Goal: Task Accomplishment & Management: Manage account settings

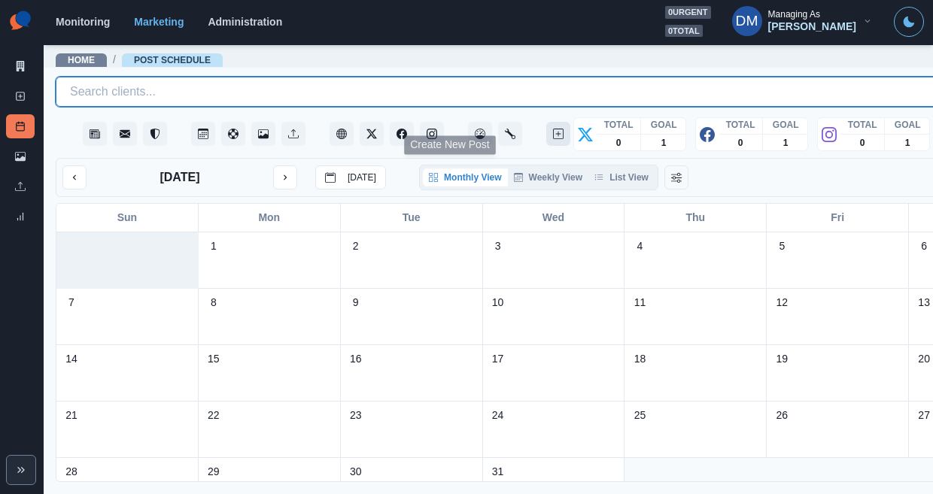
click at [553, 129] on icon "Create New Post" at bounding box center [558, 134] width 11 height 11
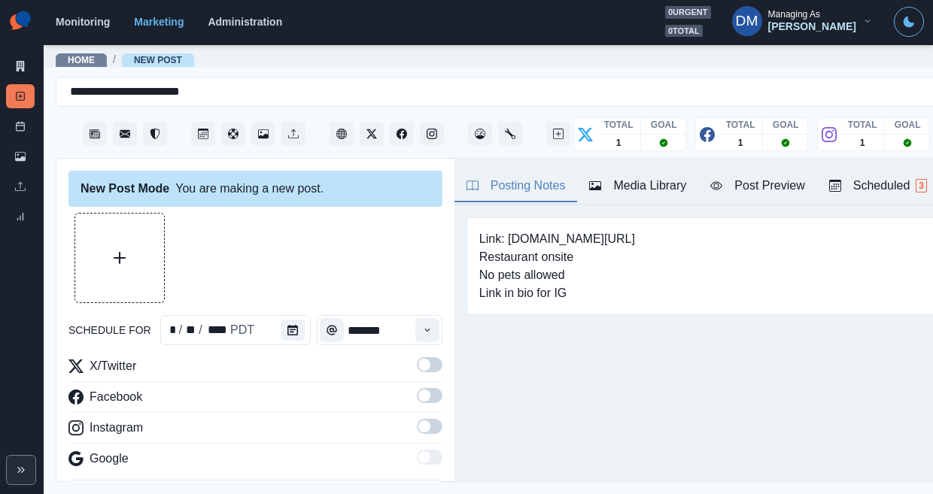
paste textarea "**********"
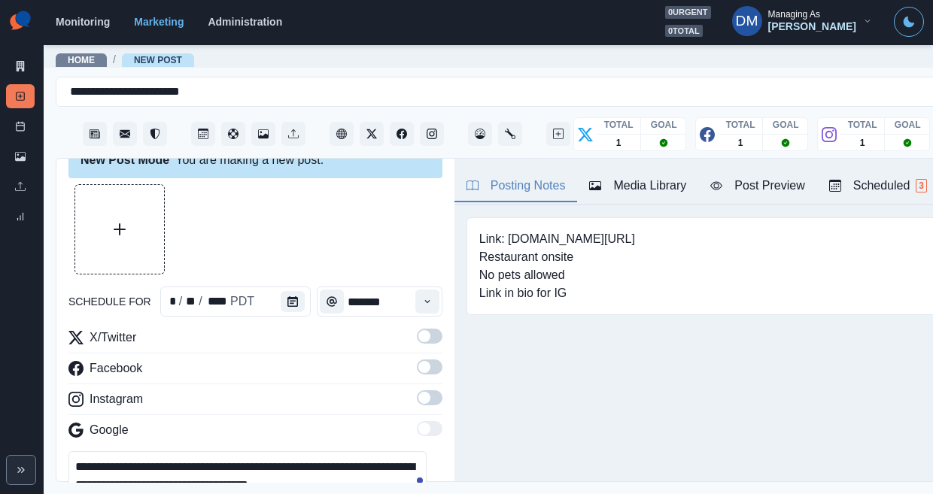
scroll to position [39, 0]
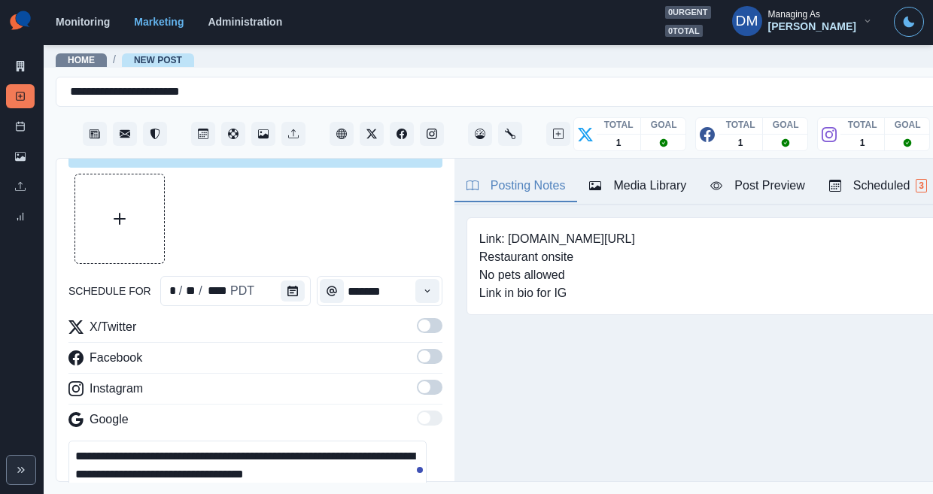
type textarea "**********"
click at [418, 320] on span at bounding box center [424, 326] width 12 height 12
click at [418, 351] on span at bounding box center [424, 357] width 12 height 12
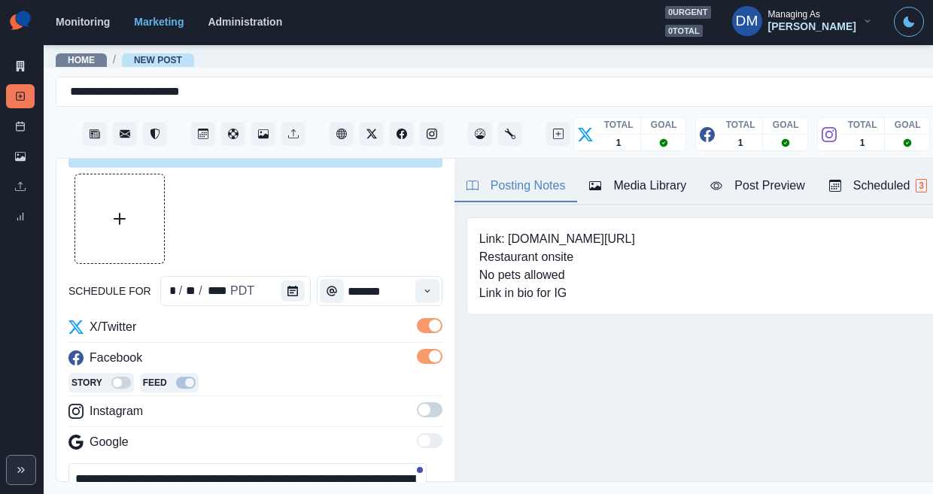
click at [418, 404] on span at bounding box center [424, 410] width 12 height 12
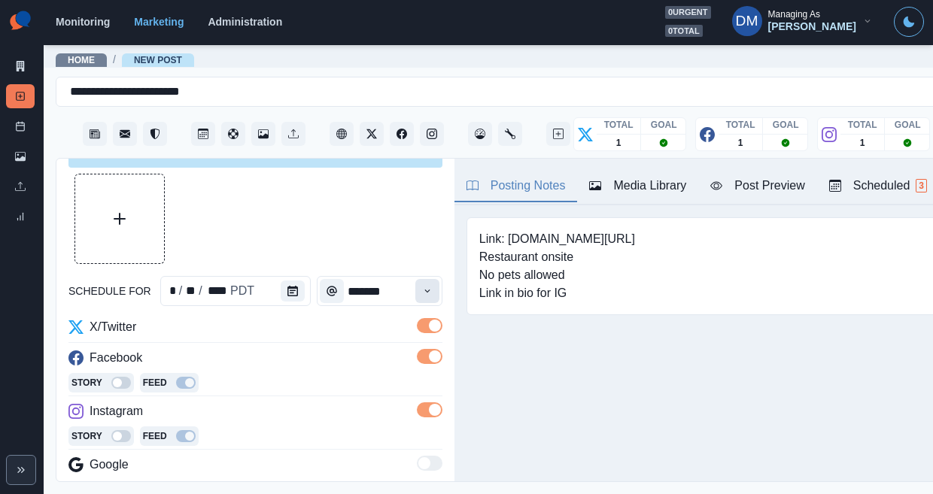
click at [415, 279] on button "Time" at bounding box center [427, 291] width 24 height 24
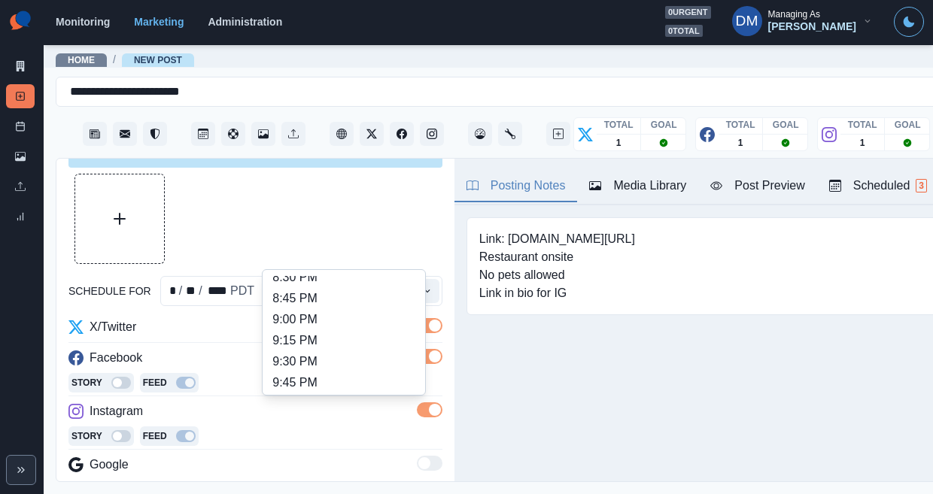
scroll to position [1060, 0]
type input "********"
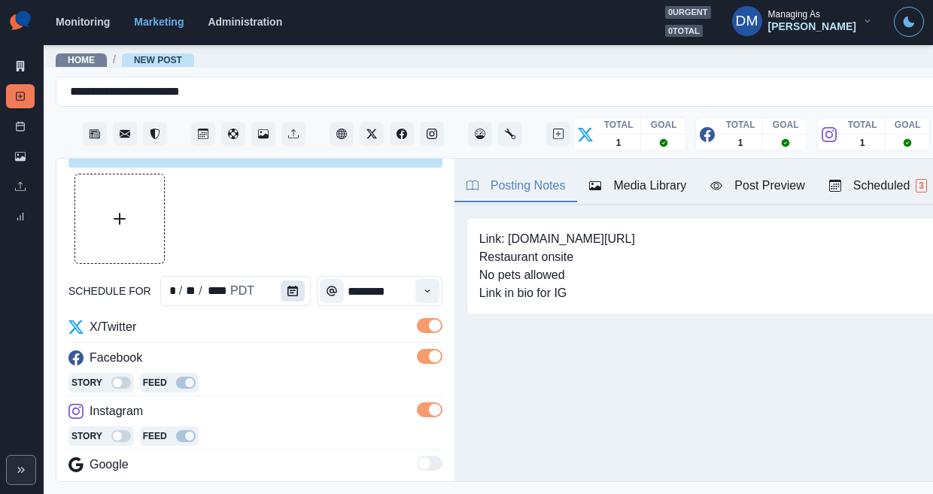
click at [281, 281] on button "Calendar" at bounding box center [293, 291] width 24 height 21
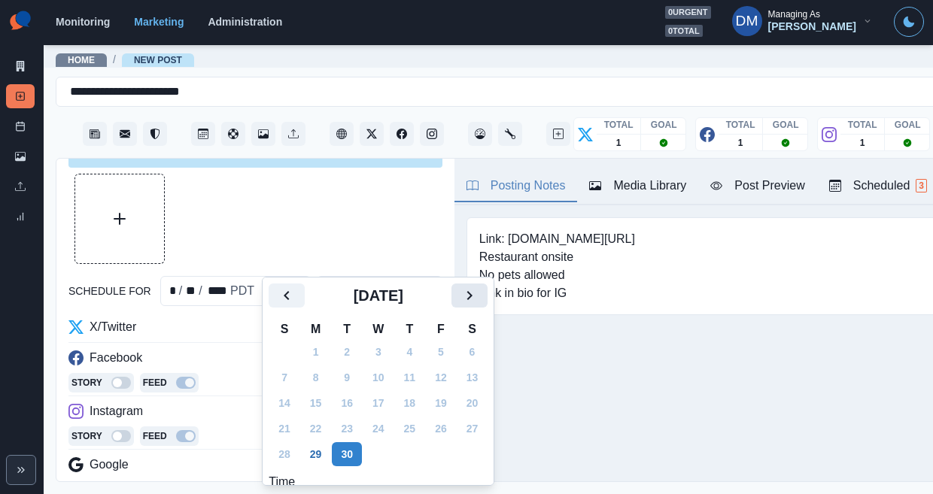
click at [461, 294] on icon "Next" at bounding box center [470, 296] width 18 height 18
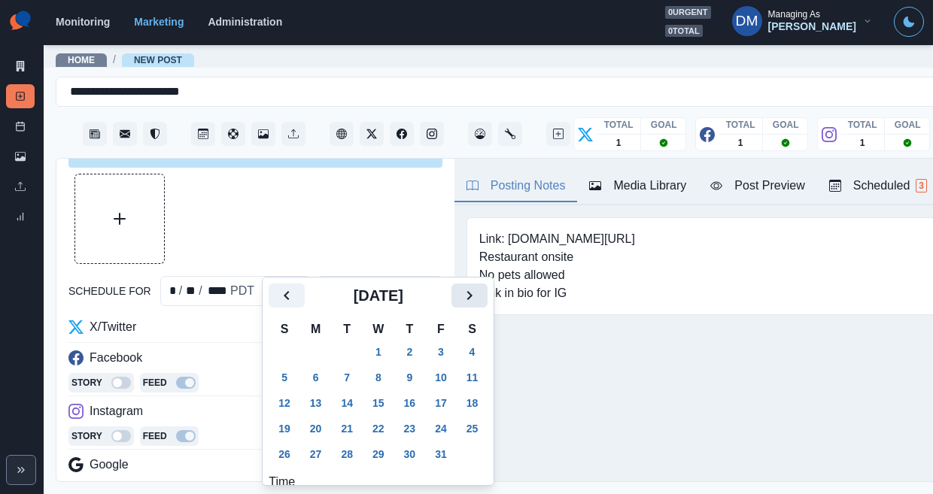
click at [461, 294] on icon "Next" at bounding box center [470, 296] width 18 height 18
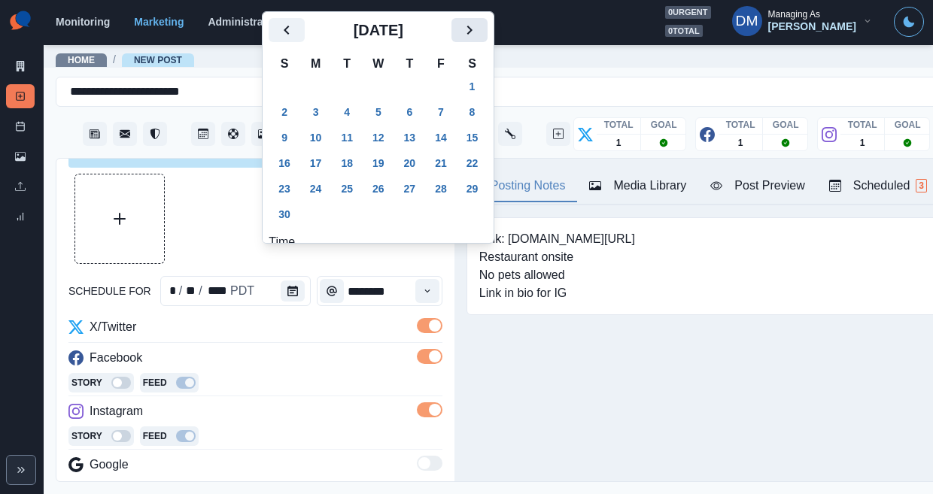
click at [455, 294] on div "Link: www.marriott.com/seaom Restaurant onsite No pets allowed Link in bio for …" at bounding box center [753, 289] width 597 height 169
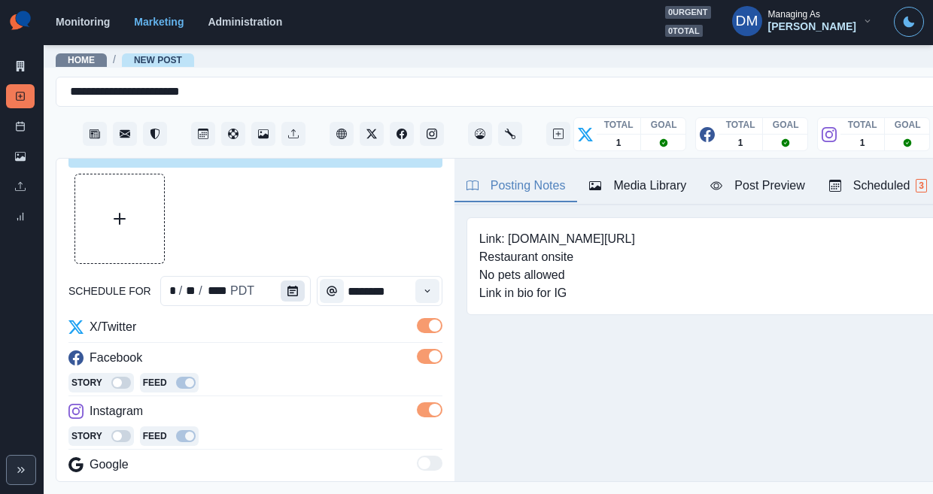
click at [281, 281] on button "Calendar" at bounding box center [293, 291] width 24 height 21
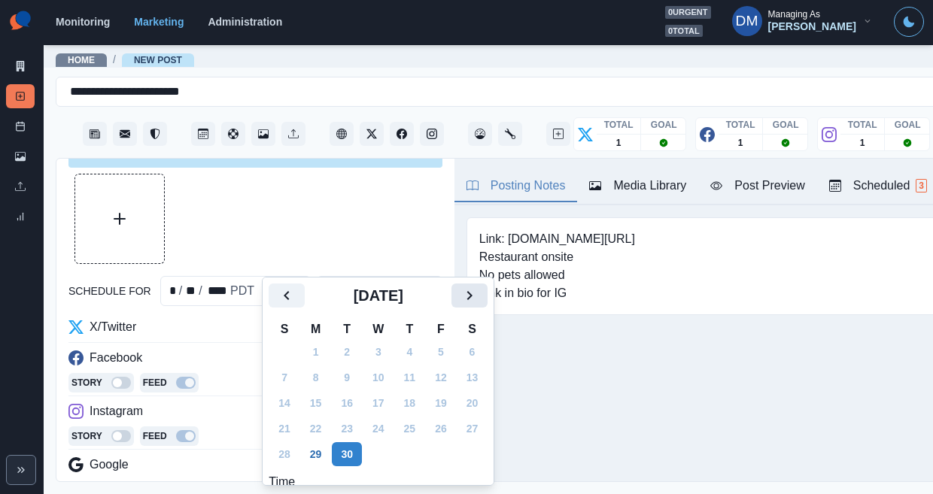
click at [461, 287] on icon "Next" at bounding box center [470, 296] width 18 height 18
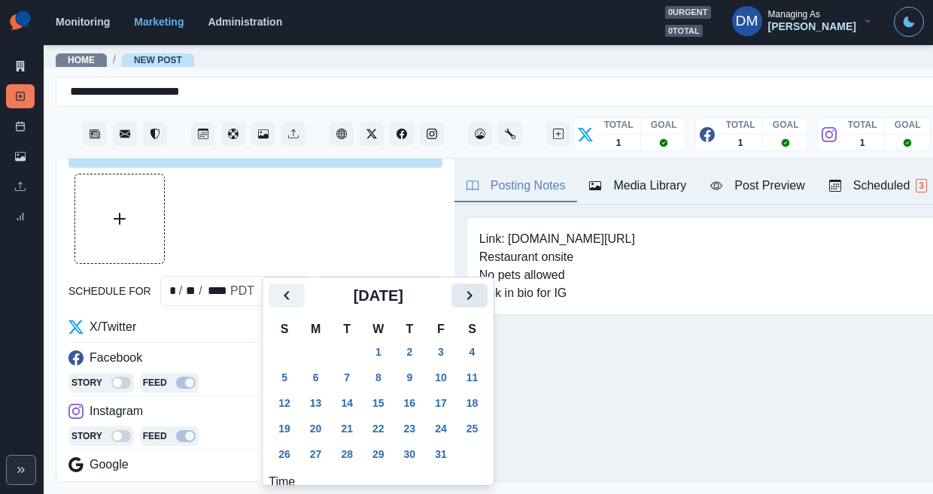
click at [461, 287] on icon "Next" at bounding box center [470, 296] width 18 height 18
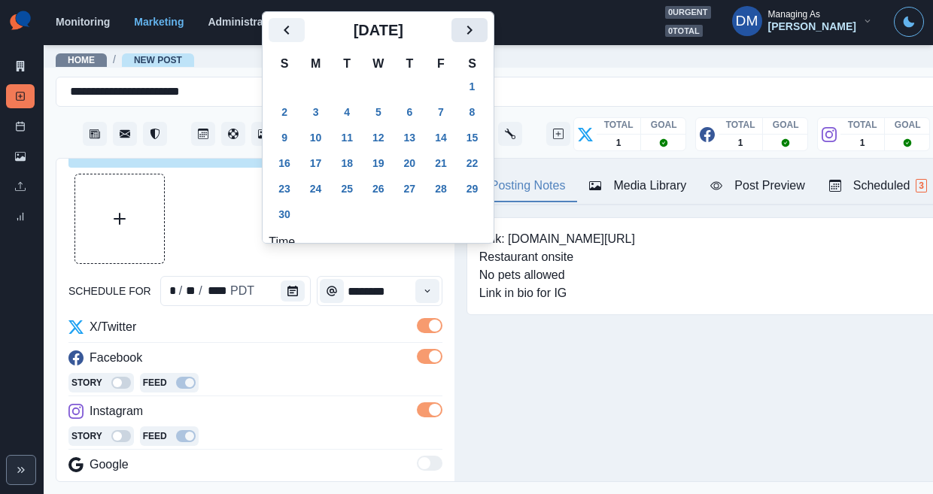
click at [461, 39] on icon "Next" at bounding box center [470, 30] width 18 height 18
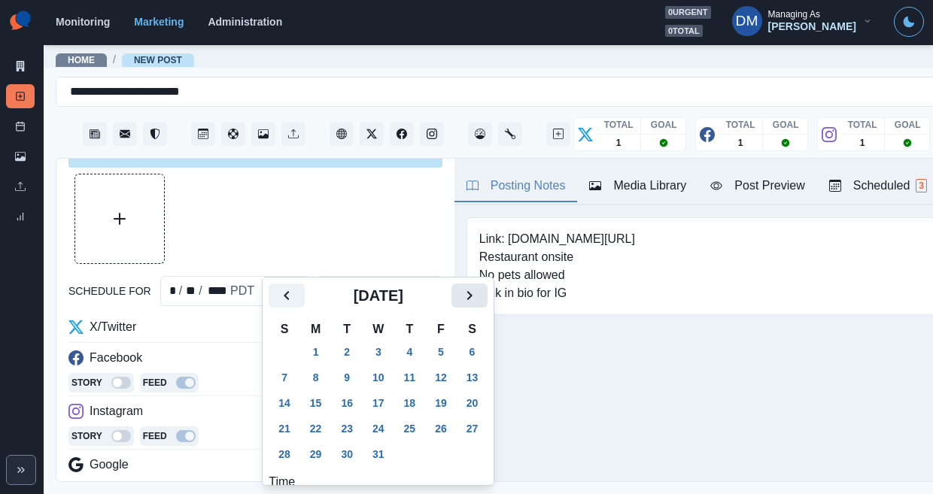
click at [461, 288] on icon "Next" at bounding box center [470, 296] width 18 height 18
click at [395, 340] on button "1" at bounding box center [410, 352] width 30 height 24
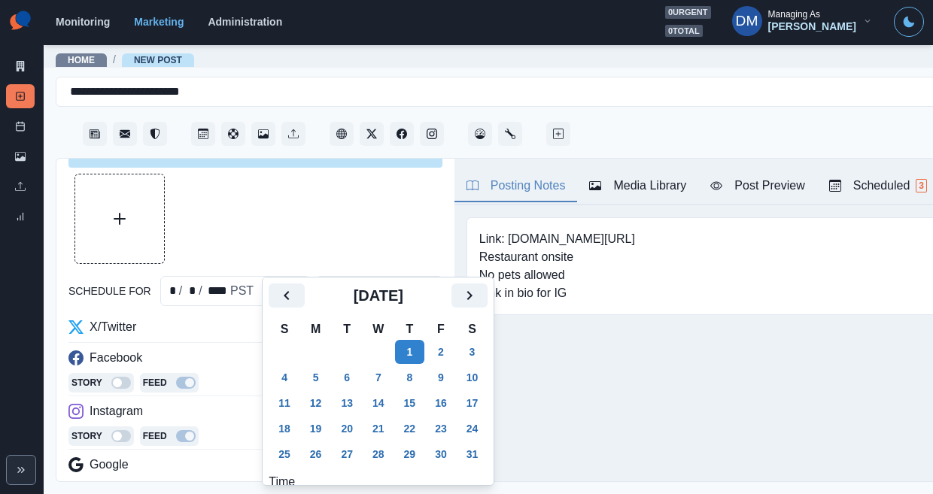
click at [247, 178] on div at bounding box center [255, 219] width 374 height 90
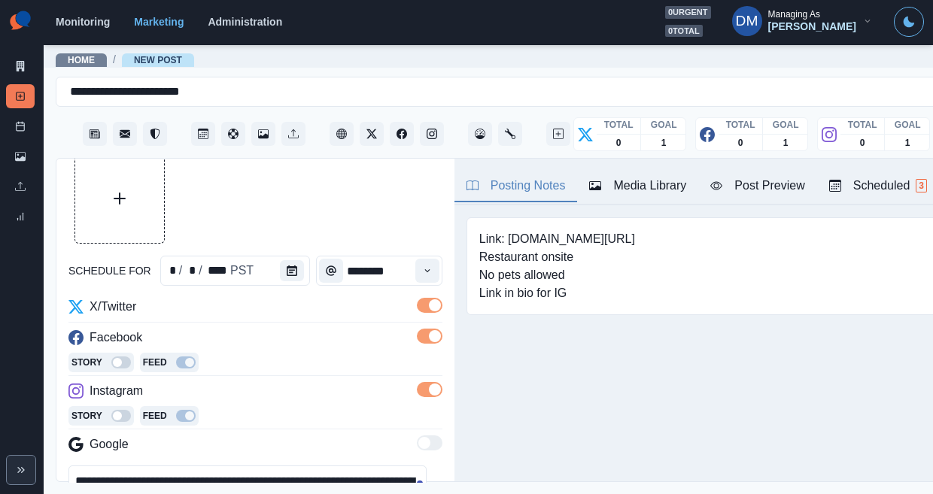
scroll to position [62, 0]
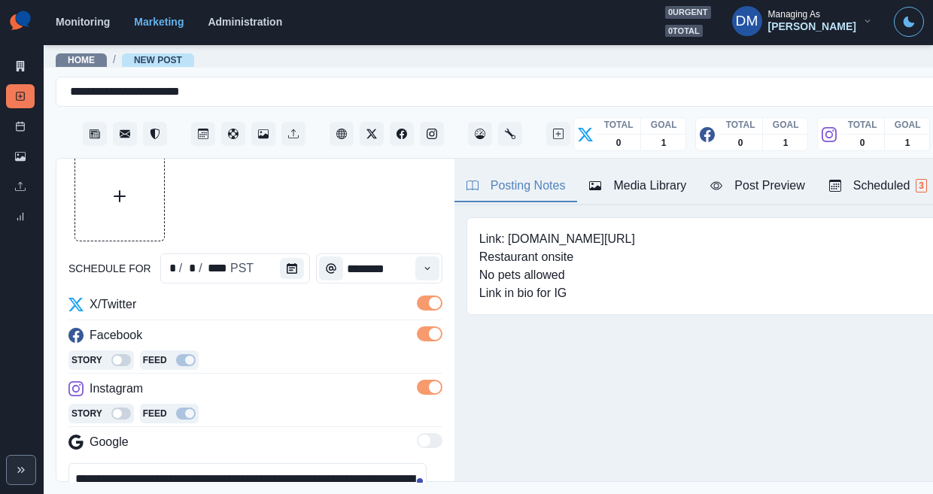
click at [255, 464] on textarea "**********" at bounding box center [247, 498] width 358 height 68
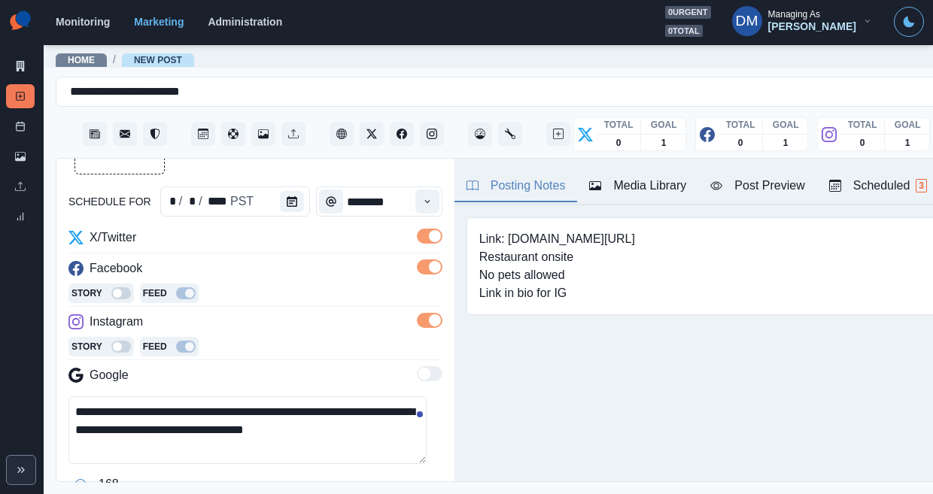
click at [59, 396] on div "**********" at bounding box center [255, 321] width 398 height 324
click at [75, 479] on icon "Opens Emoji Picker" at bounding box center [80, 484] width 11 height 11
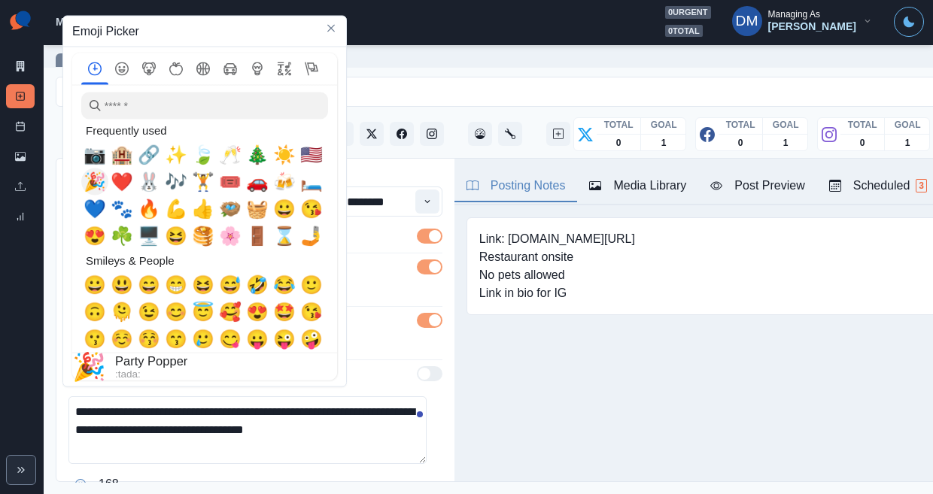
click at [90, 187] on span "🎉" at bounding box center [95, 182] width 23 height 21
click at [224, 154] on span "🥂" at bounding box center [230, 154] width 23 height 21
click at [382, 397] on textarea "**********" at bounding box center [247, 431] width 358 height 68
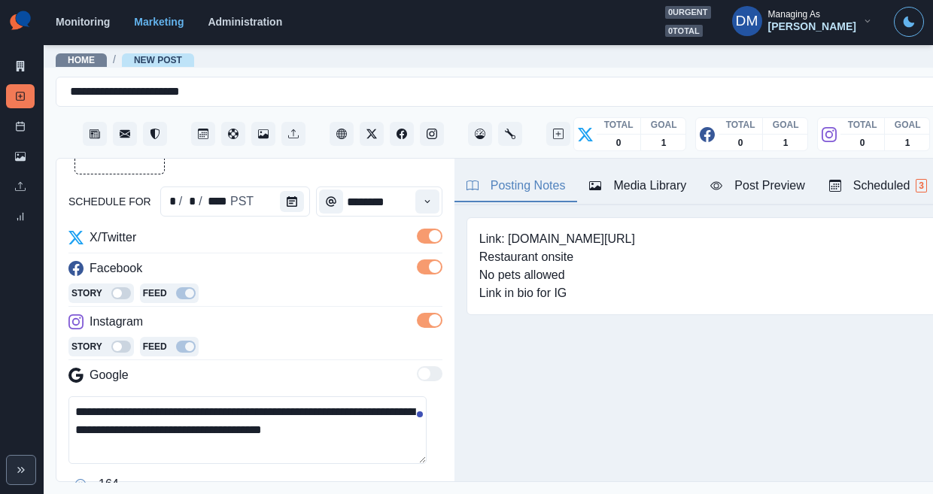
click at [302, 397] on textarea "**********" at bounding box center [247, 431] width 358 height 68
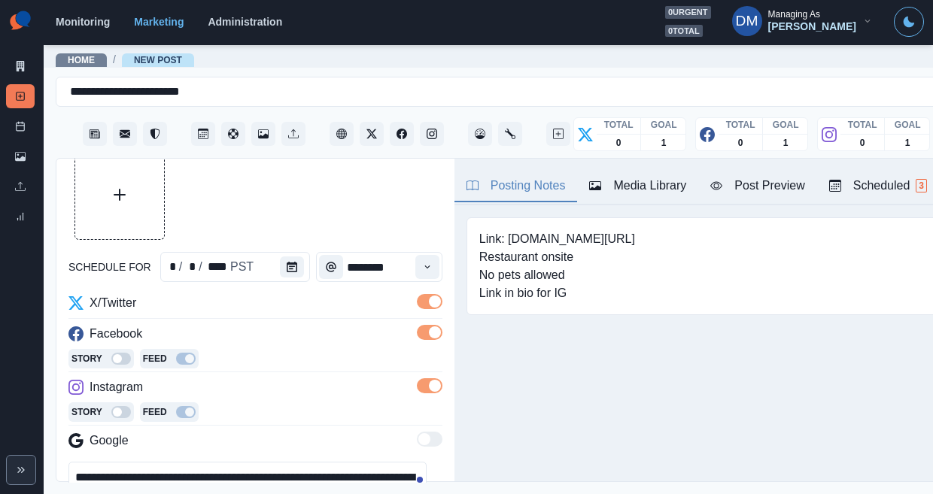
scroll to position [59, 0]
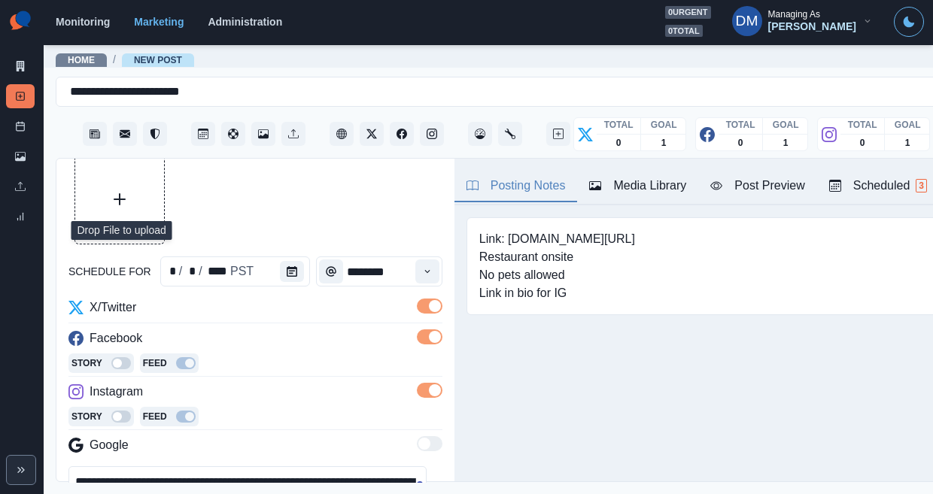
click at [117, 182] on button "Upload Media" at bounding box center [119, 199] width 89 height 89
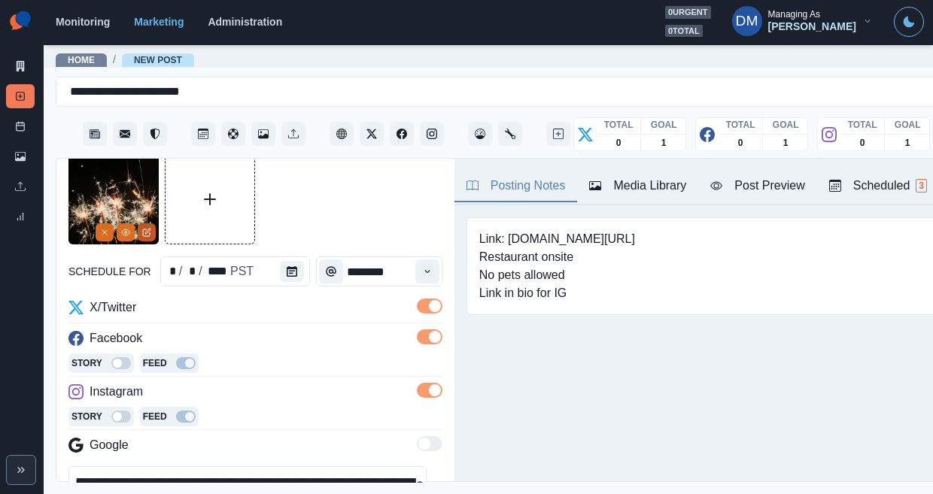
click at [147, 224] on button "Edit Media" at bounding box center [147, 233] width 18 height 18
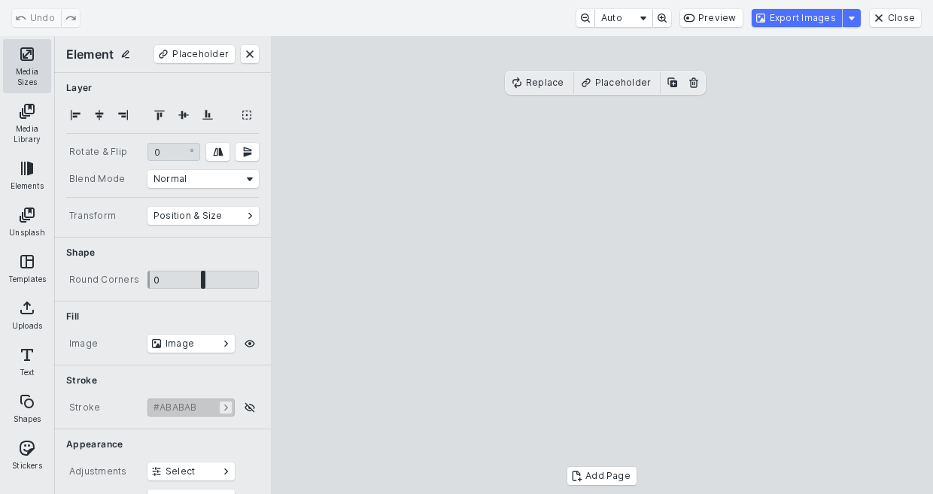
click at [34, 75] on button "Media Sizes" at bounding box center [27, 66] width 48 height 54
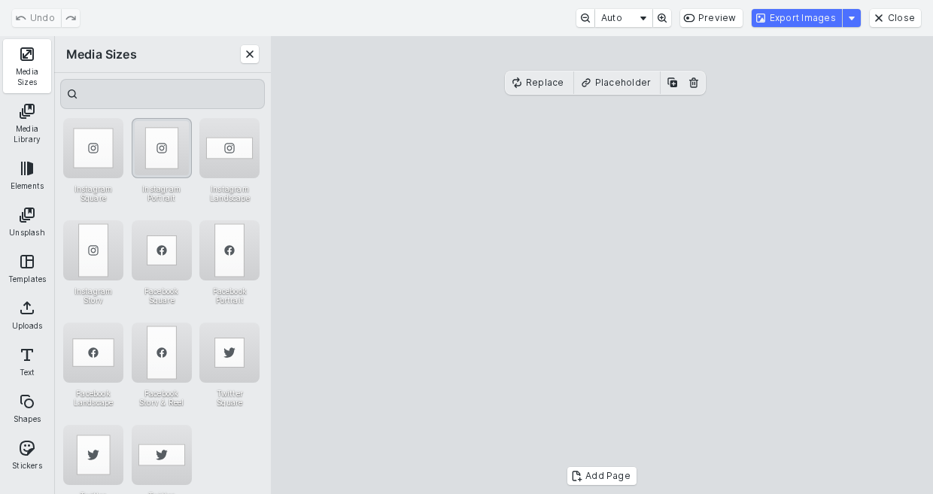
click at [160, 147] on div "Instagram Portrait" at bounding box center [162, 148] width 60 height 60
click at [163, 144] on div "Instagram Portrait" at bounding box center [162, 148] width 60 height 60
click at [795, 15] on button "Export Images" at bounding box center [797, 18] width 90 height 18
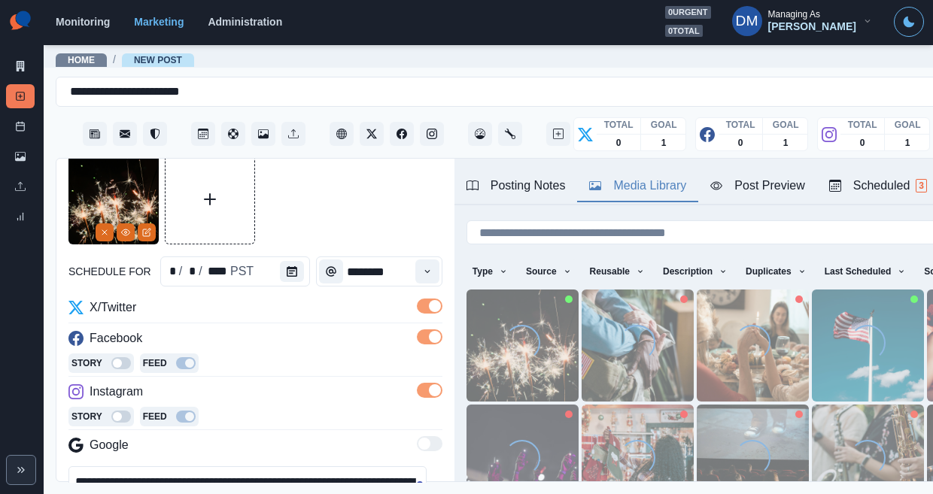
click at [589, 177] on div "Media Library" at bounding box center [637, 186] width 97 height 18
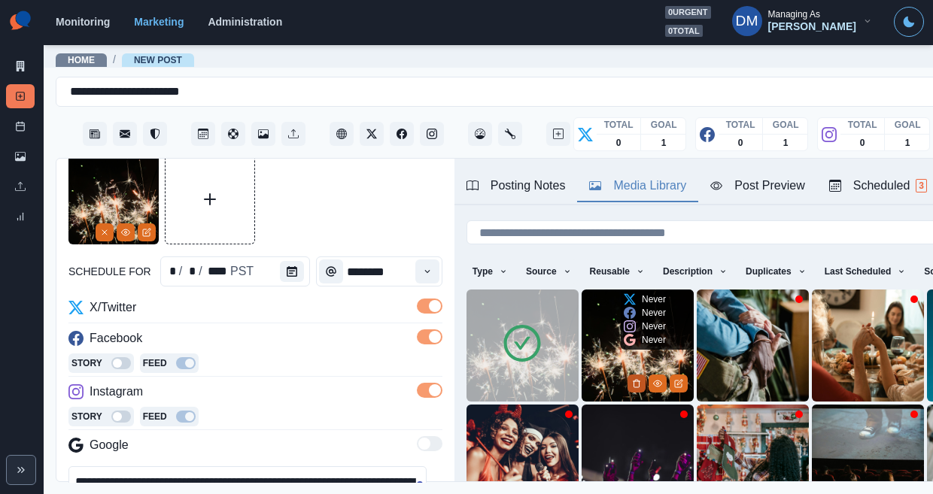
click at [632, 379] on icon "Delete Media" at bounding box center [636, 383] width 9 height 9
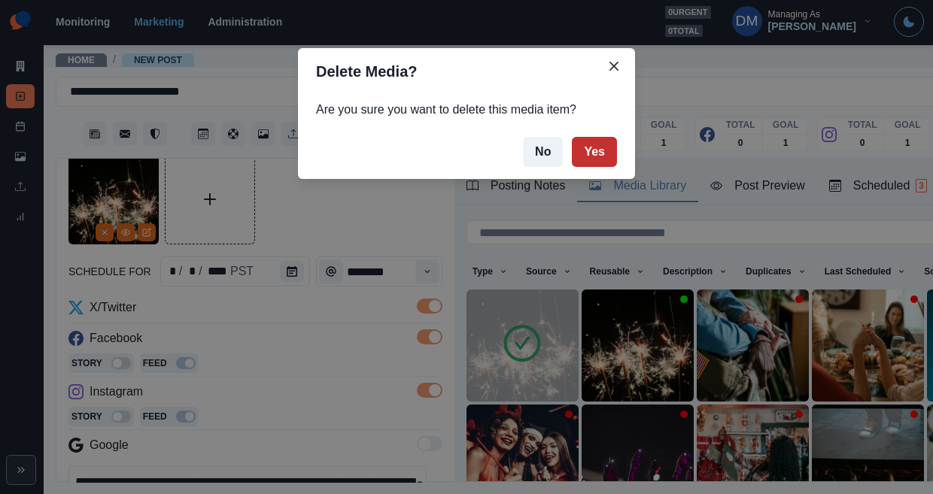
click at [572, 137] on button "Yes" at bounding box center [594, 152] width 45 height 30
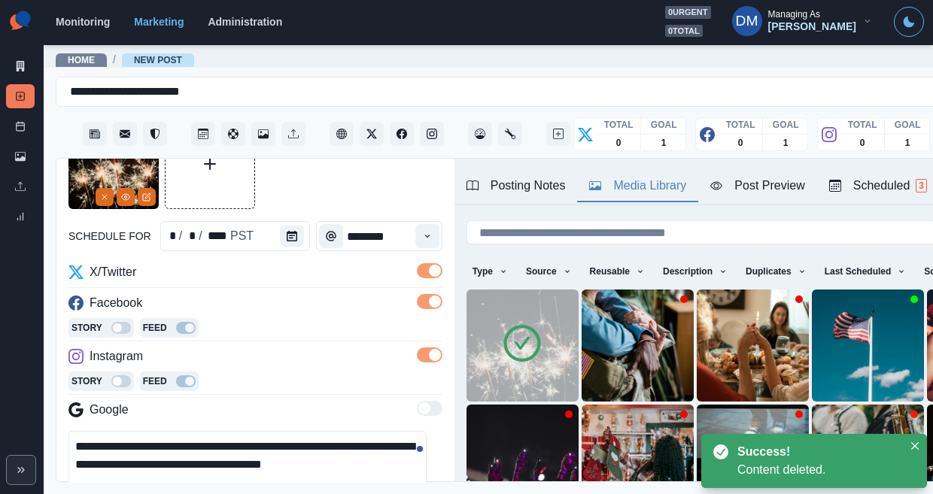
scroll to position [120, 0]
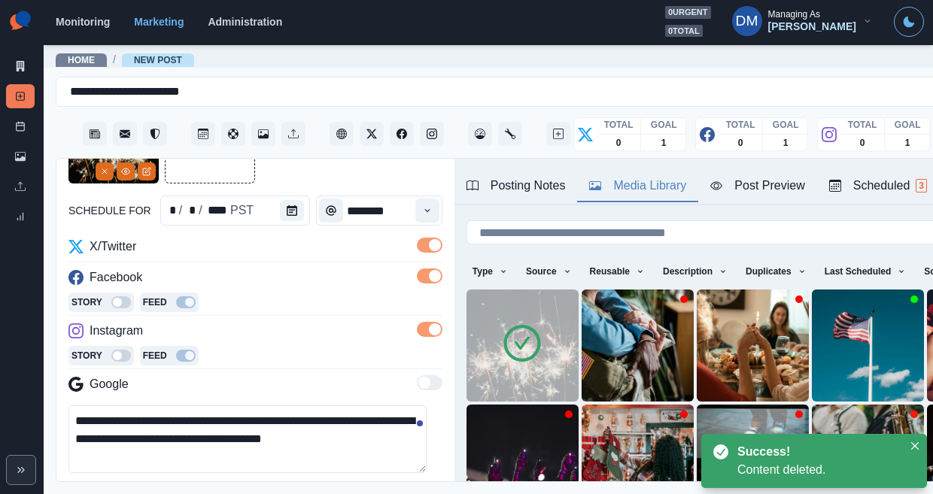
click at [294, 406] on textarea "**********" at bounding box center [247, 440] width 358 height 68
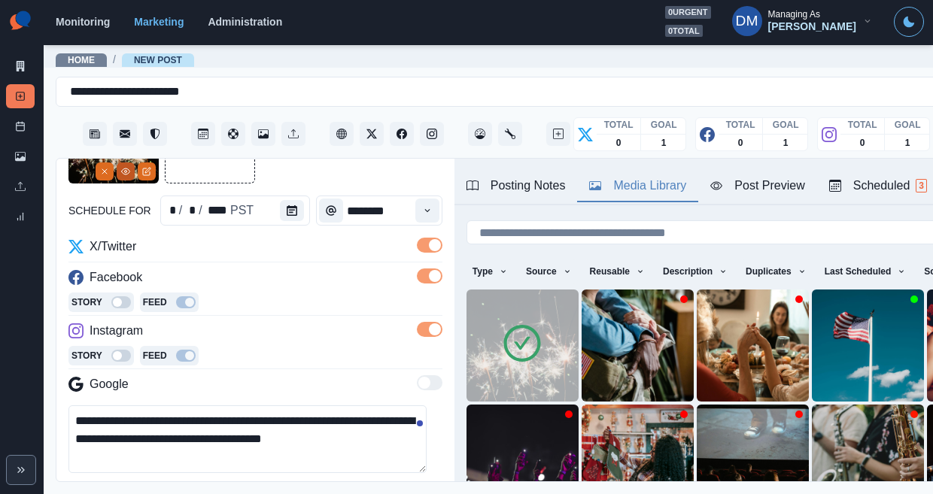
click at [129, 167] on icon "View Media" at bounding box center [125, 171] width 9 height 9
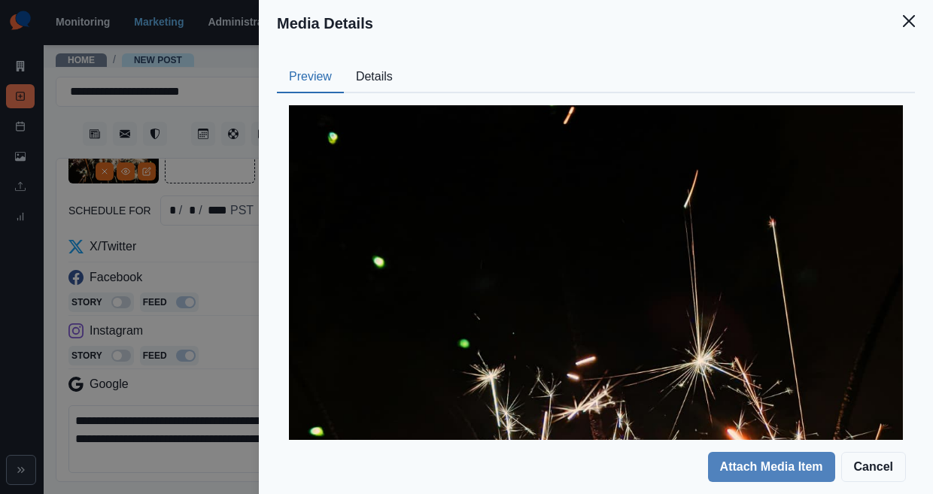
click at [516, 93] on div at bounding box center [596, 489] width 638 height 792
click at [405, 62] on button "Details" at bounding box center [374, 78] width 61 height 32
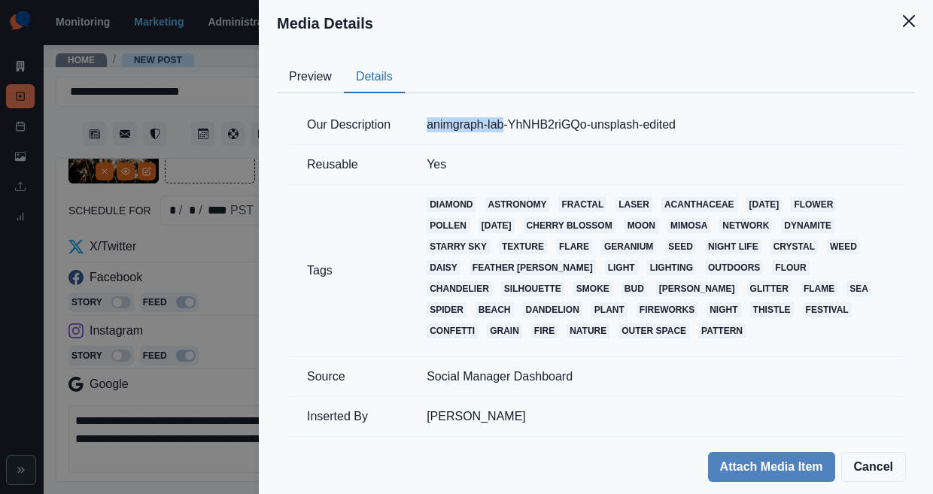
drag, startPoint x: 558, startPoint y: 93, endPoint x: 618, endPoint y: 88, distance: 59.7
click at [618, 105] on td "animgraph-lab-YhNHB2riGQo-unsplash-edited" at bounding box center [656, 125] width 494 height 40
copy td "animgraph-lab"
click at [254, 367] on div "Media Details Preview Details Our Description animgraph-lab-YhNHB2riGQo-unsplas…" at bounding box center [466, 247] width 933 height 494
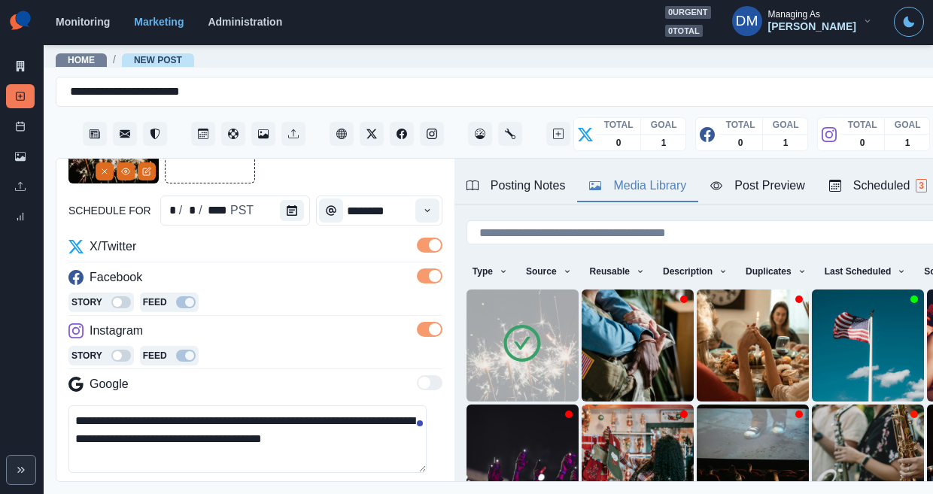
scroll to position [115, 0]
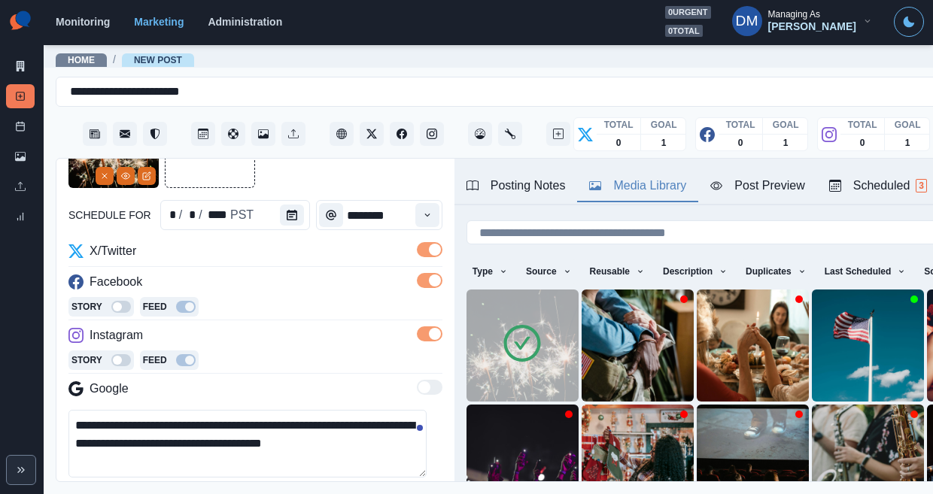
click at [278, 410] on textarea "**********" at bounding box center [247, 444] width 358 height 68
click at [68, 486] on button "Opens Emoji Picker" at bounding box center [80, 498] width 24 height 24
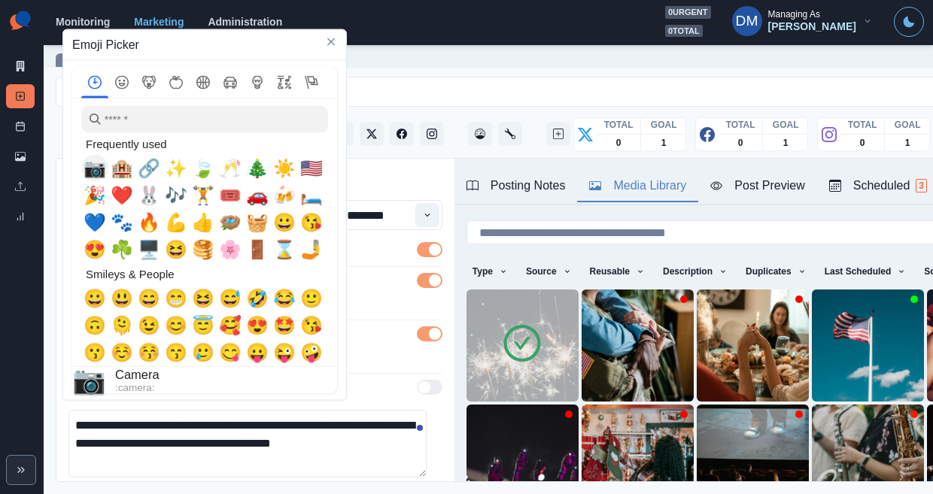
click at [96, 168] on span "📷" at bounding box center [95, 168] width 23 height 21
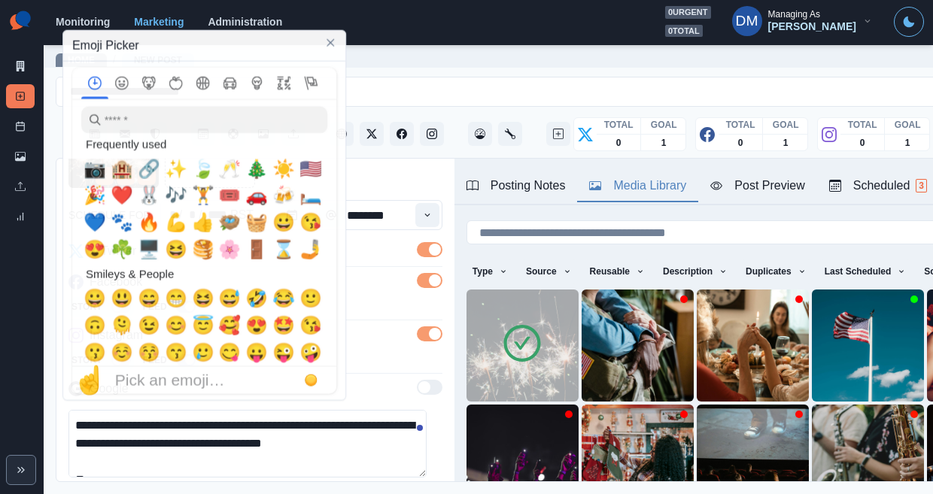
click at [383, 410] on textarea "**********" at bounding box center [247, 444] width 358 height 68
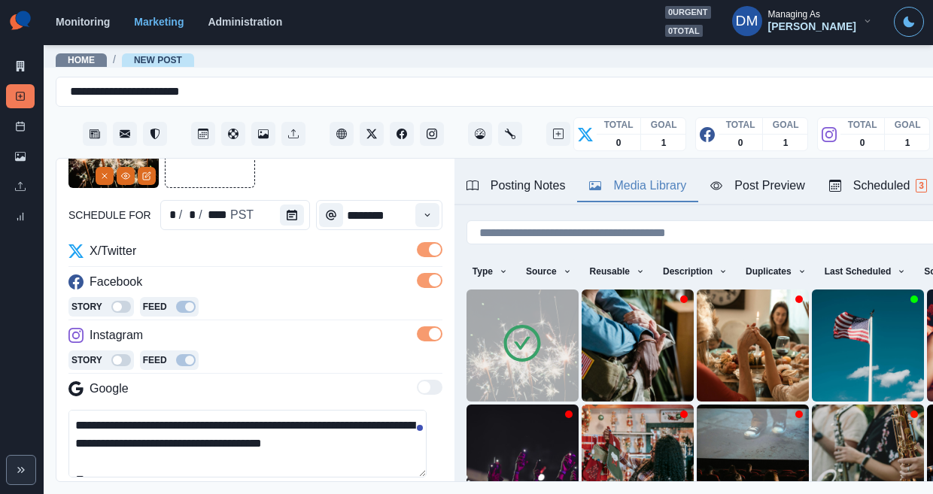
click at [191, 410] on textarea "**********" at bounding box center [247, 444] width 358 height 68
paste textarea "**********"
click at [87, 410] on textarea "**********" at bounding box center [247, 444] width 358 height 68
click at [172, 410] on textarea "**********" at bounding box center [247, 444] width 358 height 68
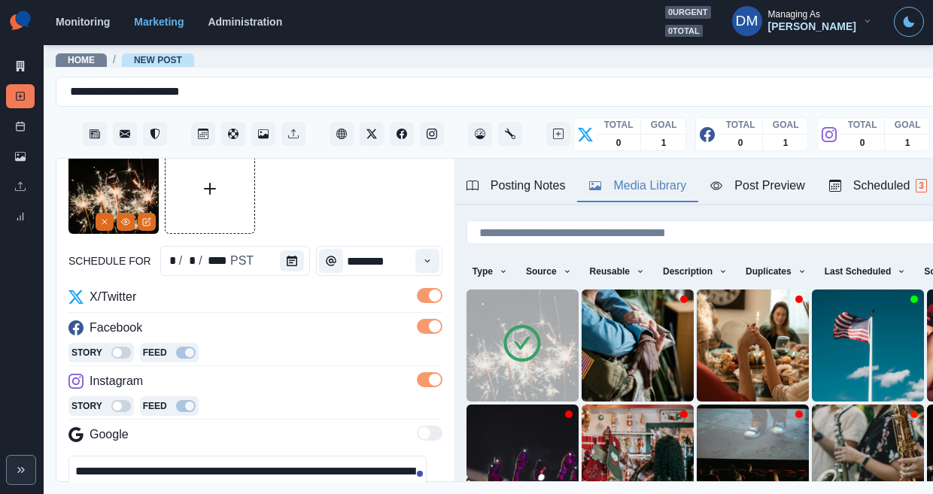
scroll to position [181, 0]
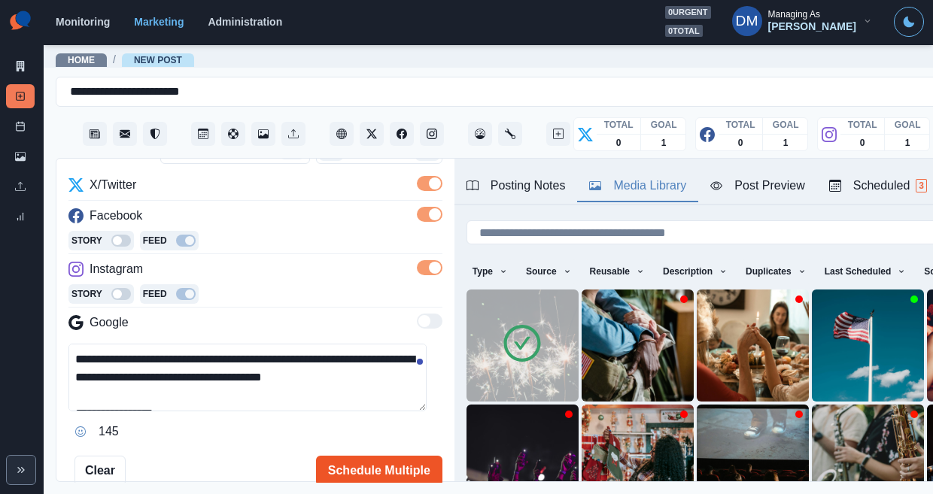
type textarea "**********"
click at [363, 456] on button "Schedule Multiple" at bounding box center [379, 471] width 126 height 30
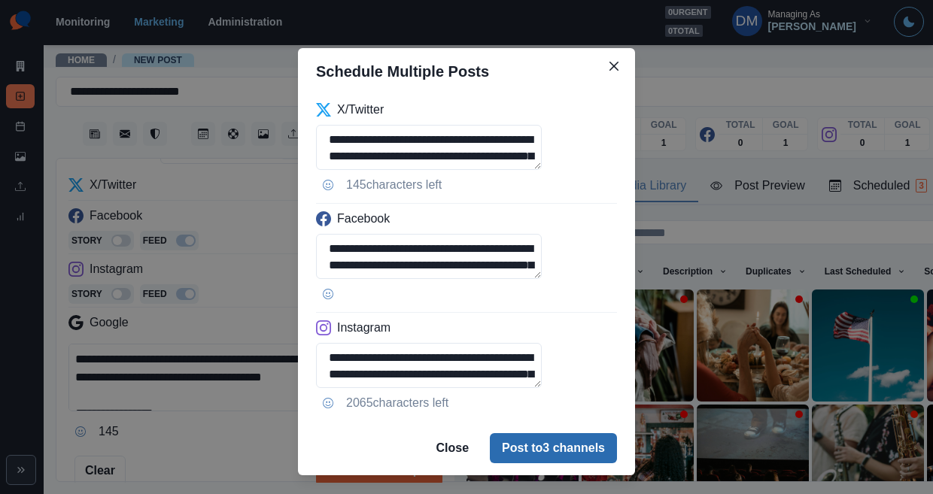
click at [529, 433] on button "Post to 3 channels" at bounding box center [553, 448] width 127 height 30
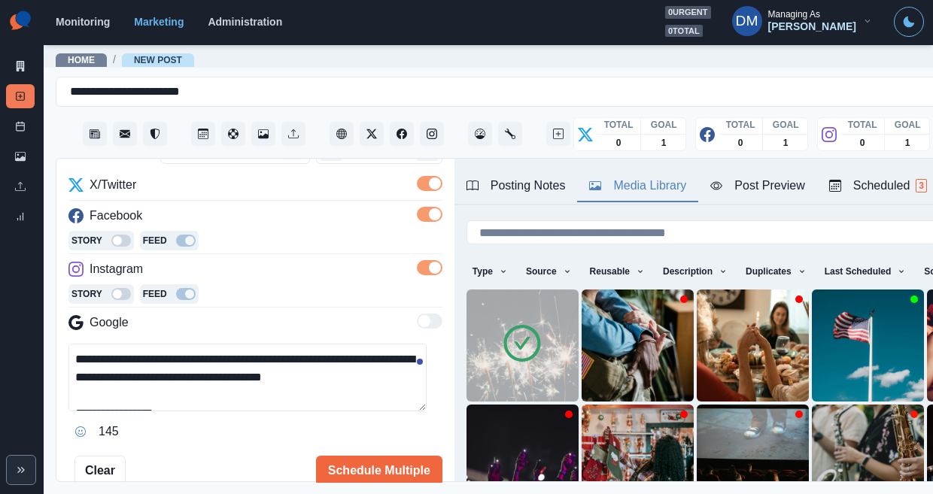
scroll to position [0, 0]
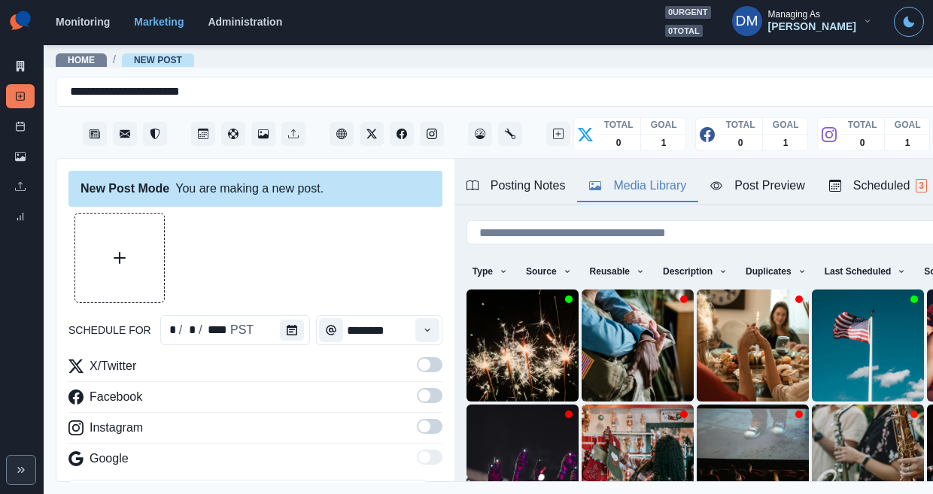
paste textarea "**********"
type textarea "**********"
click at [287, 325] on icon "Calendar" at bounding box center [292, 330] width 11 height 11
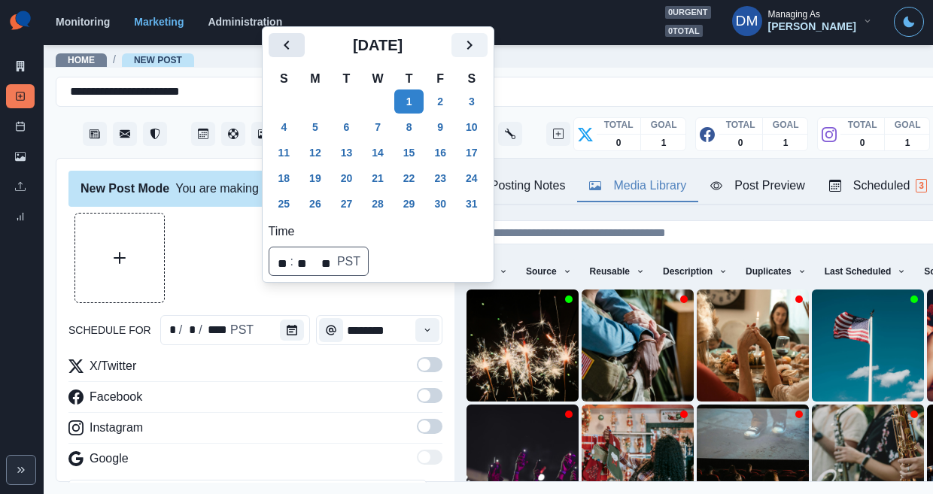
click at [282, 54] on icon "Previous" at bounding box center [287, 45] width 18 height 18
click at [394, 190] on button "25" at bounding box center [409, 178] width 30 height 24
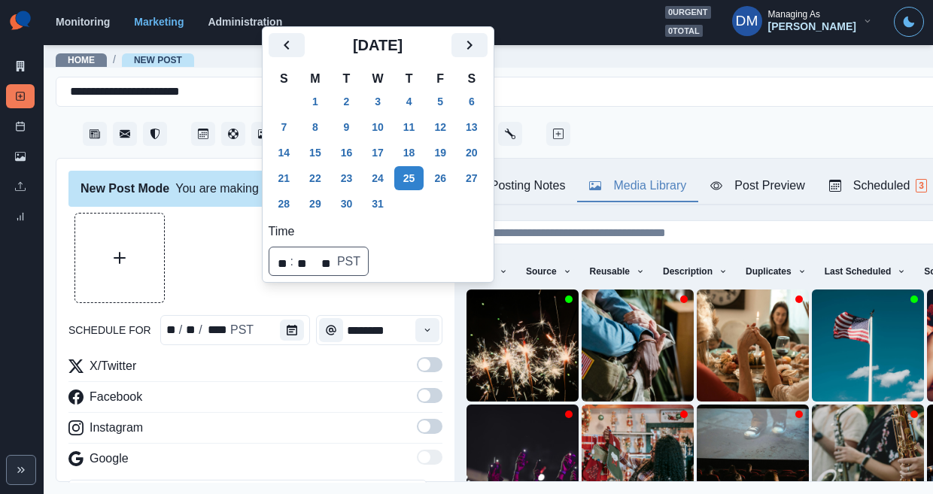
click at [417, 357] on span at bounding box center [430, 364] width 26 height 15
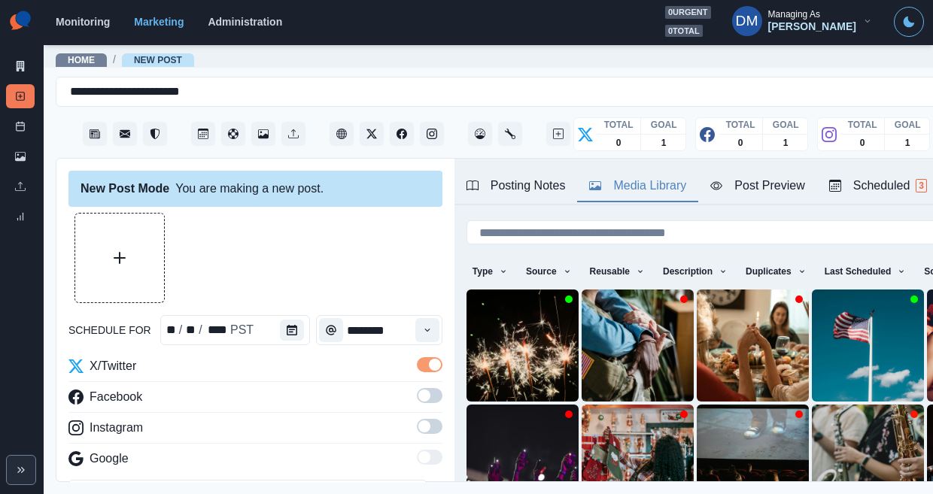
click at [417, 388] on span at bounding box center [430, 395] width 26 height 15
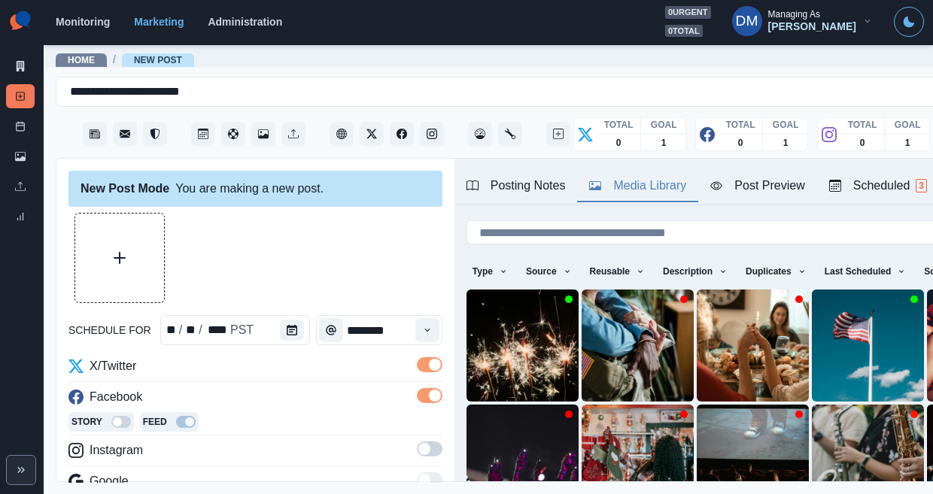
click at [418, 443] on span at bounding box center [424, 449] width 12 height 12
click at [422, 325] on icon "Time" at bounding box center [427, 330] width 11 height 11
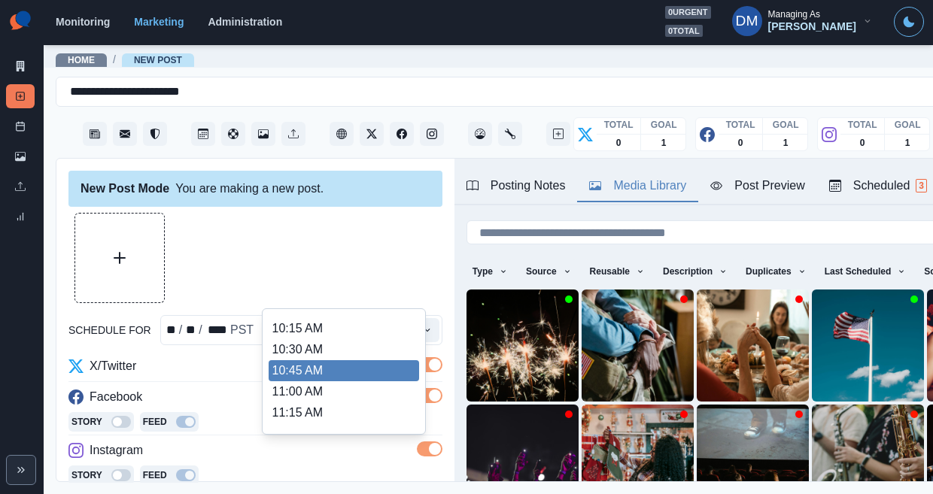
scroll to position [182, 0]
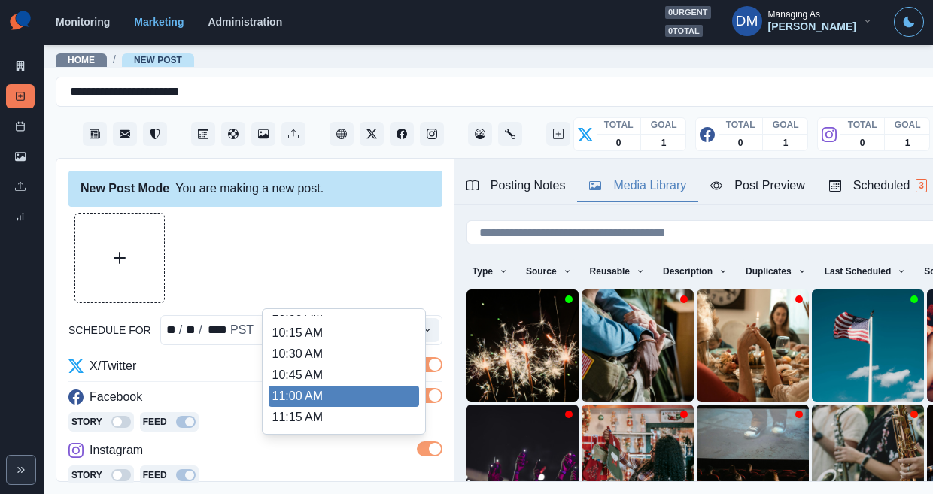
click at [317, 386] on li "11:00 AM" at bounding box center [344, 396] width 151 height 21
type input "********"
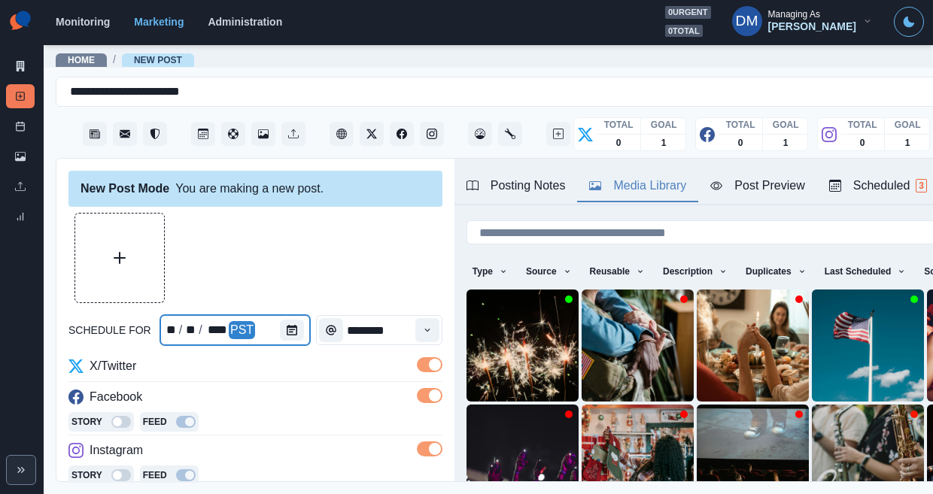
click at [280, 315] on div at bounding box center [295, 330] width 30 height 30
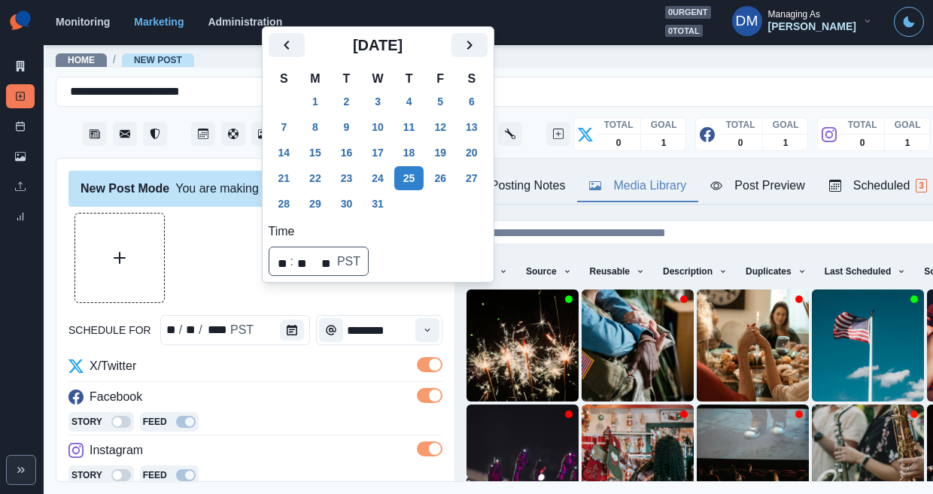
click at [280, 315] on div at bounding box center [295, 330] width 30 height 30
click at [197, 251] on div at bounding box center [255, 258] width 374 height 90
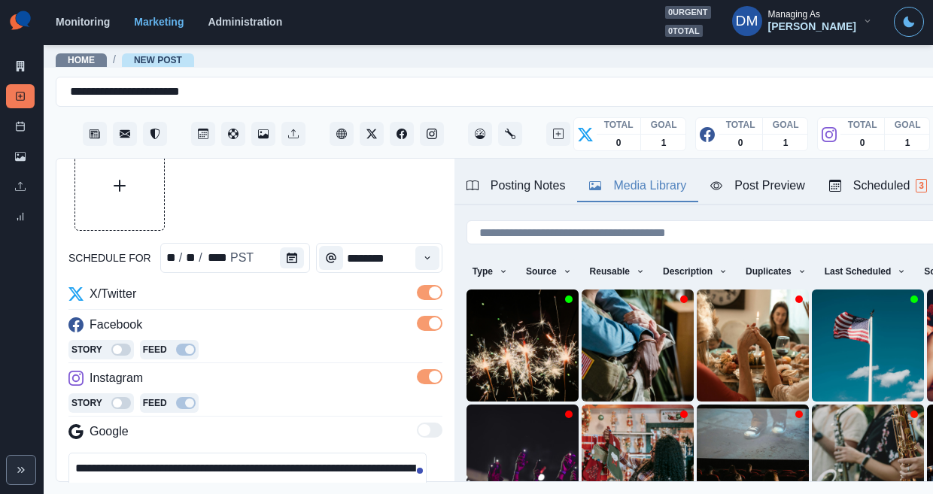
scroll to position [66, 0]
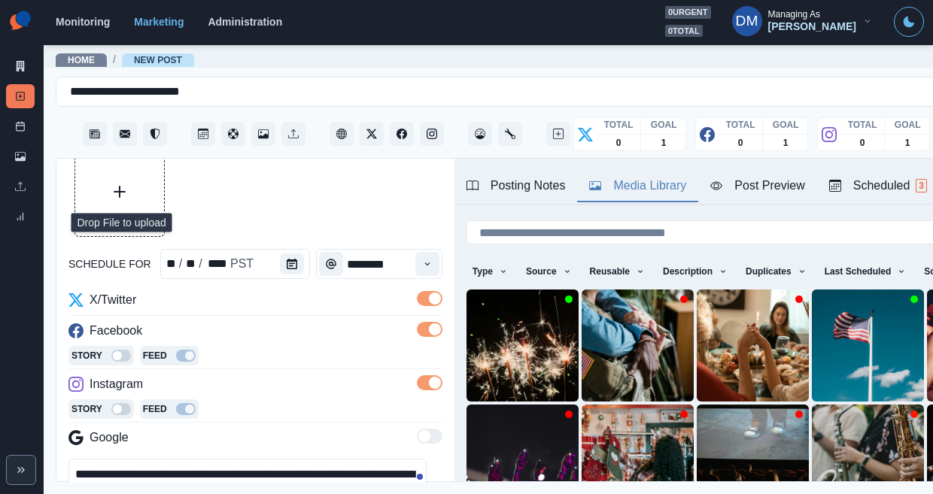
click at [110, 169] on button "Upload Media" at bounding box center [119, 192] width 89 height 89
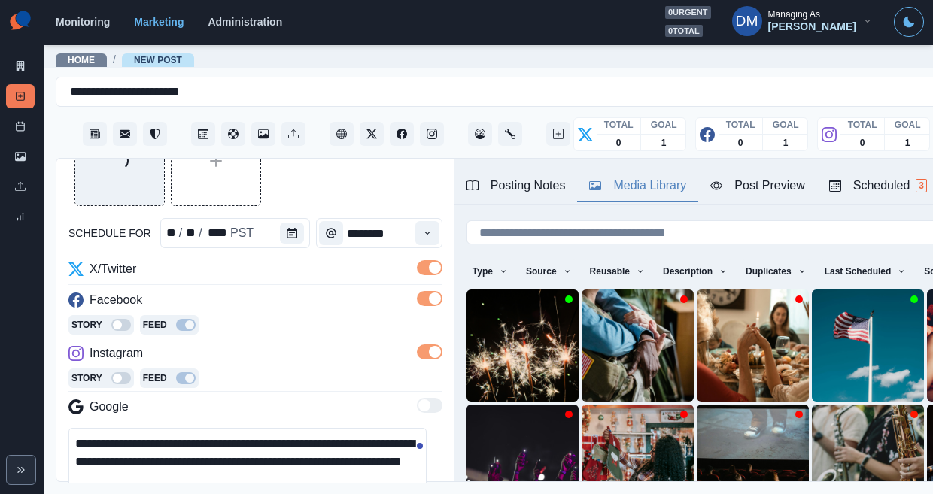
scroll to position [100, 0]
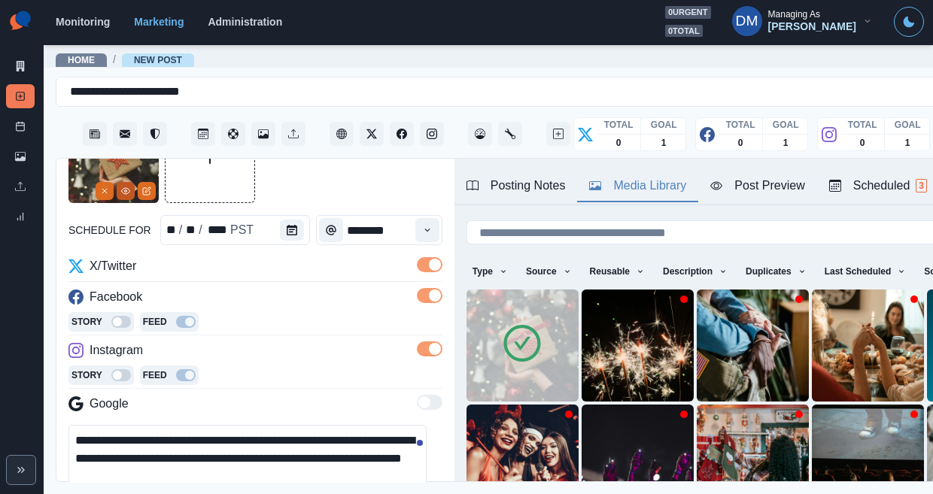
click at [129, 187] on icon "View Media" at bounding box center [125, 191] width 9 height 9
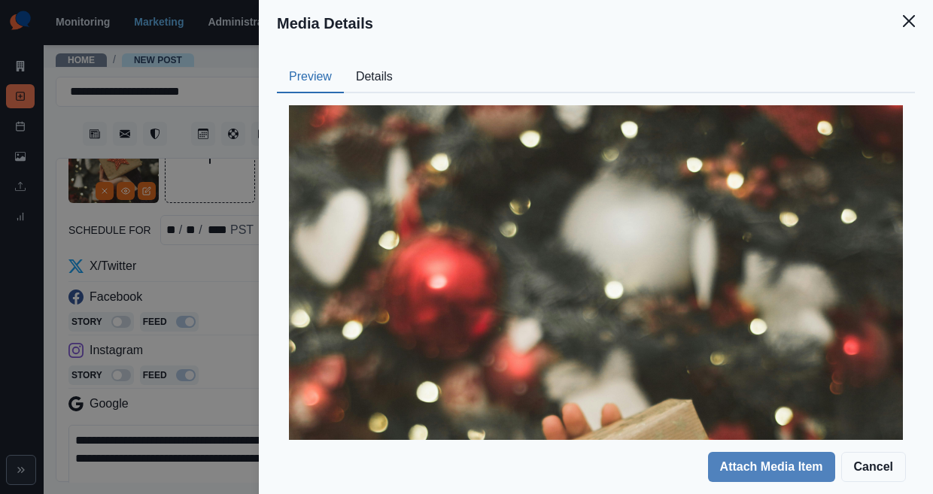
click at [405, 62] on button "Details" at bounding box center [374, 78] width 61 height 32
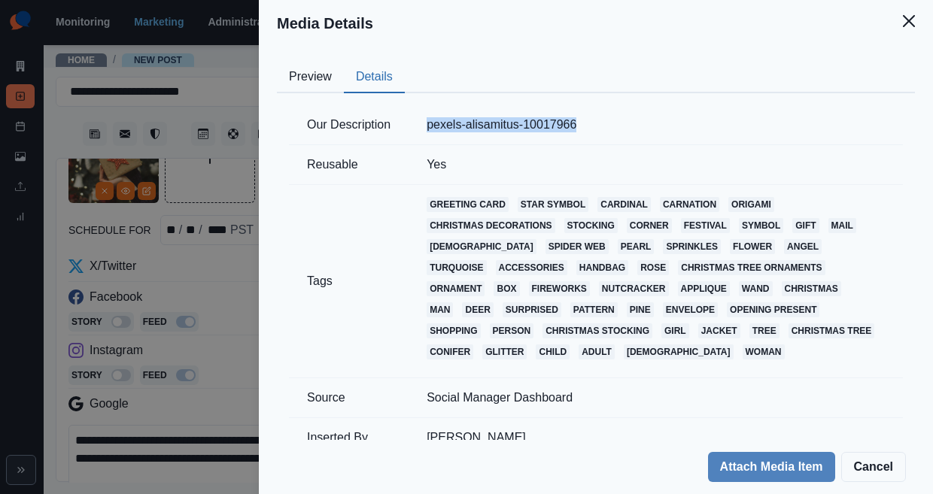
drag, startPoint x: 553, startPoint y: 95, endPoint x: 728, endPoint y: 95, distance: 175.4
click at [728, 105] on td "pexels-alisamitus-10017966" at bounding box center [656, 125] width 494 height 40
copy td "pexels-alisamitus-10017966"
click at [273, 397] on div "Media Details Preview Details Our Description pexels-alisamitus-10017966 Reusab…" at bounding box center [466, 247] width 933 height 494
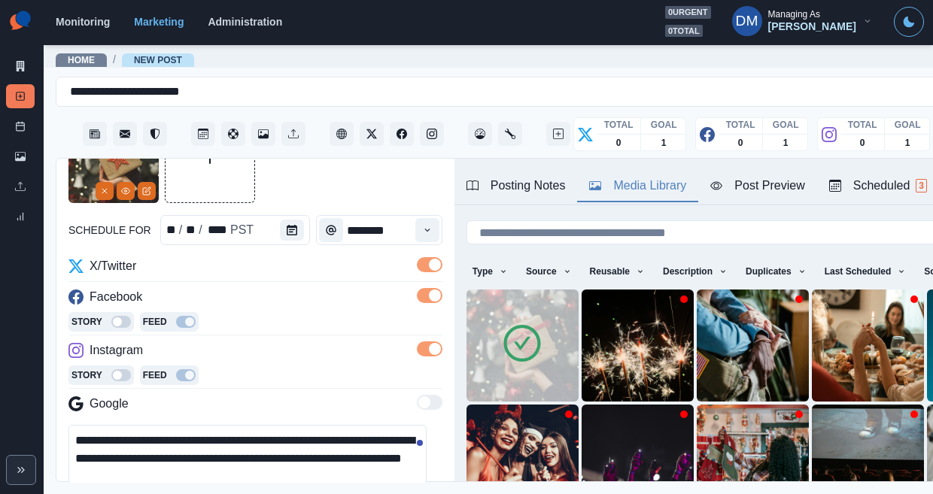
click at [223, 425] on textarea "**********" at bounding box center [247, 459] width 358 height 68
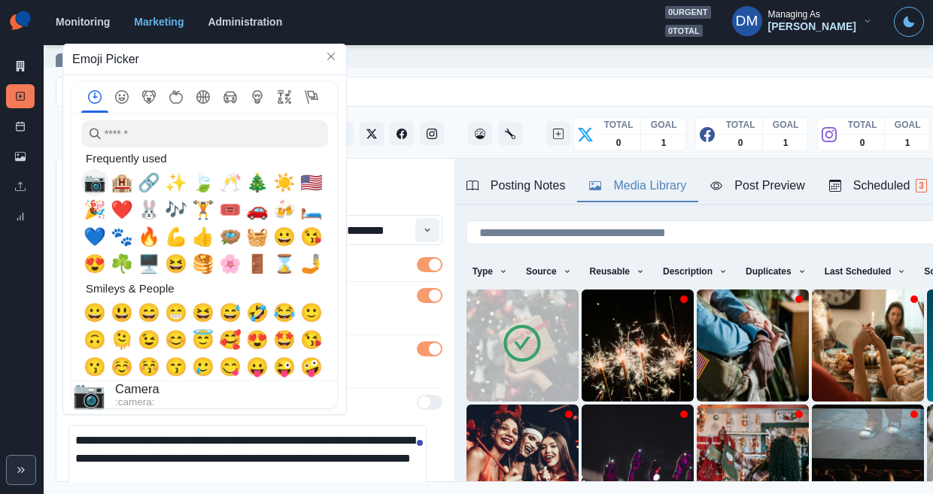
drag, startPoint x: 90, startPoint y: 184, endPoint x: 154, endPoint y: 225, distance: 76.2
click at [90, 184] on span "📷" at bounding box center [95, 182] width 23 height 21
drag, startPoint x: 380, startPoint y: 394, endPoint x: 287, endPoint y: 392, distance: 92.6
click at [380, 425] on textarea "**********" at bounding box center [247, 459] width 358 height 68
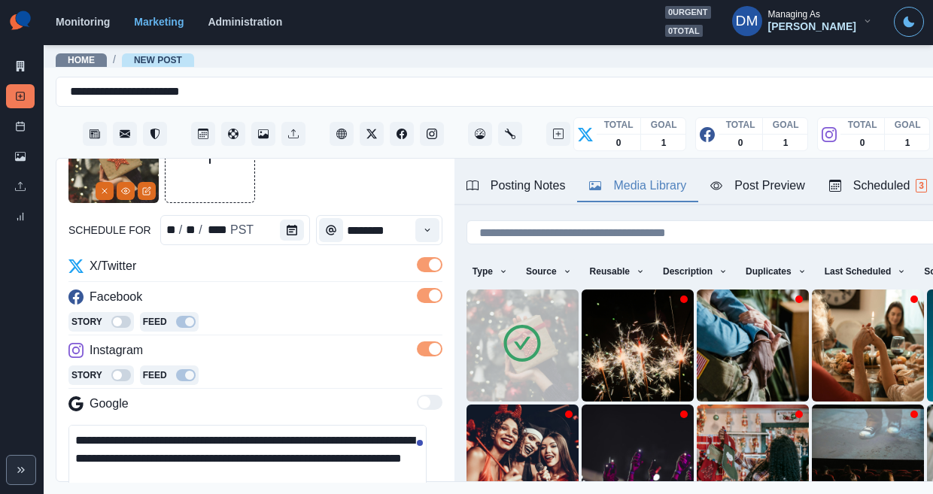
click at [176, 425] on textarea "**********" at bounding box center [247, 459] width 358 height 68
paste textarea "**********"
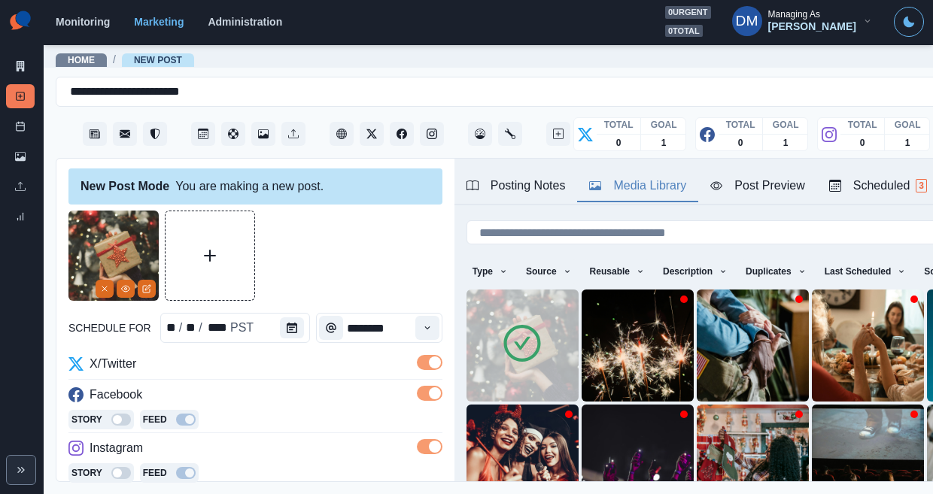
scroll to position [0, 0]
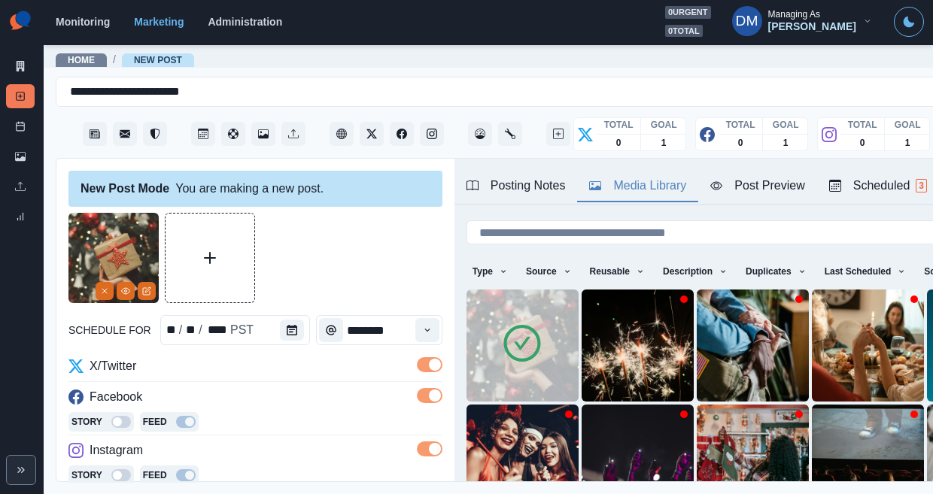
type textarea "**********"
click at [710, 177] on div "Post Preview" at bounding box center [757, 186] width 94 height 18
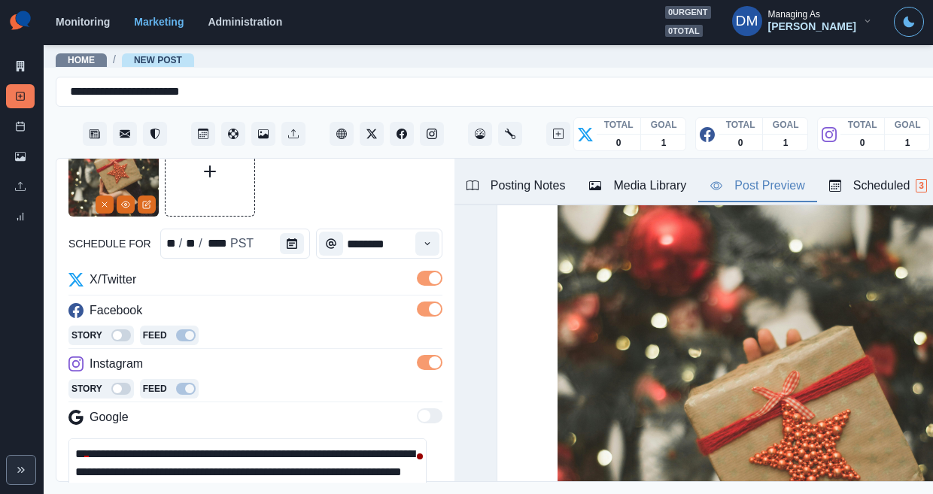
scroll to position [89, 0]
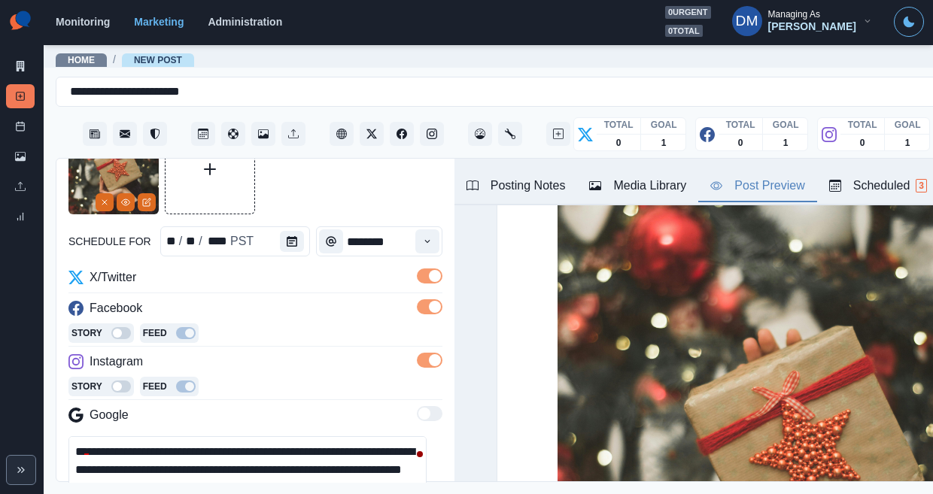
click at [223, 436] on textarea "**********" at bounding box center [247, 470] width 358 height 68
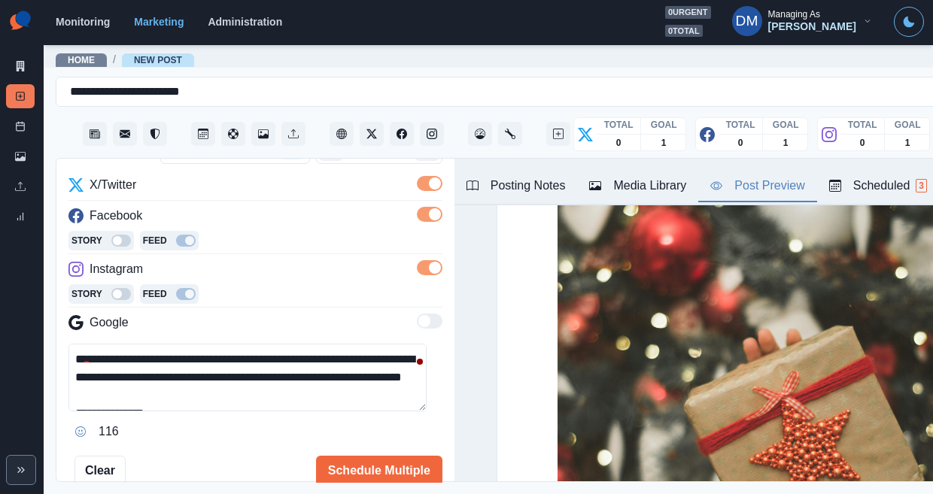
scroll to position [0, 0]
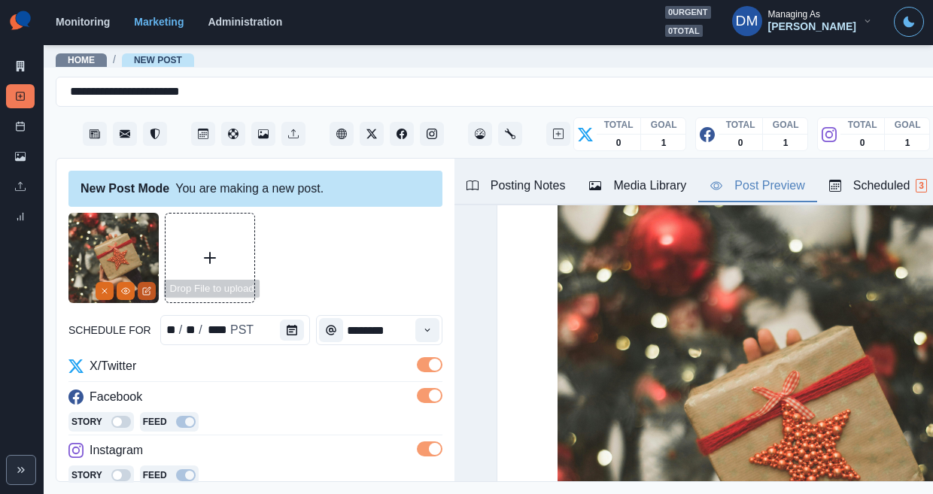
click at [142, 287] on icon "Edit Media" at bounding box center [146, 291] width 9 height 9
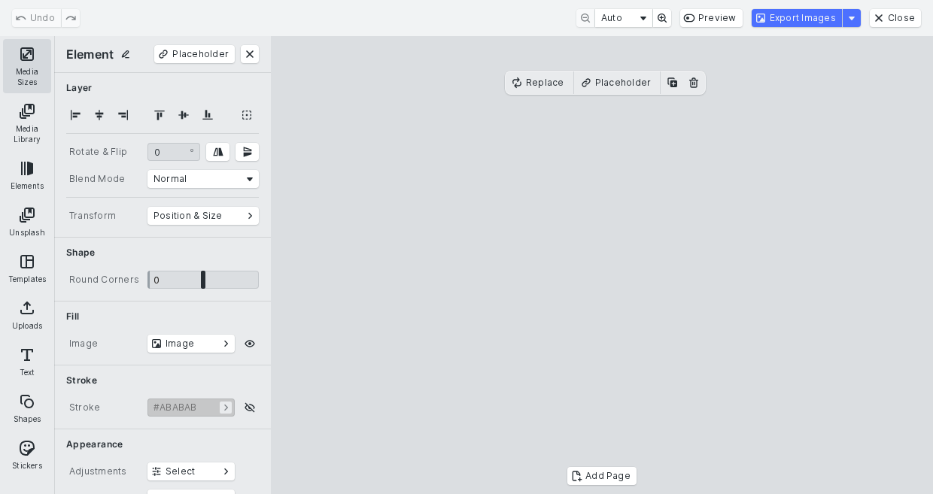
click at [19, 64] on button "Media Sizes" at bounding box center [27, 66] width 48 height 54
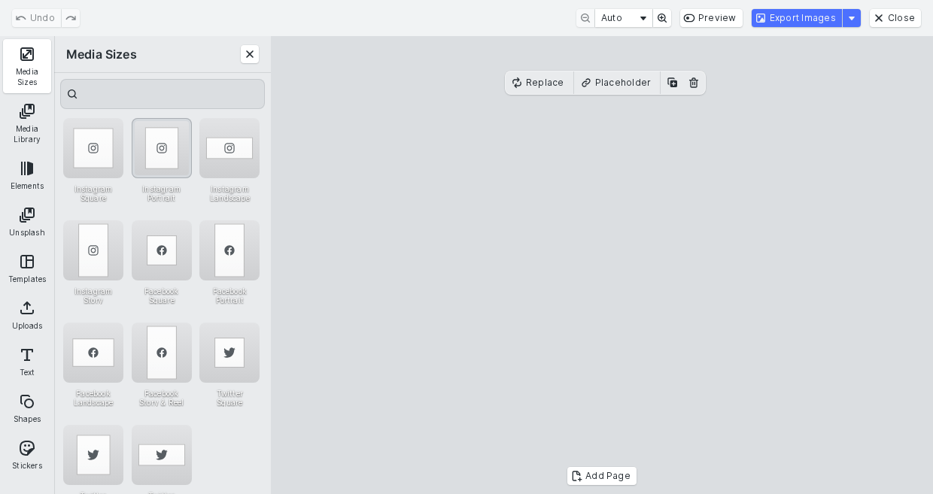
click at [144, 143] on div "Instagram Portrait" at bounding box center [162, 148] width 60 height 60
click at [602, 266] on cesdk-canvas "Editor canvas" at bounding box center [602, 266] width 0 height 0
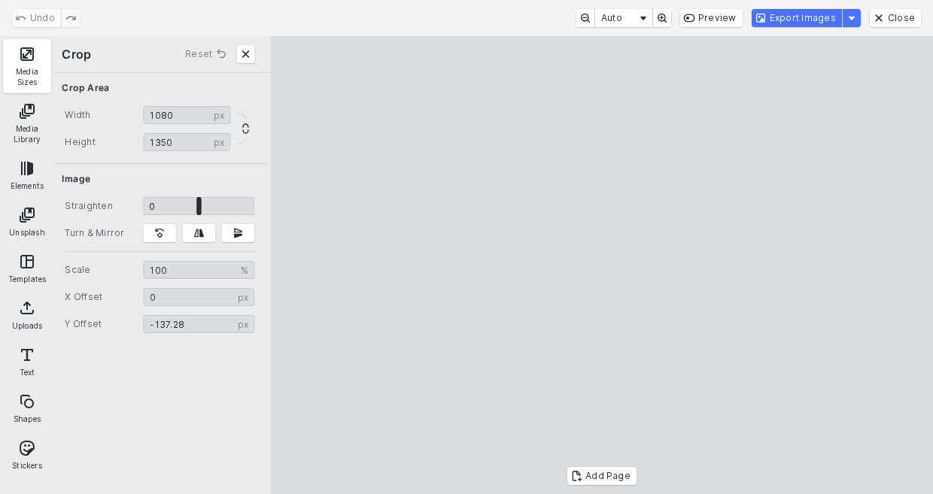
type input "*******"
drag, startPoint x: 651, startPoint y: 317, endPoint x: 652, endPoint y: 173, distance: 143.7
click at [602, 266] on cesdk-canvas "Editor canvas" at bounding box center [602, 266] width 0 height 0
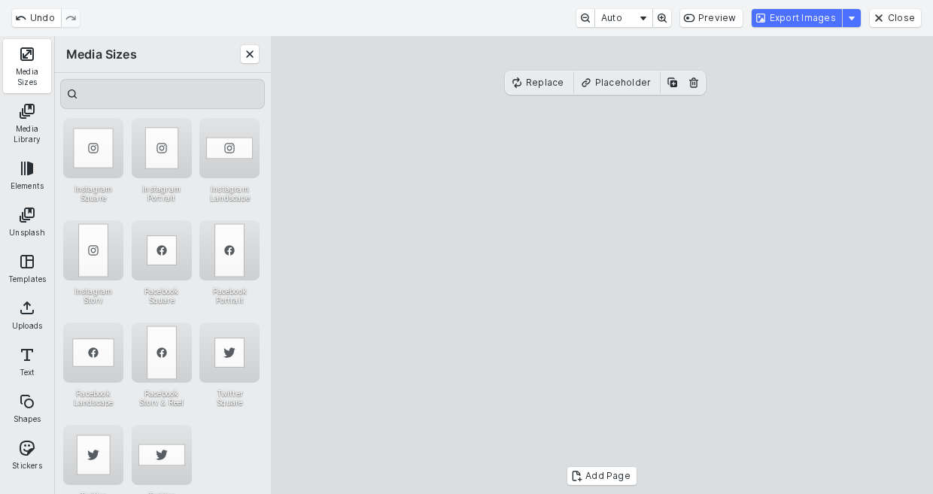
click at [602, 266] on cesdk-canvas "Editor canvas" at bounding box center [602, 266] width 0 height 0
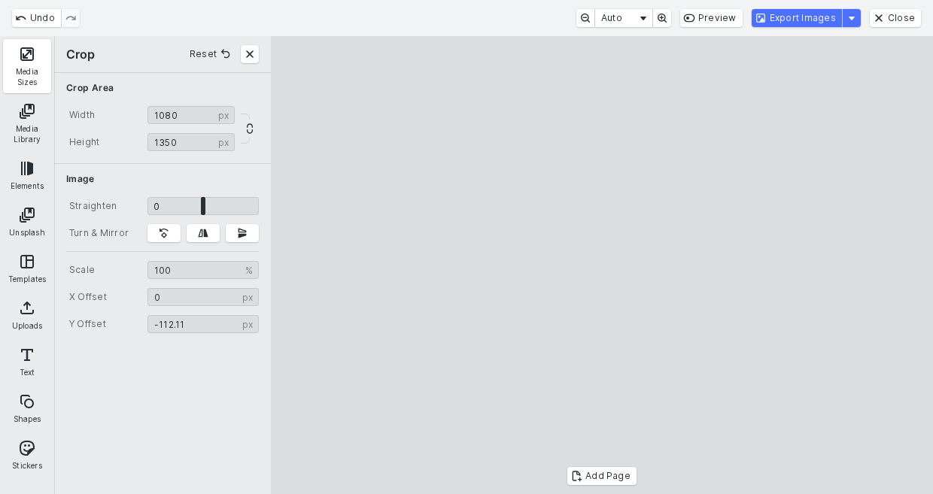
type input "******"
drag, startPoint x: 649, startPoint y: 241, endPoint x: 651, endPoint y: 276, distance: 35.4
click at [602, 266] on cesdk-canvas "Editor canvas" at bounding box center [602, 266] width 0 height 0
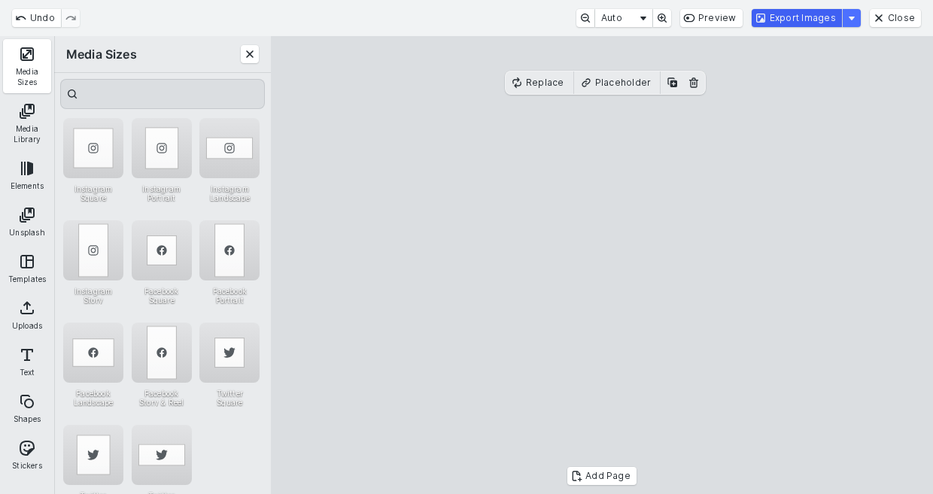
click at [789, 19] on button "Export Images" at bounding box center [797, 18] width 90 height 18
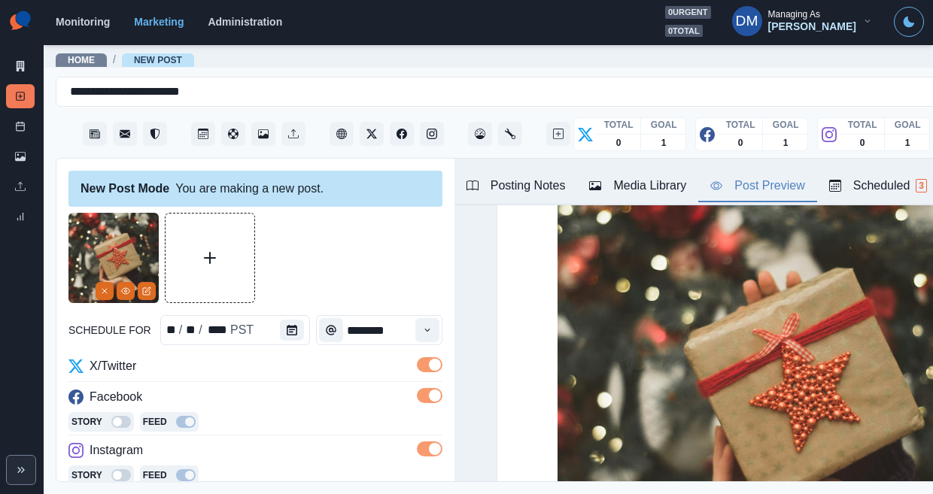
click at [589, 177] on div "Media Library" at bounding box center [637, 186] width 97 height 18
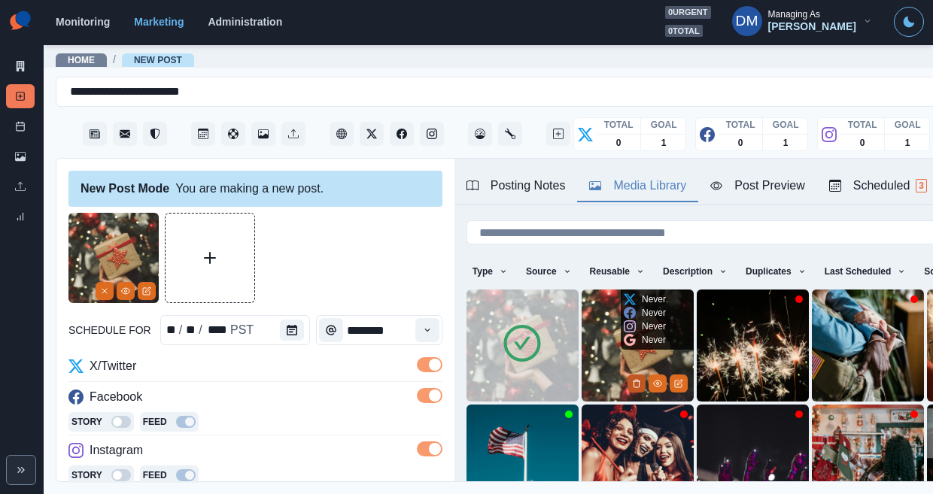
click at [632, 379] on icon "Delete Media" at bounding box center [636, 383] width 9 height 9
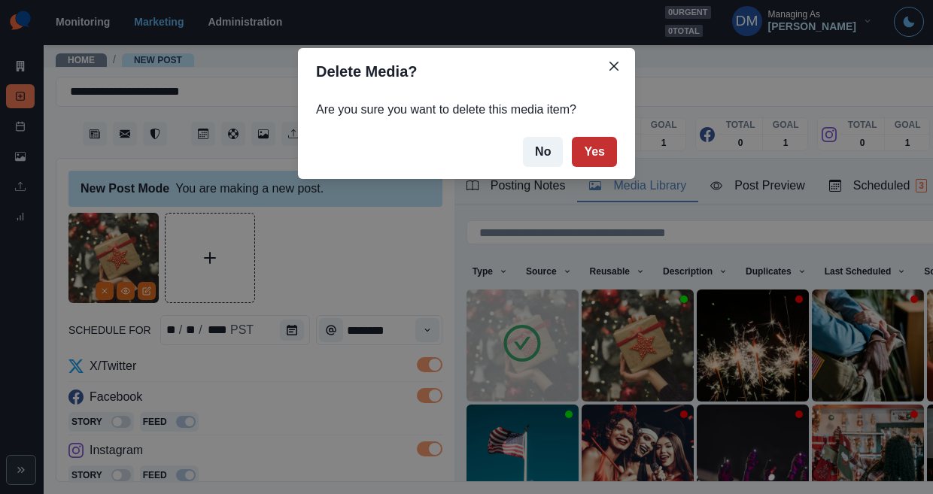
click at [572, 137] on button "Yes" at bounding box center [594, 152] width 45 height 30
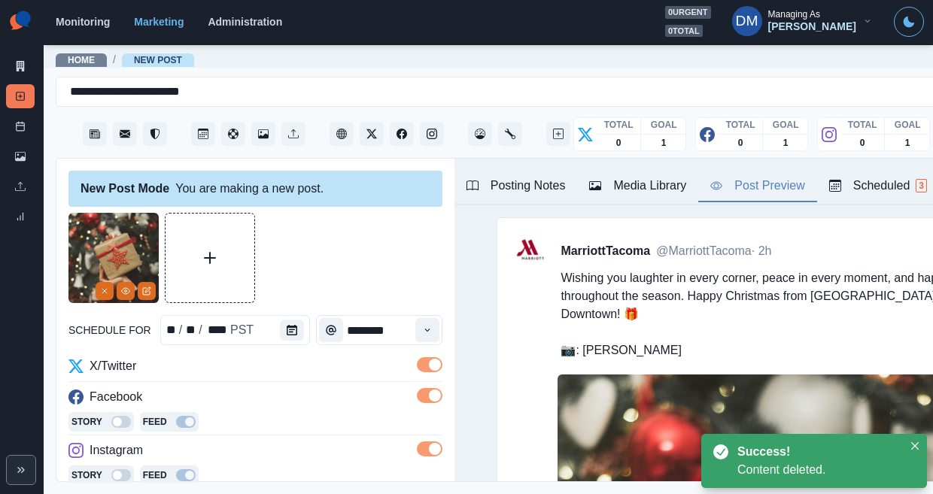
click at [710, 177] on div "Post Preview" at bounding box center [757, 186] width 94 height 18
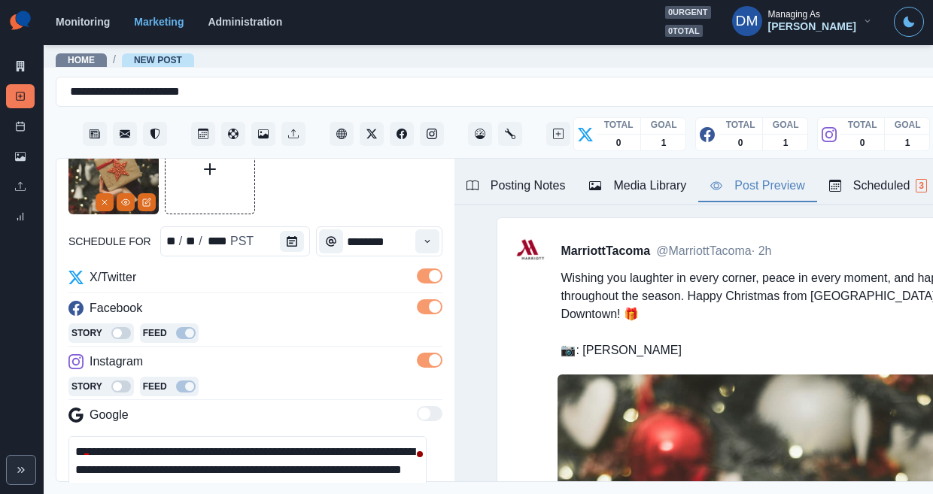
scroll to position [304, 0]
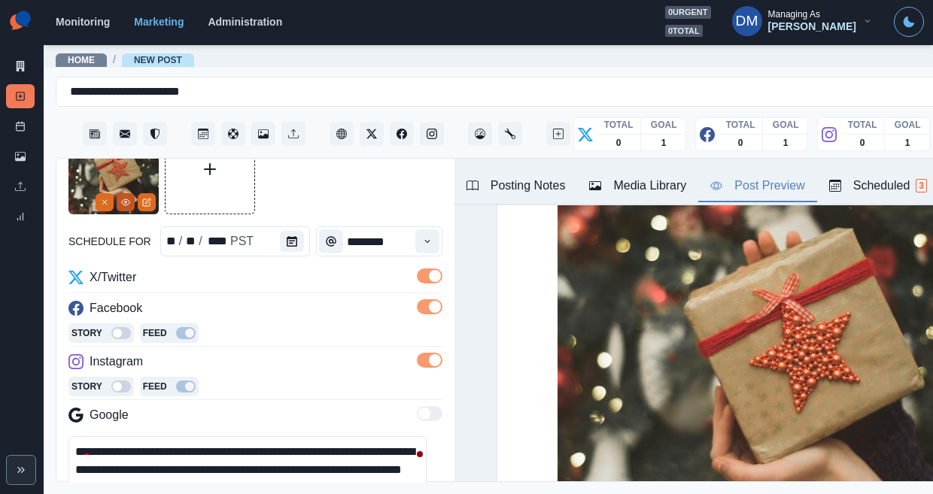
click at [131, 193] on button "View Media" at bounding box center [126, 202] width 18 height 18
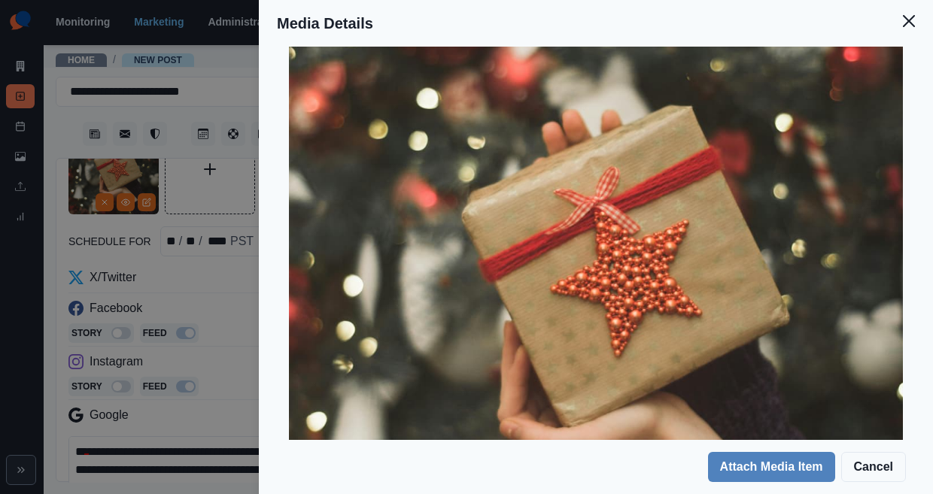
scroll to position [0, 0]
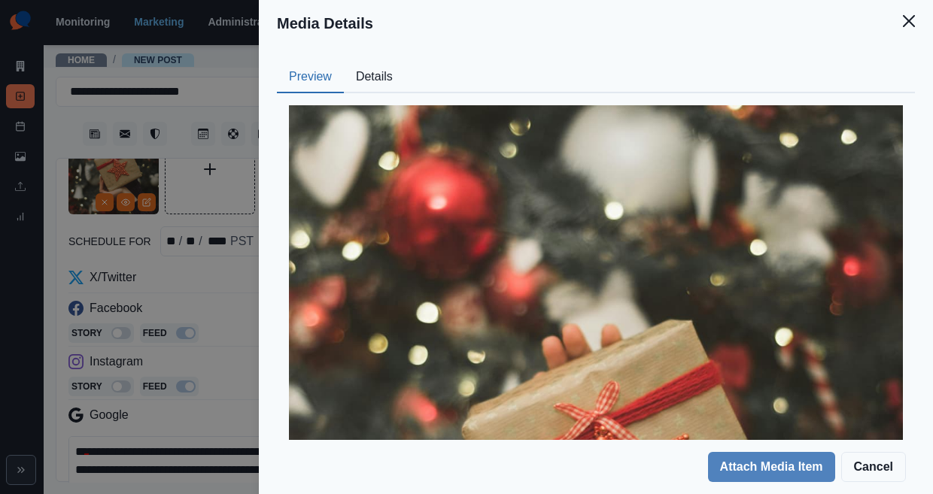
click at [336, 354] on div "Media Details Preview Details Our Description pexels-alisamitus-10017966-edited…" at bounding box center [466, 247] width 933 height 494
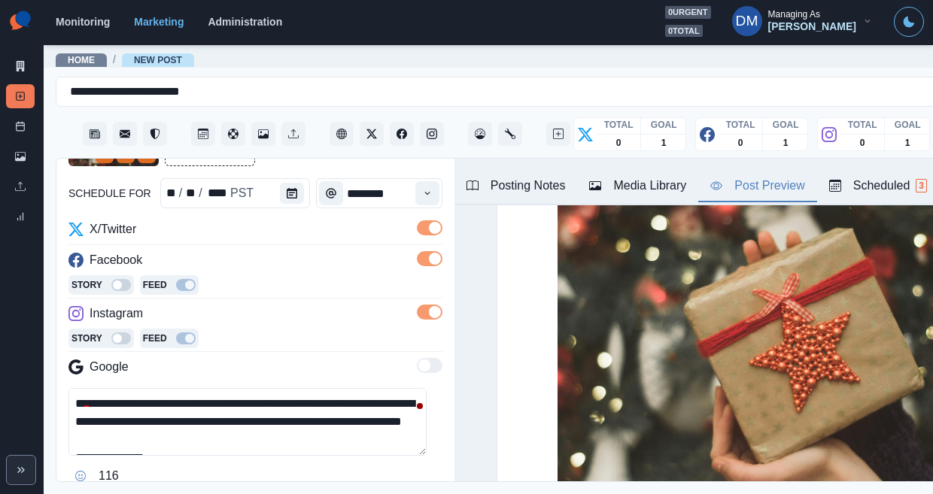
scroll to position [140, 0]
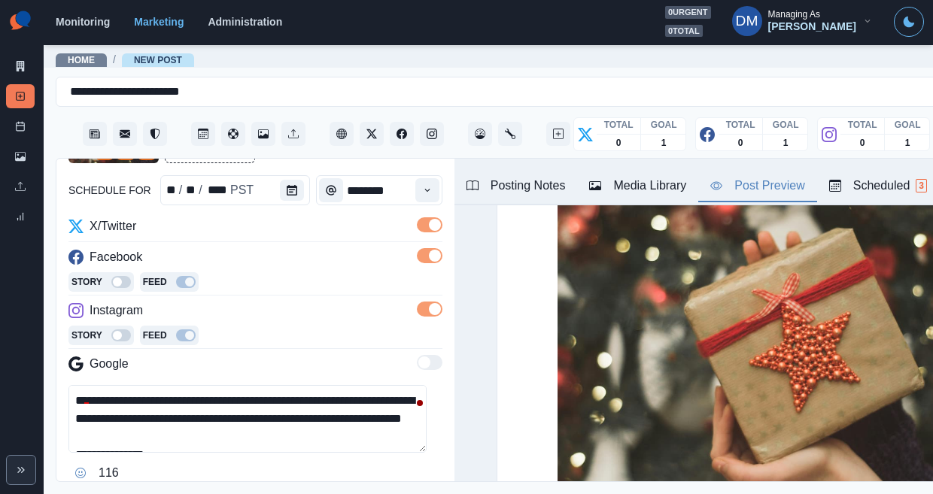
click at [277, 385] on textarea "**********" at bounding box center [247, 419] width 358 height 68
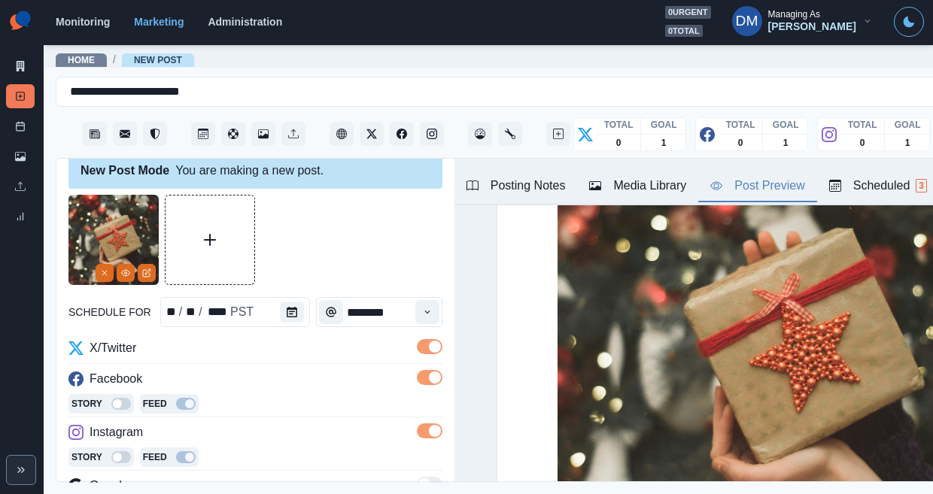
scroll to position [181, 0]
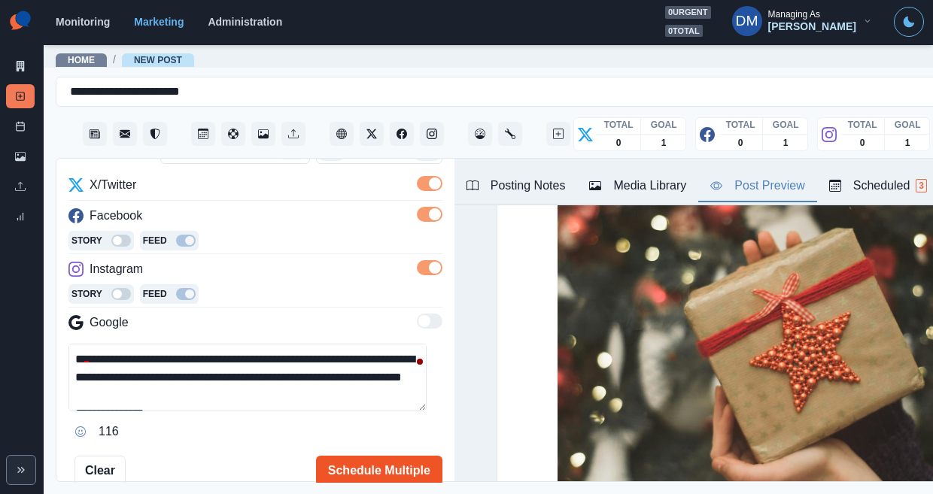
click at [365, 456] on button "Schedule Multiple" at bounding box center [379, 471] width 126 height 30
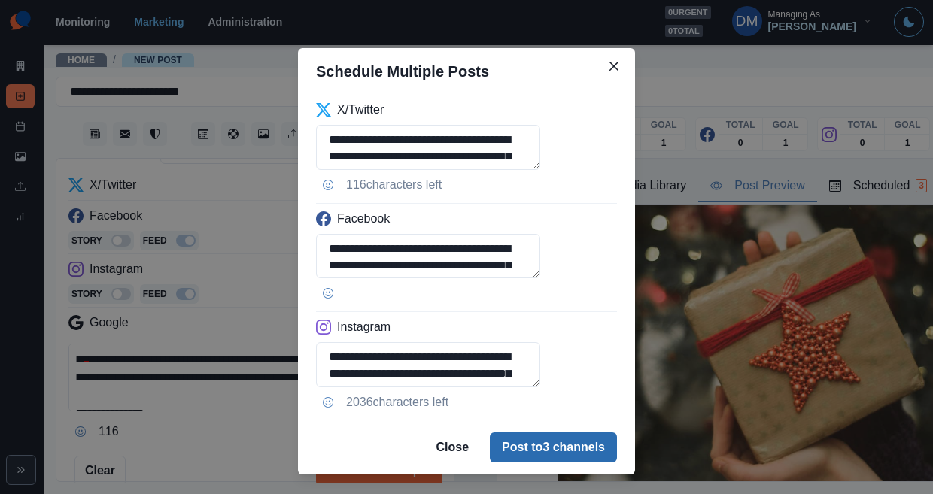
click at [502, 433] on button "Post to 3 channels" at bounding box center [553, 448] width 127 height 30
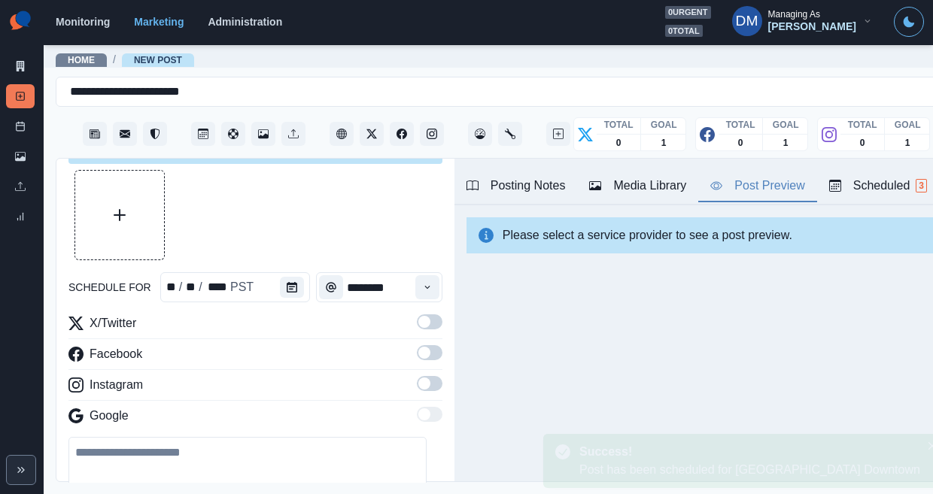
scroll to position [0, 0]
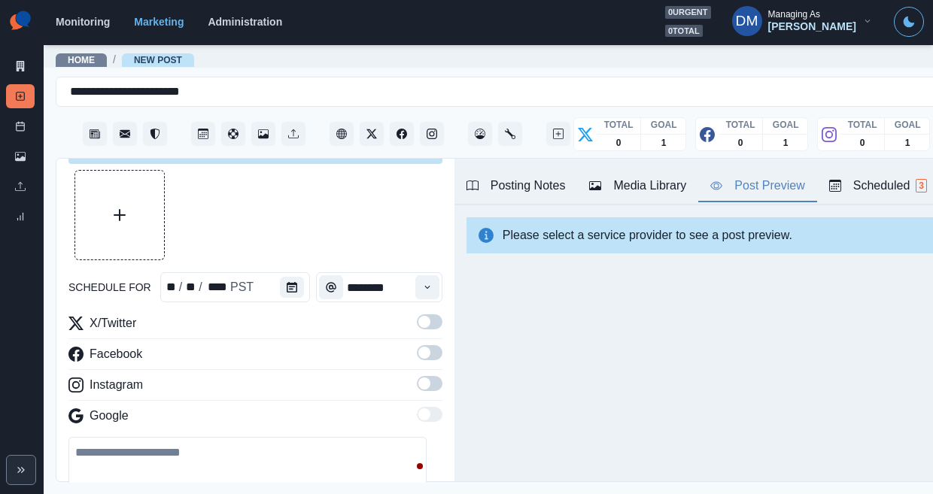
click at [267, 437] on textarea at bounding box center [247, 471] width 358 height 68
paste textarea "**********"
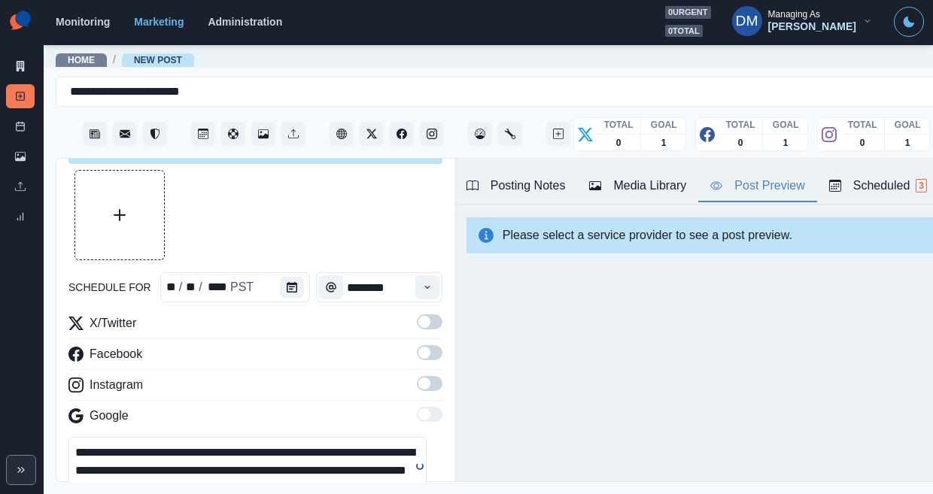
click at [418, 316] on span at bounding box center [424, 322] width 12 height 12
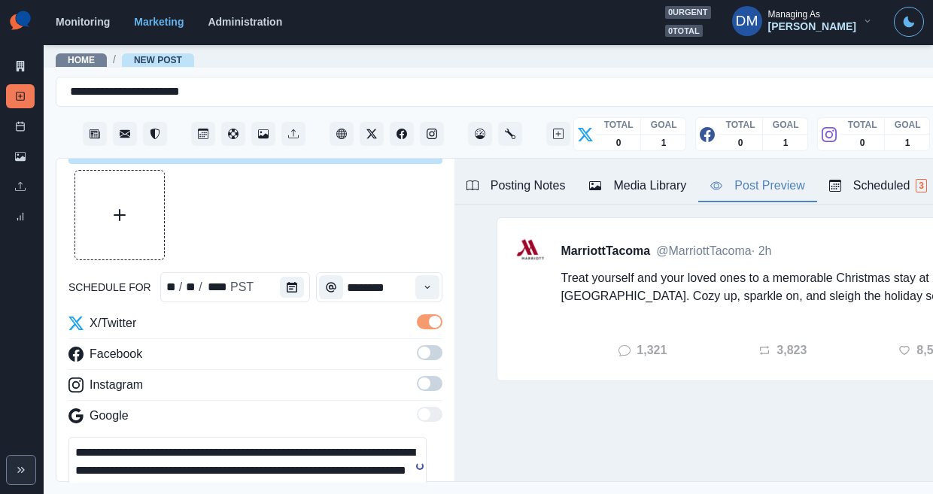
click at [417, 345] on span at bounding box center [430, 352] width 26 height 15
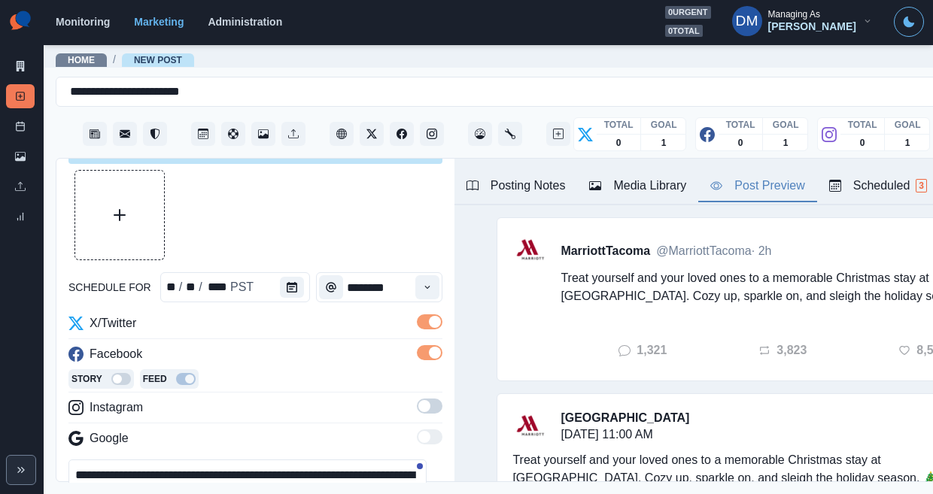
click at [408, 341] on div "X/Twitter Facebook Story Feed Instagram Google" at bounding box center [255, 384] width 374 height 139
click at [417, 399] on span at bounding box center [430, 406] width 26 height 15
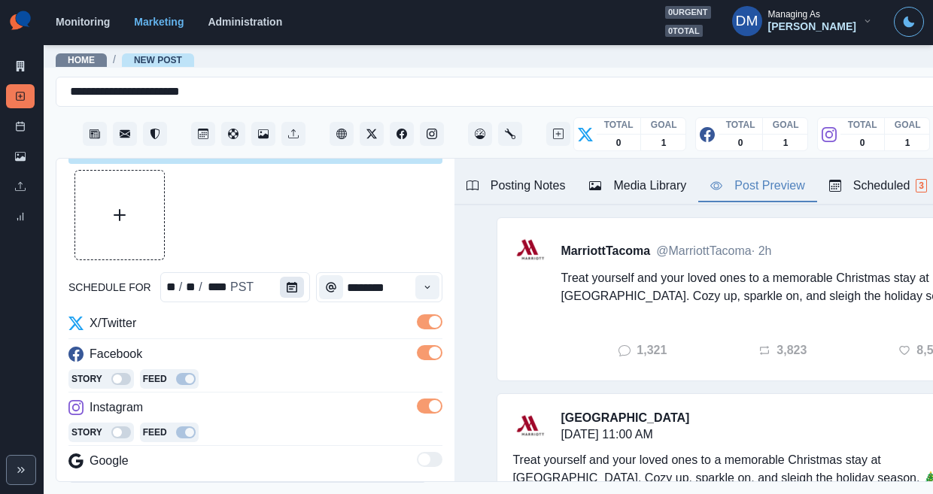
click at [280, 277] on button "Calendar" at bounding box center [292, 287] width 24 height 21
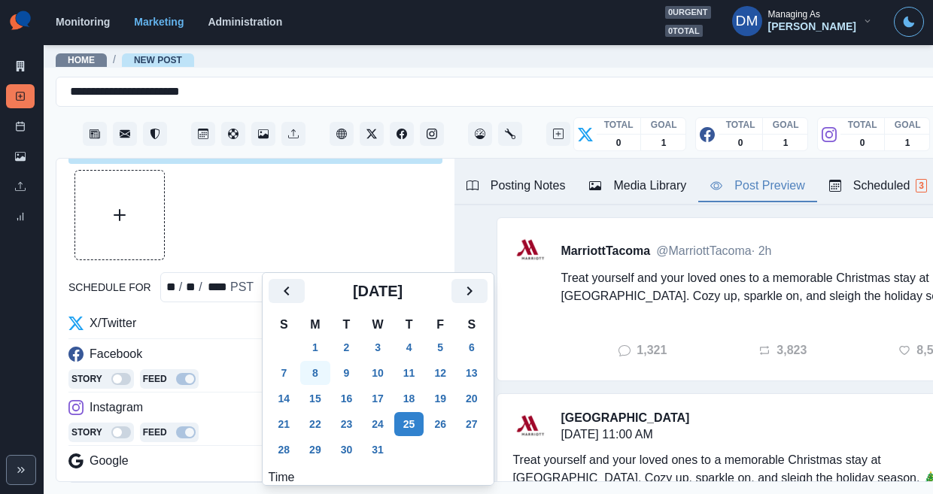
click at [300, 361] on button "8" at bounding box center [315, 373] width 30 height 24
click at [589, 177] on div "Media Library" at bounding box center [637, 186] width 97 height 18
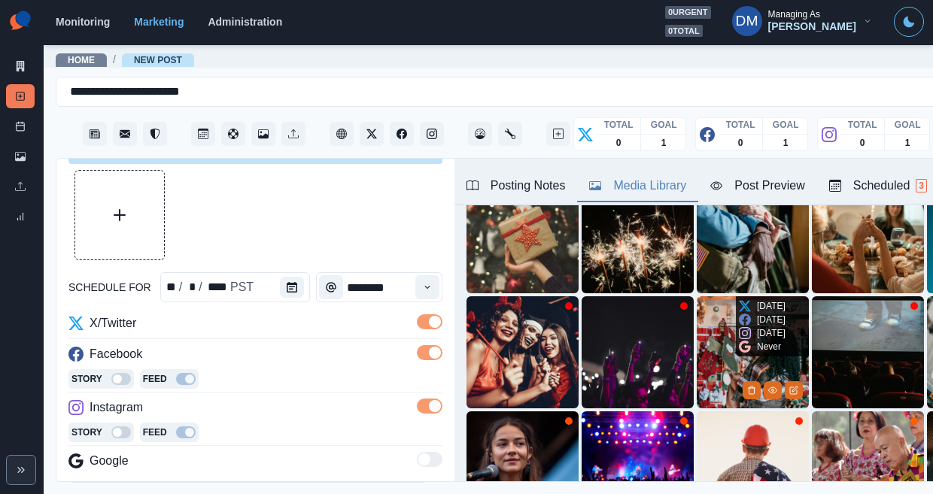
scroll to position [135, 0]
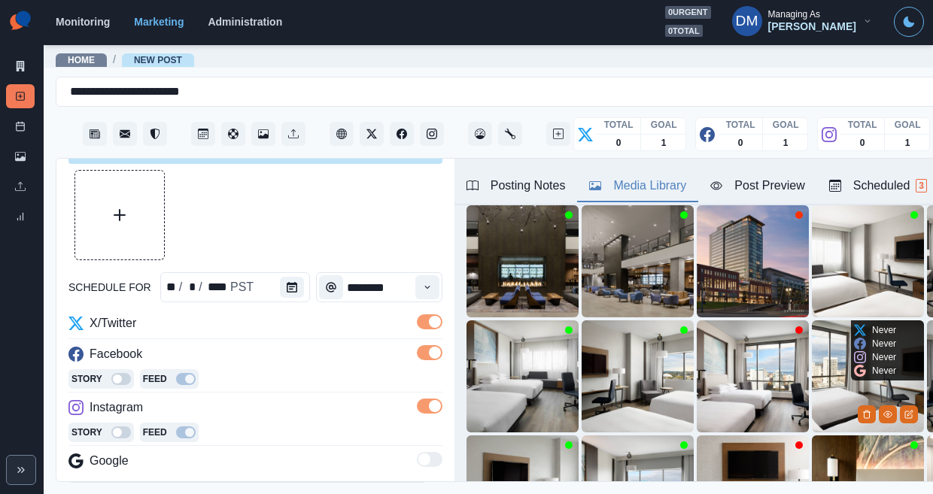
scroll to position [86, 0]
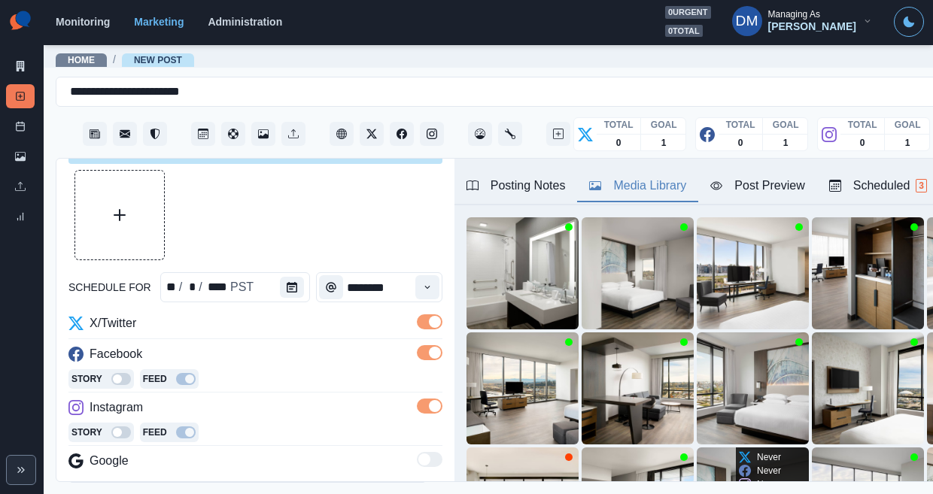
scroll to position [75, 0]
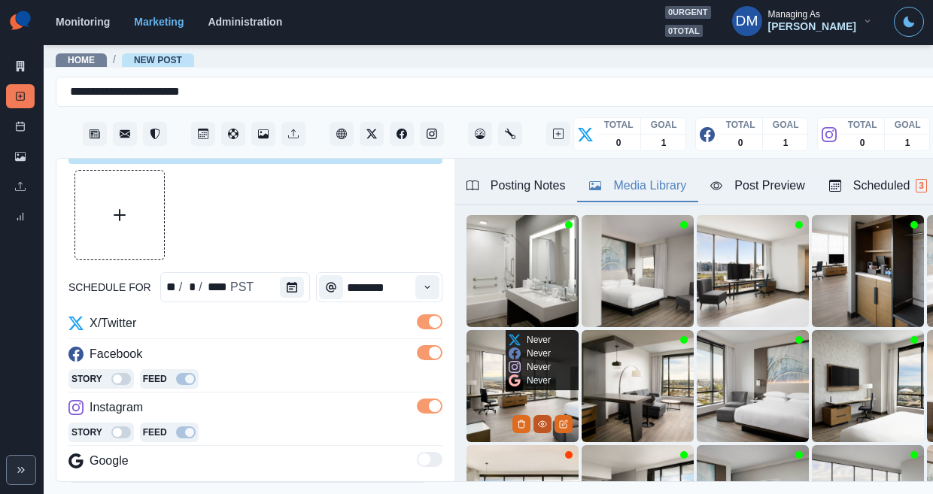
click at [538, 420] on icon "View Media" at bounding box center [542, 424] width 9 height 9
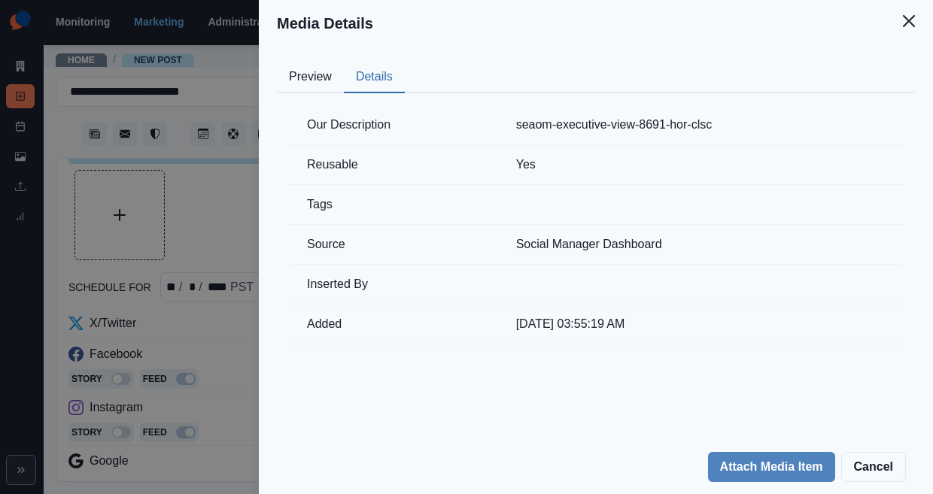
click at [405, 68] on button "Details" at bounding box center [374, 78] width 61 height 32
click at [344, 63] on button "Preview" at bounding box center [310, 78] width 67 height 32
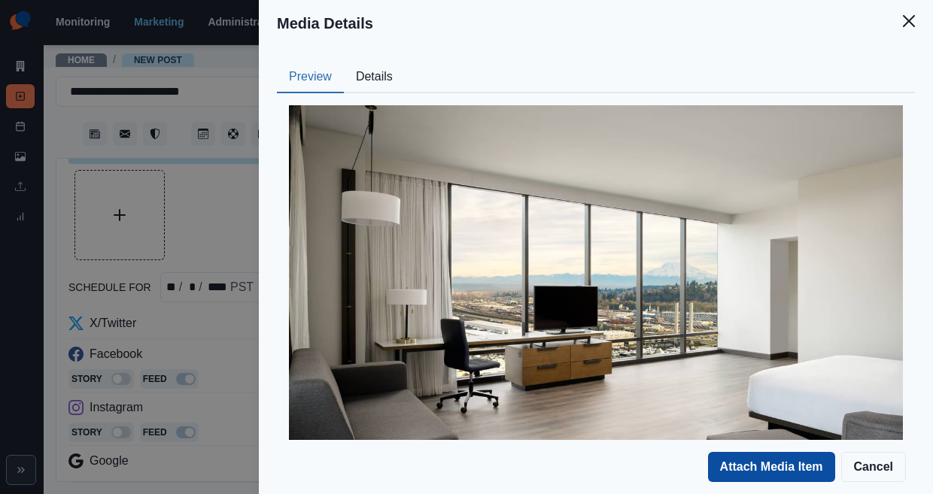
click at [795, 469] on button "Attach Media Item" at bounding box center [771, 467] width 127 height 30
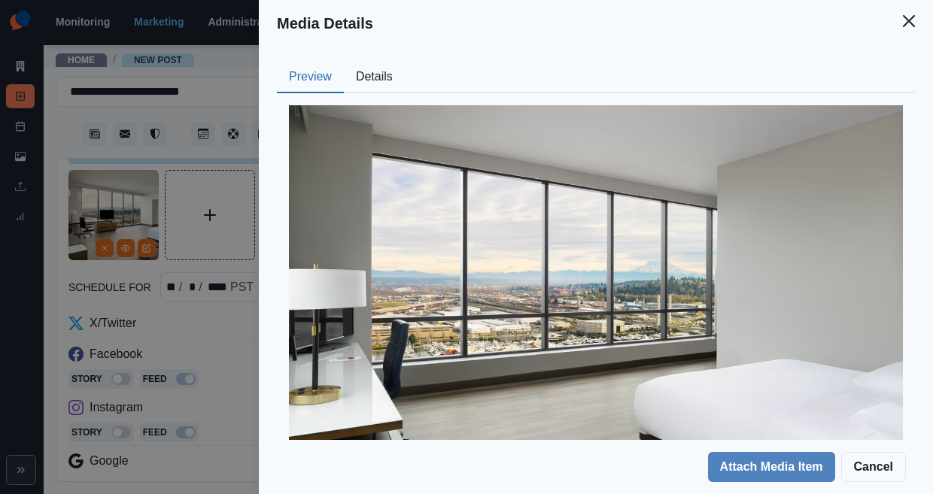
click at [405, 65] on button "Details" at bounding box center [374, 78] width 61 height 32
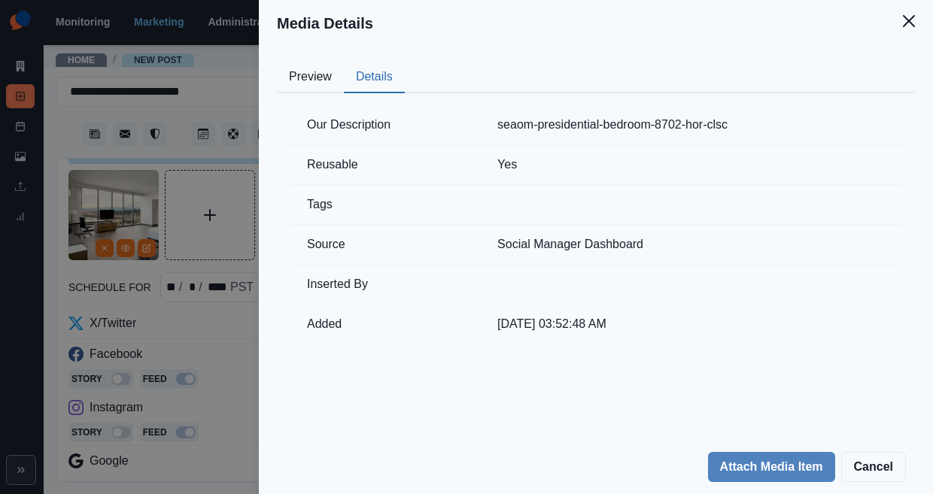
click at [344, 62] on button "Preview" at bounding box center [310, 78] width 67 height 32
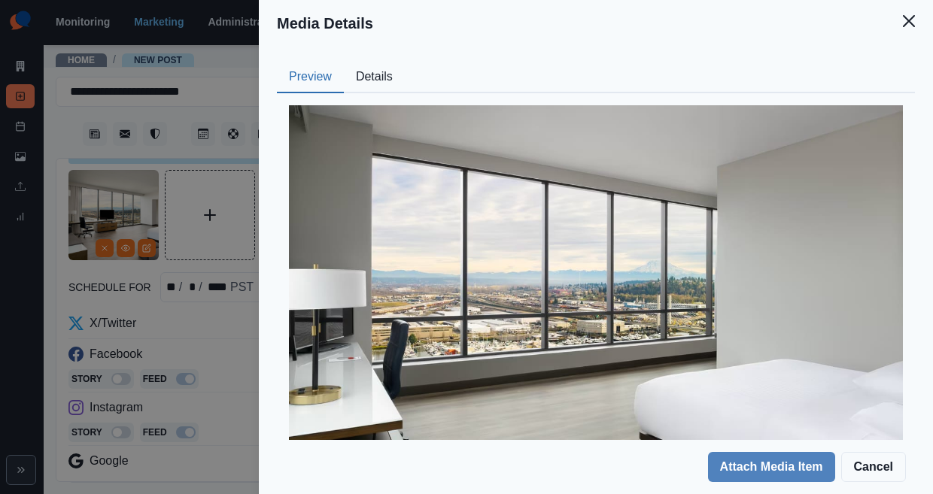
click at [371, 226] on div "Media Details Preview Details Our Description seaom-presidential-bedroom-8702-h…" at bounding box center [466, 247] width 933 height 494
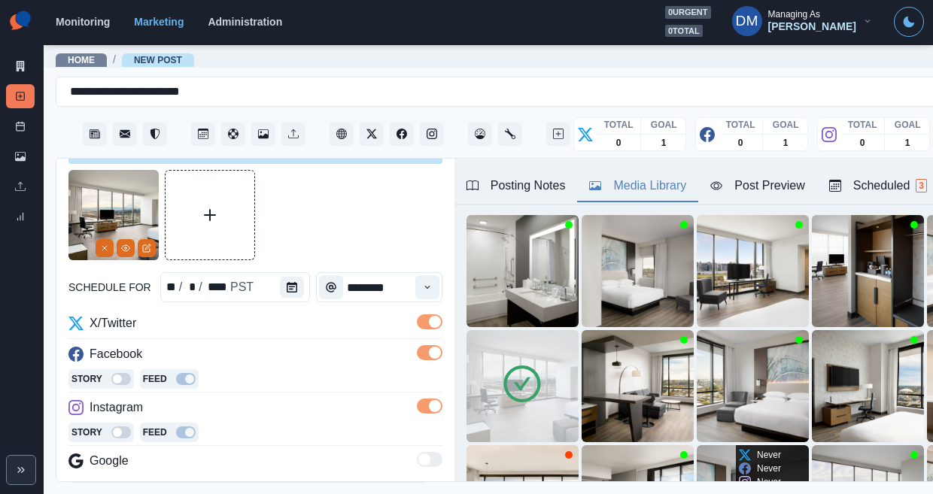
scroll to position [135, 0]
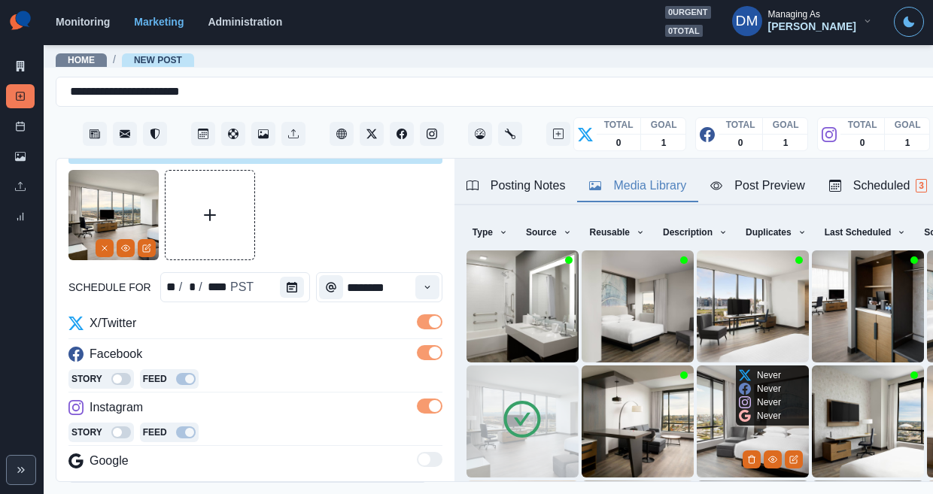
scroll to position [41, 0]
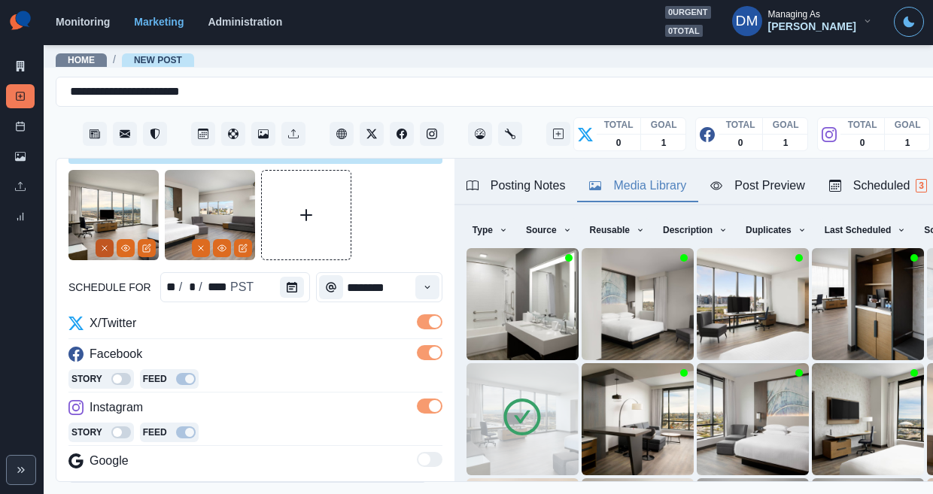
click at [105, 239] on button "Remove" at bounding box center [105, 248] width 18 height 18
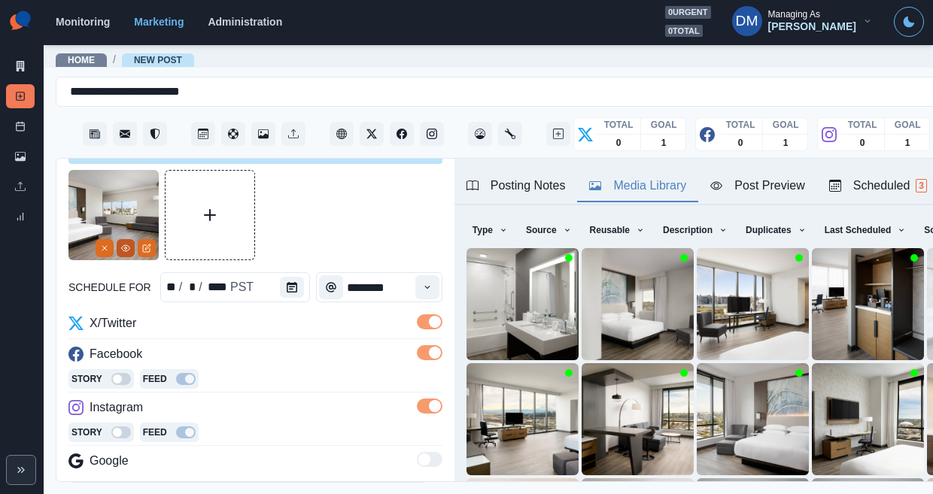
click at [126, 244] on icon "View Media" at bounding box center [125, 248] width 9 height 9
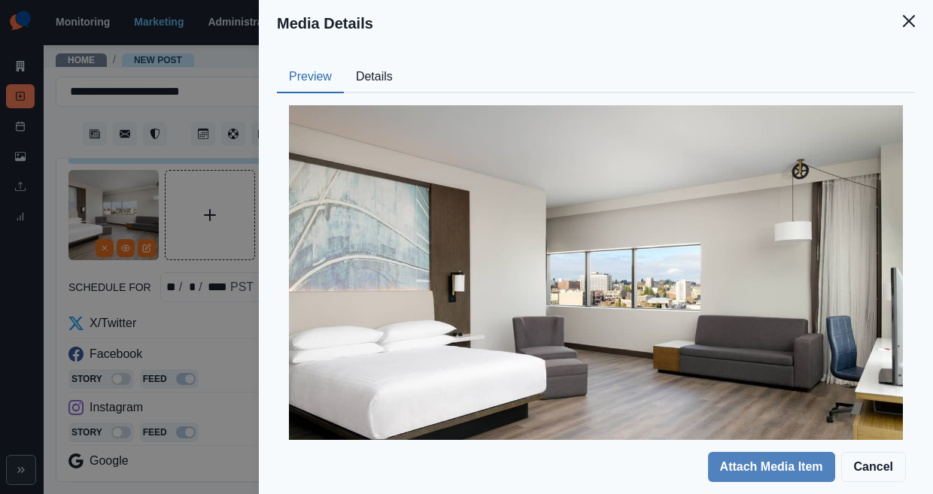
click at [405, 62] on button "Details" at bounding box center [374, 78] width 61 height 32
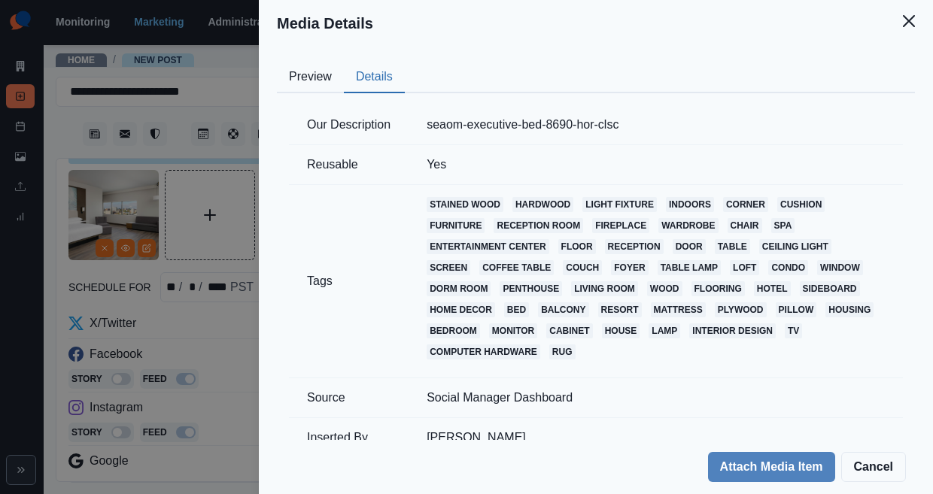
click at [344, 62] on button "Preview" at bounding box center [310, 78] width 67 height 32
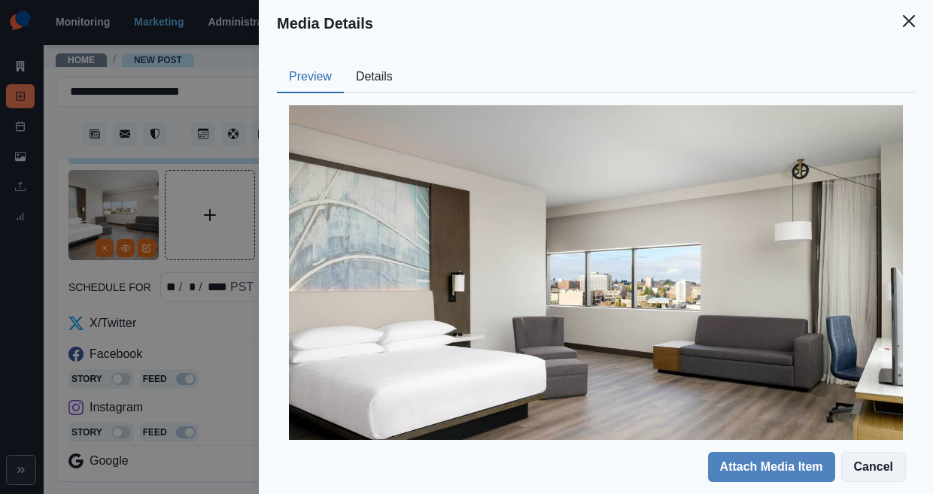
click at [894, 470] on button "Cancel" at bounding box center [873, 467] width 65 height 30
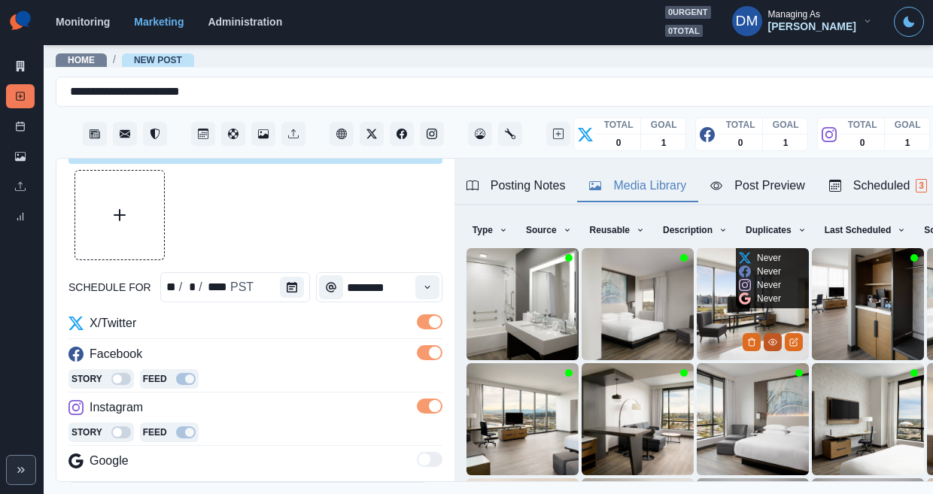
click at [764, 333] on button "View Media" at bounding box center [773, 342] width 18 height 18
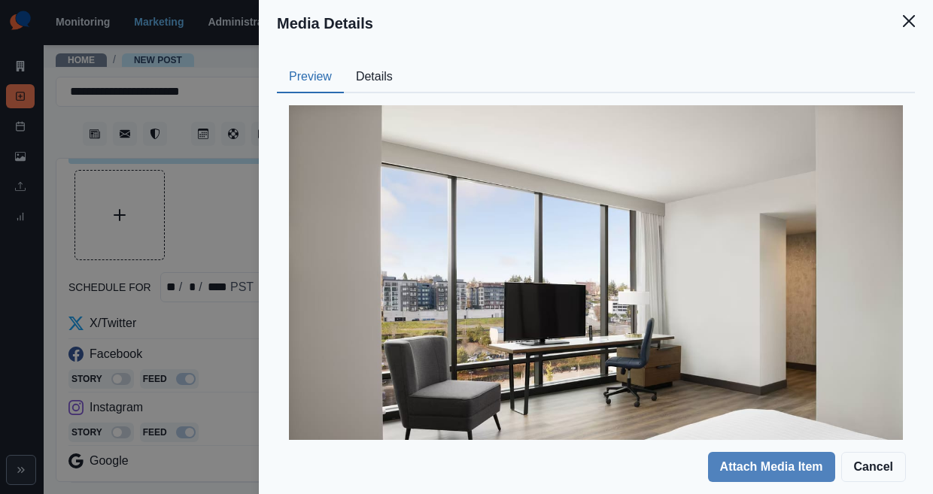
click at [405, 62] on button "Details" at bounding box center [374, 78] width 61 height 32
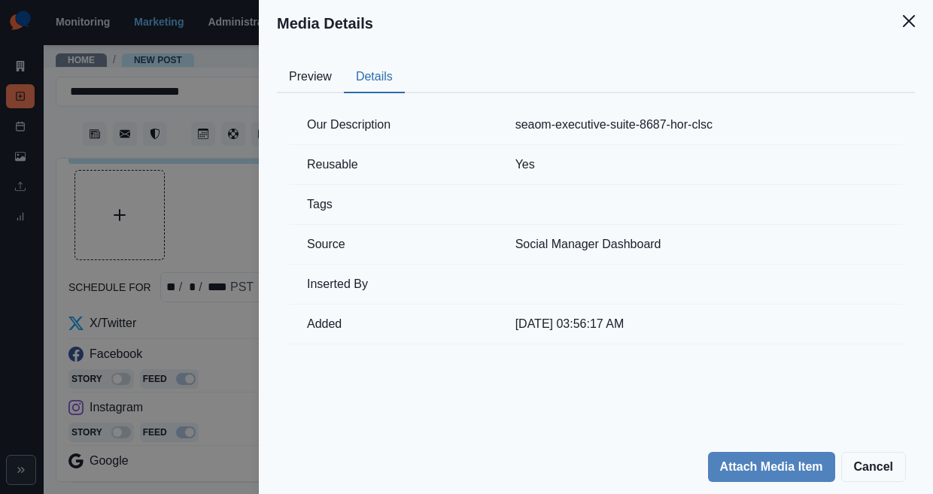
click at [344, 63] on button "Preview" at bounding box center [310, 78] width 67 height 32
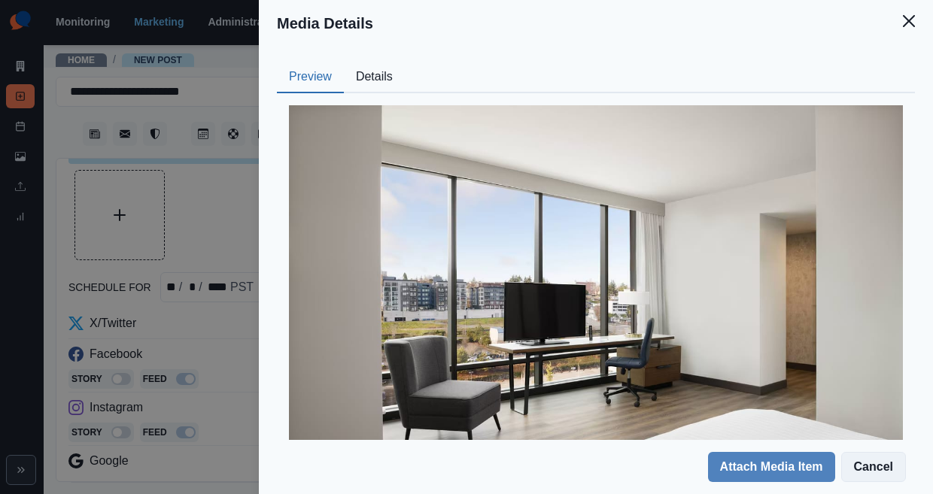
click at [893, 473] on button "Cancel" at bounding box center [873, 467] width 65 height 30
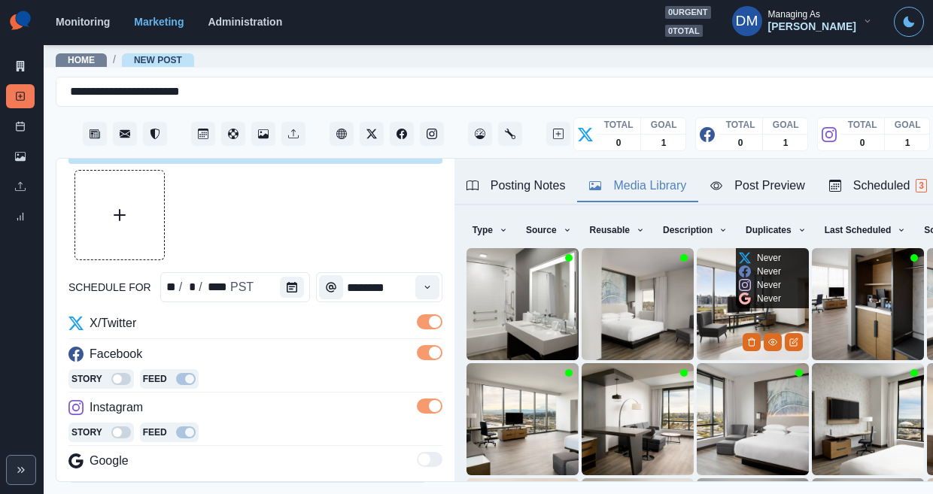
click at [697, 263] on img at bounding box center [753, 304] width 112 height 112
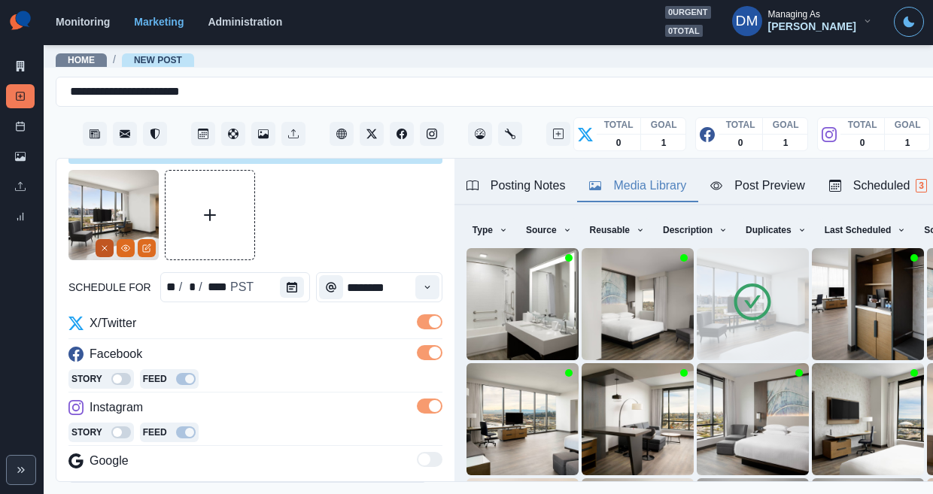
click at [109, 244] on icon "Remove" at bounding box center [104, 248] width 9 height 9
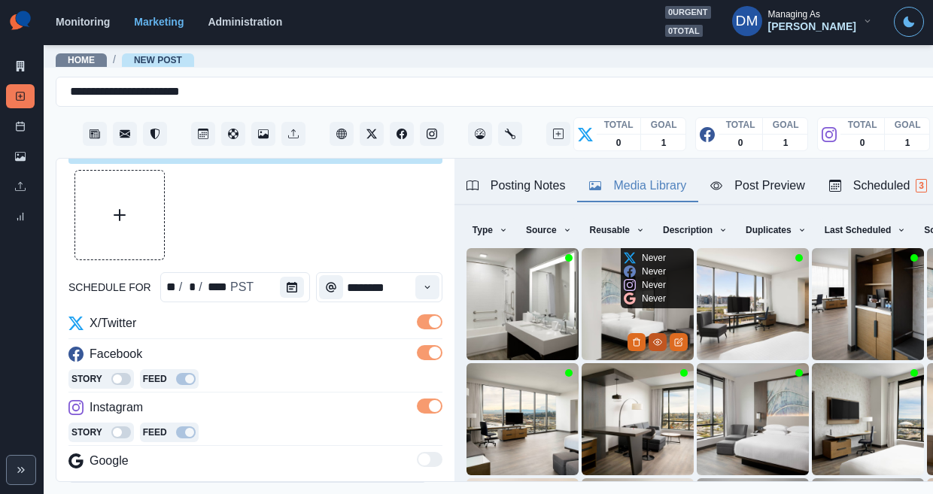
click at [653, 338] on icon "View Media" at bounding box center [657, 342] width 9 height 9
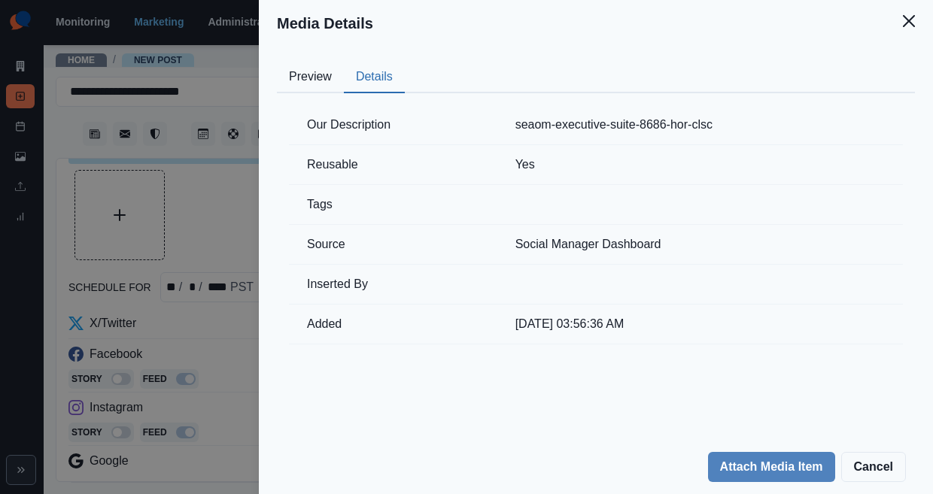
click at [405, 62] on button "Details" at bounding box center [374, 78] width 61 height 32
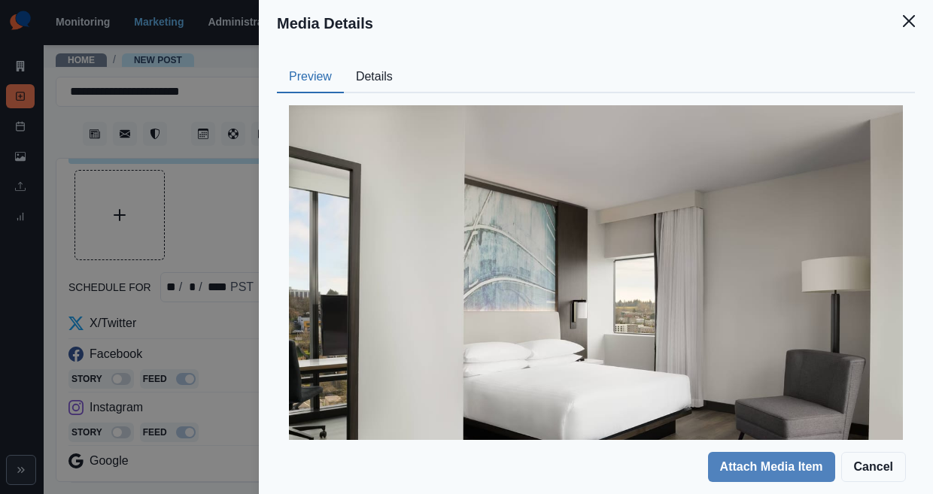
click at [344, 62] on button "Preview" at bounding box center [310, 78] width 67 height 32
click at [889, 470] on button "Cancel" at bounding box center [873, 467] width 65 height 30
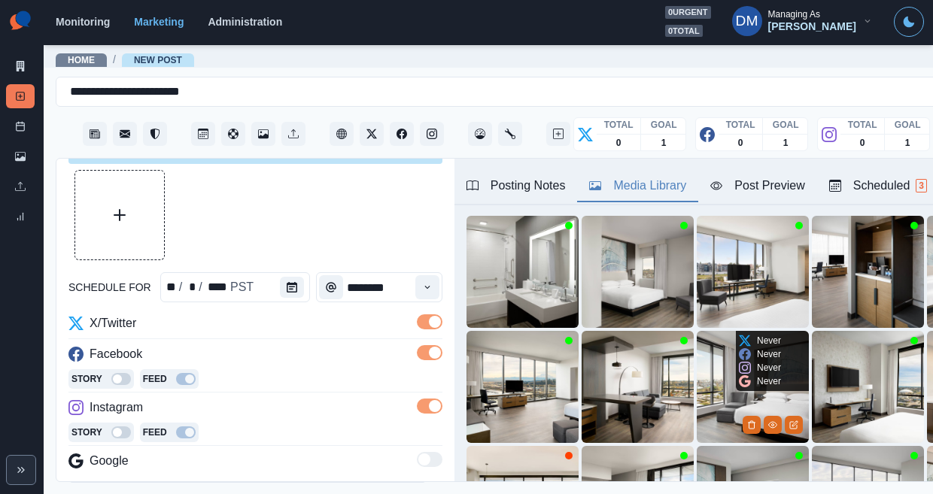
scroll to position [102, 0]
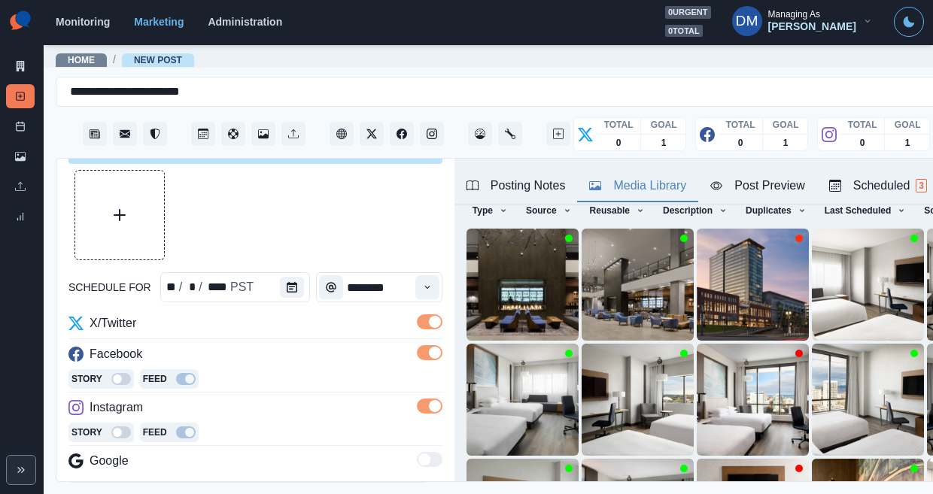
scroll to position [59, 0]
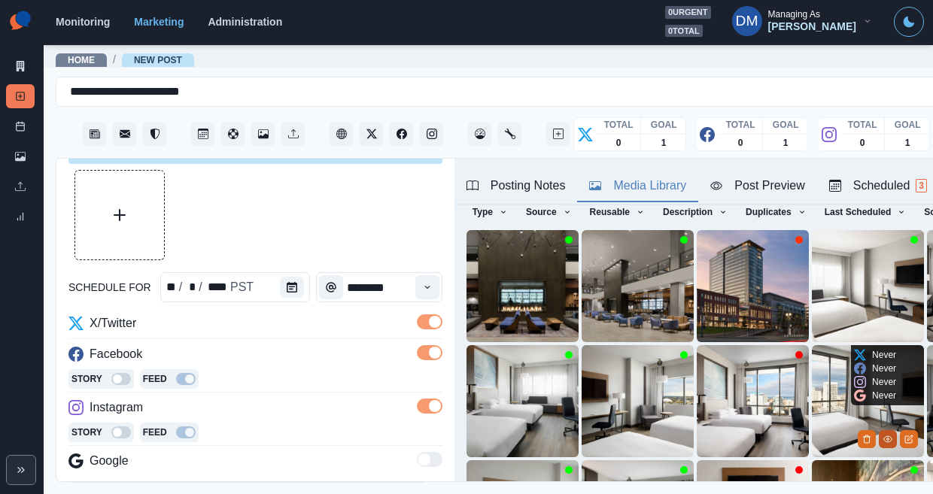
click at [884, 435] on icon "View Media" at bounding box center [888, 439] width 9 height 9
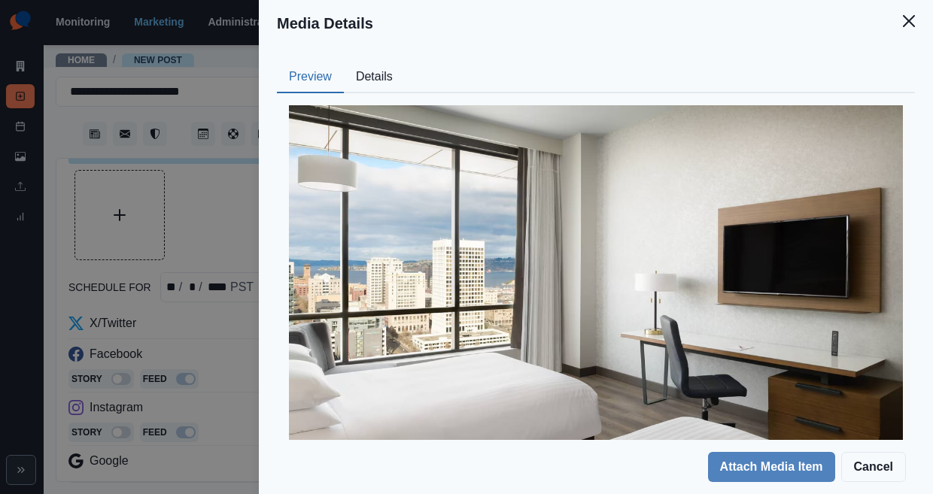
click at [405, 62] on button "Details" at bounding box center [374, 78] width 61 height 32
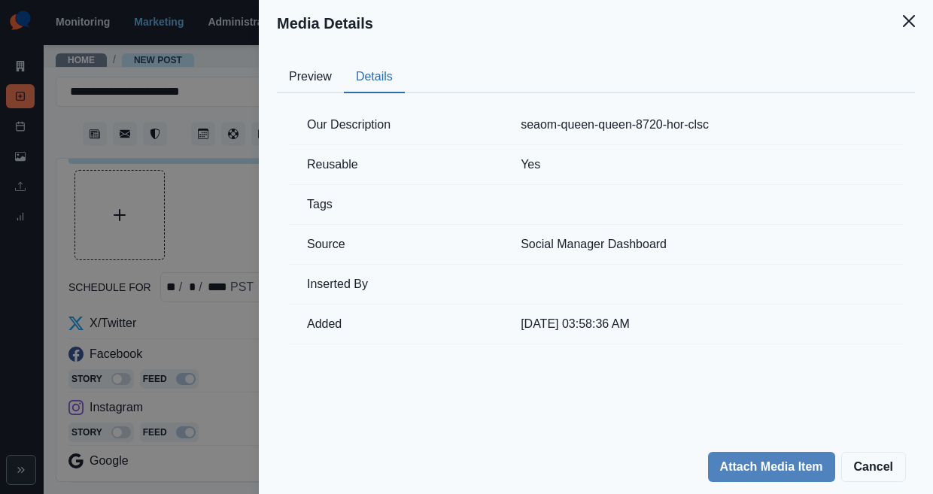
click at [344, 62] on button "Preview" at bounding box center [310, 78] width 67 height 32
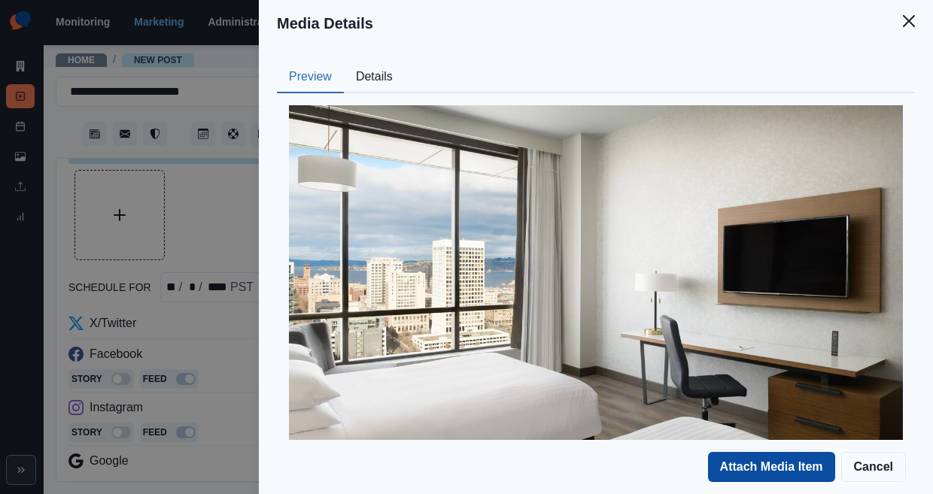
click at [812, 470] on button "Attach Media Item" at bounding box center [771, 467] width 127 height 30
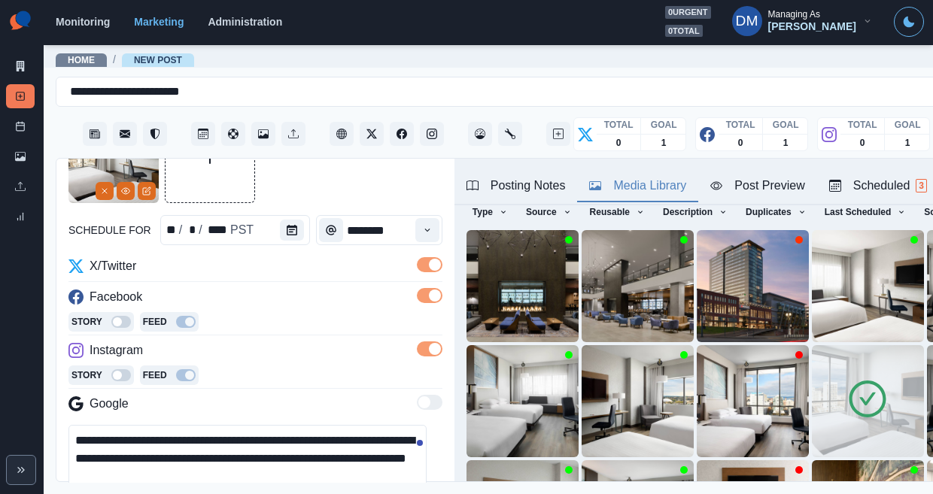
scroll to position [105, 0]
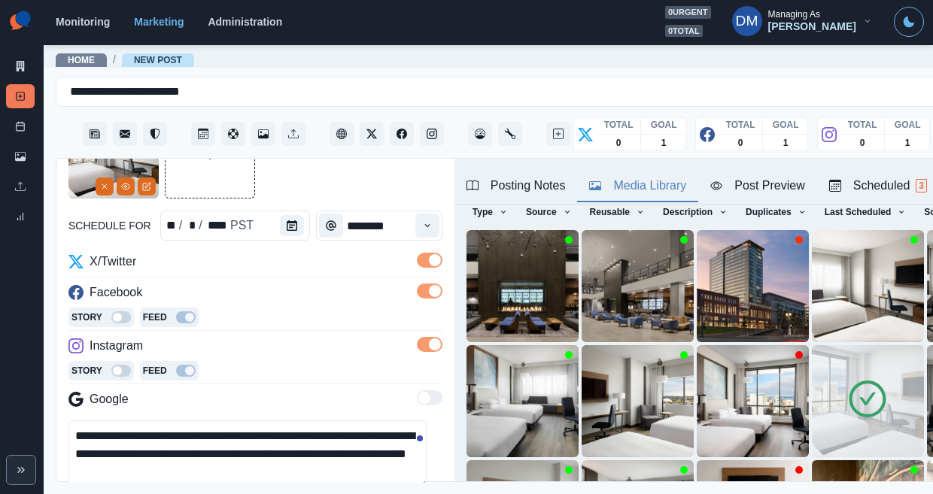
click at [398, 421] on textarea "**********" at bounding box center [247, 455] width 358 height 68
click at [376, 421] on textarea "**********" at bounding box center [247, 455] width 358 height 68
click at [499, 177] on div "Posting Notes" at bounding box center [516, 186] width 99 height 18
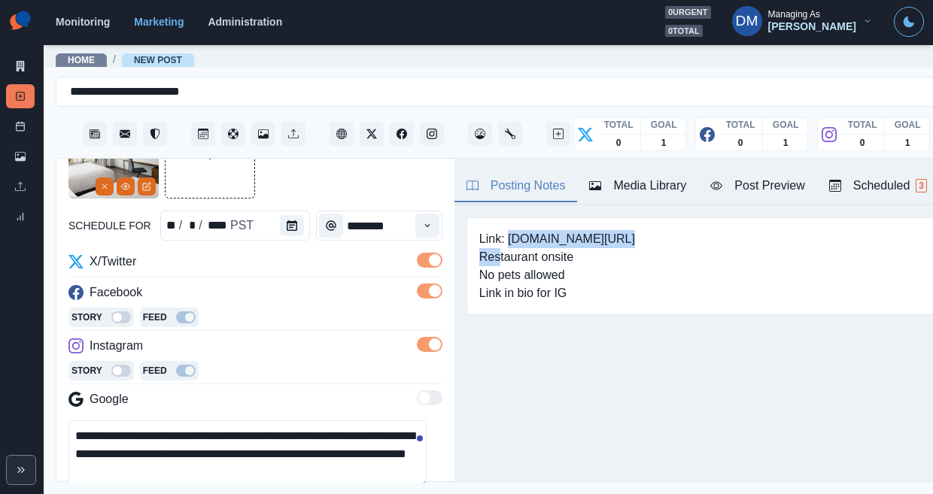
drag, startPoint x: 472, startPoint y: 203, endPoint x: 642, endPoint y: 204, distance: 170.1
click at [642, 217] on div "Link: www.marriott.com/seaom Restaurant onsite No pets allowed Link in bio for …" at bounding box center [753, 266] width 573 height 98
copy pre "www.marriott.com/seaom"
click at [160, 421] on textarea "**********" at bounding box center [247, 455] width 358 height 68
paste textarea "**********"
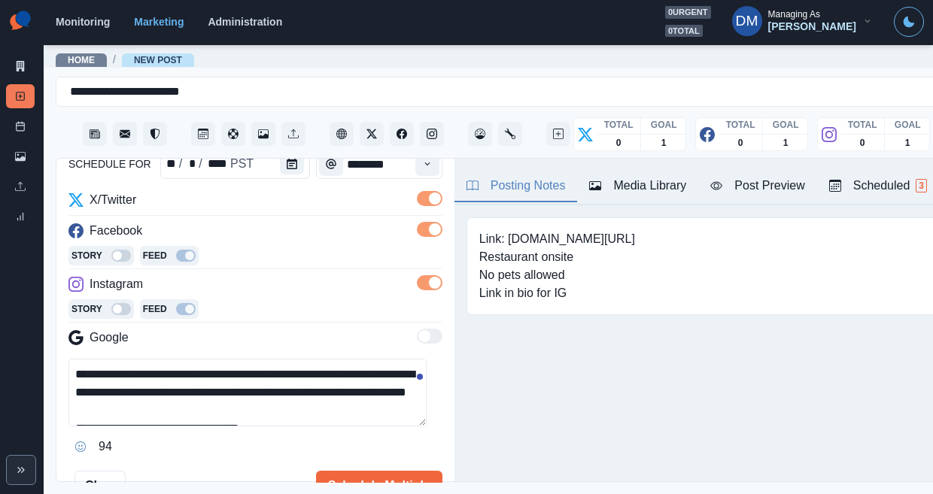
scroll to position [181, 0]
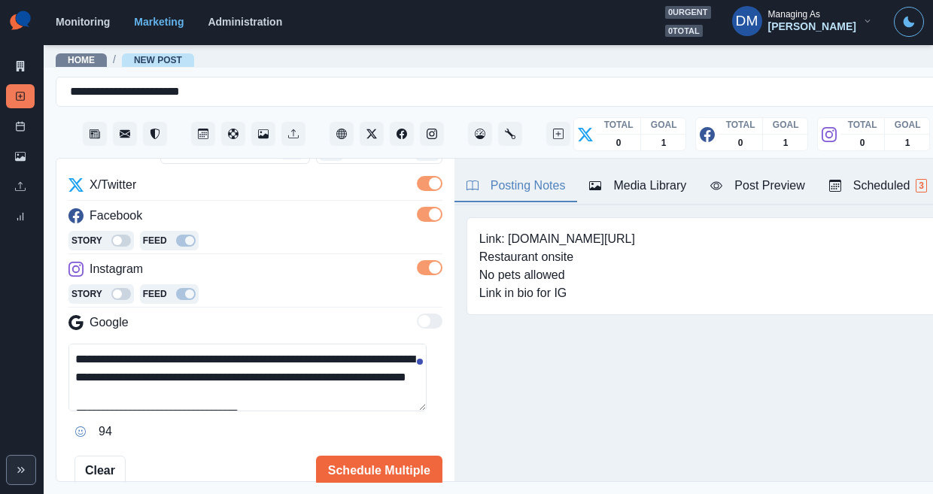
click at [268, 344] on textarea "**********" at bounding box center [247, 378] width 358 height 68
type textarea "**********"
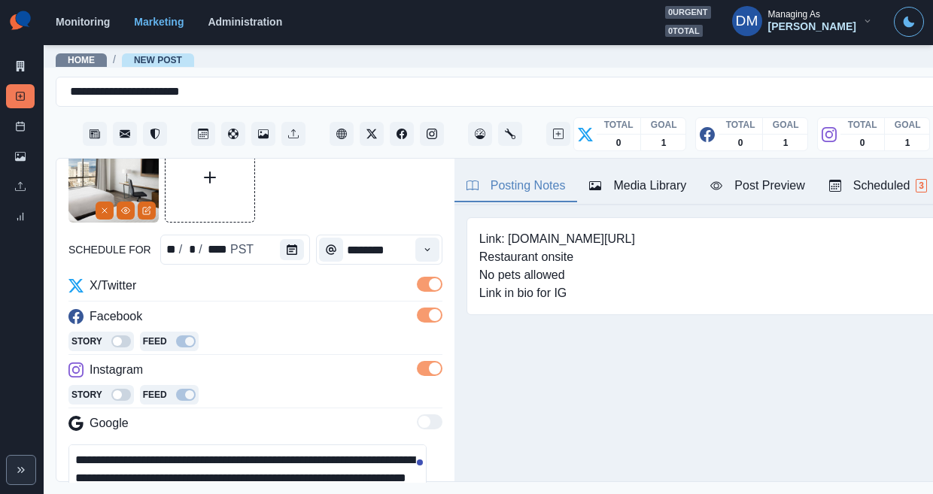
scroll to position [151, 0]
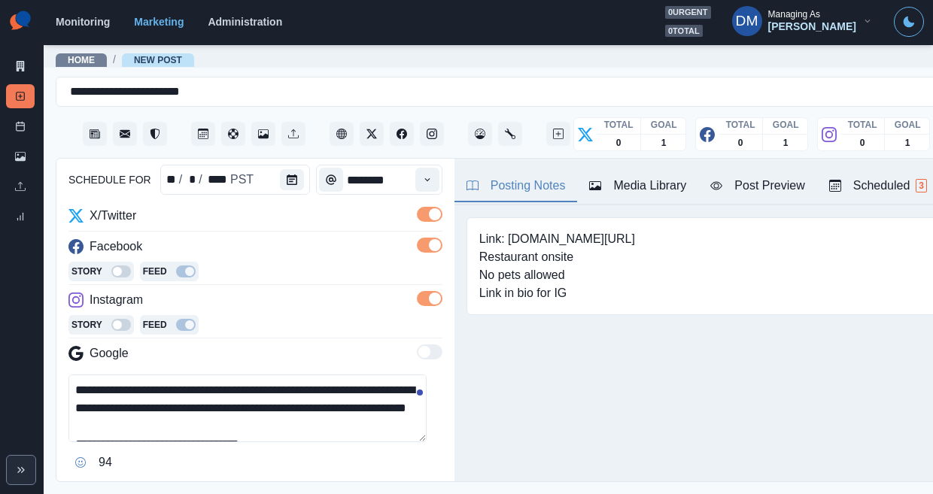
click at [307, 375] on textarea "**********" at bounding box center [247, 409] width 358 height 68
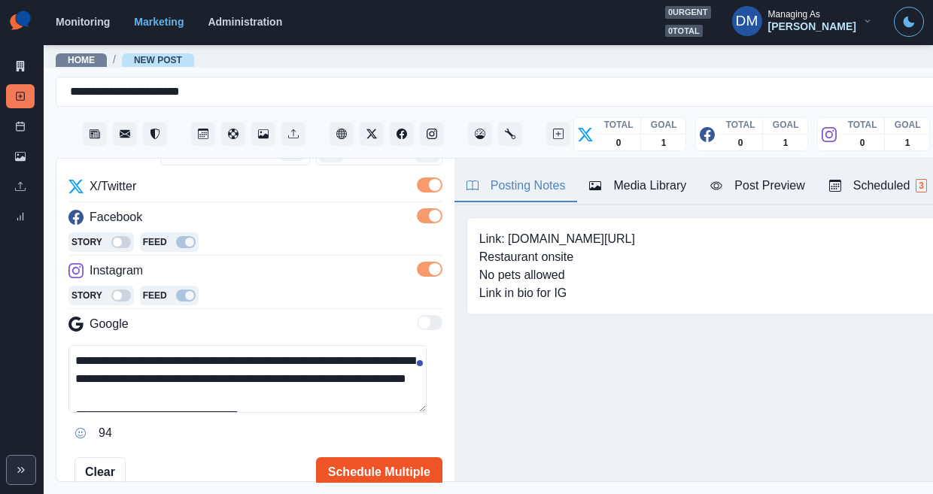
click at [360, 458] on button "Schedule Multiple" at bounding box center [379, 473] width 126 height 30
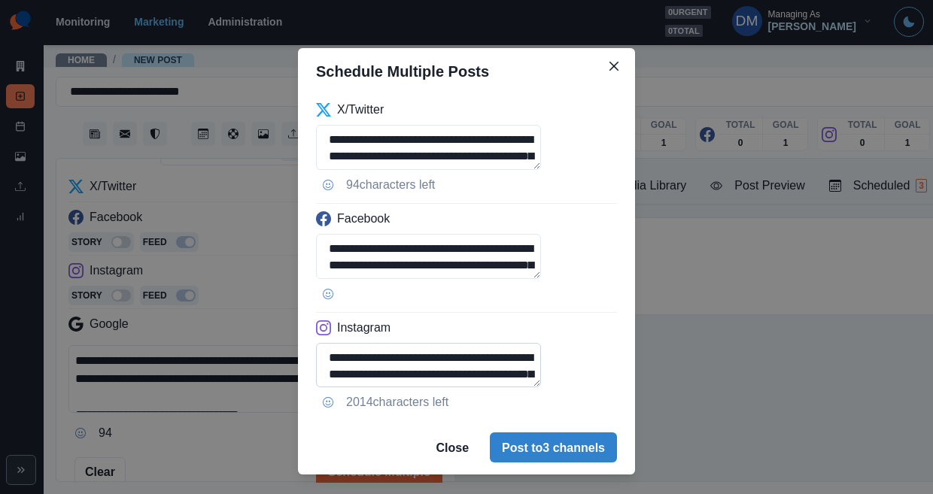
scroll to position [40, 0]
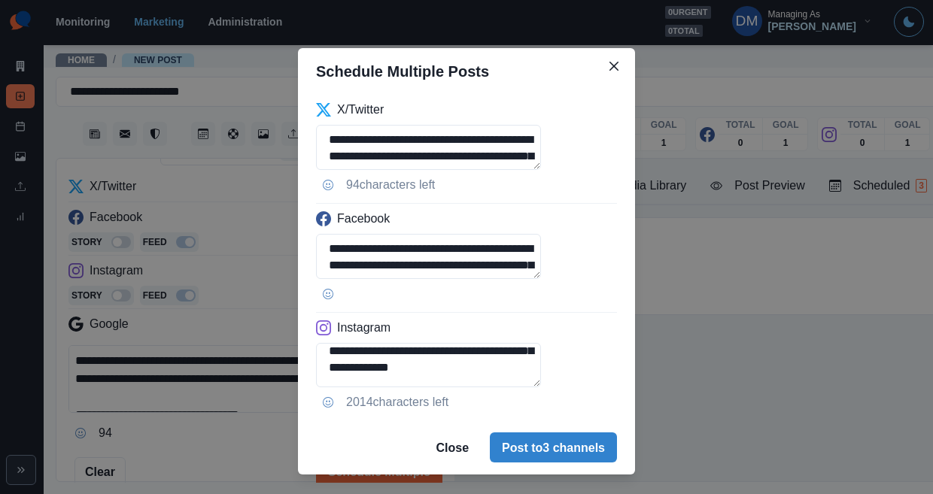
drag, startPoint x: 424, startPoint y: 316, endPoint x: 587, endPoint y: 331, distance: 163.3
click at [587, 331] on div "**********" at bounding box center [466, 258] width 337 height 326
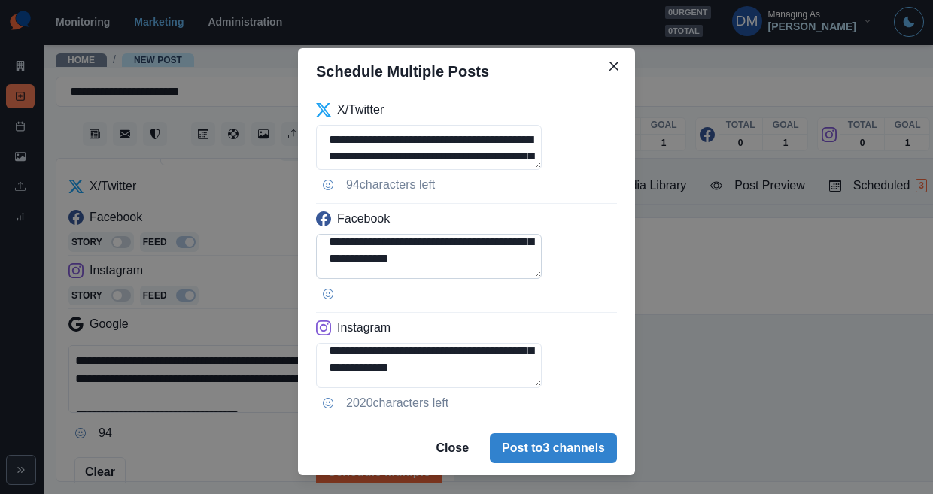
type textarea "**********"
click at [506, 234] on textarea "**********" at bounding box center [429, 256] width 226 height 45
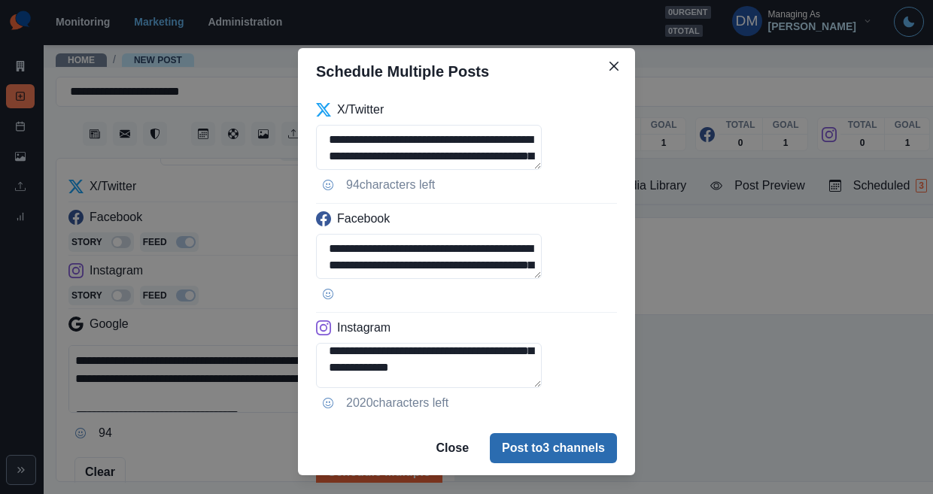
click at [514, 433] on button "Post to 3 channels" at bounding box center [553, 448] width 127 height 30
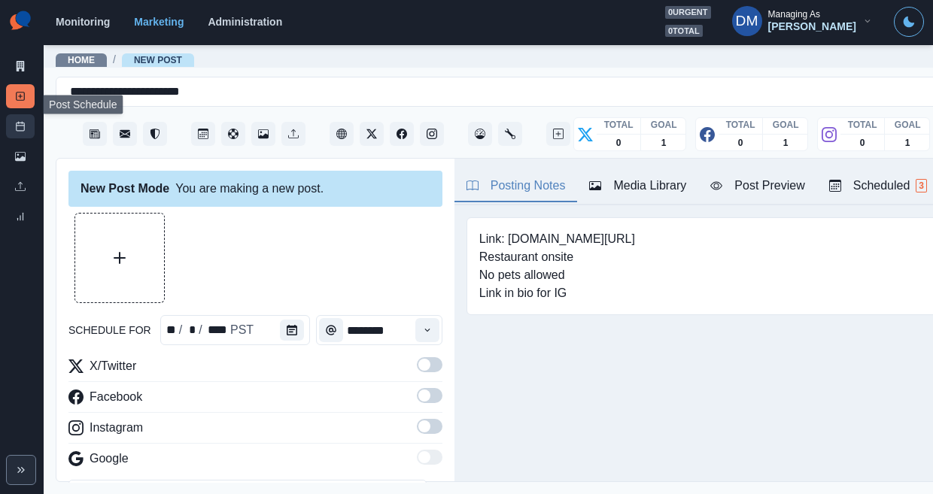
click at [25, 114] on link "Post Schedule" at bounding box center [20, 126] width 29 height 24
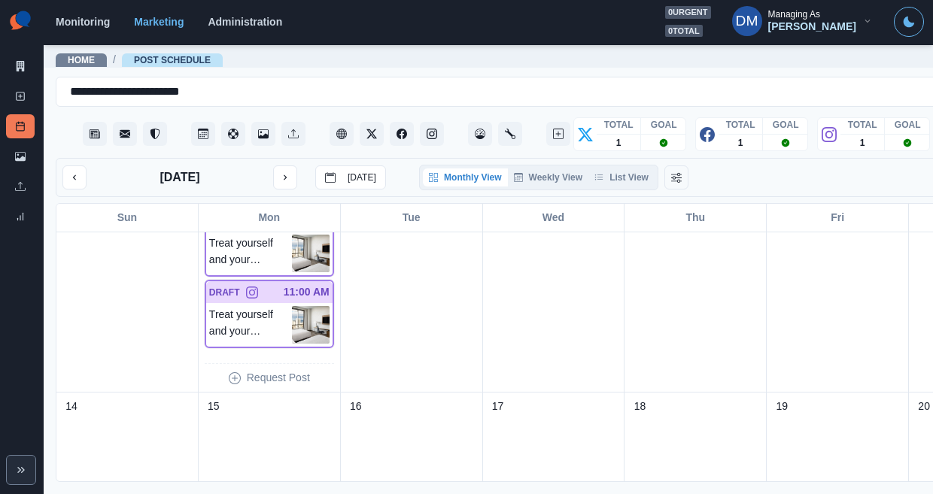
scroll to position [372, 0]
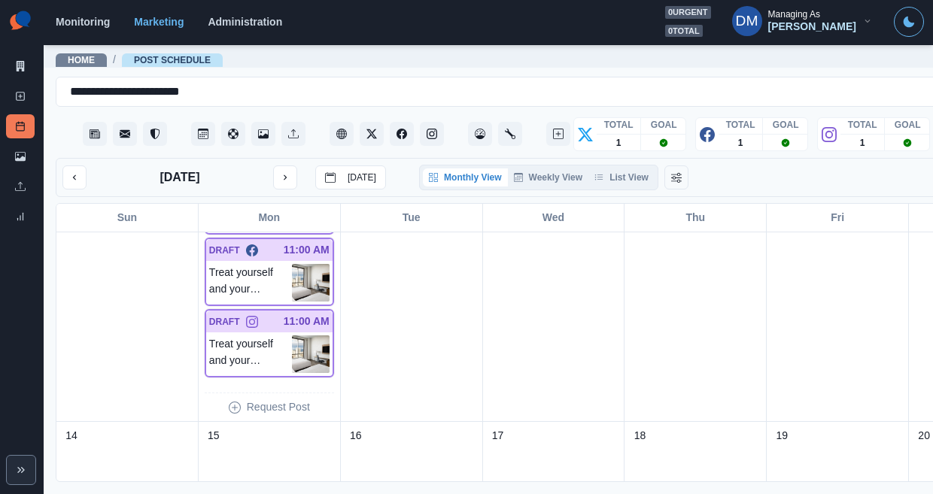
drag, startPoint x: 266, startPoint y: 157, endPoint x: 294, endPoint y: 172, distance: 31.7
click at [280, 172] on icon "next month" at bounding box center [285, 177] width 11 height 11
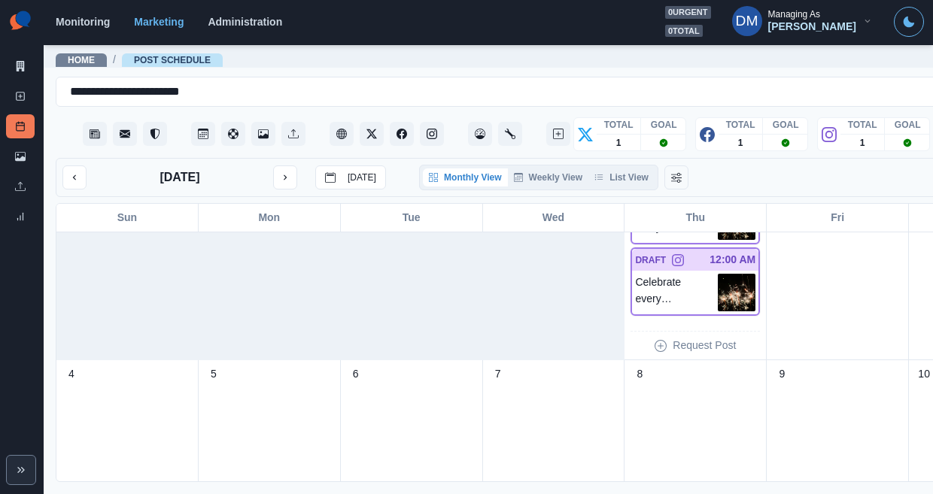
scroll to position [0, 0]
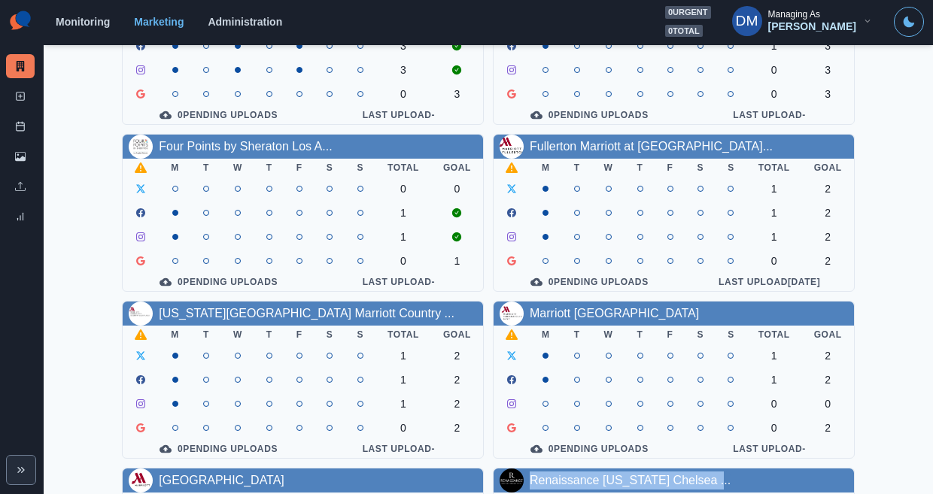
scroll to position [166, 0]
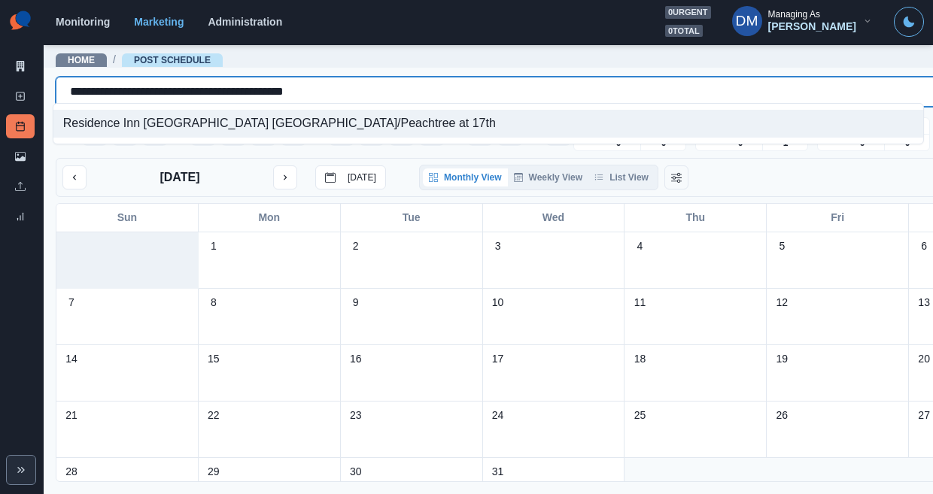
drag, startPoint x: 63, startPoint y: 87, endPoint x: 378, endPoint y: 79, distance: 314.7
click at [378, 81] on div "**********" at bounding box center [534, 91] width 928 height 21
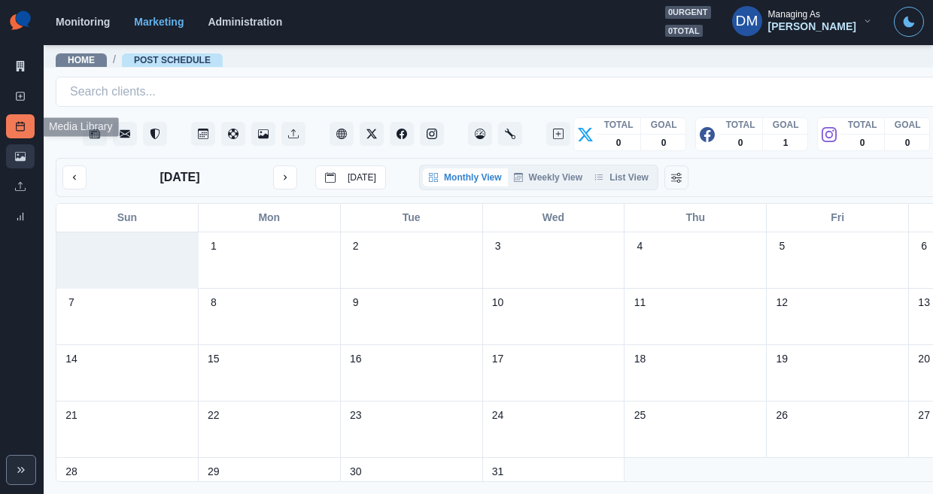
click at [22, 144] on link "Media Library" at bounding box center [20, 156] width 29 height 24
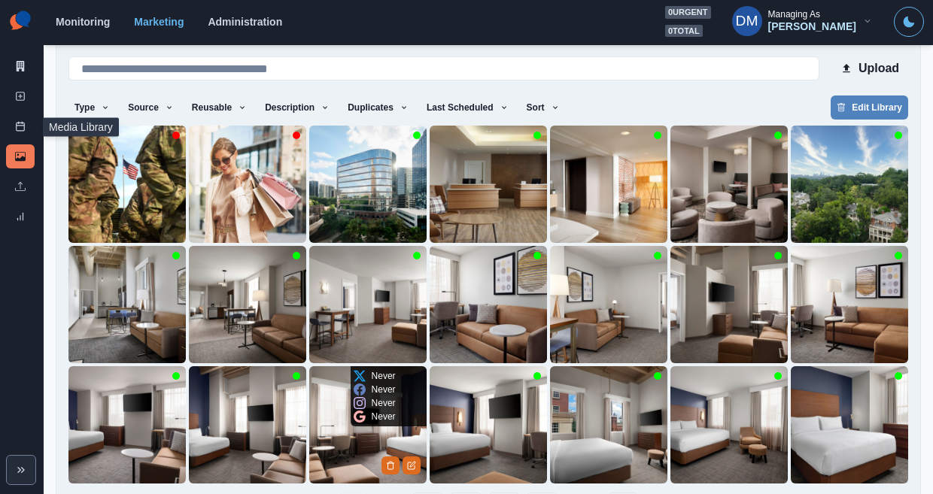
scroll to position [102, 0]
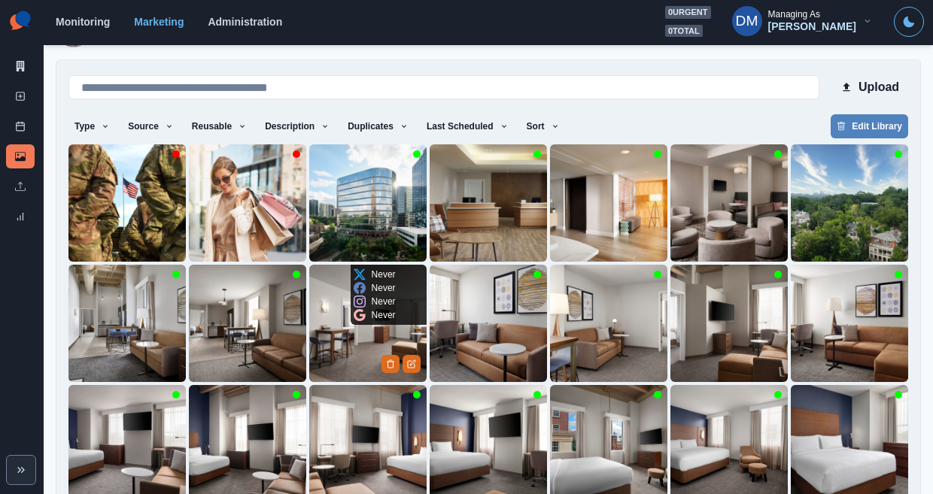
scroll to position [21, 0]
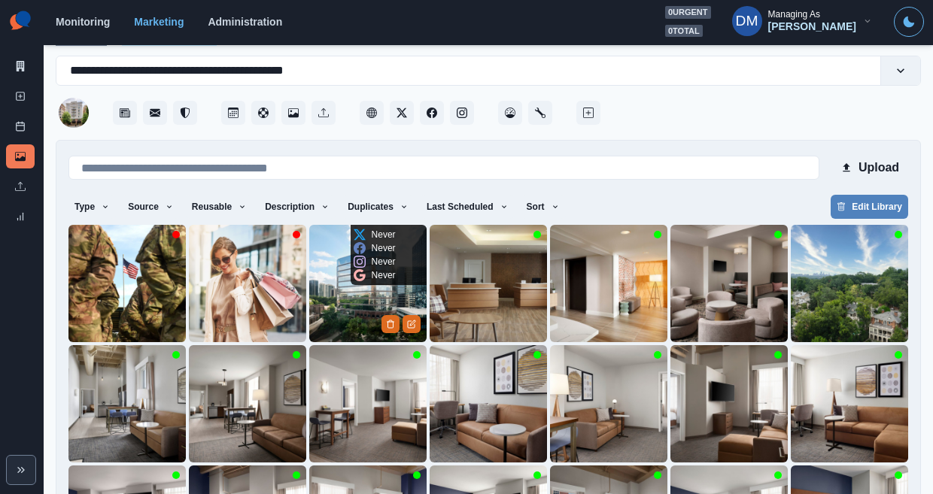
click at [371, 260] on img at bounding box center [367, 283] width 117 height 117
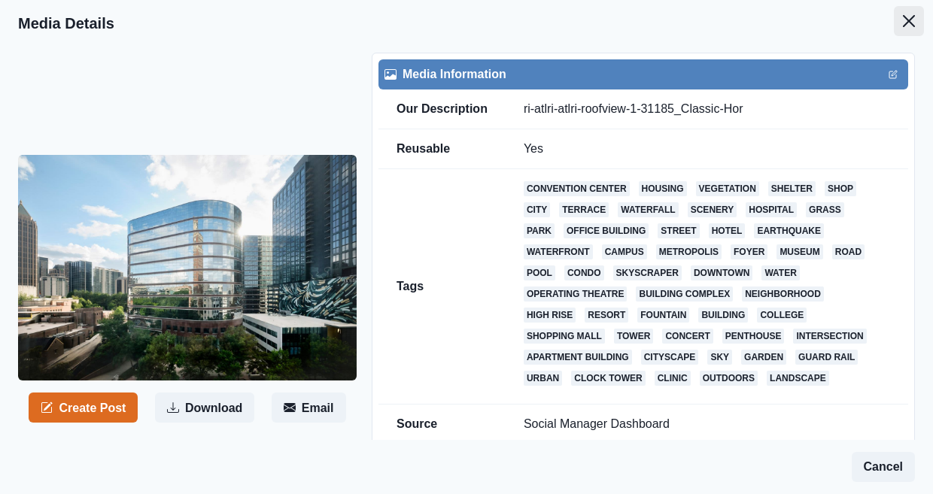
click at [912, 18] on icon "Close" at bounding box center [909, 21] width 12 height 12
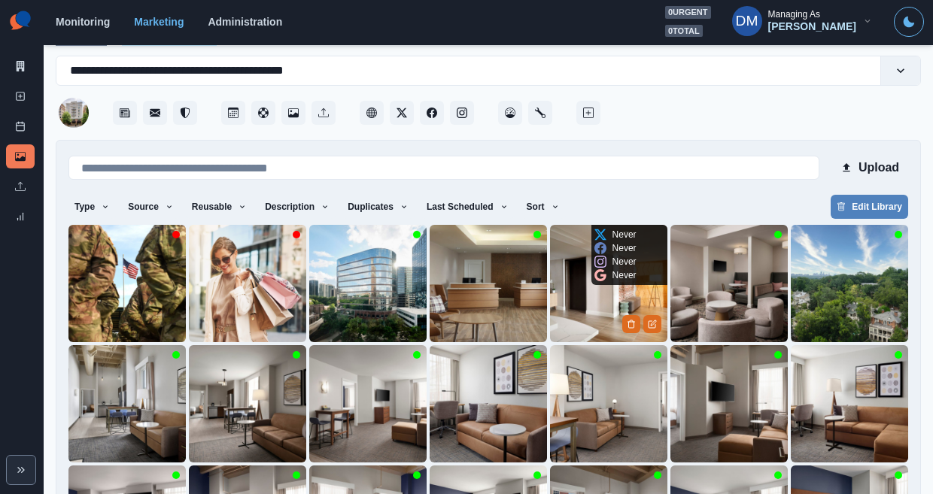
click at [600, 271] on img at bounding box center [608, 283] width 117 height 117
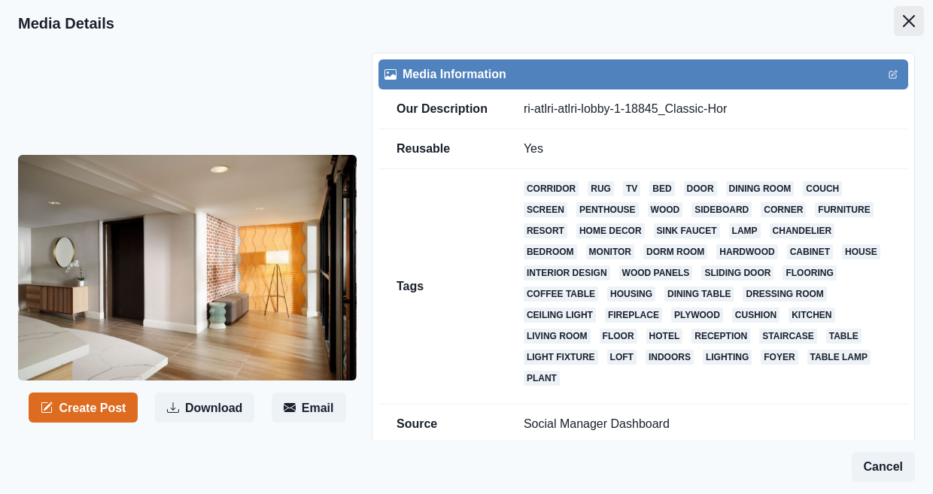
click at [911, 17] on icon "Close" at bounding box center [909, 21] width 12 height 12
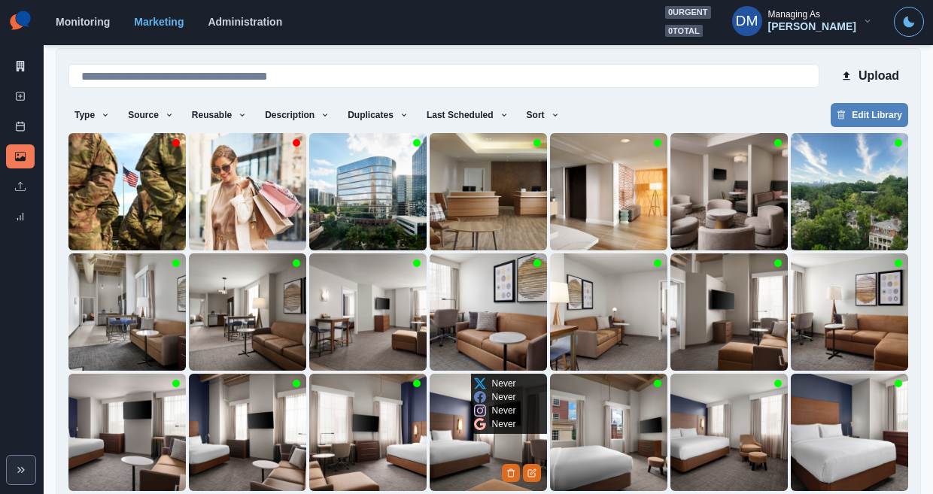
scroll to position [120, 0]
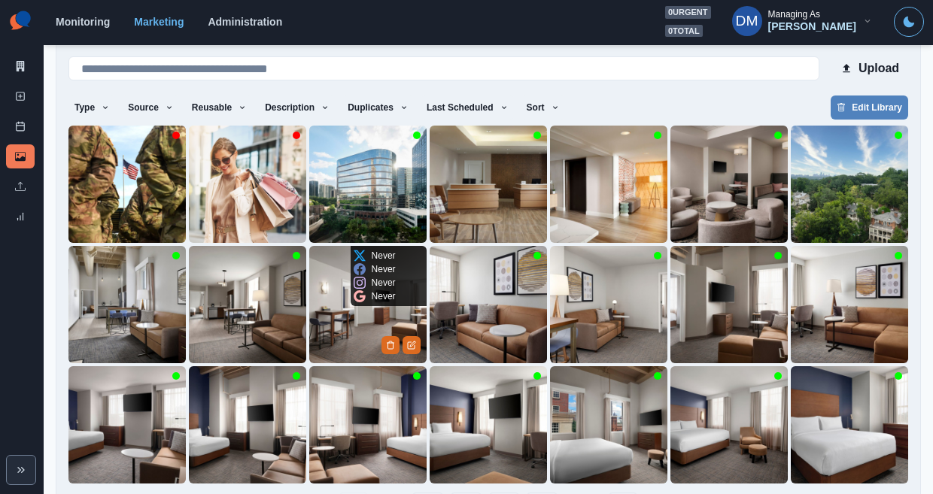
click at [367, 287] on img at bounding box center [367, 304] width 117 height 117
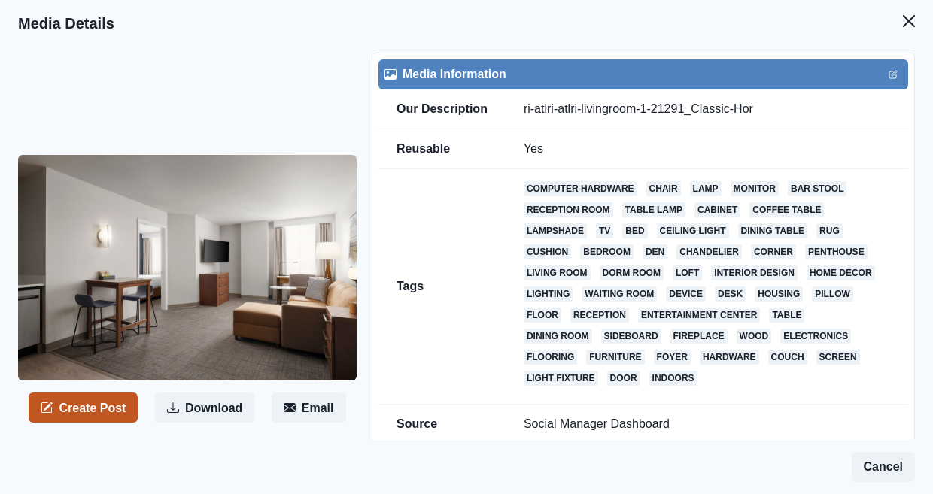
click at [109, 393] on button "Create Post" at bounding box center [83, 408] width 109 height 30
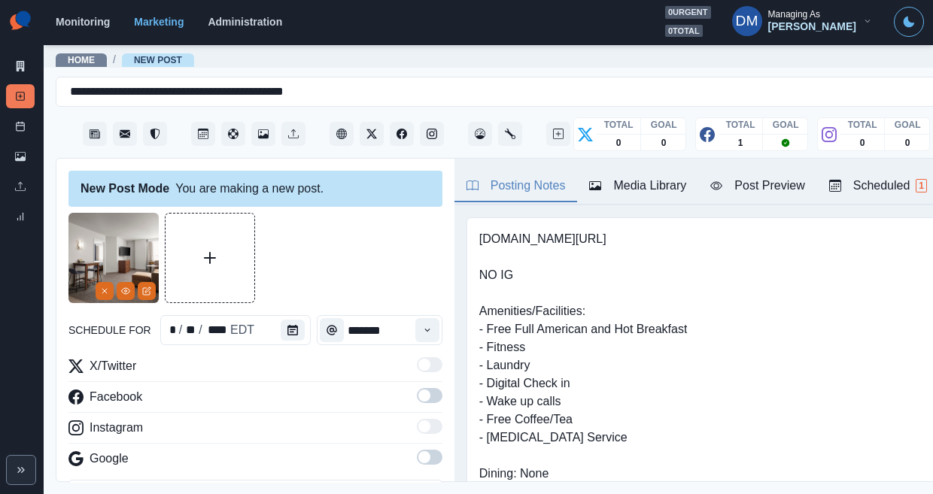
scroll to position [75, 0]
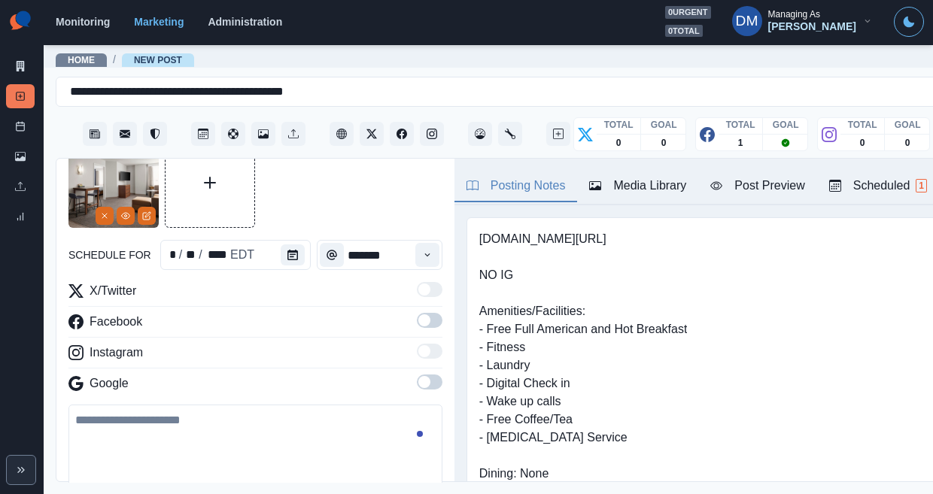
click at [163, 405] on textarea at bounding box center [255, 448] width 374 height 86
click at [200, 405] on textarea at bounding box center [255, 448] width 374 height 86
paste textarea "**********"
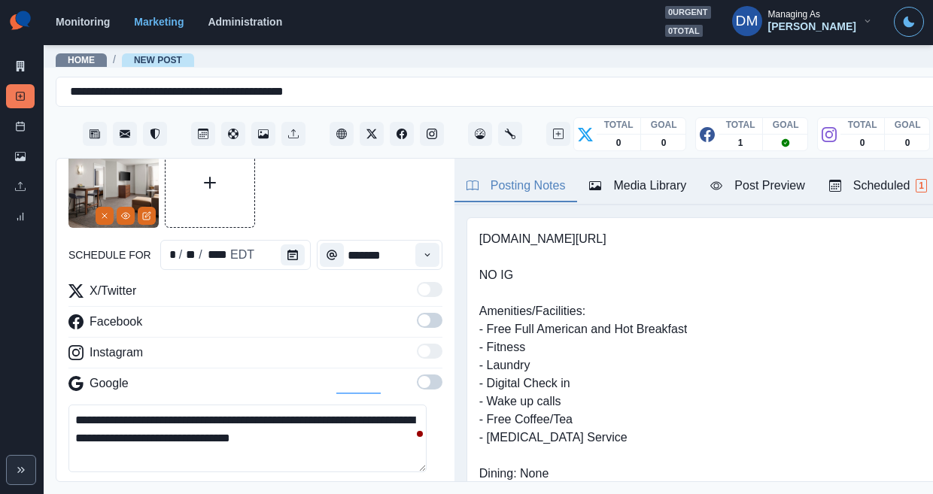
click at [243, 405] on textarea "**********" at bounding box center [247, 439] width 358 height 68
paste textarea
paste textarea "**********"
drag, startPoint x: 448, startPoint y: 201, endPoint x: 552, endPoint y: 190, distance: 104.4
click at [552, 217] on div "www.marriott.com/atlri NO IG Amenities/Facilities: - Free Full American and Hot…" at bounding box center [753, 410] width 573 height 387
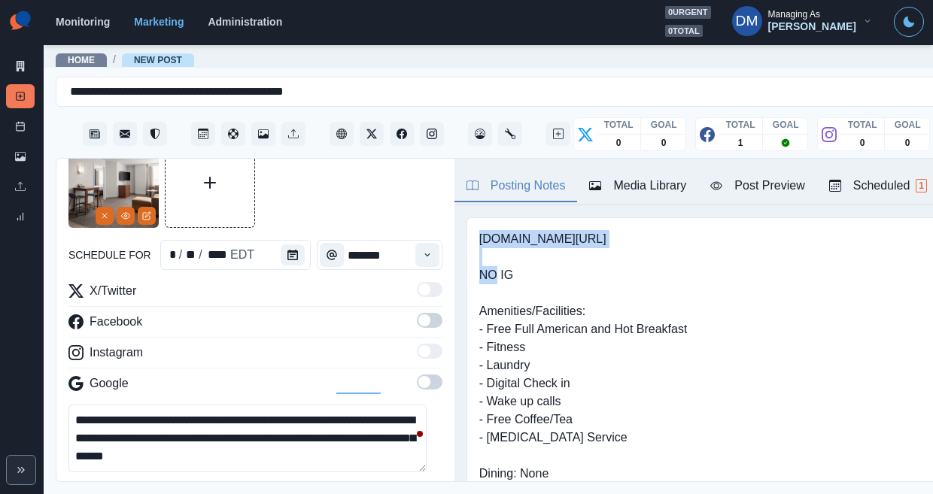
drag, startPoint x: 443, startPoint y: 199, endPoint x: 552, endPoint y: 202, distance: 109.1
click at [552, 217] on div "www.marriott.com/atlri NO IG Amenities/Facilities: - Free Full American and Hot…" at bounding box center [753, 410] width 573 height 387
copy pre "www.marriott.com/atlri"
click at [141, 405] on textarea "**********" at bounding box center [247, 439] width 358 height 68
paste textarea "**********"
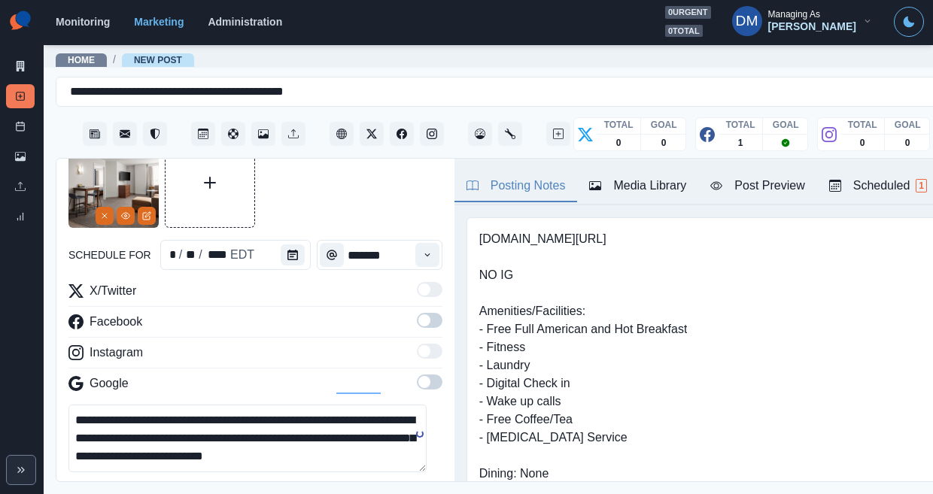
click at [239, 405] on textarea "**********" at bounding box center [247, 439] width 358 height 68
click at [202, 405] on textarea "**********" at bounding box center [247, 439] width 358 height 68
click at [75, 488] on icon "Opens Emoji Picker" at bounding box center [80, 493] width 11 height 11
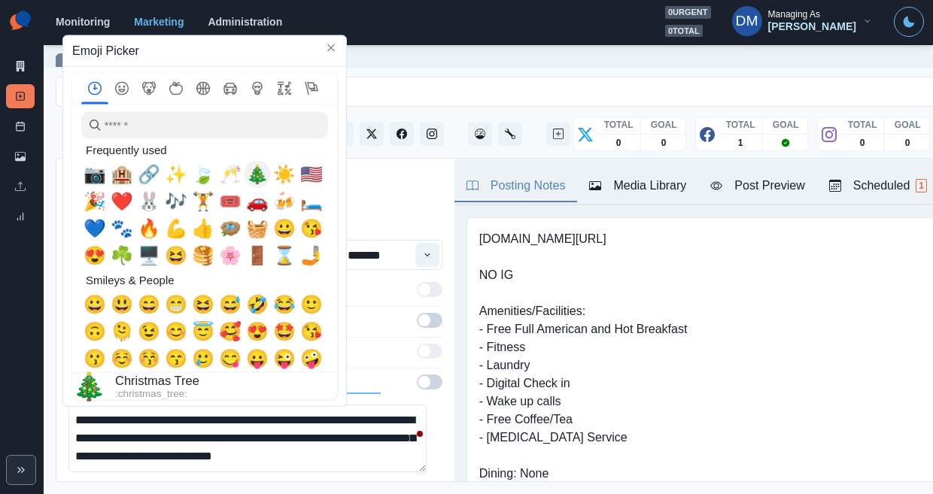
click at [248, 178] on span "🎄" at bounding box center [257, 174] width 23 height 21
click at [361, 405] on textarea "**********" at bounding box center [247, 439] width 358 height 68
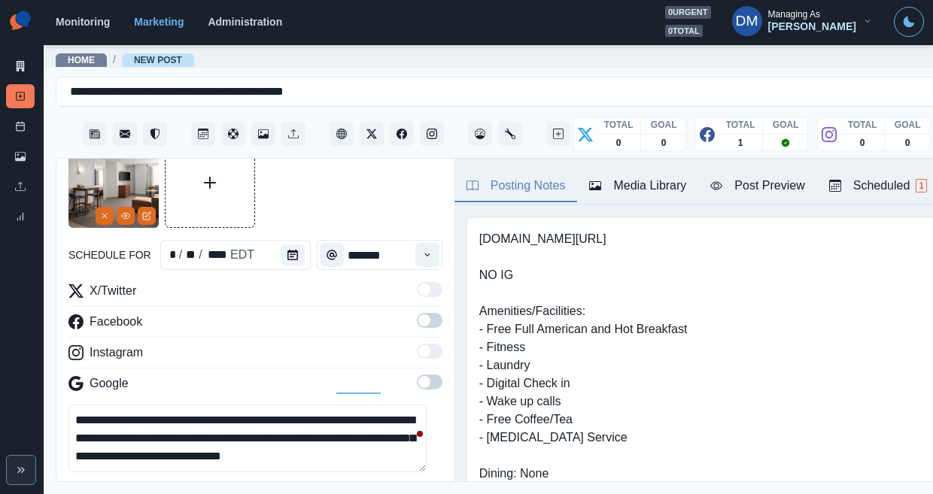
drag, startPoint x: 184, startPoint y: 384, endPoint x: 224, endPoint y: 384, distance: 39.1
click at [224, 405] on textarea "**********" at bounding box center [247, 439] width 358 height 68
click at [220, 405] on textarea "**********" at bounding box center [247, 439] width 358 height 68
paste textarea "***"
click at [223, 405] on textarea "**********" at bounding box center [247, 439] width 358 height 68
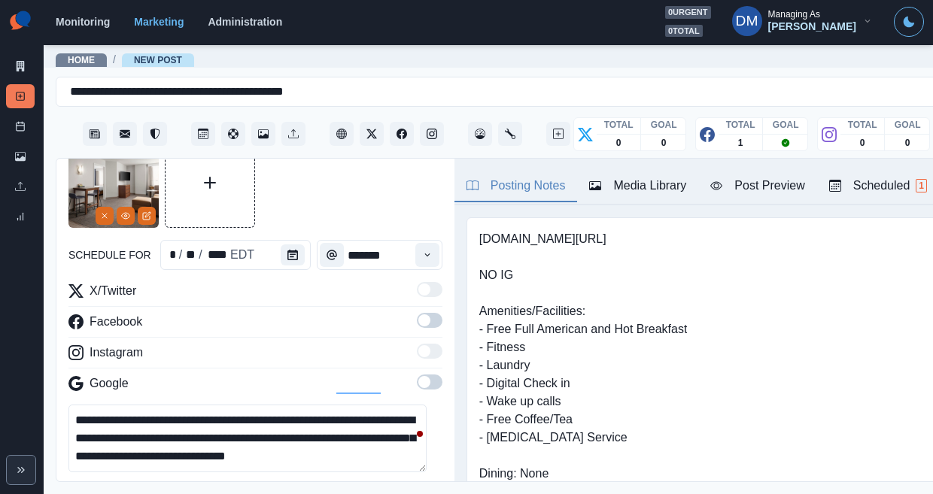
click at [224, 405] on textarea "**********" at bounding box center [247, 439] width 358 height 68
type textarea "**********"
click at [698, 171] on button "Post Preview" at bounding box center [757, 187] width 118 height 32
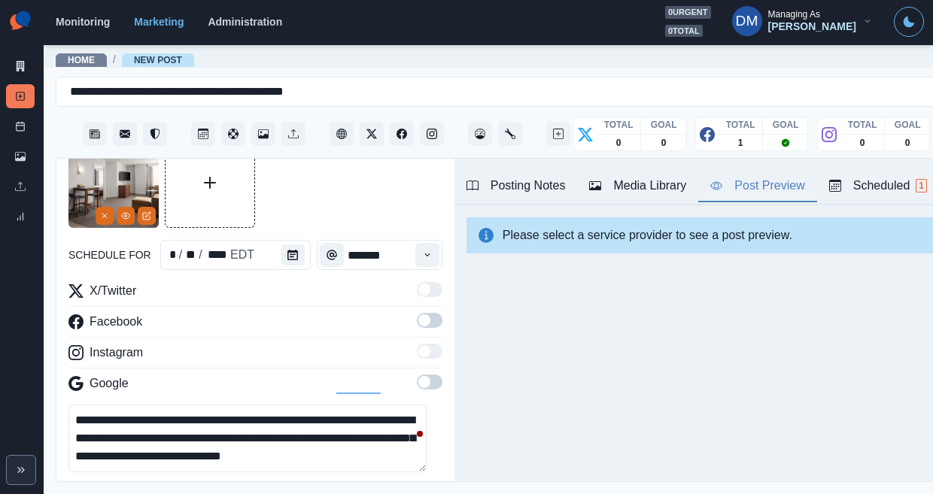
click at [418, 315] on span at bounding box center [424, 321] width 12 height 12
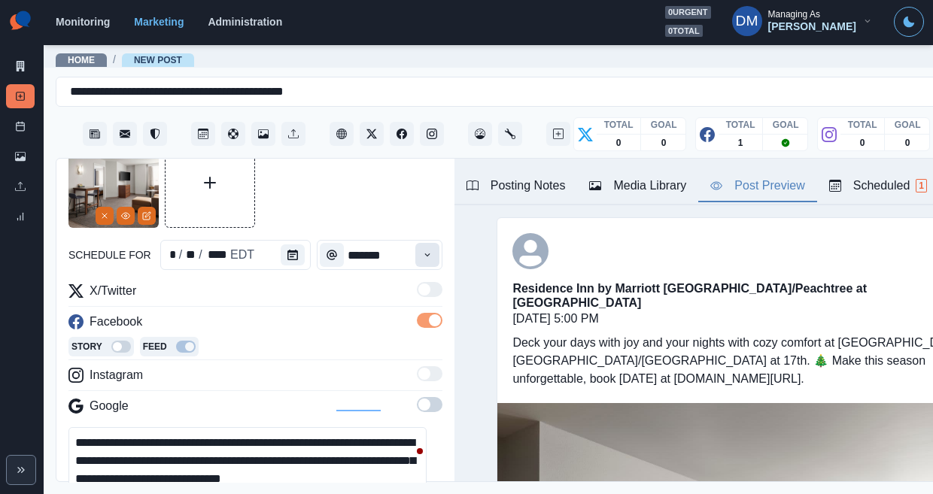
click at [422, 250] on icon "Time" at bounding box center [427, 255] width 11 height 11
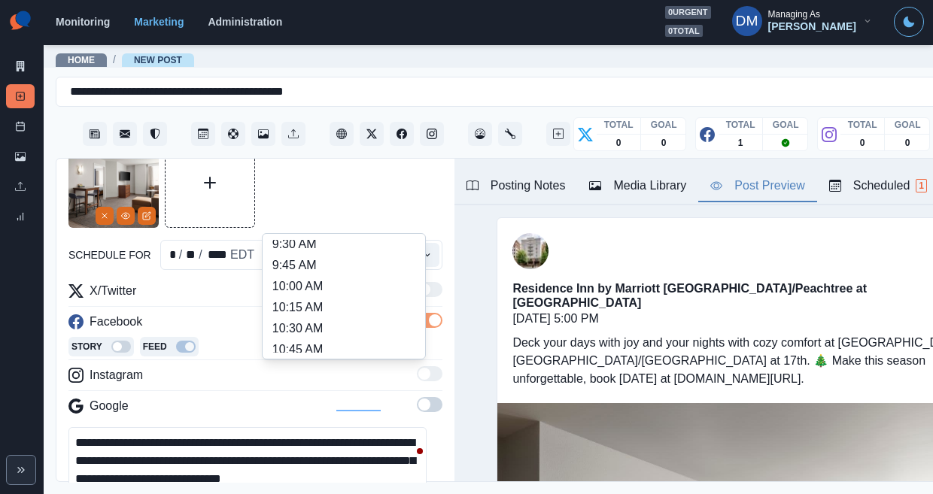
scroll to position [135, 0]
click at [332, 400] on li "11:30 AM" at bounding box center [344, 410] width 151 height 21
type input "********"
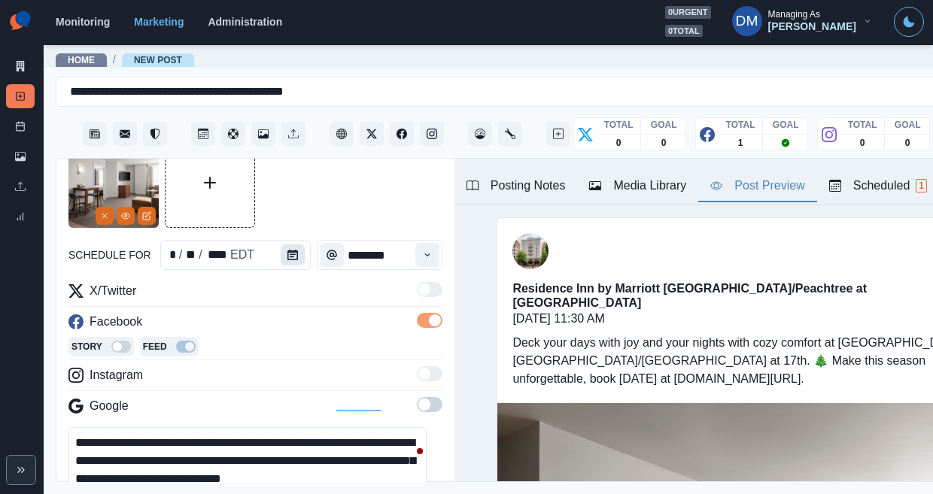
click at [281, 245] on button "Calendar" at bounding box center [293, 255] width 24 height 21
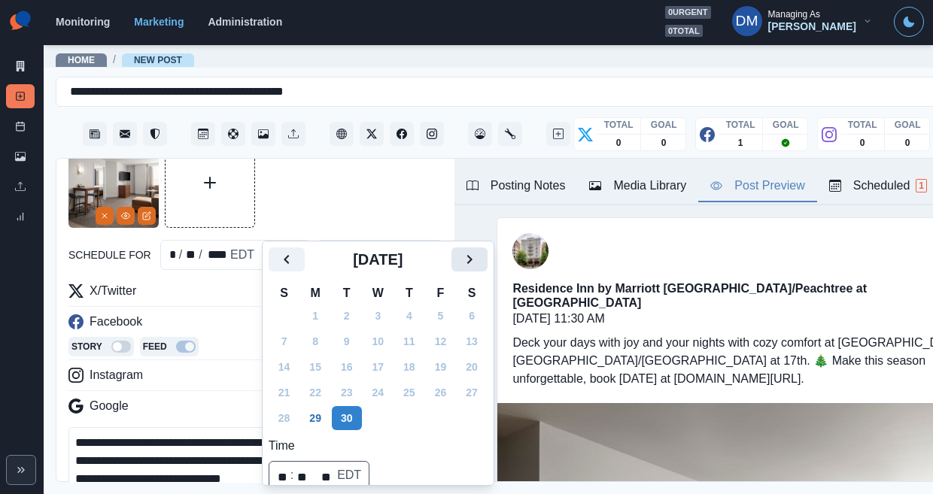
click at [461, 260] on icon "Next" at bounding box center [470, 260] width 18 height 18
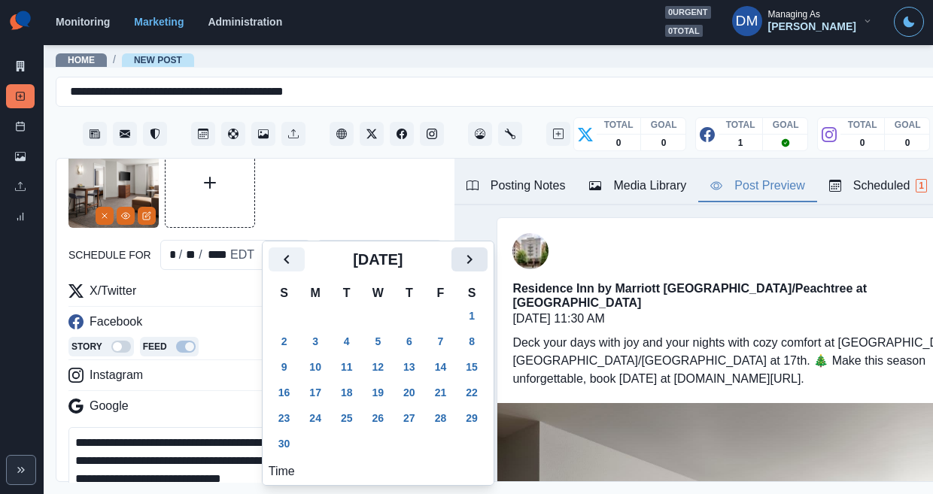
click at [461, 254] on icon "Next" at bounding box center [470, 260] width 18 height 18
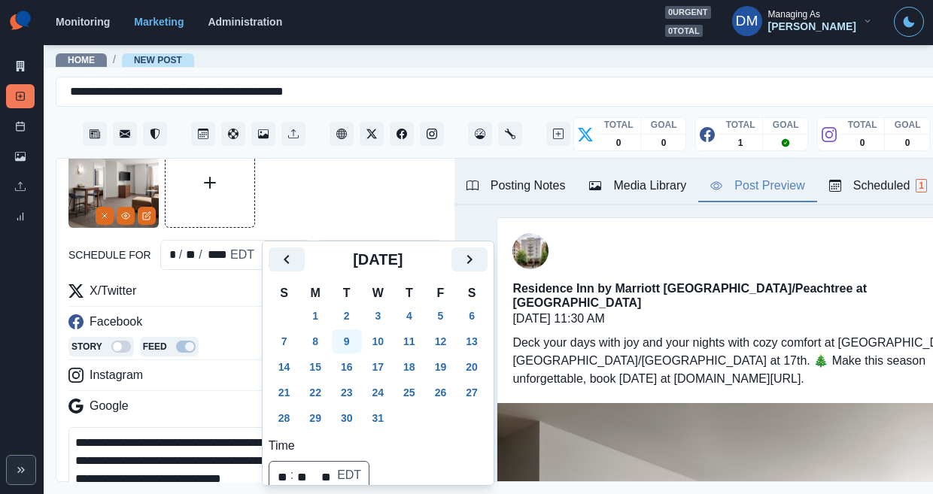
click at [302, 330] on button "8" at bounding box center [315, 342] width 30 height 24
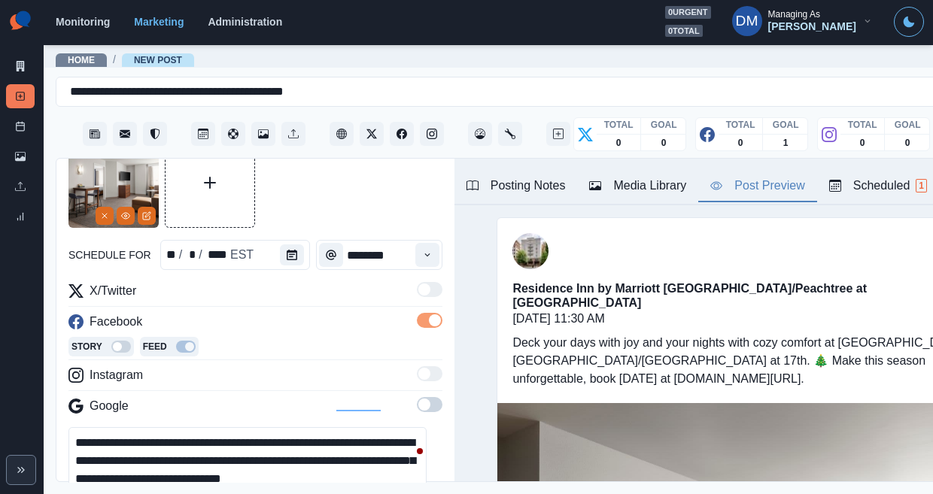
drag, startPoint x: 106, startPoint y: 400, endPoint x: 233, endPoint y: 383, distance: 128.3
click at [233, 427] on textarea "**********" at bounding box center [247, 461] width 358 height 68
paste textarea "**********"
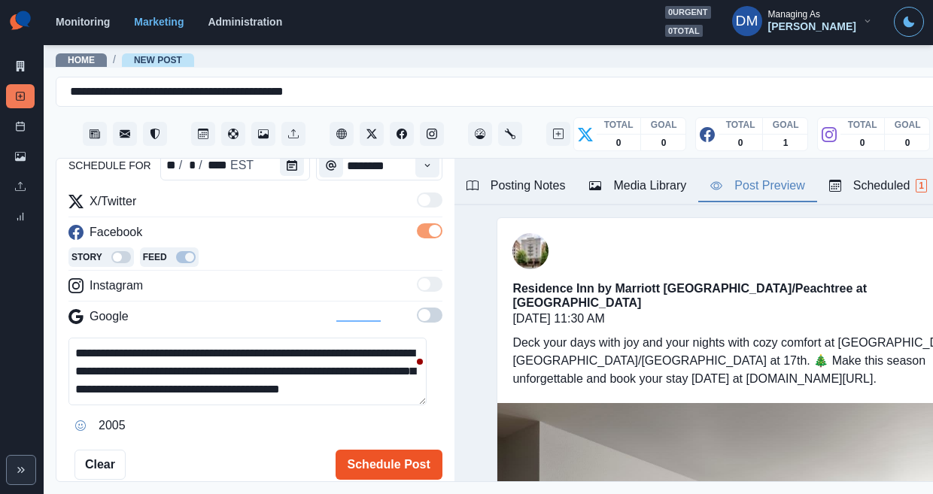
type textarea "**********"
click at [371, 450] on button "Schedule Post" at bounding box center [389, 465] width 107 height 30
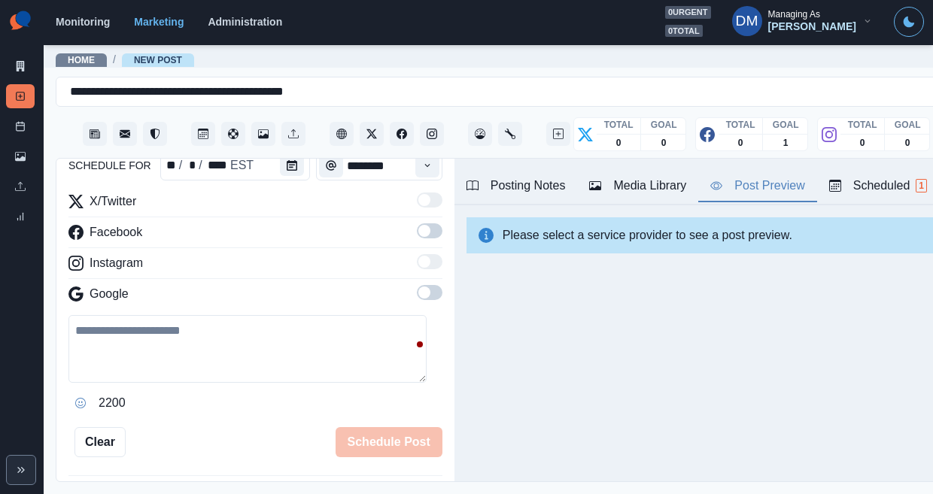
click at [319, 315] on textarea at bounding box center [247, 349] width 358 height 68
paste textarea "**********"
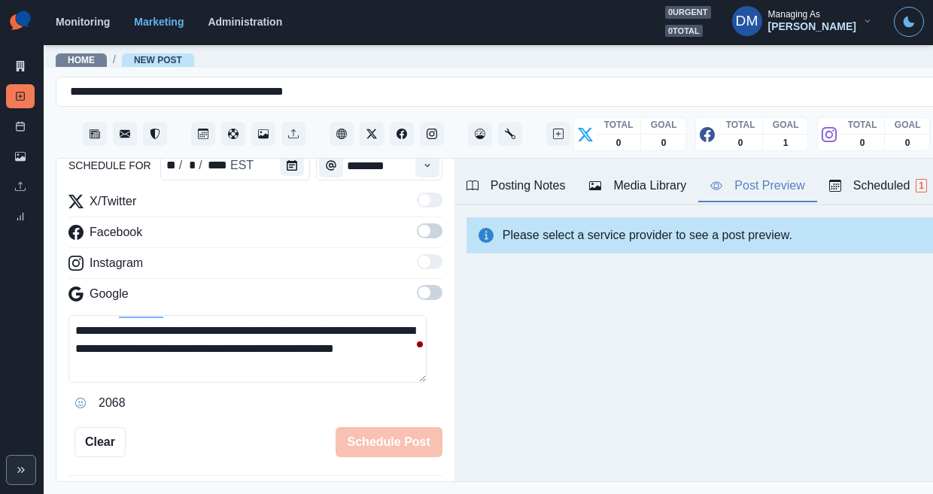
click at [108, 315] on textarea "**********" at bounding box center [247, 349] width 358 height 68
click at [391, 315] on textarea "**********" at bounding box center [247, 349] width 358 height 68
drag, startPoint x: 175, startPoint y: 277, endPoint x: 395, endPoint y: 279, distance: 219.8
click at [395, 315] on textarea "**********" at bounding box center [247, 349] width 358 height 68
click at [202, 315] on textarea "**********" at bounding box center [247, 349] width 358 height 68
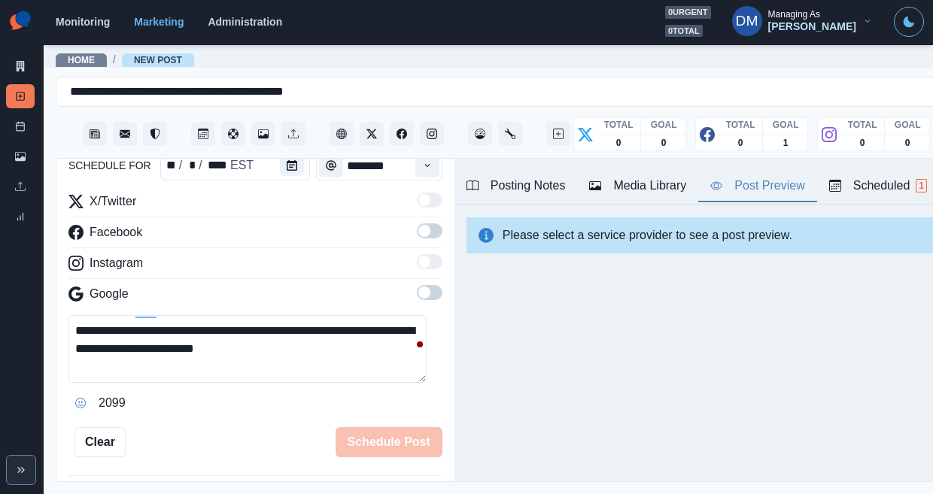
click at [202, 315] on textarea "**********" at bounding box center [247, 349] width 358 height 68
click at [251, 315] on textarea "**********" at bounding box center [247, 349] width 358 height 68
paste textarea "**********"
drag, startPoint x: 362, startPoint y: 278, endPoint x: 389, endPoint y: 296, distance: 32.6
click at [389, 315] on textarea "**********" at bounding box center [247, 349] width 358 height 68
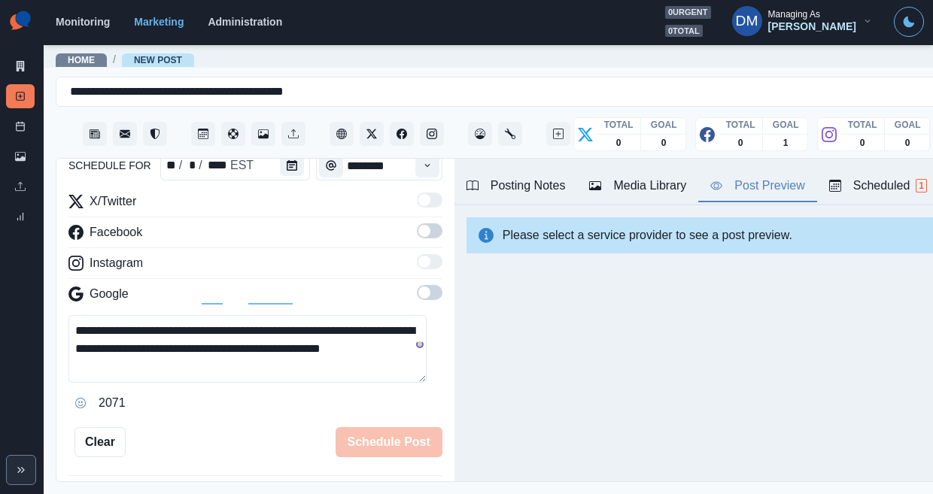
click at [202, 315] on textarea "**********" at bounding box center [247, 349] width 358 height 68
click at [191, 315] on textarea "**********" at bounding box center [247, 349] width 358 height 68
click at [366, 315] on textarea "**********" at bounding box center [247, 349] width 358 height 68
type textarea "**********"
click at [71, 391] on button "Opens Emoji Picker" at bounding box center [80, 403] width 24 height 24
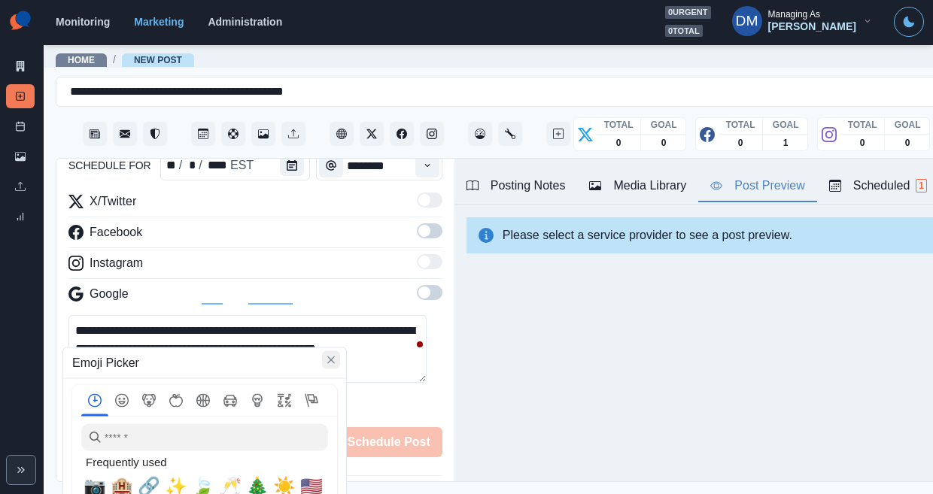
click at [332, 351] on button "Close" at bounding box center [331, 360] width 18 height 18
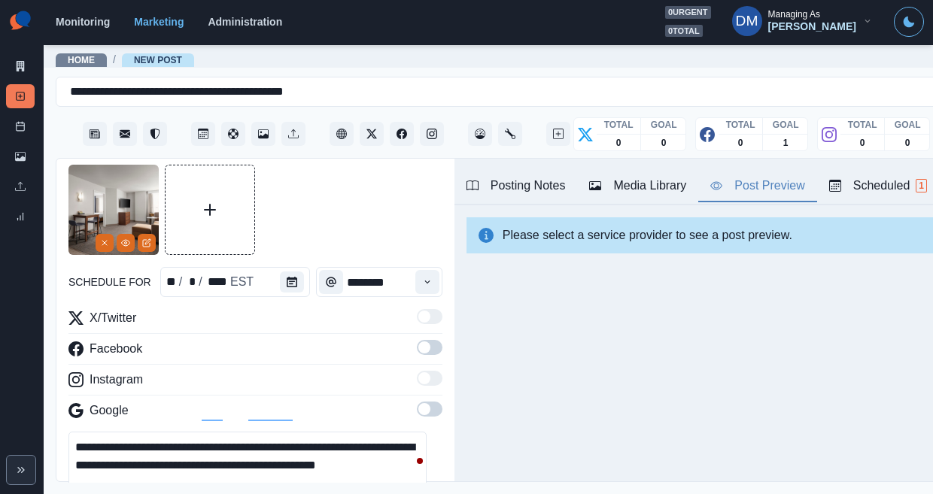
scroll to position [39, 0]
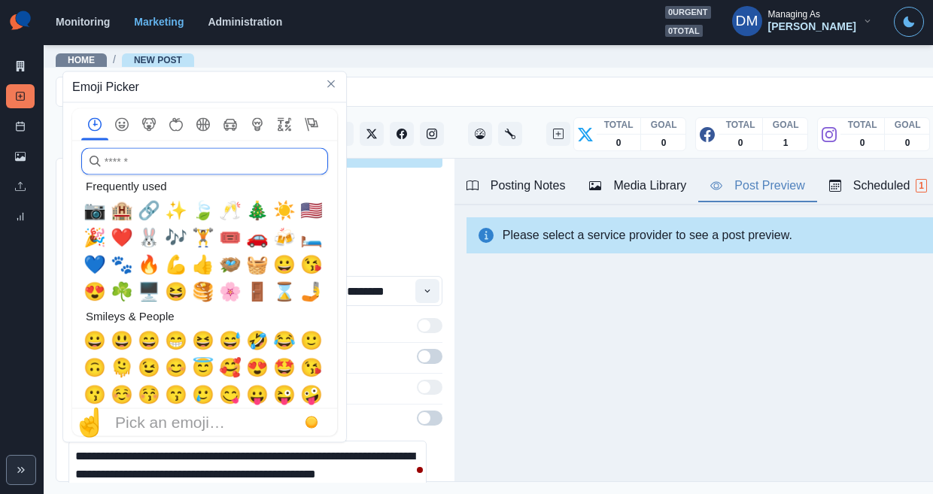
click at [228, 168] on input "search" at bounding box center [204, 161] width 247 height 27
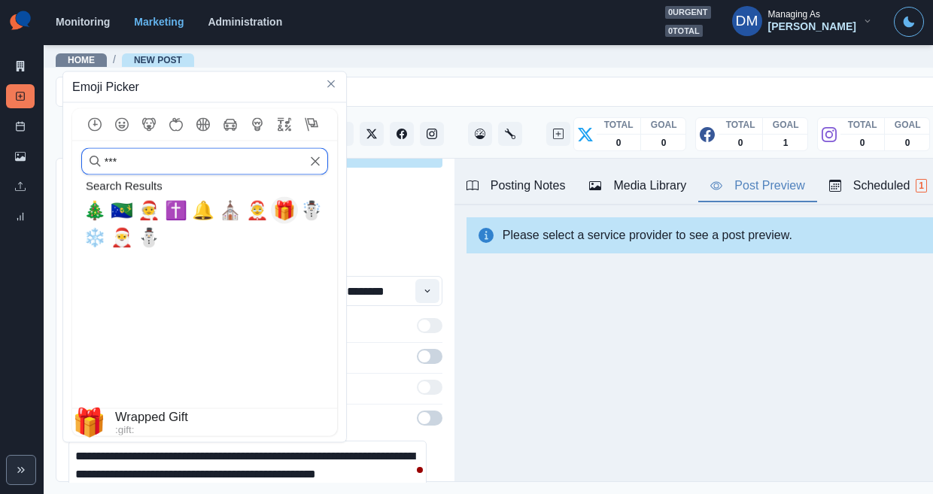
type input "***"
click at [282, 214] on span "🎁" at bounding box center [284, 210] width 23 height 21
click at [96, 239] on span "❄️" at bounding box center [95, 237] width 23 height 21
type textarea "**********"
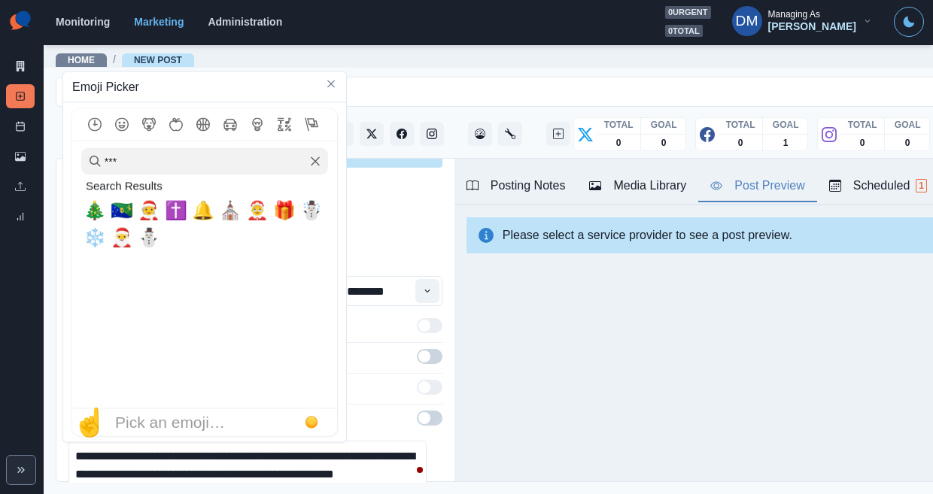
click at [382, 441] on textarea "**********" at bounding box center [247, 475] width 358 height 68
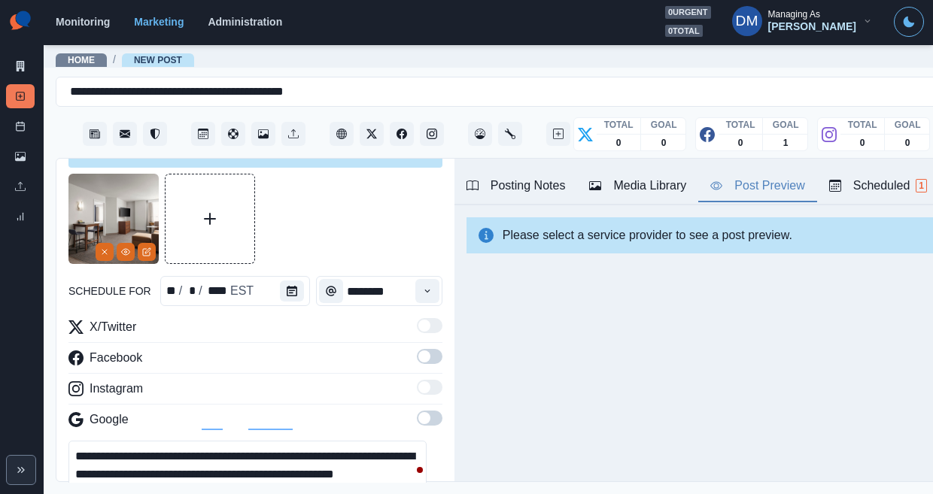
click at [385, 441] on textarea "**********" at bounding box center [247, 475] width 358 height 68
click at [109, 248] on icon "Remove" at bounding box center [104, 252] width 9 height 9
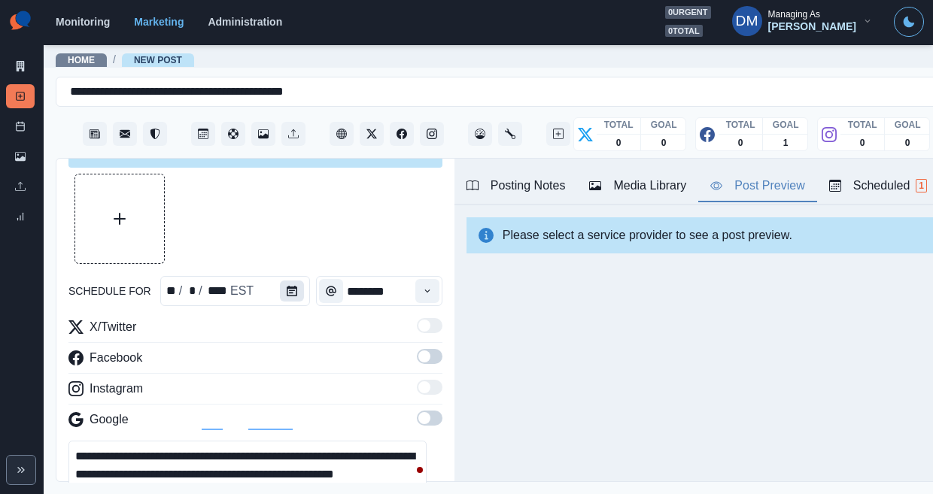
click at [280, 281] on button "Calendar" at bounding box center [292, 291] width 24 height 21
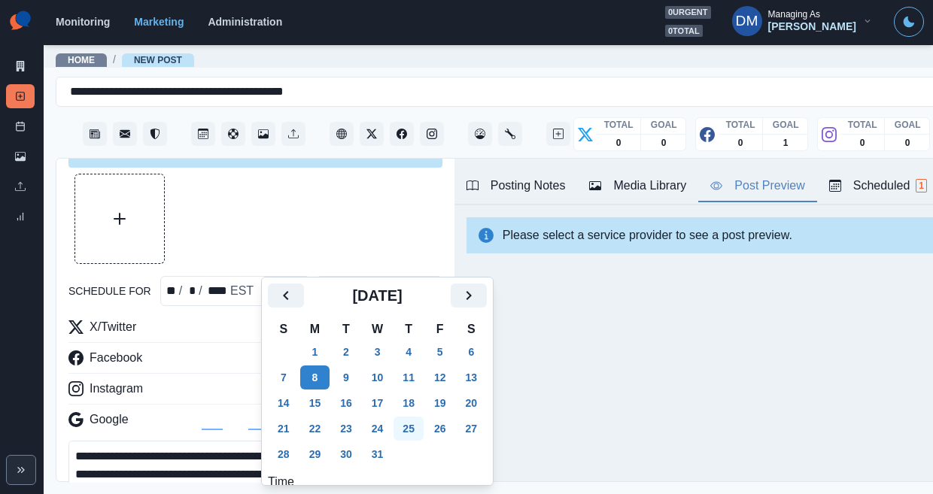
click at [394, 417] on button "25" at bounding box center [409, 429] width 30 height 24
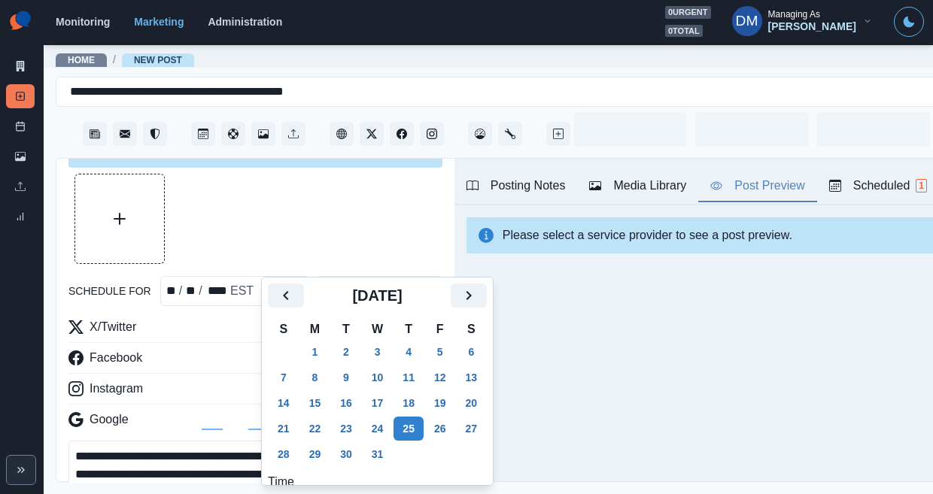
click at [354, 204] on div at bounding box center [255, 219] width 374 height 90
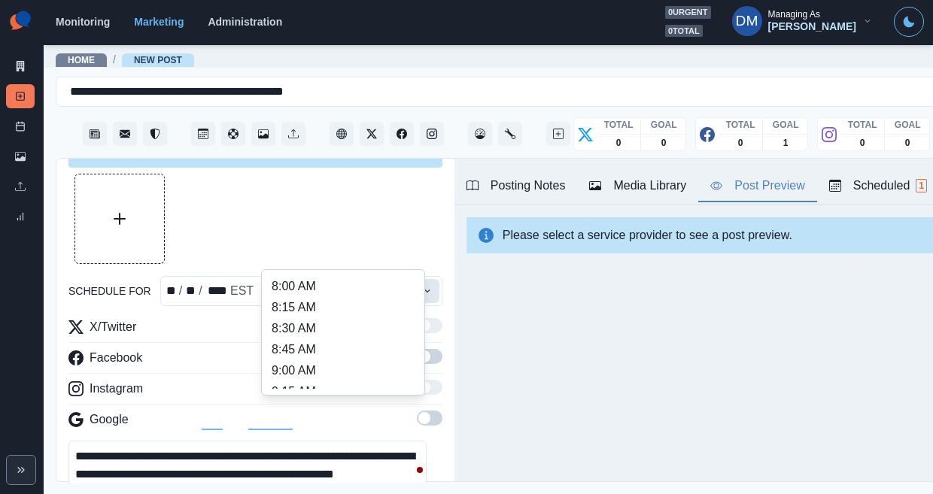
click at [415, 279] on button "Time" at bounding box center [427, 291] width 24 height 24
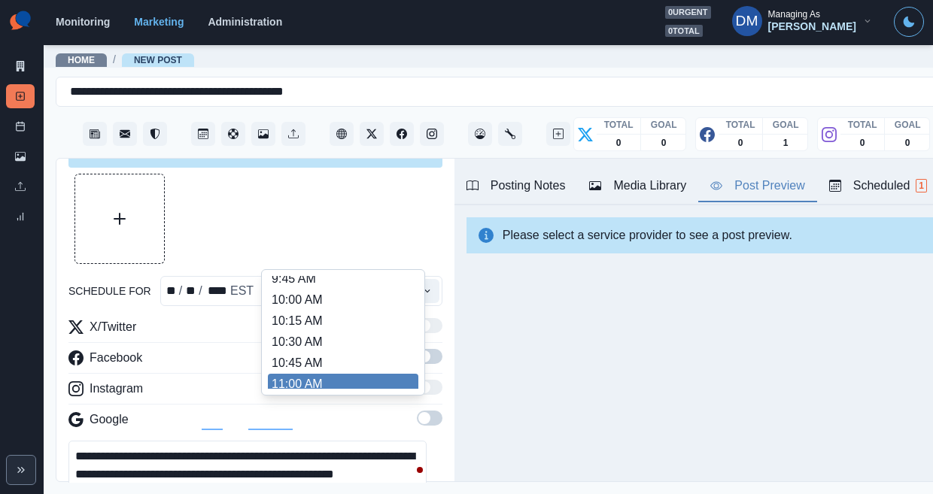
scroll to position [158, 0]
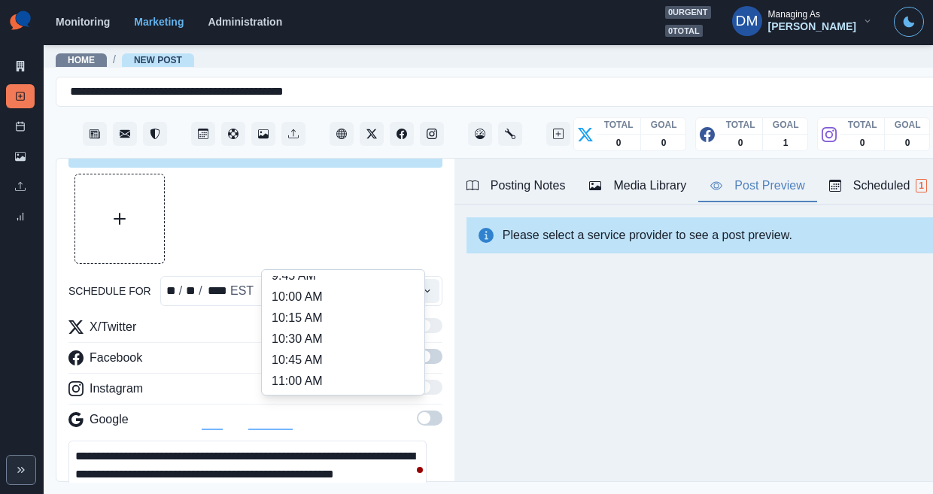
click at [342, 392] on li "11:15 AM" at bounding box center [343, 402] width 151 height 21
click at [415, 279] on button "Time" at bounding box center [427, 291] width 24 height 24
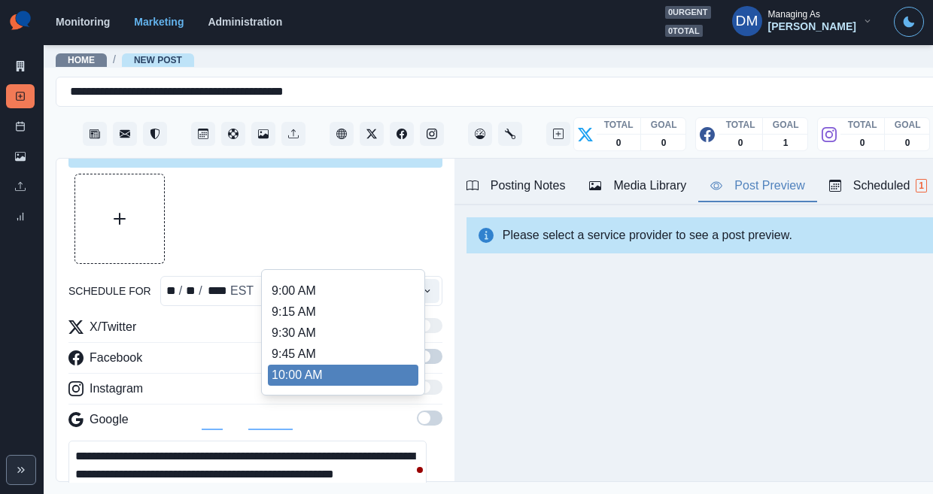
click at [326, 365] on li "10:00 AM" at bounding box center [343, 375] width 151 height 21
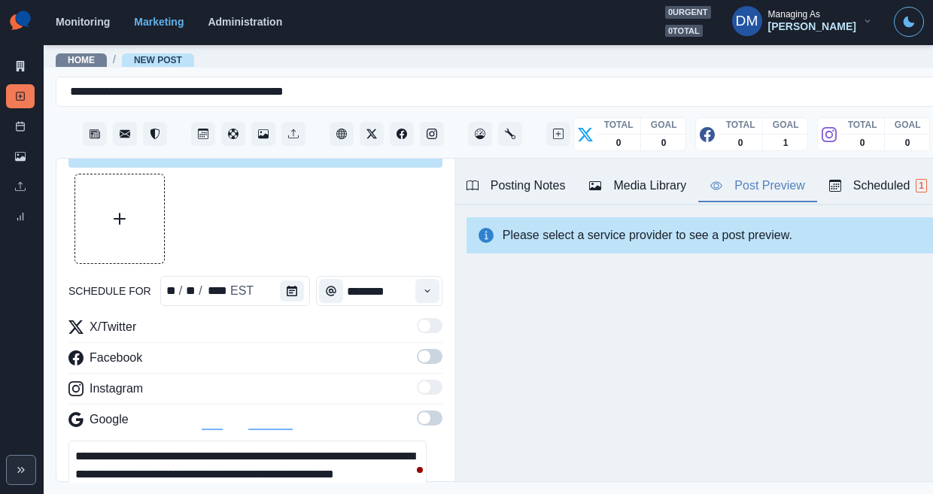
click at [417, 349] on span at bounding box center [430, 356] width 26 height 15
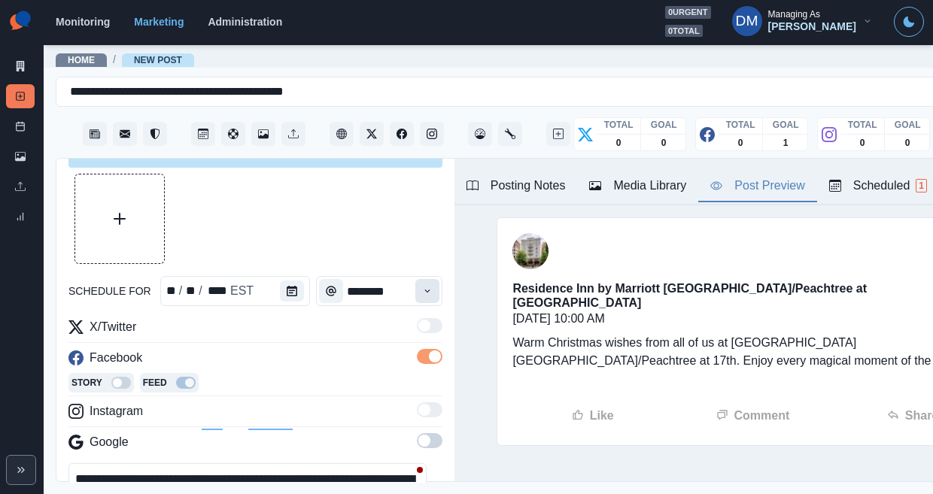
click at [422, 286] on icon "Time" at bounding box center [427, 291] width 11 height 11
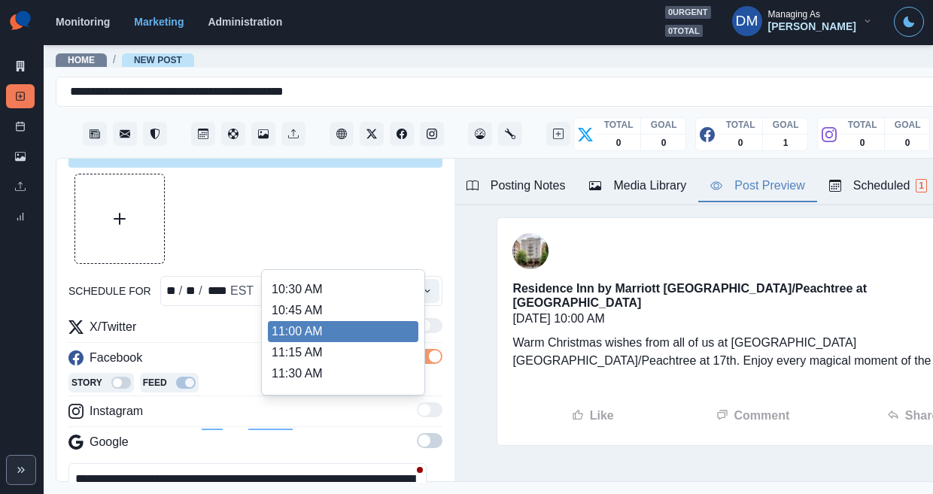
scroll to position [199, 0]
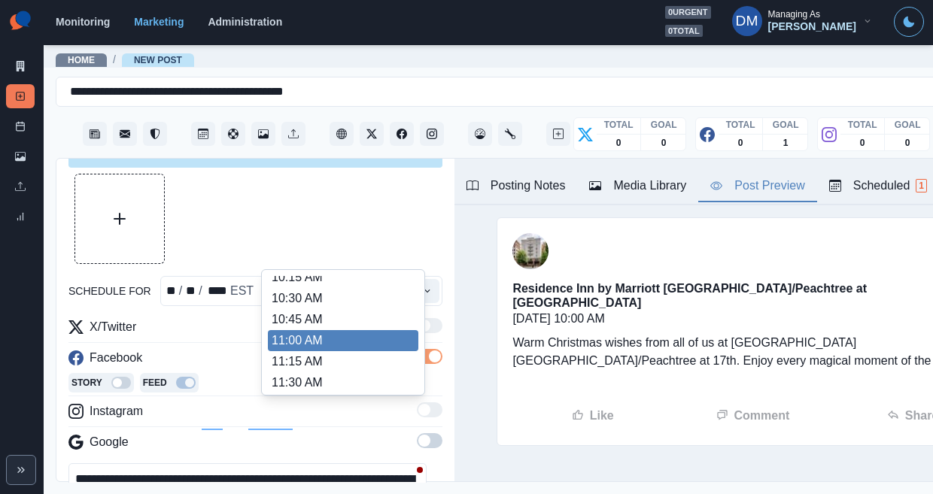
click at [302, 330] on li "11:00 AM" at bounding box center [343, 340] width 151 height 21
type input "********"
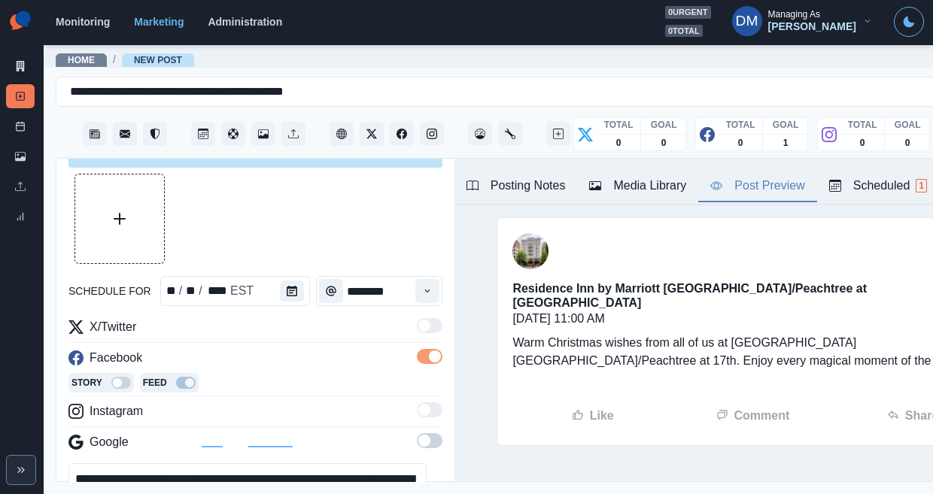
click at [315, 174] on div at bounding box center [255, 219] width 374 height 90
click at [140, 187] on button "Upload Media" at bounding box center [119, 219] width 89 height 89
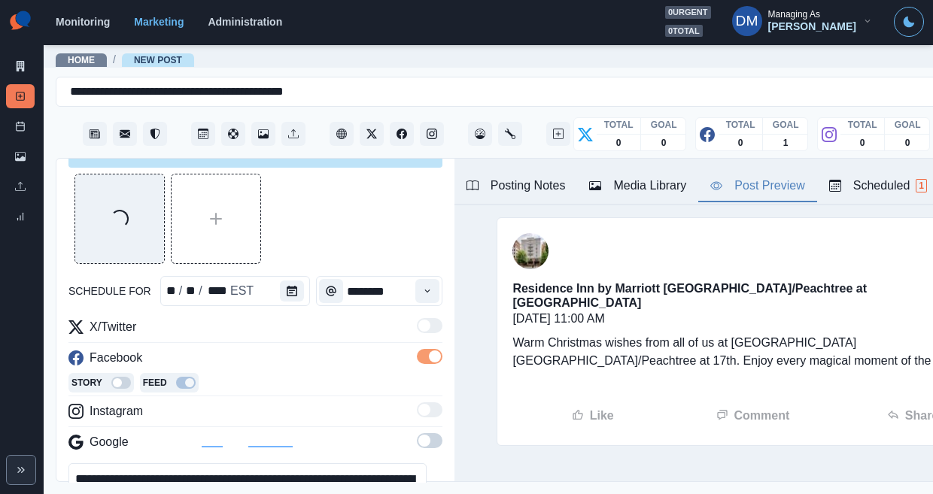
click at [247, 464] on textarea "**********" at bounding box center [247, 498] width 358 height 68
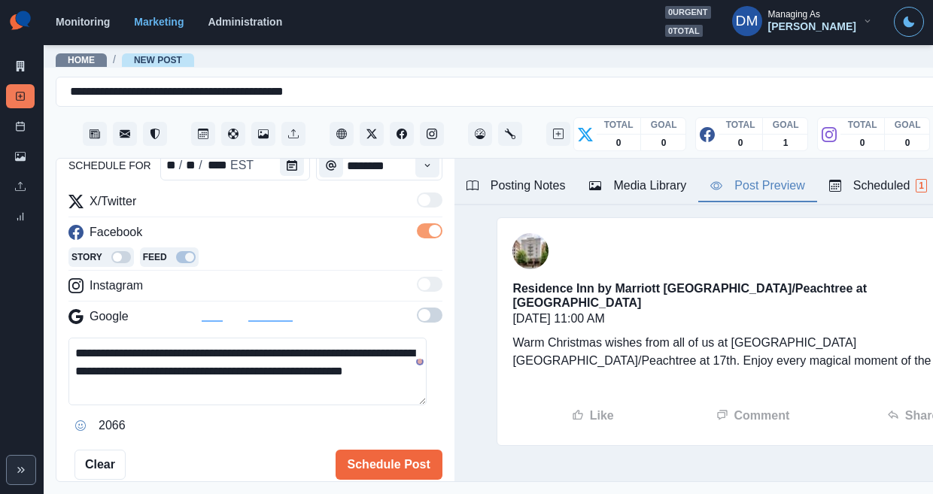
type textarea "**********"
click at [68, 414] on button "Opens Emoji Picker" at bounding box center [80, 426] width 24 height 24
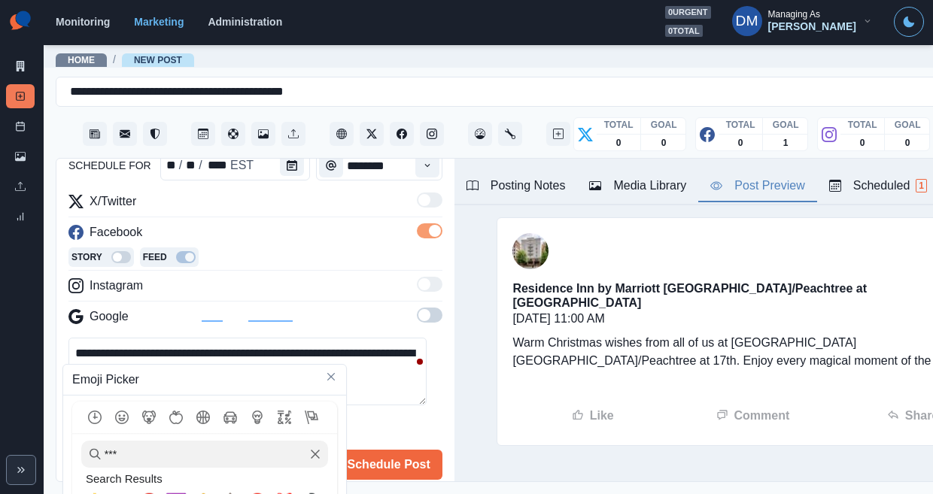
scroll to position [93, 0]
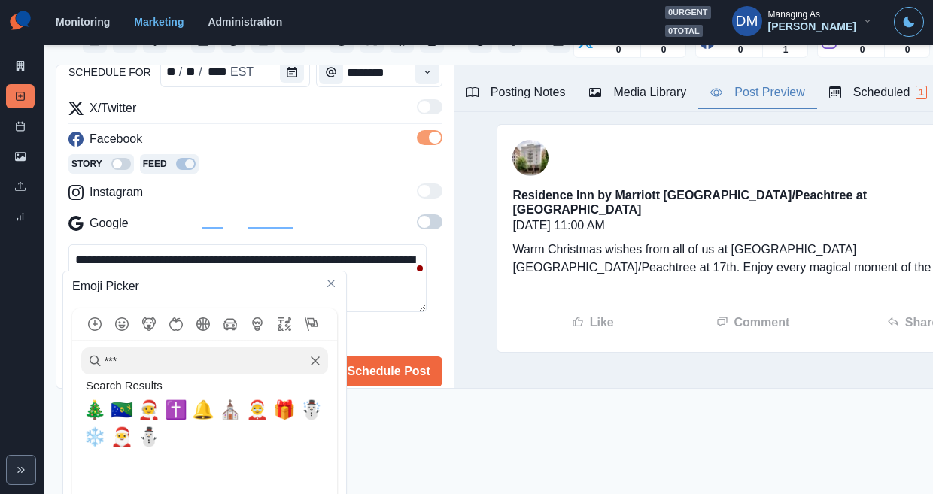
click at [312, 357] on icon "Clear" at bounding box center [315, 361] width 9 height 9
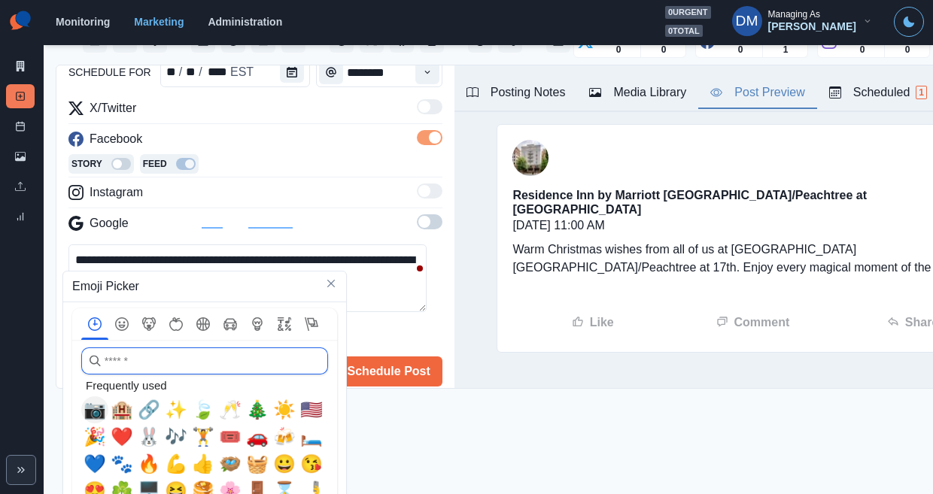
click at [86, 401] on span "📷" at bounding box center [95, 410] width 23 height 21
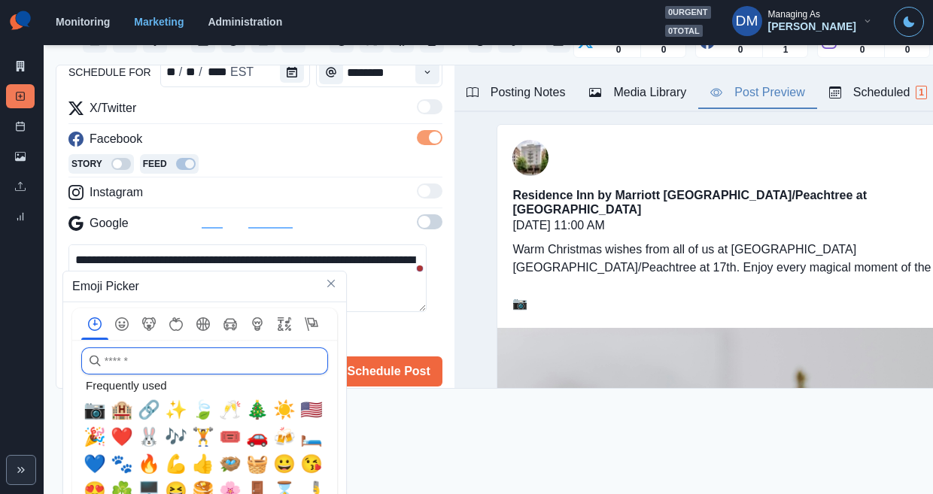
scroll to position [0, 0]
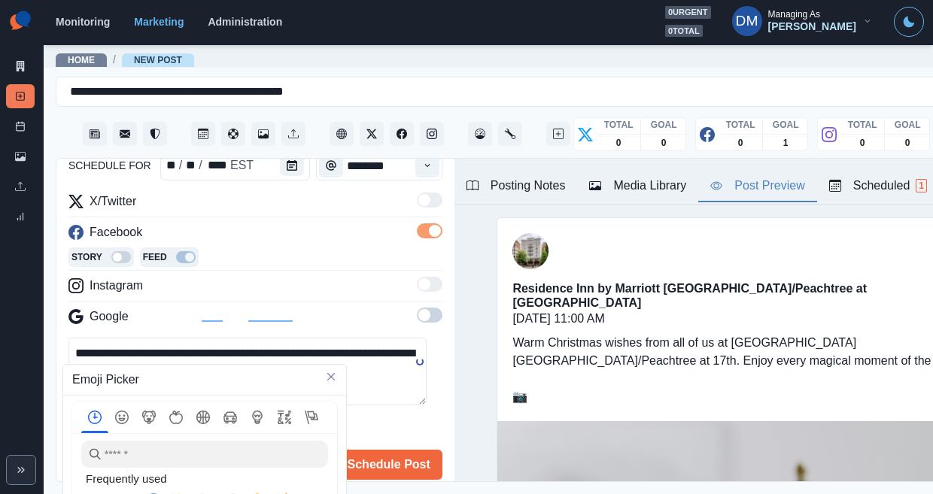
click at [86, 338] on textarea "**********" at bounding box center [247, 372] width 358 height 68
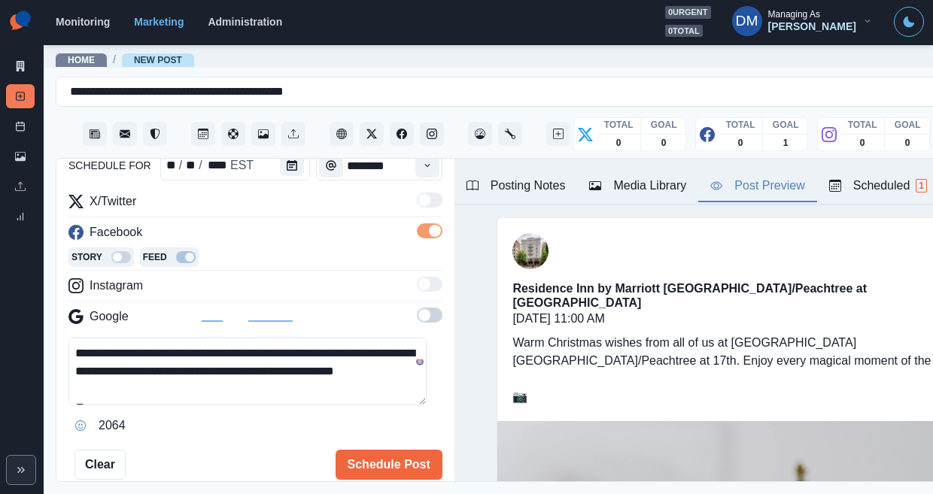
click at [96, 338] on textarea "**********" at bounding box center [247, 372] width 358 height 68
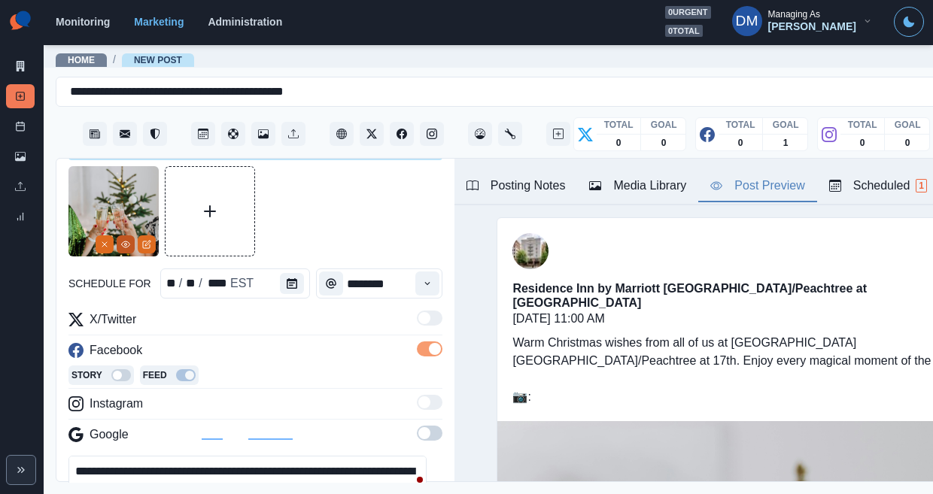
click at [126, 240] on icon "View Media" at bounding box center [125, 244] width 9 height 9
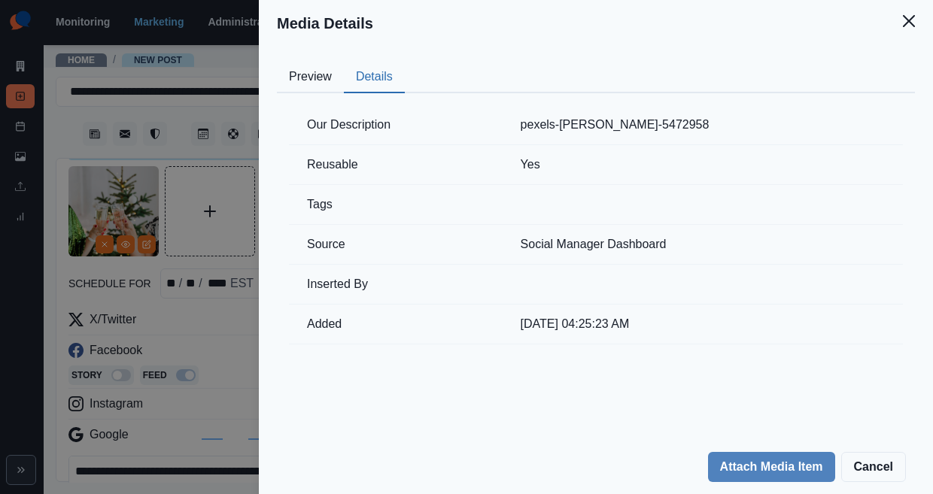
click at [405, 62] on button "Details" at bounding box center [374, 78] width 61 height 32
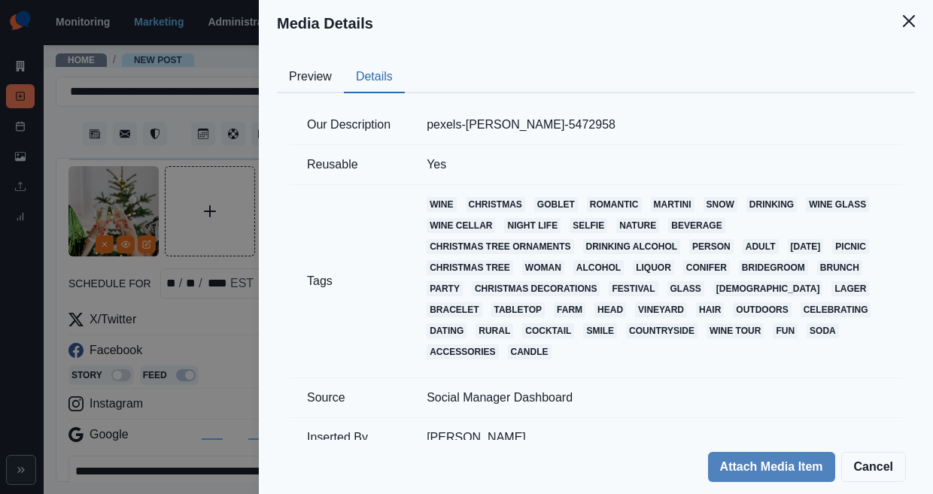
click at [116, 452] on div "Media Details Preview Details Our Description pexels-karolina-grabowska-5472958…" at bounding box center [466, 247] width 933 height 494
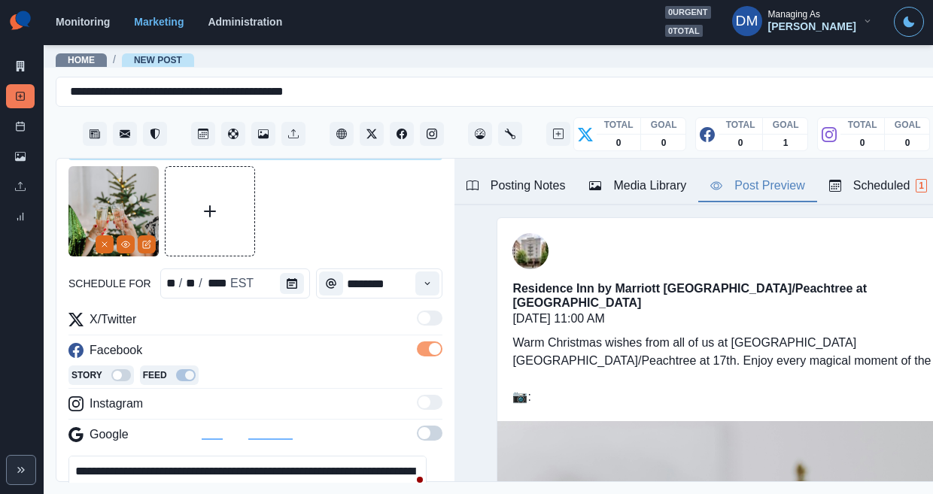
click at [102, 456] on textarea "**********" at bounding box center [247, 490] width 358 height 68
paste textarea "**********"
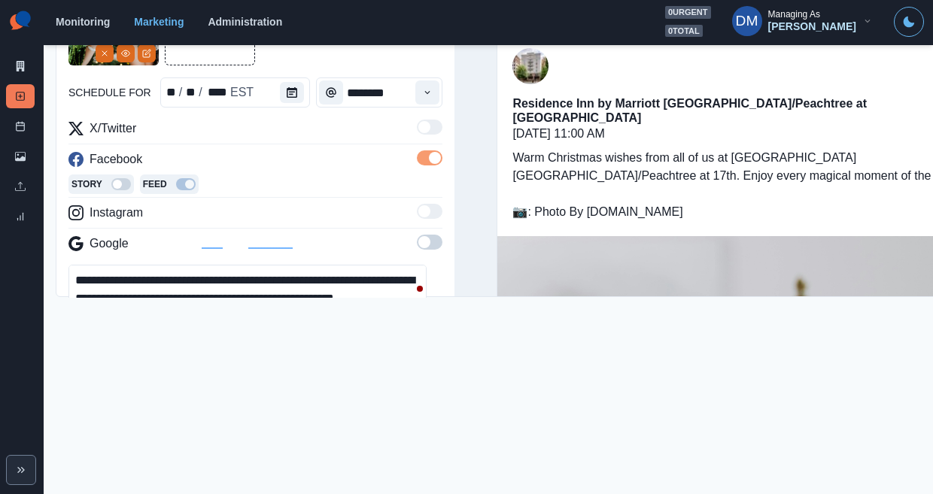
scroll to position [0, 0]
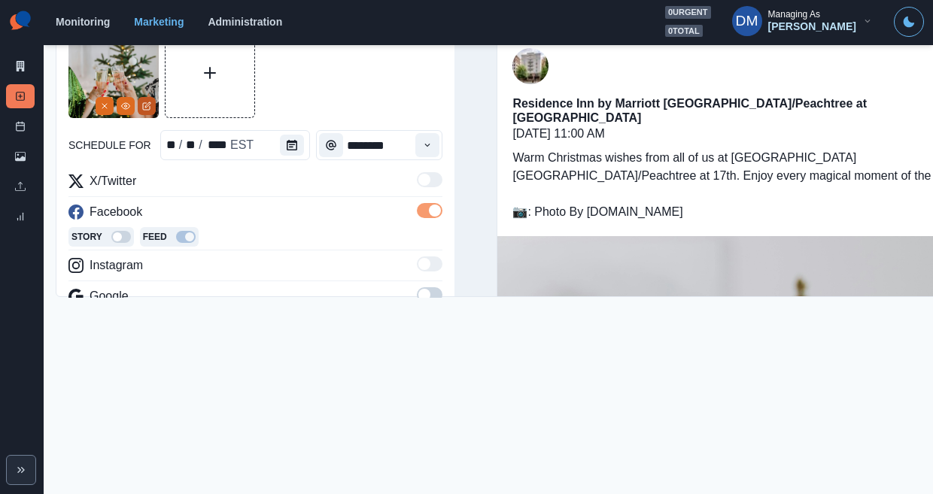
type textarea "**********"
click at [144, 102] on icon "Edit Media" at bounding box center [146, 106] width 9 height 9
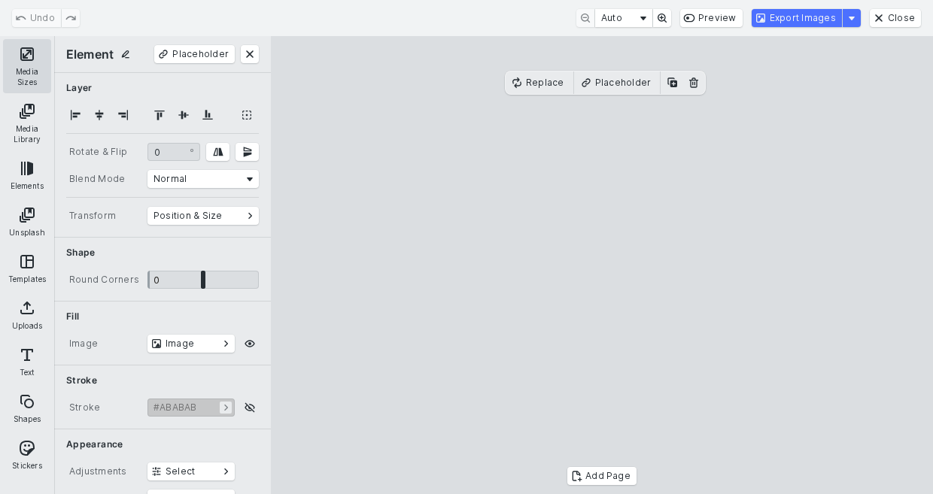
click at [14, 59] on button "Media Sizes" at bounding box center [27, 66] width 48 height 54
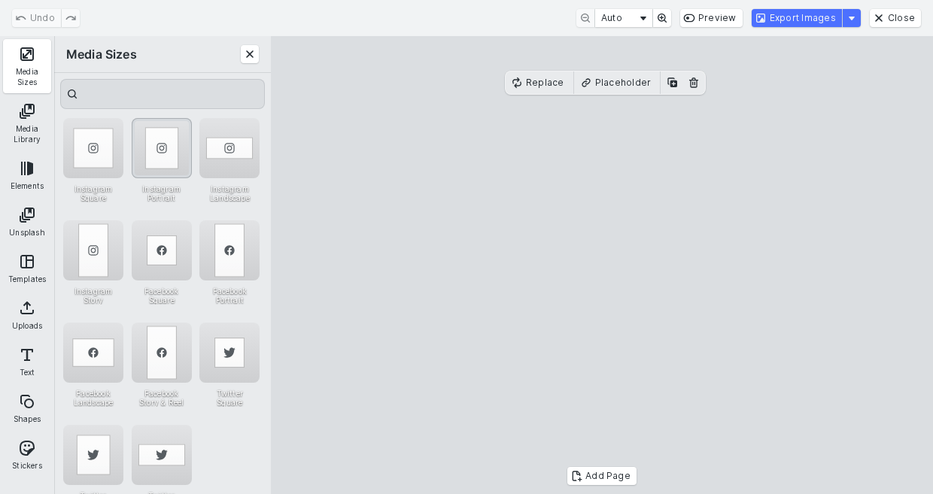
click at [166, 163] on div "Instagram Portrait" at bounding box center [162, 148] width 60 height 60
click at [602, 266] on cesdk-canvas "Editor canvas" at bounding box center [602, 266] width 0 height 0
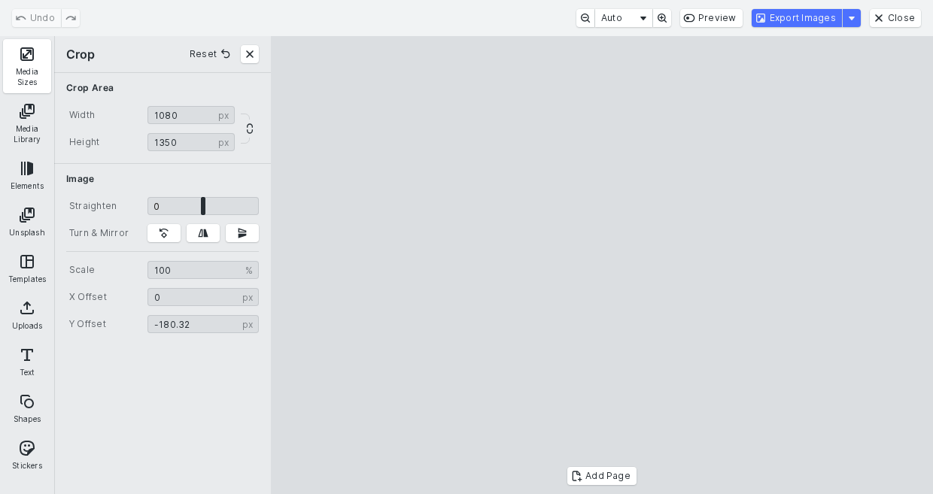
type input "******"
drag, startPoint x: 632, startPoint y: 371, endPoint x: 632, endPoint y: 278, distance: 92.6
click at [602, 266] on cesdk-canvas "Editor canvas" at bounding box center [602, 266] width 0 height 0
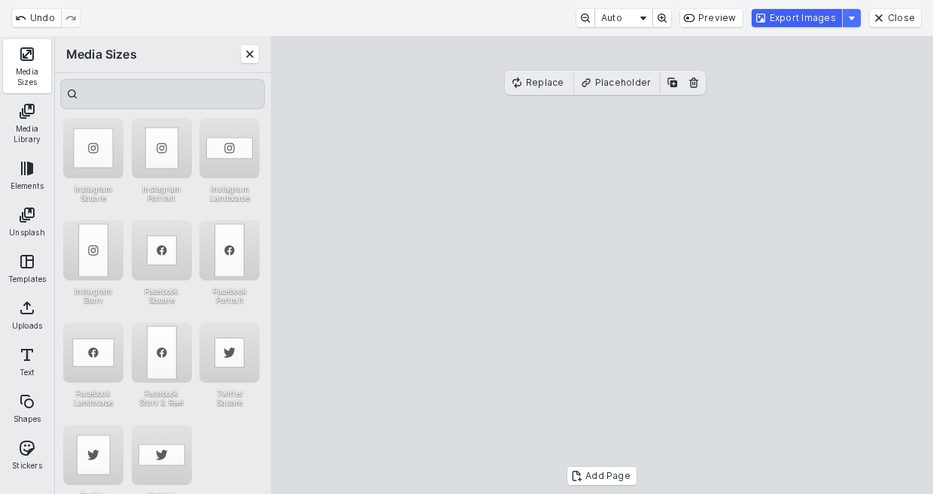
click at [791, 23] on button "Export Images" at bounding box center [797, 18] width 90 height 18
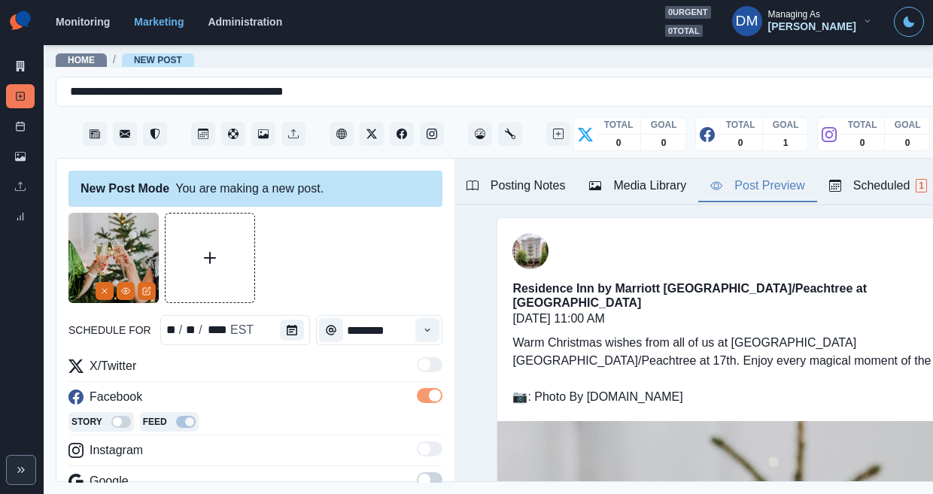
click at [589, 177] on div "Media Library" at bounding box center [637, 186] width 97 height 18
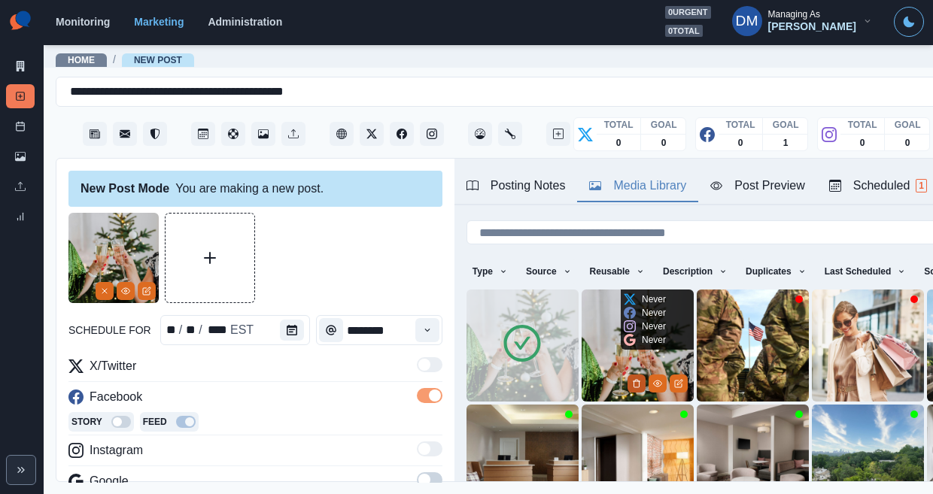
click at [634, 380] on icon "Delete Media" at bounding box center [636, 384] width 5 height 8
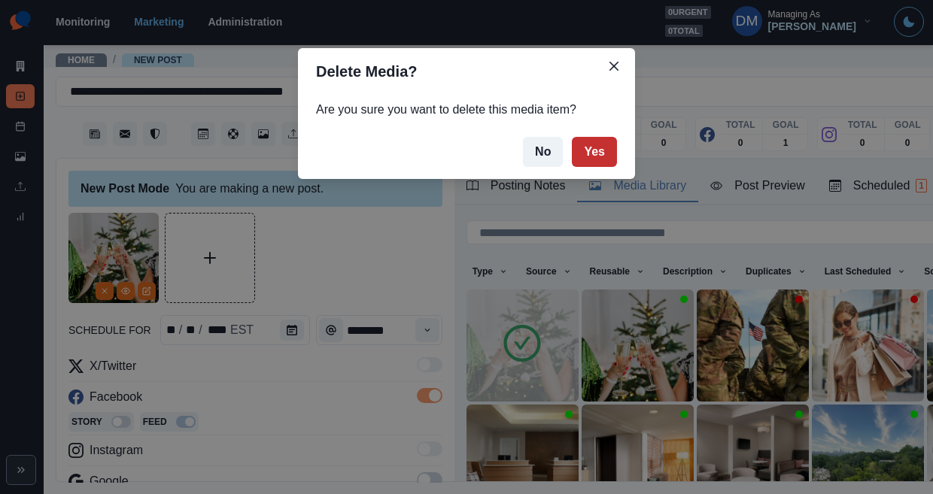
click at [572, 137] on button "Yes" at bounding box center [594, 152] width 45 height 30
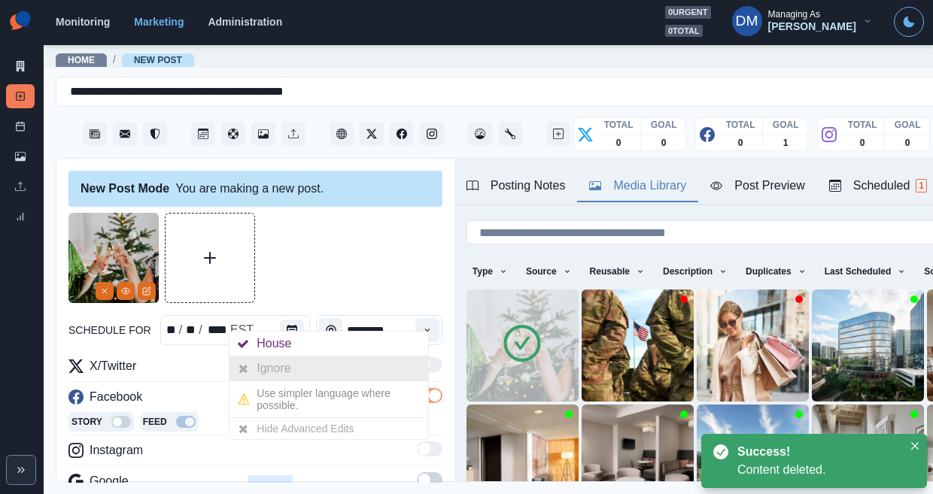
scroll to position [5, 0]
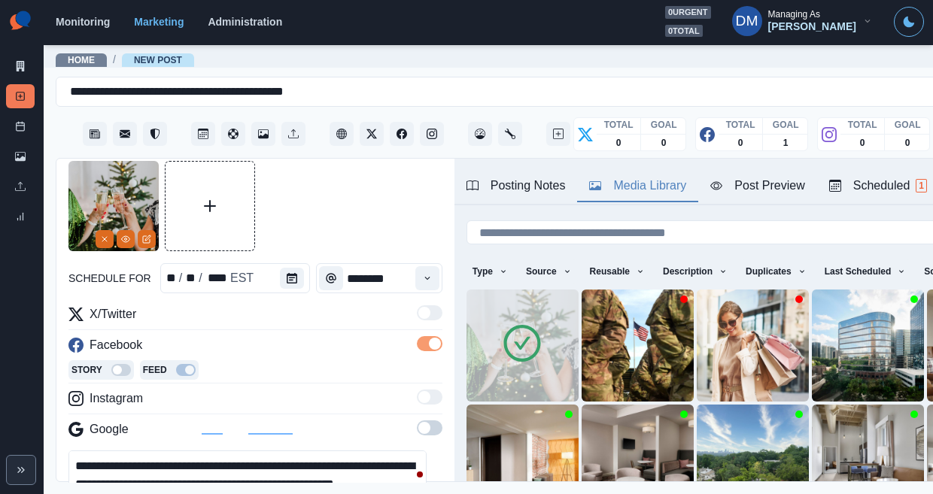
scroll to position [56, 0]
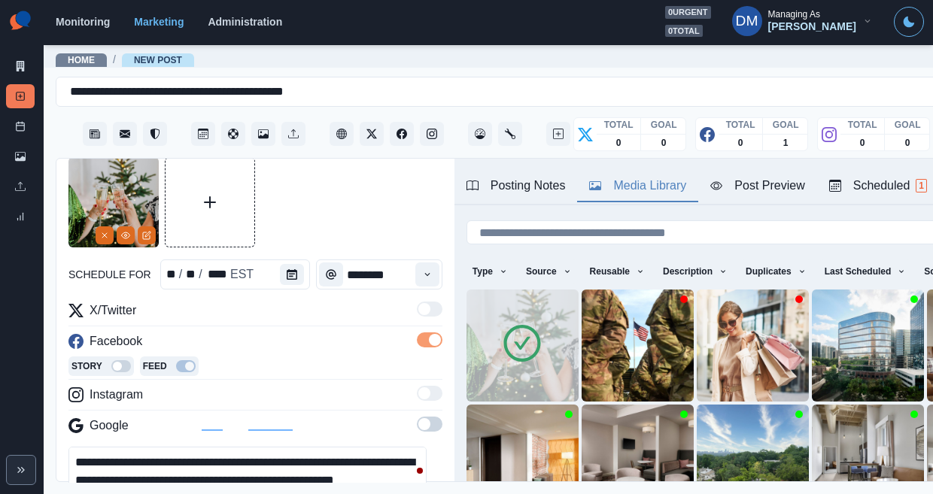
click at [710, 177] on div "Post Preview" at bounding box center [757, 186] width 94 height 18
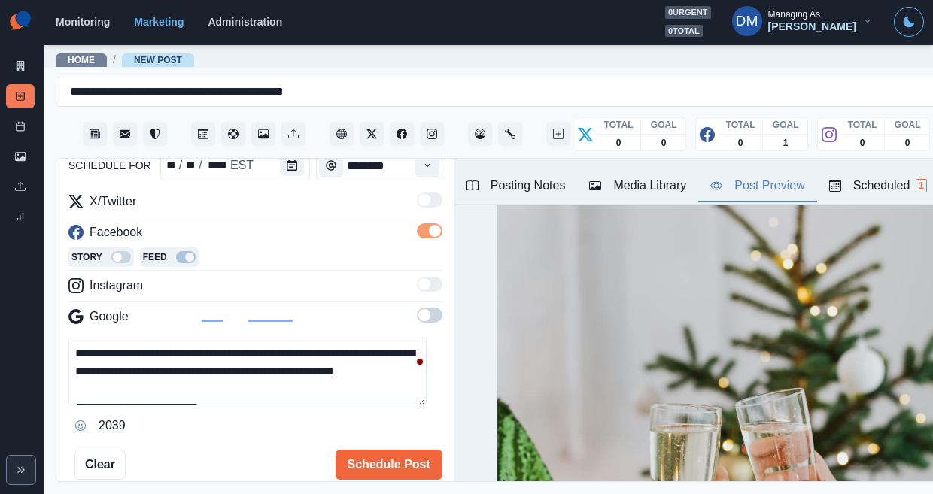
scroll to position [13, 0]
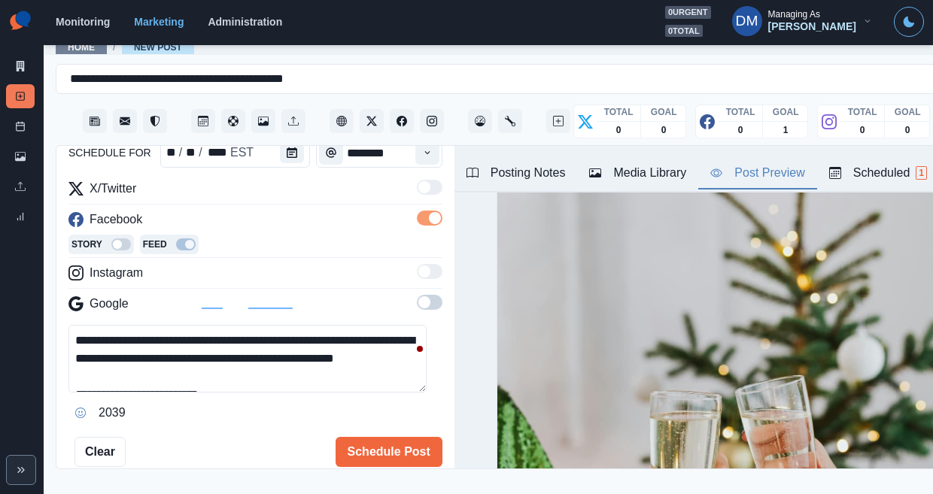
click at [231, 325] on textarea "**********" at bounding box center [247, 359] width 358 height 68
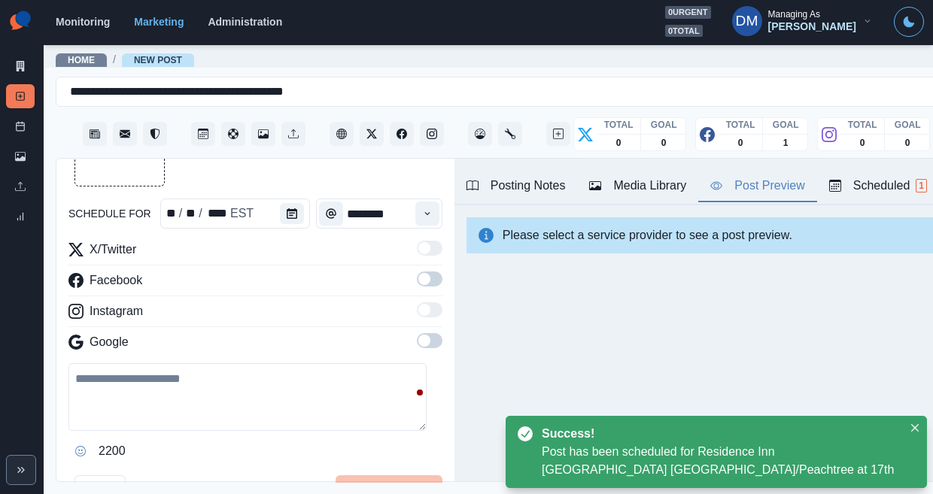
scroll to position [117, 0]
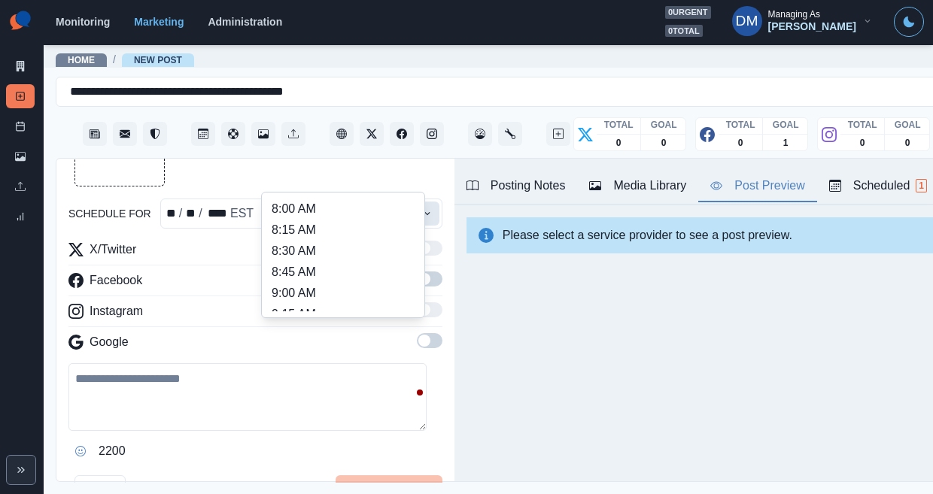
click at [422, 208] on icon "Time" at bounding box center [427, 213] width 11 height 11
type input "********"
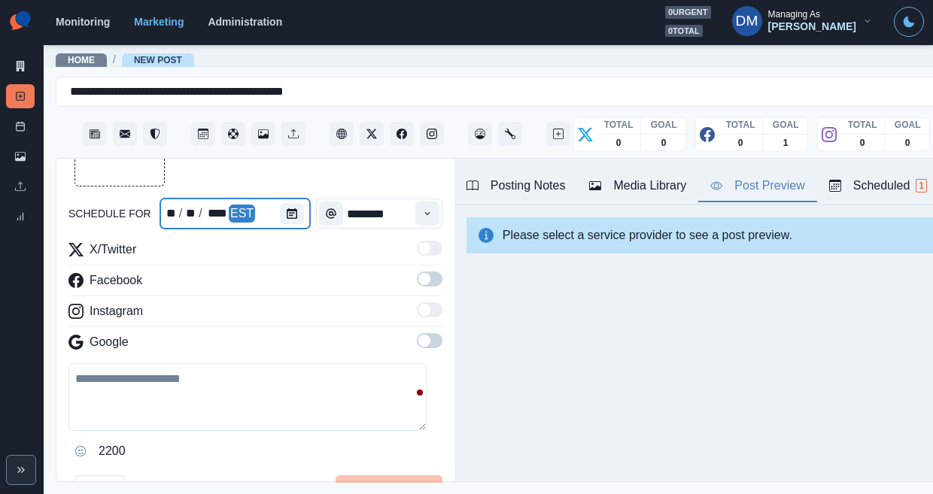
click at [280, 199] on div at bounding box center [295, 214] width 30 height 30
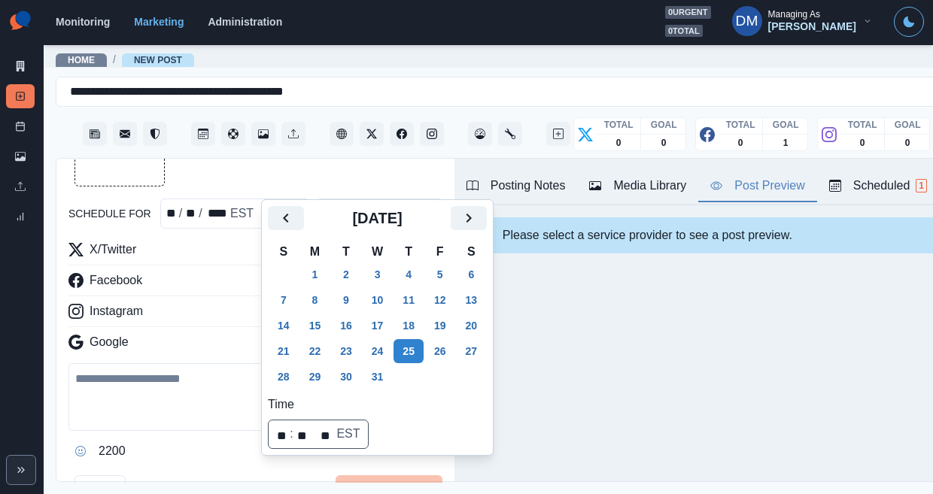
scroll to position [117, 0]
click at [460, 213] on icon "Next" at bounding box center [469, 218] width 18 height 18
click at [394, 263] on button "1" at bounding box center [409, 275] width 30 height 24
click at [154, 363] on textarea at bounding box center [247, 397] width 358 height 68
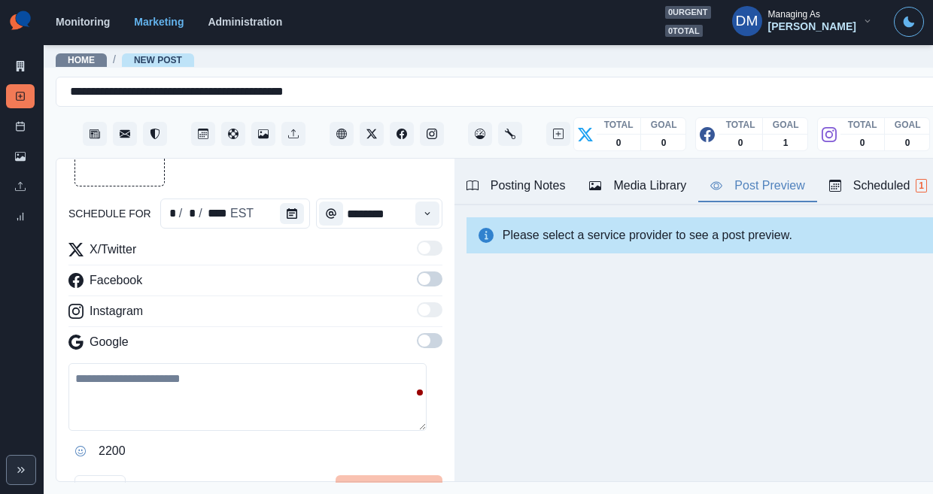
click at [418, 273] on span at bounding box center [424, 279] width 12 height 12
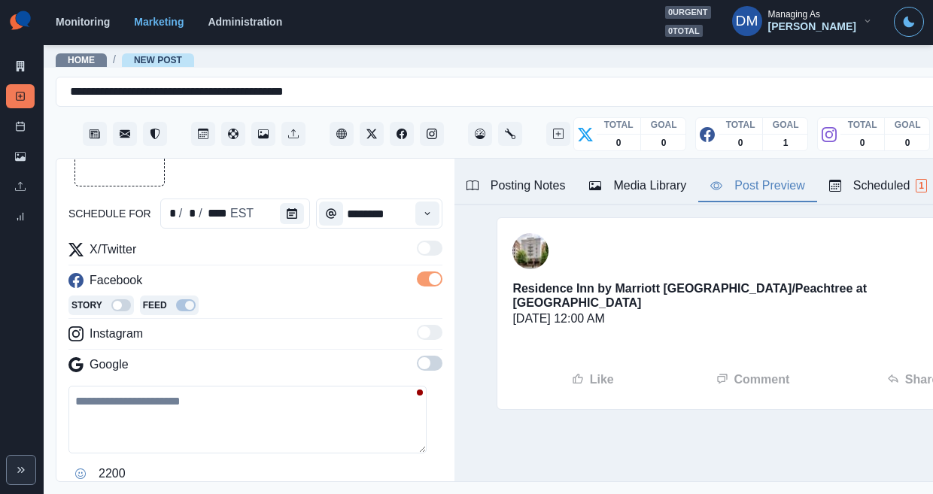
click at [251, 386] on textarea at bounding box center [247, 420] width 358 height 68
paste textarea "**********"
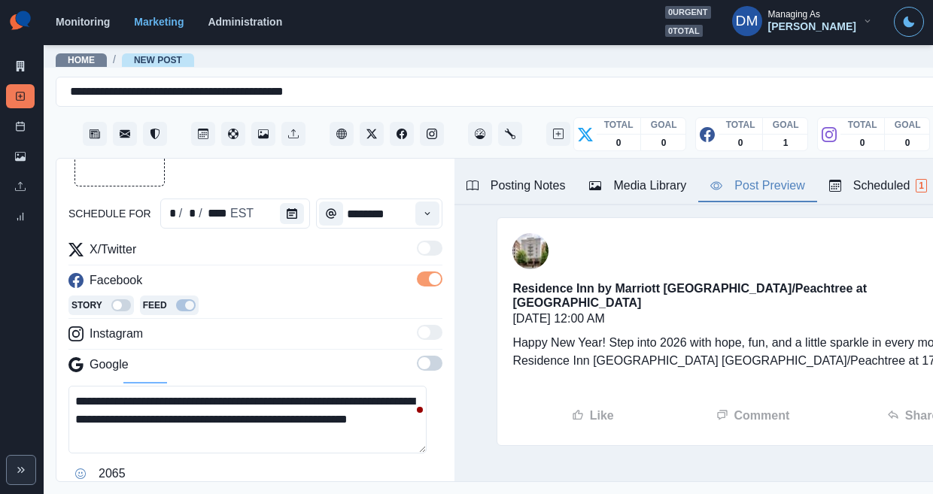
click at [115, 386] on textarea "**********" at bounding box center [247, 420] width 358 height 68
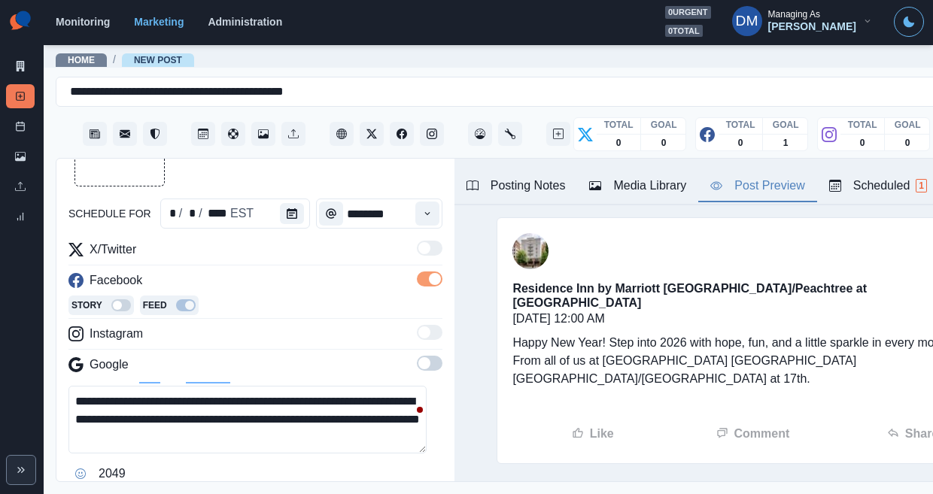
click at [387, 386] on textarea "**********" at bounding box center [247, 420] width 358 height 68
click at [76, 462] on button "Opens Emoji Picker" at bounding box center [80, 474] width 24 height 24
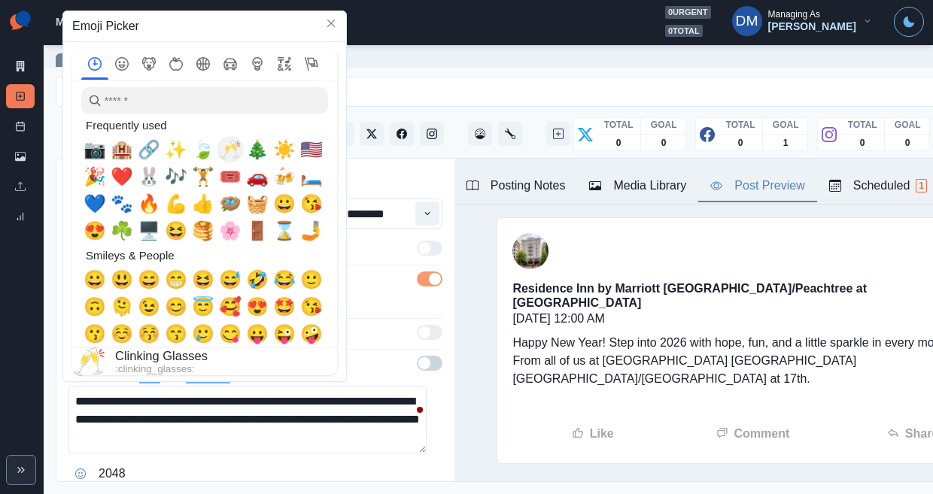
click at [226, 147] on span "🥂" at bounding box center [230, 149] width 23 height 21
type textarea "**********"
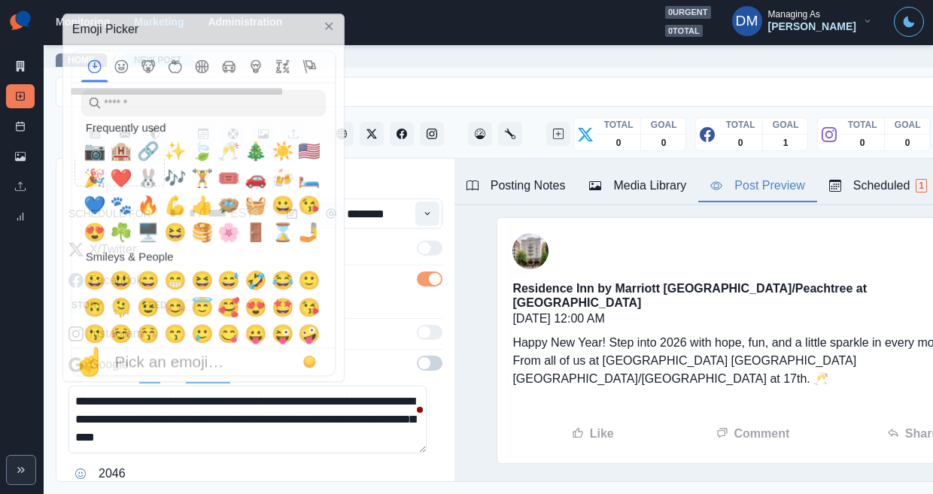
click at [400, 386] on textarea "**********" at bounding box center [247, 420] width 358 height 68
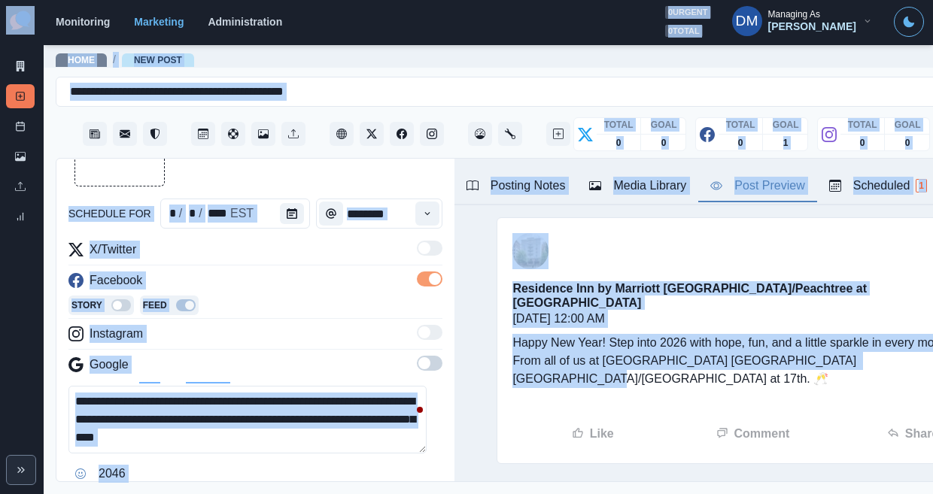
click at [400, 386] on textarea "**********" at bounding box center [247, 420] width 358 height 68
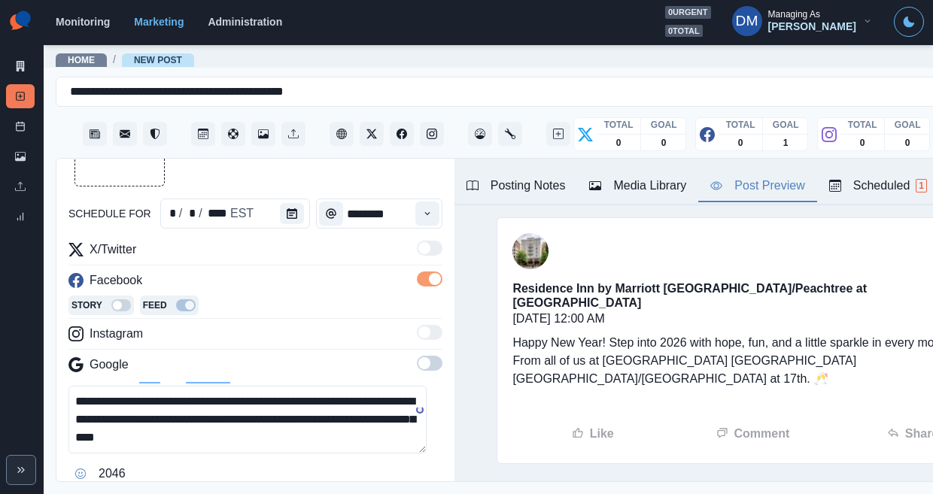
click at [921, 391] on div "Posting Notes Media Library Post Preview Scheduled 1 www.marriott.com/atlri NO …" at bounding box center [753, 320] width 597 height 323
click at [332, 386] on textarea "**********" at bounding box center [247, 420] width 358 height 68
paste textarea "**********"
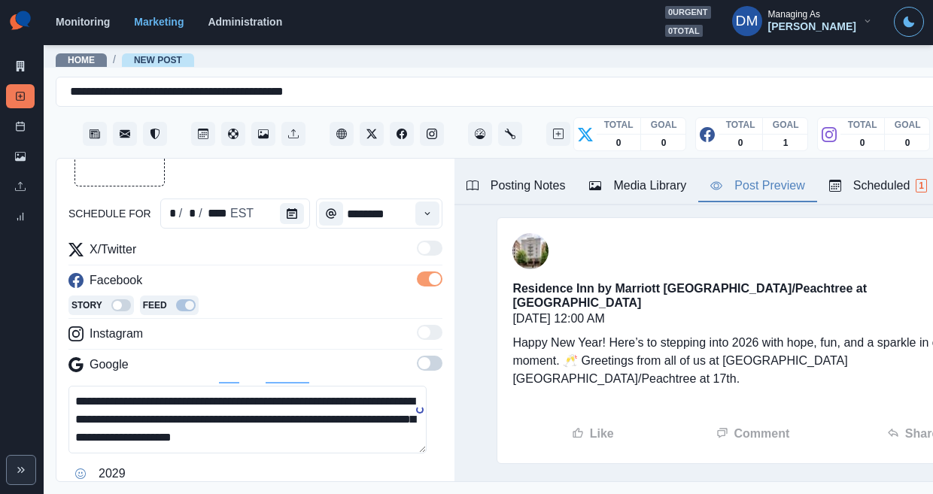
scroll to position [57, 0]
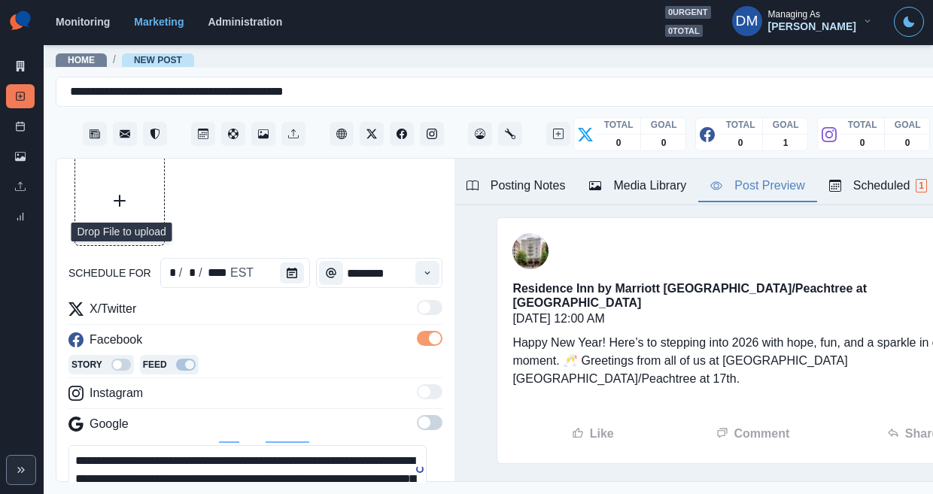
click at [107, 177] on button "Upload Media" at bounding box center [119, 201] width 89 height 89
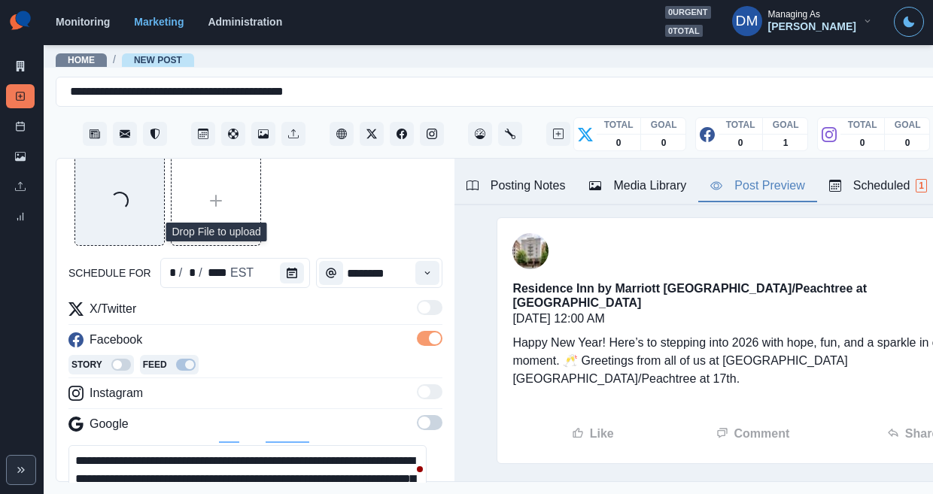
click at [193, 446] on textarea "**********" at bounding box center [247, 480] width 358 height 68
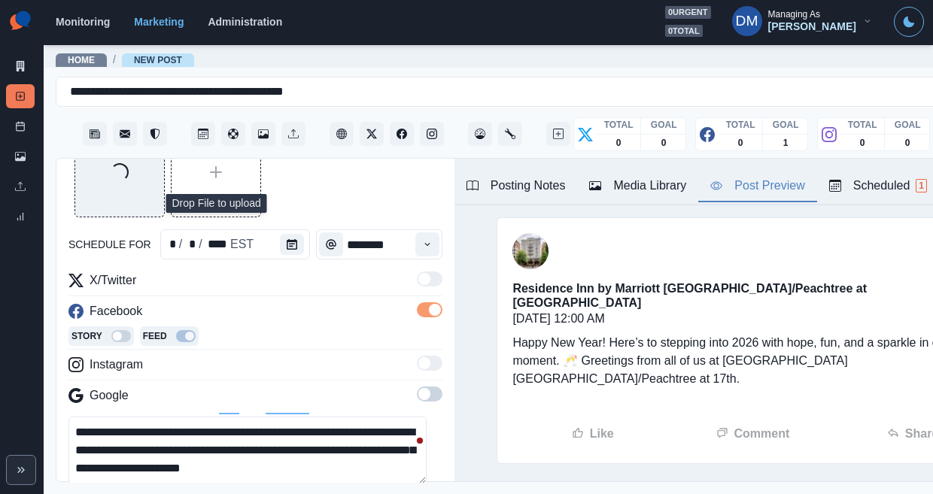
scroll to position [6, 0]
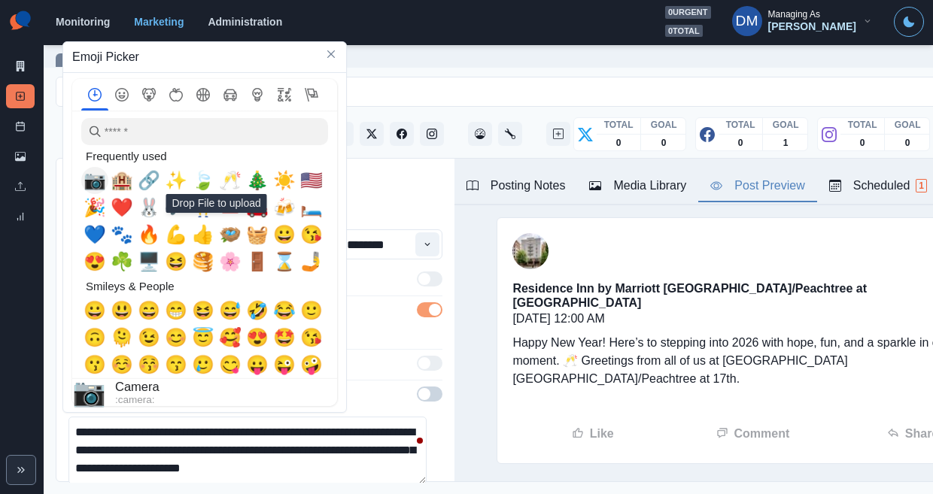
drag, startPoint x: 98, startPoint y: 182, endPoint x: 111, endPoint y: 186, distance: 14.1
click at [98, 182] on span "📷" at bounding box center [95, 180] width 23 height 21
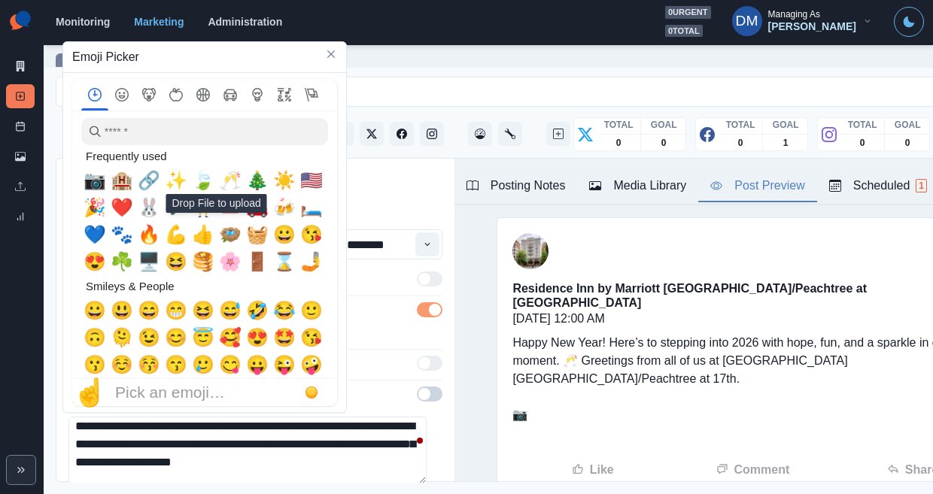
click at [388, 417] on textarea "**********" at bounding box center [247, 451] width 358 height 68
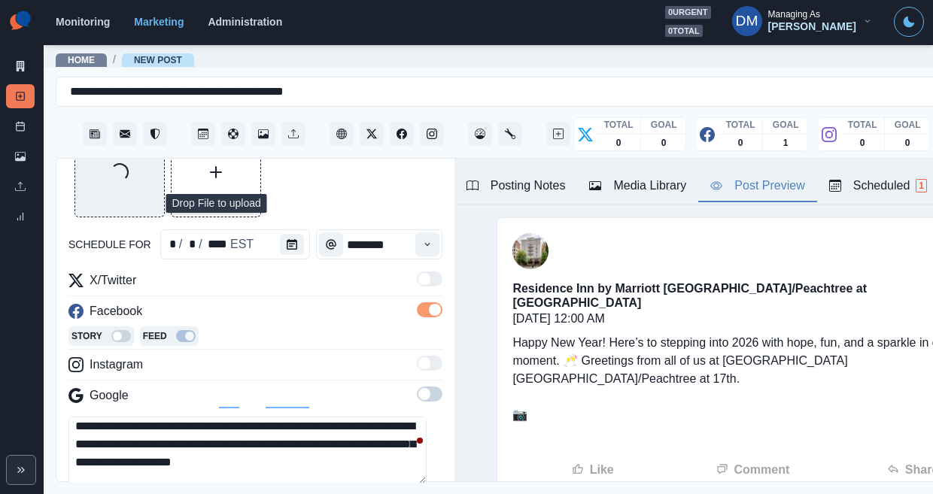
click at [117, 417] on textarea "**********" at bounding box center [247, 451] width 358 height 68
click at [589, 177] on div "Media Library" at bounding box center [637, 186] width 97 height 18
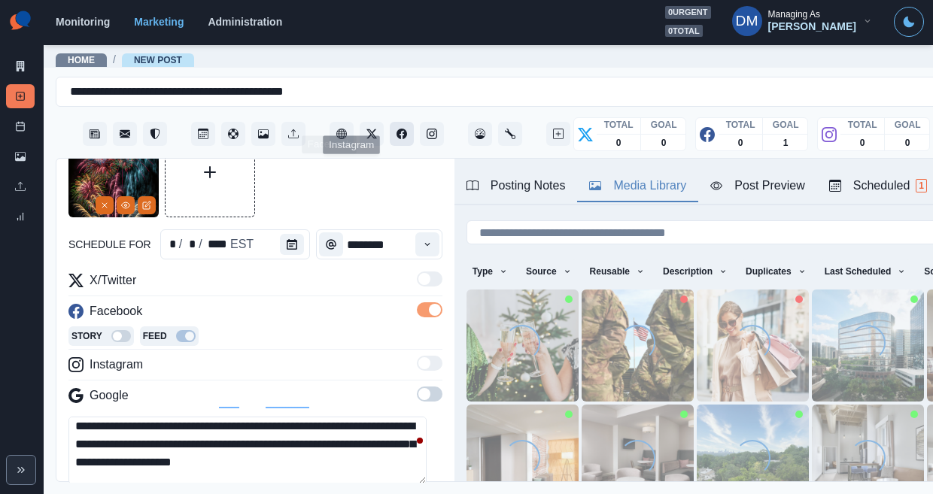
click at [397, 129] on icon "Facebook" at bounding box center [402, 134] width 11 height 11
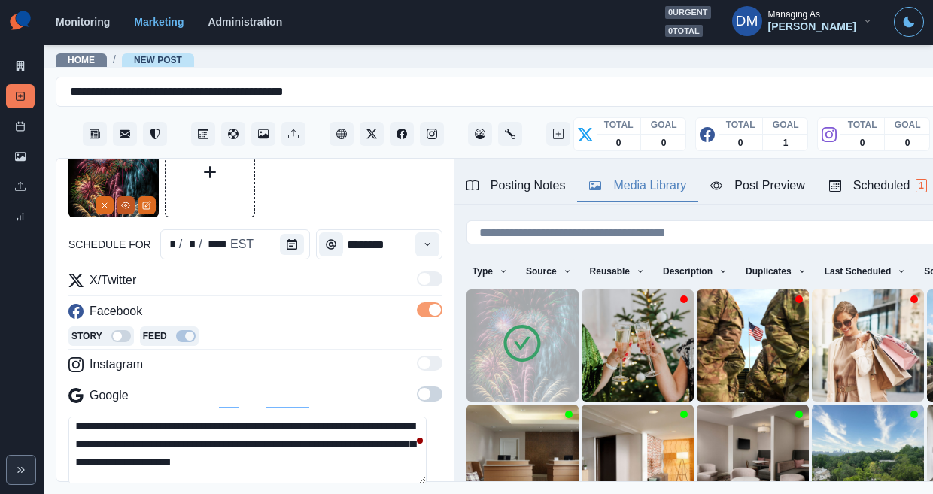
click at [129, 201] on icon "View Media" at bounding box center [125, 205] width 9 height 9
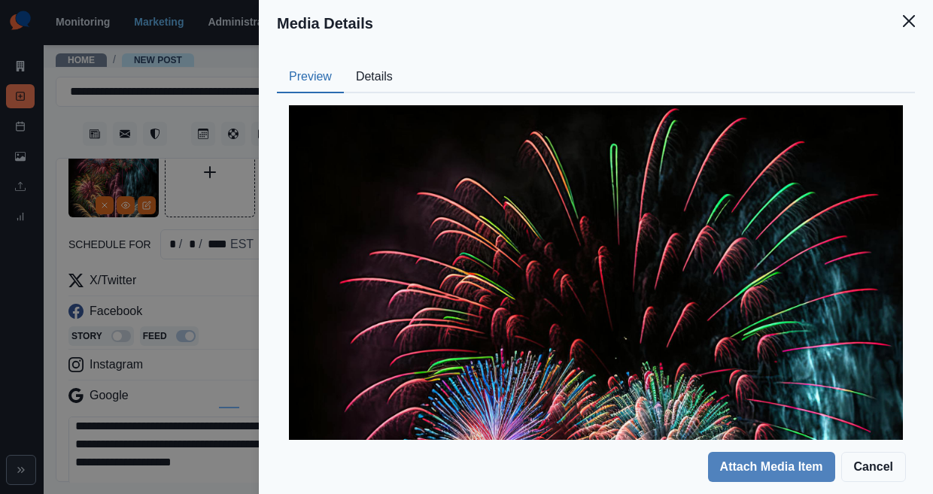
click at [405, 62] on button "Details" at bounding box center [374, 78] width 61 height 32
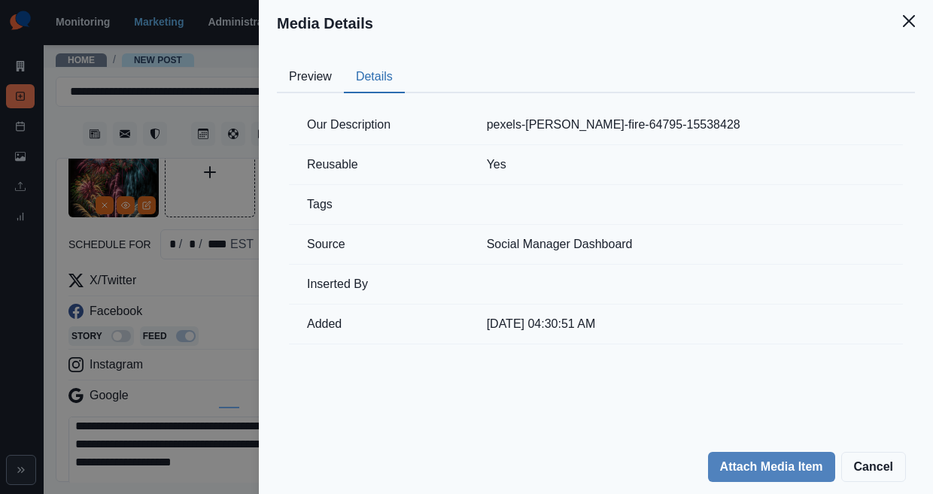
click at [662, 105] on td "pexels-sam-fire-64795-15538428" at bounding box center [686, 125] width 434 height 40
click at [670, 105] on td "pexels-sam-fire-64795-15538428" at bounding box center [686, 125] width 434 height 40
click at [689, 105] on td "pexels-sam-fire-64795-15538428" at bounding box center [686, 125] width 434 height 40
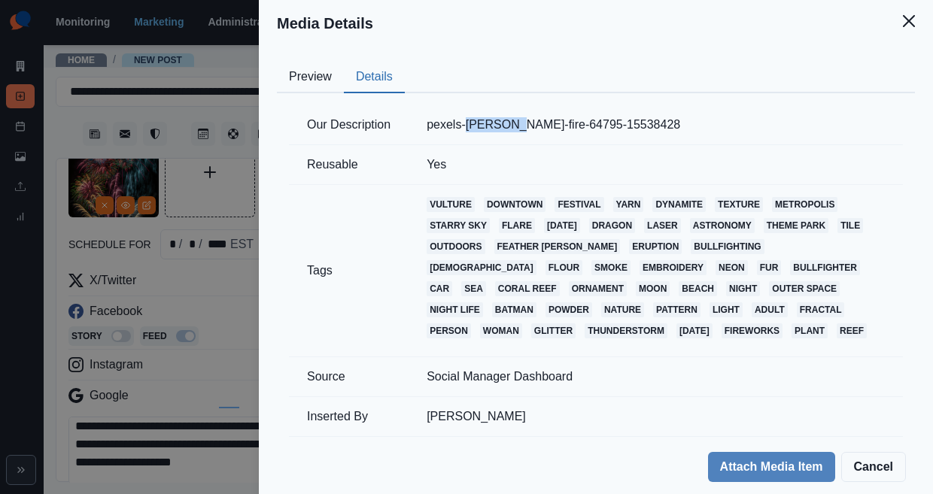
click at [613, 105] on td "pexels-sam-fire-64795-15538428" at bounding box center [656, 125] width 494 height 40
copy td "sam-fire"
click at [319, 346] on div "Media Details Preview Details Our Description pexels-sam-fire-64795-15538428 Re…" at bounding box center [466, 247] width 933 height 494
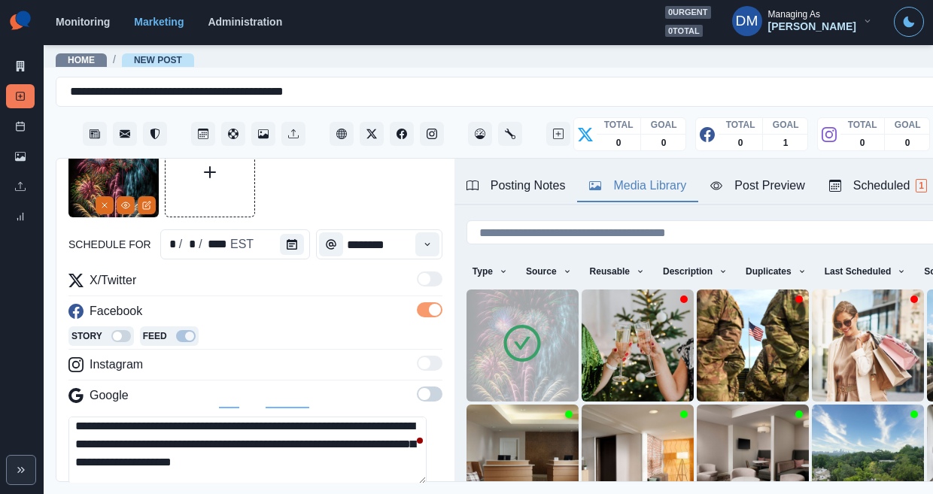
click at [136, 417] on textarea "**********" at bounding box center [247, 451] width 358 height 68
paste textarea "*********"
click at [110, 417] on textarea "**********" at bounding box center [247, 451] width 358 height 68
click at [178, 417] on textarea "**********" at bounding box center [247, 451] width 358 height 68
type textarea "**********"
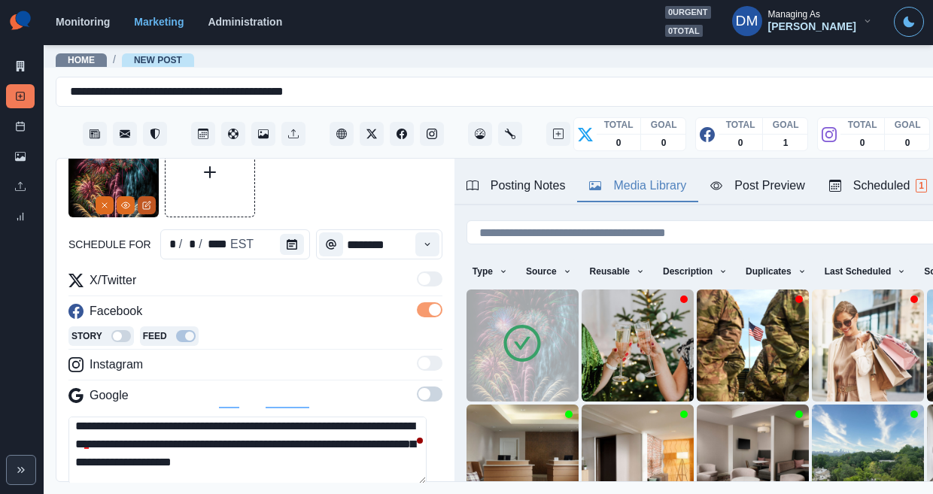
click at [147, 201] on icon "Edit Media" at bounding box center [146, 205] width 9 height 9
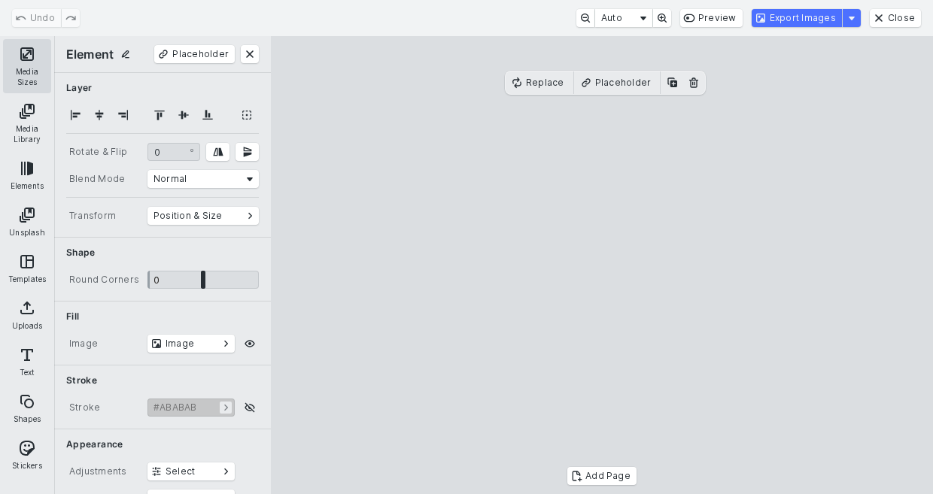
click at [24, 55] on button "Media Sizes" at bounding box center [27, 66] width 48 height 54
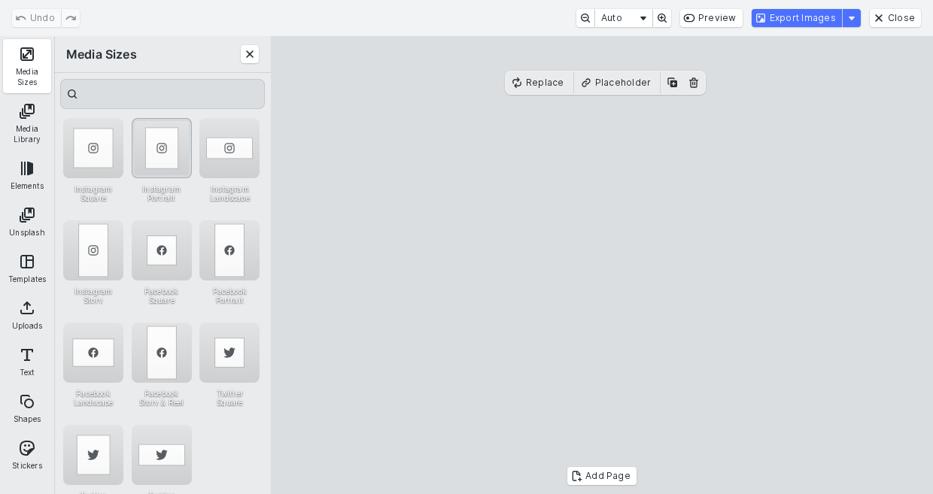
click at [166, 151] on div "Instagram Portrait" at bounding box center [162, 148] width 60 height 60
click at [602, 266] on cesdk-canvas "Editor canvas" at bounding box center [602, 266] width 0 height 0
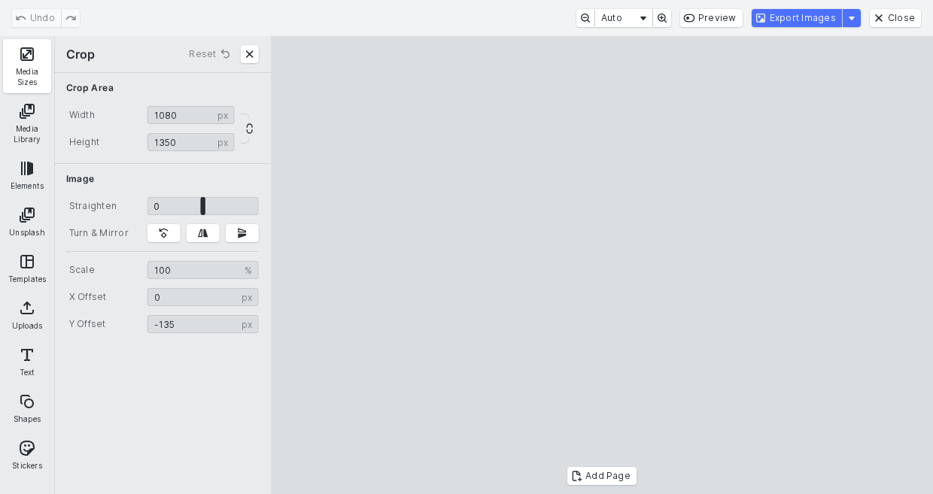
type input "*"
drag, startPoint x: 628, startPoint y: 292, endPoint x: 642, endPoint y: 409, distance: 118.2
click at [602, 266] on cesdk-canvas "Editor canvas" at bounding box center [602, 266] width 0 height 0
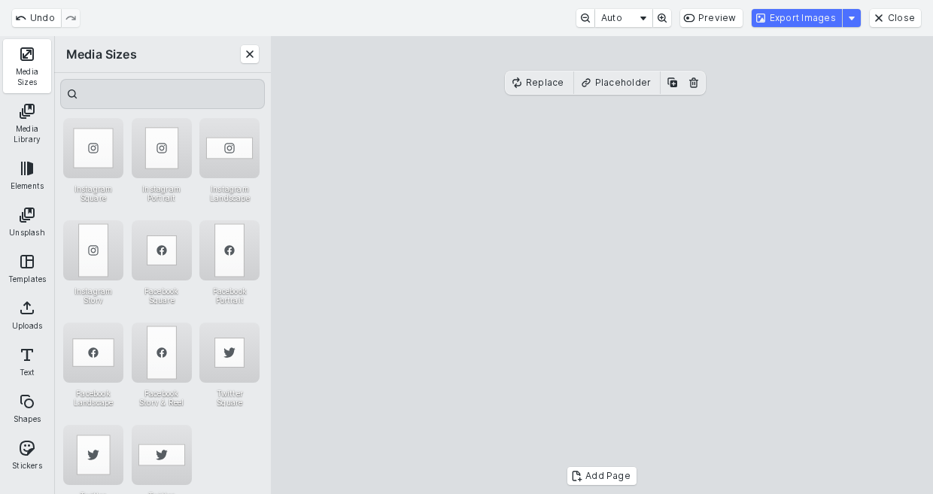
click at [602, 266] on cesdk-canvas "Editor canvas" at bounding box center [602, 266] width 0 height 0
click at [797, 20] on button "Export Images" at bounding box center [797, 18] width 90 height 18
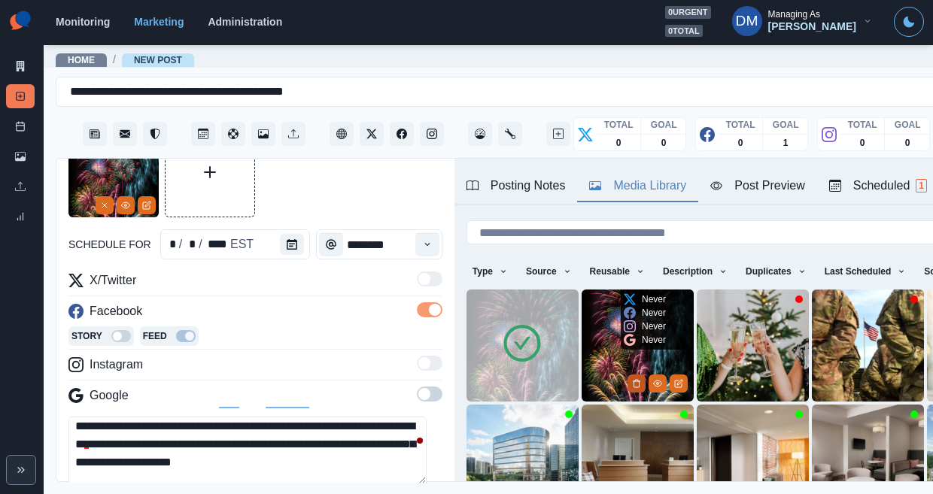
click at [632, 379] on icon "Delete Media" at bounding box center [636, 383] width 9 height 9
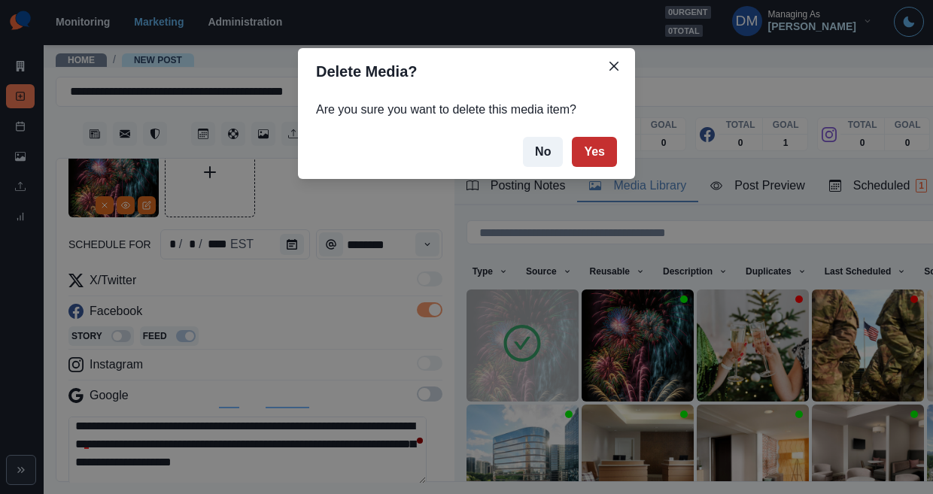
click at [572, 137] on button "Yes" at bounding box center [594, 152] width 45 height 30
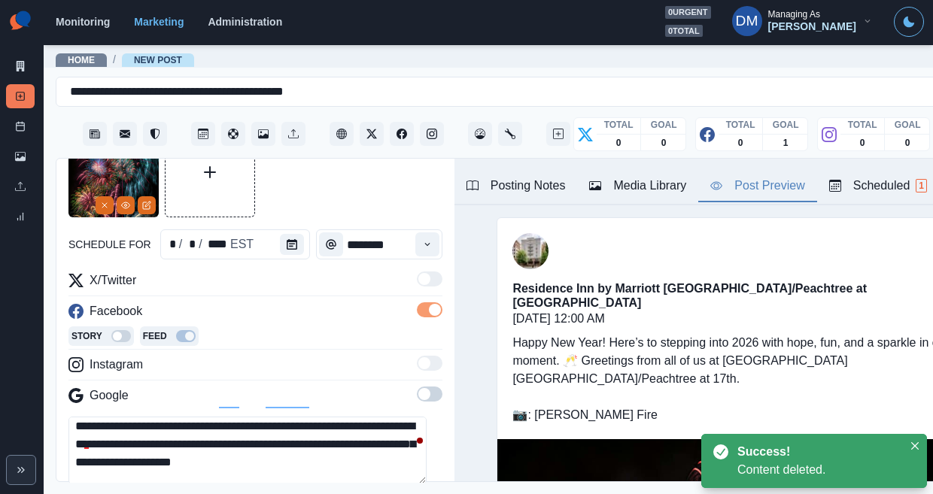
click at [698, 171] on button "Post Preview" at bounding box center [757, 187] width 118 height 32
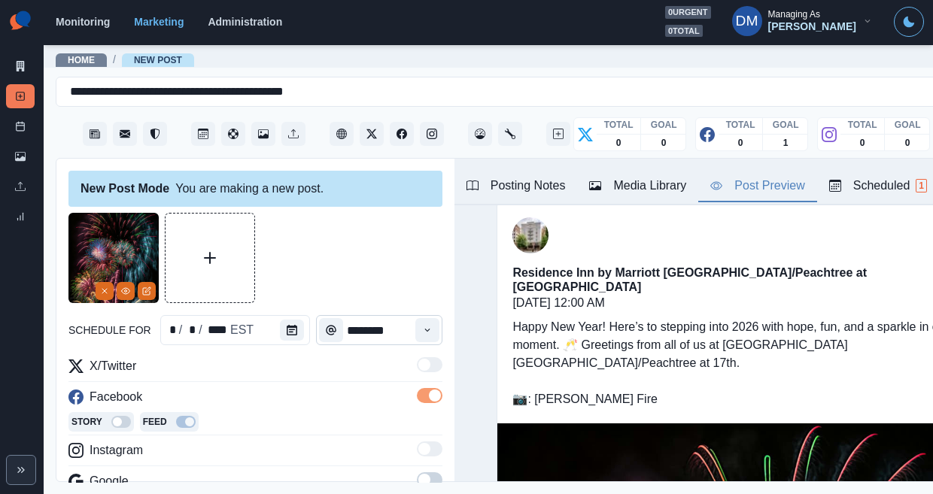
scroll to position [107, 0]
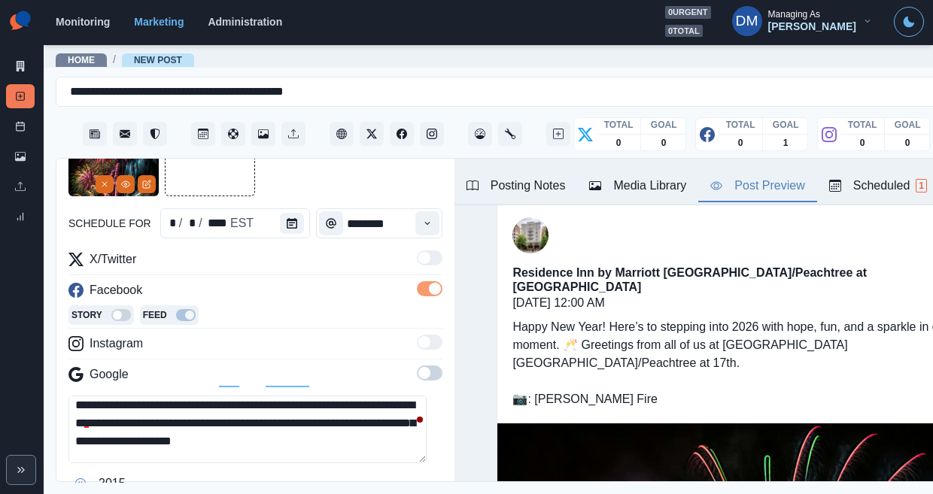
click at [323, 396] on textarea "**********" at bounding box center [247, 430] width 358 height 68
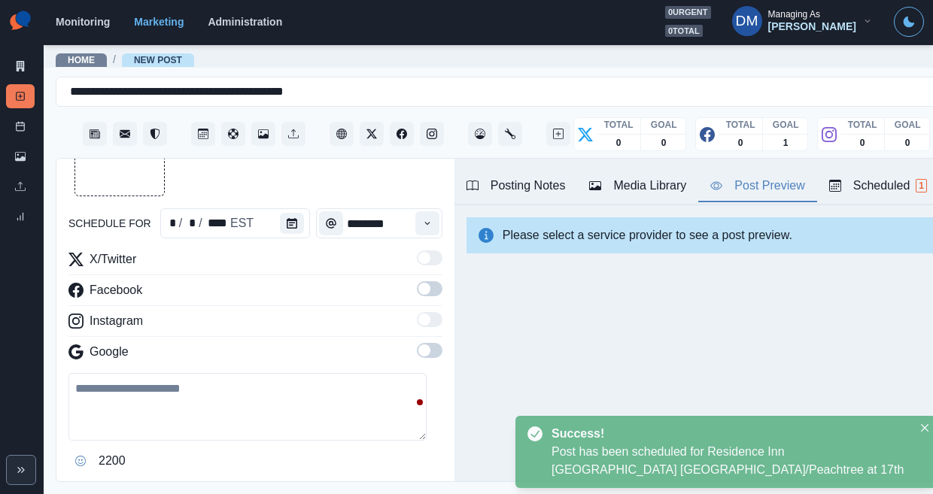
scroll to position [0, 0]
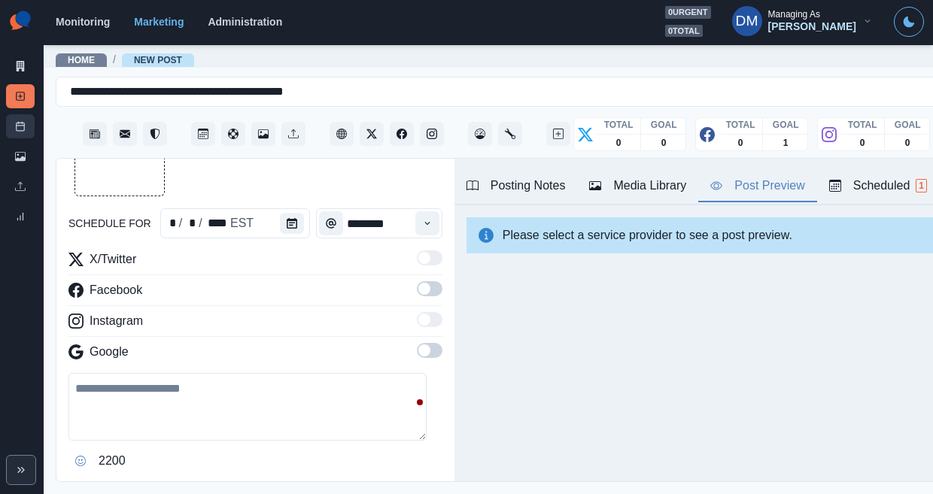
click at [21, 114] on link "Post Schedule" at bounding box center [20, 126] width 29 height 24
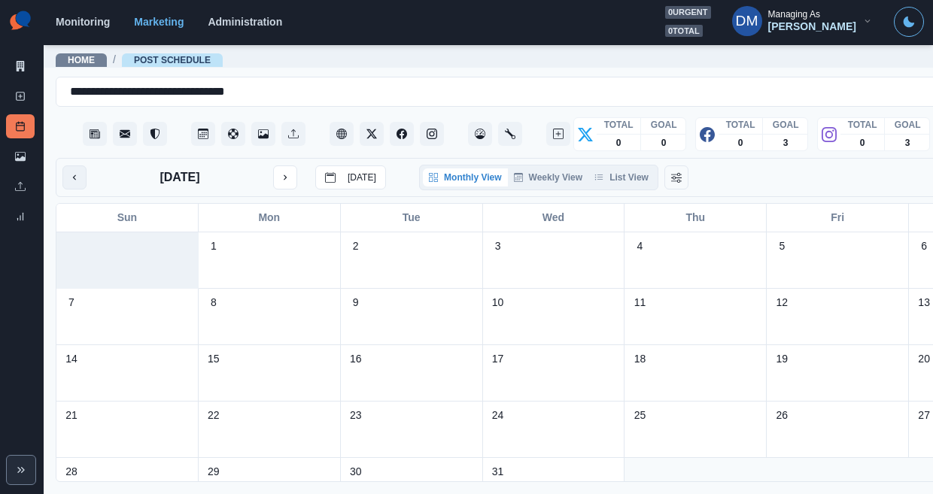
click at [69, 172] on icon "previous month" at bounding box center [74, 177] width 11 height 11
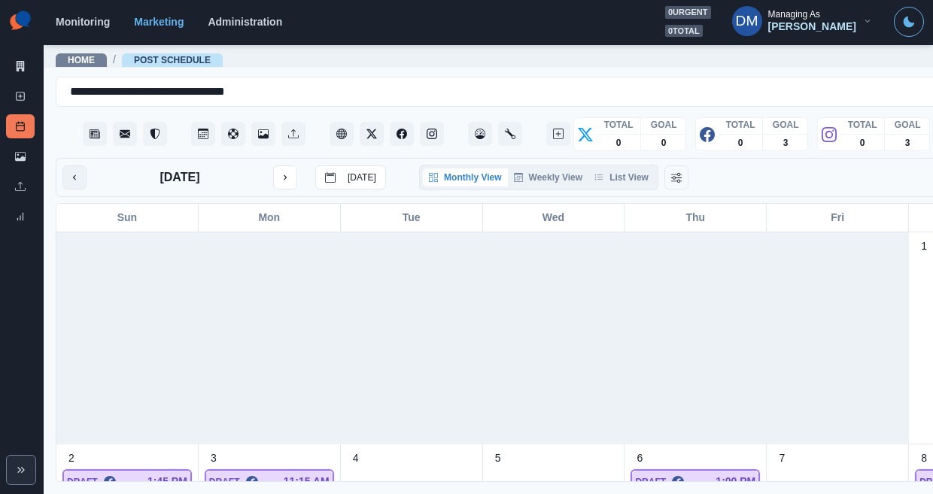
click at [69, 172] on icon "previous month" at bounding box center [74, 177] width 11 height 11
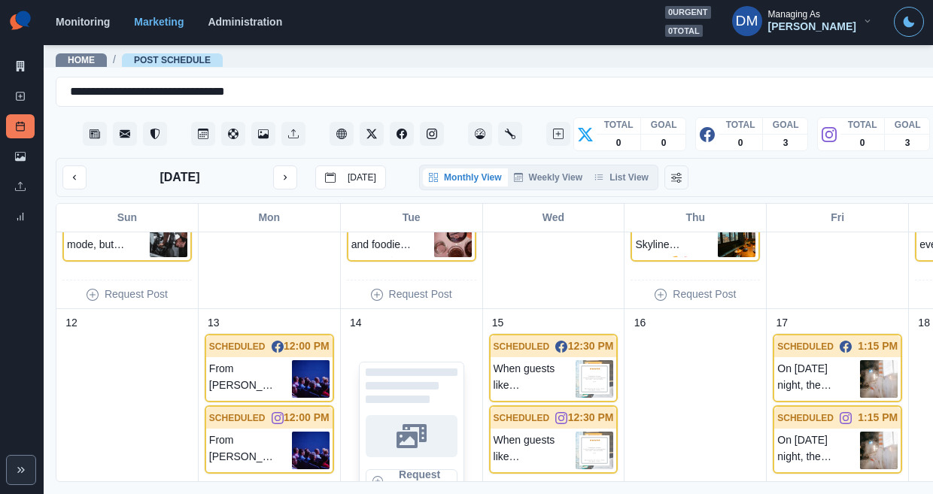
scroll to position [373, 0]
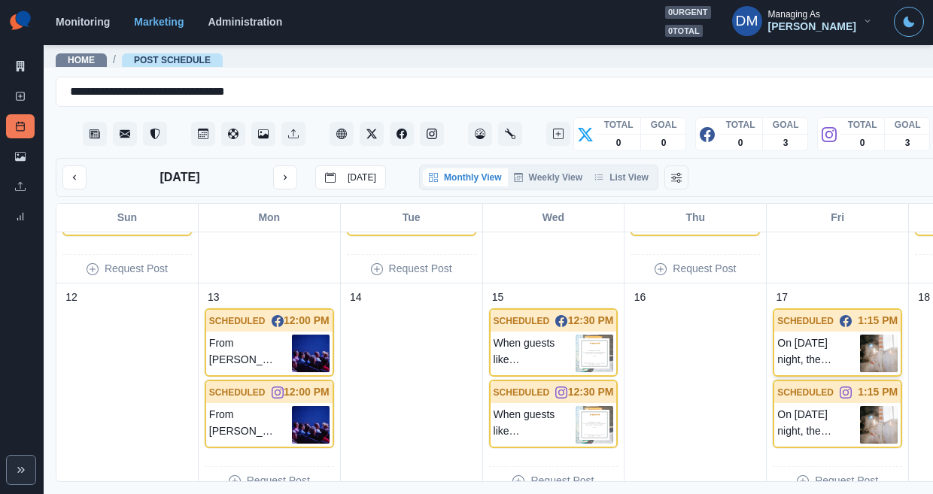
click at [860, 335] on img at bounding box center [879, 354] width 38 height 38
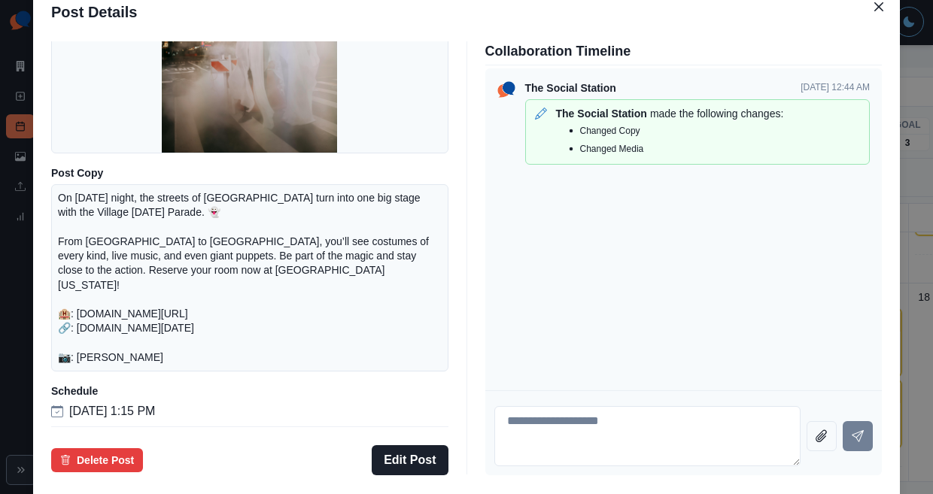
scroll to position [208, 0]
click at [108, 300] on div "Post Details Facebook Scheduled Media Post Copy On Halloween night, the streets…" at bounding box center [466, 247] width 933 height 494
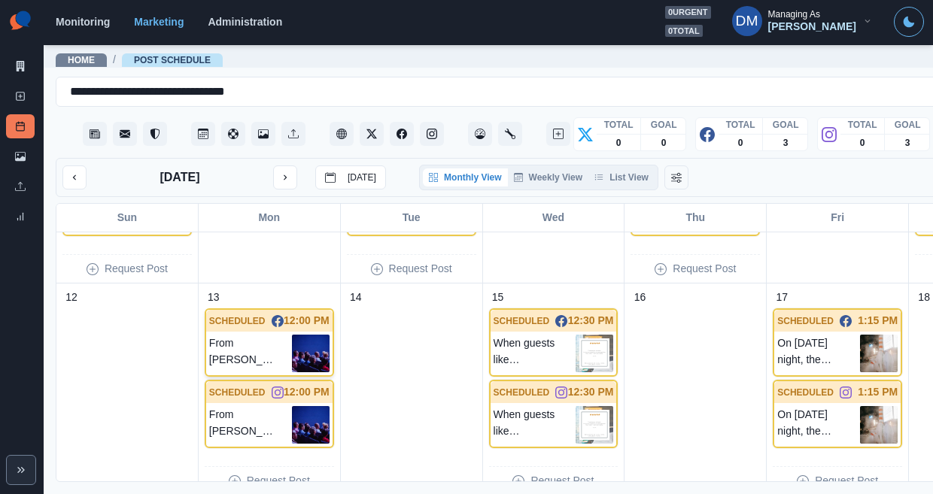
click at [292, 335] on img at bounding box center [311, 354] width 38 height 38
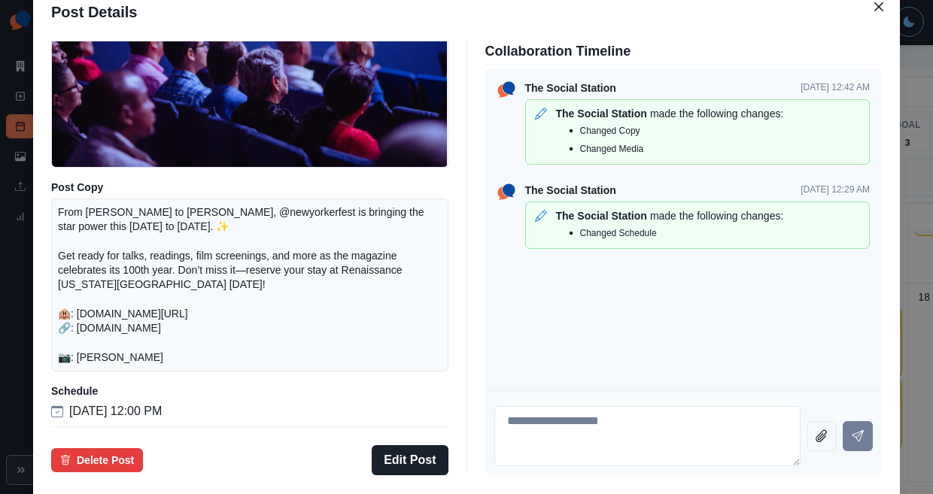
click at [93, 306] on div "Post Details Facebook Scheduled Media Post Copy From Zadie Smith to Keanu Reeve…" at bounding box center [466, 247] width 933 height 494
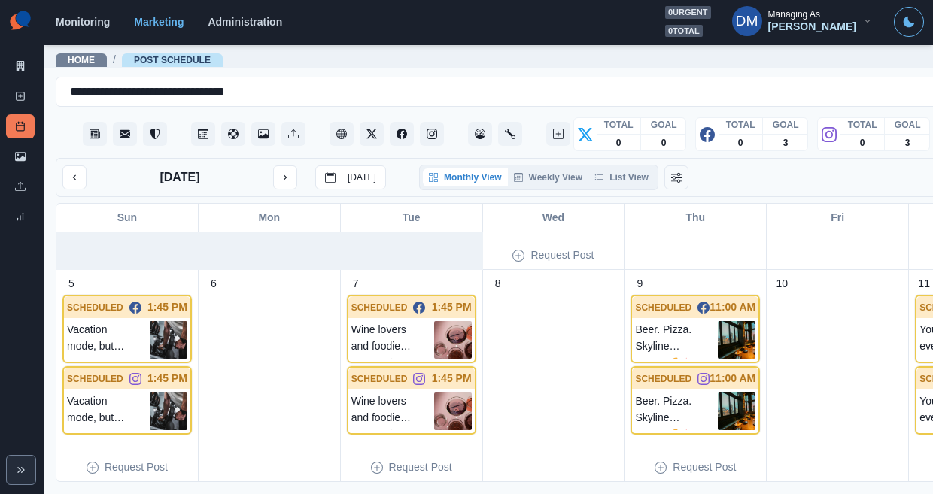
scroll to position [173, 0]
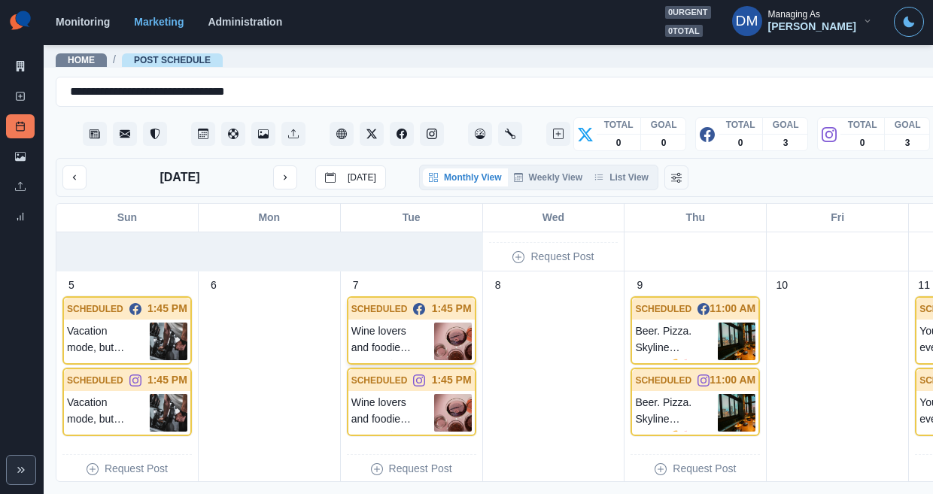
click at [434, 323] on img at bounding box center [453, 342] width 38 height 38
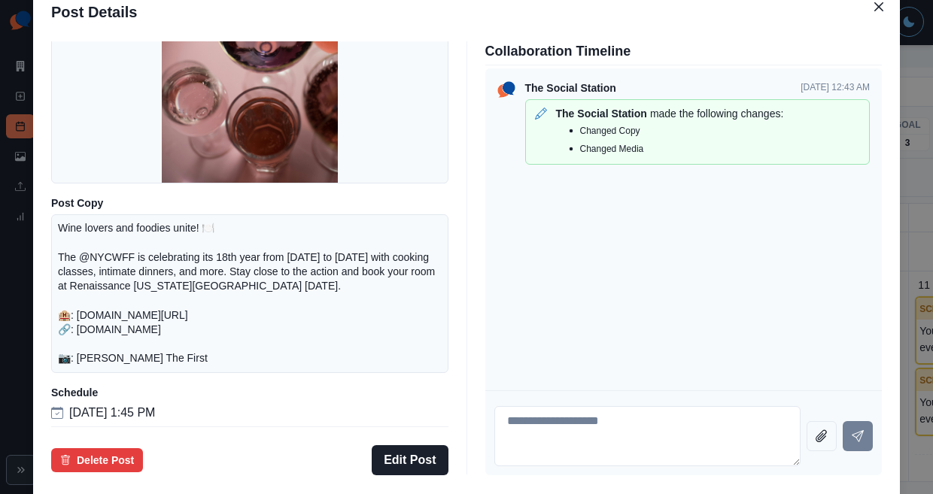
scroll to position [93, 0]
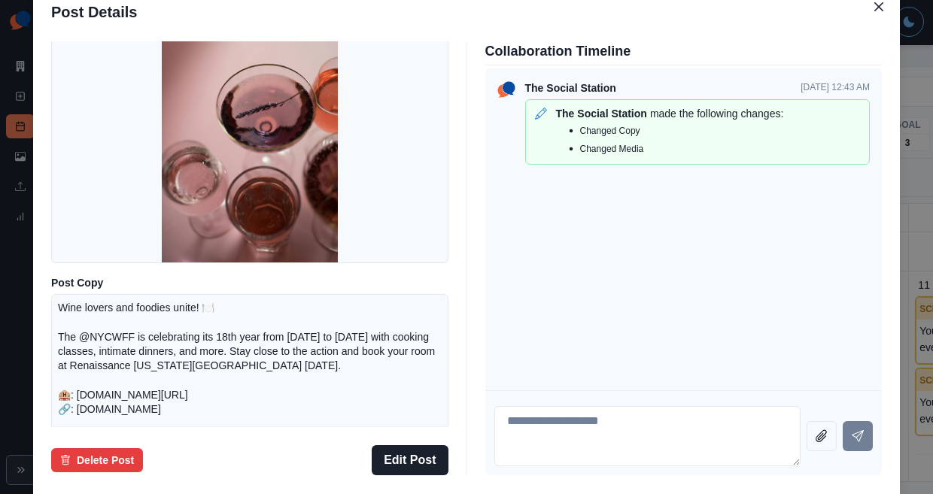
click at [121, 243] on div "Post Details Facebook Scheduled Media Post Copy Wine lovers and foodies unite! …" at bounding box center [466, 247] width 933 height 494
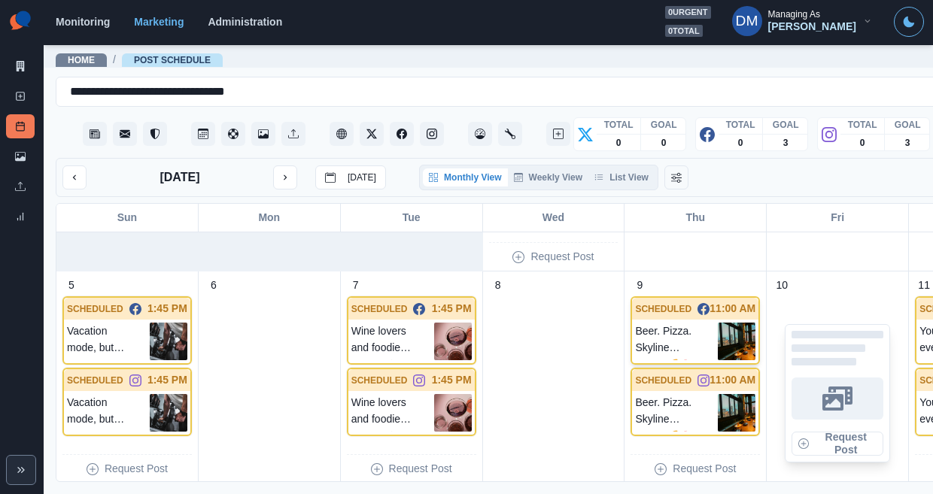
click at [718, 323] on img at bounding box center [737, 342] width 38 height 38
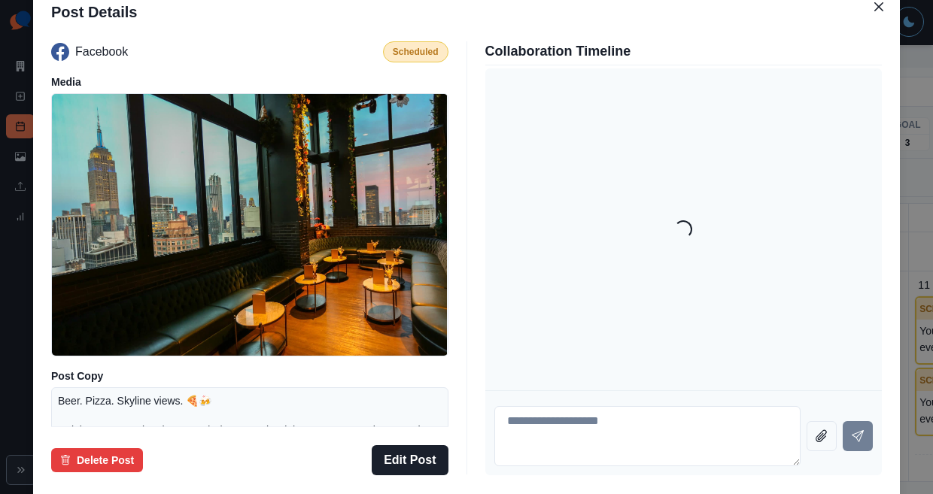
scroll to position [164, 0]
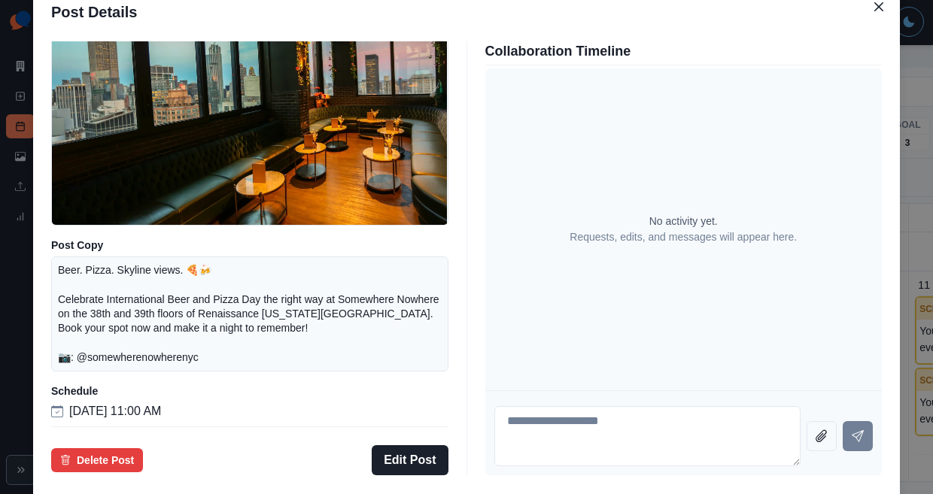
click at [99, 352] on div "Post Details Facebook Scheduled Media Post Copy Beer. Pizza. Skyline views. 🍕🍻 …" at bounding box center [466, 247] width 933 height 494
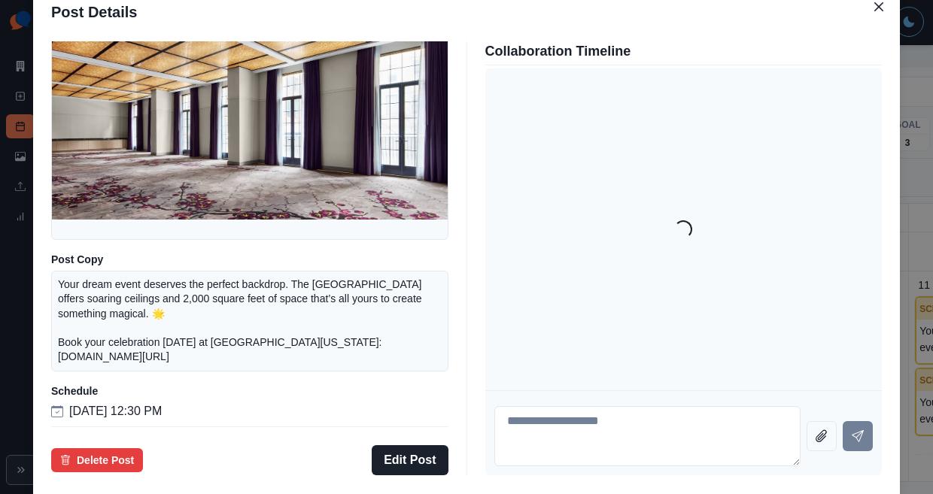
scroll to position [154, 0]
click at [123, 349] on div "Post Details Facebook Scheduled Media Post Copy Your dream event deserves the p…" at bounding box center [466, 247] width 933 height 494
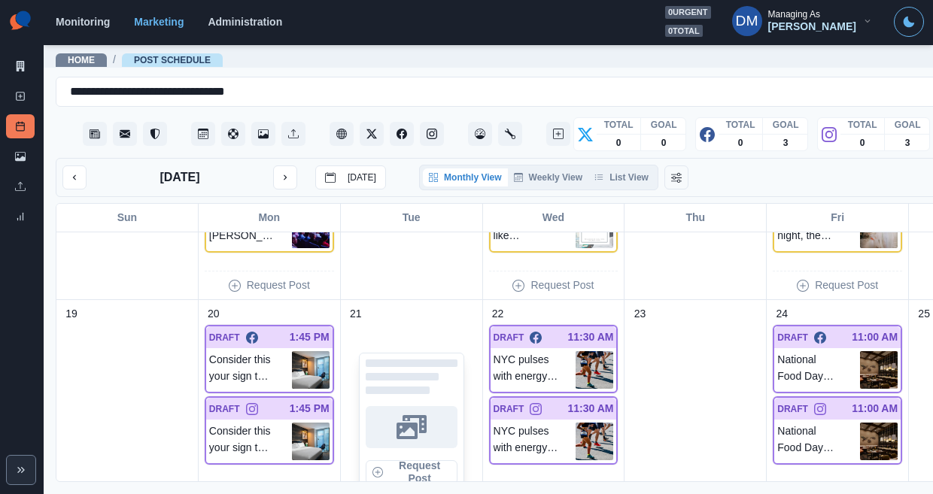
scroll to position [485, 0]
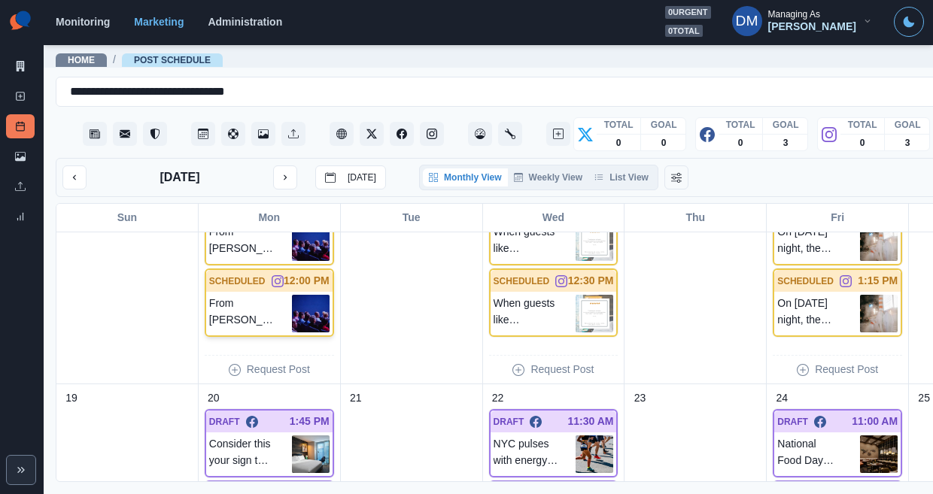
click at [292, 295] on img at bounding box center [311, 314] width 38 height 38
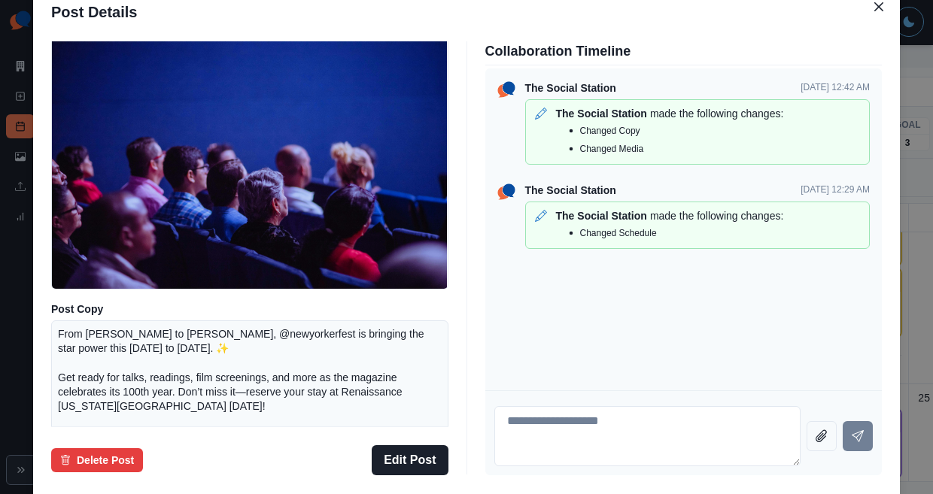
scroll to position [69, 0]
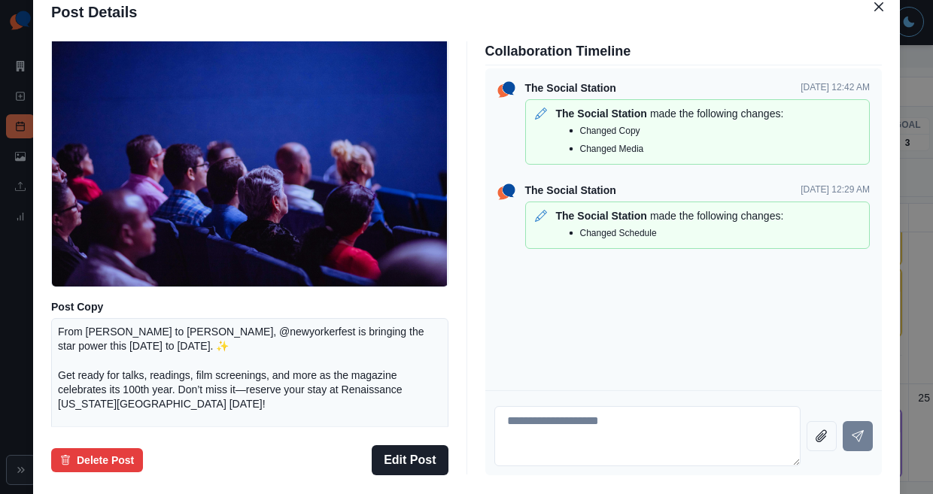
click at [95, 240] on div "Post Details Instagram Scheduled Media Post Copy From Zadie Smith to Keanu Reev…" at bounding box center [466, 247] width 933 height 494
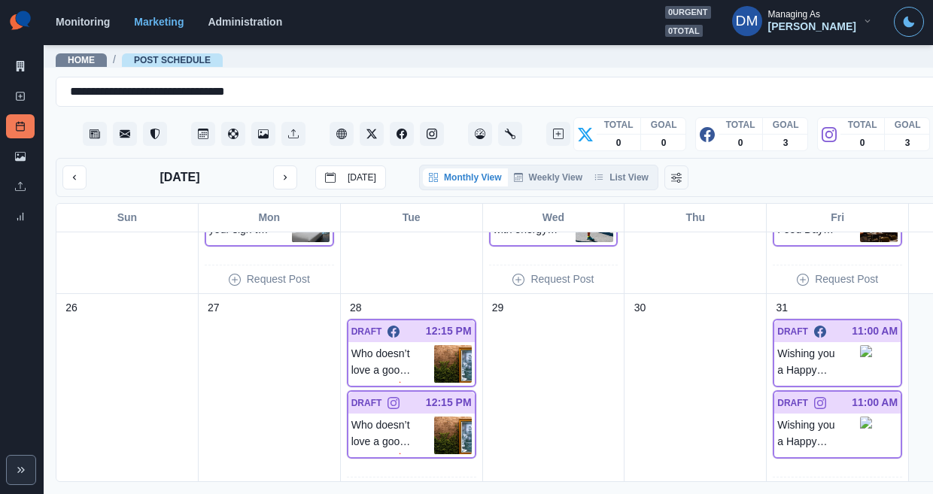
scroll to position [783, 0]
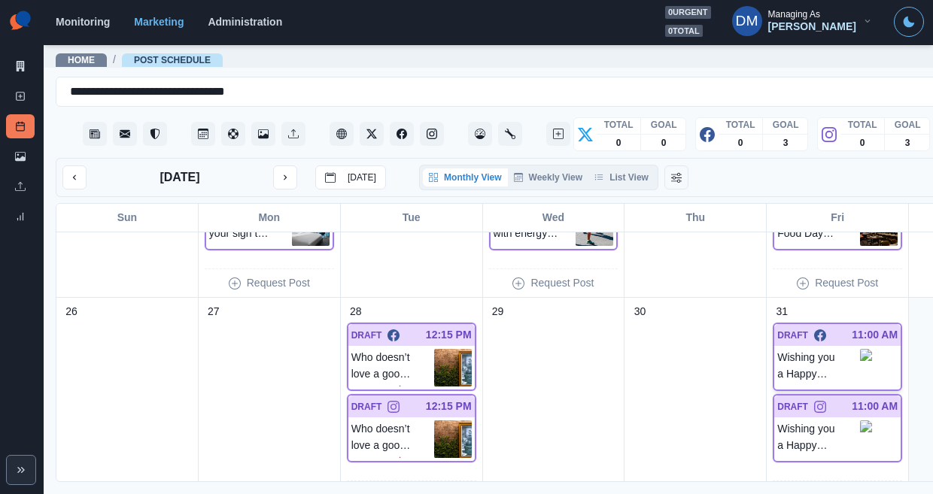
click at [777, 349] on p "Wishing you a Happy Halloween from Renaissance New York Chelsea Hotel! 🕸️🎃 No t…" at bounding box center [818, 366] width 83 height 34
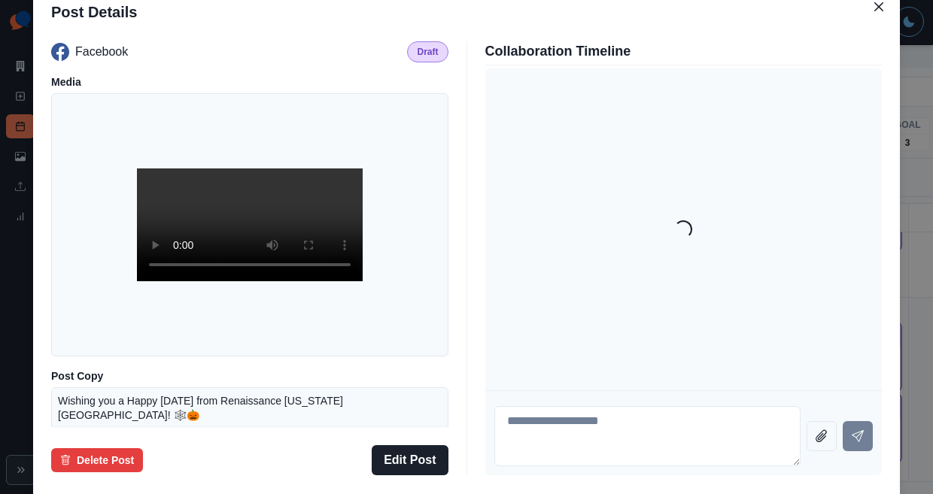
scroll to position [132, 0]
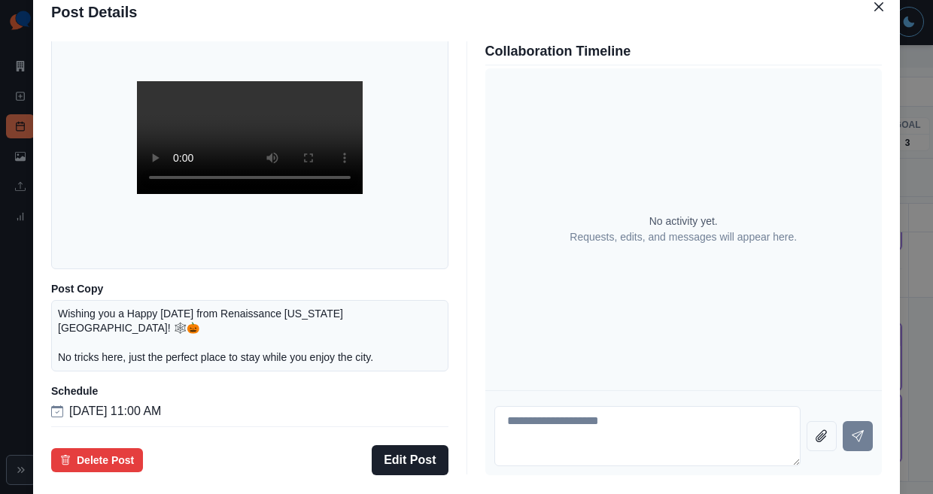
click at [99, 306] on div "Post Details Facebook Draft Media Post Copy Wishing you a Happy Halloween from …" at bounding box center [466, 247] width 933 height 494
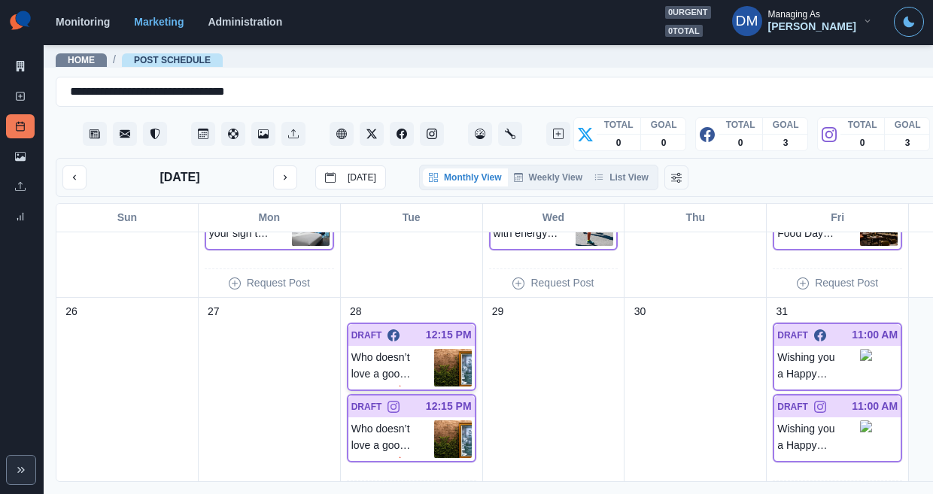
click at [434, 349] on img at bounding box center [453, 368] width 38 height 38
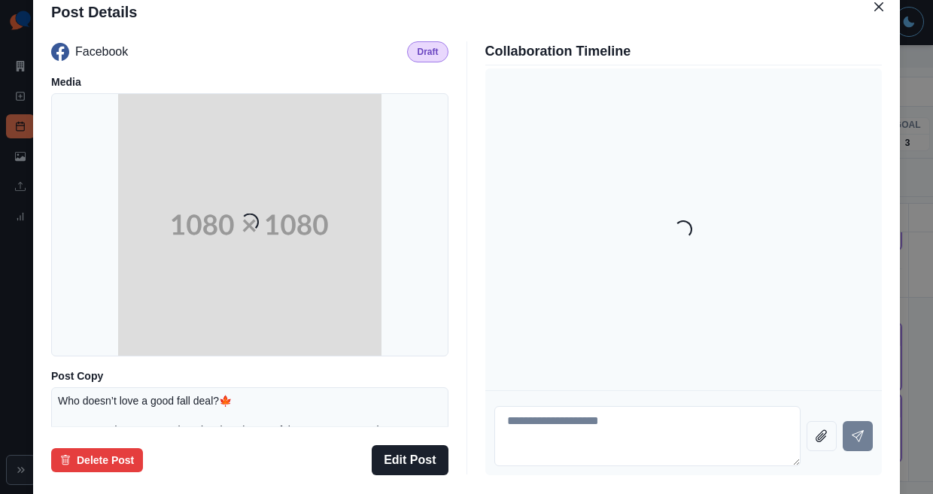
scroll to position [142, 0]
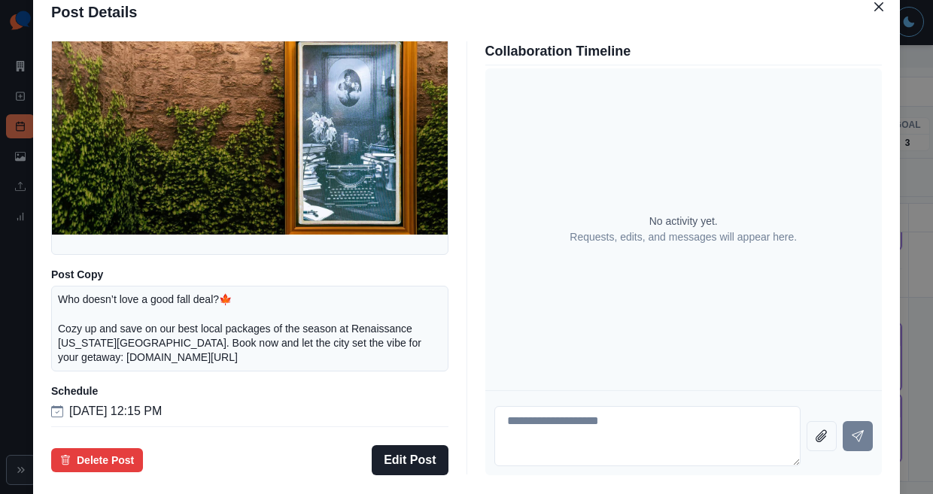
click at [121, 350] on div "Post Details Facebook Draft Media Post Copy Who doesn’t love a good fall deal?🍁…" at bounding box center [466, 247] width 933 height 494
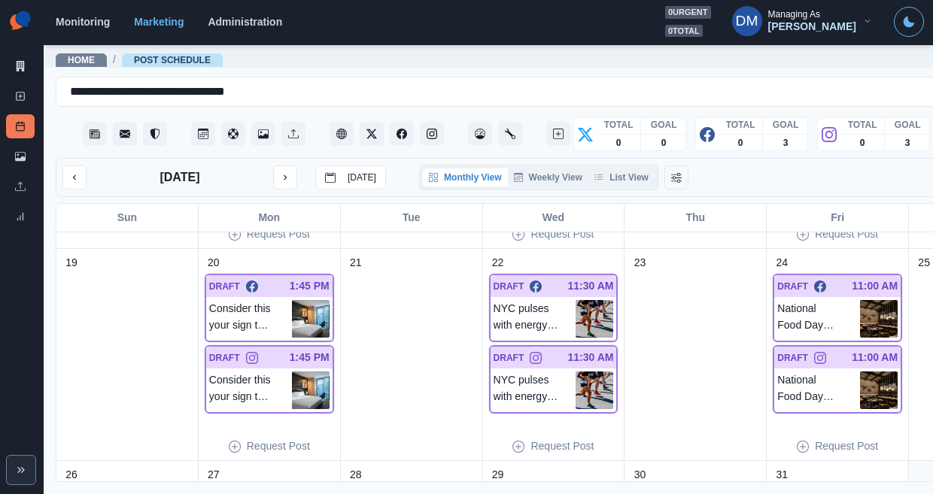
scroll to position [613, 0]
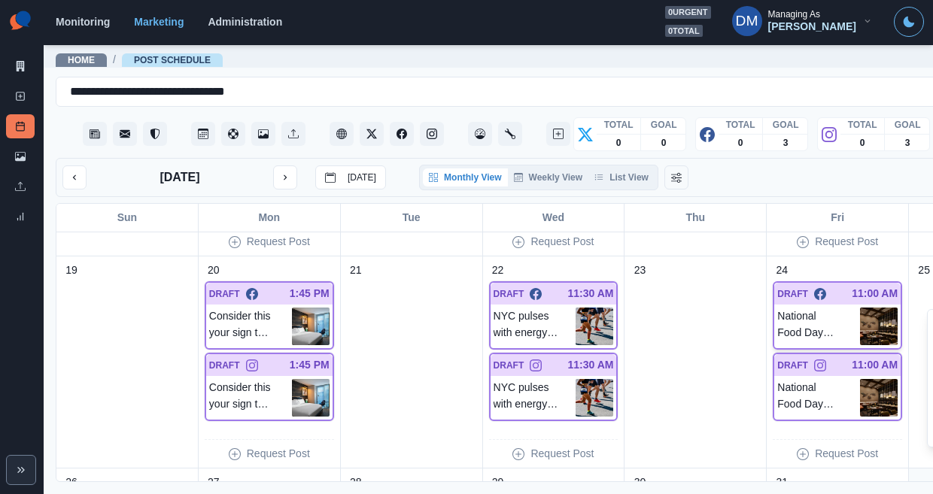
click at [860, 308] on img at bounding box center [879, 327] width 38 height 38
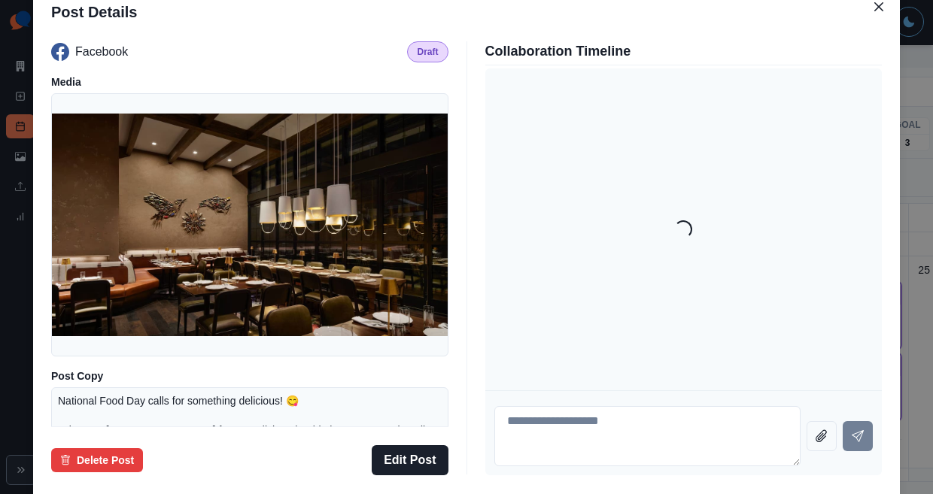
scroll to position [142, 0]
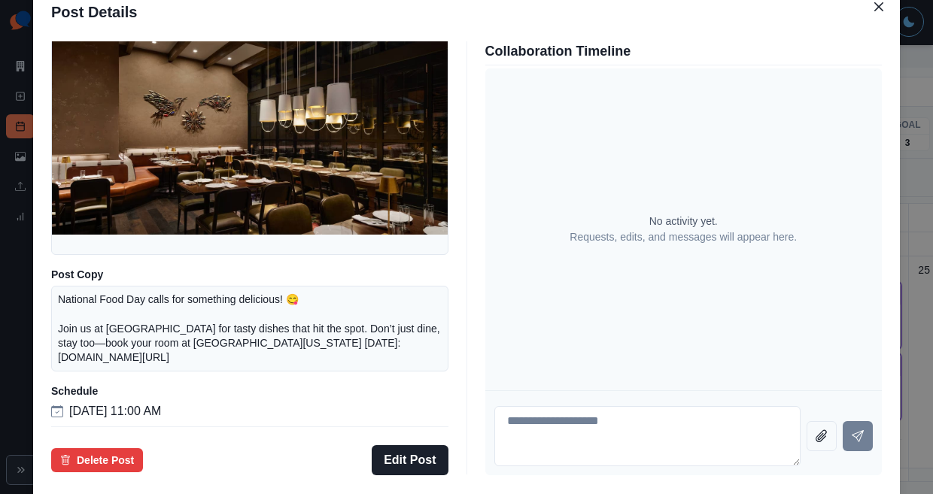
click at [125, 326] on div "Post Details Facebook Draft Media Post Copy National Food Day calls for somethi…" at bounding box center [466, 247] width 933 height 494
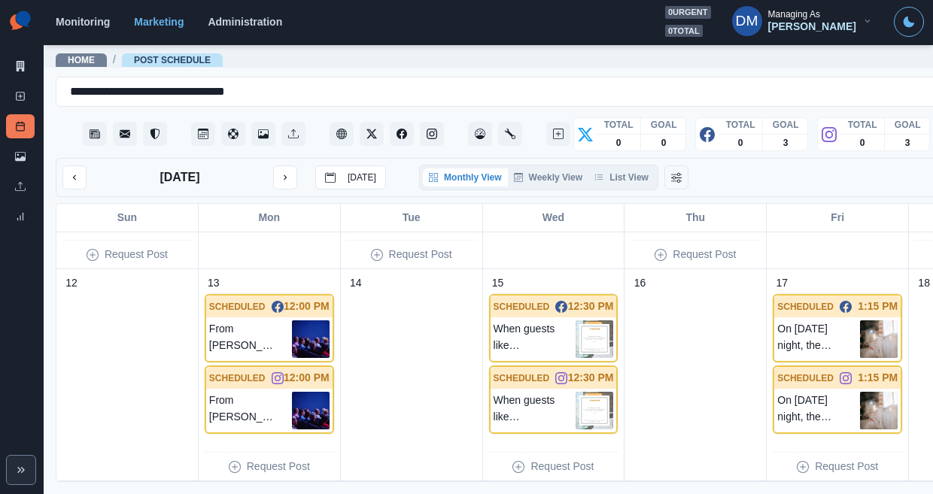
scroll to position [812, 0]
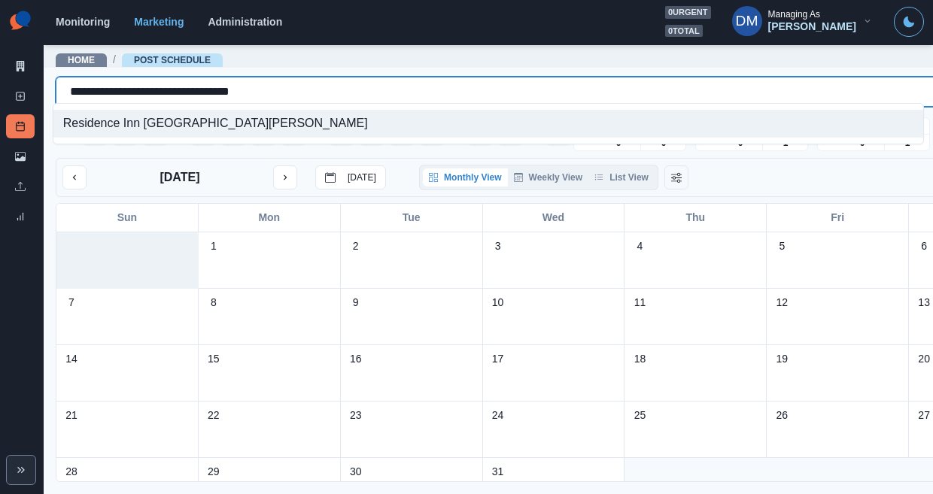
drag, startPoint x: 62, startPoint y: 87, endPoint x: 329, endPoint y: 96, distance: 266.6
click at [329, 96] on div "**********" at bounding box center [554, 92] width 996 height 30
drag, startPoint x: 65, startPoint y: 87, endPoint x: 339, endPoint y: 91, distance: 274.0
click at [339, 91] on div "**********" at bounding box center [534, 91] width 928 height 21
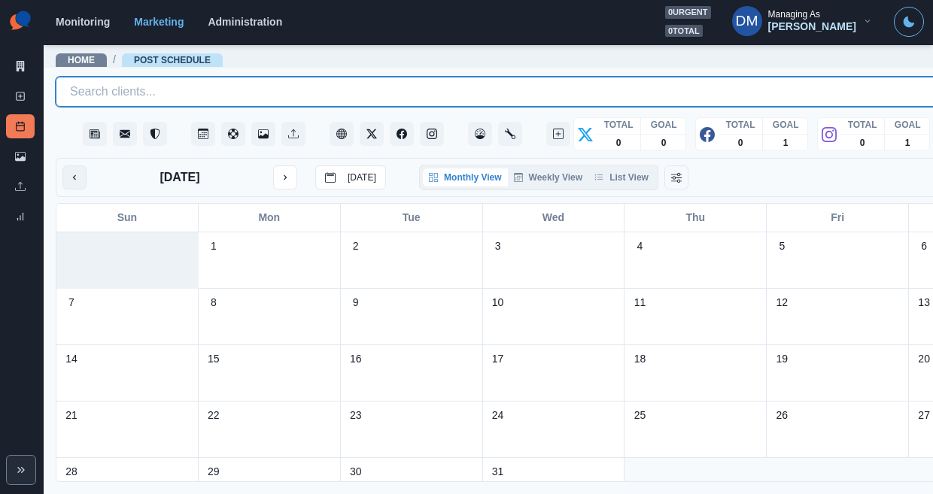
click at [71, 166] on button "previous month" at bounding box center [74, 178] width 24 height 24
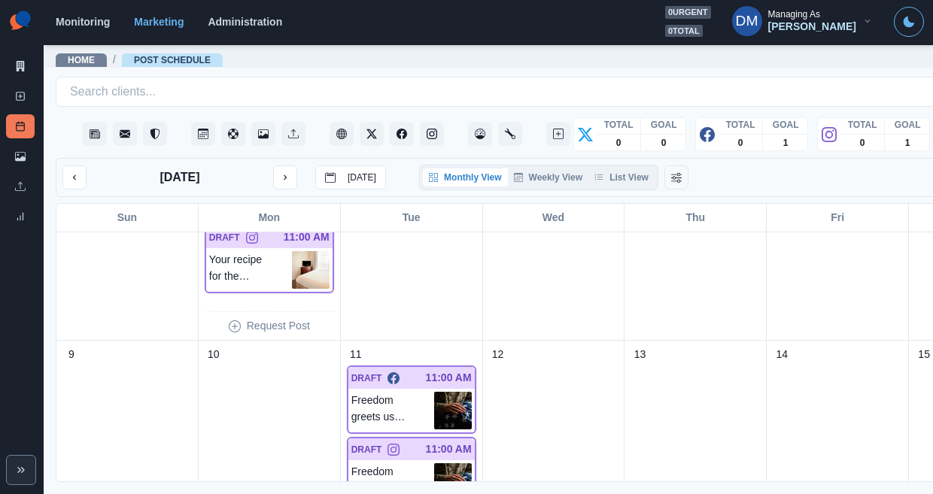
scroll to position [791, 0]
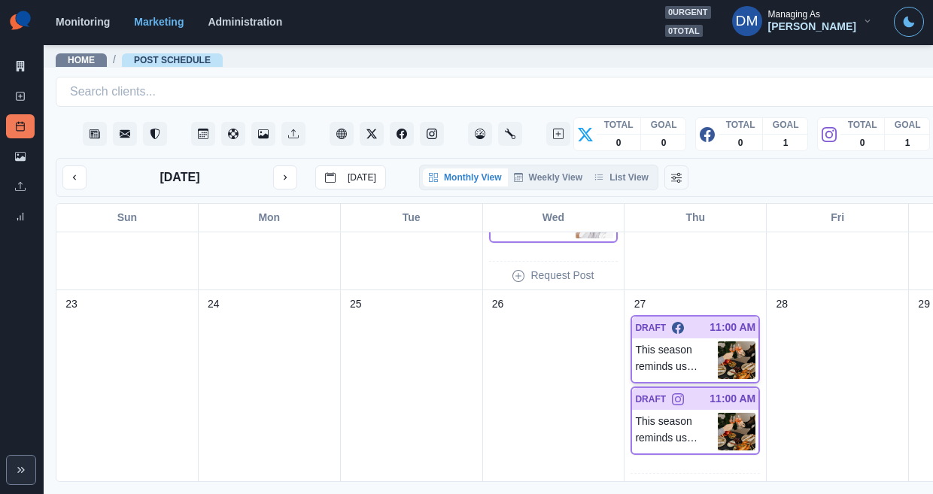
click at [718, 342] on img at bounding box center [737, 361] width 38 height 38
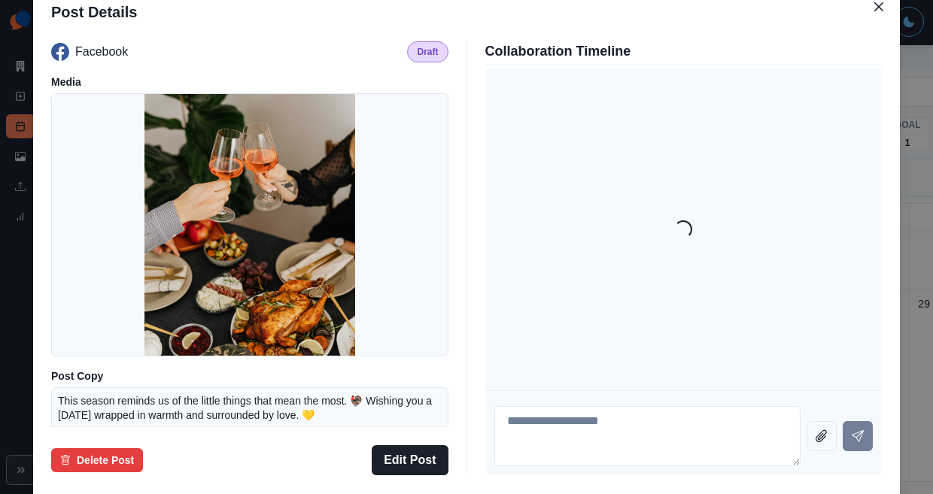
click at [303, 245] on img at bounding box center [249, 224] width 211 height 263
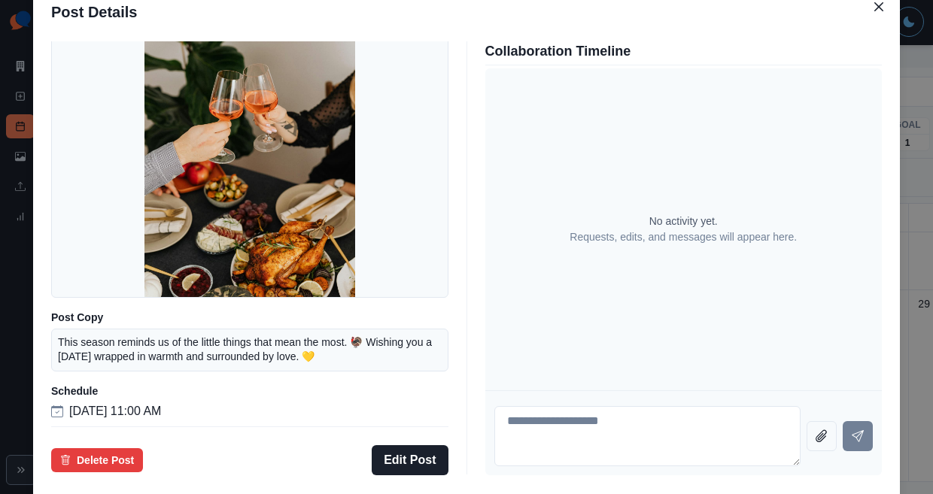
scroll to position [72, 0]
click at [127, 221] on div "Post Details Facebook Draft Media Post Copy This season reminds us of the littl…" at bounding box center [466, 247] width 933 height 494
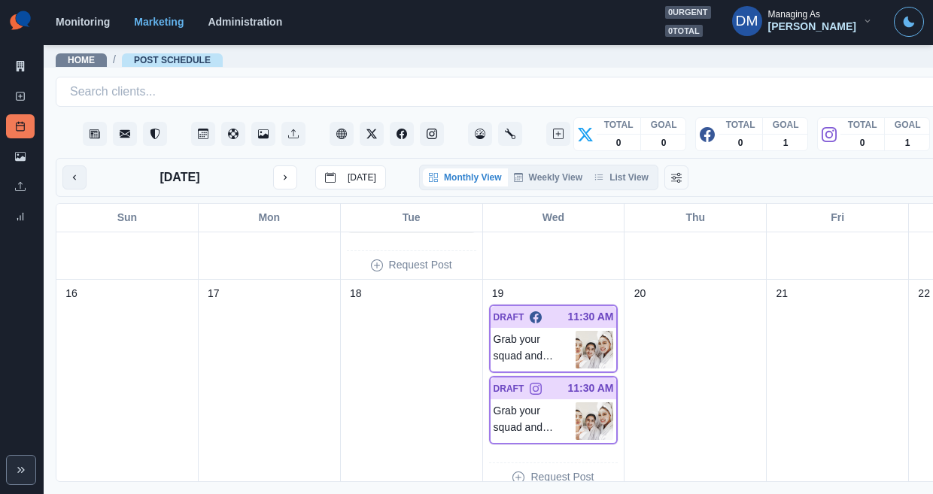
scroll to position [0, 0]
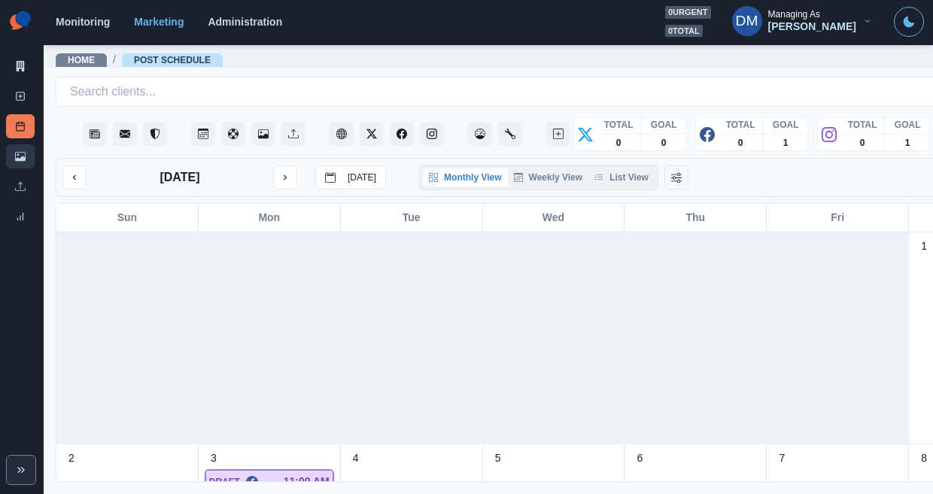
click at [17, 152] on icon at bounding box center [20, 156] width 11 height 9
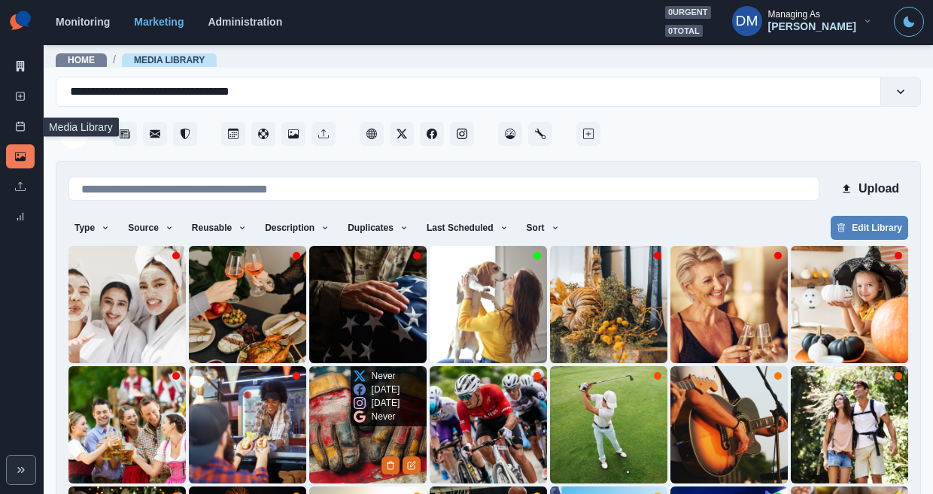
scroll to position [120, 0]
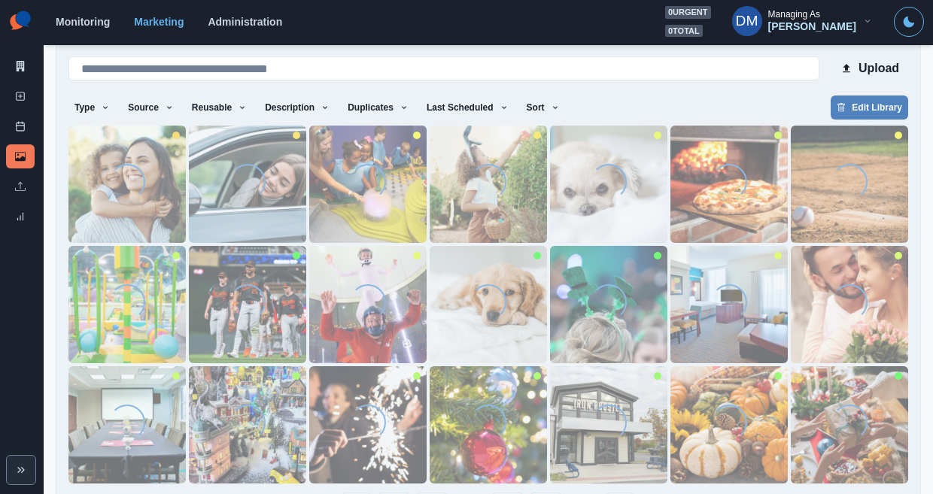
scroll to position [0, 0]
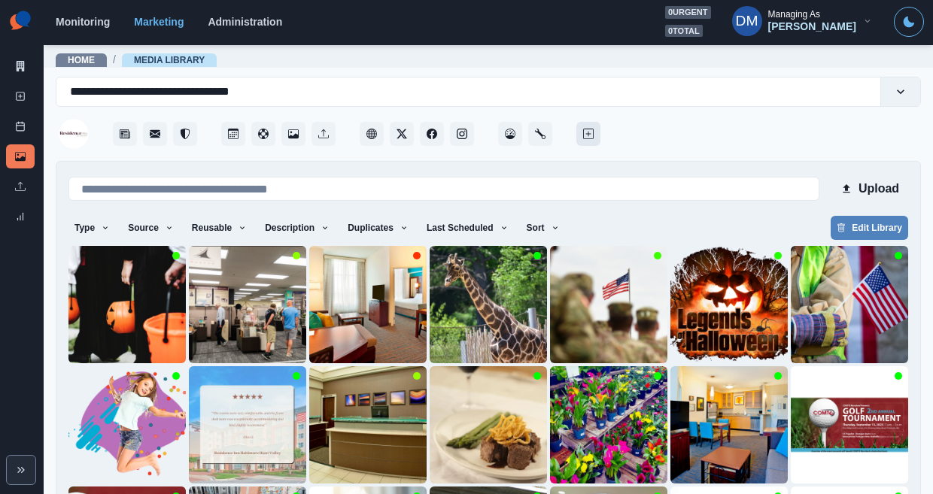
click at [583, 129] on icon "Create New Post" at bounding box center [588, 134] width 11 height 11
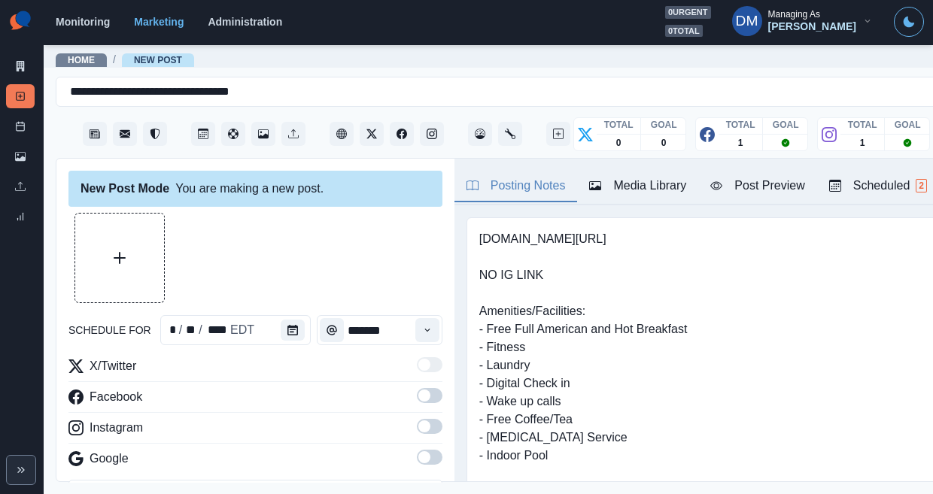
click at [417, 388] on span at bounding box center [430, 395] width 26 height 15
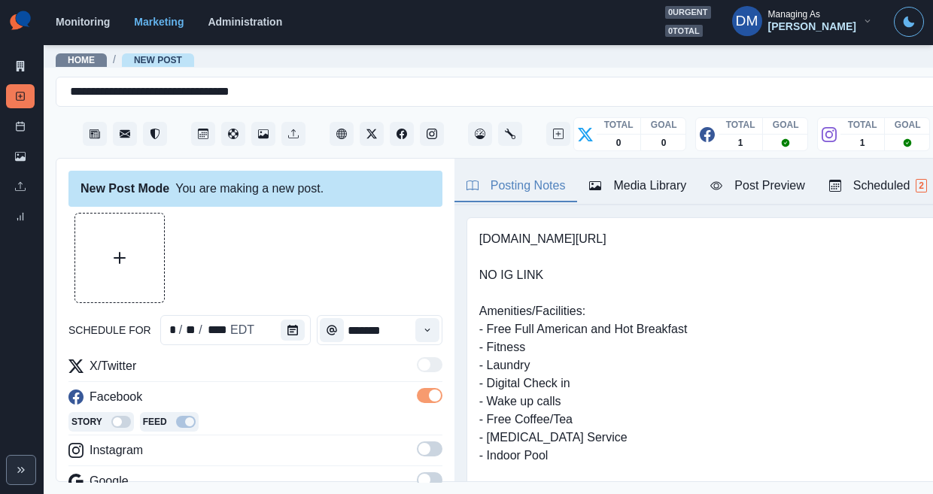
click at [417, 442] on span at bounding box center [430, 449] width 26 height 15
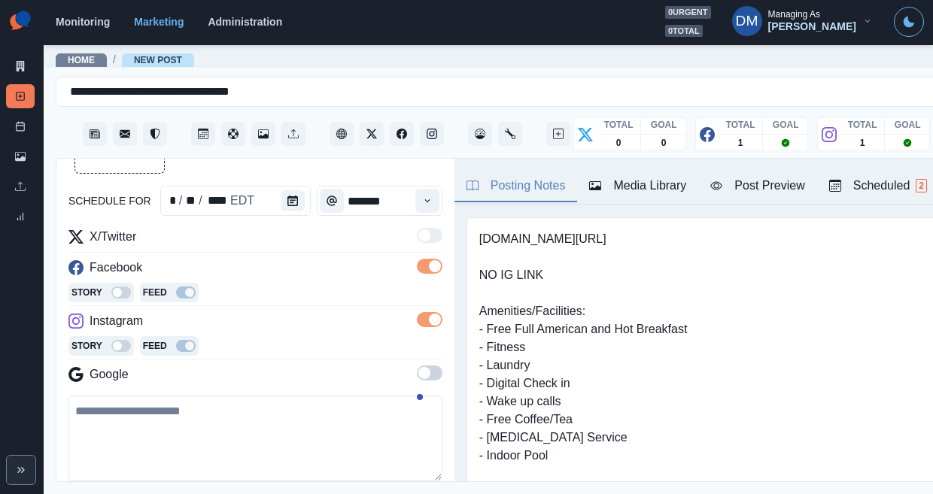
click at [203, 396] on textarea at bounding box center [255, 439] width 374 height 86
paste textarea "**********"
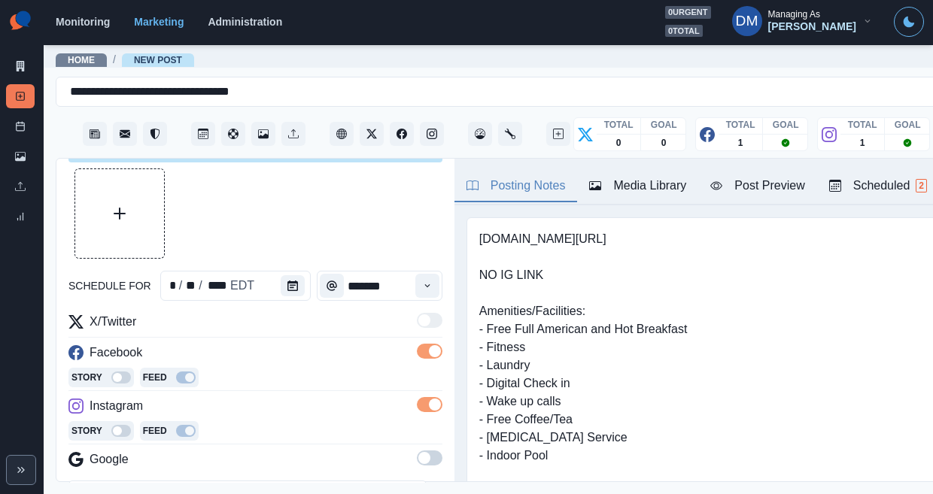
scroll to position [0, 0]
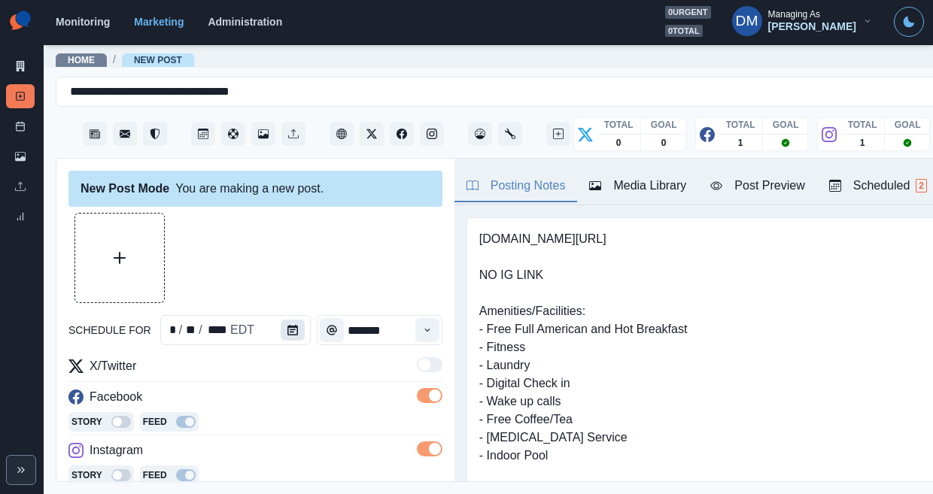
type textarea "**********"
click at [281, 320] on button "Calendar" at bounding box center [293, 330] width 24 height 21
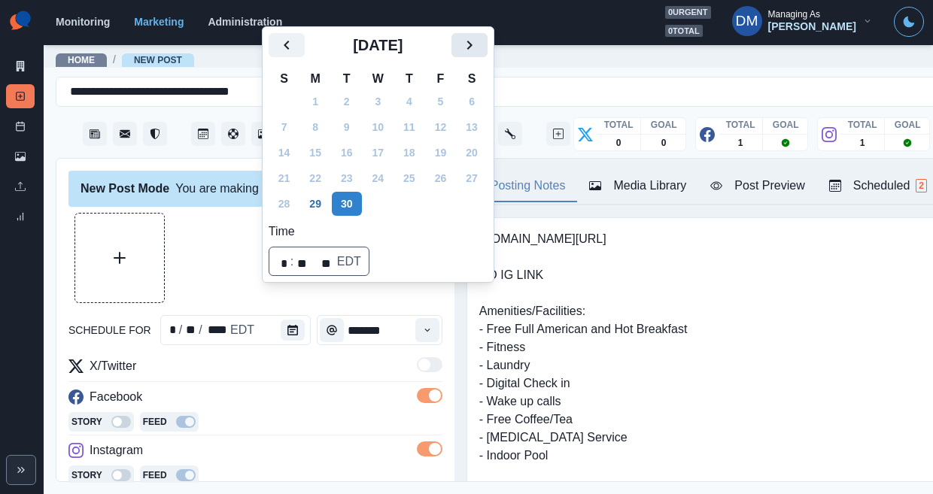
click at [452, 57] on button "Next" at bounding box center [470, 45] width 36 height 24
click at [461, 54] on icon "Next" at bounding box center [470, 45] width 18 height 18
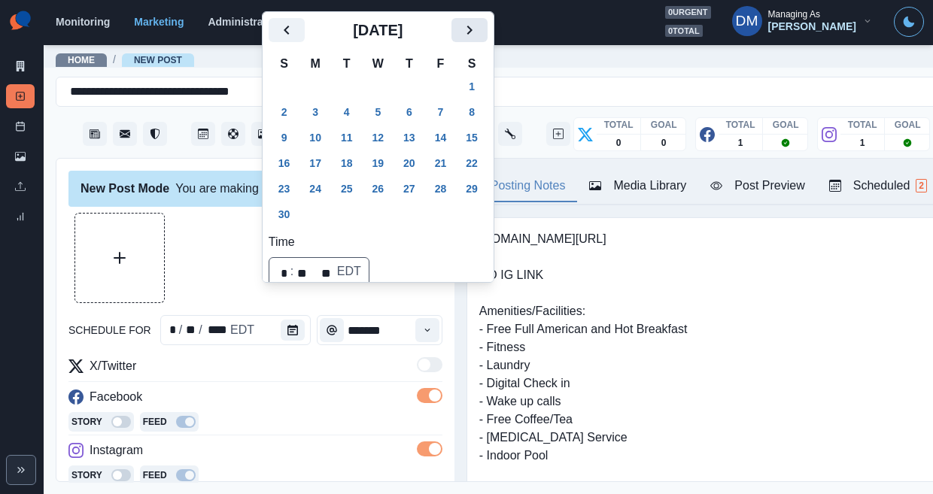
click at [461, 39] on icon "Next" at bounding box center [470, 30] width 18 height 18
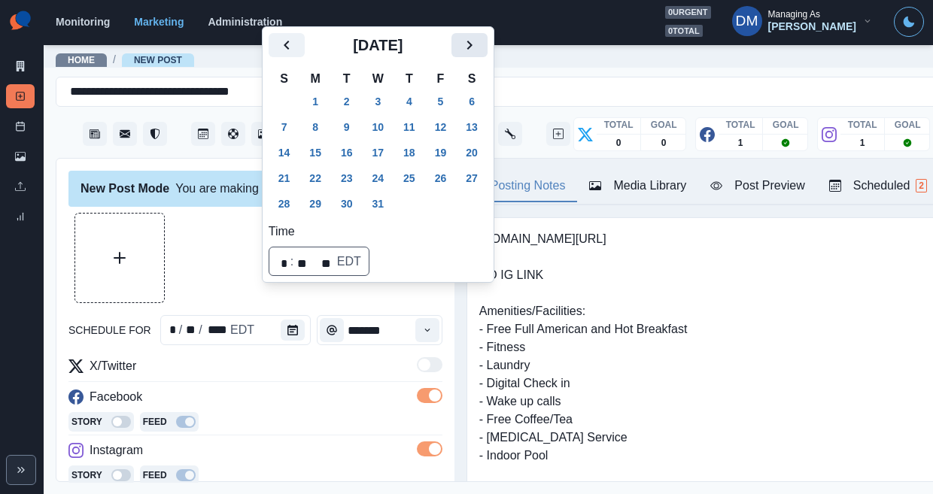
click at [461, 54] on icon "Next" at bounding box center [470, 45] width 18 height 18
click at [394, 114] on button "1" at bounding box center [409, 102] width 30 height 24
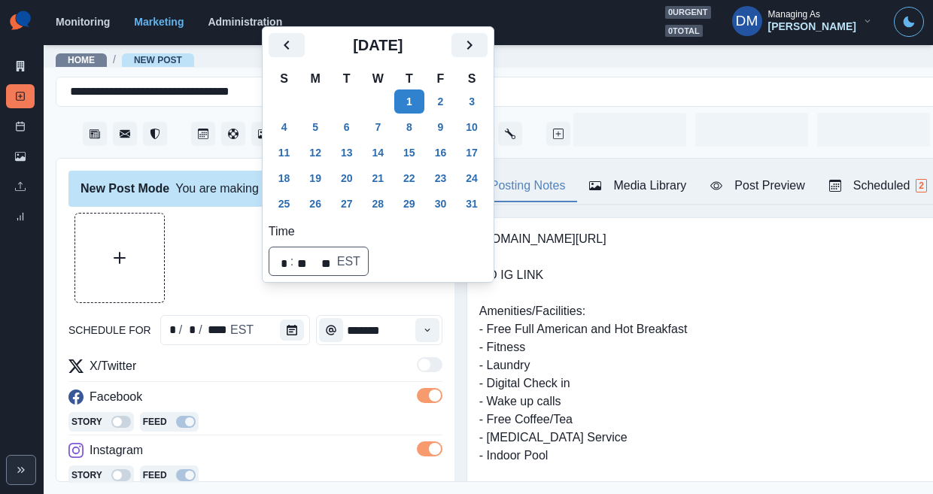
click at [213, 218] on div at bounding box center [255, 258] width 374 height 90
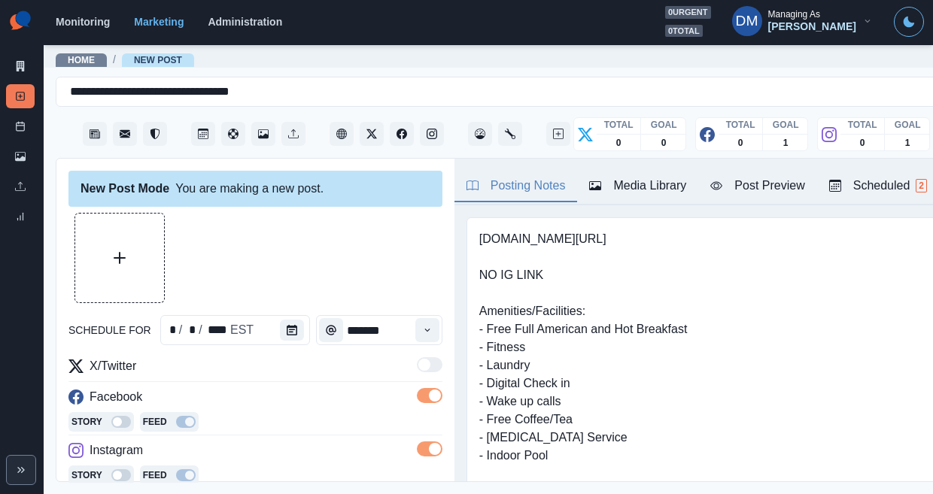
click at [412, 315] on div "Time" at bounding box center [427, 330] width 30 height 30
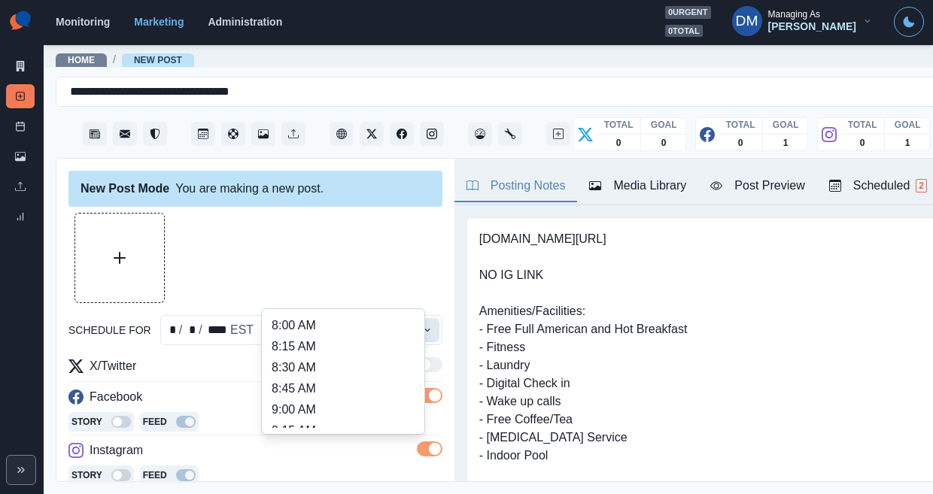
click at [415, 318] on button "Time" at bounding box center [427, 330] width 24 height 24
type input "********"
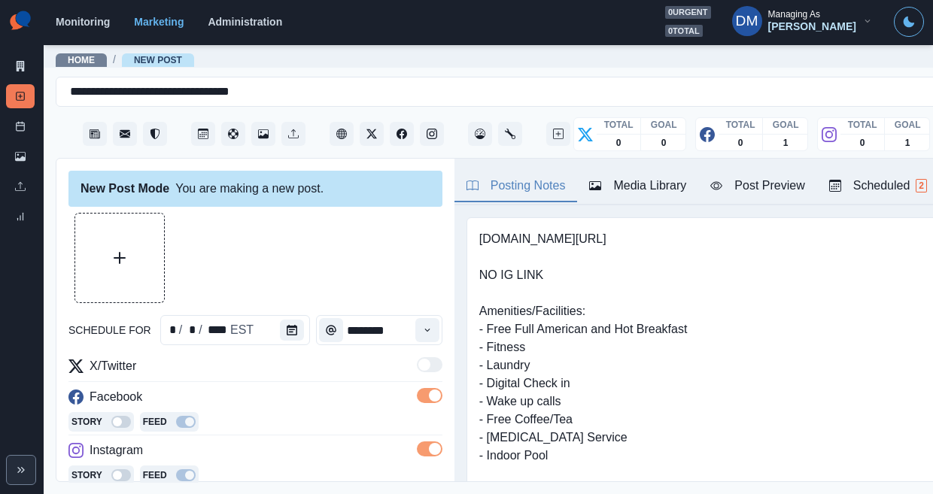
click at [251, 256] on div at bounding box center [255, 258] width 374 height 90
click at [123, 228] on button "Upload Media" at bounding box center [119, 258] width 89 height 89
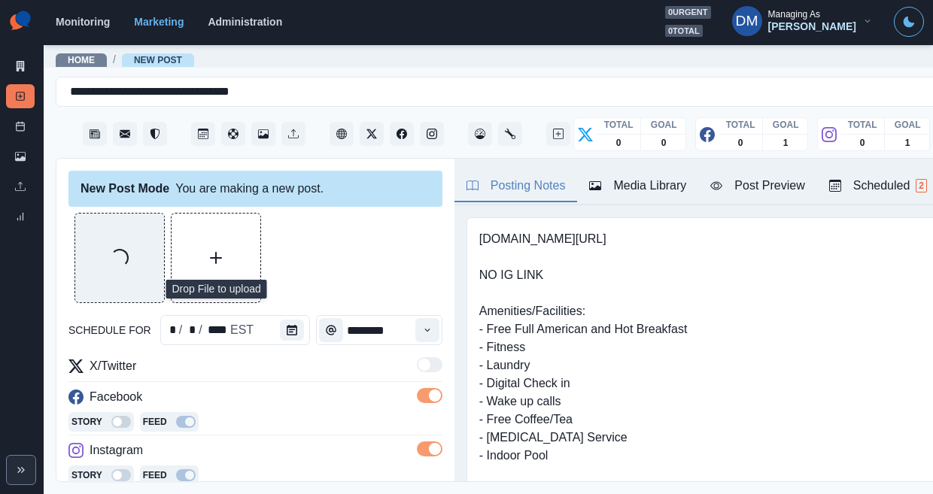
click at [595, 177] on div "Media Library" at bounding box center [637, 186] width 97 height 18
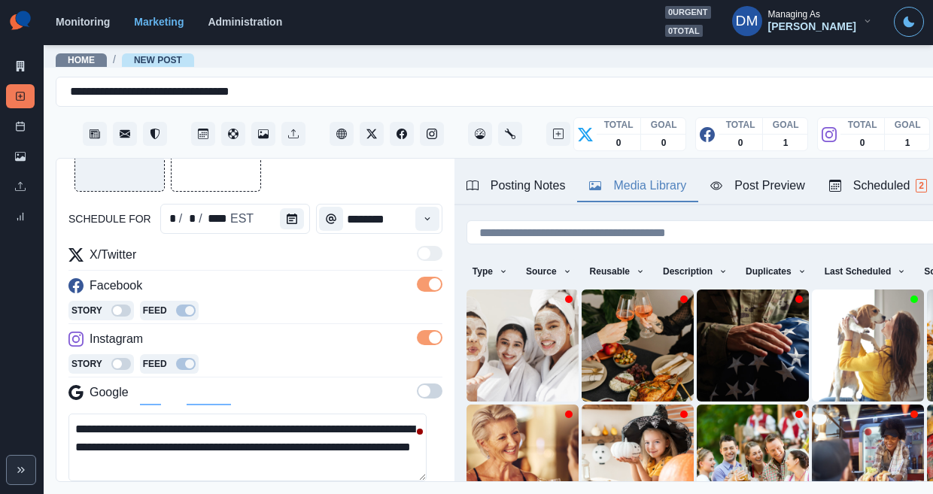
scroll to position [124, 0]
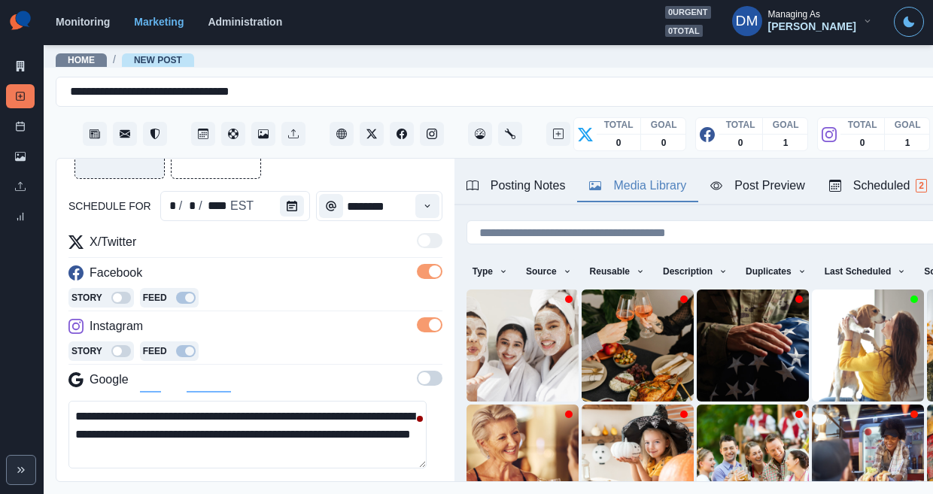
click at [269, 401] on textarea "**********" at bounding box center [247, 435] width 358 height 68
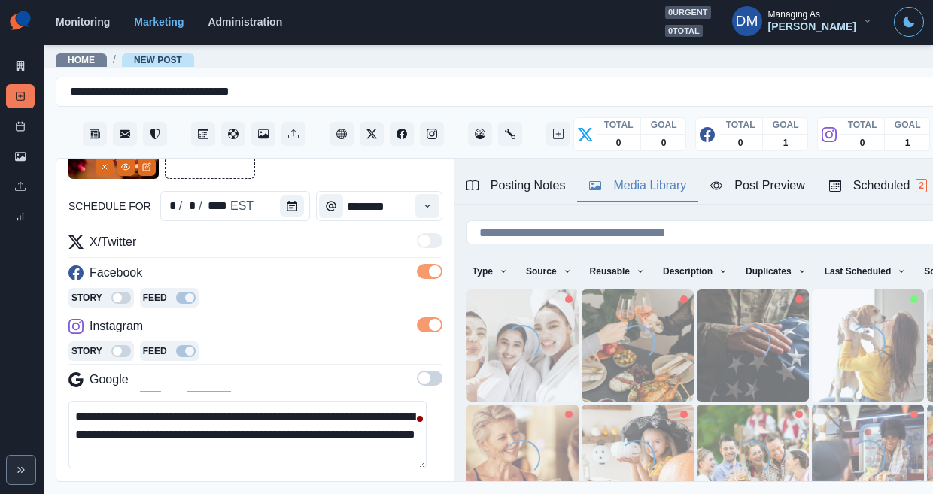
click at [79, 477] on button "Opens Emoji Picker" at bounding box center [80, 489] width 24 height 24
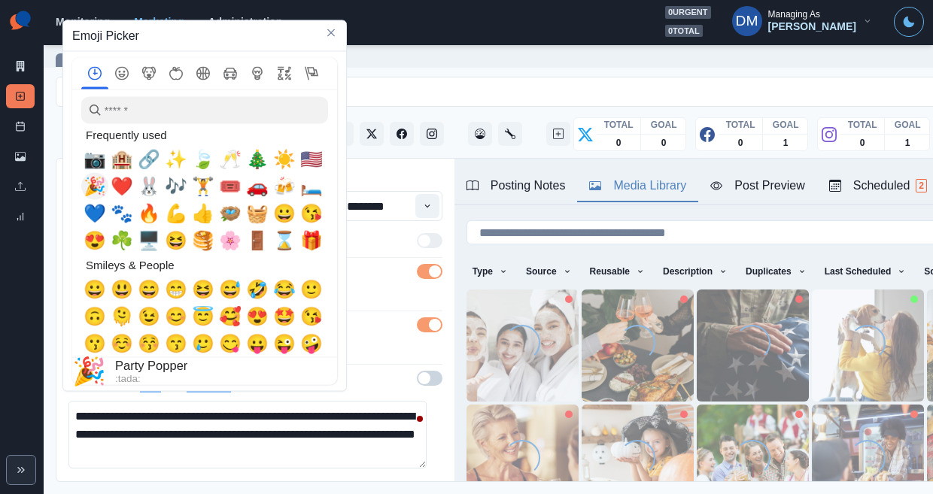
click at [96, 183] on span "🎉" at bounding box center [95, 186] width 23 height 21
click at [225, 161] on span "🥂" at bounding box center [230, 159] width 23 height 21
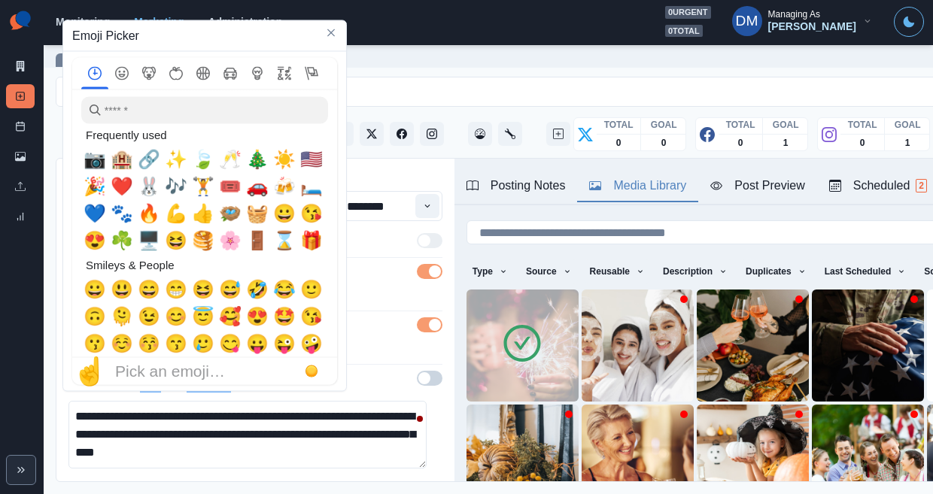
click at [384, 401] on textarea "**********" at bounding box center [247, 435] width 358 height 68
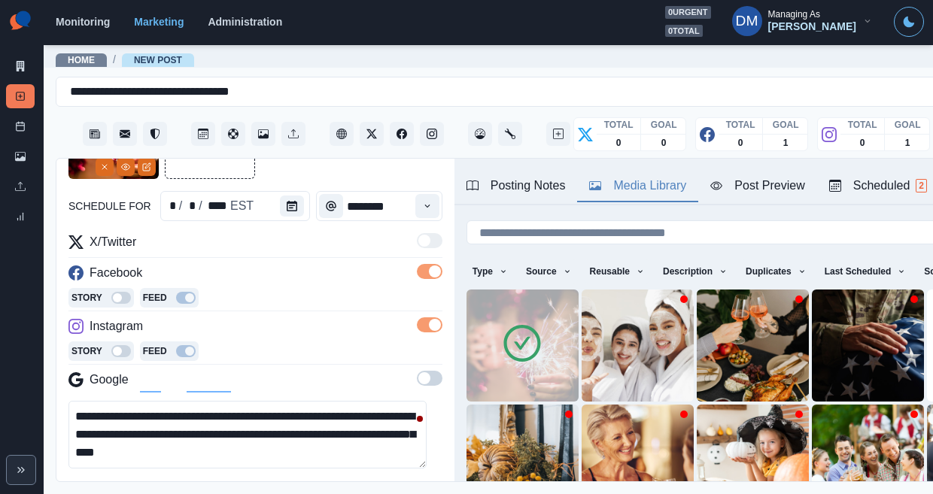
click at [354, 401] on textarea "**********" at bounding box center [247, 435] width 358 height 68
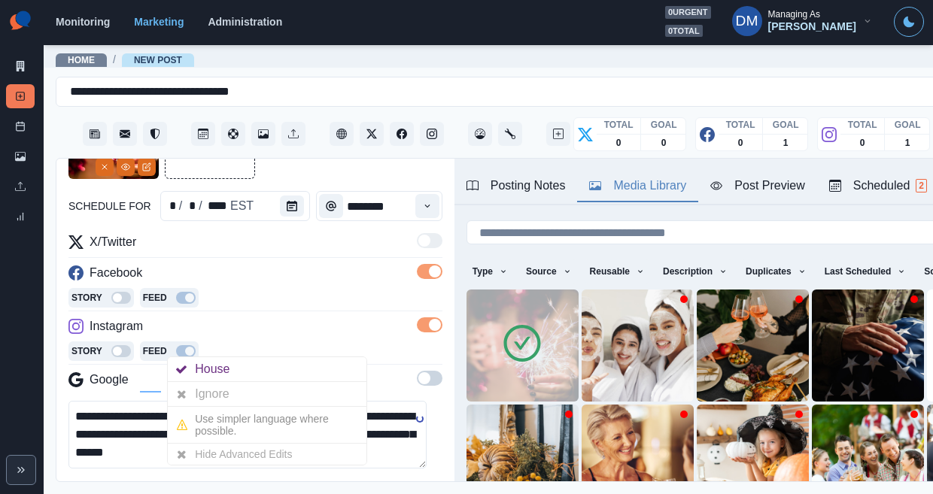
click at [75, 484] on icon "Opens Emoji Picker" at bounding box center [80, 489] width 11 height 11
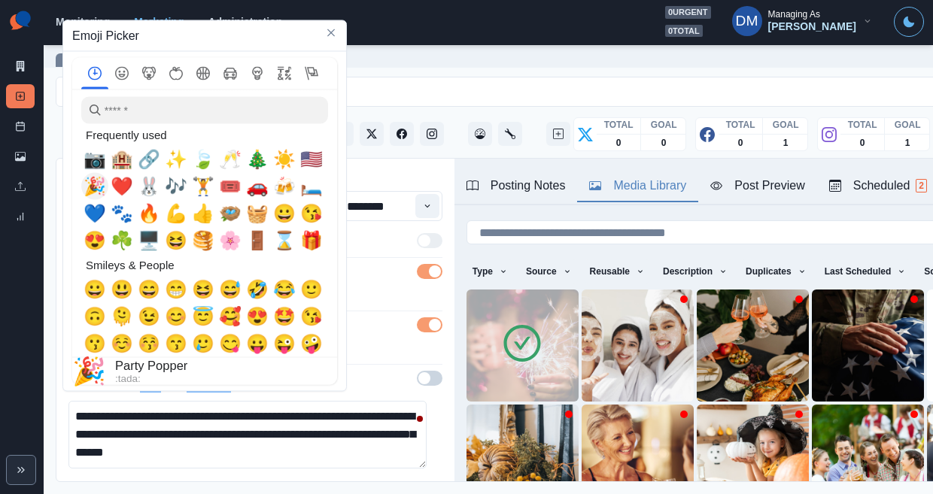
click at [95, 170] on span "📷" at bounding box center [95, 159] width 23 height 21
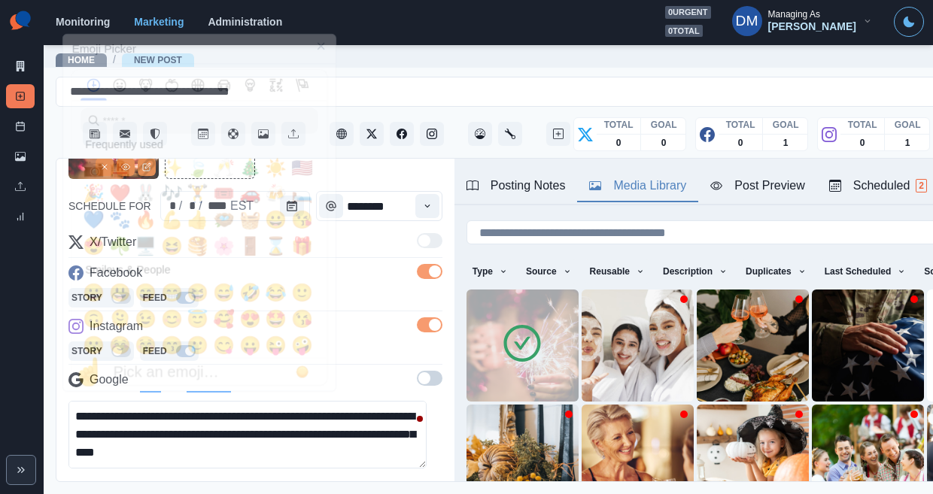
click at [383, 401] on textarea "**********" at bounding box center [247, 435] width 358 height 68
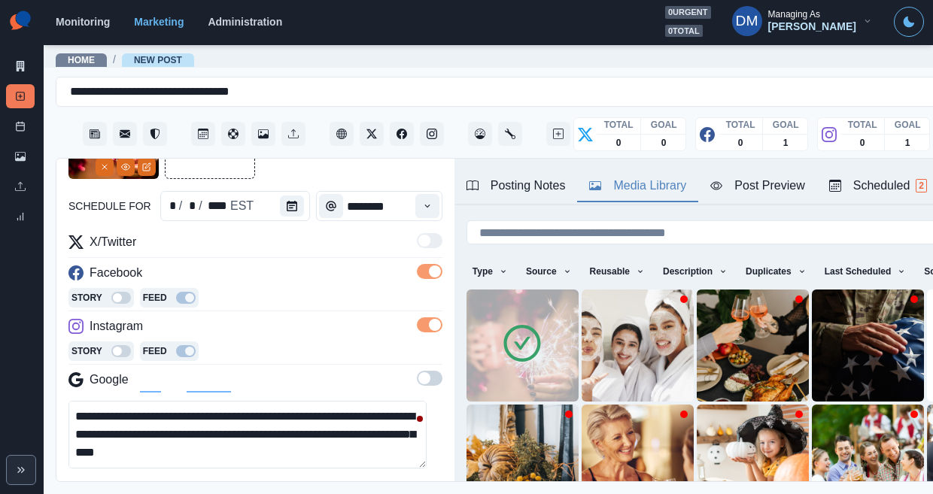
click at [81, 401] on textarea "**********" at bounding box center [247, 435] width 358 height 68
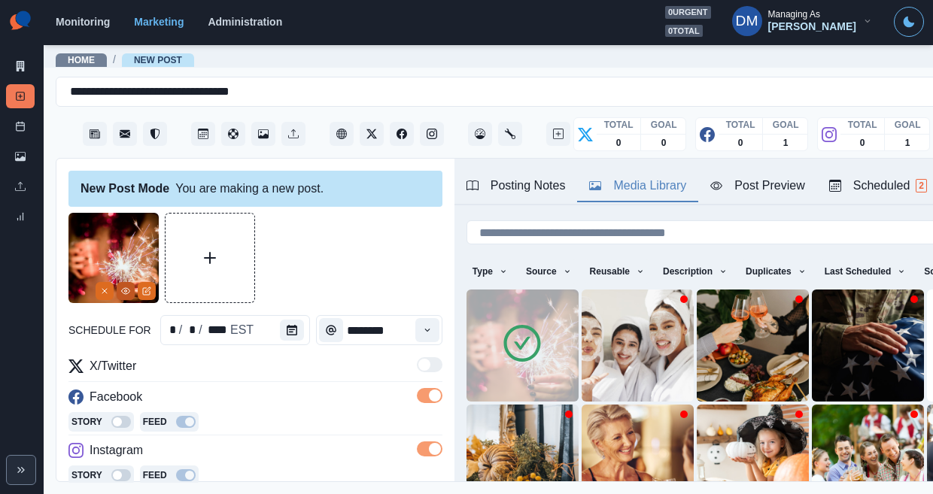
click at [127, 287] on icon "View Media" at bounding box center [125, 291] width 9 height 9
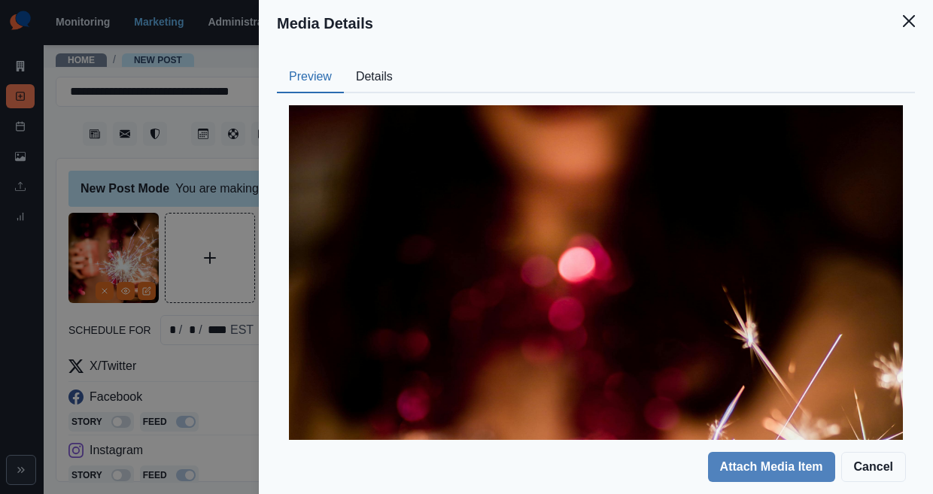
click at [405, 62] on button "Details" at bounding box center [374, 78] width 61 height 32
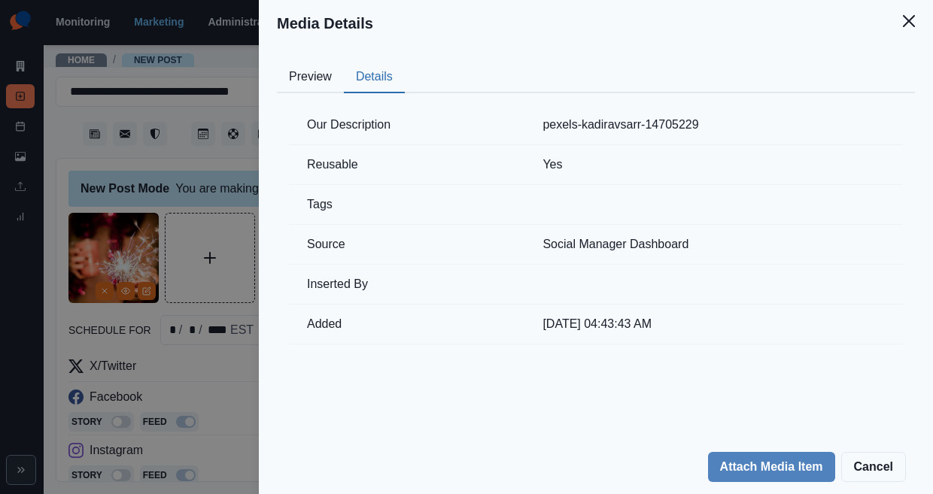
click at [689, 105] on td "pexels-kadiravsarr-14705229" at bounding box center [714, 125] width 379 height 40
drag, startPoint x: 631, startPoint y: 91, endPoint x: 823, endPoint y: 90, distance: 192.7
click at [823, 105] on td "pexels-kadiravsarr-14705229" at bounding box center [714, 125] width 379 height 40
copy td "pexels-kadiravsarr-14705229"
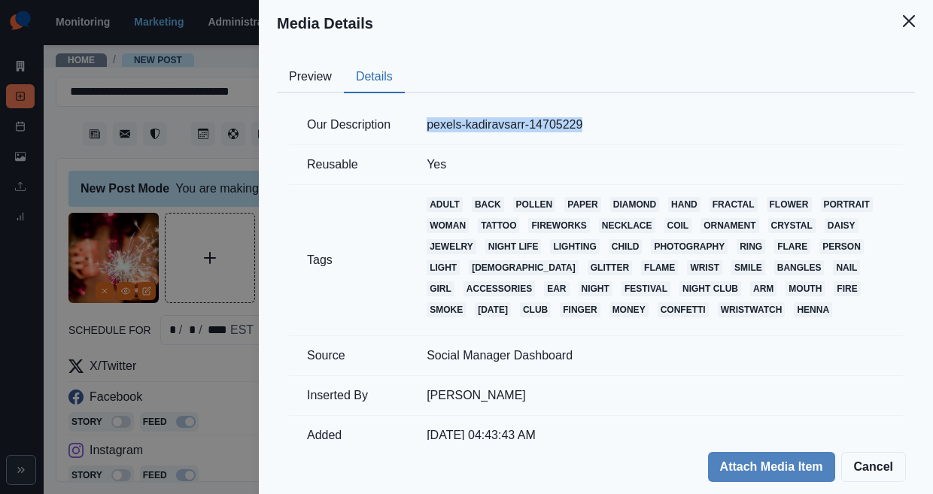
click at [281, 362] on div "Media Details Preview Details Our Description pexels-kadiravsarr-14705229 Reusa…" at bounding box center [466, 247] width 933 height 494
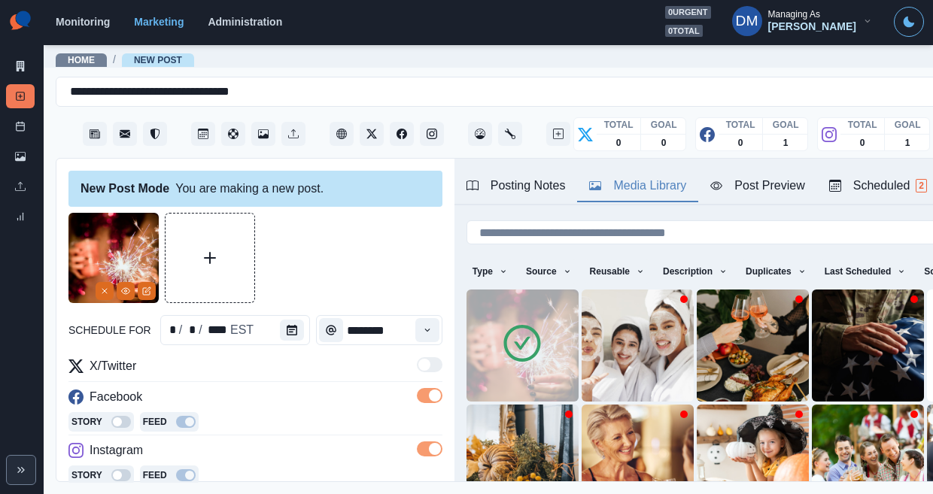
scroll to position [136, 0]
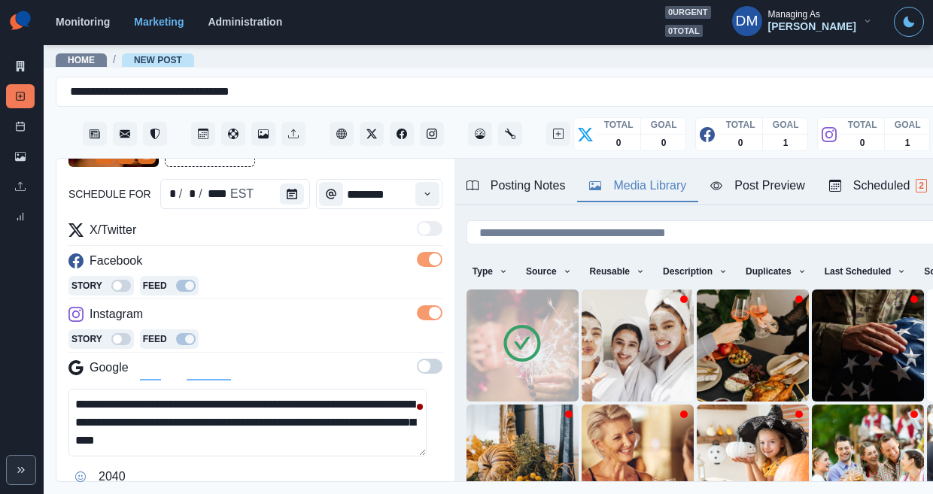
click at [128, 389] on textarea "**********" at bounding box center [247, 423] width 358 height 68
paste textarea "**********"
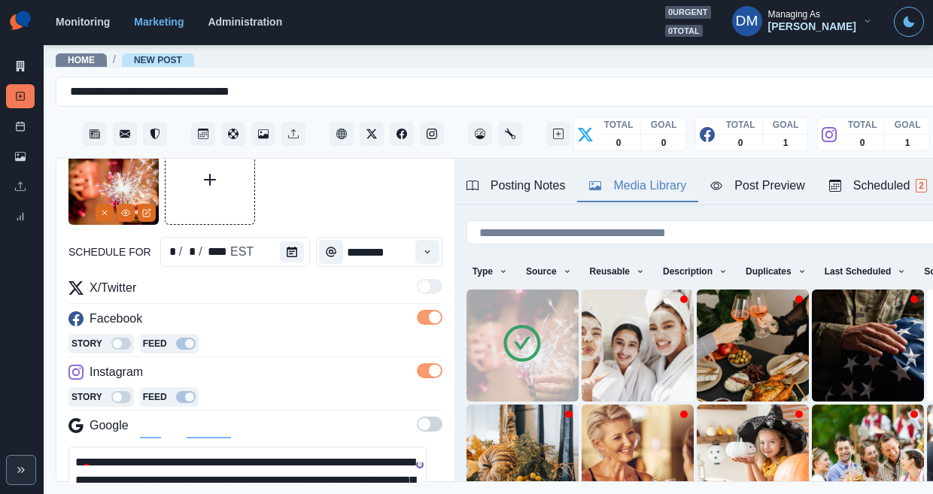
scroll to position [71, 0]
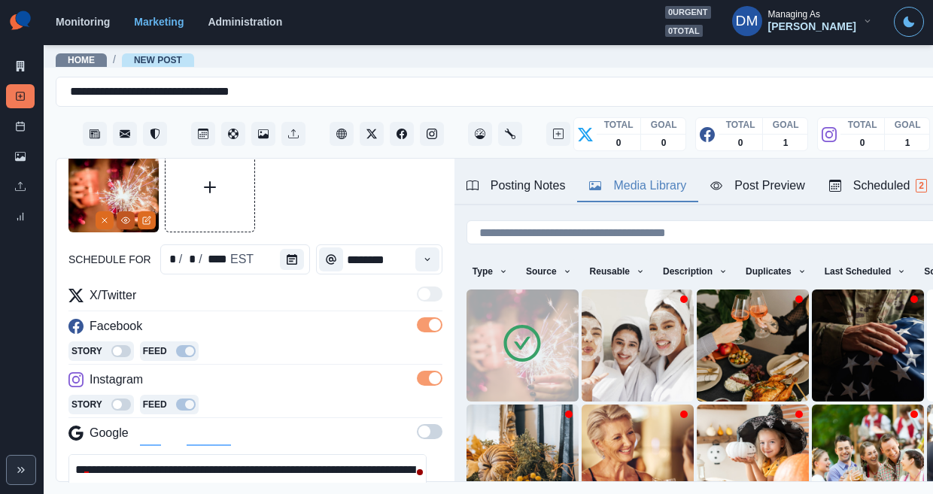
type textarea "**********"
click at [130, 216] on icon "View Media" at bounding box center [125, 220] width 9 height 9
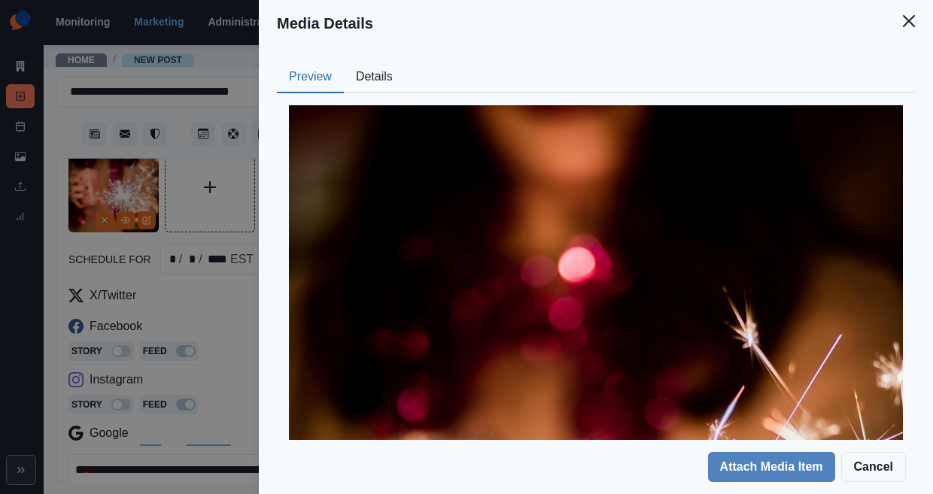
click at [405, 62] on button "Details" at bounding box center [374, 78] width 61 height 32
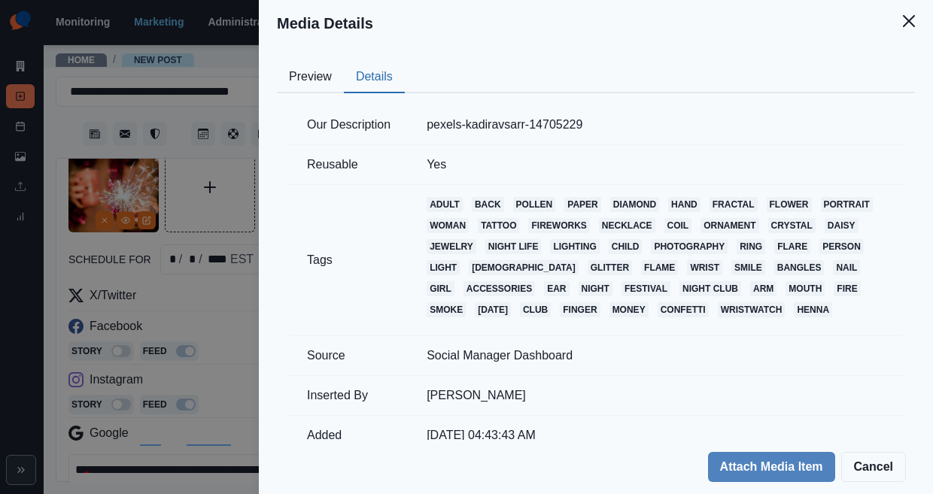
click at [298, 275] on div "Media Details Preview Details Our Description pexels-kadiravsarr-14705229 Reusa…" at bounding box center [466, 247] width 933 height 494
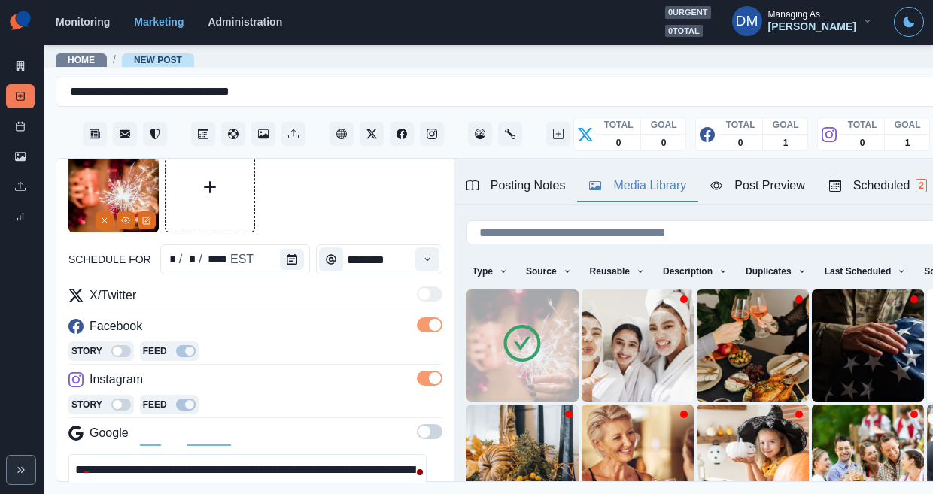
click at [710, 177] on div "Post Preview" at bounding box center [757, 186] width 94 height 18
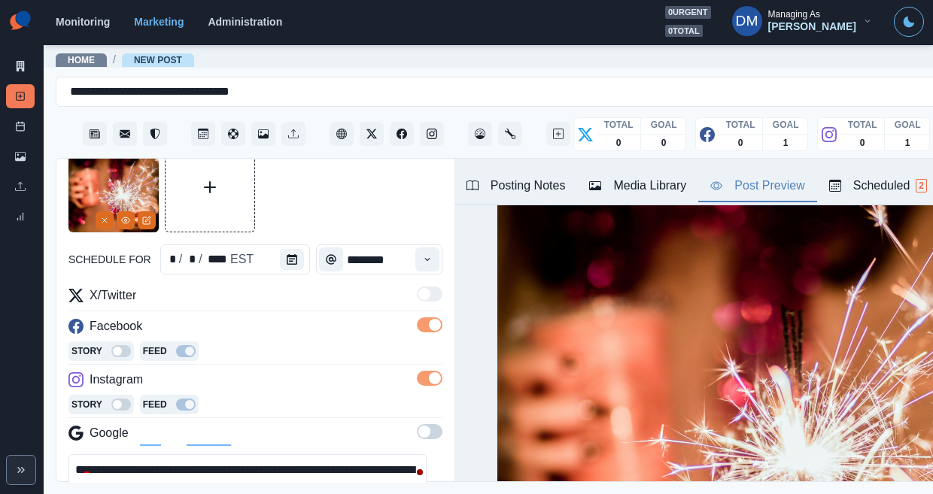
scroll to position [0, 0]
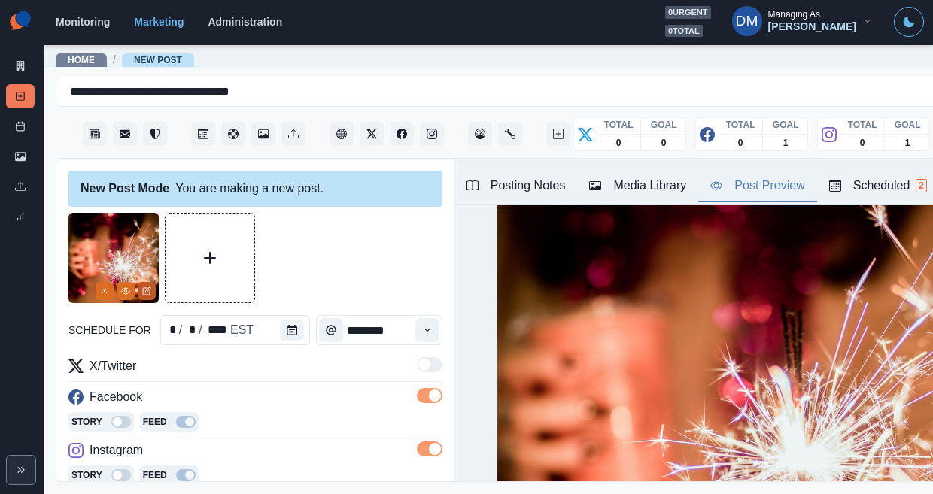
click at [145, 287] on icon "Edit Media" at bounding box center [147, 289] width 5 height 5
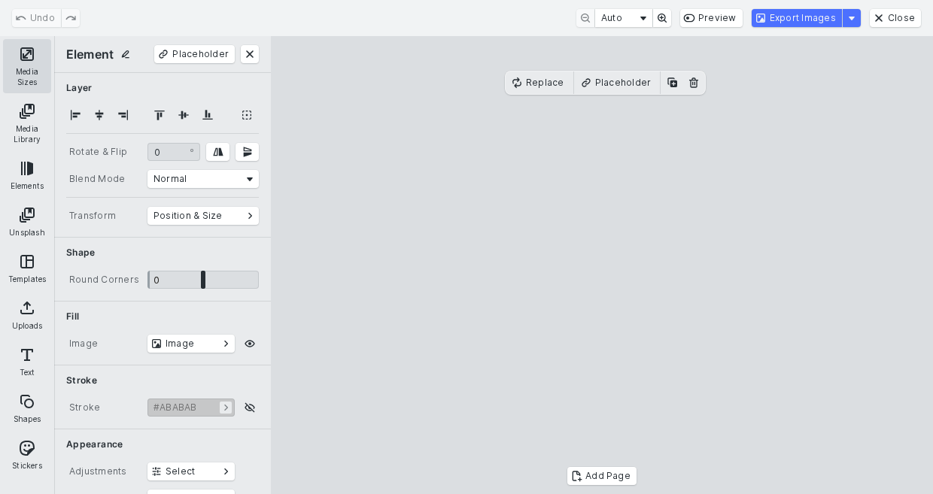
click at [36, 59] on button "Media Sizes" at bounding box center [27, 66] width 48 height 54
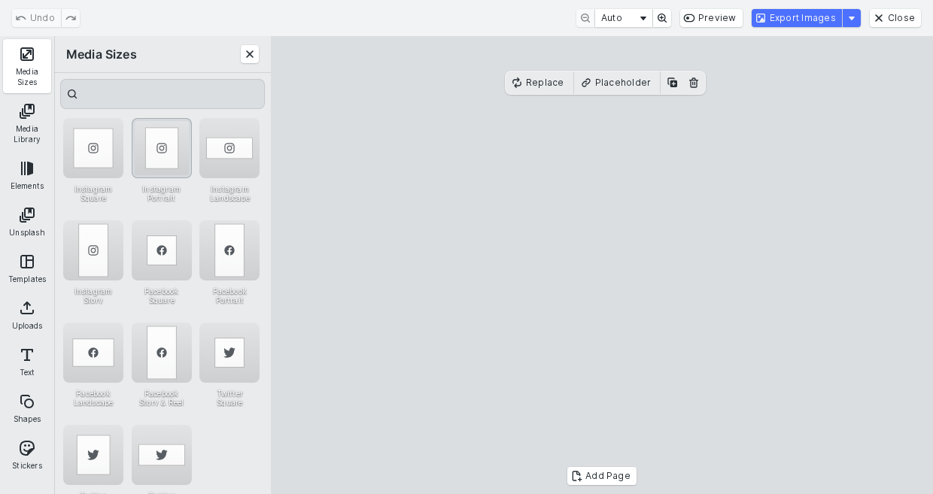
click at [149, 154] on div "Instagram Portrait" at bounding box center [162, 148] width 60 height 60
click at [602, 266] on cesdk-canvas "Editor canvas" at bounding box center [602, 266] width 0 height 0
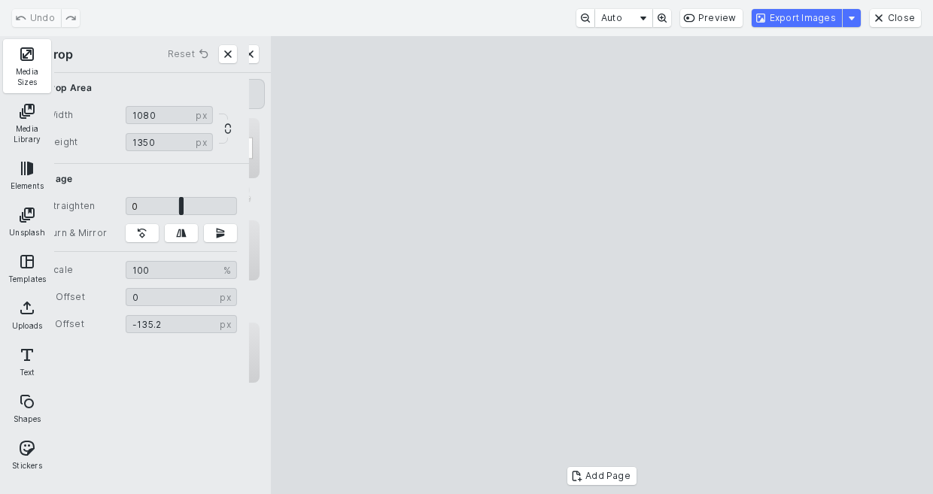
type input "*******"
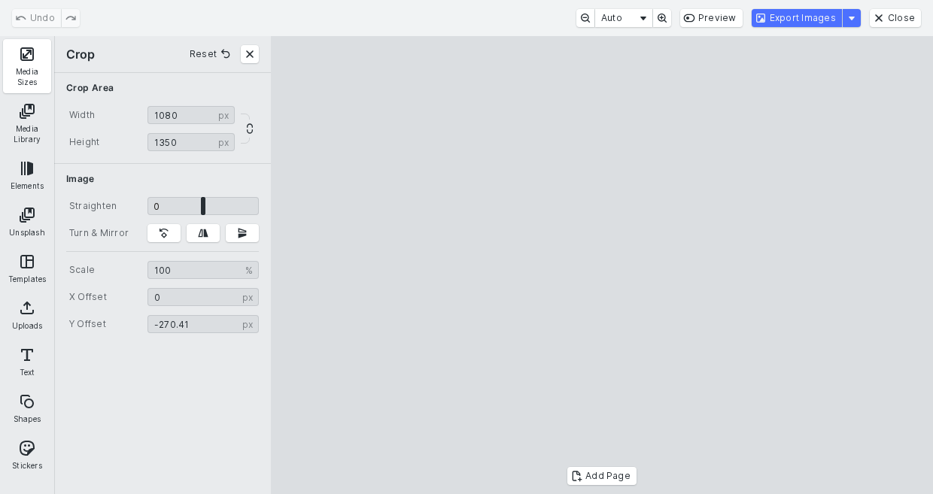
drag, startPoint x: 587, startPoint y: 292, endPoint x: 587, endPoint y: 41, distance: 250.6
click at [602, 266] on cesdk-canvas "Editor canvas" at bounding box center [602, 266] width 0 height 0
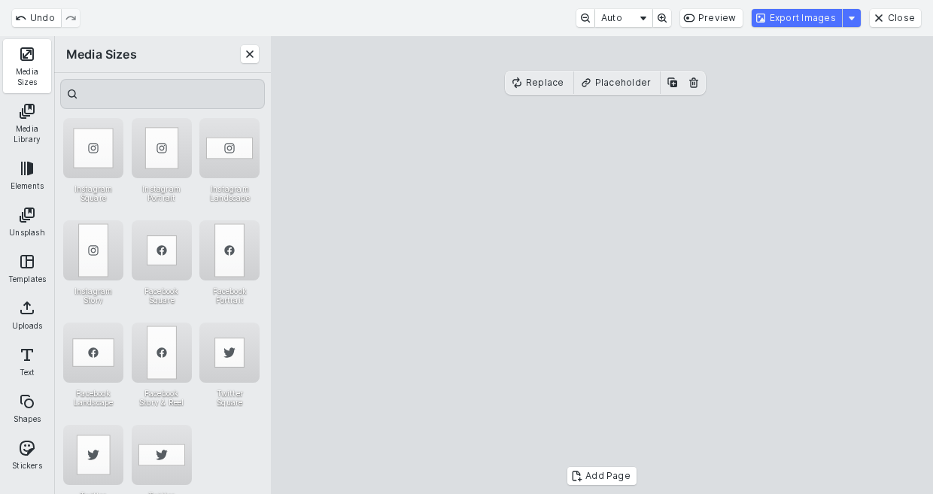
click at [602, 266] on cesdk-canvas "Editor canvas" at bounding box center [602, 266] width 0 height 0
click at [790, 18] on button "Export Images" at bounding box center [797, 18] width 90 height 18
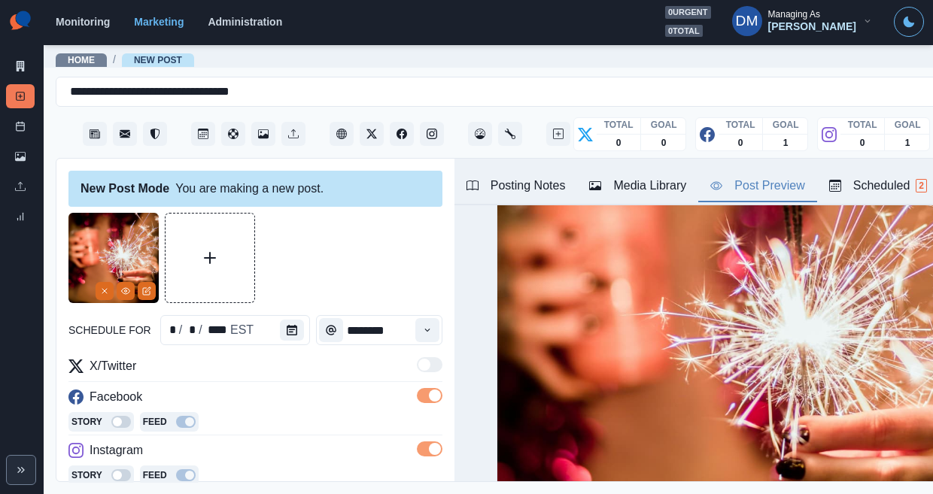
scroll to position [139, 0]
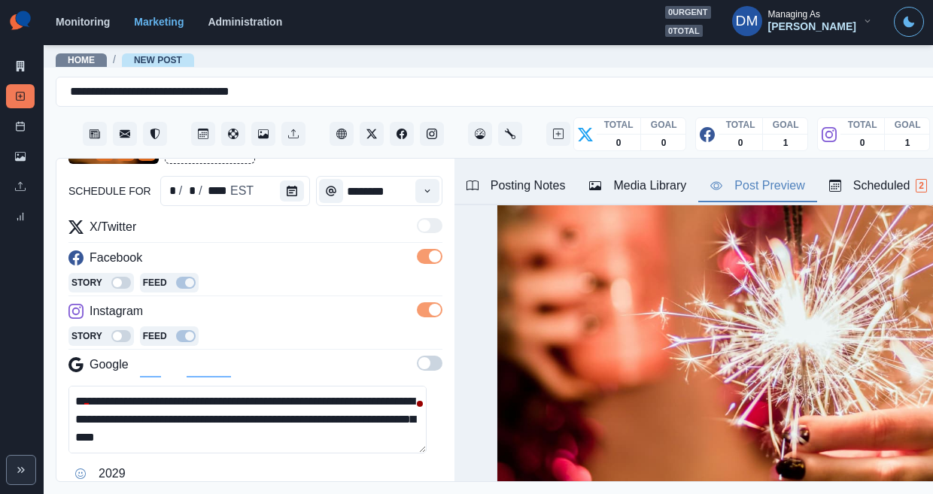
click at [208, 386] on textarea "**********" at bounding box center [247, 420] width 358 height 68
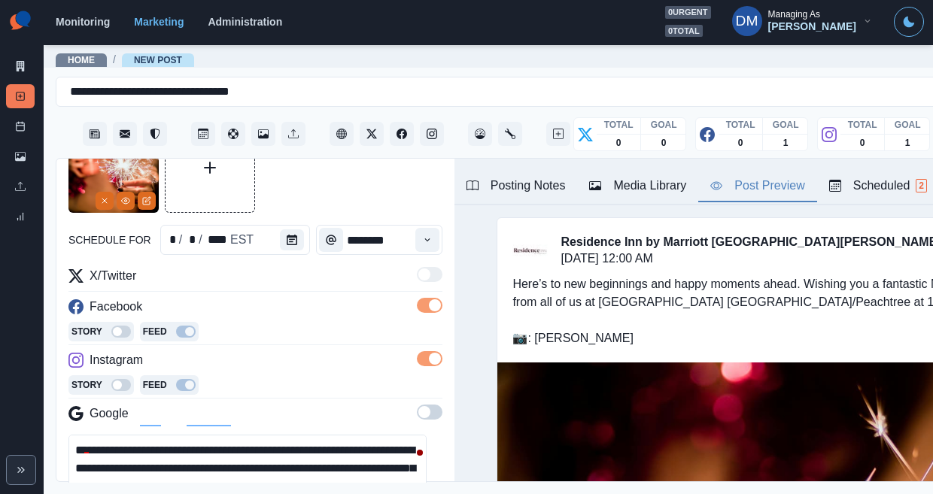
scroll to position [132, 0]
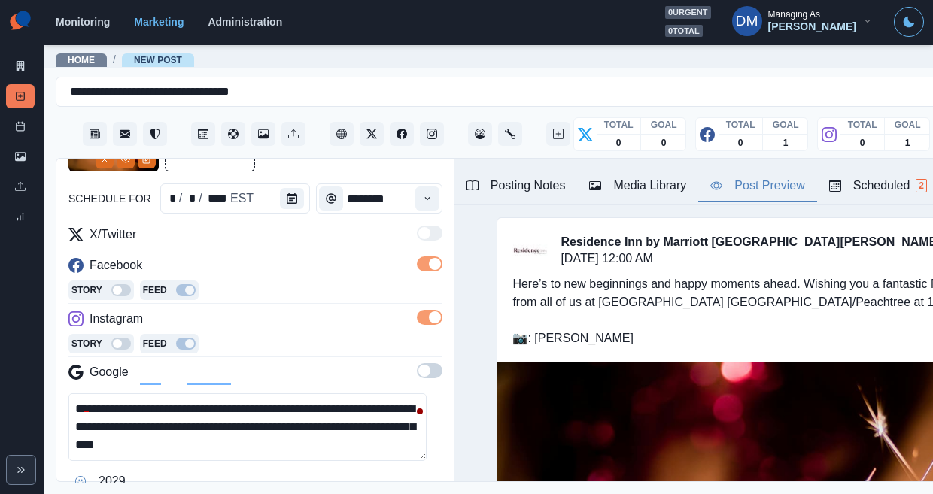
click at [285, 394] on textarea "**********" at bounding box center [247, 428] width 358 height 68
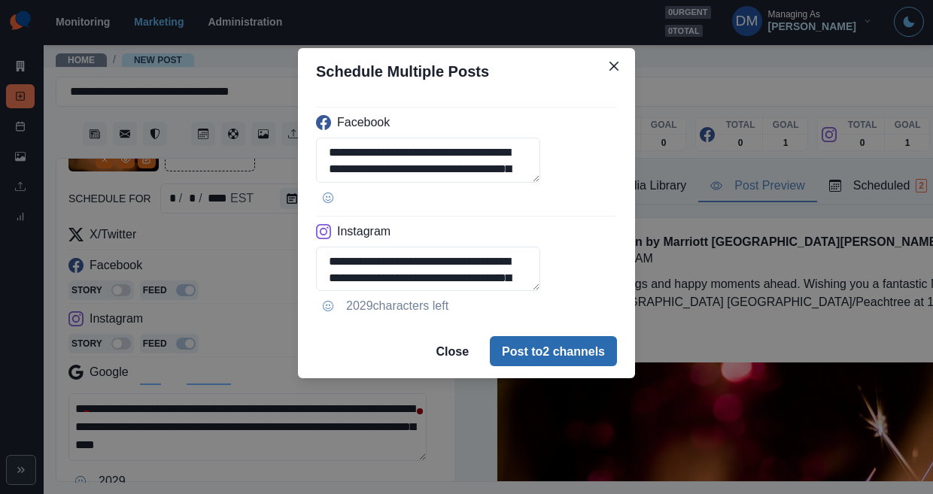
click at [543, 336] on button "Post to 2 channels" at bounding box center [553, 351] width 127 height 30
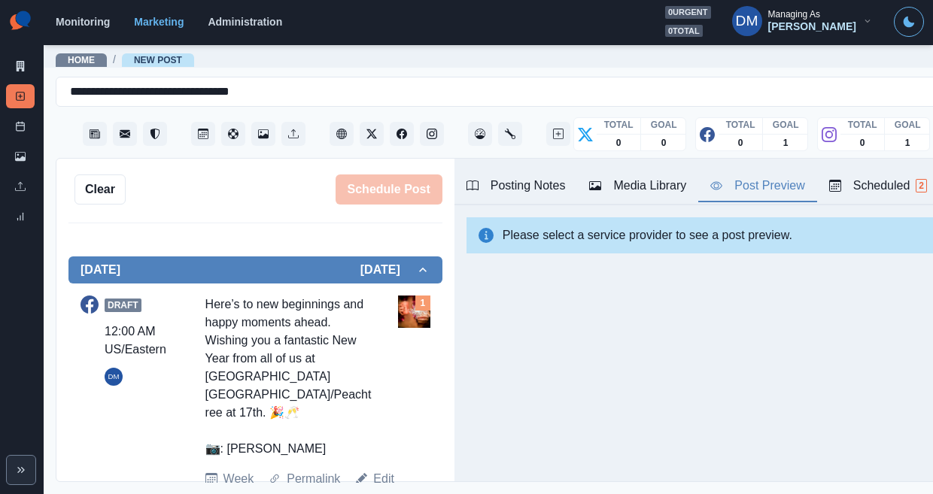
scroll to position [0, 0]
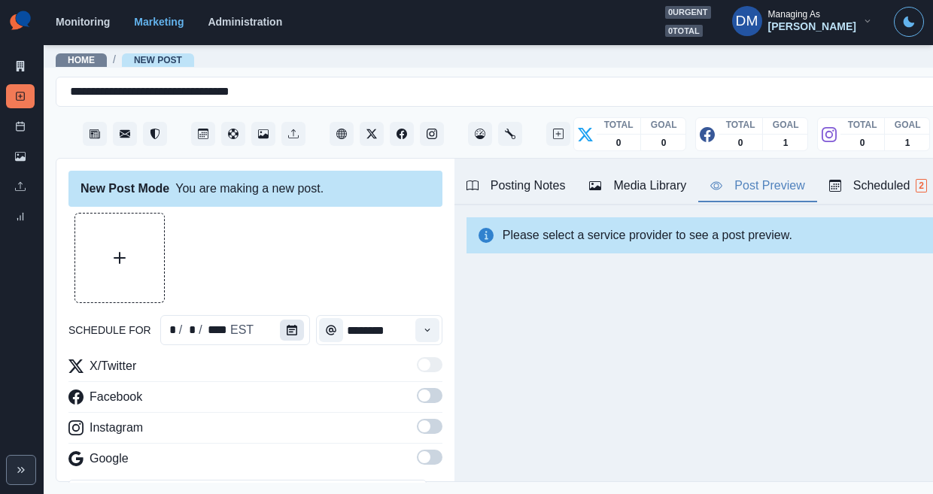
click at [287, 325] on icon "Calendar" at bounding box center [292, 330] width 11 height 11
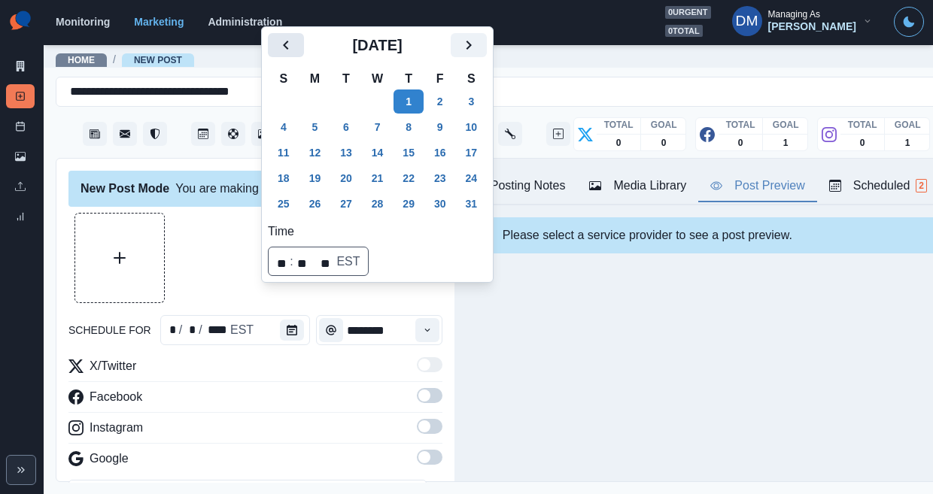
click at [288, 57] on button "Previous" at bounding box center [286, 45] width 36 height 24
click at [394, 190] on button "25" at bounding box center [409, 178] width 30 height 24
click at [418, 390] on span at bounding box center [424, 396] width 12 height 12
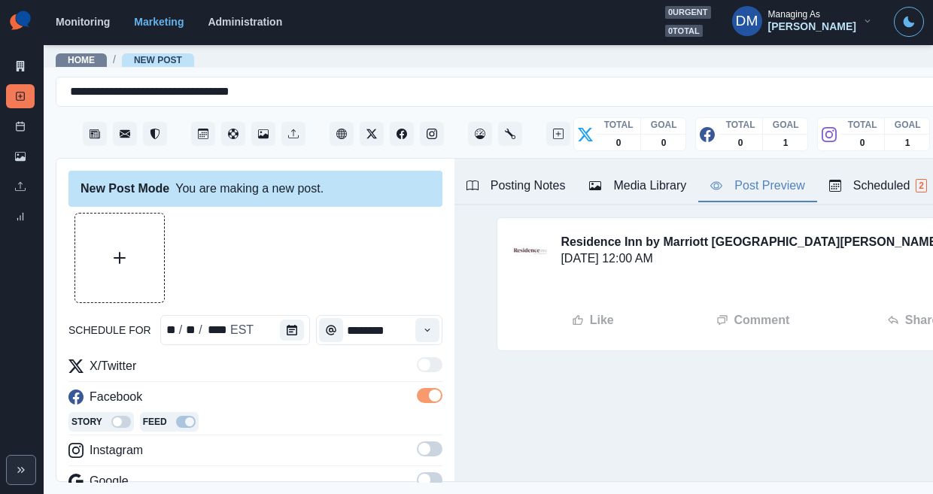
click at [418, 443] on span at bounding box center [424, 449] width 12 height 12
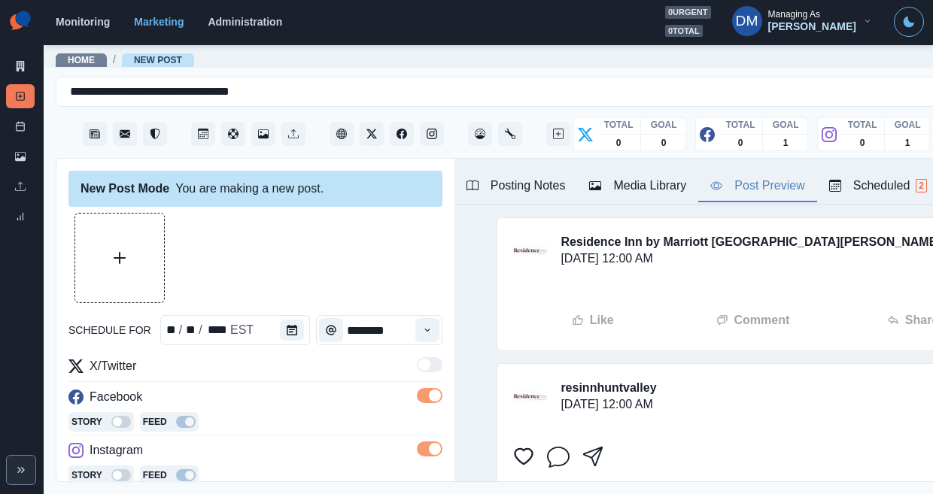
scroll to position [68, 0]
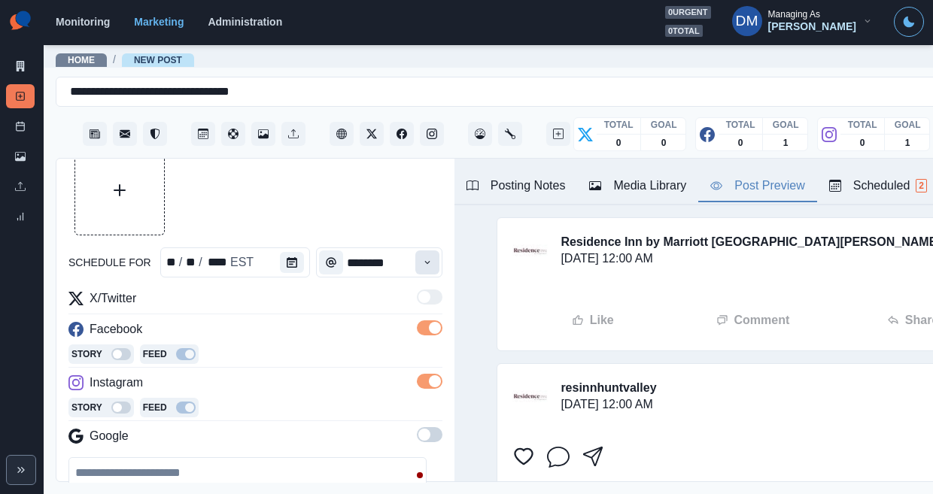
click at [415, 251] on button "Time" at bounding box center [427, 263] width 24 height 24
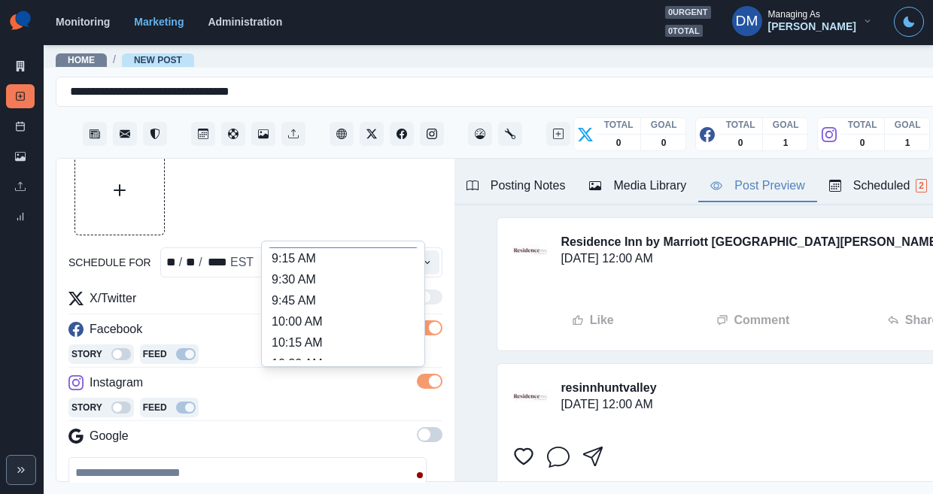
scroll to position [143, 0]
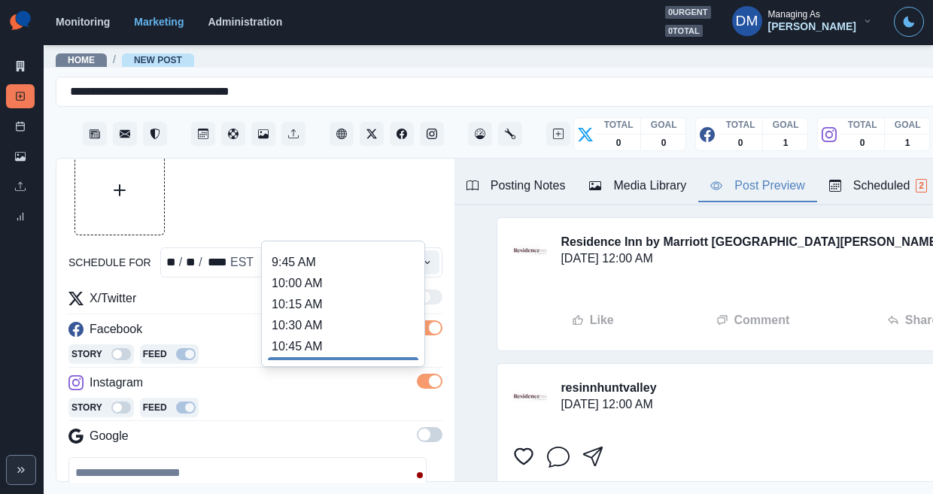
click at [336, 357] on li "11:00 AM" at bounding box center [343, 367] width 151 height 21
type input "********"
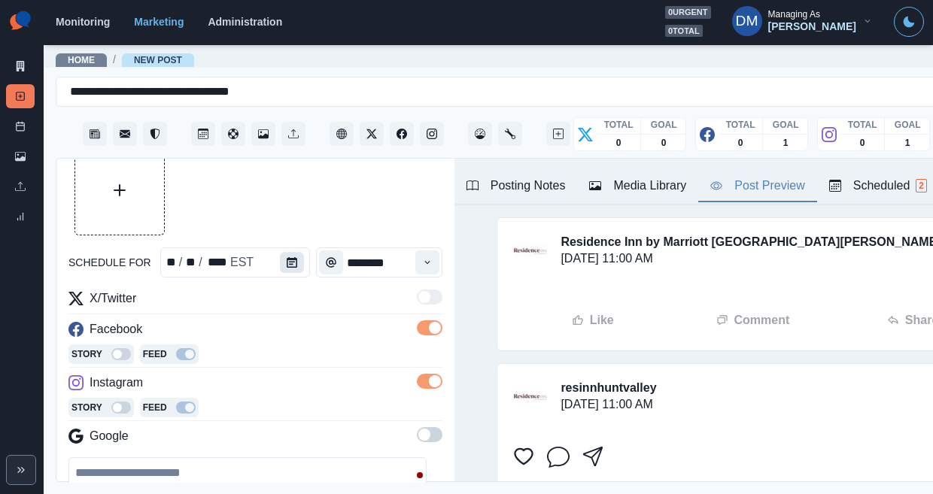
click at [280, 252] on button "Calendar" at bounding box center [292, 262] width 24 height 21
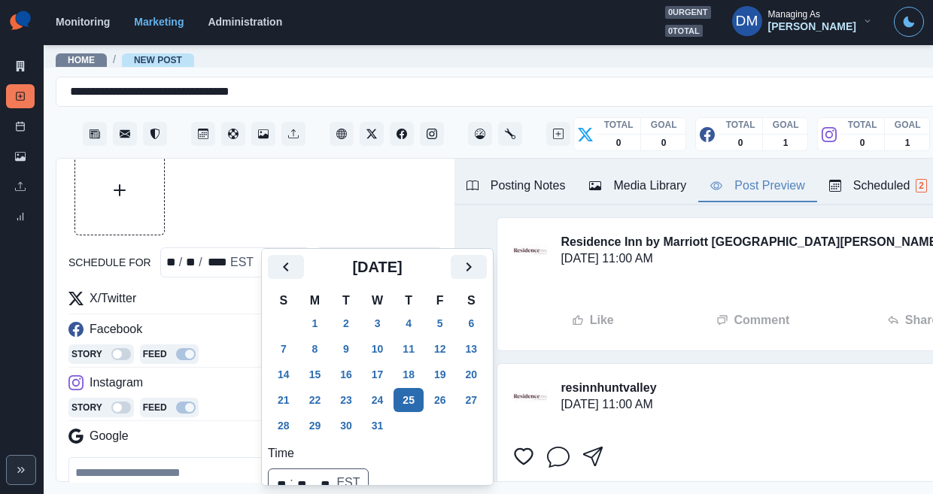
click at [394, 388] on button "25" at bounding box center [409, 400] width 30 height 24
click at [184, 458] on textarea at bounding box center [247, 492] width 358 height 68
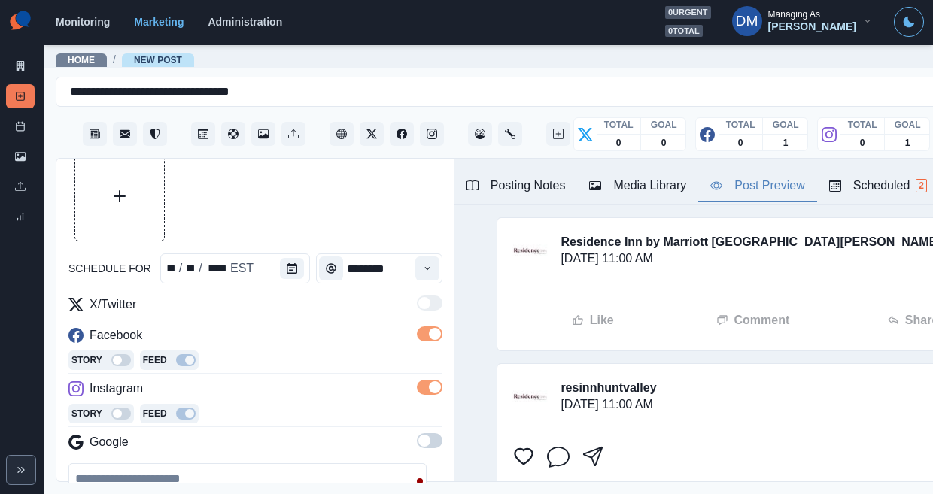
scroll to position [0, 0]
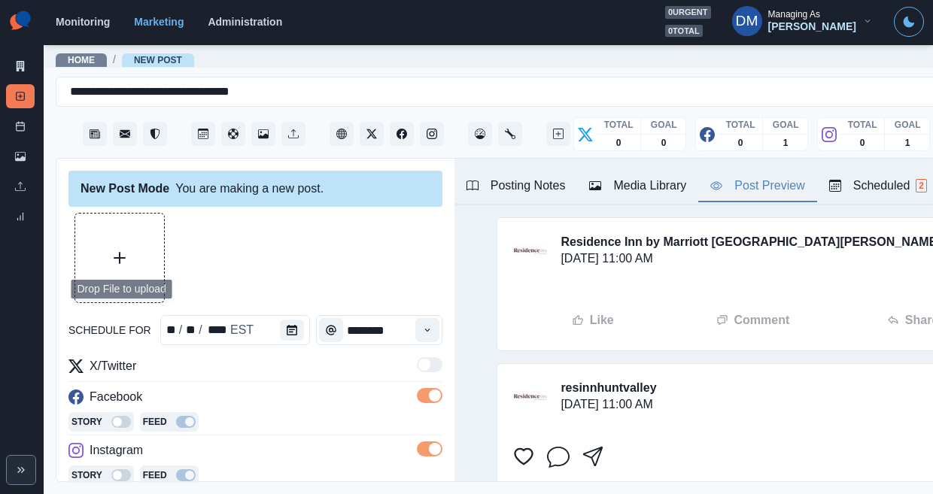
click at [115, 214] on button "Upload Media" at bounding box center [119, 258] width 89 height 89
click at [120, 214] on button "Upload Media" at bounding box center [119, 258] width 89 height 89
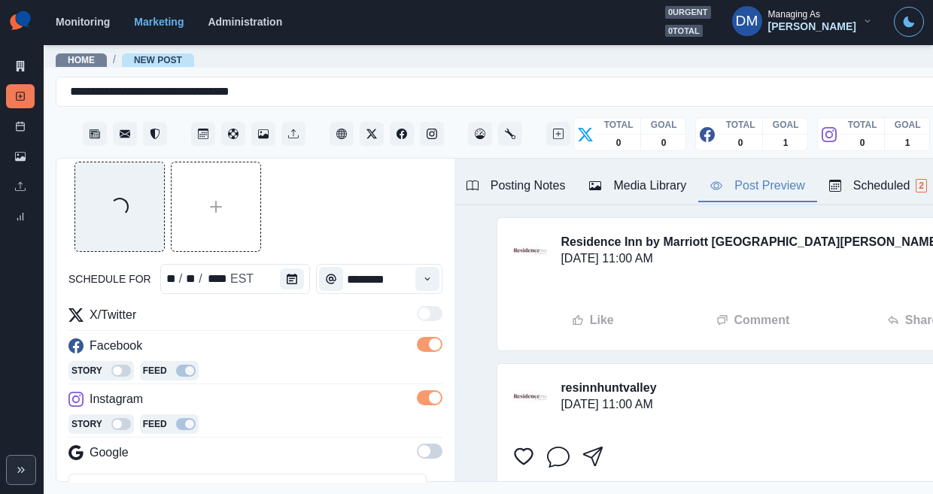
scroll to position [108, 0]
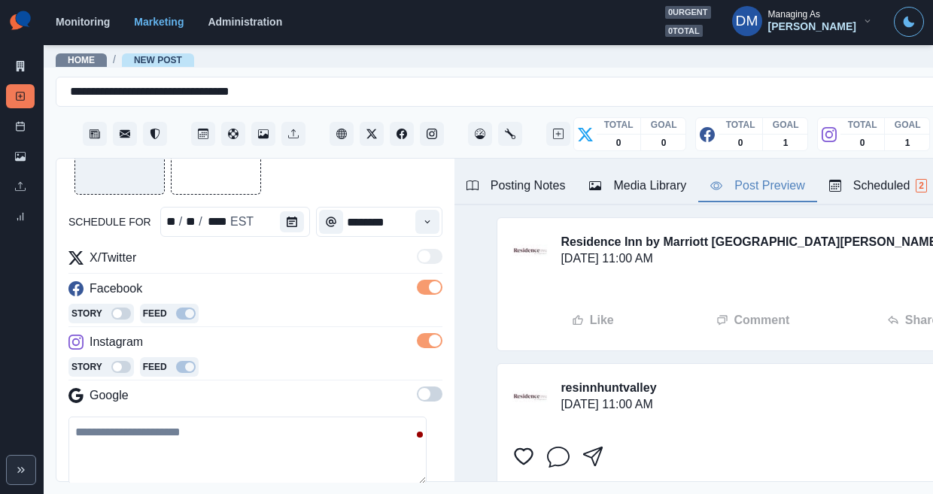
click at [236, 417] on textarea at bounding box center [247, 451] width 358 height 68
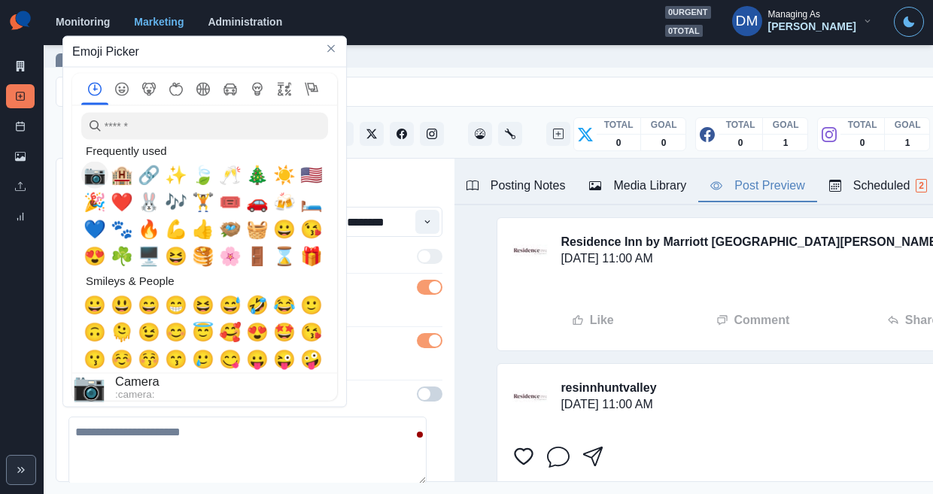
click at [87, 178] on span "📷" at bounding box center [95, 175] width 23 height 21
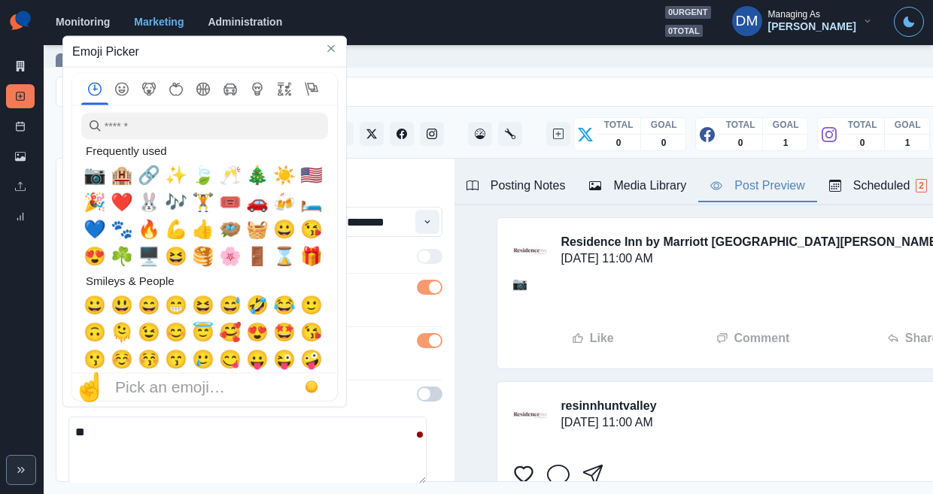
click at [370, 417] on textarea "**" at bounding box center [247, 451] width 358 height 68
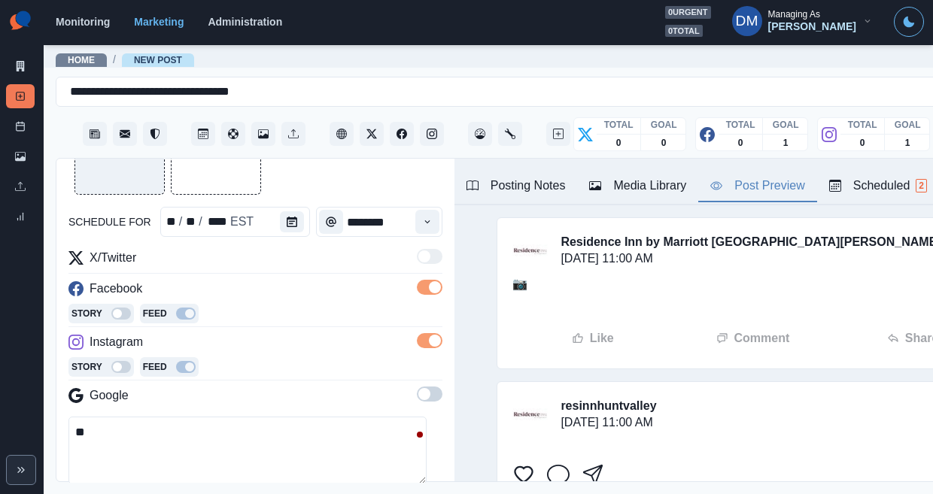
click at [124, 417] on textarea "**" at bounding box center [247, 451] width 358 height 68
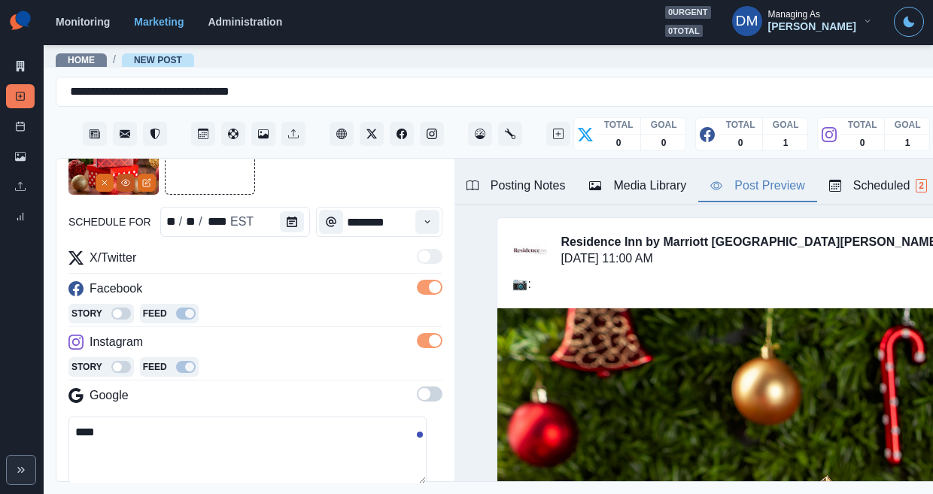
click at [126, 180] on icon "View Media" at bounding box center [126, 183] width 8 height 6
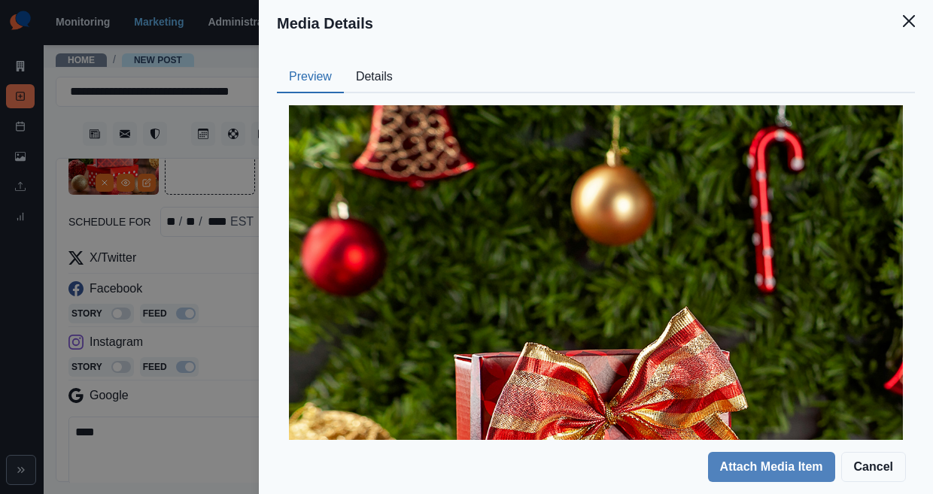
click at [405, 64] on button "Details" at bounding box center [374, 78] width 61 height 32
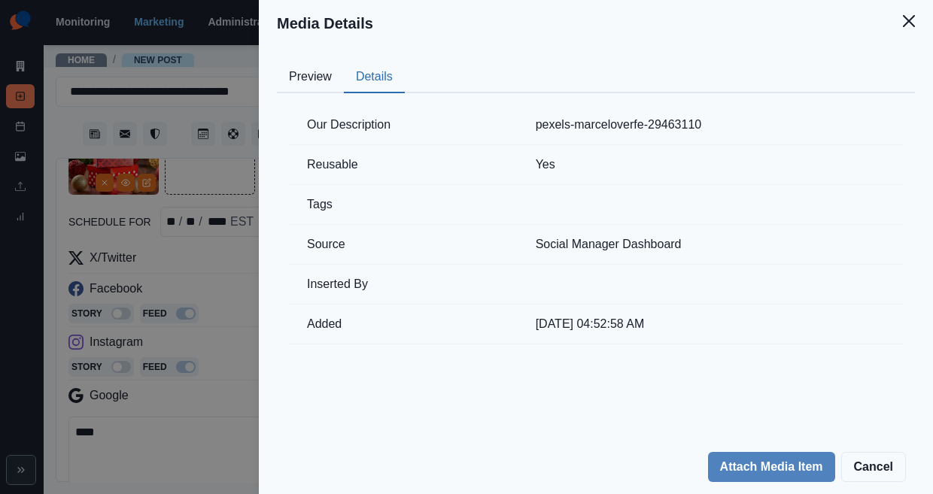
click at [629, 105] on td "pexels-marceloverfe-29463110" at bounding box center [710, 125] width 385 height 40
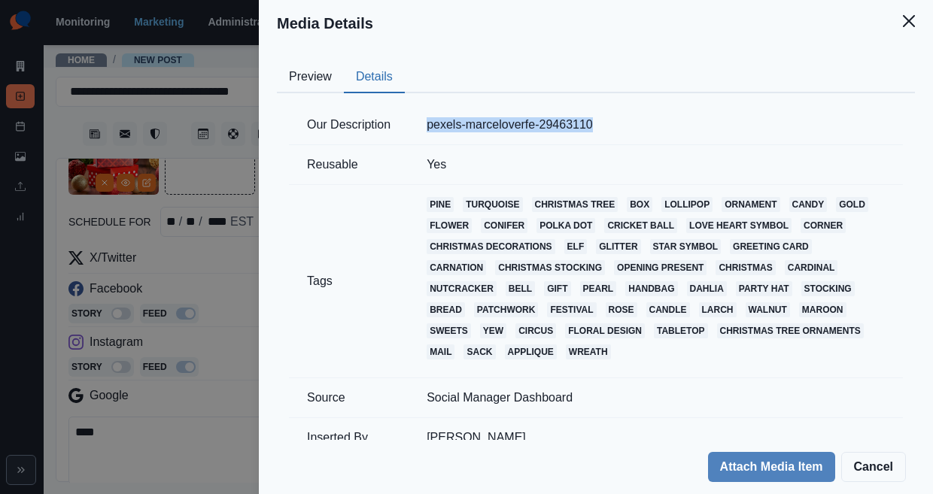
drag, startPoint x: 619, startPoint y: 94, endPoint x: 842, endPoint y: 95, distance: 223.5
click at [842, 105] on td "pexels-marceloverfe-29463110" at bounding box center [656, 125] width 494 height 40
copy td "pexels-marceloverfe-29463110"
click at [290, 164] on div "Media Details Preview Details Our Description pexels-marceloverfe-29463110 Reus…" at bounding box center [466, 247] width 933 height 494
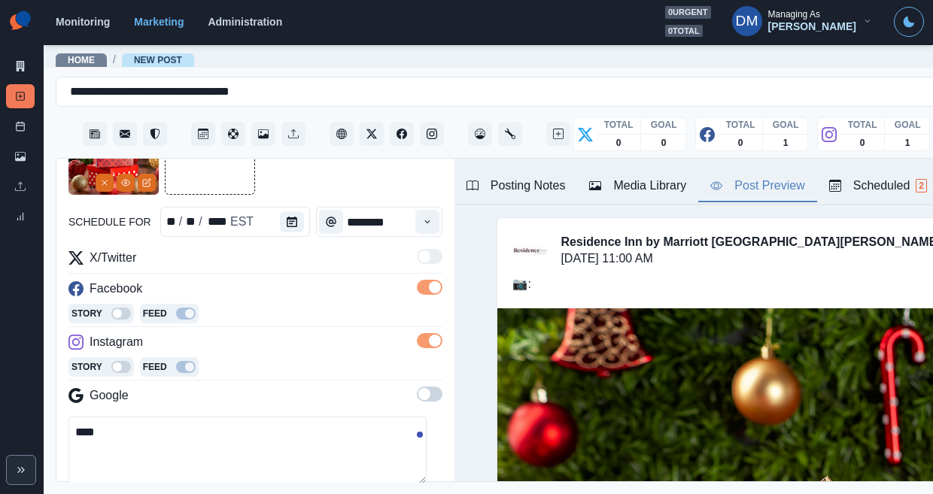
click at [109, 417] on textarea "***" at bounding box center [247, 451] width 358 height 68
paste textarea "**********"
click at [68, 417] on textarea "**********" at bounding box center [247, 451] width 358 height 68
click at [589, 177] on div "Media Library" at bounding box center [637, 186] width 97 height 18
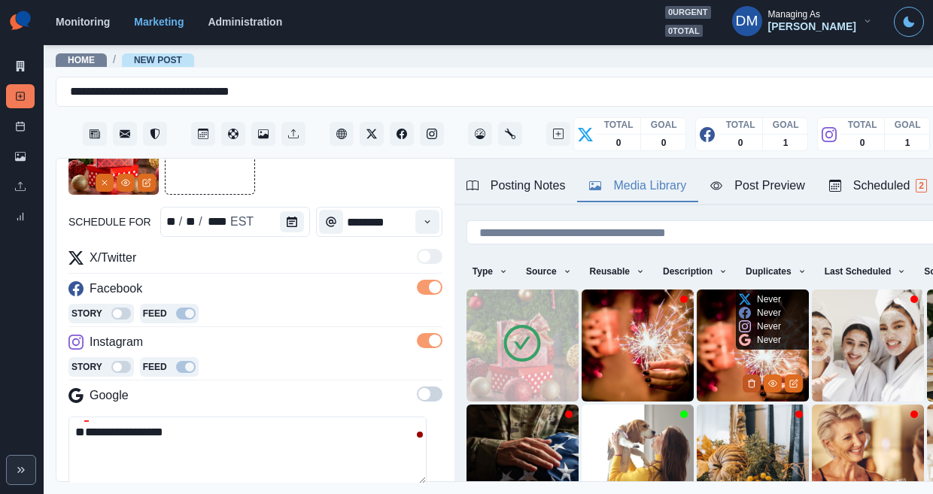
click at [747, 379] on icon "Delete Media" at bounding box center [751, 383] width 9 height 9
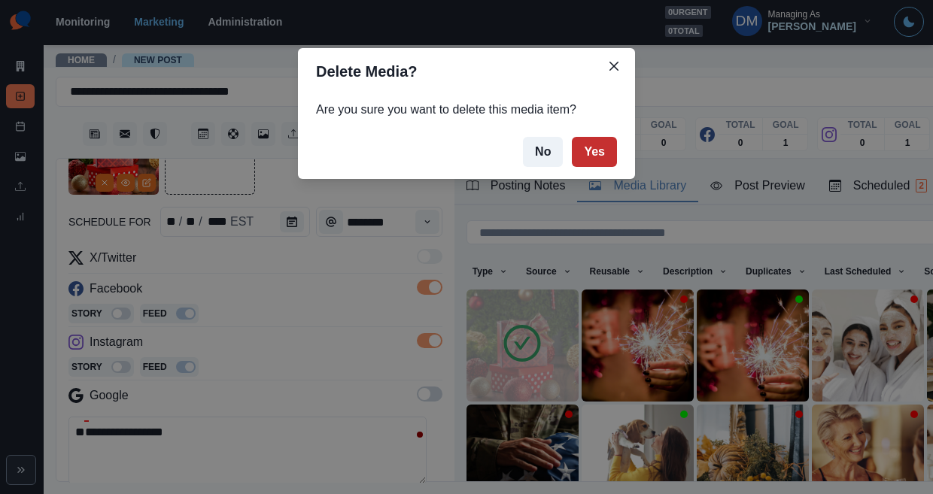
click at [572, 137] on button "Yes" at bounding box center [594, 152] width 45 height 30
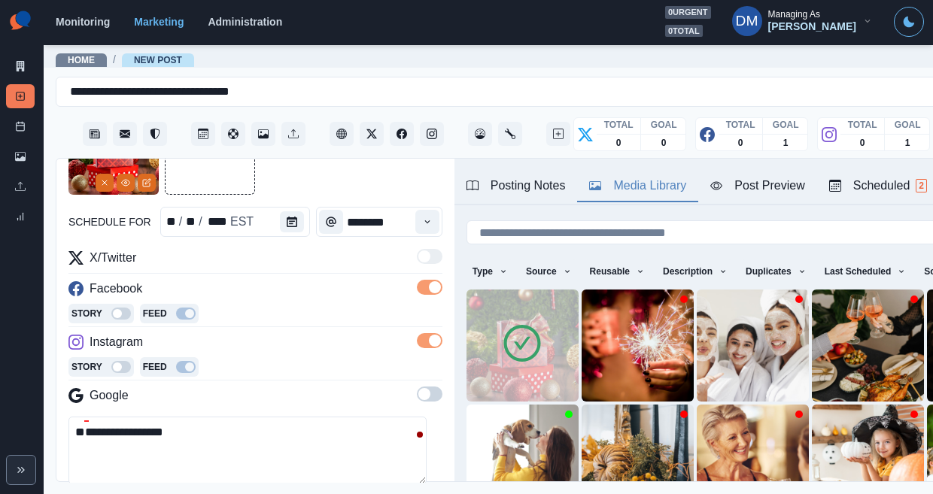
click at [710, 177] on div "Post Preview" at bounding box center [757, 186] width 94 height 18
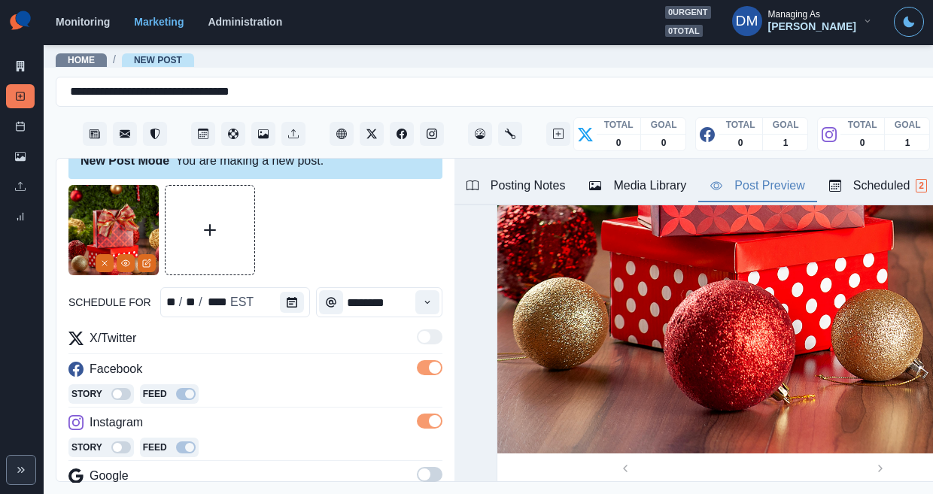
scroll to position [0, 0]
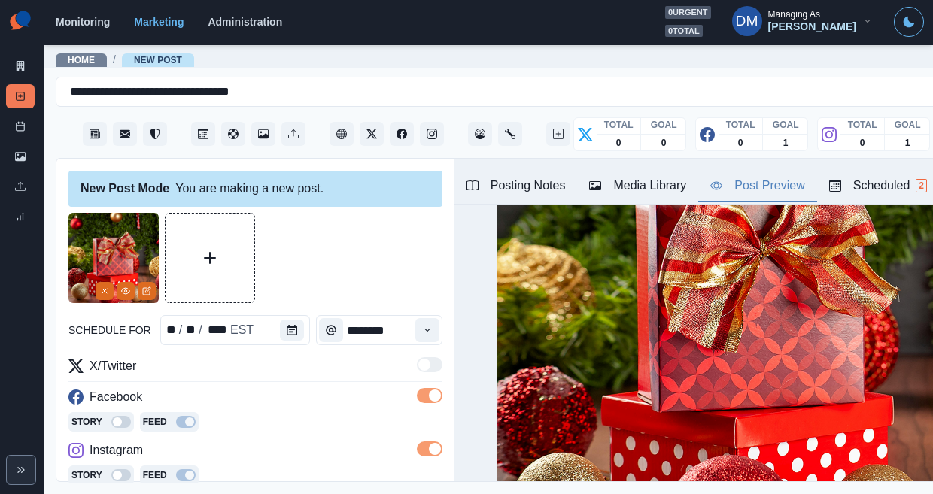
scroll to position [193, 0]
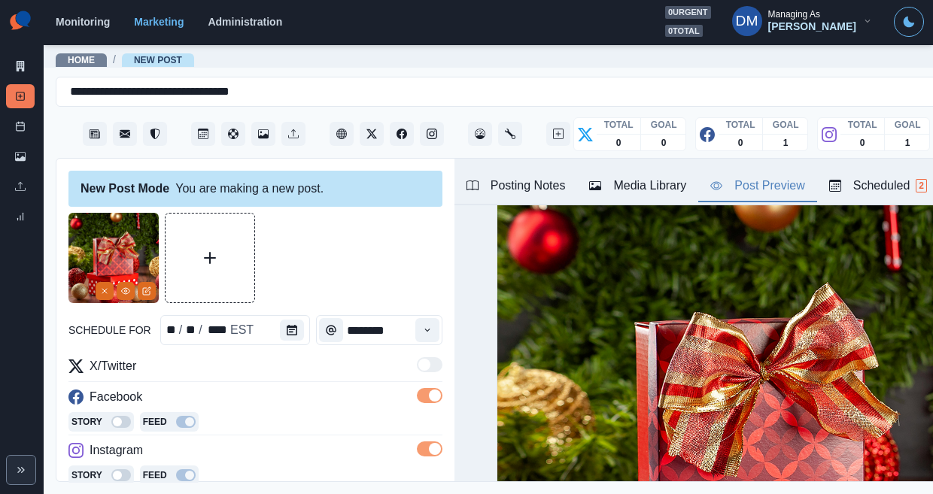
paste textarea "**********"
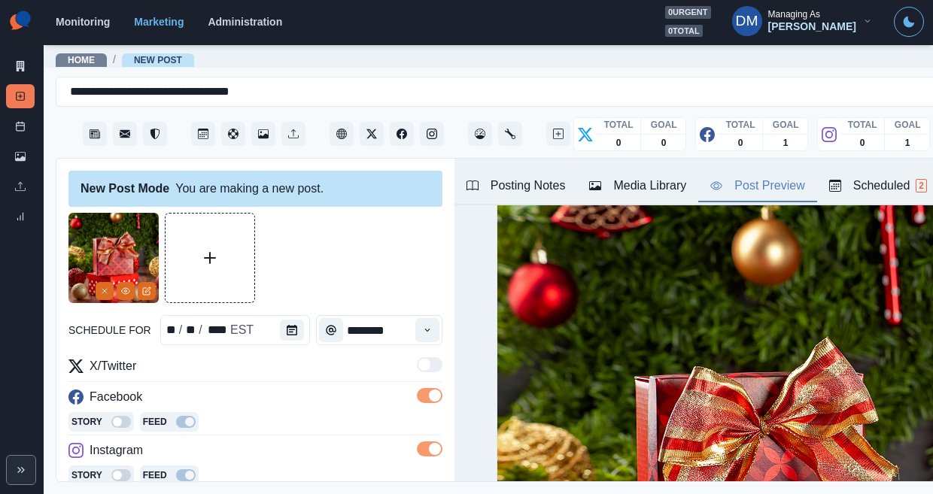
paste textarea "**********"
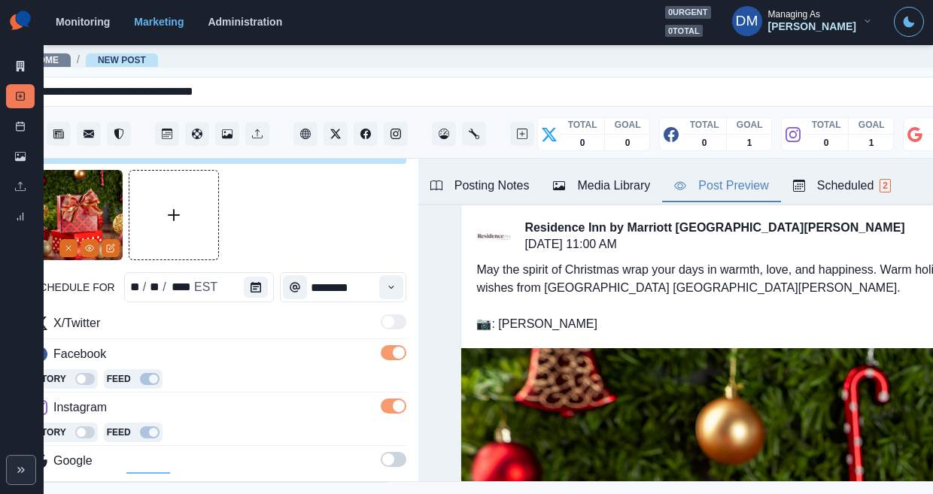
scroll to position [0, 0]
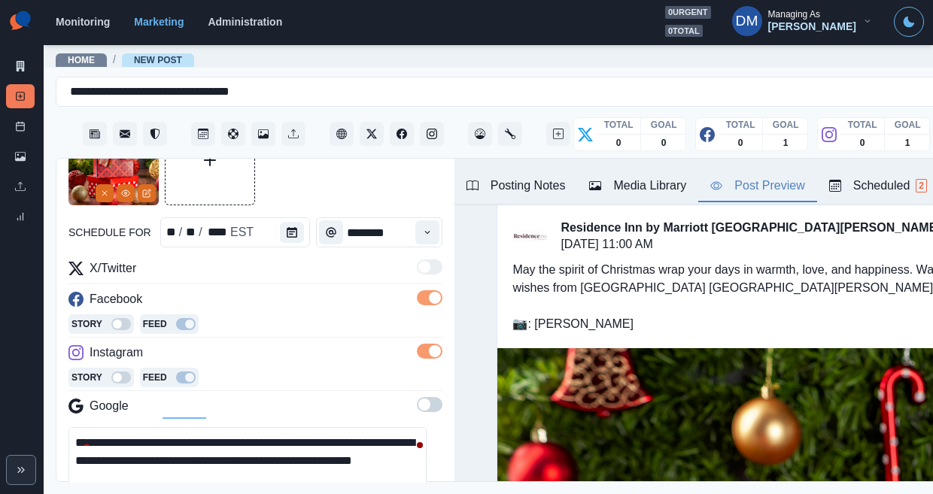
scroll to position [143, 0]
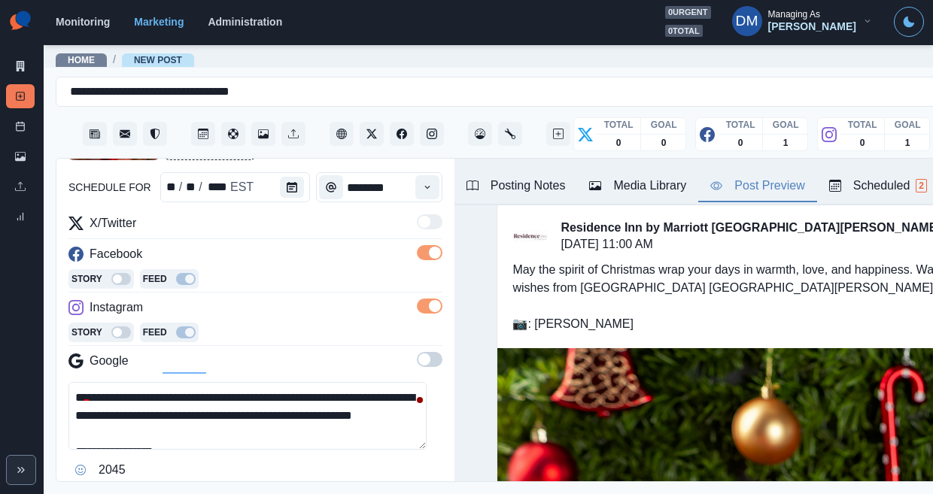
click at [353, 382] on textarea "**********" at bounding box center [247, 416] width 358 height 68
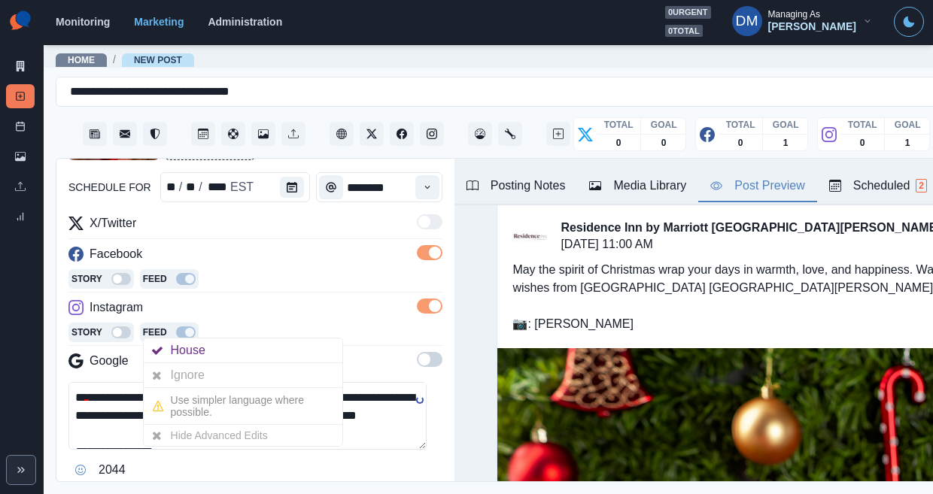
click at [78, 458] on button "Opens Emoji Picker" at bounding box center [80, 470] width 24 height 24
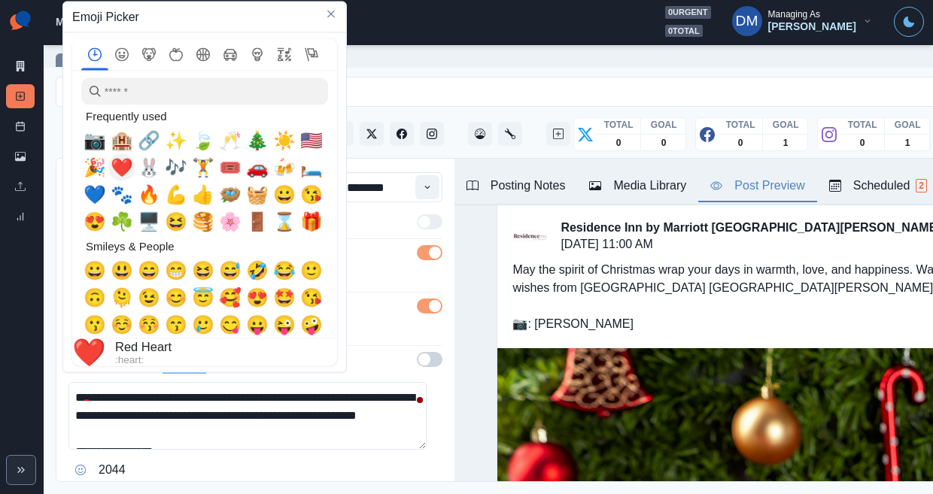
click at [114, 167] on span "❤️" at bounding box center [122, 167] width 23 height 21
click at [388, 382] on textarea "**********" at bounding box center [247, 416] width 358 height 68
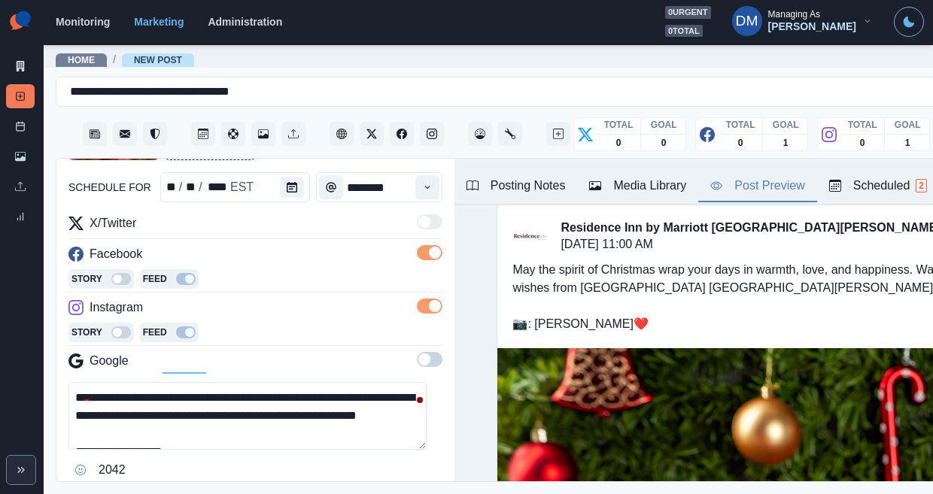
drag, startPoint x: 147, startPoint y: 357, endPoint x: 176, endPoint y: 357, distance: 29.4
click at [176, 382] on textarea "**********" at bounding box center [247, 416] width 358 height 68
click at [354, 382] on textarea "**********" at bounding box center [247, 416] width 358 height 68
paste textarea "**"
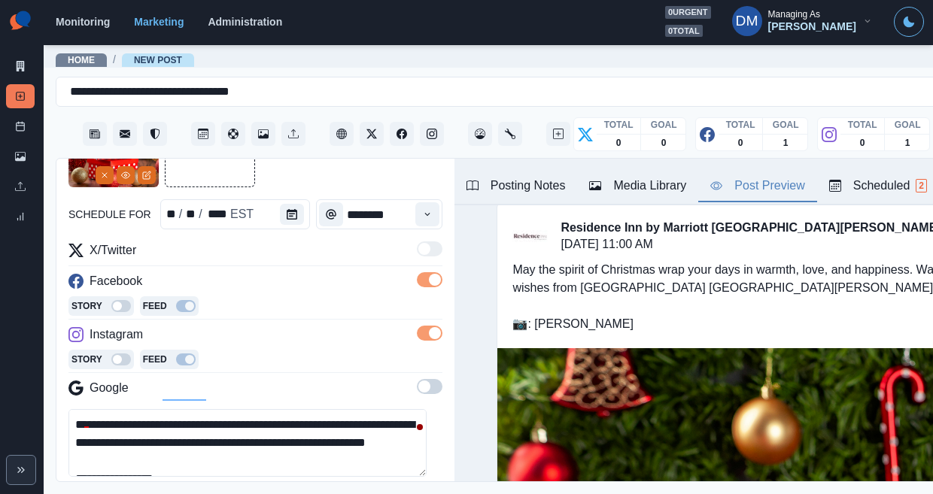
type textarea "**********"
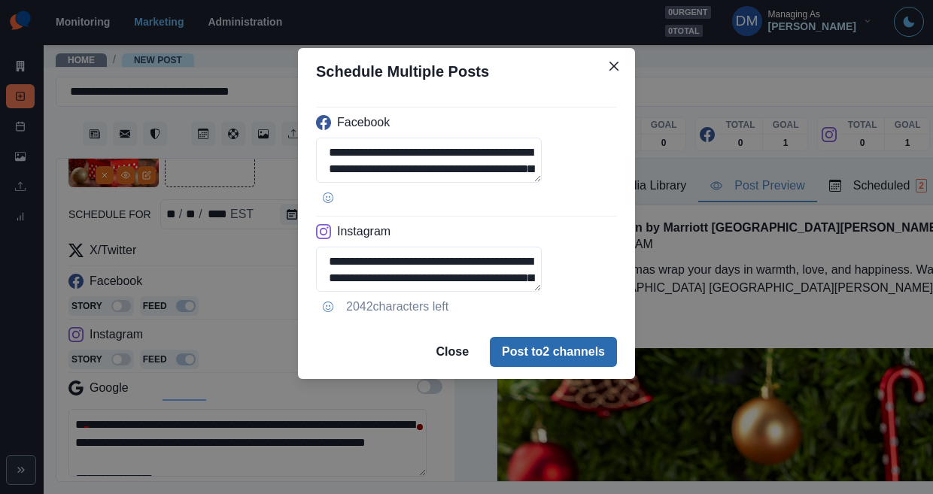
click at [539, 337] on button "Post to 2 channels" at bounding box center [553, 352] width 127 height 30
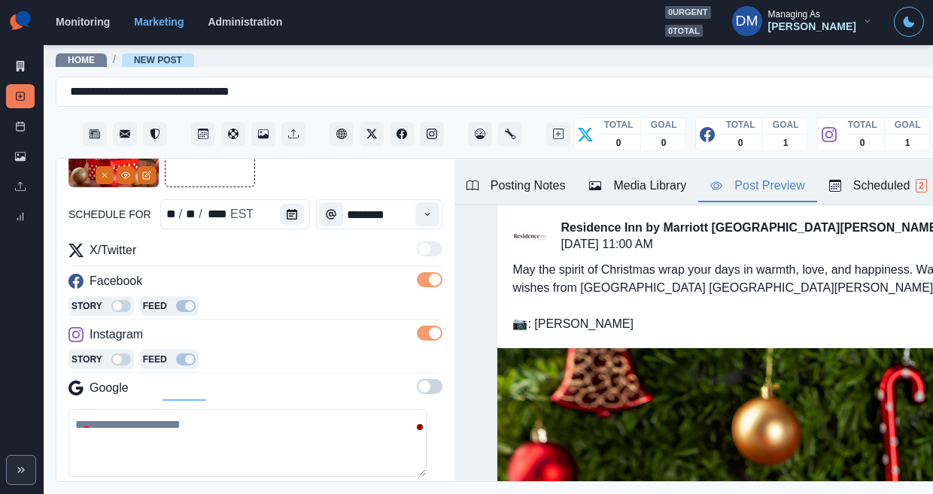
scroll to position [0, 0]
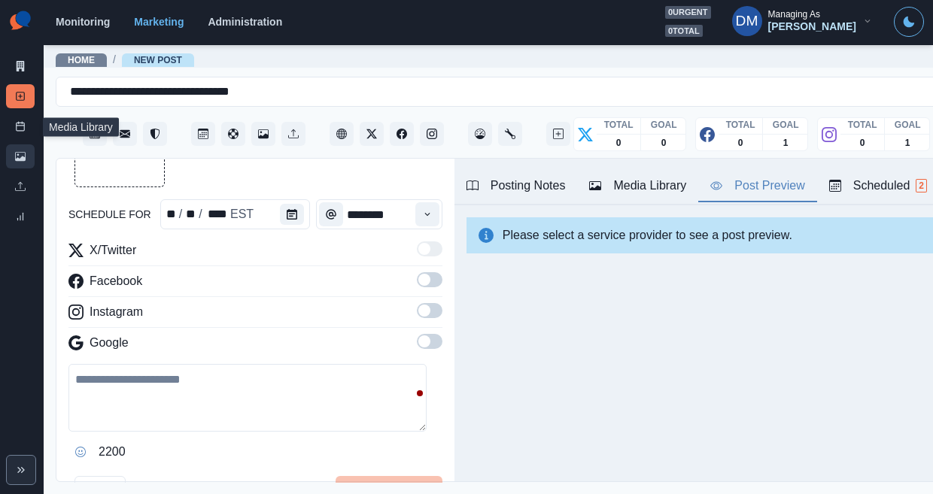
click at [26, 144] on link "Media Library" at bounding box center [20, 156] width 29 height 24
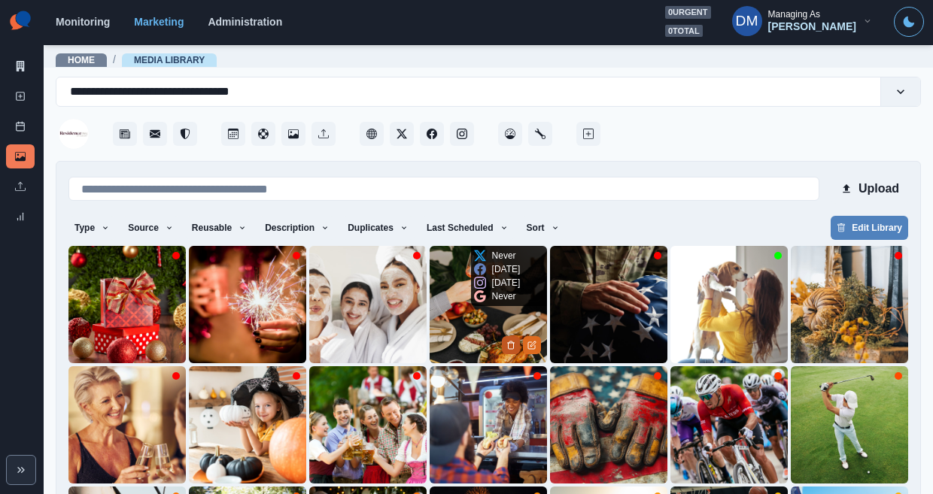
scroll to position [120, 0]
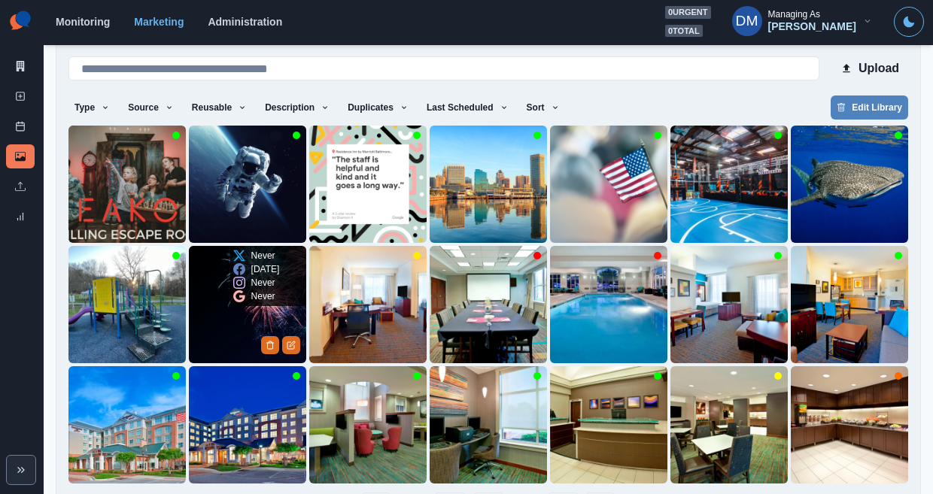
scroll to position [0, 0]
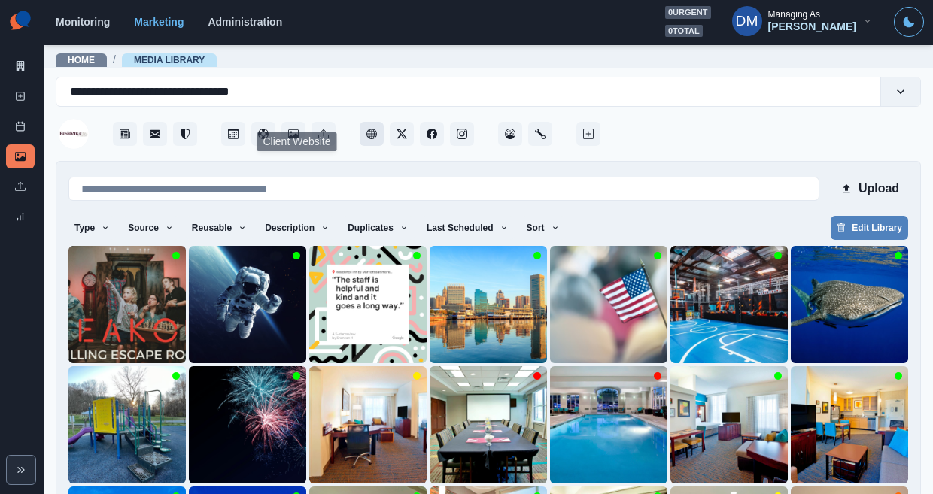
click at [367, 129] on icon "Client Website" at bounding box center [372, 134] width 11 height 11
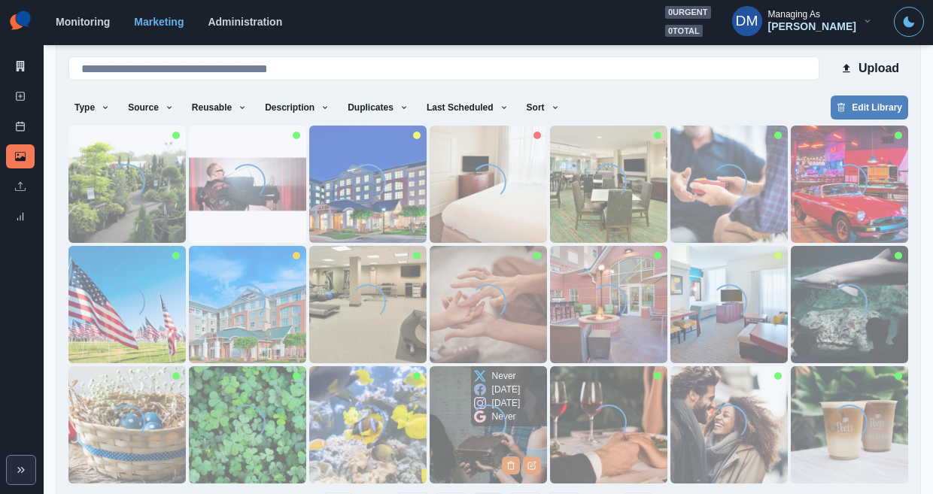
scroll to position [0, 0]
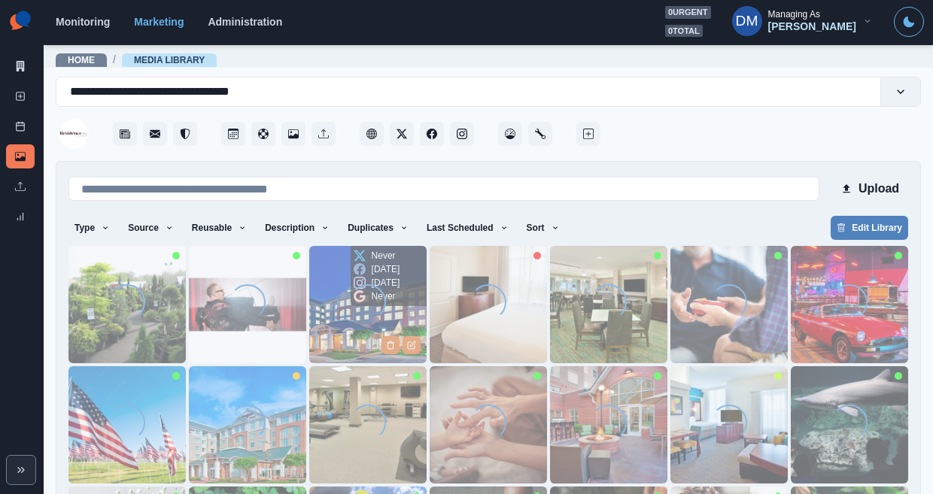
click at [339, 287] on img at bounding box center [367, 304] width 117 height 117
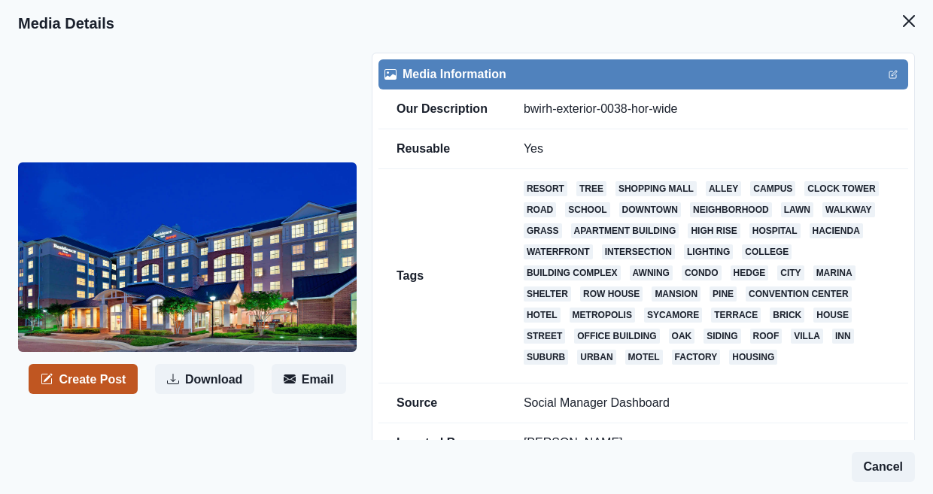
click at [81, 364] on button "Create Post" at bounding box center [83, 379] width 109 height 30
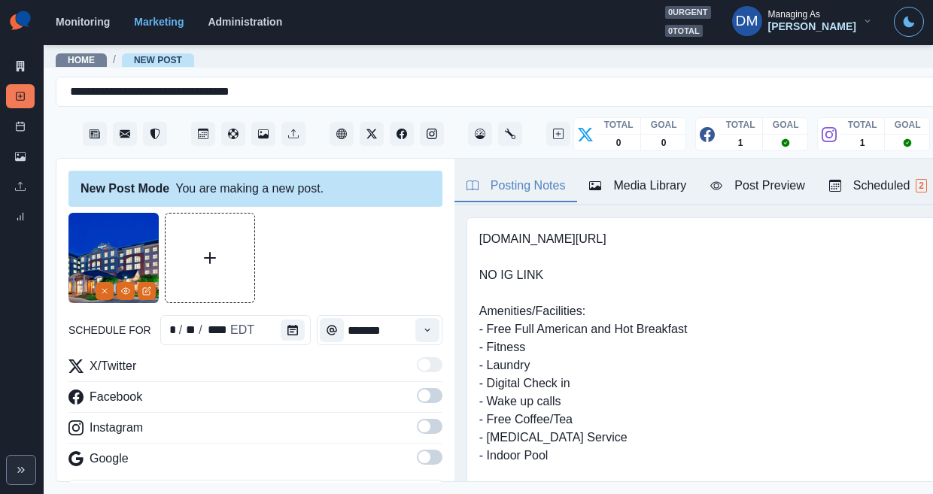
click at [417, 388] on label at bounding box center [430, 400] width 26 height 24
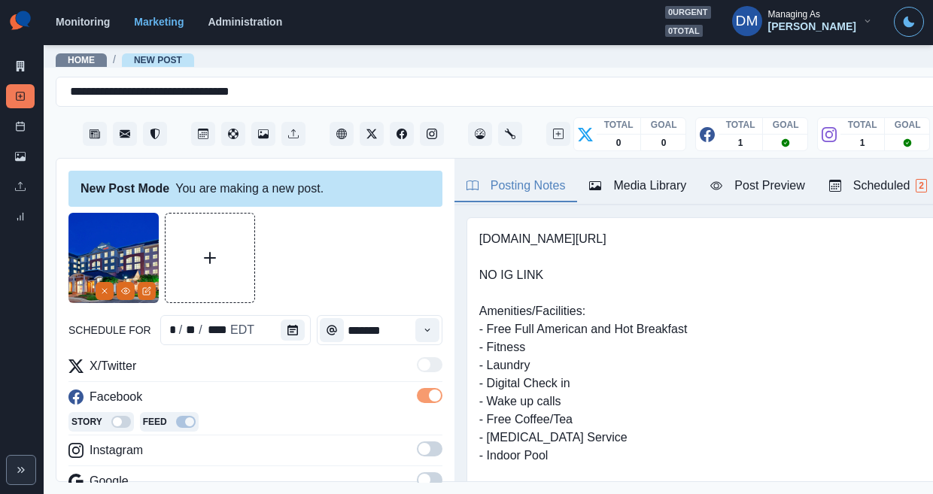
click at [417, 442] on span at bounding box center [430, 449] width 26 height 15
click at [412, 315] on div "Time" at bounding box center [427, 330] width 30 height 30
click at [415, 318] on button "Time" at bounding box center [427, 330] width 24 height 24
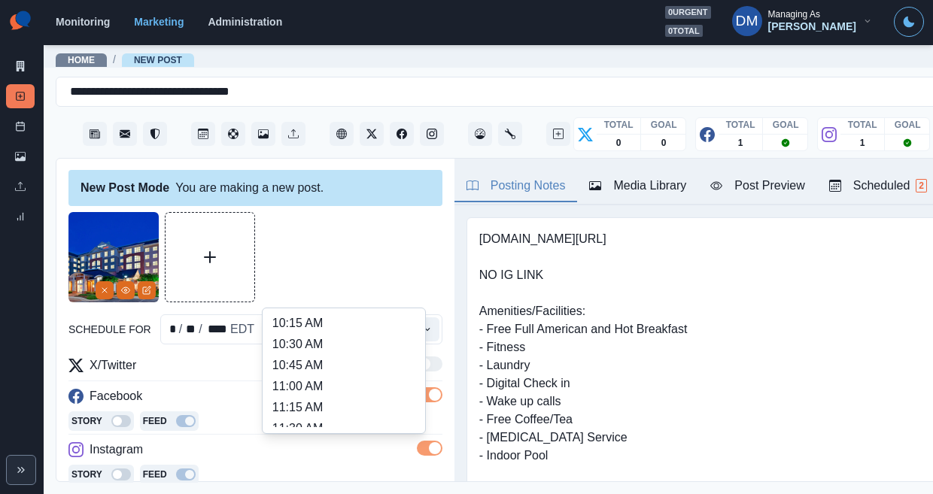
scroll to position [192, 0]
click at [321, 397] on li "11:15 AM" at bounding box center [344, 407] width 151 height 21
type input "********"
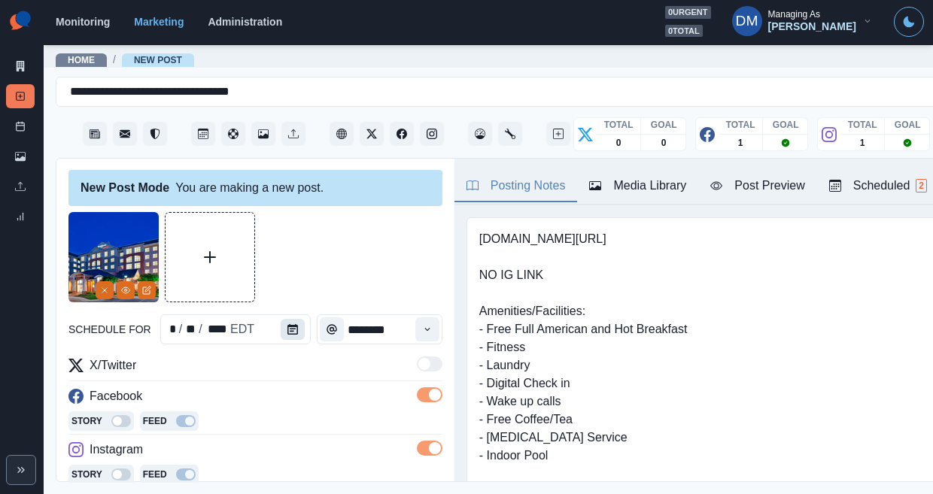
click at [287, 324] on icon "Calendar" at bounding box center [292, 329] width 11 height 11
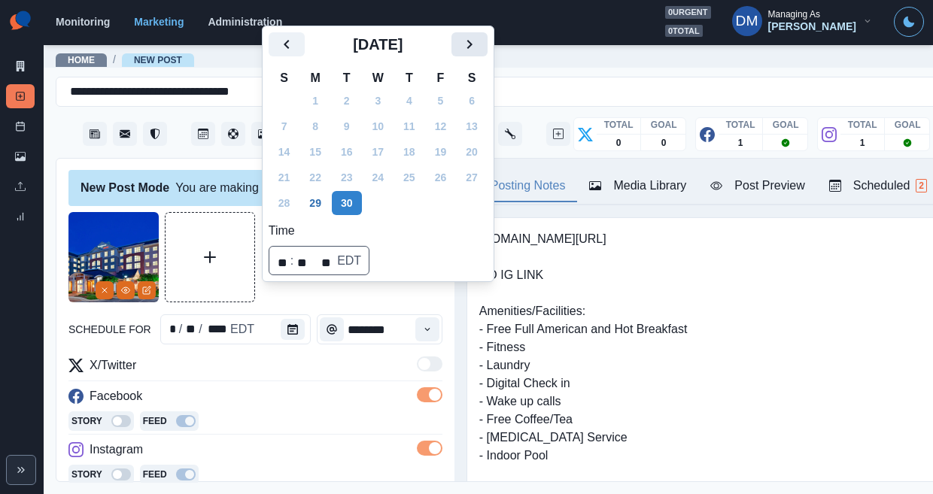
click at [452, 56] on button "Next" at bounding box center [470, 44] width 36 height 24
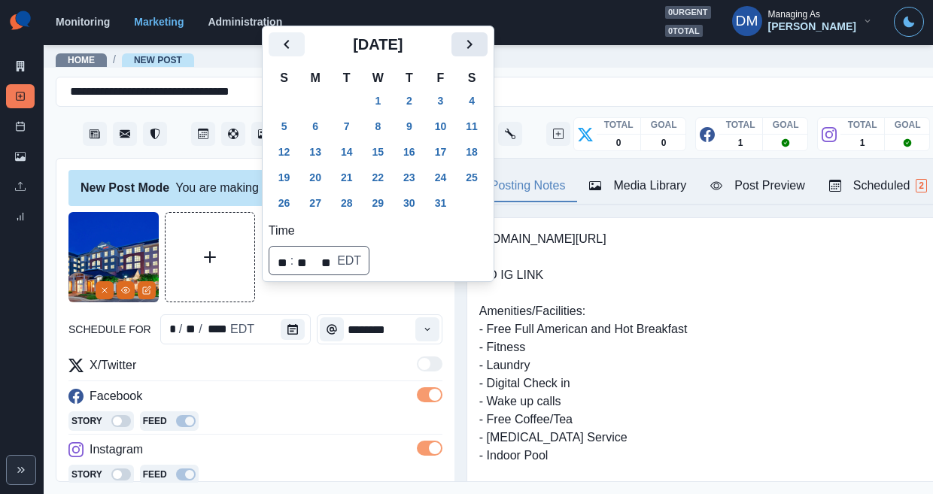
click at [452, 56] on button "Next" at bounding box center [470, 44] width 36 height 24
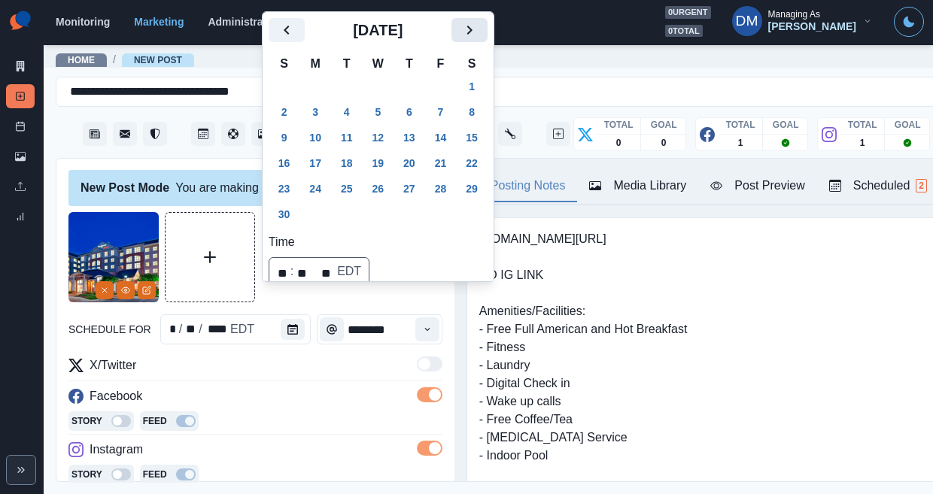
click at [461, 39] on icon "Next" at bounding box center [470, 30] width 18 height 18
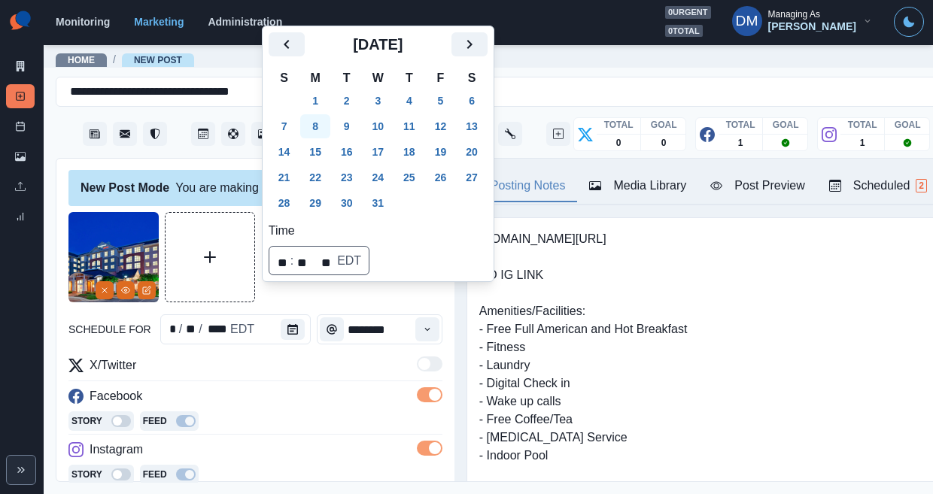
click at [303, 138] on button "8" at bounding box center [315, 126] width 30 height 24
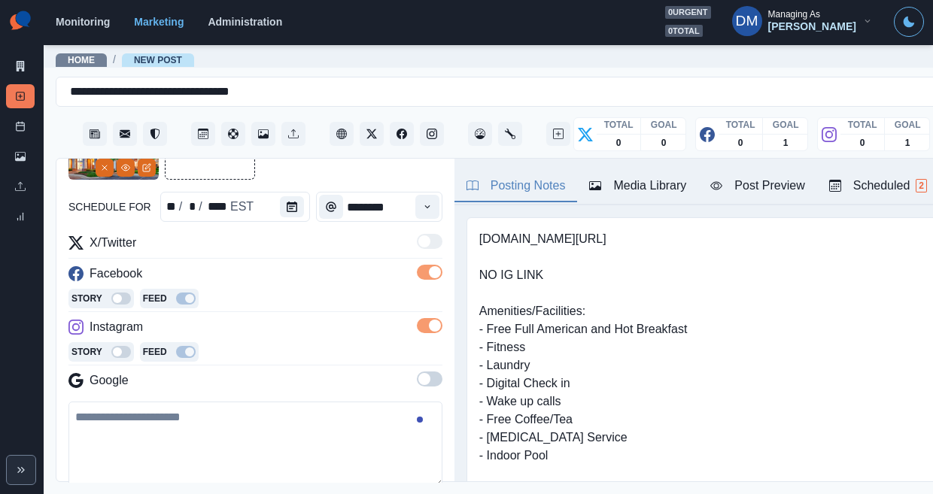
scroll to position [160, 0]
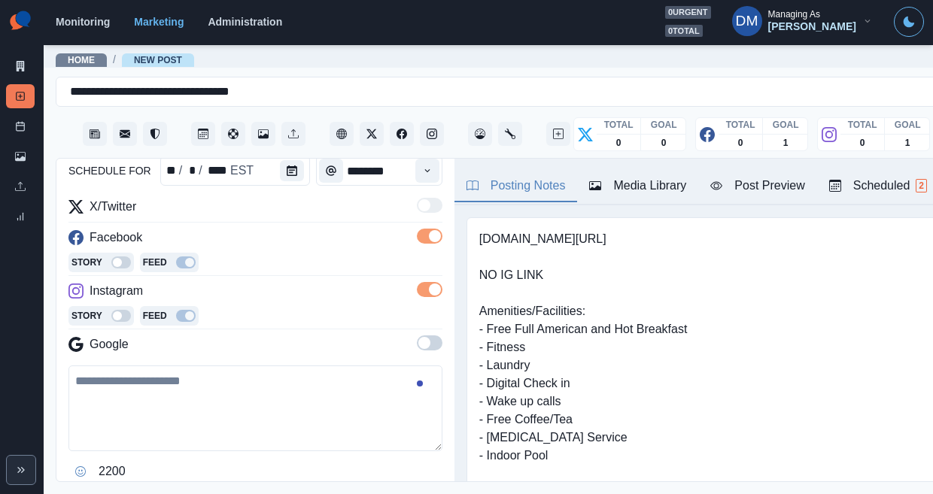
click at [130, 366] on textarea at bounding box center [255, 409] width 374 height 86
paste textarea "**********"
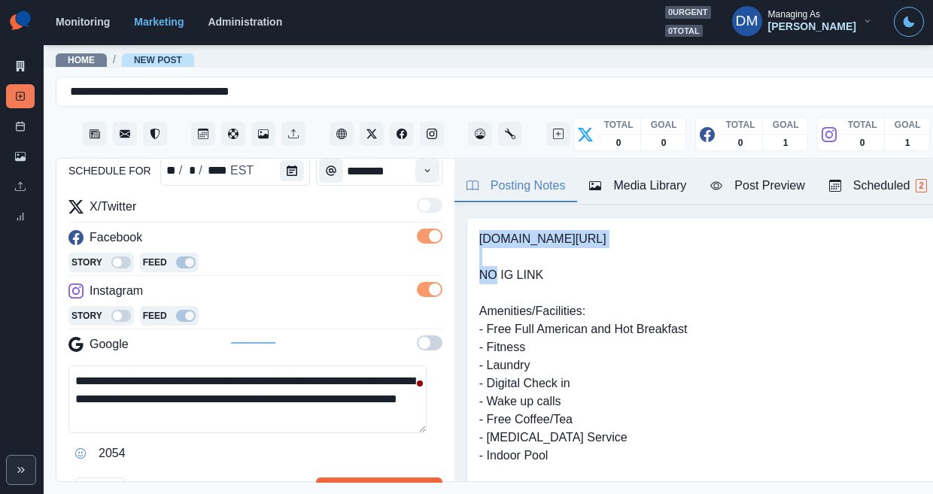
drag, startPoint x: 449, startPoint y: 203, endPoint x: 650, endPoint y: 208, distance: 201.0
click at [650, 230] on pre "www.marriott.com/bwirh NO IG LINK Amenities/Facilities: - Free Full American an…" at bounding box center [587, 419] width 217 height 379
copy pre "www.marriott.com/bwirh"
click at [391, 366] on textarea "**********" at bounding box center [247, 400] width 358 height 68
paste textarea "**********"
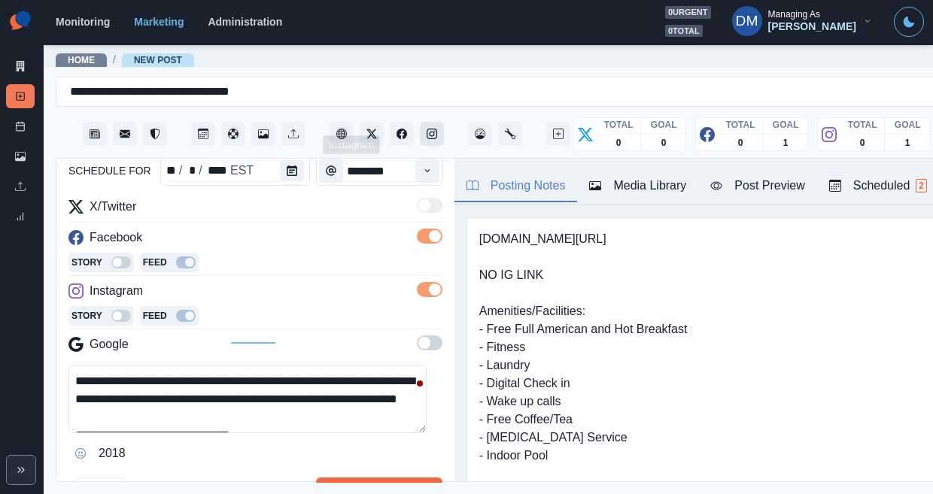
type textarea "**********"
click at [427, 129] on icon "Instagram" at bounding box center [432, 134] width 11 height 11
click at [278, 366] on textarea "**********" at bounding box center [247, 400] width 358 height 68
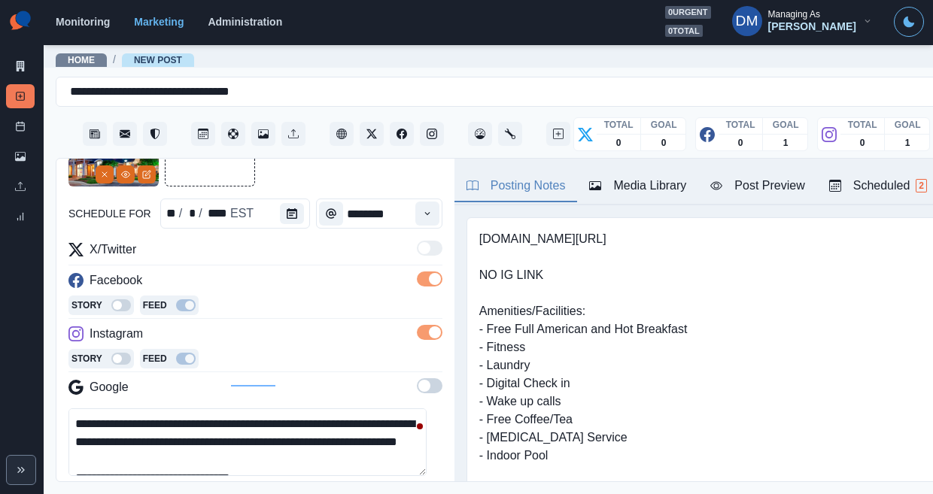
scroll to position [116, 0]
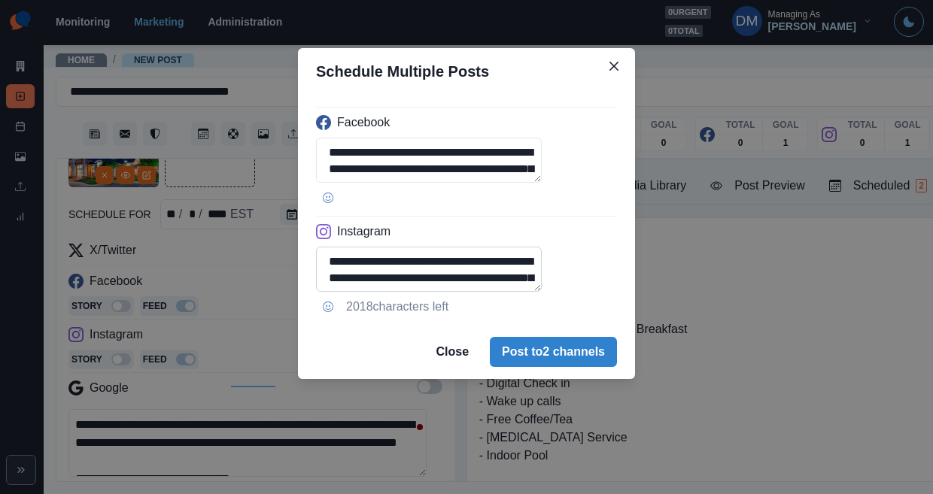
scroll to position [40, 0]
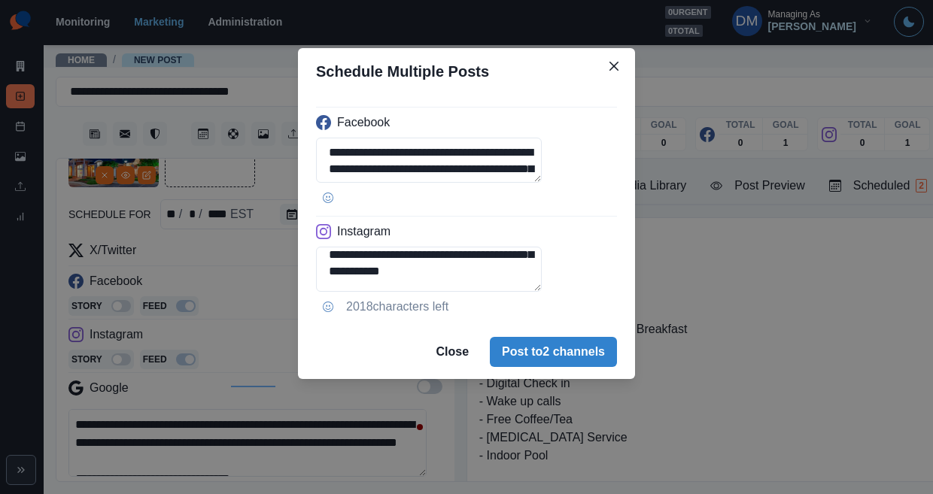
drag, startPoint x: 416, startPoint y: 232, endPoint x: 590, endPoint y: 257, distance: 175.6
click at [590, 256] on div "**********" at bounding box center [466, 210] width 337 height 230
type textarea "**********"
click at [538, 138] on textarea "**********" at bounding box center [429, 160] width 226 height 45
click at [528, 337] on button "Post to 2 channels" at bounding box center [553, 352] width 127 height 30
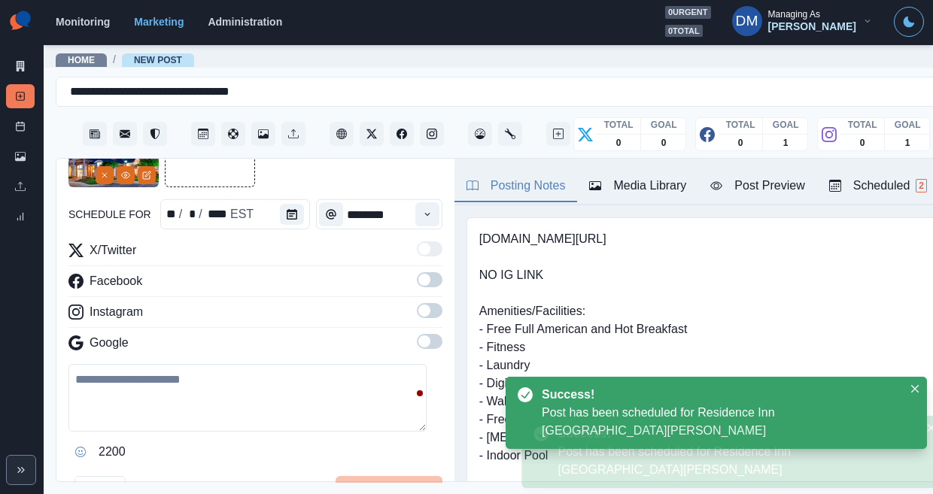
scroll to position [116, 0]
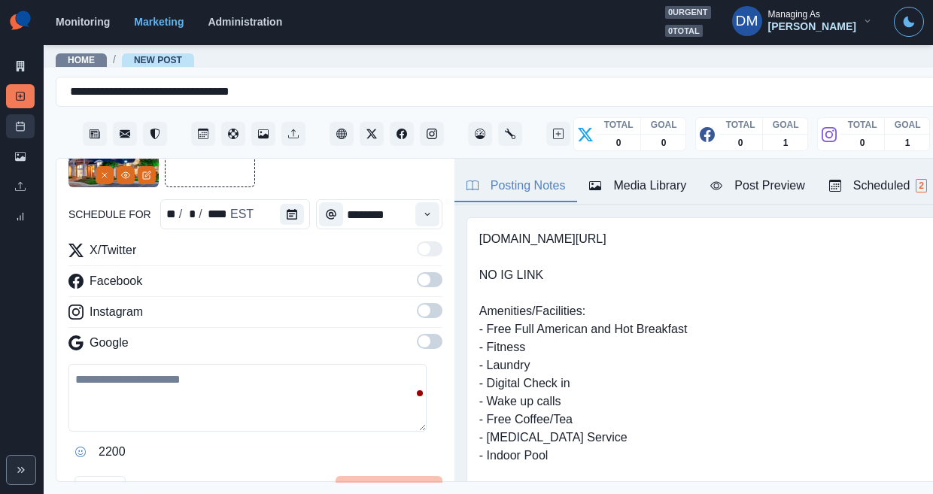
click at [28, 114] on link "Post Schedule" at bounding box center [20, 126] width 29 height 24
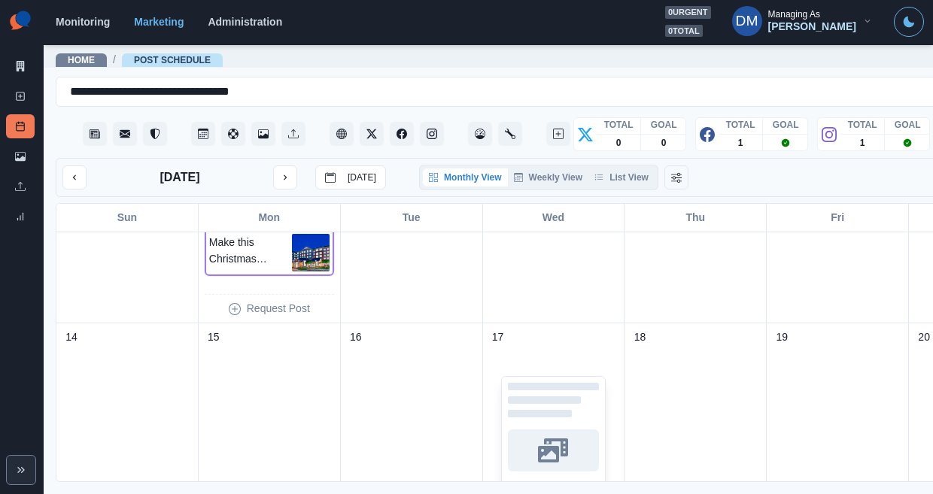
scroll to position [440, 0]
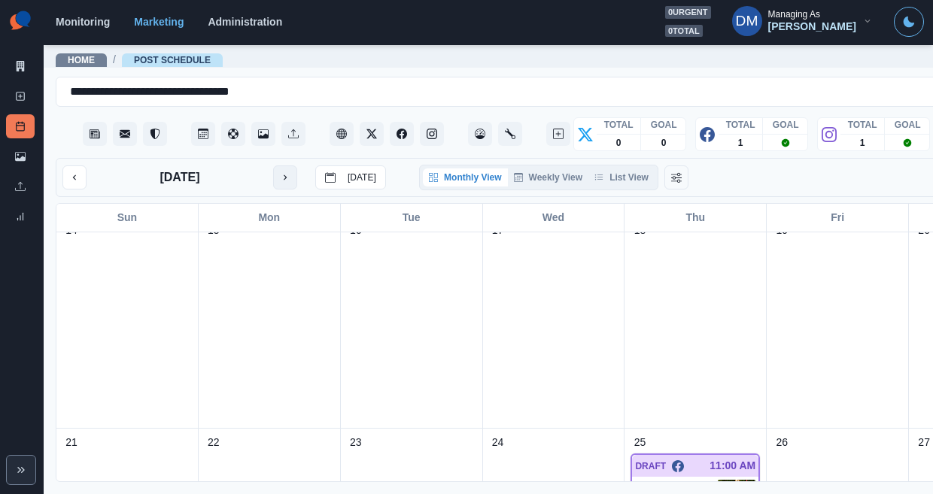
click at [280, 172] on icon "next month" at bounding box center [285, 177] width 11 height 11
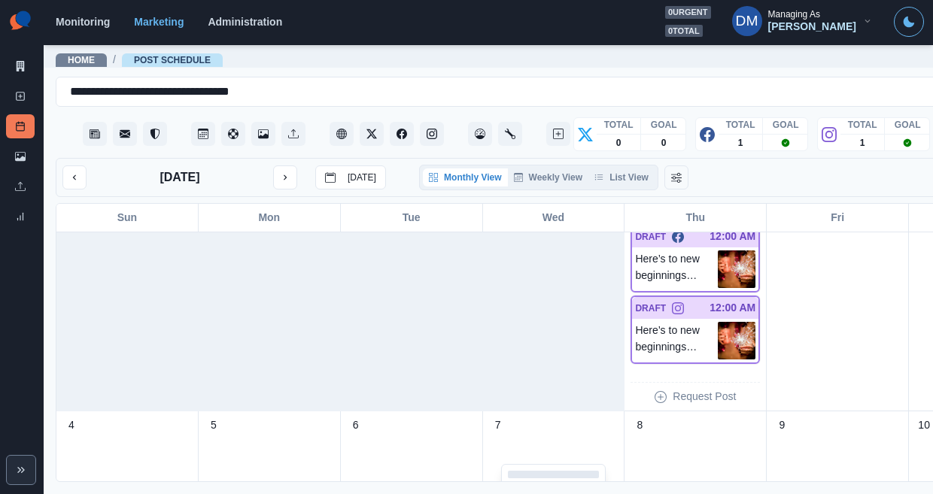
scroll to position [42, 0]
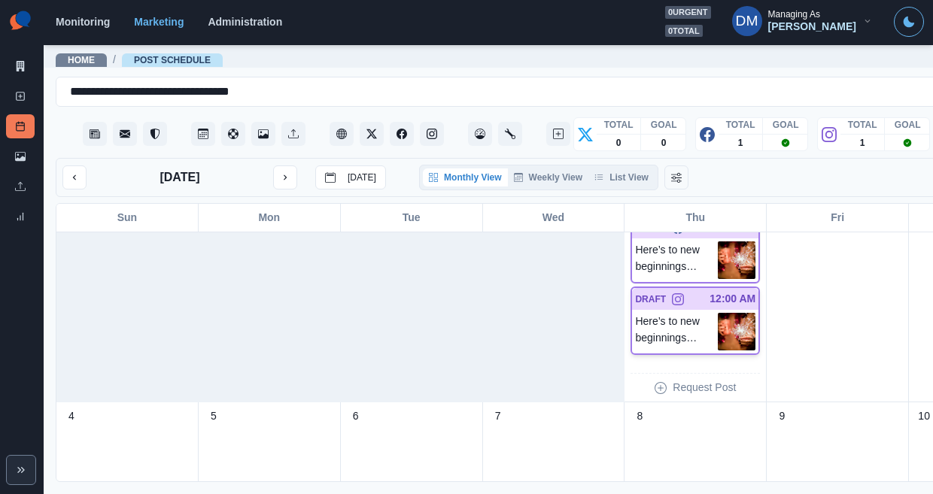
click at [718, 313] on img at bounding box center [737, 332] width 38 height 38
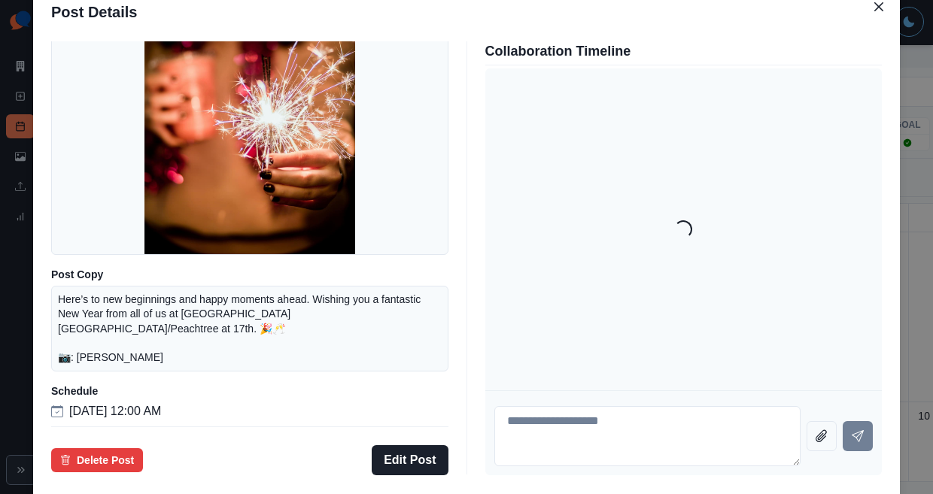
scroll to position [142, 0]
click at [417, 446] on button "Edit Post" at bounding box center [410, 461] width 76 height 30
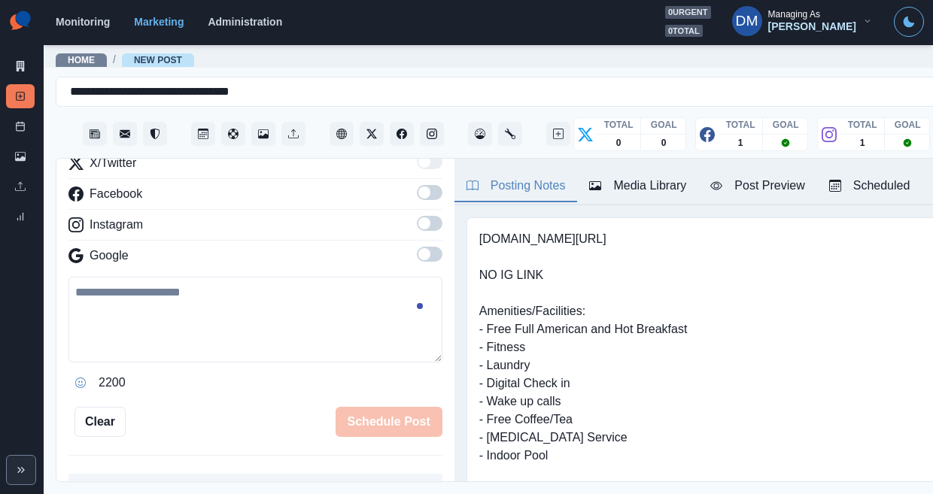
scroll to position [256, 0]
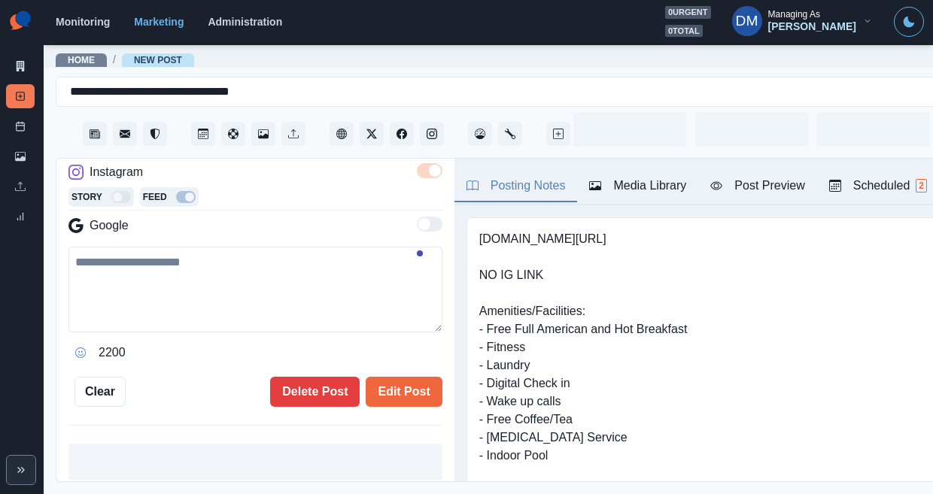
type input "********"
type textarea "**********"
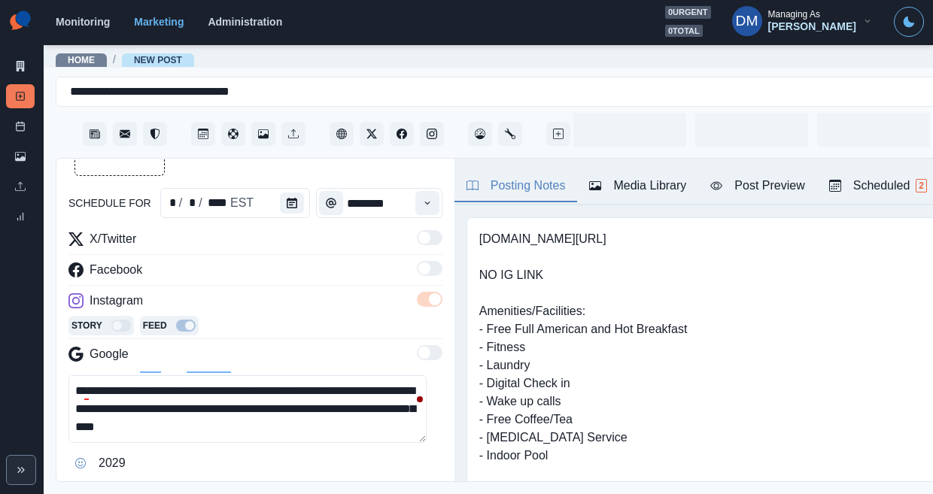
scroll to position [121, 0]
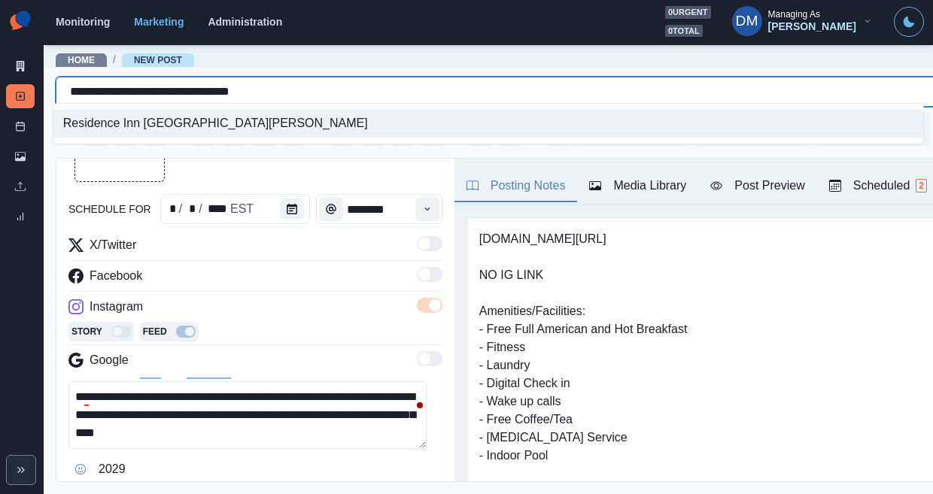
drag, startPoint x: 64, startPoint y: 85, endPoint x: 295, endPoint y: 84, distance: 231.0
click at [297, 84] on div "**********" at bounding box center [534, 91] width 928 height 21
click at [251, 382] on textarea "**********" at bounding box center [247, 416] width 358 height 68
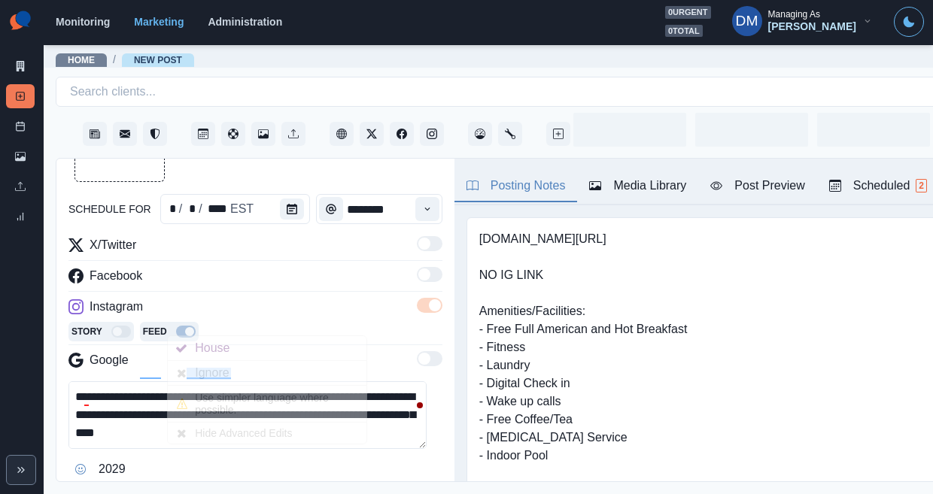
click at [190, 382] on textarea "**********" at bounding box center [247, 416] width 358 height 68
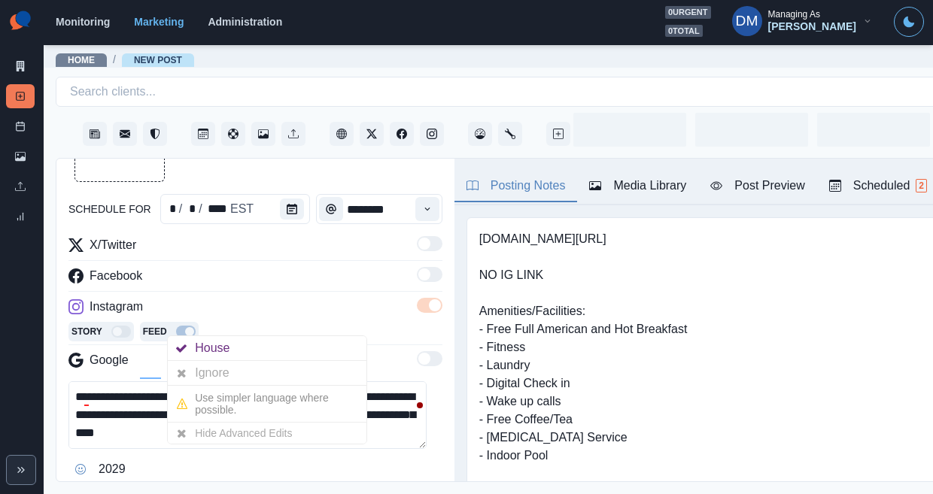
click at [190, 382] on textarea "**********" at bounding box center [247, 416] width 358 height 68
click at [370, 382] on textarea "**********" at bounding box center [247, 416] width 358 height 68
paste textarea
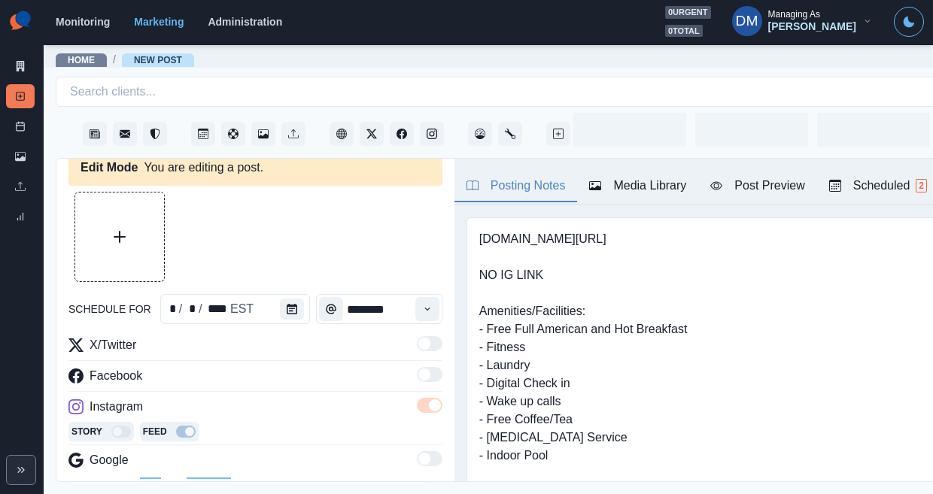
scroll to position [0, 0]
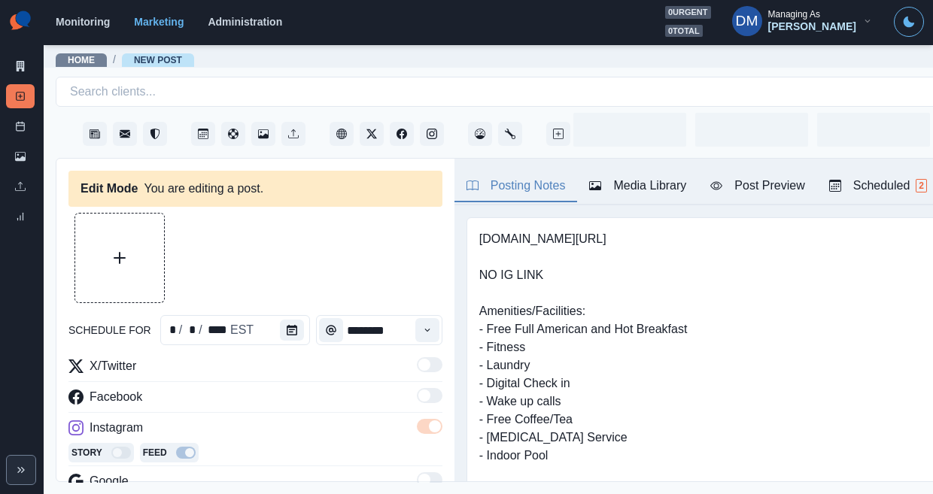
type textarea "**********"
click at [577, 171] on button "Media Library" at bounding box center [637, 187] width 121 height 32
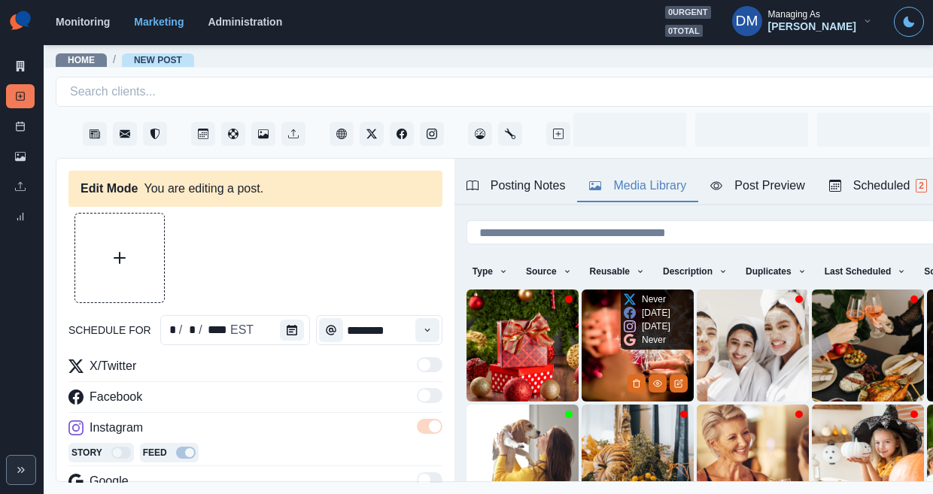
click at [582, 301] on img at bounding box center [638, 346] width 112 height 112
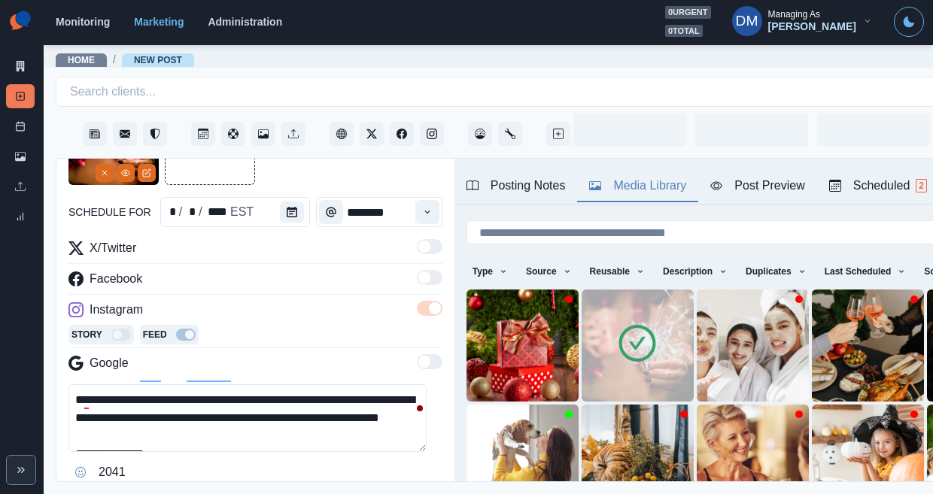
scroll to position [130, 0]
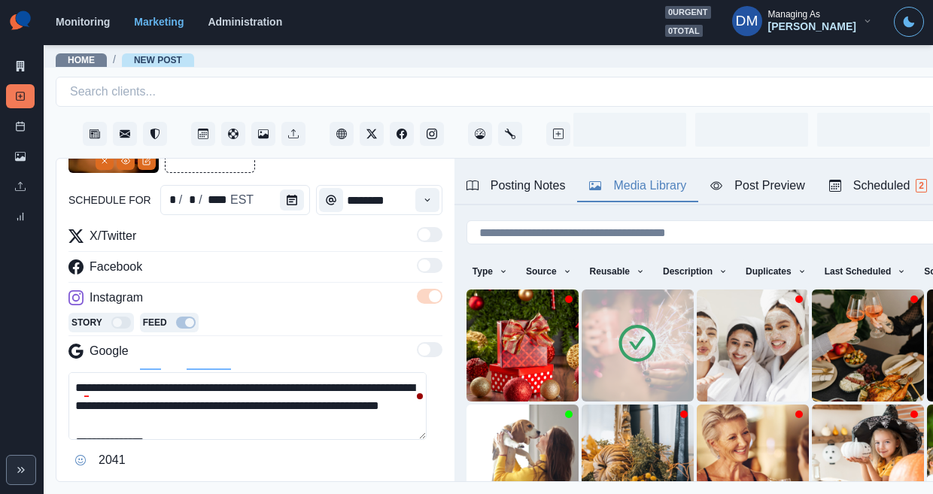
click at [386, 485] on button "Edit Post" at bounding box center [404, 500] width 76 height 30
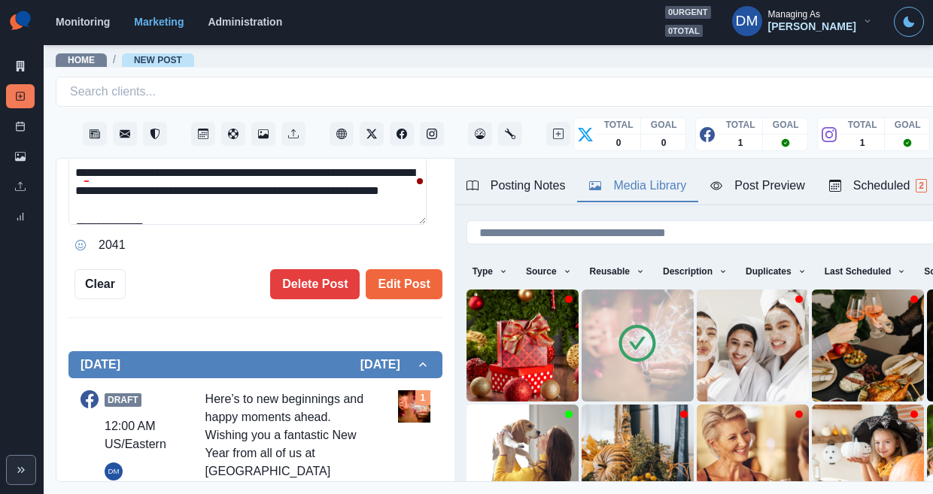
scroll to position [345, 0]
click at [398, 269] on button "Edit Post" at bounding box center [404, 284] width 76 height 30
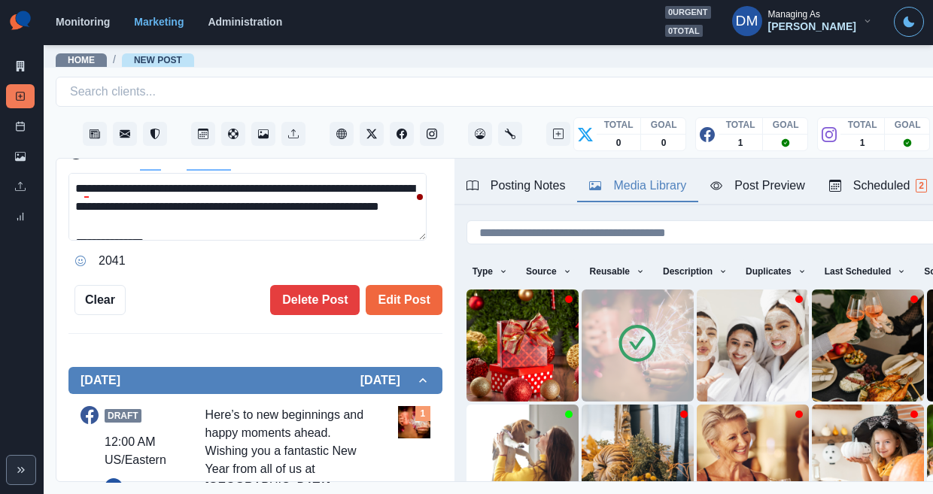
scroll to position [327, 0]
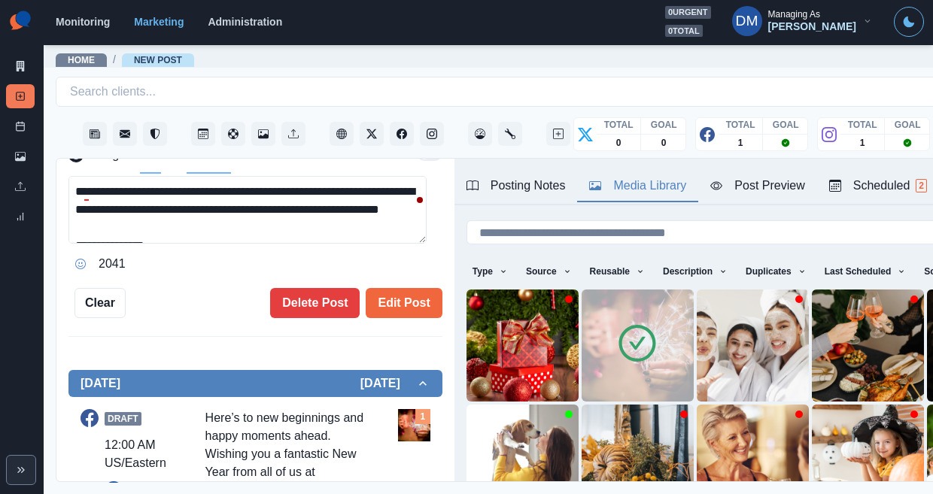
click at [384, 229] on div "**********" at bounding box center [255, 321] width 398 height 324
click at [385, 288] on button "Edit Post" at bounding box center [404, 303] width 76 height 30
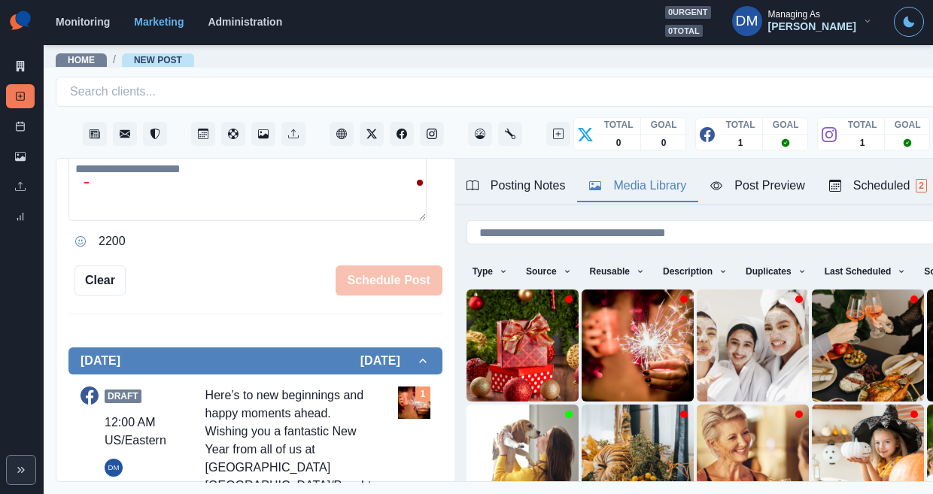
scroll to position [418, 0]
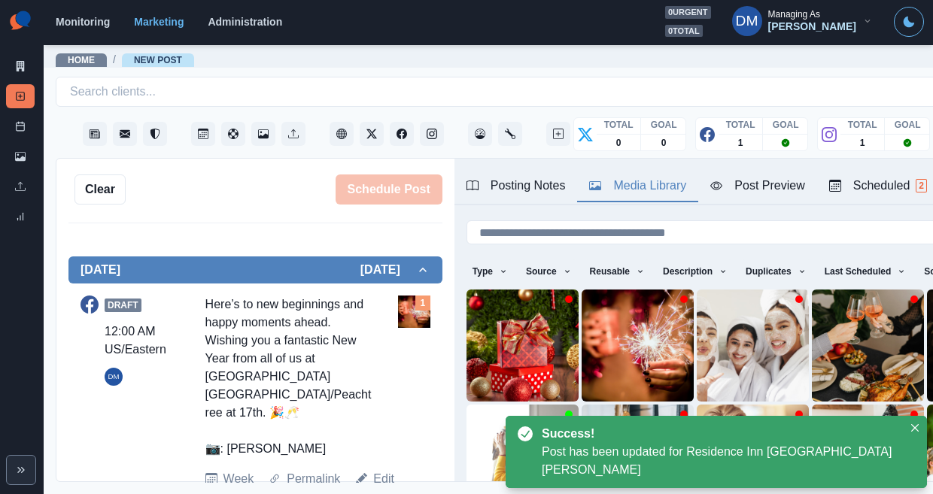
click at [373, 470] on link "Edit" at bounding box center [383, 479] width 21 height 18
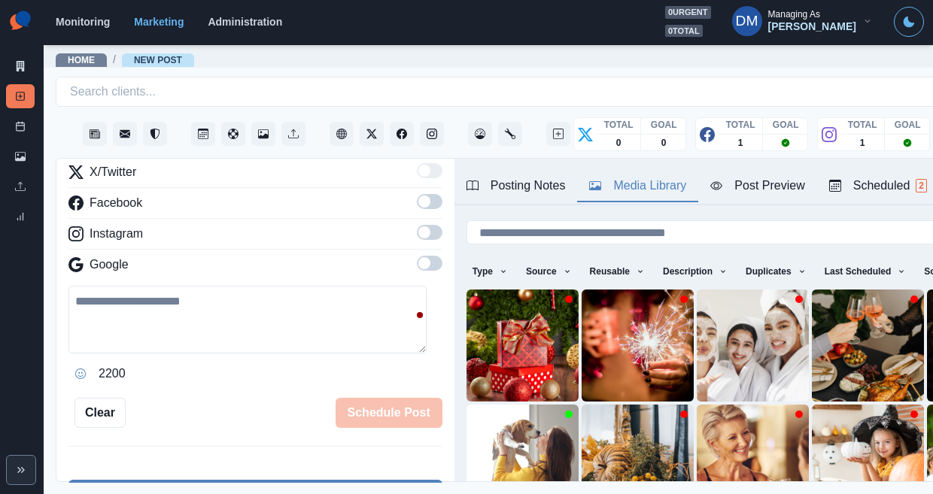
scroll to position [49, 0]
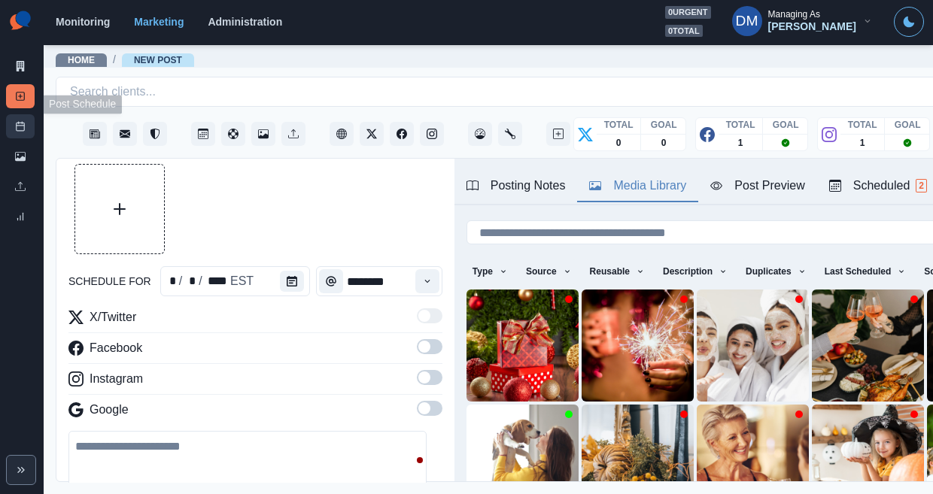
click at [29, 114] on link "Post Schedule" at bounding box center [20, 126] width 29 height 24
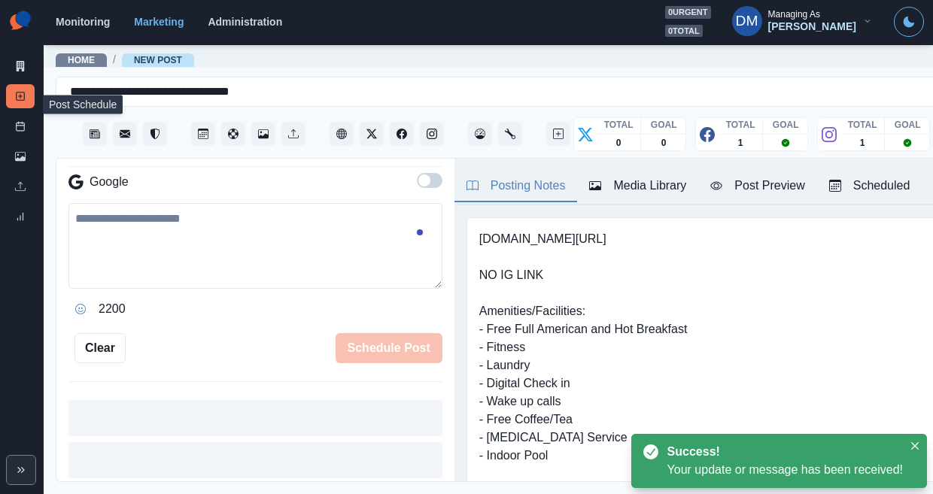
scroll to position [328, 0]
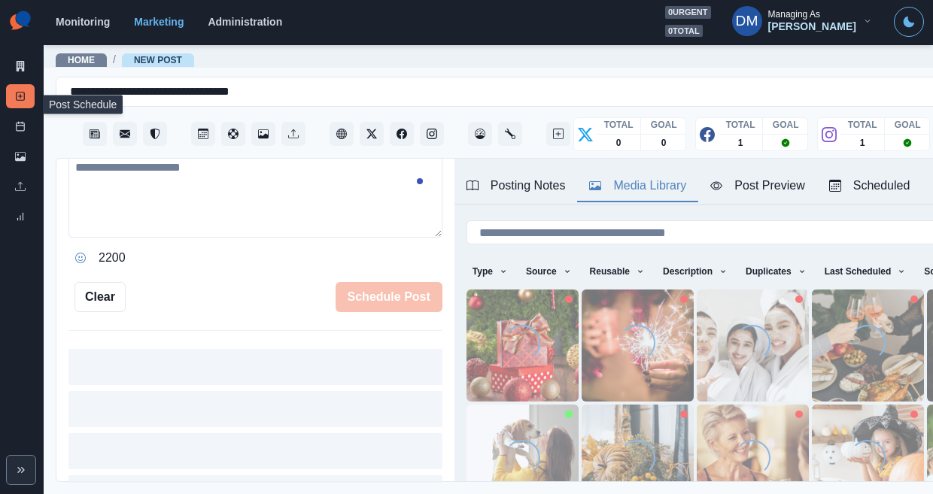
click at [589, 177] on div "Media Library" at bounding box center [637, 186] width 97 height 18
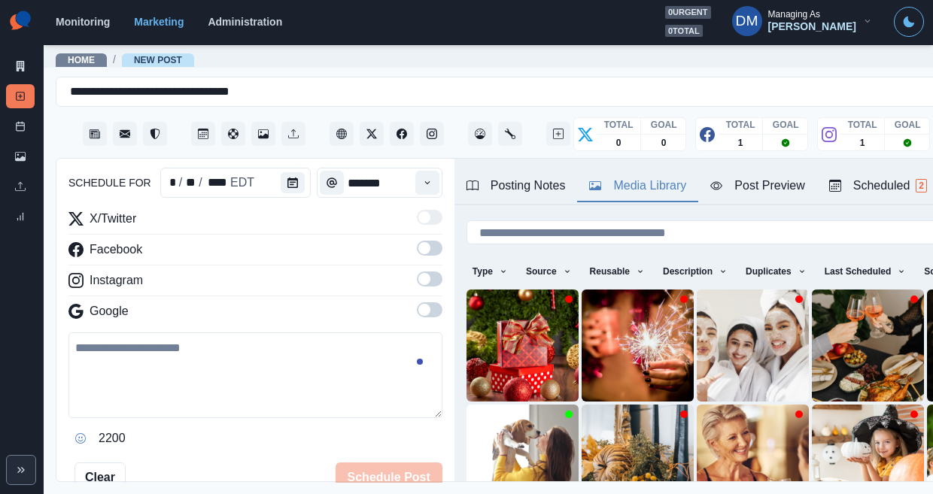
scroll to position [0, 0]
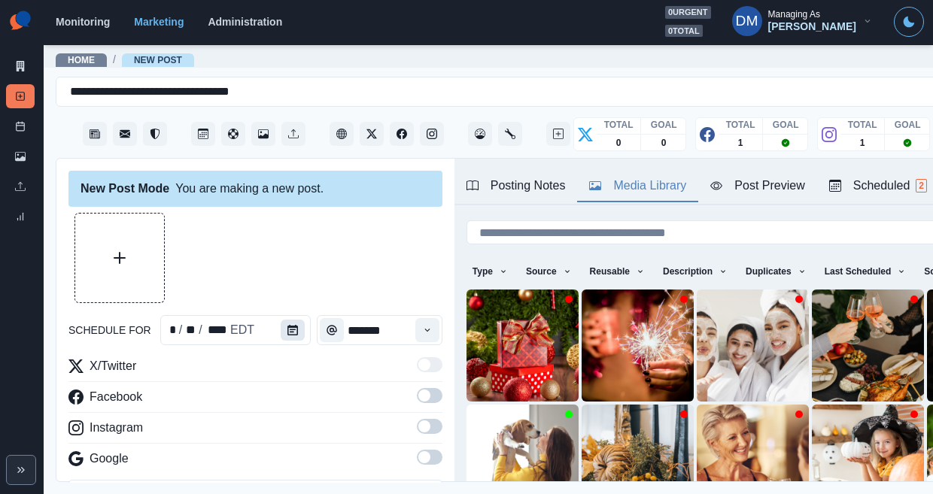
click at [281, 320] on button "Calendar" at bounding box center [293, 330] width 24 height 21
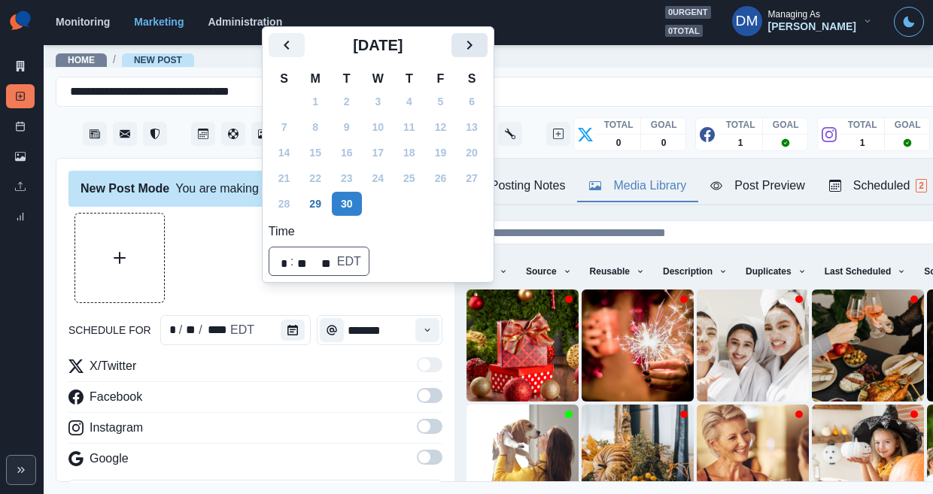
click at [461, 54] on icon "Next" at bounding box center [470, 45] width 18 height 18
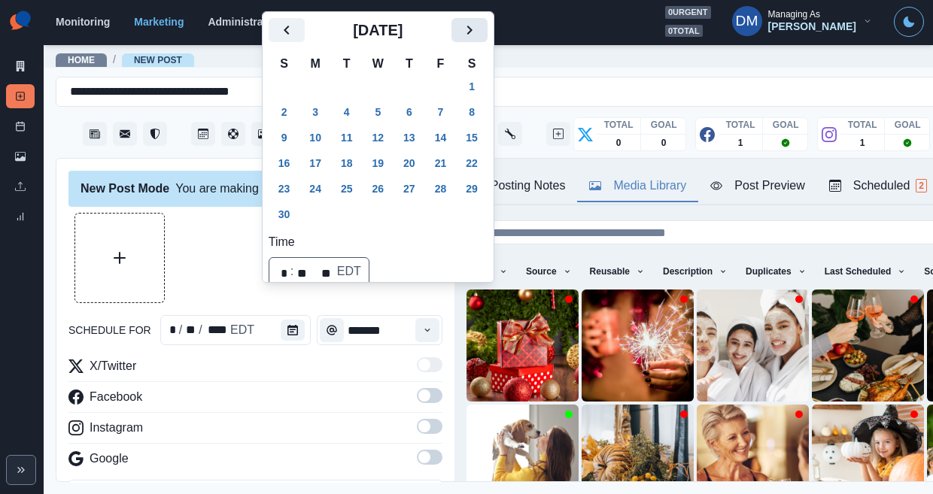
click at [456, 74] on th "S" at bounding box center [472, 64] width 32 height 20
click at [461, 39] on icon "Next" at bounding box center [470, 30] width 18 height 18
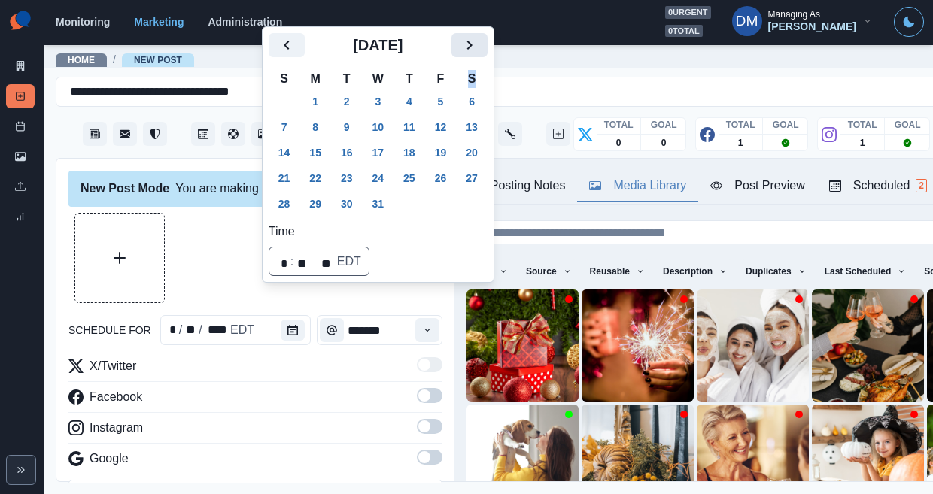
click at [461, 54] on icon "Next" at bounding box center [470, 45] width 18 height 18
click at [394, 114] on button "1" at bounding box center [409, 102] width 30 height 24
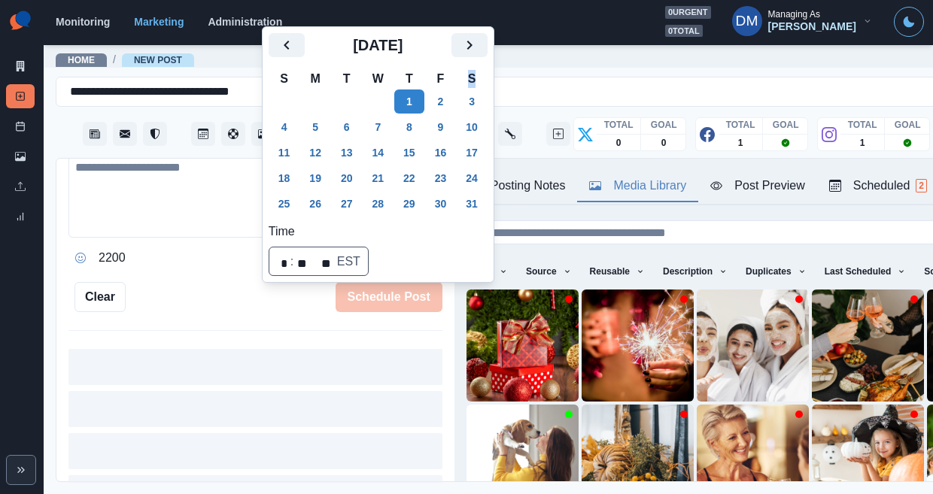
scroll to position [328, 0]
click at [230, 282] on div "Schedule Post" at bounding box center [284, 297] width 317 height 30
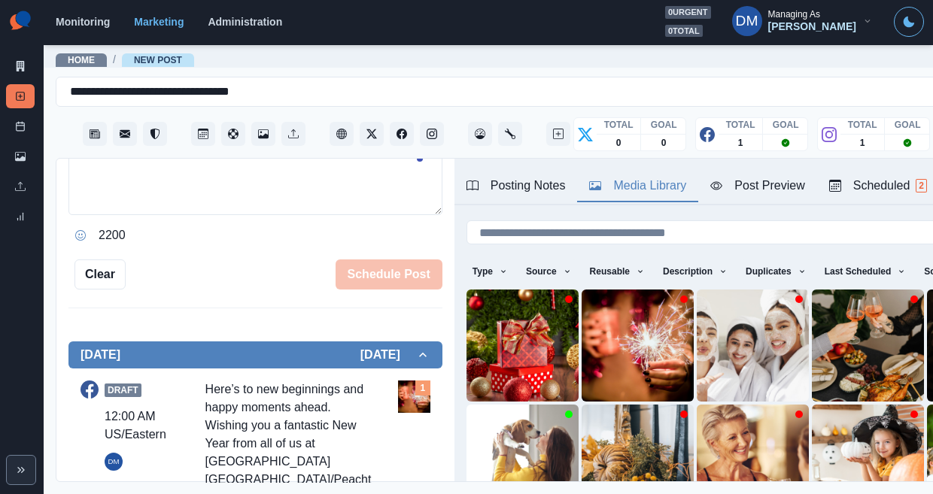
scroll to position [352, 0]
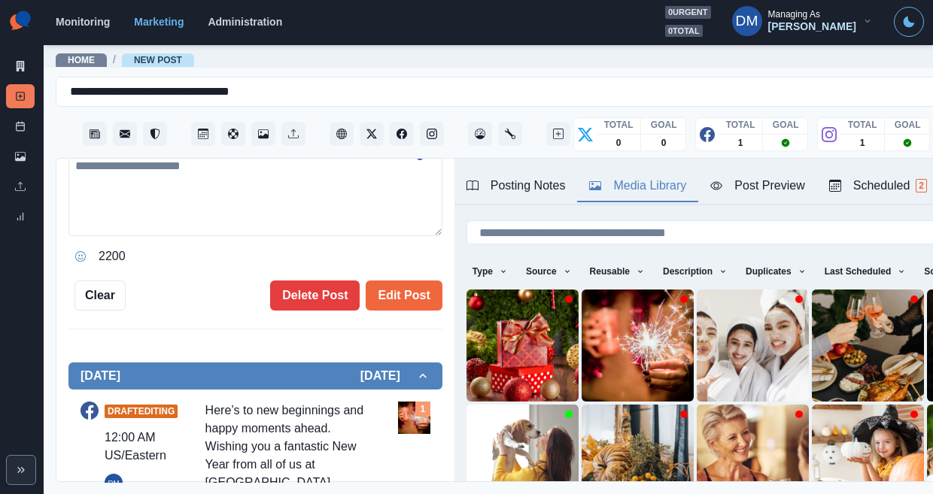
type input "********"
type textarea "**********"
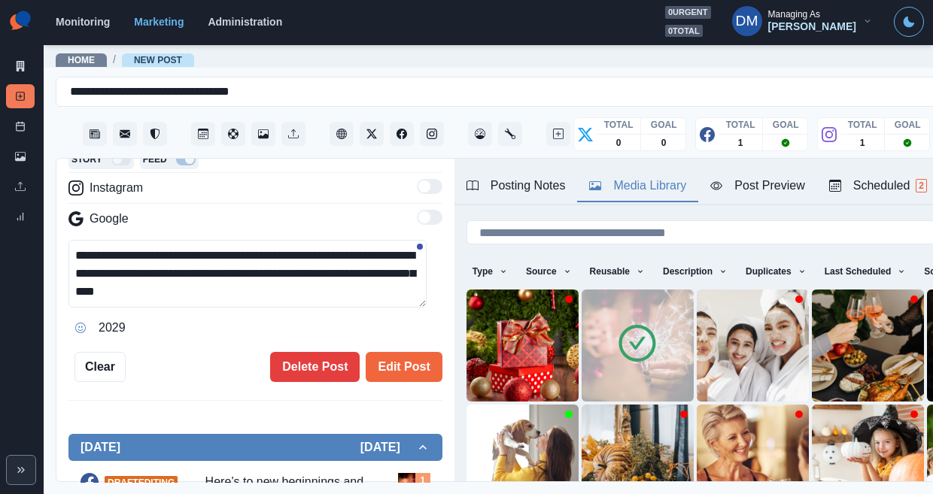
scroll to position [260, 0]
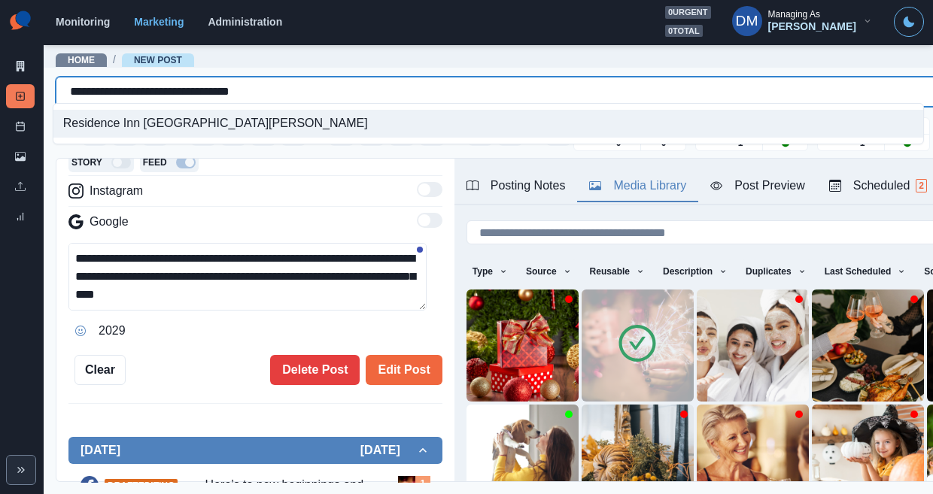
drag, startPoint x: 65, startPoint y: 89, endPoint x: 273, endPoint y: 90, distance: 207.7
click at [274, 90] on div "**********" at bounding box center [534, 91] width 928 height 21
click at [247, 243] on textarea "**********" at bounding box center [247, 277] width 358 height 68
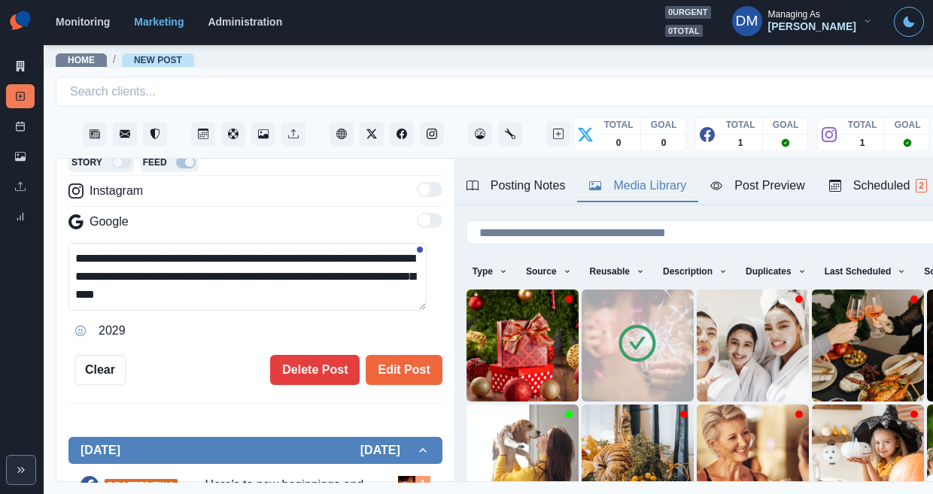
click at [247, 243] on textarea "**********" at bounding box center [247, 277] width 358 height 68
click at [198, 243] on textarea "**********" at bounding box center [247, 277] width 358 height 68
click at [374, 243] on textarea "**********" at bounding box center [247, 277] width 358 height 68
paste textarea
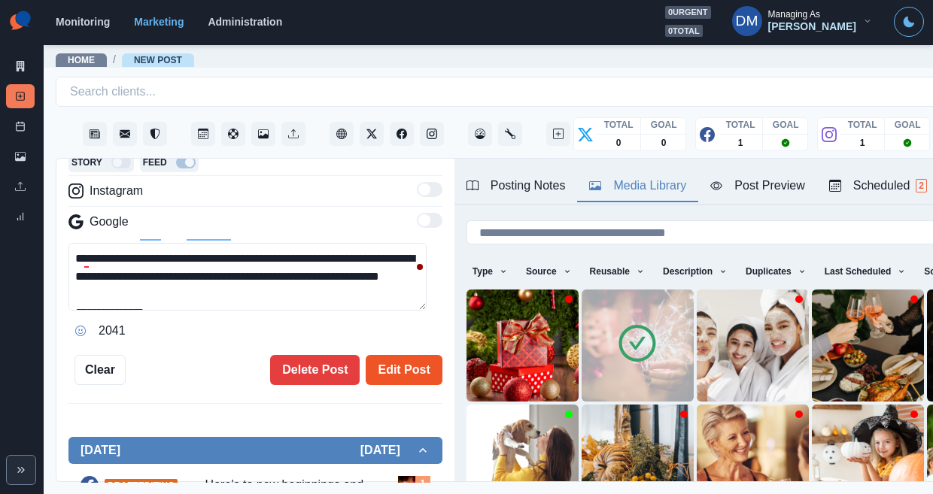
type textarea "**********"
click at [392, 355] on button "Edit Post" at bounding box center [404, 370] width 76 height 30
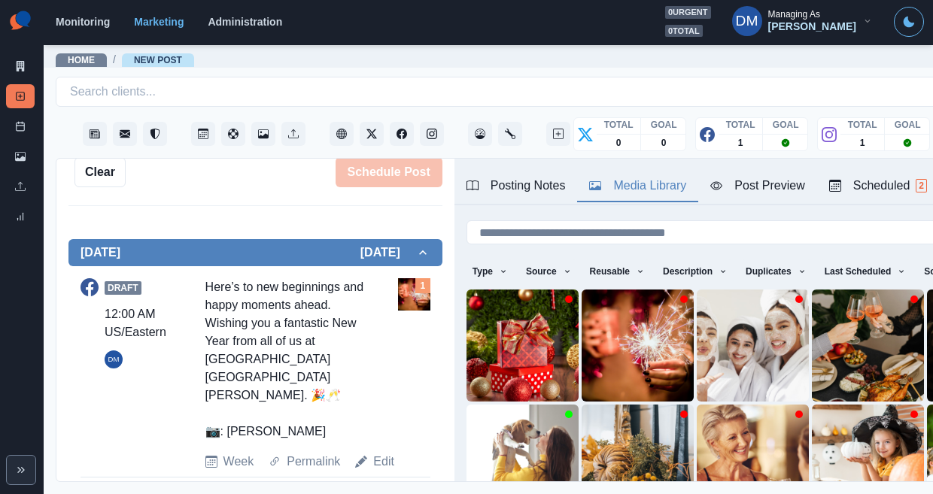
scroll to position [418, 0]
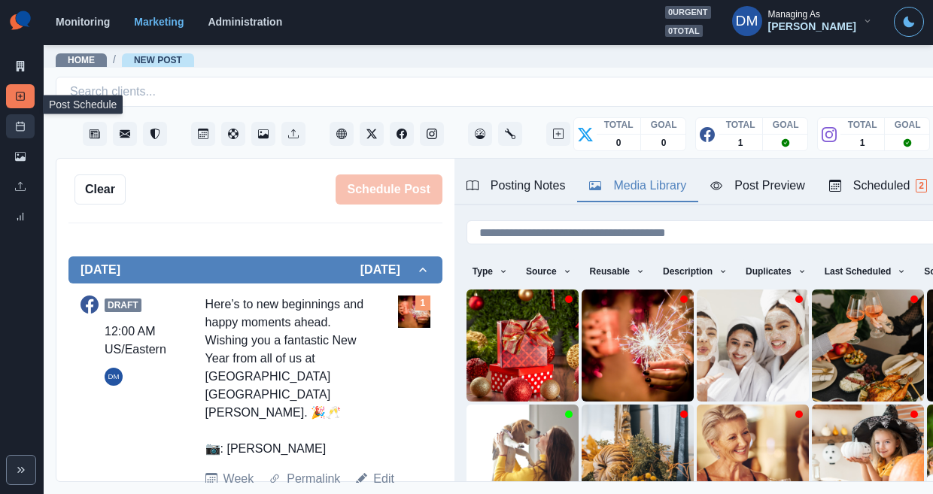
click at [24, 114] on link "Post Schedule" at bounding box center [20, 126] width 29 height 24
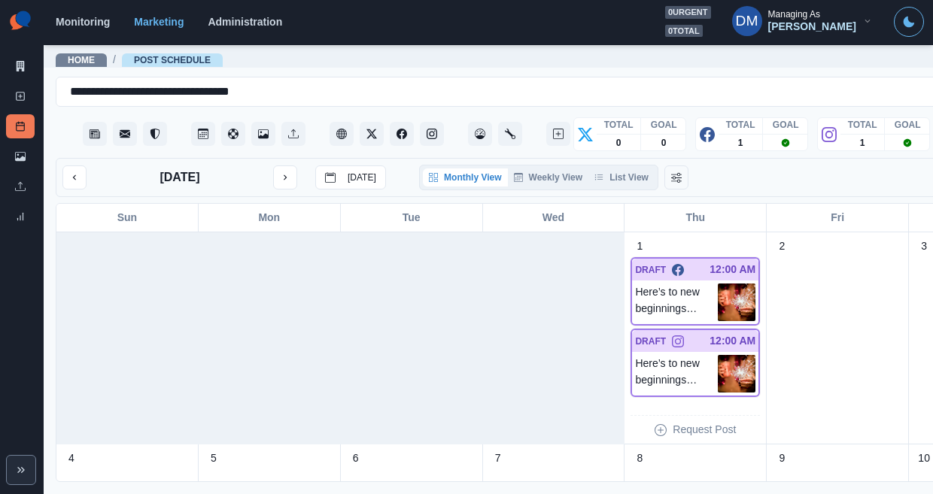
scroll to position [20, 0]
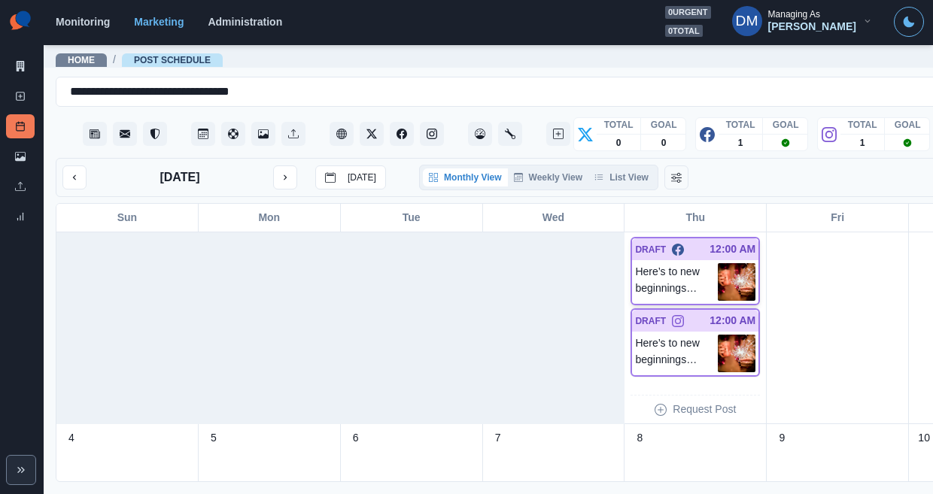
click at [718, 263] on img at bounding box center [737, 282] width 38 height 38
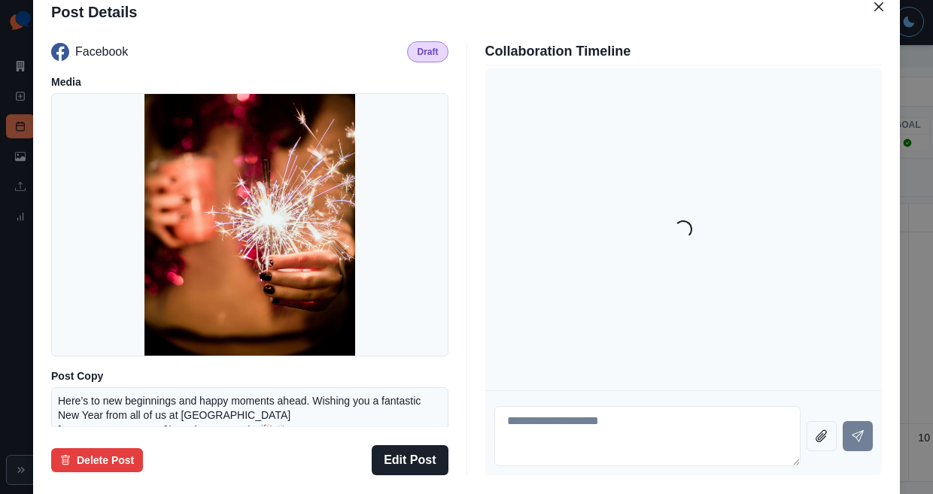
scroll to position [142, 0]
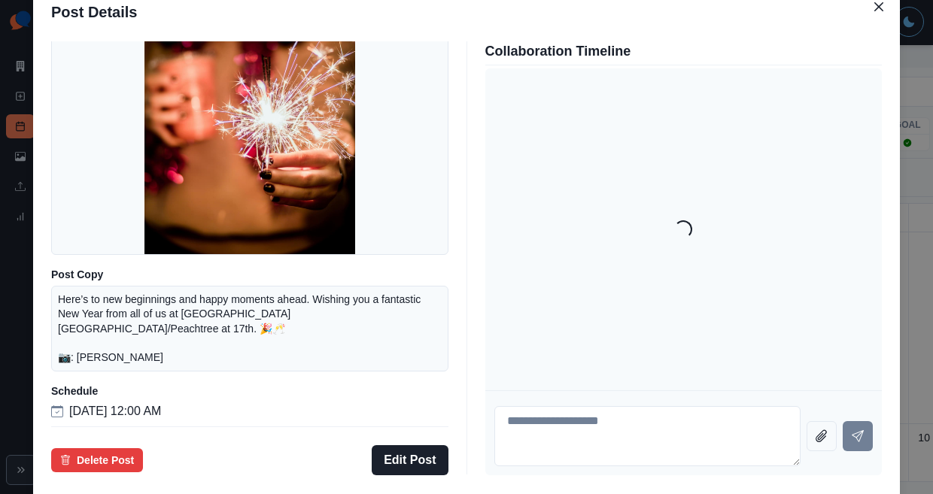
click at [86, 259] on div "Post Details Facebook Draft Media Post Copy Here’s to new beginnings and happy …" at bounding box center [466, 247] width 933 height 494
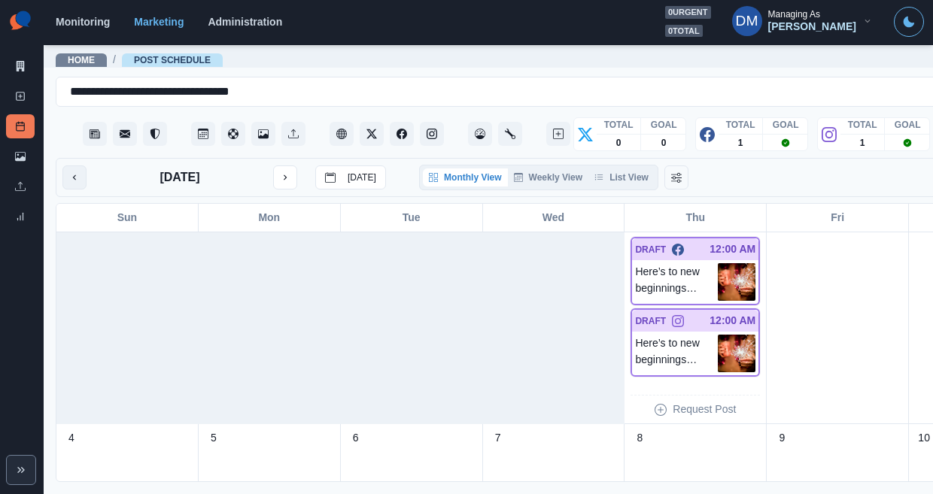
click at [69, 172] on icon "previous month" at bounding box center [74, 177] width 11 height 11
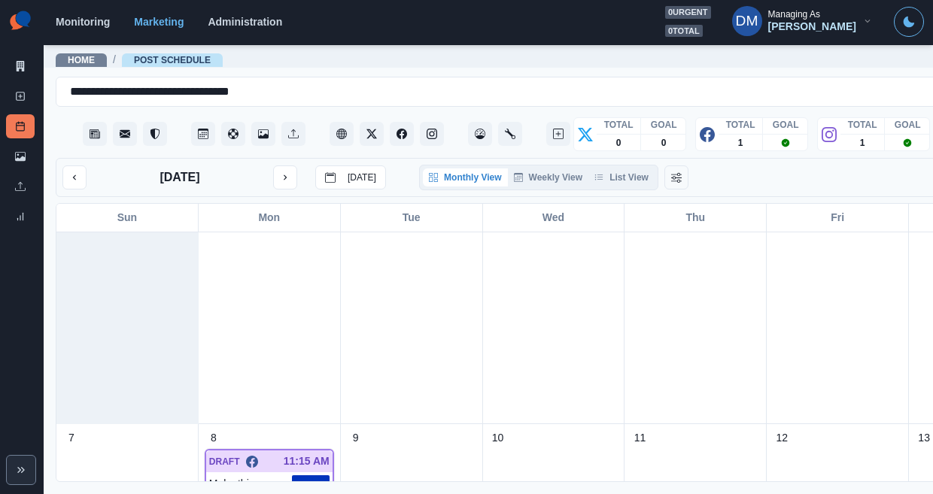
scroll to position [480, 0]
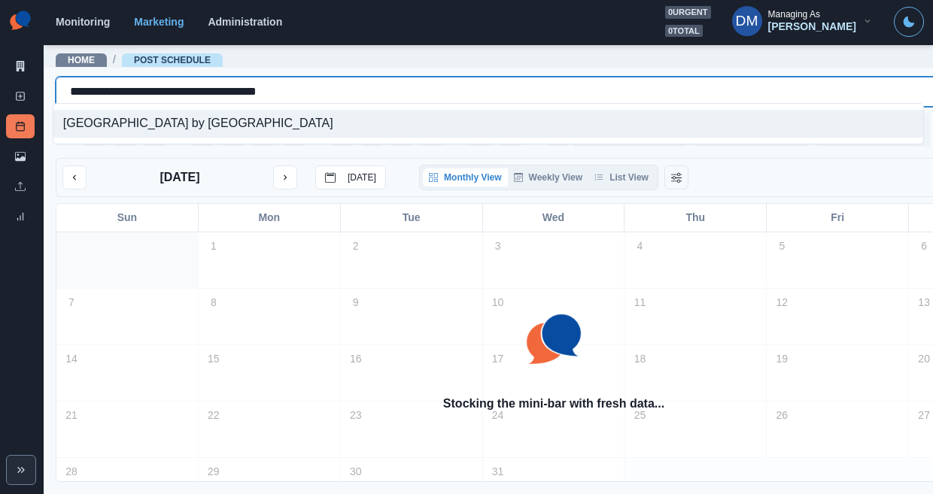
drag, startPoint x: 64, startPoint y: 87, endPoint x: 374, endPoint y: 90, distance: 310.1
click at [374, 90] on div "**********" at bounding box center [534, 91] width 928 height 21
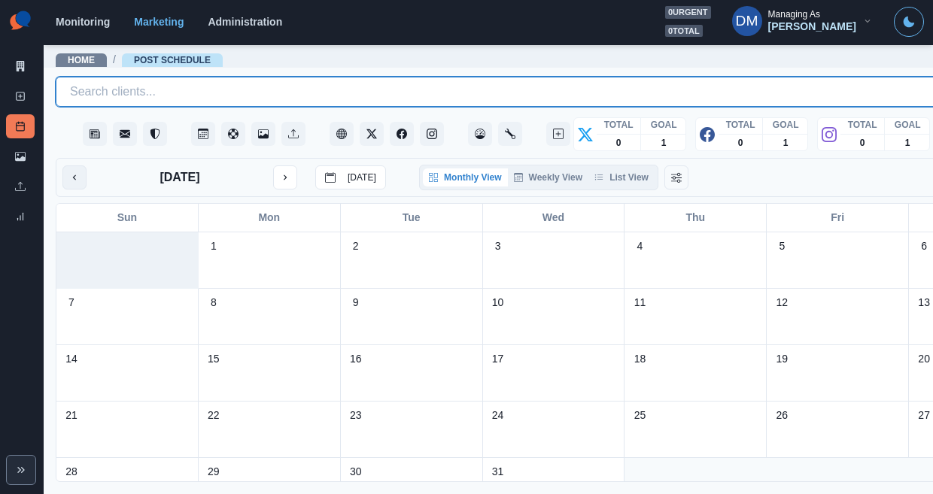
click at [69, 172] on icon "previous month" at bounding box center [74, 177] width 11 height 11
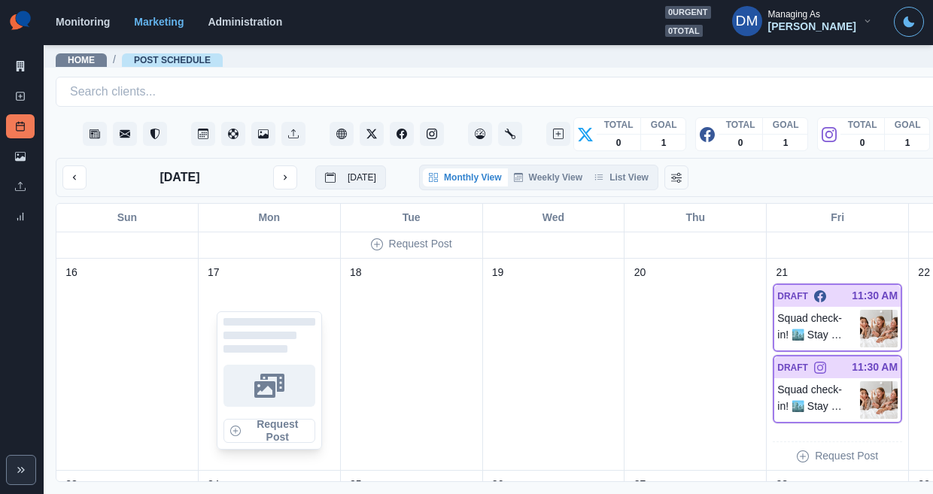
scroll to position [633, 0]
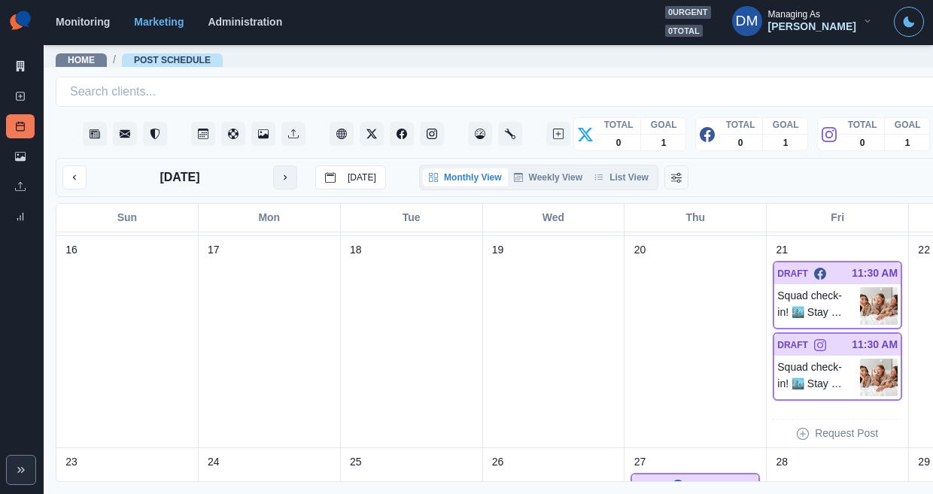
click at [273, 166] on button "next month" at bounding box center [285, 178] width 24 height 24
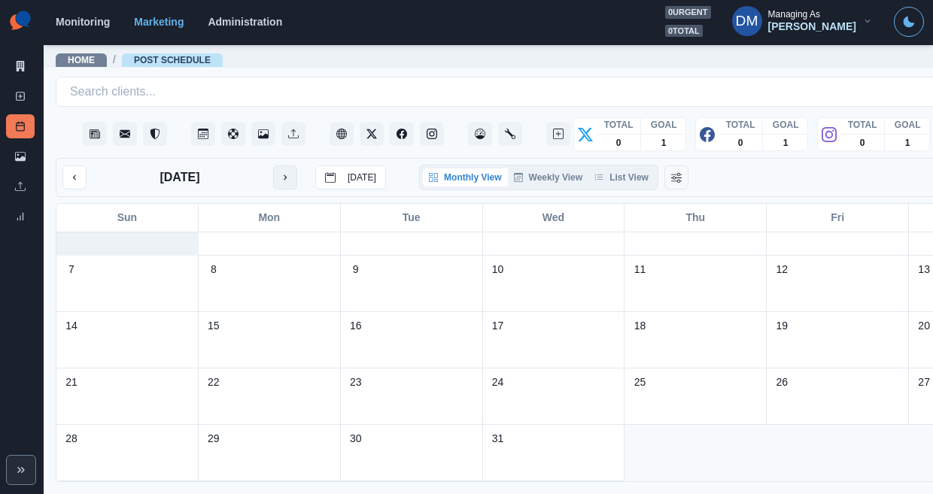
scroll to position [33, 0]
click at [19, 144] on link "Media Library" at bounding box center [20, 156] width 29 height 24
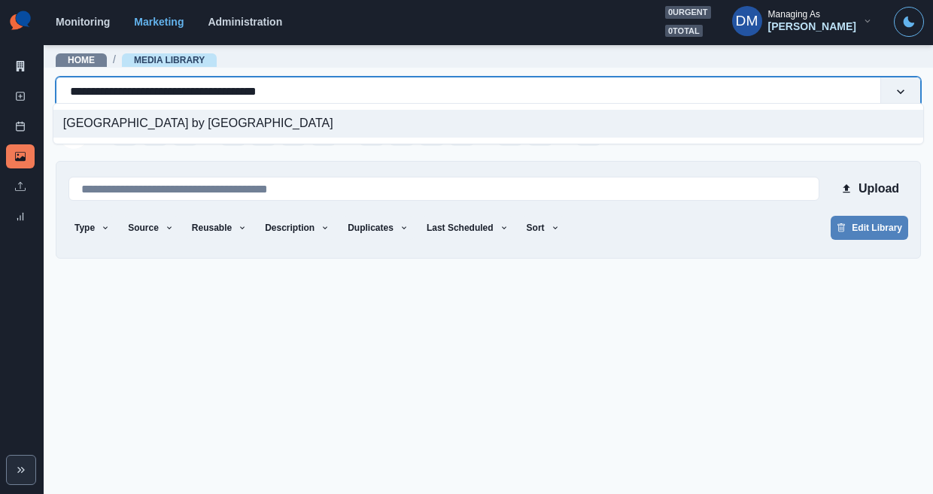
drag, startPoint x: 65, startPoint y: 90, endPoint x: 351, endPoint y: 90, distance: 286.7
click at [351, 90] on div "**********" at bounding box center [468, 91] width 797 height 21
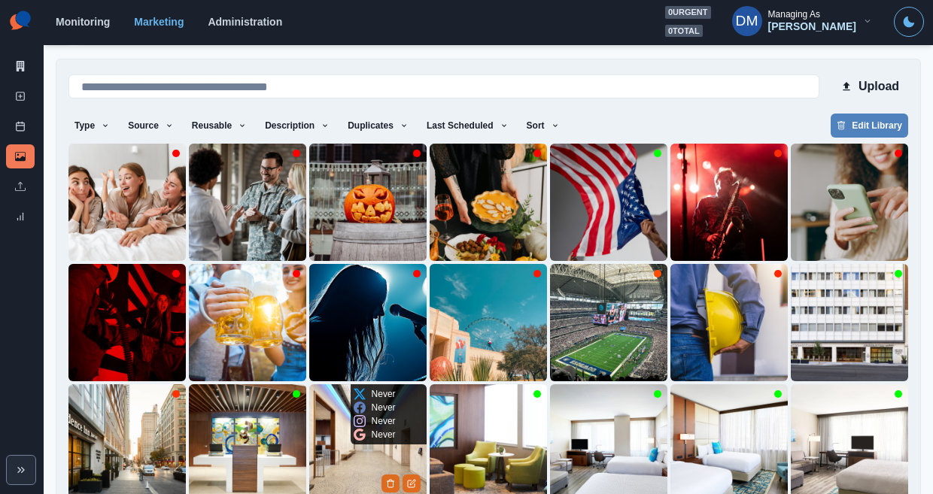
scroll to position [120, 0]
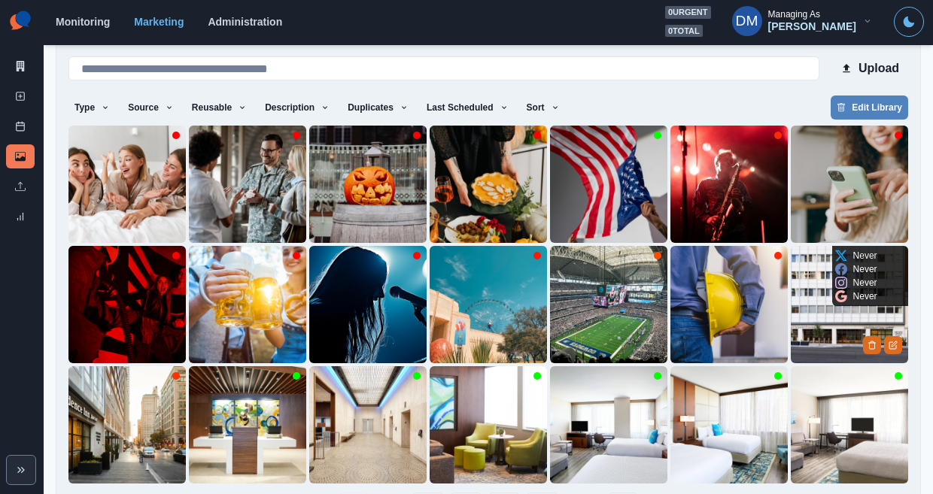
click at [816, 264] on img at bounding box center [849, 304] width 117 height 117
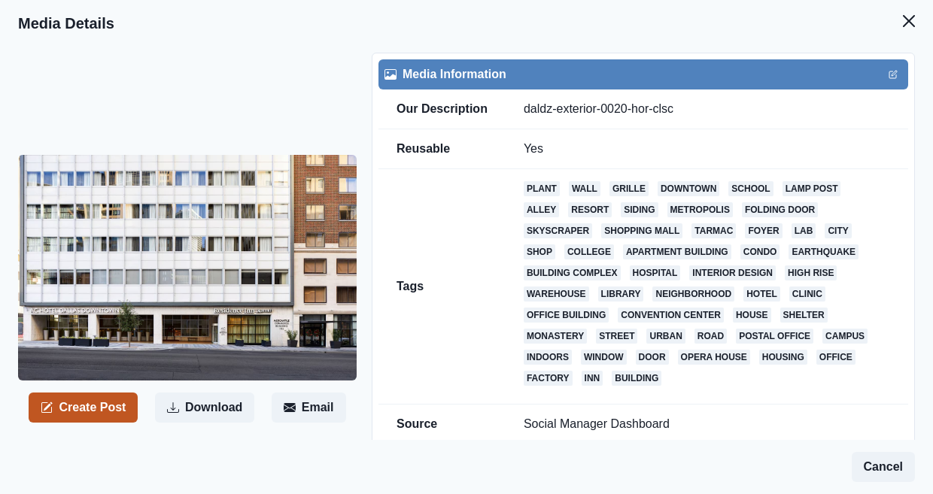
click at [99, 393] on button "Create Post" at bounding box center [83, 408] width 109 height 30
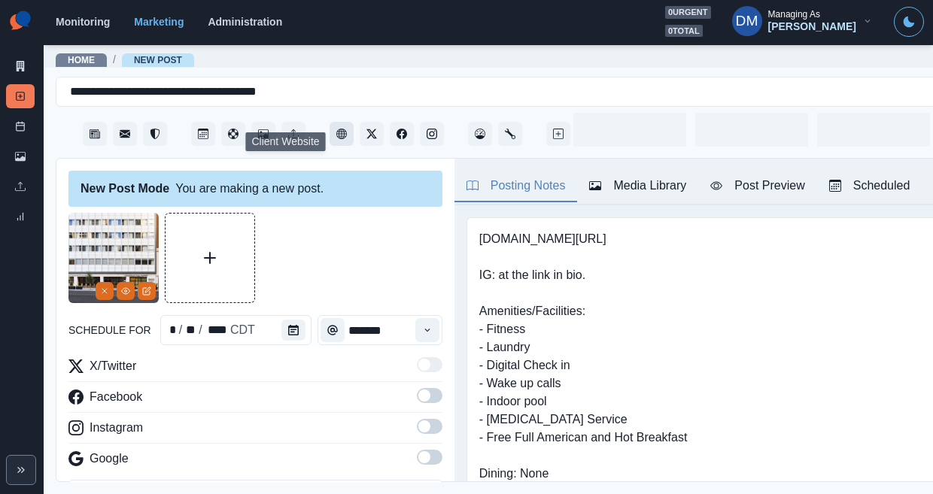
click at [336, 129] on icon "Client Website" at bounding box center [341, 134] width 11 height 11
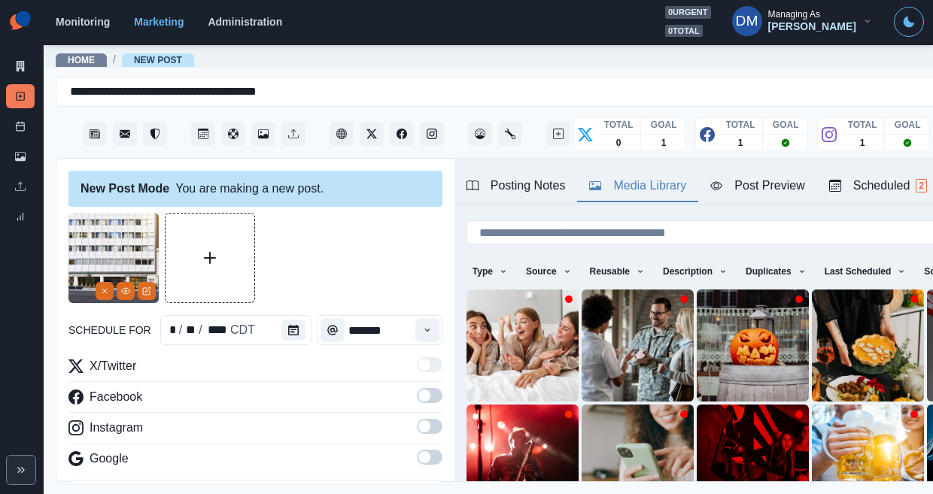
click at [585, 172] on button "Media Library" at bounding box center [637, 187] width 121 height 32
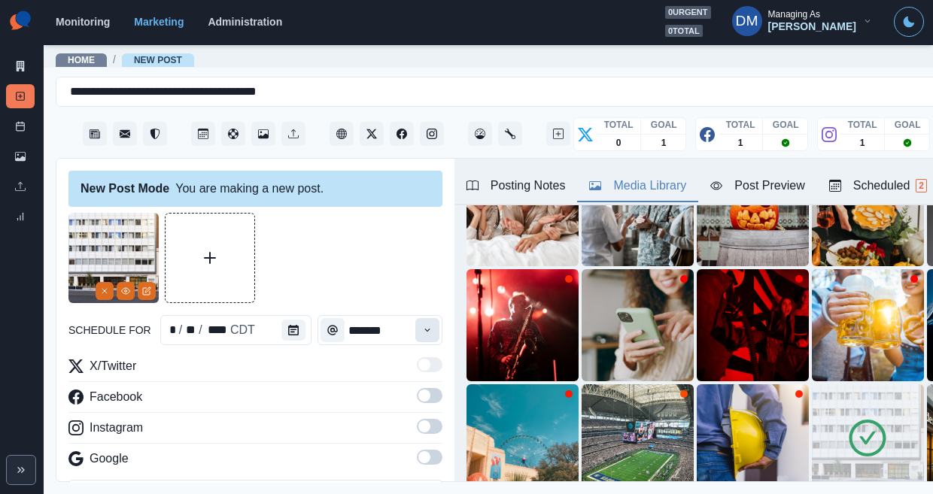
click at [415, 318] on button "Time" at bounding box center [427, 330] width 24 height 24
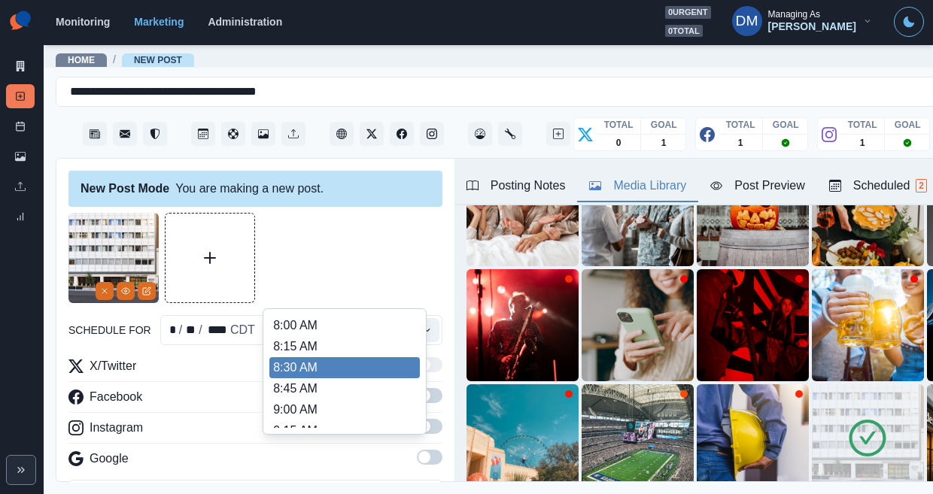
scroll to position [216, 0]
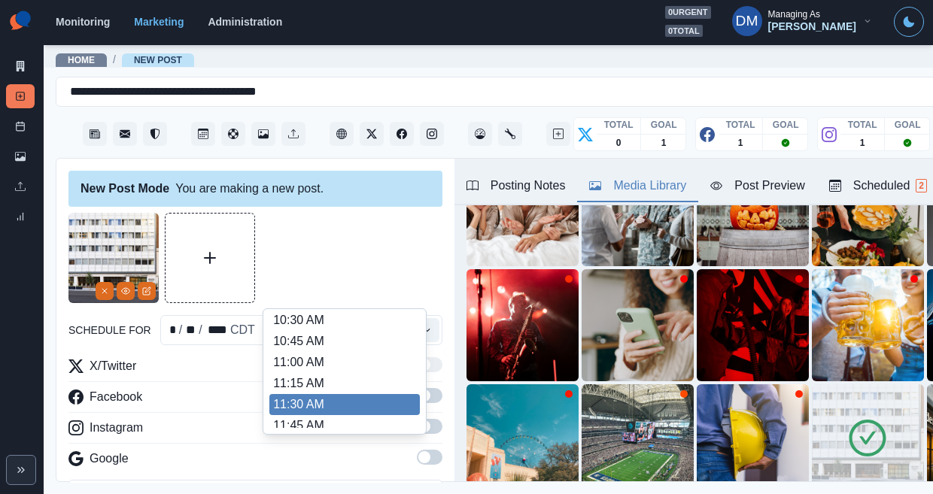
click at [330, 394] on li "11:30 AM" at bounding box center [344, 404] width 151 height 21
type input "********"
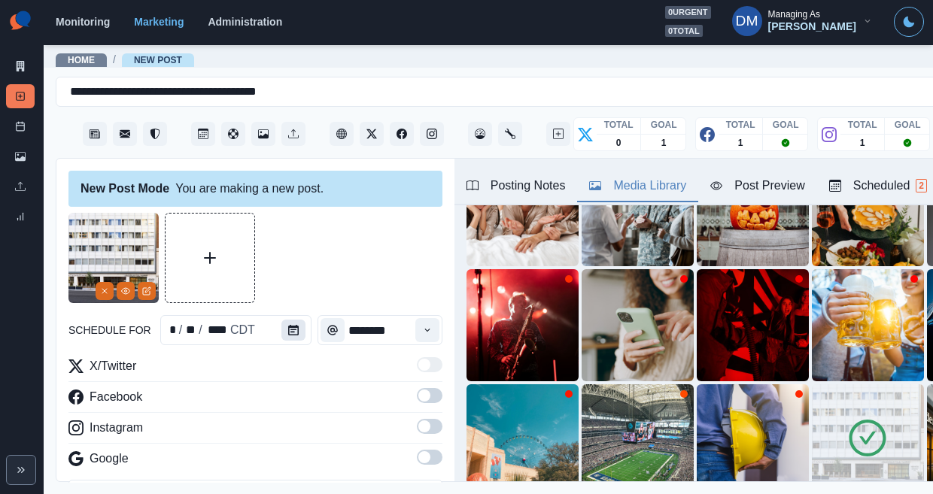
click at [281, 320] on button "Calendar" at bounding box center [293, 330] width 24 height 21
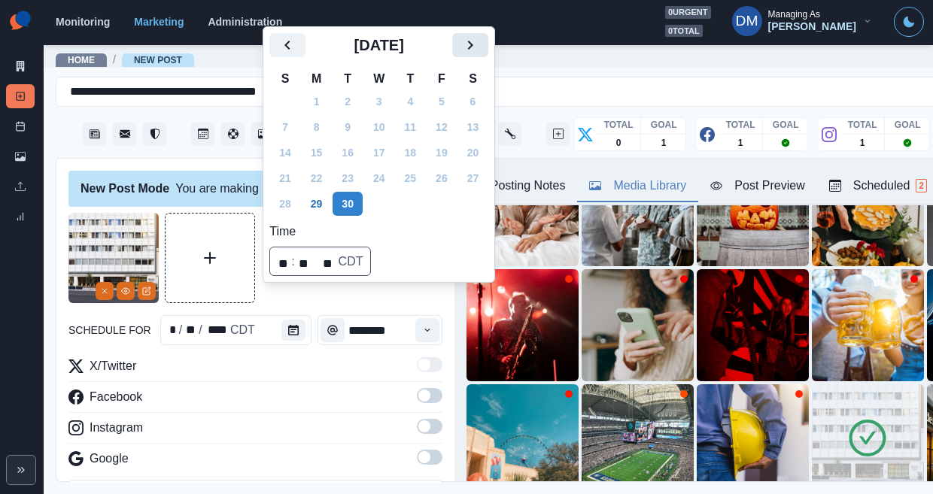
click at [461, 54] on icon "Next" at bounding box center [470, 45] width 18 height 18
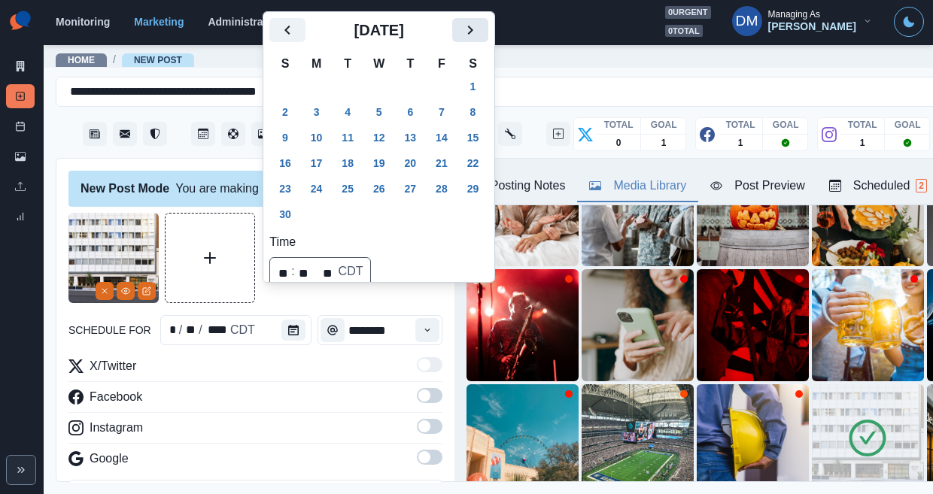
click at [461, 39] on icon "Next" at bounding box center [470, 30] width 18 height 18
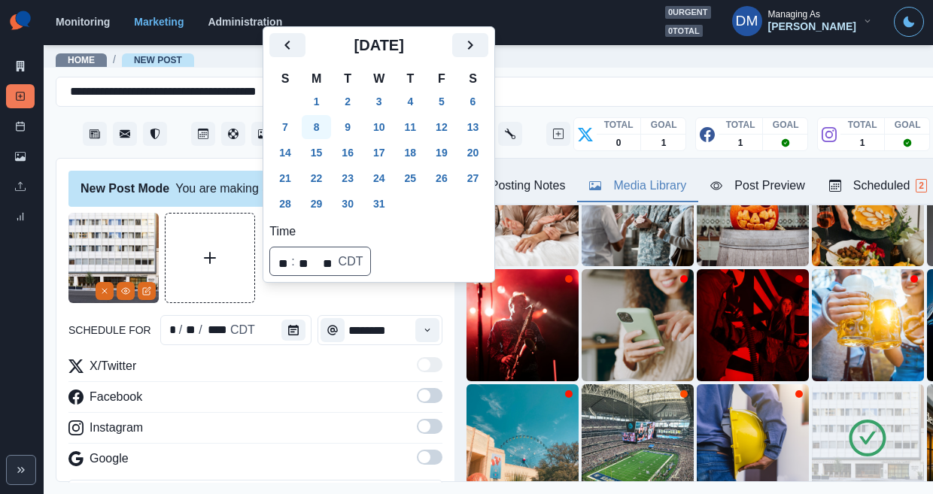
click at [303, 139] on button "8" at bounding box center [317, 127] width 30 height 24
click at [181, 450] on div "Google" at bounding box center [255, 462] width 374 height 24
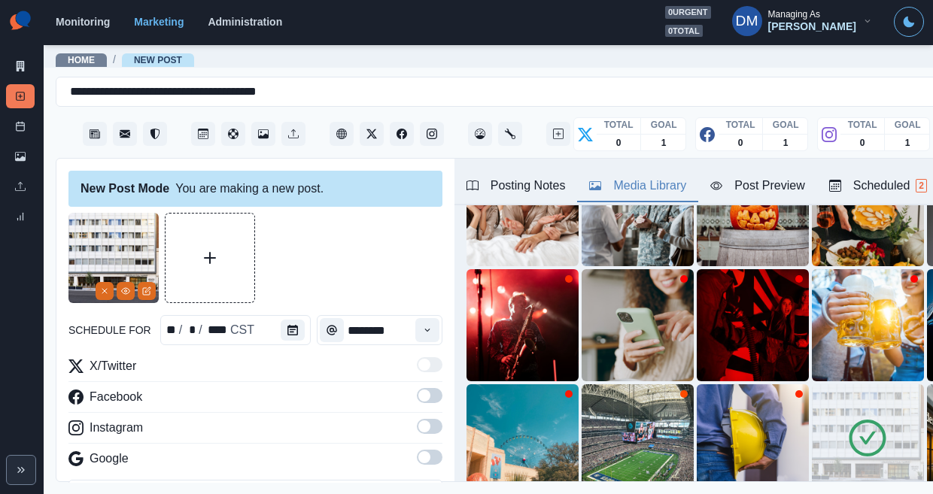
click at [417, 388] on span at bounding box center [430, 395] width 26 height 15
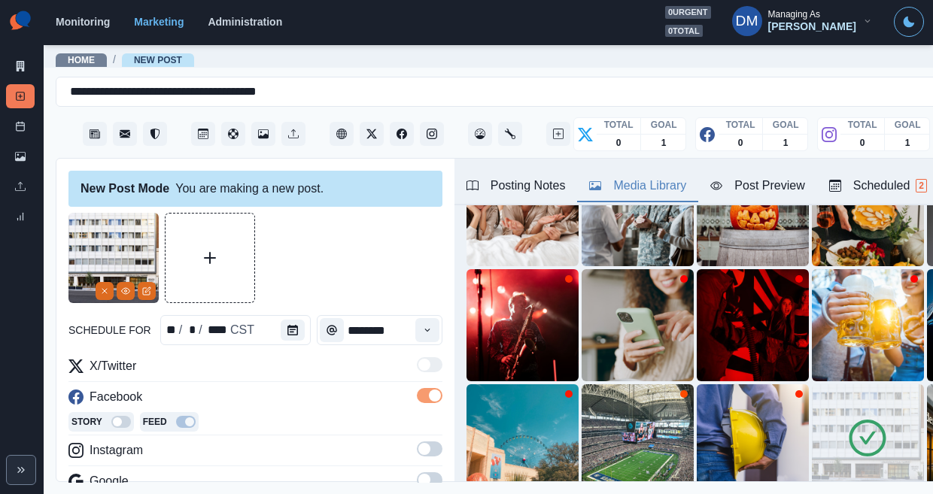
click at [417, 442] on span at bounding box center [430, 449] width 26 height 15
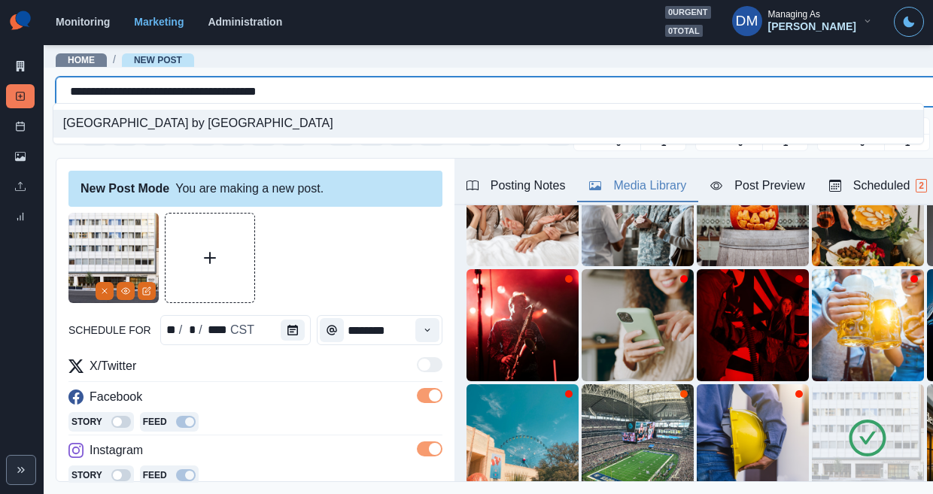
drag, startPoint x: 60, startPoint y: 84, endPoint x: 166, endPoint y: 93, distance: 105.7
click at [166, 93] on div "**********" at bounding box center [533, 92] width 955 height 24
drag, startPoint x: 65, startPoint y: 86, endPoint x: 355, endPoint y: 91, distance: 289.8
click at [357, 93] on div "**********" at bounding box center [534, 91] width 928 height 21
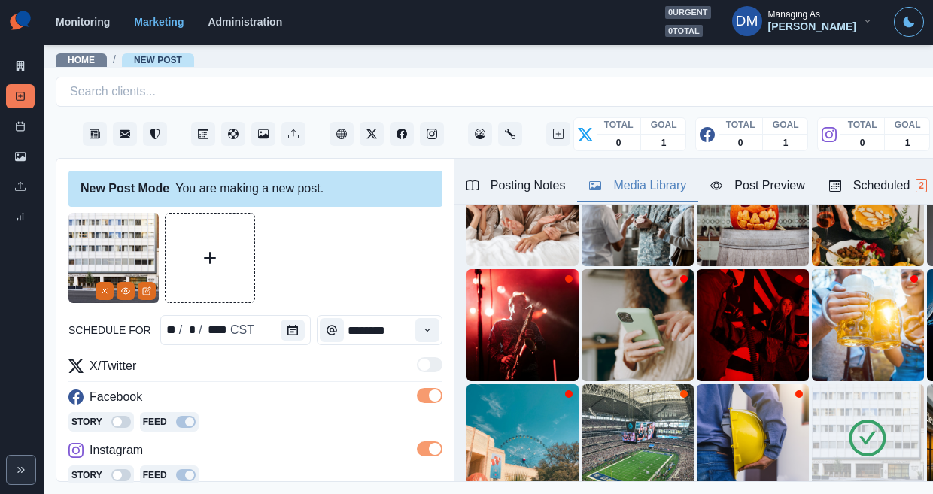
scroll to position [72, 0]
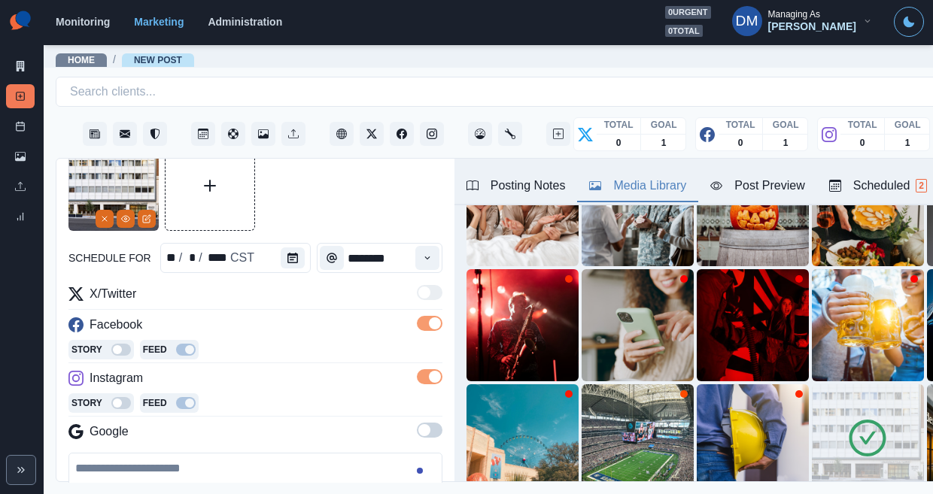
click at [207, 453] on textarea at bounding box center [255, 496] width 374 height 86
paste textarea "**********"
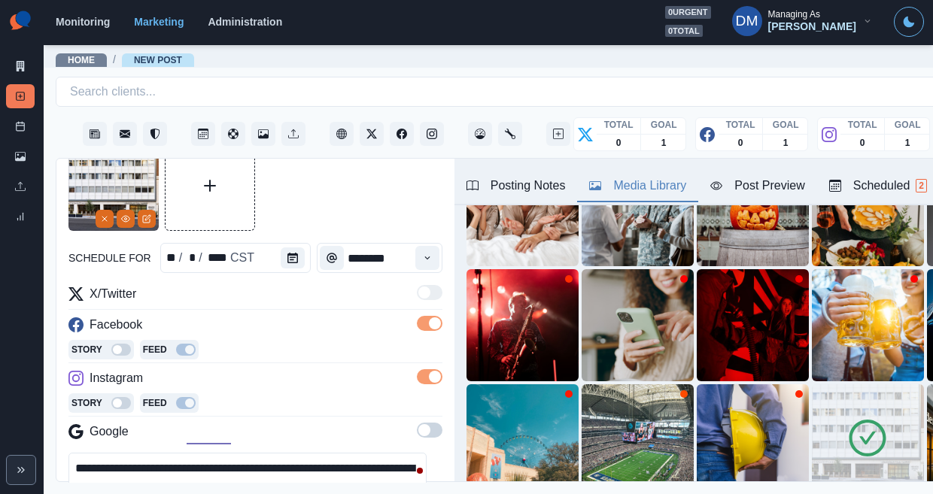
click at [254, 453] on textarea "**********" at bounding box center [247, 487] width 358 height 68
click at [366, 453] on textarea "**********" at bounding box center [247, 487] width 358 height 68
click at [388, 453] on textarea "**********" at bounding box center [247, 487] width 358 height 68
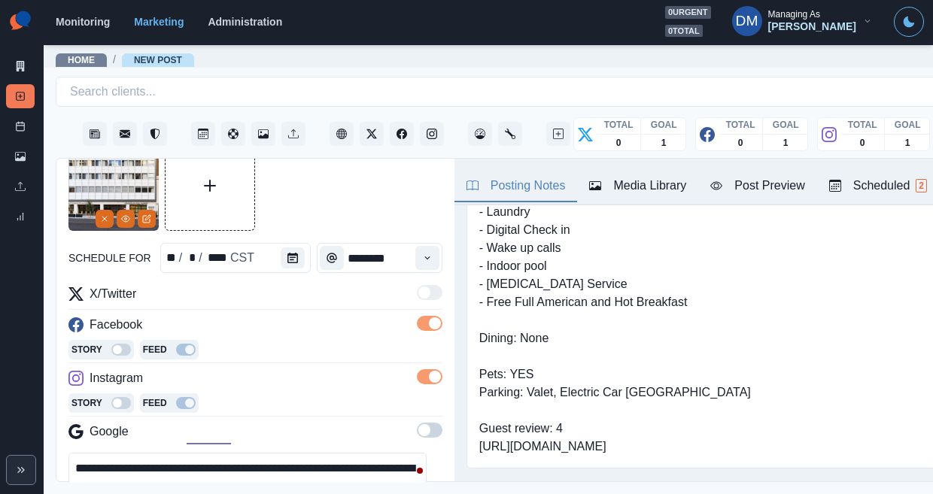
click at [493, 177] on div "Posting Notes" at bounding box center [516, 186] width 99 height 18
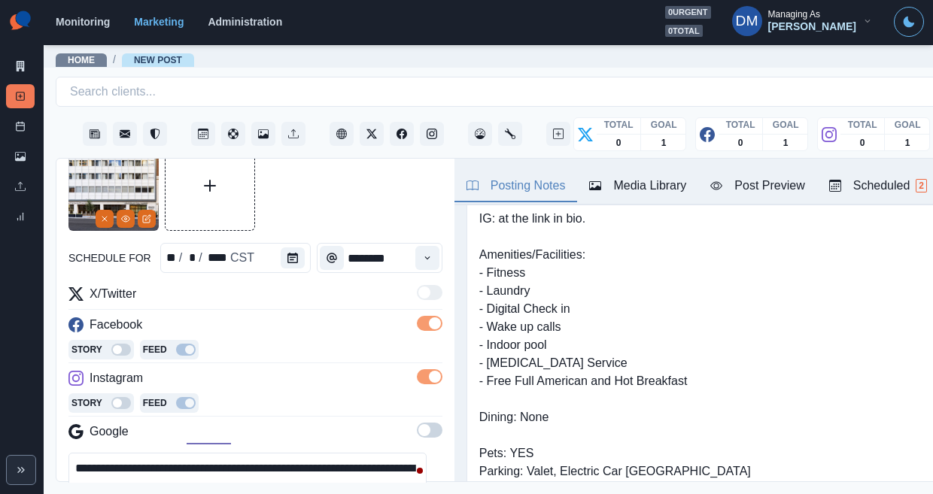
scroll to position [0, 0]
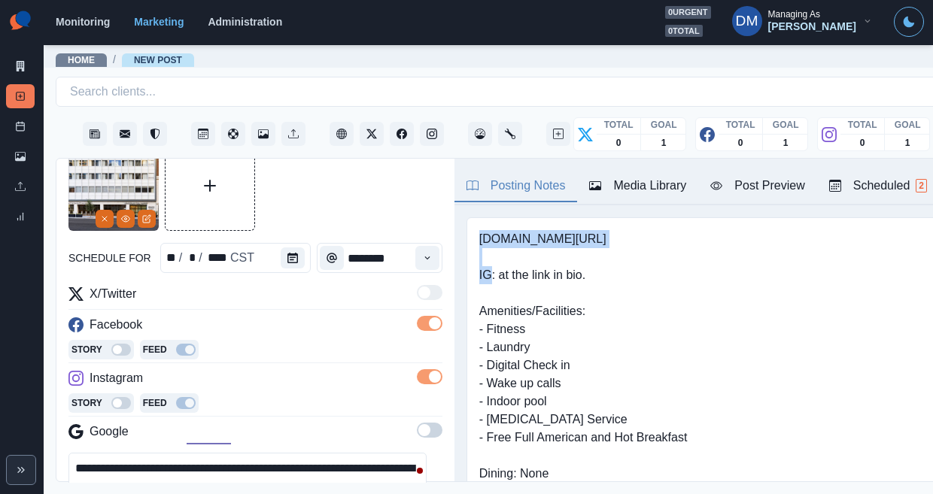
drag, startPoint x: 445, startPoint y: 199, endPoint x: 567, endPoint y: 199, distance: 122.7
click at [567, 217] on div "[DOMAIN_NAME][URL] IG: at the link in bio. Amenities/Facilities: - Fitness - La…" at bounding box center [753, 410] width 573 height 387
copy pre "[DOMAIN_NAME][URL]"
click at [122, 453] on textarea "**********" at bounding box center [247, 487] width 358 height 68
paste textarea "**********"
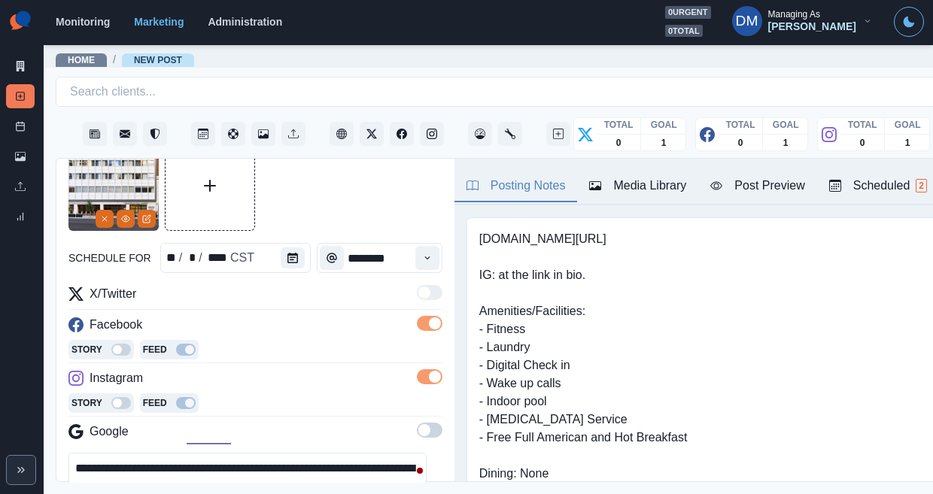
click at [370, 453] on textarea "**********" at bounding box center [247, 487] width 358 height 68
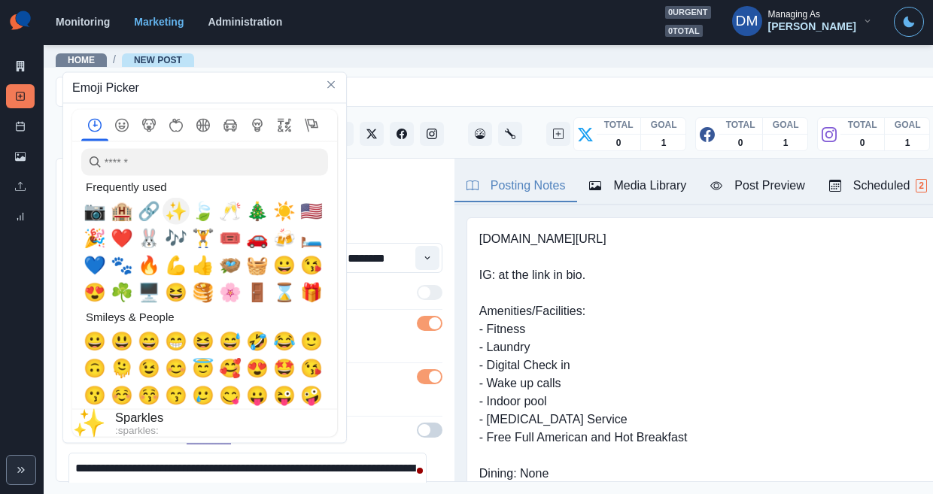
click at [174, 214] on span "✨" at bounding box center [176, 211] width 23 height 21
click at [252, 214] on span "🎄" at bounding box center [257, 211] width 23 height 21
click at [373, 453] on textarea "**********" at bounding box center [247, 487] width 358 height 68
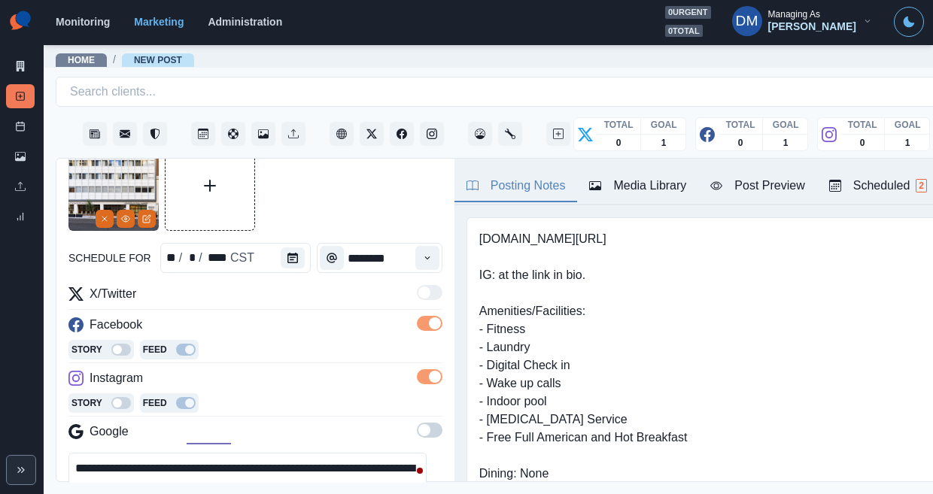
scroll to position [72, 0]
drag, startPoint x: 227, startPoint y: 419, endPoint x: 259, endPoint y: 418, distance: 32.4
click at [259, 453] on textarea "**********" at bounding box center [247, 487] width 358 height 68
drag, startPoint x: 223, startPoint y: 415, endPoint x: 254, endPoint y: 415, distance: 31.6
click at [254, 453] on textarea "**********" at bounding box center [247, 487] width 358 height 68
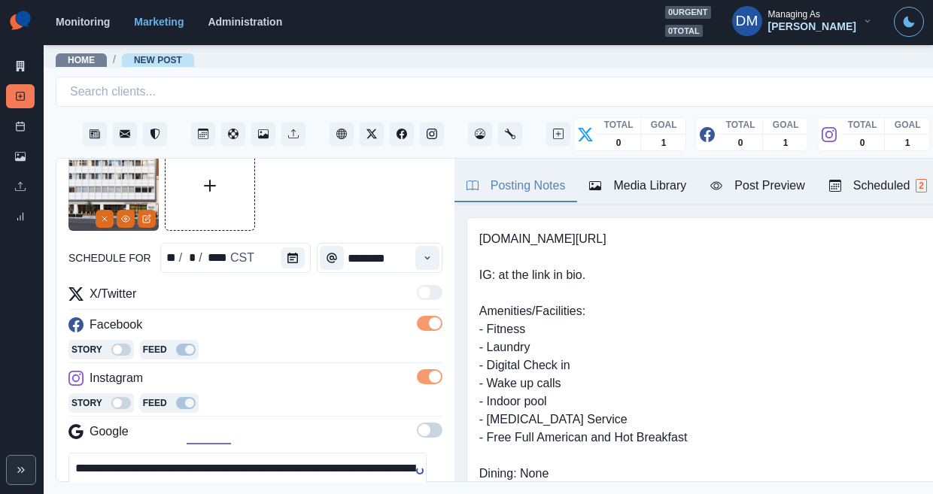
click at [370, 453] on textarea "**********" at bounding box center [247, 487] width 358 height 68
paste textarea "***"
click at [710, 177] on div "Post Preview" at bounding box center [757, 186] width 94 height 18
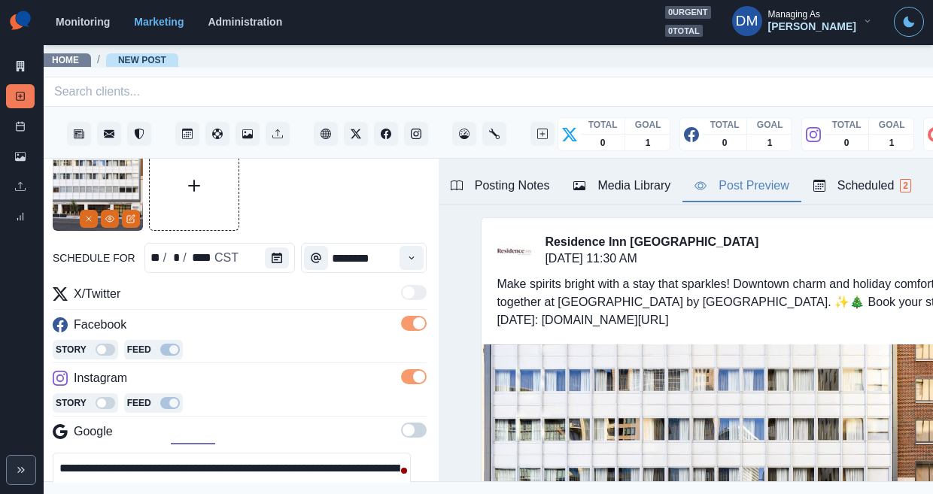
scroll to position [0, 0]
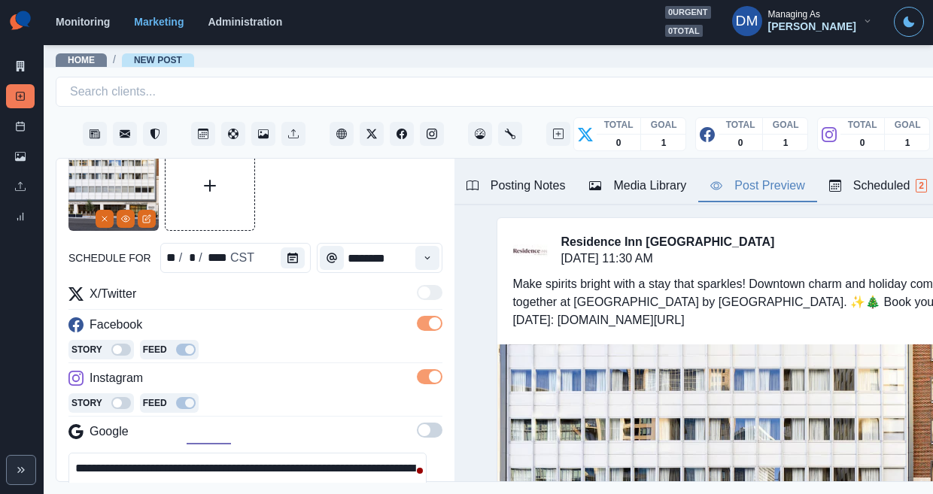
click at [276, 453] on textarea "**********" at bounding box center [247, 487] width 358 height 68
drag, startPoint x: 369, startPoint y: 403, endPoint x: 386, endPoint y: 403, distance: 17.3
click at [386, 453] on textarea "**********" at bounding box center [247, 487] width 358 height 68
click at [258, 453] on textarea "**********" at bounding box center [247, 487] width 358 height 68
paste textarea "****"
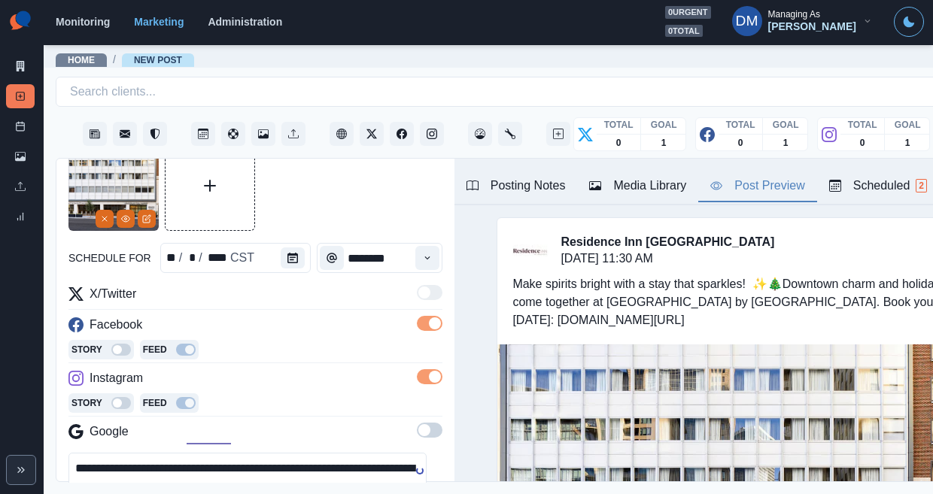
click at [261, 453] on textarea "**********" at bounding box center [247, 487] width 358 height 68
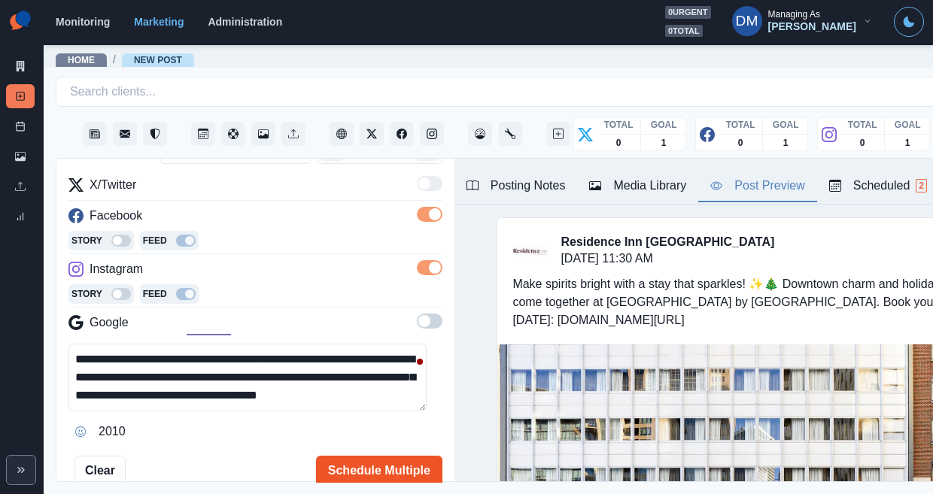
type textarea "**********"
click at [376, 456] on button "Schedule Multiple" at bounding box center [379, 471] width 126 height 30
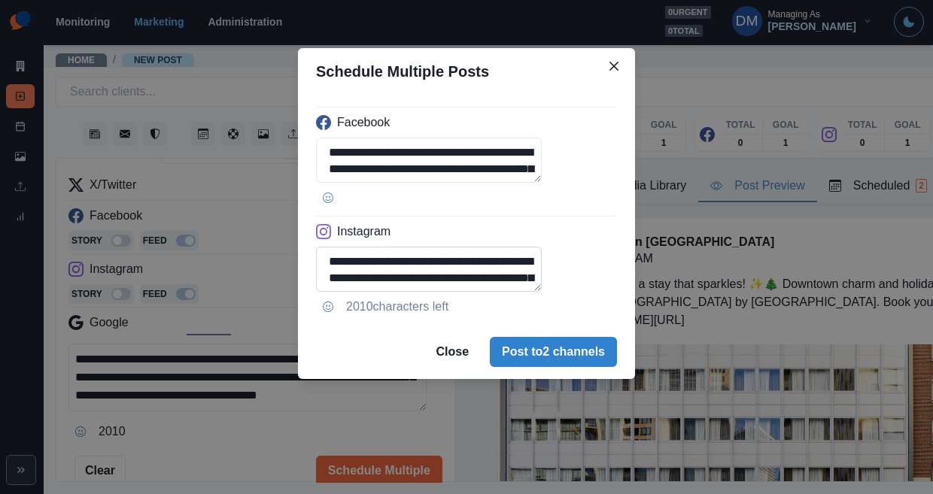
scroll to position [27, 0]
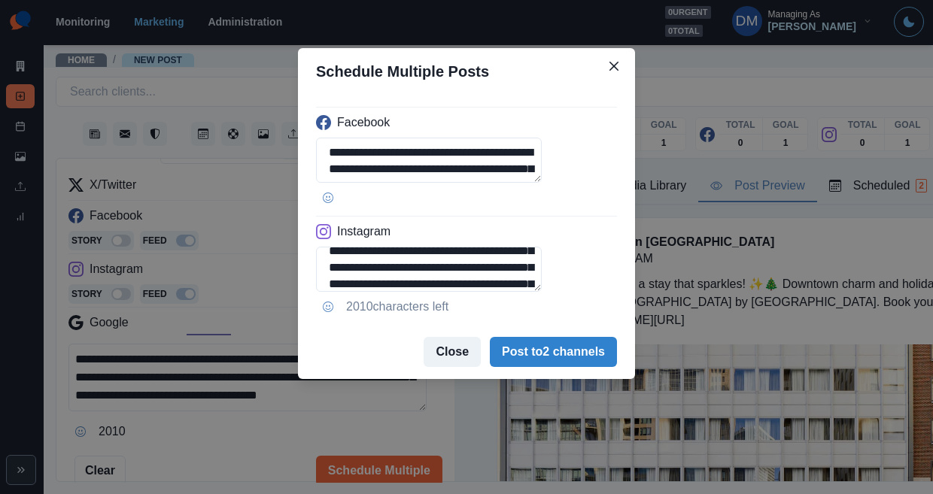
click at [456, 337] on button "Close" at bounding box center [452, 352] width 57 height 30
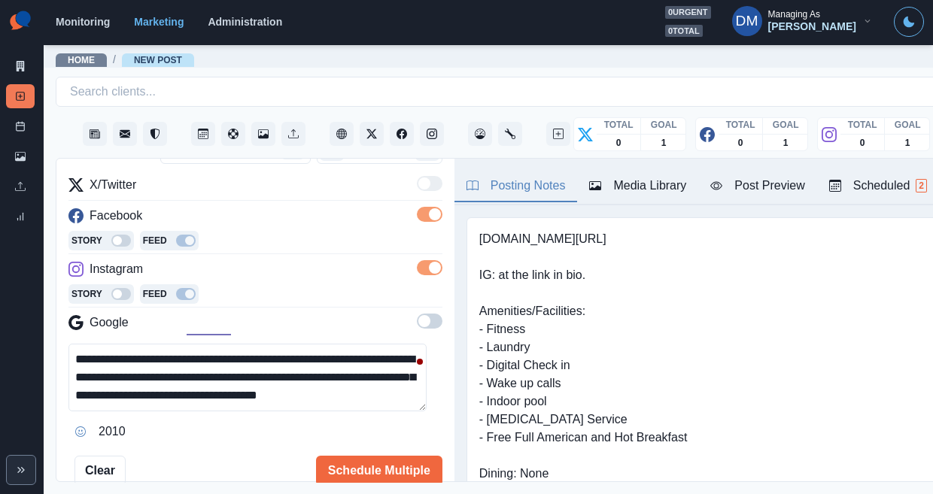
click at [476, 177] on div "Posting Notes" at bounding box center [516, 186] width 99 height 18
click at [384, 456] on button "Schedule Multiple" at bounding box center [379, 471] width 126 height 30
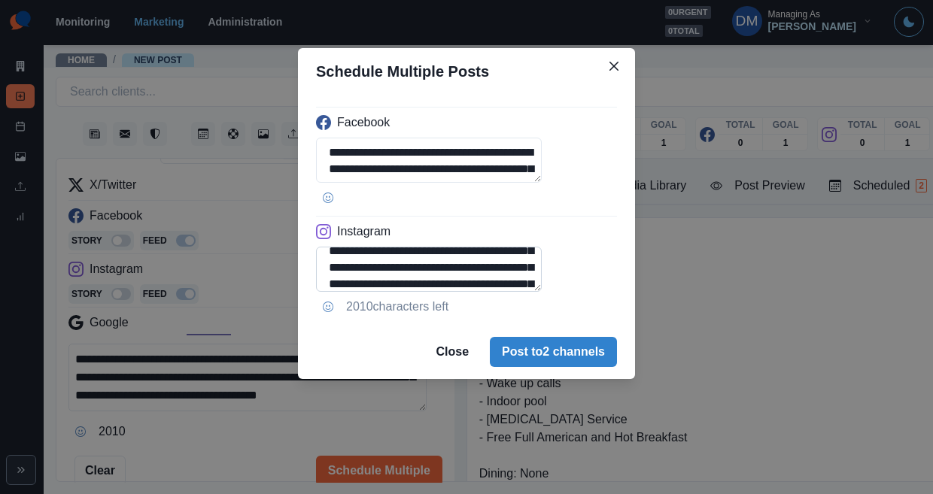
drag, startPoint x: 363, startPoint y: 233, endPoint x: 497, endPoint y: 239, distance: 133.4
click at [497, 247] on textarea "**********" at bounding box center [429, 269] width 226 height 45
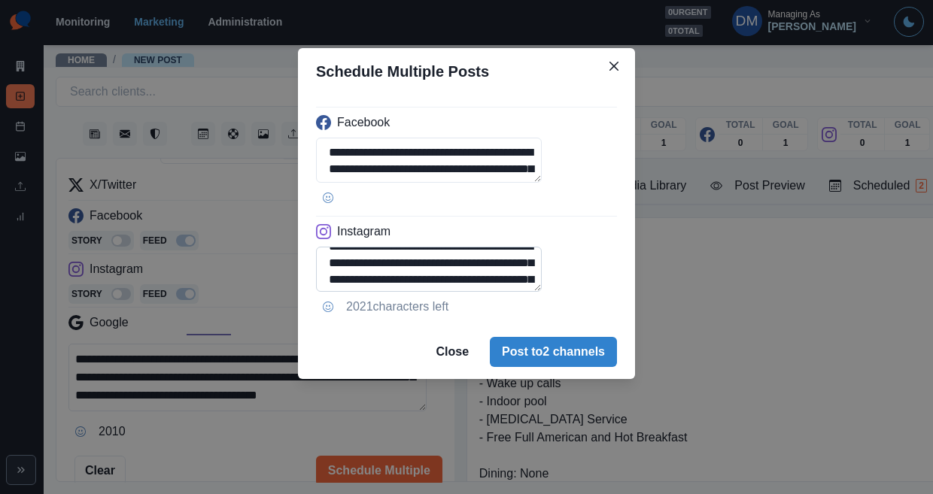
click at [415, 247] on textarea "**********" at bounding box center [429, 269] width 226 height 45
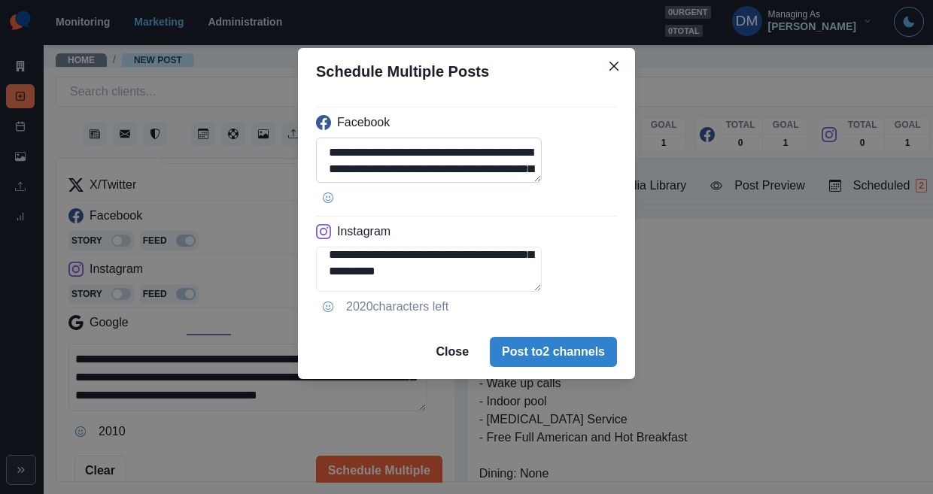
scroll to position [27, 0]
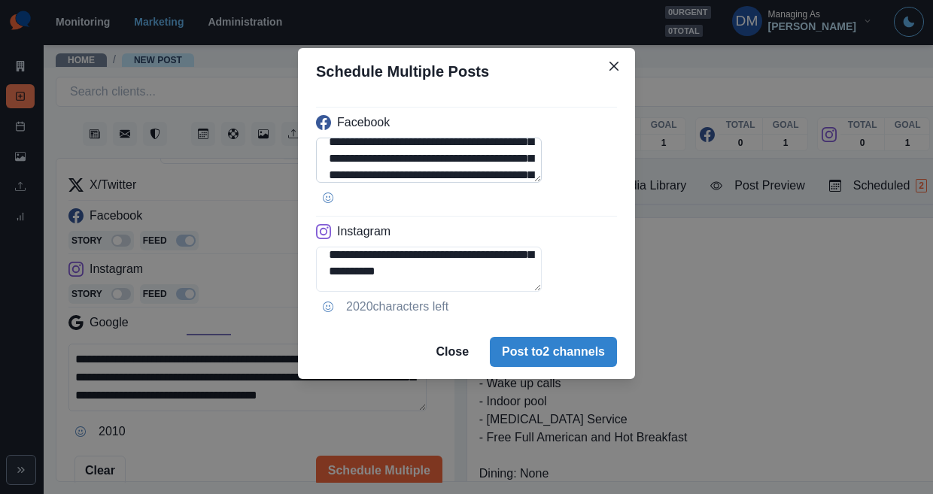
type textarea "**********"
click at [411, 138] on textarea "**********" at bounding box center [429, 160] width 226 height 45
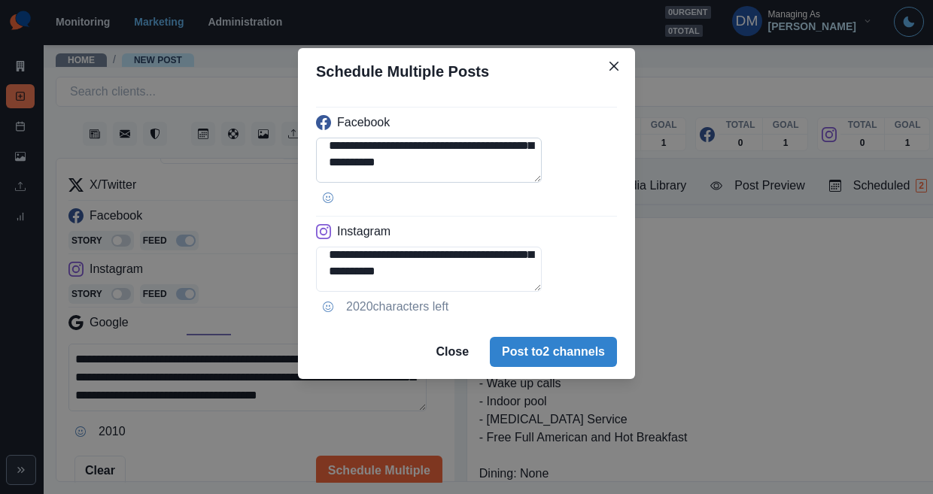
click at [427, 138] on textarea "**********" at bounding box center [429, 160] width 226 height 45
type textarea "**********"
click at [515, 337] on button "Post to 2 channels" at bounding box center [553, 352] width 127 height 30
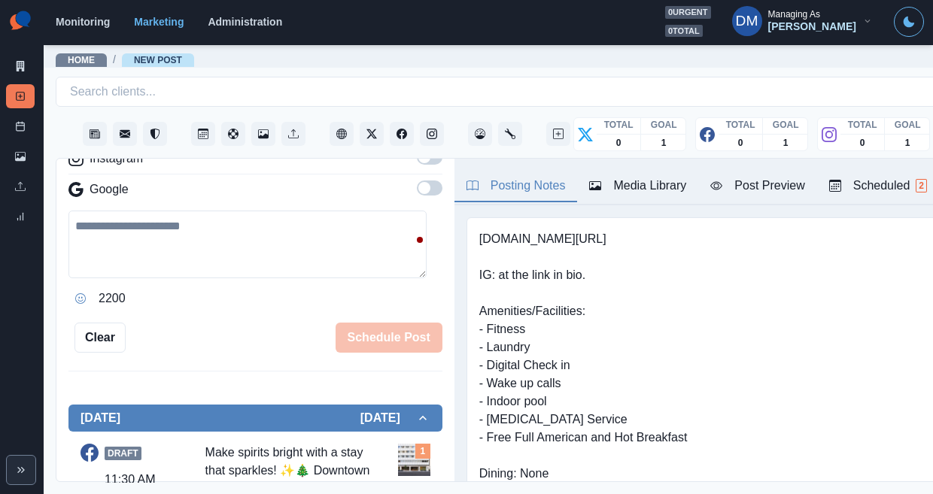
scroll to position [257, 0]
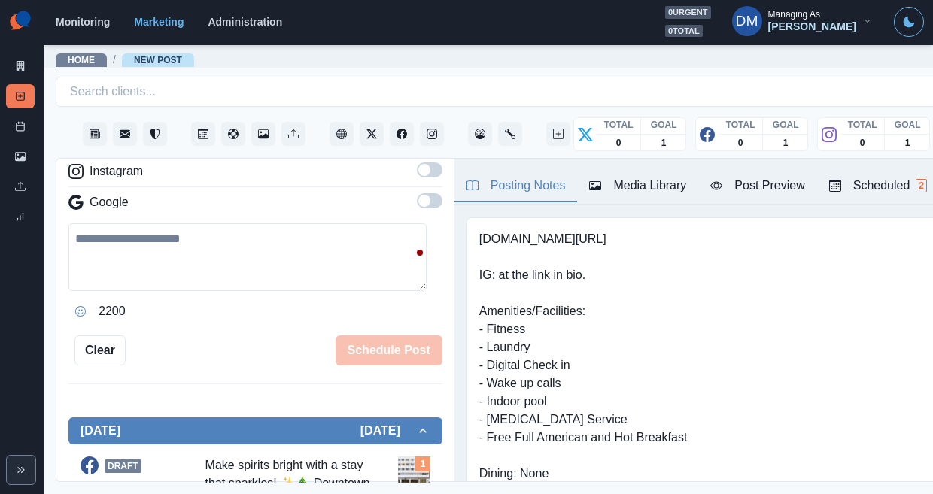
click at [215, 224] on textarea at bounding box center [247, 258] width 358 height 68
paste textarea "**********"
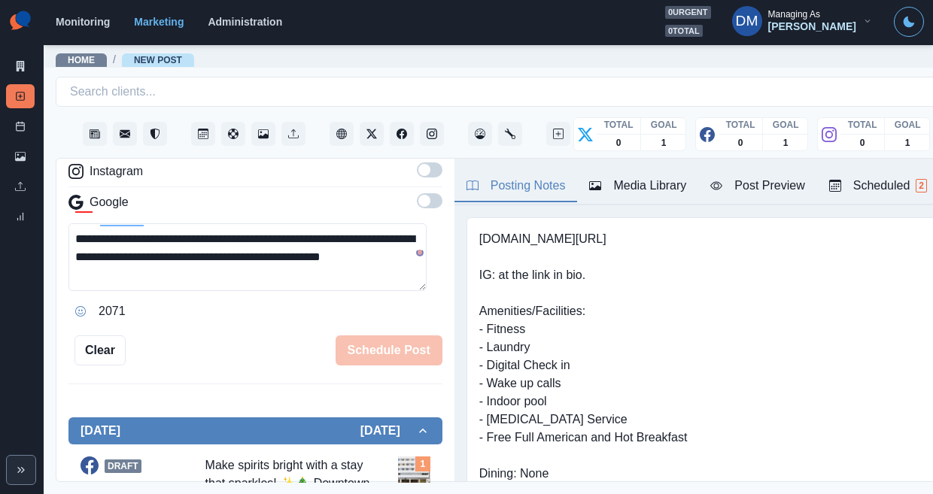
click at [68, 224] on textarea "**********" at bounding box center [247, 258] width 358 height 68
drag, startPoint x: 147, startPoint y: 172, endPoint x: 32, endPoint y: 172, distance: 114.4
click at [32, 172] on div "**********" at bounding box center [466, 247] width 933 height 494
drag, startPoint x: 356, startPoint y: 171, endPoint x: 381, endPoint y: 187, distance: 29.8
click at [381, 224] on textarea "**********" at bounding box center [247, 258] width 358 height 68
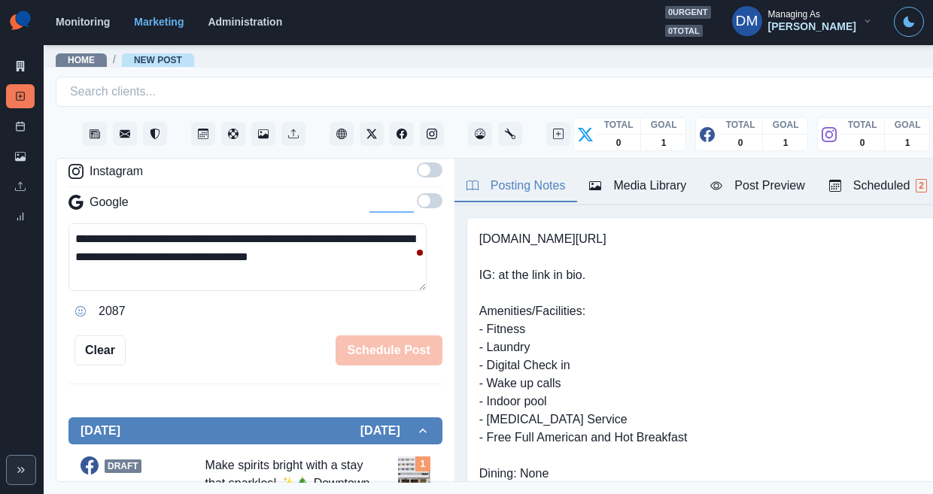
paste textarea "**********"
click at [360, 224] on textarea "**********" at bounding box center [247, 258] width 358 height 68
click at [197, 224] on textarea "**********" at bounding box center [247, 258] width 358 height 68
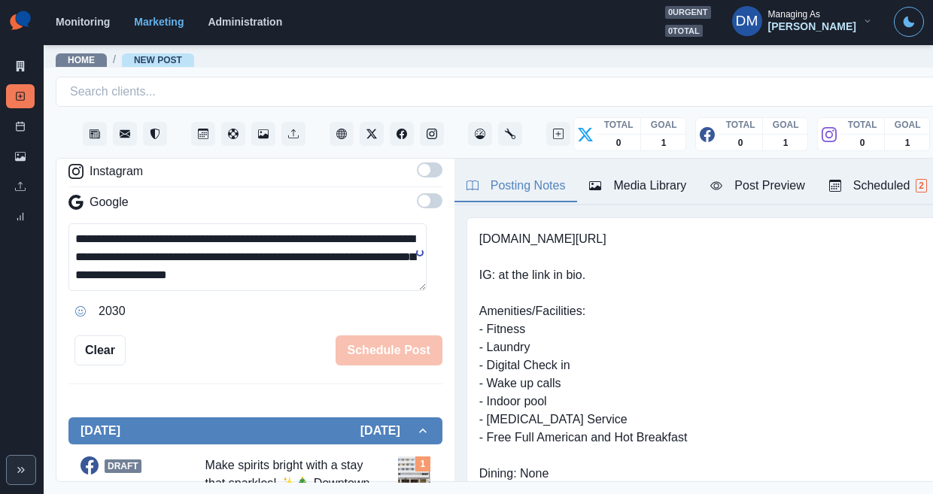
click at [406, 224] on textarea "**********" at bounding box center [247, 258] width 358 height 68
click at [198, 224] on textarea "**********" at bounding box center [247, 258] width 358 height 68
click at [297, 224] on textarea "**********" at bounding box center [247, 258] width 358 height 68
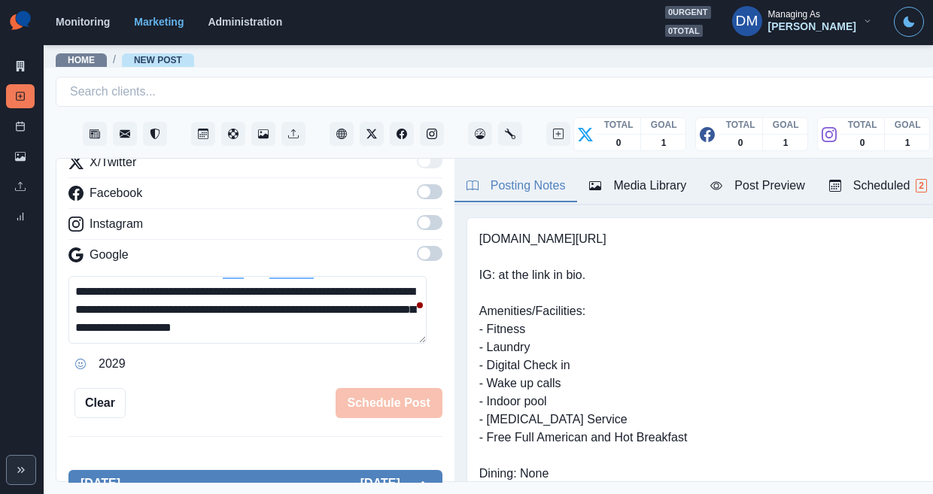
click at [231, 352] on div "2029" at bounding box center [255, 364] width 374 height 24
click at [218, 276] on textarea "**********" at bounding box center [247, 310] width 358 height 68
click at [167, 276] on textarea "**********" at bounding box center [247, 310] width 358 height 68
drag, startPoint x: 357, startPoint y: 220, endPoint x: 392, endPoint y: 257, distance: 51.1
click at [392, 276] on textarea "**********" at bounding box center [247, 310] width 358 height 68
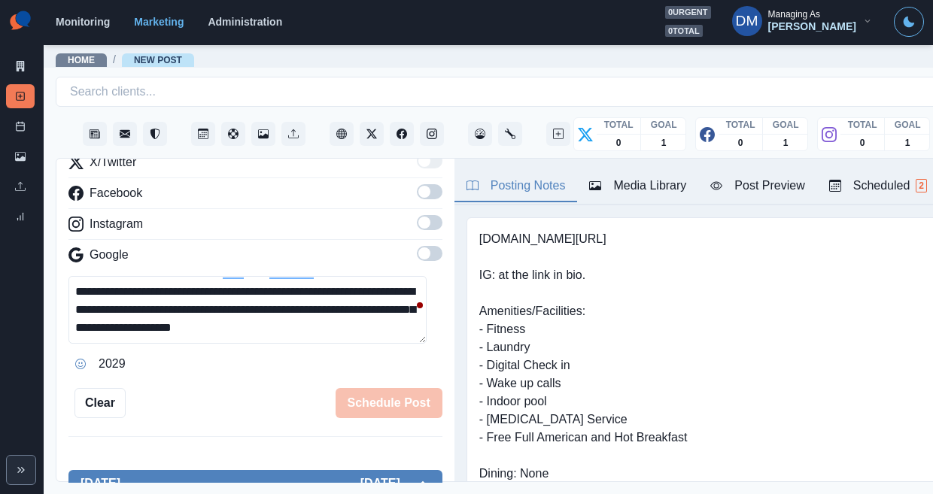
paste textarea
click at [78, 362] on icon "Opens Emoji Picker" at bounding box center [80, 364] width 5 height 5
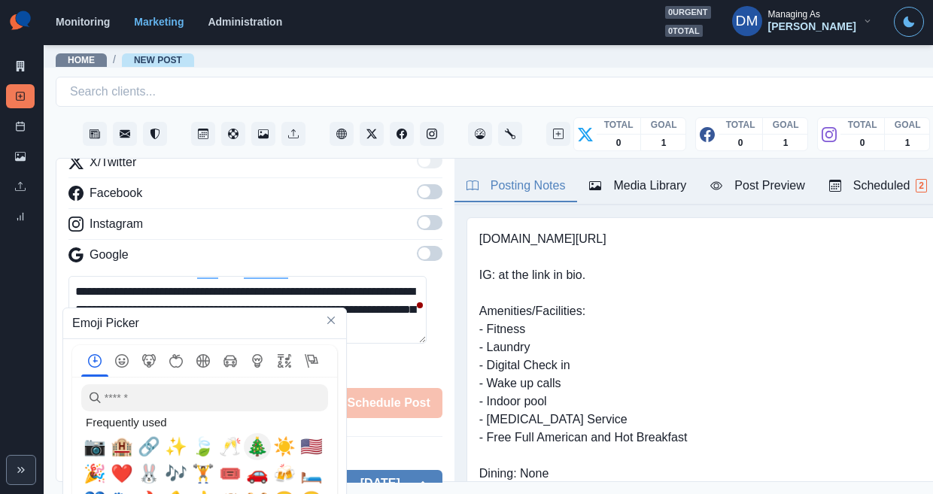
click at [253, 436] on span "🎄" at bounding box center [257, 446] width 23 height 21
click at [224, 440] on span "🥂" at bounding box center [230, 446] width 23 height 21
type textarea "**********"
click at [148, 276] on textarea "**********" at bounding box center [247, 310] width 358 height 68
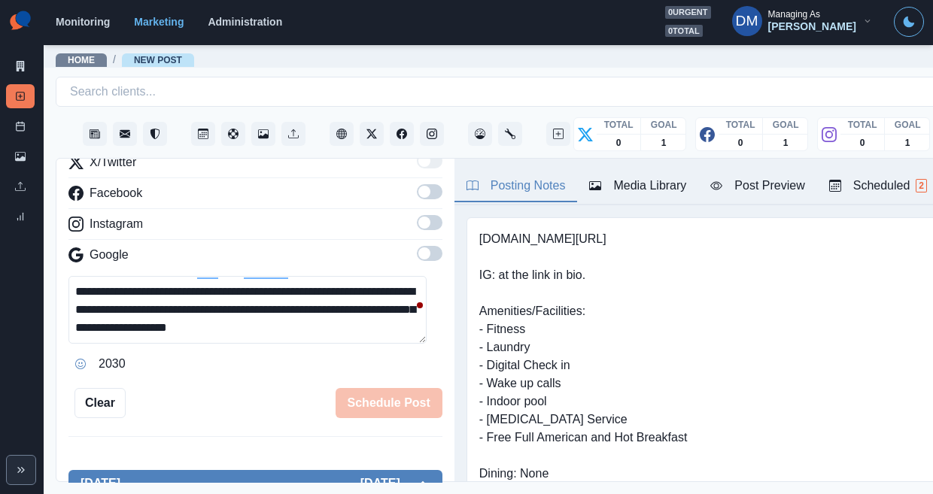
click at [175, 276] on textarea "**********" at bounding box center [247, 310] width 358 height 68
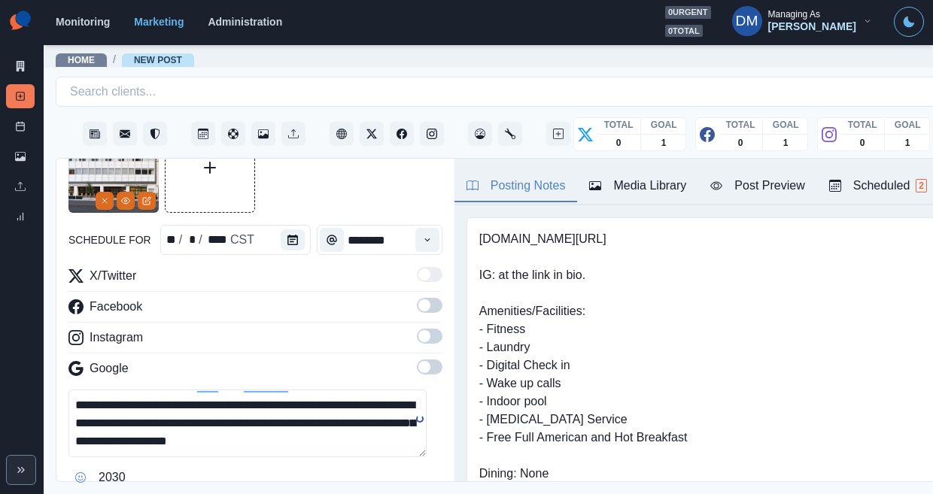
click at [418, 300] on span at bounding box center [424, 306] width 12 height 12
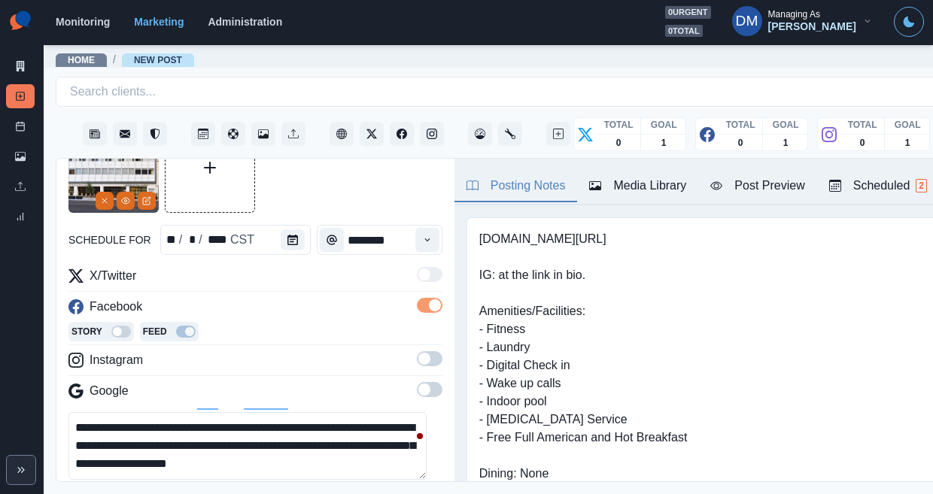
click at [417, 351] on span at bounding box center [430, 358] width 26 height 15
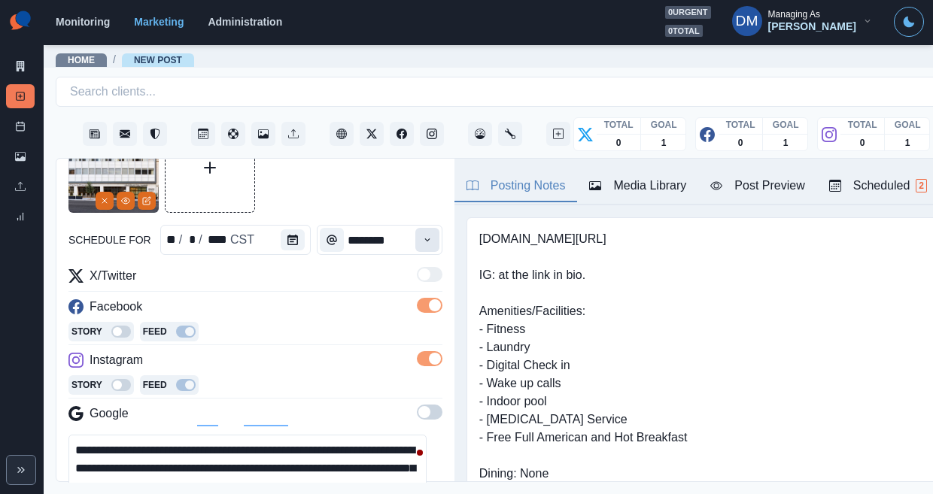
click at [422, 235] on icon "Time" at bounding box center [427, 240] width 11 height 11
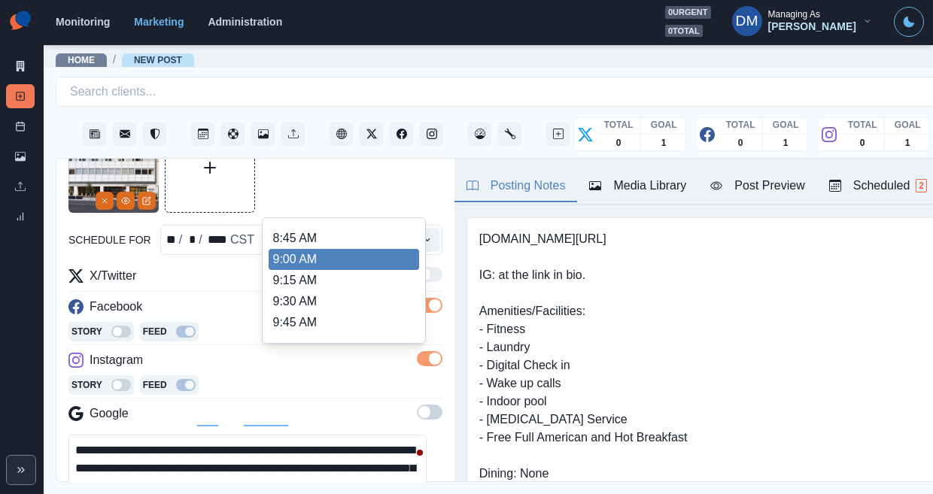
scroll to position [157, 0]
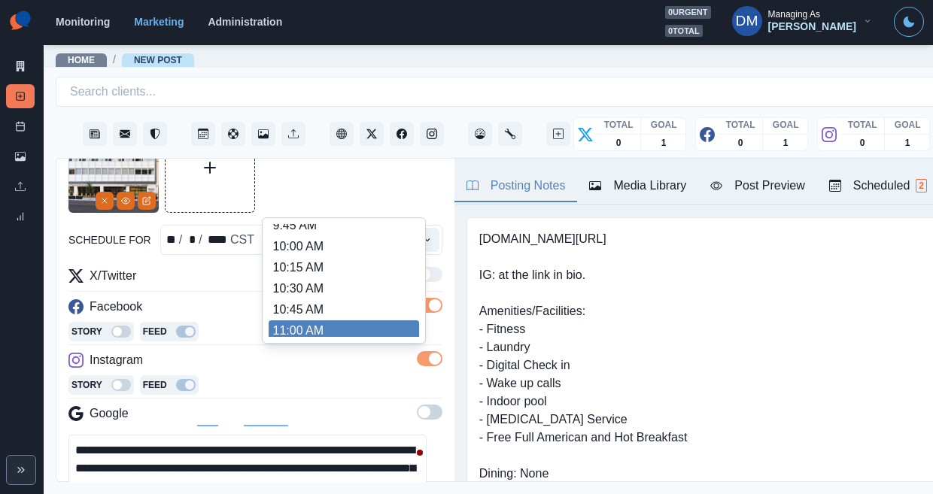
click at [312, 321] on li "11:00 AM" at bounding box center [344, 331] width 151 height 21
type input "********"
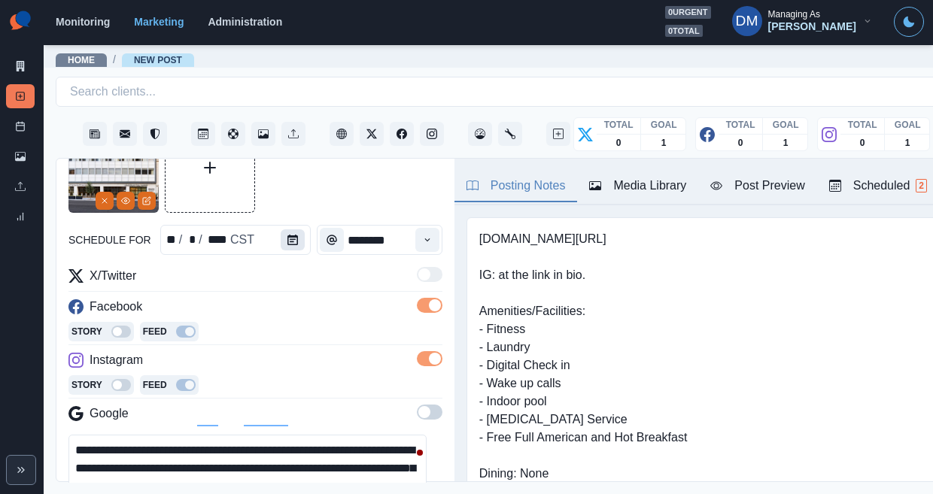
click at [281, 230] on button "Calendar" at bounding box center [293, 240] width 24 height 21
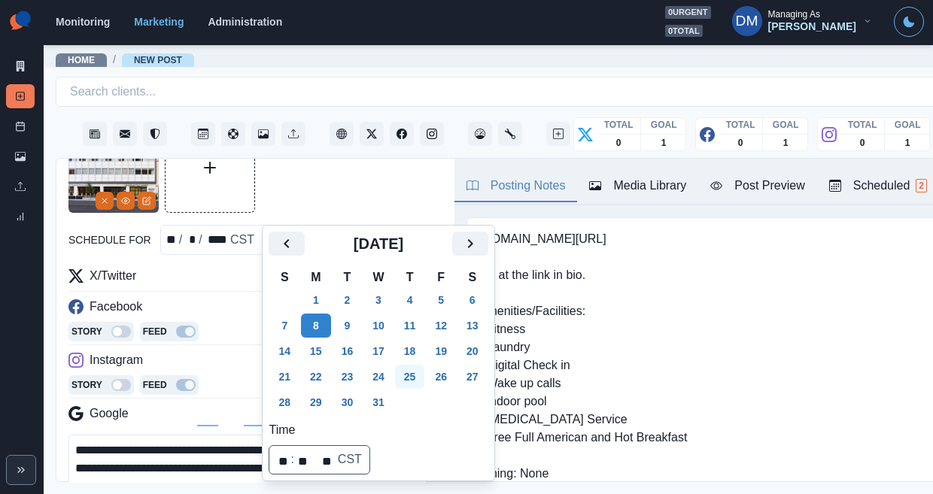
click at [395, 365] on button "25" at bounding box center [410, 377] width 30 height 24
click at [318, 151] on div at bounding box center [255, 168] width 374 height 90
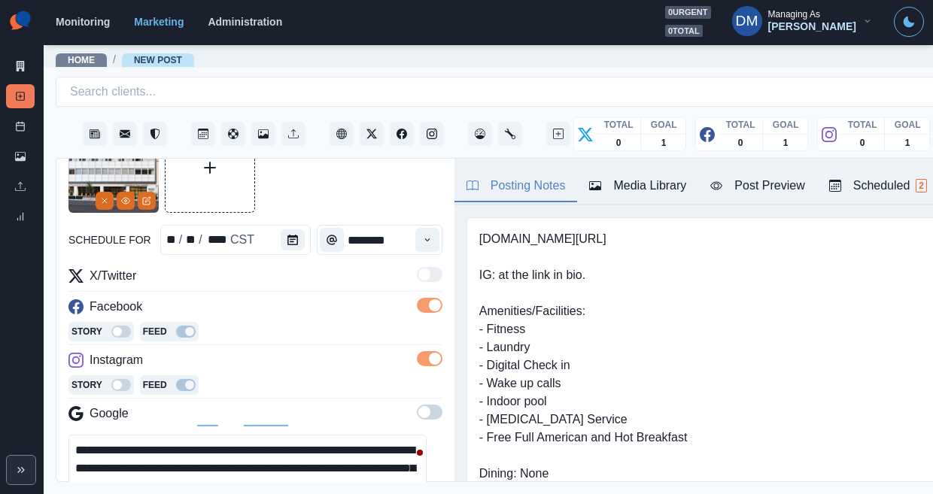
click at [103, 176] on img at bounding box center [113, 168] width 90 height 90
click at [114, 192] on button "Remove" at bounding box center [105, 201] width 18 height 18
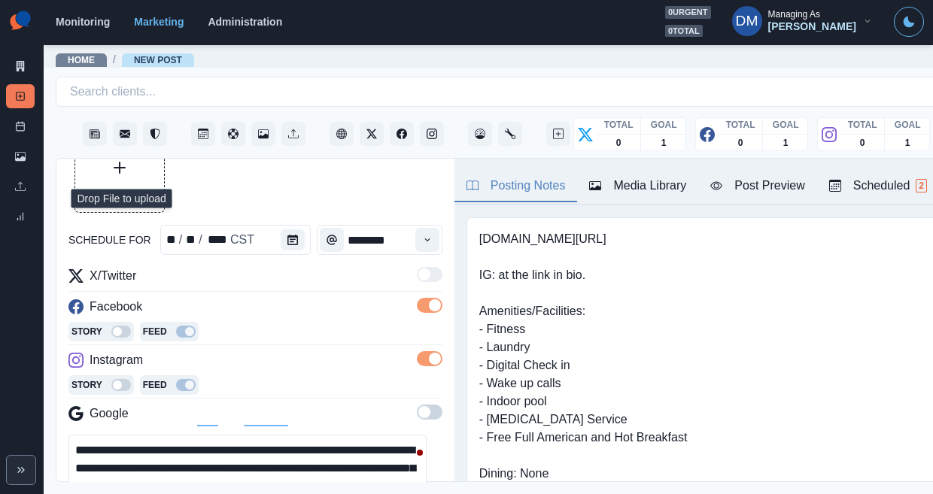
click at [111, 160] on button "Upload Media" at bounding box center [119, 167] width 89 height 89
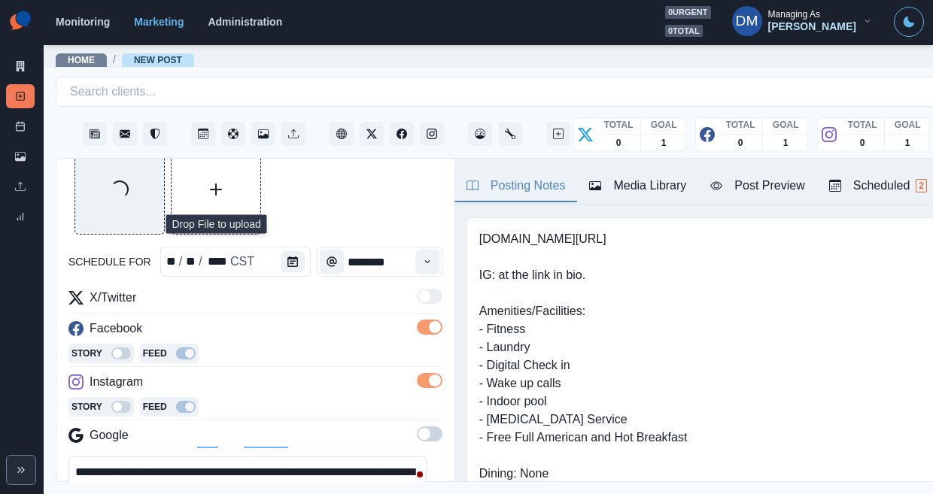
scroll to position [60, 0]
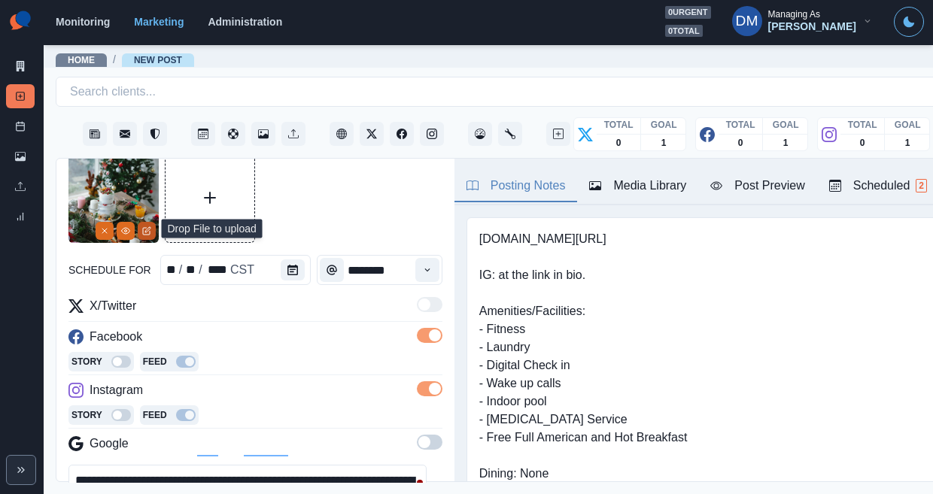
click at [145, 227] on icon "Edit Media" at bounding box center [147, 229] width 5 height 5
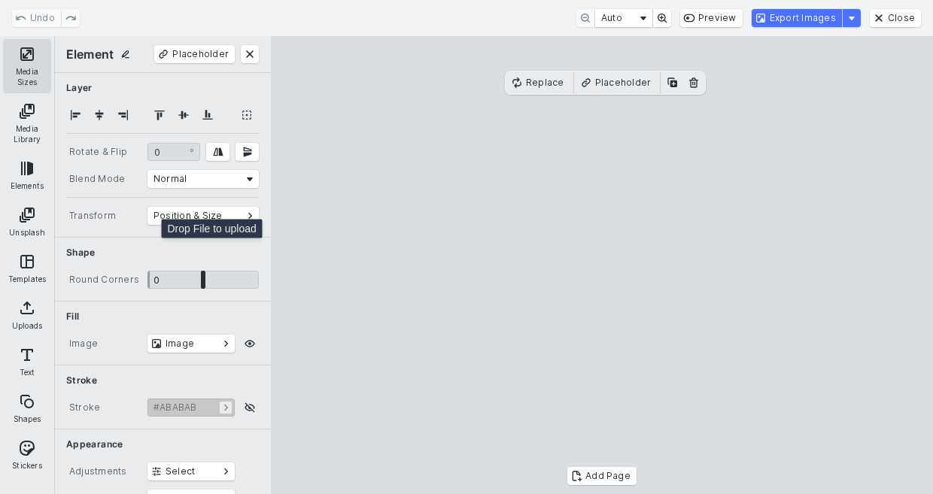
click at [20, 63] on button "Media Sizes" at bounding box center [27, 66] width 48 height 54
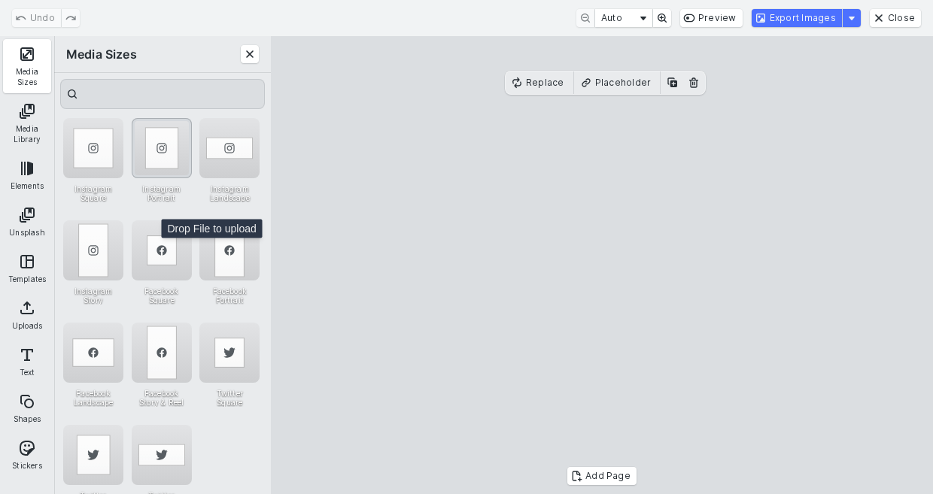
click at [157, 143] on div "Instagram Portrait" at bounding box center [162, 148] width 60 height 60
click at [602, 266] on cesdk-canvas "Editor canvas" at bounding box center [602, 266] width 0 height 0
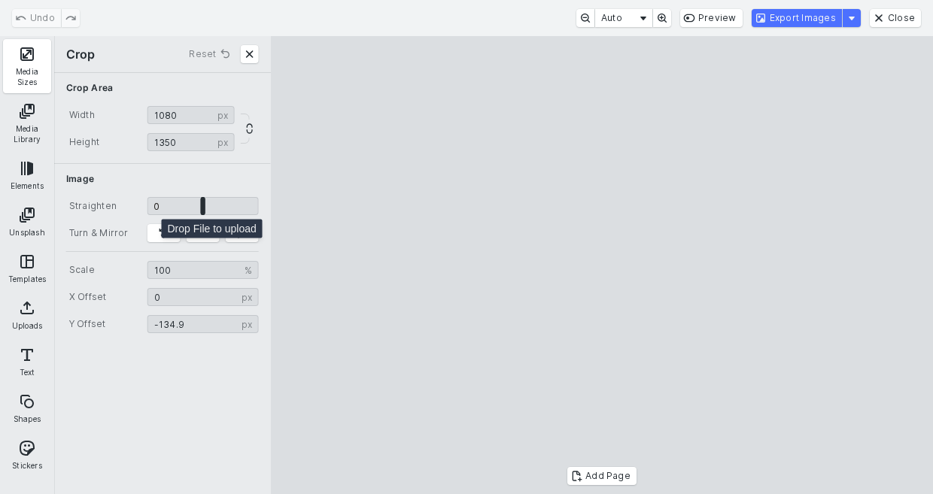
type input "******"
drag, startPoint x: 680, startPoint y: 290, endPoint x: 680, endPoint y: 179, distance: 110.6
click at [602, 266] on cesdk-canvas "Editor canvas" at bounding box center [602, 266] width 0 height 0
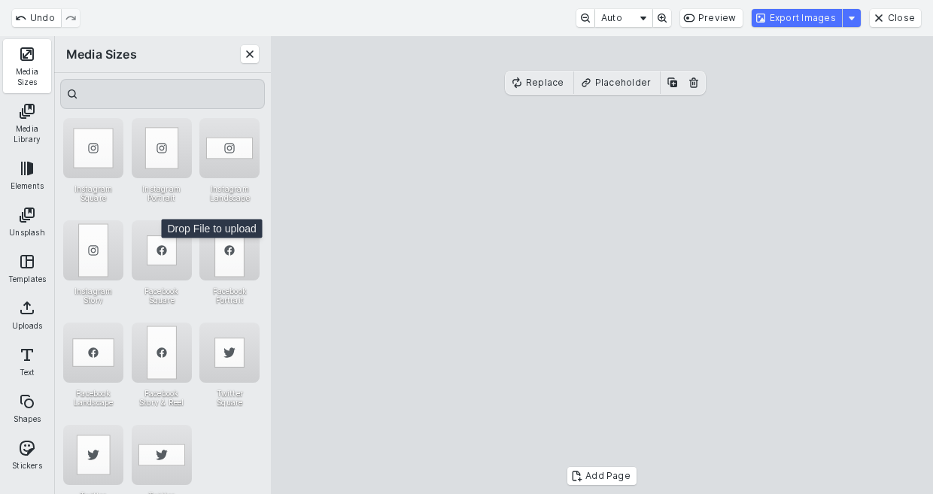
click at [602, 266] on cesdk-canvas "Editor canvas" at bounding box center [602, 266] width 0 height 0
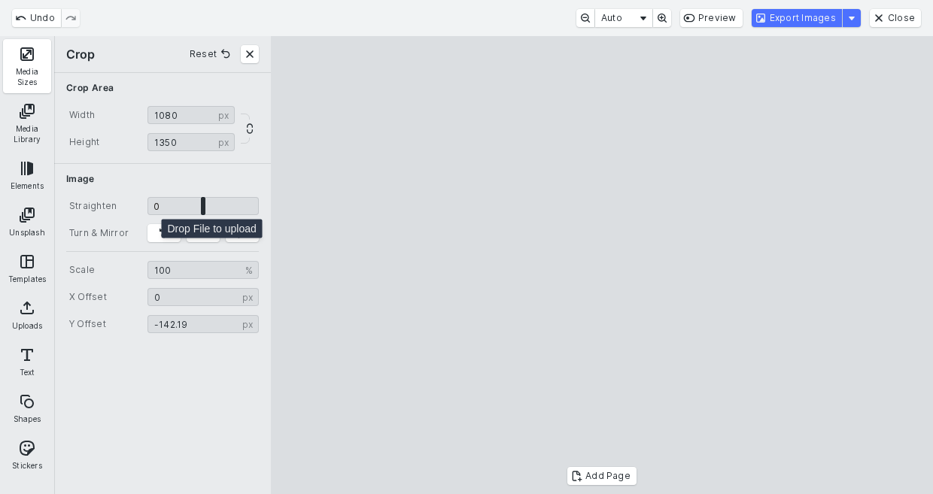
drag, startPoint x: 652, startPoint y: 223, endPoint x: 675, endPoint y: 266, distance: 48.8
click at [602, 266] on cesdk-canvas "Editor canvas" at bounding box center [602, 266] width 0 height 0
type input "*******"
click at [602, 266] on cesdk-canvas "Editor canvas" at bounding box center [602, 266] width 0 height 0
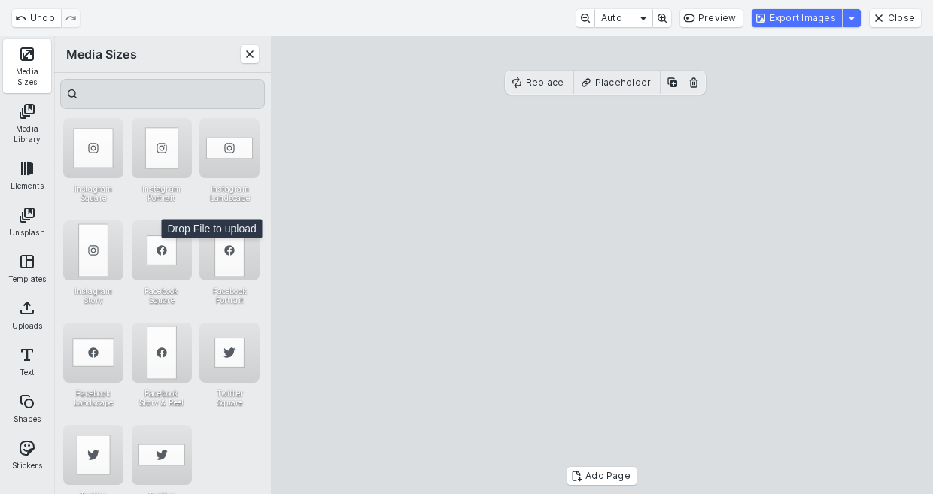
click at [602, 266] on cesdk-canvas "Editor canvas" at bounding box center [602, 266] width 0 height 0
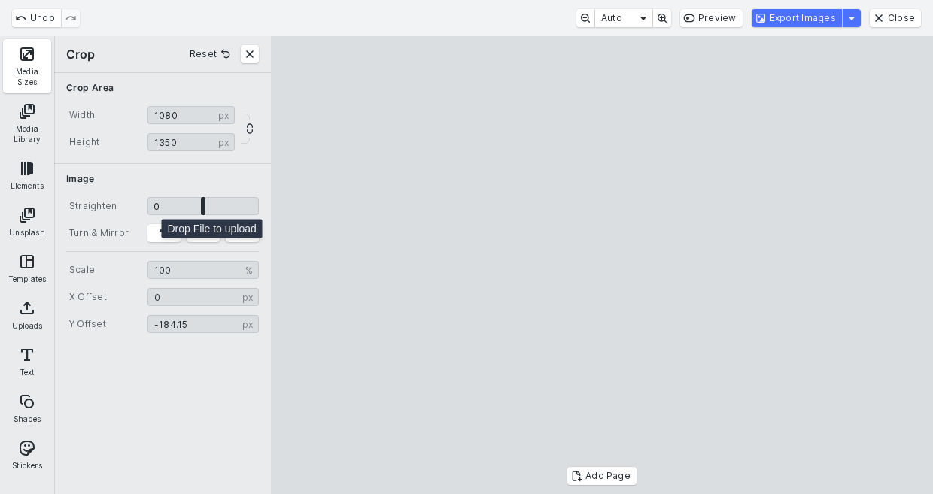
type input "*******"
drag, startPoint x: 670, startPoint y: 289, endPoint x: 670, endPoint y: 279, distance: 9.8
click at [602, 266] on cesdk-canvas "Editor canvas" at bounding box center [602, 266] width 0 height 0
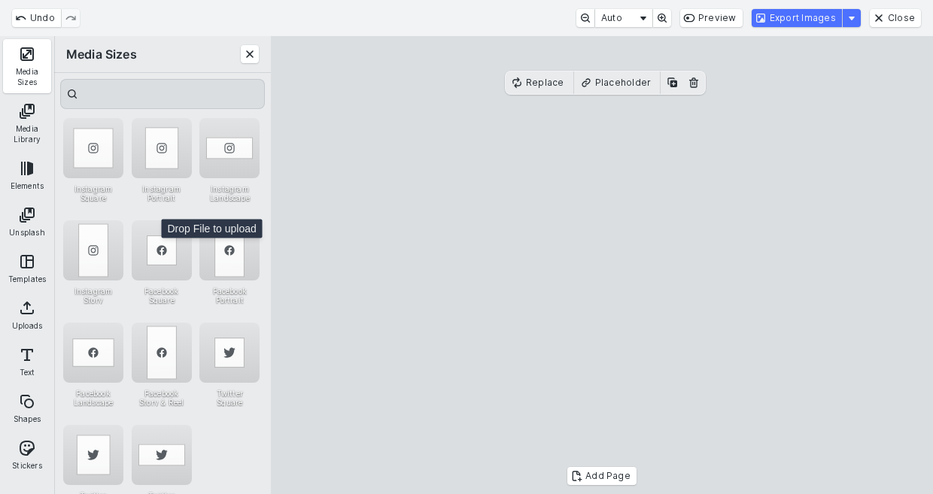
click at [787, 12] on button "Export Images" at bounding box center [797, 18] width 90 height 18
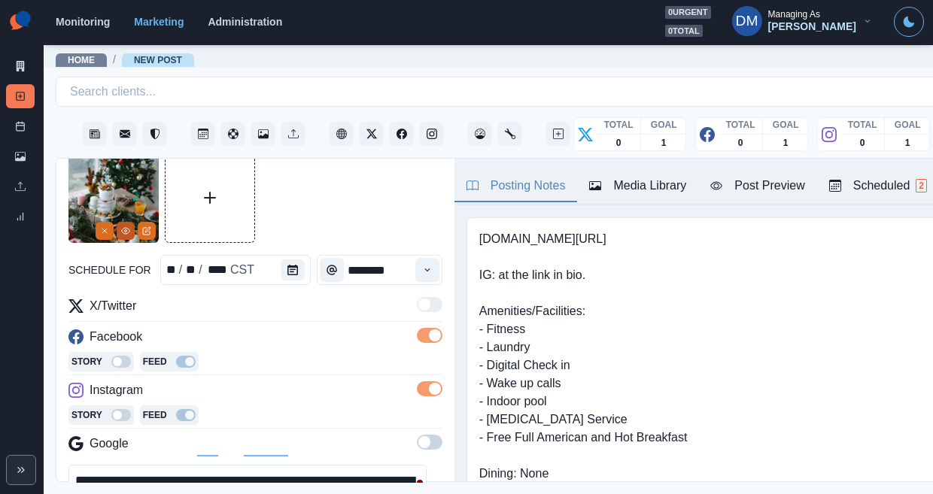
click at [132, 222] on button "View Media" at bounding box center [126, 231] width 18 height 18
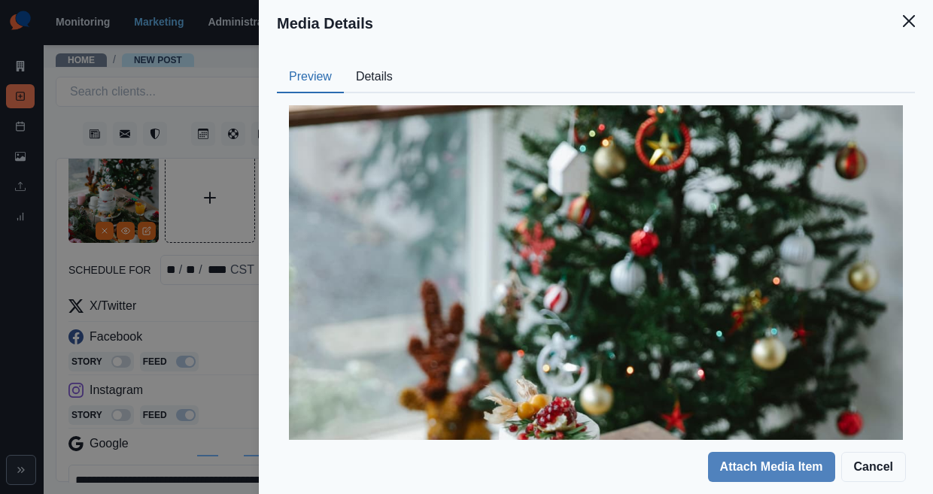
click at [405, 62] on button "Details" at bounding box center [374, 78] width 61 height 32
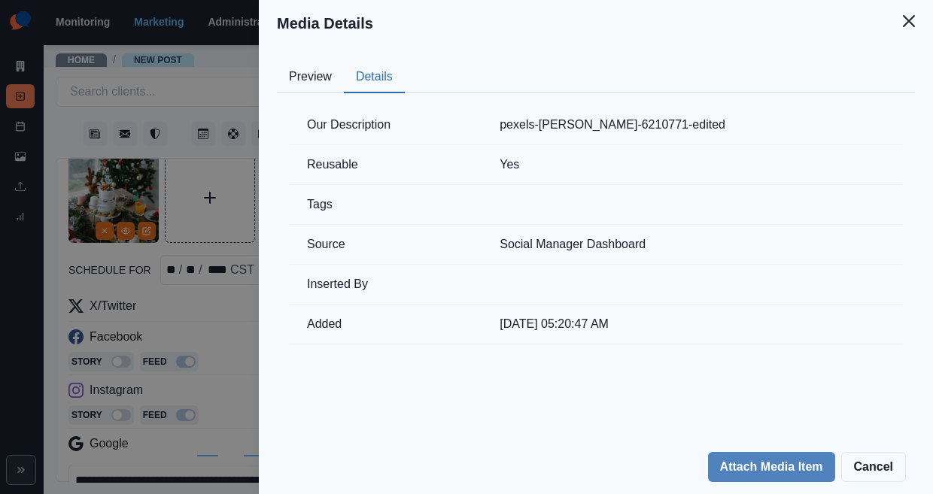
click at [658, 105] on td "pexels-tim-douglas-6210771-edited" at bounding box center [692, 125] width 421 height 40
click at [677, 105] on td "pexels-tim-douglas-6210771-edited" at bounding box center [692, 125] width 421 height 40
copy td "tim-douglas"
click at [292, 271] on div "Media Details Preview Details Our Description pexels-tim-douglas-6210771-edited…" at bounding box center [466, 247] width 933 height 494
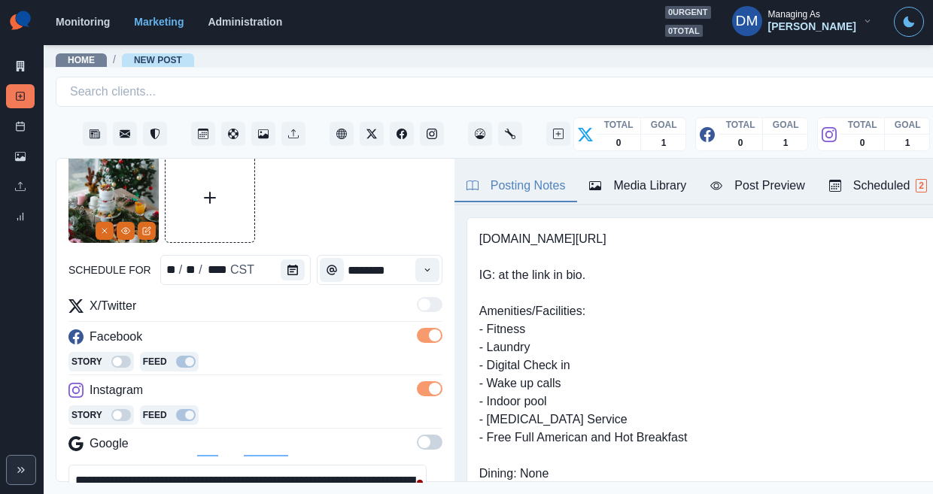
scroll to position [102, 0]
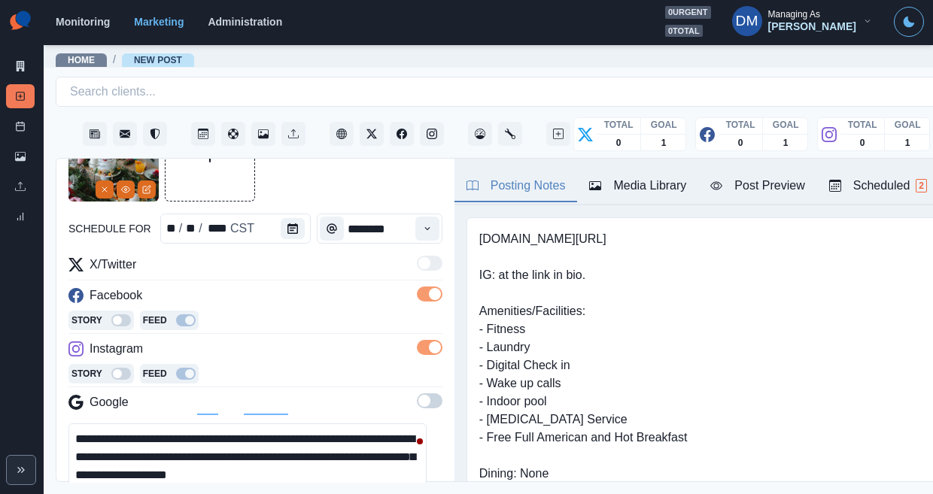
click at [164, 424] on textarea "**********" at bounding box center [247, 458] width 358 height 68
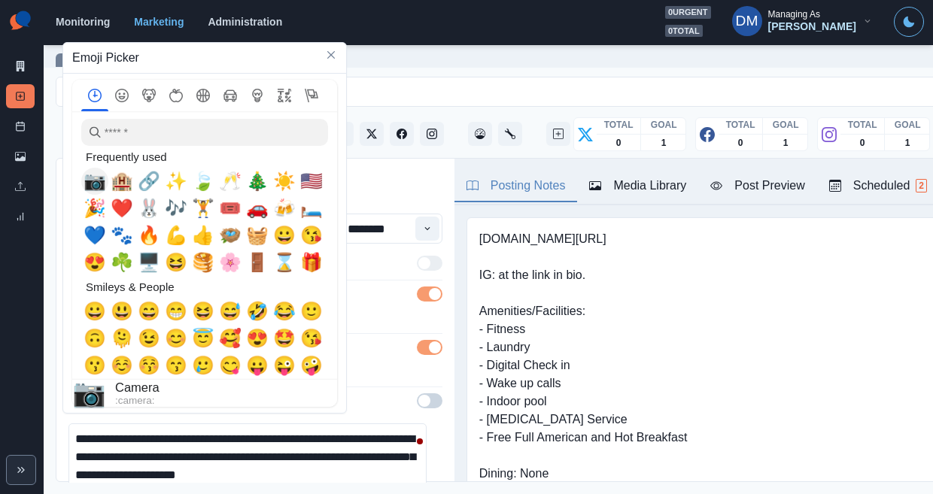
click at [90, 188] on span "📷" at bounding box center [95, 181] width 23 height 21
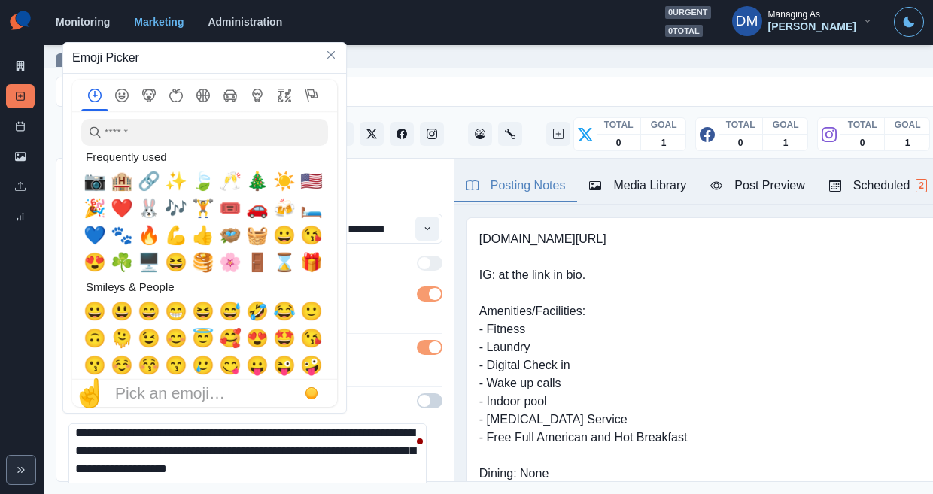
click at [366, 424] on textarea "**********" at bounding box center [247, 458] width 358 height 68
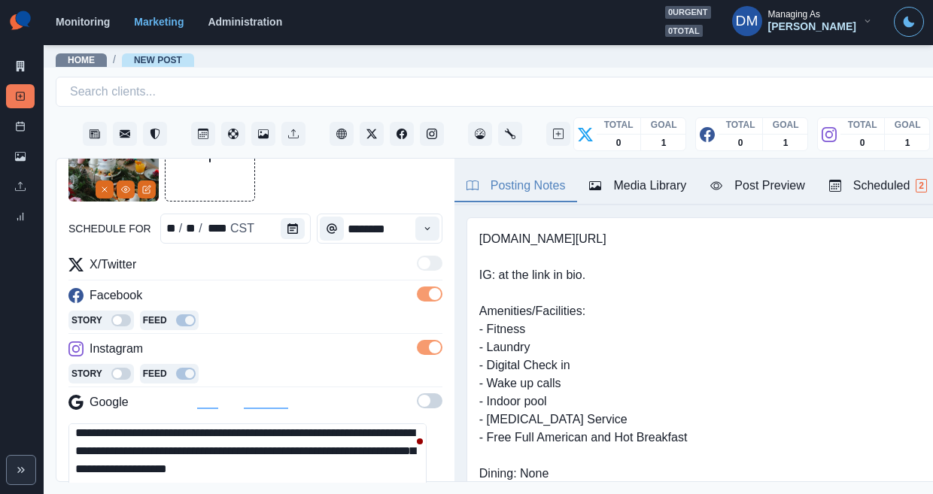
click at [106, 424] on textarea "**********" at bounding box center [247, 458] width 358 height 68
paste textarea "**********"
type textarea "**********"
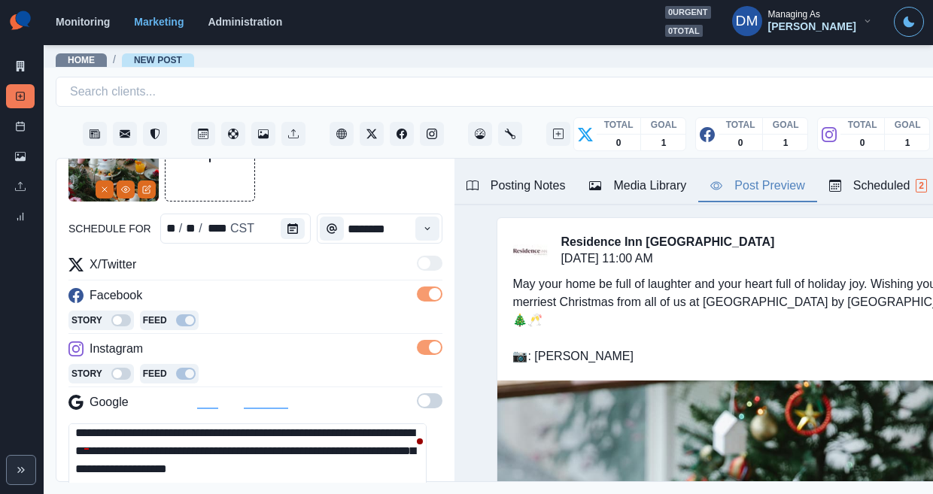
click at [710, 177] on div "Post Preview" at bounding box center [757, 186] width 94 height 18
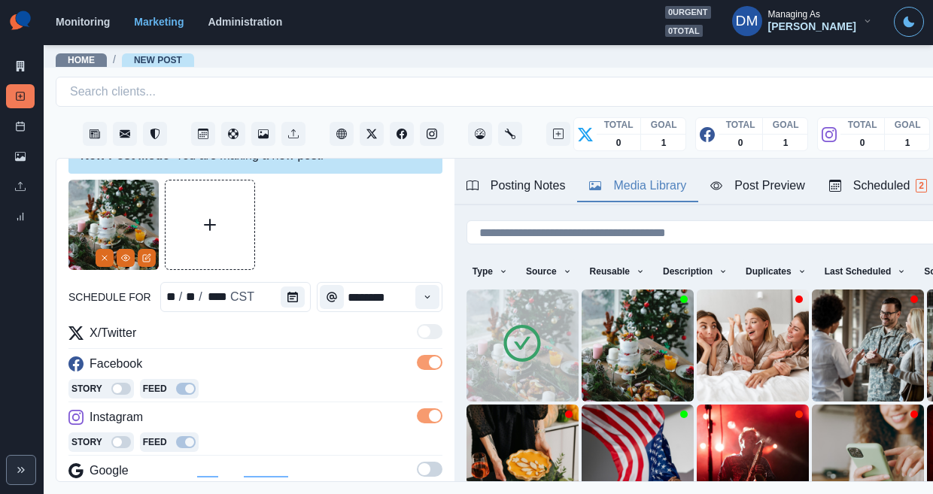
click at [589, 177] on div "Media Library" at bounding box center [637, 186] width 97 height 18
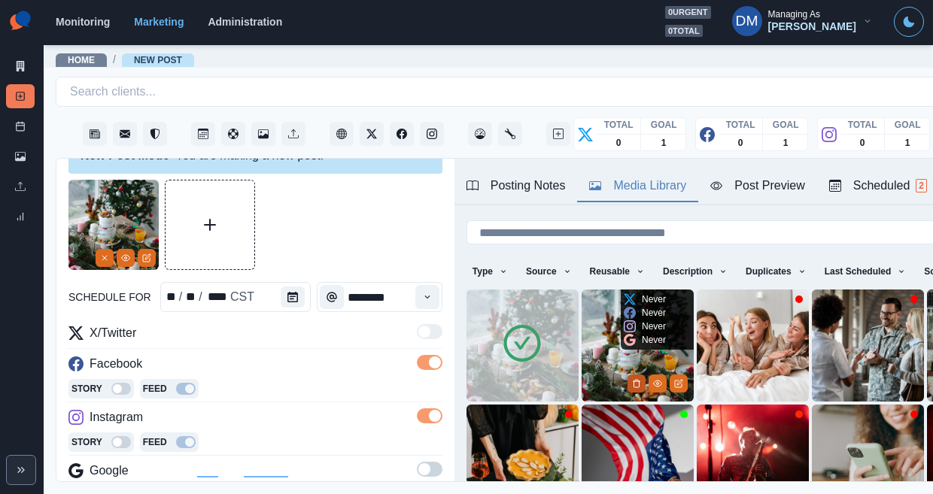
click at [632, 379] on icon "Delete Media" at bounding box center [636, 383] width 9 height 9
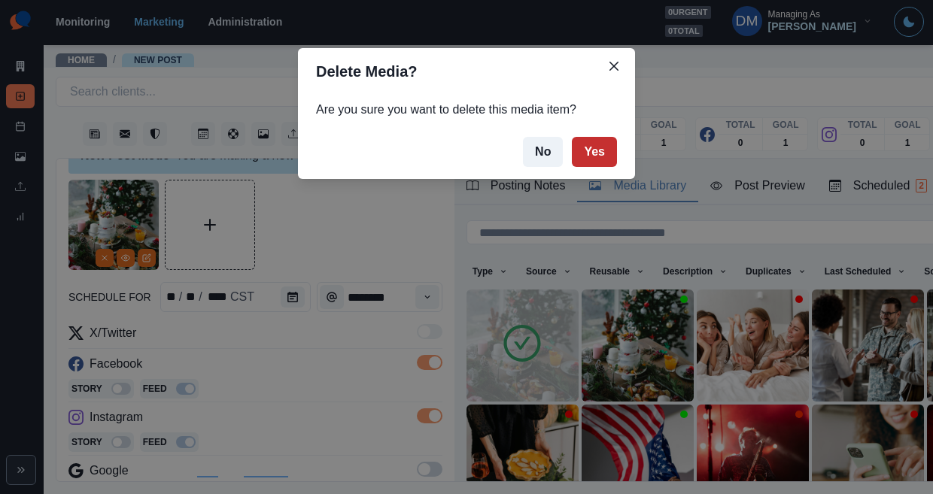
click at [572, 137] on button "Yes" at bounding box center [594, 152] width 45 height 30
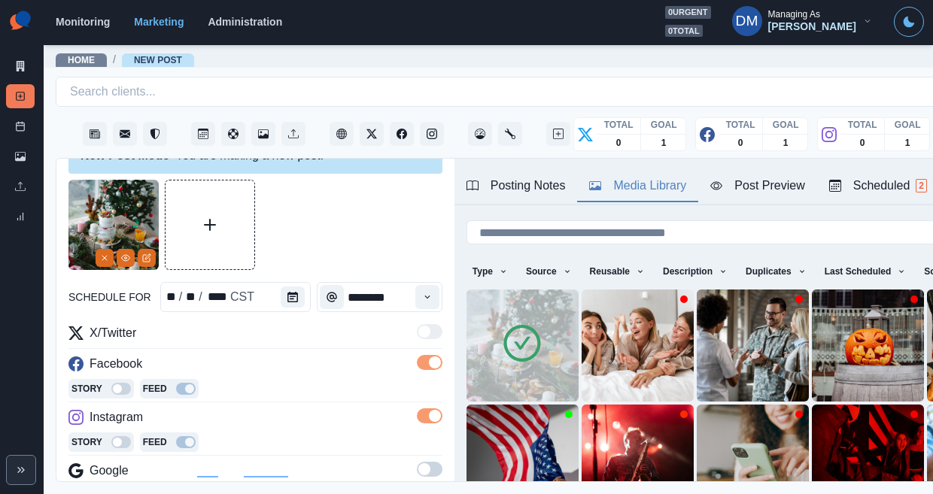
click at [710, 177] on div "Post Preview" at bounding box center [757, 186] width 94 height 18
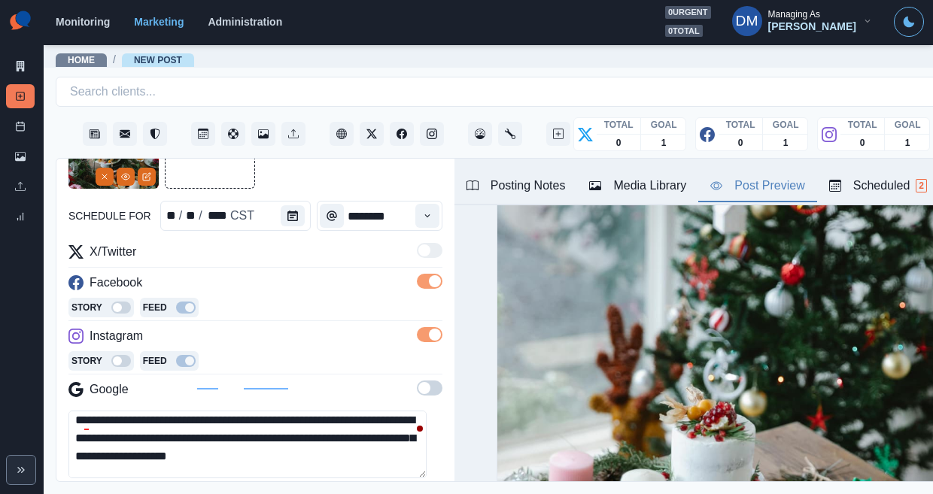
scroll to position [13, 0]
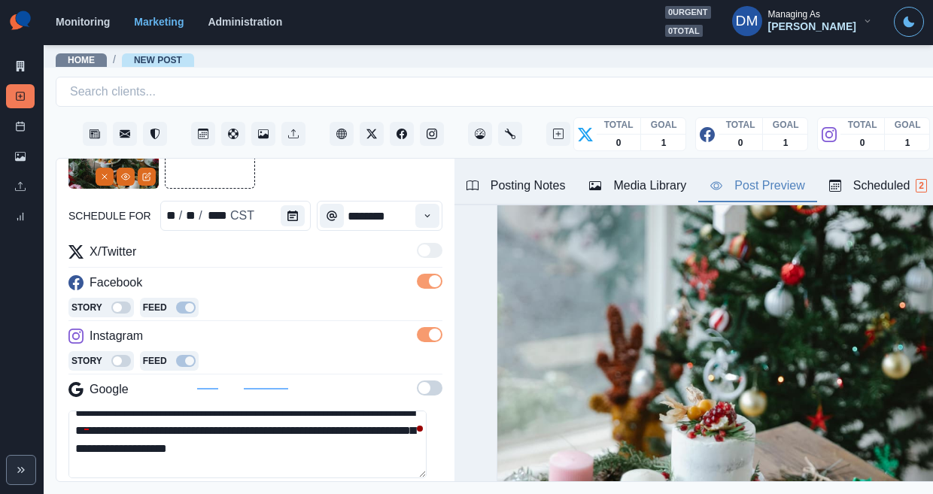
click at [190, 411] on textarea "**********" at bounding box center [247, 445] width 358 height 68
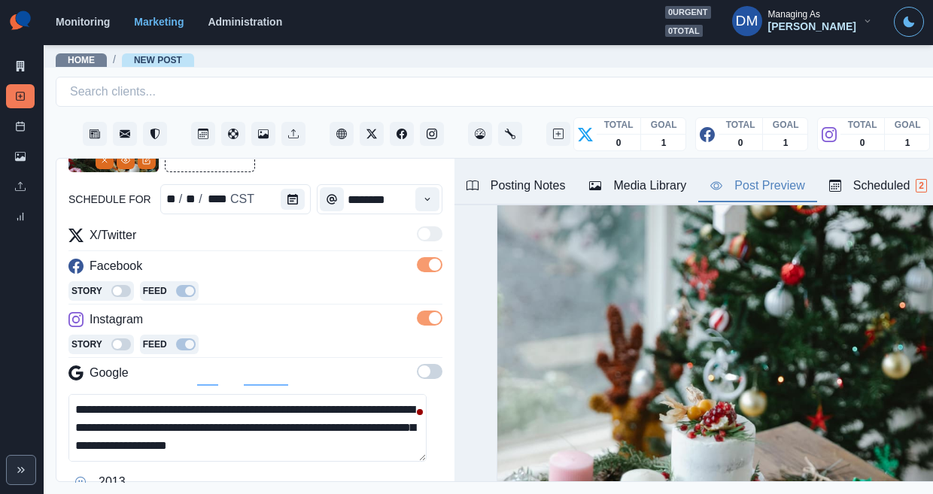
scroll to position [135, 0]
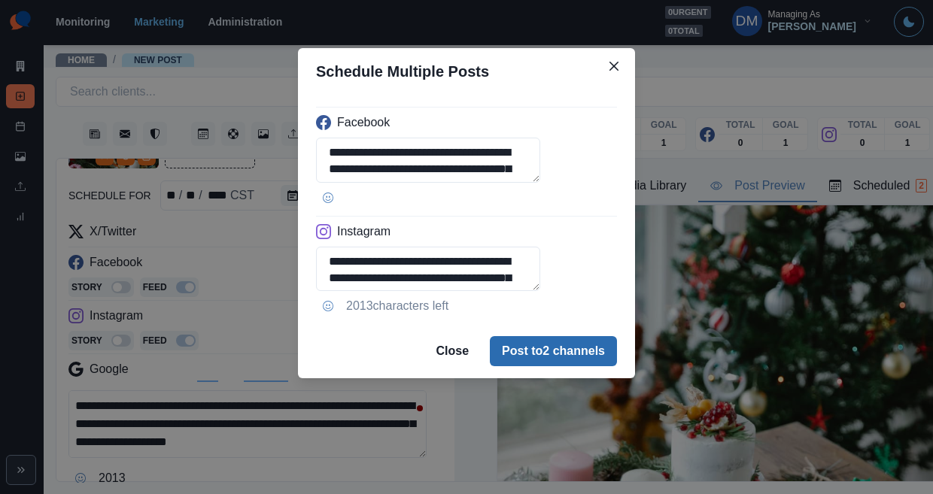
click at [513, 336] on button "Post to 2 channels" at bounding box center [553, 351] width 127 height 30
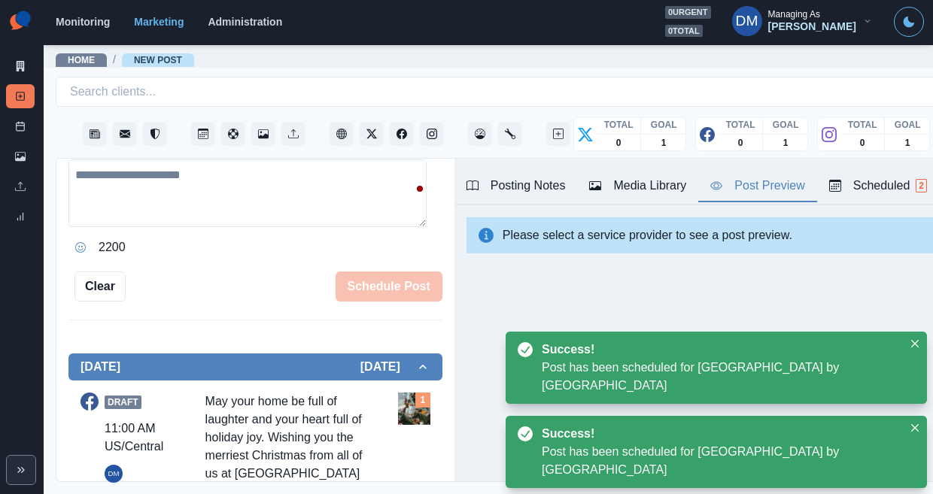
scroll to position [418, 0]
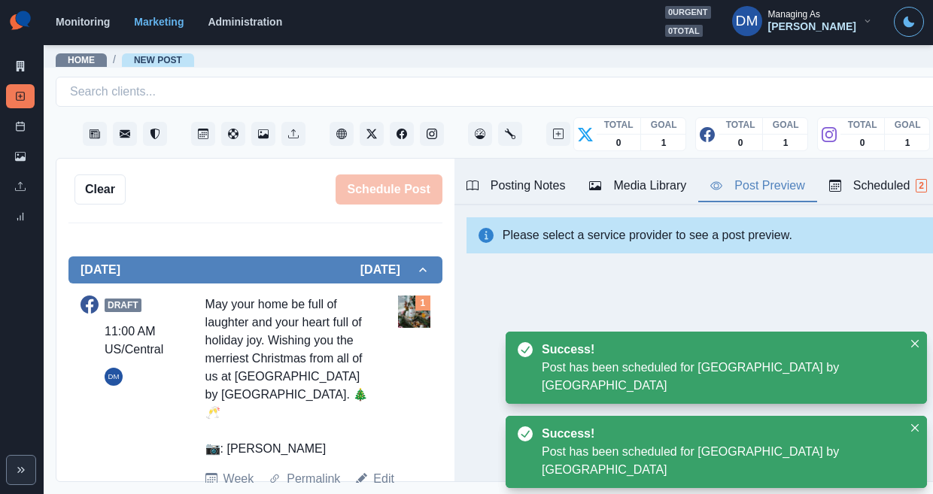
drag, startPoint x: 189, startPoint y: 185, endPoint x: 284, endPoint y: 276, distance: 132.0
click at [284, 290] on div "Draft 11:00 AM US/Central DM May your home be full of laughter and your heart f…" at bounding box center [256, 392] width 350 height 205
copy div "May your home be full of laughter and your heart full of holiday joy. Wishing y…"
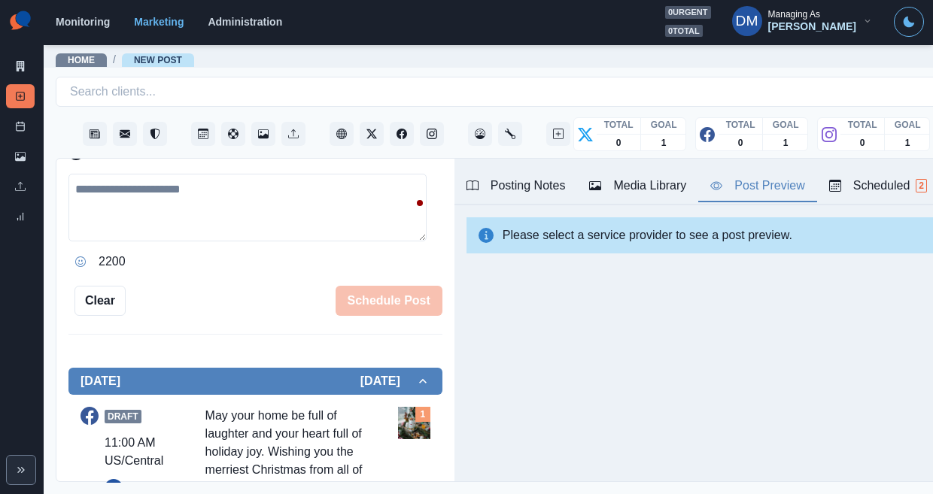
scroll to position [136, 0]
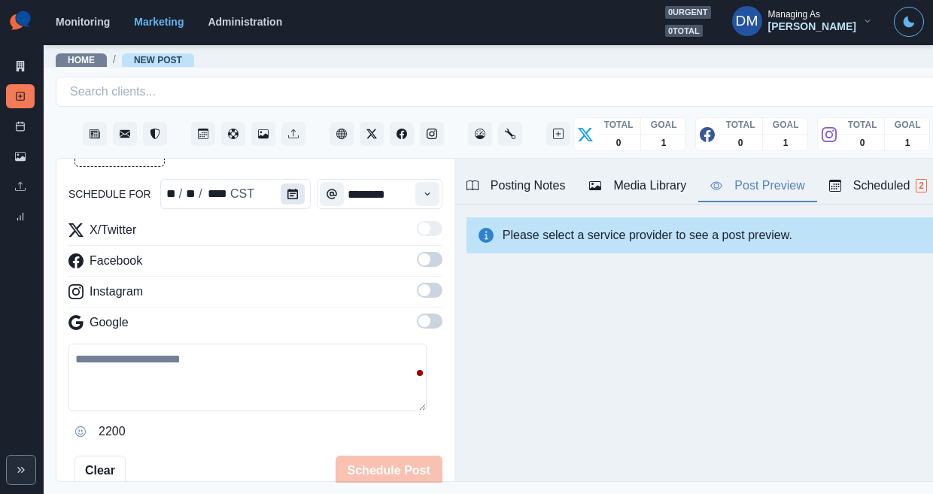
click at [287, 189] on icon "Calendar" at bounding box center [292, 194] width 11 height 11
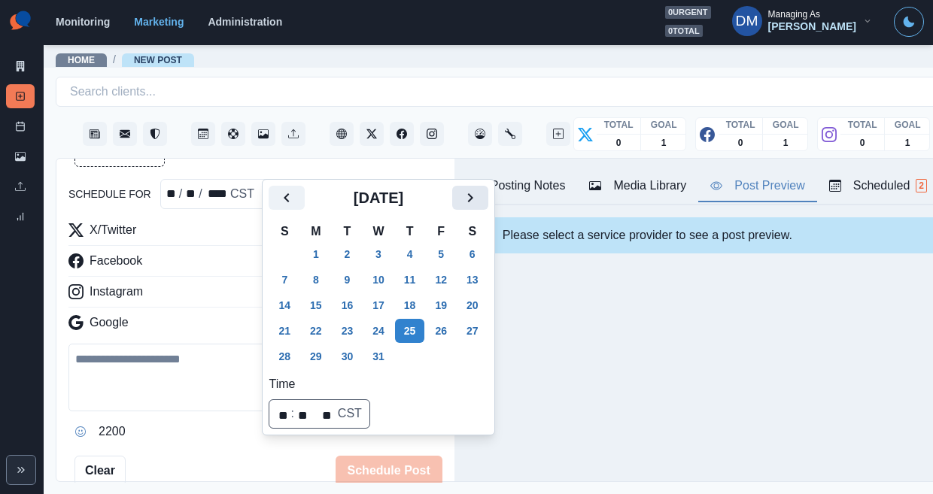
click at [461, 193] on icon "Next" at bounding box center [470, 198] width 18 height 18
click at [395, 242] on button "1" at bounding box center [410, 254] width 30 height 24
click at [422, 189] on icon "Time" at bounding box center [427, 194] width 11 height 11
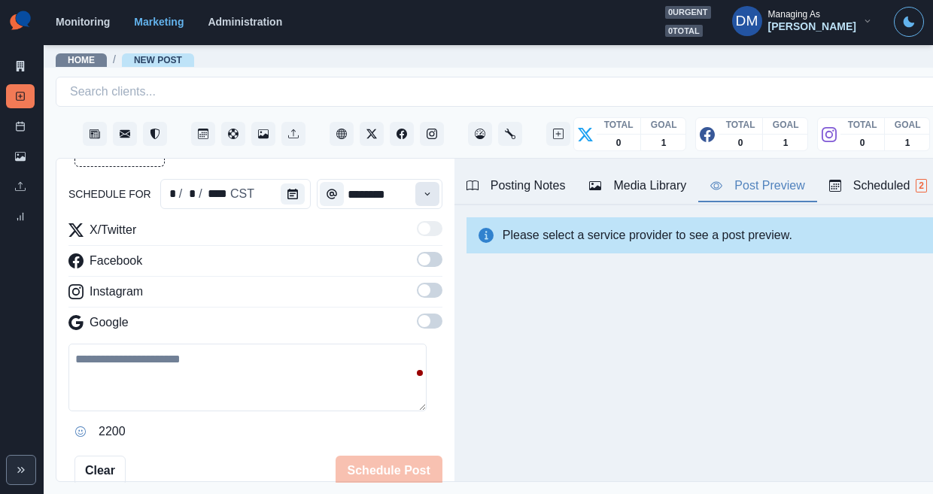
click at [422, 189] on icon "Time" at bounding box center [427, 194] width 11 height 11
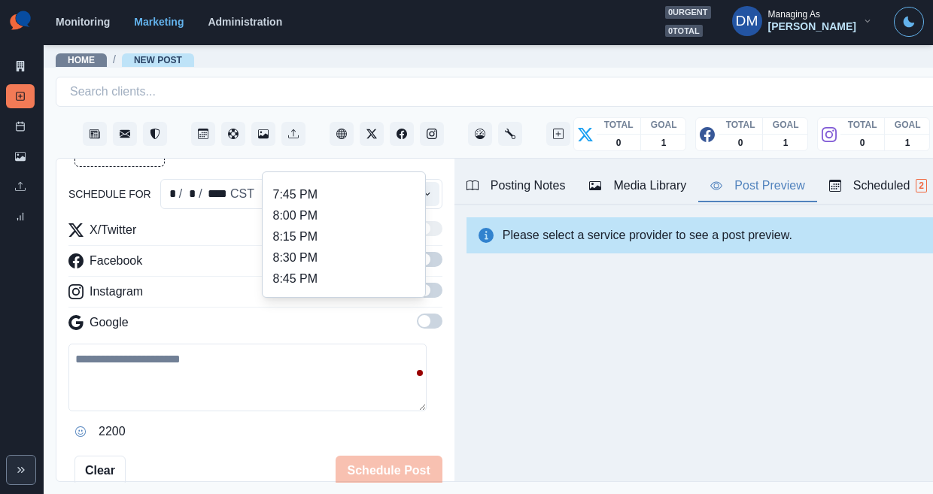
scroll to position [1051, 0]
click at [315, 476] on li "12:00 AM" at bounding box center [344, 486] width 151 height 21
type input "********"
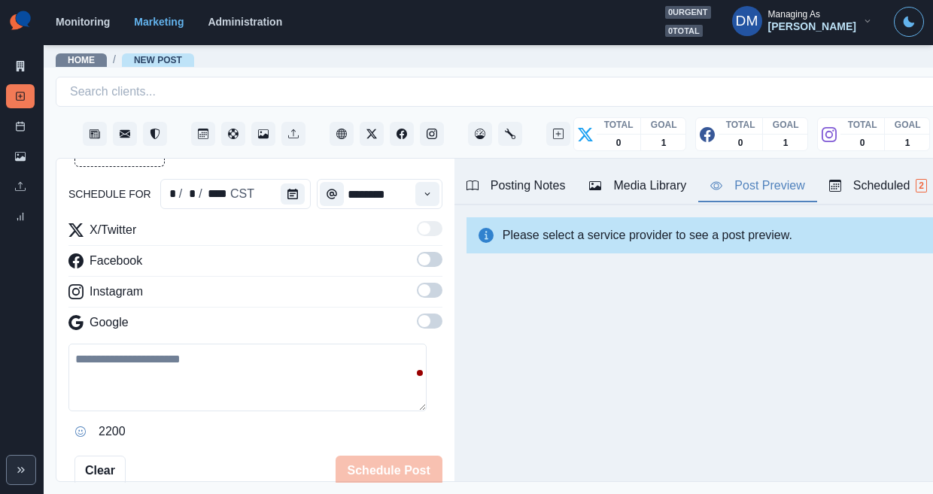
click at [161, 344] on textarea at bounding box center [247, 378] width 358 height 68
paste textarea "**********"
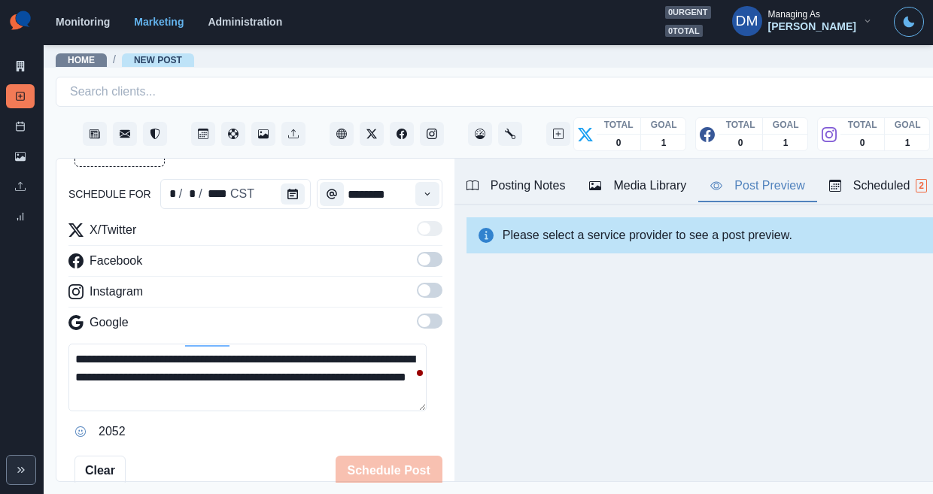
drag, startPoint x: 172, startPoint y: 307, endPoint x: 419, endPoint y: 306, distance: 247.6
click at [424, 308] on div "**********" at bounding box center [255, 321] width 398 height 324
paste textarea "**********"
click at [207, 344] on textarea "**********" at bounding box center [247, 378] width 358 height 68
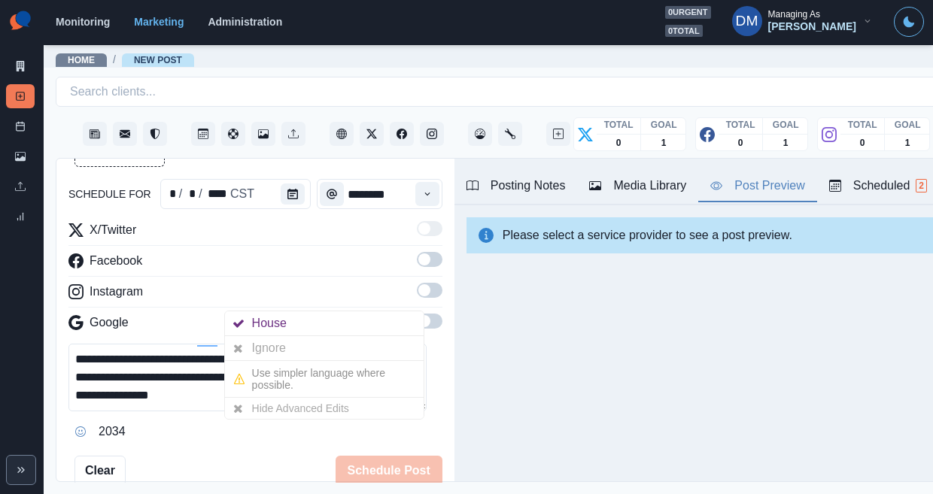
click at [266, 344] on textarea "**********" at bounding box center [247, 378] width 358 height 68
click at [68, 420] on button "Opens Emoji Picker" at bounding box center [80, 432] width 24 height 24
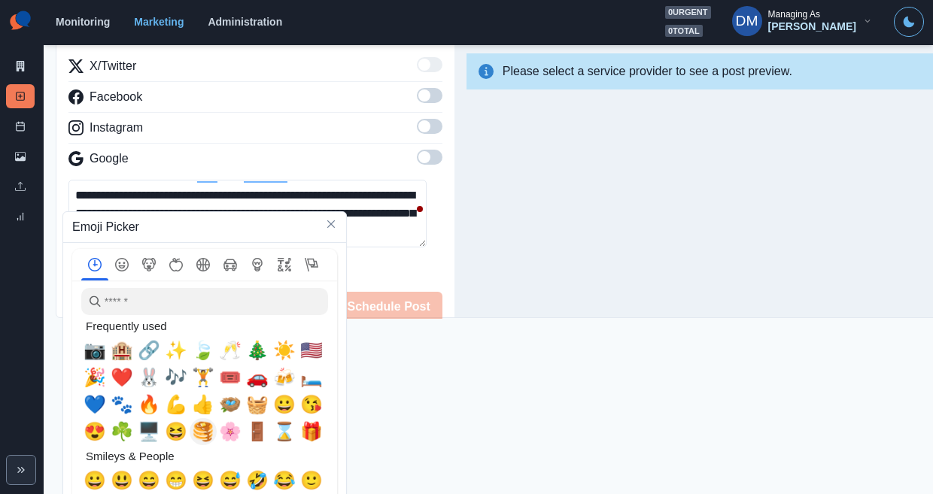
scroll to position [214, 0]
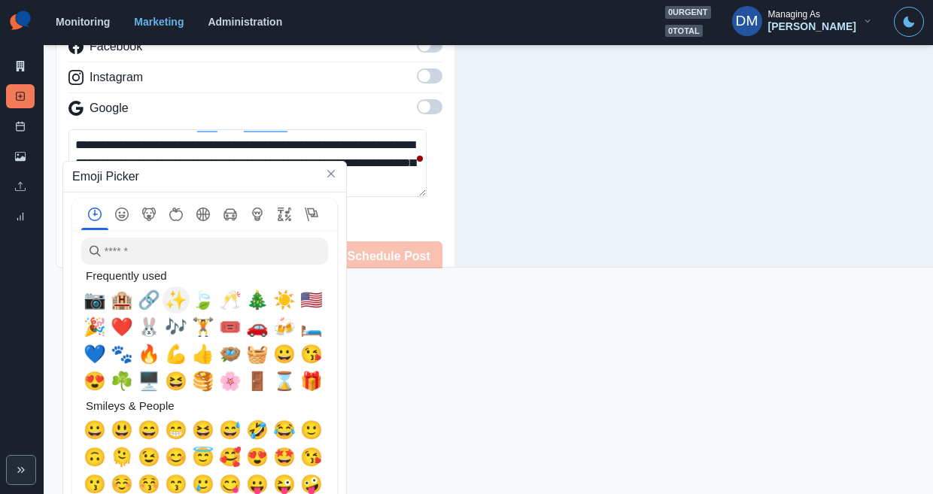
click at [175, 291] on span "✨" at bounding box center [176, 300] width 23 height 21
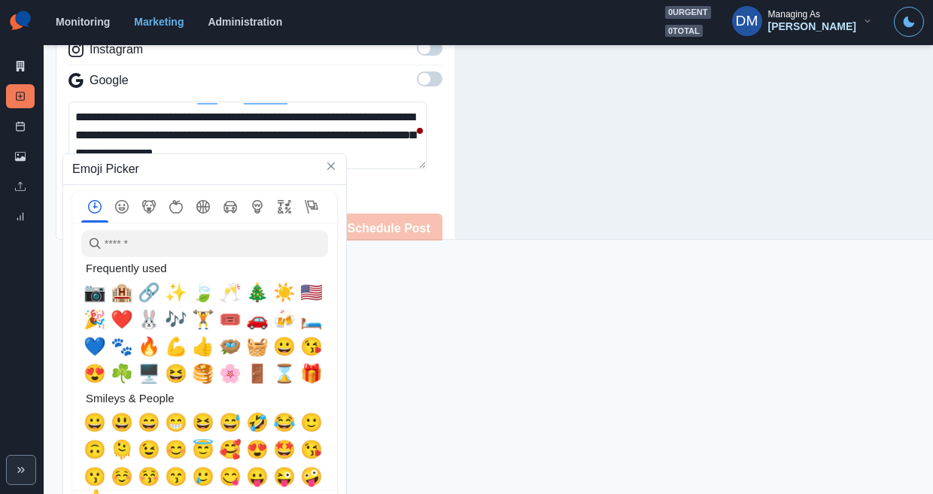
scroll to position [116, 0]
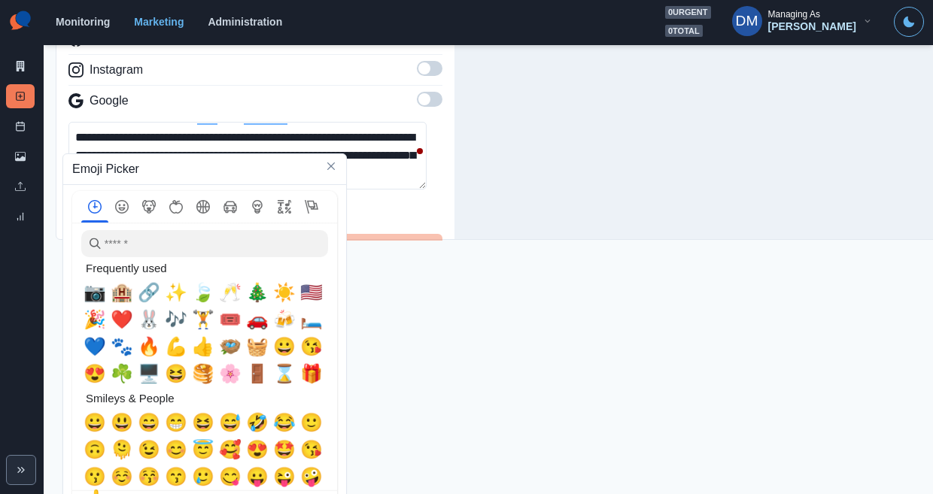
click at [132, 122] on textarea "**********" at bounding box center [247, 156] width 358 height 68
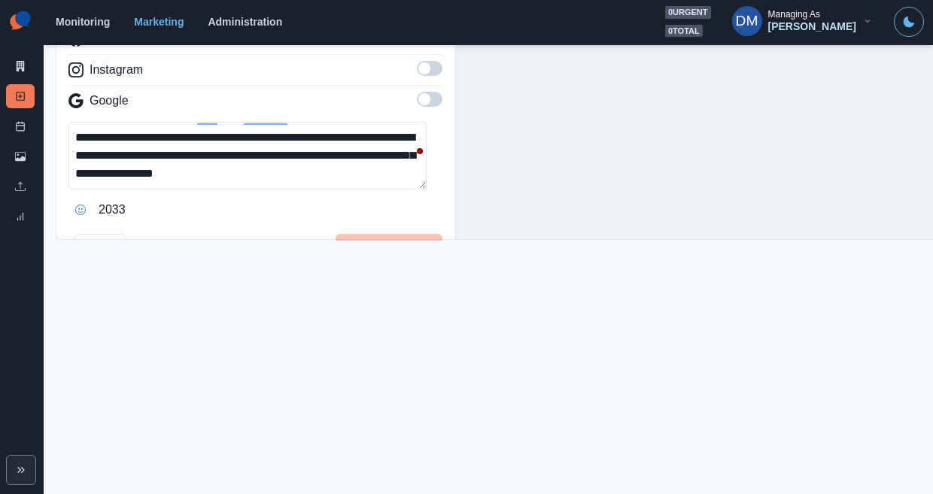
click at [128, 122] on textarea "**********" at bounding box center [247, 156] width 358 height 68
drag, startPoint x: 128, startPoint y: 96, endPoint x: 137, endPoint y: 96, distance: 9.0
click at [137, 122] on textarea "**********" at bounding box center [247, 156] width 358 height 68
paste textarea "*"
drag, startPoint x: 146, startPoint y: 100, endPoint x: 120, endPoint y: 97, distance: 25.8
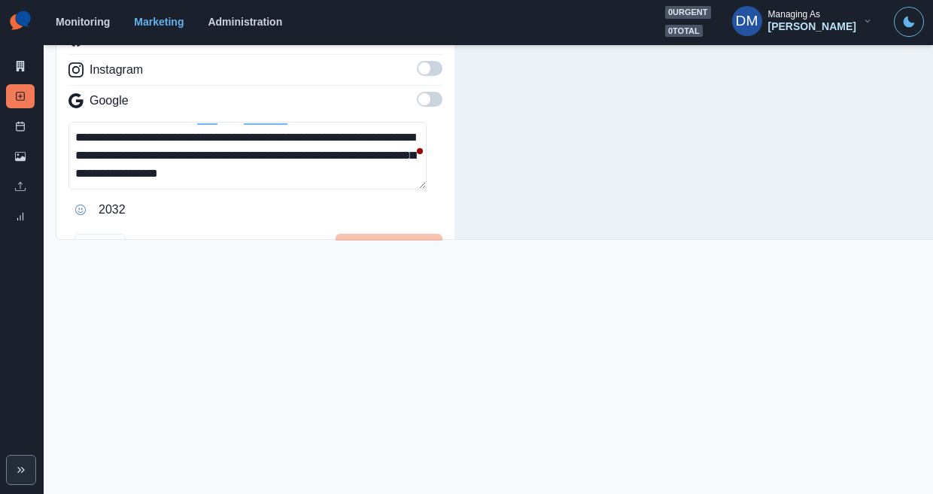
click at [120, 122] on textarea "**********" at bounding box center [247, 156] width 358 height 68
click at [266, 122] on textarea "**********" at bounding box center [247, 156] width 358 height 68
paste textarea "***"
click at [265, 122] on textarea "**********" at bounding box center [247, 156] width 358 height 68
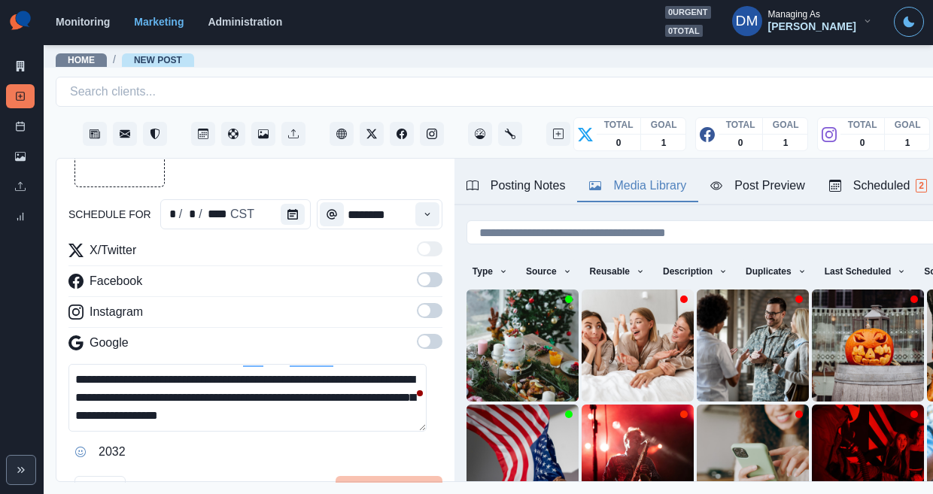
click at [589, 177] on div "Media Library" at bounding box center [637, 186] width 97 height 18
click at [710, 177] on div "Post Preview" at bounding box center [757, 186] width 94 height 18
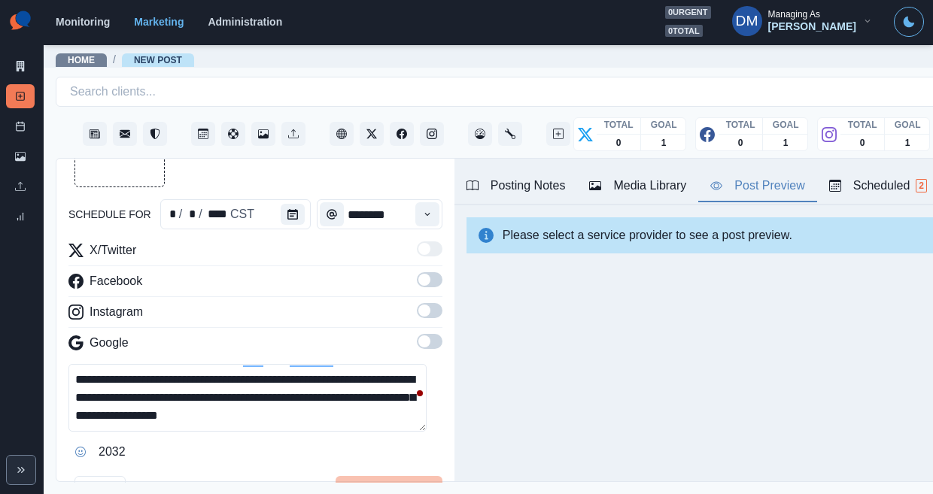
click at [418, 274] on span at bounding box center [424, 280] width 12 height 12
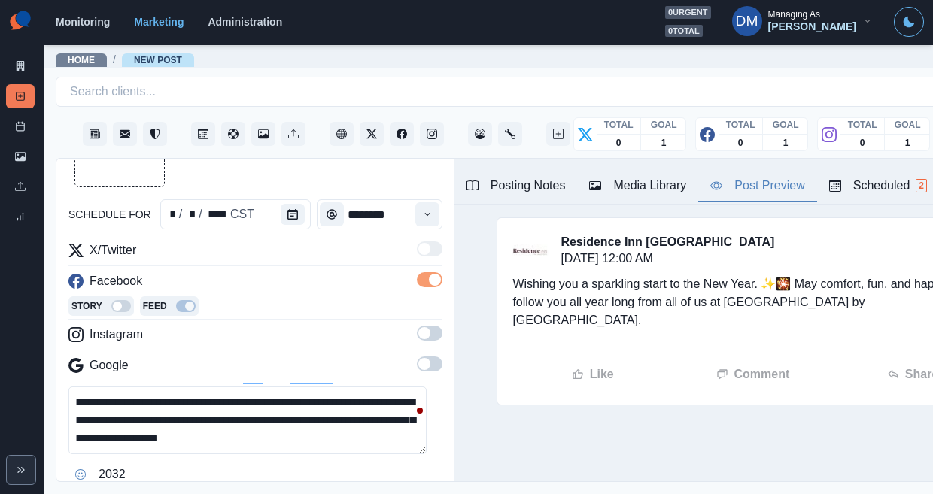
click at [417, 326] on label at bounding box center [430, 338] width 26 height 24
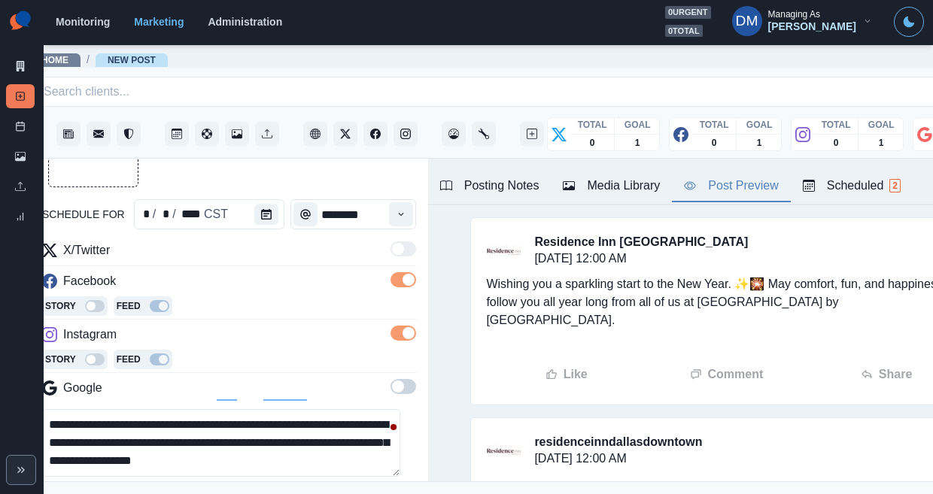
scroll to position [0, 32]
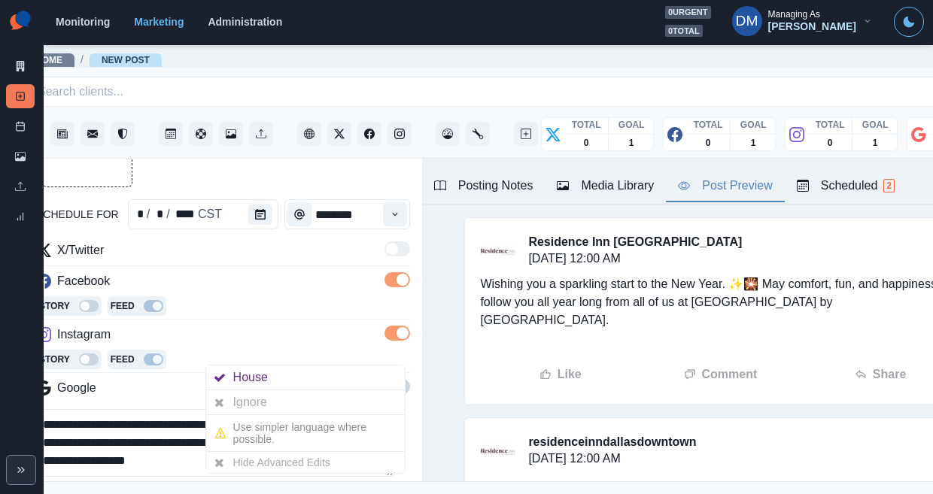
click at [253, 409] on textarea "**********" at bounding box center [215, 443] width 358 height 68
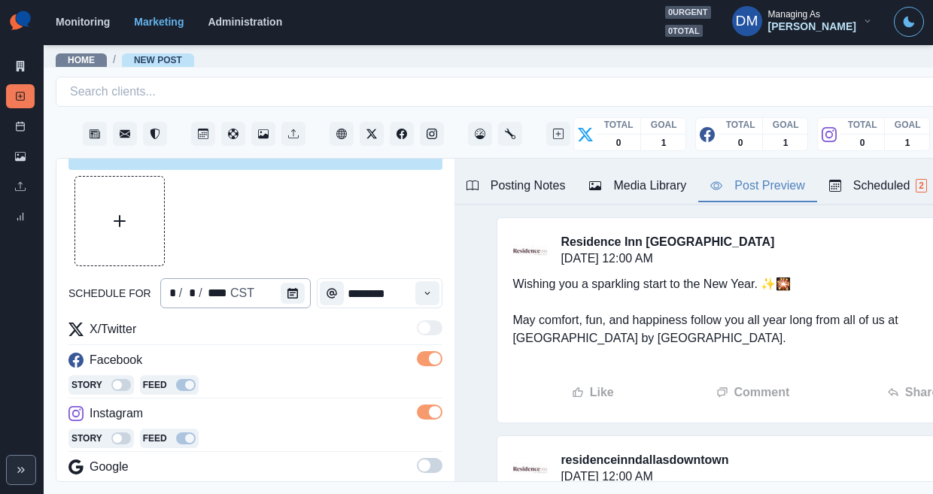
scroll to position [0, 0]
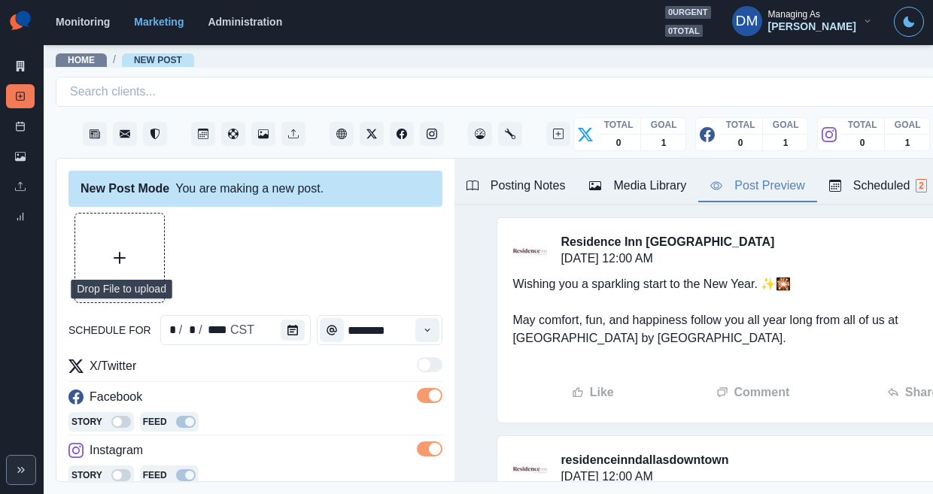
click at [104, 214] on button "Upload Media" at bounding box center [119, 258] width 89 height 89
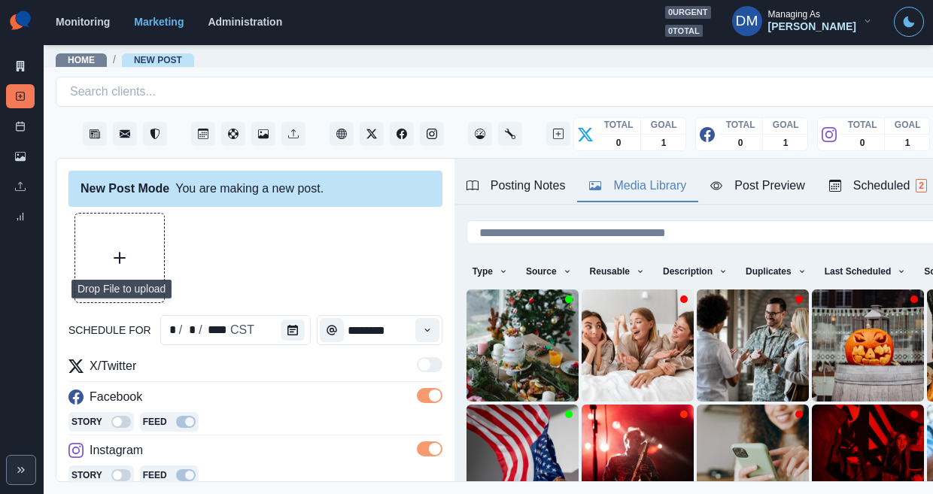
click at [589, 177] on div "Media Library" at bounding box center [637, 186] width 97 height 18
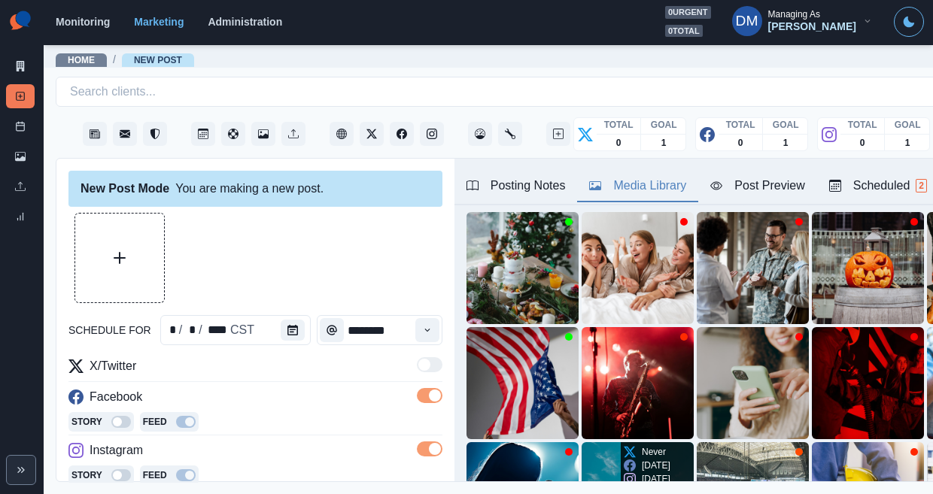
scroll to position [76, 0]
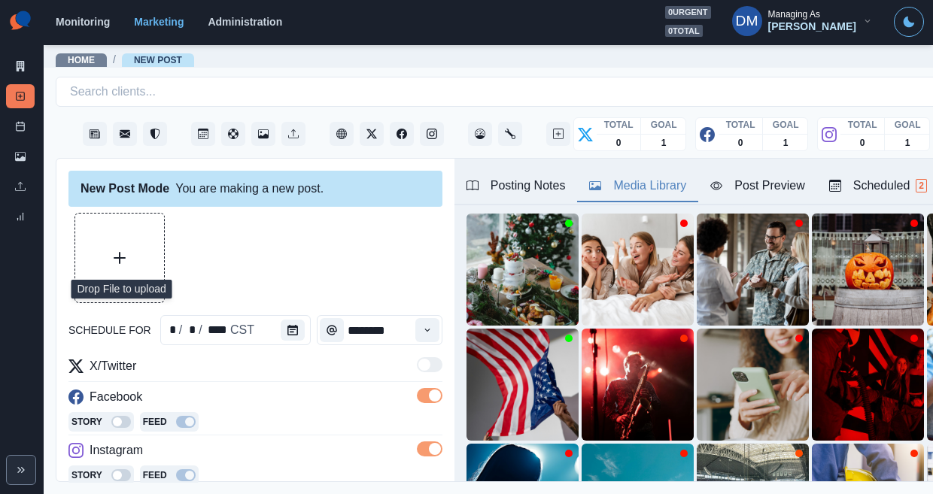
click at [118, 224] on button "Upload Media" at bounding box center [119, 258] width 89 height 89
click at [116, 234] on button "Upload Media" at bounding box center [119, 258] width 89 height 89
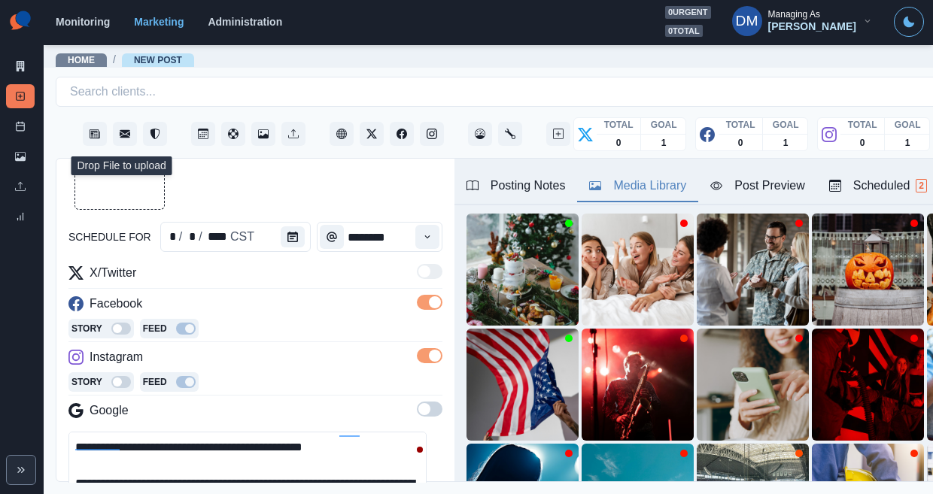
scroll to position [130, 0]
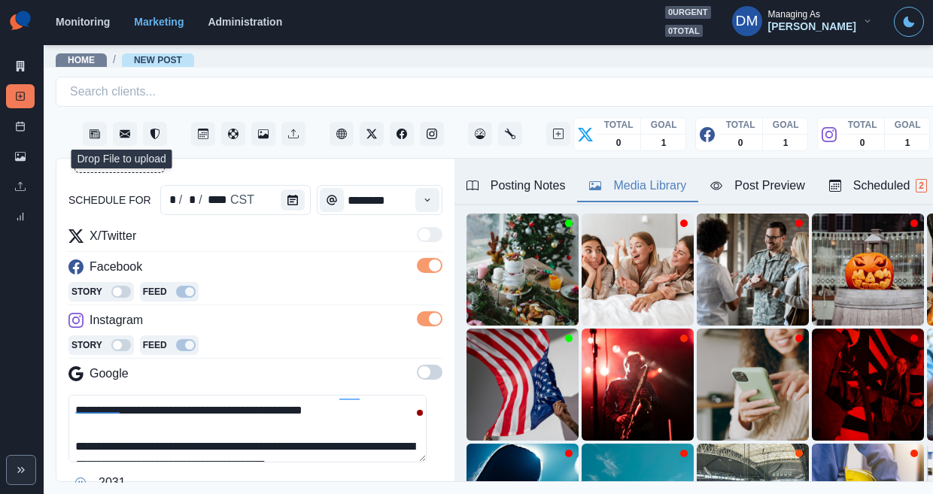
click at [273, 395] on textarea "**********" at bounding box center [247, 429] width 358 height 68
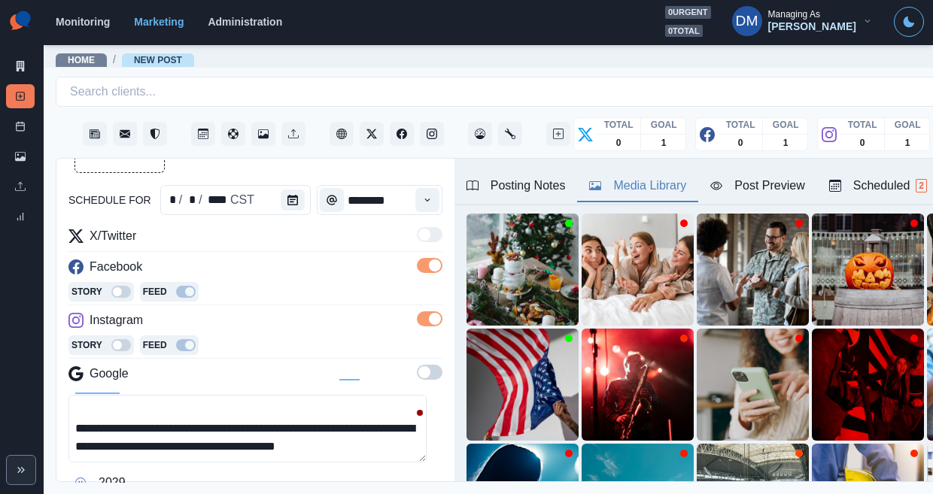
click at [68, 471] on button "Opens Emoji Picker" at bounding box center [80, 483] width 24 height 24
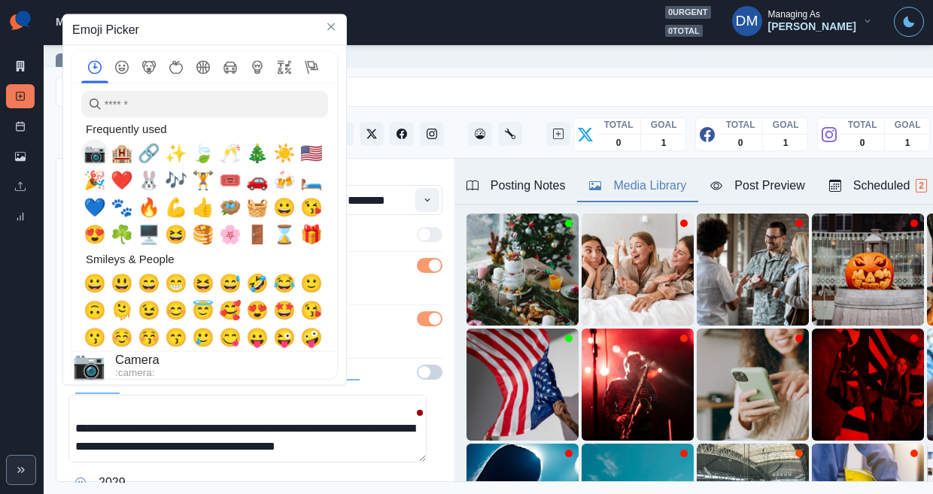
click at [90, 157] on span "📷" at bounding box center [95, 153] width 23 height 21
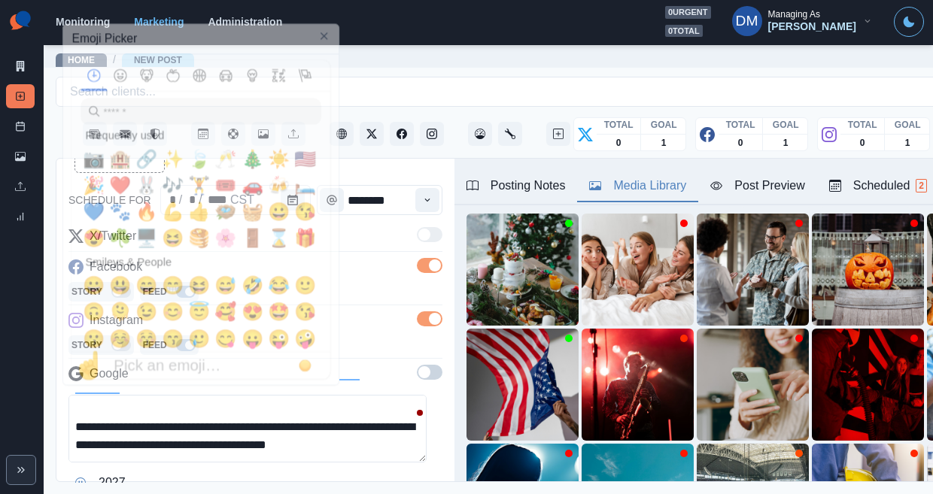
click at [366, 395] on textarea "**********" at bounding box center [247, 429] width 358 height 68
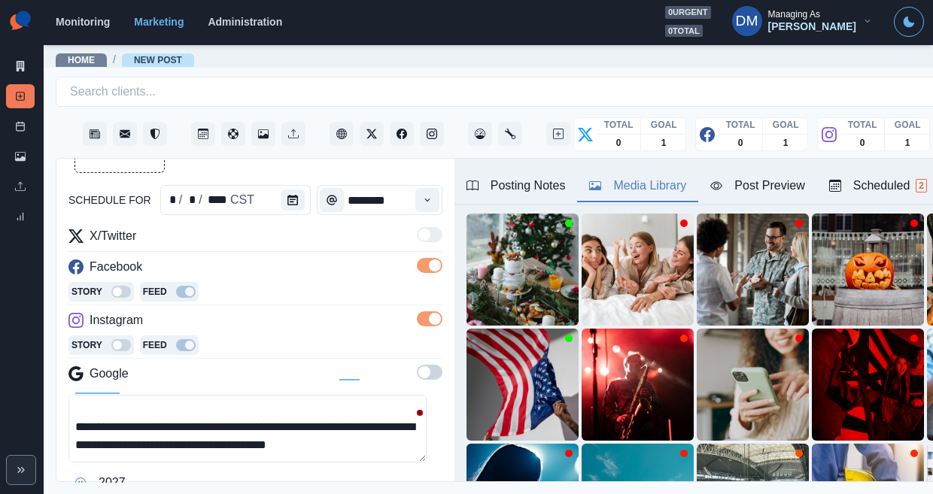
click at [160, 395] on textarea "**********" at bounding box center [247, 429] width 358 height 68
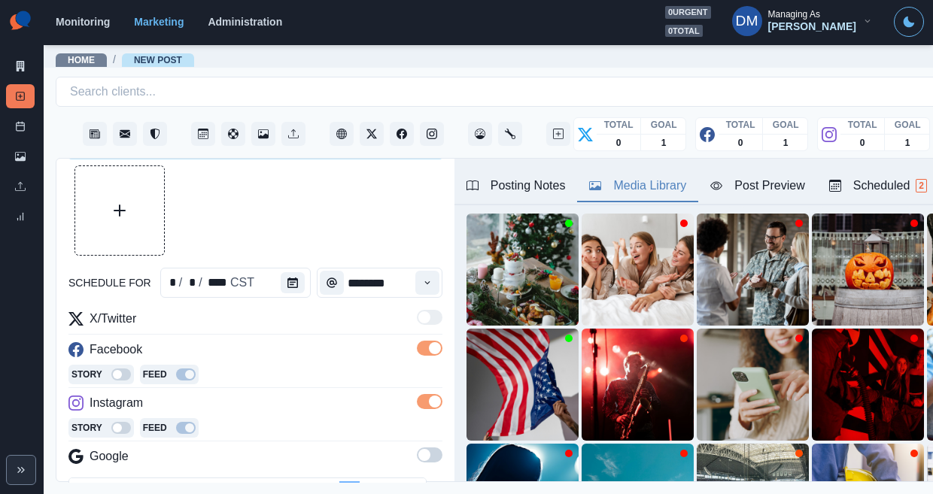
scroll to position [40, 0]
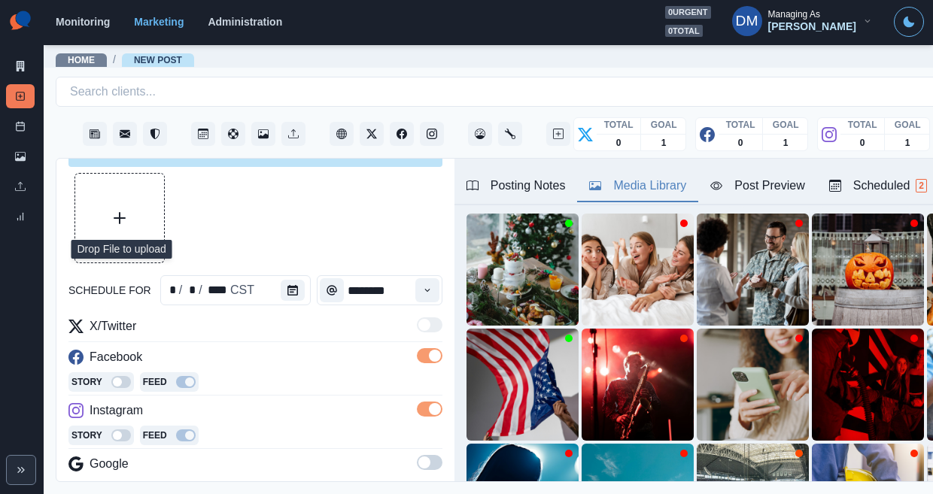
click at [123, 174] on button "Upload Media" at bounding box center [119, 218] width 89 height 89
click at [106, 191] on button "Upload Media" at bounding box center [119, 218] width 89 height 89
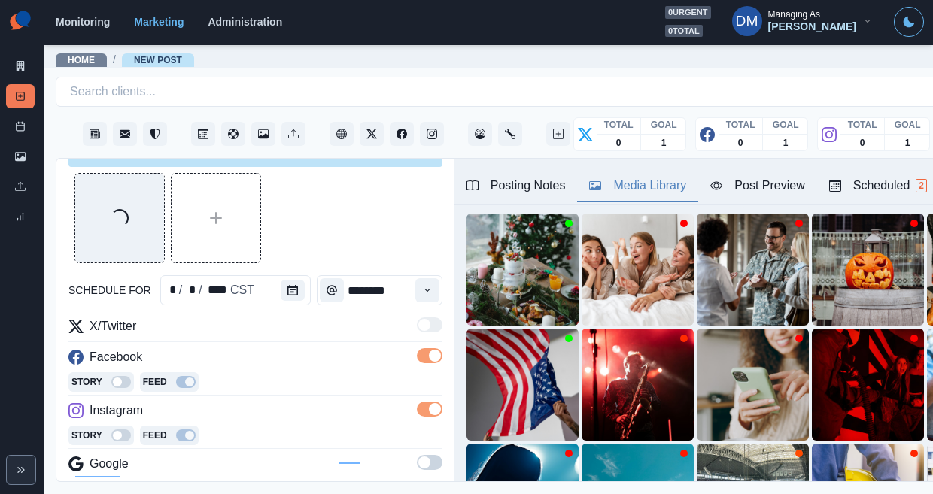
scroll to position [26, 0]
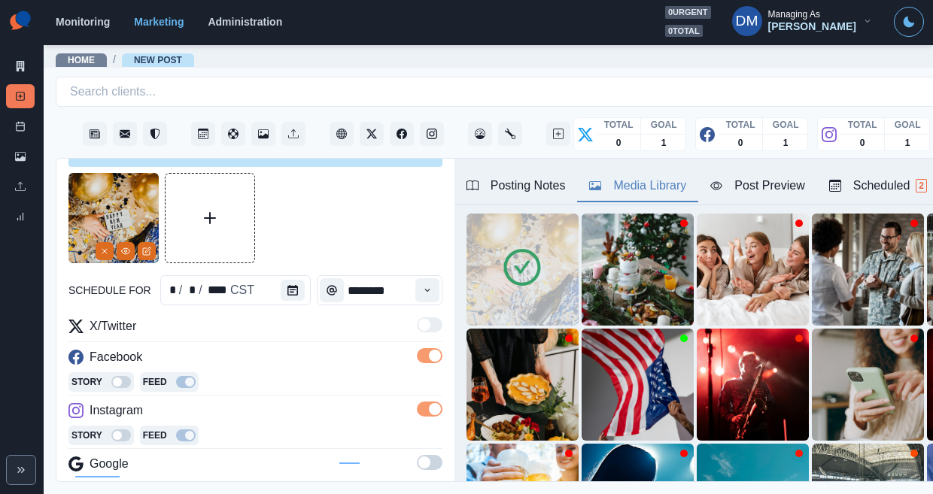
paste textarea "**********"
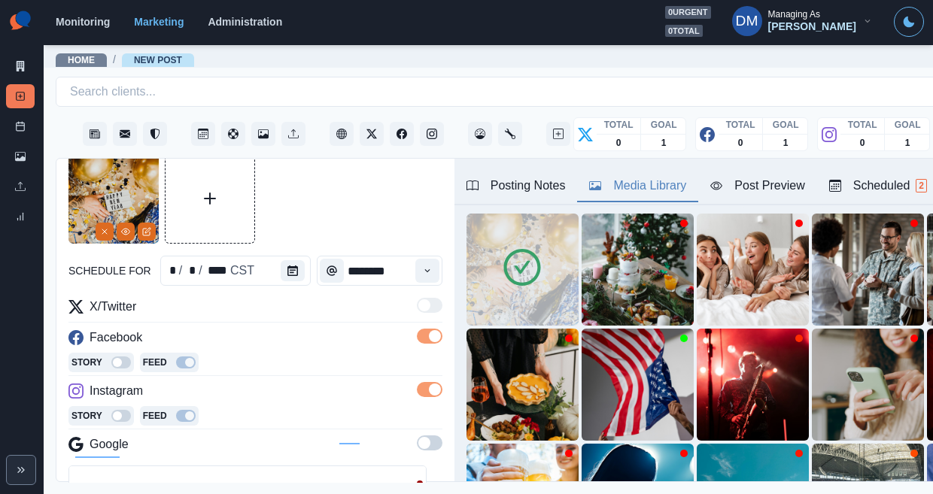
scroll to position [61, 0]
type textarea "**********"
click at [146, 226] on icon "Edit Media" at bounding box center [146, 230] width 9 height 9
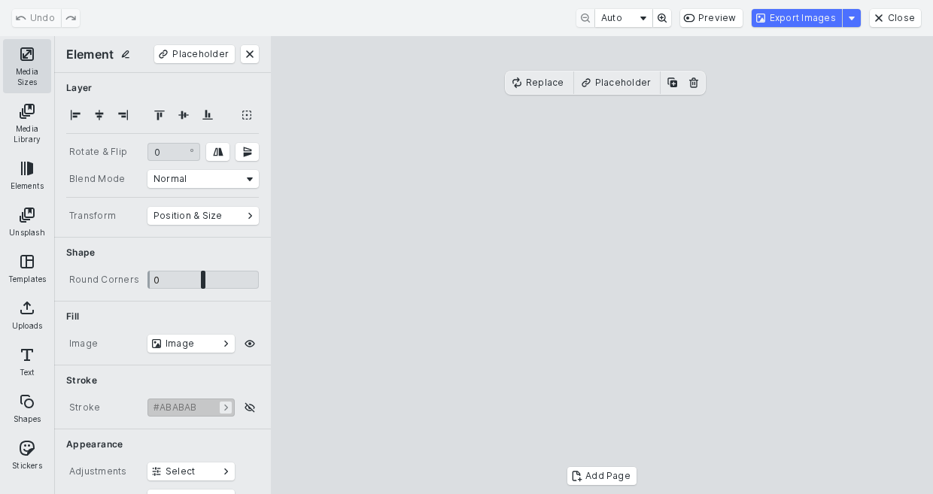
click at [22, 54] on button "Media Sizes" at bounding box center [27, 66] width 48 height 54
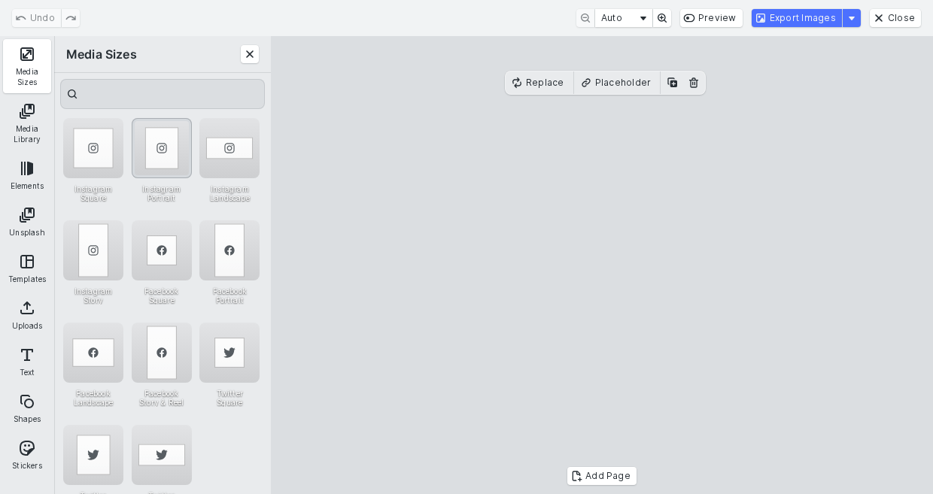
click at [160, 147] on div "Instagram Portrait" at bounding box center [162, 148] width 60 height 60
click at [602, 266] on cesdk-canvas "Editor canvas" at bounding box center [602, 266] width 0 height 0
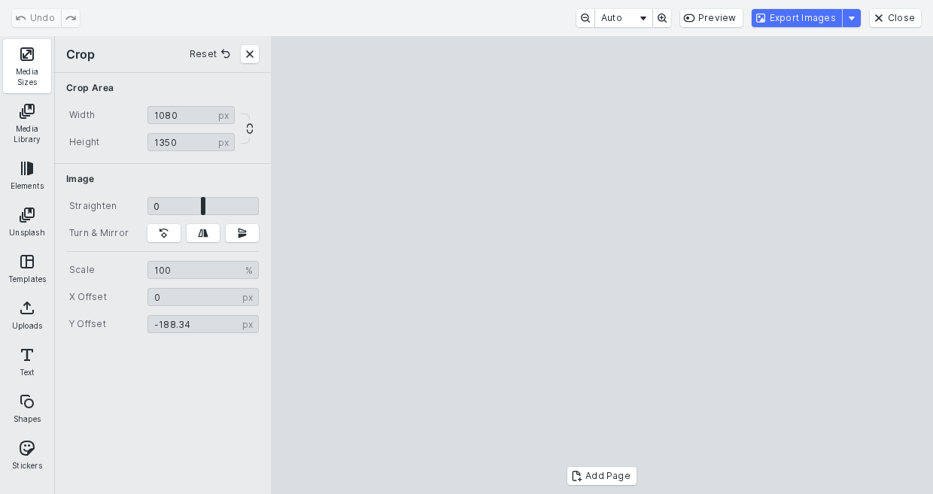
type input "*******"
drag, startPoint x: 589, startPoint y: 325, endPoint x: 592, endPoint y: 308, distance: 17.5
click at [602, 266] on cesdk-canvas "Editor canvas" at bounding box center [602, 266] width 0 height 0
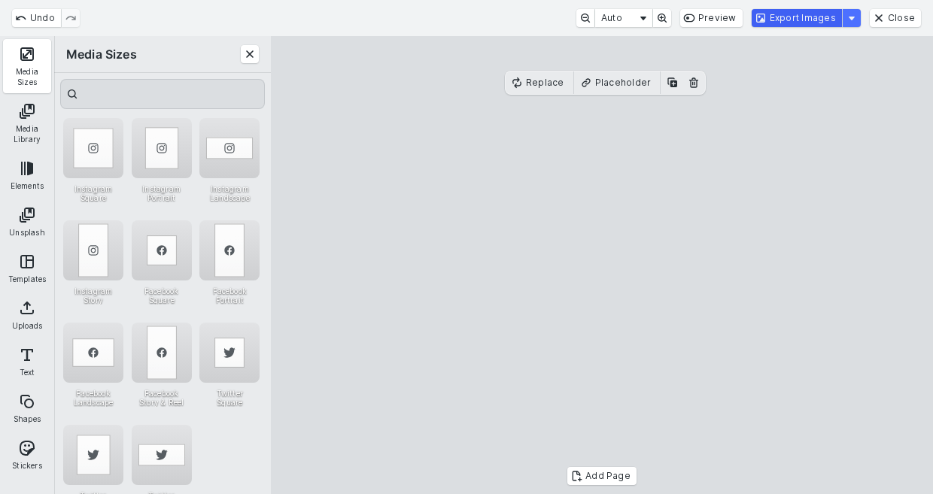
click at [798, 22] on button "Export Images" at bounding box center [797, 18] width 90 height 18
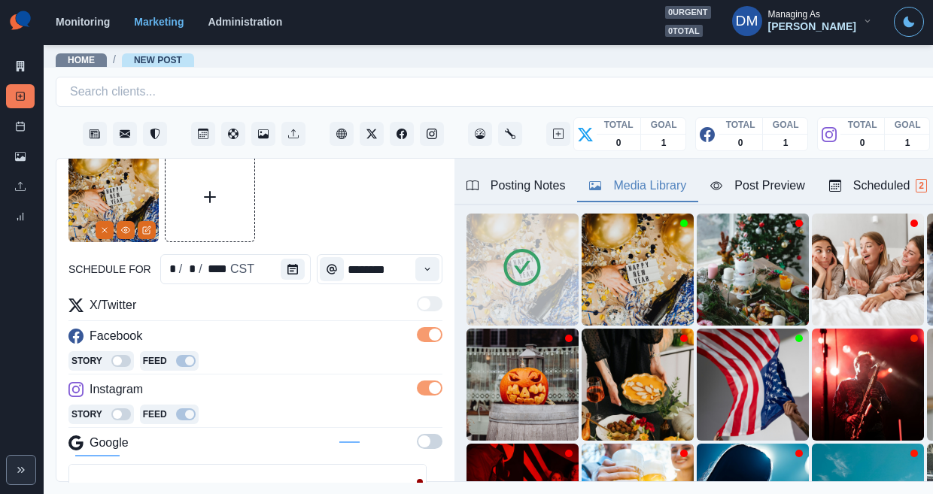
click at [698, 171] on button "Post Preview" at bounding box center [757, 187] width 118 height 32
click at [589, 177] on div "Media Library" at bounding box center [637, 186] width 97 height 18
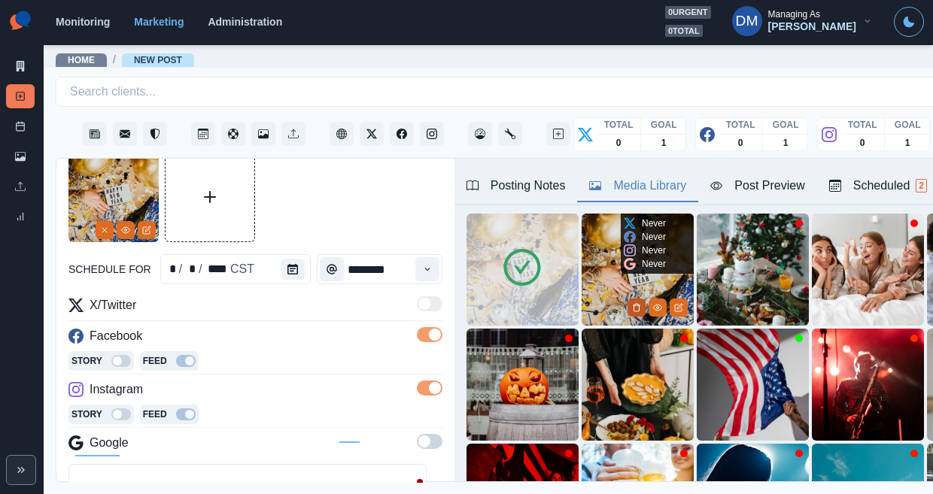
click at [633, 306] on polyline "Delete Media" at bounding box center [636, 306] width 7 height 0
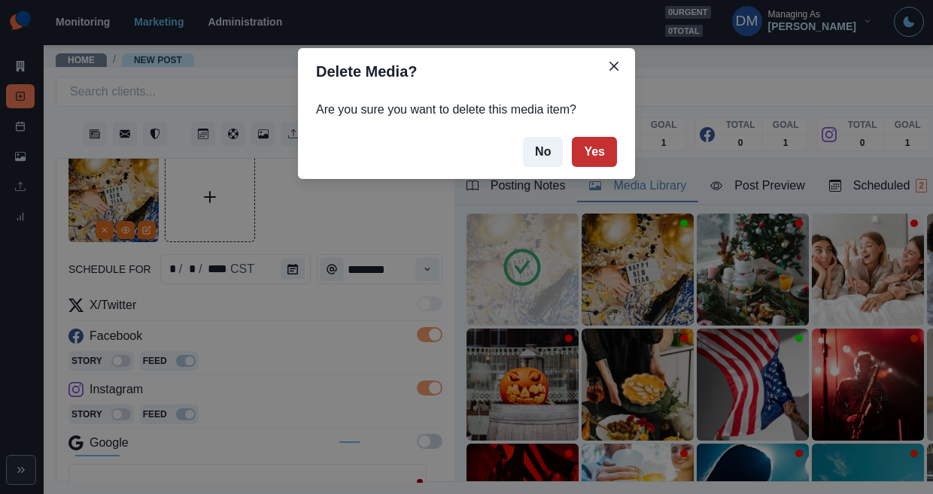
click at [572, 137] on button "Yes" at bounding box center [594, 152] width 45 height 30
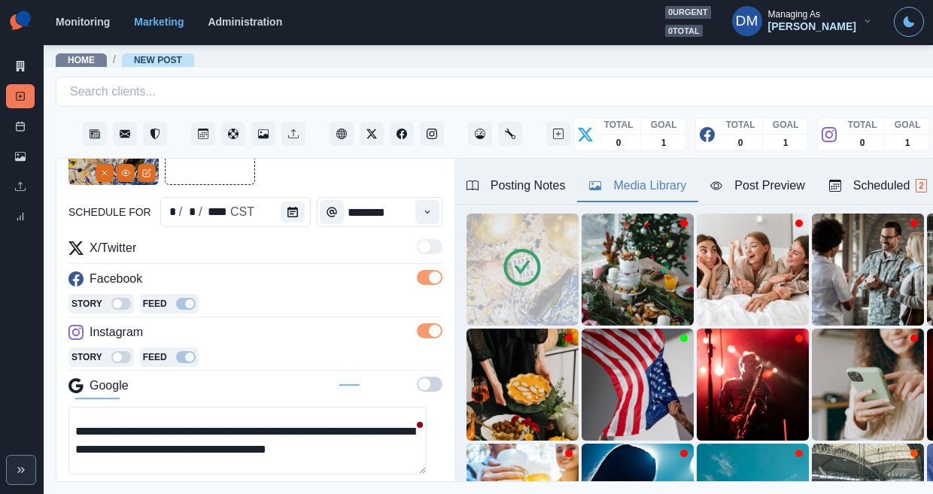
scroll to position [134, 0]
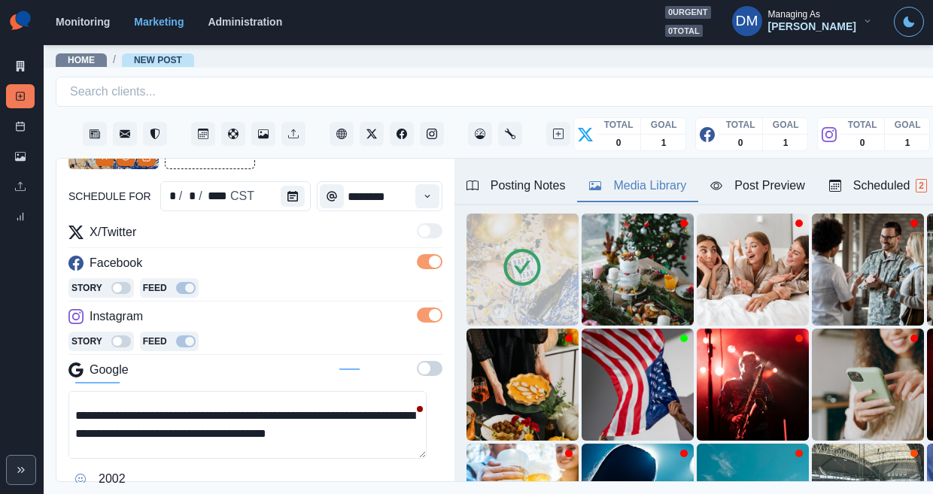
click at [351, 391] on textarea "**********" at bounding box center [247, 425] width 358 height 68
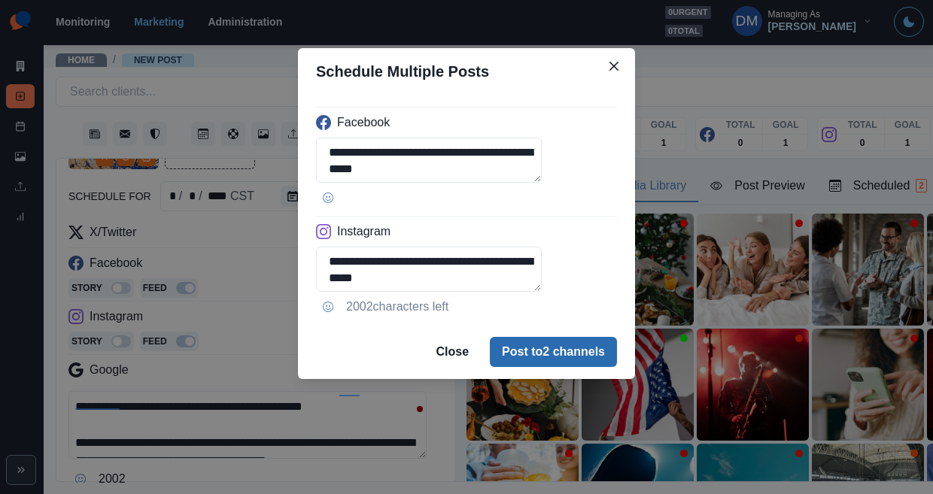
click at [521, 337] on button "Post to 2 channels" at bounding box center [553, 352] width 127 height 30
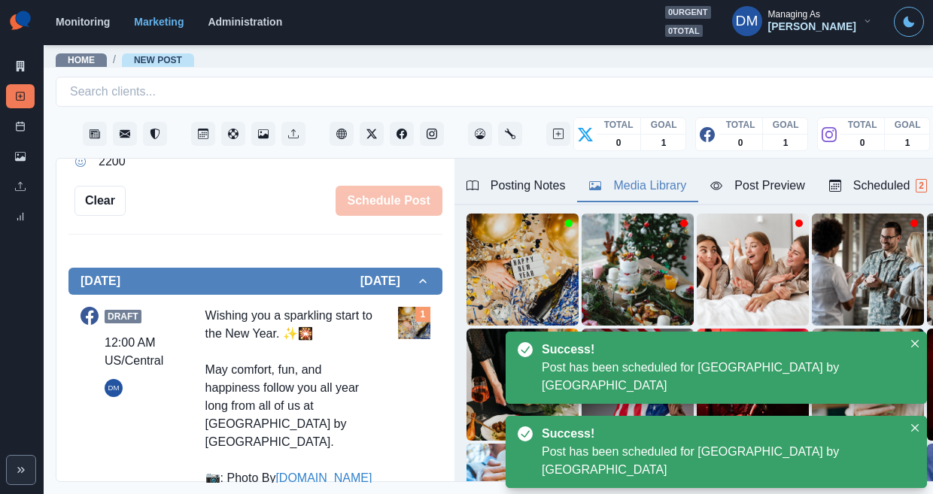
scroll to position [412, 0]
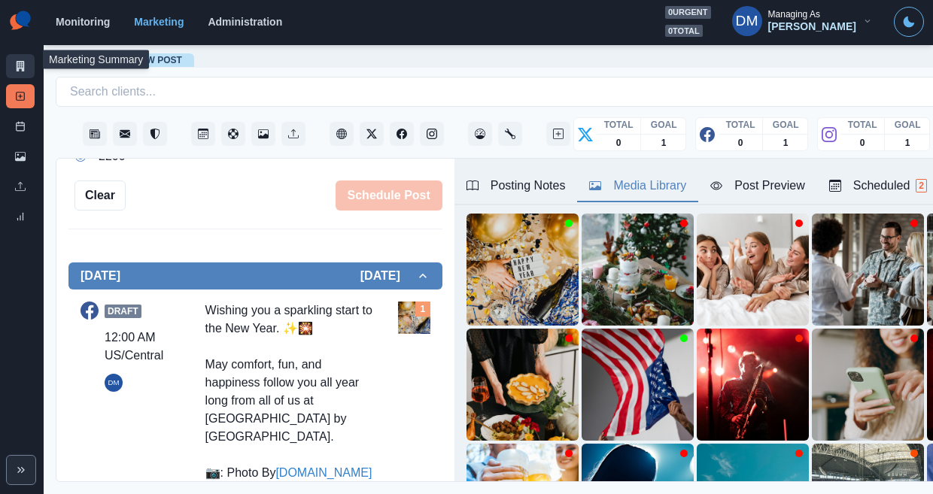
click at [20, 58] on link "Marketing Summary" at bounding box center [20, 66] width 29 height 24
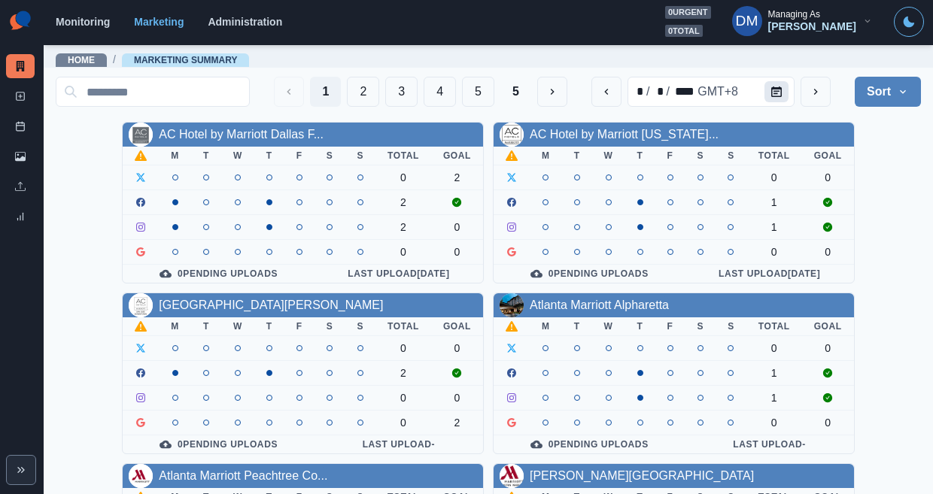
click at [789, 90] on button "Calendar" at bounding box center [777, 91] width 24 height 21
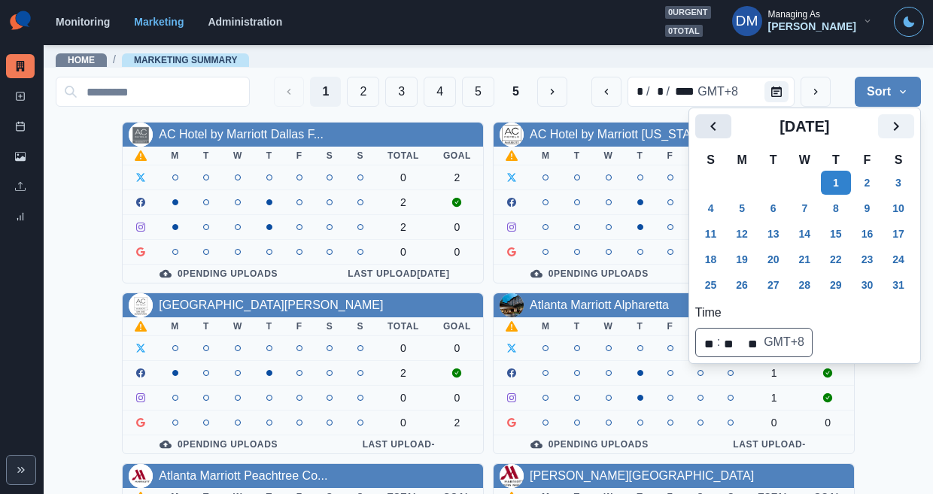
click at [716, 118] on button "Previous" at bounding box center [713, 126] width 36 height 24
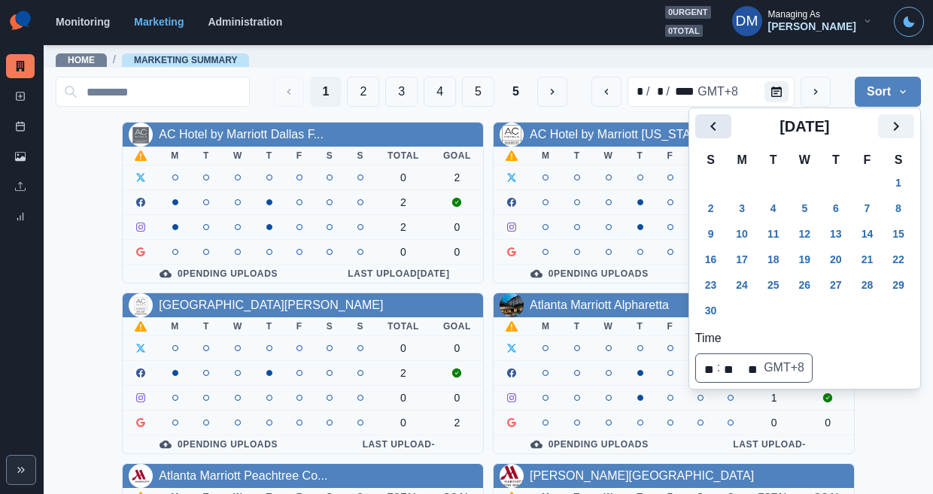
click at [716, 118] on button "Previous" at bounding box center [713, 126] width 36 height 24
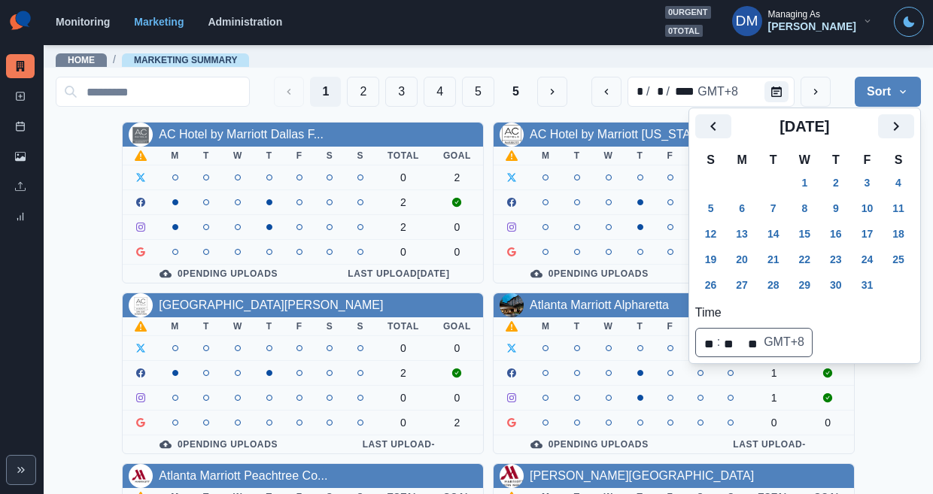
click at [731, 196] on td "6" at bounding box center [742, 209] width 32 height 26
click at [731, 248] on button "20" at bounding box center [742, 260] width 30 height 24
click at [575, 57] on div "Home / Marketing Summary" at bounding box center [489, 56] width 890 height 24
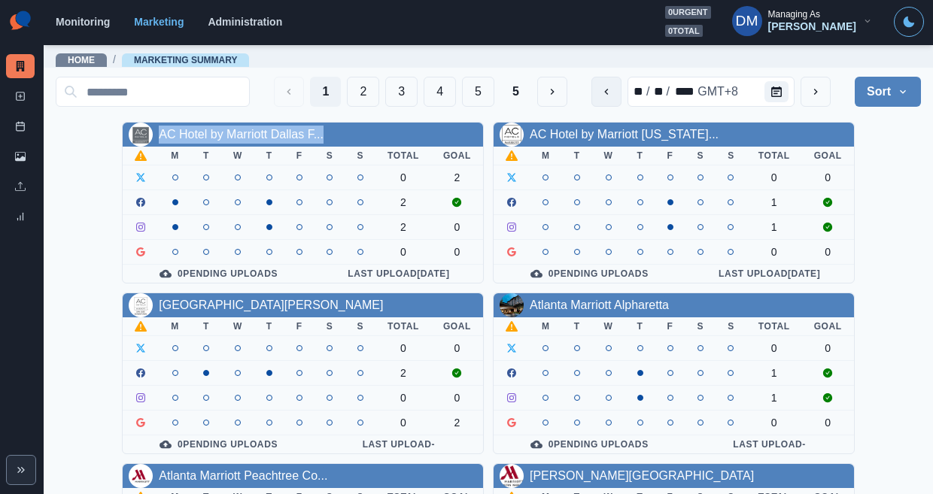
click at [622, 91] on button "previous" at bounding box center [607, 92] width 30 height 30
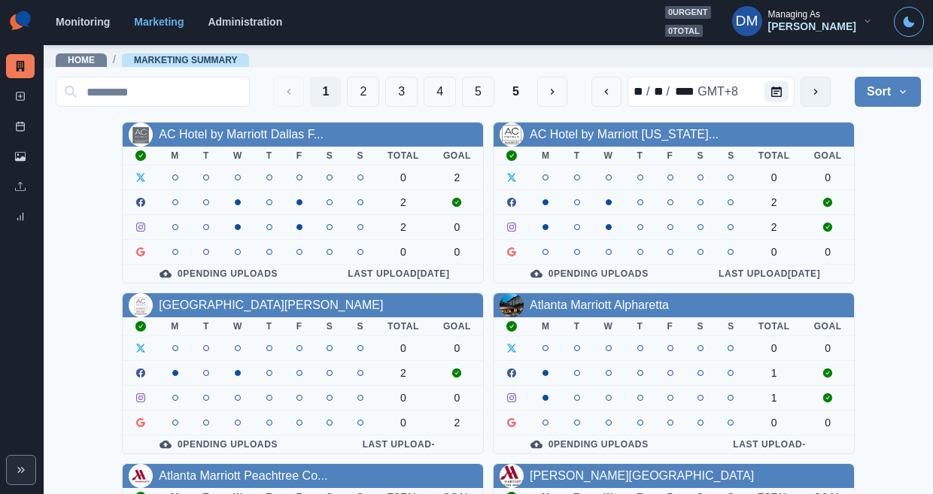
click at [822, 92] on icon "next" at bounding box center [816, 92] width 12 height 12
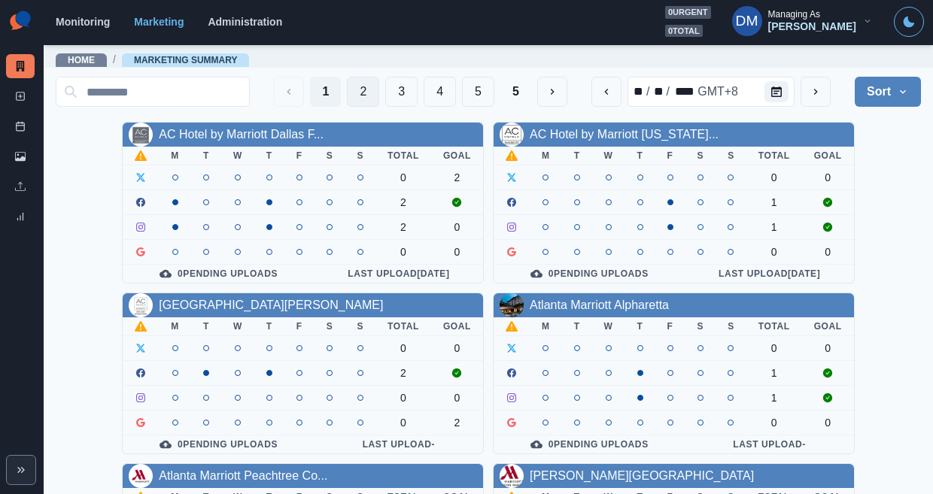
click at [379, 87] on button "2" at bounding box center [363, 92] width 32 height 30
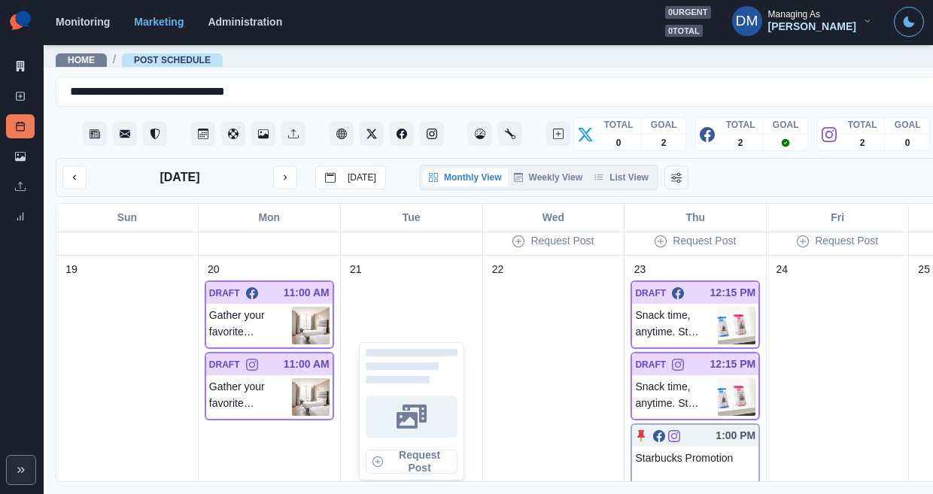
scroll to position [826, 0]
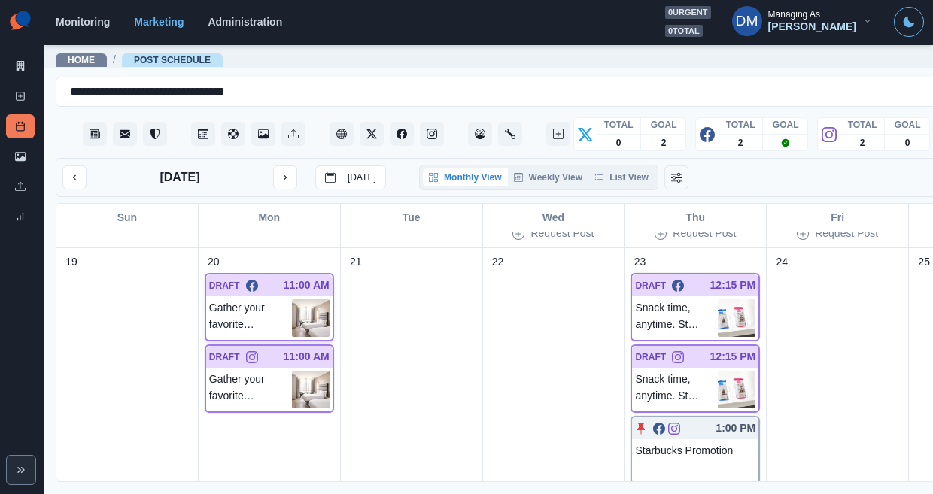
click at [292, 300] on img at bounding box center [311, 319] width 38 height 38
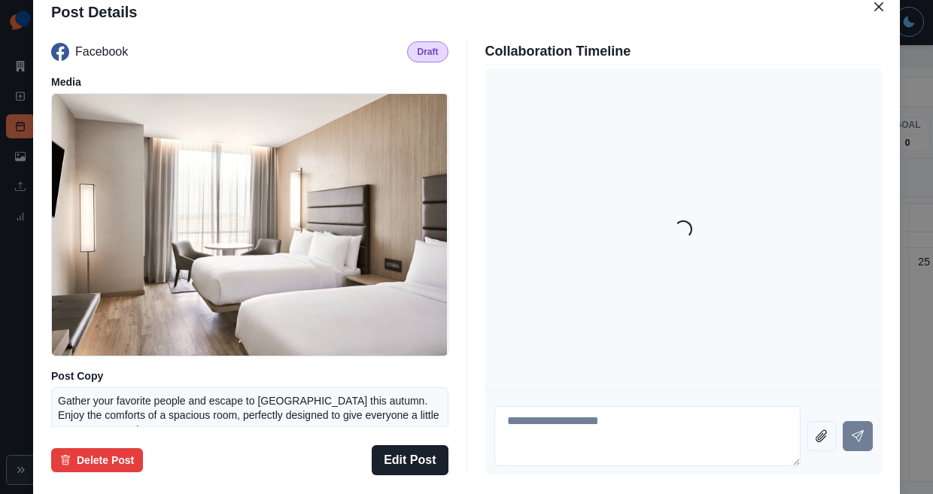
scroll to position [142, 0]
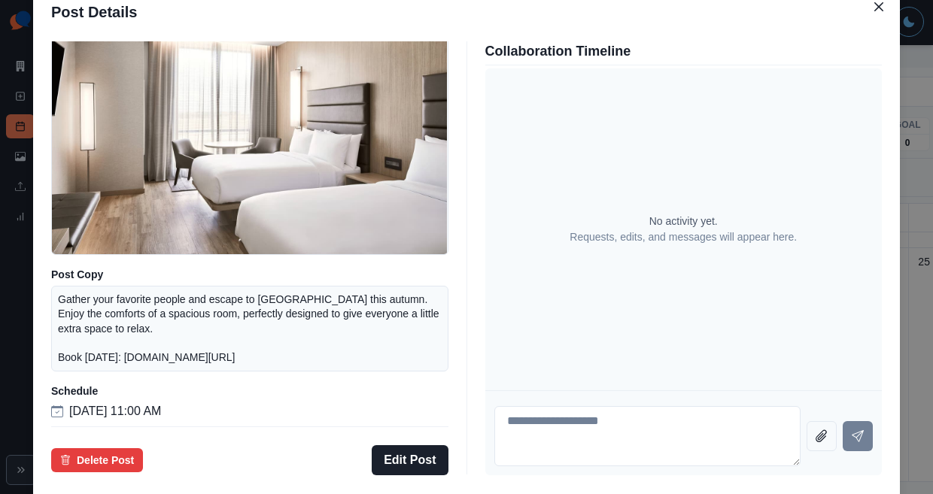
click at [108, 316] on div "Post Details Facebook Draft Media Post Copy Gather your favorite people and esc…" at bounding box center [466, 247] width 933 height 494
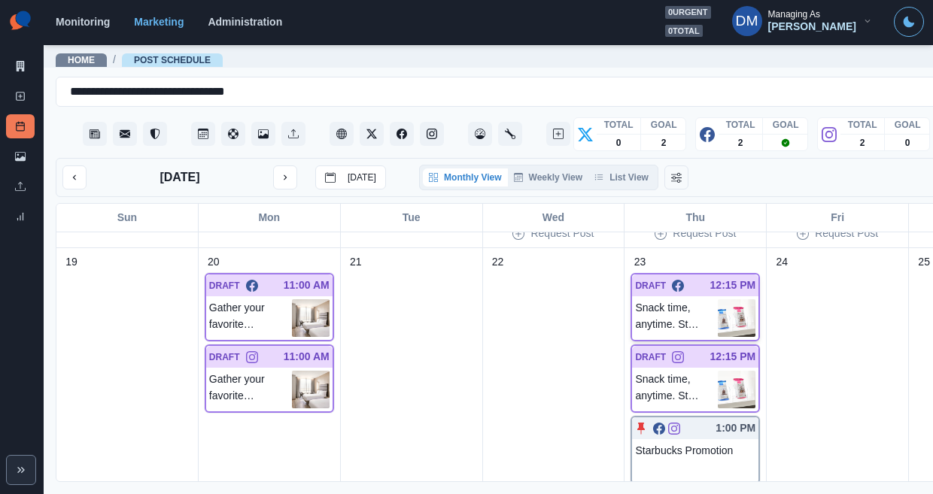
click at [718, 300] on img at bounding box center [737, 319] width 38 height 38
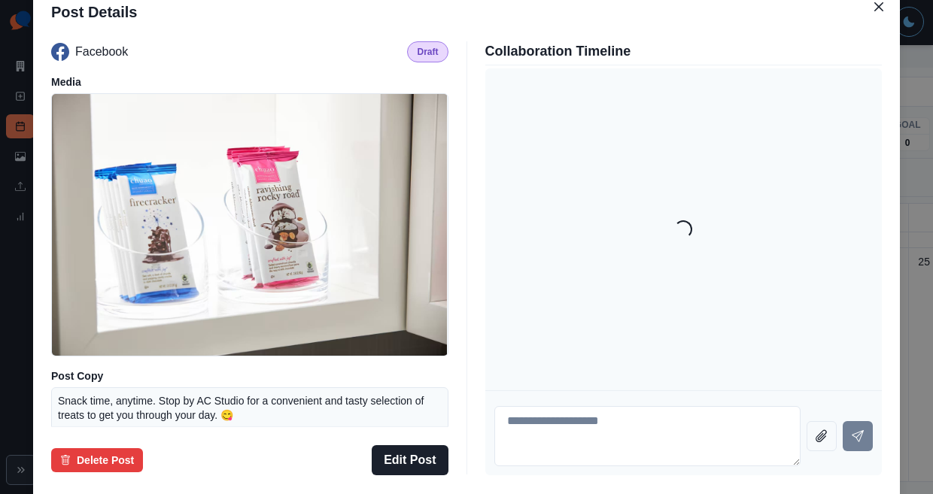
scroll to position [110, 0]
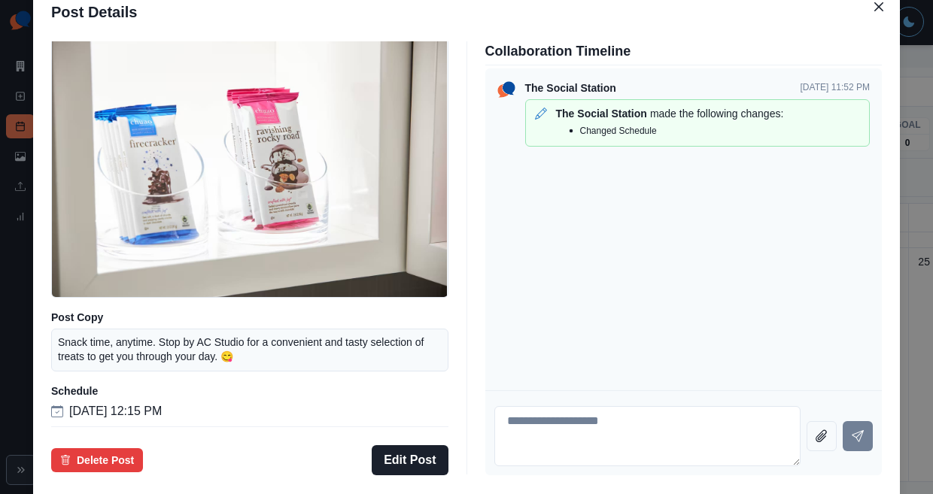
click at [135, 329] on div "Post Details Facebook Draft Media Post Copy Snack time, anytime. Stop by AC Stu…" at bounding box center [466, 247] width 933 height 494
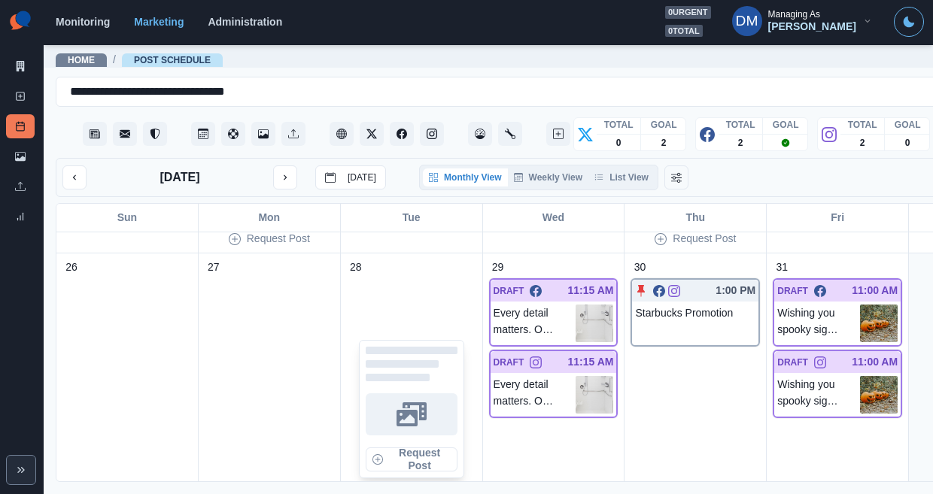
scroll to position [1100, 0]
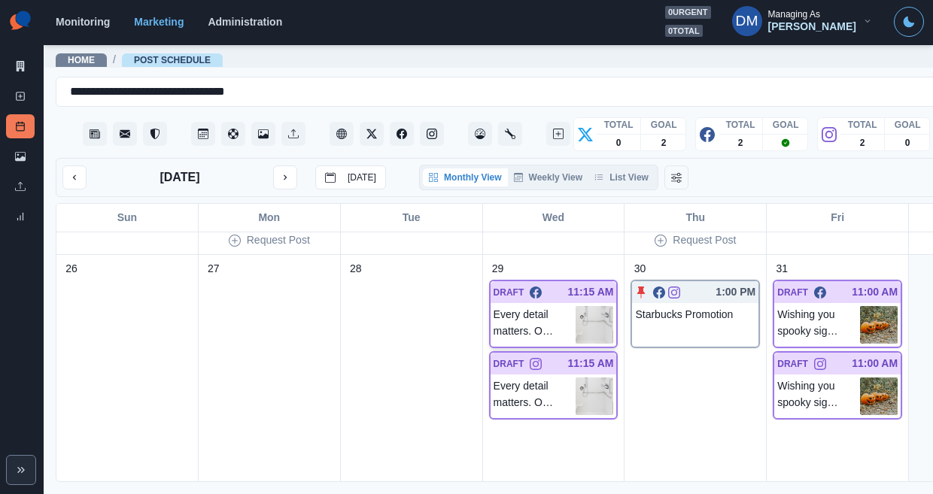
click at [576, 306] on img at bounding box center [595, 325] width 38 height 38
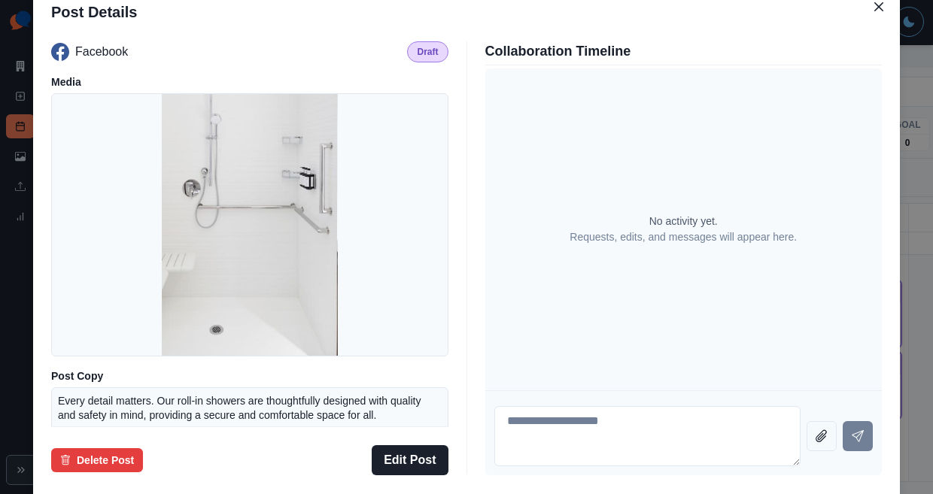
scroll to position [110, 0]
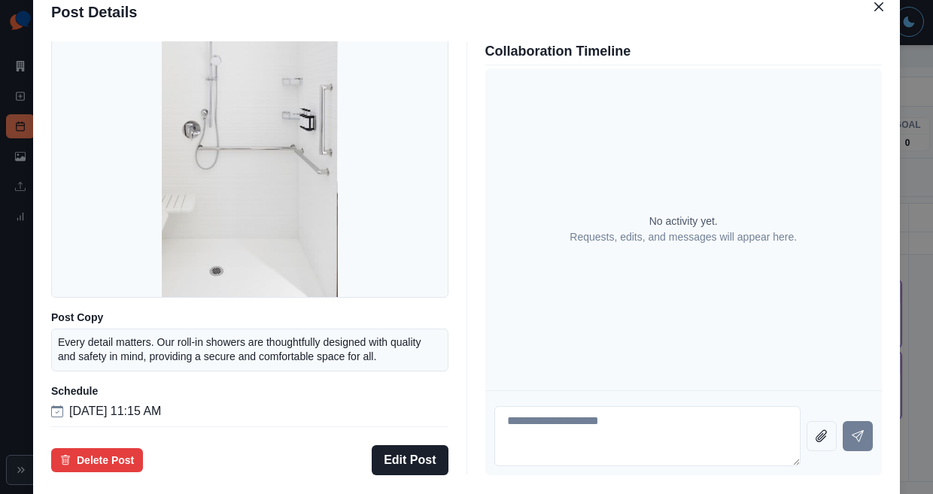
click at [95, 317] on div "Post Details Facebook Draft Media Post Copy Every detail matters. Our roll-in s…" at bounding box center [466, 247] width 933 height 494
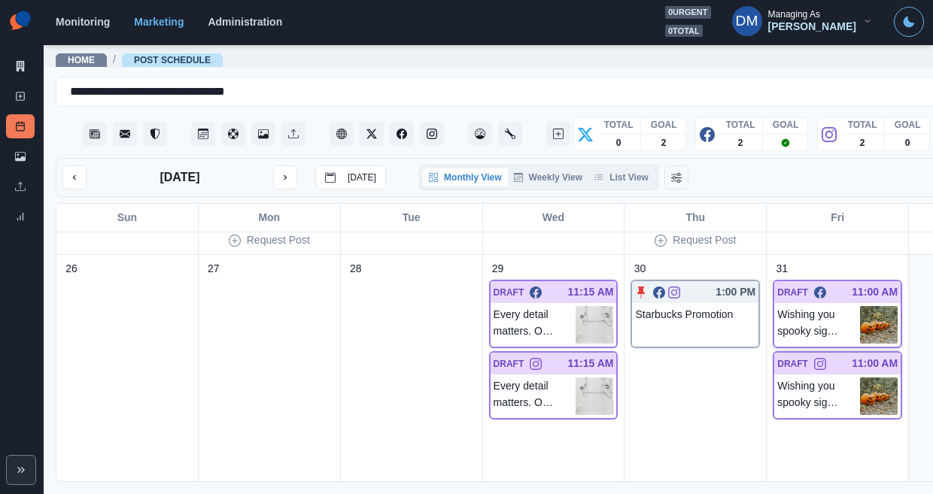
click at [860, 306] on img at bounding box center [879, 325] width 38 height 38
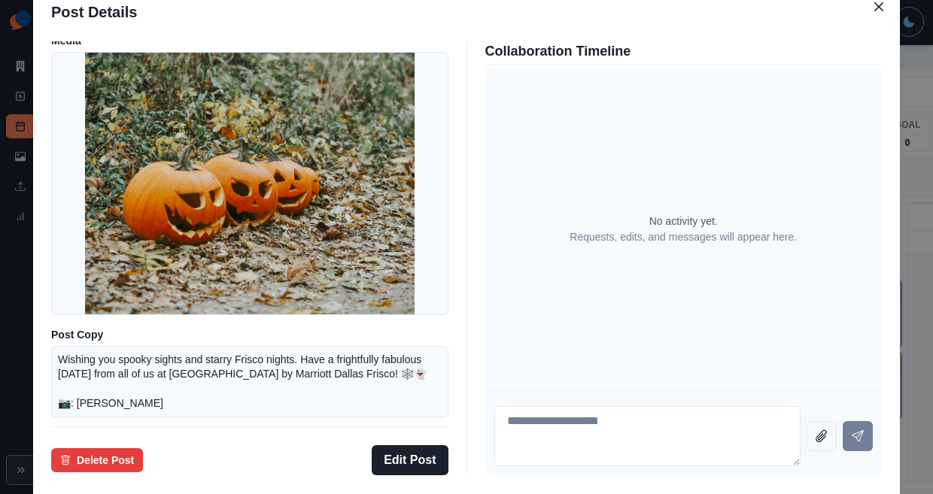
scroll to position [32, 0]
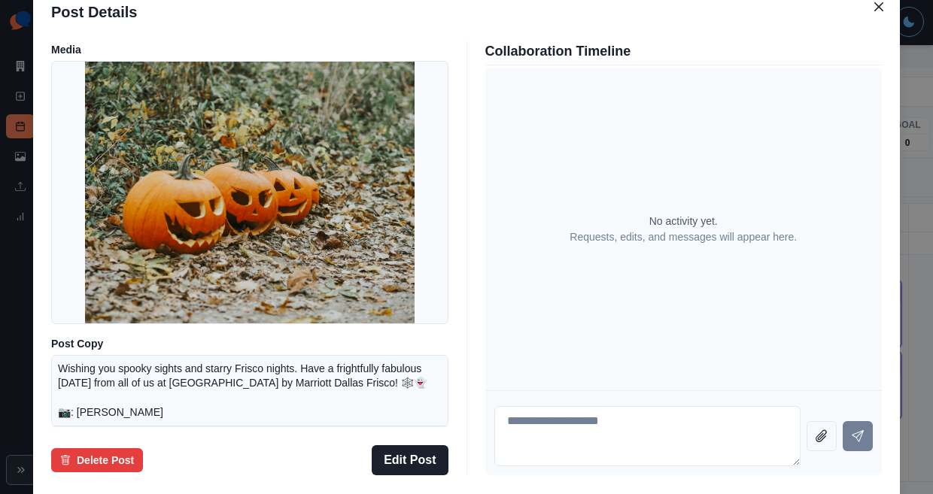
drag, startPoint x: 86, startPoint y: 276, endPoint x: 228, endPoint y: 284, distance: 142.4
click at [85, 276] on div "Post Details Facebook Draft Media Post Copy Wishing you spooky sights and starr…" at bounding box center [466, 247] width 933 height 494
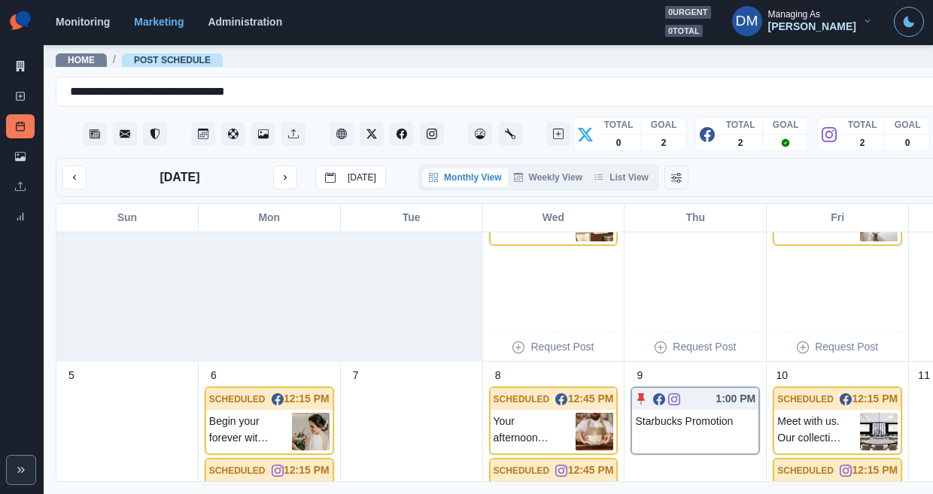
scroll to position [132, 0]
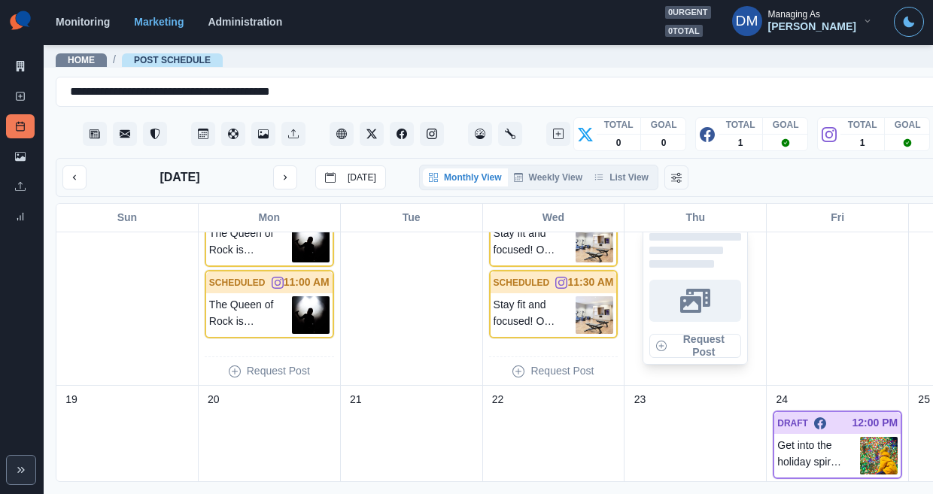
scroll to position [580, 0]
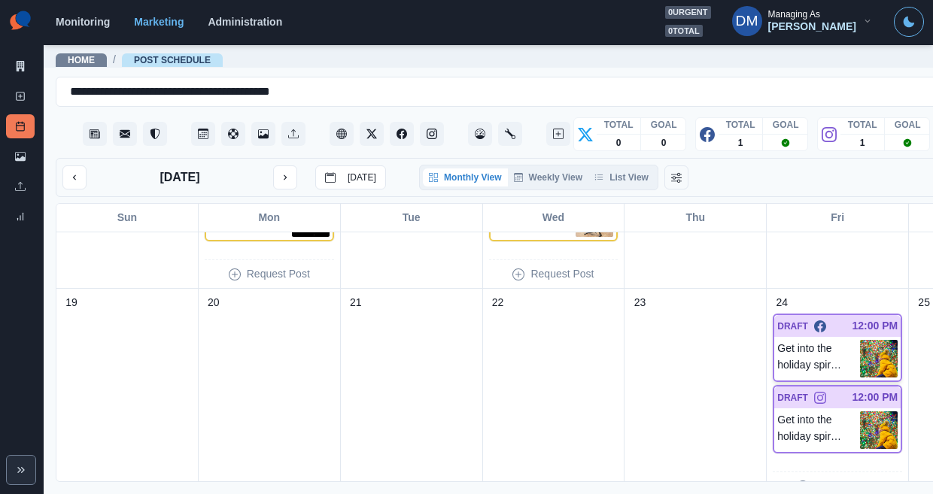
click at [860, 340] on img at bounding box center [879, 359] width 38 height 38
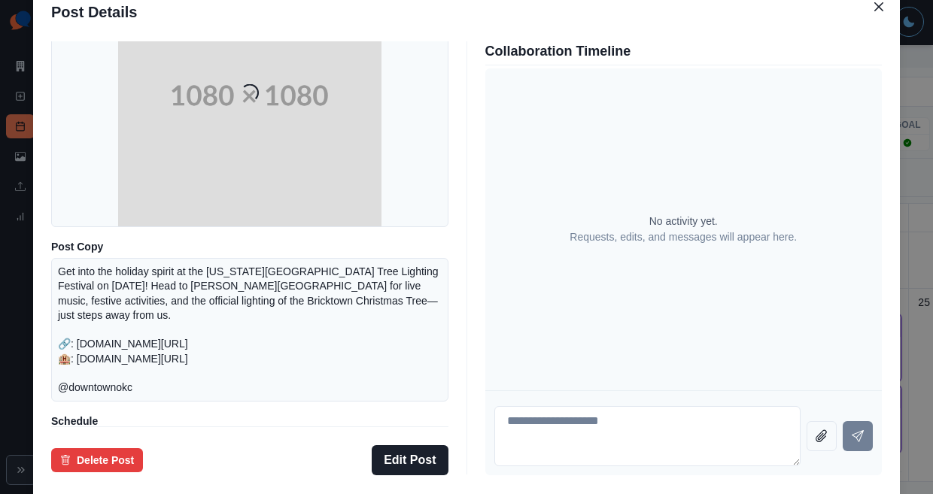
scroll to position [186, 0]
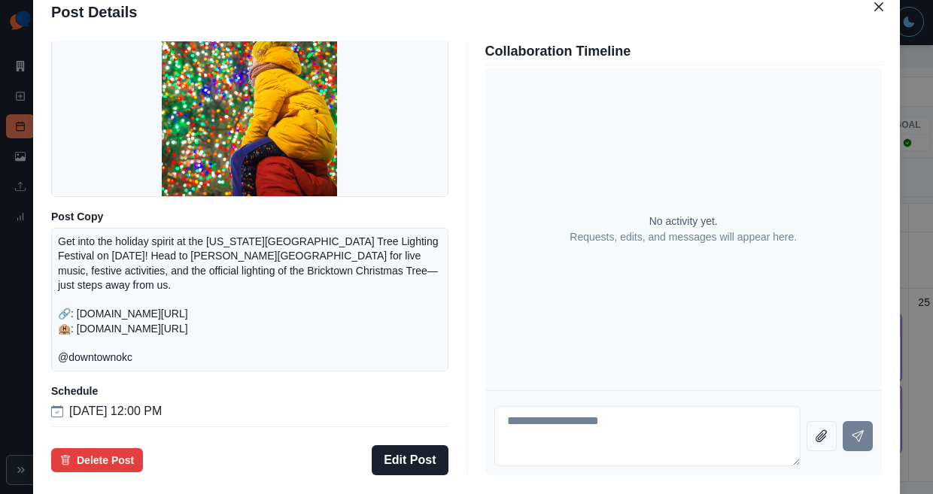
click at [871, 331] on div "Post Details Facebook Draft Media Post Copy Get into the holiday spirit at the …" at bounding box center [466, 247] width 933 height 494
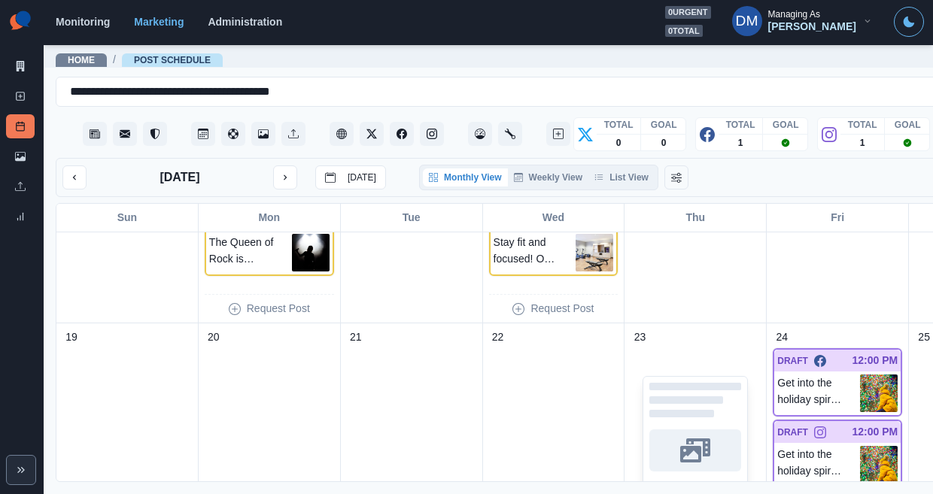
scroll to position [574, 0]
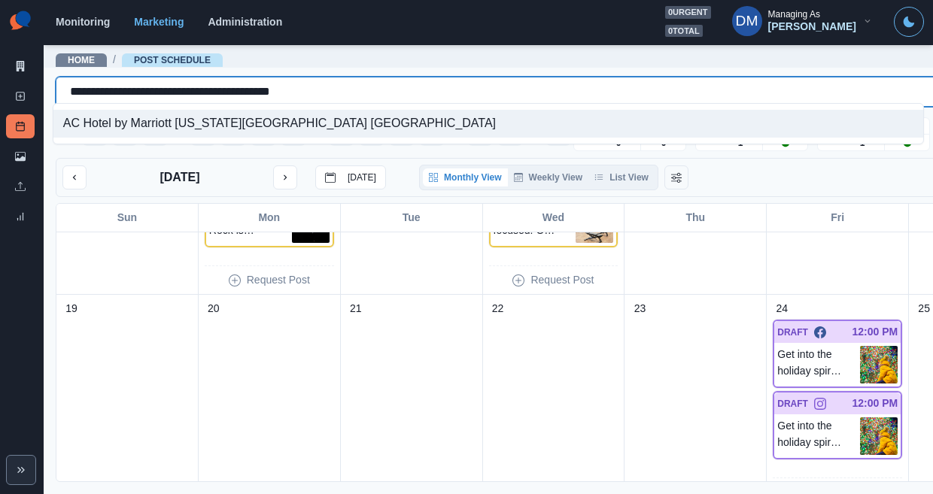
drag, startPoint x: 63, startPoint y: 88, endPoint x: 393, endPoint y: 103, distance: 330.0
click at [393, 103] on body "**********" at bounding box center [466, 247] width 933 height 494
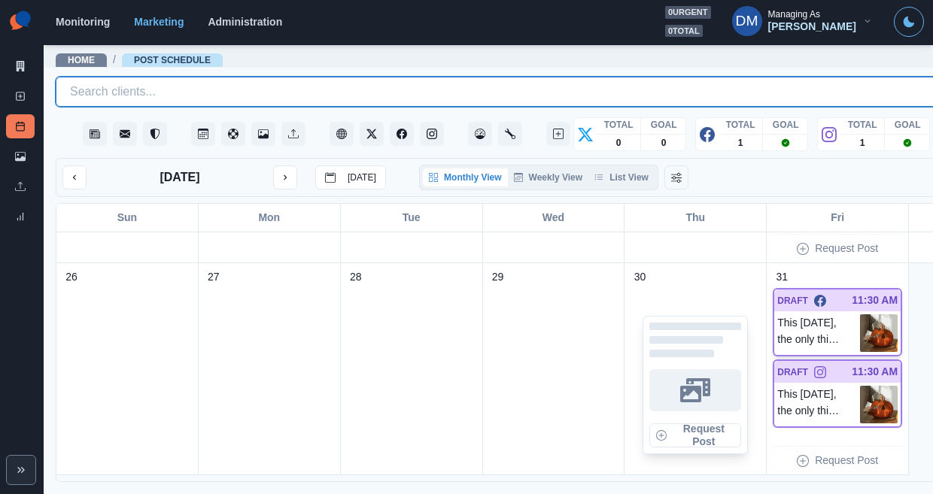
scroll to position [812, 0]
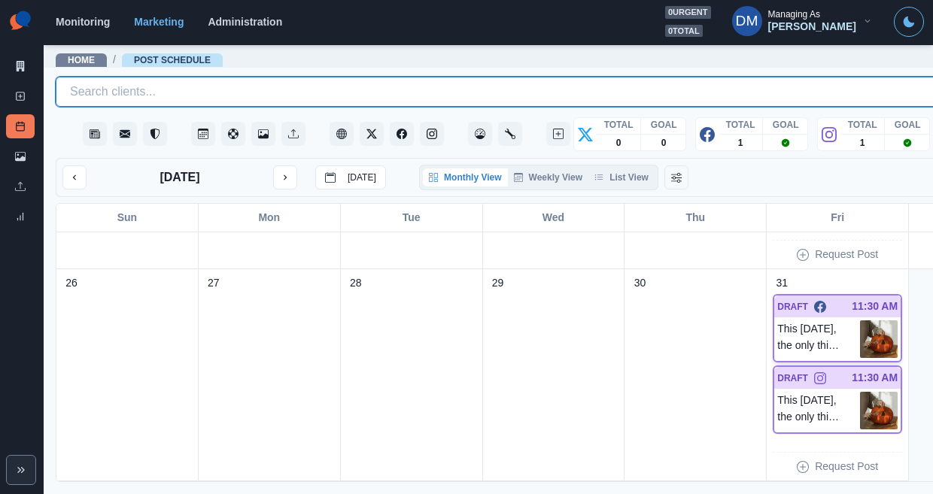
click at [860, 321] on img at bounding box center [879, 340] width 38 height 38
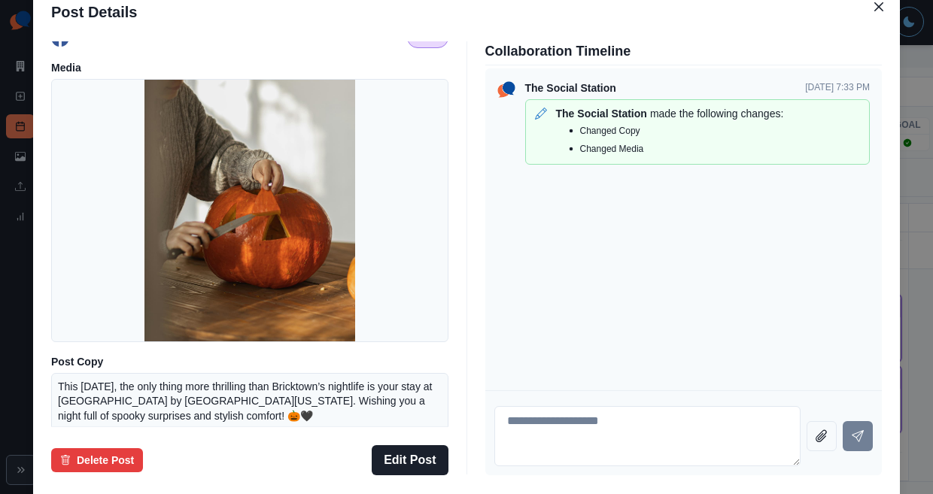
scroll to position [15, 0]
click at [106, 274] on div "Post Details Facebook Draft Media Post Copy This Halloween, the only thing more…" at bounding box center [466, 247] width 933 height 494
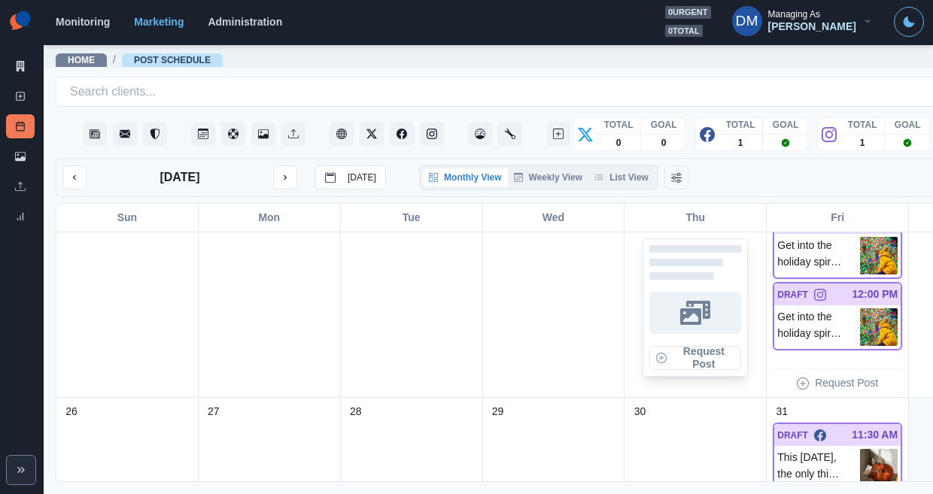
scroll to position [683, 0]
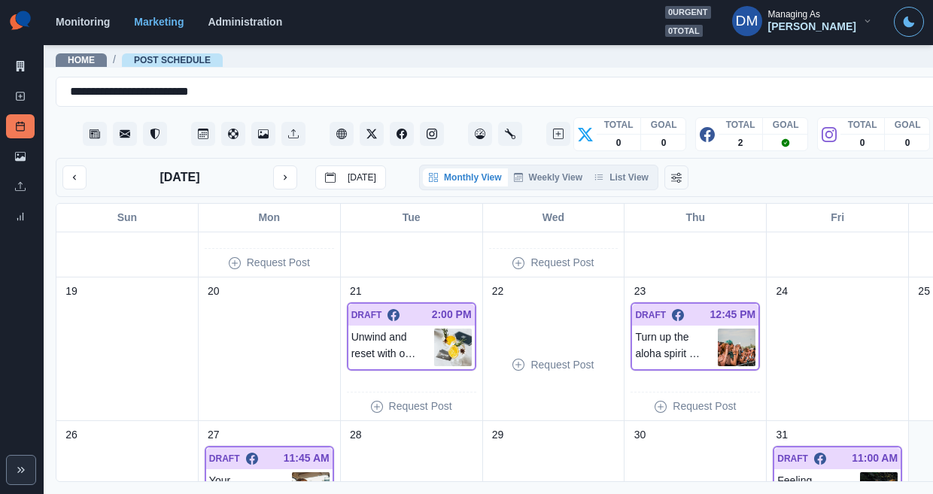
scroll to position [416, 0]
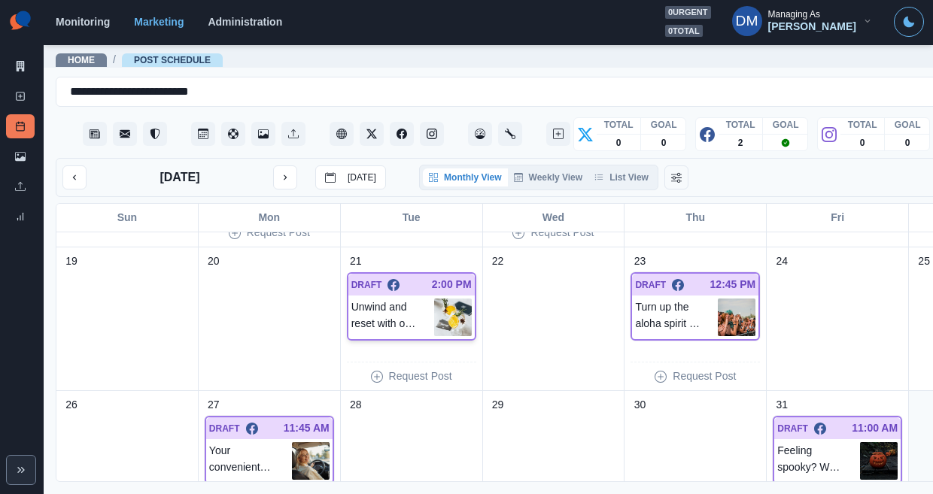
click at [434, 299] on img at bounding box center [453, 318] width 38 height 38
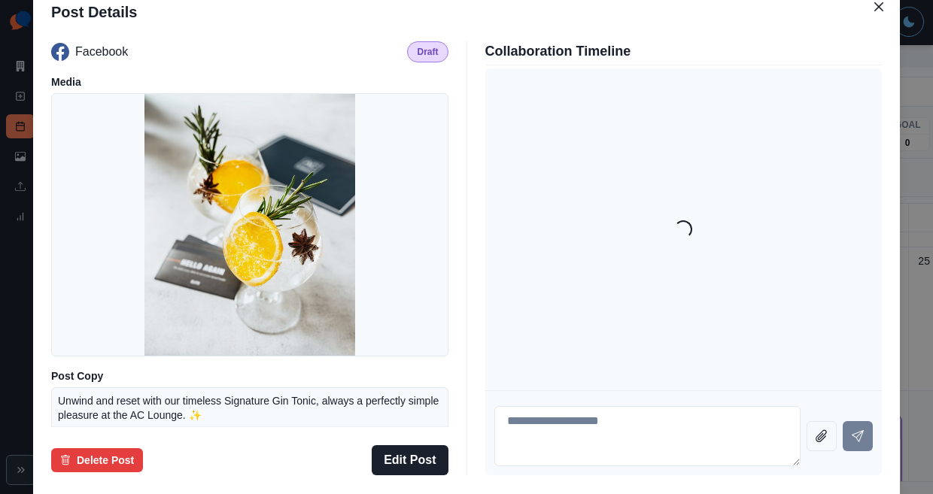
scroll to position [132, 0]
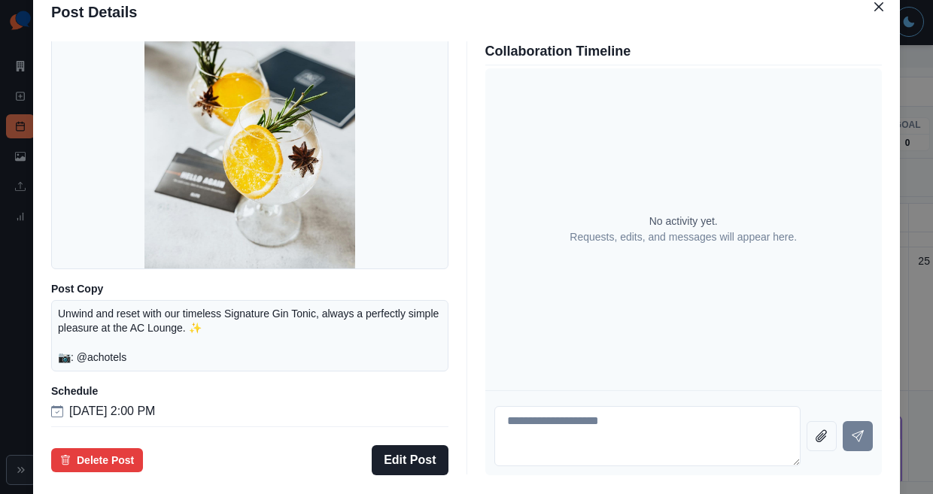
click at [97, 321] on div "Post Details Facebook Draft Media Post Copy Unwind and reset with our timeless …" at bounding box center [466, 247] width 933 height 494
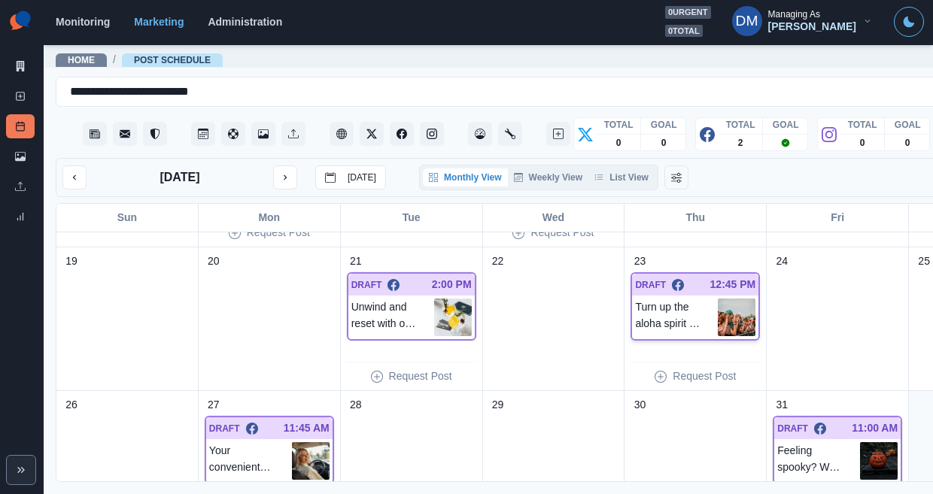
click at [718, 299] on img at bounding box center [737, 318] width 38 height 38
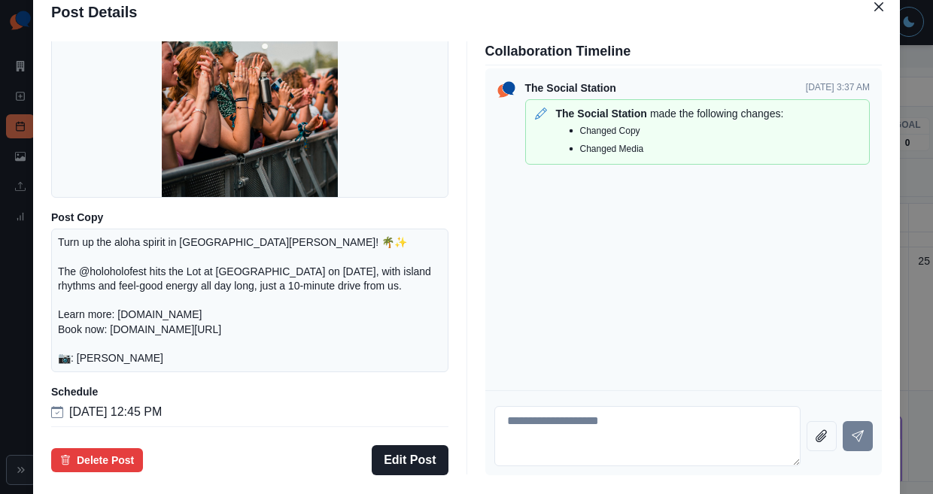
scroll to position [173, 0]
click at [115, 298] on div "Post Details Facebook Draft Media Post Copy Turn up the aloha spirit in [GEOGRA…" at bounding box center [466, 247] width 933 height 494
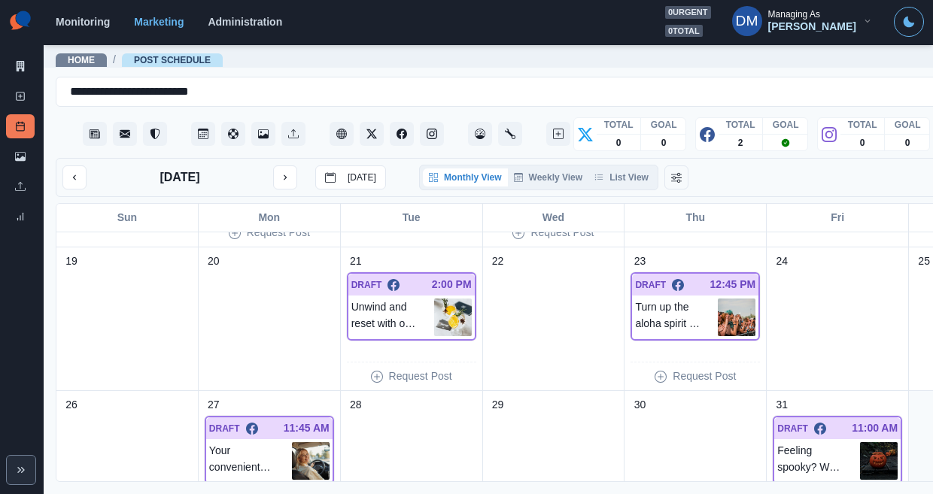
scroll to position [470, 0]
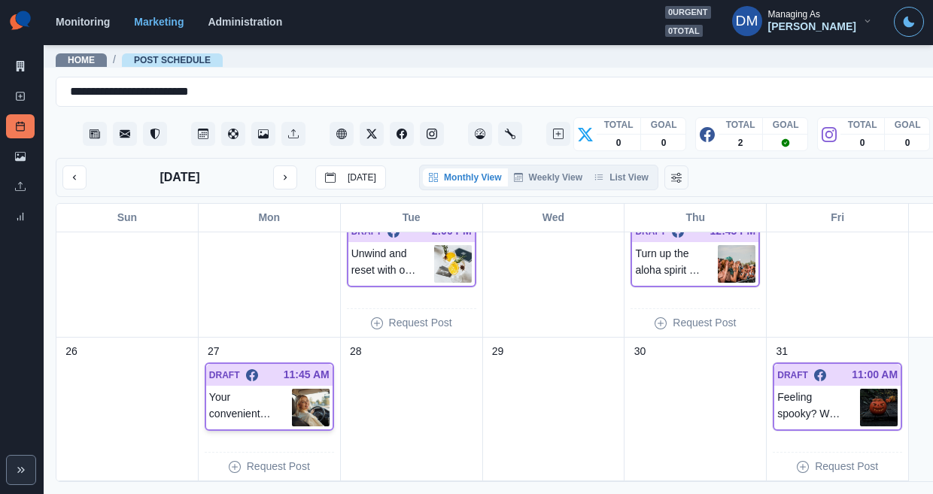
click at [292, 389] on img at bounding box center [311, 408] width 38 height 38
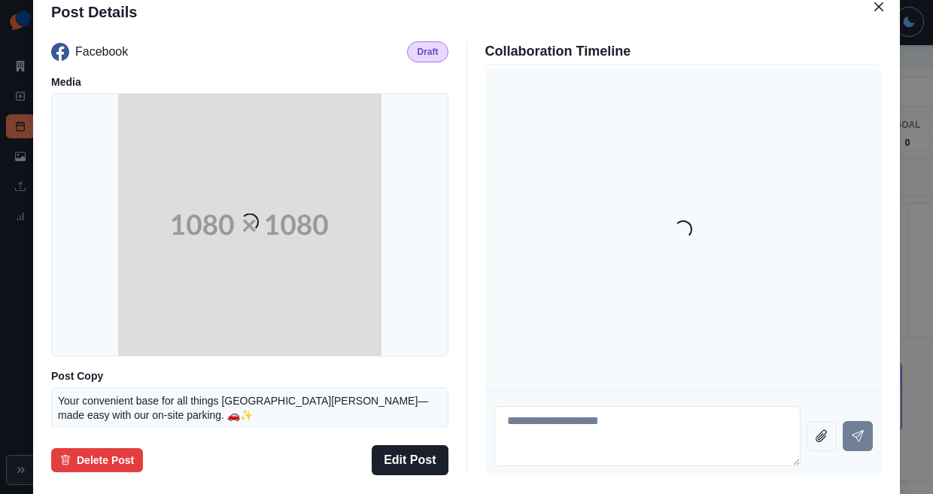
scroll to position [110, 0]
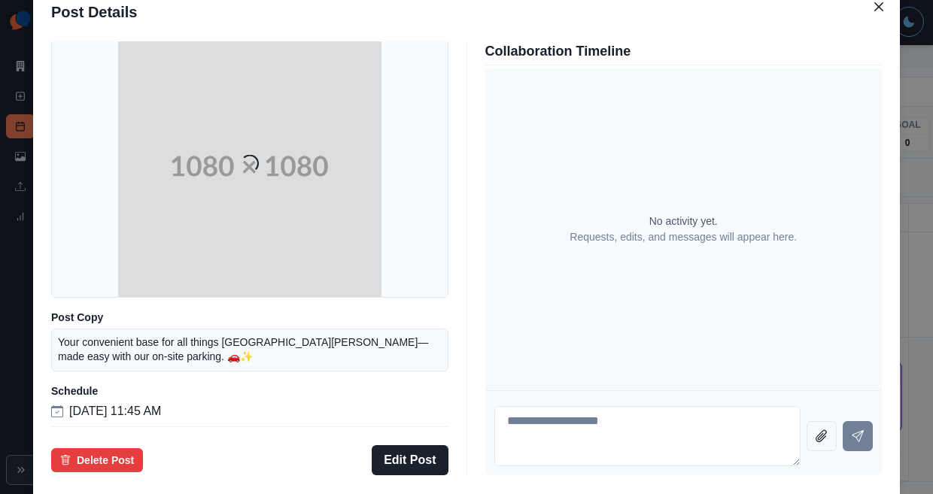
click at [102, 337] on div "Post Details Facebook Draft Media Loading... Post Copy Your convenient base for…" at bounding box center [466, 247] width 933 height 494
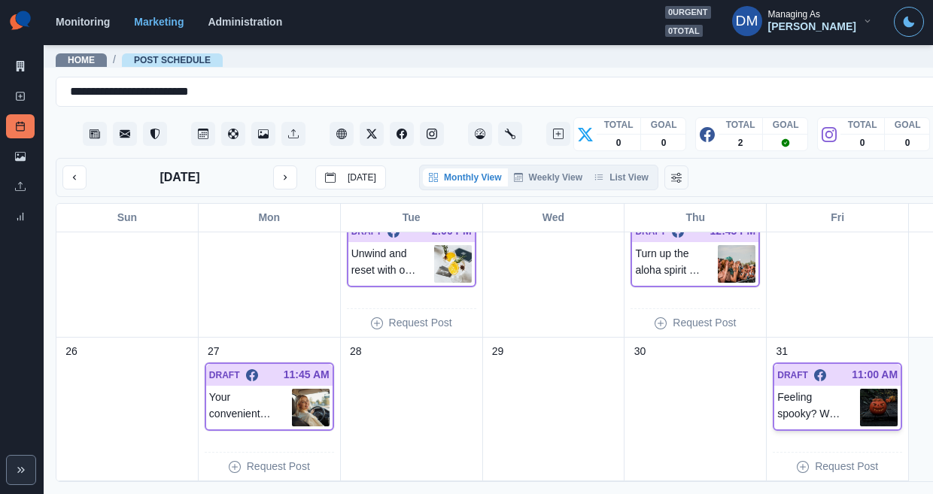
click at [860, 389] on img at bounding box center [879, 408] width 38 height 38
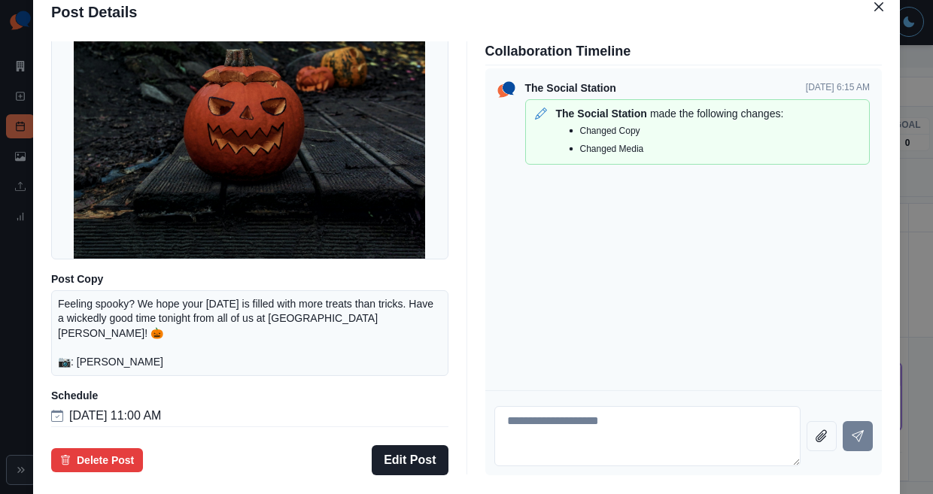
scroll to position [23, 0]
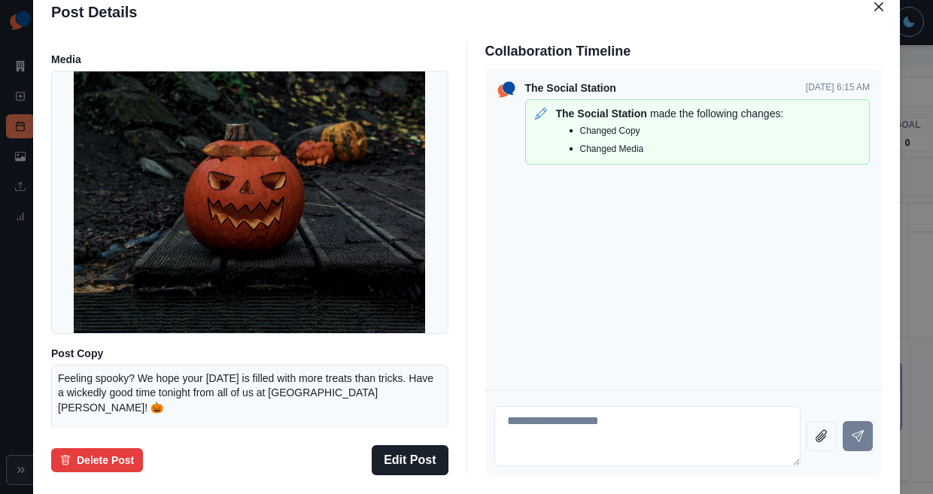
click at [123, 268] on div "Post Details Facebook Draft Media Post Copy Feeling spooky? We hope your Hallow…" at bounding box center [466, 247] width 933 height 494
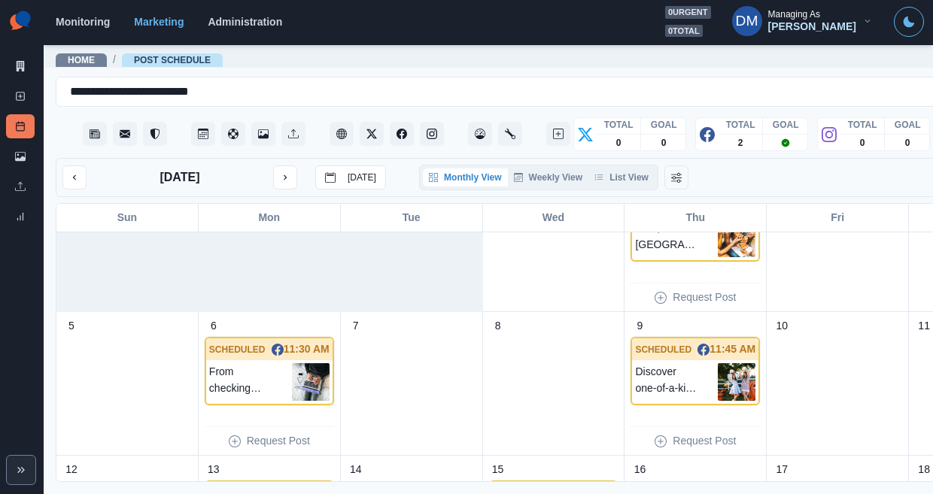
scroll to position [20, 0]
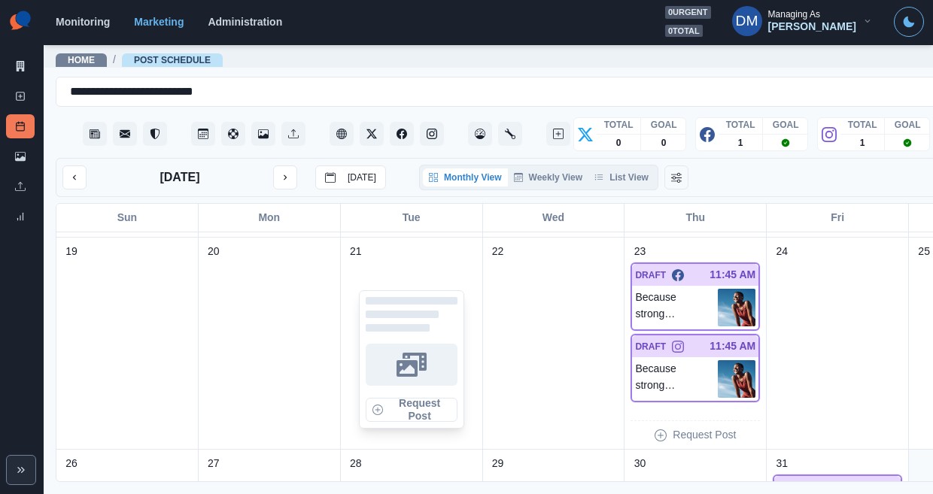
scroll to position [645, 0]
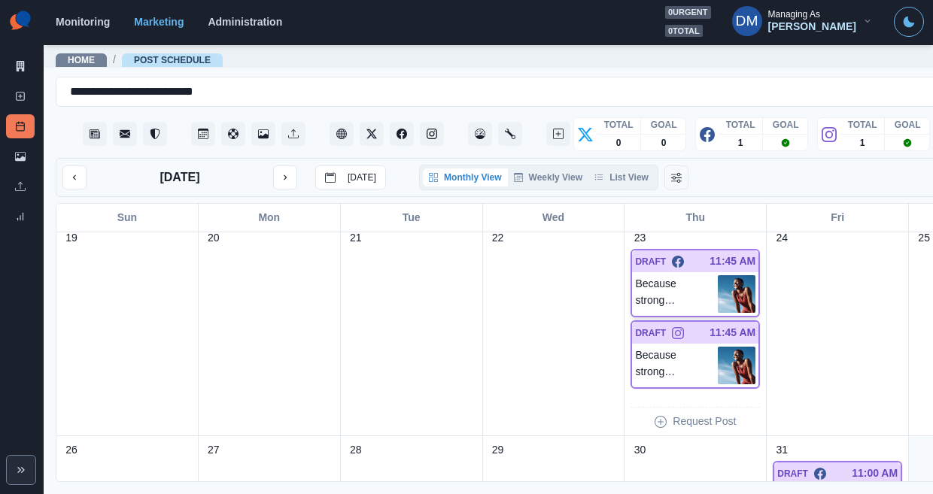
click at [718, 275] on img at bounding box center [737, 294] width 38 height 38
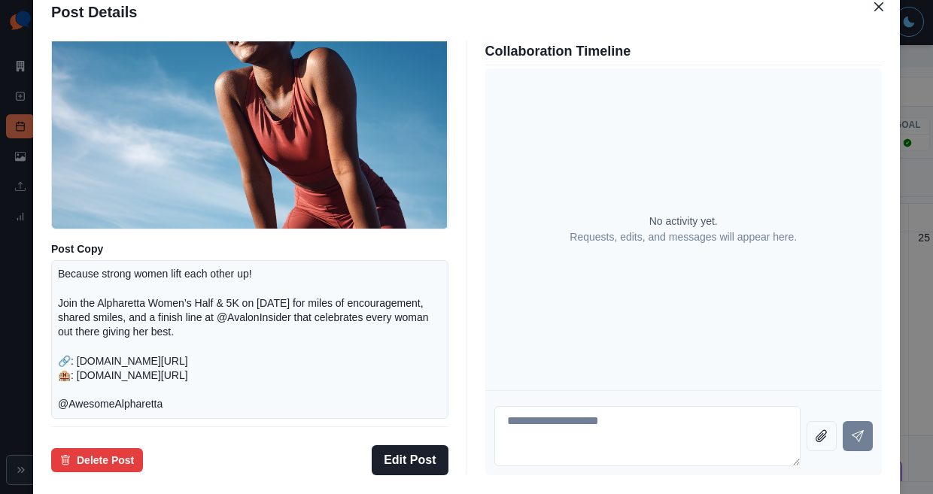
scroll to position [126, 0]
click at [102, 278] on div "Post Details Facebook Draft Media Post Copy Because strong women lift each othe…" at bounding box center [466, 247] width 933 height 494
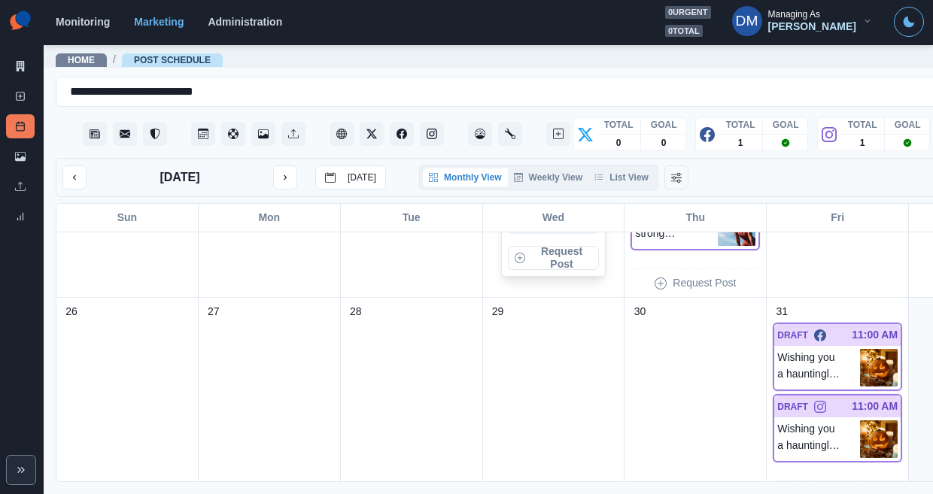
scroll to position [786, 0]
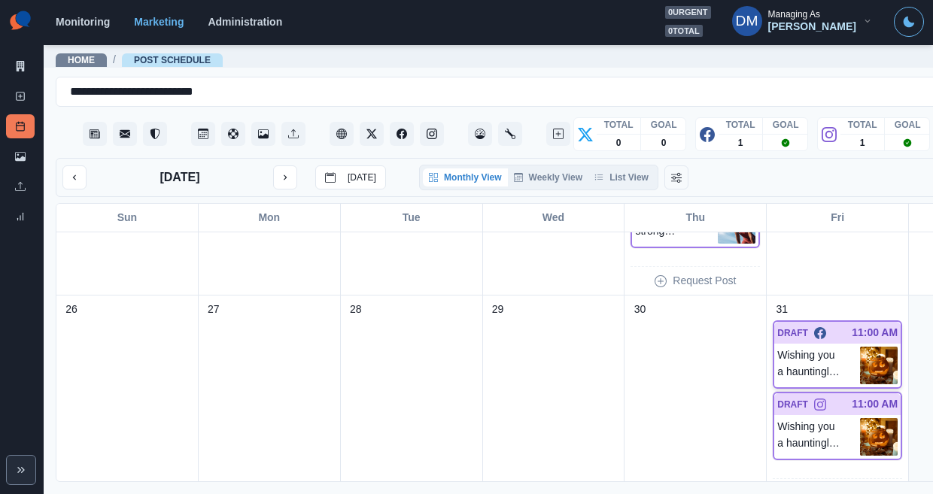
click at [860, 347] on img at bounding box center [879, 366] width 38 height 38
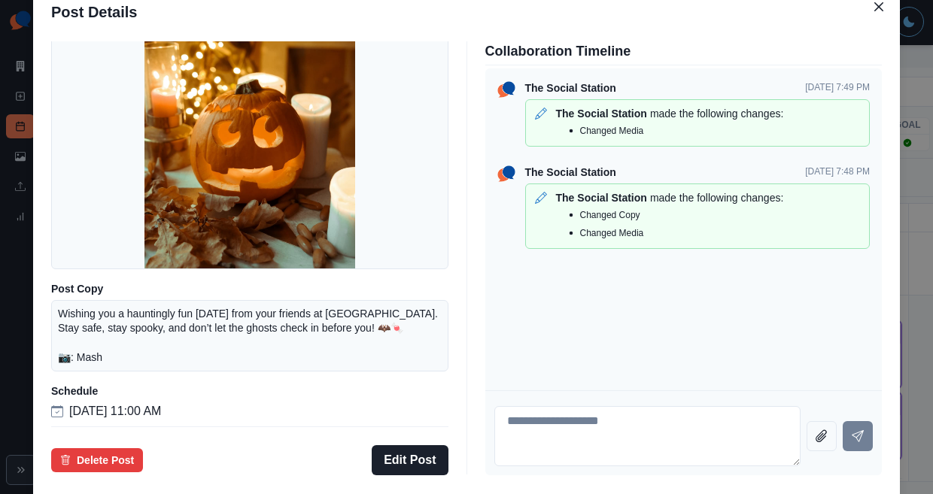
scroll to position [81, 0]
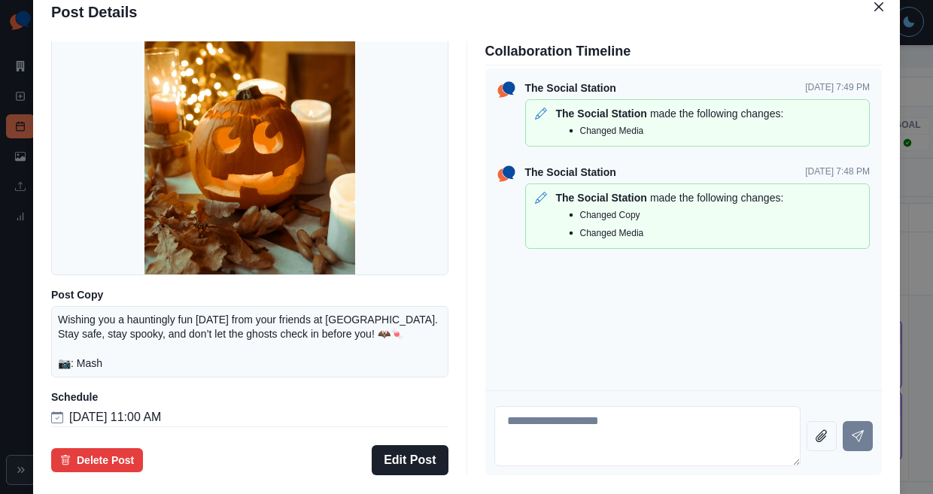
click at [118, 262] on div "Post Details Facebook Draft Media Post Copy Wishing you a hauntingly fun Hallow…" at bounding box center [466, 247] width 933 height 494
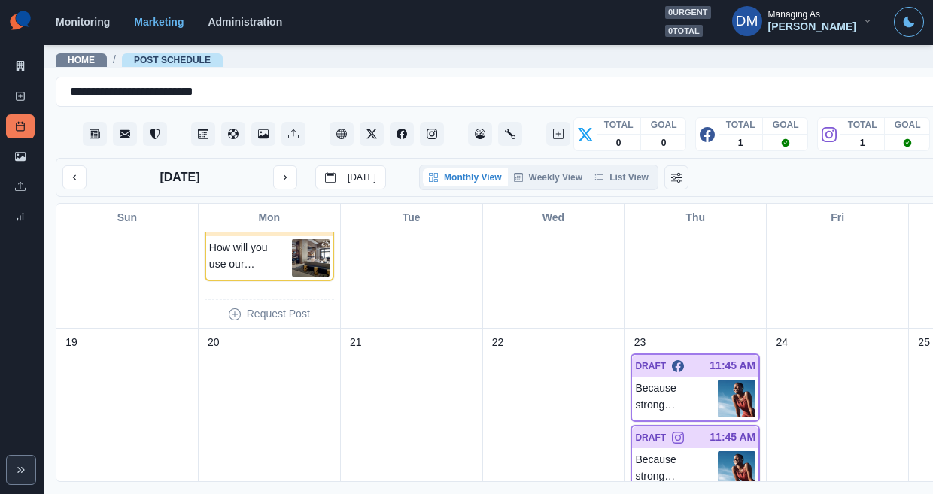
scroll to position [547, 0]
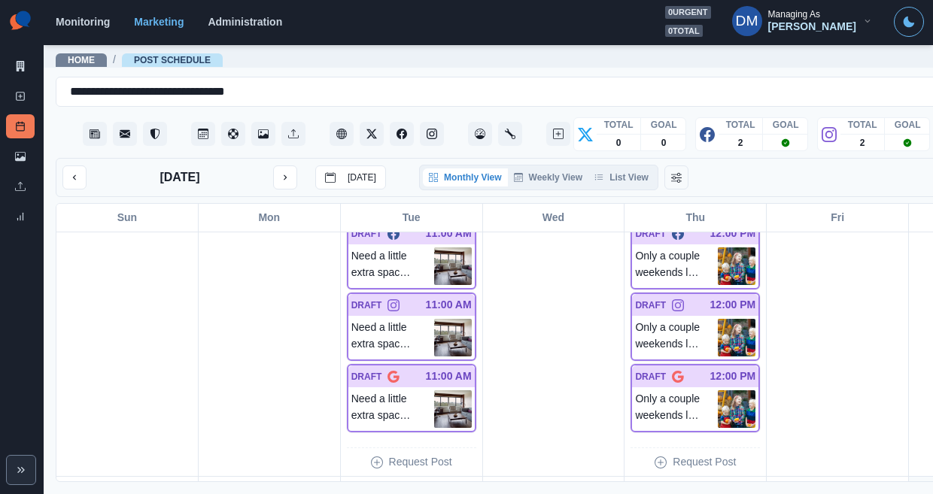
scroll to position [888, 0]
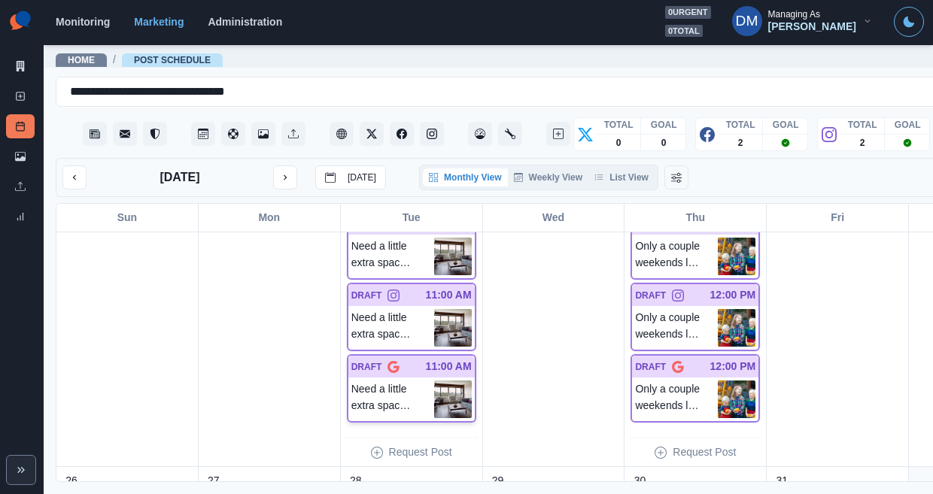
click at [434, 381] on img at bounding box center [453, 400] width 38 height 38
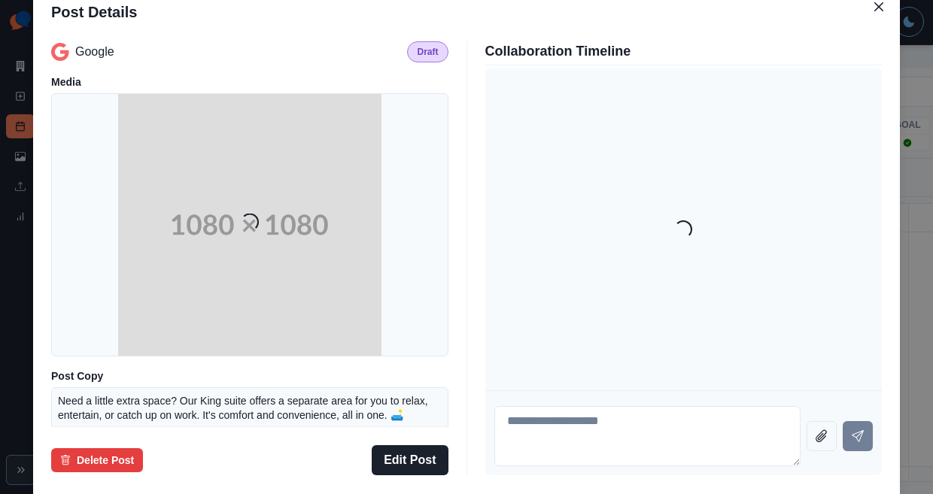
scroll to position [121, 0]
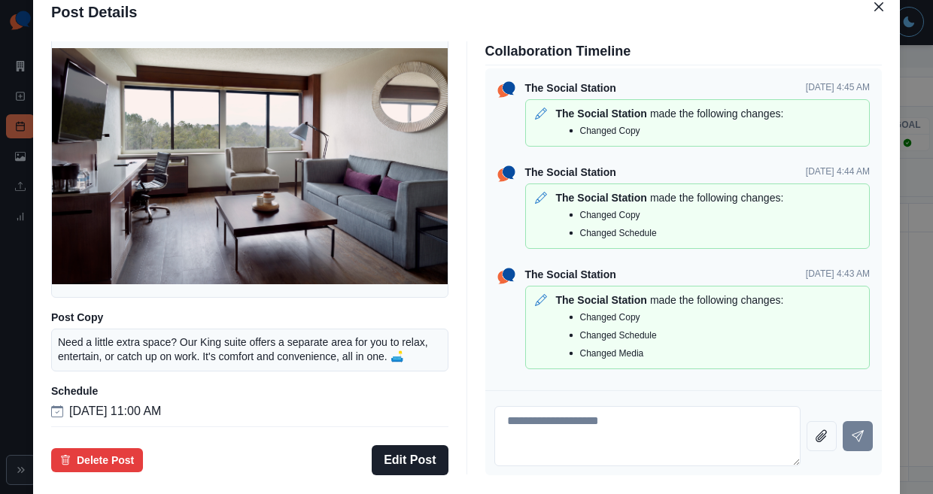
click at [84, 263] on div "Post Details Google Draft Media Post Copy Need a little extra space? Our King s…" at bounding box center [466, 247] width 933 height 494
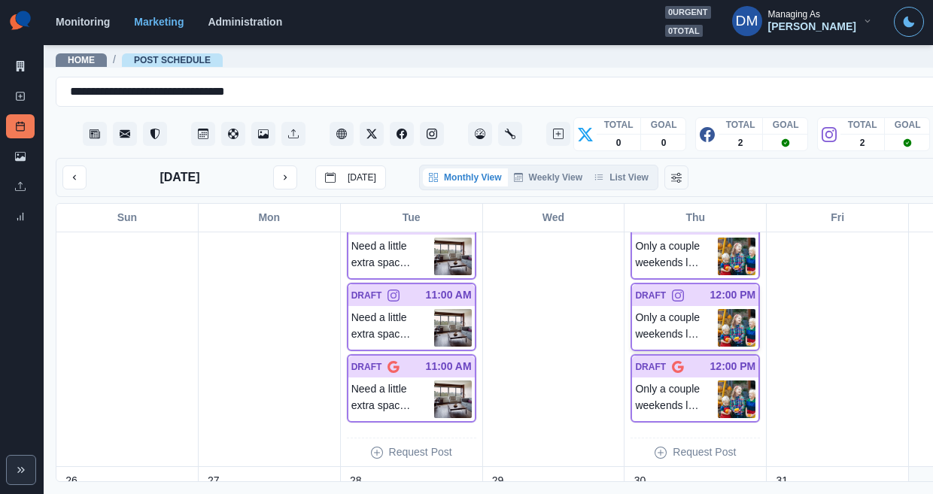
click at [718, 309] on img at bounding box center [737, 328] width 38 height 38
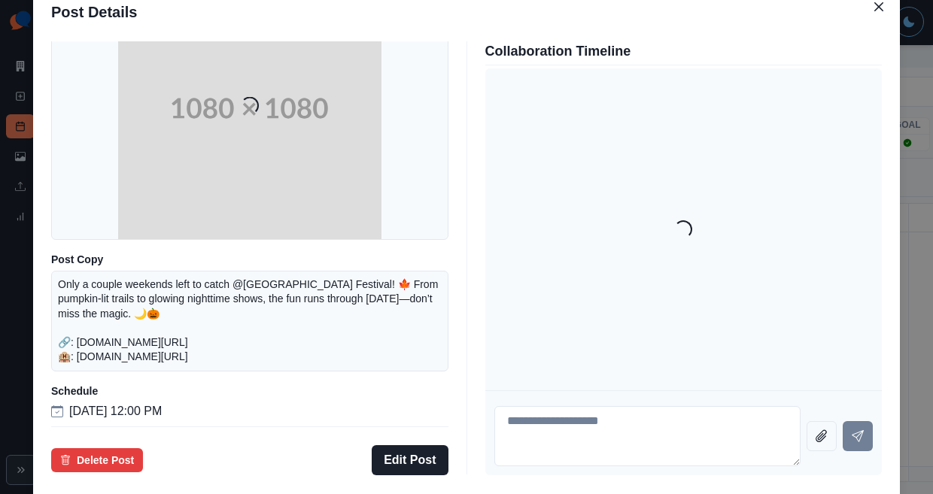
scroll to position [154, 0]
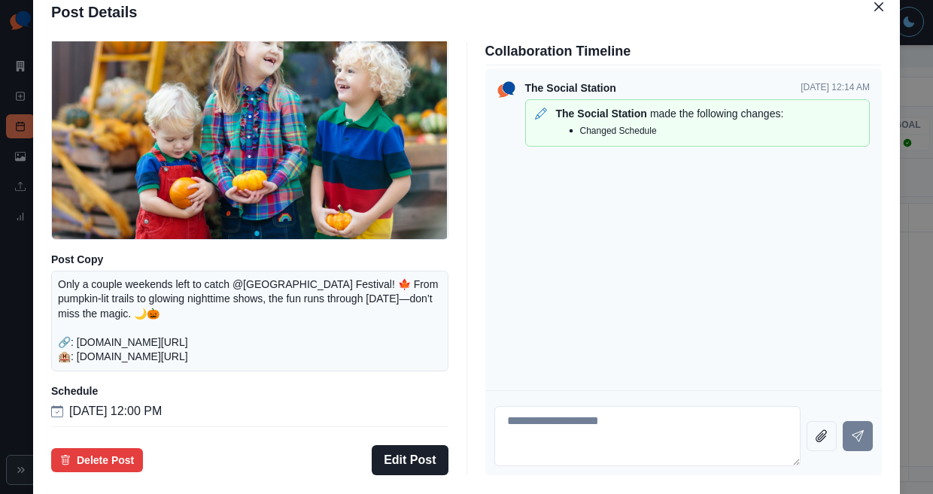
click at [94, 259] on div "Post Details Instagram Draft Media Post Copy Only a couple weekends left to cat…" at bounding box center [466, 247] width 933 height 494
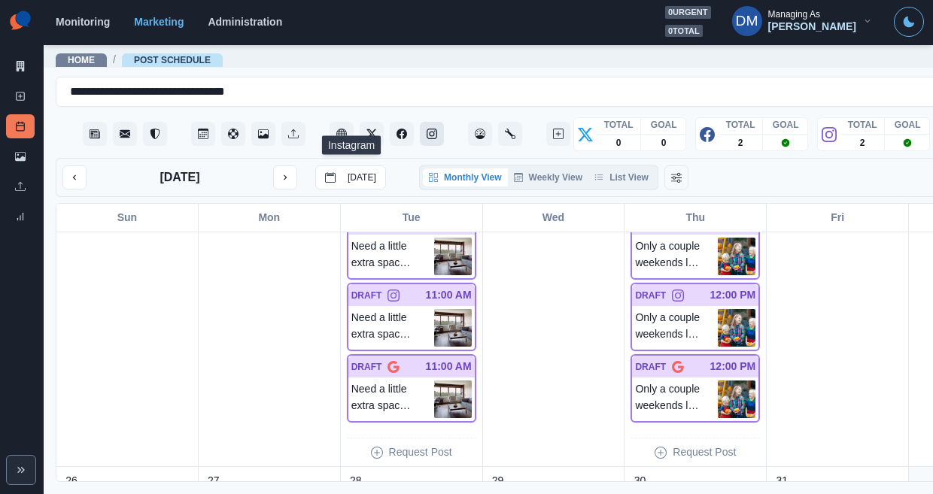
click at [427, 129] on icon "Instagram" at bounding box center [432, 134] width 11 height 11
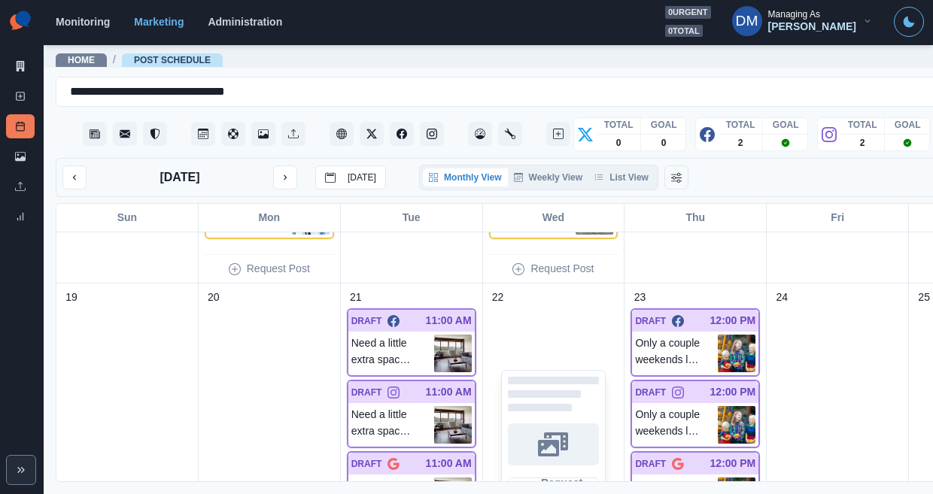
scroll to position [790, 0]
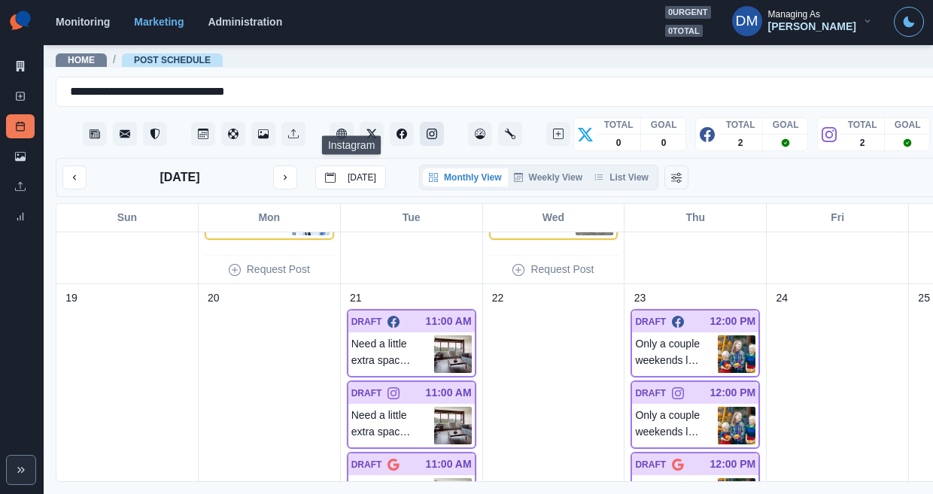
click at [427, 129] on icon "Instagram" at bounding box center [432, 134] width 11 height 11
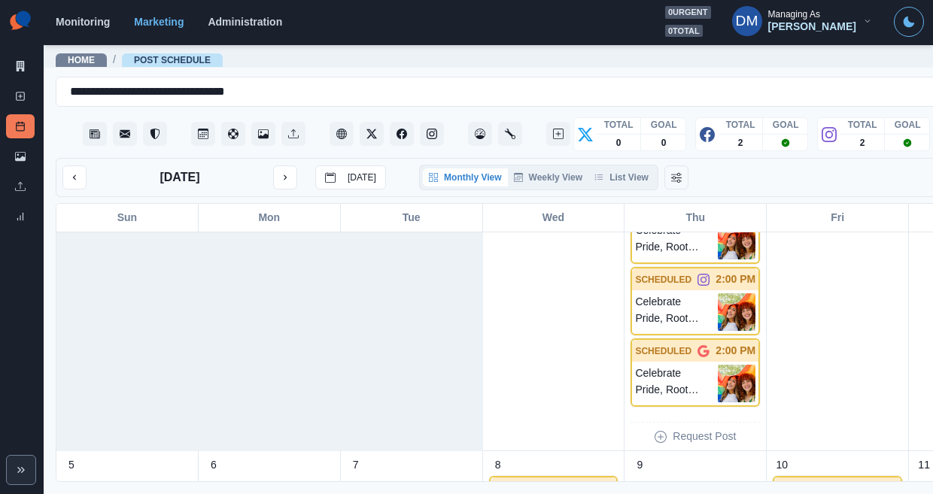
scroll to position [8, 0]
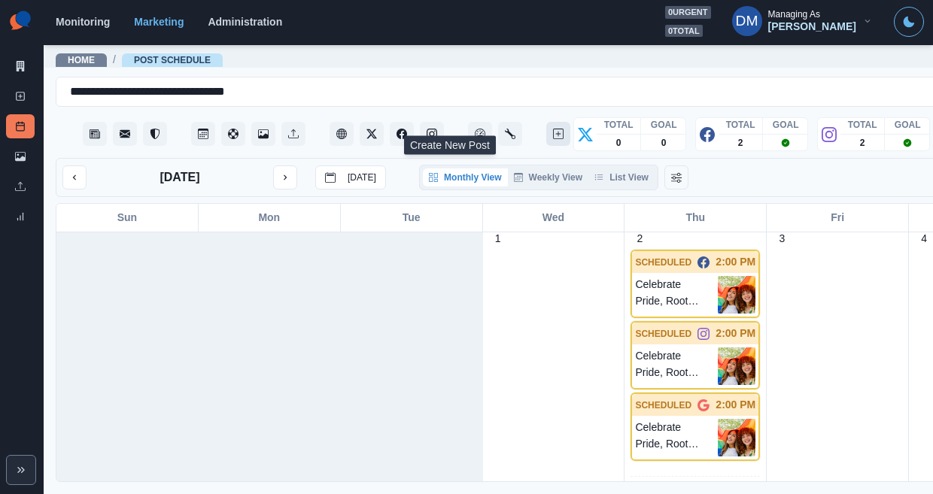
click at [546, 122] on button "Create New Post" at bounding box center [558, 134] width 24 height 24
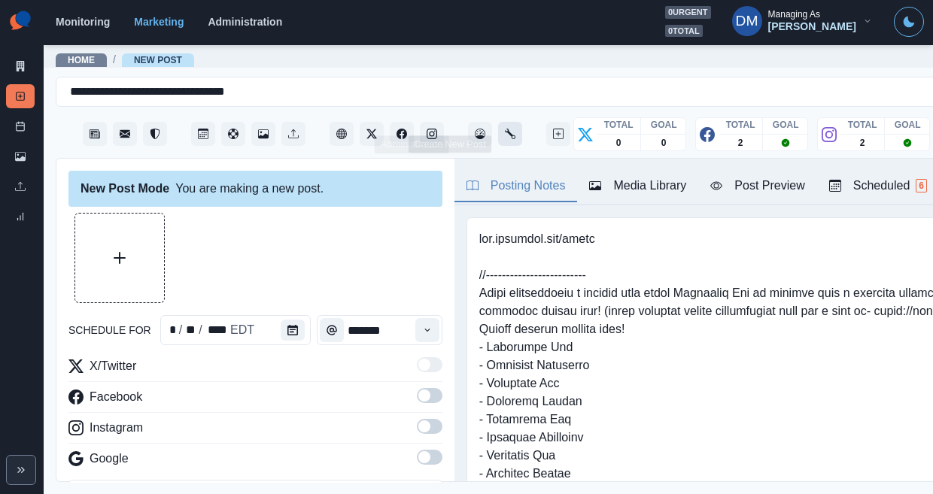
click at [505, 129] on icon "Administration" at bounding box center [510, 134] width 11 height 11
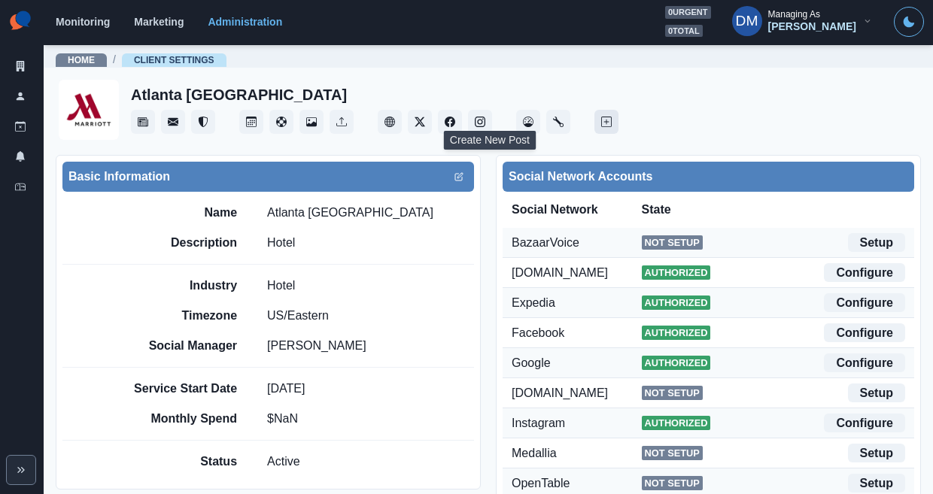
click at [601, 117] on icon "Create New Post" at bounding box center [606, 122] width 11 height 11
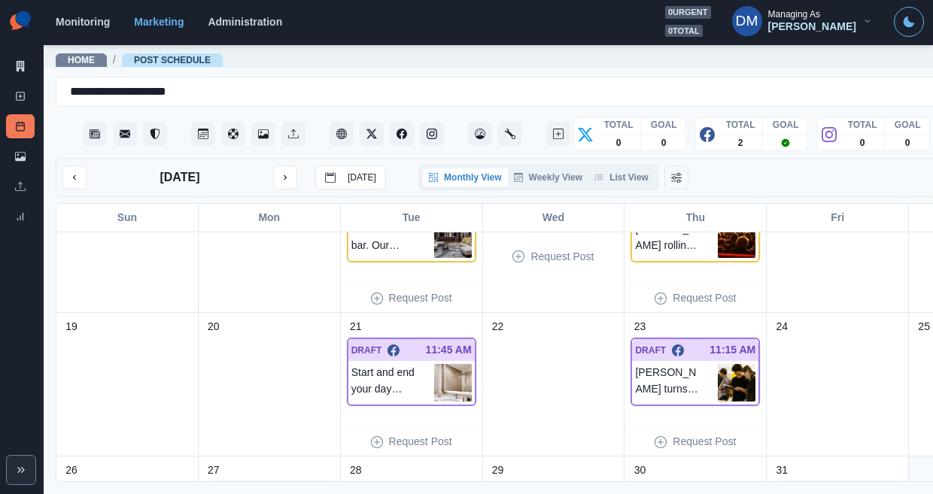
scroll to position [360, 0]
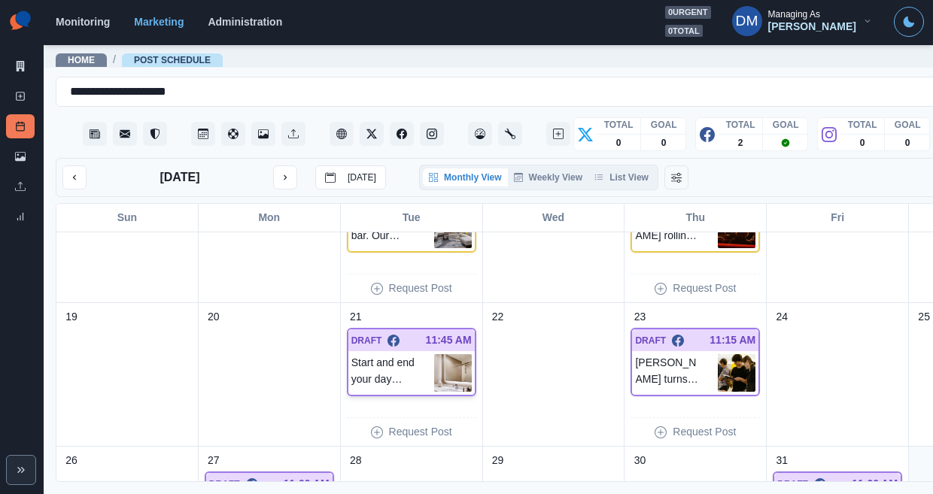
click at [434, 354] on img at bounding box center [453, 373] width 38 height 38
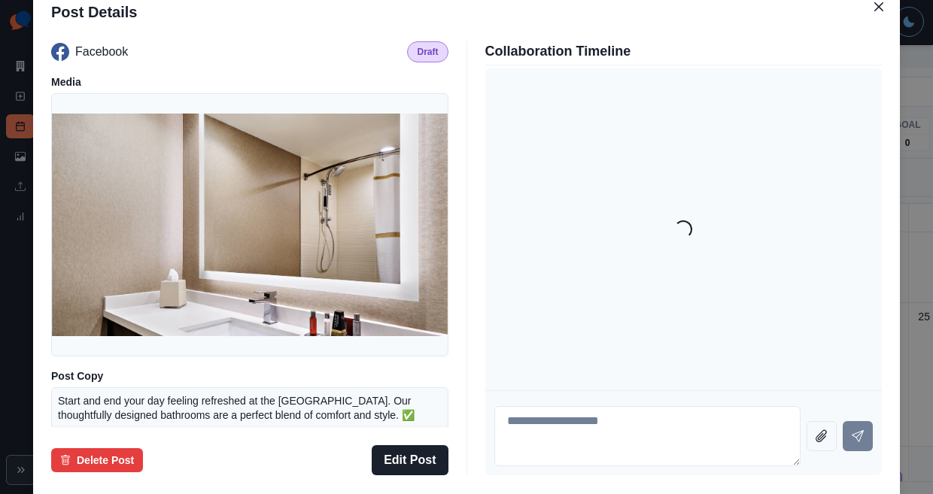
scroll to position [121, 0]
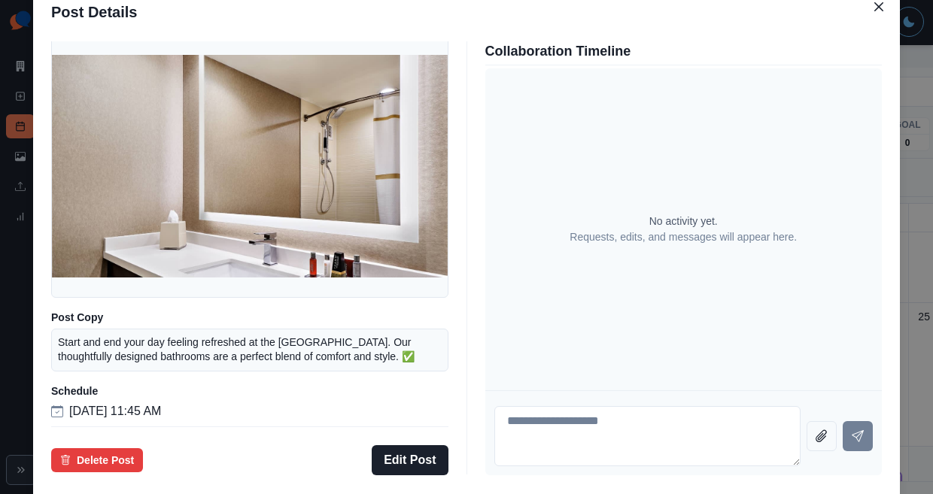
click at [120, 301] on div "Post Details Facebook Draft Media Post Copy Start and end your day feeling refr…" at bounding box center [466, 247] width 933 height 494
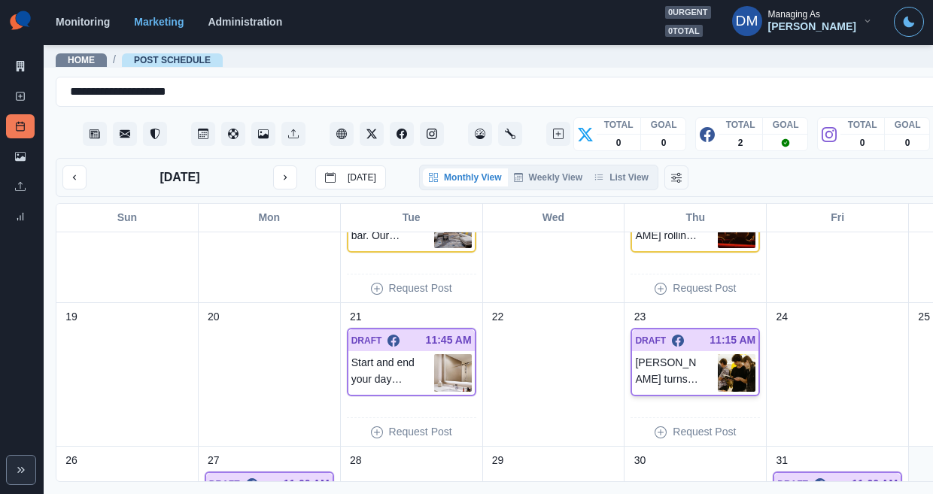
click at [718, 354] on img at bounding box center [737, 373] width 38 height 38
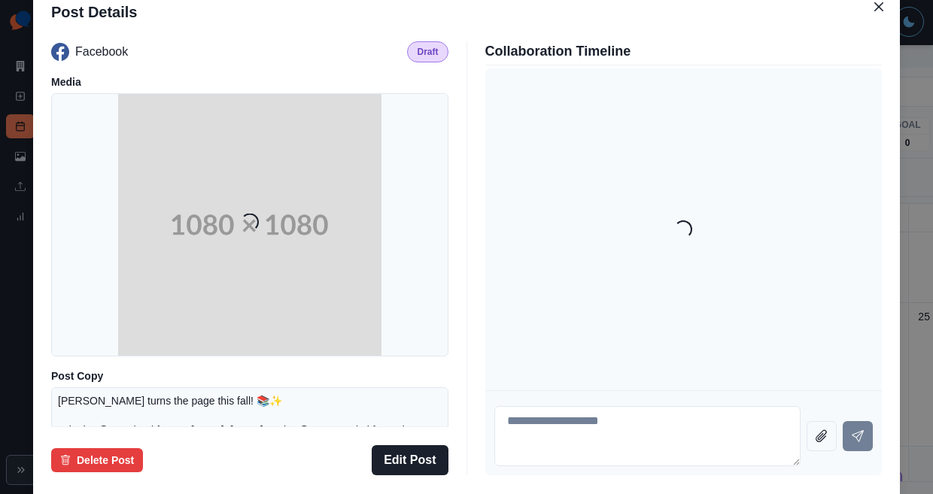
scroll to position [197, 0]
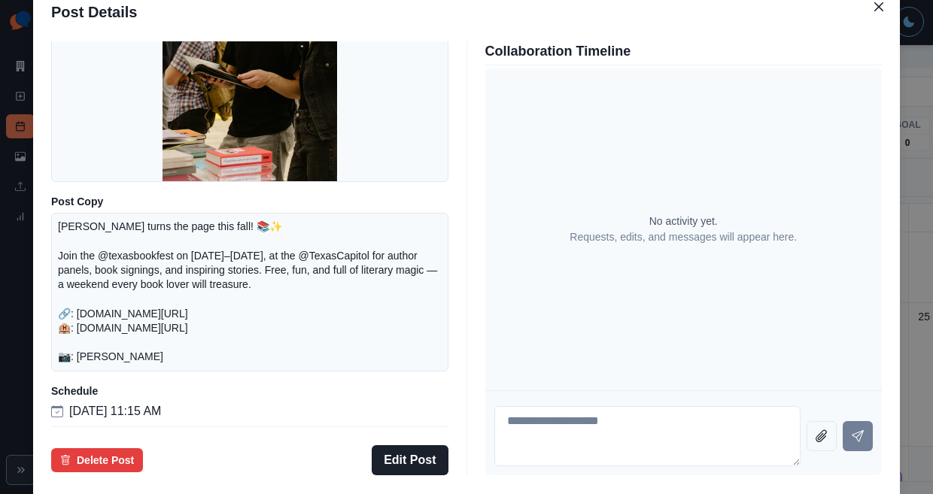
click at [88, 307] on div "Post Details Facebook Draft Media Post Copy [PERSON_NAME] turns the page this f…" at bounding box center [466, 247] width 933 height 494
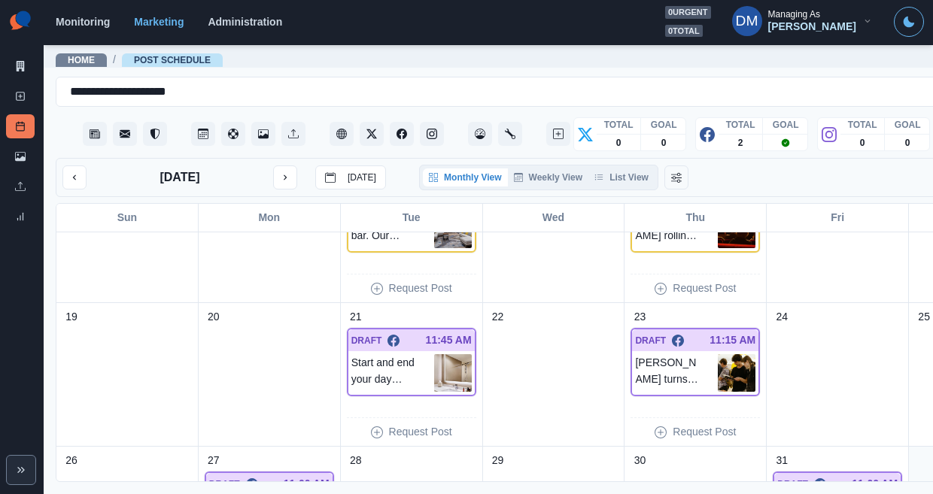
scroll to position [470, 0]
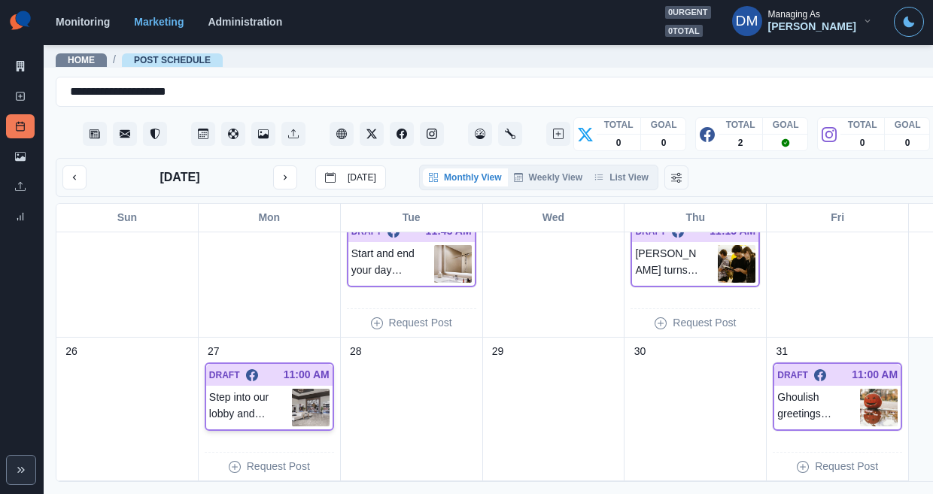
click at [292, 389] on img at bounding box center [311, 408] width 38 height 38
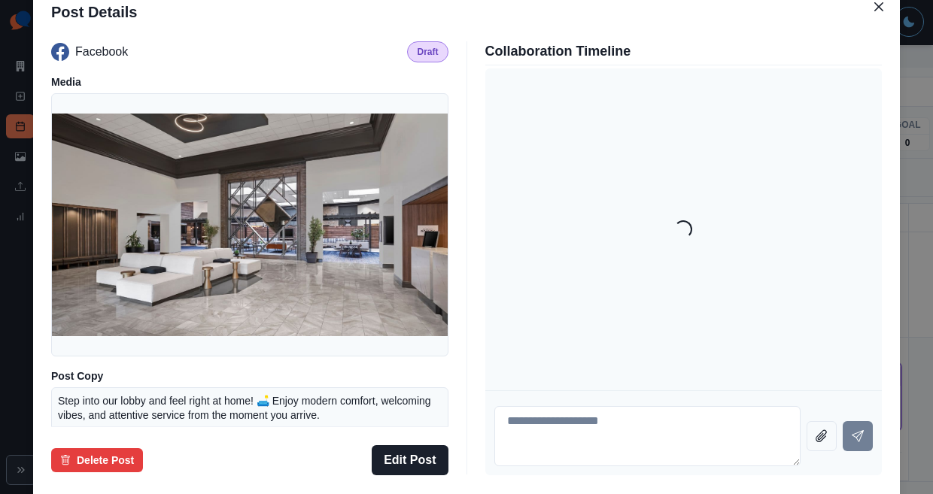
scroll to position [132, 0]
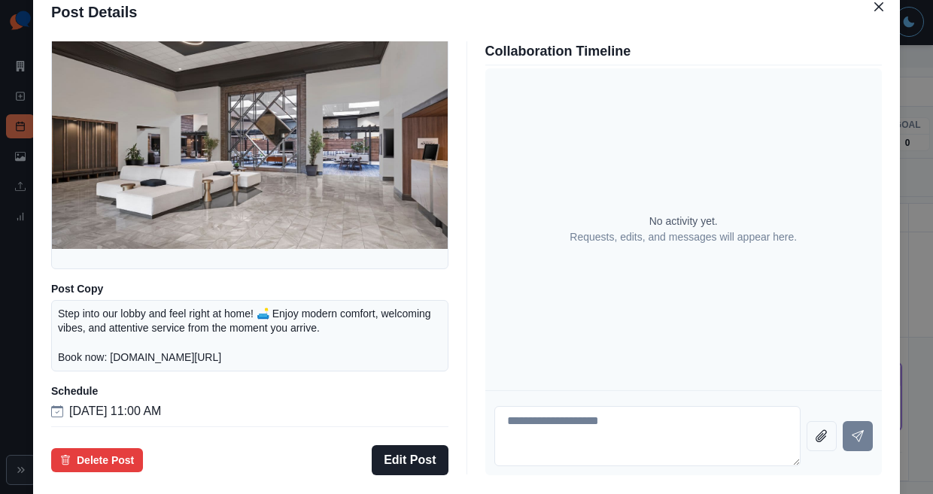
click at [103, 350] on div "Post Details Facebook Draft Media Post Copy Step into our lobby and feel right …" at bounding box center [466, 247] width 933 height 494
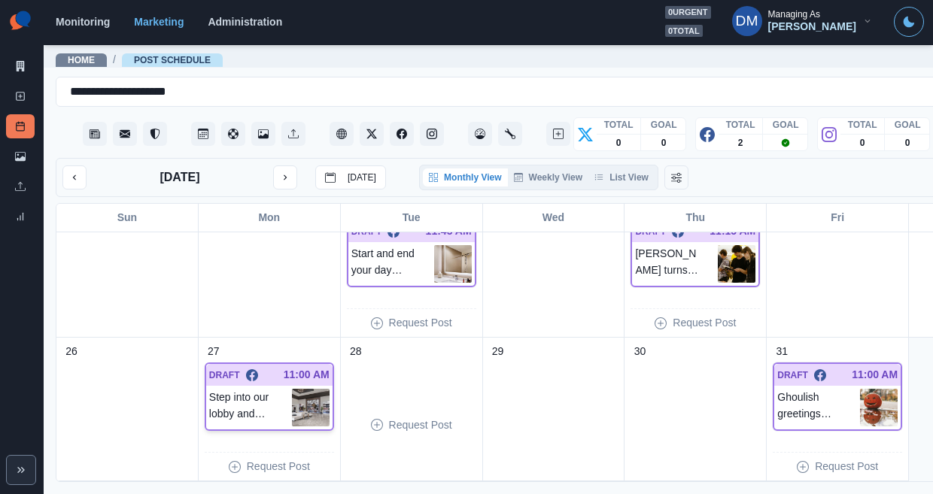
click at [292, 389] on img at bounding box center [311, 408] width 38 height 38
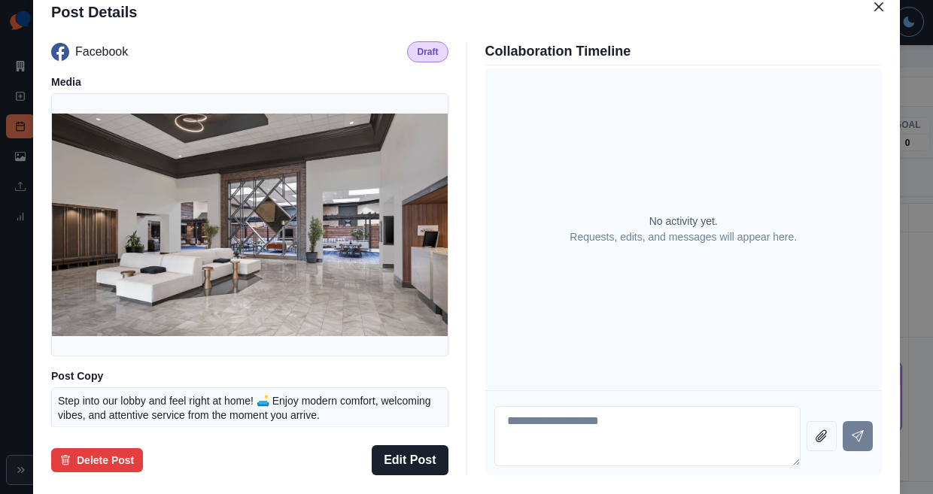
scroll to position [107, 0]
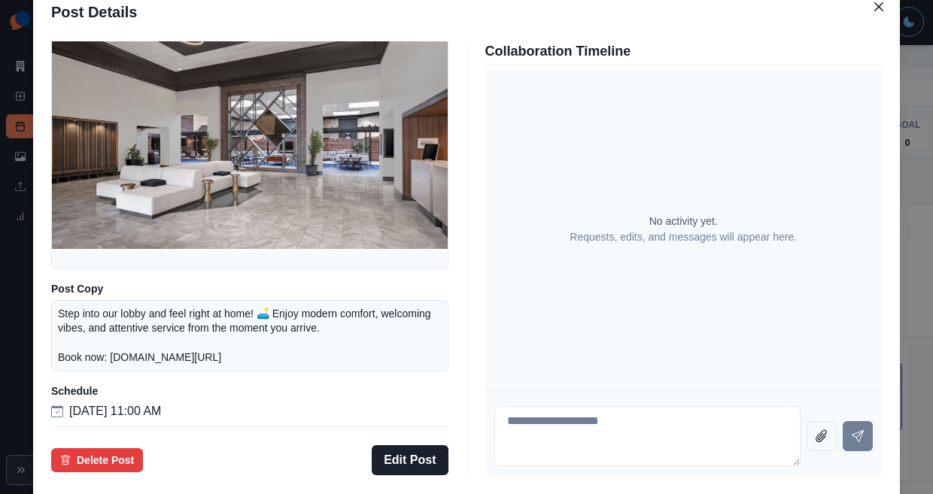
click at [84, 331] on div "Post Details Facebook Draft Media Post Copy Step into our lobby and feel right …" at bounding box center [466, 247] width 933 height 494
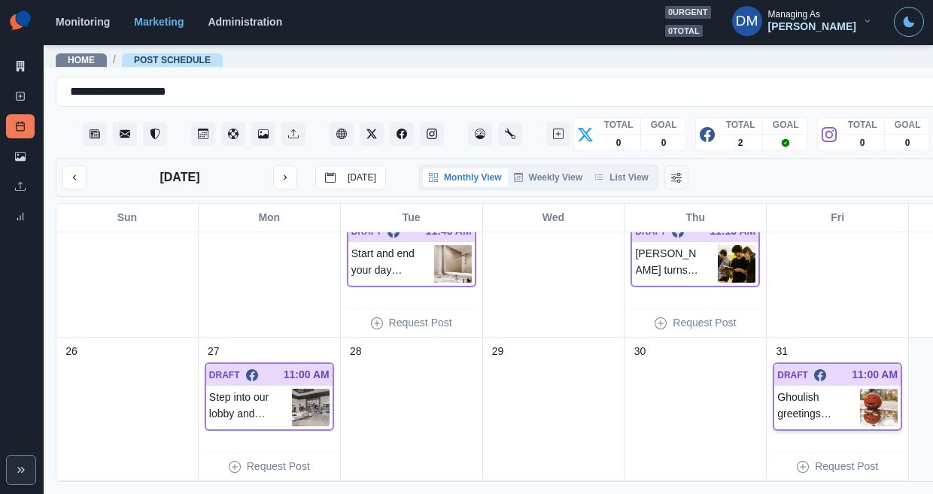
click at [860, 389] on img at bounding box center [879, 408] width 38 height 38
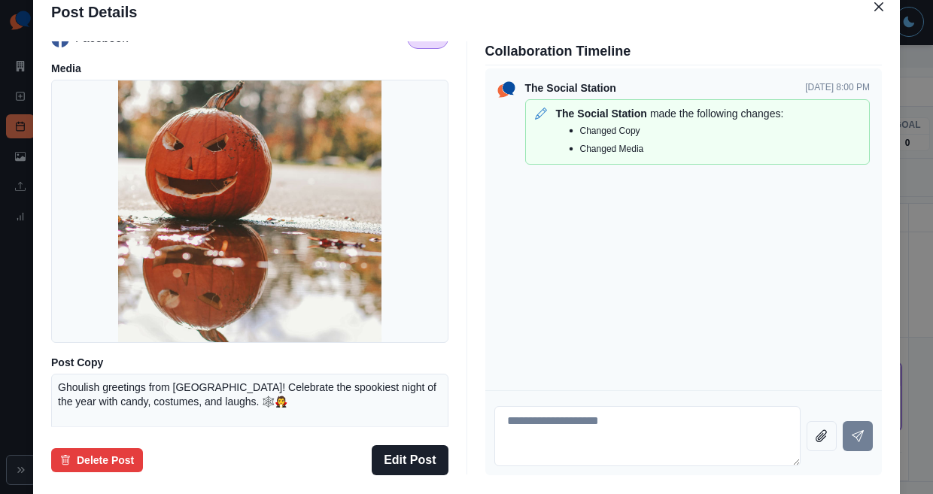
scroll to position [0, 0]
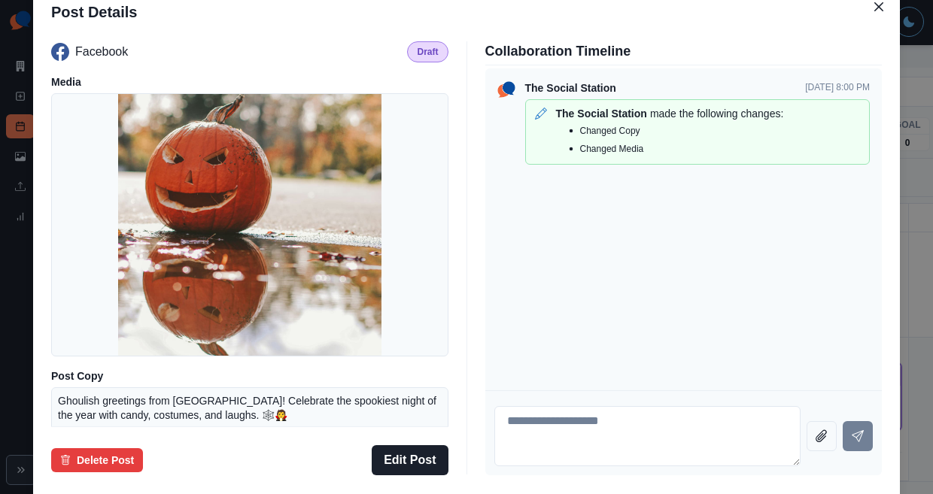
drag, startPoint x: 88, startPoint y: 278, endPoint x: 424, endPoint y: 283, distance: 336.4
click at [166, 275] on div "Post Details Facebook Draft Media Post Copy Ghoulish greetings from [GEOGRAPHIC…" at bounding box center [466, 247] width 933 height 494
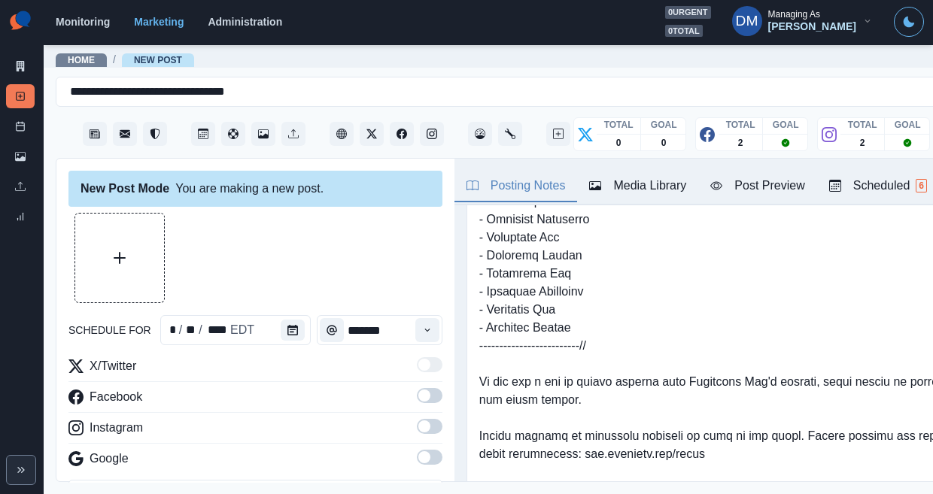
scroll to position [153, 0]
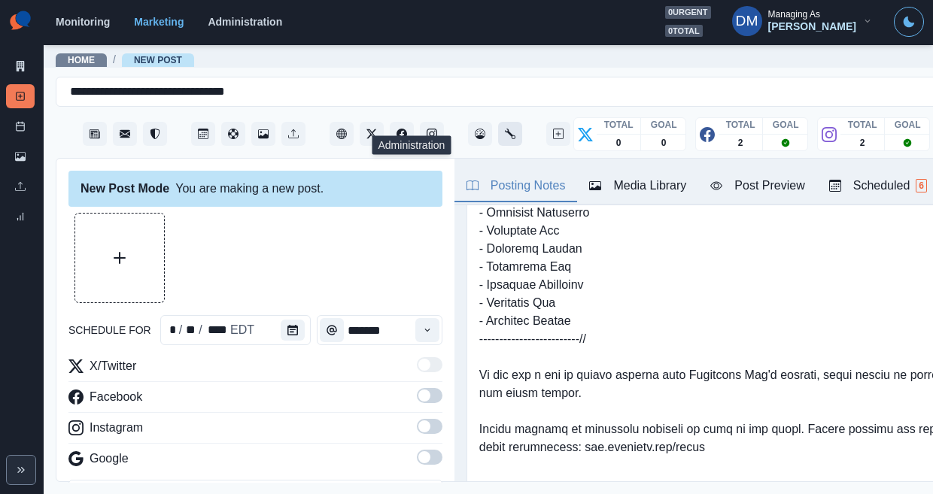
click at [498, 123] on button "Administration" at bounding box center [510, 134] width 24 height 24
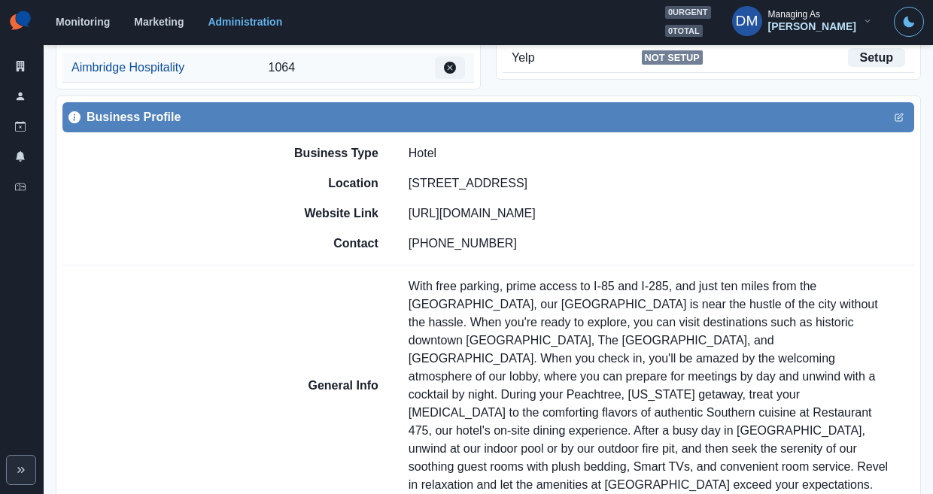
scroll to position [500, 0]
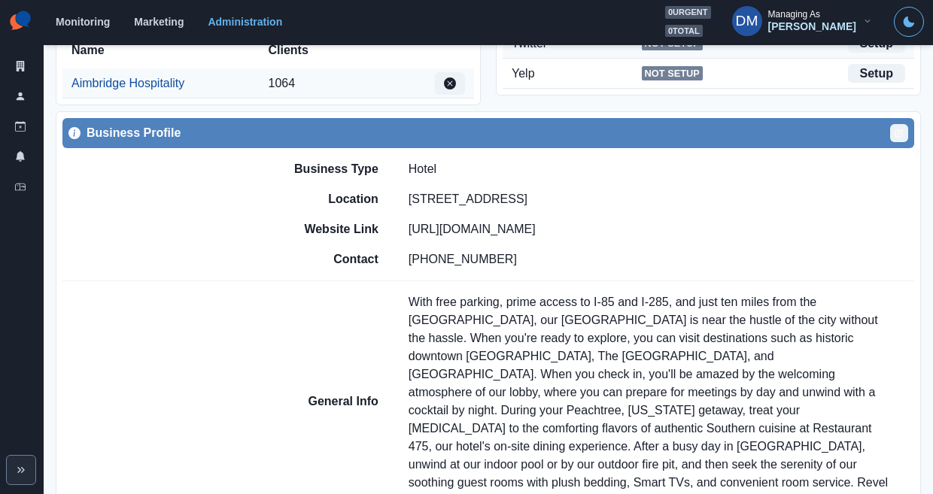
click at [904, 129] on icon "Edit" at bounding box center [899, 133] width 9 height 9
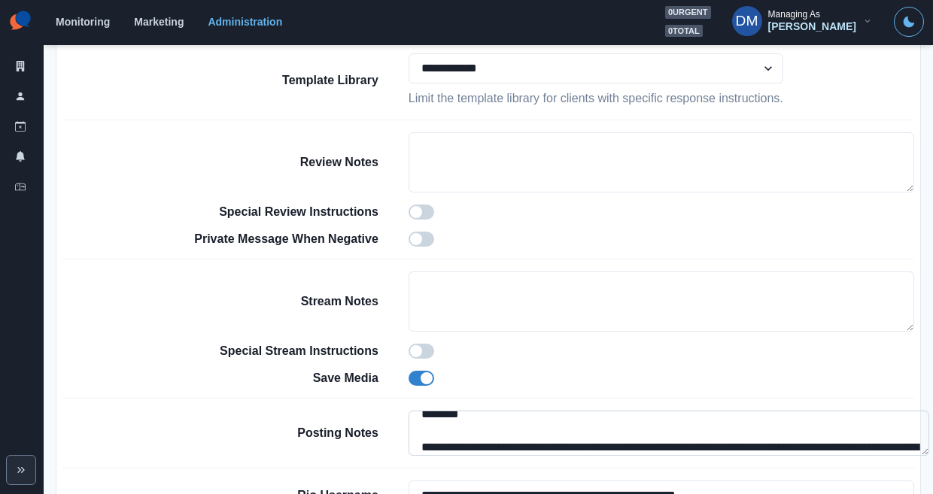
scroll to position [296, 0]
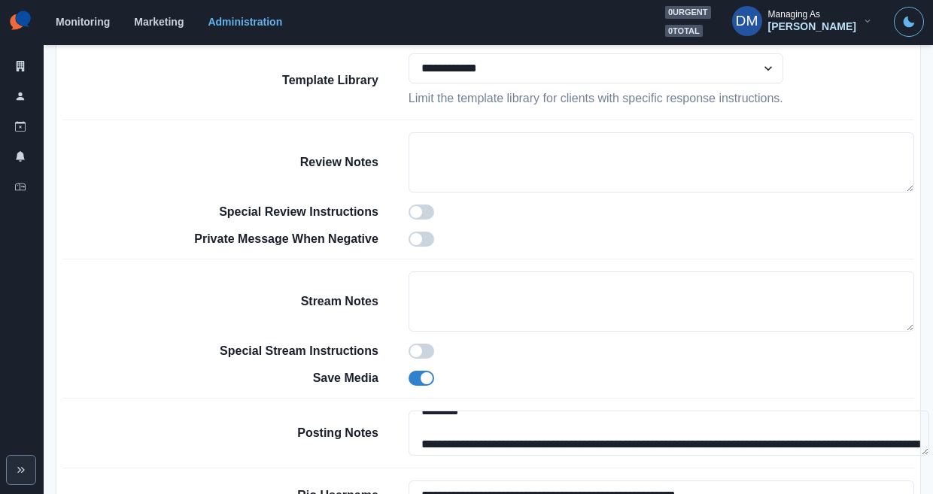
drag, startPoint x: 471, startPoint y: 219, endPoint x: 388, endPoint y: 217, distance: 82.8
click at [388, 411] on div "Posting Notes" at bounding box center [552, 433] width 724 height 45
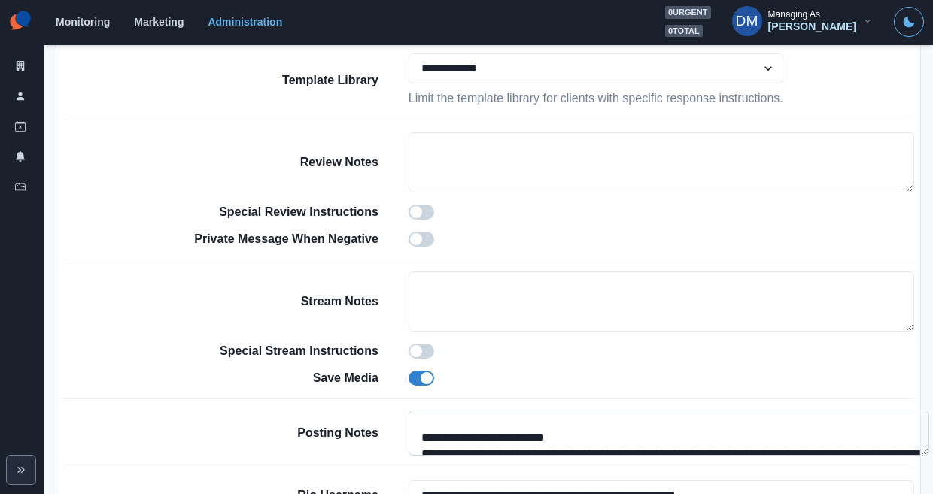
scroll to position [0, 0]
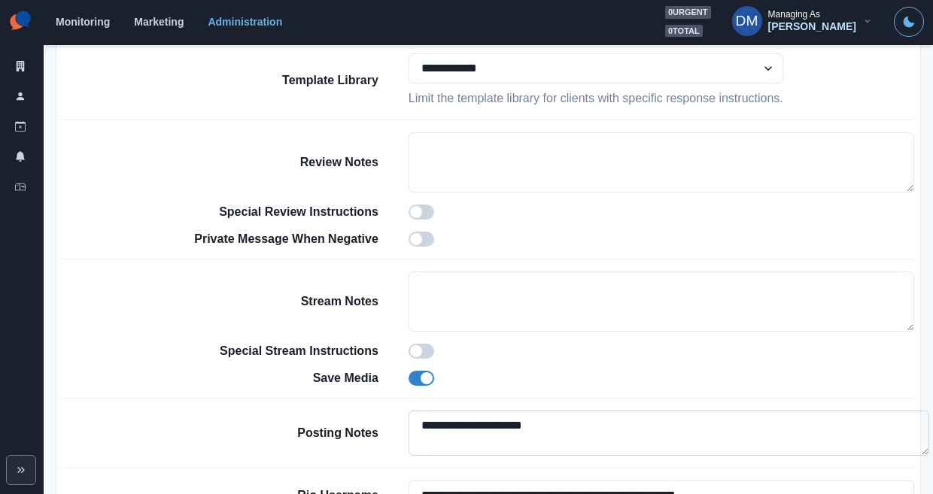
click at [529, 411] on textarea at bounding box center [669, 433] width 521 height 45
paste textarea "**********"
type textarea "**********"
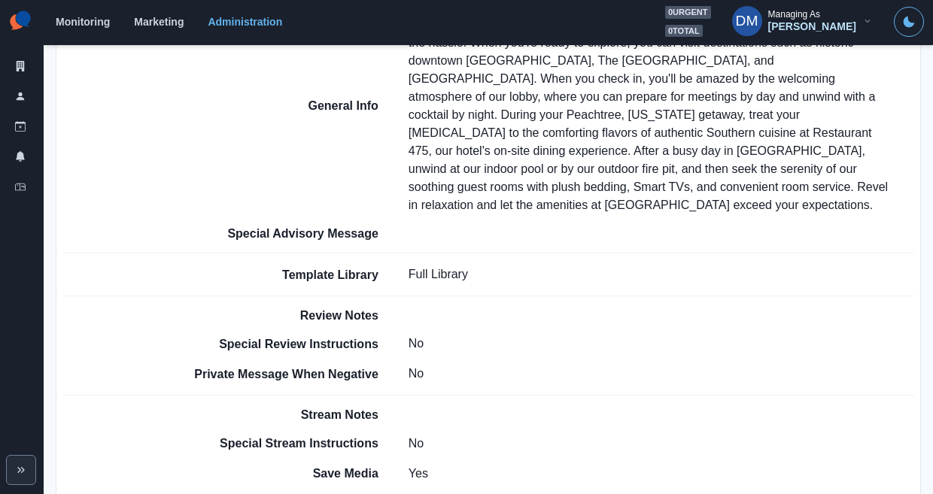
scroll to position [0, 0]
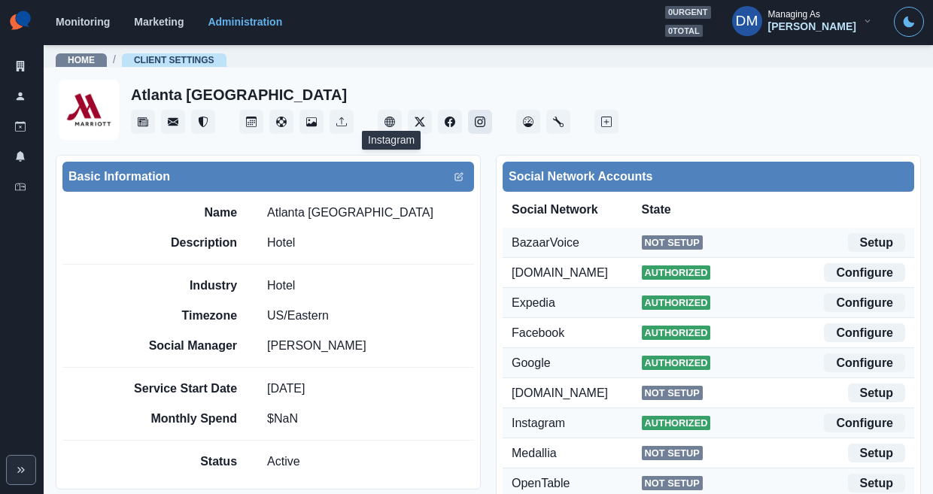
click at [475, 117] on icon "Instagram" at bounding box center [480, 122] width 11 height 11
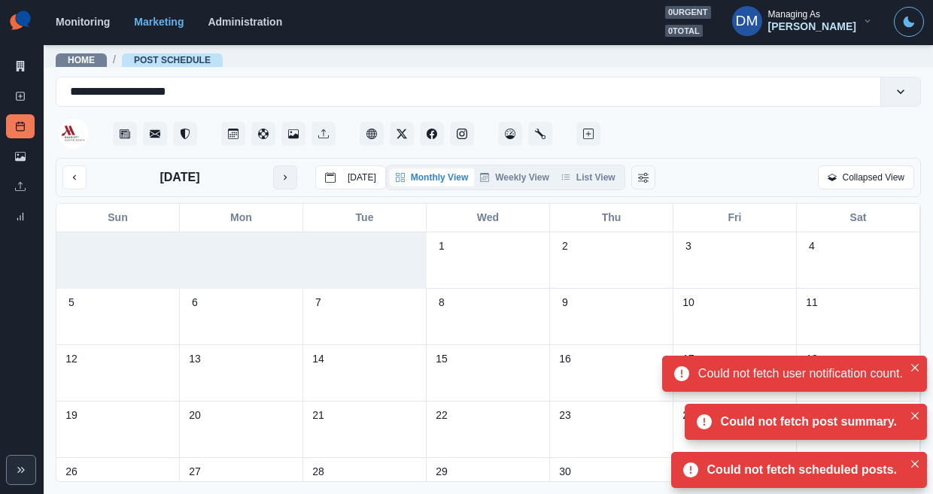
click at [273, 166] on button "next month" at bounding box center [285, 178] width 24 height 24
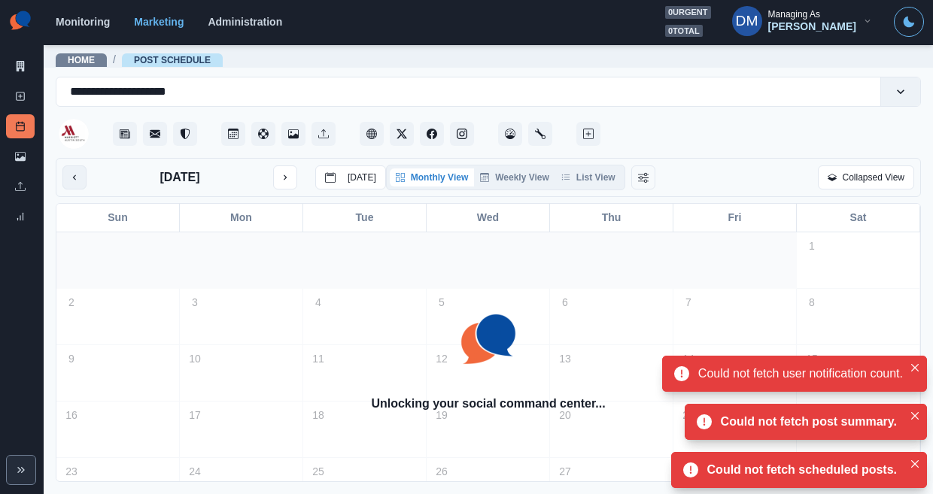
click at [70, 172] on icon "previous month" at bounding box center [74, 177] width 11 height 11
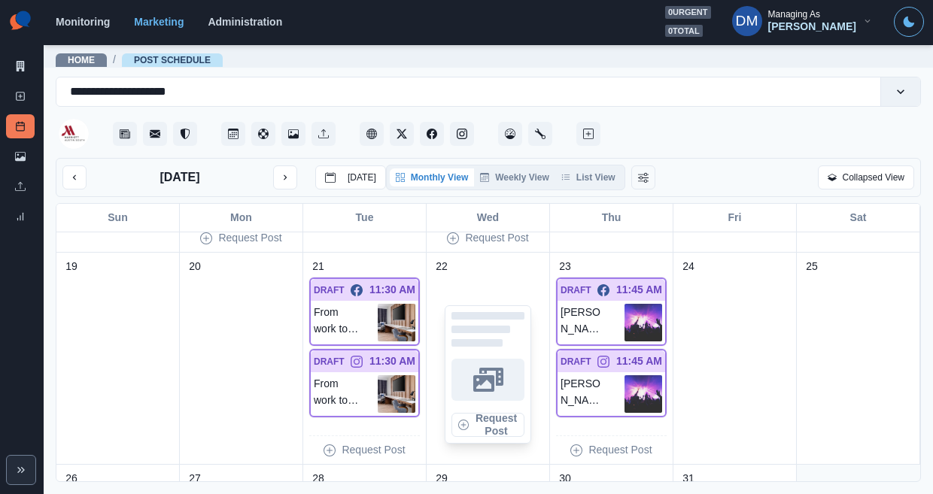
scroll to position [618, 0]
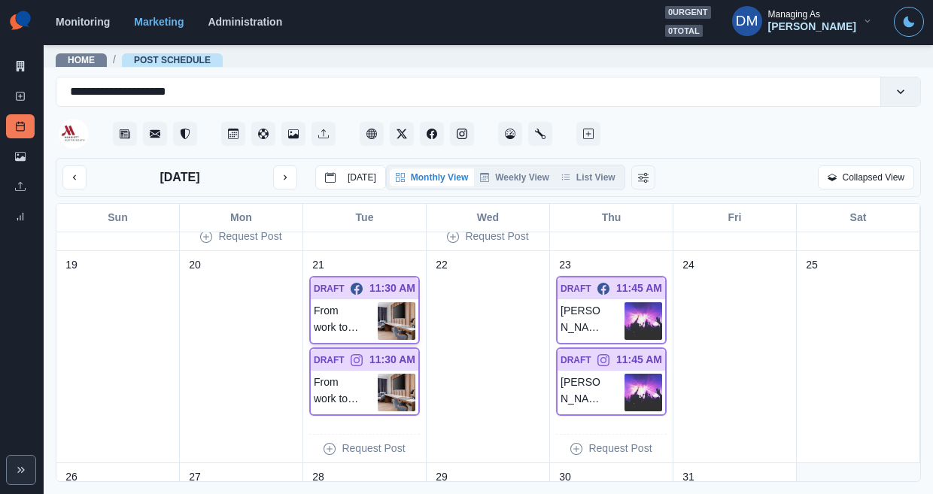
click at [403, 303] on img at bounding box center [397, 322] width 38 height 38
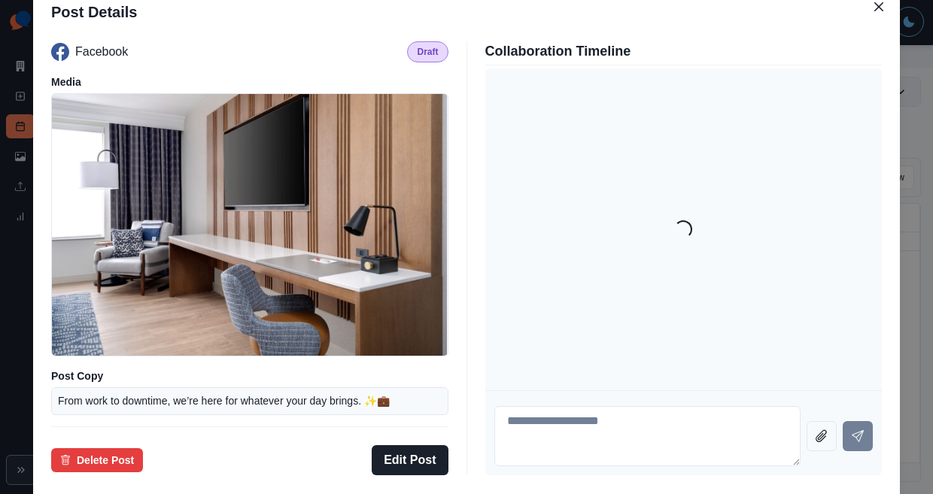
scroll to position [99, 0]
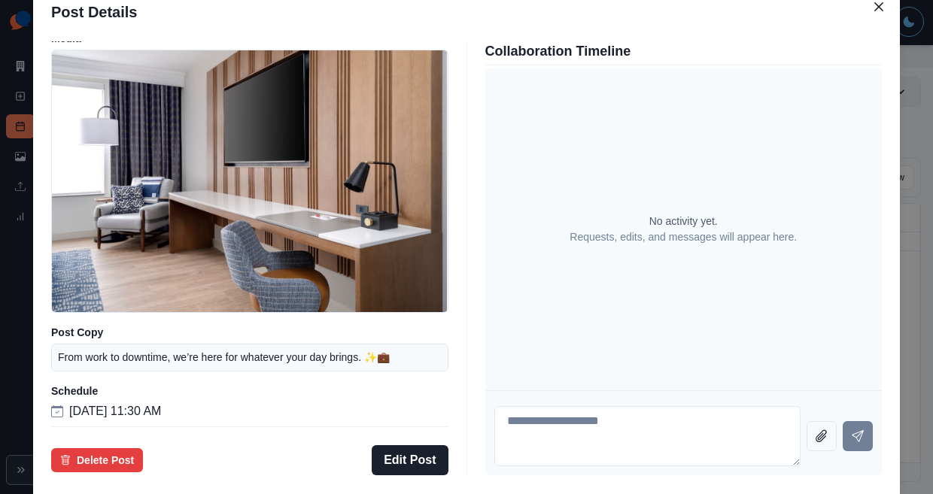
click at [90, 276] on div "Post Details Facebook Draft Media Post Copy From work to downtime, we’re here f…" at bounding box center [466, 247] width 933 height 494
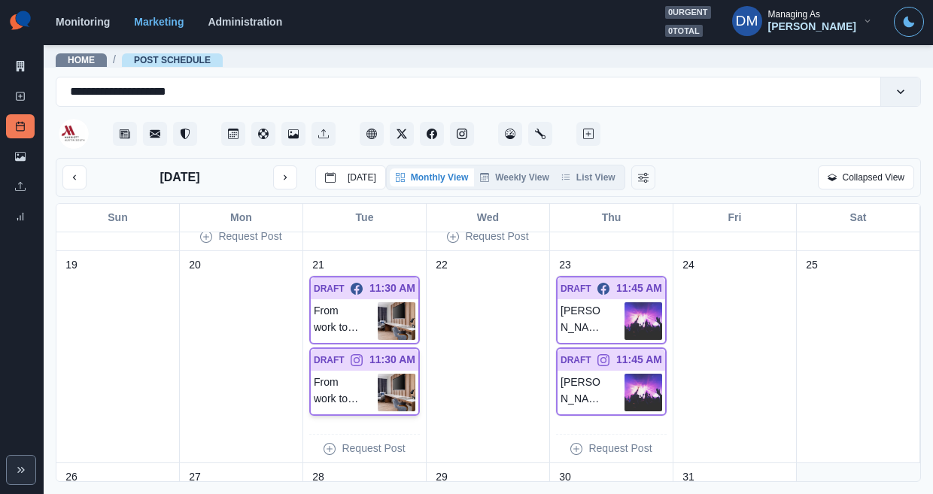
click at [399, 374] on img at bounding box center [397, 393] width 38 height 38
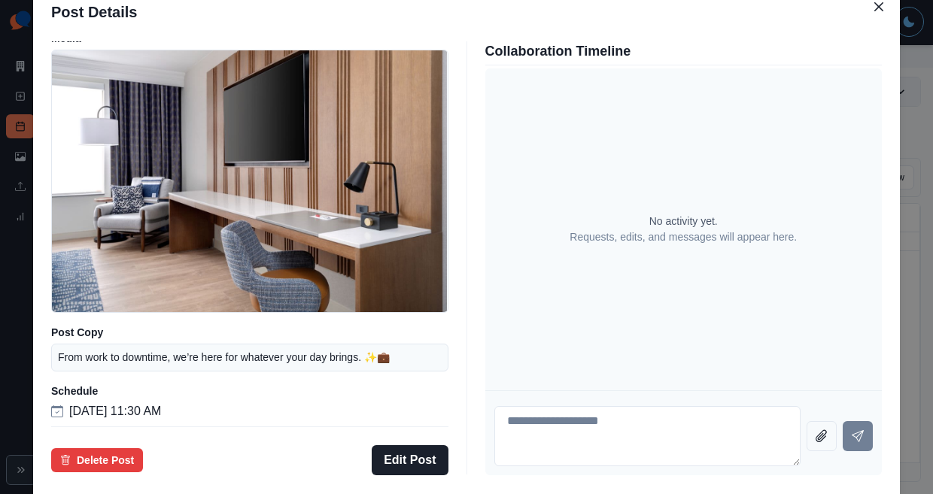
click at [99, 321] on div "Post Details Instagram Draft Media Post Copy From work to downtime, we’re here …" at bounding box center [466, 247] width 933 height 494
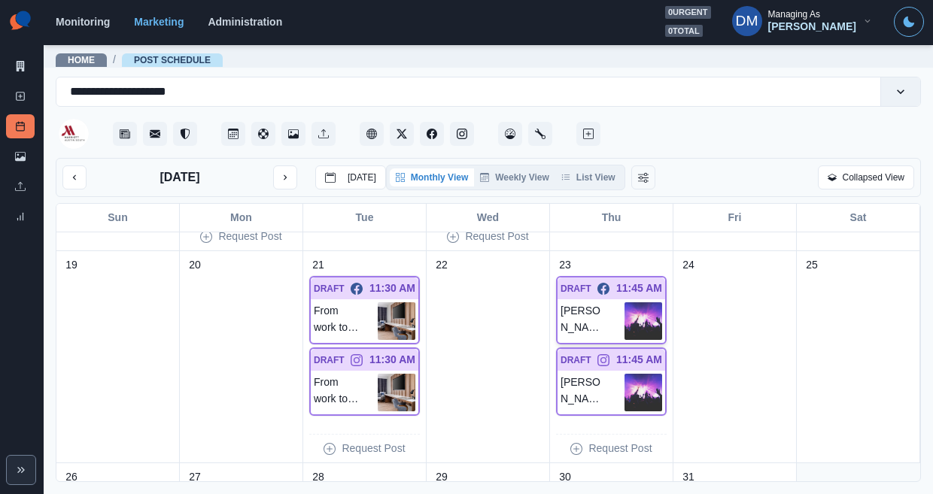
click at [640, 303] on img at bounding box center [644, 322] width 38 height 38
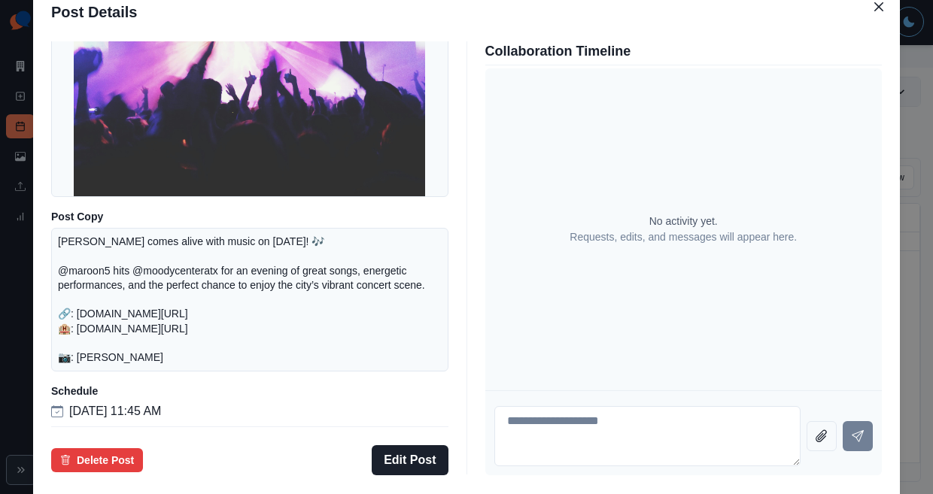
scroll to position [167, 0]
click at [92, 315] on div "Post Details Facebook Draft Media Post Copy Austin comes alive with music on No…" at bounding box center [466, 247] width 933 height 494
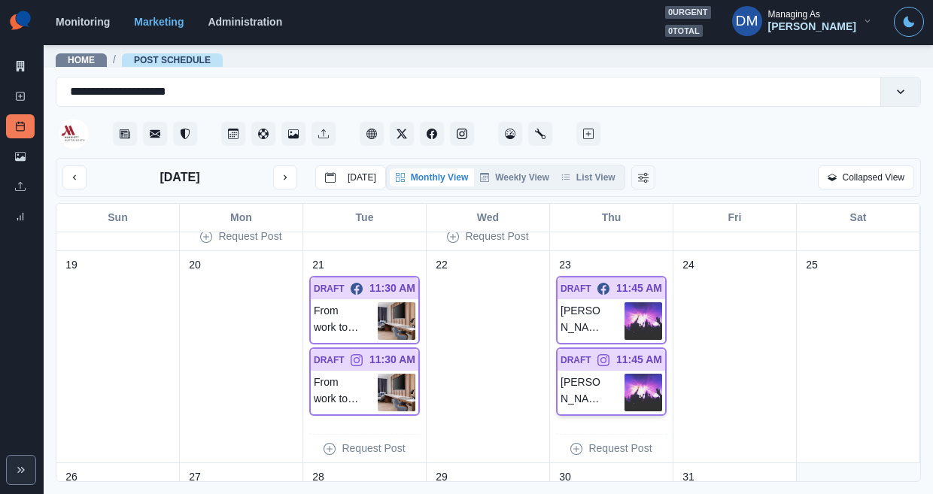
click at [665, 371] on div "Austin comes alive with music on November 4, 2025! 🎶 @maroon5 hits @moodycenter…" at bounding box center [612, 393] width 108 height 44
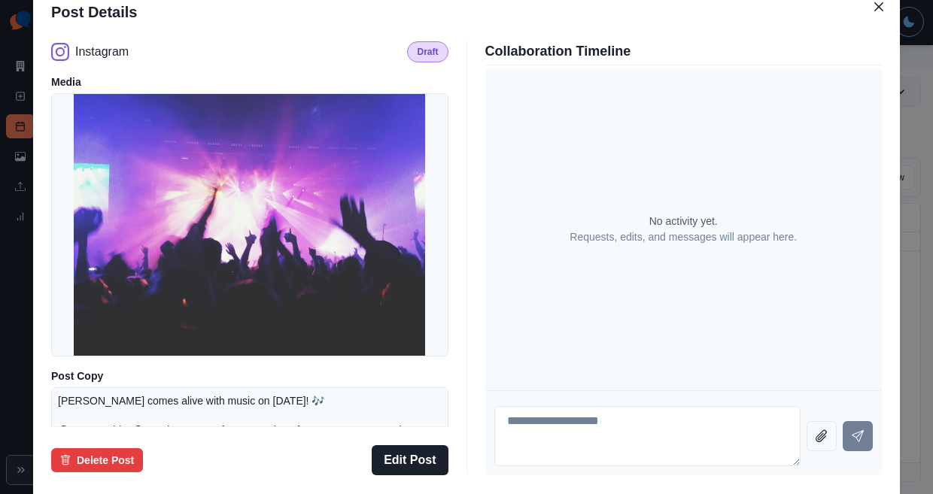
scroll to position [197, 0]
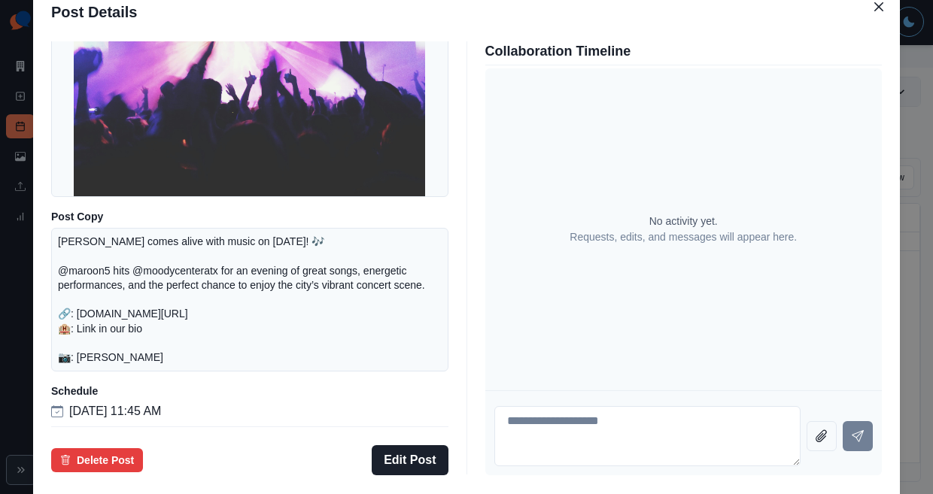
click at [69, 363] on div "Post Details Instagram Draft Media Post Copy Austin comes alive with music on N…" at bounding box center [466, 247] width 933 height 494
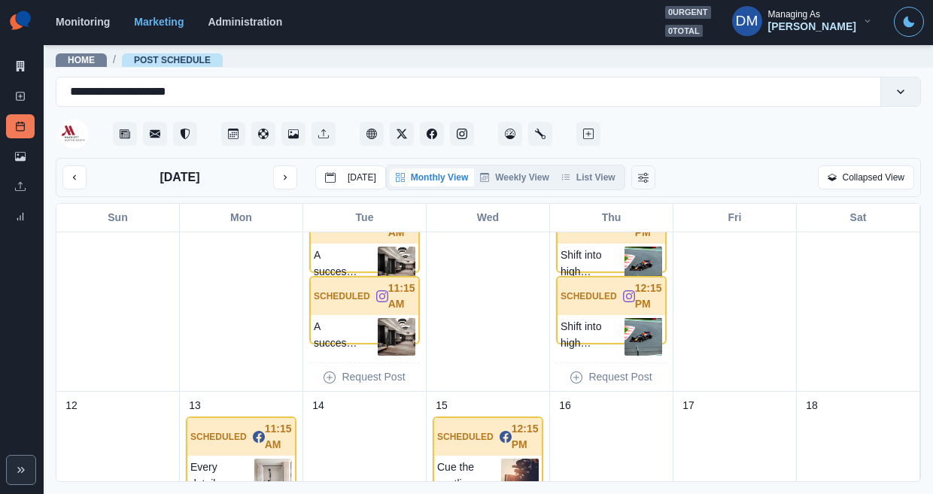
scroll to position [141, 0]
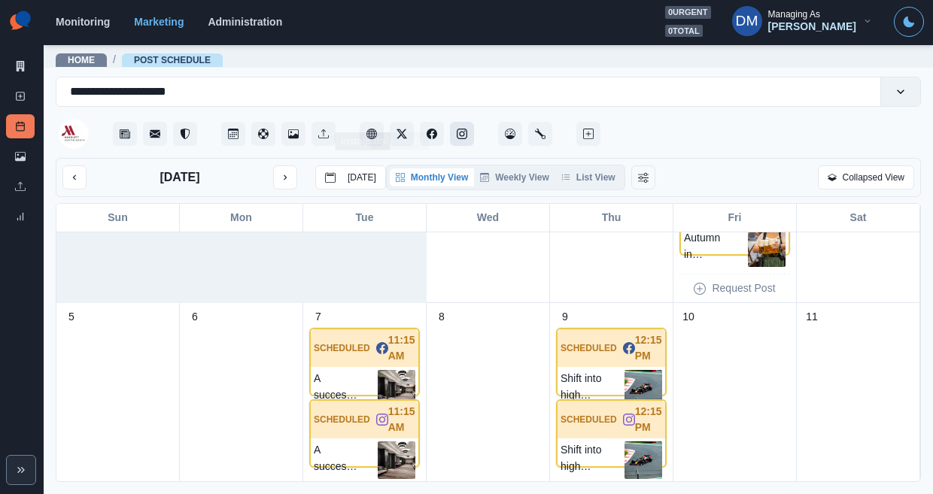
click at [457, 129] on icon "Instagram" at bounding box center [462, 134] width 11 height 11
click at [583, 129] on icon "Create New Post" at bounding box center [588, 134] width 11 height 11
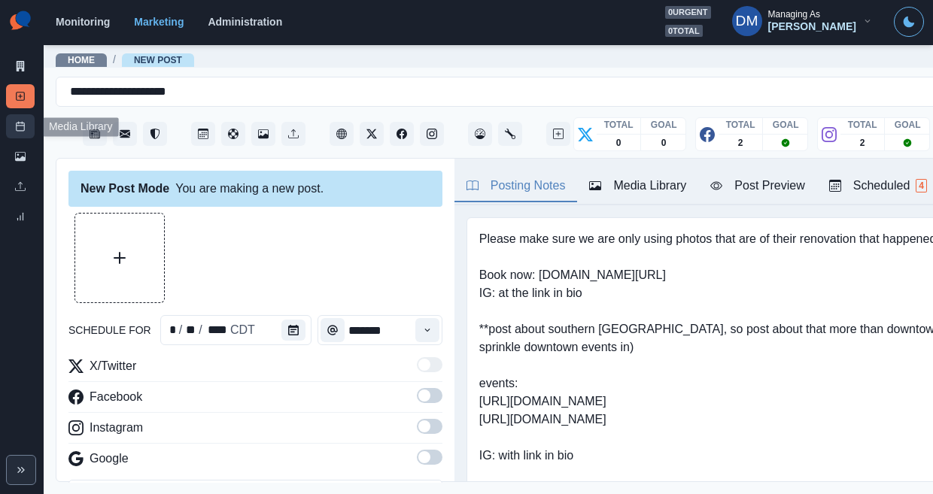
click at [17, 123] on rect at bounding box center [21, 127] width 8 height 8
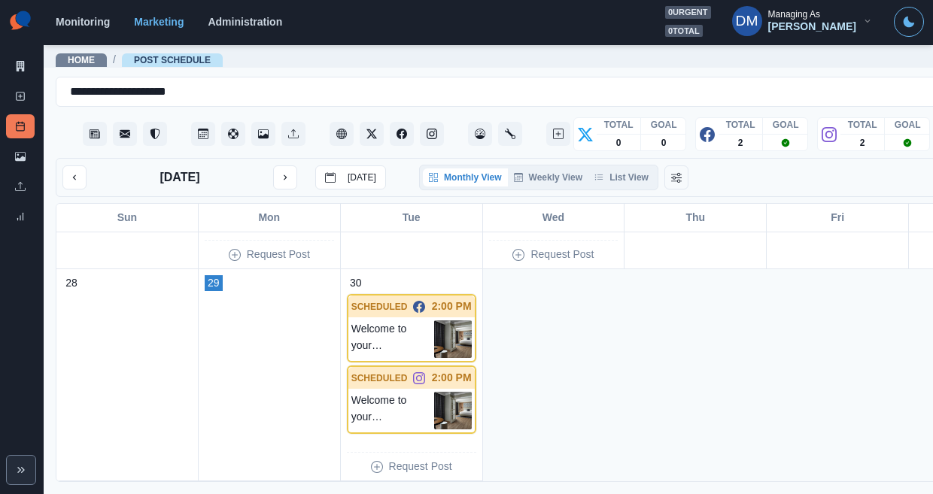
scroll to position [667, 0]
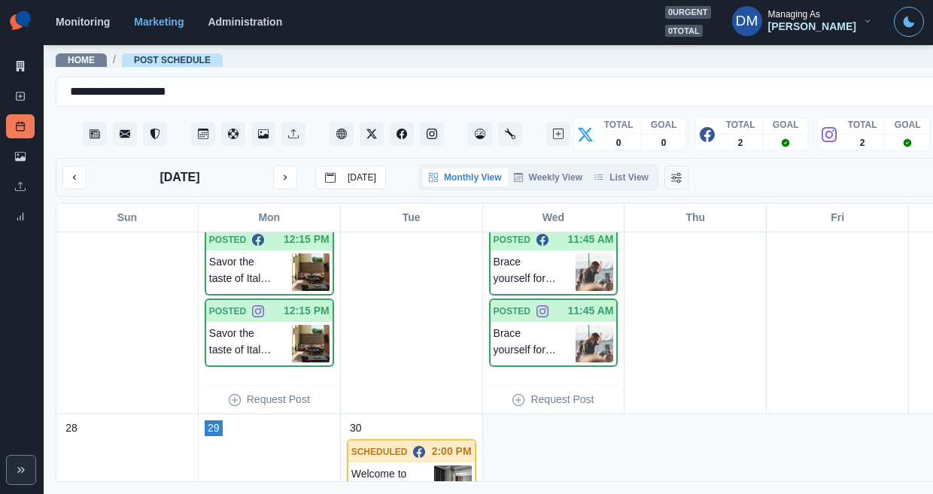
click at [260, 168] on div "September 2025 Today Monthly View Weekly View List View Collapsed View" at bounding box center [554, 177] width 996 height 39
click at [263, 165] on div "September 2025 Today Monthly View Weekly View List View Collapsed View" at bounding box center [553, 178] width 983 height 26
click at [280, 172] on icon "next month" at bounding box center [285, 177] width 11 height 11
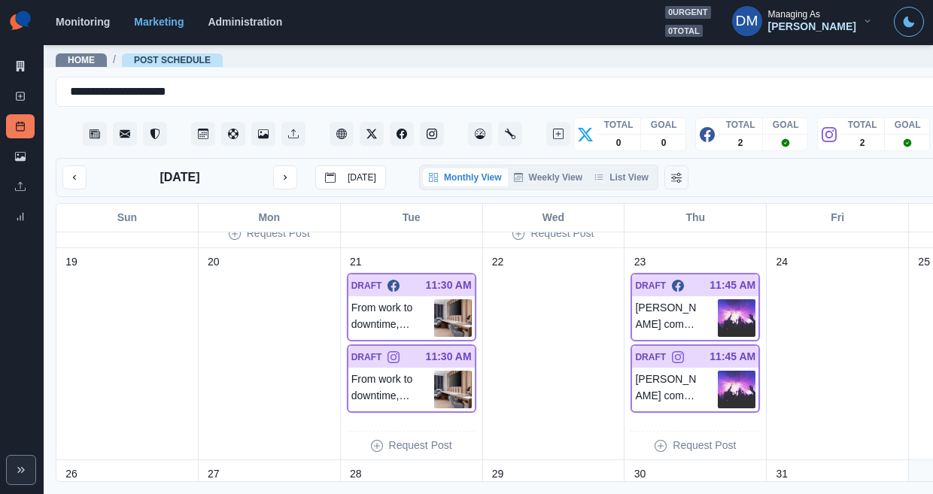
scroll to position [812, 0]
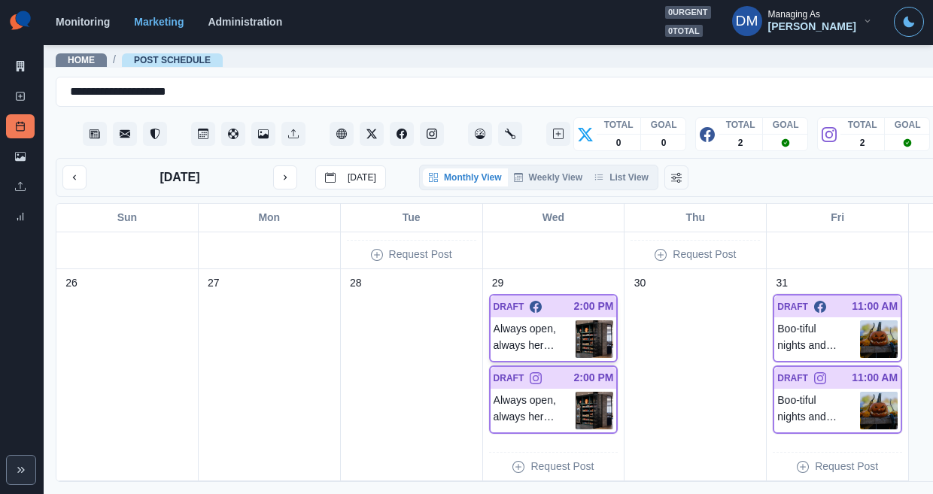
click at [576, 321] on img at bounding box center [595, 340] width 38 height 38
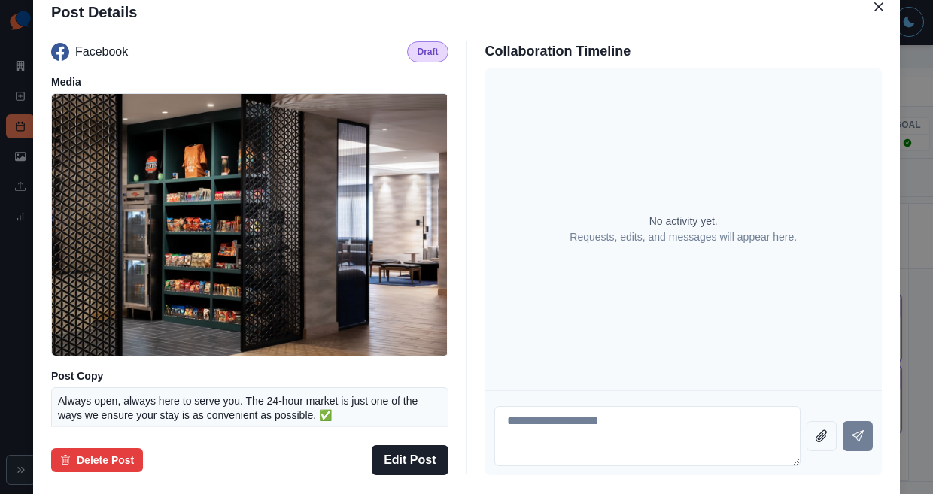
scroll to position [110, 0]
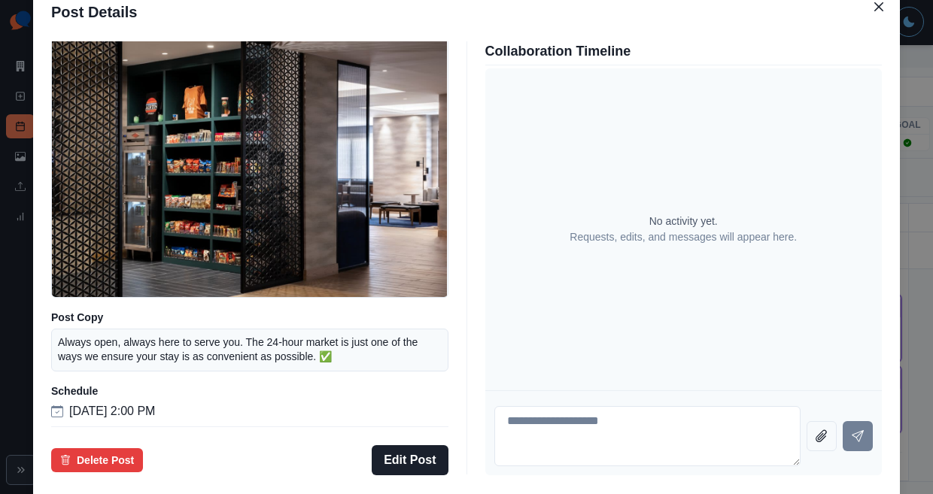
click at [99, 336] on div "Post Details Facebook Draft Media Post Copy Always open, always here to serve y…" at bounding box center [466, 247] width 933 height 494
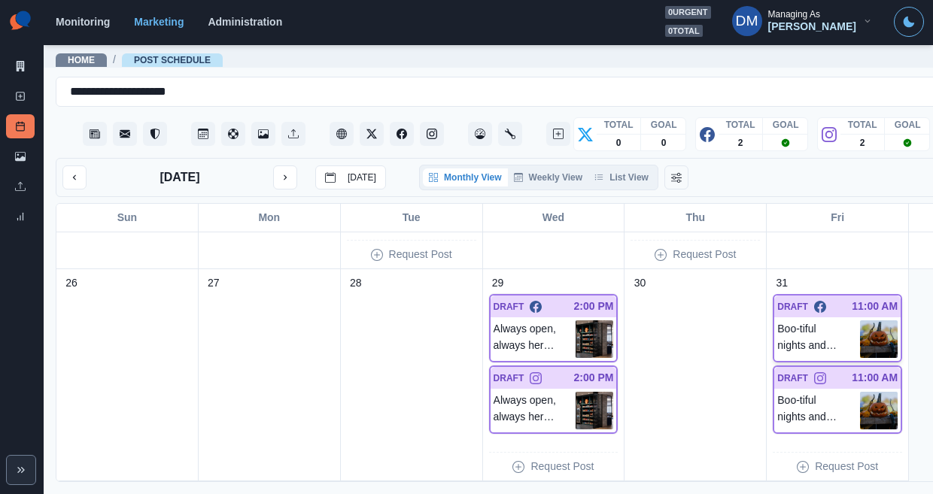
click at [860, 321] on img at bounding box center [879, 340] width 38 height 38
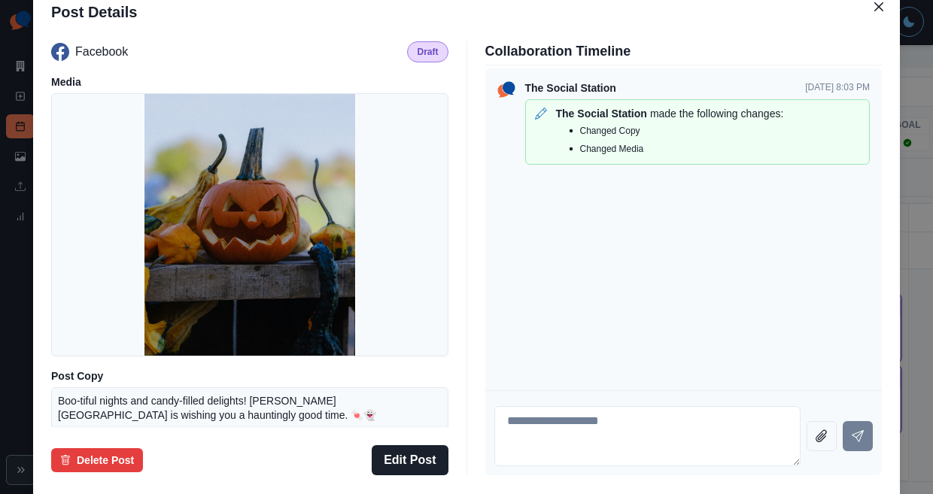
scroll to position [132, 0]
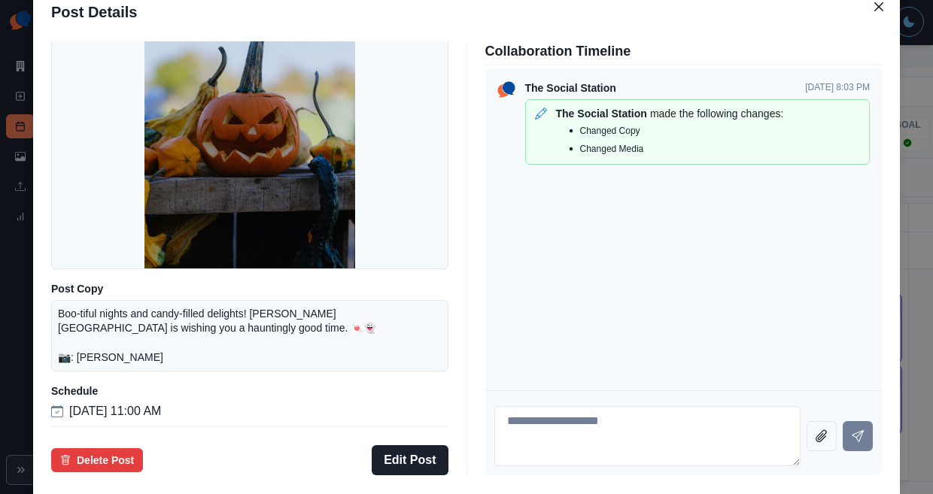
click at [78, 284] on div "Post Details Facebook Draft Media Post Copy Boo-tiful nights and candy-filled d…" at bounding box center [466, 247] width 933 height 494
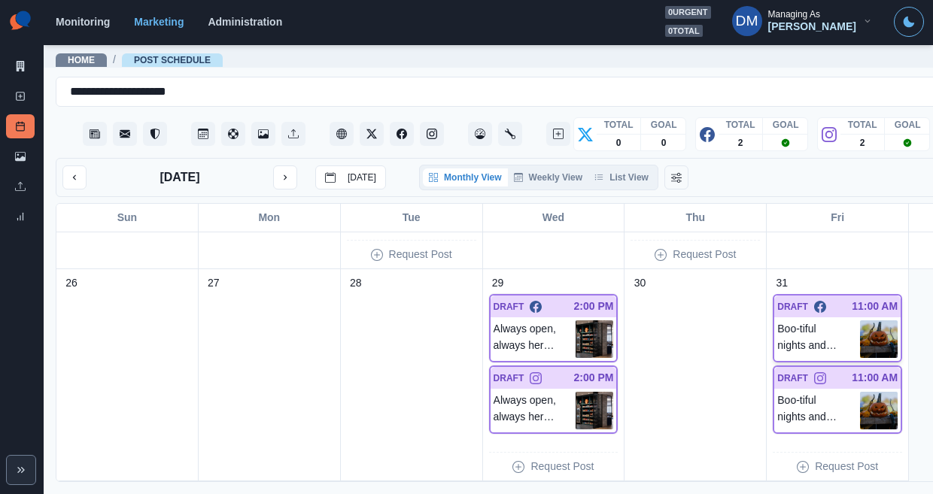
click at [860, 321] on img at bounding box center [879, 340] width 38 height 38
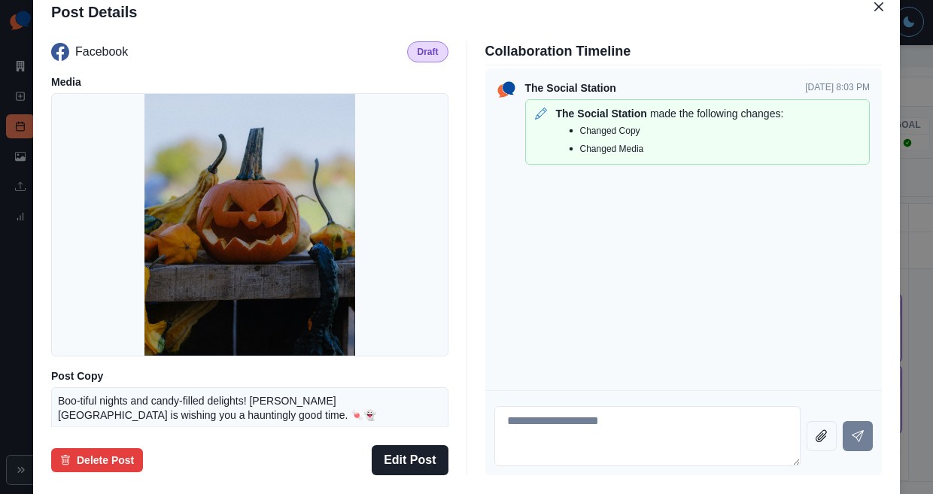
click at [98, 305] on div "Post Details Facebook Draft Media Post Copy Boo-tiful nights and candy-filled d…" at bounding box center [466, 247] width 933 height 494
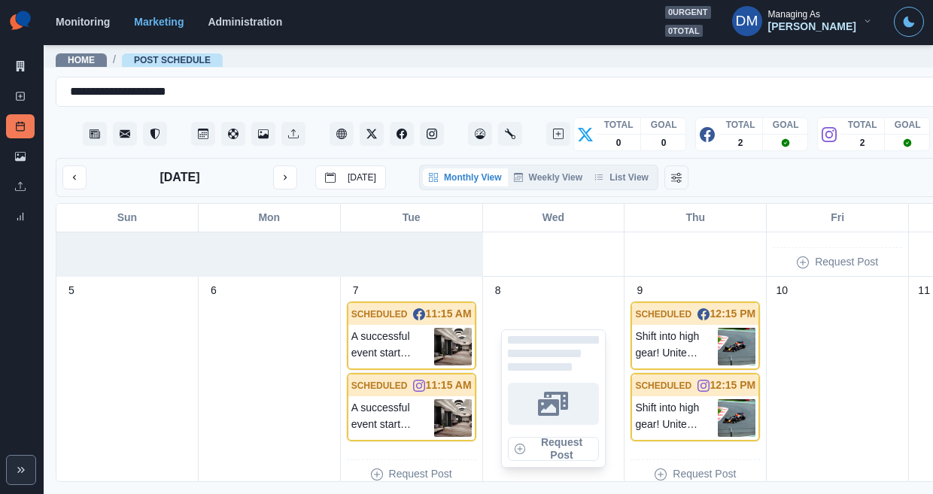
scroll to position [0, 0]
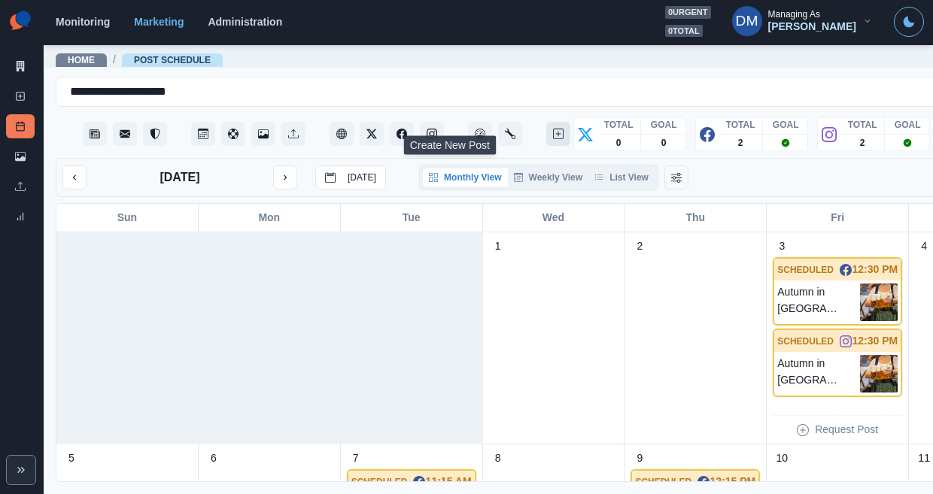
click at [553, 129] on icon "Create New Post" at bounding box center [558, 134] width 11 height 11
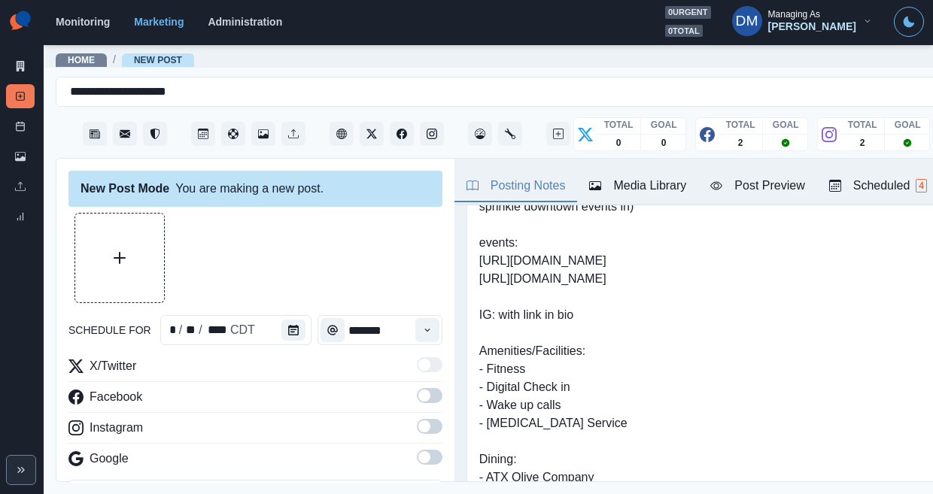
scroll to position [165, 0]
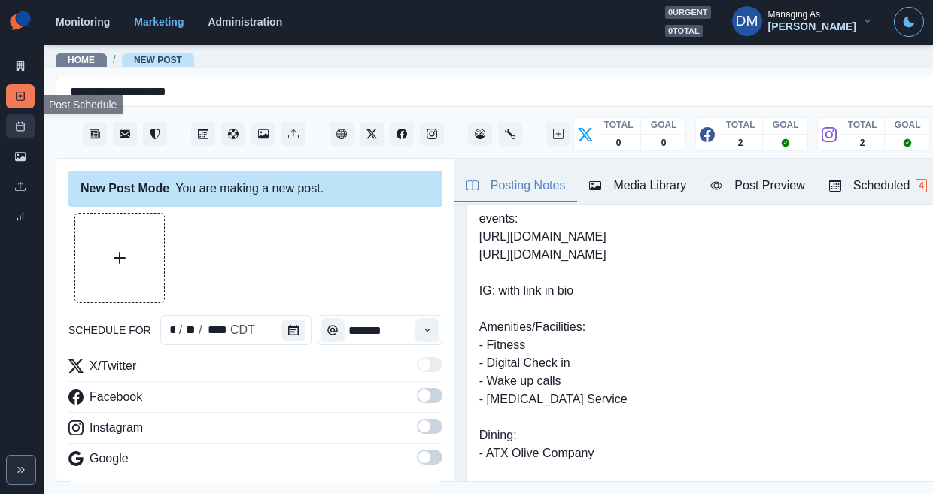
click at [29, 114] on link "Post Schedule" at bounding box center [20, 126] width 29 height 24
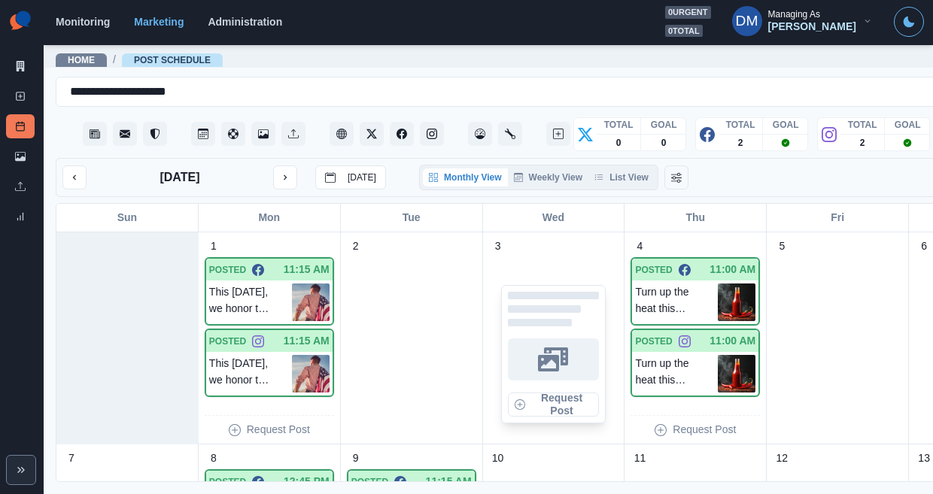
scroll to position [812, 0]
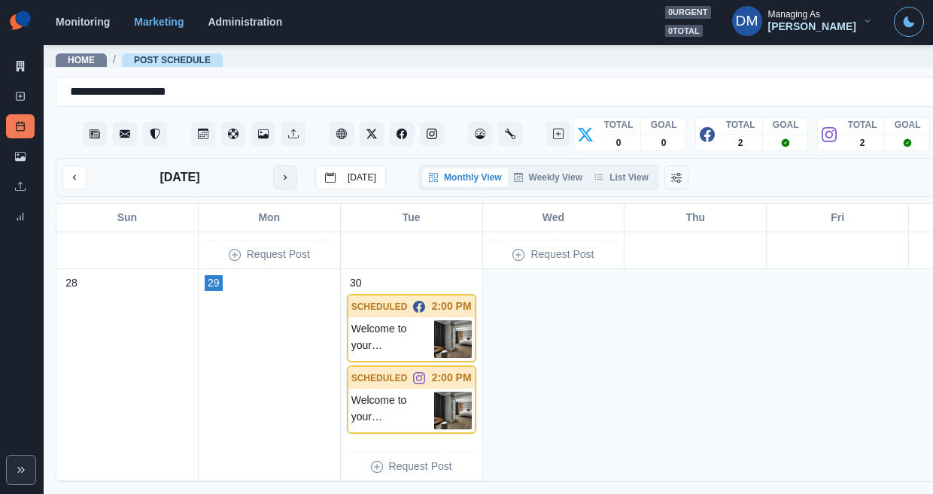
click at [280, 172] on icon "next month" at bounding box center [285, 177] width 11 height 11
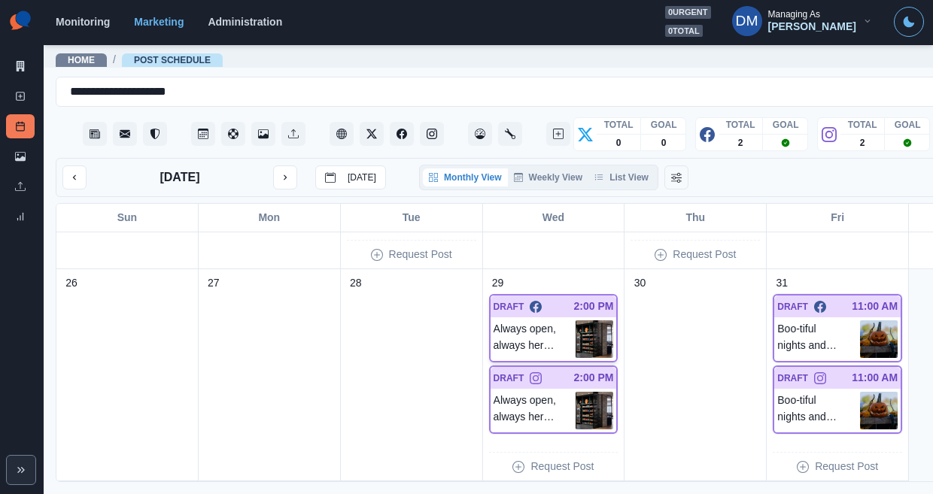
click at [576, 321] on img at bounding box center [595, 340] width 38 height 38
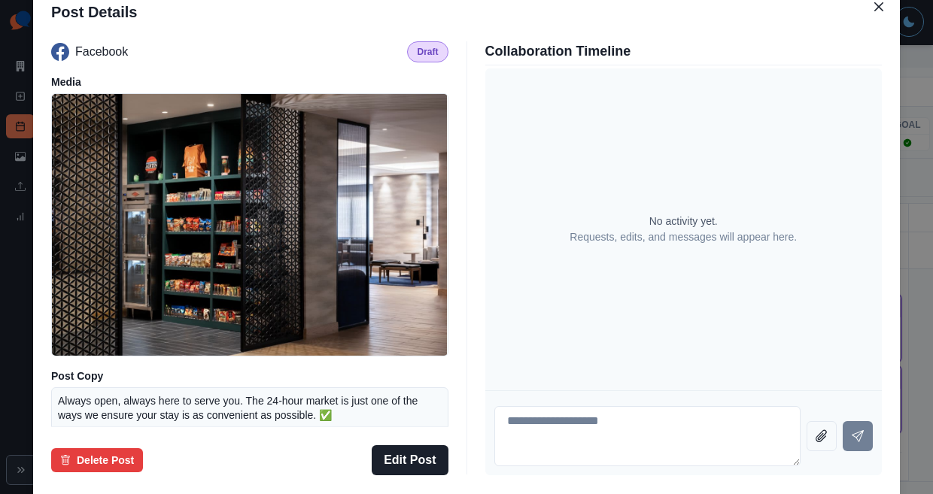
click at [102, 254] on div "Post Details Facebook Draft Media Post Copy Always open, always here to serve y…" at bounding box center [466, 247] width 933 height 494
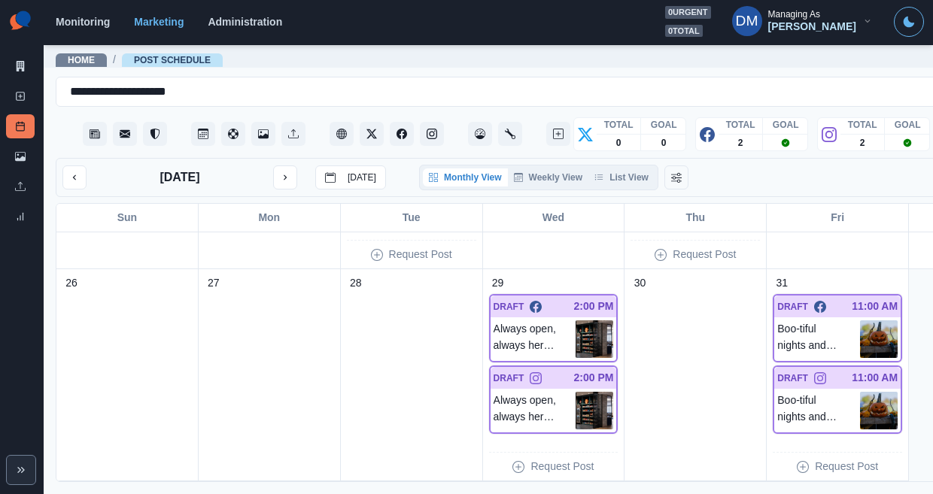
scroll to position [728, 0]
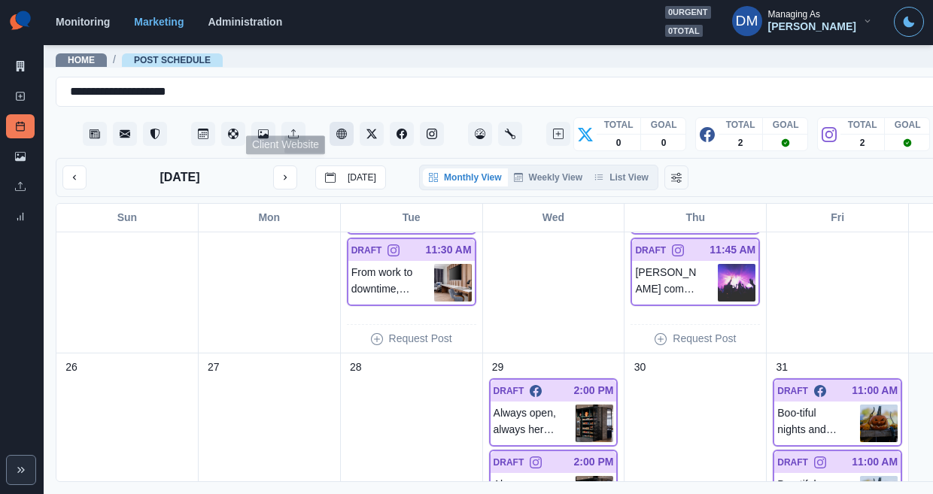
click at [330, 123] on button "Client Website" at bounding box center [342, 134] width 24 height 24
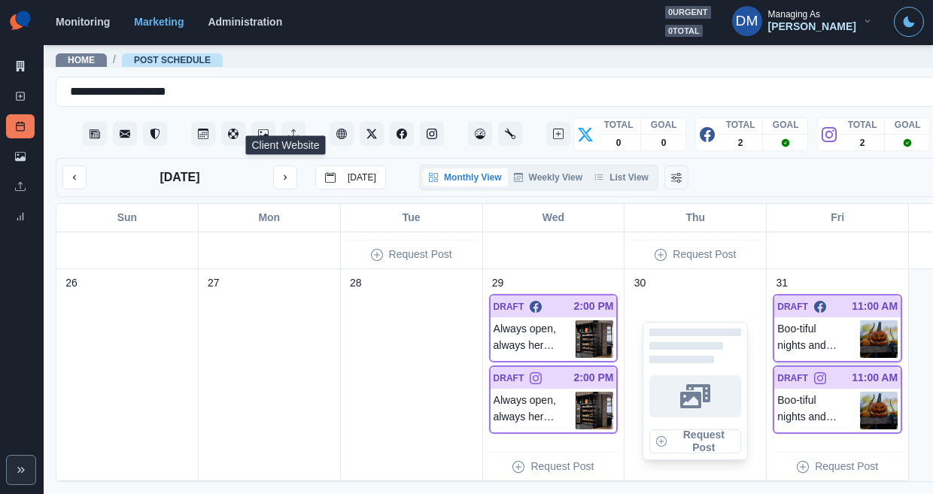
scroll to position [812, 0]
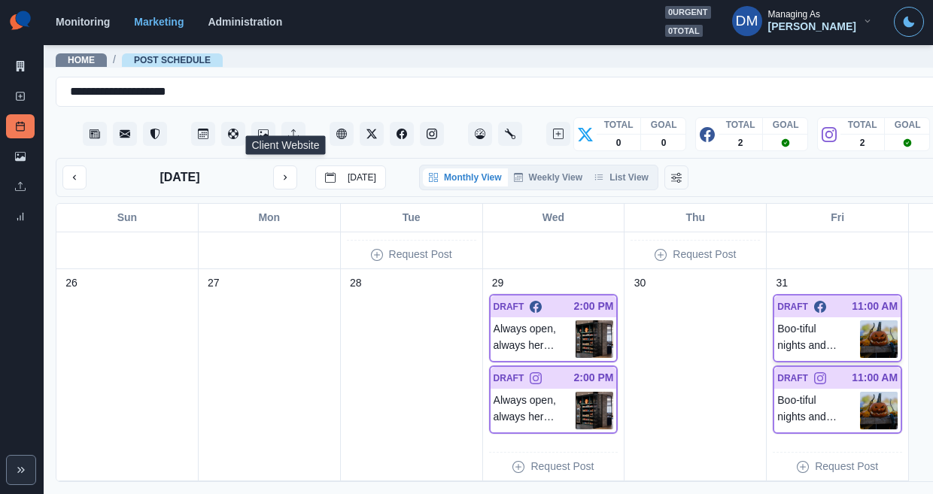
click at [860, 321] on img at bounding box center [879, 340] width 38 height 38
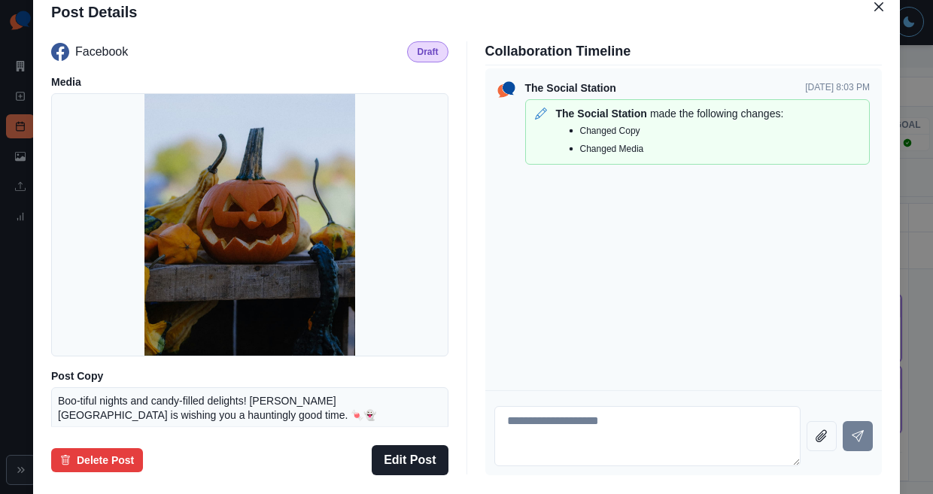
scroll to position [132, 0]
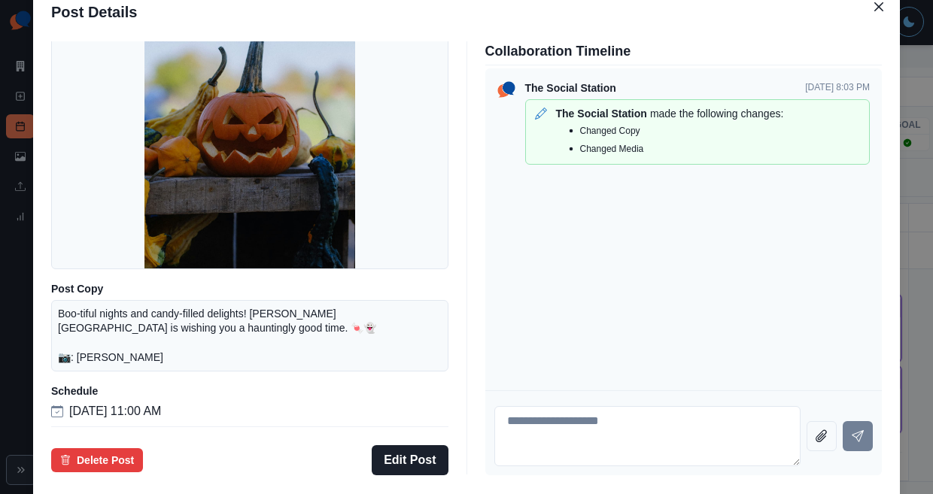
click at [96, 297] on div "Post Details Facebook Draft Media Post Copy Boo-tiful nights and candy-filled d…" at bounding box center [466, 247] width 933 height 494
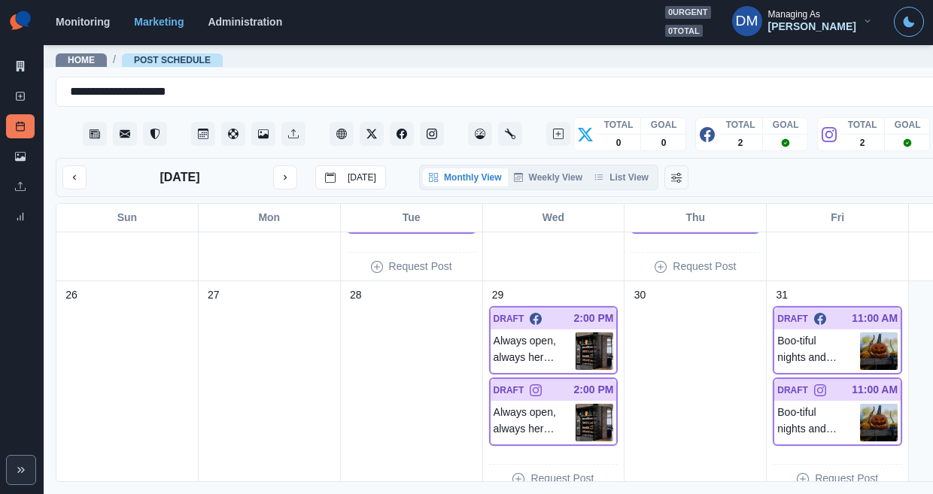
scroll to position [812, 0]
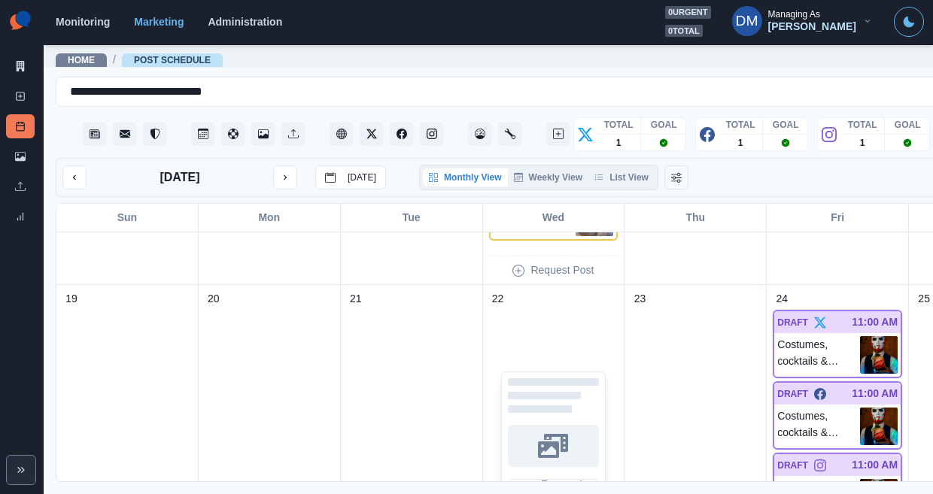
scroll to position [797, 0]
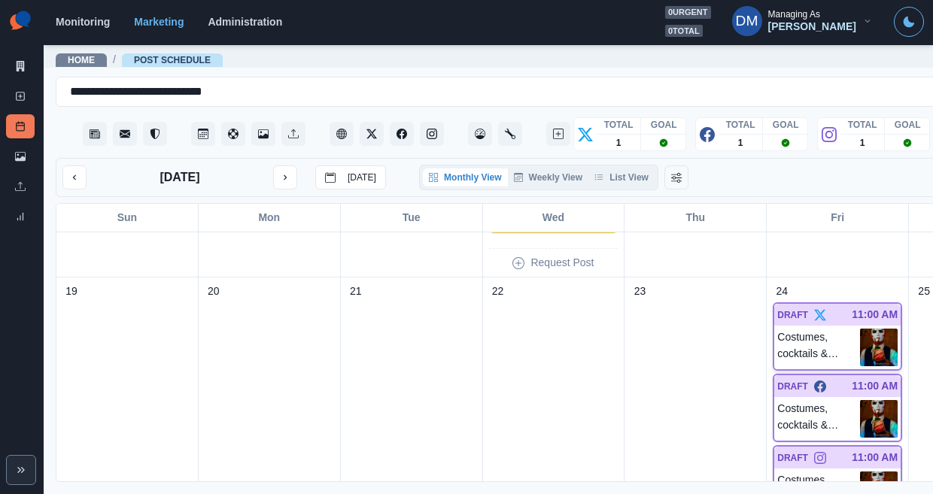
click at [860, 329] on img at bounding box center [879, 348] width 38 height 38
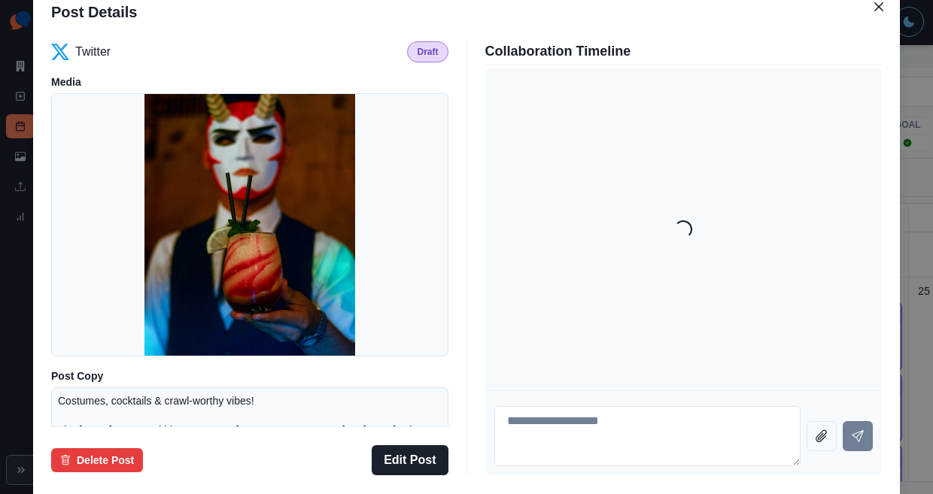
scroll to position [208, 0]
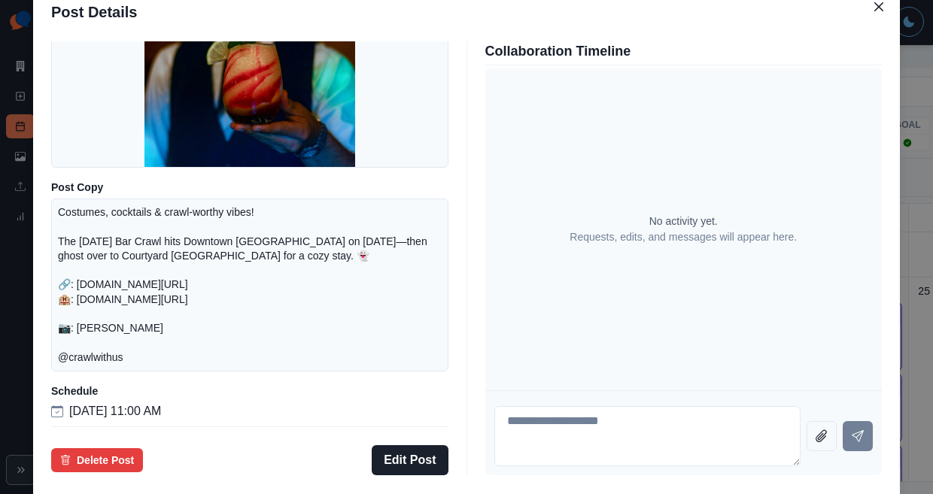
click at [99, 233] on div "Post Details Twitter Draft Media Post Copy Costumes, cocktails & crawl-worthy v…" at bounding box center [466, 247] width 933 height 494
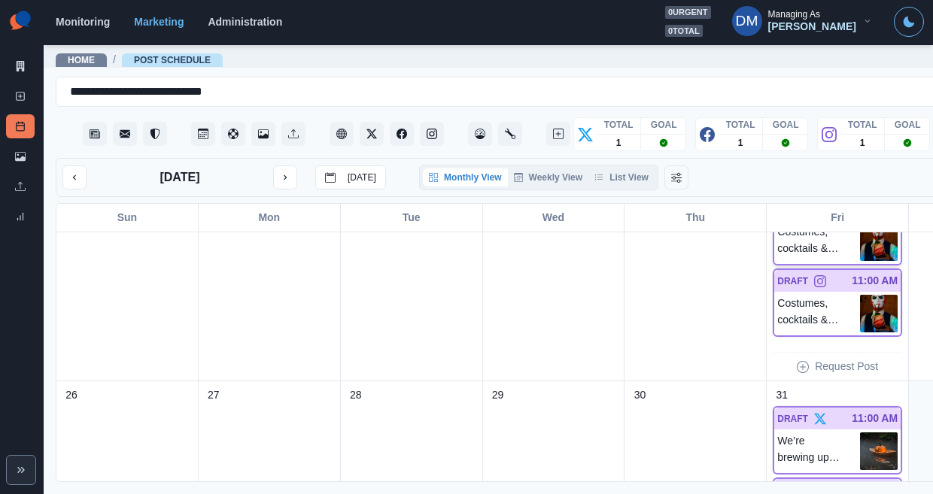
scroll to position [966, 0]
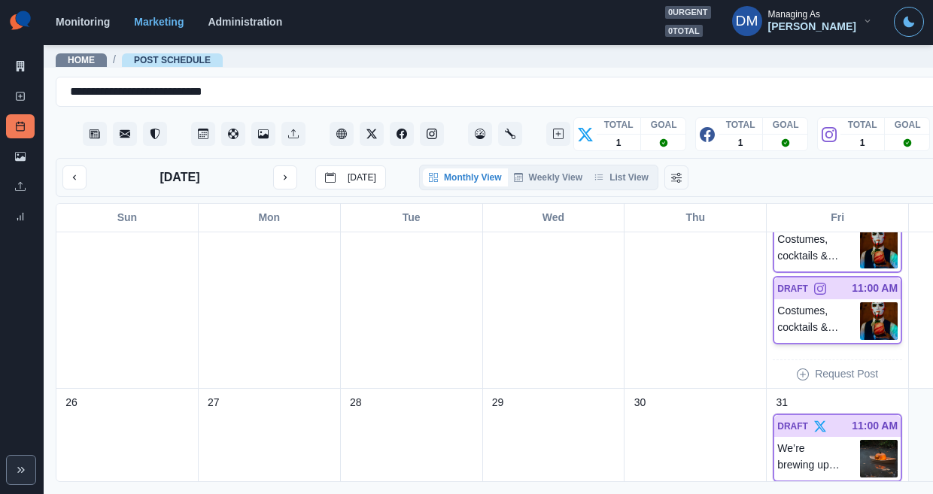
click at [860, 303] on img at bounding box center [879, 322] width 38 height 38
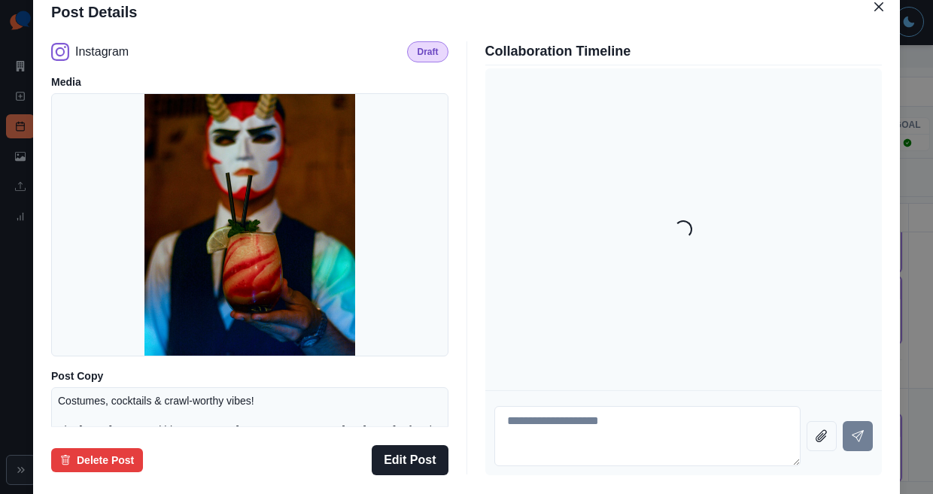
scroll to position [219, 0]
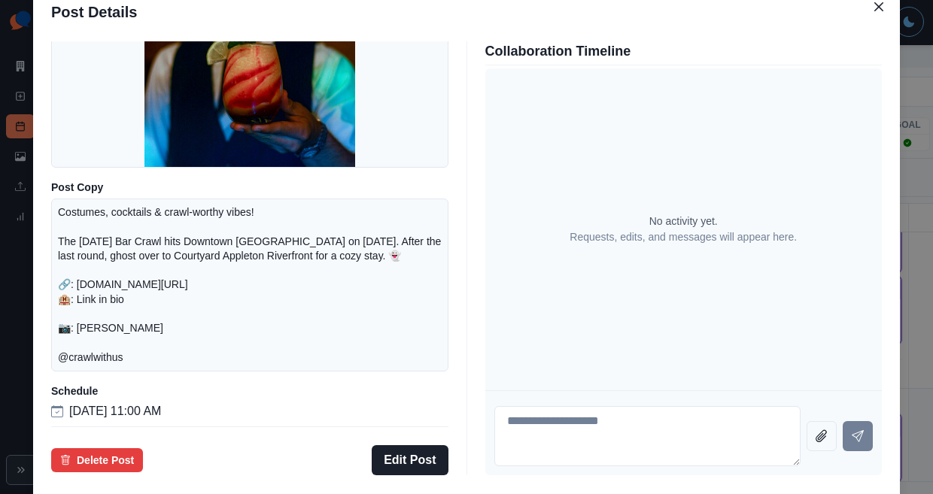
drag, startPoint x: 87, startPoint y: 286, endPoint x: 421, endPoint y: 305, distance: 334.7
click at [87, 286] on div "Post Details Instagram Draft Media Post Copy Costumes, cocktails & crawl-worthy…" at bounding box center [466, 247] width 933 height 494
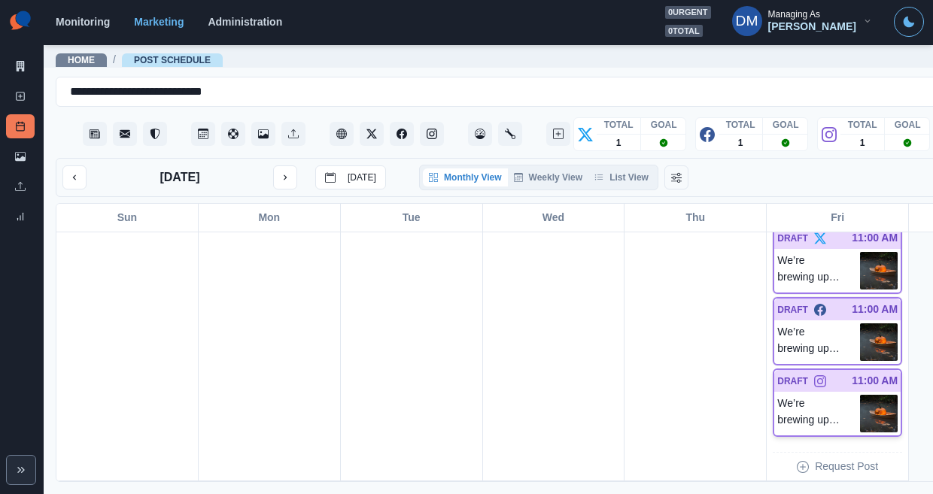
scroll to position [1154, 0]
click at [860, 252] on img at bounding box center [879, 271] width 38 height 38
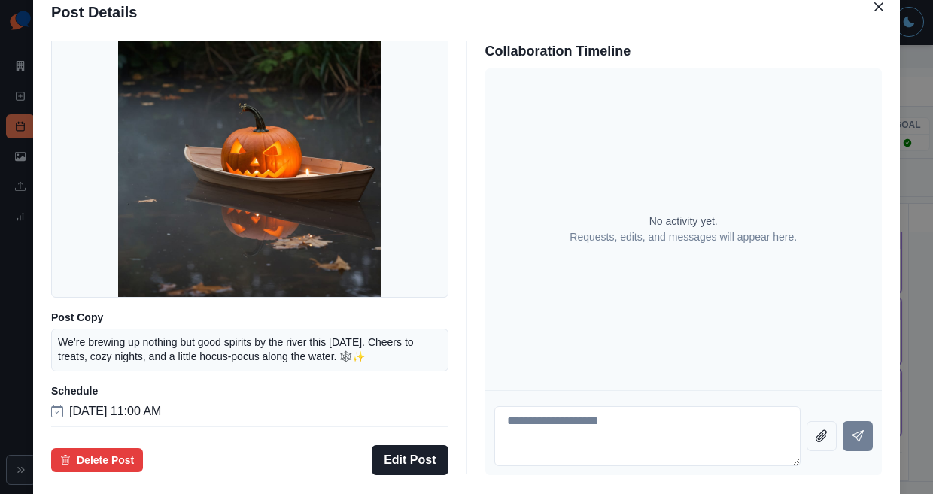
scroll to position [108, 0]
click at [89, 306] on div "Post Details Twitter Draft Media Post Copy We’re brewing up nothing but good sp…" at bounding box center [466, 247] width 933 height 494
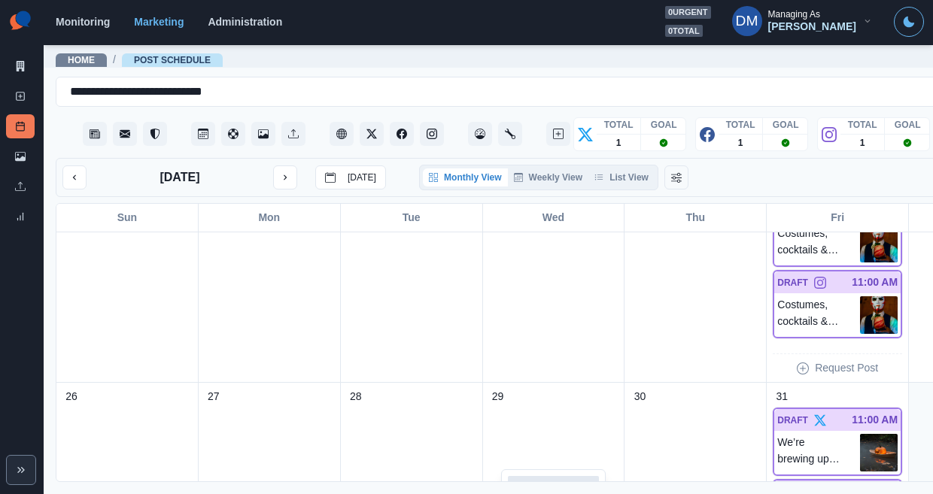
scroll to position [964, 0]
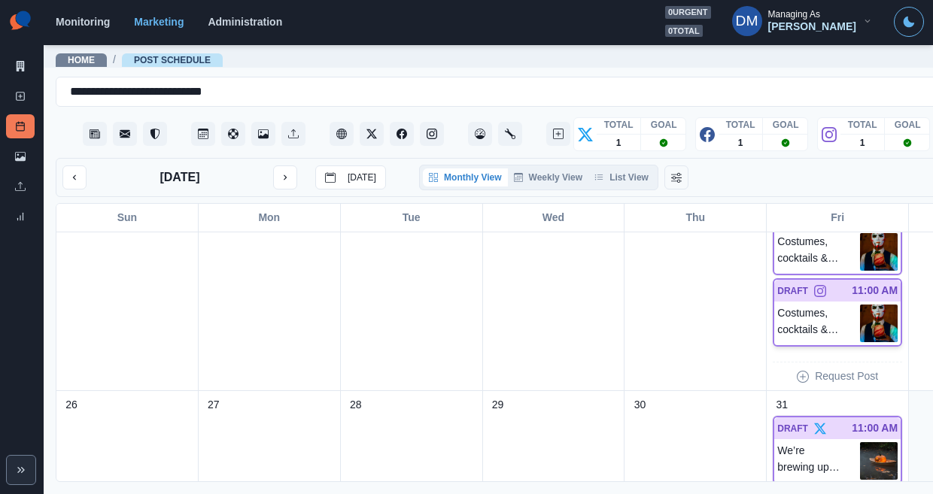
click at [860, 305] on img at bounding box center [879, 324] width 38 height 38
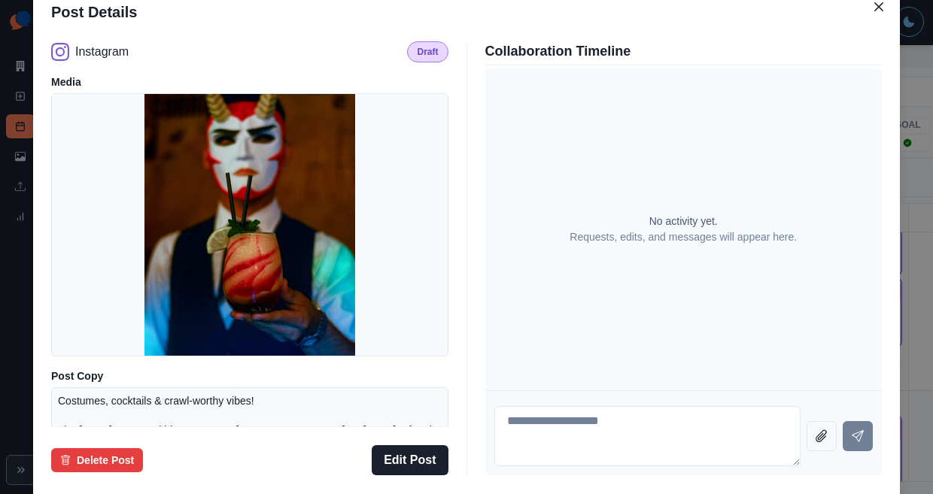
scroll to position [219, 0]
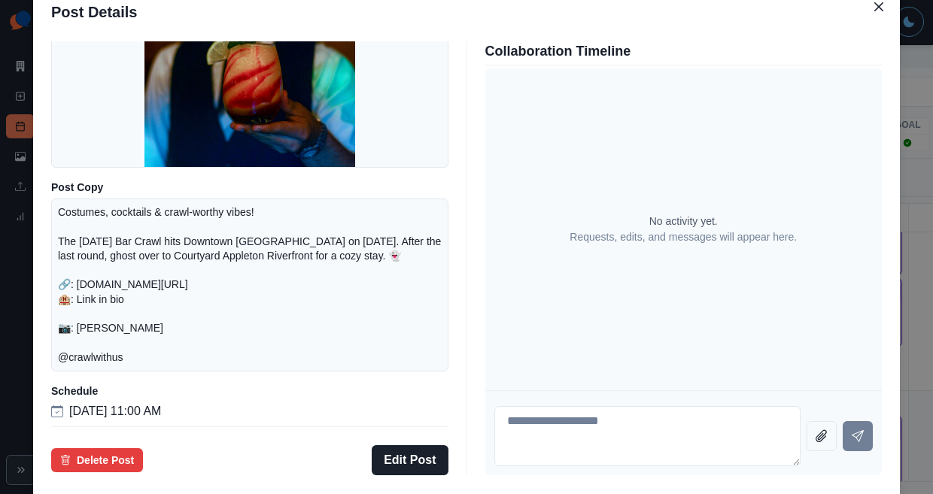
click at [86, 235] on div "Post Details Instagram Draft Media Post Copy Costumes, cocktails & crawl-worthy…" at bounding box center [466, 247] width 933 height 494
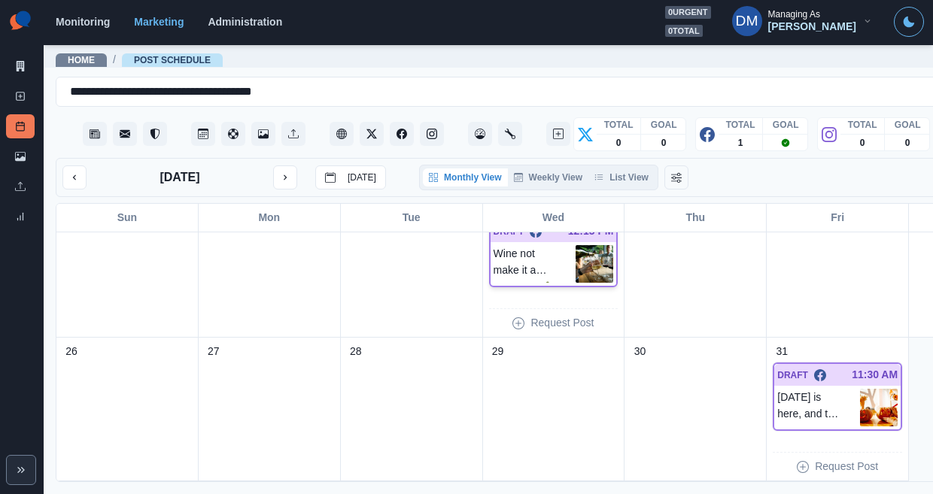
scroll to position [470, 0]
click at [576, 245] on img at bounding box center [595, 264] width 38 height 38
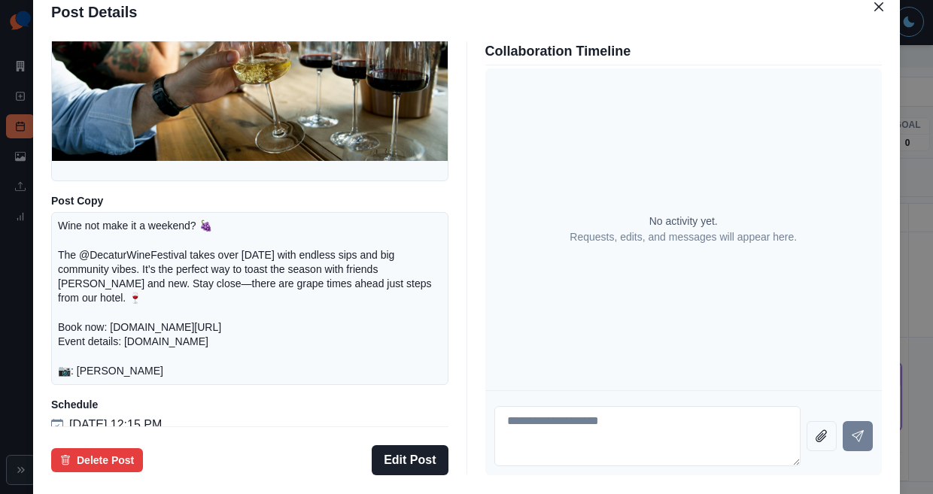
scroll to position [208, 0]
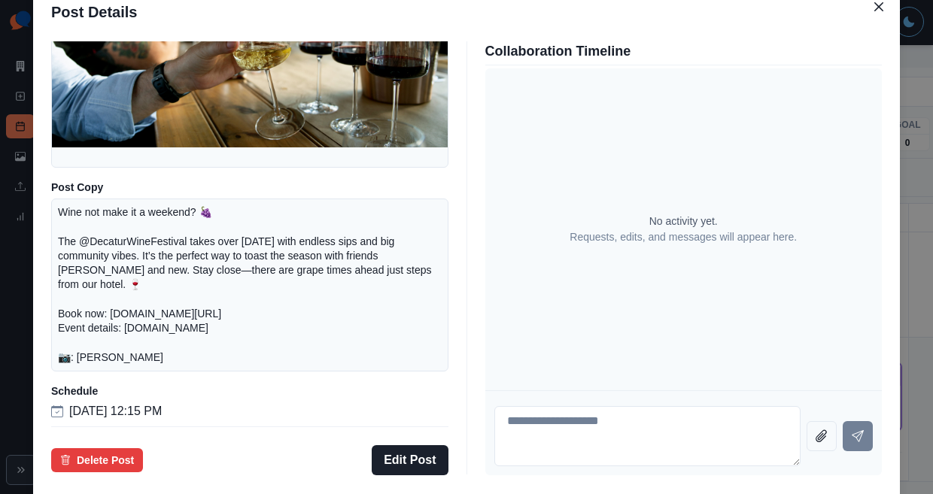
click at [90, 320] on div "Post Details Facebook Draft Media Post Copy Wine not make it a weekend? 🍇 The @…" at bounding box center [466, 247] width 933 height 494
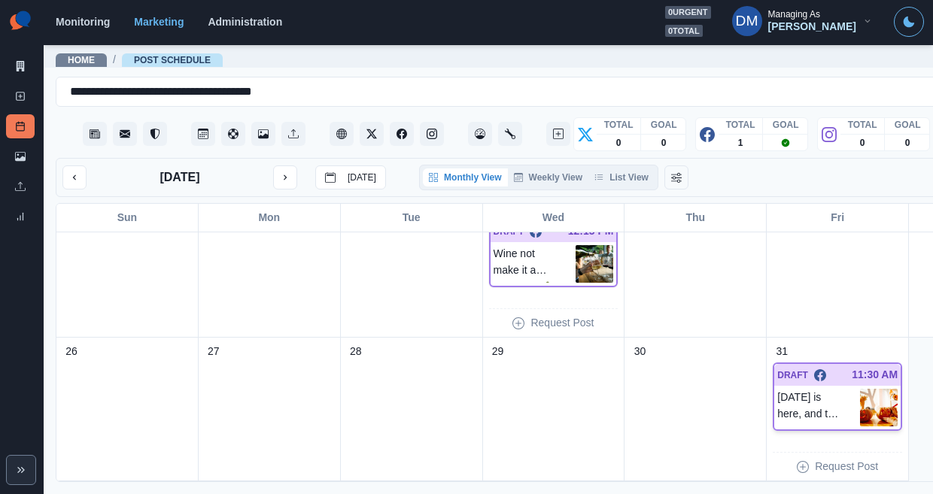
scroll to position [470, 0]
click at [860, 389] on img at bounding box center [879, 408] width 38 height 38
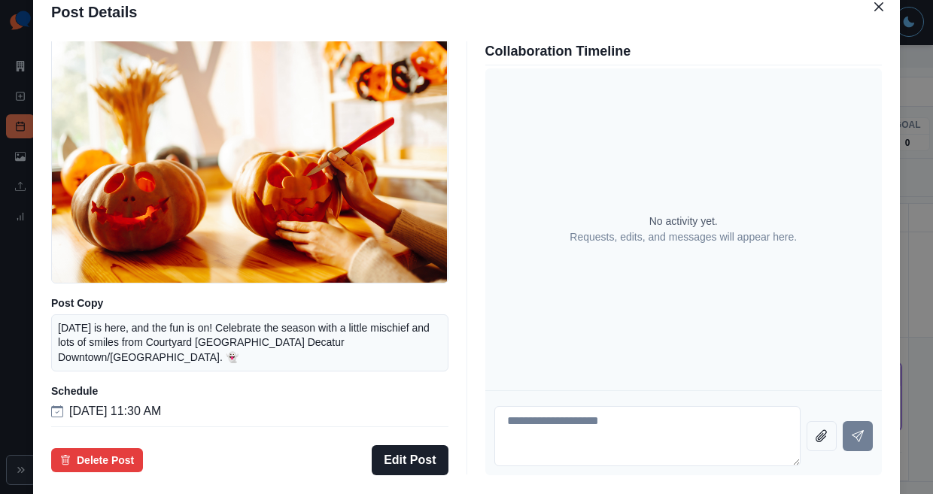
scroll to position [121, 0]
drag, startPoint x: 111, startPoint y: 280, endPoint x: 129, endPoint y: 280, distance: 17.3
click at [111, 280] on div "Post Details Facebook Draft Media Post Copy [DATE] is here, and the fun is on! …" at bounding box center [466, 247] width 933 height 494
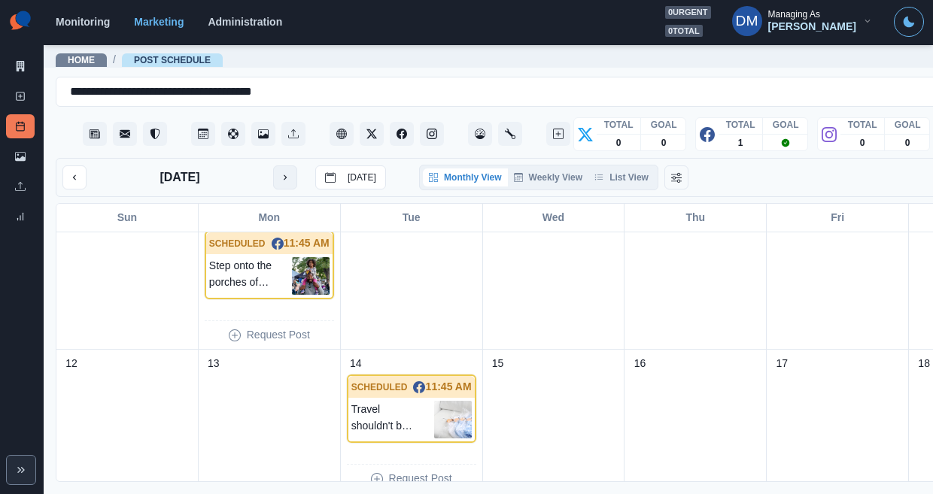
click at [280, 172] on icon "next month" at bounding box center [285, 177] width 11 height 11
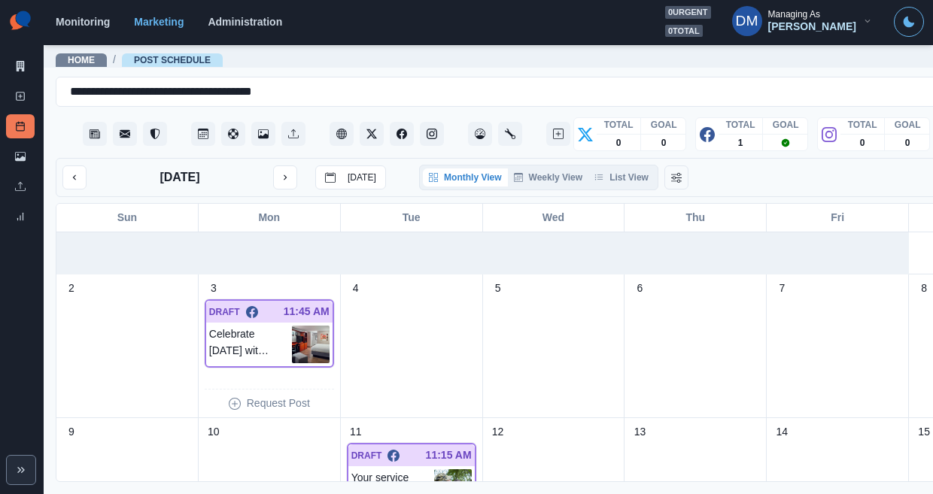
scroll to position [60, 0]
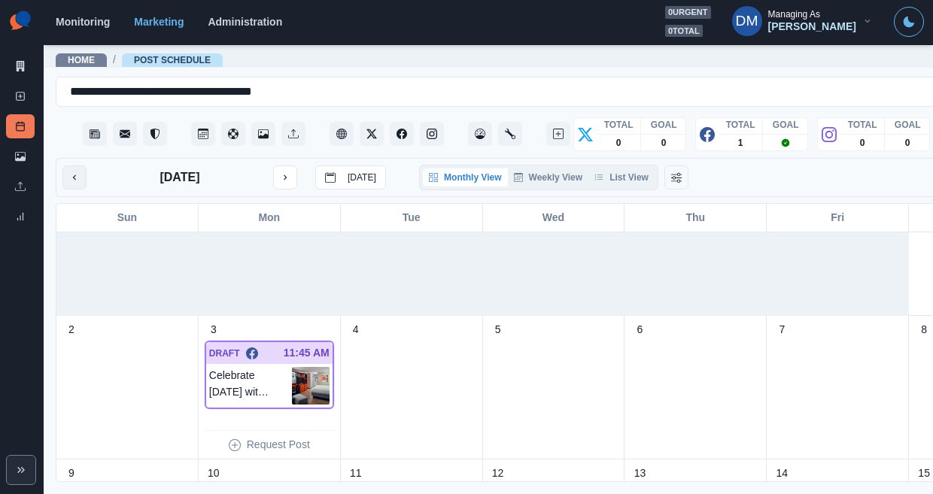
click at [69, 172] on icon "previous month" at bounding box center [74, 177] width 11 height 11
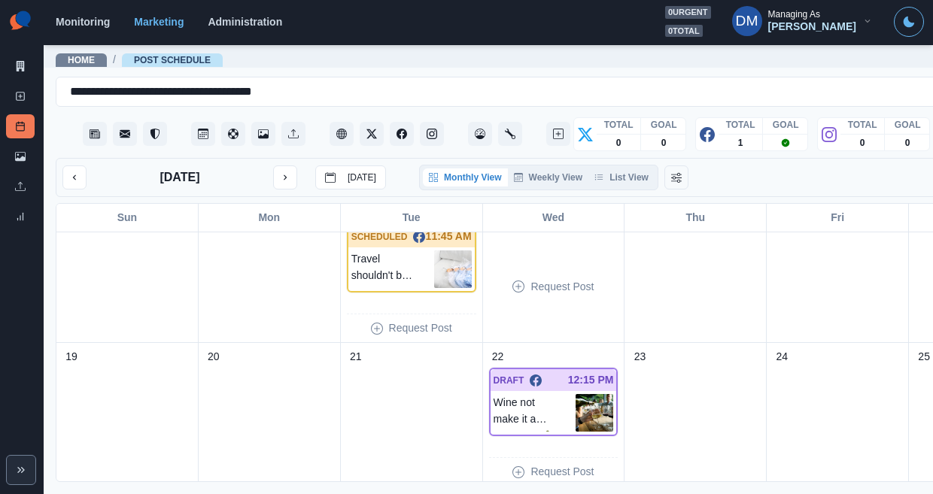
scroll to position [470, 0]
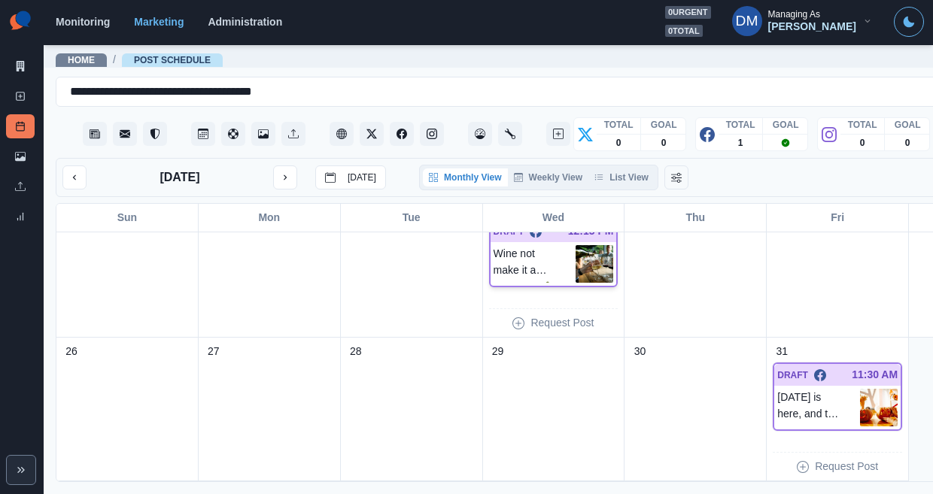
click at [576, 245] on img at bounding box center [595, 264] width 38 height 38
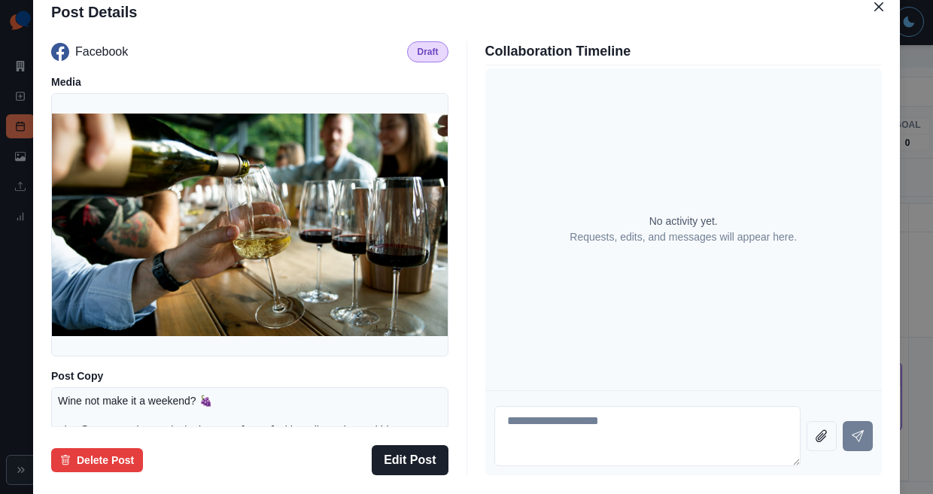
scroll to position [208, 0]
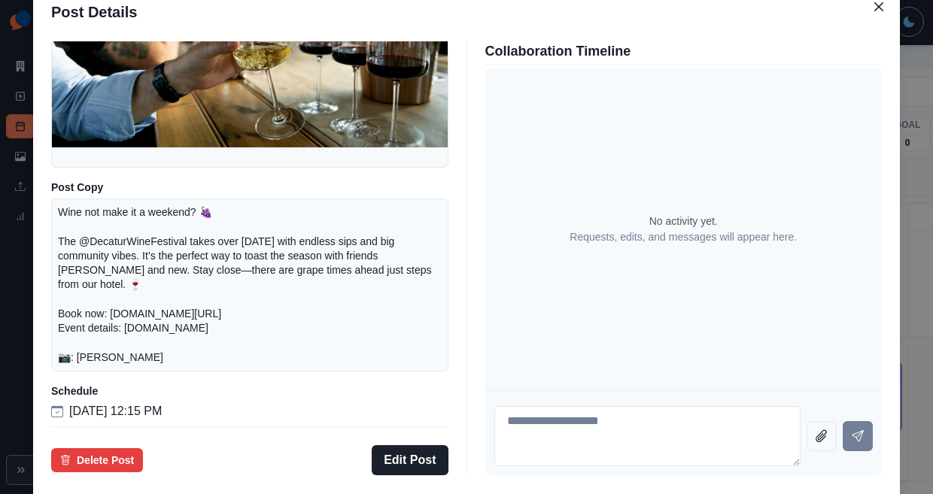
click at [96, 305] on div "Post Details Facebook Draft Media Post Copy Wine not make it a weekend? 🍇 The @…" at bounding box center [466, 247] width 933 height 494
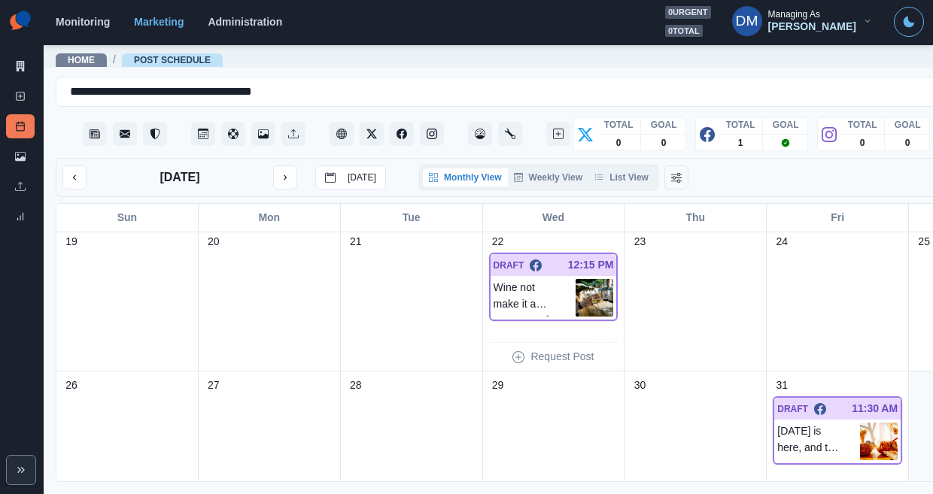
scroll to position [470, 0]
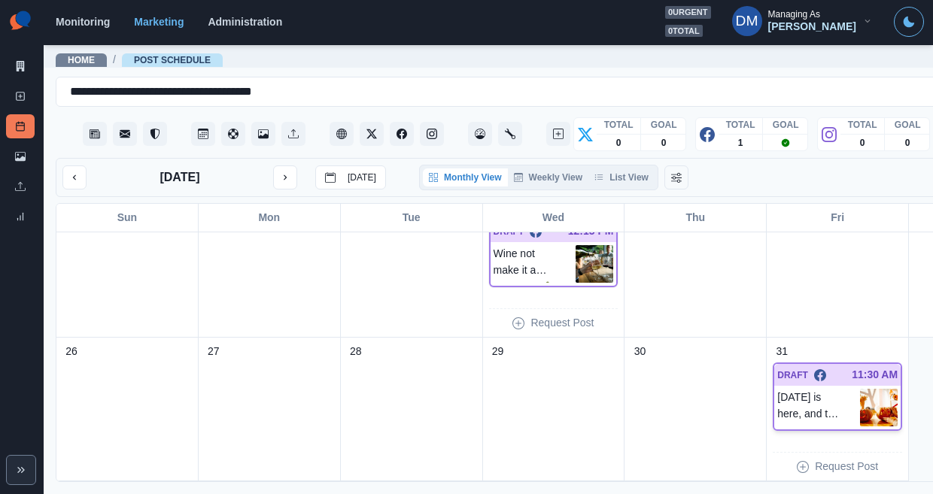
click at [860, 389] on img at bounding box center [879, 408] width 38 height 38
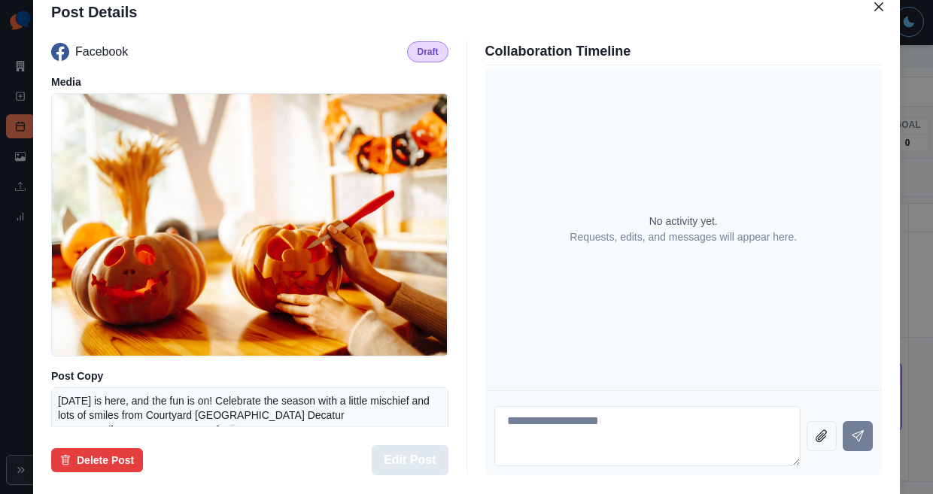
click at [425, 446] on button "Edit Post" at bounding box center [410, 461] width 76 height 30
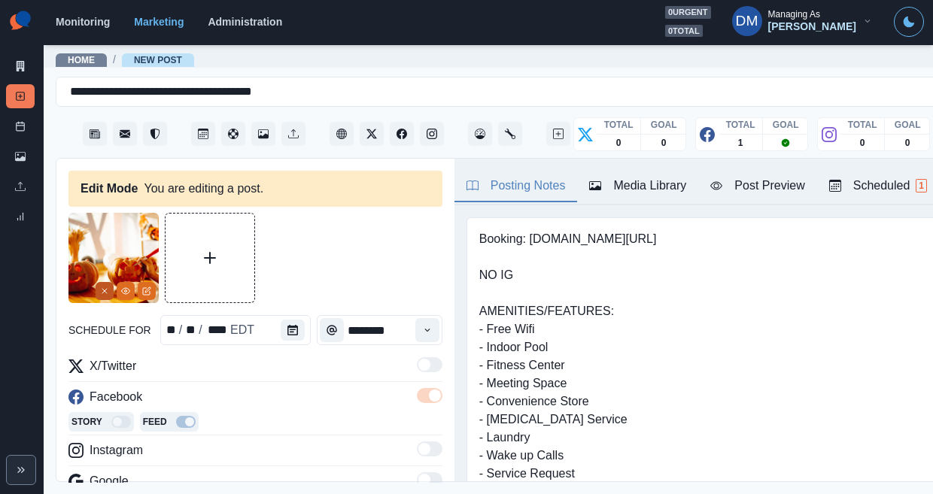
click at [114, 282] on button "Remove" at bounding box center [105, 291] width 18 height 18
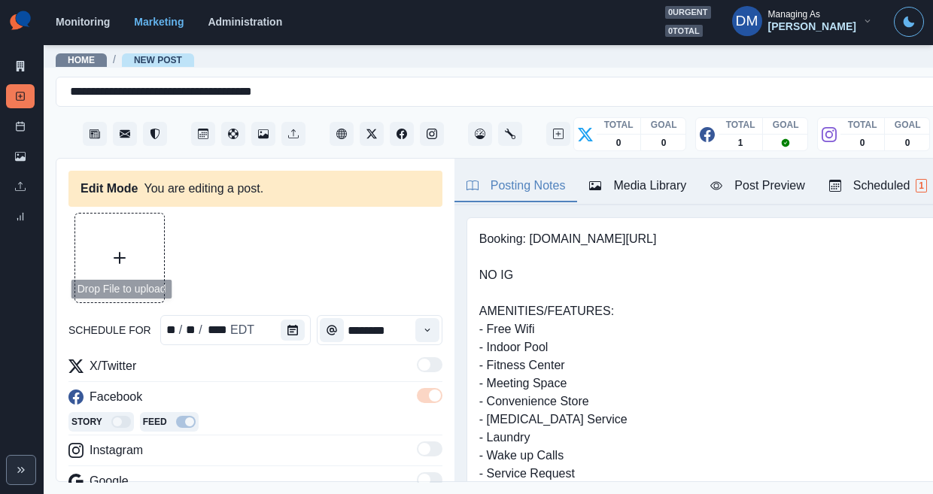
click at [119, 232] on button "Upload Media" at bounding box center [119, 258] width 89 height 89
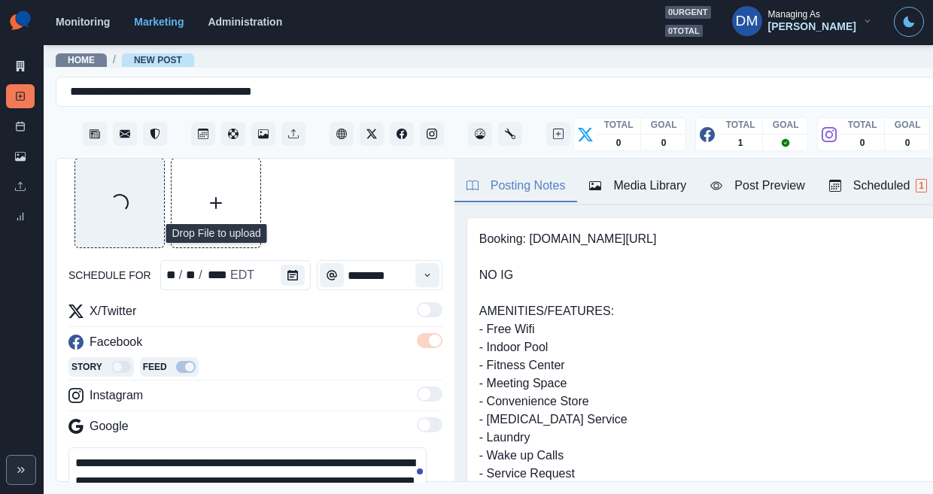
scroll to position [58, 0]
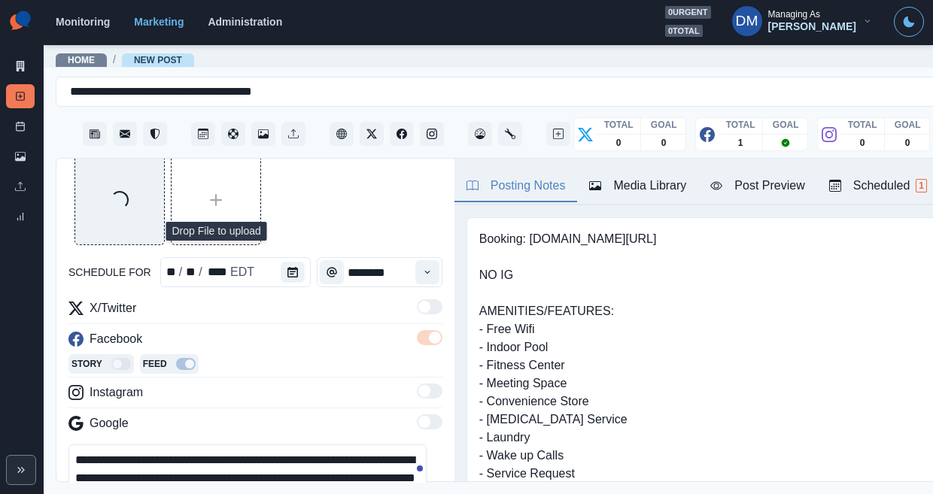
click at [379, 445] on textarea "**********" at bounding box center [247, 479] width 358 height 68
click at [68, 446] on div "**********" at bounding box center [255, 495] width 374 height 100
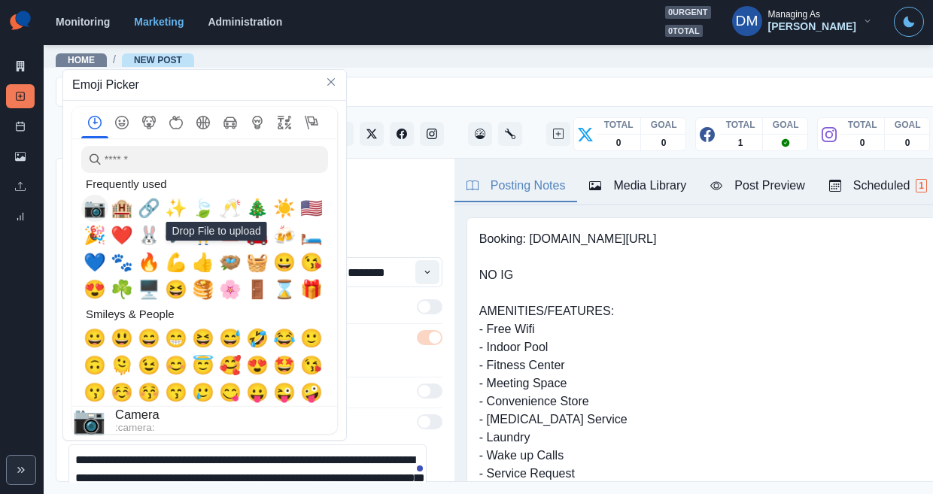
click at [98, 205] on span "📷" at bounding box center [95, 208] width 23 height 21
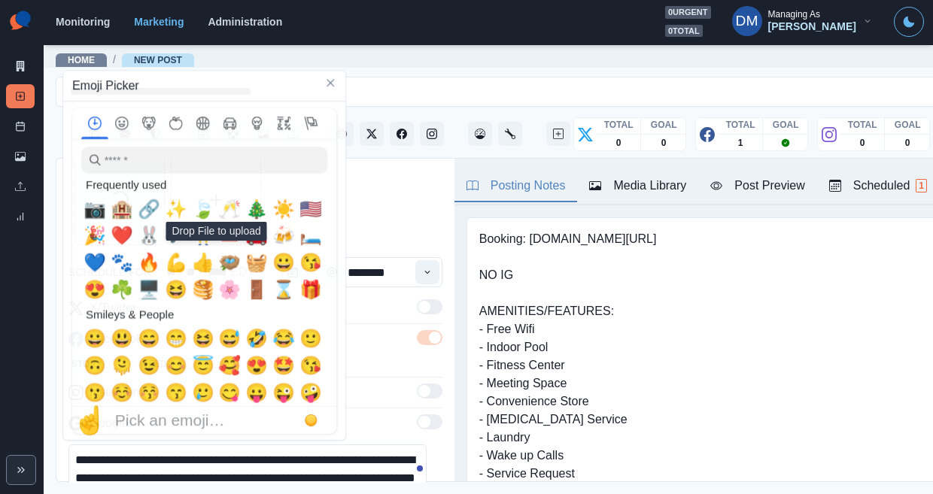
click at [375, 445] on textarea "**********" at bounding box center [247, 479] width 358 height 68
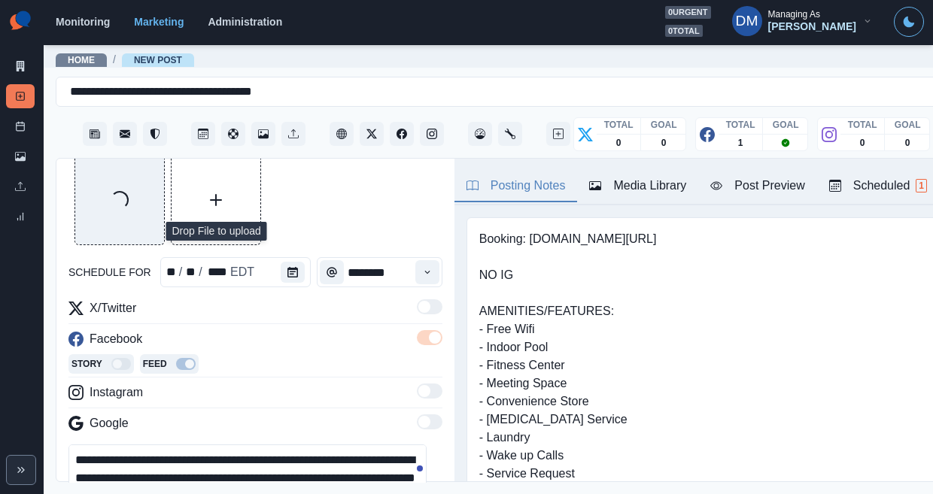
click at [133, 445] on textarea "**********" at bounding box center [247, 479] width 358 height 68
paste textarea "**********"
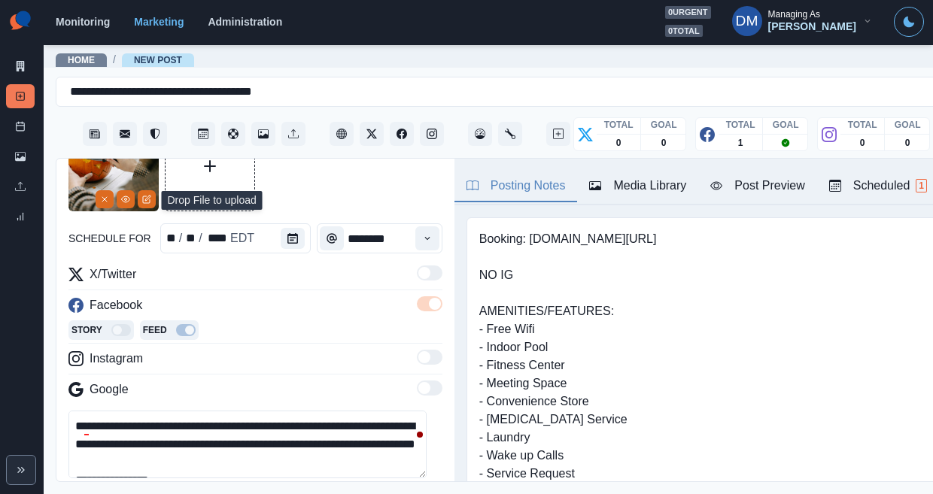
scroll to position [95, 0]
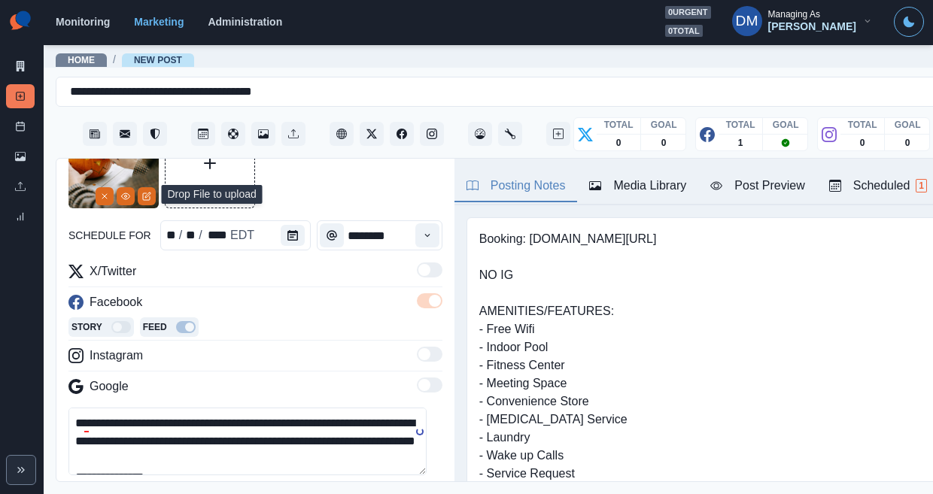
type textarea "**********"
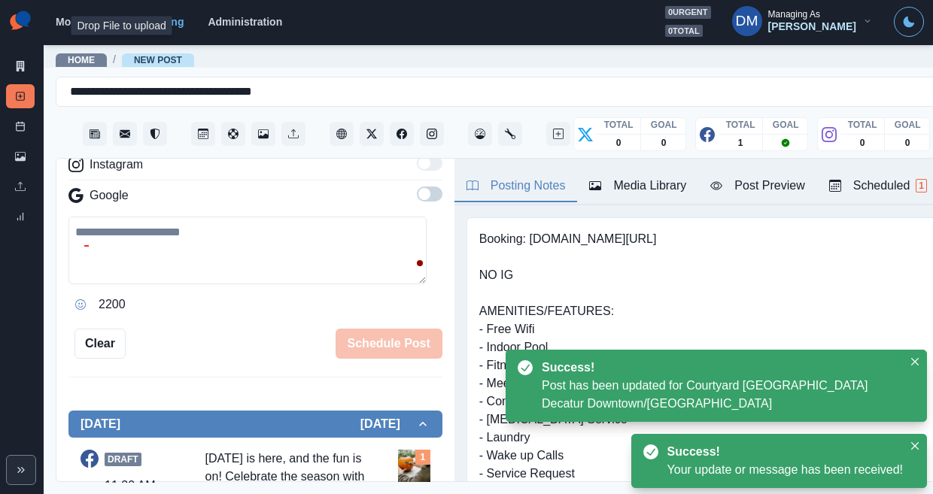
scroll to position [290, 0]
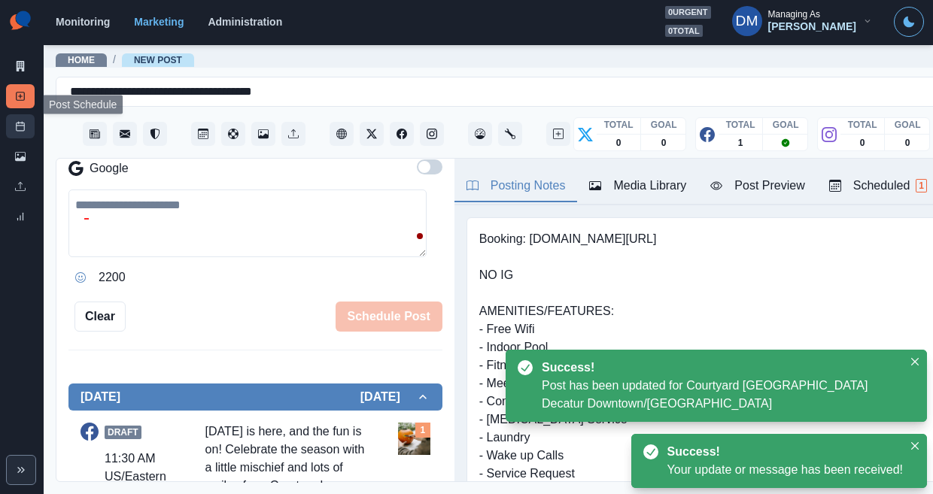
click at [25, 114] on link "Post Schedule" at bounding box center [20, 126] width 29 height 24
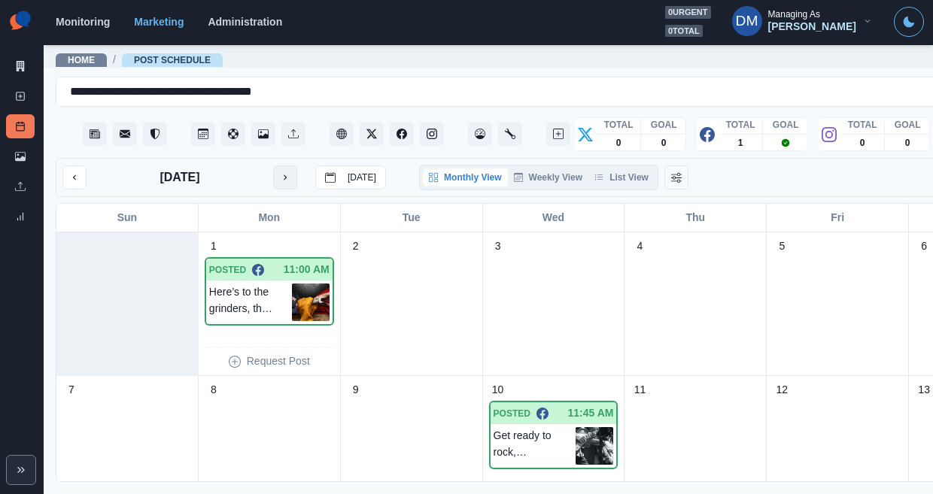
click at [273, 166] on button "next month" at bounding box center [285, 178] width 24 height 24
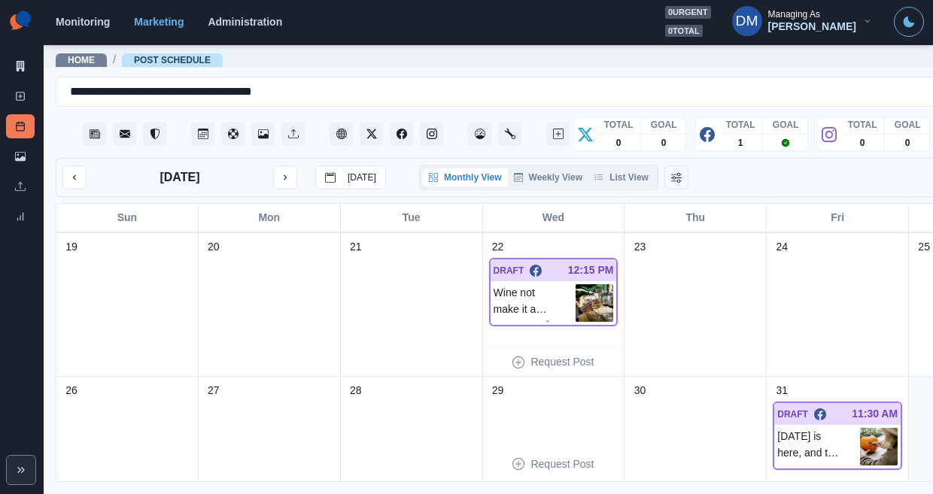
scroll to position [425, 0]
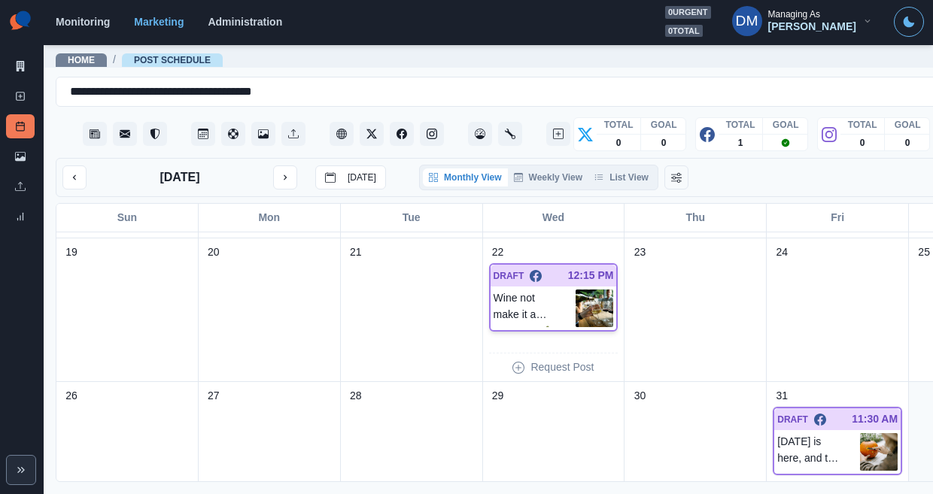
click at [576, 290] on img at bounding box center [595, 309] width 38 height 38
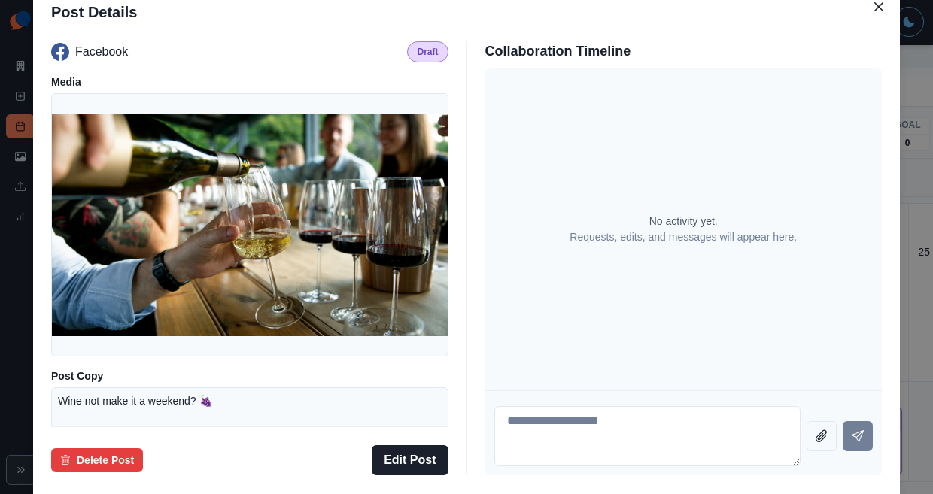
scroll to position [208, 0]
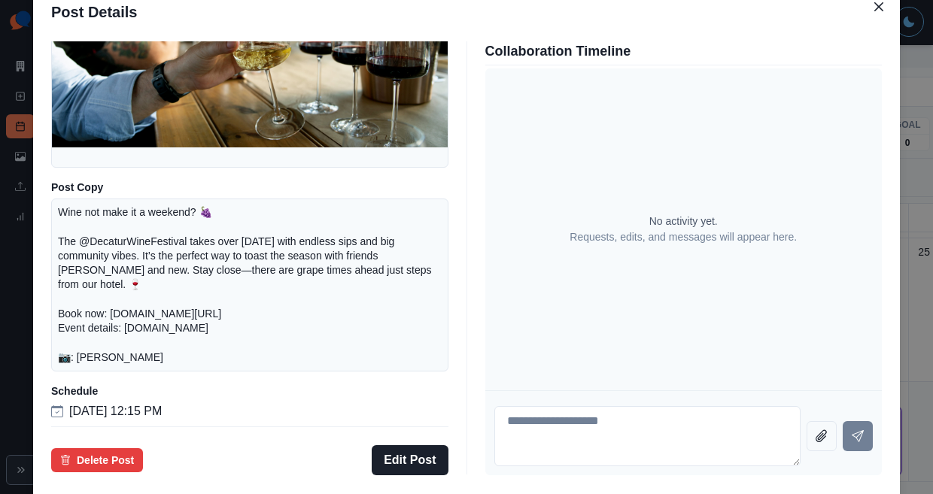
click at [99, 272] on div "Post Details Facebook Draft Media Post Copy Wine not make it a weekend? 🍇 The @…" at bounding box center [466, 247] width 933 height 494
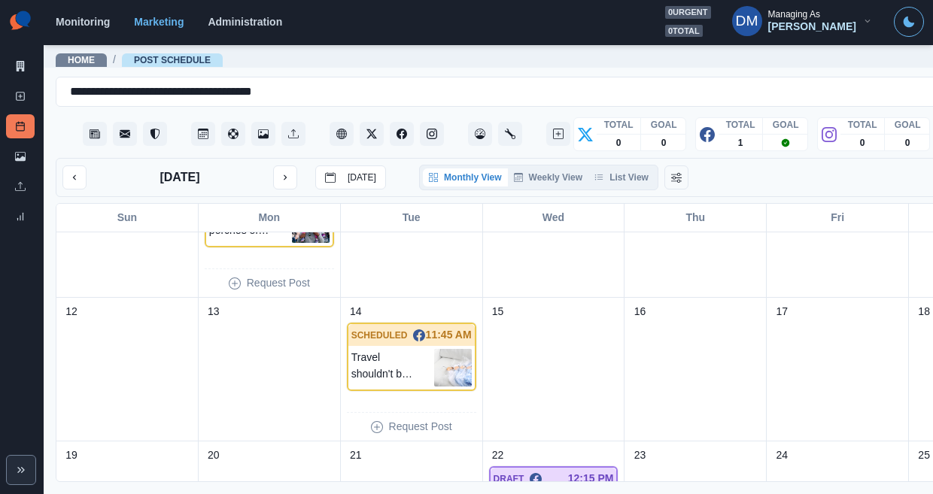
scroll to position [205, 0]
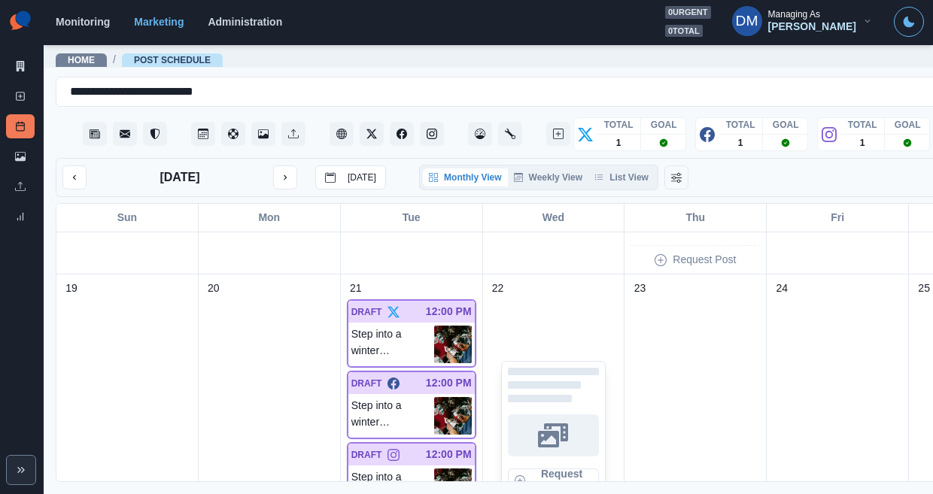
scroll to position [859, 0]
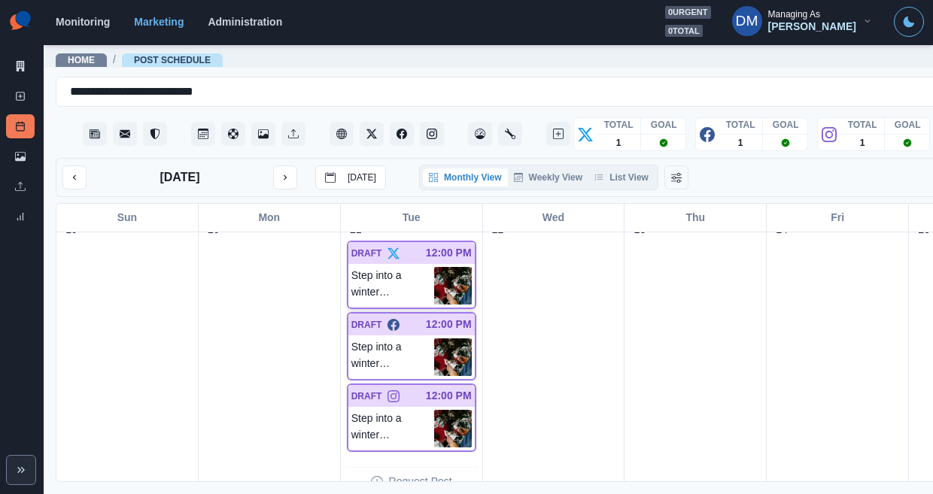
click at [434, 267] on img at bounding box center [453, 286] width 38 height 38
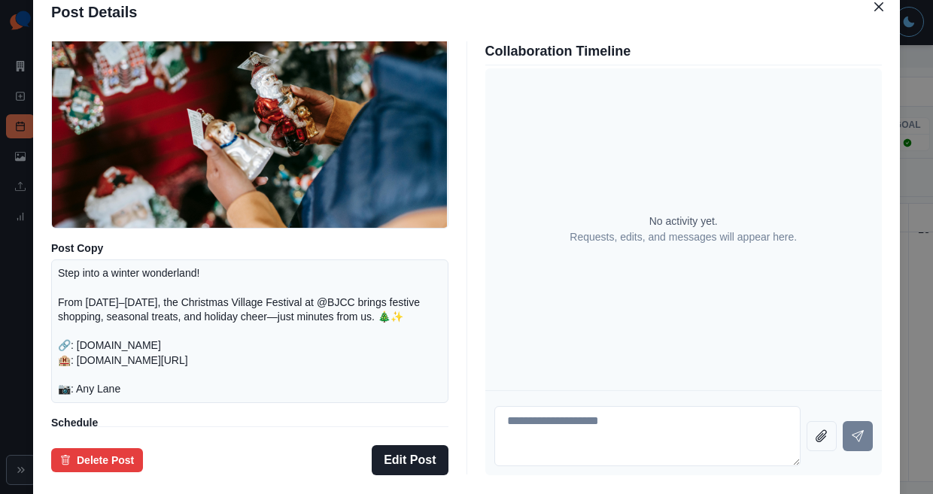
scroll to position [132, 0]
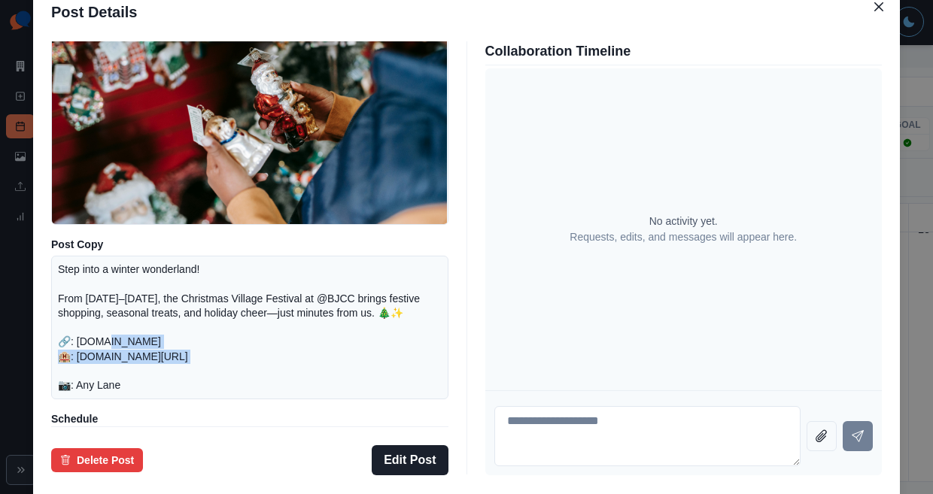
drag, startPoint x: 175, startPoint y: 360, endPoint x: 380, endPoint y: 362, distance: 205.5
click at [380, 362] on p "Step into a winter wonderland! From [DATE]–[DATE], the Christmas Village Festiv…" at bounding box center [250, 328] width 384 height 130
copy p "[DOMAIN_NAME] 🏨"
click at [97, 329] on div "Post Details Twitter Draft Media Post Copy Step into a winter wonderland! From …" at bounding box center [466, 247] width 933 height 494
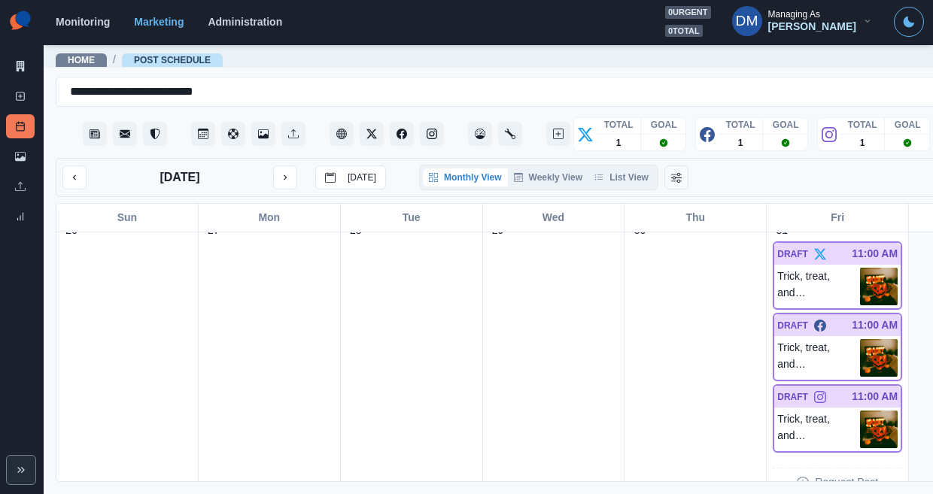
scroll to position [1154, 0]
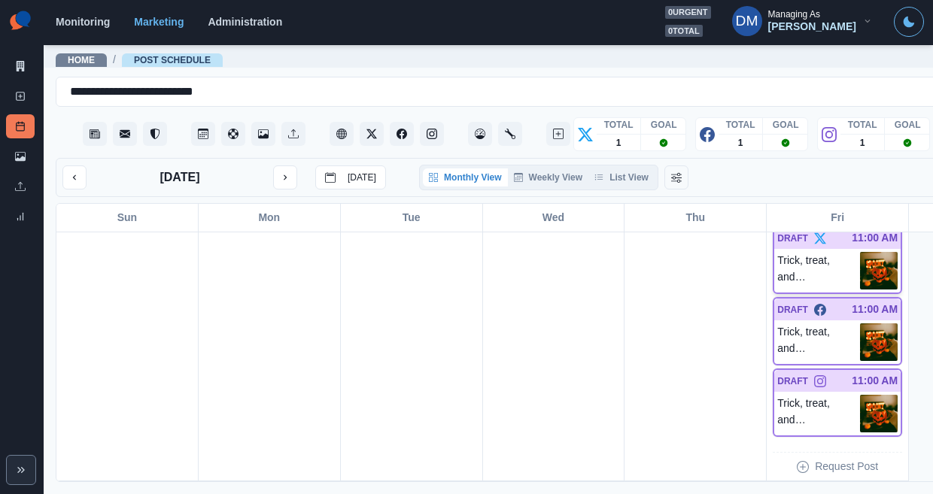
click at [860, 252] on img at bounding box center [879, 271] width 38 height 38
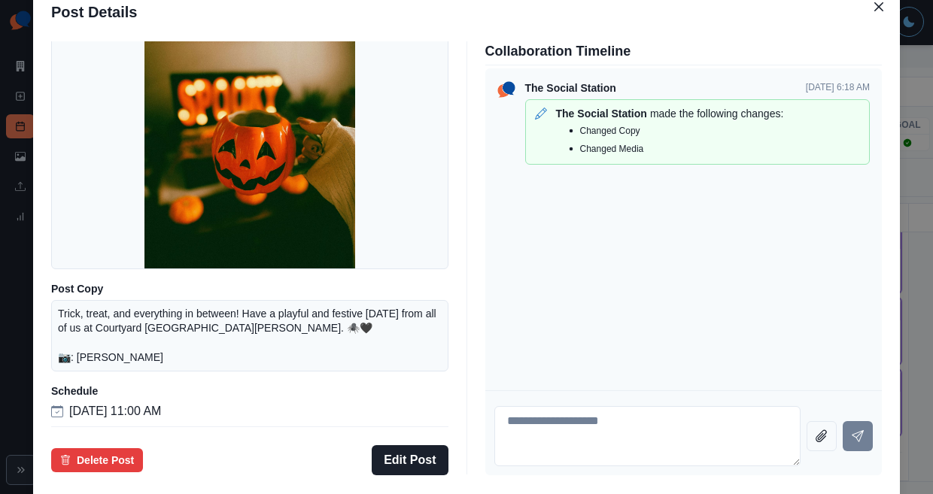
scroll to position [132, 0]
click at [90, 272] on div "Post Details Twitter Draft Media Post Copy Trick, treat, and everything in betw…" at bounding box center [466, 247] width 933 height 494
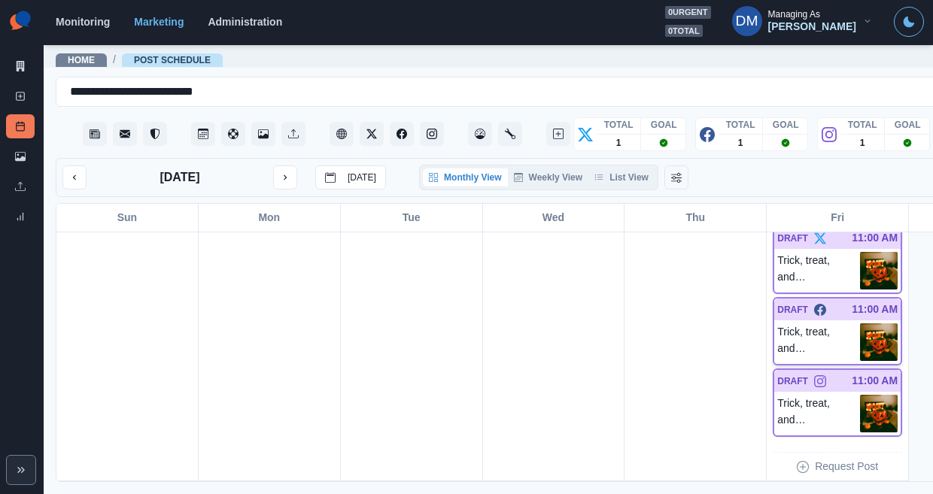
scroll to position [1154, 0]
click at [860, 324] on img at bounding box center [879, 343] width 38 height 38
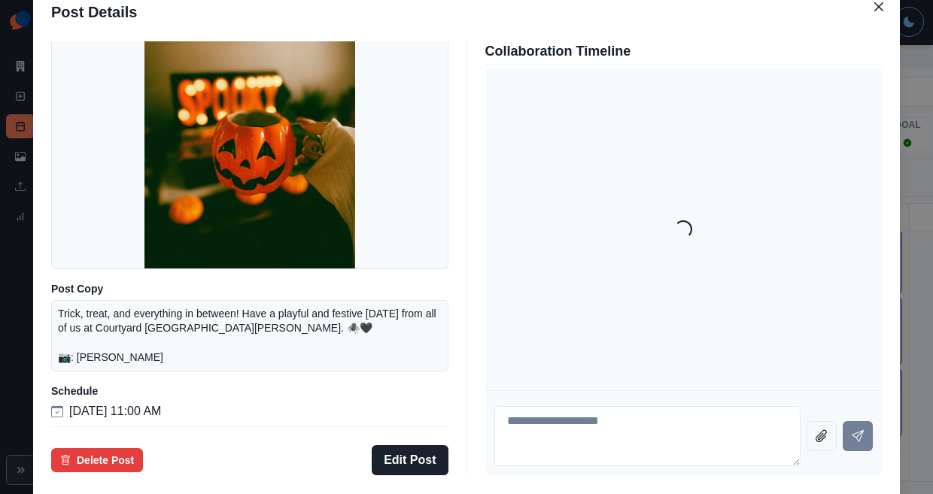
scroll to position [132, 0]
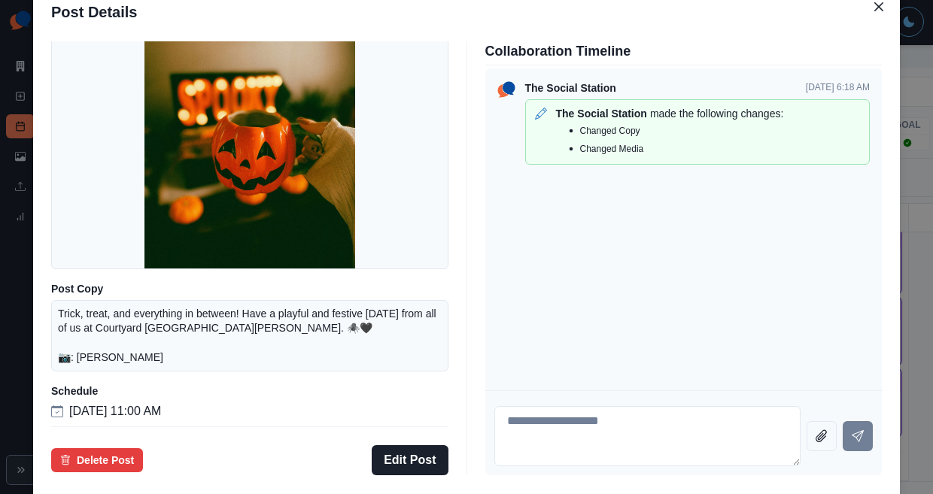
click at [93, 223] on div "Post Details Facebook Draft Media Post Copy Trick, treat, and everything in bet…" at bounding box center [466, 247] width 933 height 494
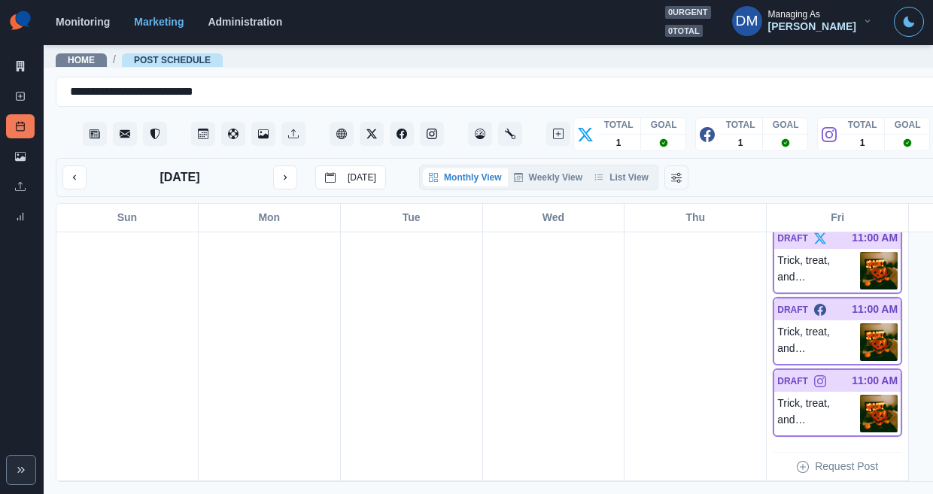
scroll to position [1154, 0]
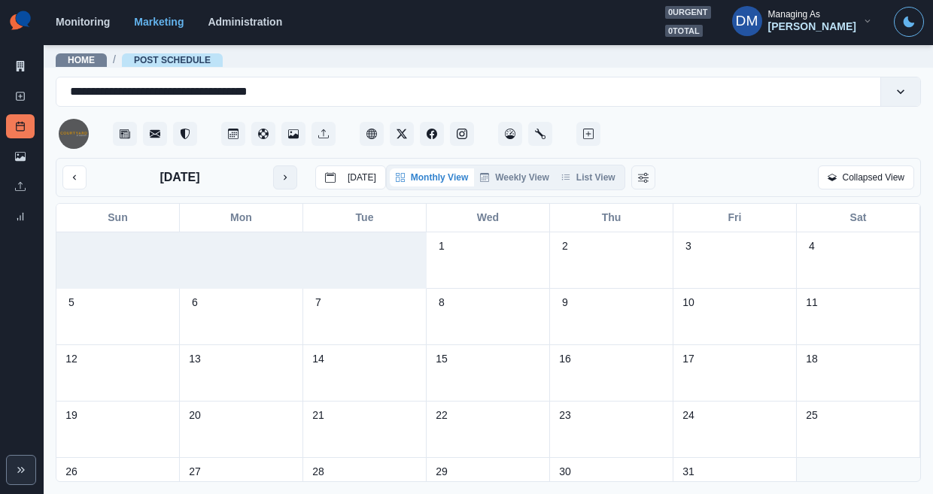
click at [280, 172] on icon "next month" at bounding box center [285, 177] width 11 height 11
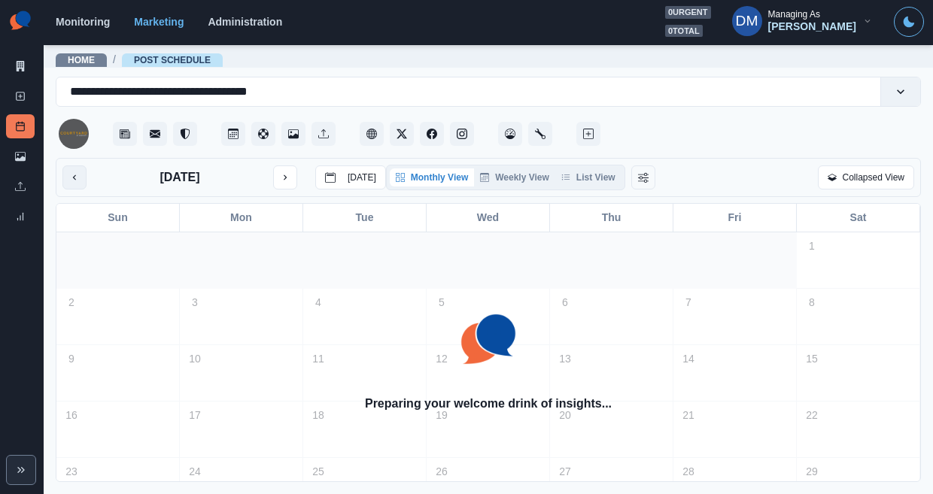
click at [69, 172] on icon "previous month" at bounding box center [74, 177] width 11 height 11
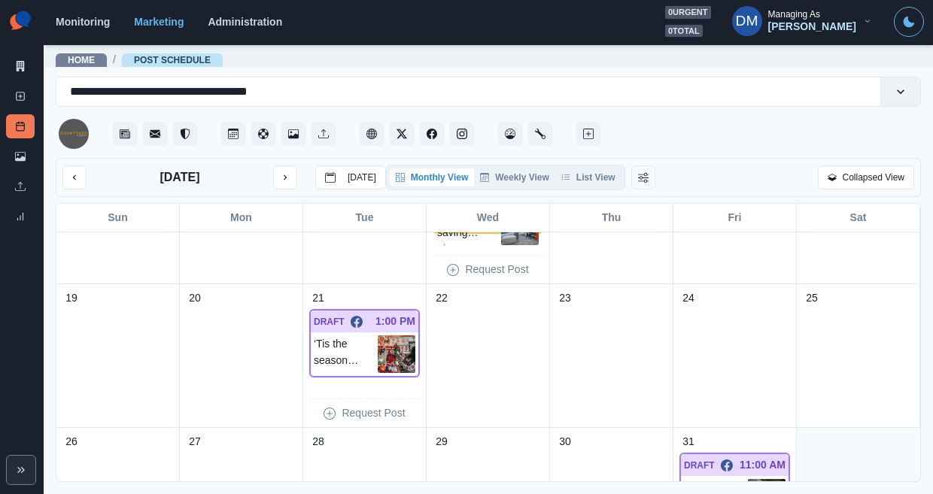
scroll to position [379, 0]
click at [394, 336] on img at bounding box center [397, 355] width 38 height 38
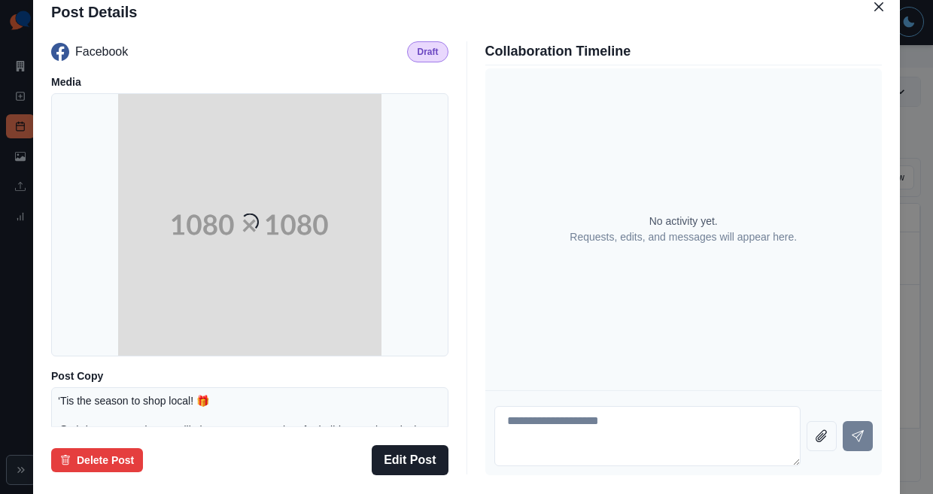
scroll to position [197, 0]
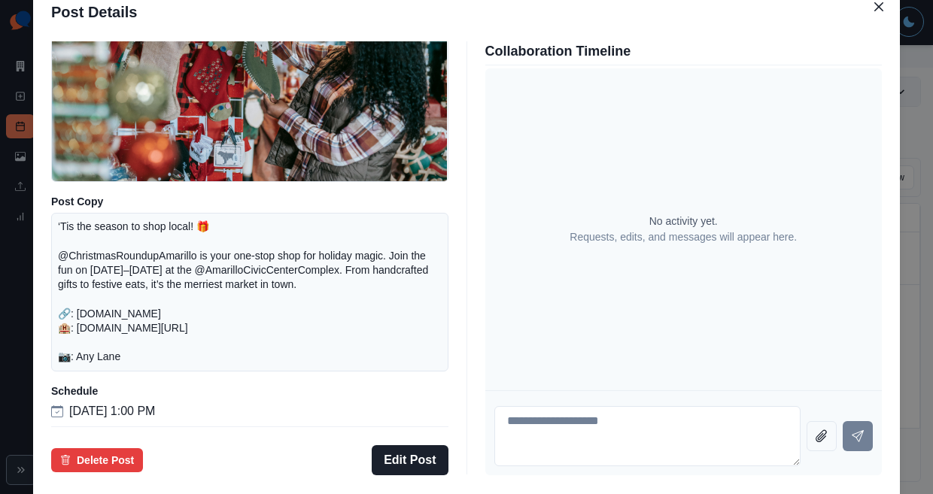
click at [96, 294] on div "Post Details Facebook Draft Media Post Copy ‘Tis the season to shop local! 🎁 @C…" at bounding box center [466, 247] width 933 height 494
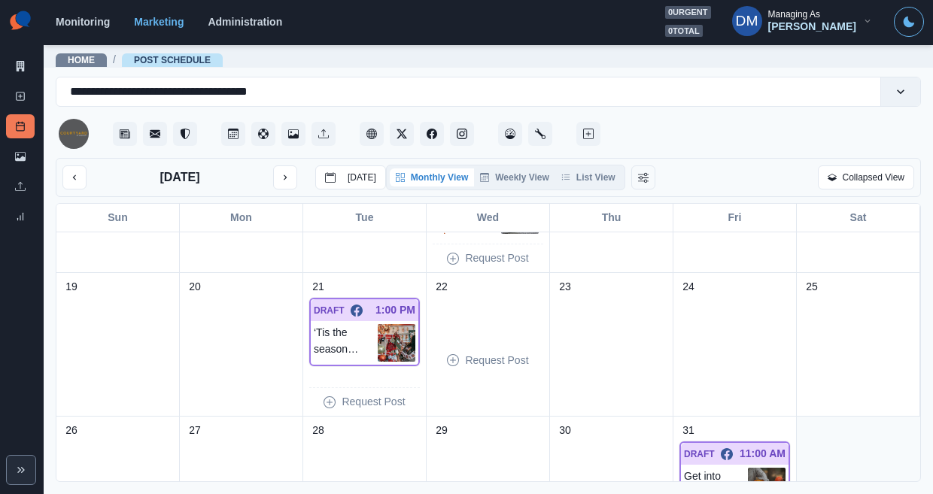
scroll to position [470, 0]
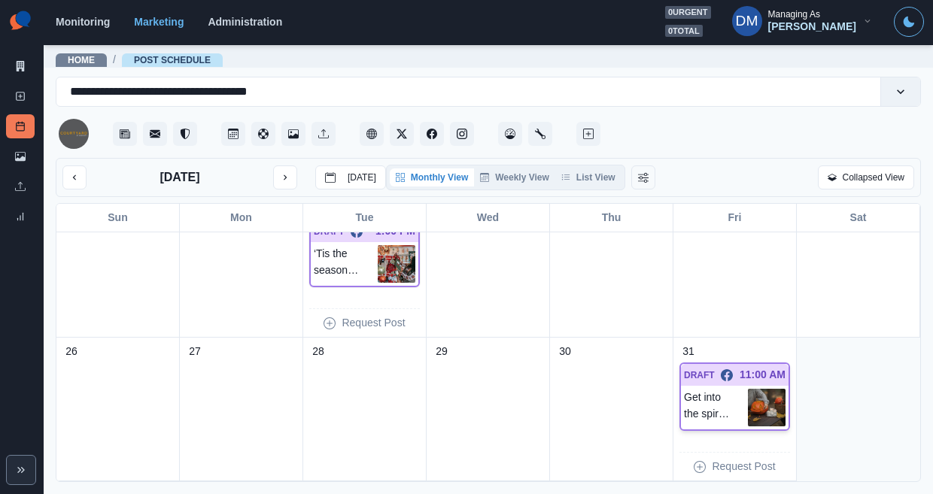
click at [776, 389] on img at bounding box center [767, 408] width 38 height 38
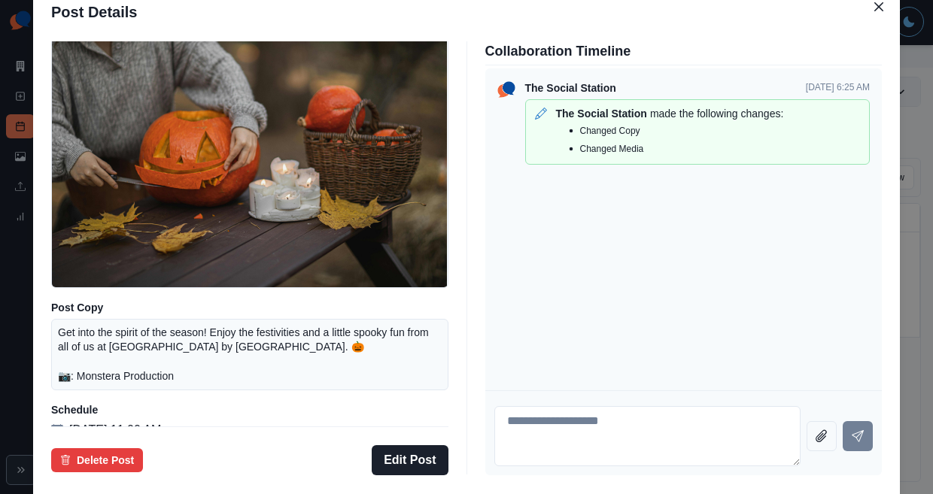
scroll to position [132, 0]
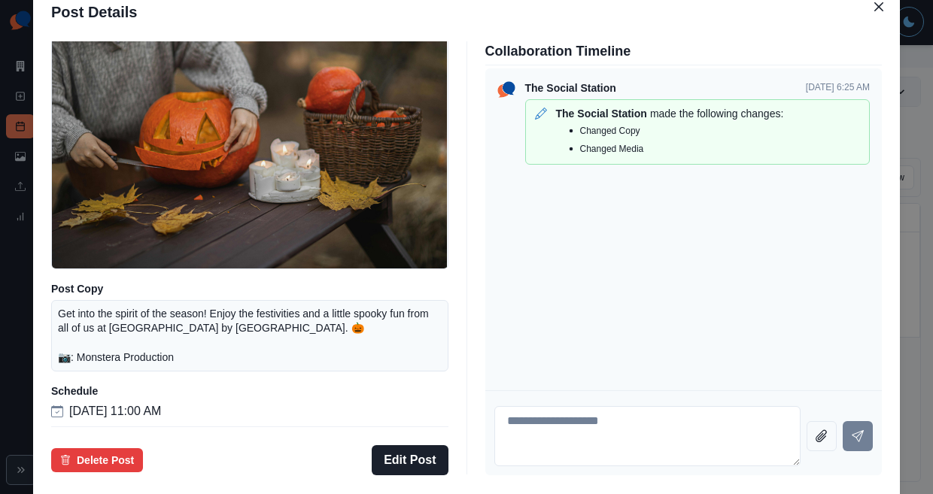
click at [90, 283] on div "Post Details Facebook Draft Media Post Copy Get into the spirit of the season! …" at bounding box center [466, 247] width 933 height 494
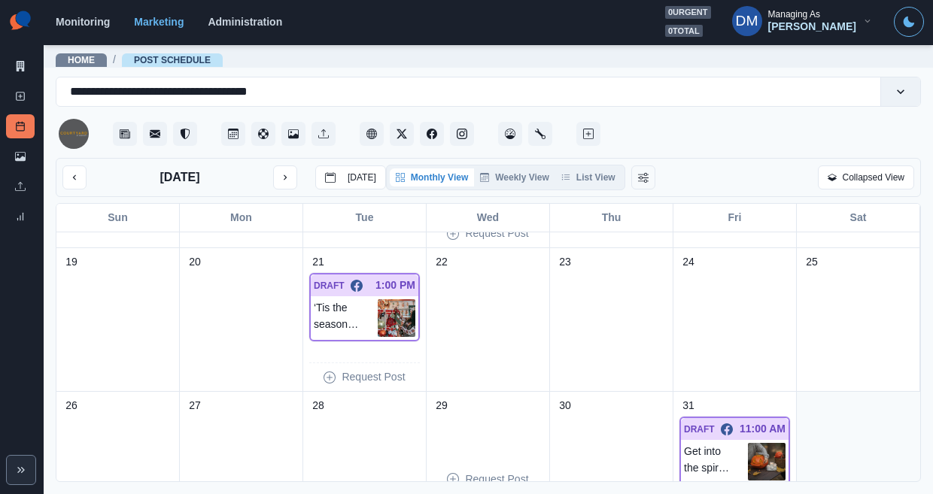
scroll to position [415, 0]
click at [774, 444] on img at bounding box center [767, 463] width 38 height 38
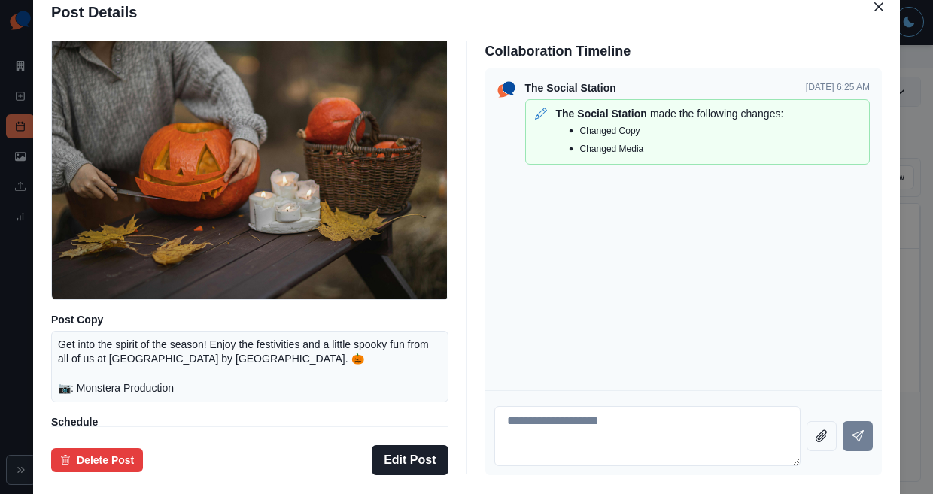
scroll to position [62, 0]
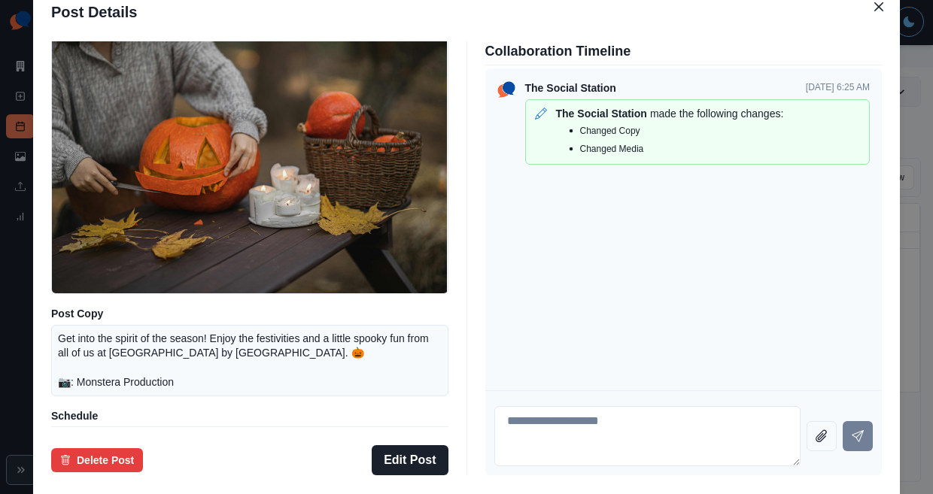
click at [87, 278] on div "Post Details Facebook Draft Media Post Copy Get into the spirit of the season! …" at bounding box center [466, 247] width 933 height 494
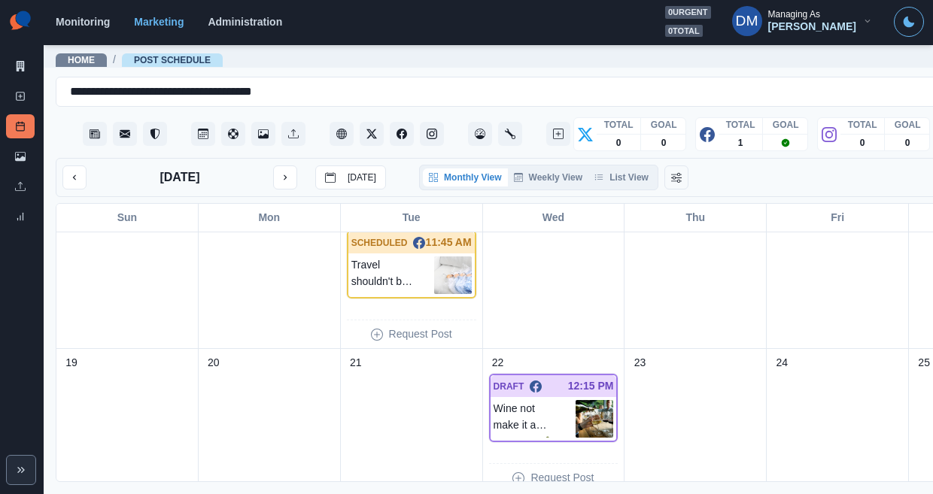
scroll to position [470, 0]
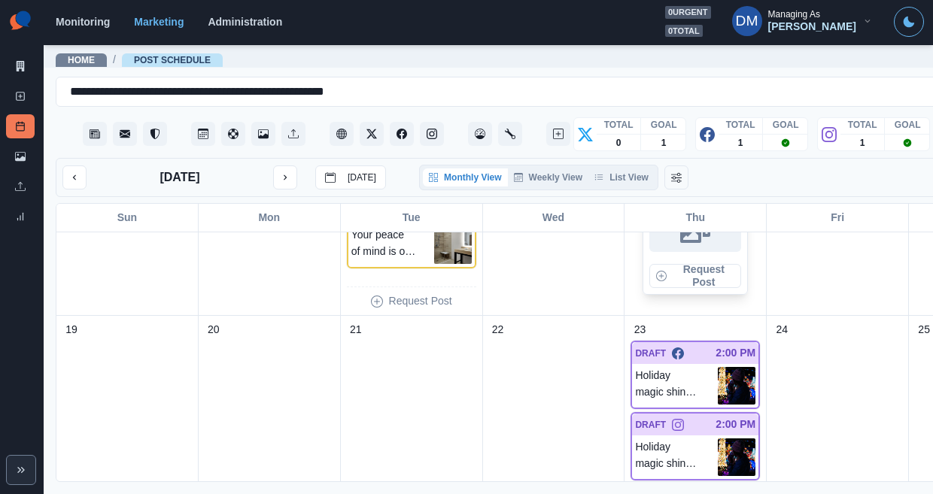
scroll to position [554, 0]
click at [718, 367] on img at bounding box center [737, 386] width 38 height 38
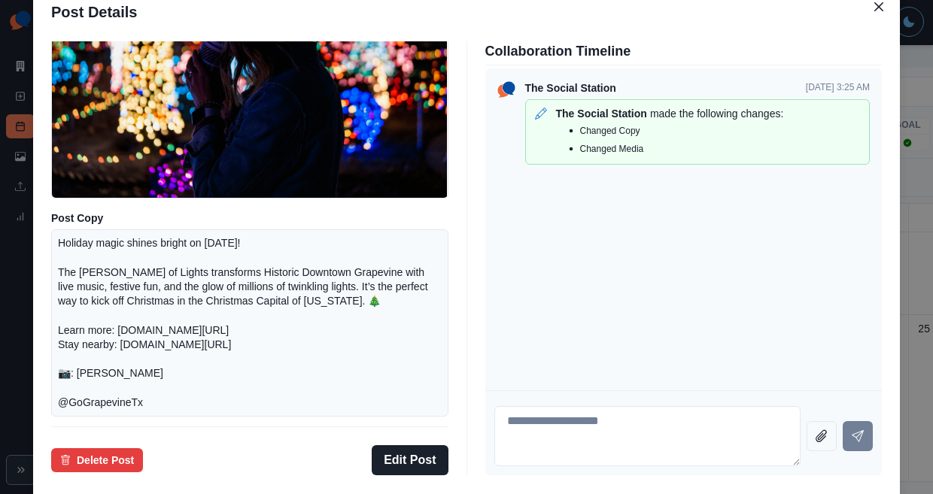
scroll to position [148, 0]
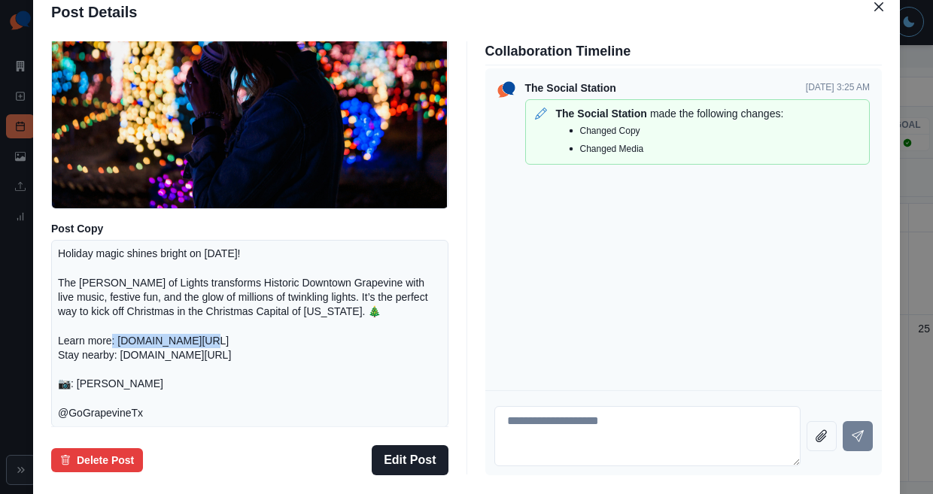
drag, startPoint x: 209, startPoint y: 343, endPoint x: 317, endPoint y: 346, distance: 107.7
click at [317, 346] on p "Holiday magic shines bright on [DATE]! The [PERSON_NAME] of Lights transforms H…" at bounding box center [250, 334] width 384 height 174
copy p "[DOMAIN_NAME][URL]"
click at [111, 336] on div "Post Details Facebook Draft Media Post Copy Holiday magic shines bright on [DAT…" at bounding box center [466, 247] width 933 height 494
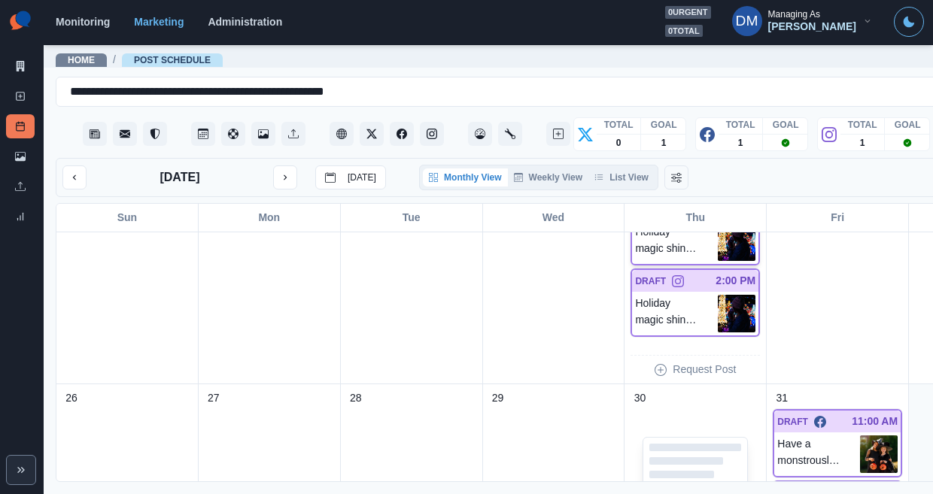
scroll to position [625, 0]
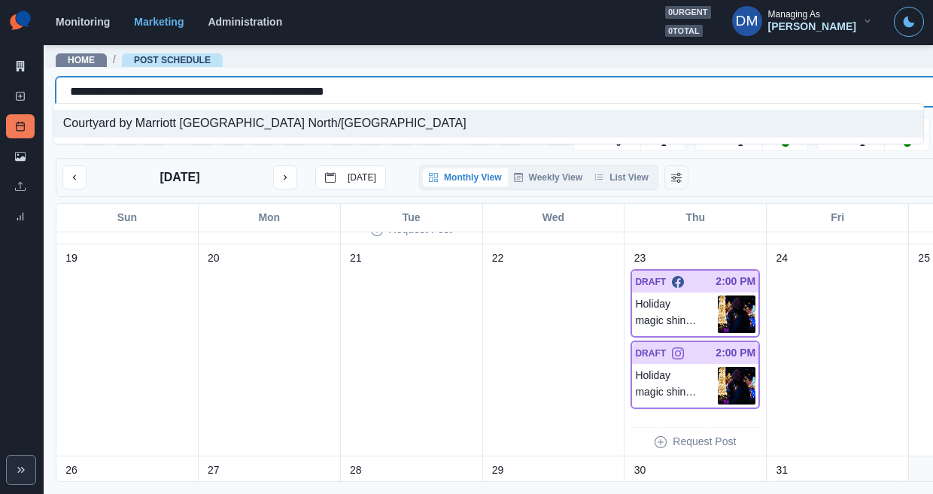
drag, startPoint x: 63, startPoint y: 85, endPoint x: 494, endPoint y: 90, distance: 431.3
click at [494, 90] on div "**********" at bounding box center [534, 91] width 928 height 21
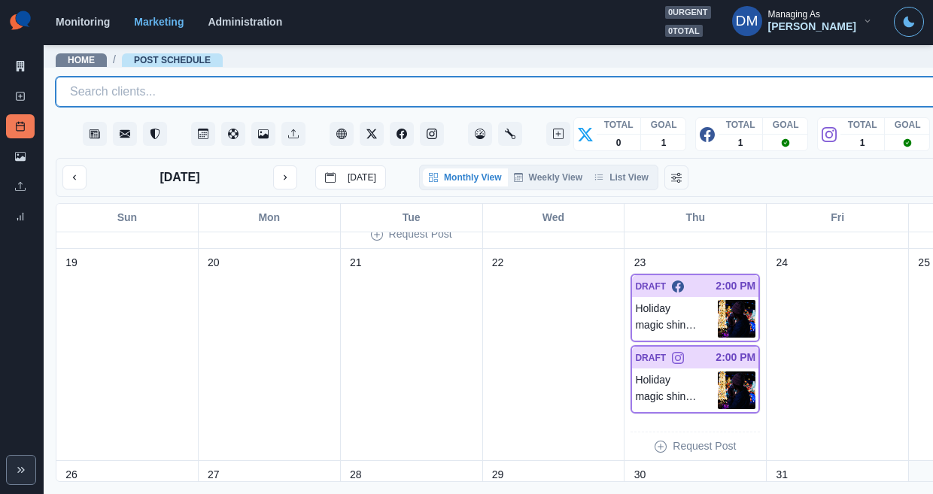
scroll to position [619, 0]
click at [718, 301] on img at bounding box center [737, 320] width 38 height 38
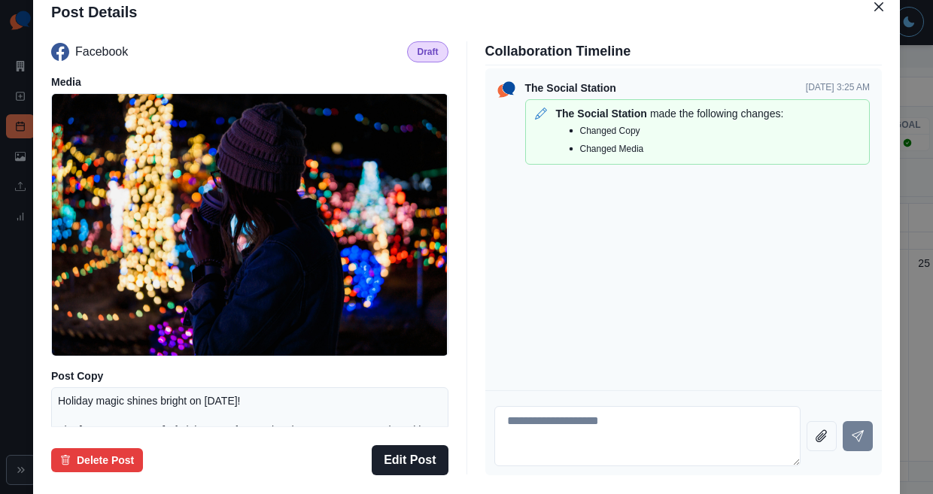
scroll to position [219, 0]
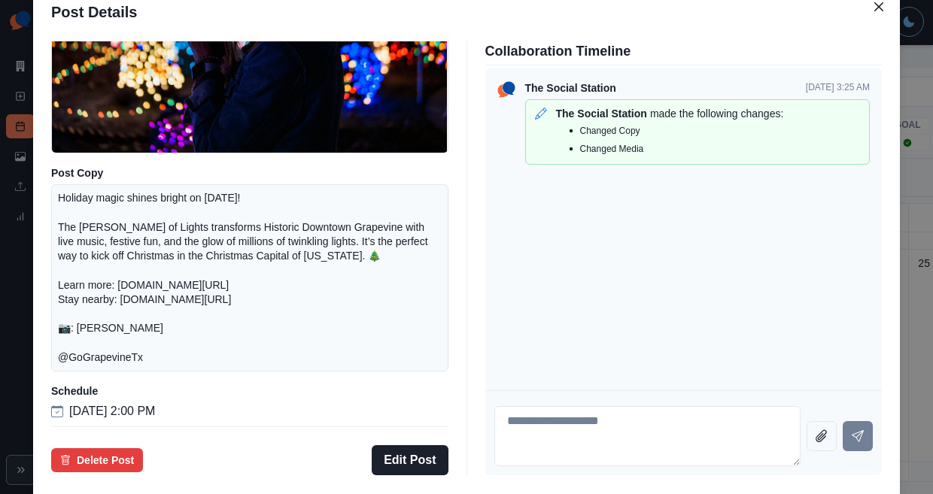
click at [65, 336] on div "Post Details Facebook Draft Media Post Copy Holiday magic shines bright on [DAT…" at bounding box center [466, 247] width 933 height 494
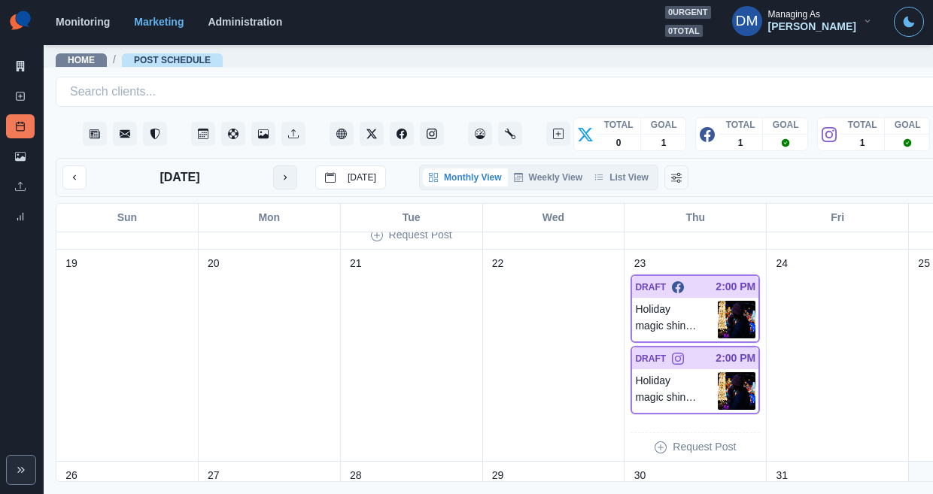
click at [273, 166] on button "next month" at bounding box center [285, 178] width 24 height 24
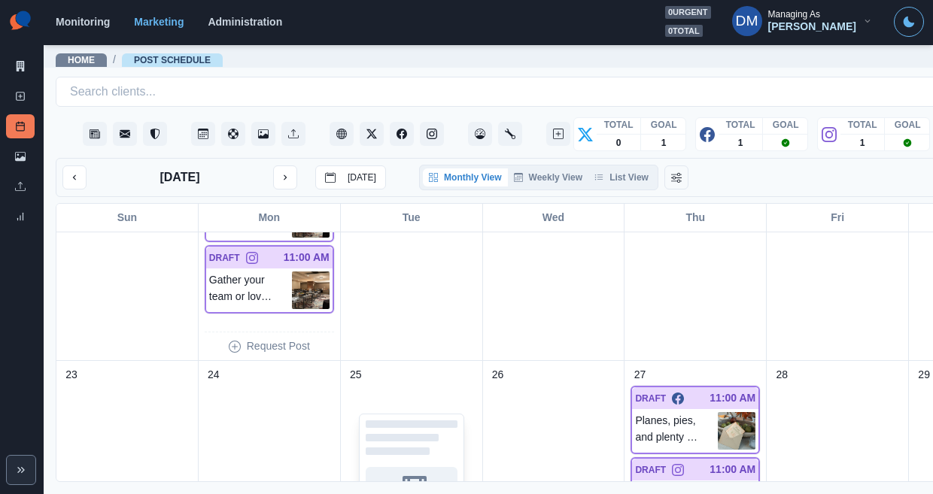
scroll to position [716, 0]
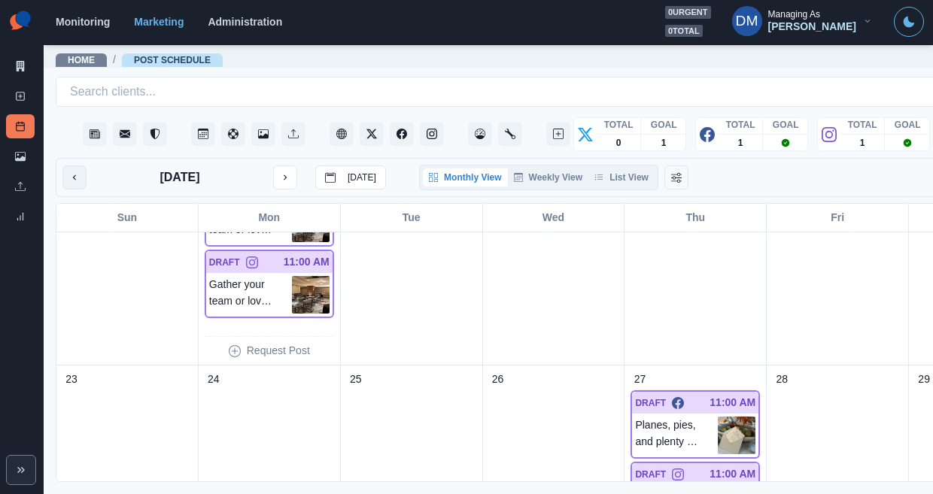
click at [69, 172] on icon "previous month" at bounding box center [74, 177] width 11 height 11
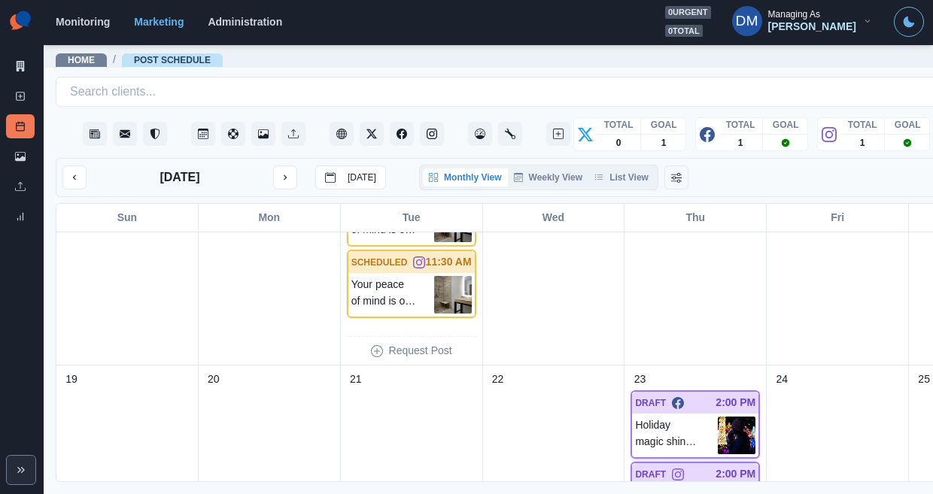
click at [718, 417] on img at bounding box center [737, 436] width 38 height 38
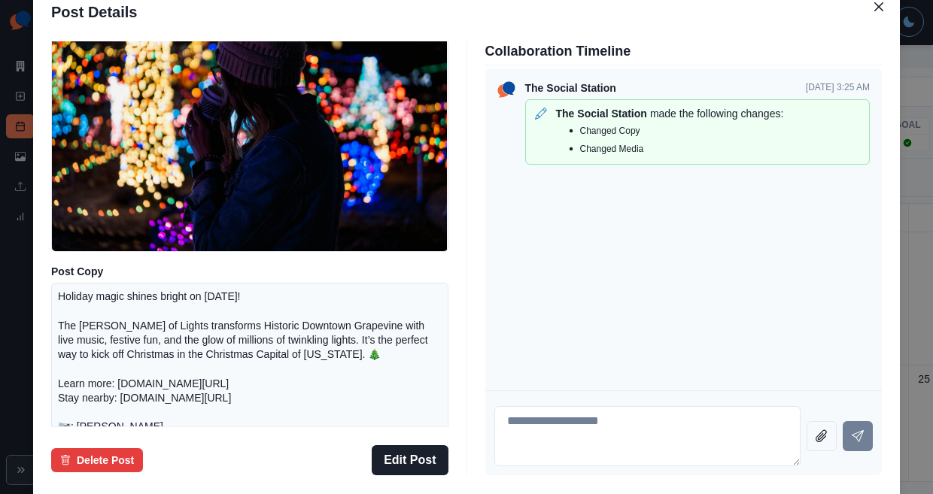
scroll to position [219, 0]
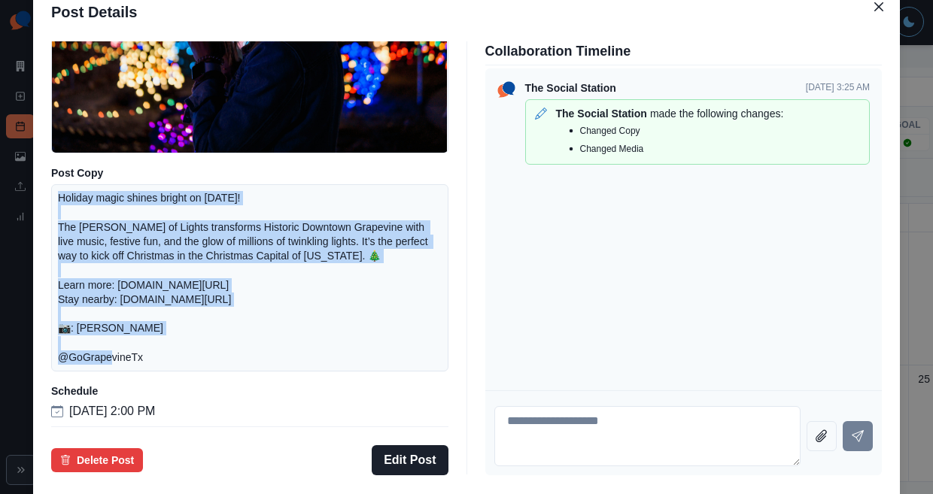
drag, startPoint x: 157, startPoint y: 211, endPoint x: 260, endPoint y: 333, distance: 160.2
click at [260, 333] on div "Holiday magic shines bright on [DATE]! The [PERSON_NAME] of Lights transforms H…" at bounding box center [249, 277] width 397 height 187
copy p "Holiday magic shines bright on [DATE]! The [PERSON_NAME] of Lights transforms H…"
click at [143, 449] on button "Delete Post" at bounding box center [97, 461] width 92 height 24
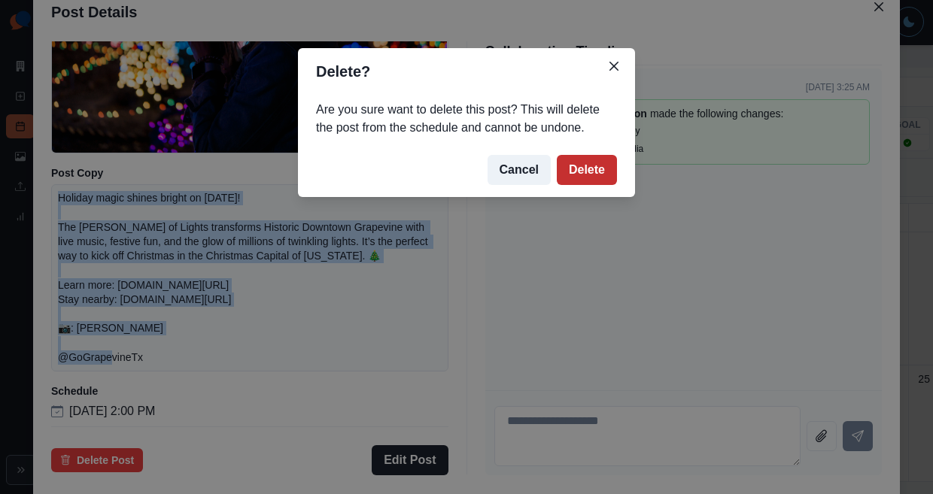
click at [561, 155] on button "Delete" at bounding box center [587, 170] width 60 height 30
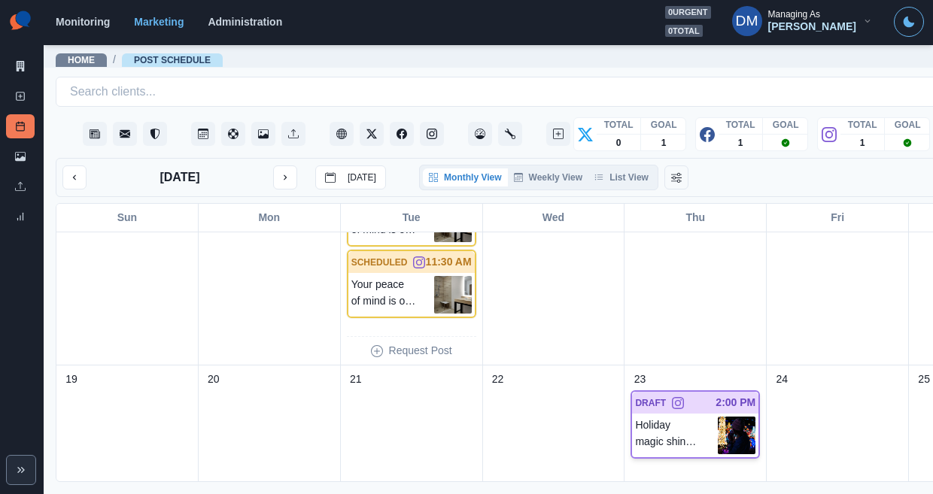
click at [718, 417] on img at bounding box center [737, 436] width 38 height 38
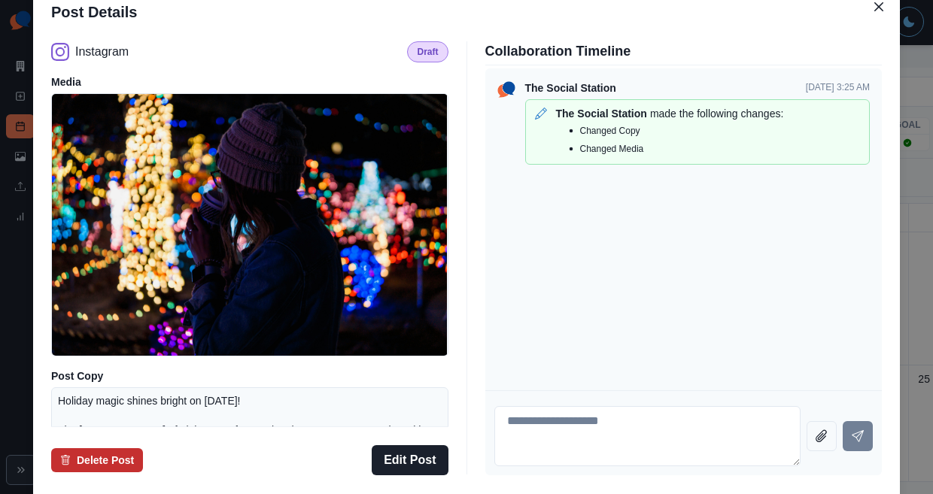
click at [143, 449] on button "Delete Post" at bounding box center [97, 461] width 92 height 24
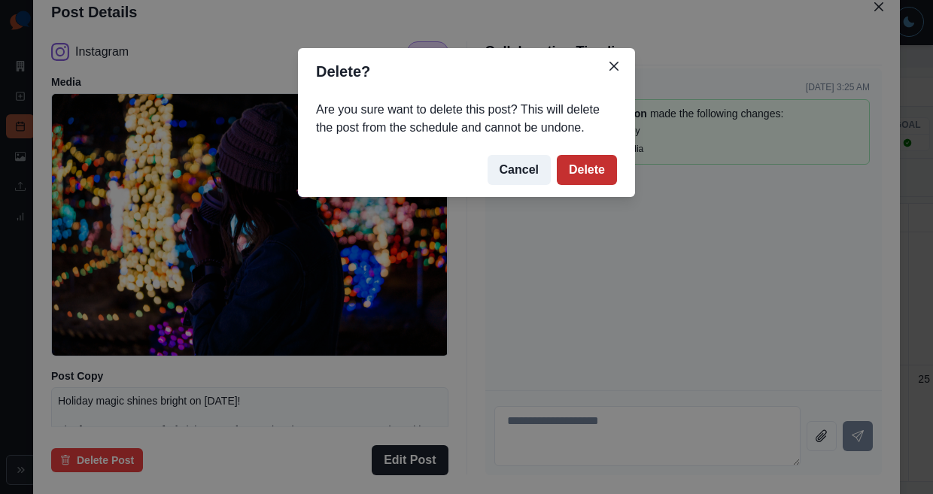
click at [557, 155] on button "Delete" at bounding box center [587, 170] width 60 height 30
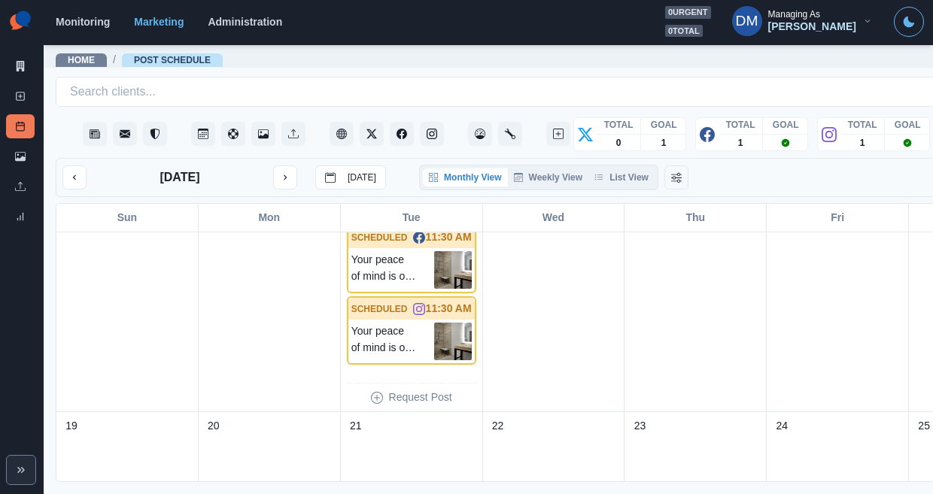
scroll to position [812, 0]
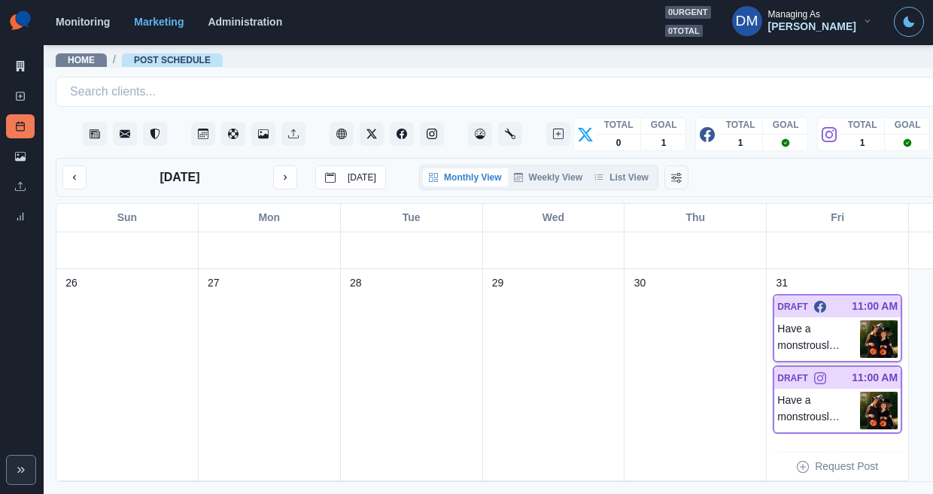
click at [860, 321] on img at bounding box center [879, 340] width 38 height 38
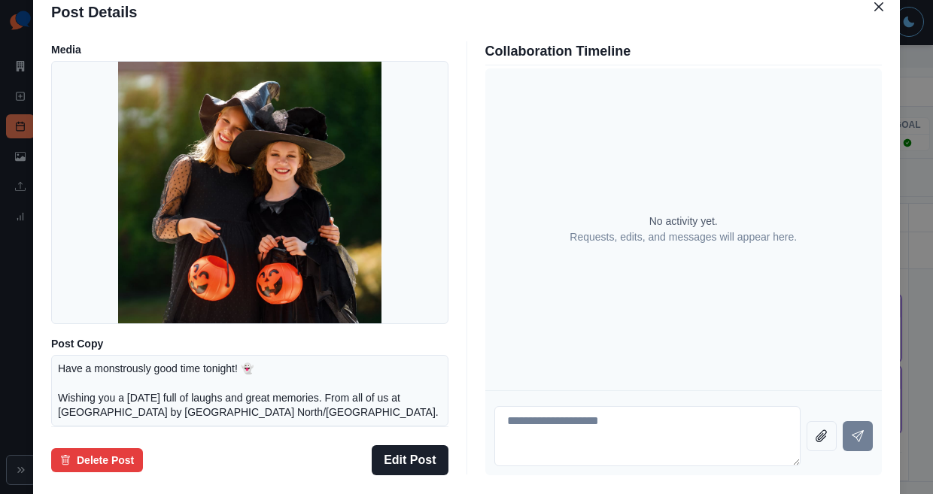
scroll to position [32, 0]
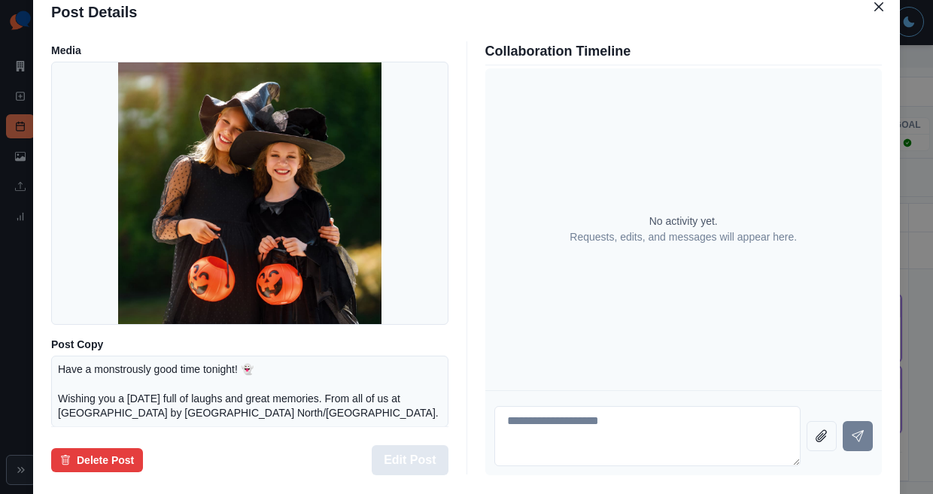
click at [422, 446] on button "Edit Post" at bounding box center [410, 461] width 76 height 30
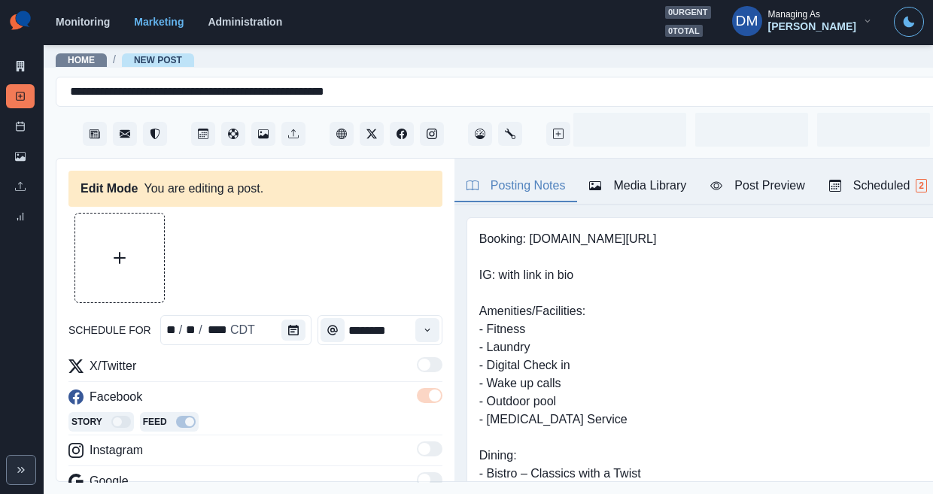
type input "********"
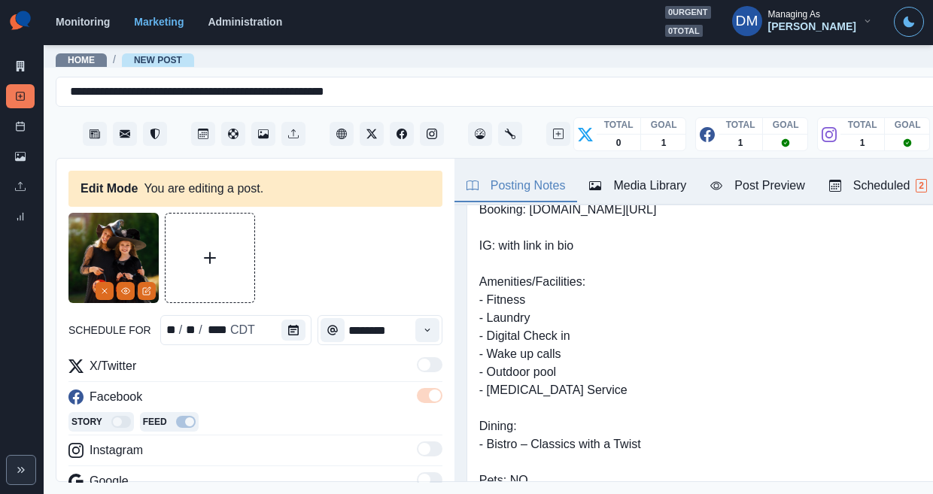
scroll to position [70, 0]
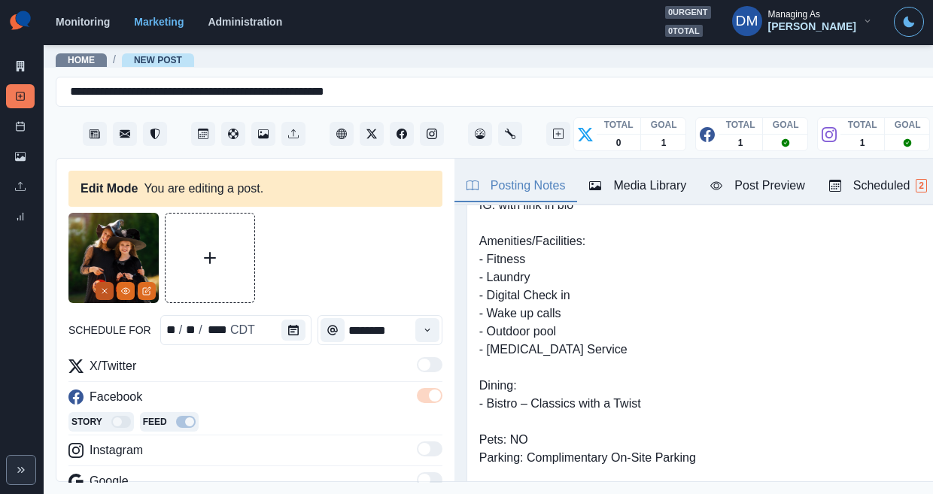
click at [108, 287] on icon "Remove" at bounding box center [104, 291] width 9 height 9
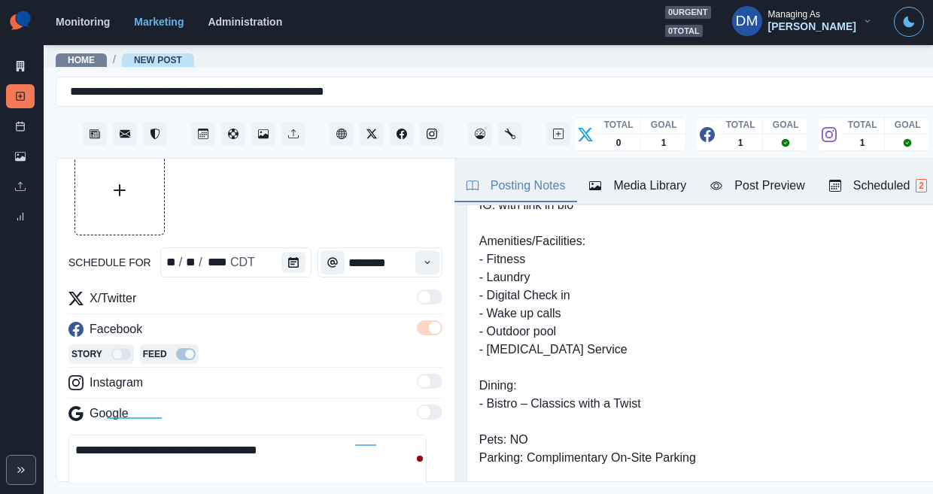
scroll to position [47, 0]
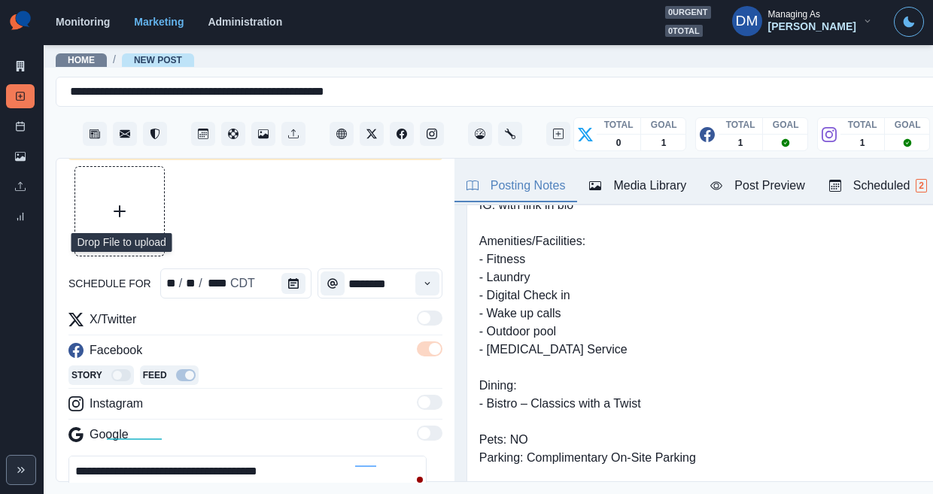
click at [119, 190] on button "Upload Media" at bounding box center [119, 211] width 89 height 89
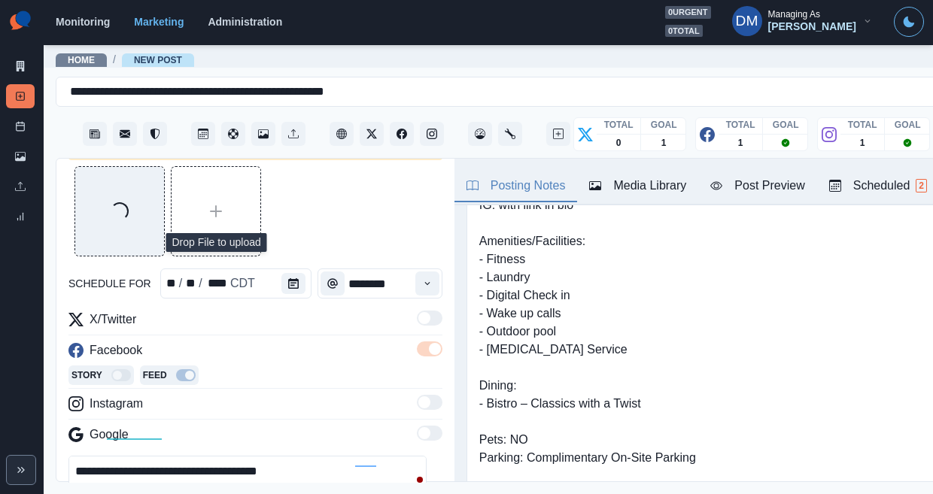
scroll to position [94, 0]
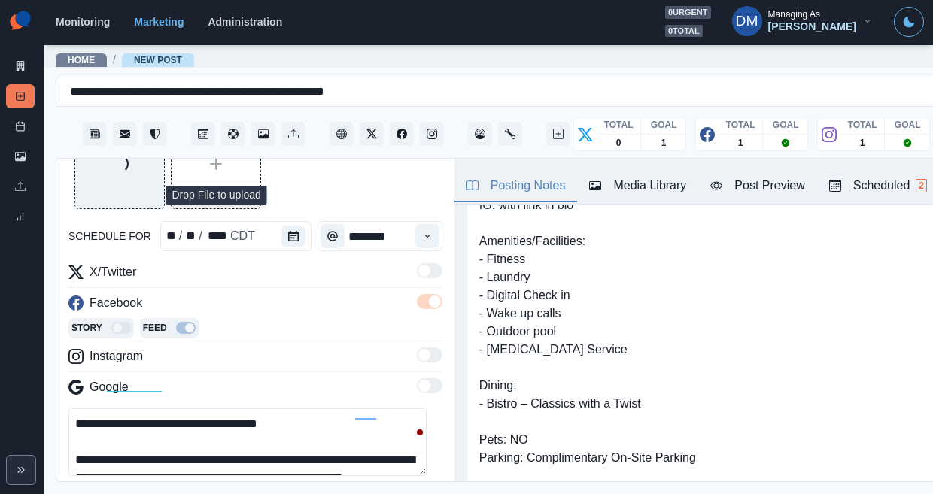
click at [344, 409] on textarea "**********" at bounding box center [247, 443] width 358 height 68
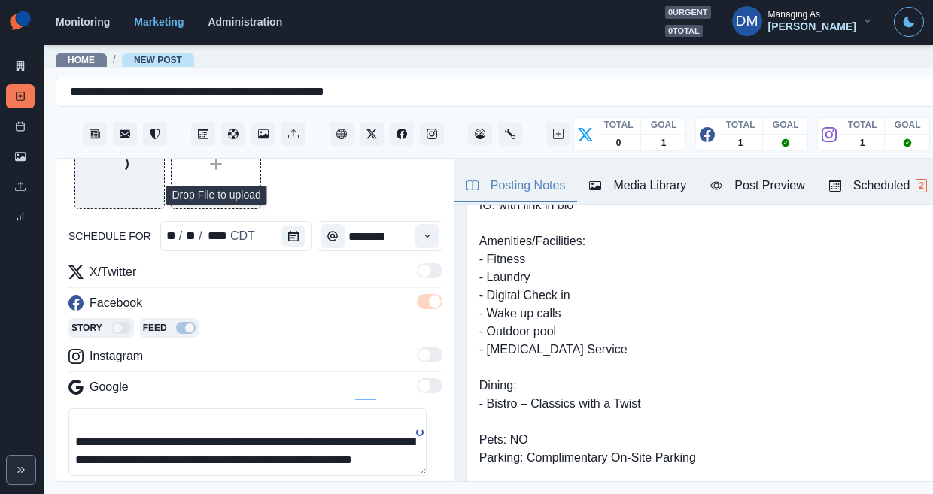
click at [75, 491] on icon "Opens Emoji Picker" at bounding box center [80, 496] width 11 height 11
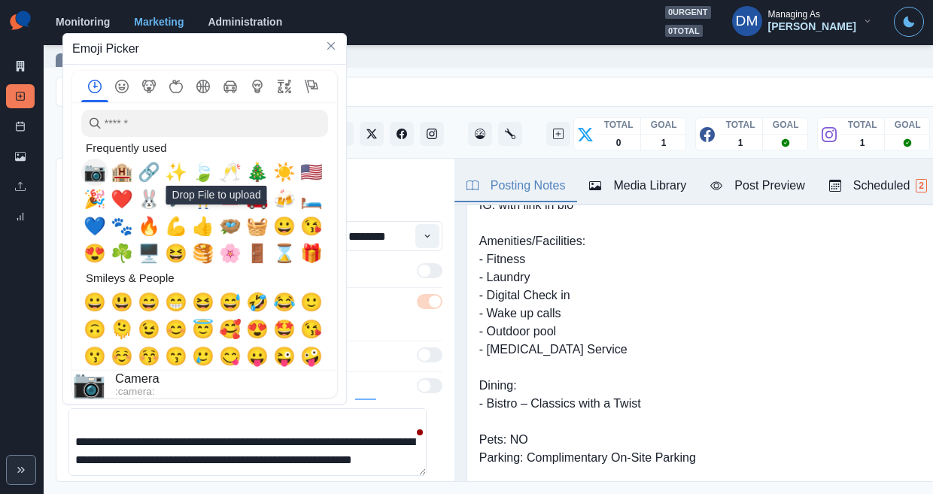
click at [92, 174] on span "📷" at bounding box center [95, 172] width 23 height 21
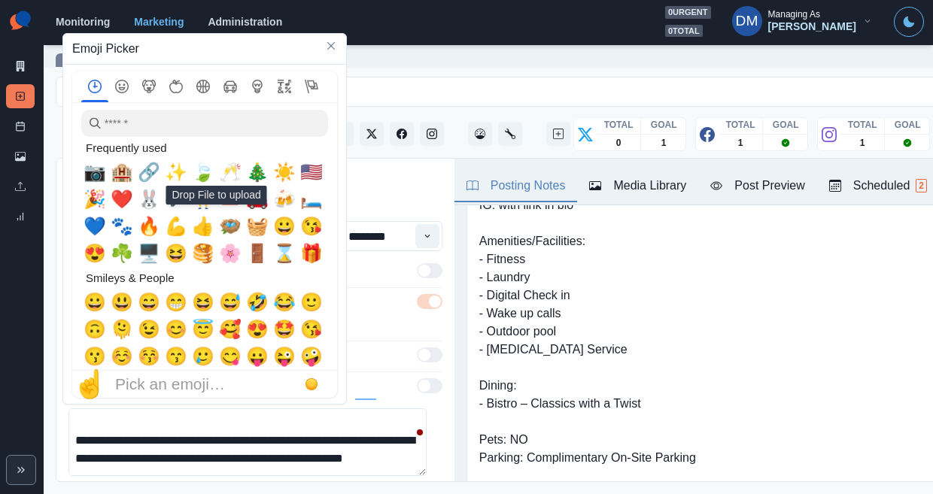
click at [398, 409] on textarea "**********" at bounding box center [247, 443] width 358 height 68
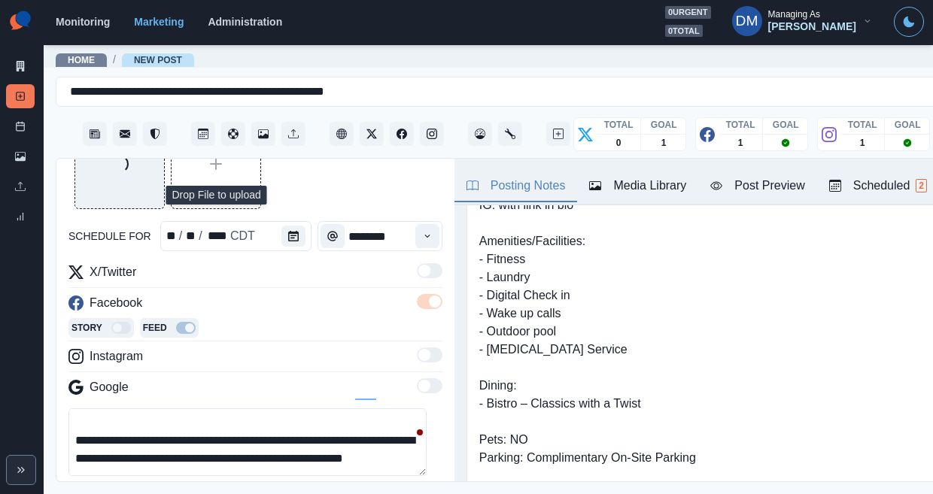
click at [130, 409] on textarea "**********" at bounding box center [247, 443] width 358 height 68
click at [114, 409] on textarea "**********" at bounding box center [247, 443] width 358 height 68
paste textarea "**********"
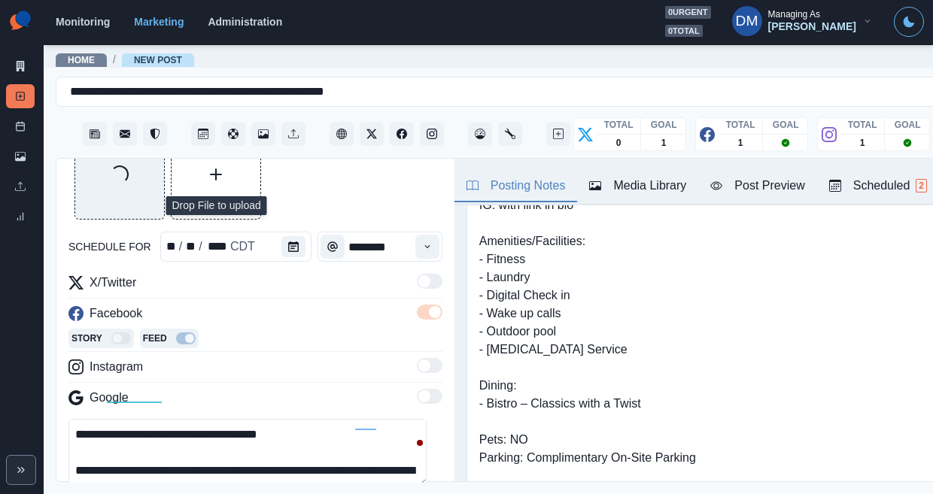
scroll to position [26, 0]
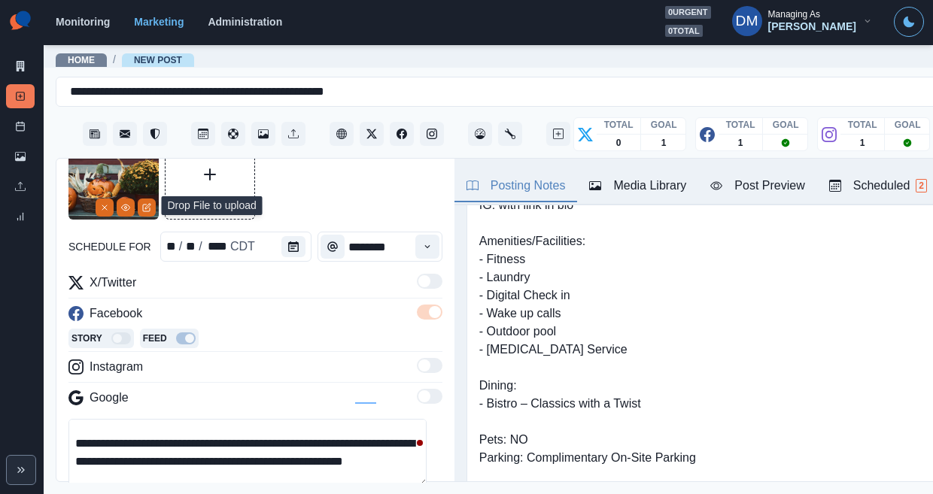
drag, startPoint x: 231, startPoint y: 400, endPoint x: 32, endPoint y: 407, distance: 198.8
click at [32, 407] on div "**********" at bounding box center [466, 247] width 933 height 494
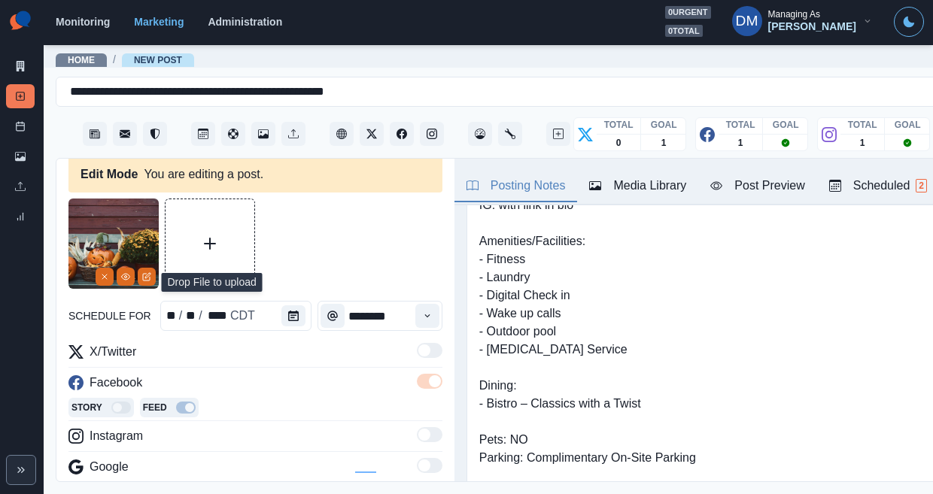
scroll to position [4, 0]
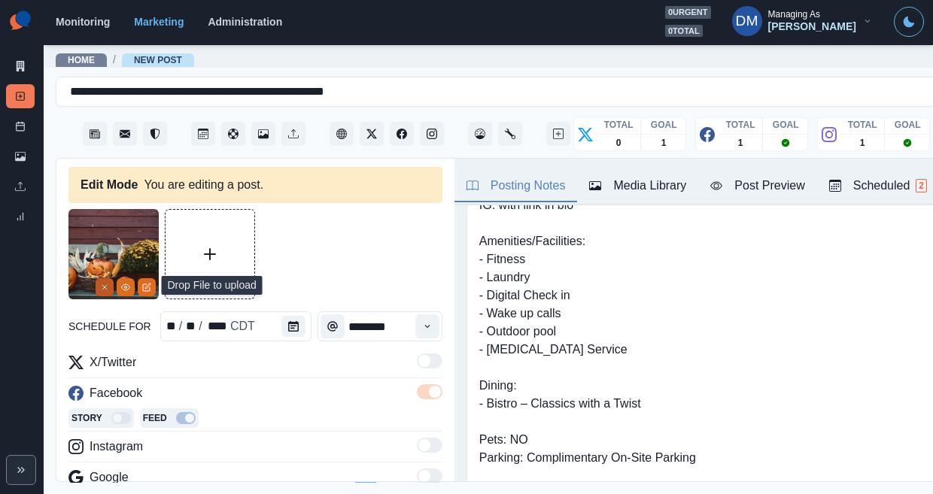
click at [109, 283] on icon "Remove" at bounding box center [104, 287] width 9 height 9
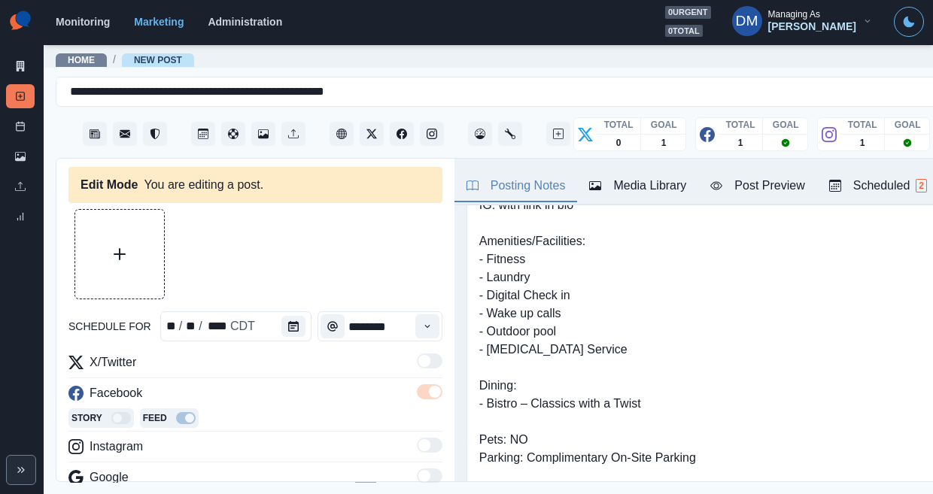
scroll to position [257, 0]
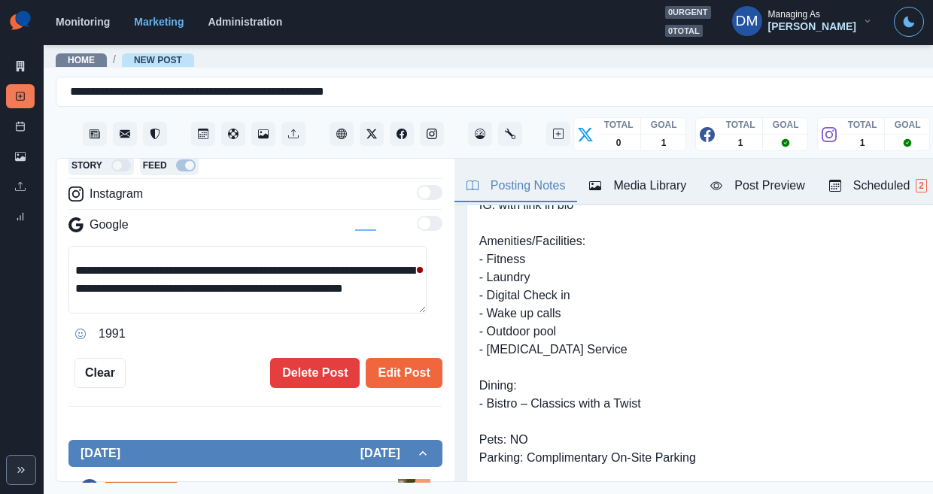
click at [321, 491] on main "**********" at bounding box center [554, 269] width 1021 height 451
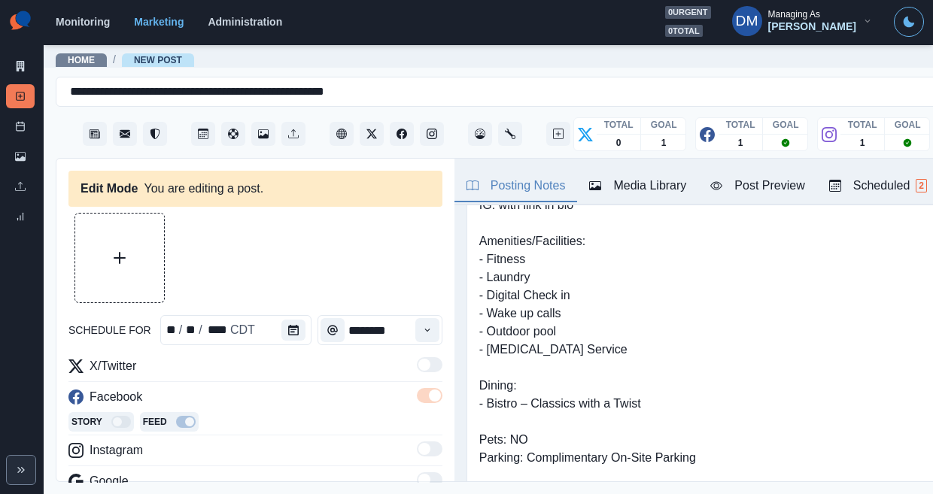
click at [577, 172] on button "Media Library" at bounding box center [637, 187] width 121 height 32
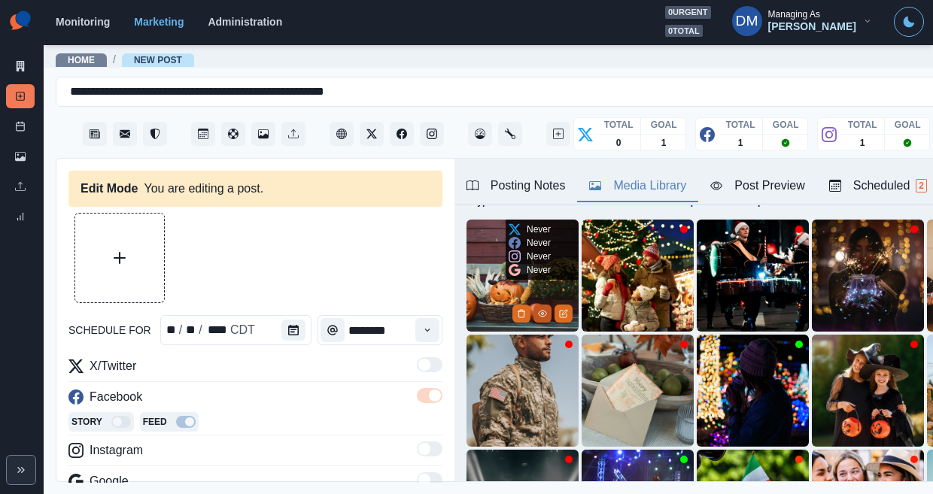
click at [538, 309] on icon "View Media" at bounding box center [542, 313] width 9 height 9
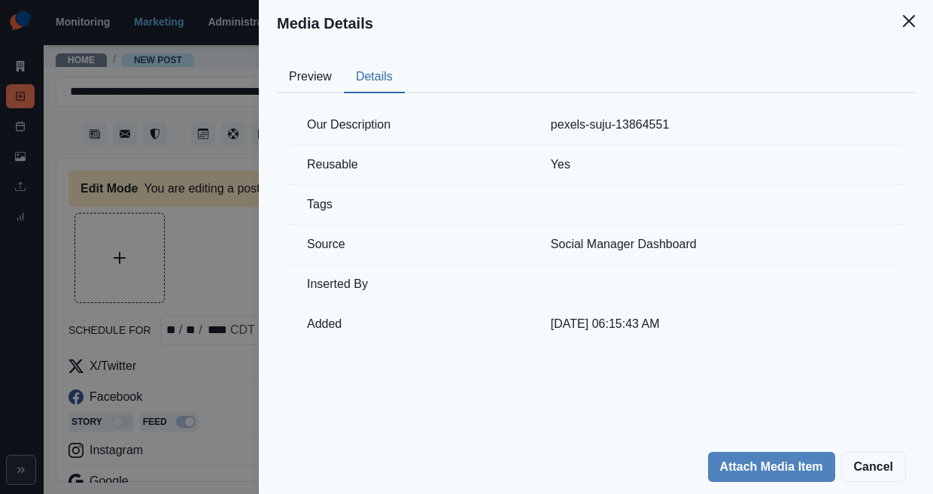
click at [405, 62] on button "Details" at bounding box center [374, 78] width 61 height 32
drag, startPoint x: 631, startPoint y: 90, endPoint x: 765, endPoint y: 90, distance: 134.0
click at [765, 105] on tr "Our Description pexels-suju-13864551" at bounding box center [596, 125] width 614 height 40
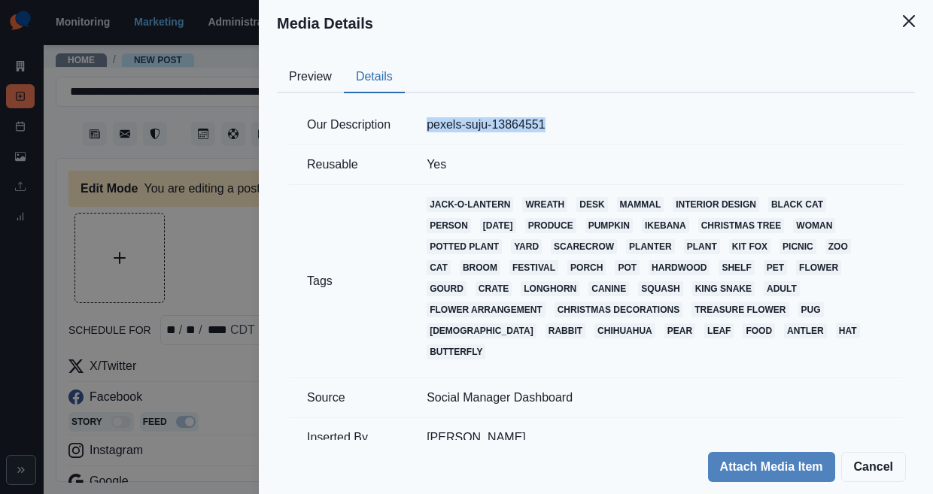
copy tr "pexels-suju-13864551"
click at [364, 313] on div "Media Details Preview Details Our Description pexels-suju-13864551 Reusable Yes…" at bounding box center [466, 247] width 933 height 494
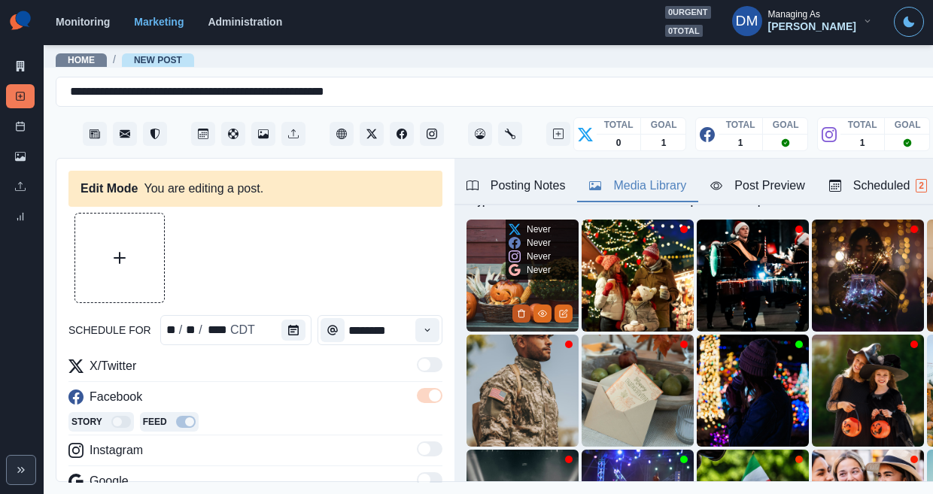
click at [517, 309] on icon "Delete Media" at bounding box center [521, 313] width 9 height 9
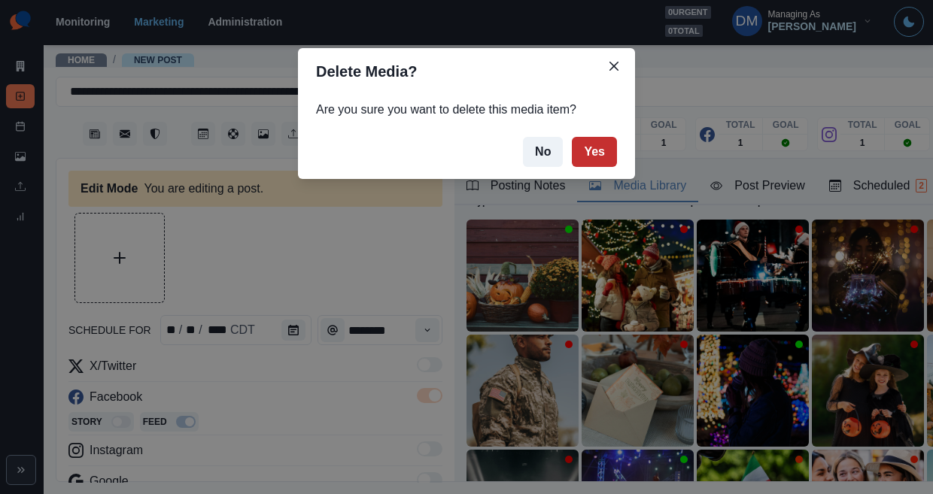
click at [572, 137] on button "Yes" at bounding box center [594, 152] width 45 height 30
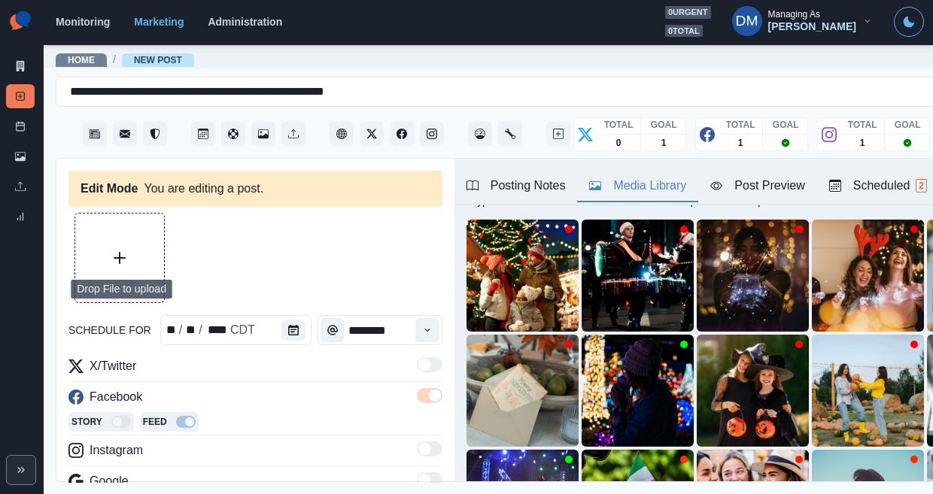
click at [135, 235] on button "Upload Media" at bounding box center [119, 258] width 89 height 89
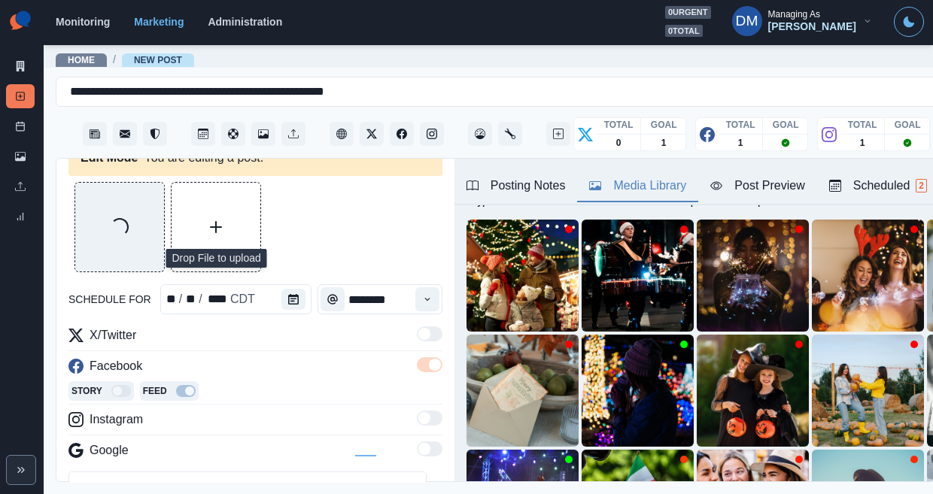
scroll to position [84, 0]
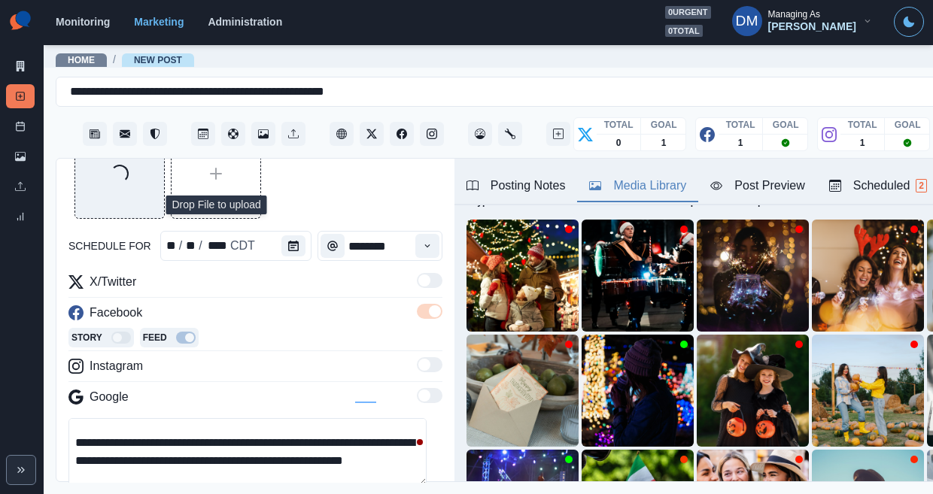
drag, startPoint x: 208, startPoint y: 403, endPoint x: 85, endPoint y: 400, distance: 122.7
click at [85, 418] on textarea "**********" at bounding box center [247, 452] width 358 height 68
paste textarea
type textarea "**********"
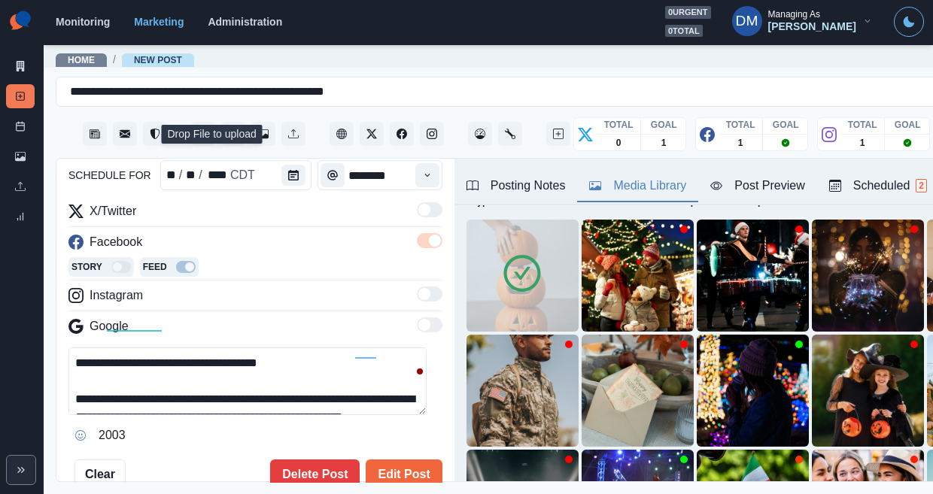
scroll to position [26, 0]
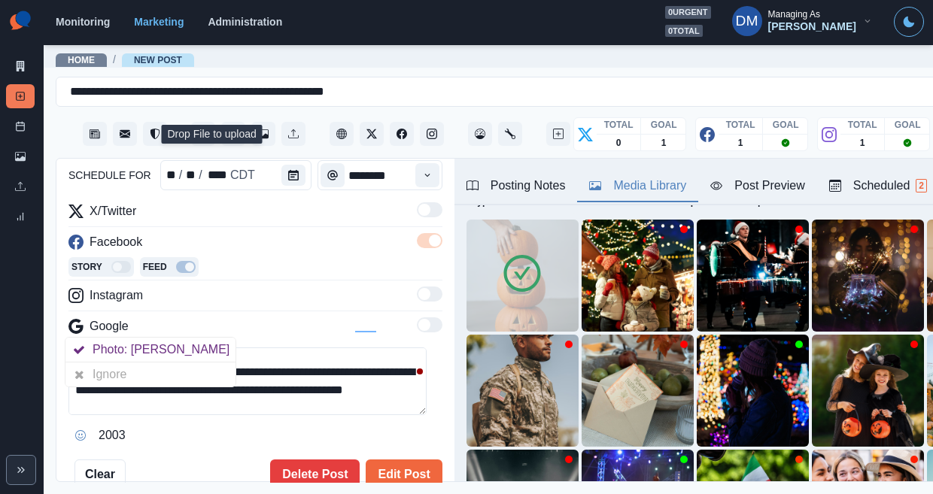
drag, startPoint x: 199, startPoint y: 331, endPoint x: 15, endPoint y: 332, distance: 184.4
click at [14, 331] on div "**********" at bounding box center [466, 247] width 933 height 494
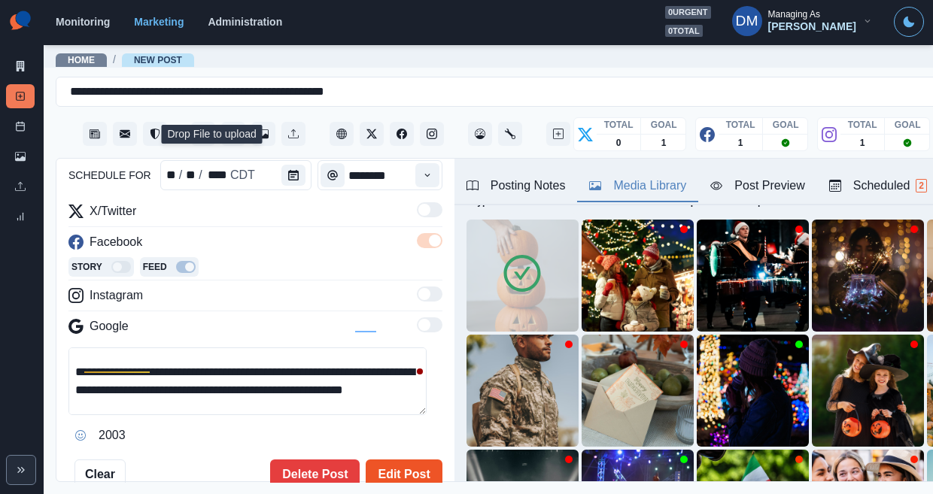
click at [396, 460] on button "Edit Post" at bounding box center [404, 475] width 76 height 30
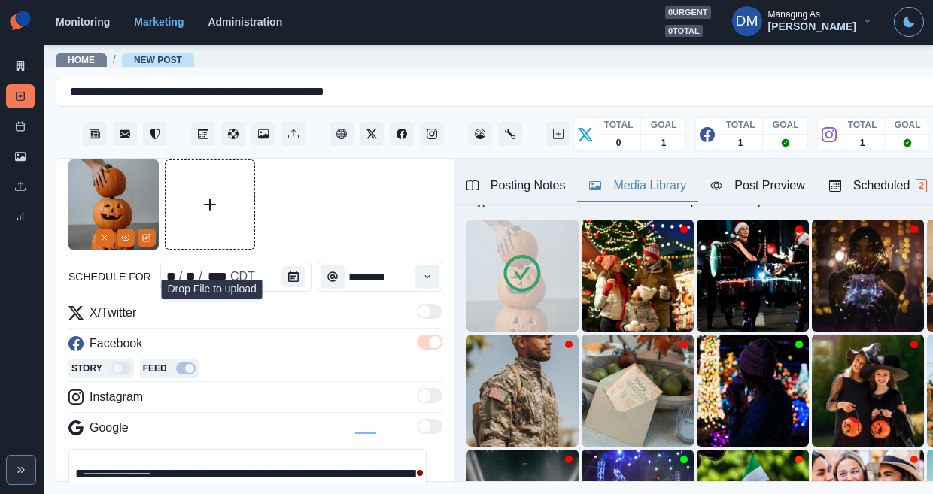
scroll to position [0, 0]
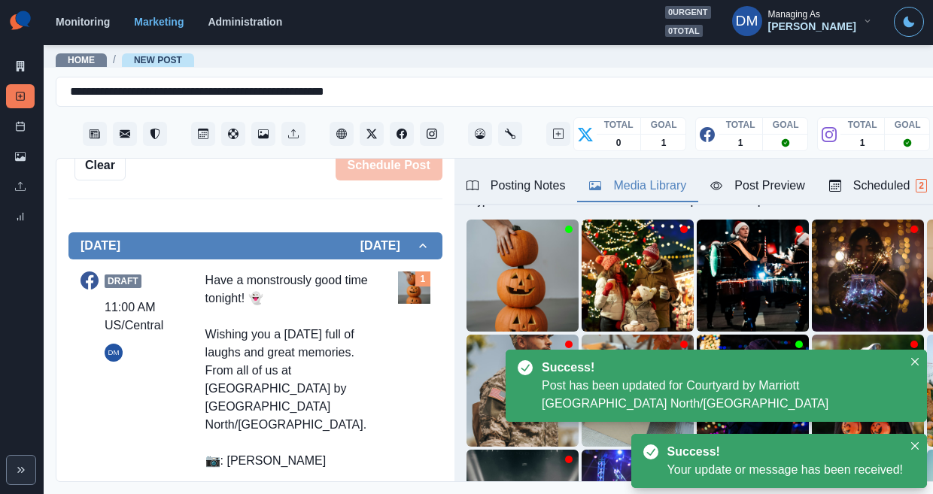
scroll to position [445, 0]
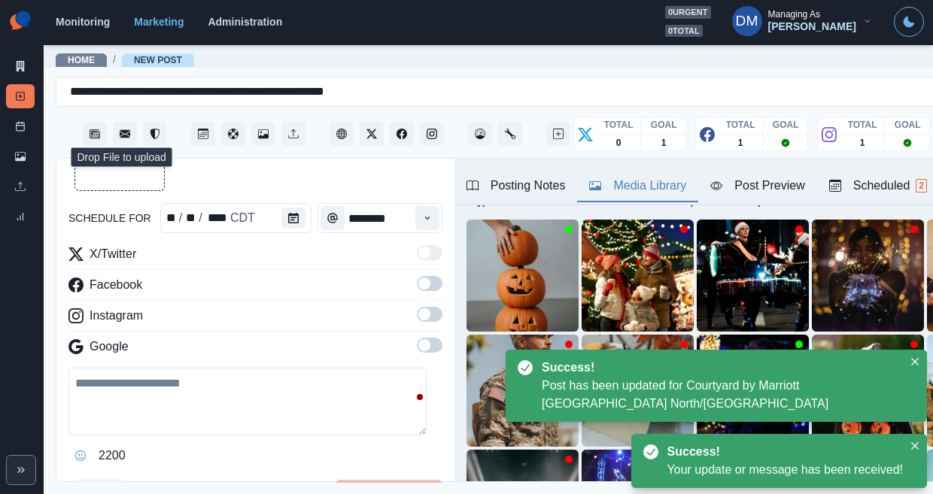
type textarea "**********"
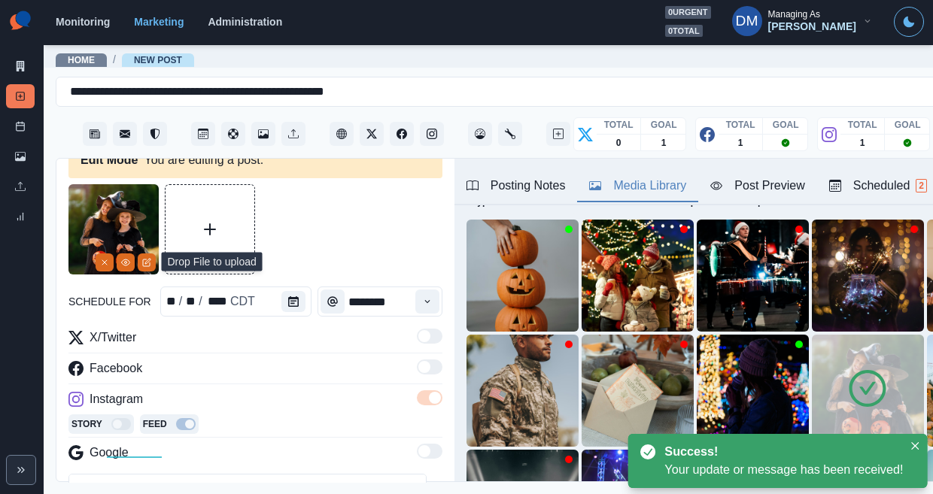
scroll to position [27, 0]
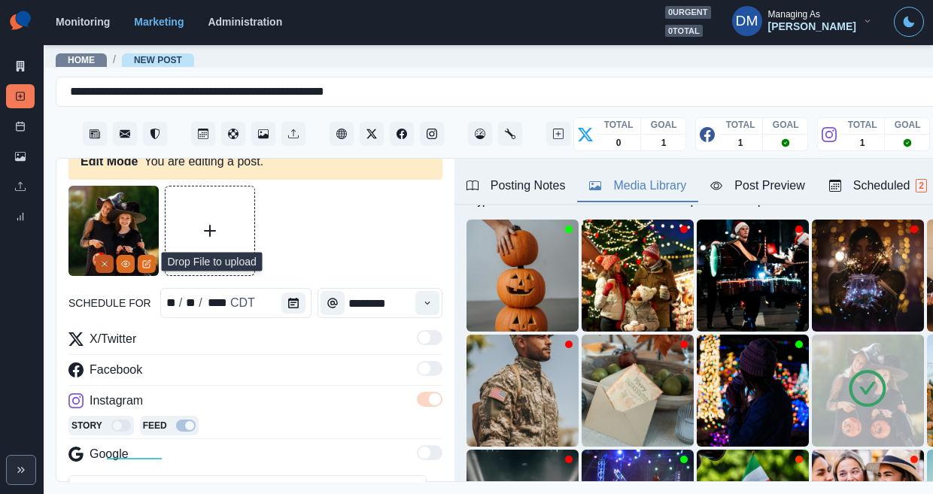
click at [107, 262] on line "Remove" at bounding box center [104, 264] width 5 height 5
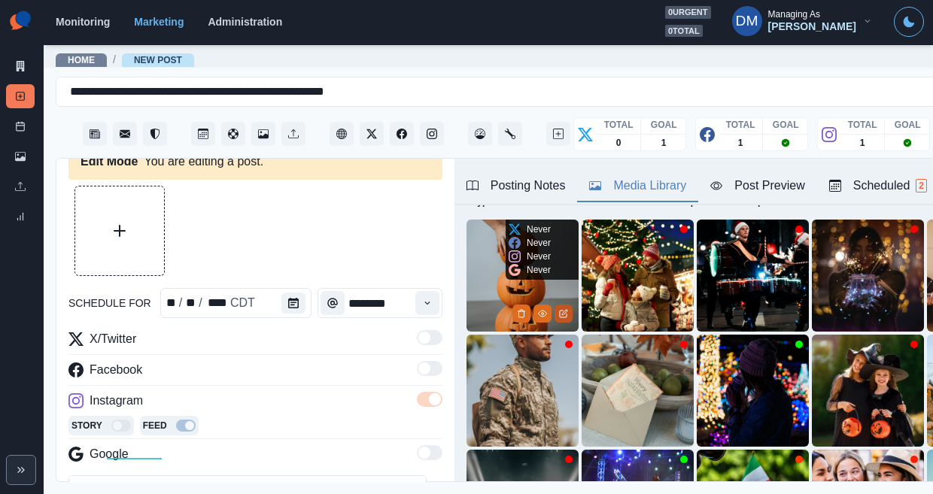
click at [562, 310] on icon "Edit Media" at bounding box center [564, 312] width 5 height 5
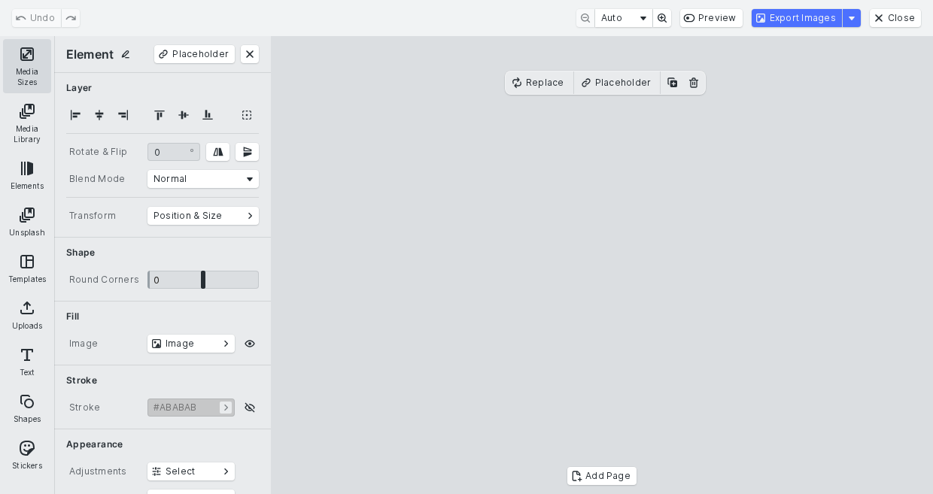
click at [22, 72] on button "Media Sizes" at bounding box center [27, 66] width 48 height 54
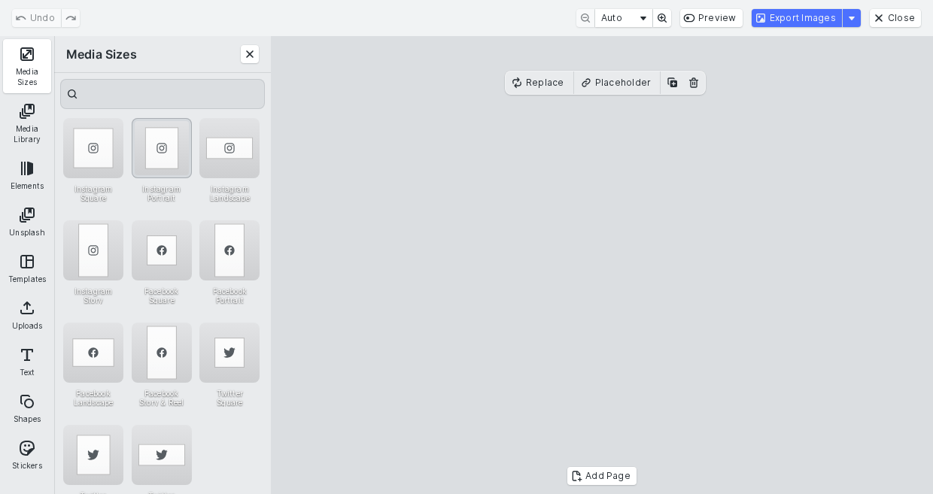
click at [163, 154] on div "Instagram Portrait" at bounding box center [162, 148] width 60 height 60
click at [602, 266] on cesdk-canvas "Editor canvas" at bounding box center [602, 266] width 0 height 0
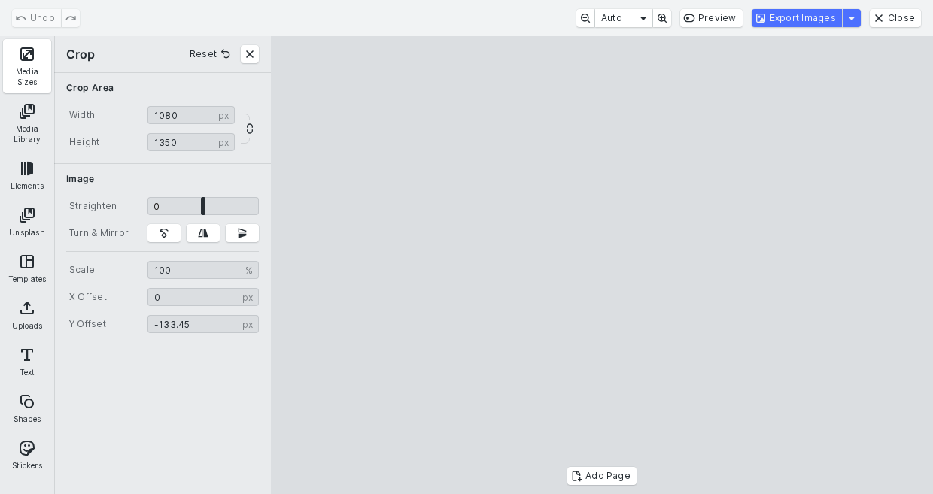
type input "******"
drag, startPoint x: 632, startPoint y: 338, endPoint x: 629, endPoint y: 254, distance: 84.3
click at [602, 266] on cesdk-canvas "Editor canvas" at bounding box center [602, 266] width 0 height 0
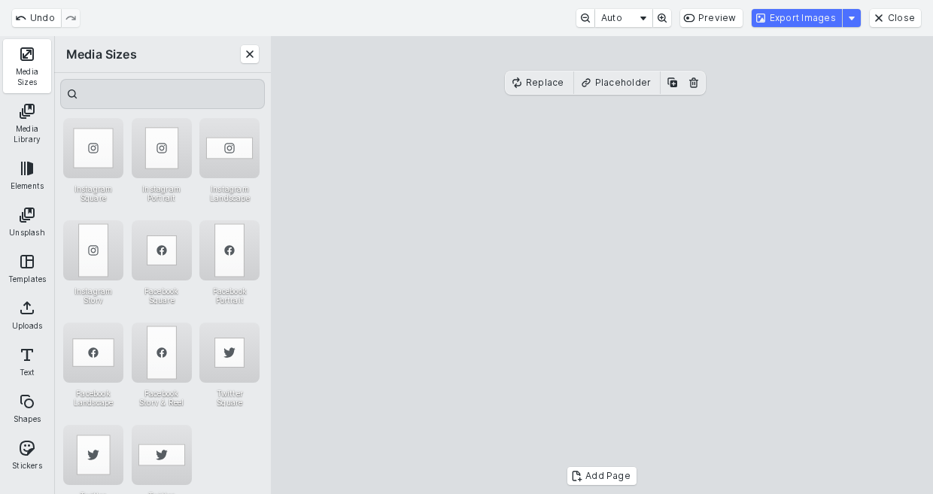
click at [602, 266] on cesdk-canvas "Editor canvas" at bounding box center [602, 266] width 0 height 0
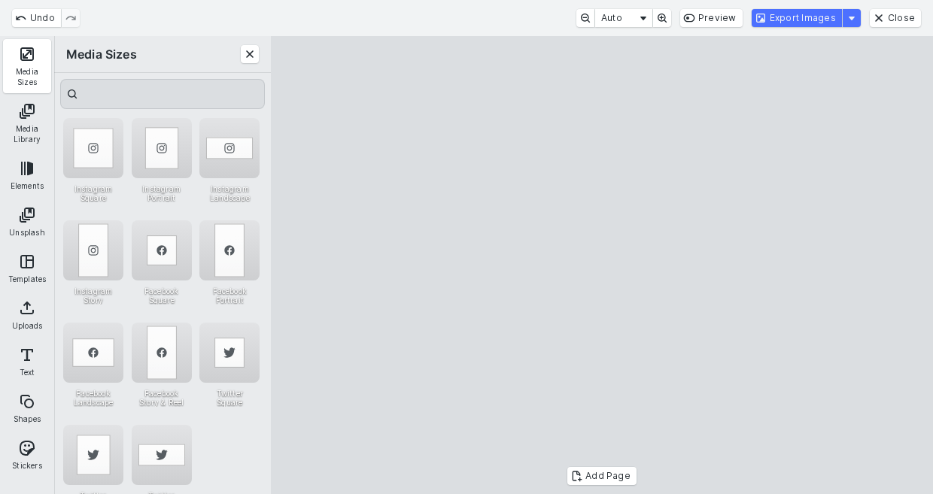
click at [602, 266] on cesdk-canvas "Editor canvas" at bounding box center [602, 266] width 0 height 0
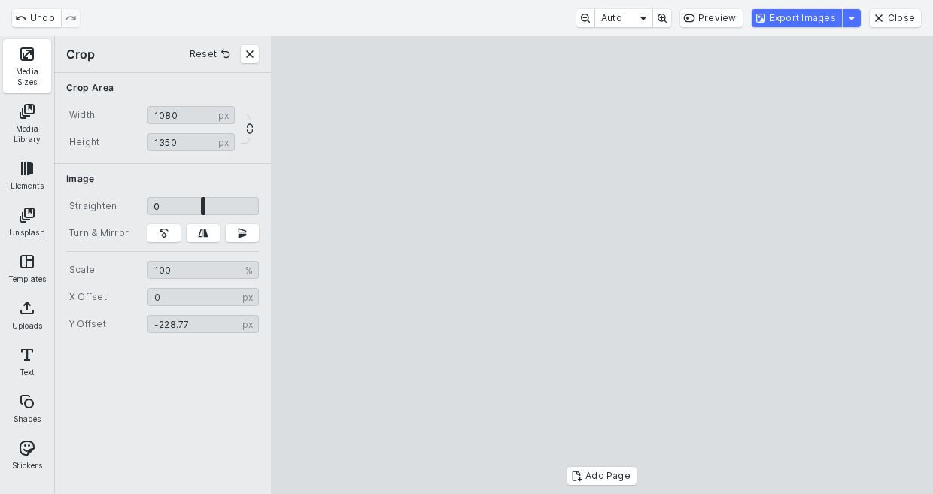
drag, startPoint x: 644, startPoint y: 251, endPoint x: 643, endPoint y: 263, distance: 12.8
click at [602, 266] on cesdk-canvas "Editor canvas" at bounding box center [602, 266] width 0 height 0
type input "*******"
click at [602, 266] on cesdk-canvas "Editor canvas" at bounding box center [602, 266] width 0 height 0
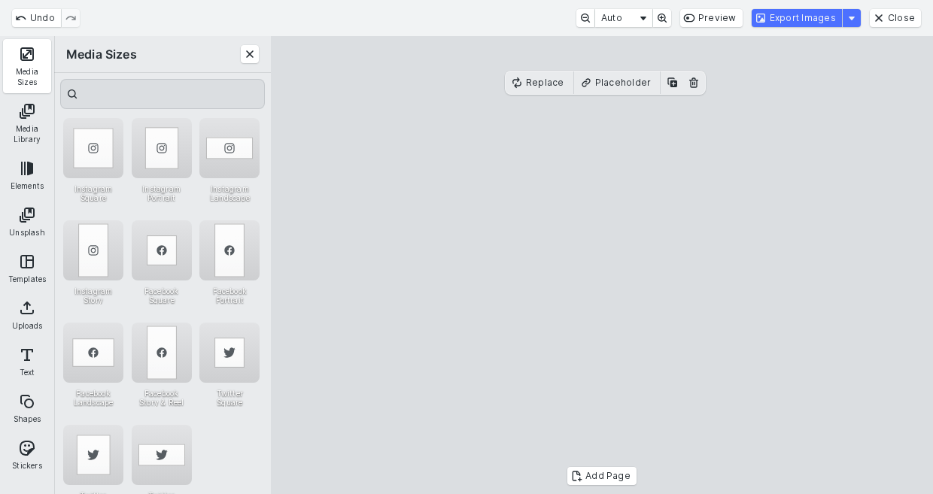
click at [602, 266] on cesdk-canvas "Editor canvas" at bounding box center [602, 266] width 0 height 0
click at [793, 20] on button "Export Images" at bounding box center [797, 18] width 90 height 18
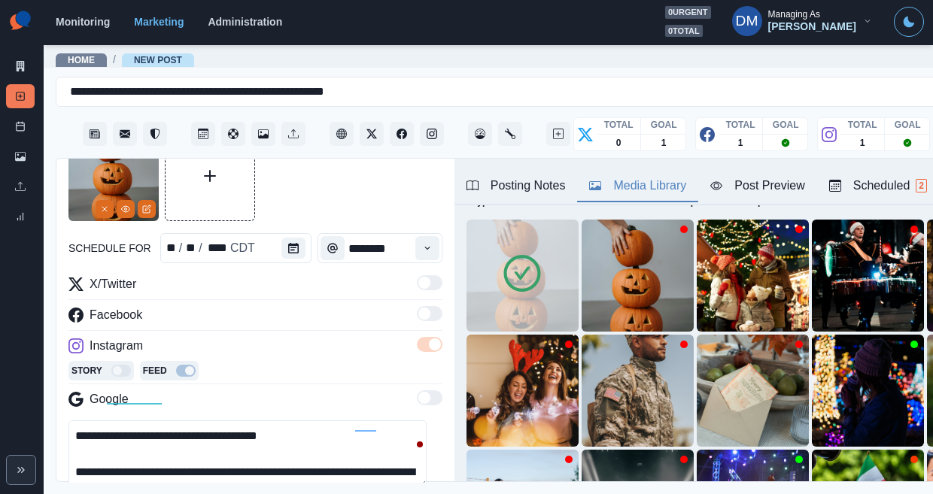
scroll to position [89, 0]
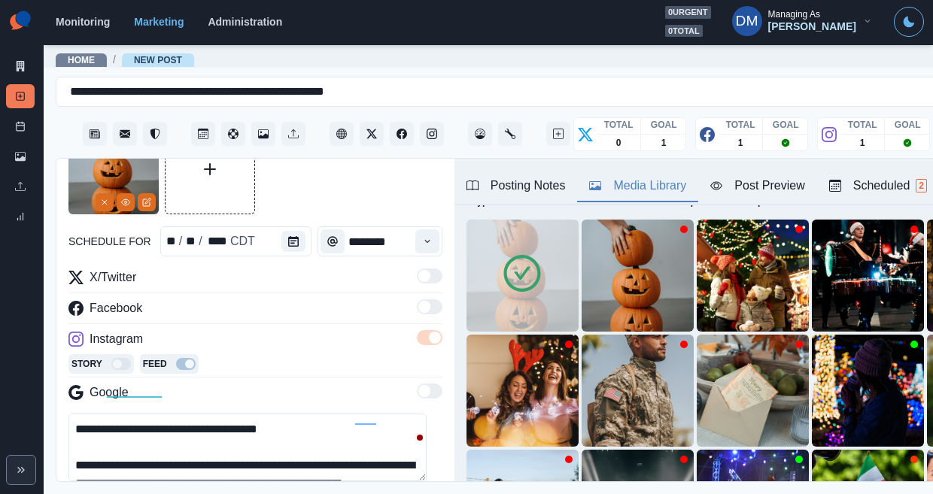
click at [332, 414] on textarea "**********" at bounding box center [247, 448] width 358 height 68
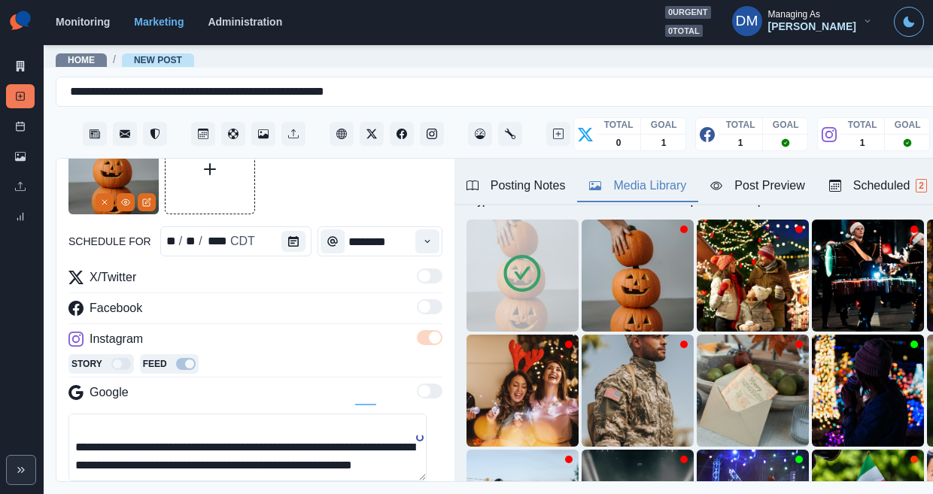
paste textarea "**********"
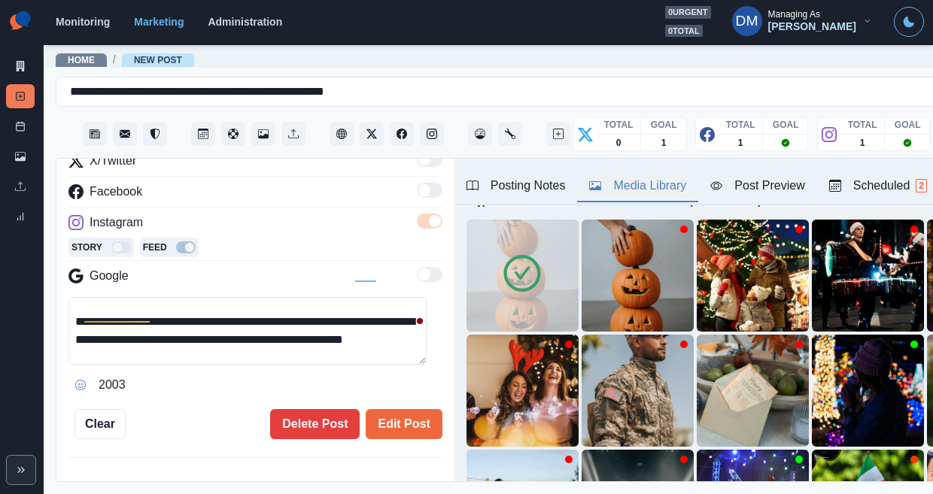
scroll to position [227, 0]
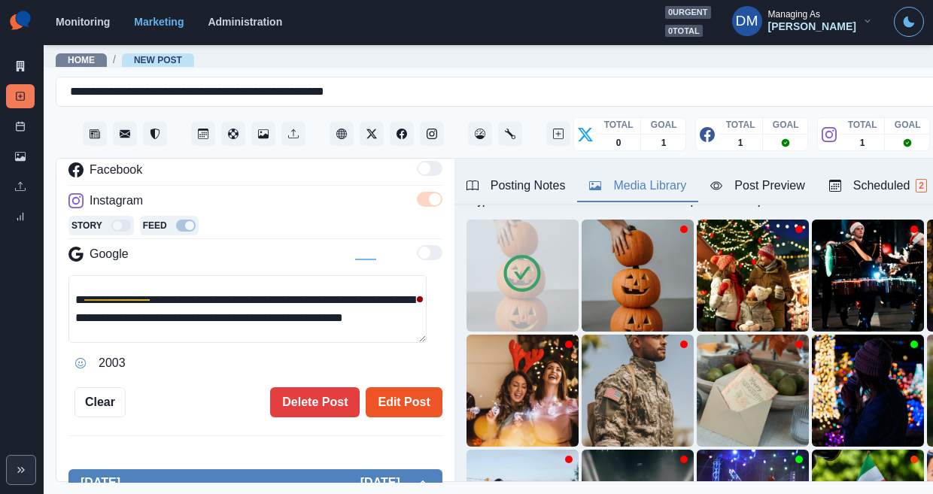
type textarea "**********"
click at [384, 388] on button "Edit Post" at bounding box center [404, 403] width 76 height 30
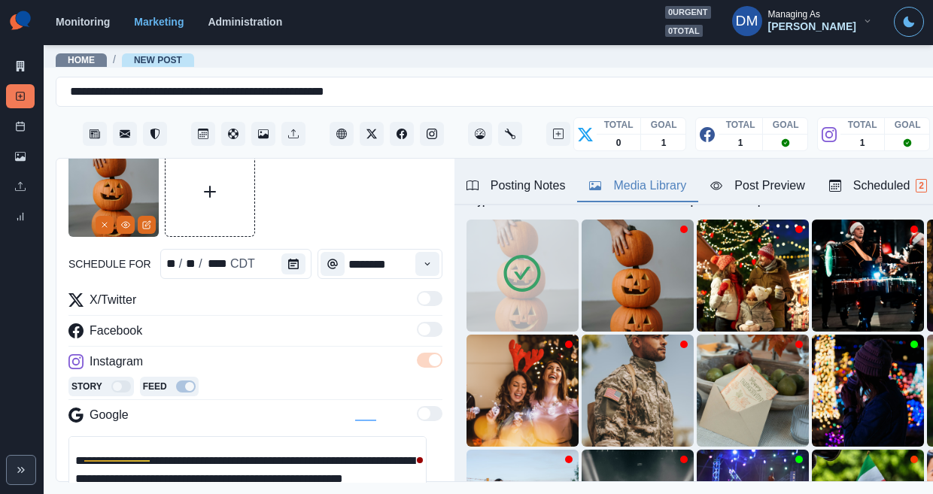
scroll to position [0, 0]
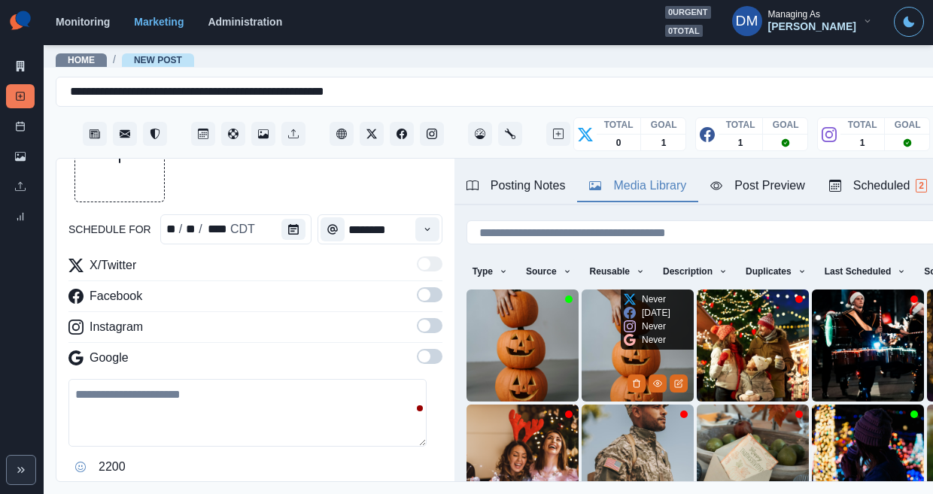
click at [582, 294] on img at bounding box center [638, 346] width 112 height 112
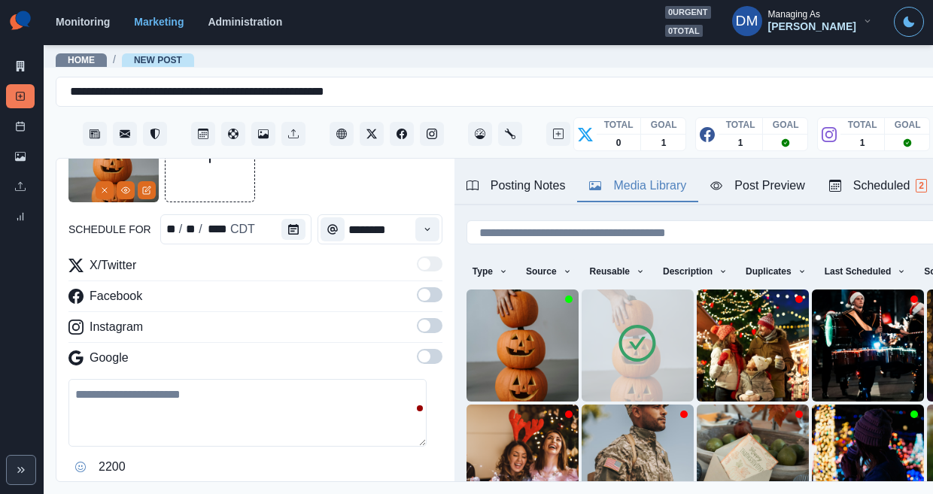
click at [582, 294] on img at bounding box center [638, 346] width 112 height 112
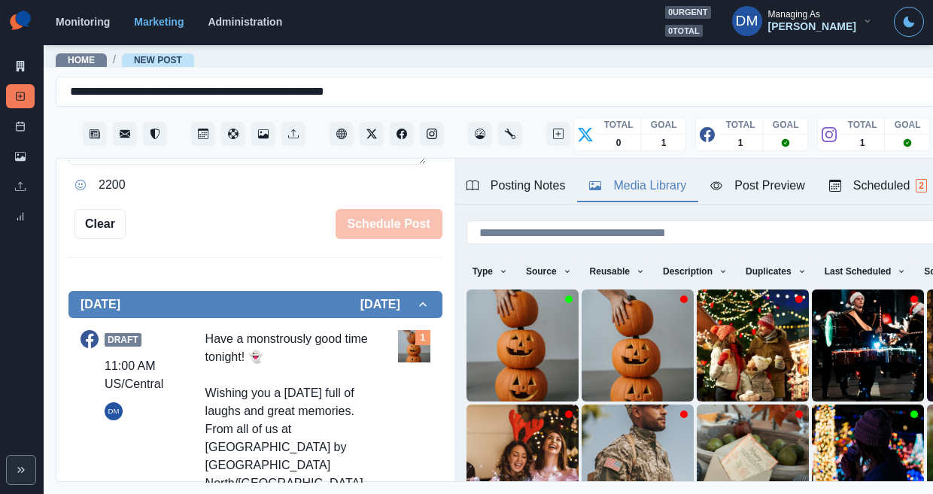
scroll to position [379, 0]
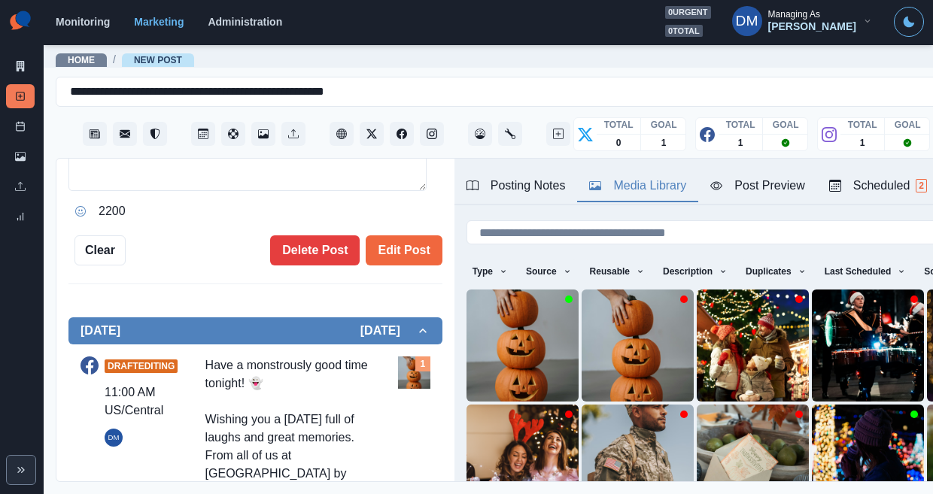
type textarea "**********"
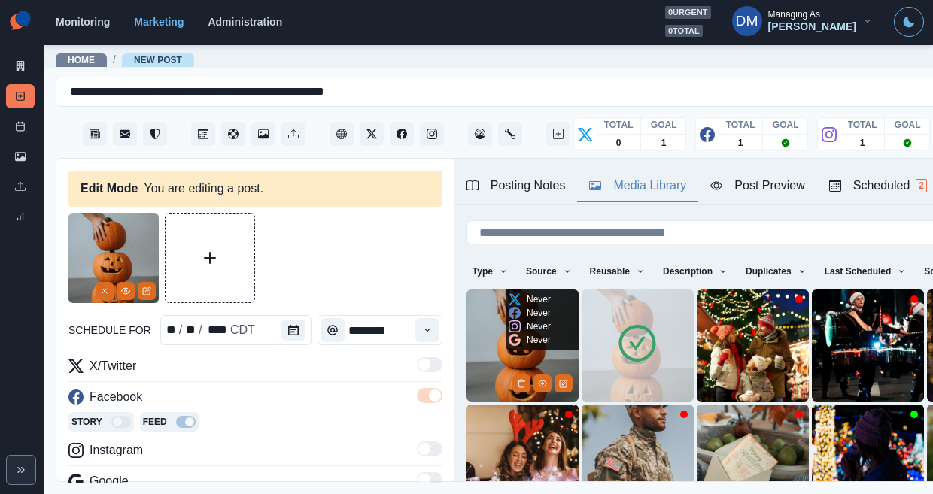
click at [467, 300] on img at bounding box center [523, 346] width 112 height 112
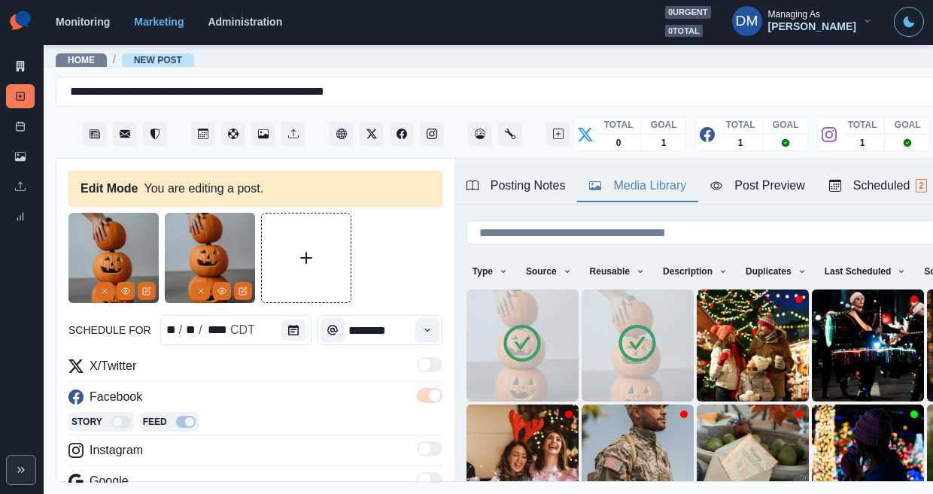
click at [597, 303] on img at bounding box center [638, 346] width 112 height 112
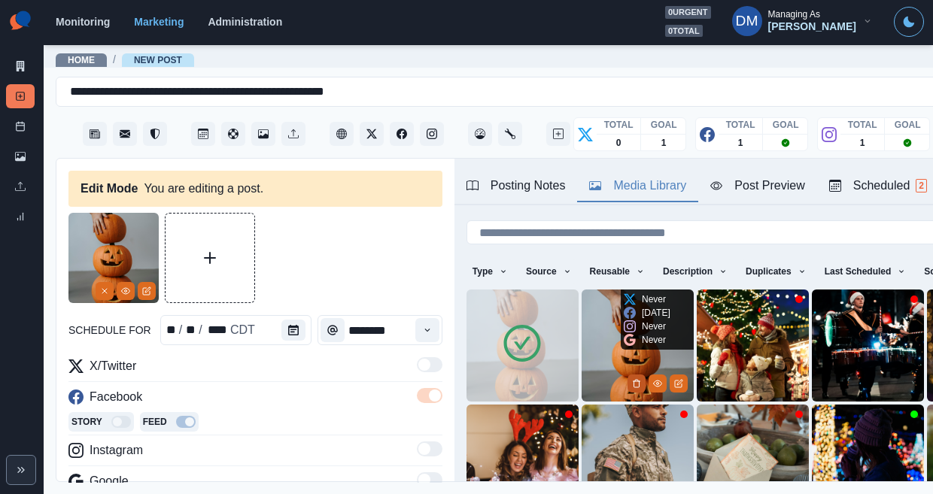
click at [628, 375] on button "Delete Media" at bounding box center [637, 384] width 18 height 18
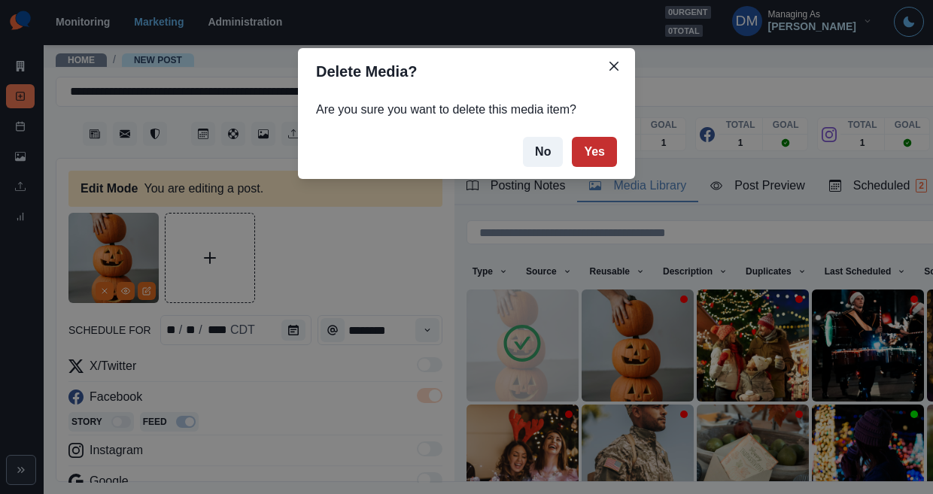
click at [572, 137] on button "Yes" at bounding box center [594, 152] width 45 height 30
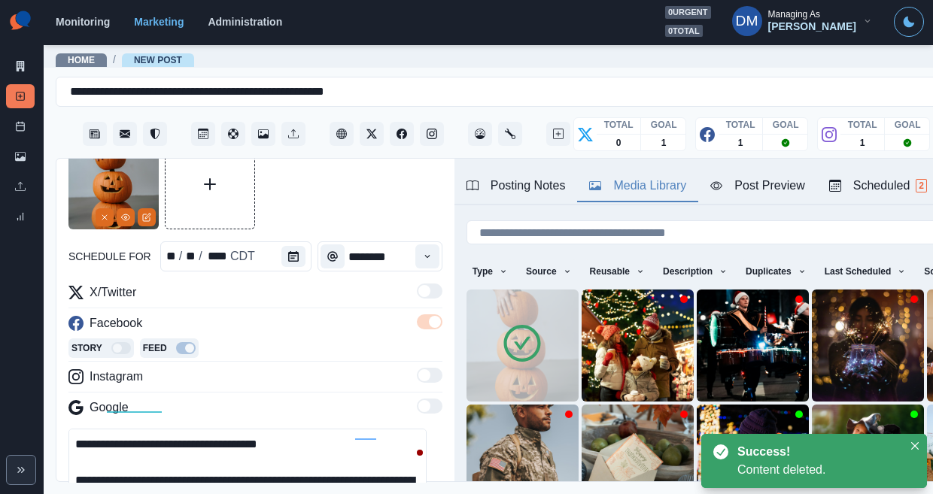
scroll to position [166, 0]
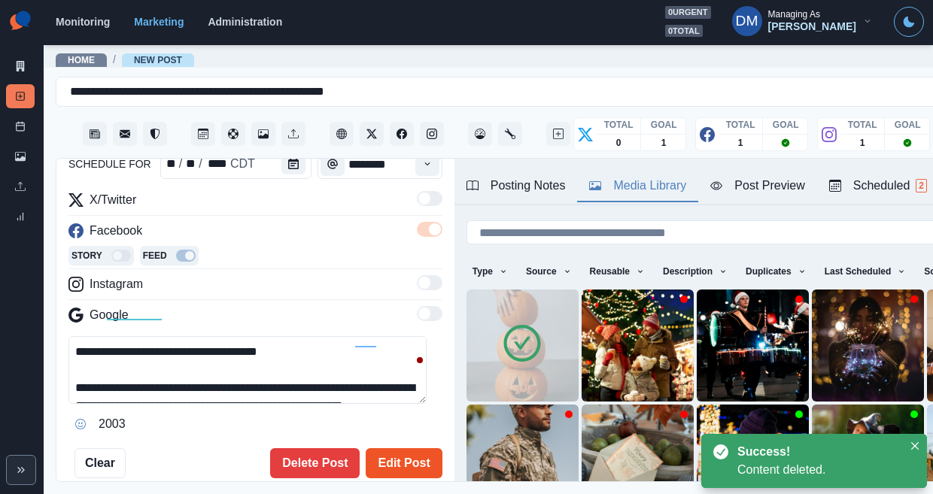
click at [396, 449] on button "Edit Post" at bounding box center [404, 464] width 76 height 30
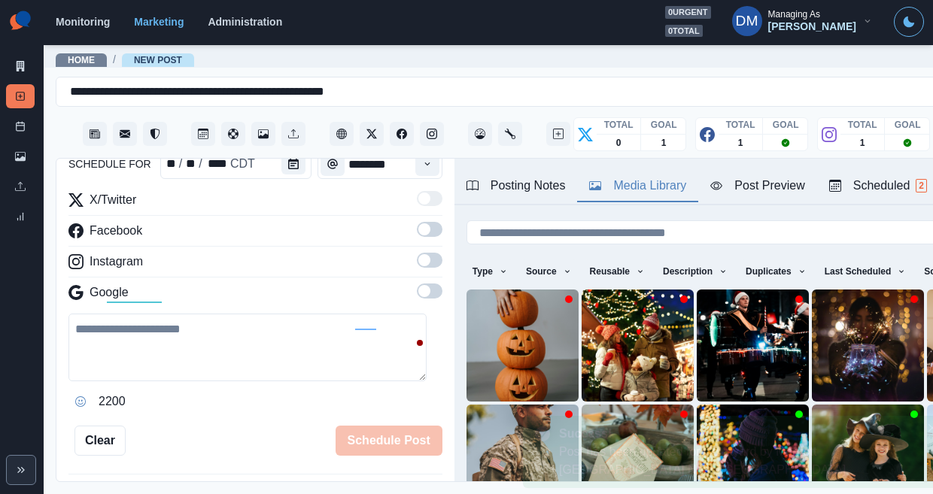
scroll to position [472, 0]
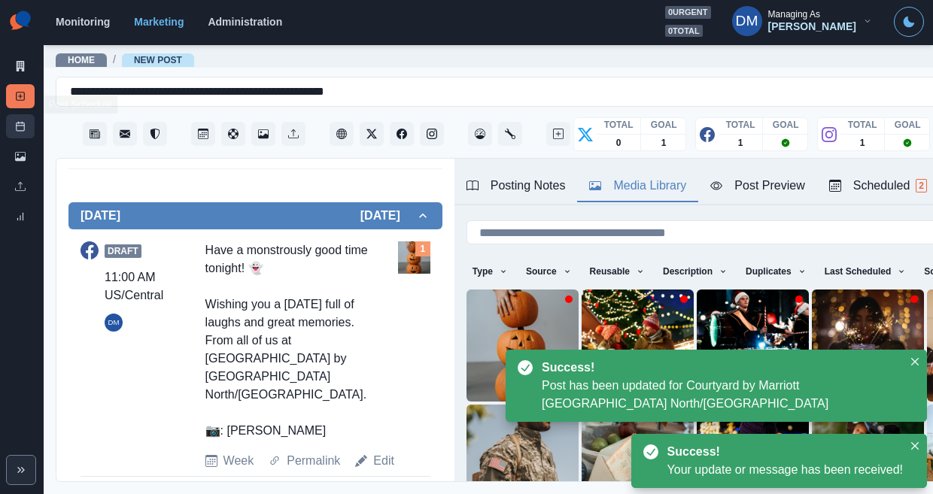
click at [29, 114] on link "Post Schedule" at bounding box center [20, 126] width 29 height 24
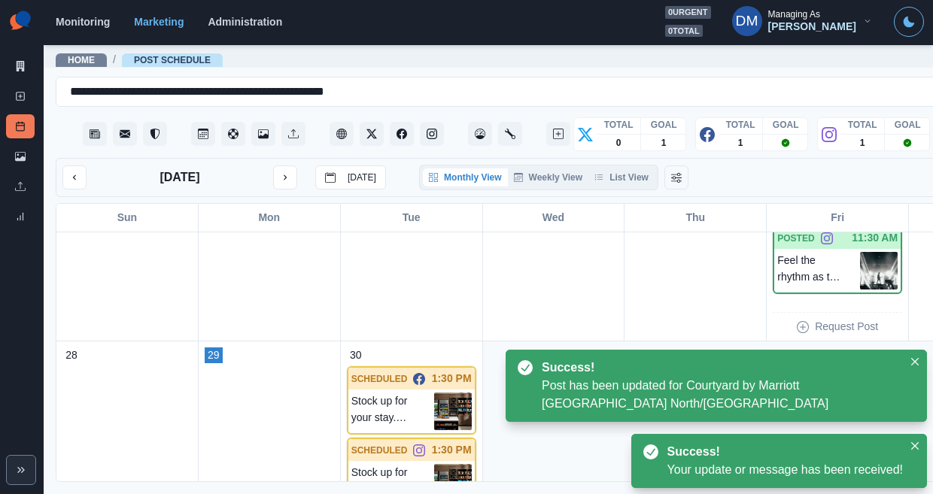
scroll to position [812, 0]
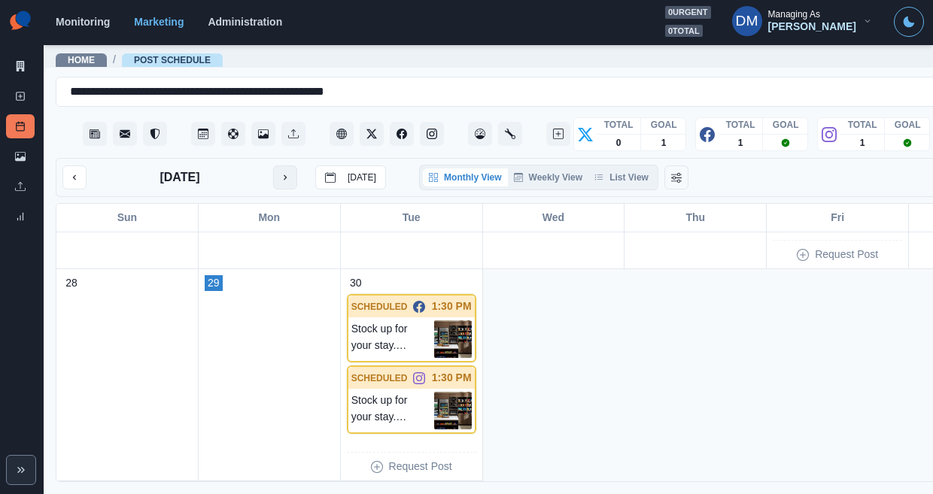
click at [273, 166] on button "next month" at bounding box center [285, 178] width 24 height 24
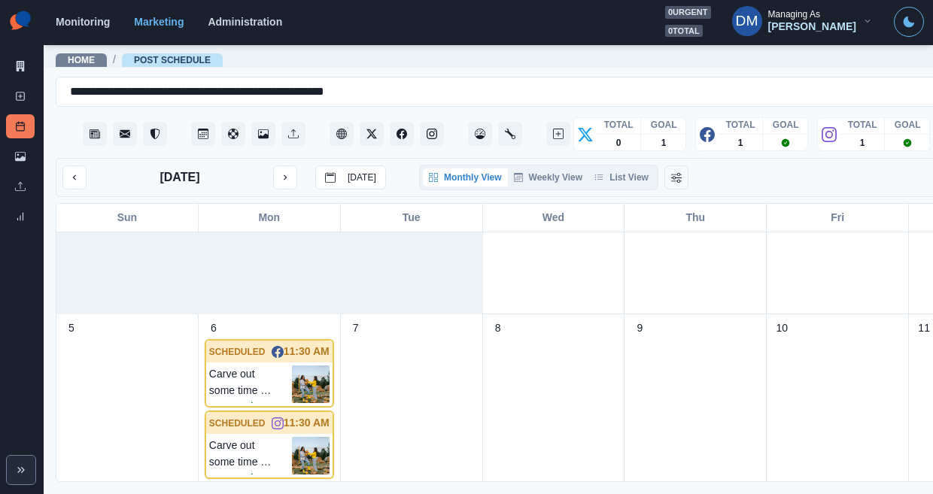
scroll to position [0, 0]
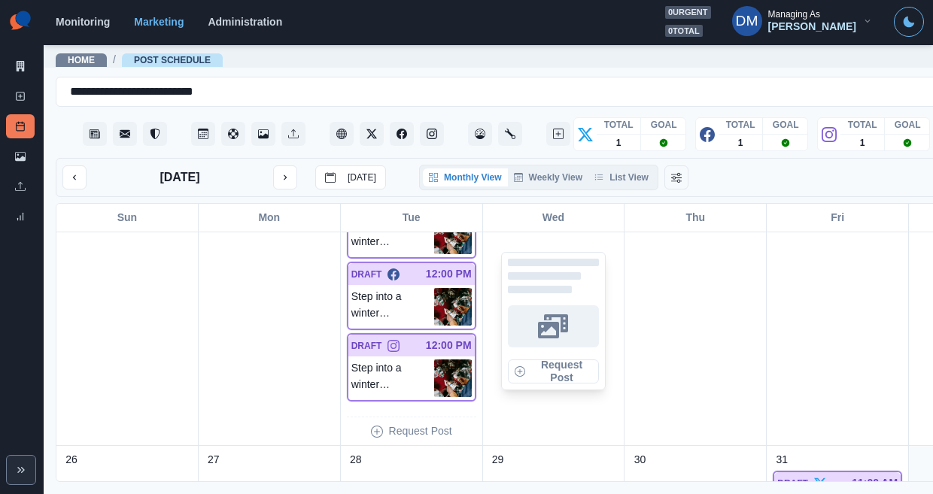
scroll to position [1154, 0]
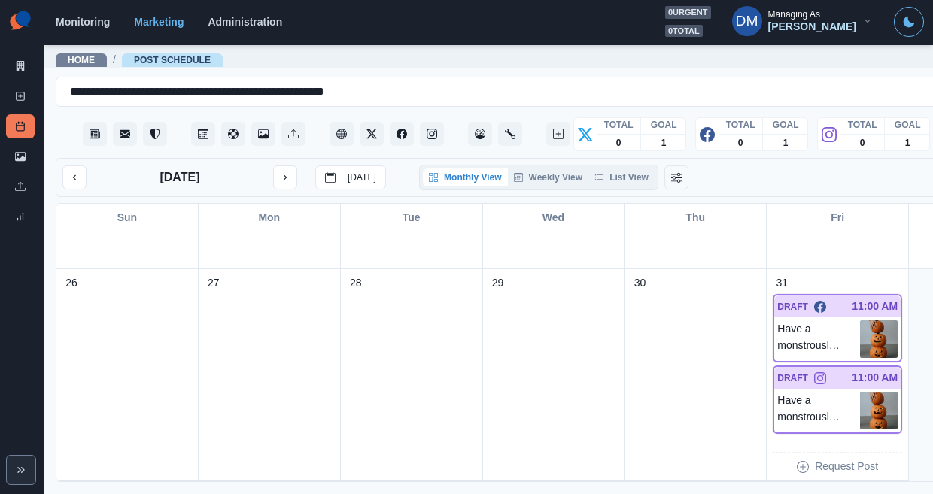
scroll to position [812, 0]
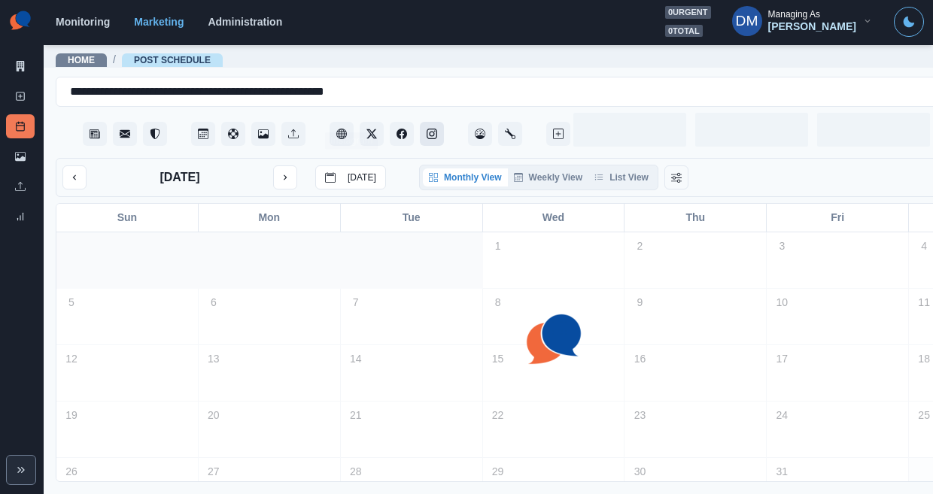
click at [427, 129] on icon "Instagram" at bounding box center [432, 134] width 11 height 11
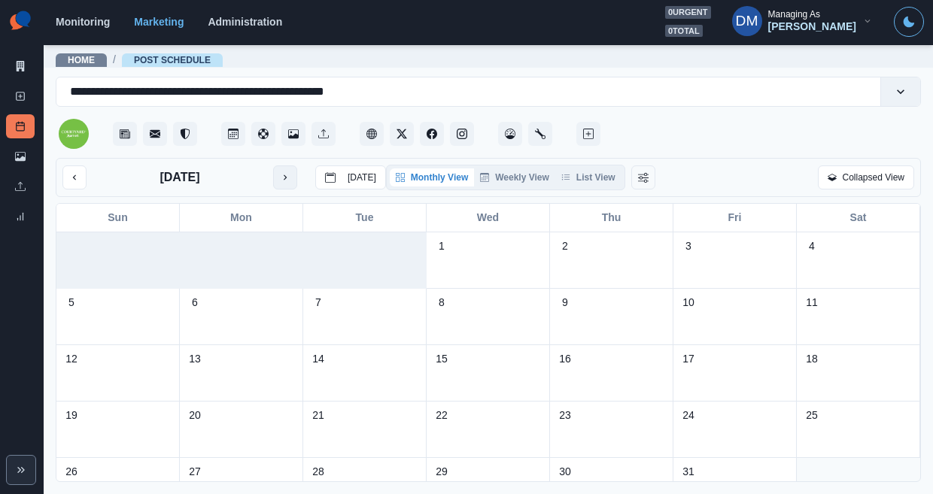
click at [280, 172] on icon "next month" at bounding box center [285, 177] width 11 height 11
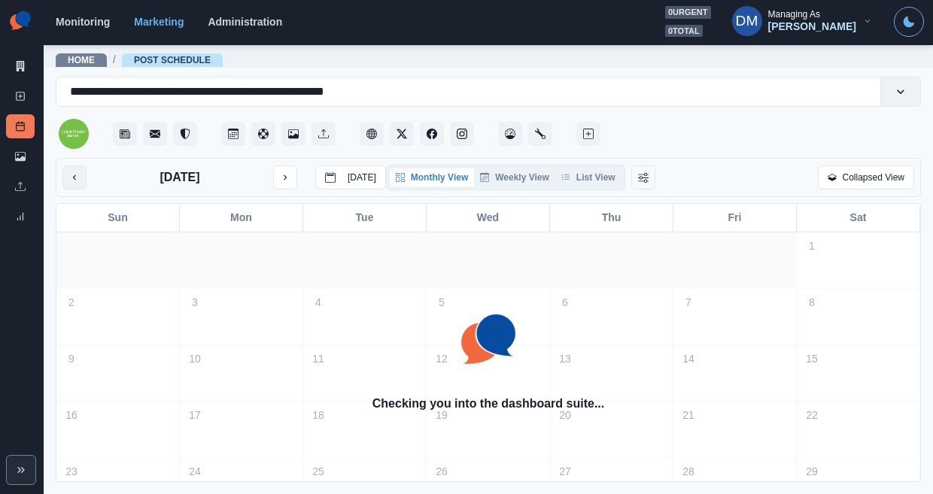
click at [73, 175] on icon "previous month" at bounding box center [74, 177] width 3 height 5
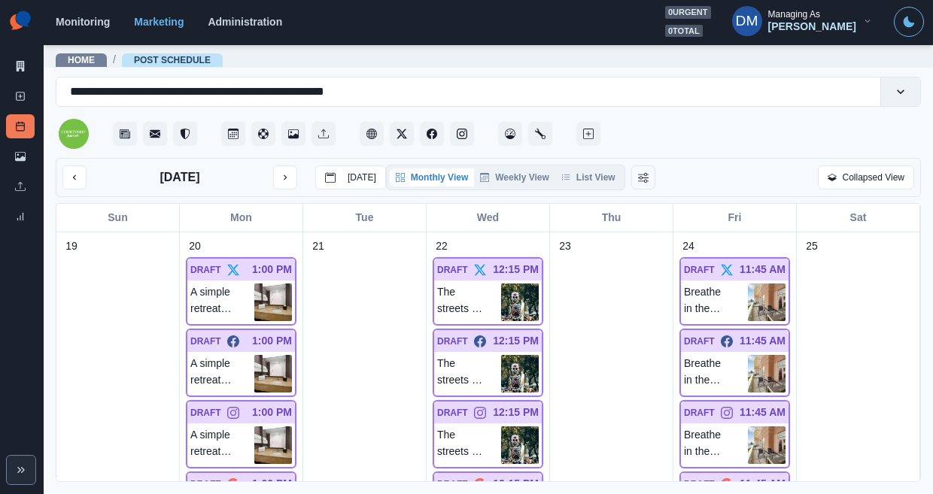
scroll to position [1056, 0]
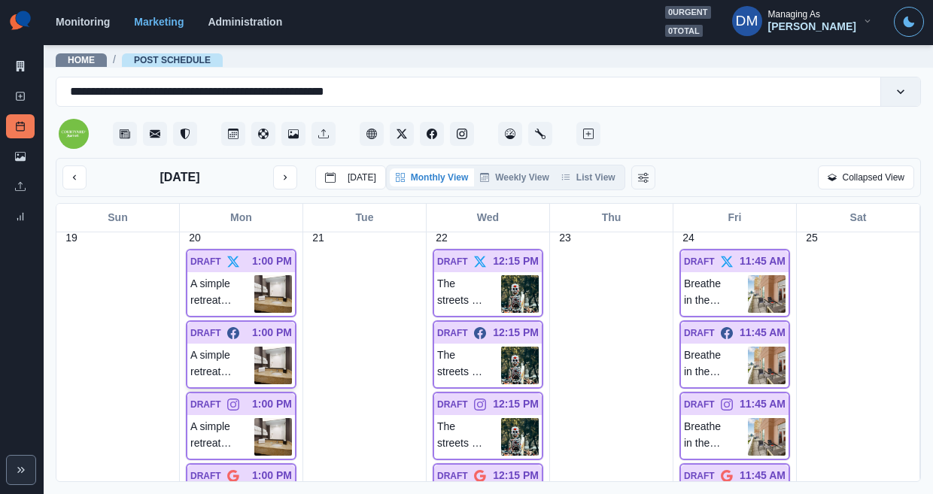
click at [265, 347] on img at bounding box center [273, 366] width 38 height 38
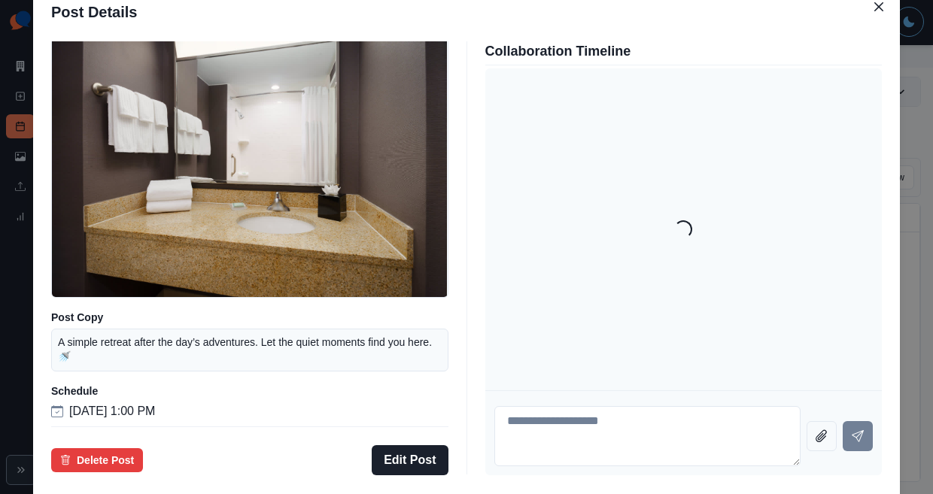
scroll to position [110, 0]
click at [93, 302] on div "Post Details Facebook Draft Media Post Copy A simple retreat after the day’s ad…" at bounding box center [466, 247] width 933 height 494
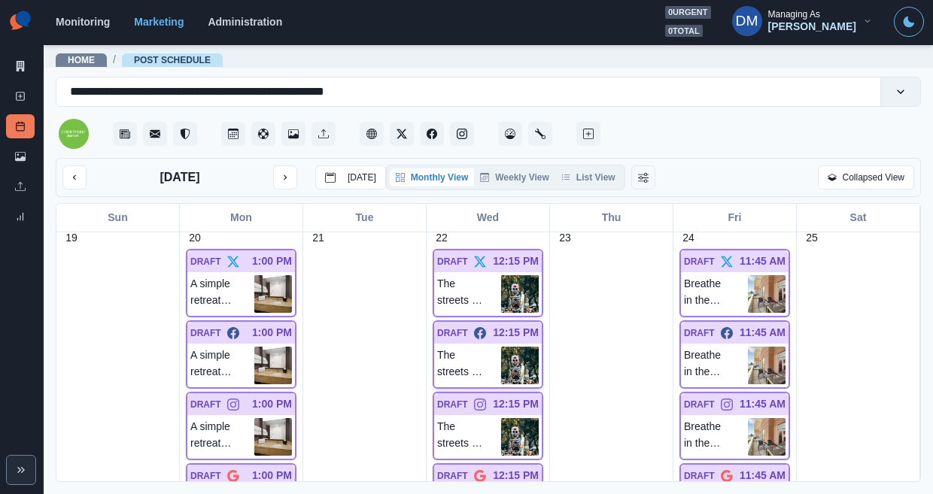
click at [523, 347] on img at bounding box center [520, 366] width 38 height 38
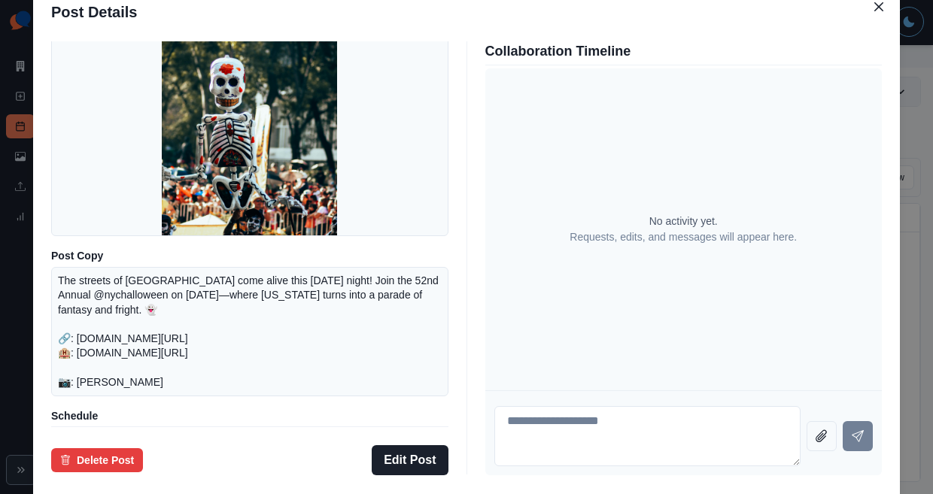
scroll to position [125, 0]
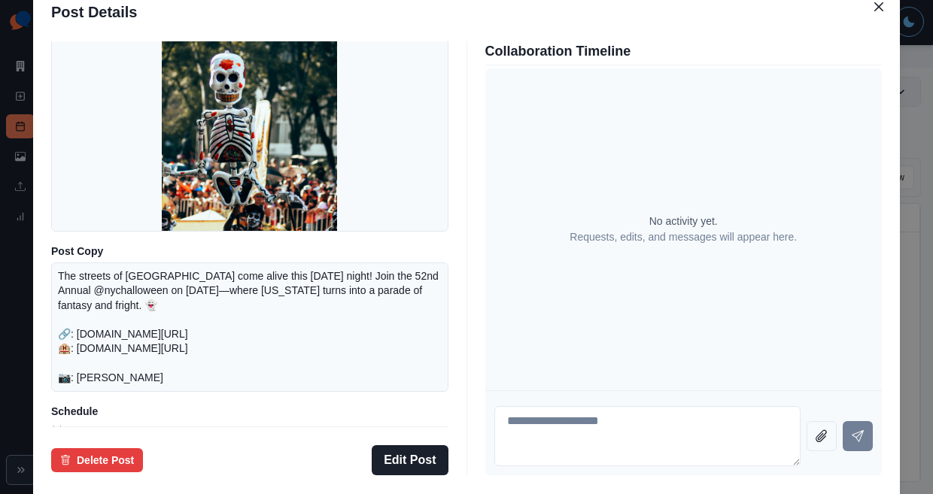
click at [97, 208] on div "Post Details Facebook Draft Media Post Copy The streets of [GEOGRAPHIC_DATA] co…" at bounding box center [466, 247] width 933 height 494
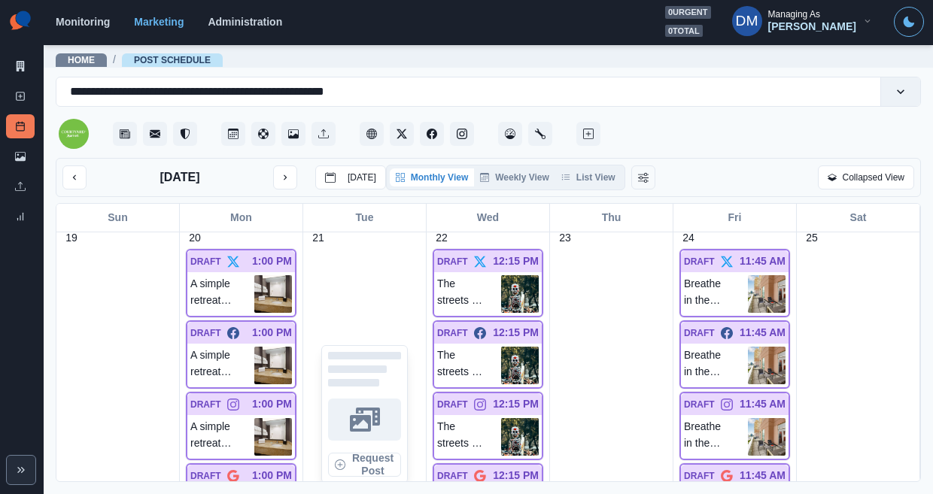
scroll to position [1071, 0]
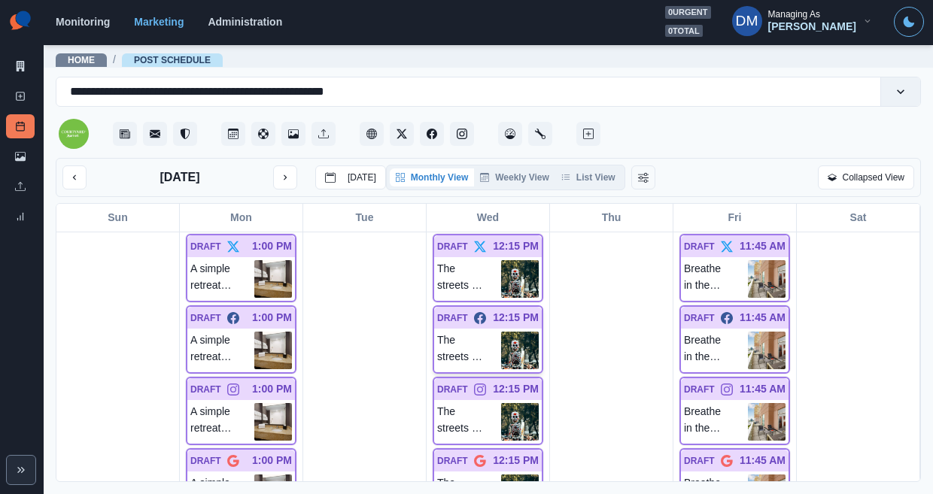
click at [518, 332] on img at bounding box center [520, 351] width 38 height 38
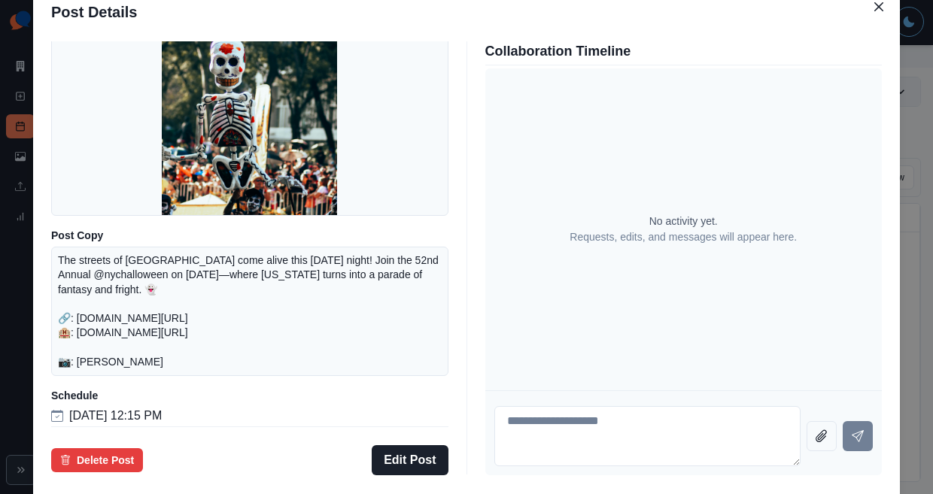
scroll to position [175, 0]
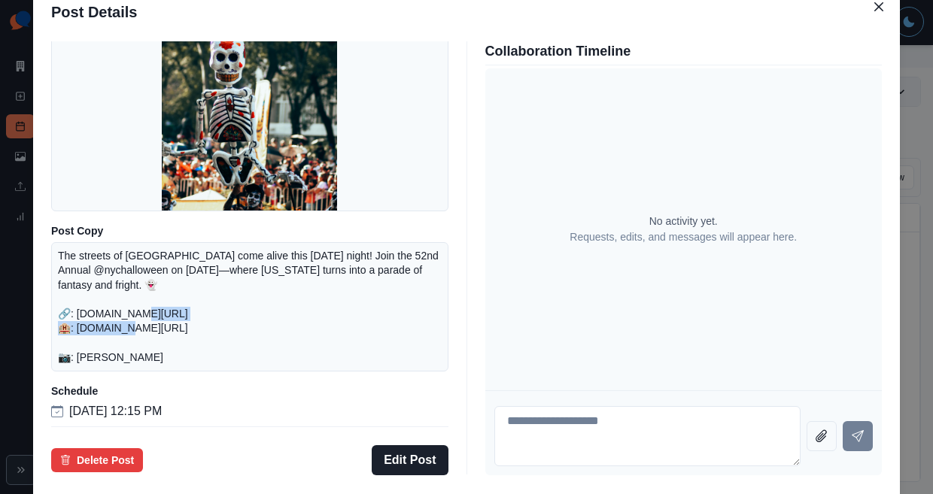
drag, startPoint x: 174, startPoint y: 297, endPoint x: 333, endPoint y: 297, distance: 159.5
click at [333, 297] on p "The streets of [GEOGRAPHIC_DATA] come alive this [DATE] night! Join the 52nd An…" at bounding box center [250, 307] width 384 height 116
copy p "[DOMAIN_NAME][URL] 🏨"
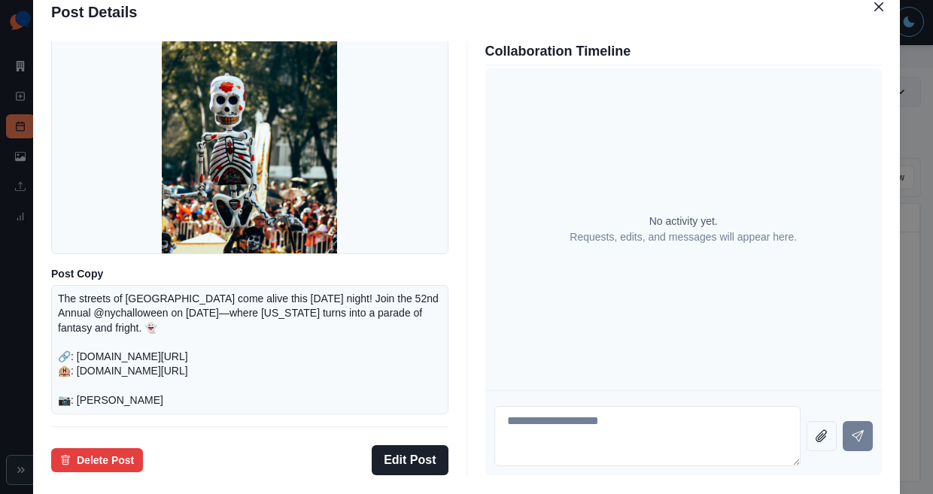
click at [75, 269] on div "Post Details Facebook Draft Media Post Copy The streets of [GEOGRAPHIC_DATA] co…" at bounding box center [466, 247] width 933 height 494
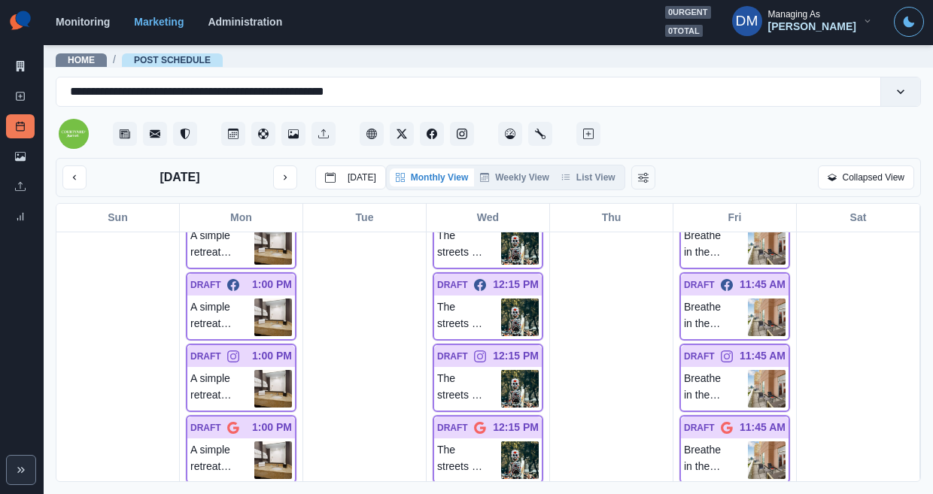
scroll to position [1101, 0]
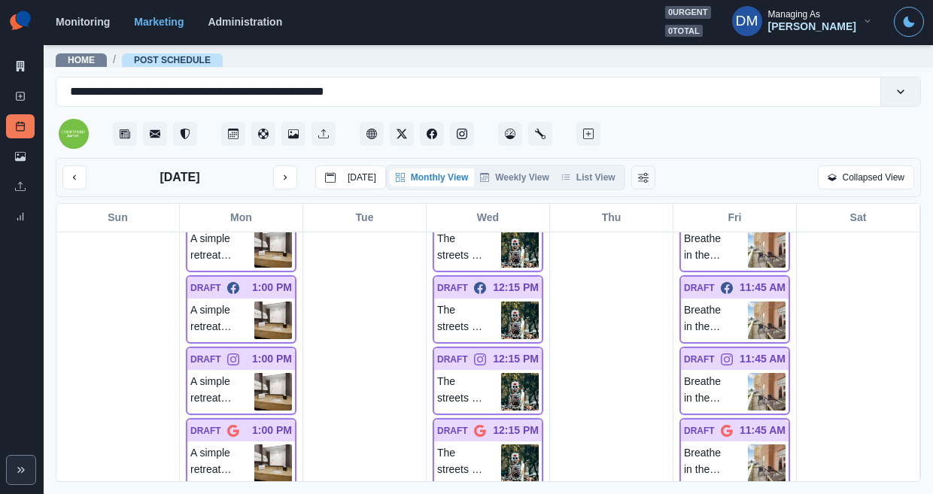
click at [491, 373] on p "The streets of [GEOGRAPHIC_DATA] come alive this [DATE] night! Join the 52nd An…" at bounding box center [469, 392] width 64 height 38
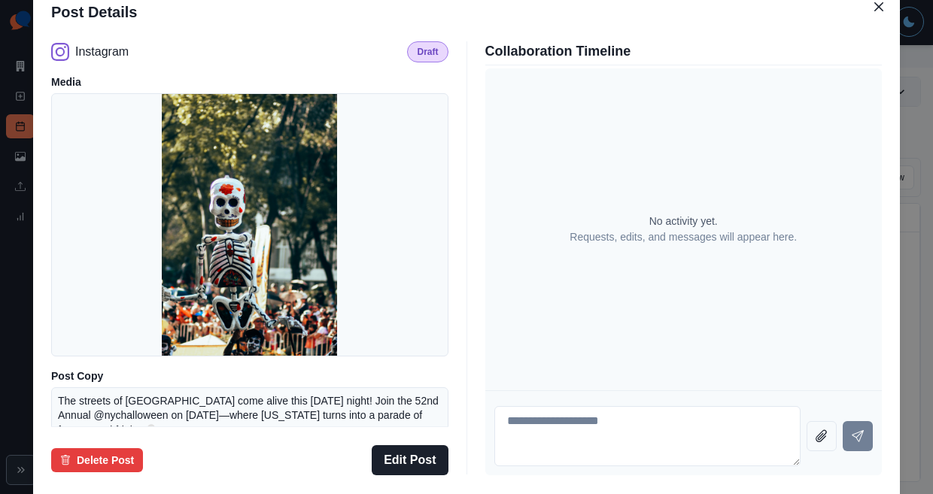
drag, startPoint x: 128, startPoint y: 287, endPoint x: 254, endPoint y: 297, distance: 126.8
click at [128, 287] on div "Post Details Instagram Draft Media Post Copy The streets of [GEOGRAPHIC_DATA] c…" at bounding box center [466, 247] width 933 height 494
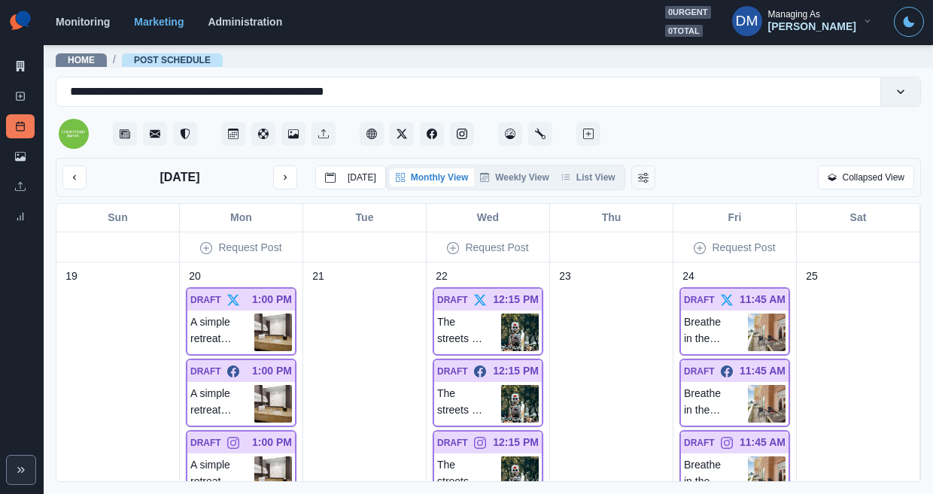
scroll to position [1014, 0]
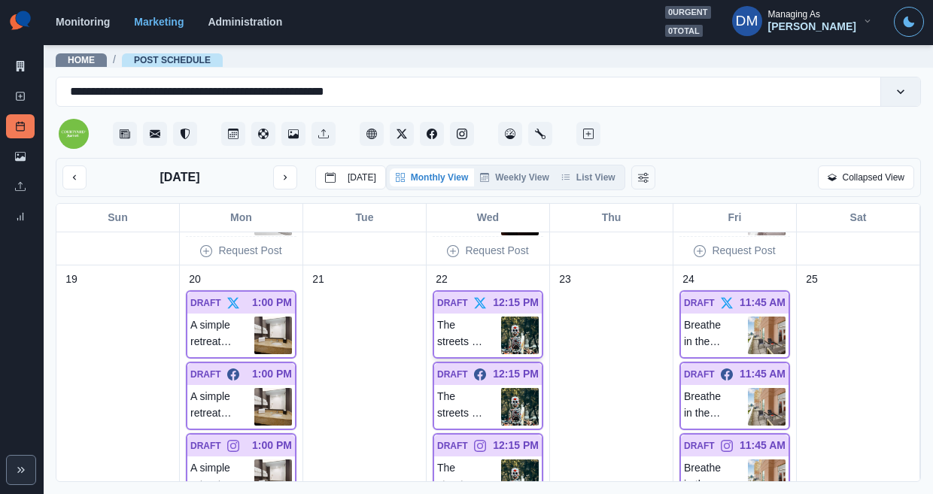
click at [519, 317] on img at bounding box center [520, 336] width 38 height 38
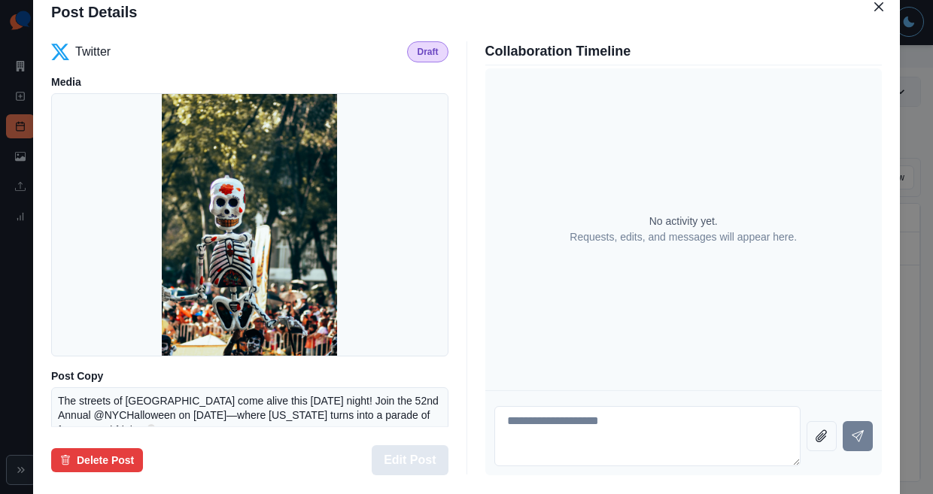
click at [418, 446] on button "Edit Post" at bounding box center [410, 461] width 76 height 30
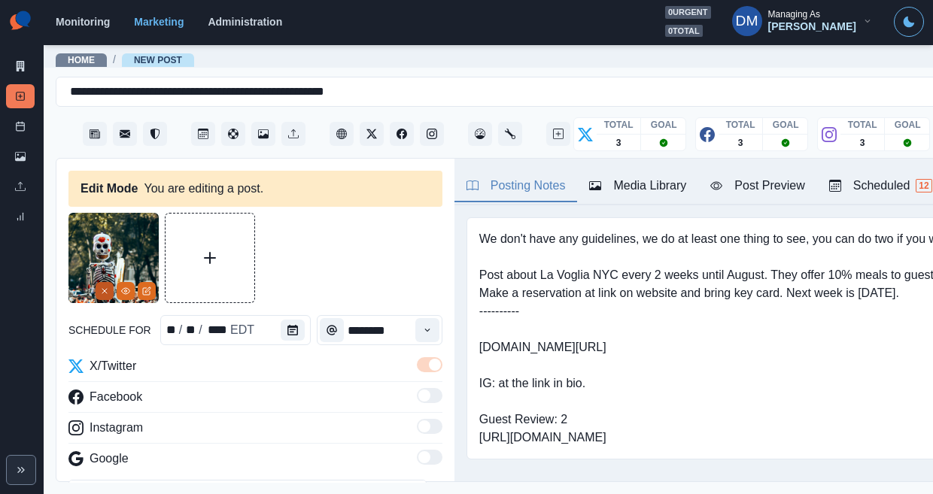
click at [109, 282] on button "Remove" at bounding box center [105, 291] width 18 height 18
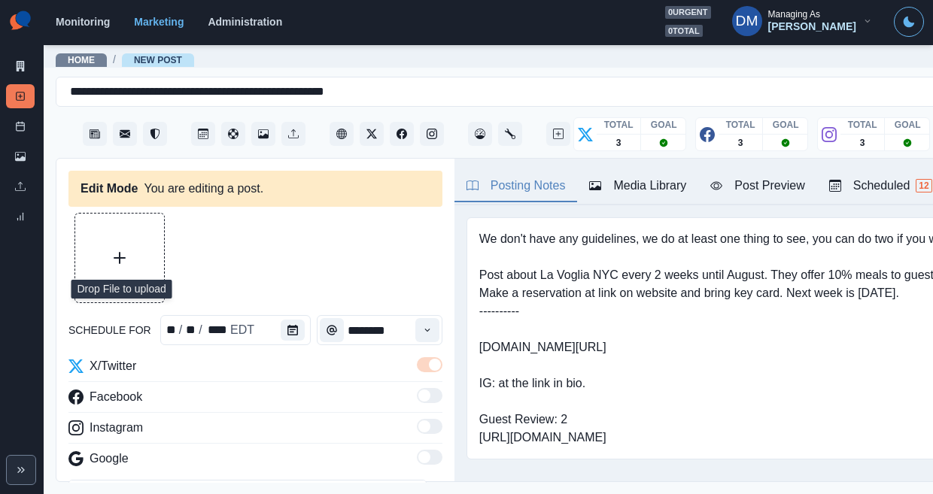
click at [126, 232] on button "Upload Media" at bounding box center [119, 258] width 89 height 89
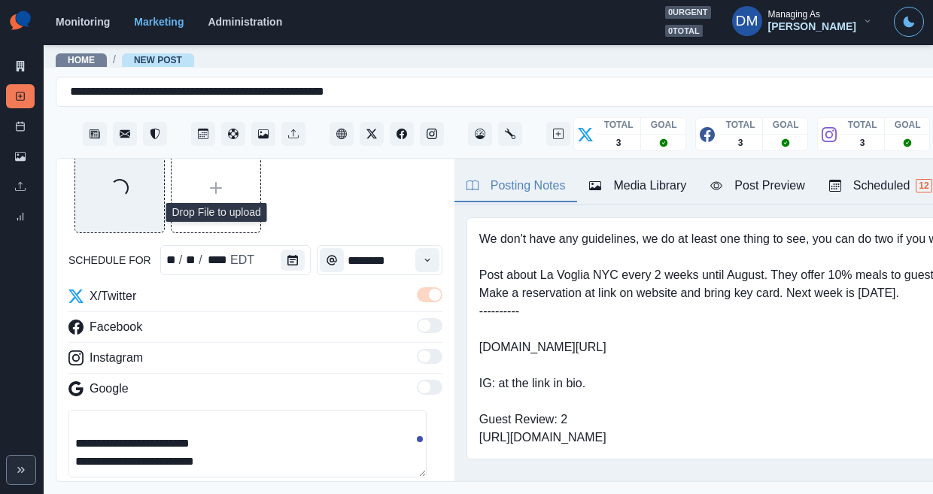
scroll to position [82, 0]
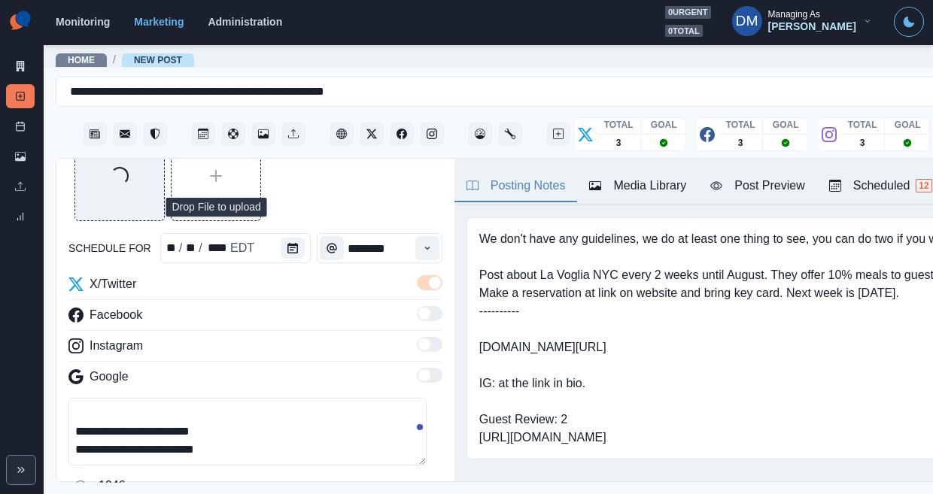
drag, startPoint x: 84, startPoint y: 388, endPoint x: 193, endPoint y: 388, distance: 109.1
click at [193, 398] on textarea "**********" at bounding box center [247, 432] width 358 height 68
paste textarea "**"
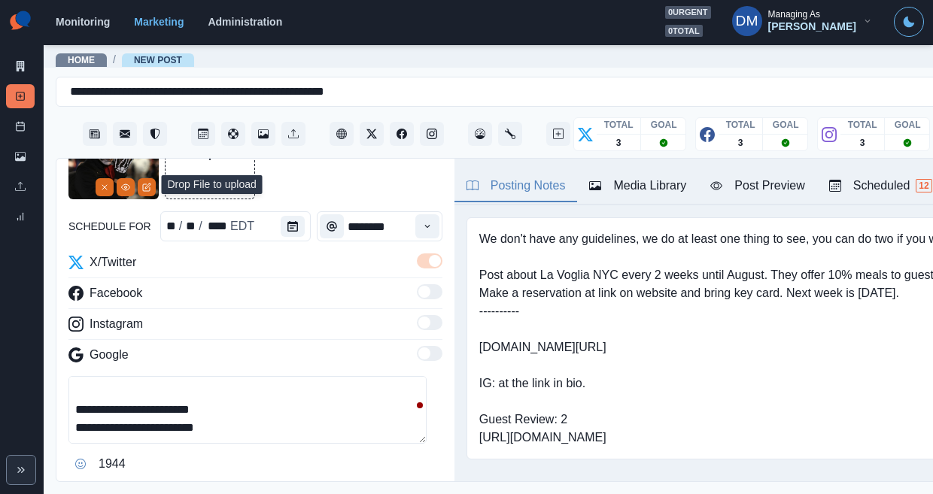
scroll to position [105, 0]
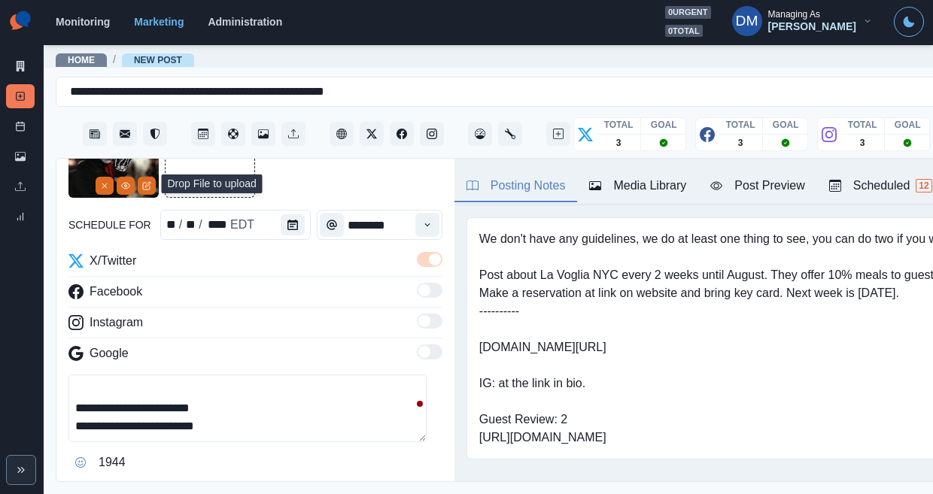
drag, startPoint x: 175, startPoint y: 360, endPoint x: 59, endPoint y: 363, distance: 116.7
click at [58, 363] on div "**********" at bounding box center [255, 321] width 398 height 324
type textarea "**********"
click at [377, 487] on button "Edit Post" at bounding box center [404, 502] width 76 height 30
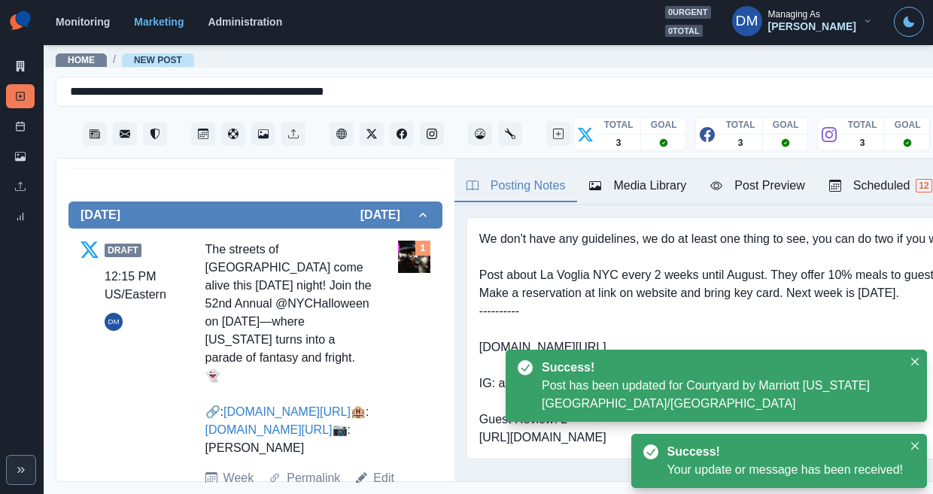
scroll to position [499, 0]
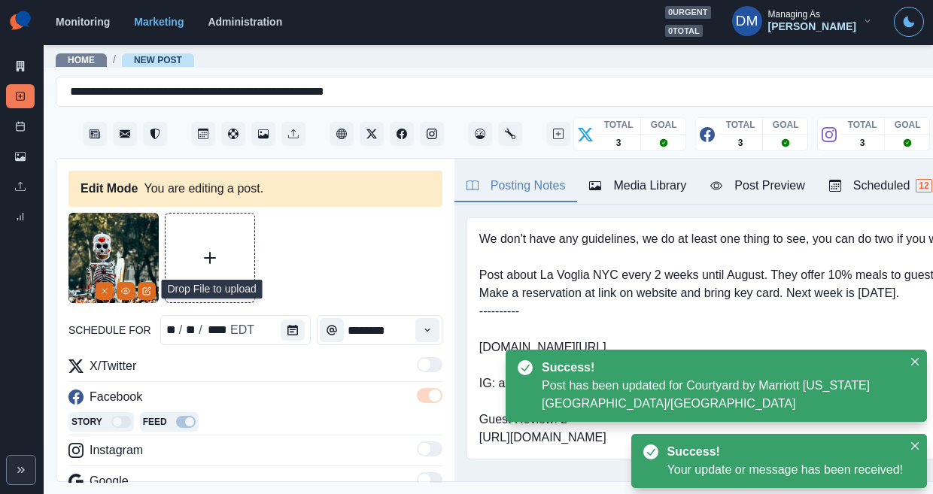
click at [589, 177] on div "Media Library" at bounding box center [637, 186] width 97 height 18
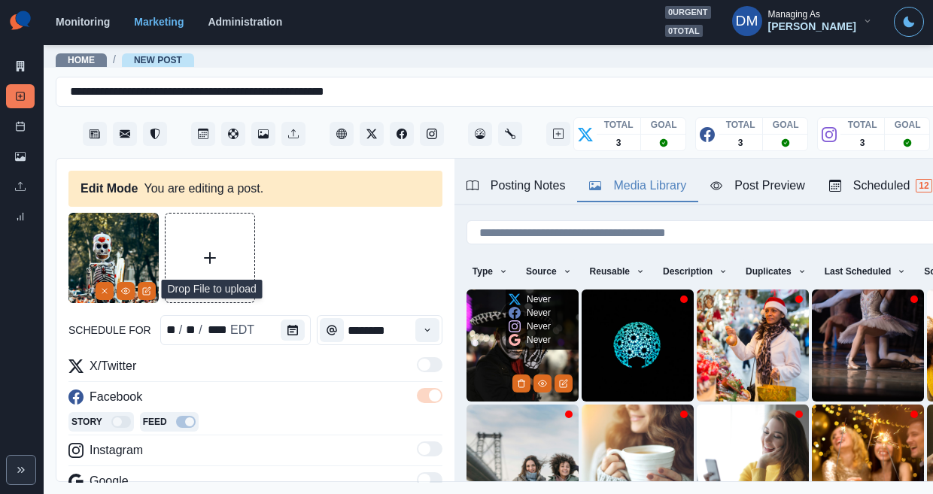
click at [467, 301] on img at bounding box center [523, 346] width 112 height 112
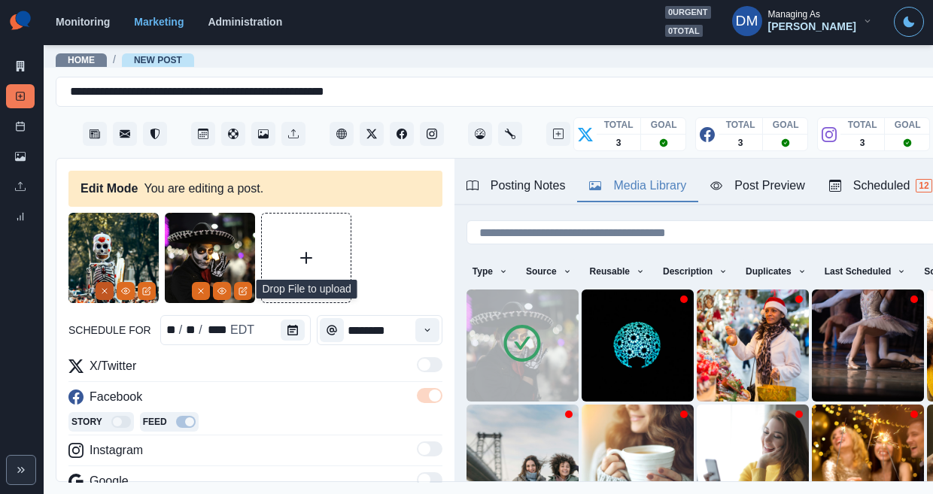
click at [113, 282] on button "Remove" at bounding box center [105, 291] width 18 height 18
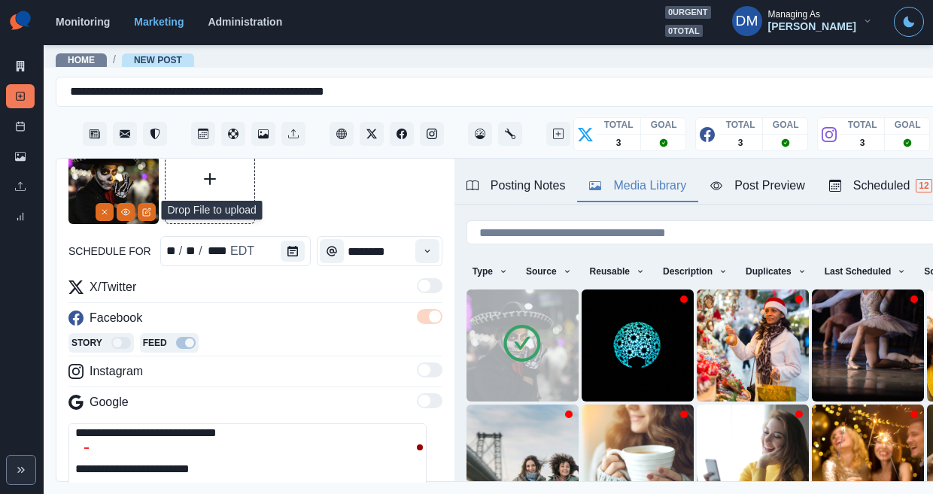
scroll to position [53, 0]
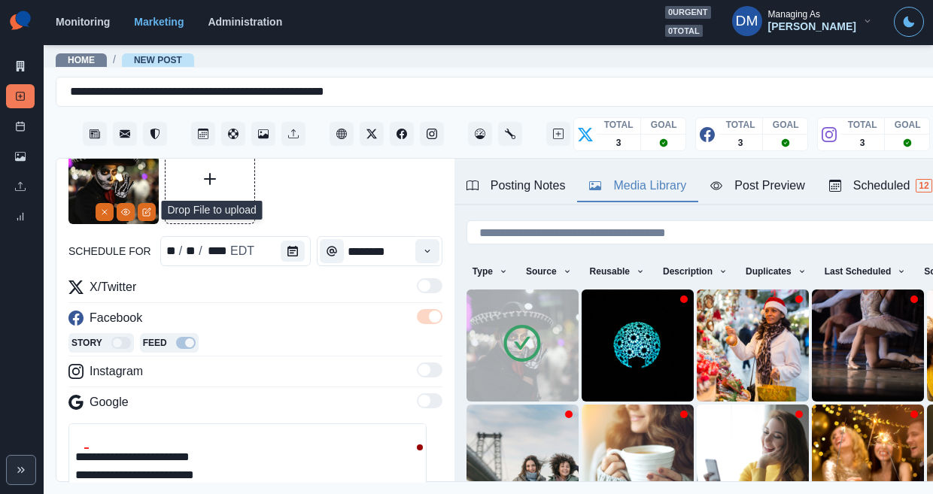
drag, startPoint x: 187, startPoint y: 404, endPoint x: 58, endPoint y: 404, distance: 128.7
click at [57, 404] on div "**********" at bounding box center [255, 321] width 398 height 324
paste textarea "**"
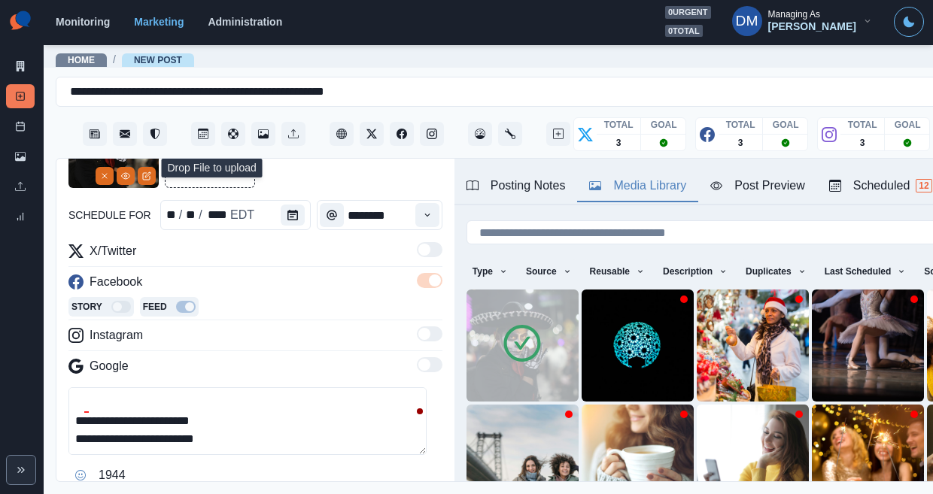
scroll to position [129, 0]
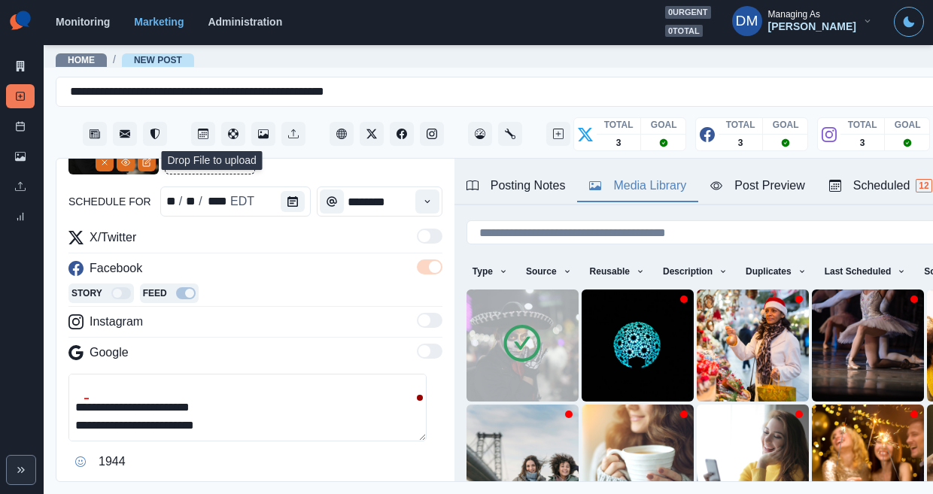
type textarea "**********"
click at [382, 486] on button "Edit Post" at bounding box center [404, 501] width 76 height 30
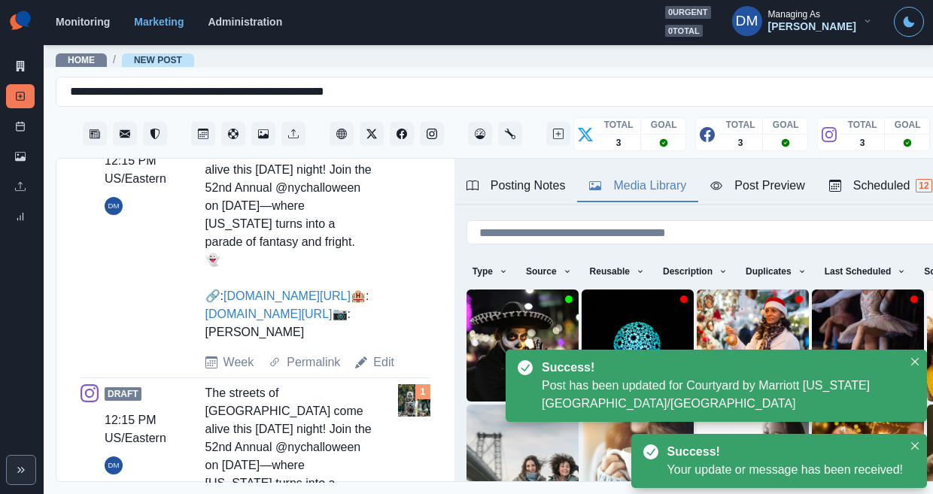
scroll to position [783, 0]
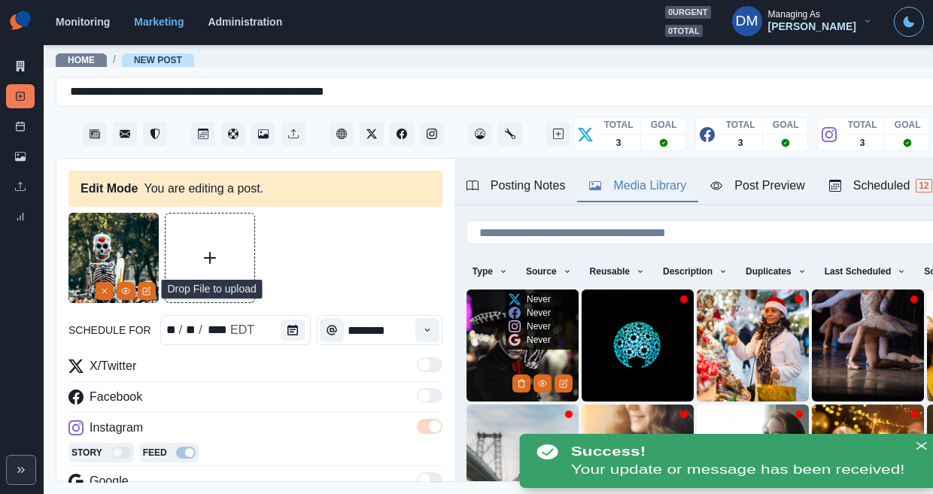
click at [467, 290] on img at bounding box center [523, 346] width 112 height 112
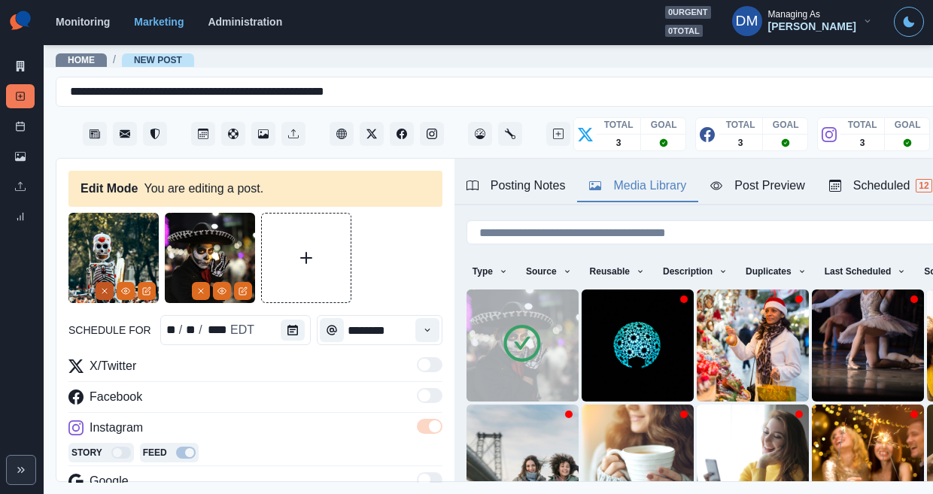
click at [109, 287] on icon "Remove" at bounding box center [104, 291] width 9 height 9
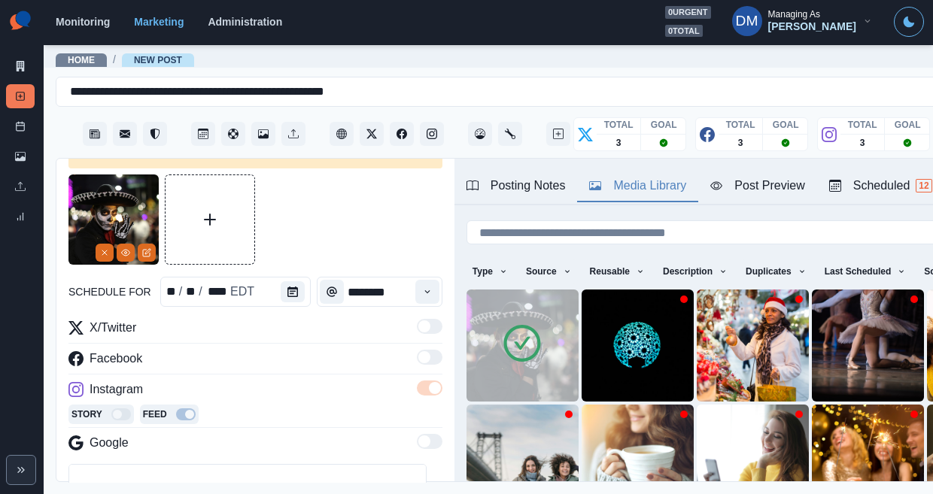
scroll to position [47, 0]
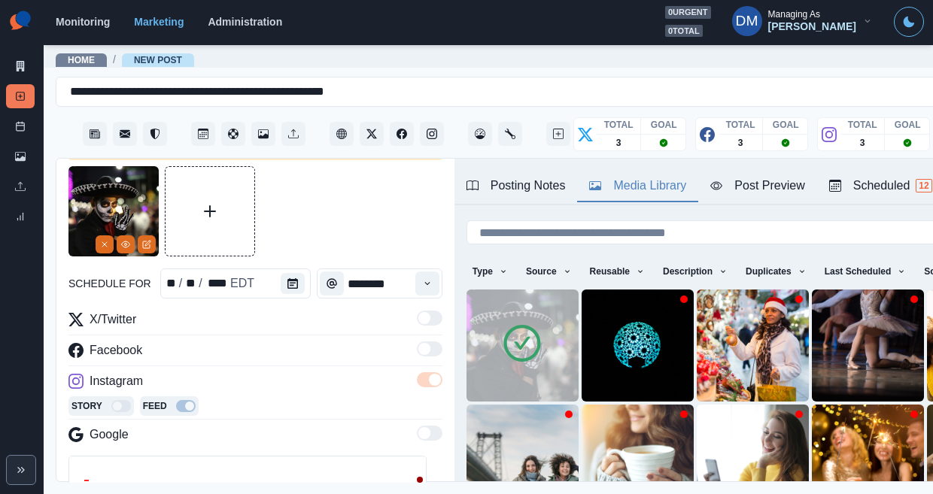
drag, startPoint x: 159, startPoint y: 446, endPoint x: -2, endPoint y: 440, distance: 161.2
click at [0, 440] on html "**********" at bounding box center [466, 247] width 933 height 494
paste textarea "**"
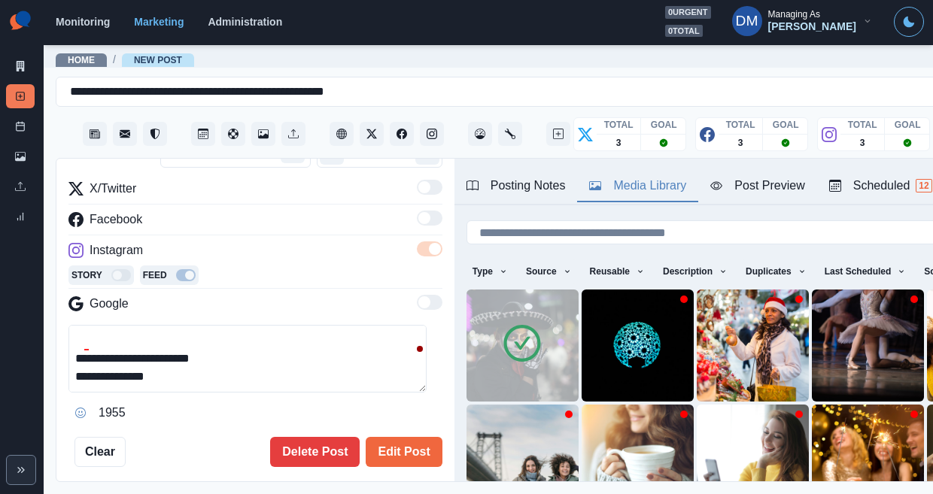
scroll to position [203, 0]
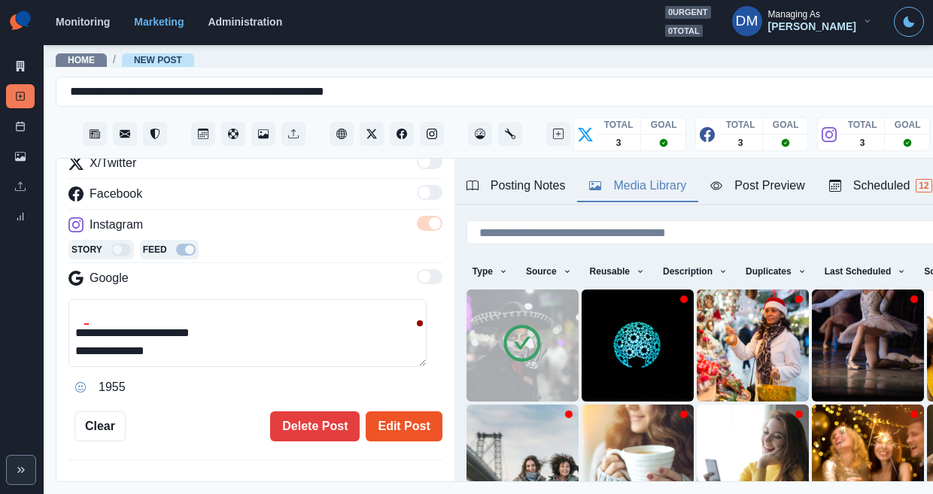
type textarea "**********"
click at [386, 412] on button "Edit Post" at bounding box center [404, 427] width 76 height 30
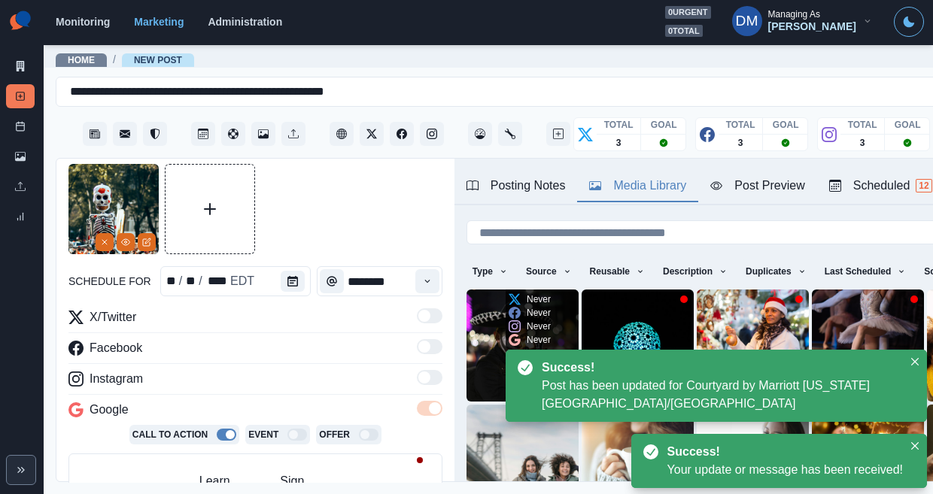
click at [467, 294] on img at bounding box center [523, 346] width 112 height 112
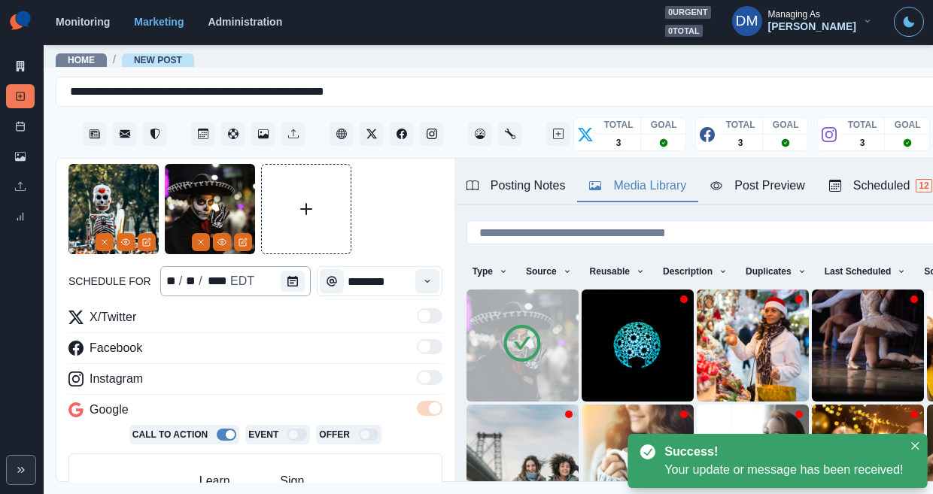
drag, startPoint x: 111, startPoint y: 212, endPoint x: 136, endPoint y: 263, distance: 56.2
click at [109, 238] on icon "Remove" at bounding box center [104, 242] width 9 height 9
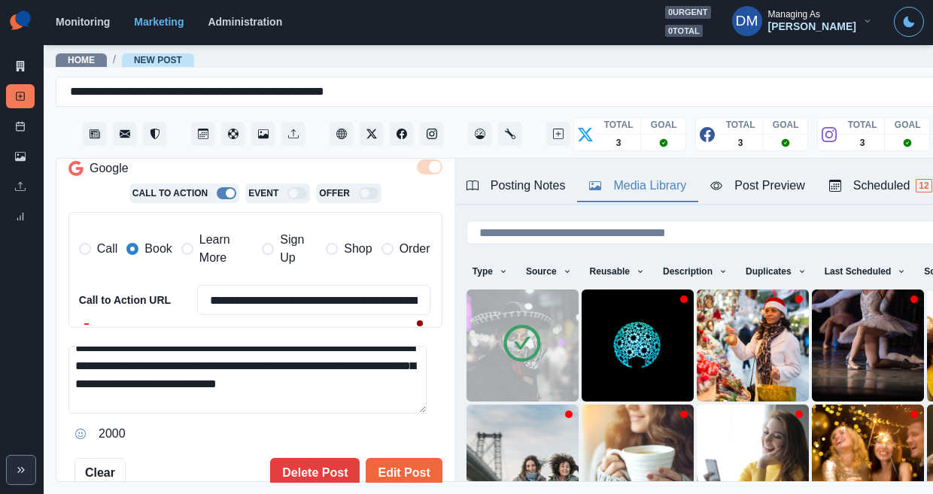
drag, startPoint x: 175, startPoint y: 287, endPoint x: 62, endPoint y: 287, distance: 113.6
click at [62, 287] on div "**********" at bounding box center [255, 321] width 398 height 324
paste textarea "**"
type textarea "**********"
click at [377, 458] on button "Edit Post" at bounding box center [404, 473] width 76 height 30
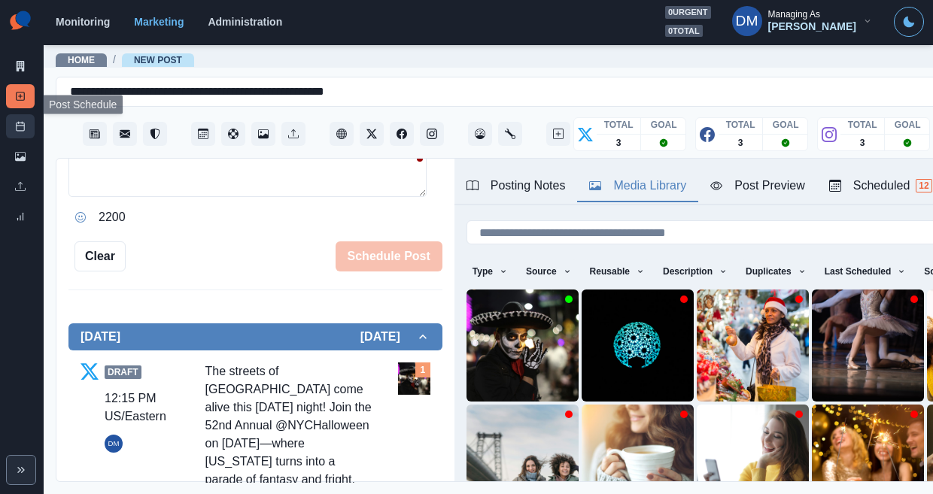
click at [20, 114] on link "Post Schedule" at bounding box center [20, 126] width 29 height 24
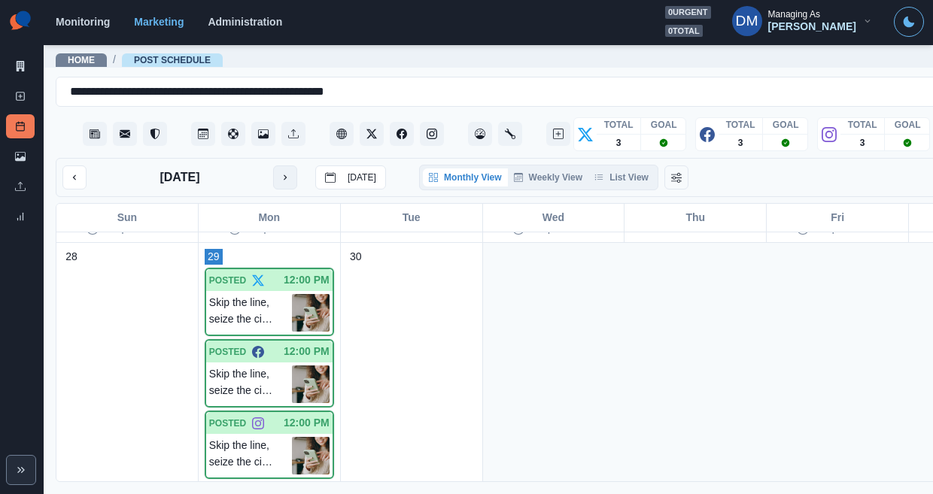
click at [280, 172] on icon "next month" at bounding box center [285, 177] width 11 height 11
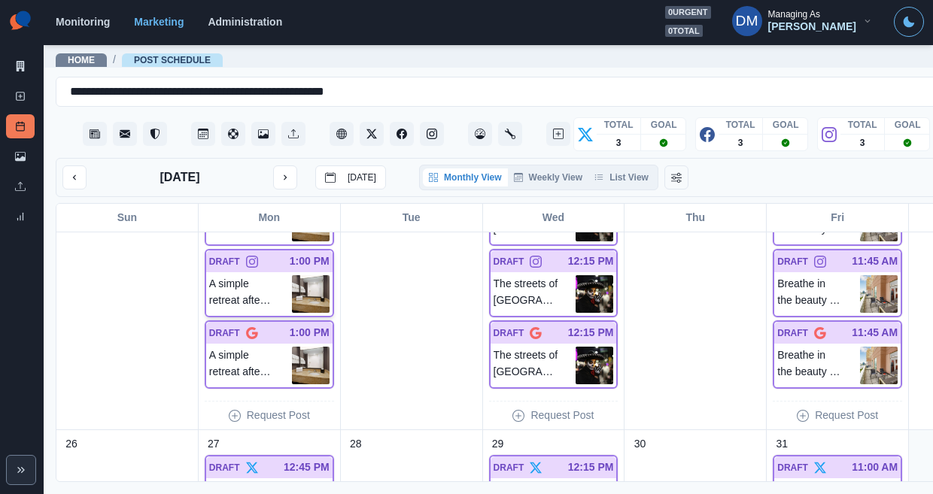
click at [292, 275] on img at bounding box center [311, 294] width 38 height 38
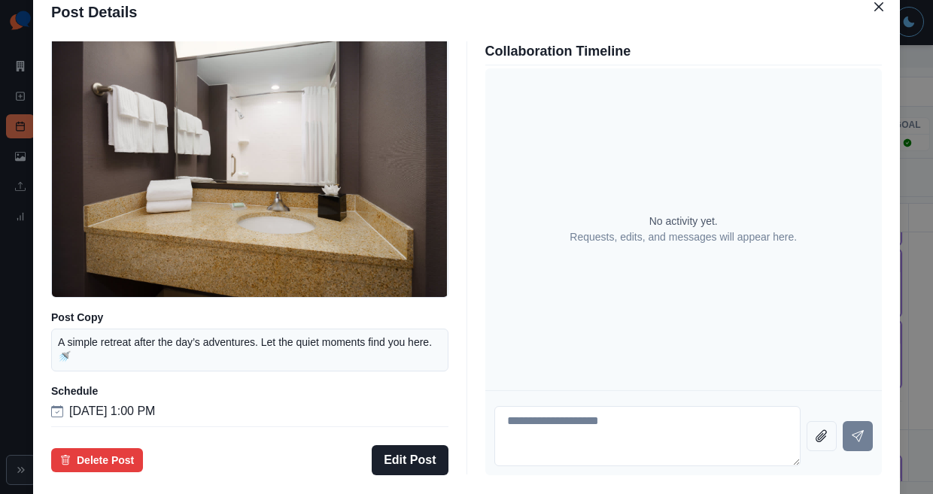
drag, startPoint x: 104, startPoint y: 303, endPoint x: 301, endPoint y: 302, distance: 197.2
click at [104, 303] on div "Post Details Instagram Draft Media Post Copy A simple retreat after the day’s a…" at bounding box center [466, 247] width 933 height 494
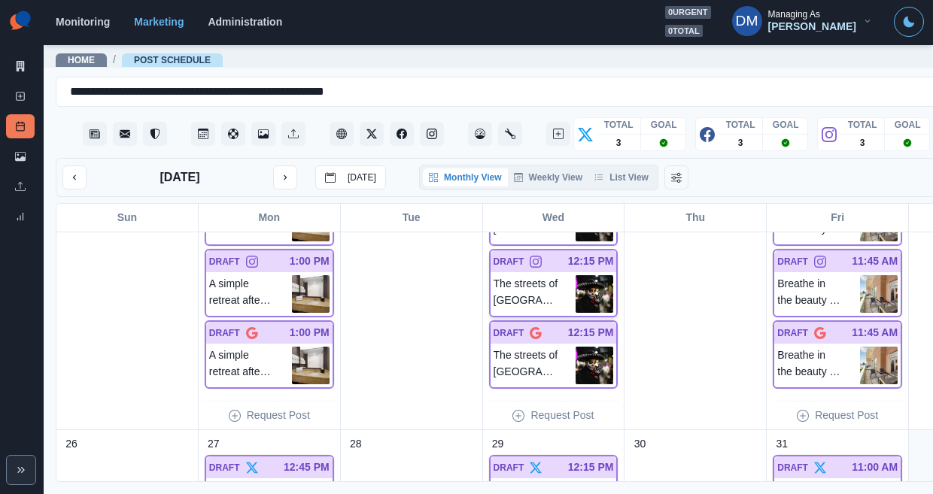
click at [576, 275] on img at bounding box center [595, 294] width 38 height 38
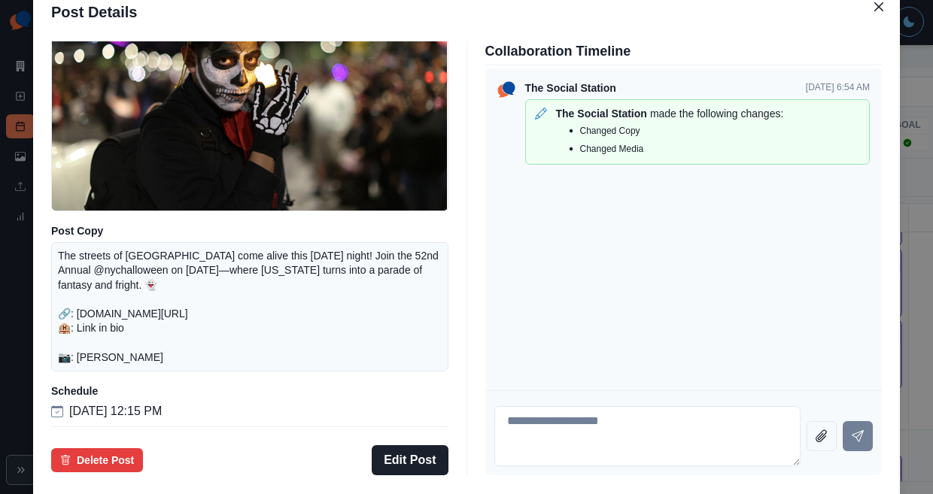
drag, startPoint x: 104, startPoint y: 299, endPoint x: 111, endPoint y: 297, distance: 7.9
click at [104, 299] on div "Post Details Instagram Draft Media Post Copy The streets of Greenwich Village c…" at bounding box center [466, 247] width 933 height 494
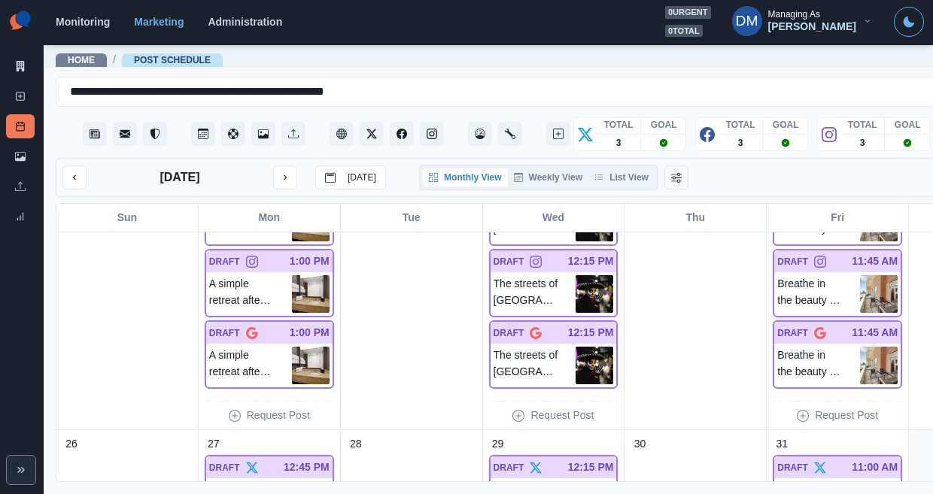
click at [860, 275] on img at bounding box center [879, 294] width 38 height 38
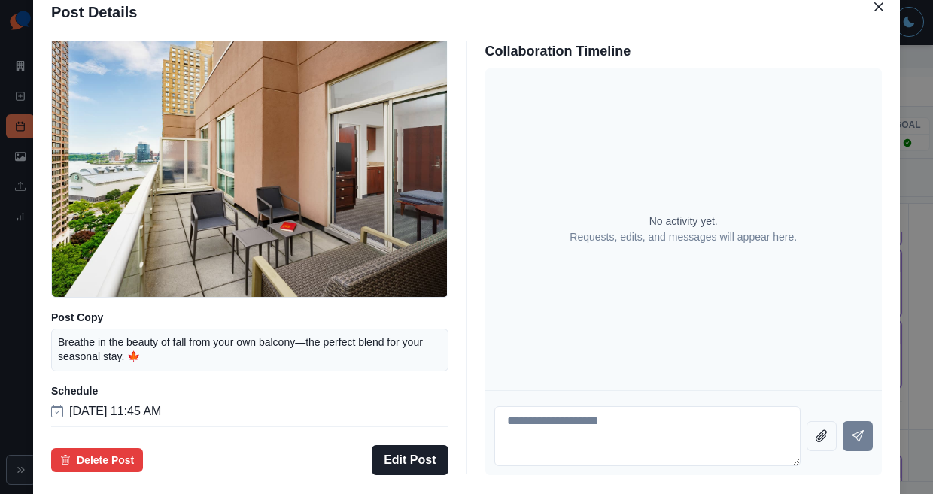
click at [107, 300] on div "Post Details Instagram Draft Media Post Copy Breathe in the beauty of fall from…" at bounding box center [466, 247] width 933 height 494
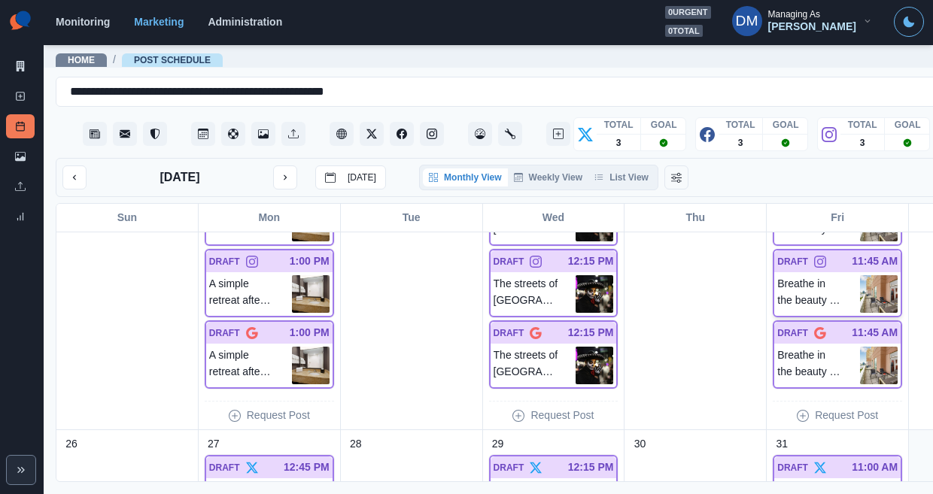
click at [860, 275] on img at bounding box center [879, 294] width 38 height 38
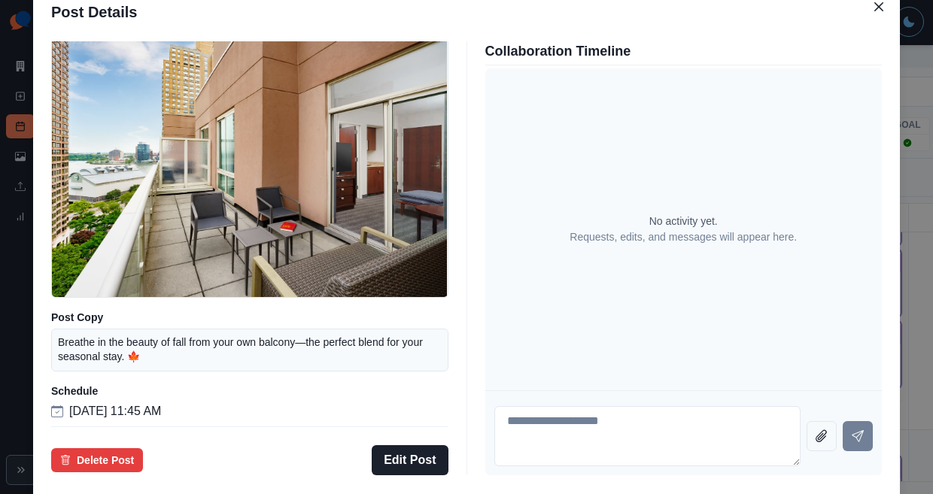
click at [107, 308] on div "Post Details Instagram Draft Media Post Copy Breathe in the beauty of fall from…" at bounding box center [466, 247] width 933 height 494
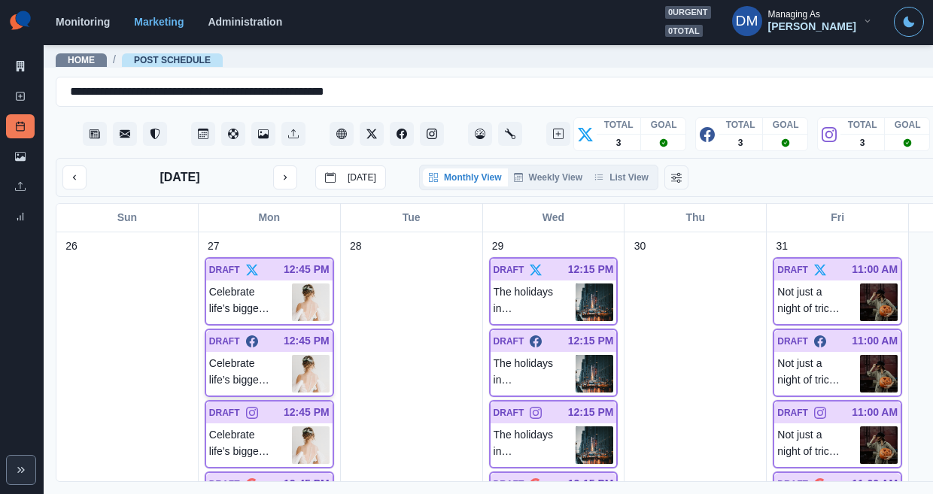
click at [292, 355] on img at bounding box center [311, 374] width 38 height 38
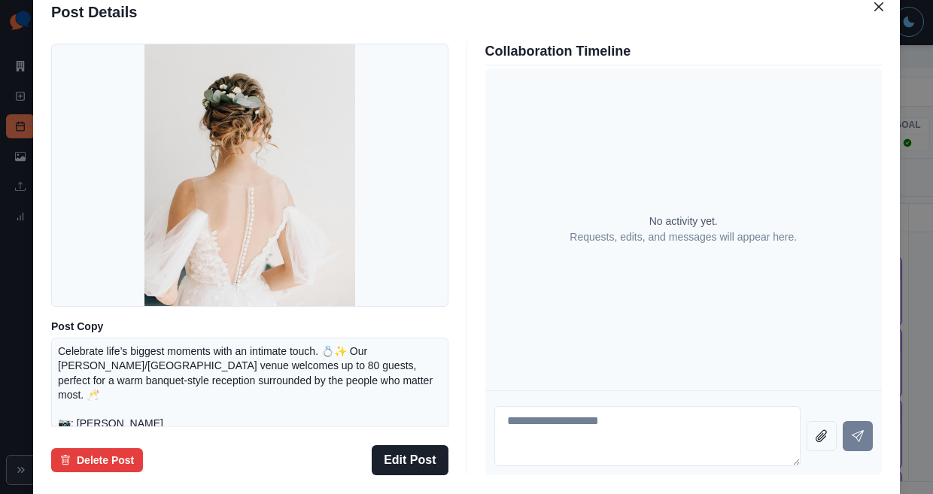
scroll to position [48, 0]
click at [90, 264] on div "Post Details Facebook Draft Media Post Copy Celebrate life’s biggest moments wi…" at bounding box center [466, 247] width 933 height 494
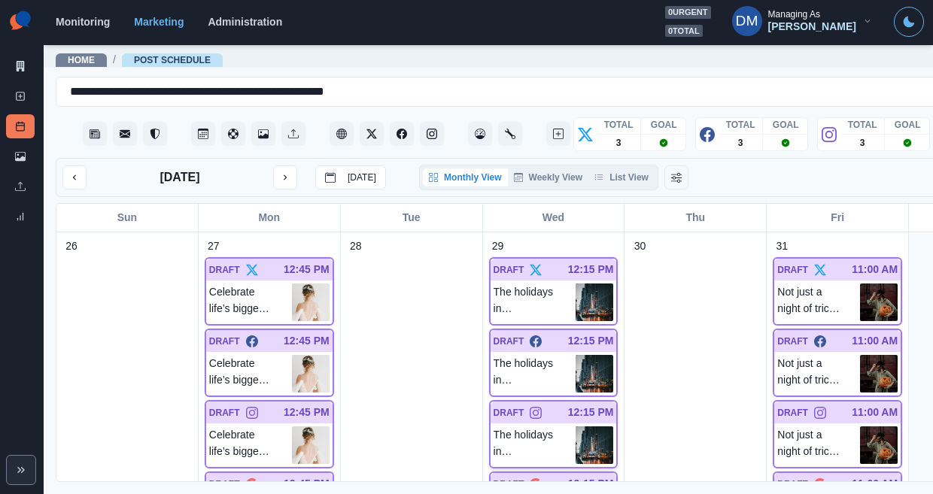
click at [576, 427] on img at bounding box center [595, 446] width 38 height 38
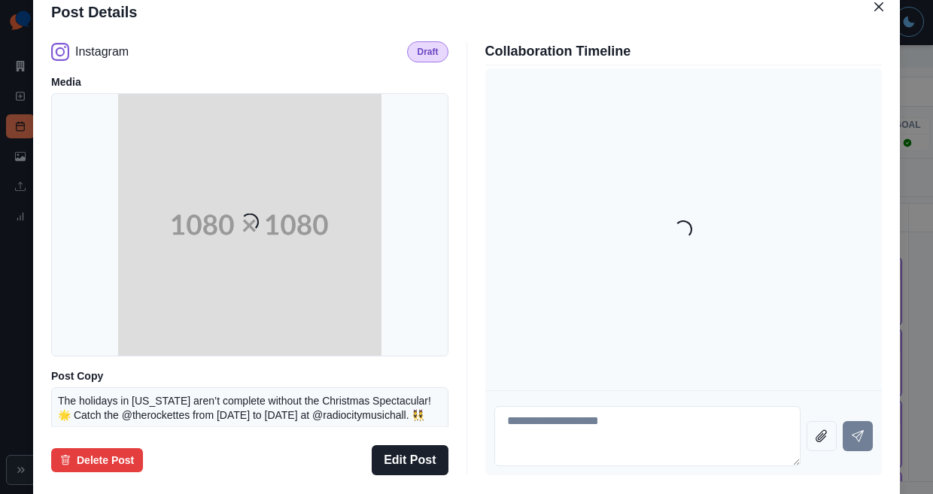
scroll to position [175, 0]
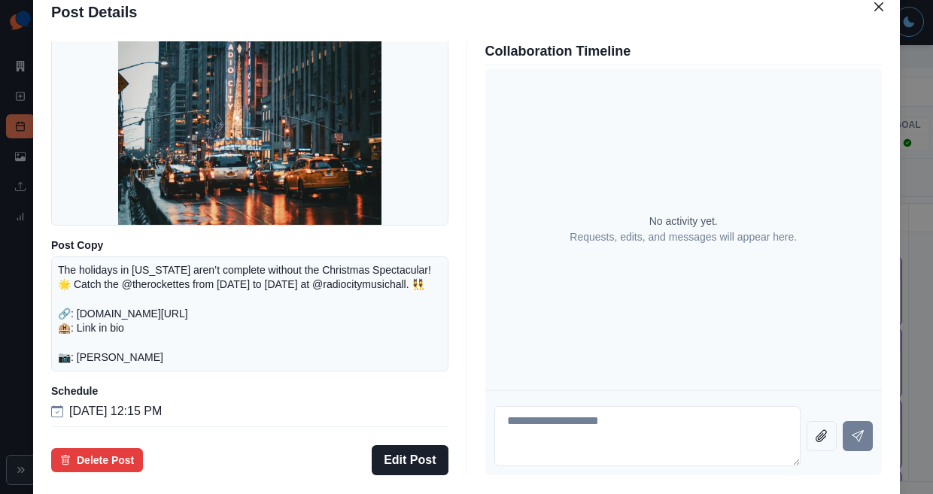
click at [105, 287] on div "Post Details Instagram Draft Media Post Copy The holidays in New York aren’t co…" at bounding box center [466, 247] width 933 height 494
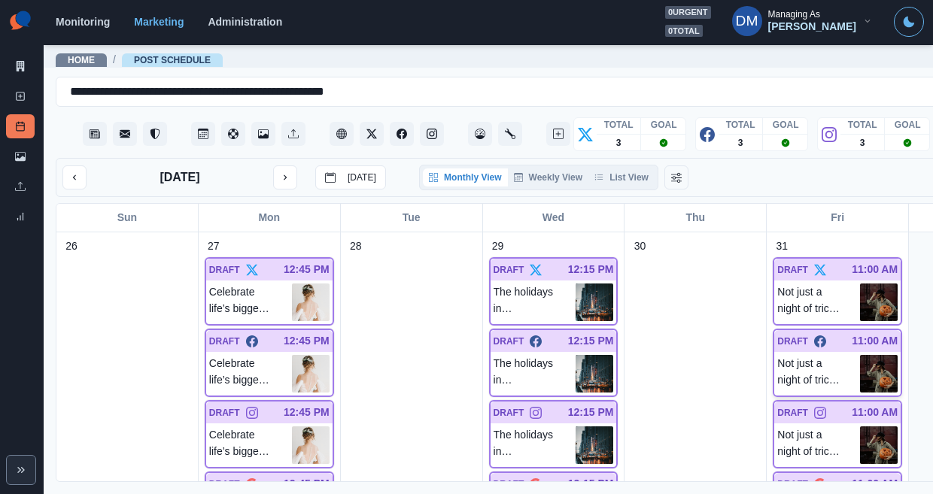
click at [860, 355] on img at bounding box center [879, 374] width 38 height 38
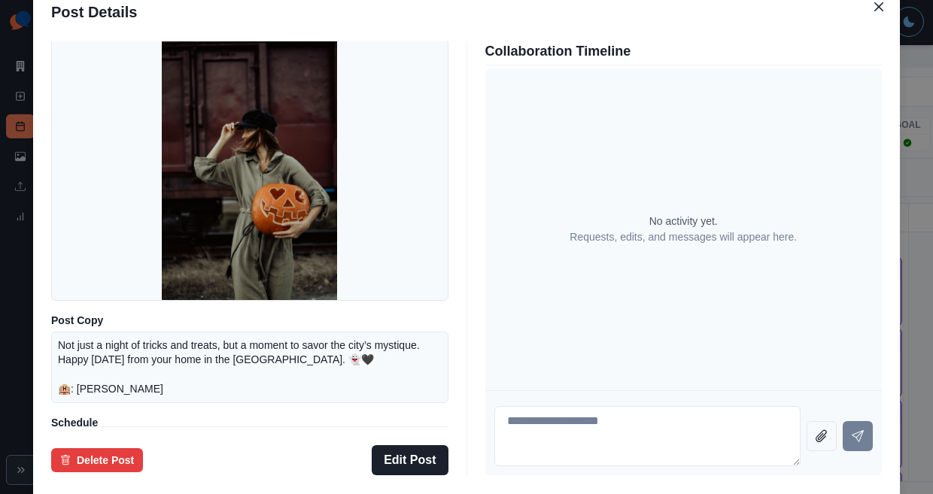
scroll to position [54, 0]
click at [90, 236] on div "Post Details Facebook Draft Media Post Copy Not just a night of tricks and trea…" at bounding box center [466, 247] width 933 height 494
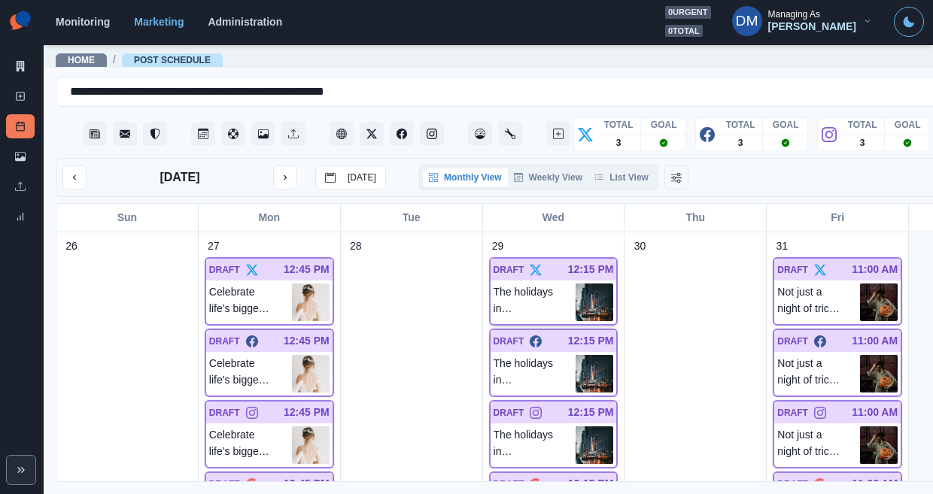
click at [576, 284] on img at bounding box center [595, 303] width 38 height 38
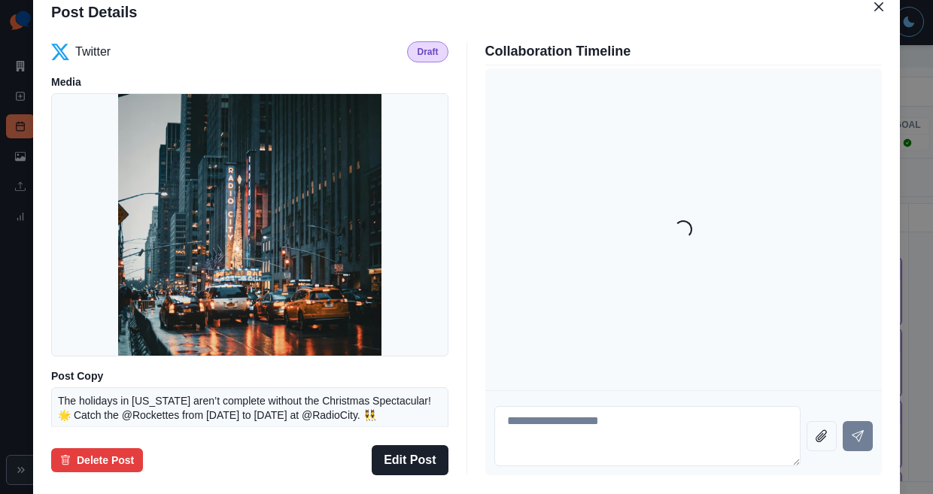
click at [110, 123] on div "Post Details Twitter Draft Media Post Copy The holidays in New York aren’t comp…" at bounding box center [466, 247] width 933 height 494
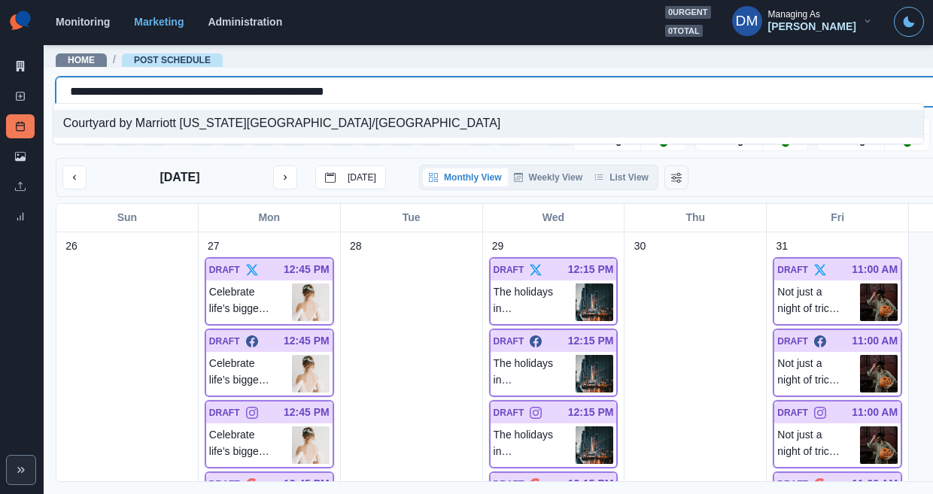
drag, startPoint x: 63, startPoint y: 87, endPoint x: 460, endPoint y: 71, distance: 396.9
click at [460, 71] on main "**********" at bounding box center [554, 269] width 1021 height 451
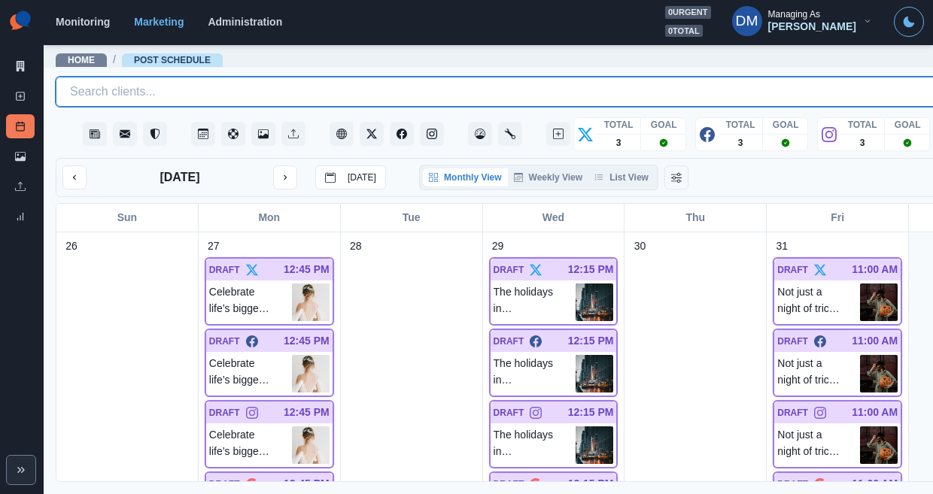
drag, startPoint x: 62, startPoint y: 87, endPoint x: 408, endPoint y: 87, distance: 345.4
click at [408, 87] on div "Search clients..." at bounding box center [533, 92] width 955 height 24
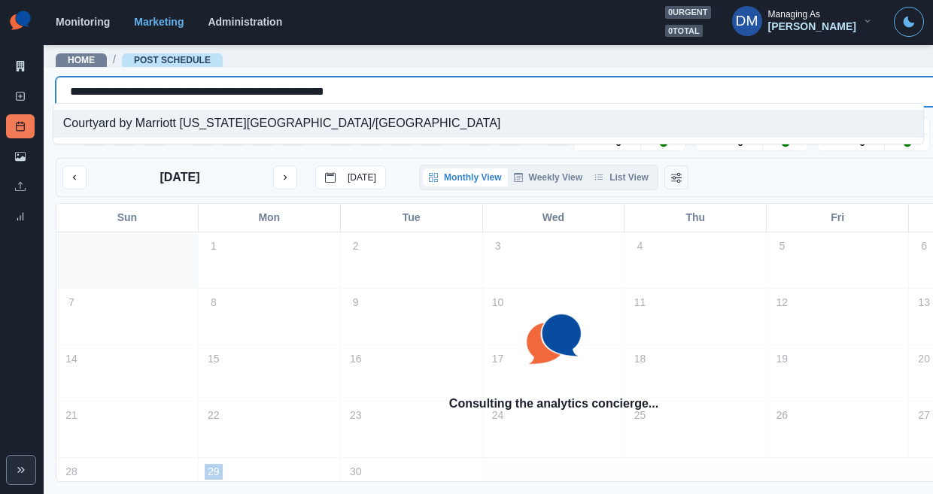
drag, startPoint x: 65, startPoint y: 87, endPoint x: 421, endPoint y: 97, distance: 355.4
click at [421, 97] on div "**********" at bounding box center [554, 114] width 996 height 75
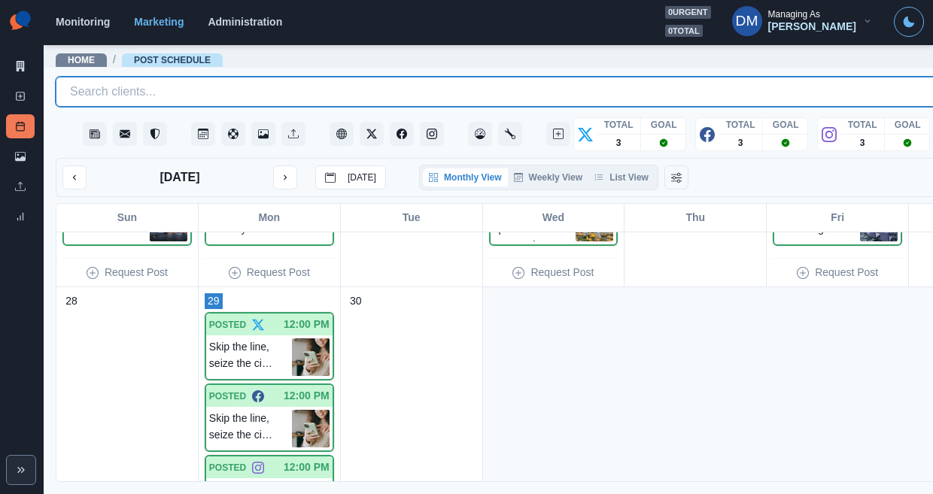
scroll to position [1497, 0]
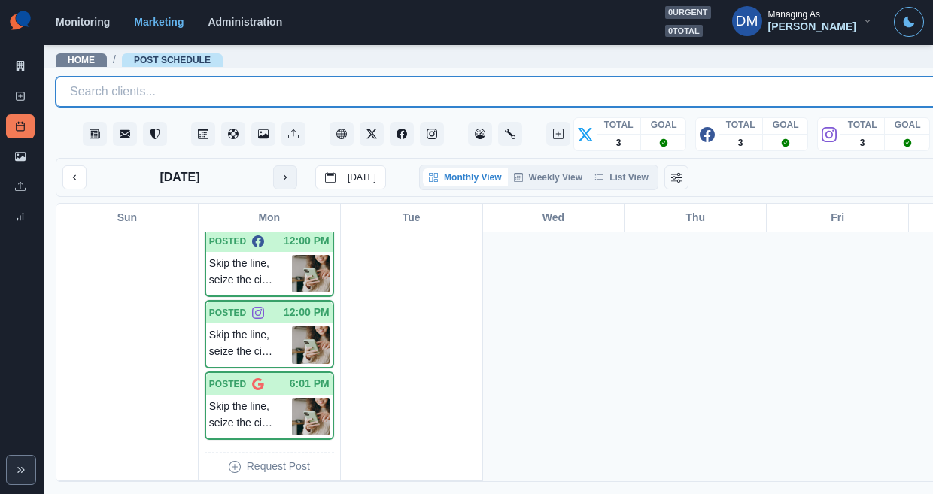
click at [280, 172] on icon "next month" at bounding box center [285, 177] width 11 height 11
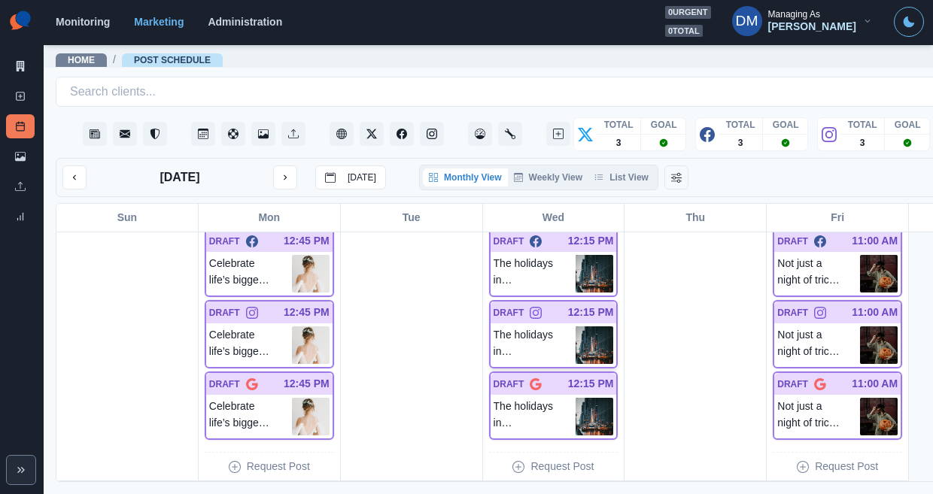
click at [576, 327] on img at bounding box center [595, 346] width 38 height 38
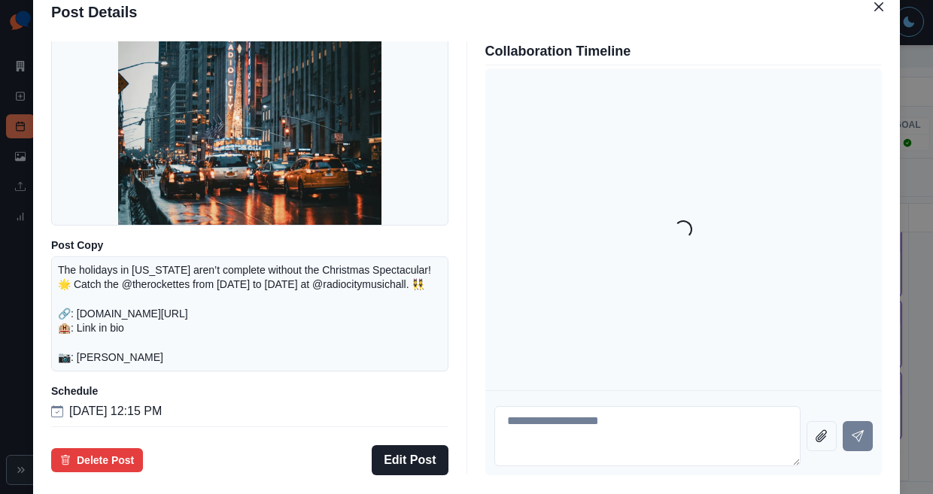
scroll to position [175, 0]
click at [126, 274] on div "Post Details Instagram Draft Media Post Copy The holidays in [US_STATE] aren’t …" at bounding box center [466, 247] width 933 height 494
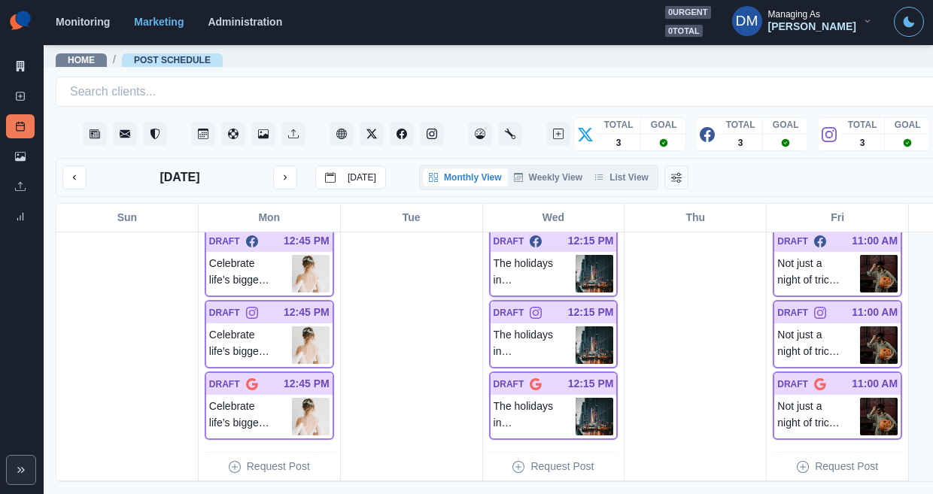
click at [576, 255] on img at bounding box center [595, 274] width 38 height 38
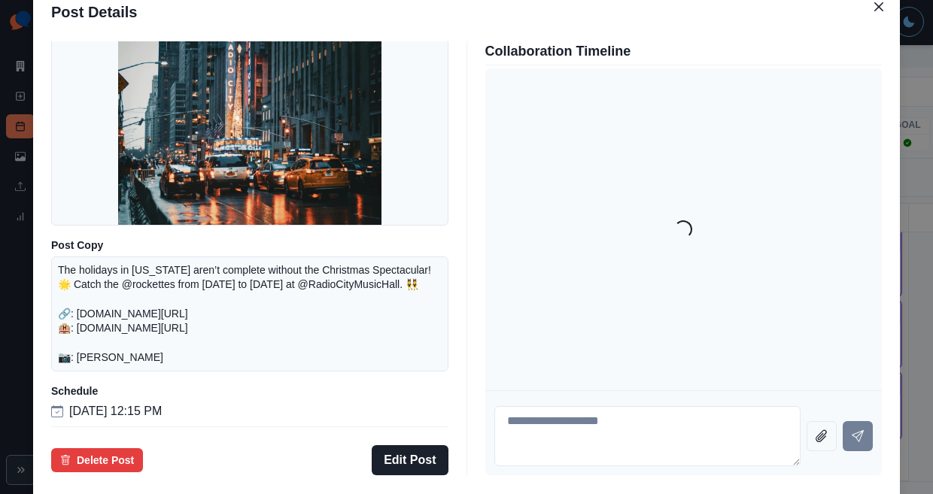
drag, startPoint x: 156, startPoint y: 251, endPoint x: 257, endPoint y: 335, distance: 131.0
click at [257, 335] on div "The holidays in [US_STATE] aren’t complete without the Christmas Spectacular! 🌟…" at bounding box center [249, 314] width 397 height 115
copy p "The holidays in [US_STATE] aren’t complete without the Christmas Spectacular! 🌟…"
click at [104, 274] on div "Post Details Facebook Draft Media Post Copy The holidays in [US_STATE] aren’t c…" at bounding box center [466, 247] width 933 height 494
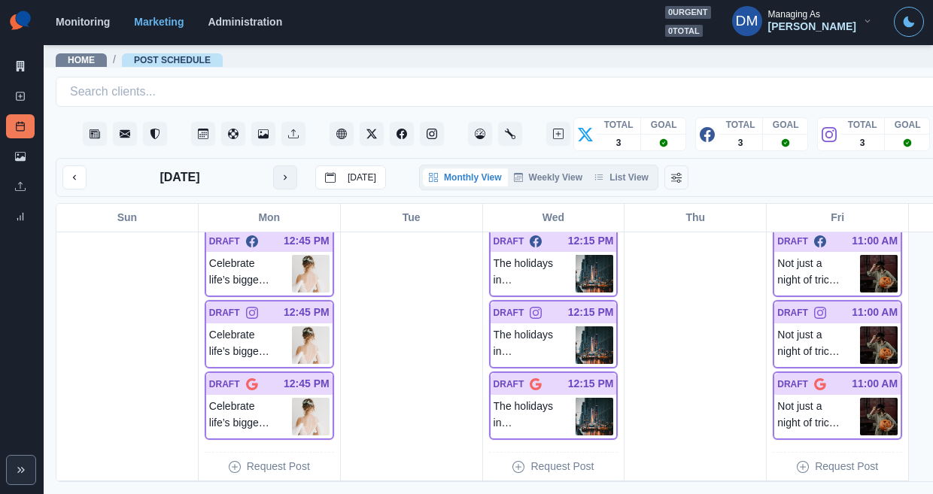
click at [273, 166] on button "next month" at bounding box center [285, 178] width 24 height 24
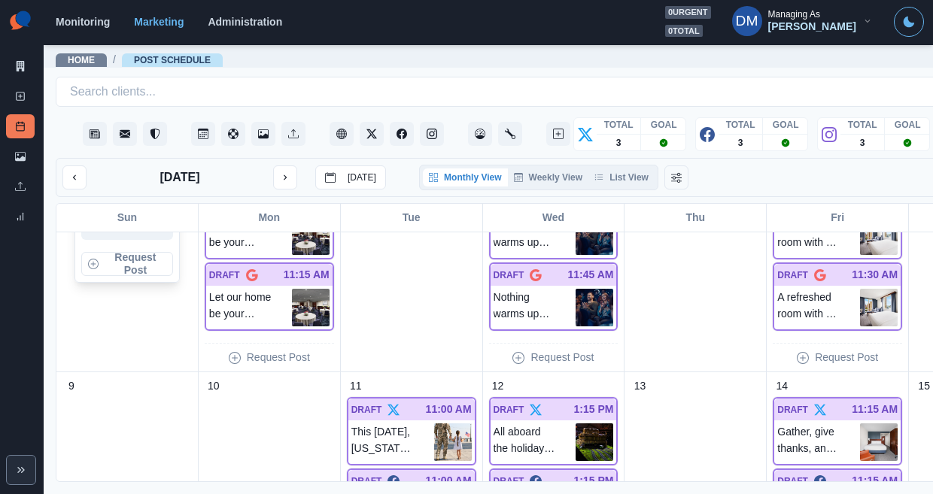
scroll to position [462, 0]
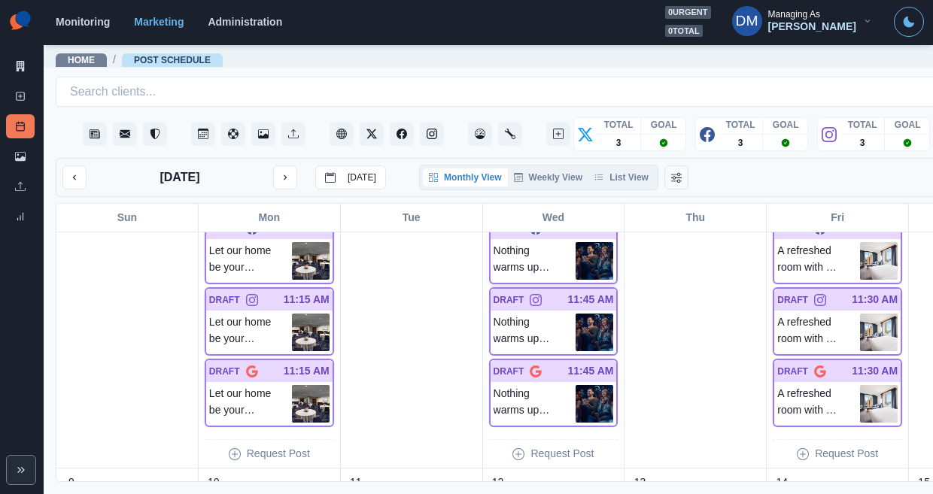
click at [576, 242] on img at bounding box center [595, 261] width 38 height 38
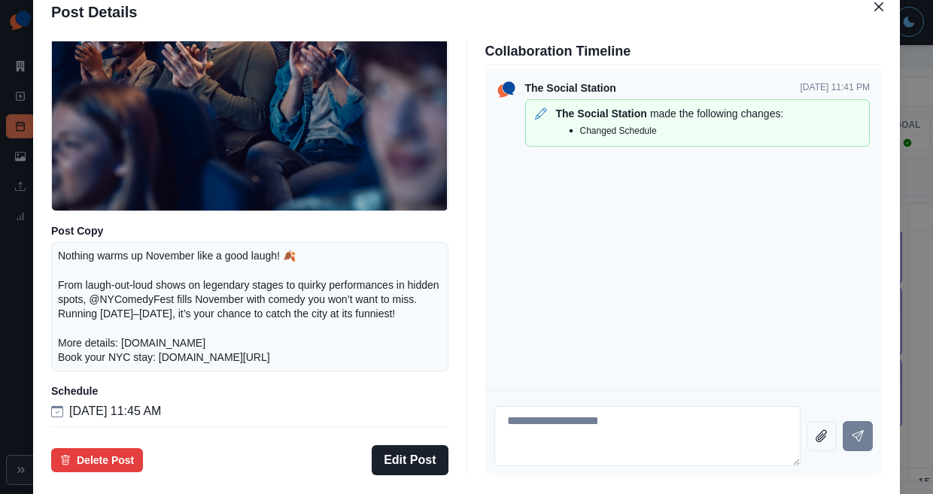
scroll to position [0, 0]
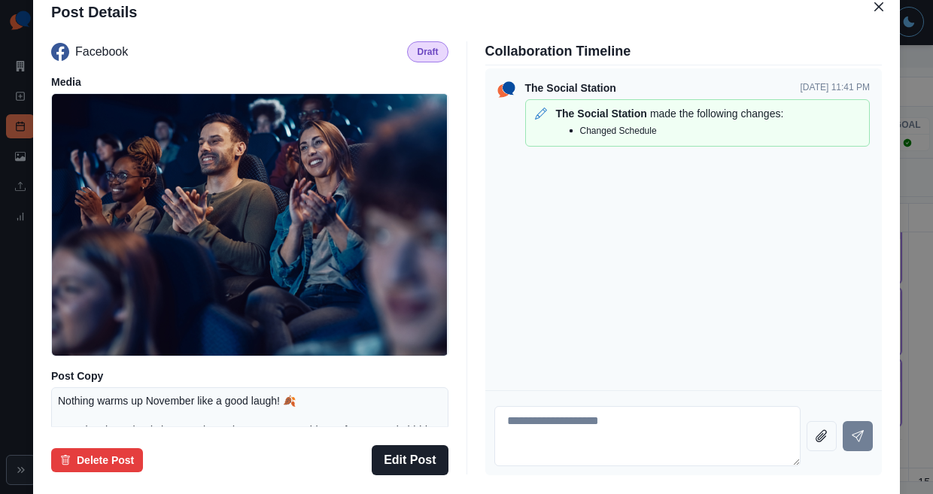
click at [105, 258] on div "Post Details Facebook Draft Media Post Copy Nothing warms up November like a go…" at bounding box center [466, 247] width 933 height 494
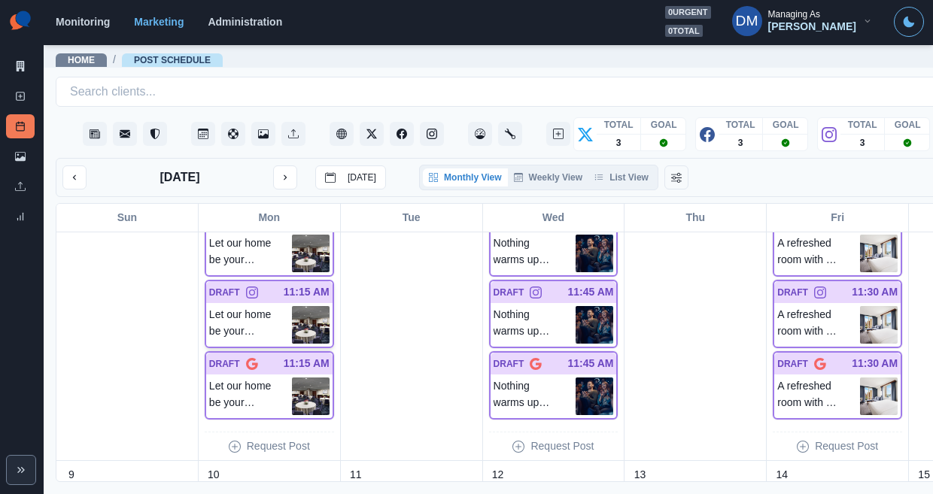
scroll to position [430, 0]
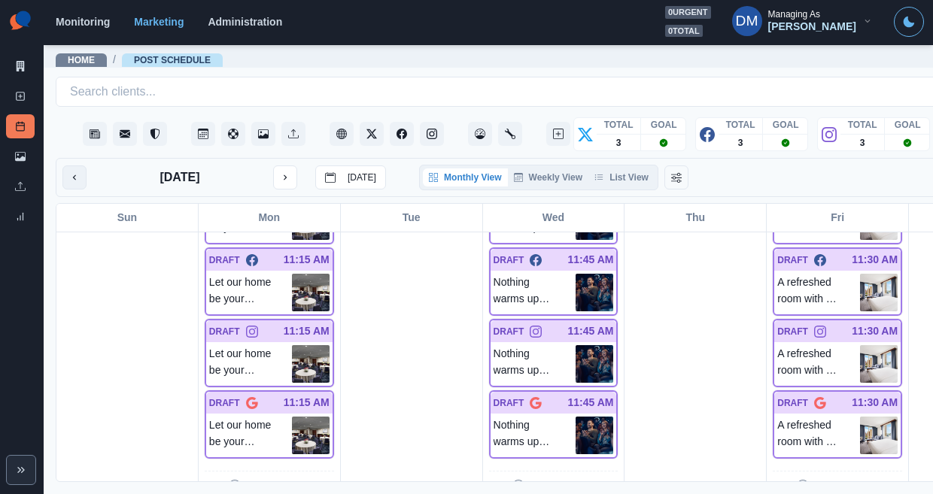
click at [69, 172] on icon "previous month" at bounding box center [74, 177] width 11 height 11
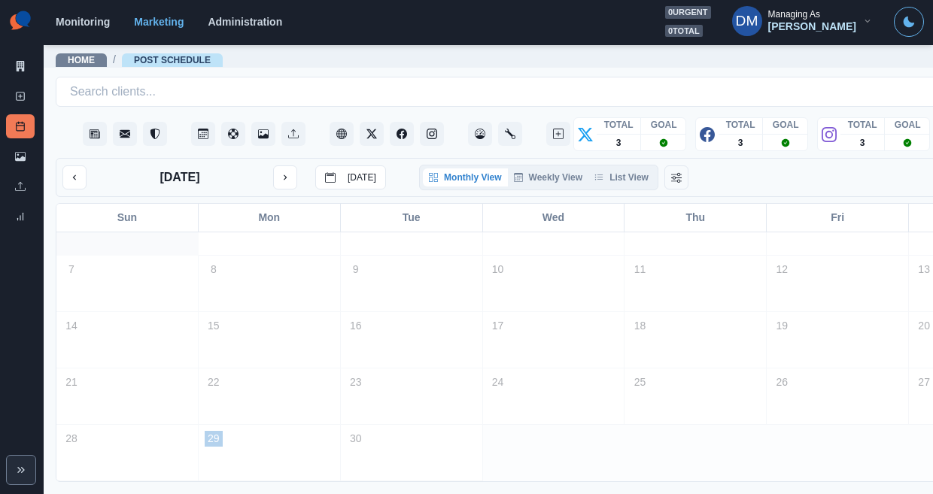
scroll to position [33, 0]
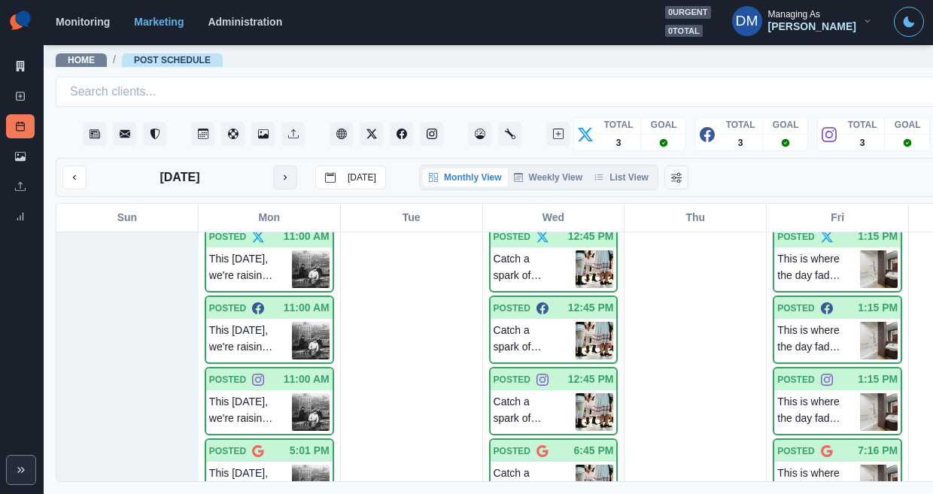
click at [280, 172] on icon "next month" at bounding box center [285, 177] width 11 height 11
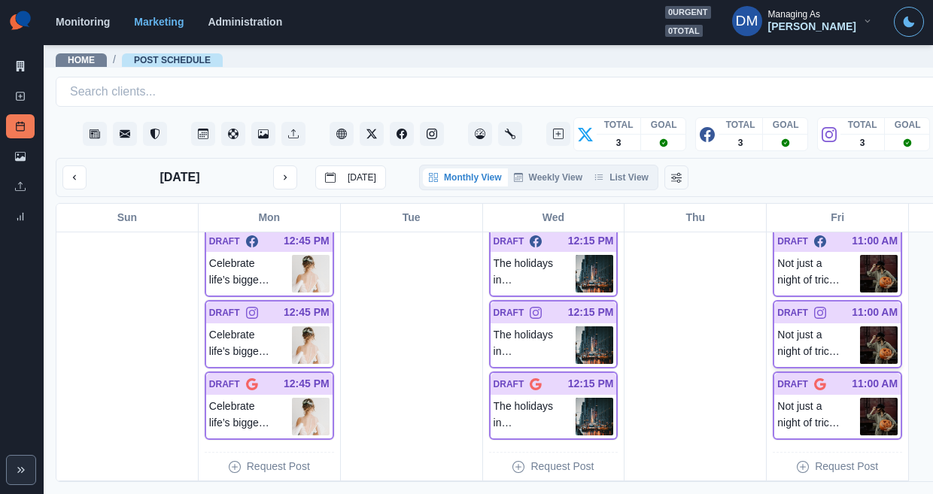
scroll to position [1497, 0]
click at [860, 327] on img at bounding box center [879, 346] width 38 height 38
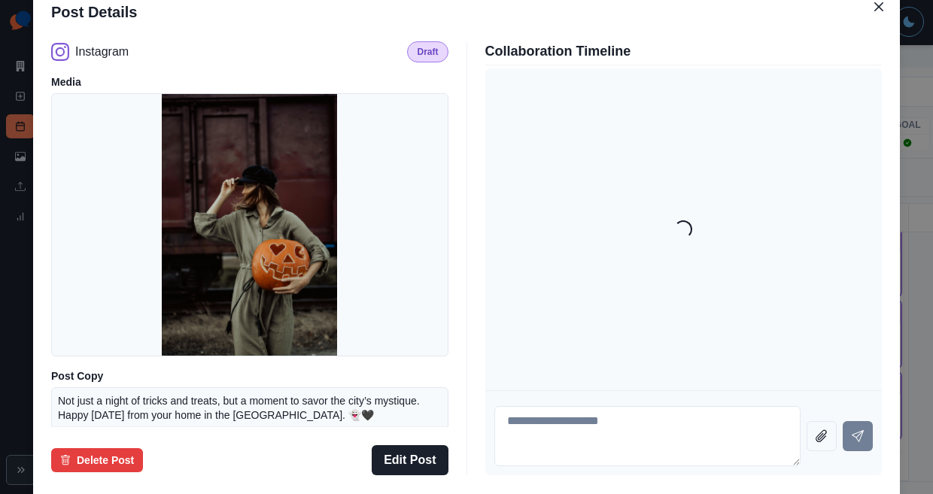
scroll to position [132, 0]
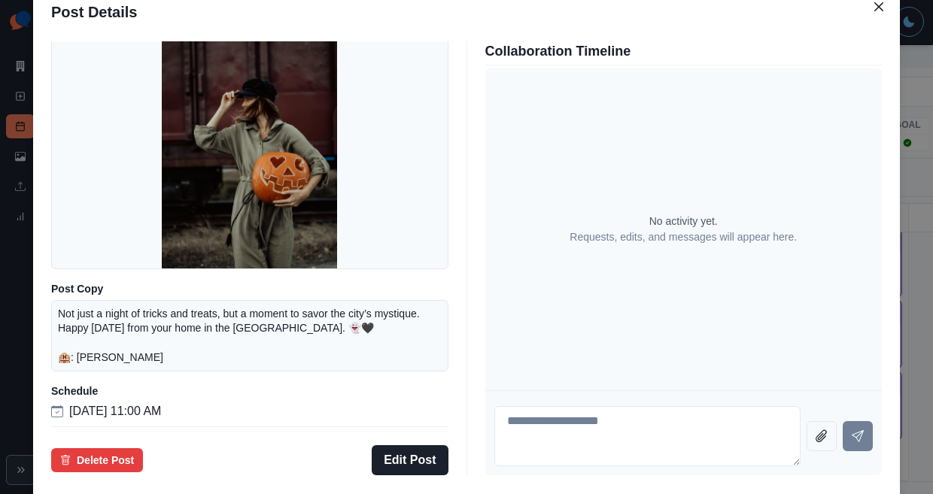
click at [83, 258] on div "Post Details Instagram Draft Media Post Copy Not just a night of tricks and tre…" at bounding box center [466, 247] width 933 height 494
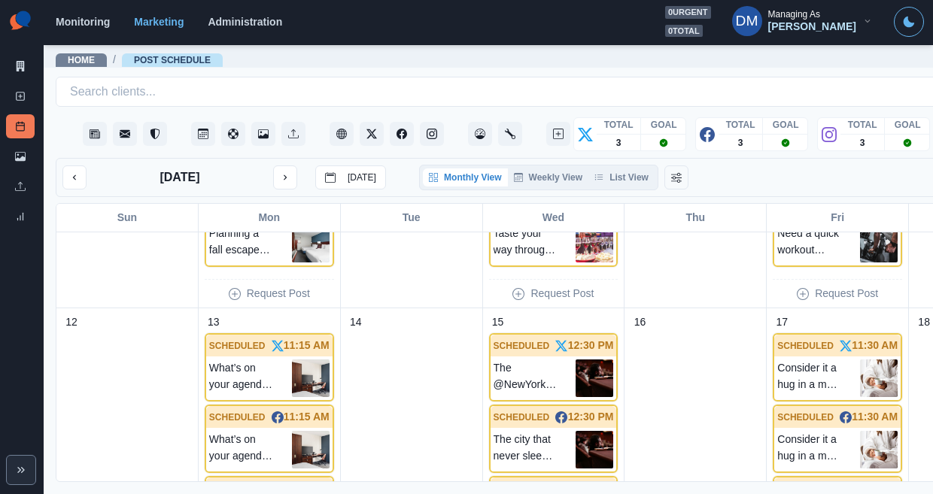
scroll to position [425, 0]
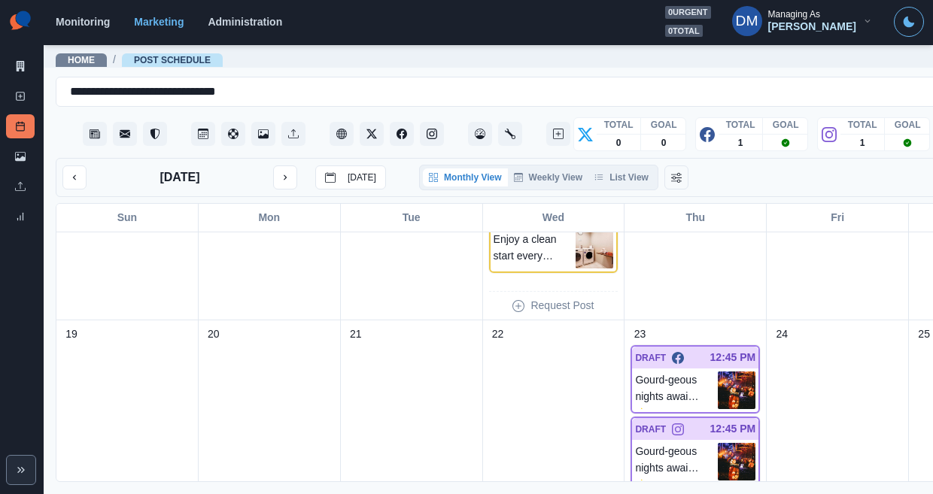
scroll to position [662, 0]
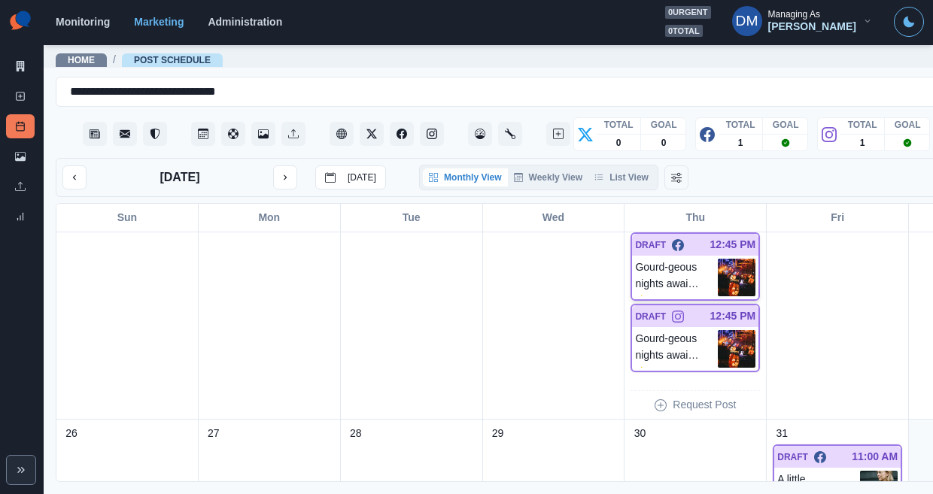
click at [718, 259] on img at bounding box center [737, 278] width 38 height 38
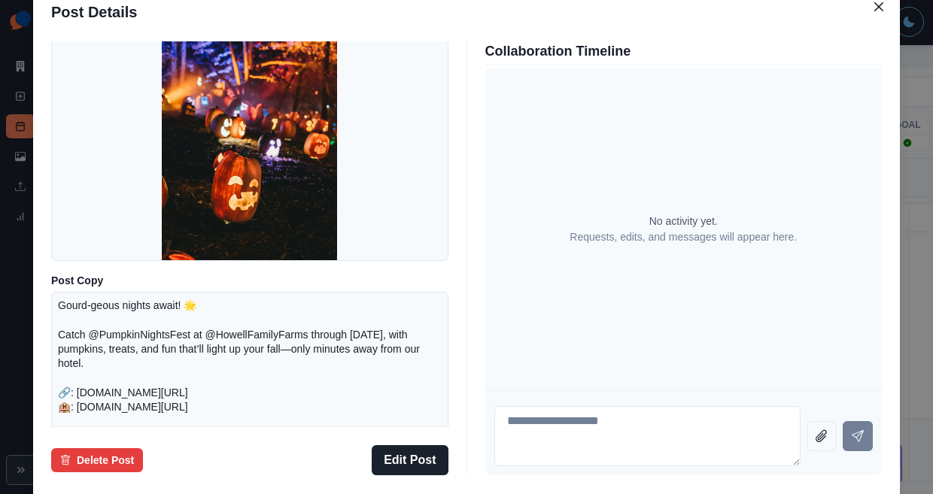
scroll to position [197, 0]
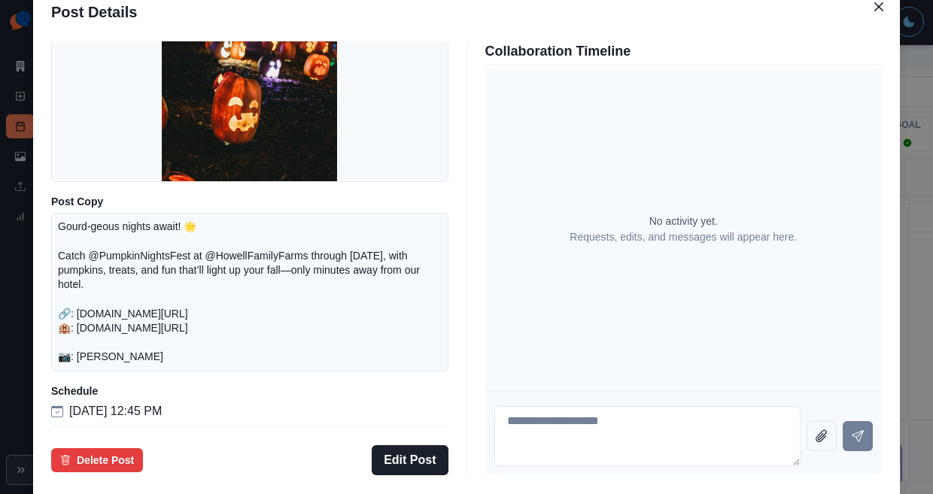
drag, startPoint x: 92, startPoint y: 273, endPoint x: 388, endPoint y: 299, distance: 297.6
click at [92, 273] on div "Post Details Facebook Draft Media Post Copy Gourd-geous nights await! 🌟 Catch @…" at bounding box center [466, 247] width 933 height 494
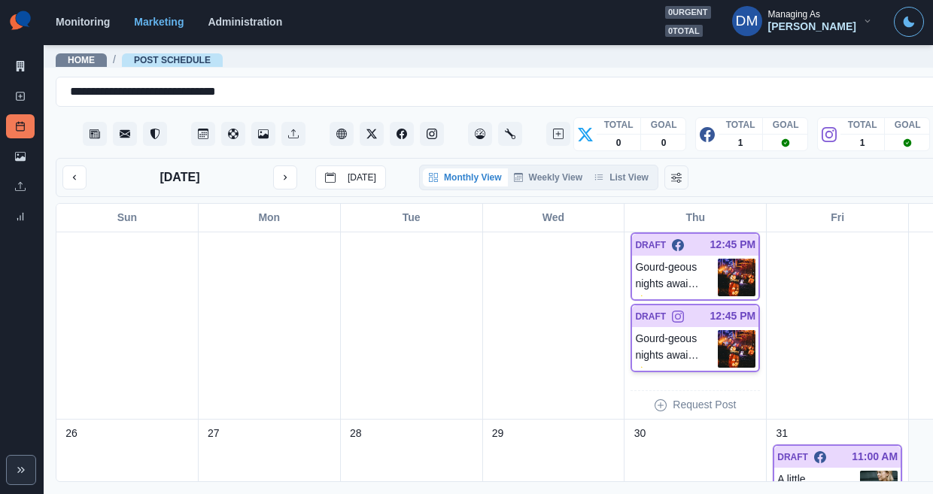
click at [718, 330] on img at bounding box center [737, 349] width 38 height 38
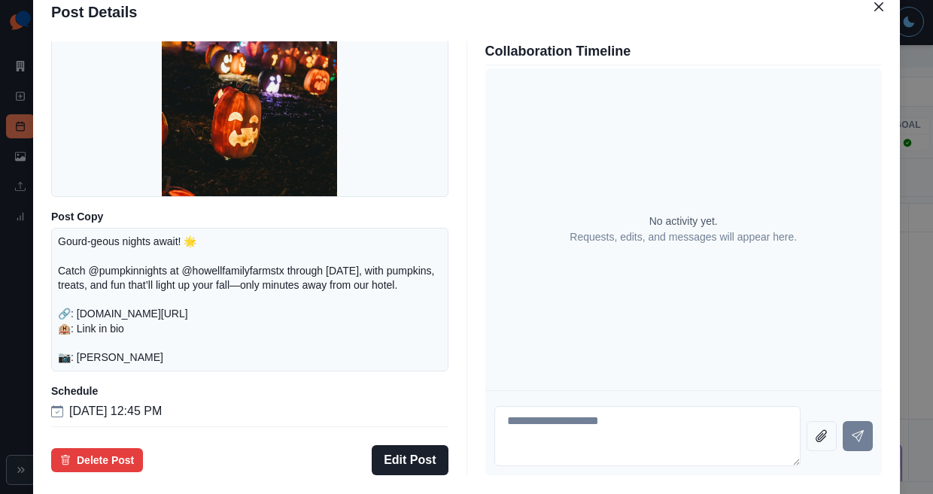
drag, startPoint x: 108, startPoint y: 247, endPoint x: 278, endPoint y: 260, distance: 170.6
click at [108, 247] on div "Post Details Instagram Draft Media Post Copy Gourd-geous nights await! 🌟 Catch …" at bounding box center [466, 247] width 933 height 494
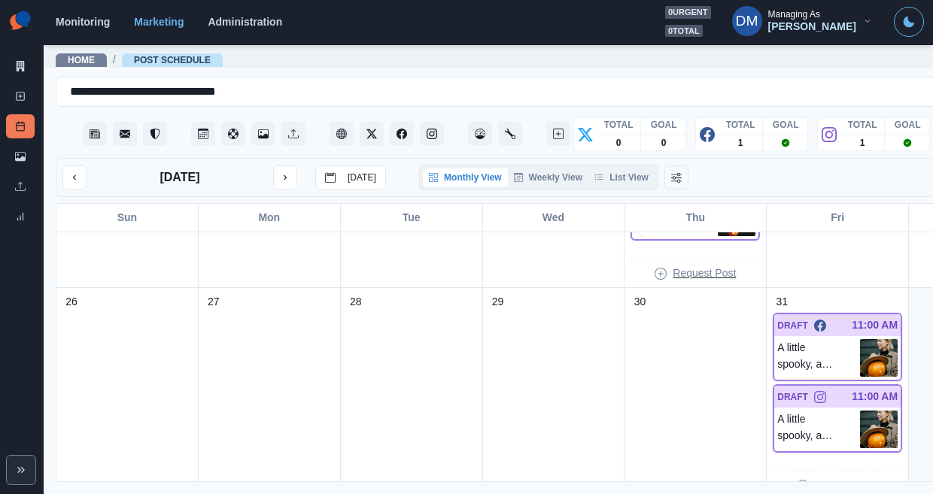
scroll to position [812, 0]
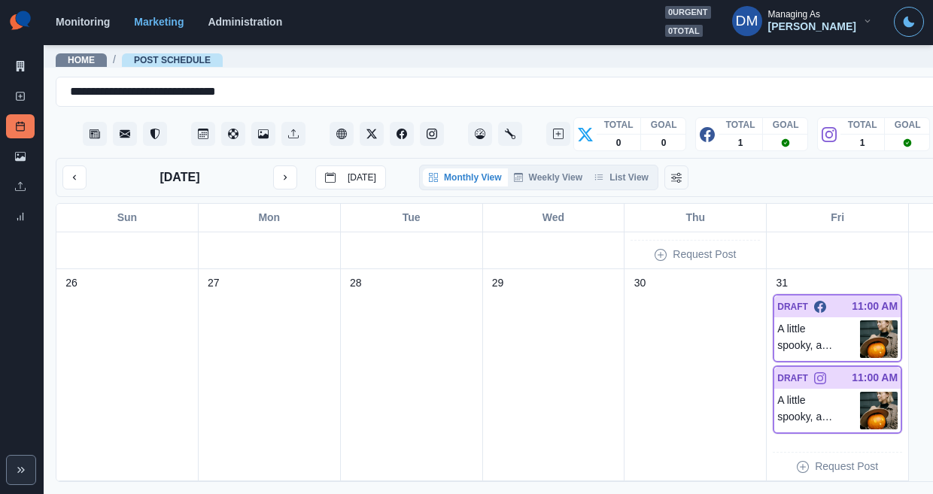
drag, startPoint x: 765, startPoint y: 290, endPoint x: 795, endPoint y: 310, distance: 35.7
click at [860, 321] on img at bounding box center [879, 340] width 38 height 38
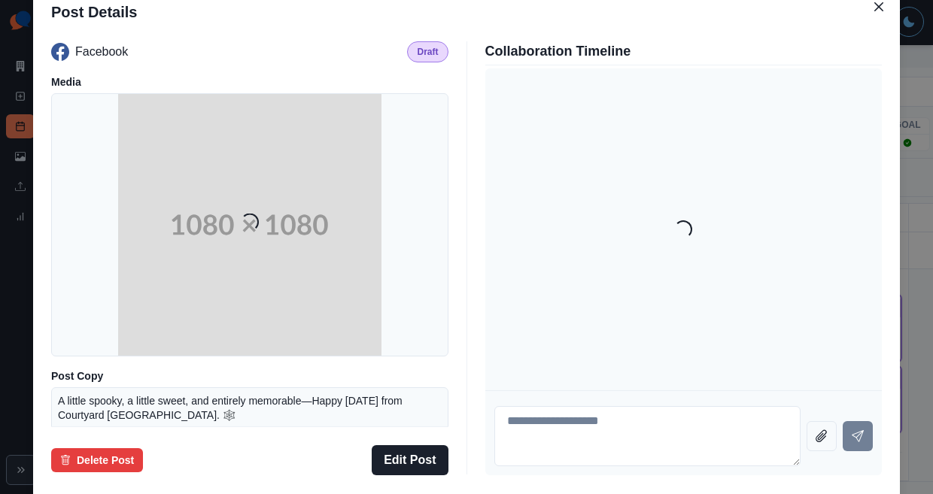
scroll to position [110, 0]
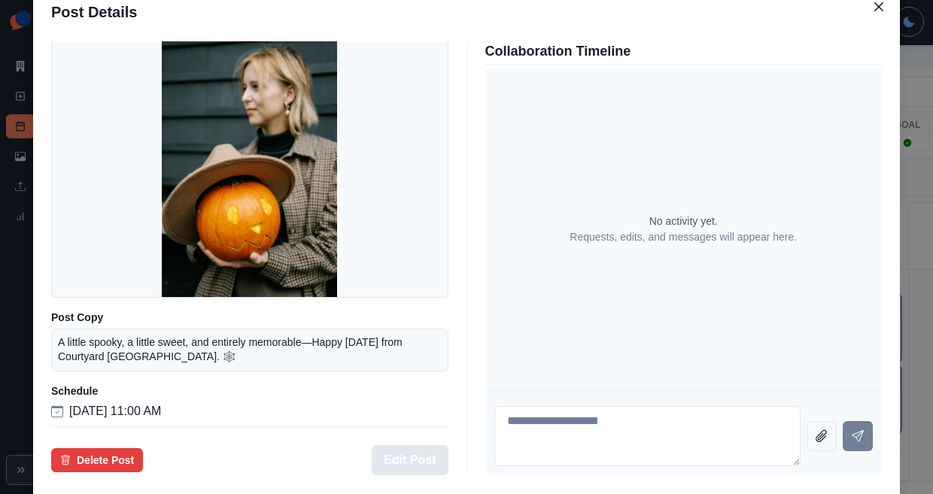
click at [425, 446] on button "Edit Post" at bounding box center [410, 461] width 76 height 30
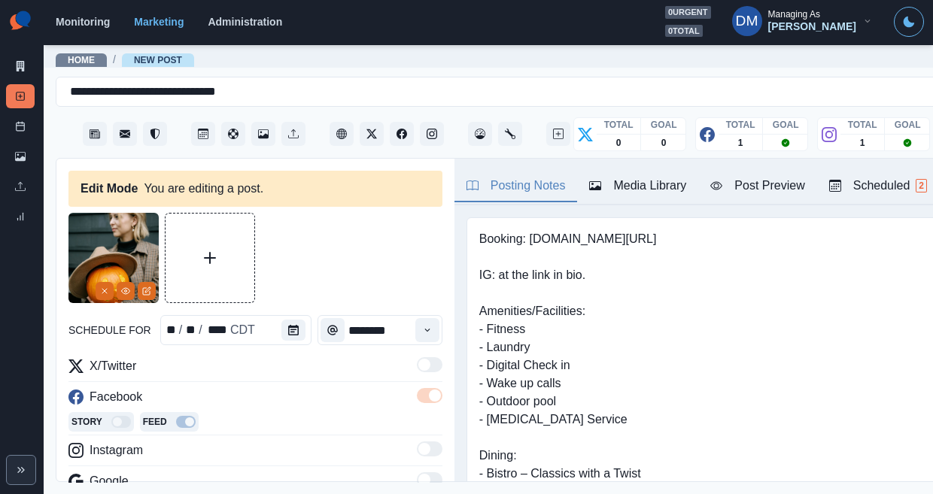
scroll to position [14, 0]
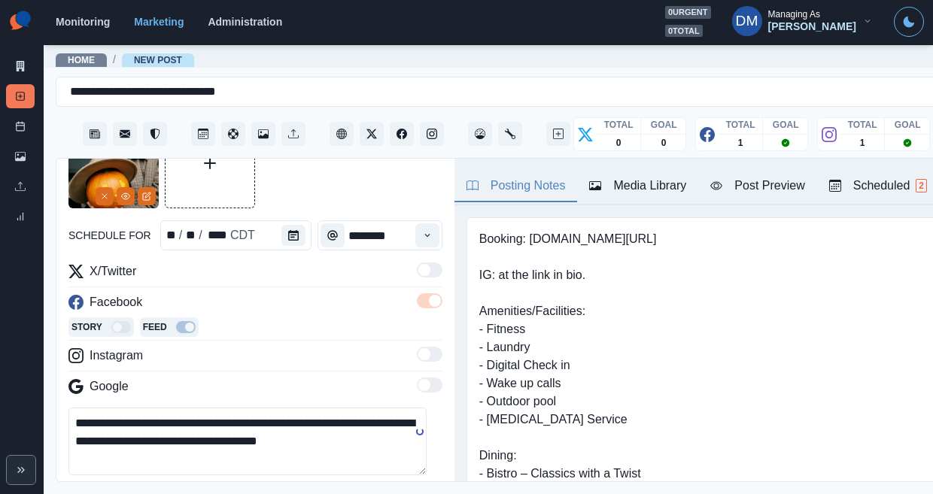
scroll to position [112, 0]
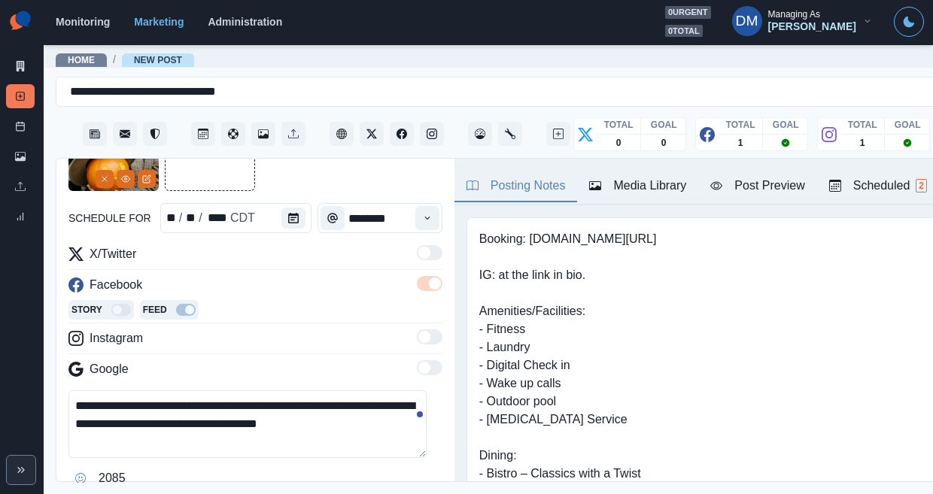
type textarea "**********"
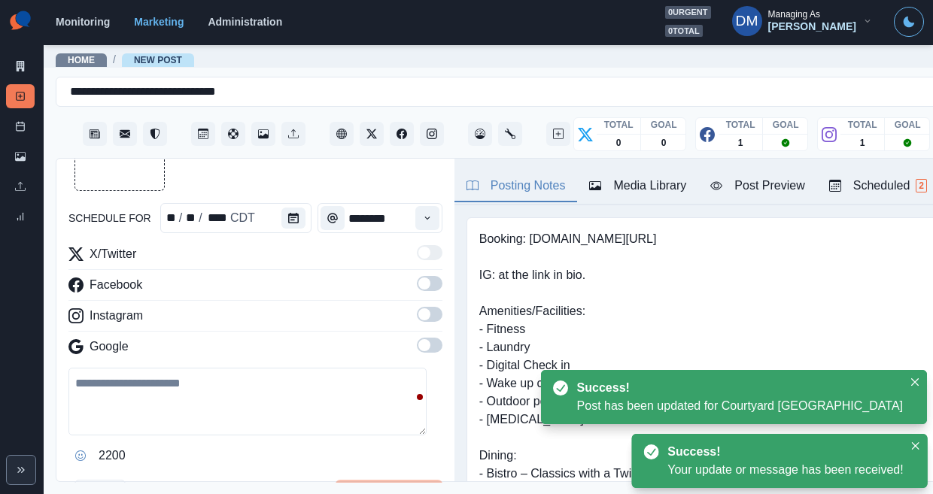
scroll to position [336, 0]
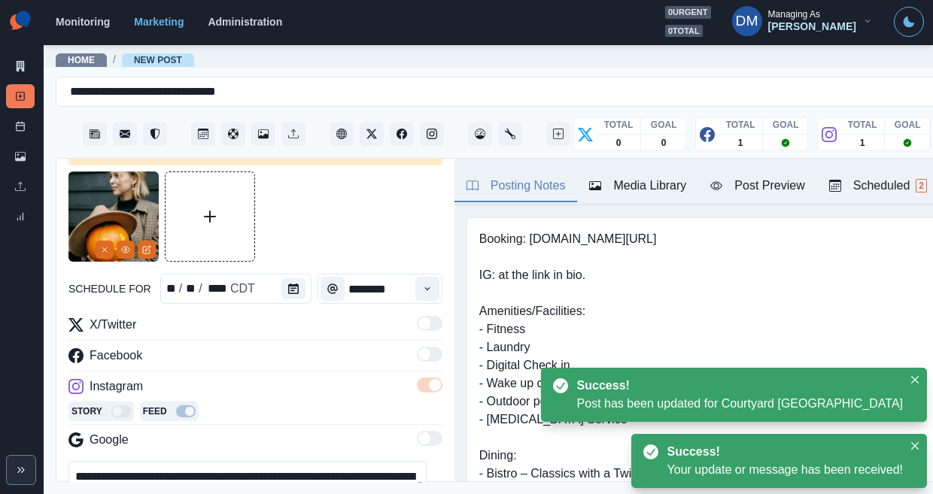
scroll to position [32, 0]
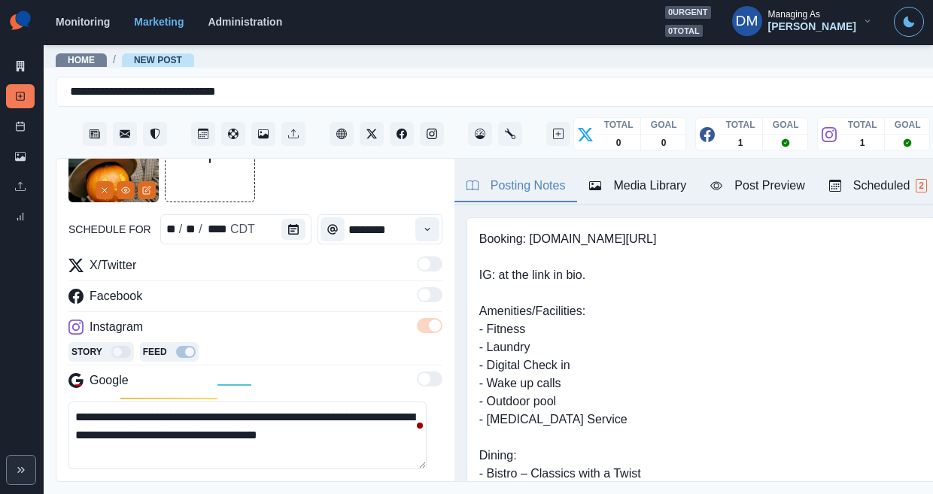
scroll to position [218, 0]
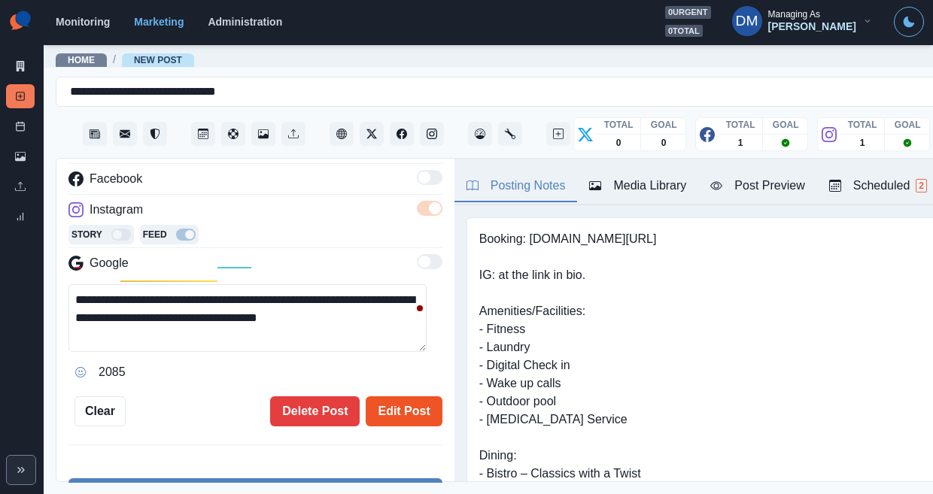
type textarea "**********"
click at [388, 397] on button "Edit Post" at bounding box center [404, 412] width 76 height 30
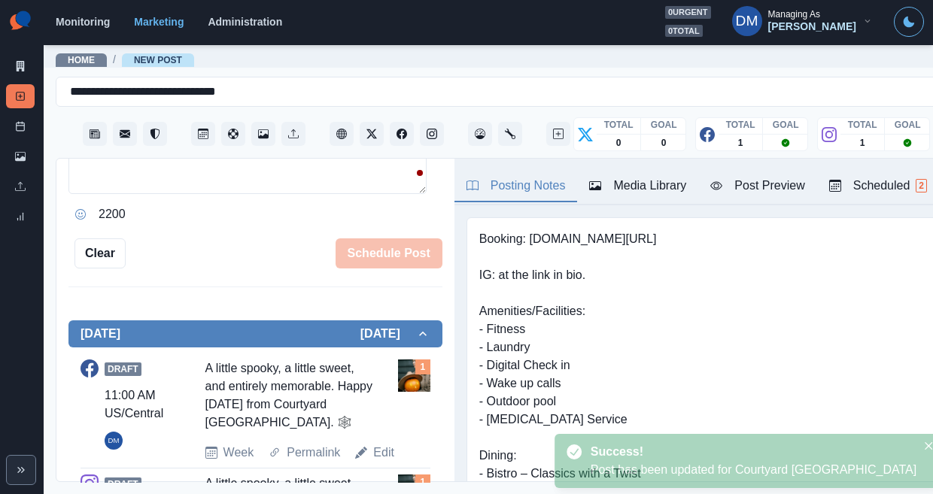
scroll to position [336, 0]
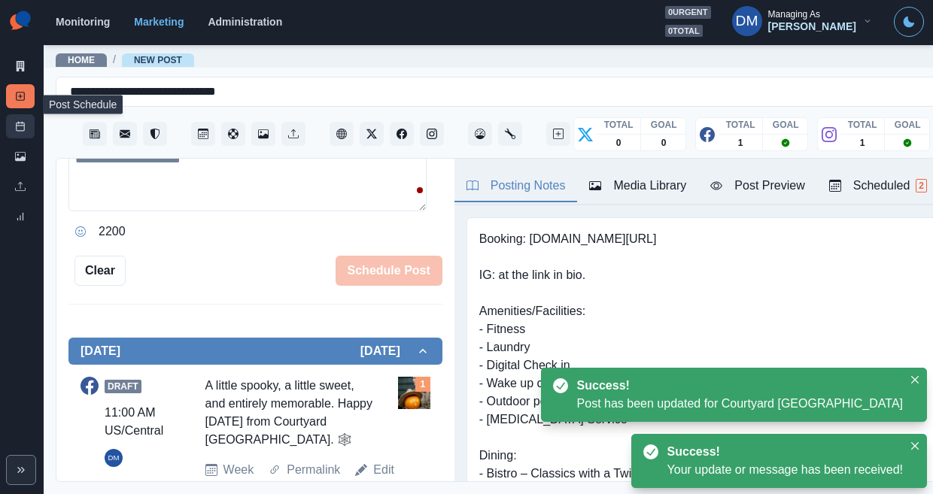
click at [20, 114] on link "Post Schedule" at bounding box center [20, 126] width 29 height 24
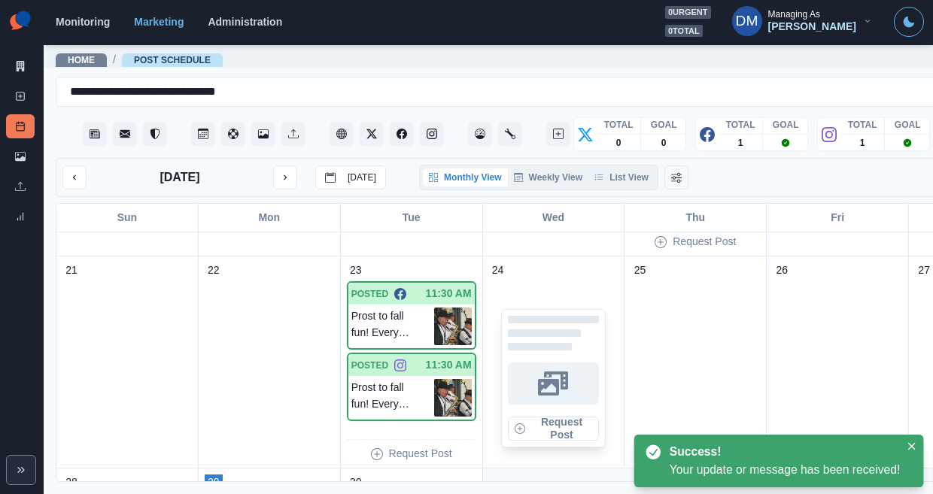
scroll to position [812, 0]
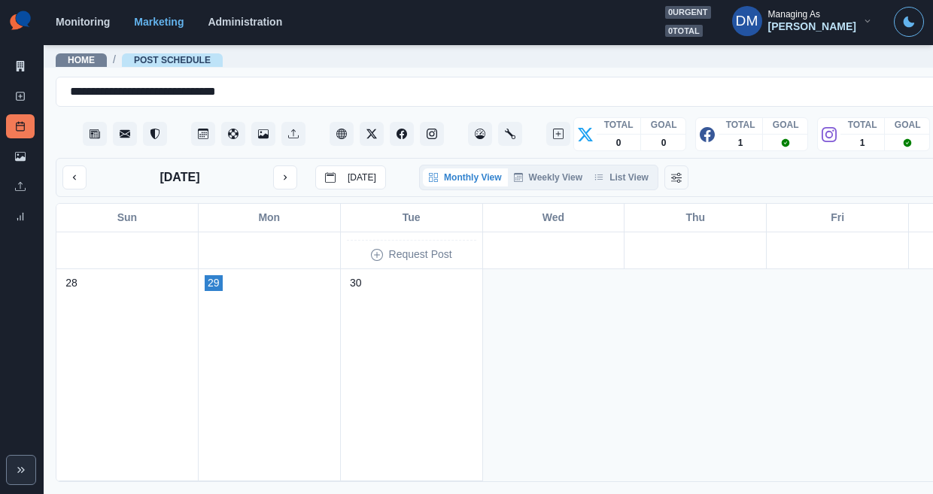
drag, startPoint x: 260, startPoint y: 157, endPoint x: 330, endPoint y: 192, distance: 77.4
click at [280, 172] on icon "next month" at bounding box center [285, 177] width 11 height 11
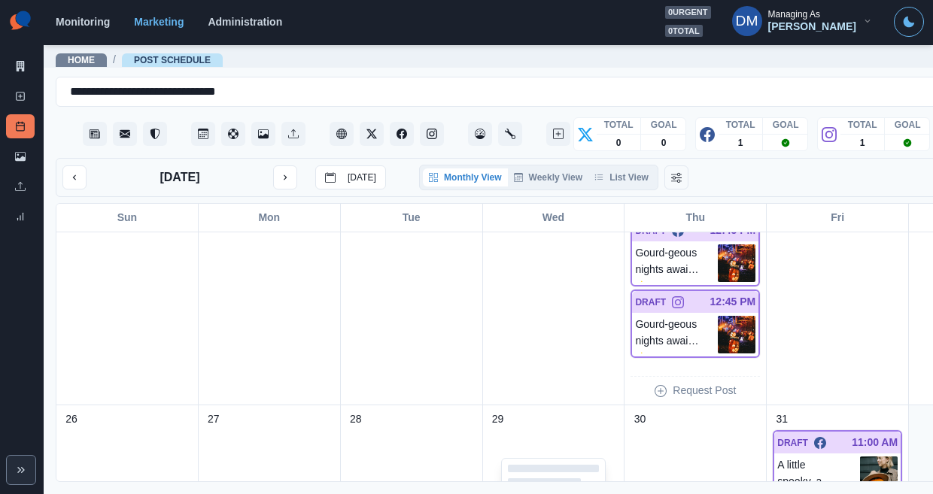
scroll to position [617, 0]
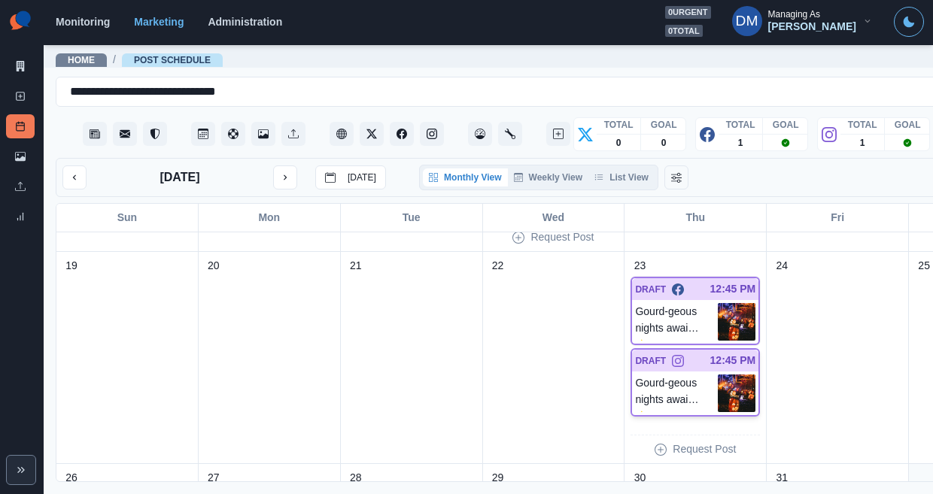
click at [718, 375] on img at bounding box center [737, 394] width 38 height 38
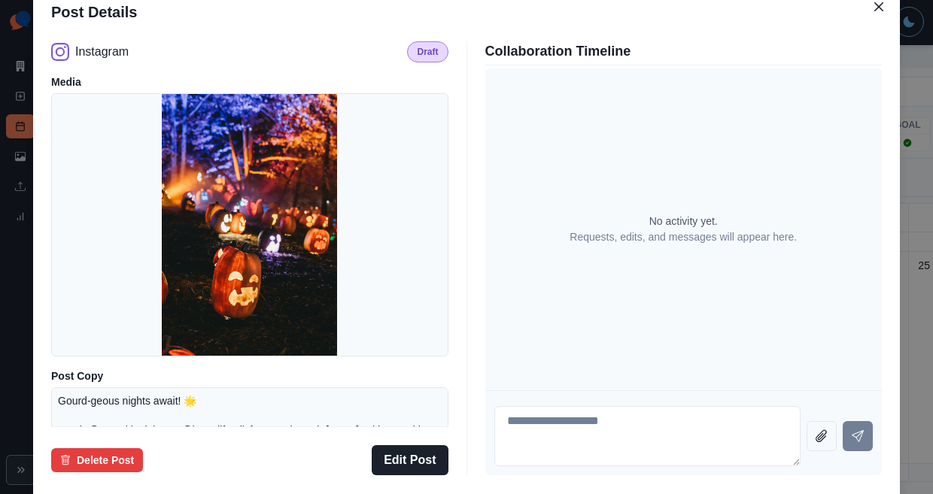
scroll to position [197, 0]
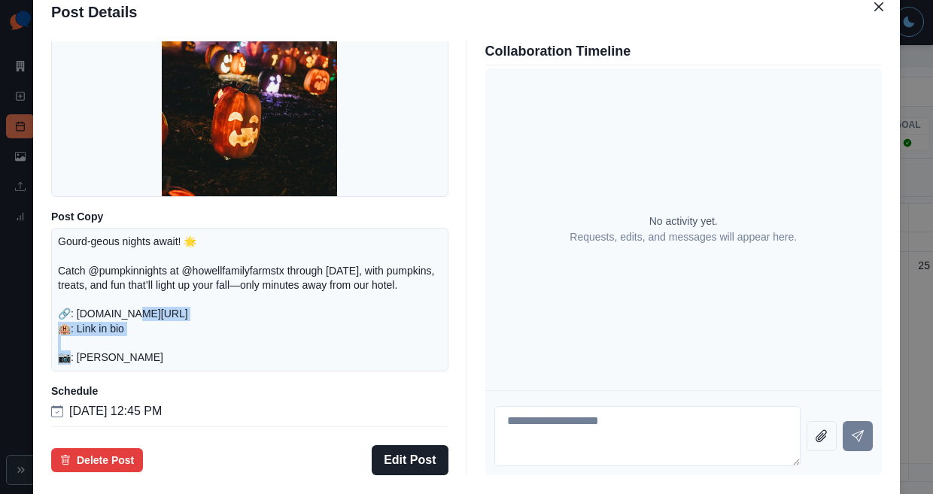
drag, startPoint x: 175, startPoint y: 295, endPoint x: 344, endPoint y: 297, distance: 169.3
click at [344, 297] on p "Gourd-geous nights await! 🌟 Catch @pumpkinnights at @howellfamilyfarmstx throug…" at bounding box center [250, 300] width 384 height 130
copy p "[DOMAIN_NAME][URL] 🏨"
click at [100, 190] on div "Post Details Instagram Draft Media Post Copy Gourd-geous nights await! 🌟 Catch …" at bounding box center [466, 247] width 933 height 494
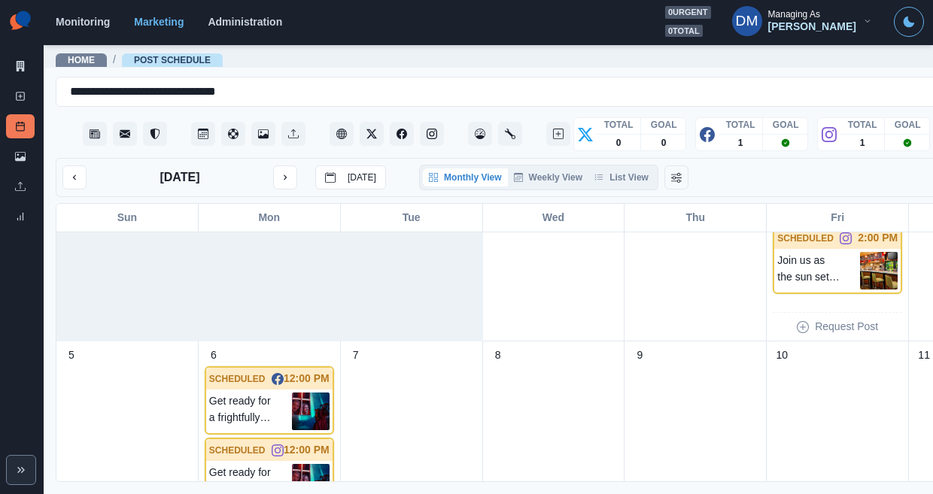
scroll to position [0, 0]
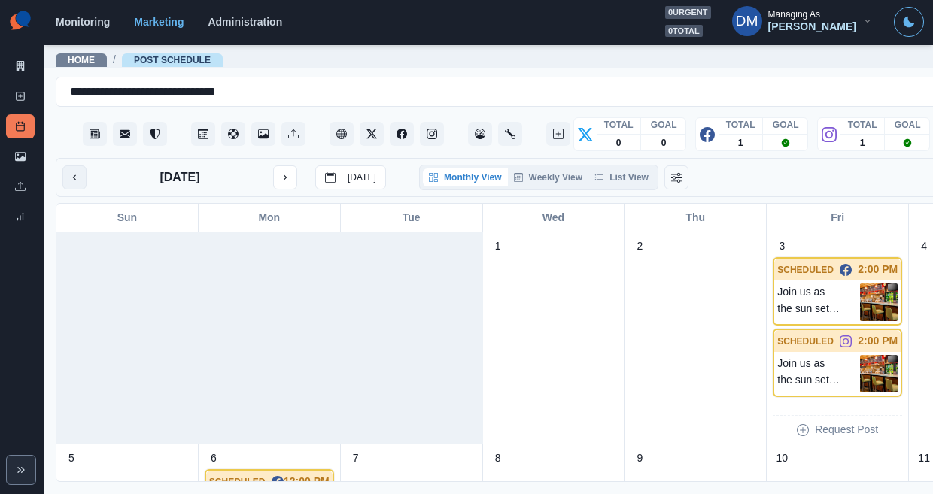
click at [68, 166] on button "previous month" at bounding box center [74, 178] width 24 height 24
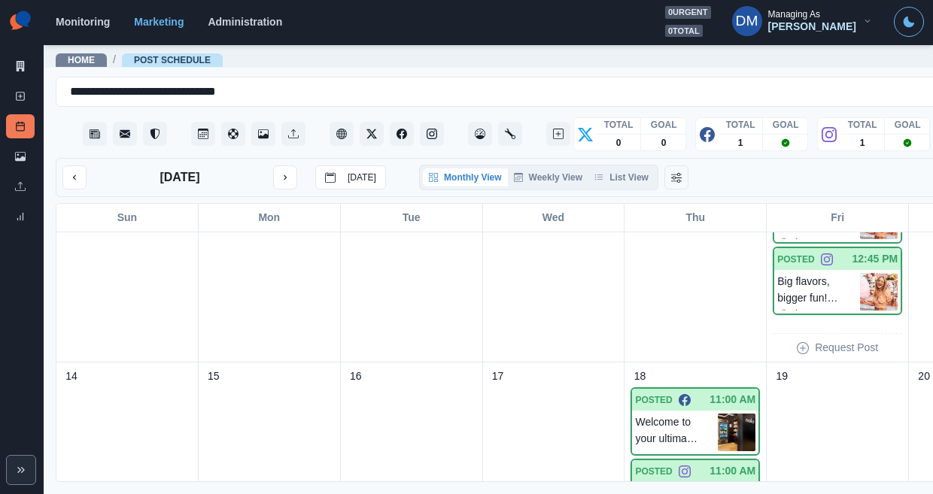
scroll to position [391, 0]
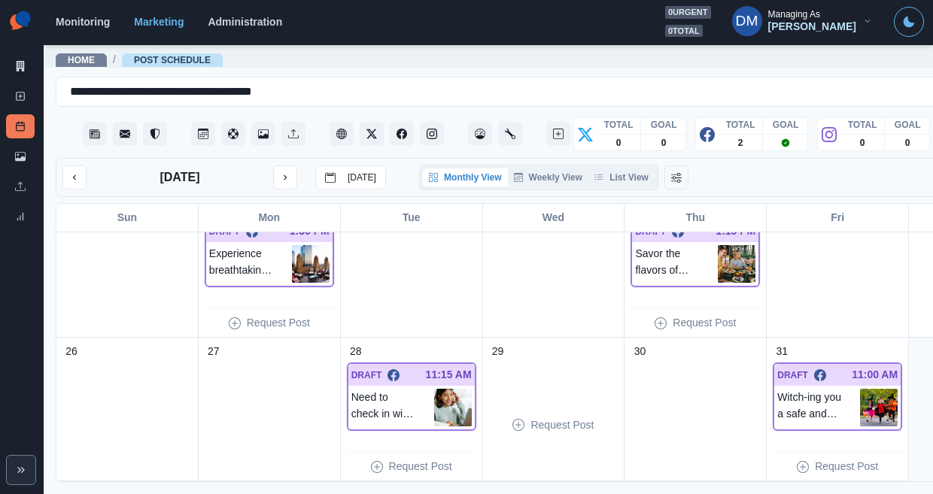
scroll to position [457, 0]
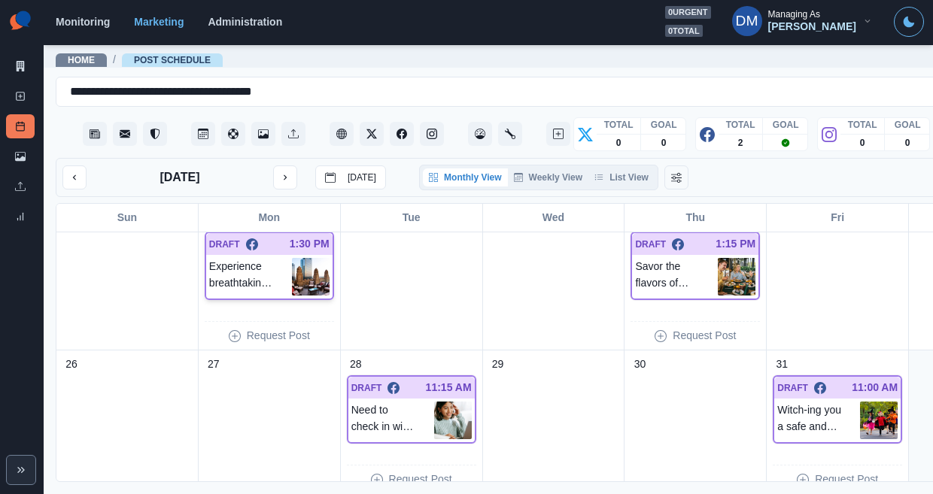
click at [292, 258] on img at bounding box center [311, 277] width 38 height 38
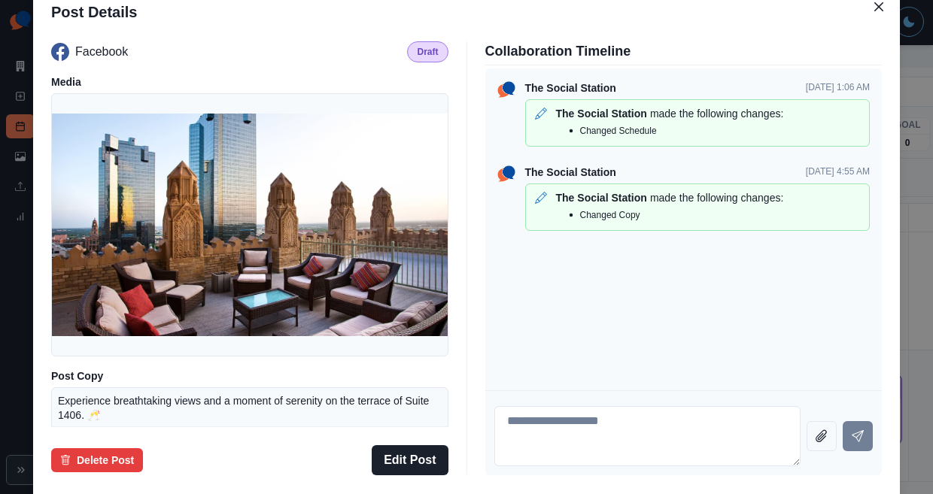
scroll to position [142, 0]
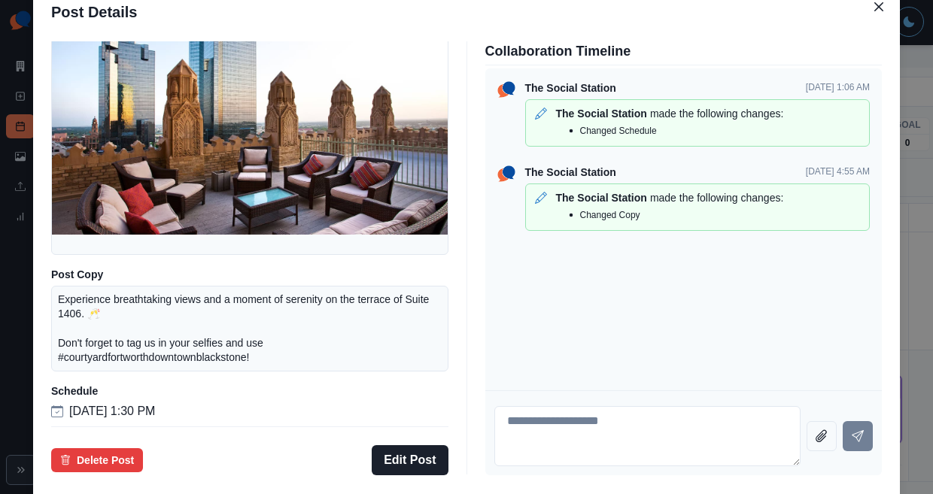
click at [99, 336] on div "Post Details Facebook Draft Media Post Copy Experience breathtaking views and a…" at bounding box center [466, 247] width 933 height 494
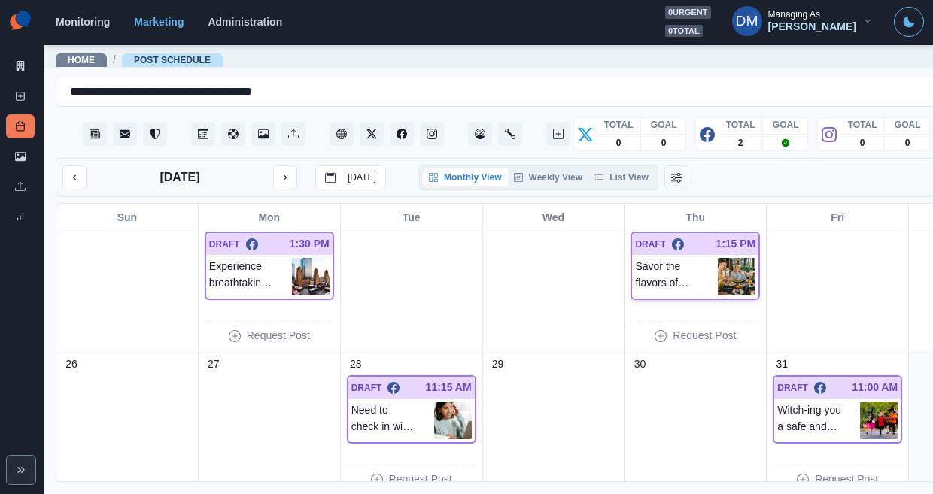
click at [718, 258] on img at bounding box center [737, 277] width 38 height 38
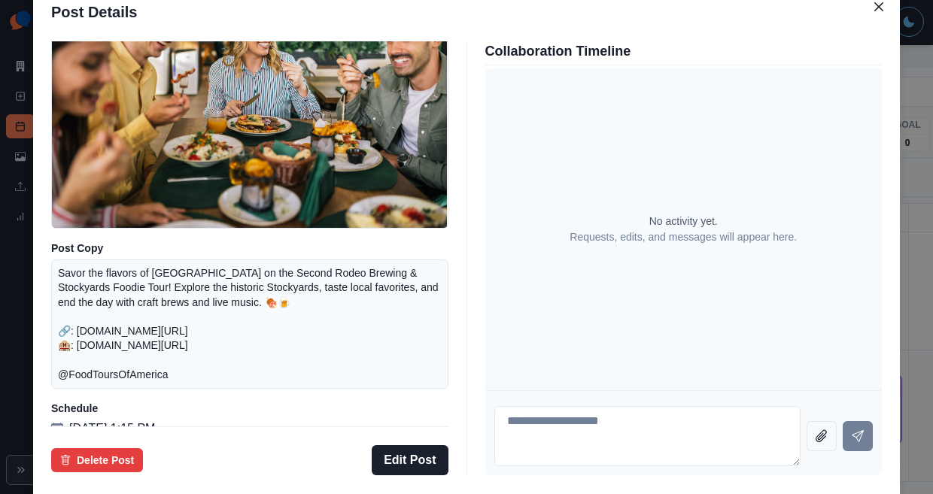
scroll to position [143, 0]
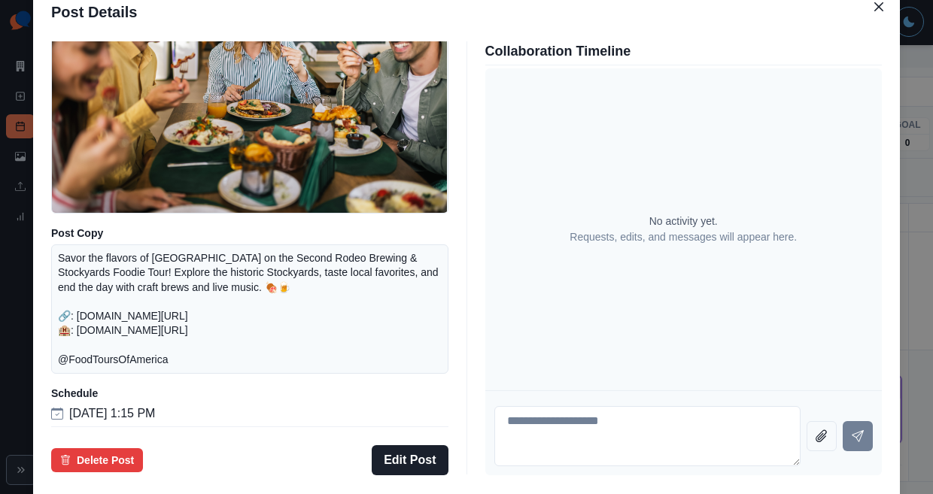
click at [104, 263] on div "Post Details Facebook Draft Media Post Copy Savor the flavors of Fort Worth on …" at bounding box center [466, 247] width 933 height 494
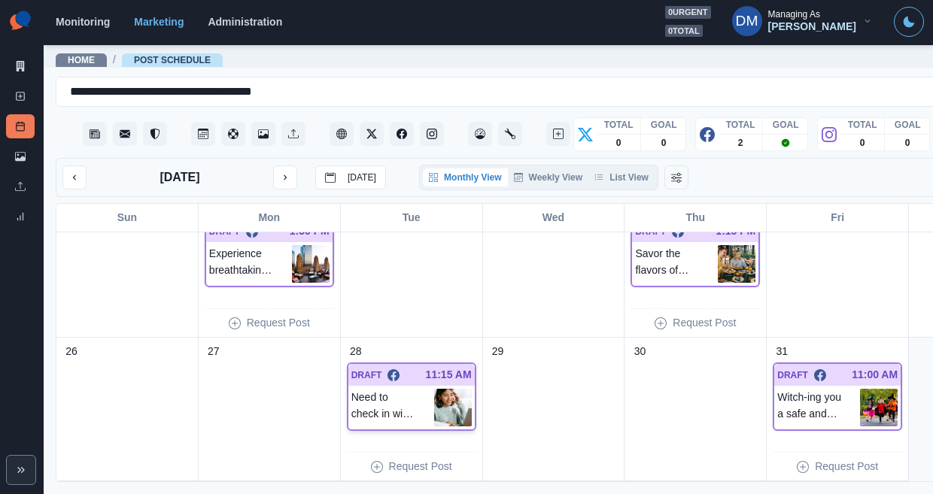
scroll to position [470, 0]
click at [434, 389] on img at bounding box center [453, 408] width 38 height 38
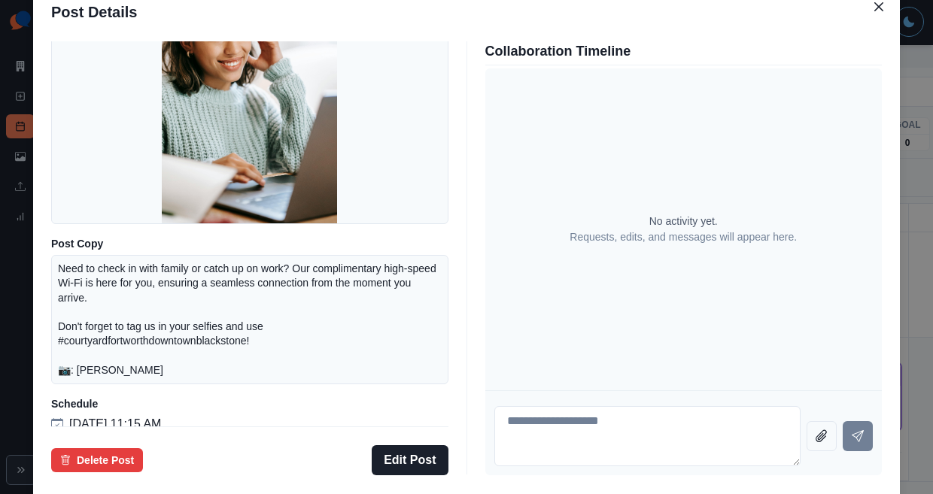
scroll to position [133, 0]
click at [97, 284] on div "Post Details Facebook Draft Media Post Copy Need to check in with family or cat…" at bounding box center [466, 247] width 933 height 494
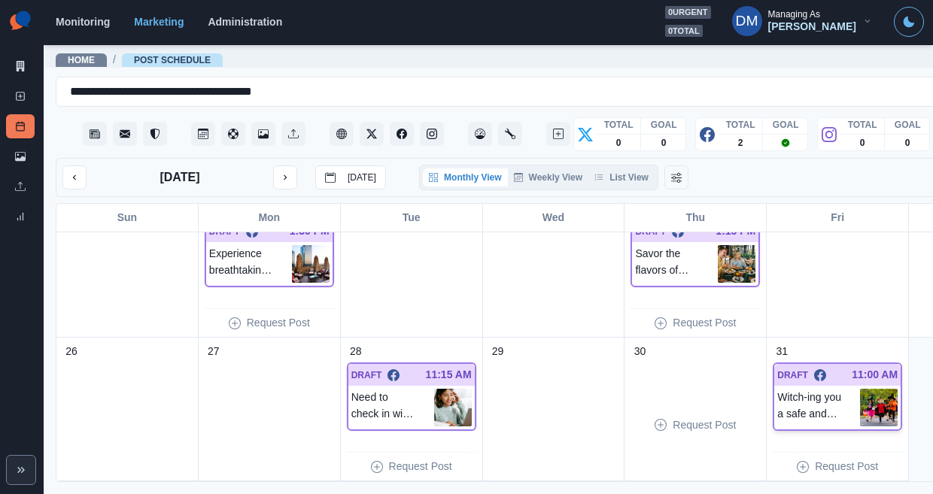
scroll to position [470, 0]
click at [860, 389] on img at bounding box center [879, 408] width 38 height 38
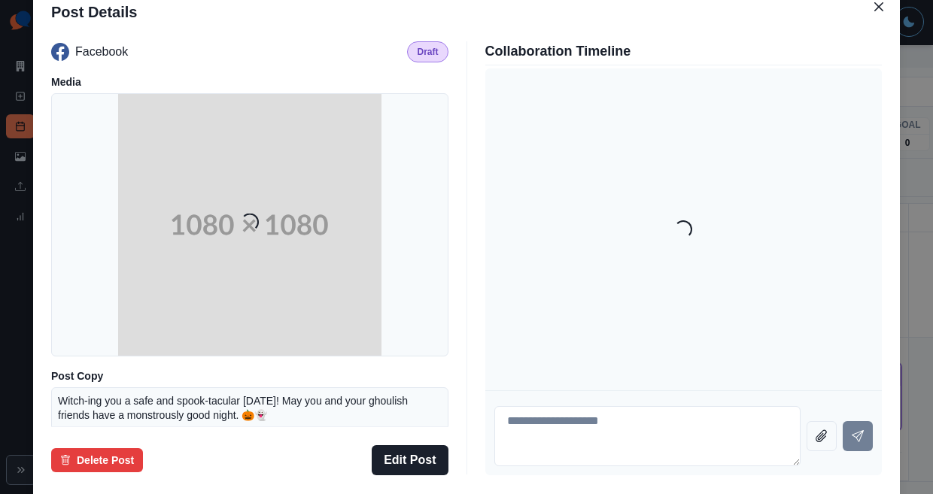
scroll to position [110, 0]
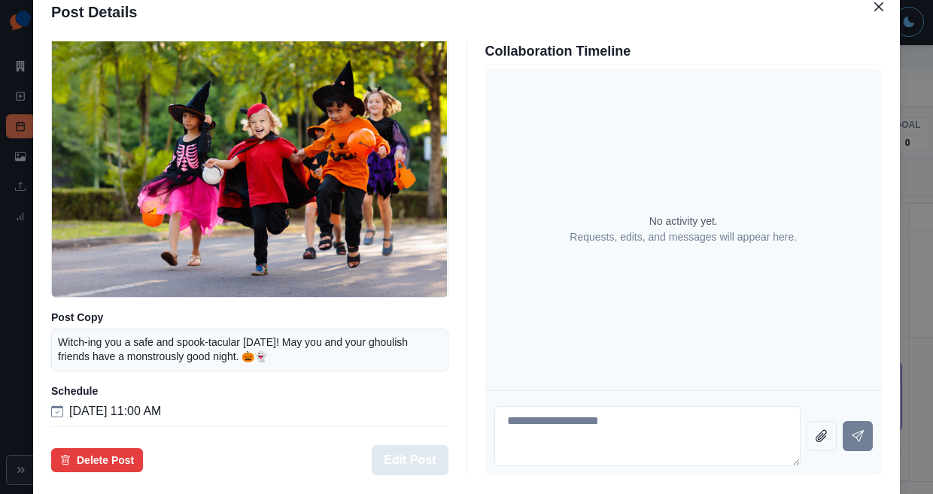
click at [432, 446] on button "Edit Post" at bounding box center [410, 461] width 76 height 30
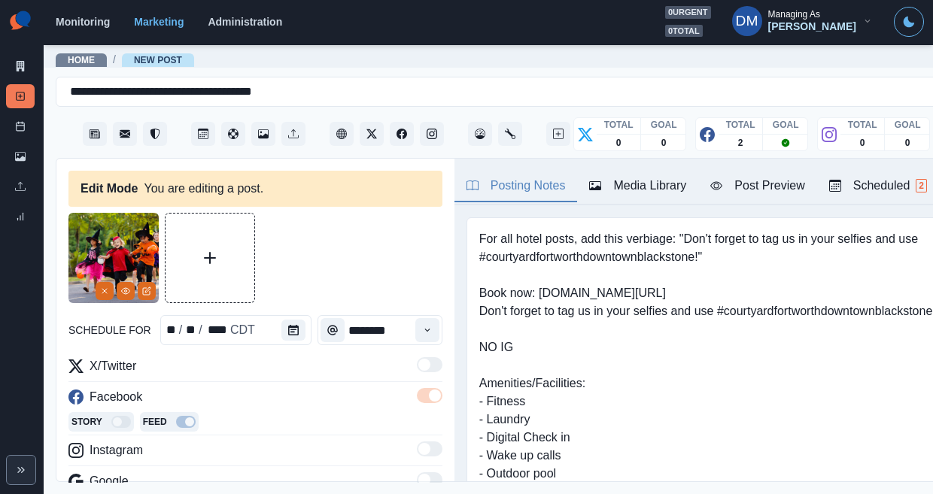
scroll to position [40, 0]
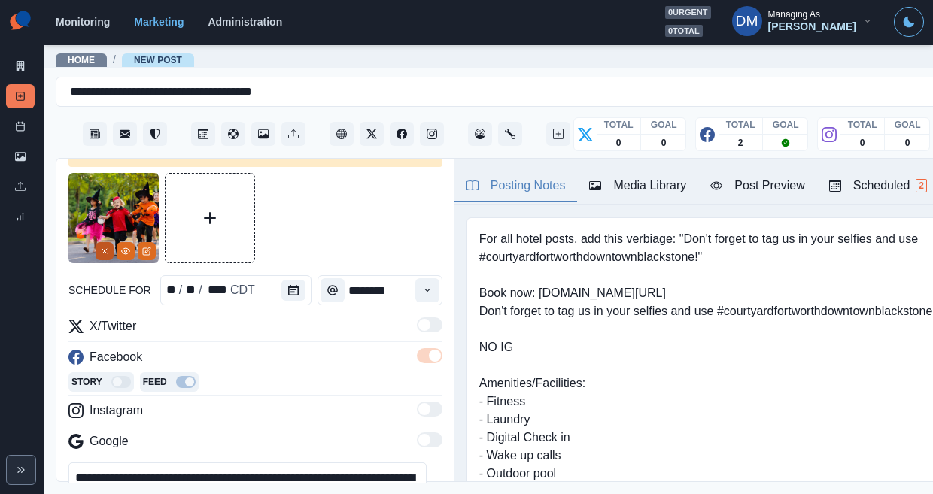
click at [114, 242] on button "Remove" at bounding box center [105, 251] width 18 height 18
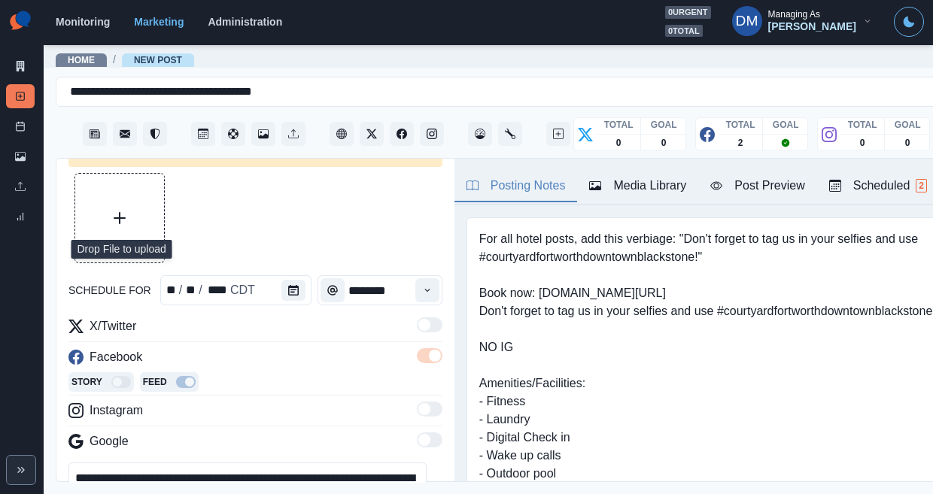
click at [123, 198] on button "Upload Media" at bounding box center [119, 218] width 89 height 89
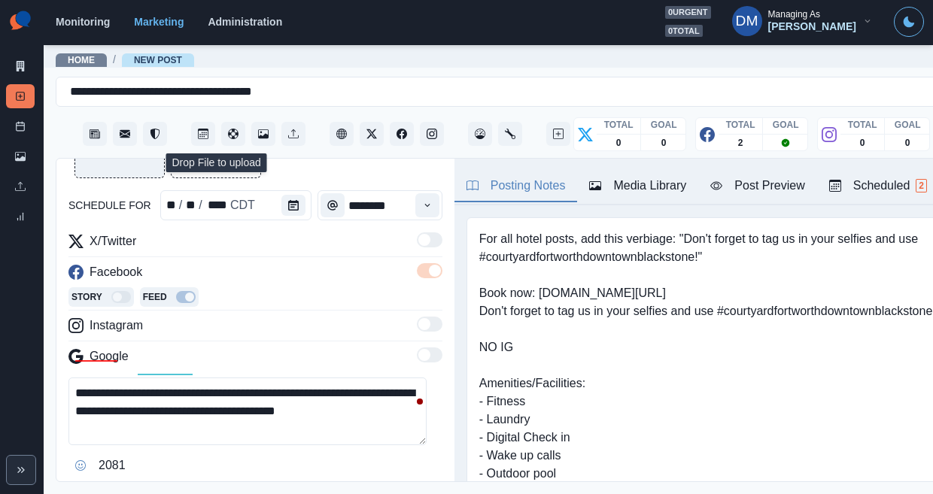
scroll to position [126, 0]
click at [698, 171] on button "Post Preview" at bounding box center [757, 187] width 118 height 32
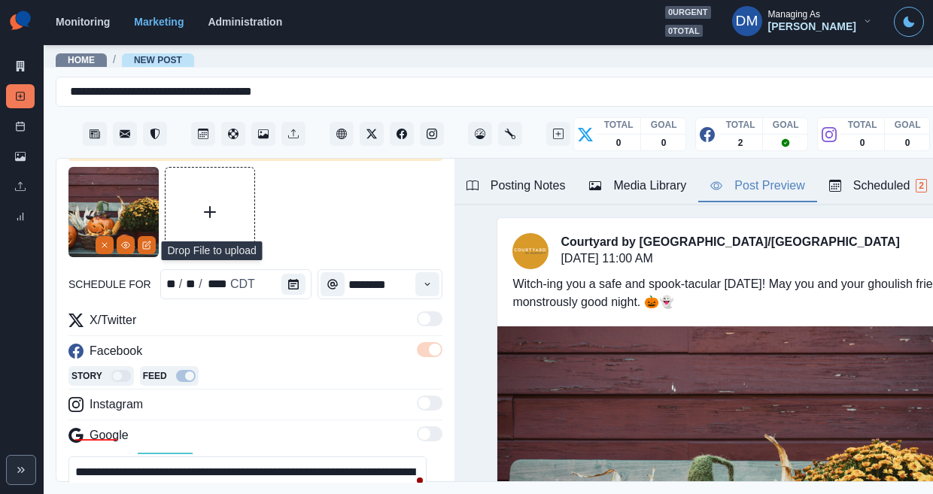
scroll to position [20, 0]
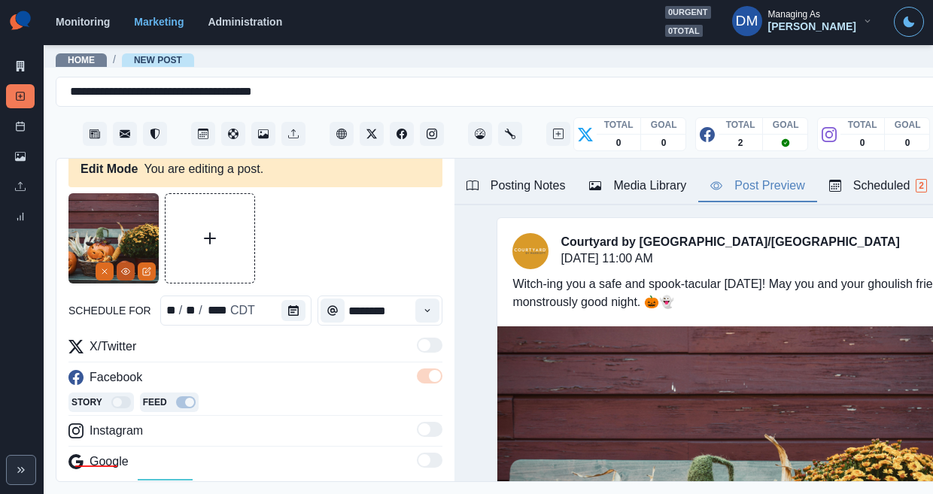
click at [123, 263] on button "View Media" at bounding box center [126, 272] width 18 height 18
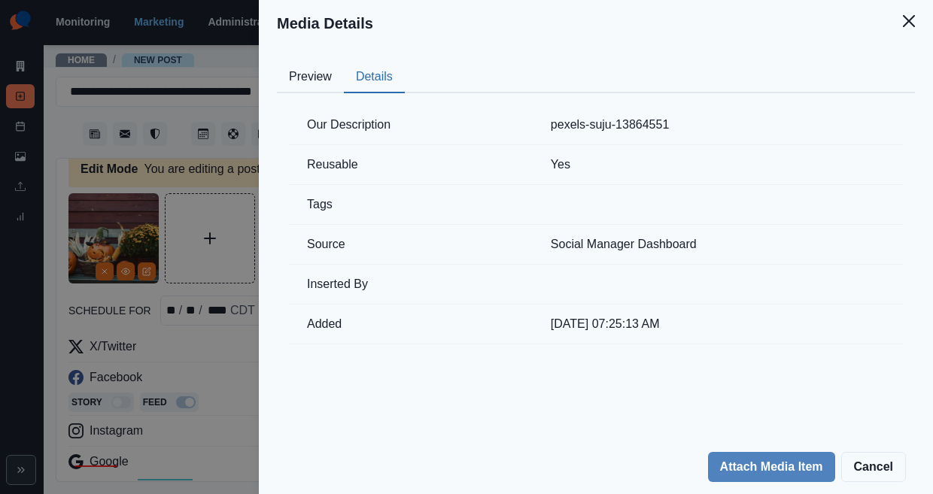
click at [405, 62] on button "Details" at bounding box center [374, 78] width 61 height 32
click at [266, 249] on div "Media Details Preview Details Our Description pexels-suju-13864551 Reusable Yes…" at bounding box center [466, 247] width 933 height 494
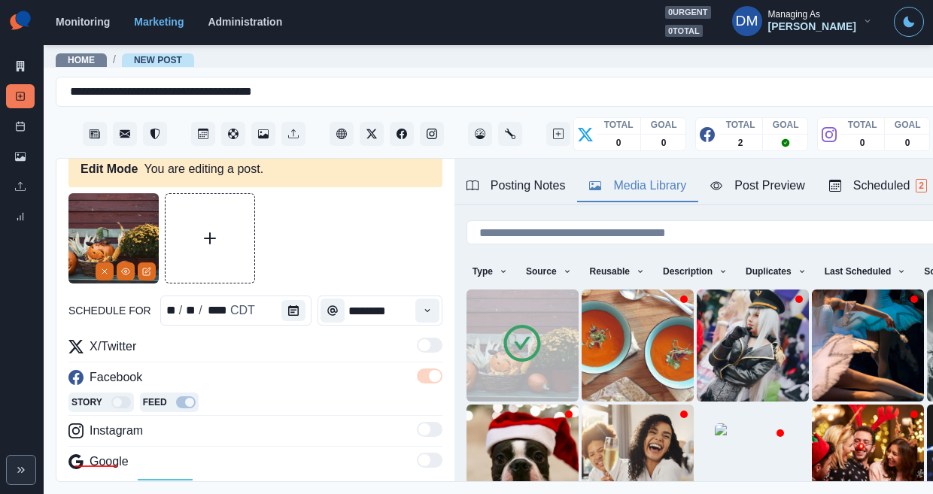
click at [589, 177] on div "Media Library" at bounding box center [637, 186] width 97 height 18
click at [710, 177] on div "Post Preview" at bounding box center [757, 186] width 94 height 18
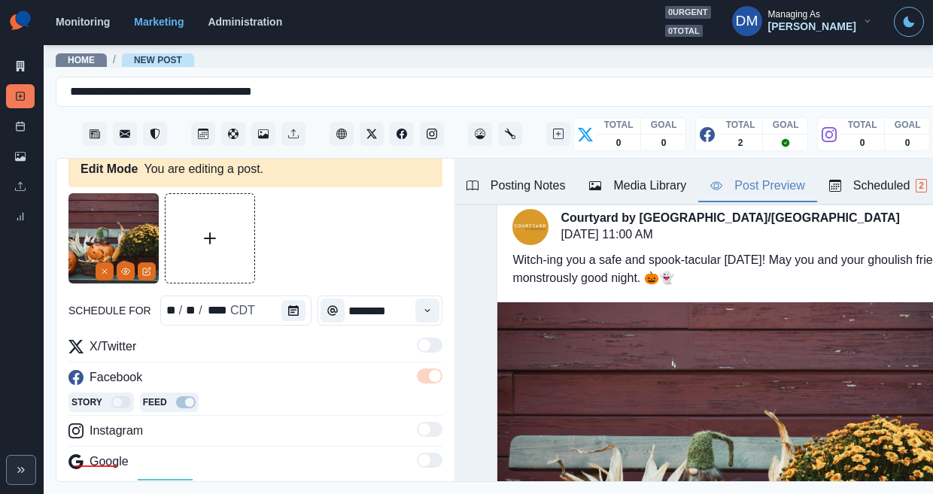
scroll to position [65, 0]
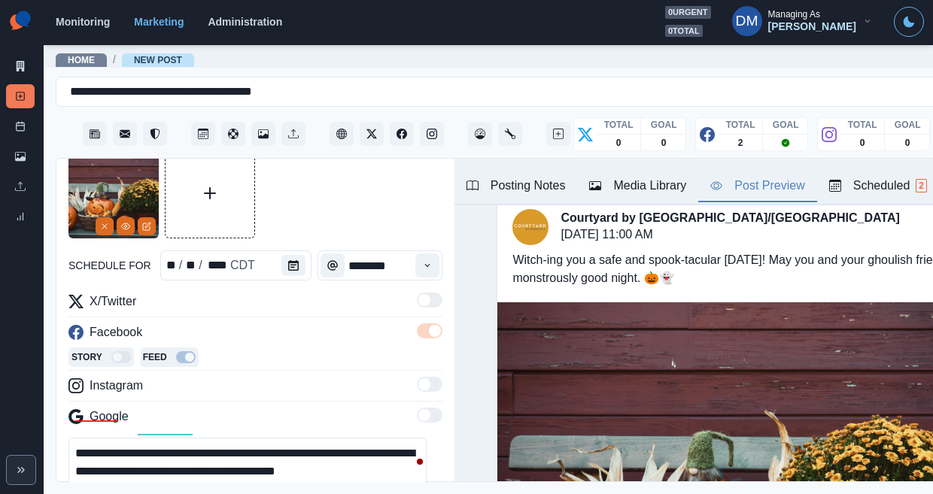
click at [288, 438] on textarea "**********" at bounding box center [247, 472] width 358 height 68
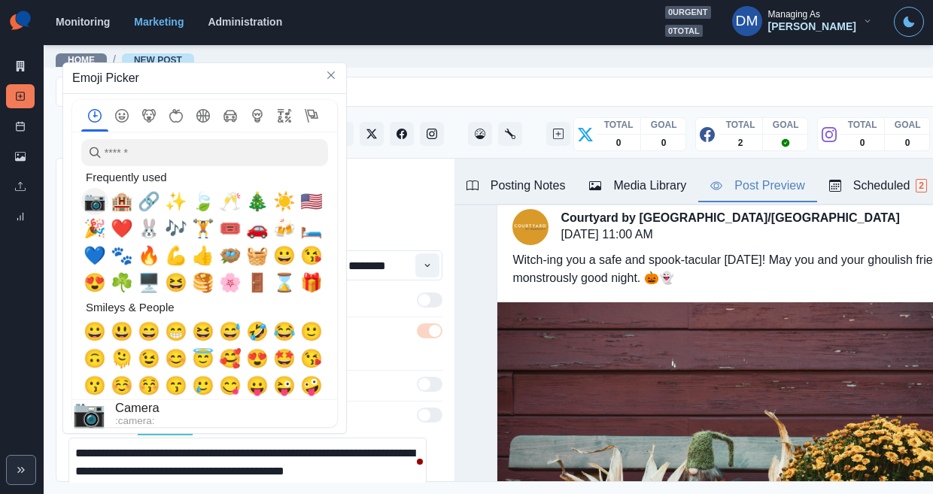
click at [91, 205] on span "📷" at bounding box center [95, 201] width 23 height 21
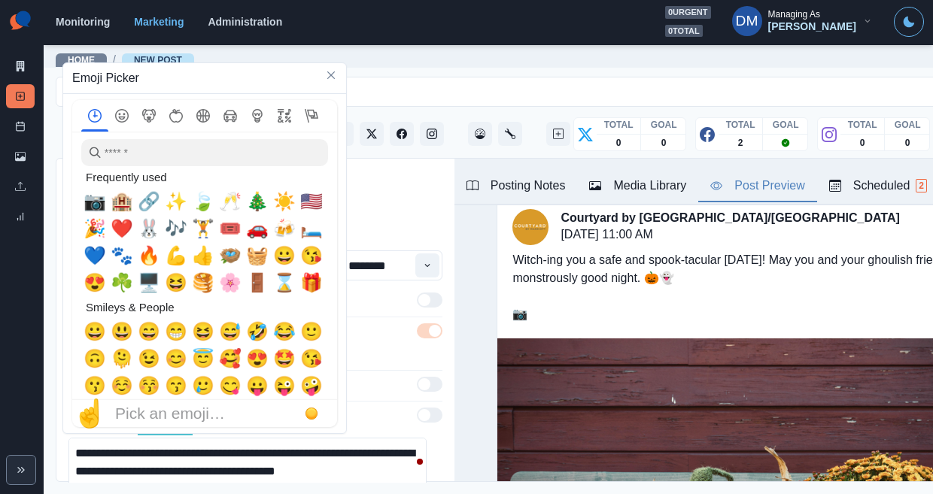
click at [371, 438] on textarea "**********" at bounding box center [247, 472] width 358 height 68
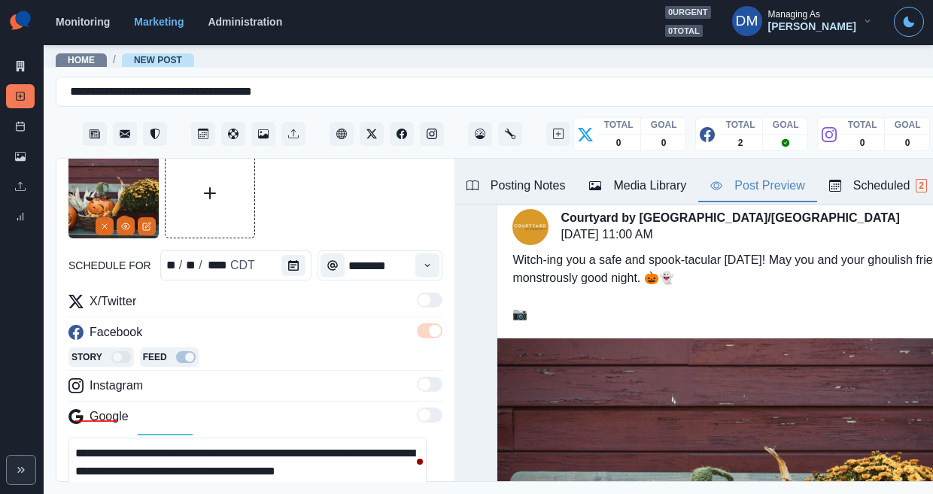
click at [90, 438] on textarea "**********" at bounding box center [247, 472] width 358 height 68
paste textarea "**********"
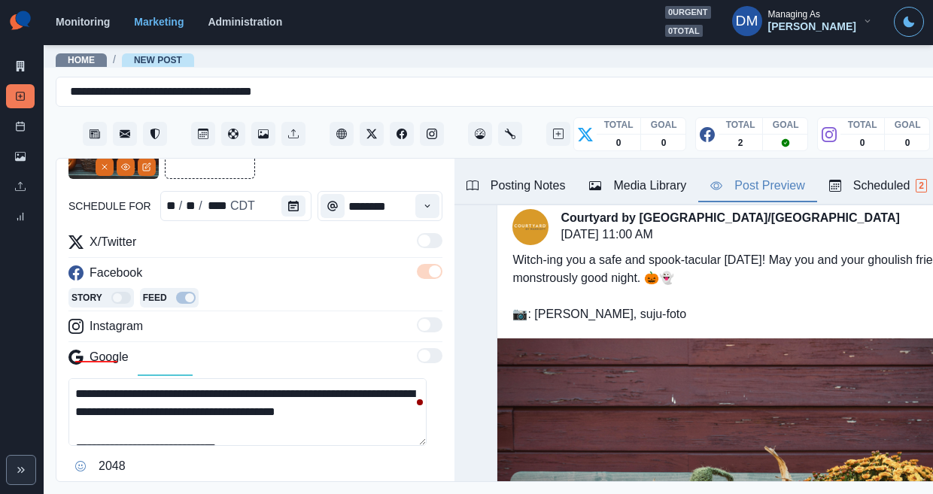
scroll to position [127, 0]
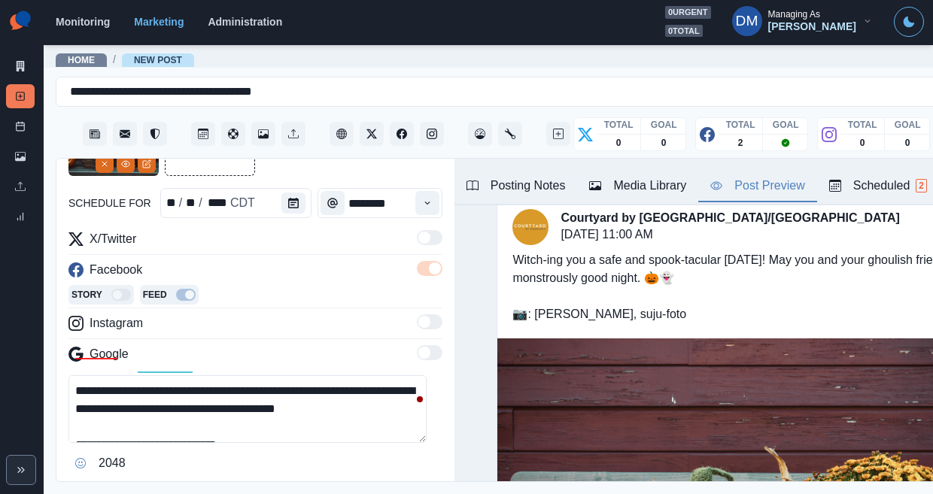
type textarea "**********"
click at [399, 488] on button "Edit Post" at bounding box center [404, 503] width 76 height 30
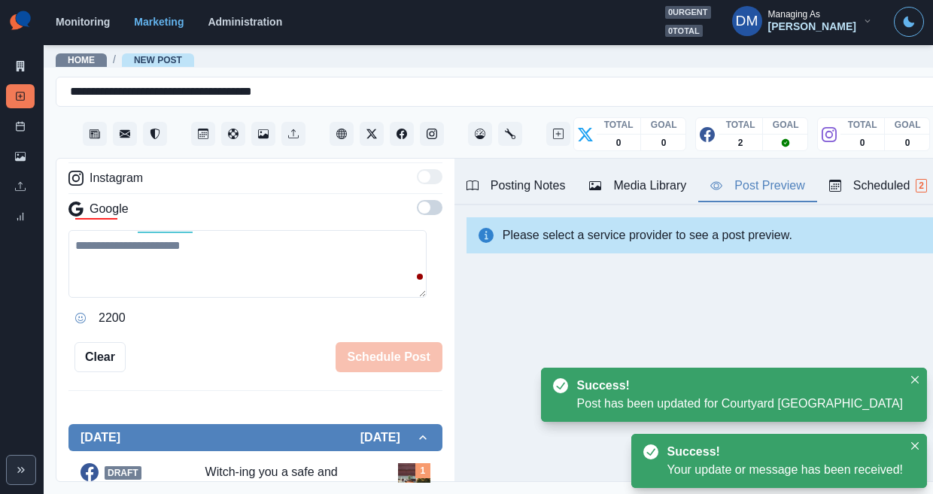
click at [398, 464] on img at bounding box center [414, 480] width 32 height 32
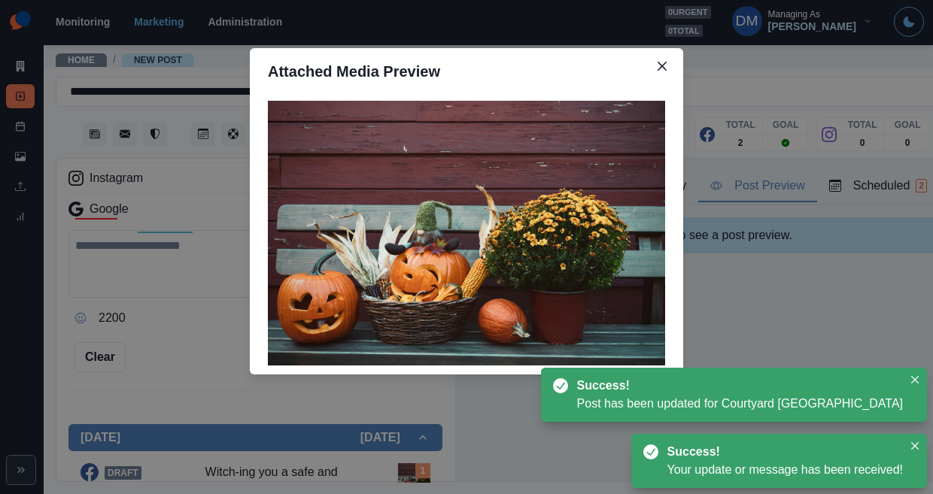
click at [213, 254] on div "Attached Media Preview" at bounding box center [466, 247] width 933 height 494
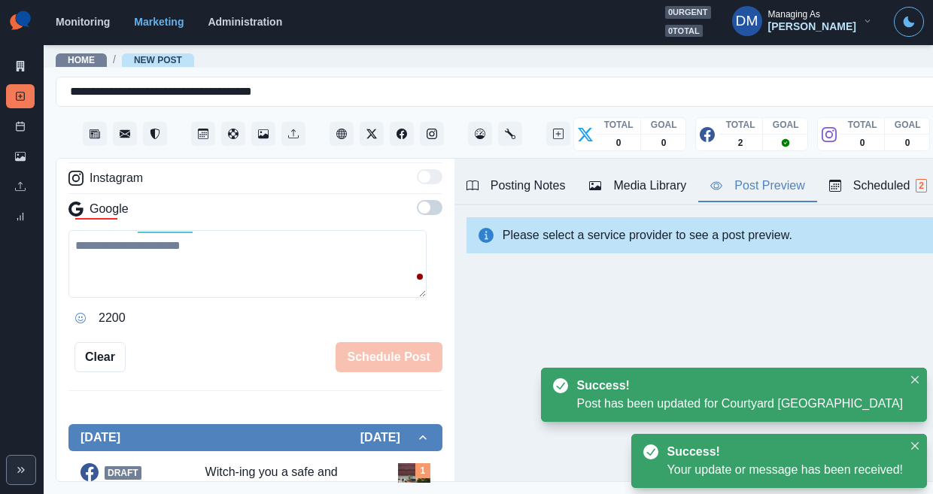
scroll to position [277, 0]
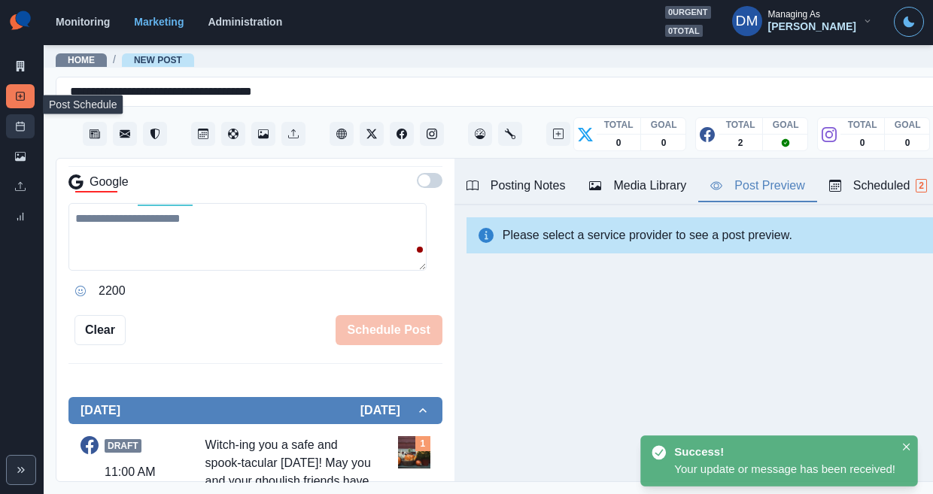
click at [23, 114] on link "Post Schedule" at bounding box center [20, 126] width 29 height 24
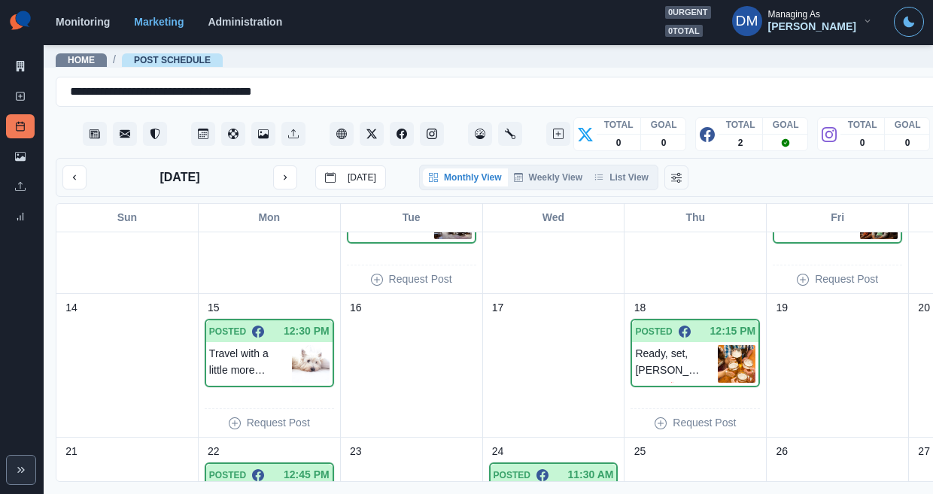
scroll to position [215, 0]
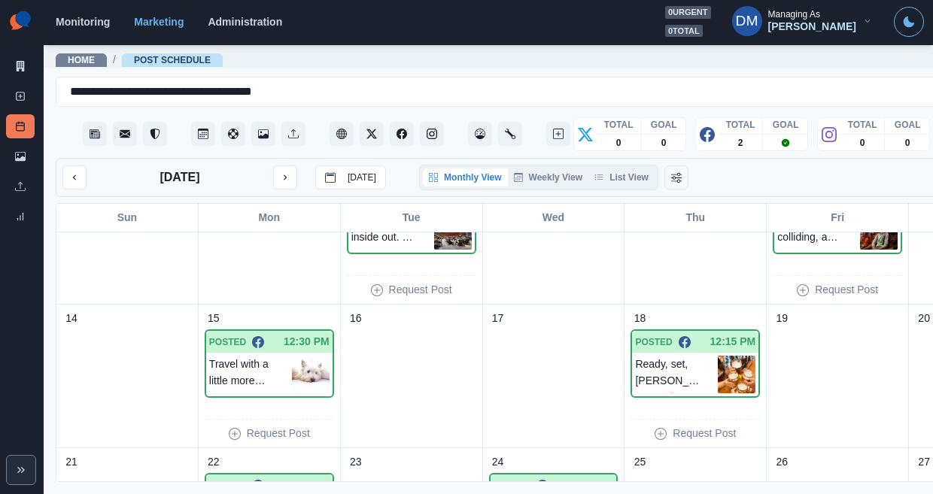
drag, startPoint x: 267, startPoint y: 159, endPoint x: 298, endPoint y: 196, distance: 48.7
click at [273, 166] on button "next month" at bounding box center [285, 178] width 24 height 24
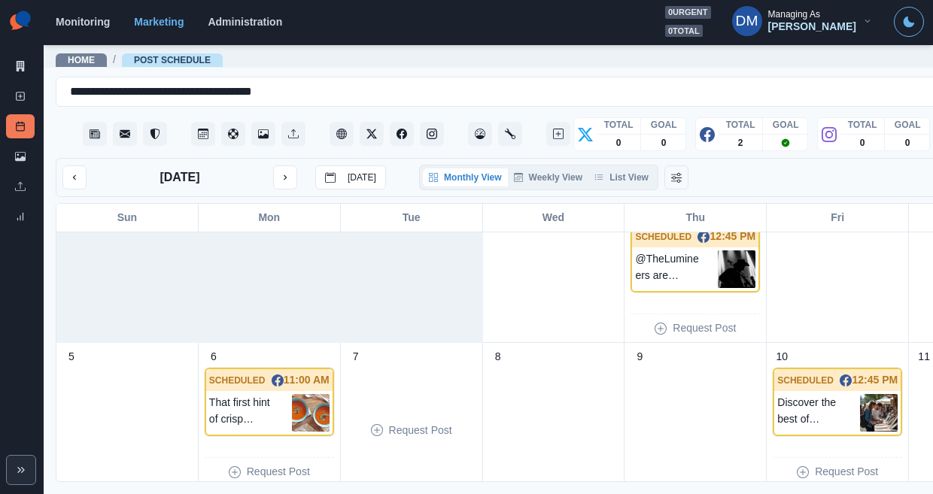
scroll to position [470, 0]
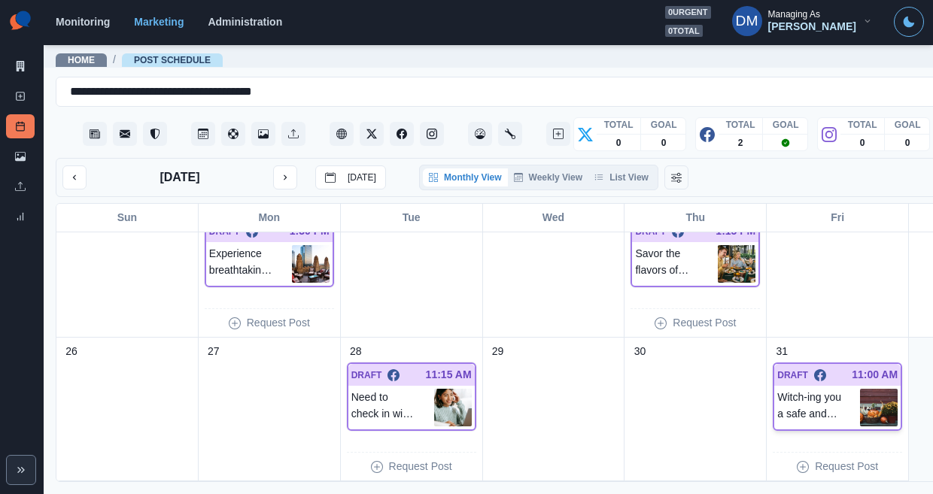
click at [860, 389] on img at bounding box center [879, 408] width 38 height 38
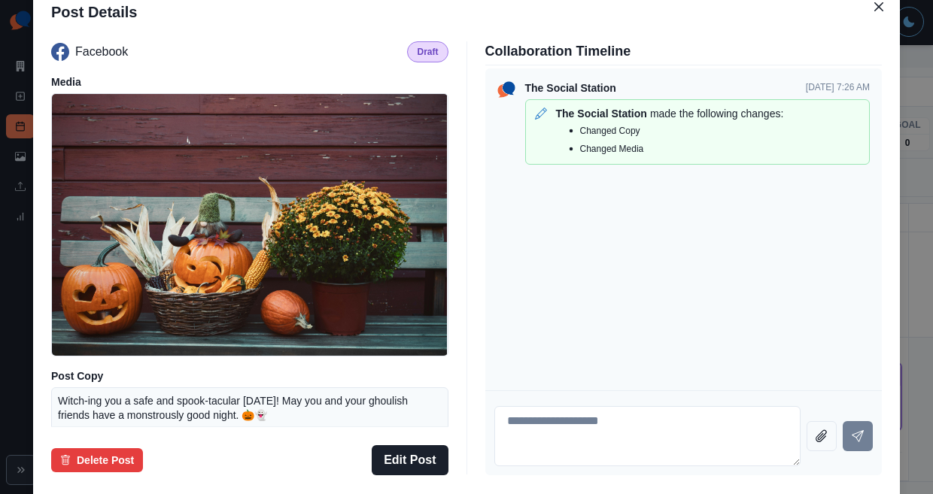
scroll to position [132, 0]
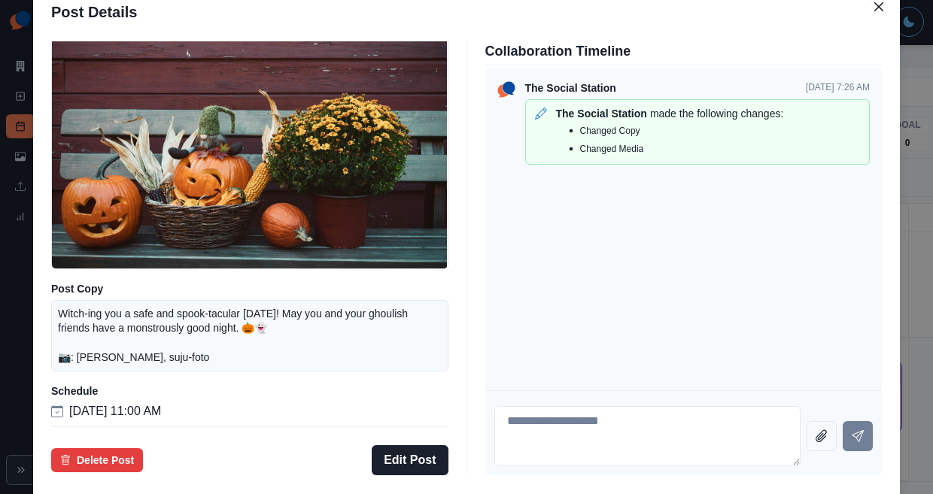
click at [96, 298] on div "Post Details Facebook Draft Media Post Copy Witch-ing you a safe and spook-tacu…" at bounding box center [466, 247] width 933 height 494
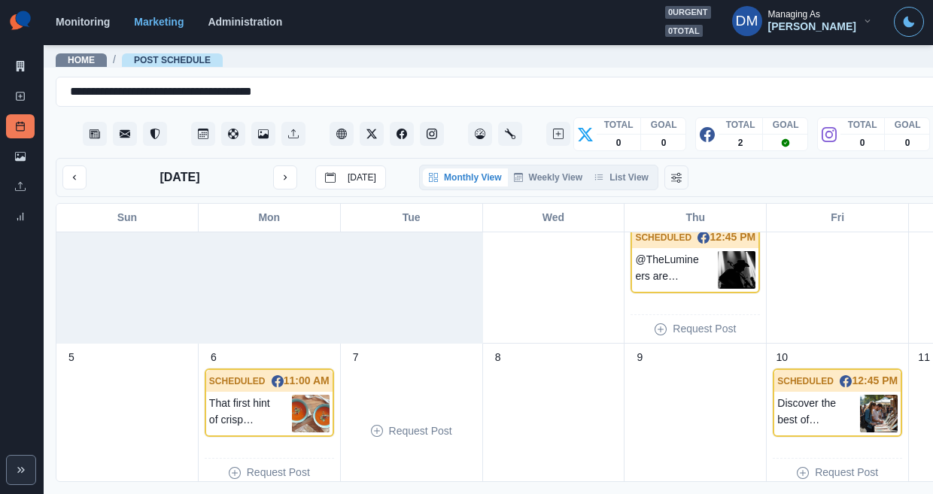
scroll to position [0, 0]
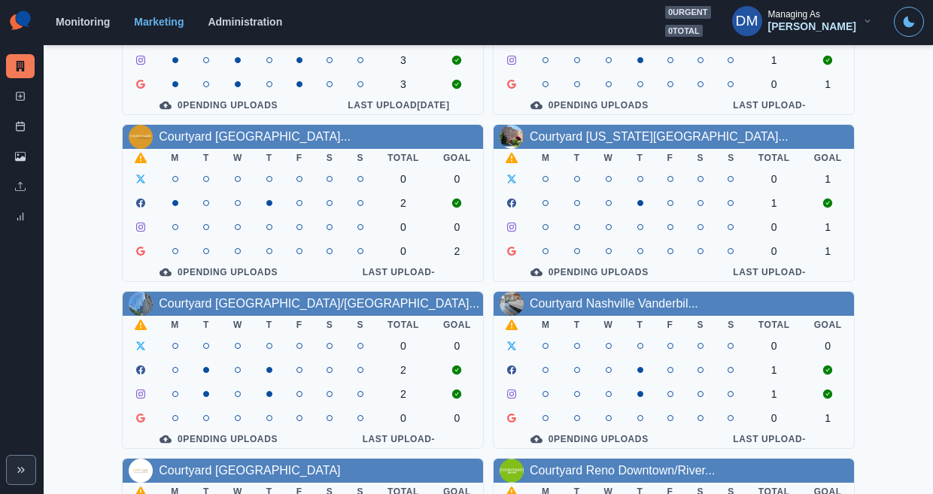
scroll to position [166, 0]
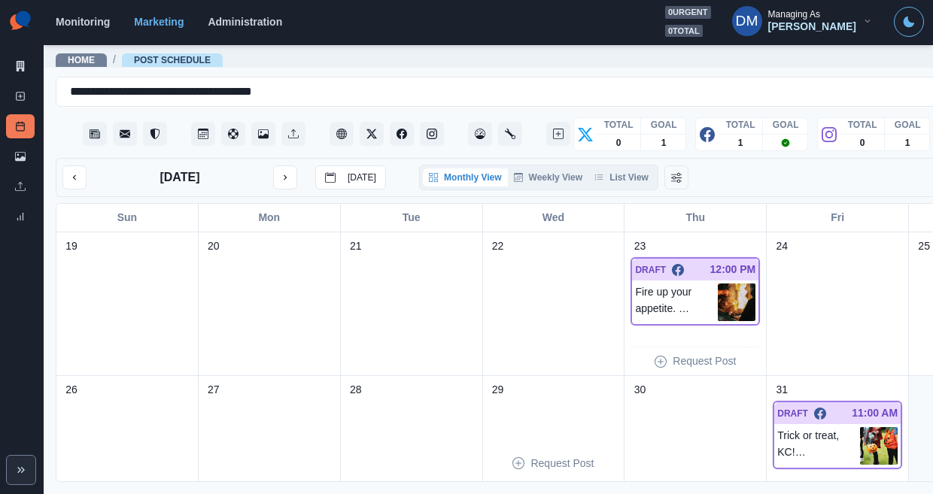
scroll to position [428, 0]
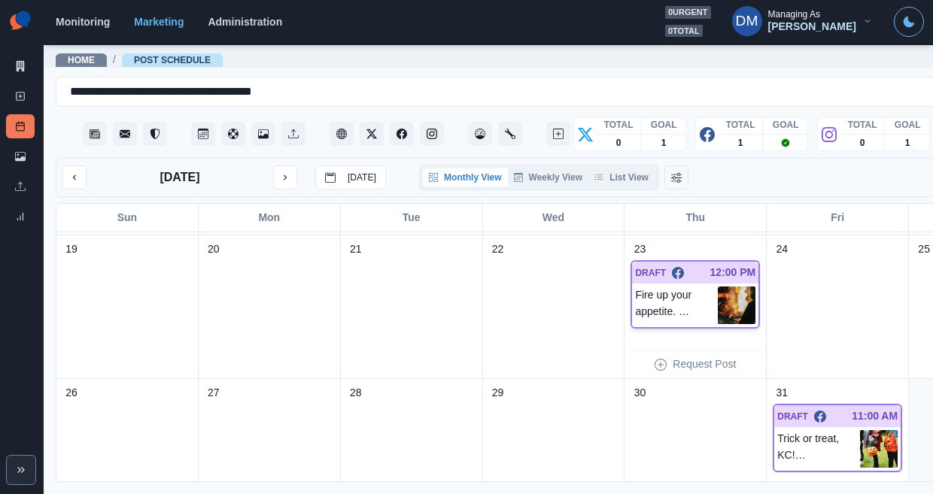
click at [718, 287] on img at bounding box center [737, 306] width 38 height 38
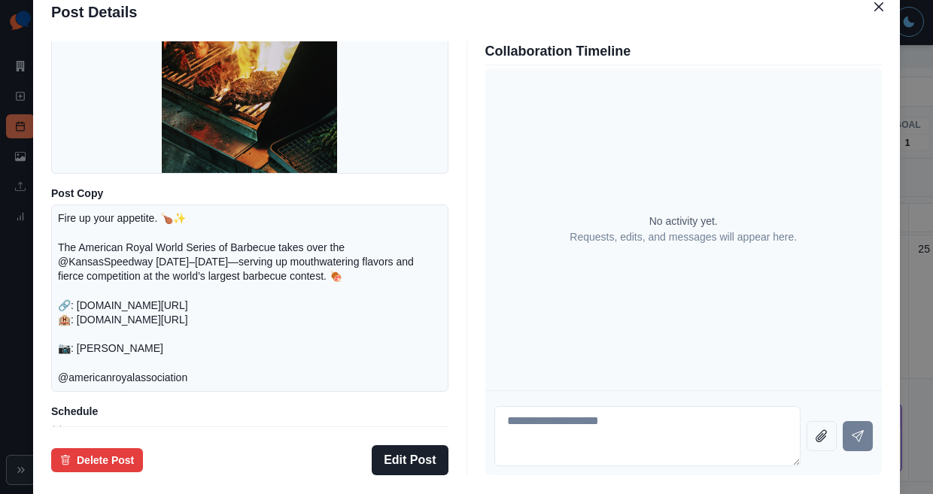
scroll to position [219, 0]
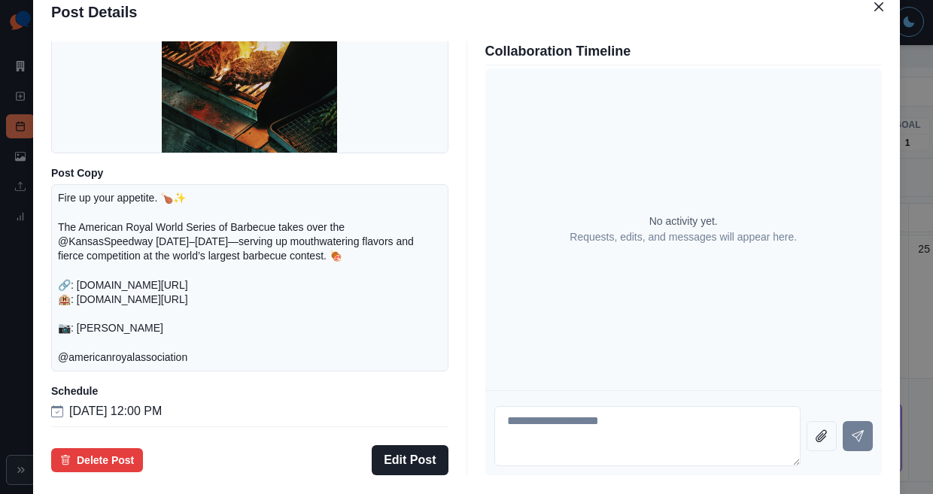
click at [110, 289] on div "Post Details Facebook Draft Media Post Copy Fire up your appetite. 🍗✨ The Ameri…" at bounding box center [466, 247] width 933 height 494
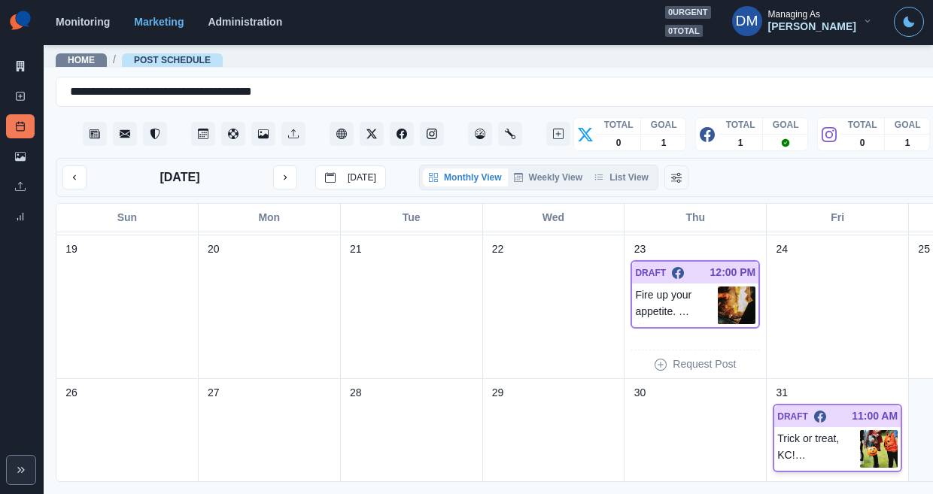
click at [860, 430] on img at bounding box center [879, 449] width 38 height 38
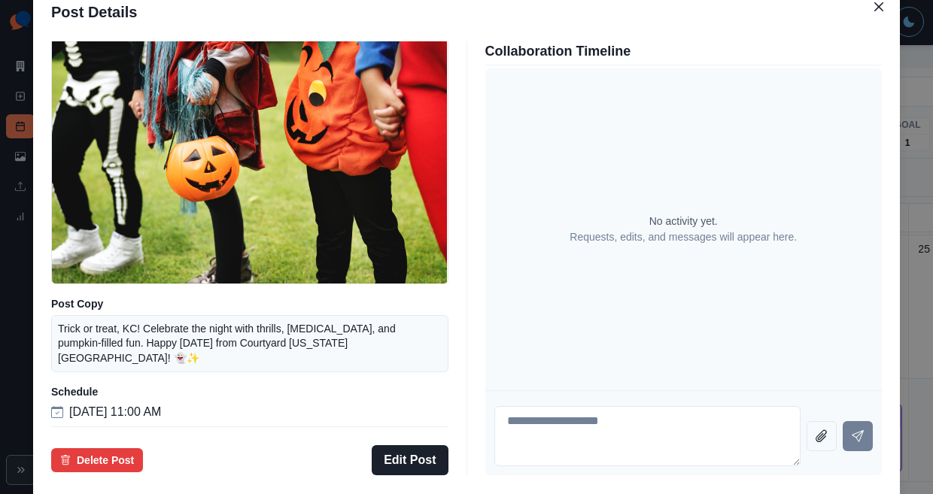
scroll to position [110, 0]
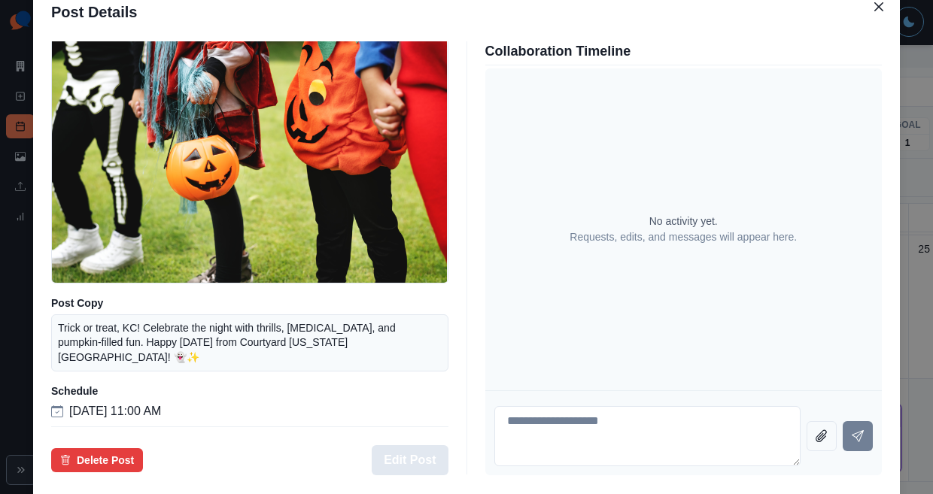
click at [426, 446] on button "Edit Post" at bounding box center [410, 461] width 76 height 30
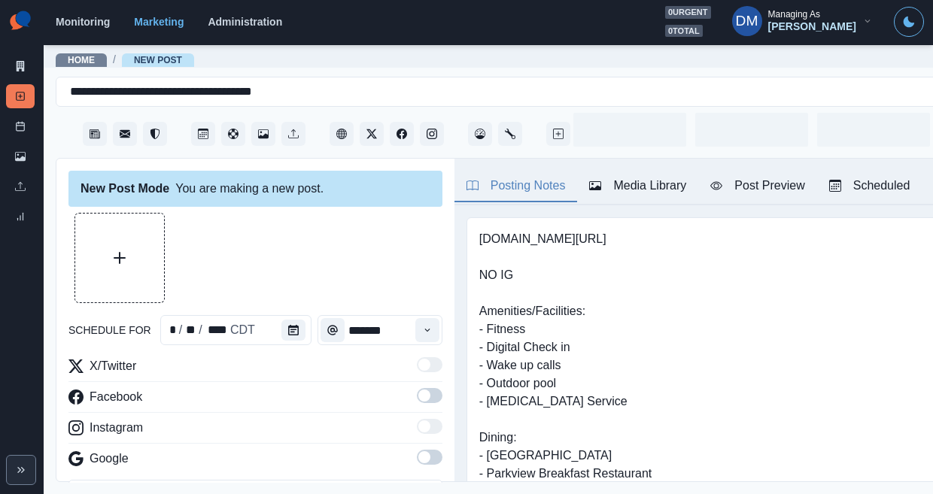
type input "********"
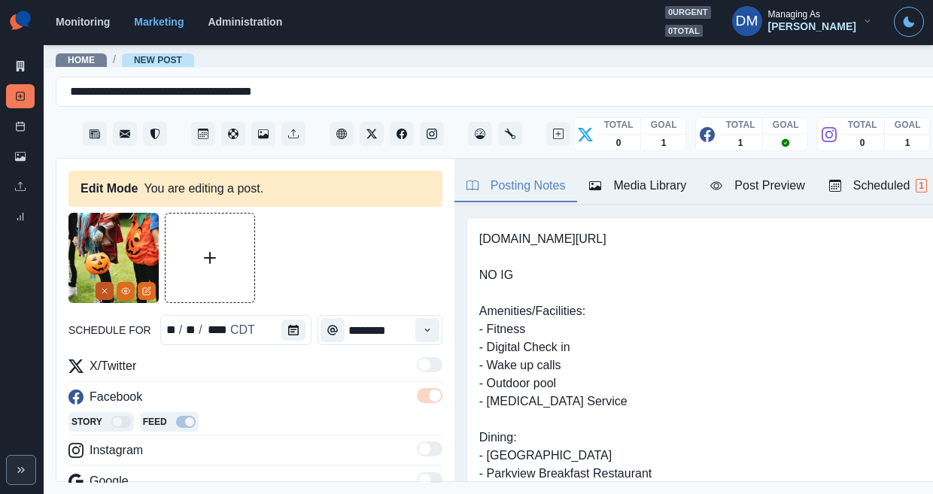
click at [108, 287] on icon "Remove" at bounding box center [104, 291] width 9 height 9
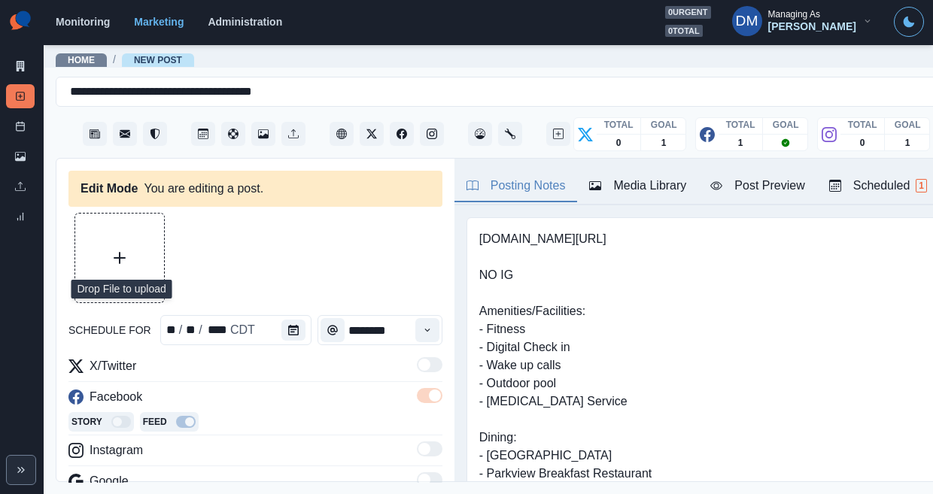
click at [111, 243] on button "Upload Media" at bounding box center [119, 258] width 89 height 89
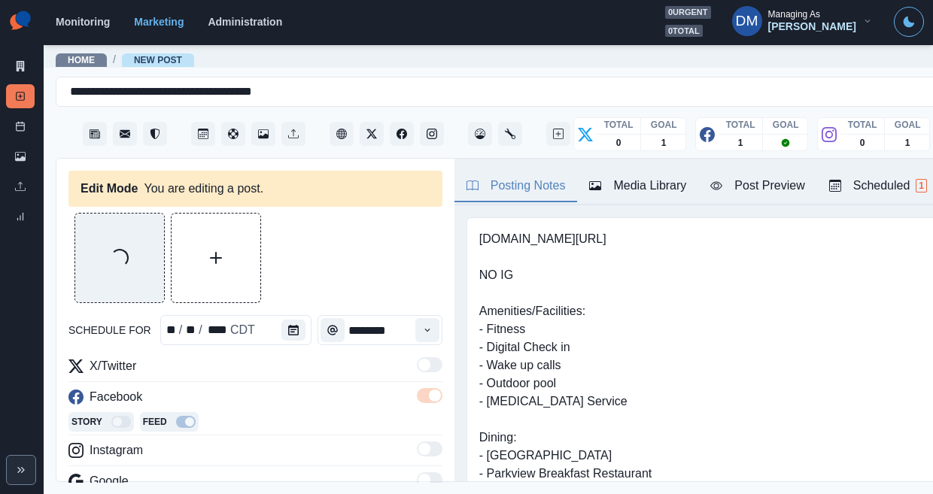
scroll to position [69, 0]
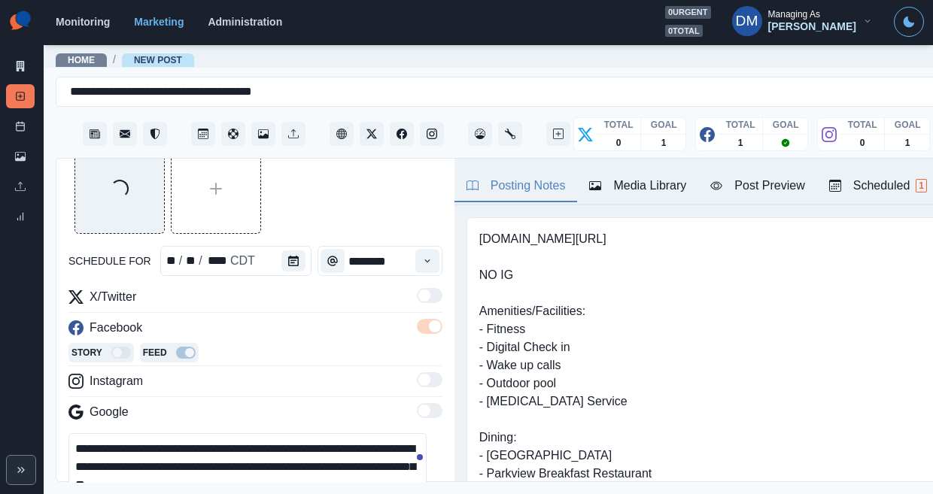
click at [360, 433] on textarea "**********" at bounding box center [247, 467] width 358 height 68
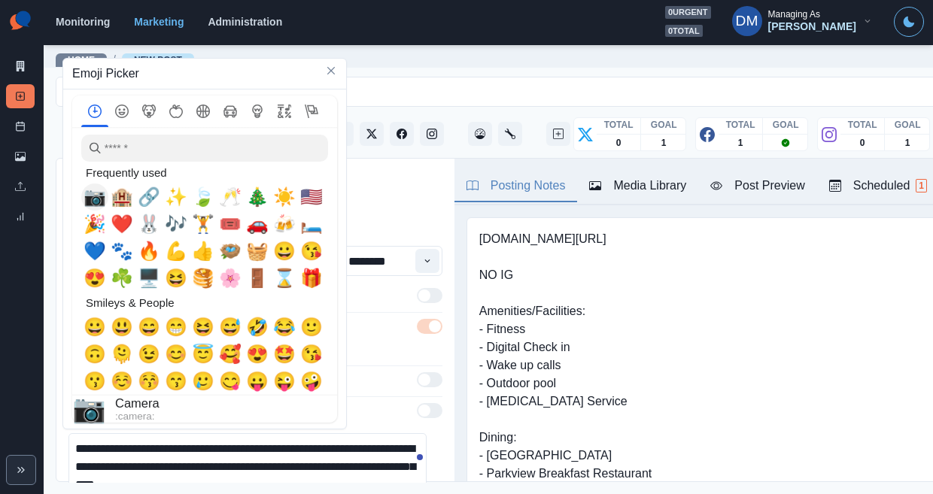
click at [99, 200] on span "📷" at bounding box center [95, 197] width 23 height 21
click at [388, 433] on div "**********" at bounding box center [255, 483] width 374 height 100
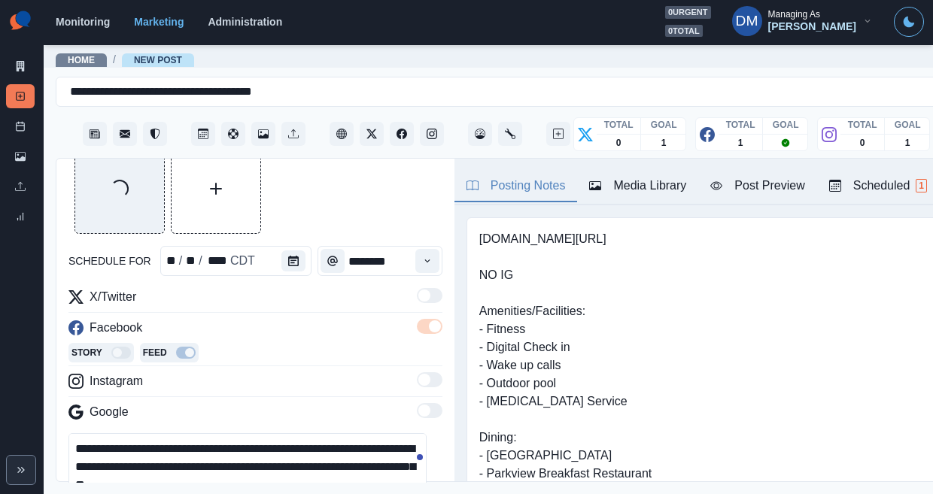
click at [91, 433] on textarea "**********" at bounding box center [247, 467] width 358 height 68
paste textarea "**********"
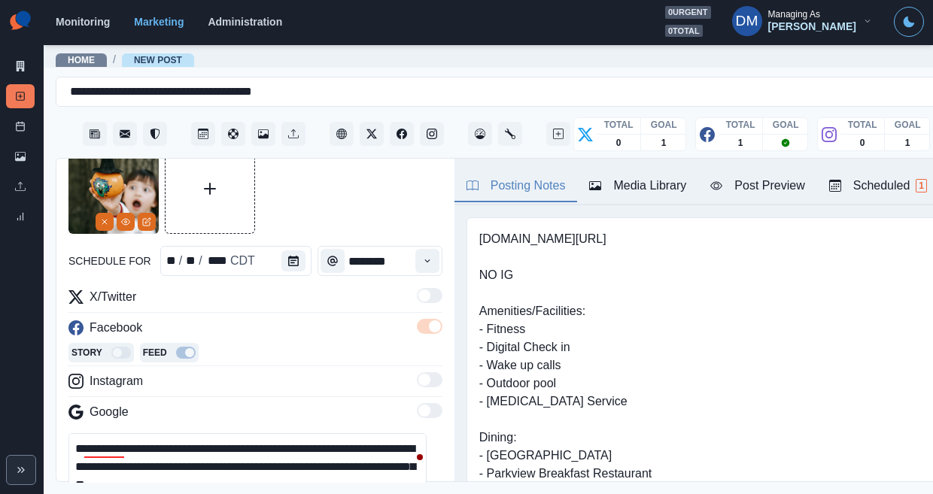
scroll to position [47, 0]
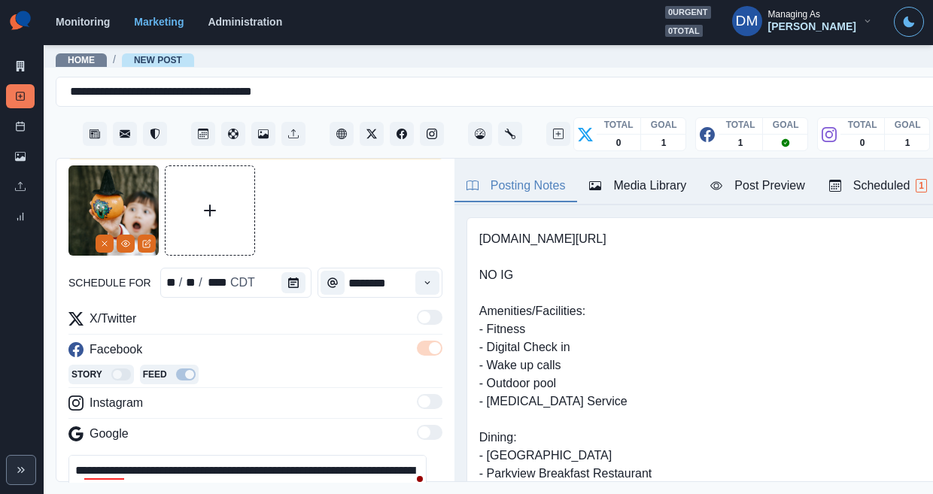
click at [148, 455] on textarea "**********" at bounding box center [247, 489] width 358 height 68
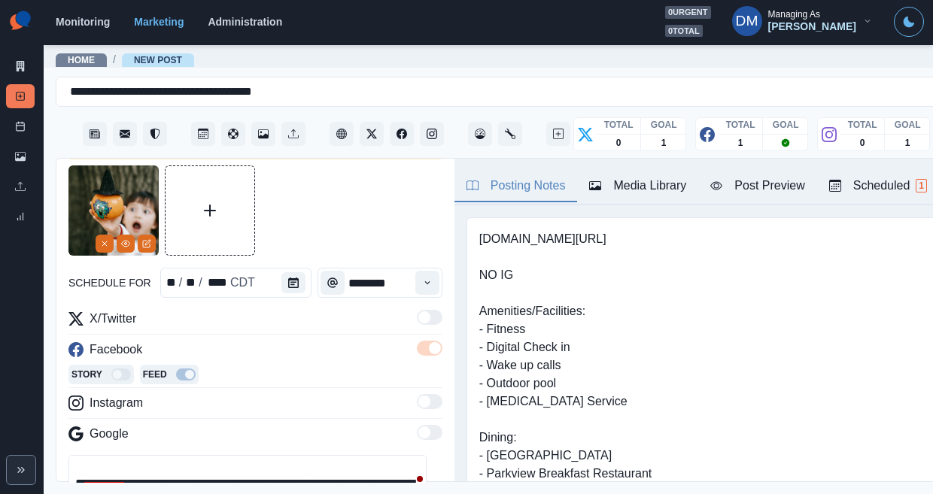
scroll to position [26, 0]
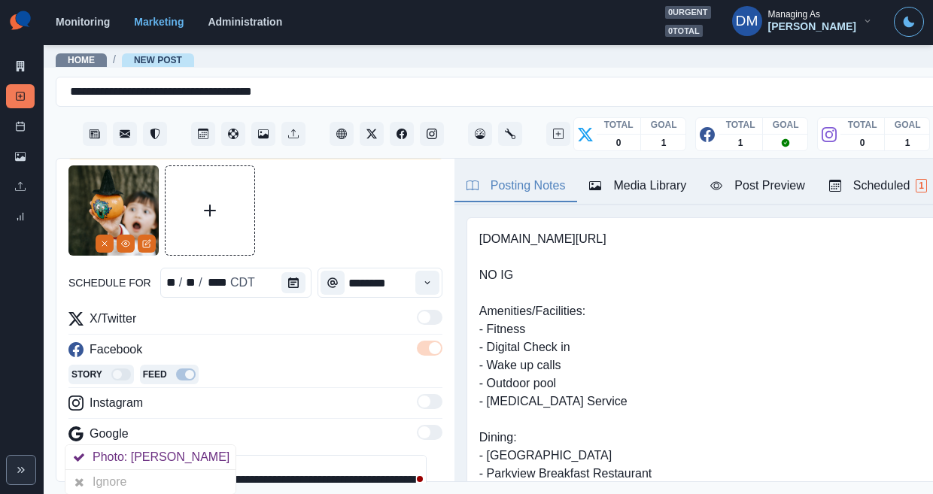
click at [90, 455] on textarea "**********" at bounding box center [247, 489] width 358 height 68
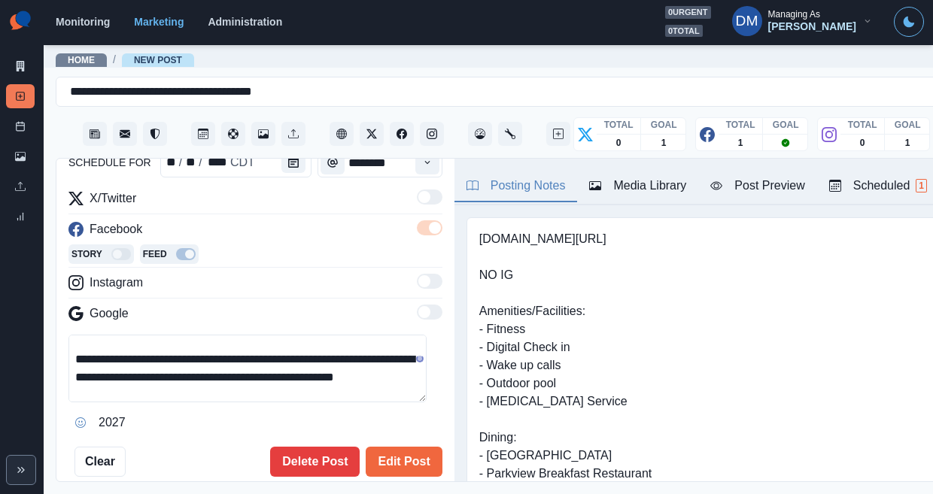
scroll to position [189, 0]
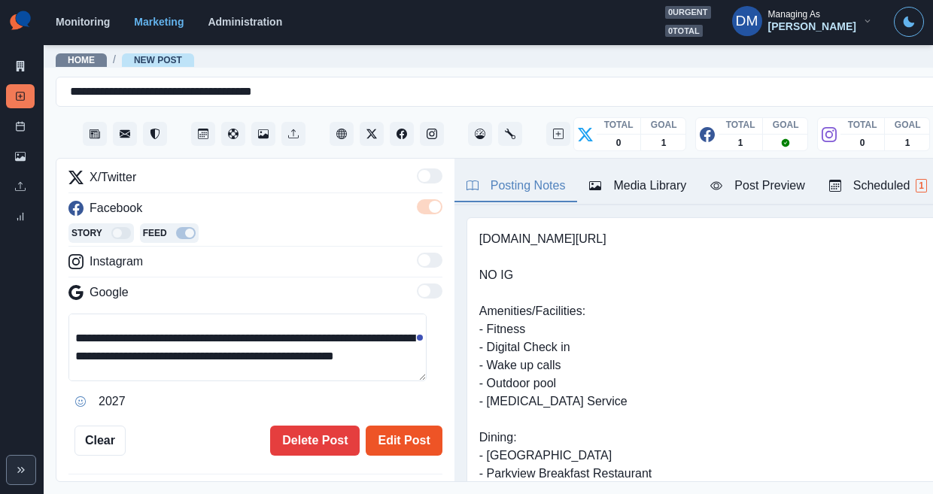
type textarea "**********"
click at [389, 426] on button "Edit Post" at bounding box center [404, 441] width 76 height 30
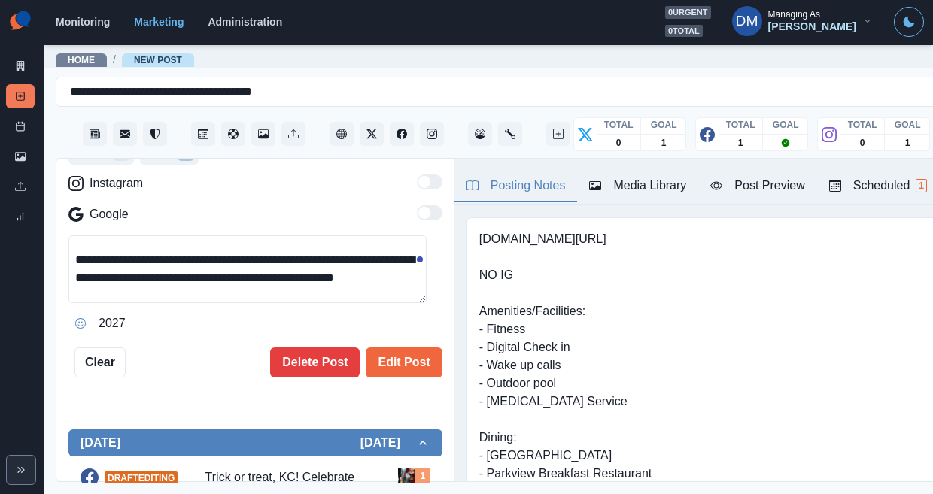
scroll to position [7, 0]
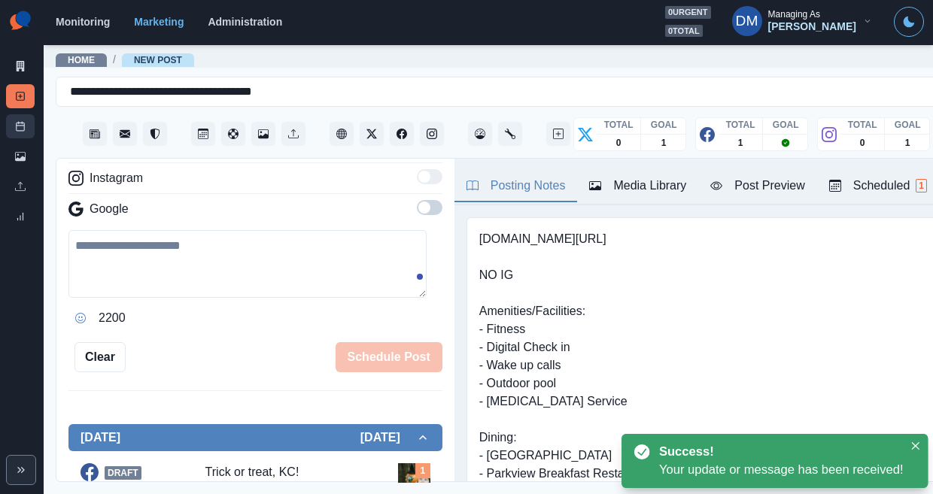
click at [23, 114] on link "Post Schedule" at bounding box center [20, 126] width 29 height 24
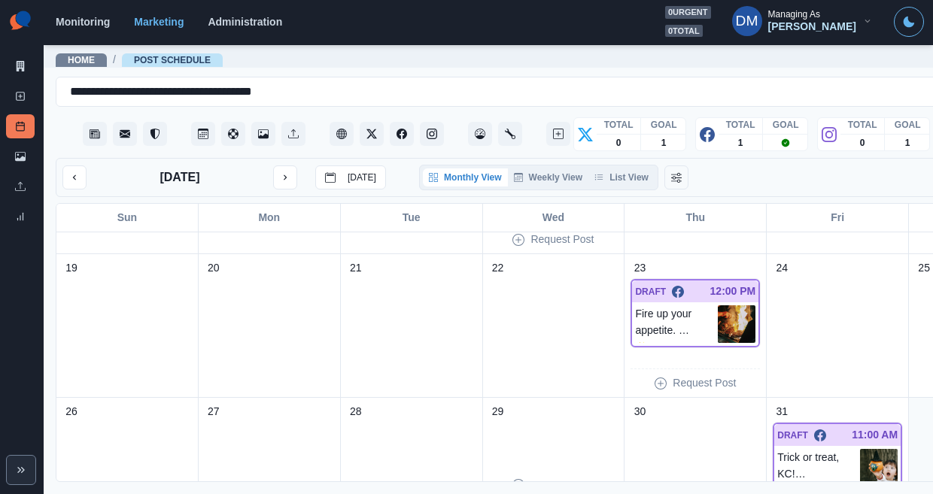
scroll to position [402, 0]
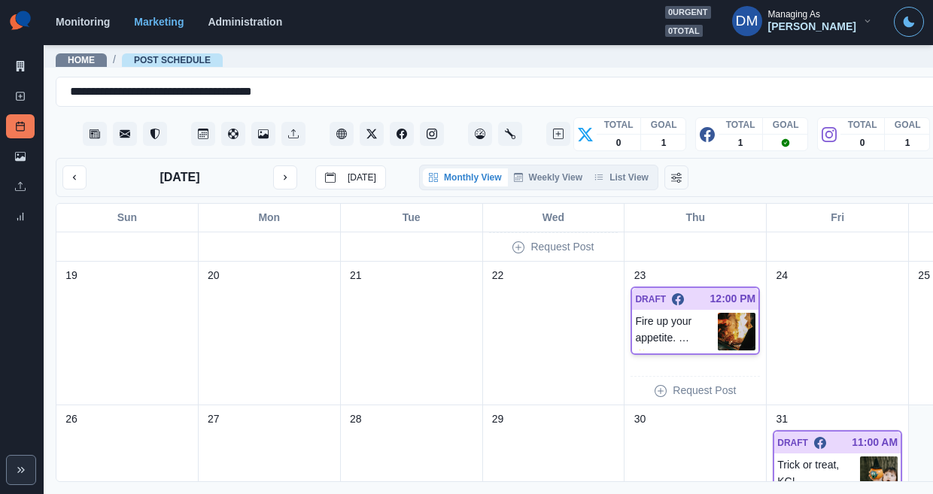
click at [718, 313] on img at bounding box center [737, 332] width 38 height 38
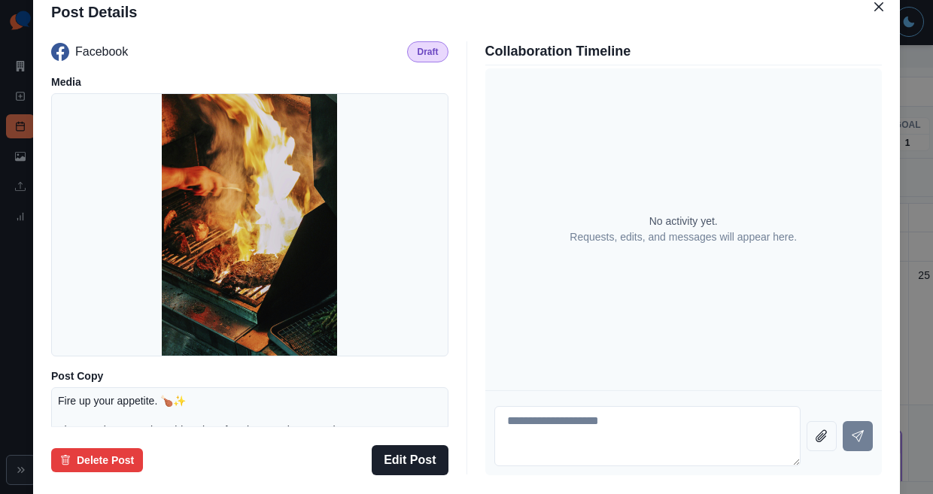
scroll to position [219, 0]
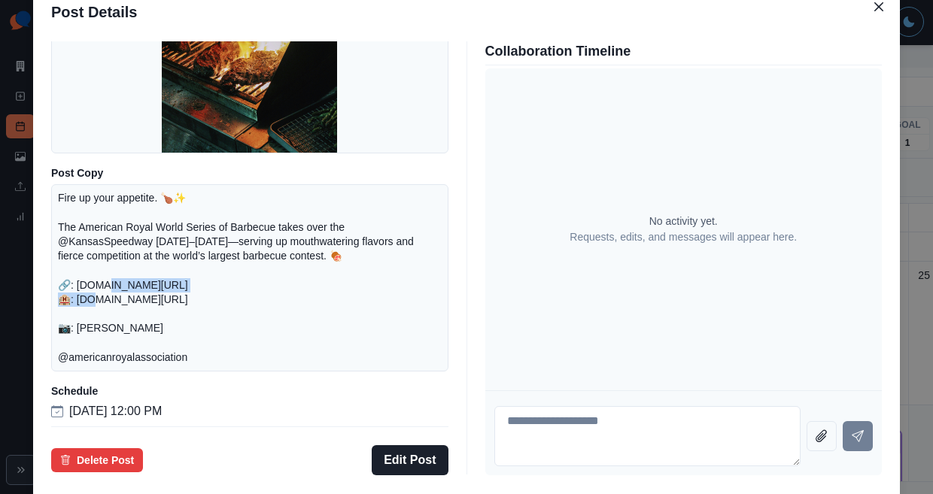
drag, startPoint x: 175, startPoint y: 275, endPoint x: 330, endPoint y: 275, distance: 155.8
click at [330, 275] on p "Fire up your appetite. 🍗✨ The American Royal World Series of Barbecue takes ove…" at bounding box center [250, 278] width 384 height 174
copy p ".[DOMAIN_NAME][URL] 🏨:"
click at [68, 268] on div "Post Details Facebook Draft Media Post Copy Fire up your appetite. 🍗✨ The Ameri…" at bounding box center [466, 247] width 933 height 494
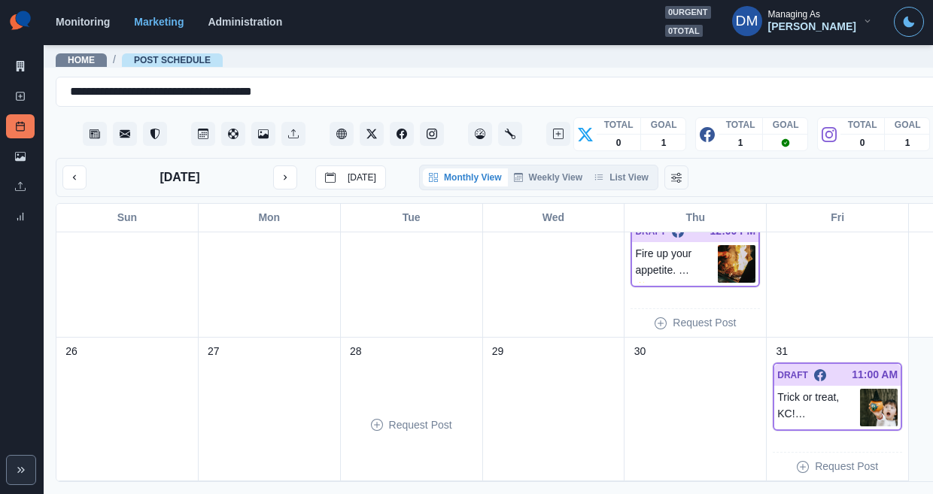
scroll to position [0, 0]
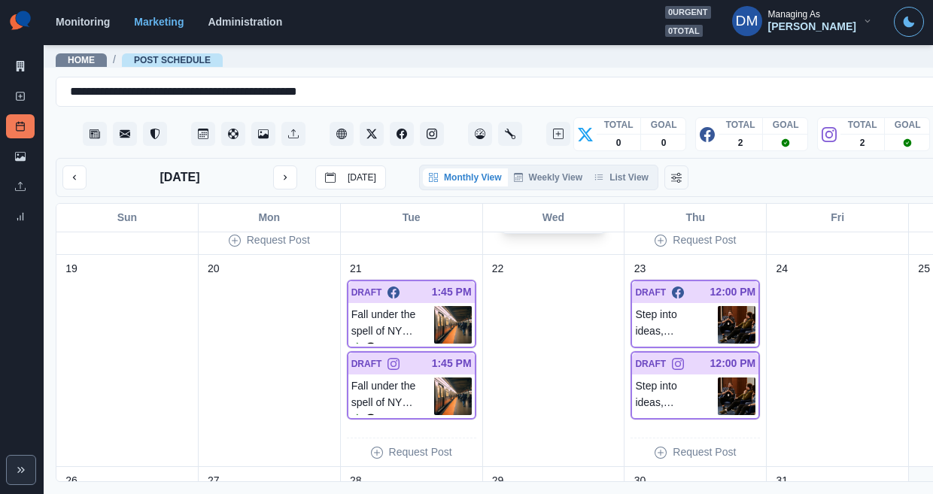
scroll to position [622, 0]
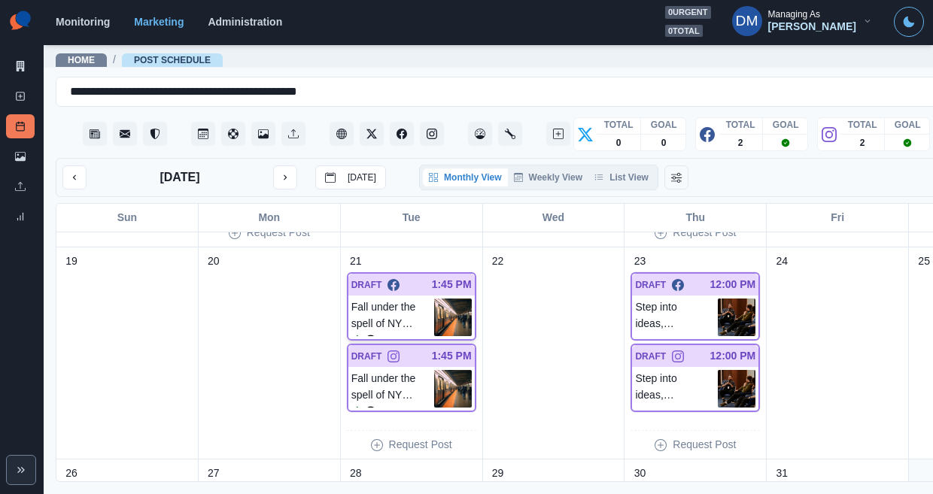
click at [434, 299] on img at bounding box center [453, 318] width 38 height 38
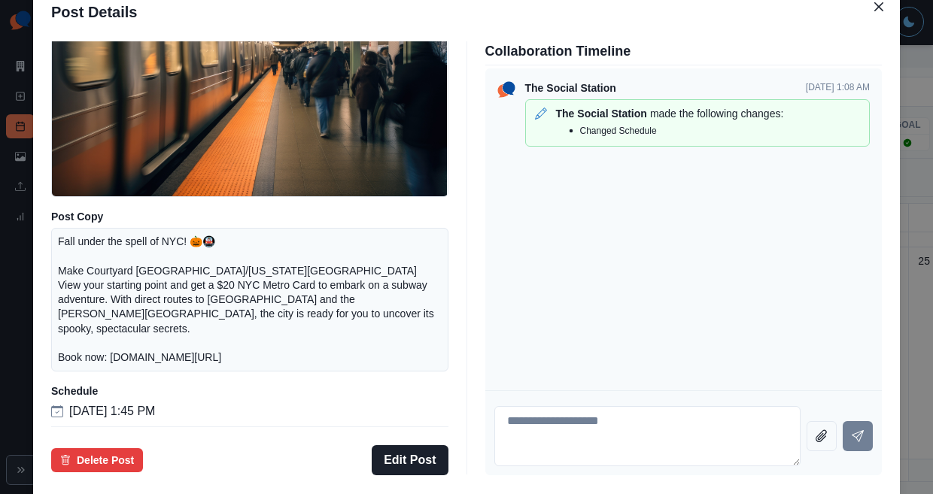
scroll to position [175, 0]
click at [112, 265] on div "Post Details Facebook Draft Media Post Copy Fall under the spell of NYC! 🎃🚇 Mak…" at bounding box center [466, 247] width 933 height 494
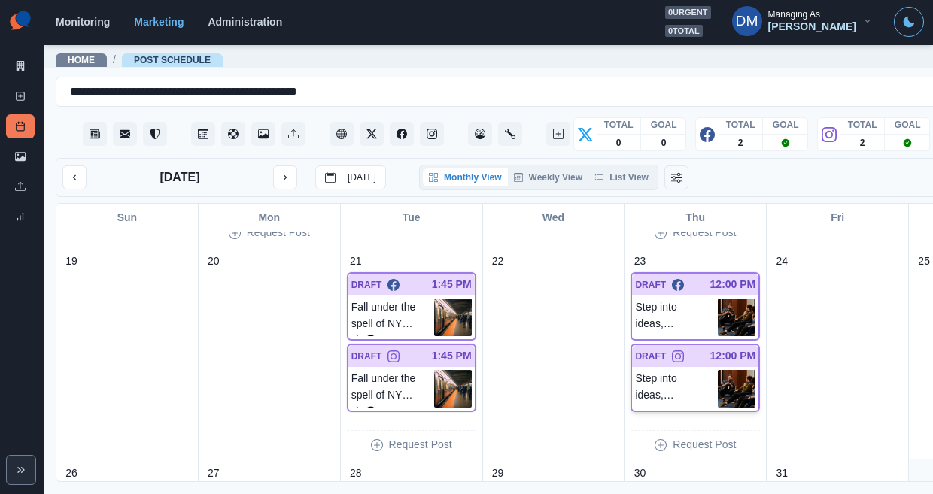
click at [718, 370] on img at bounding box center [737, 389] width 38 height 38
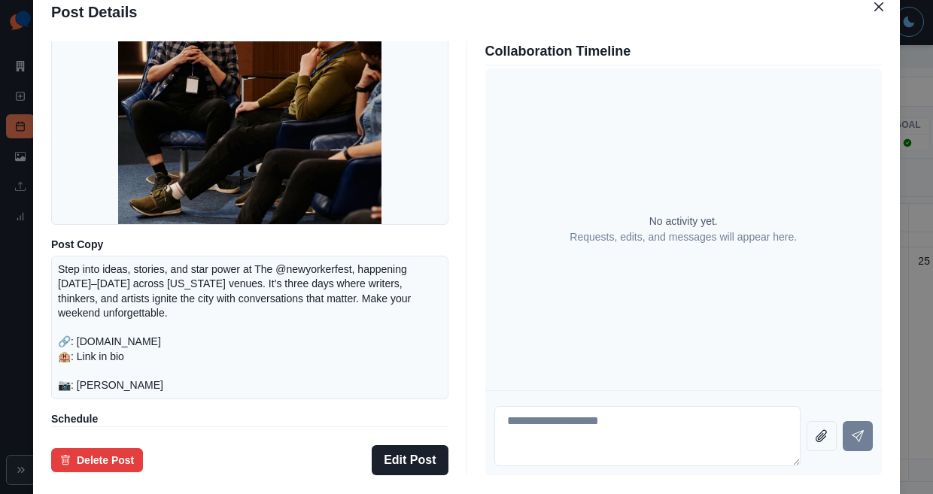
scroll to position [129, 0]
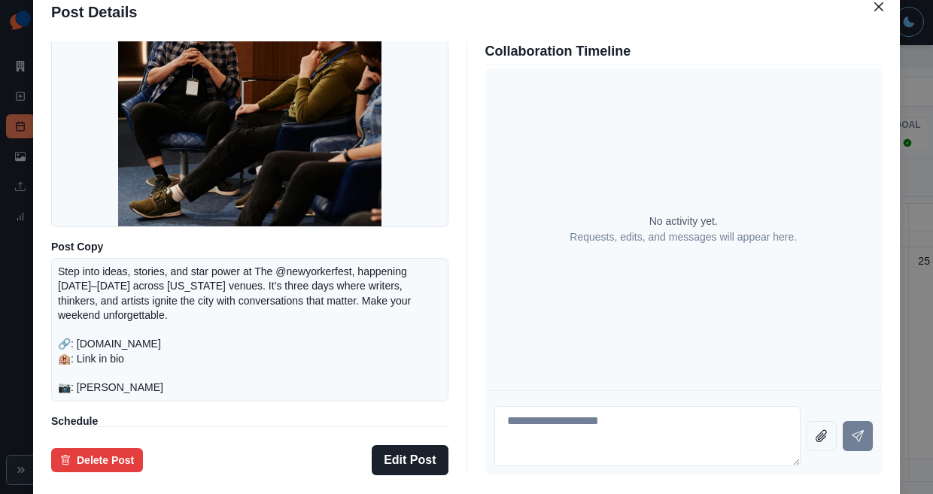
click at [75, 267] on div "Post Details Instagram Draft Media Post Copy Step into ideas, stories, and star…" at bounding box center [466, 247] width 933 height 494
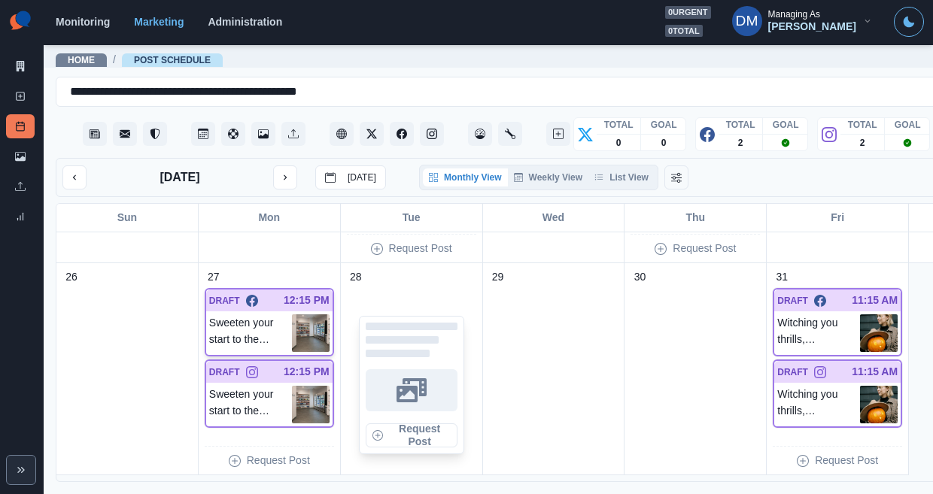
scroll to position [812, 0]
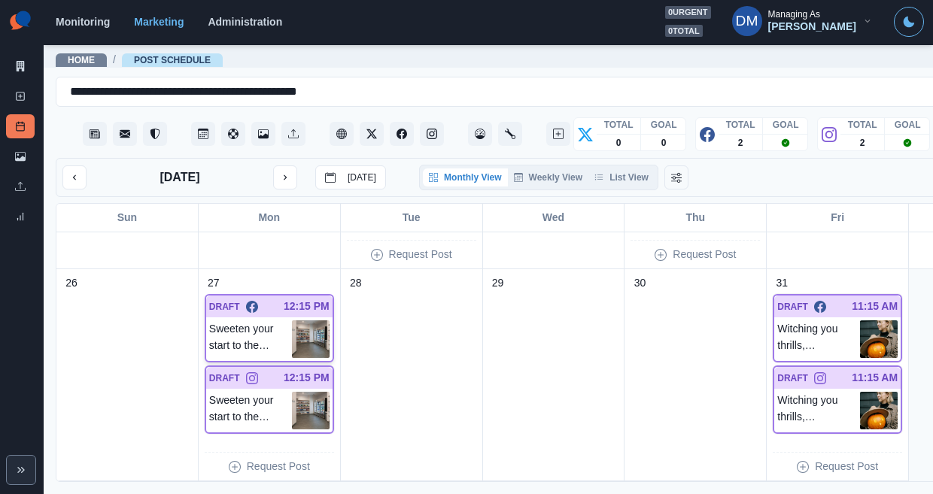
click at [285, 296] on div "DRAFT 12:15 PM" at bounding box center [269, 307] width 126 height 22
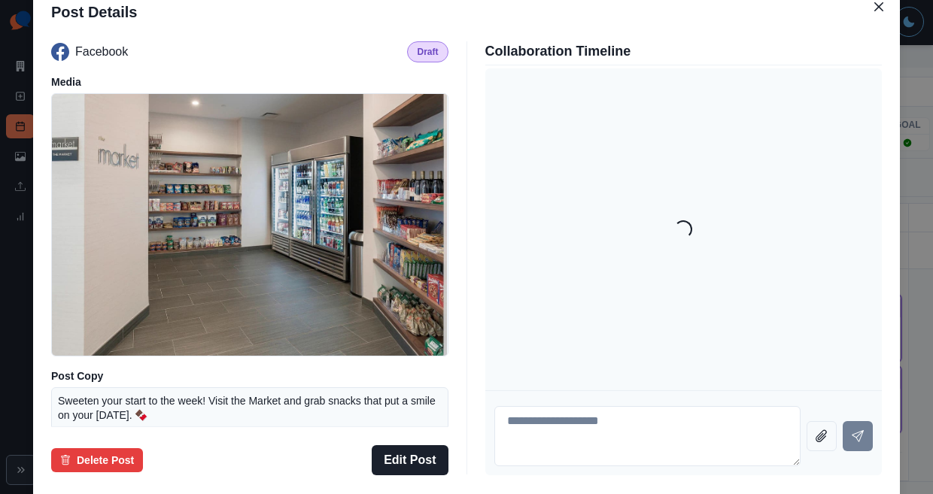
scroll to position [110, 0]
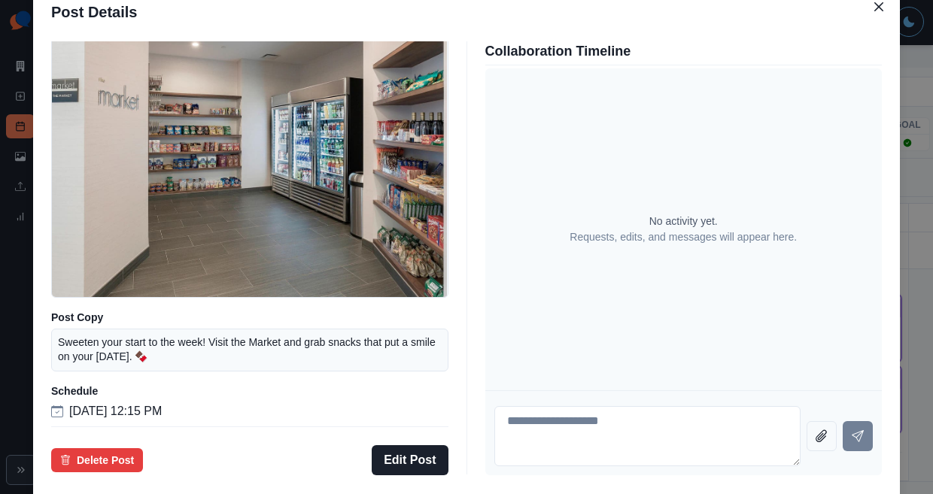
click at [96, 277] on div "Post Details Facebook Draft Media Post Copy Sweeten your start to the week! Vis…" at bounding box center [466, 247] width 933 height 494
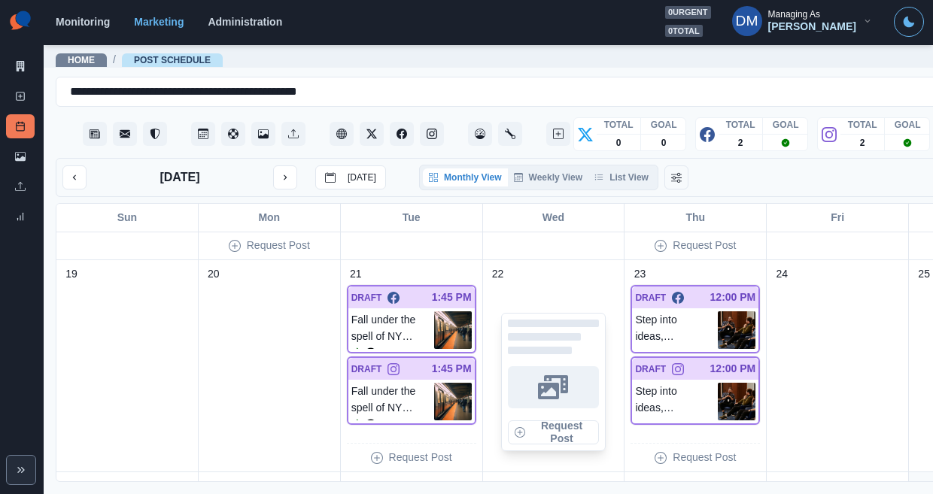
scroll to position [629, 0]
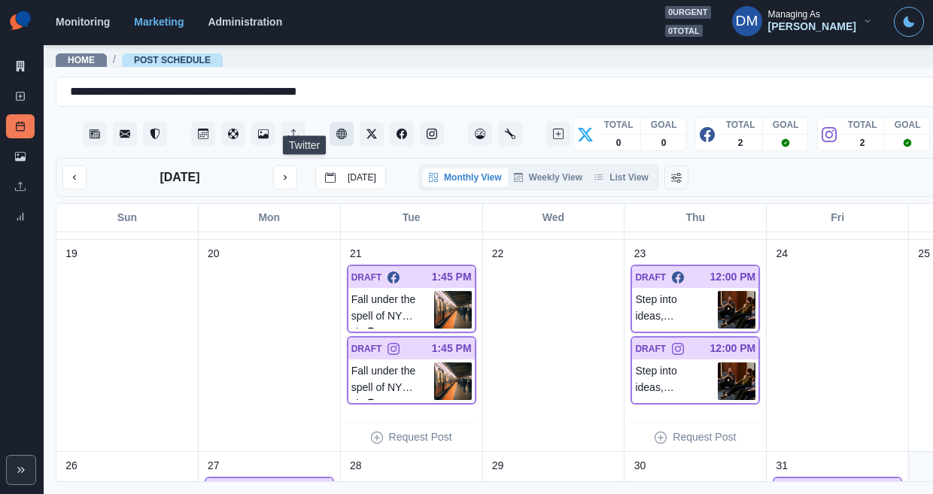
click at [330, 122] on button "Client Website" at bounding box center [342, 134] width 24 height 24
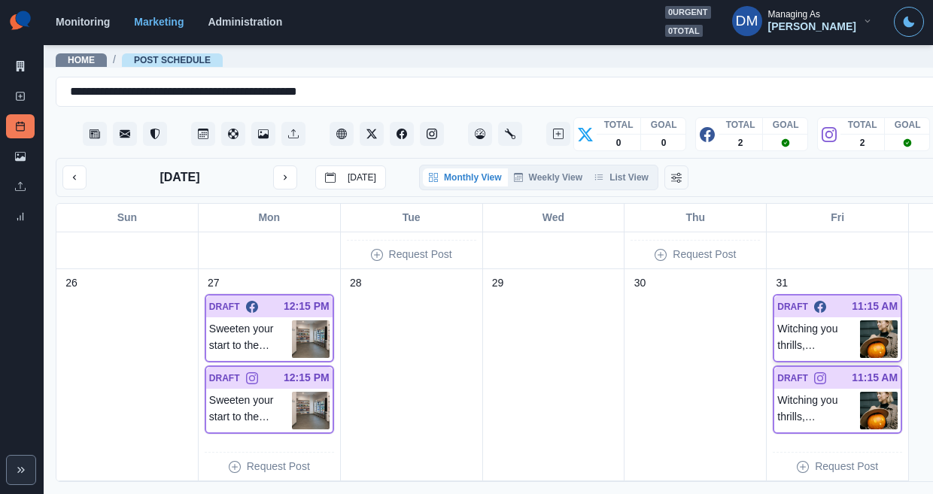
click at [860, 321] on img at bounding box center [879, 340] width 38 height 38
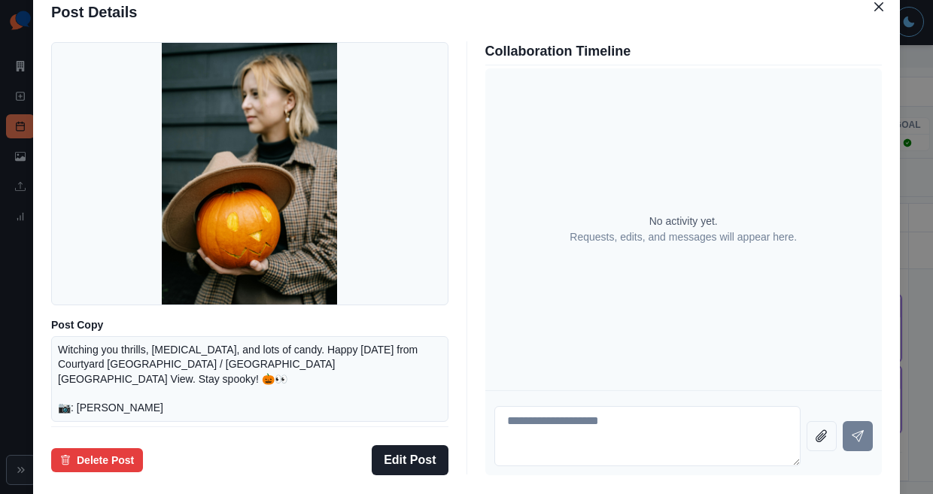
scroll to position [44, 0]
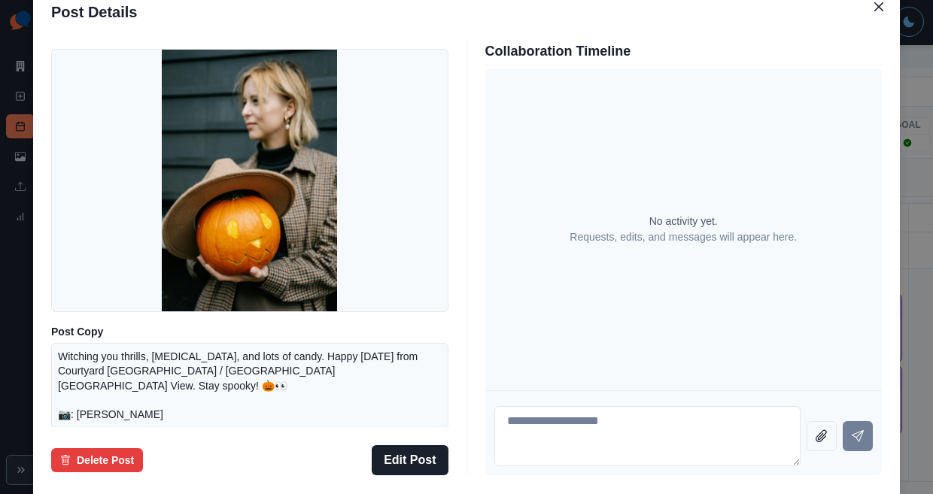
click at [111, 258] on div "Post Details Facebook Draft Media Post Copy Witching you thrills, chills, and l…" at bounding box center [466, 247] width 933 height 494
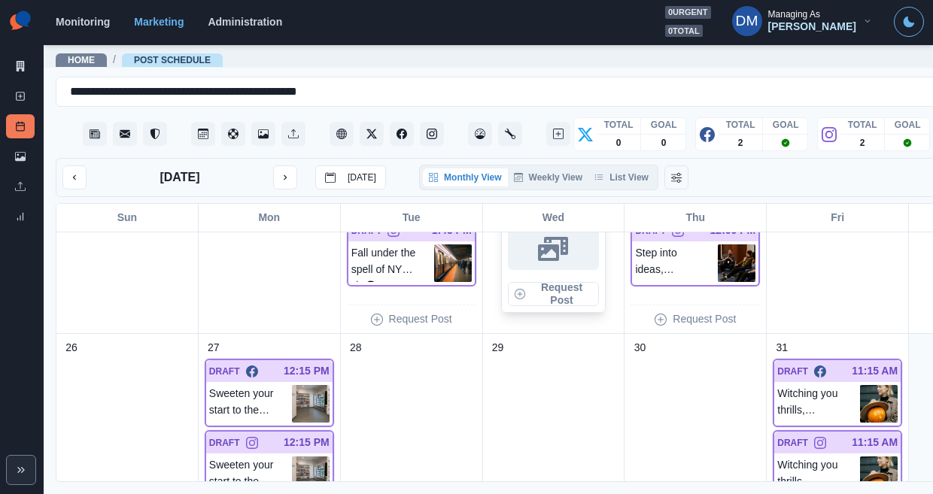
scroll to position [812, 0]
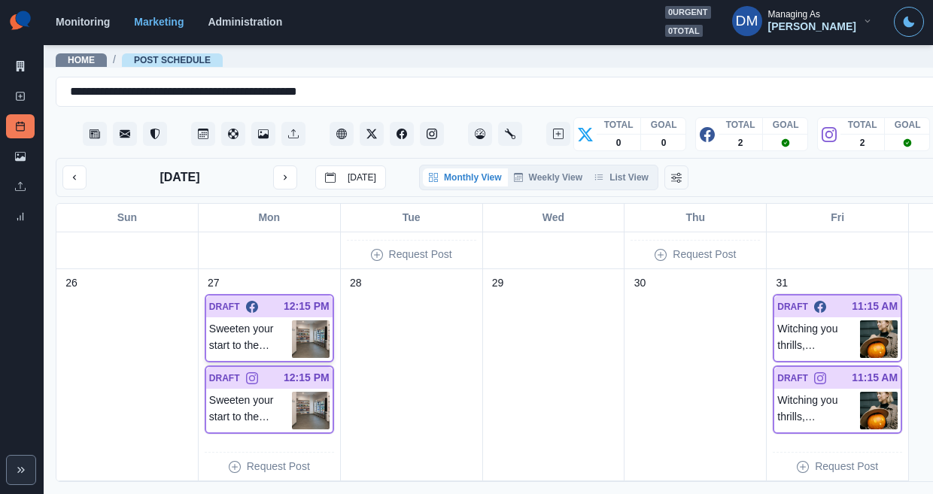
click at [292, 321] on img at bounding box center [311, 340] width 38 height 38
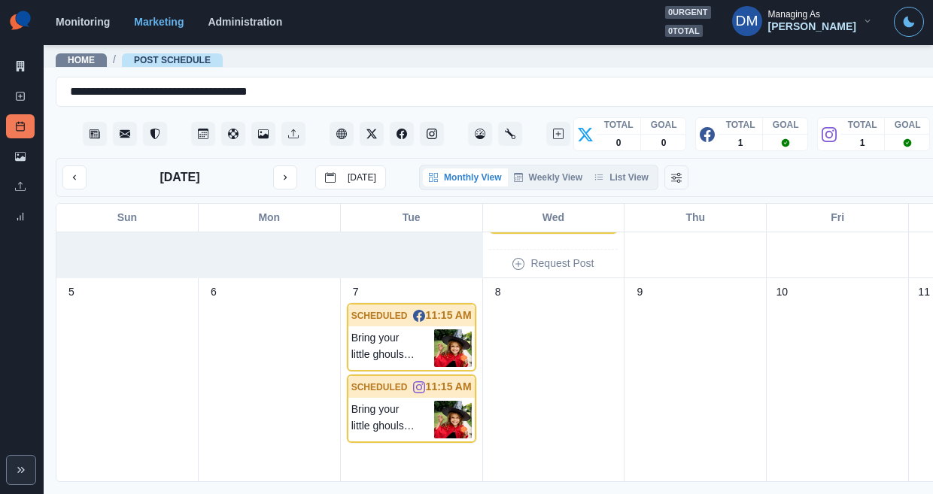
scroll to position [233, 0]
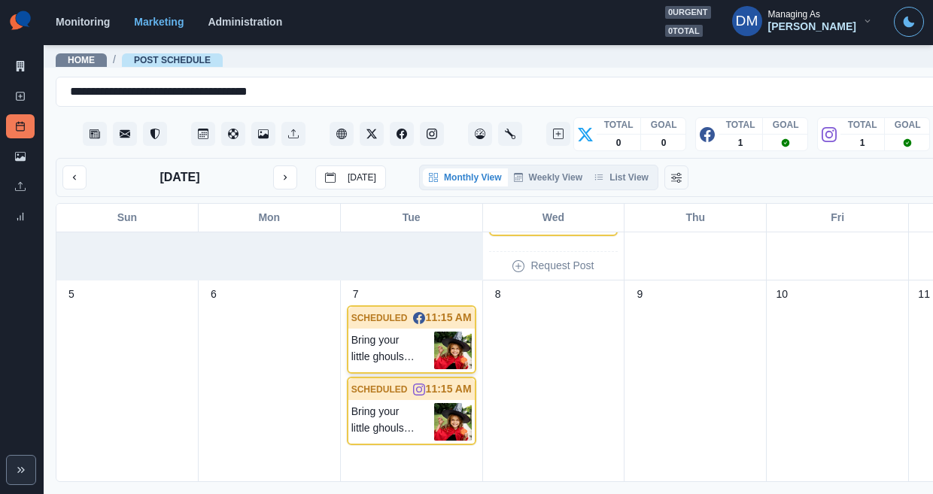
click at [434, 332] on img at bounding box center [453, 351] width 38 height 38
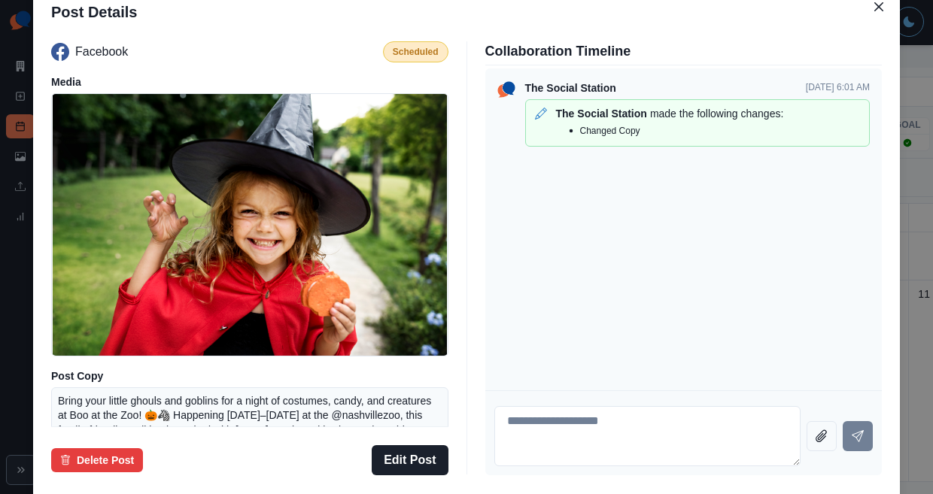
scroll to position [164, 0]
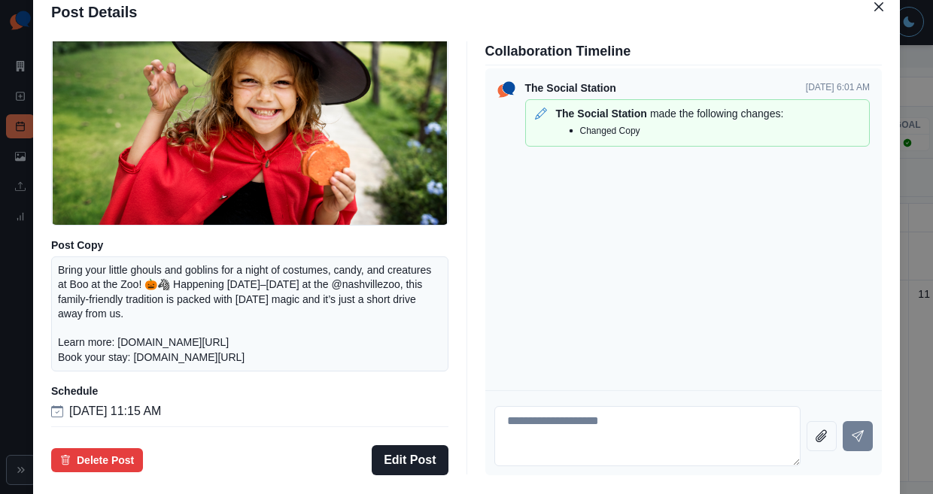
click at [98, 270] on div "Post Details Facebook Scheduled Media Post Copy Bring your little ghouls and go…" at bounding box center [466, 247] width 933 height 494
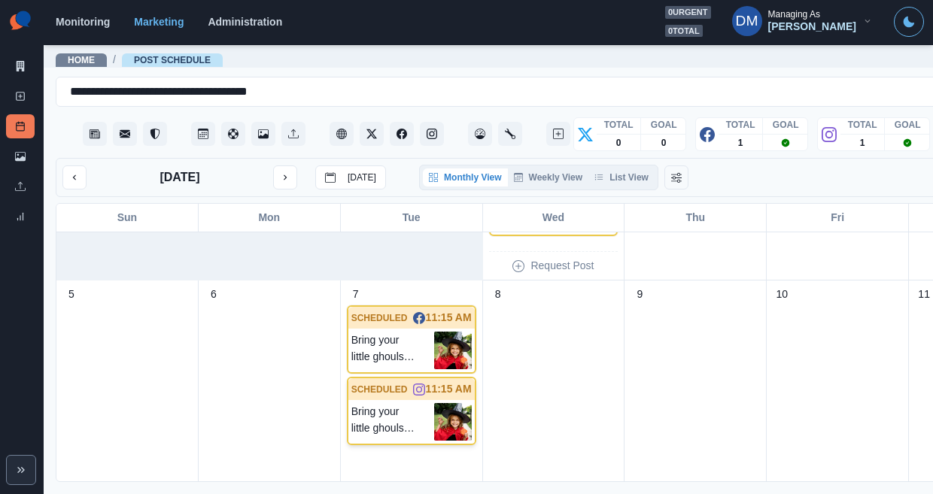
click at [434, 403] on img at bounding box center [453, 422] width 38 height 38
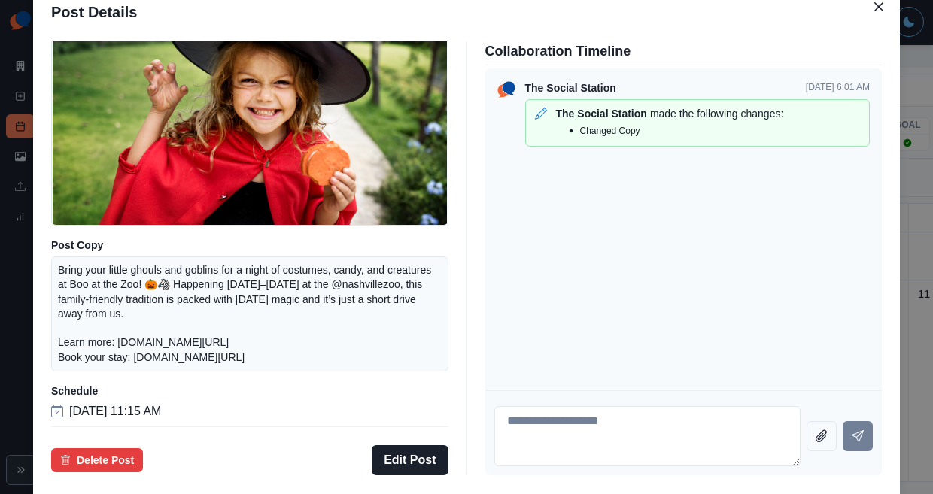
click at [105, 294] on div "Post Details Instagram Scheduled Media Post Copy Bring your little ghouls and g…" at bounding box center [466, 247] width 933 height 494
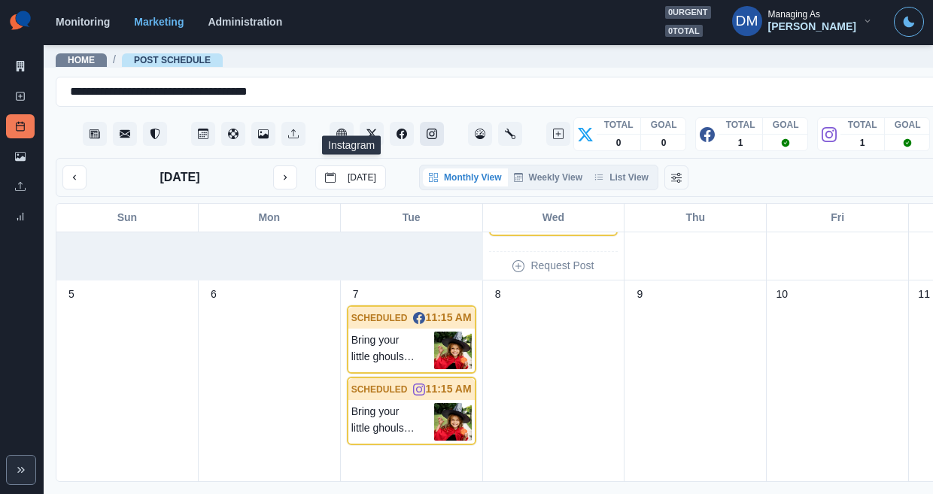
click at [427, 129] on icon "Instagram" at bounding box center [432, 134] width 11 height 11
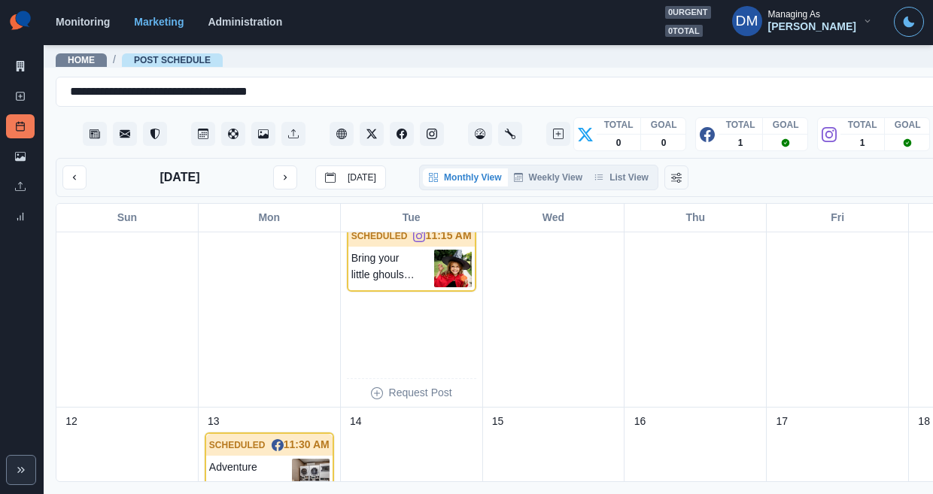
scroll to position [328, 0]
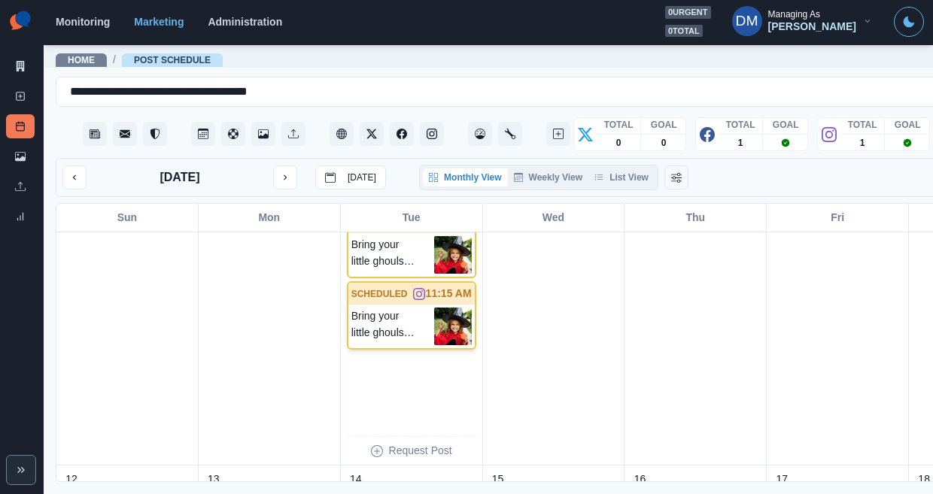
click at [434, 308] on img at bounding box center [453, 327] width 38 height 38
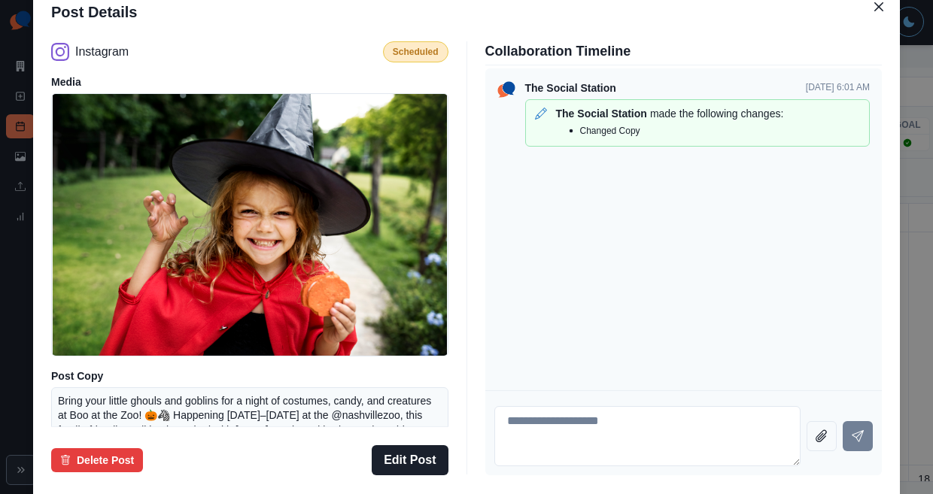
scroll to position [164, 0]
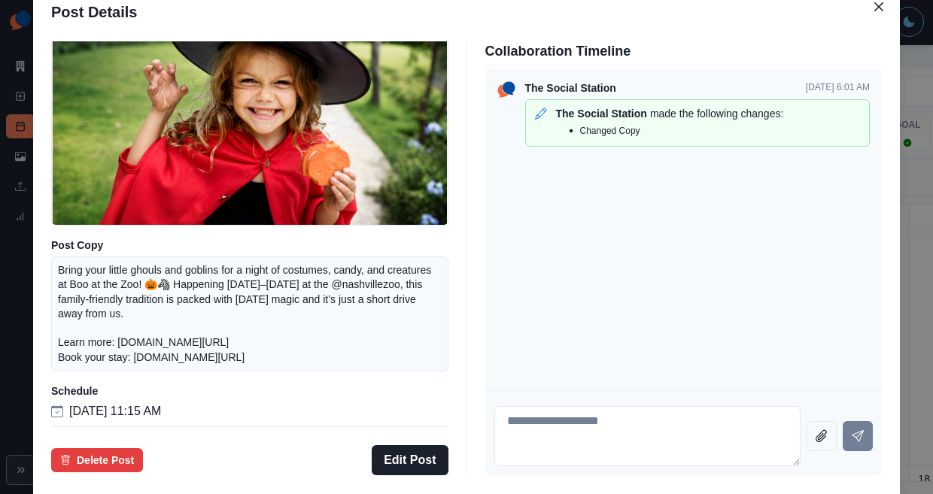
click at [79, 298] on div "Post Details Instagram Scheduled Media Post Copy Bring your little ghouls and g…" at bounding box center [466, 247] width 933 height 494
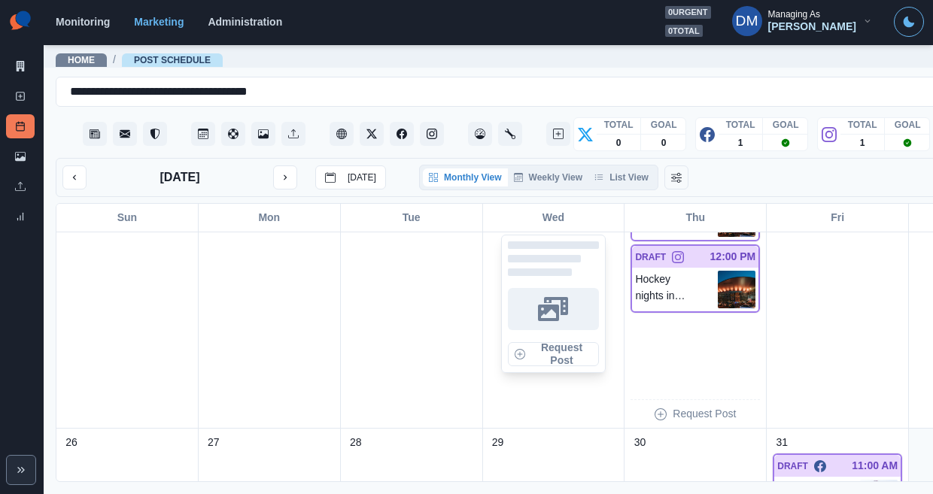
scroll to position [917, 0]
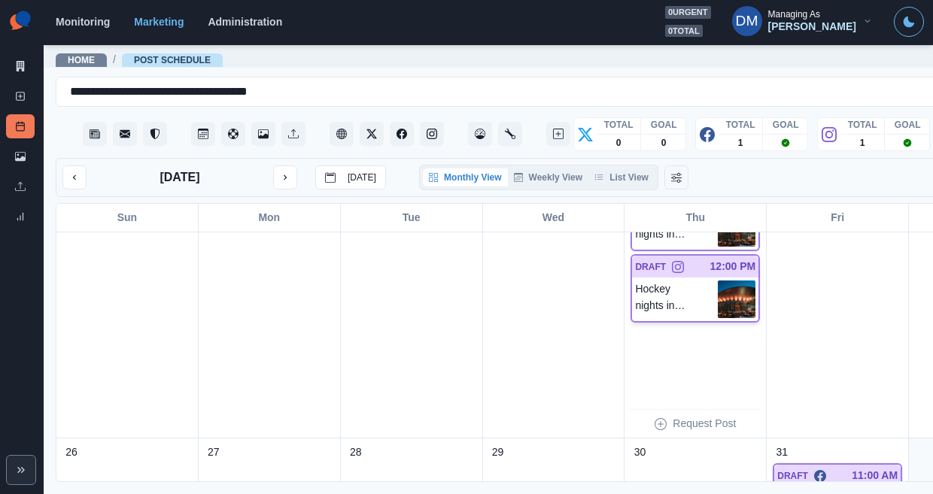
click at [718, 281] on img at bounding box center [737, 300] width 38 height 38
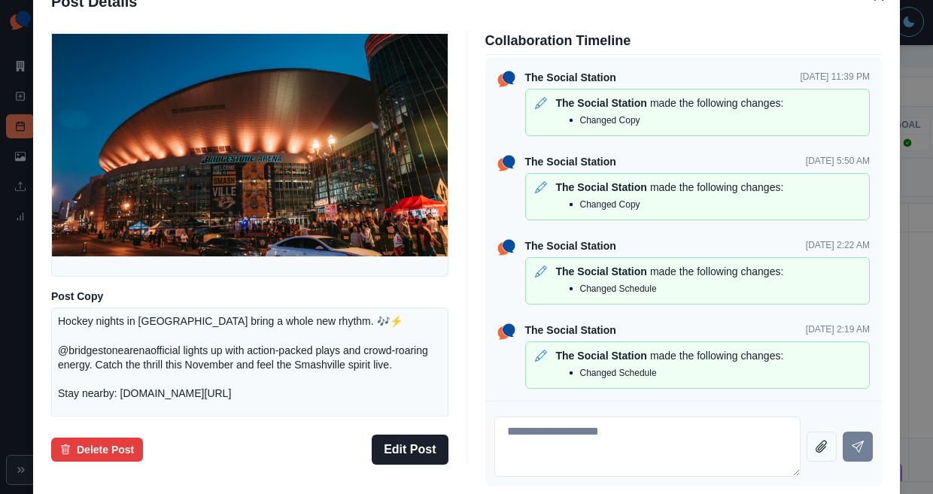
scroll to position [62, 0]
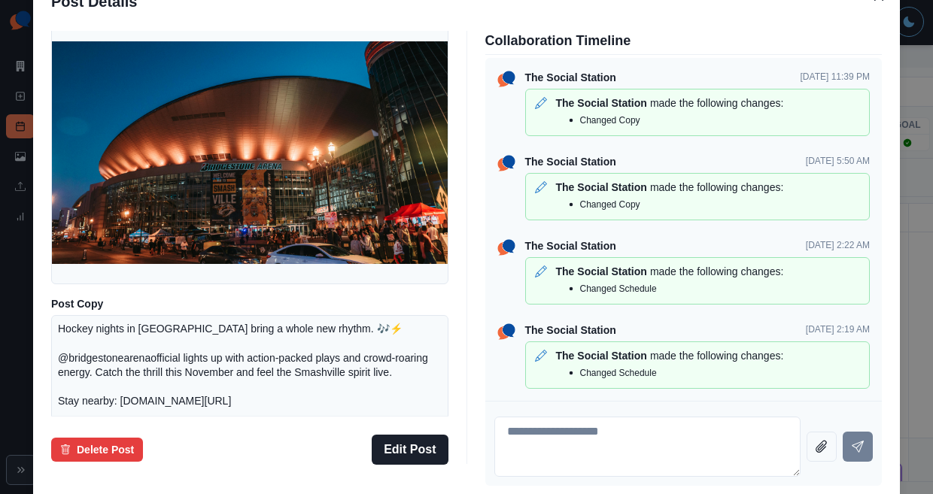
click at [65, 207] on div "Post Details Instagram Draft Media Post Copy Hockey nights in Music City bring …" at bounding box center [466, 247] width 933 height 494
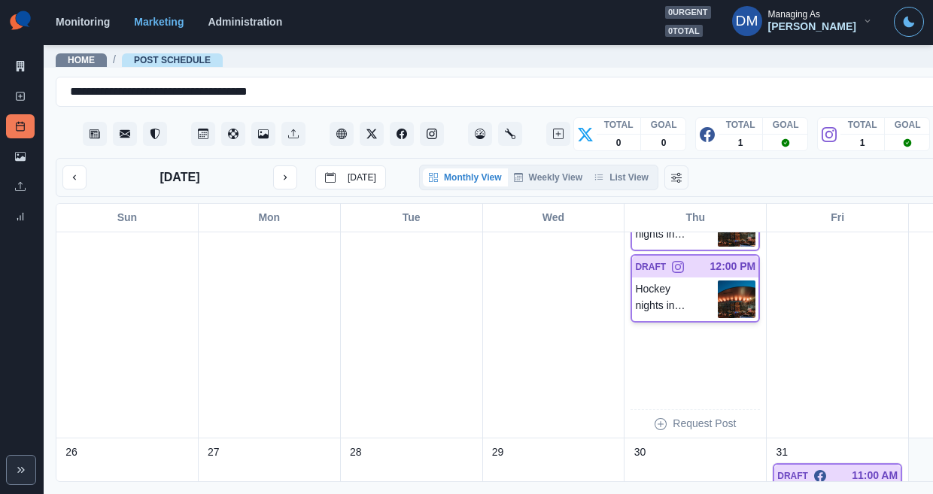
click at [718, 281] on img at bounding box center [737, 300] width 38 height 38
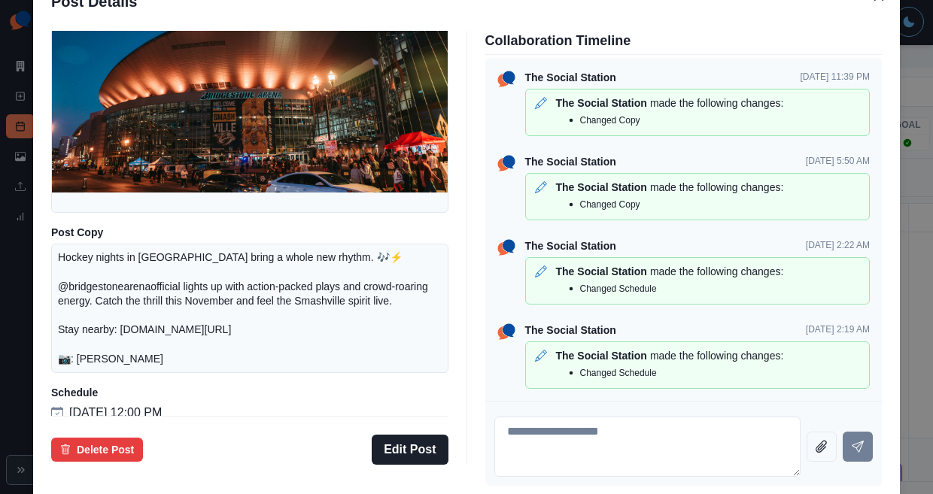
scroll to position [136, 0]
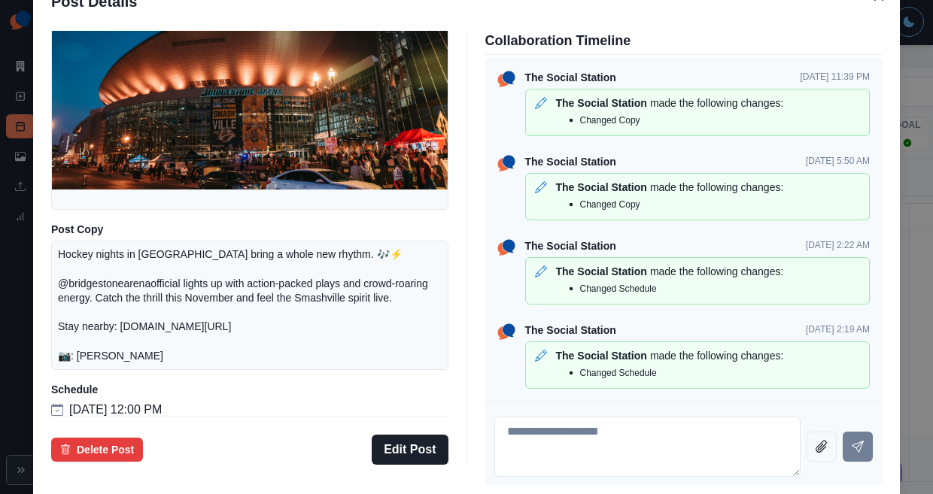
click at [104, 266] on div "Post Details Instagram Draft Media Post Copy Hockey nights in Music City bring …" at bounding box center [466, 247] width 933 height 494
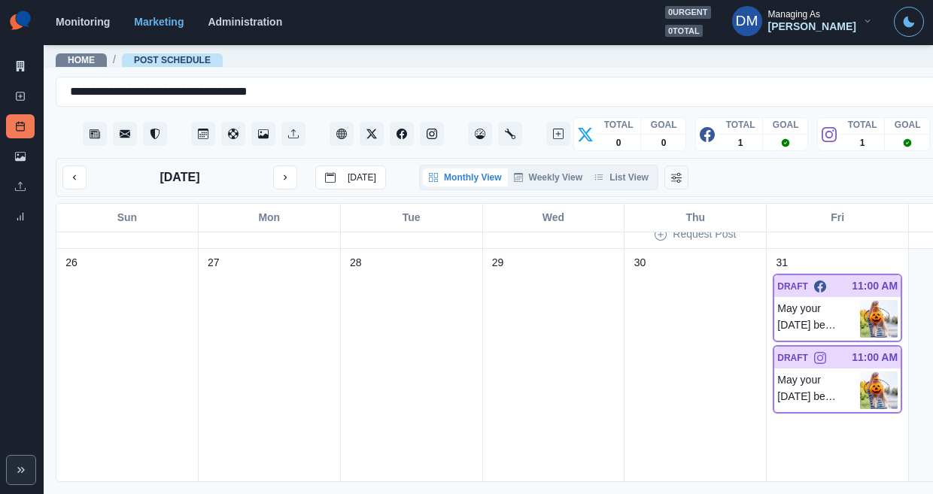
scroll to position [1108, 0]
click at [860, 299] on img at bounding box center [879, 318] width 38 height 38
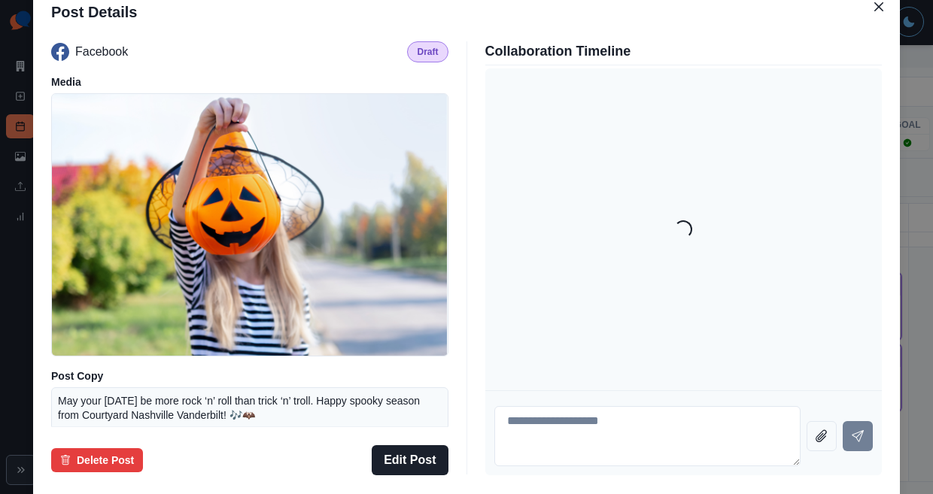
scroll to position [110, 0]
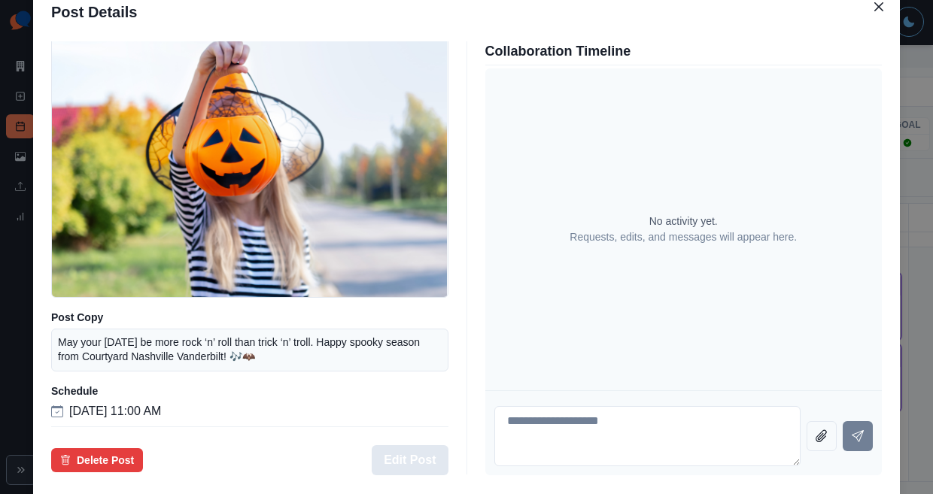
click at [412, 446] on button "Edit Post" at bounding box center [410, 461] width 76 height 30
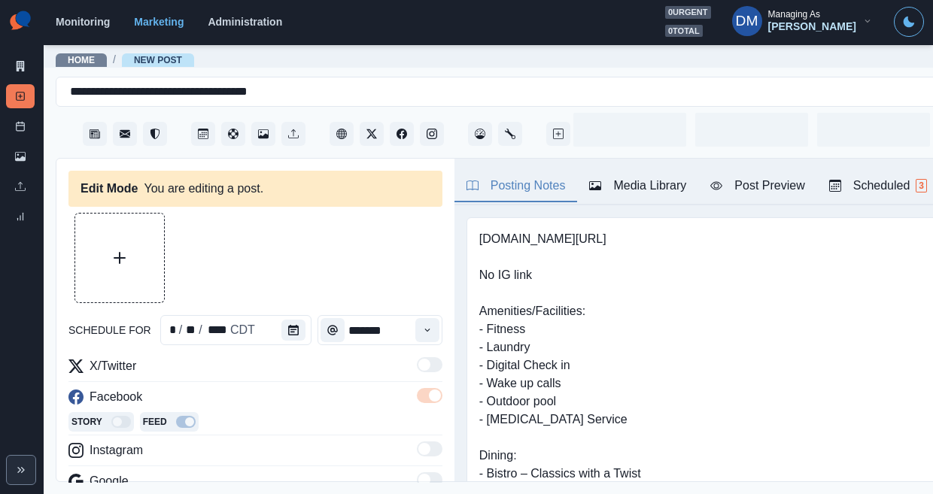
type input "********"
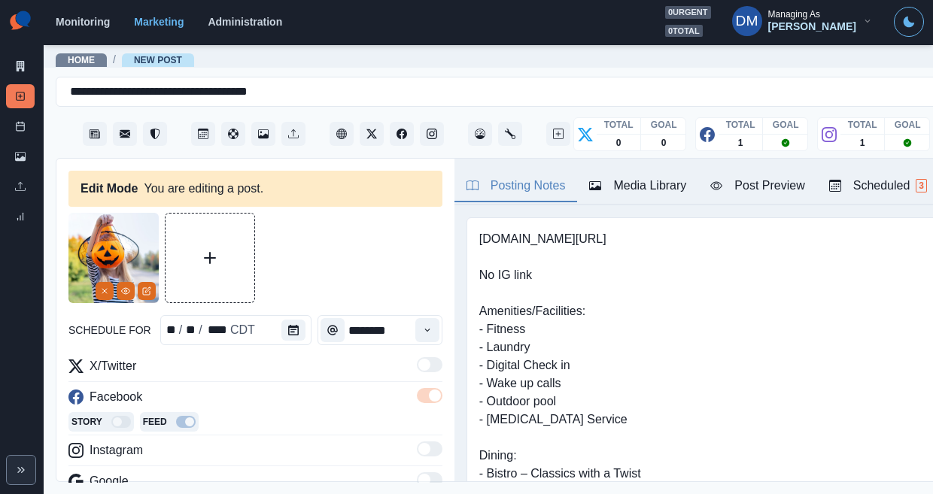
click at [101, 263] on img at bounding box center [113, 258] width 90 height 90
click at [108, 287] on icon "Remove" at bounding box center [104, 291] width 9 height 9
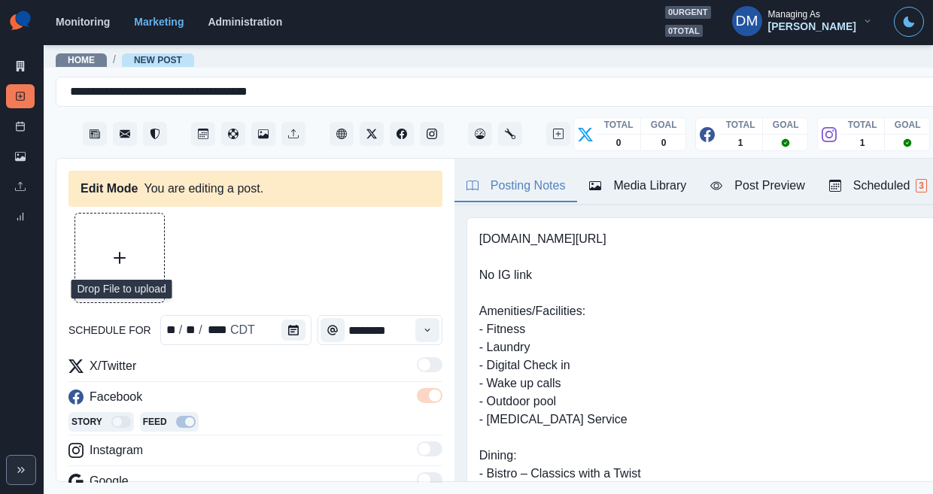
click at [109, 220] on button "Upload Media" at bounding box center [119, 258] width 89 height 89
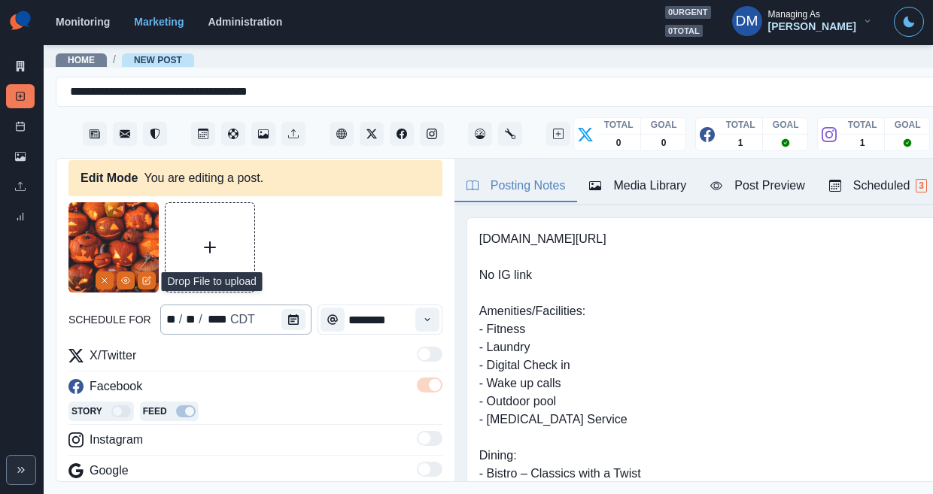
scroll to position [8, 0]
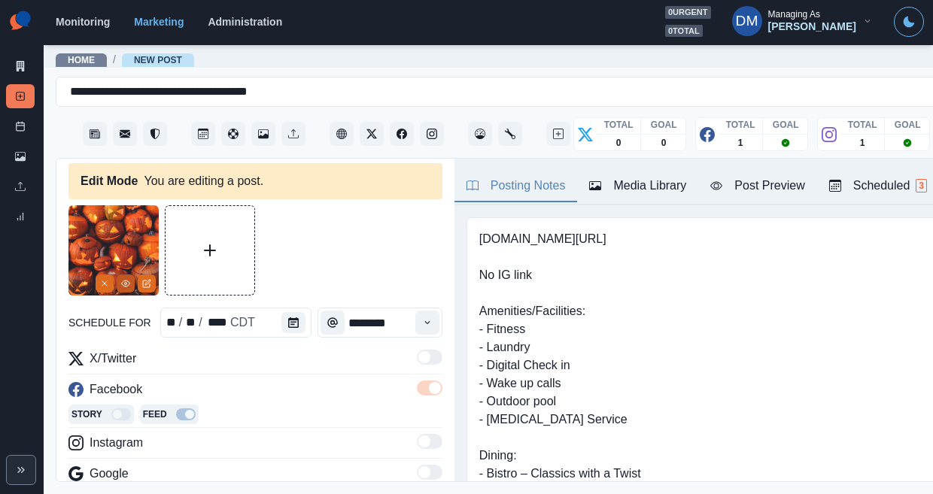
click at [130, 279] on icon "View Media" at bounding box center [125, 283] width 9 height 9
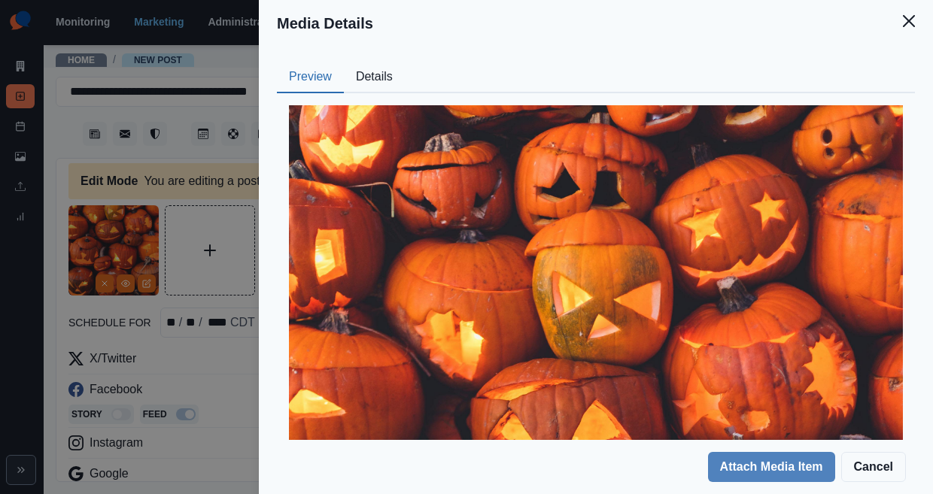
click at [405, 62] on button "Details" at bounding box center [374, 78] width 61 height 32
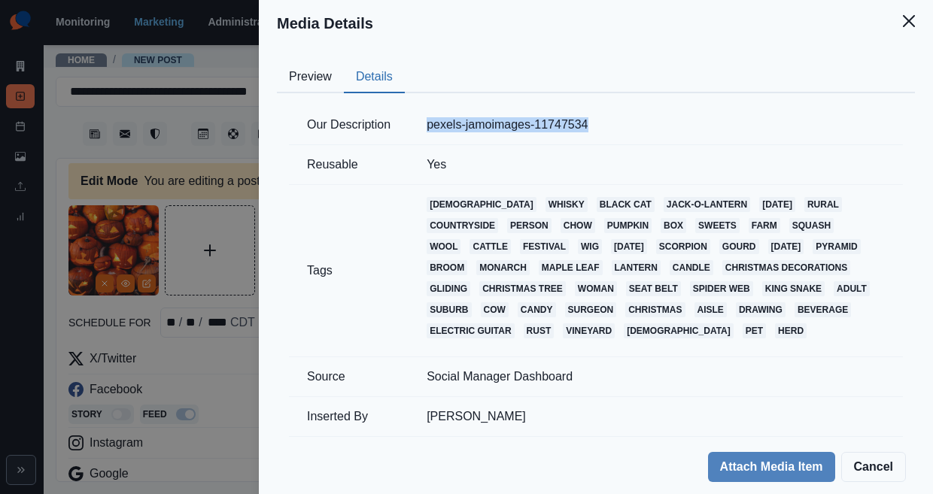
drag, startPoint x: 553, startPoint y: 91, endPoint x: 747, endPoint y: 102, distance: 193.7
click at [747, 105] on td "pexels-jamoimages-11747534" at bounding box center [656, 125] width 494 height 40
copy td "pexels-jamoimages-11747534"
click at [248, 266] on div "Media Details Preview Details Our Description pexels-jamoimages-11747534 Reusab…" at bounding box center [466, 247] width 933 height 494
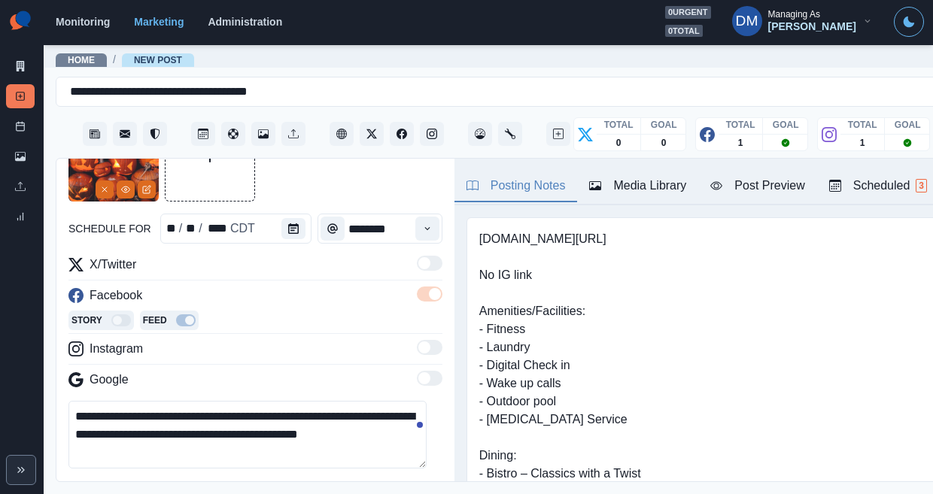
scroll to position [102, 0]
click at [227, 400] on textarea "**********" at bounding box center [247, 434] width 358 height 68
click at [77, 476] on button "Opens Emoji Picker" at bounding box center [80, 488] width 24 height 24
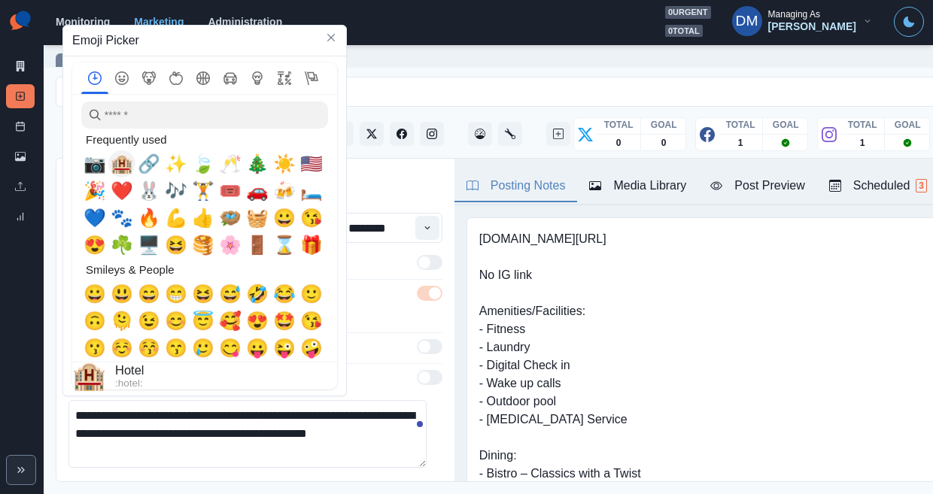
click at [96, 162] on span "📷" at bounding box center [95, 164] width 23 height 21
drag, startPoint x: 391, startPoint y: 357, endPoint x: 368, endPoint y: 357, distance: 22.6
click at [391, 400] on textarea "**********" at bounding box center [247, 434] width 358 height 68
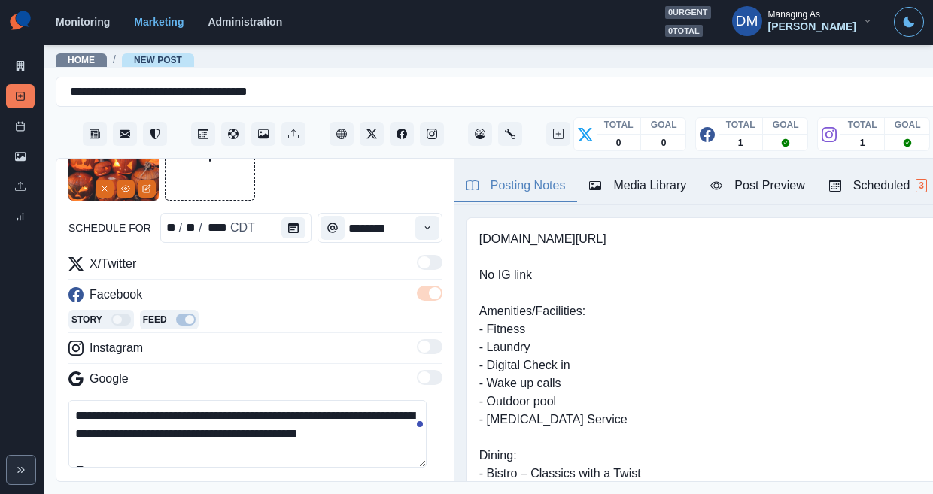
click at [107, 400] on textarea "**********" at bounding box center [247, 434] width 358 height 68
paste textarea "**********"
drag, startPoint x: 173, startPoint y: 380, endPoint x: 50, endPoint y: 391, distance: 123.2
click at [50, 391] on main "**********" at bounding box center [554, 269] width 1021 height 451
click at [68, 400] on textarea "**********" at bounding box center [247, 434] width 358 height 68
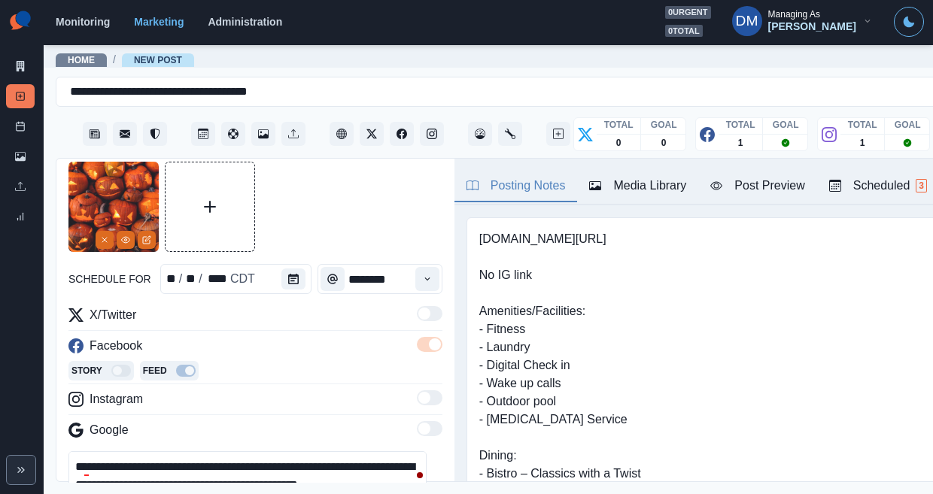
scroll to position [81, 0]
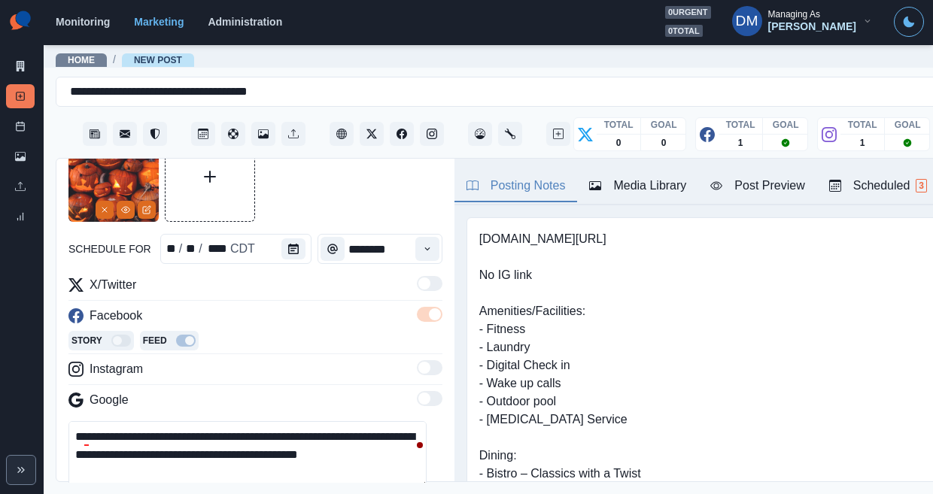
type textarea "**********"
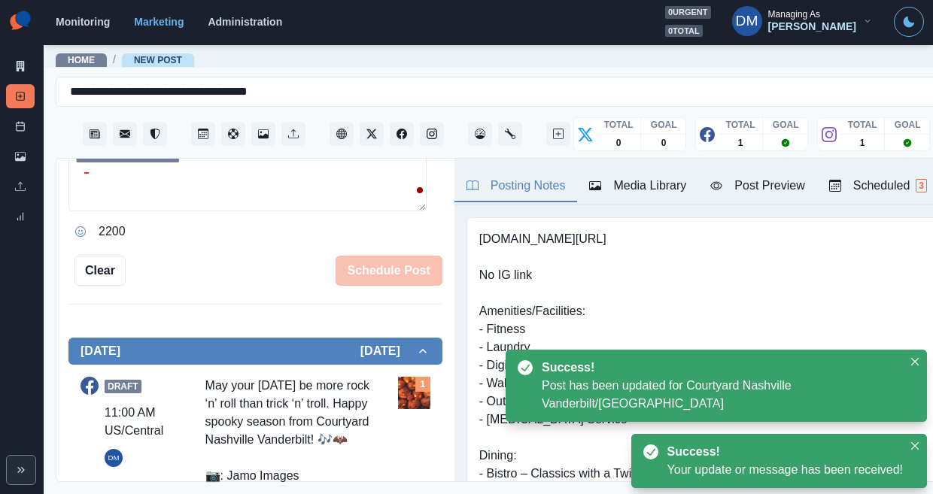
scroll to position [363, 0]
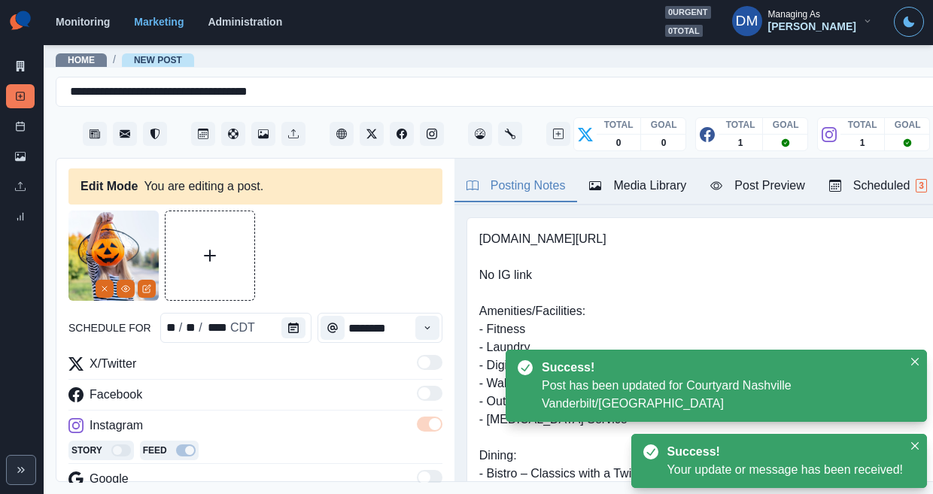
scroll to position [26, 0]
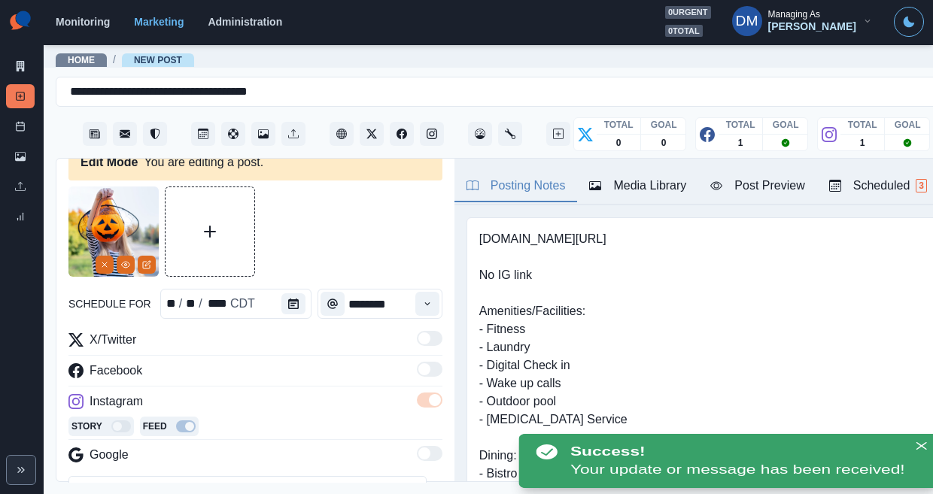
paste textarea "**********"
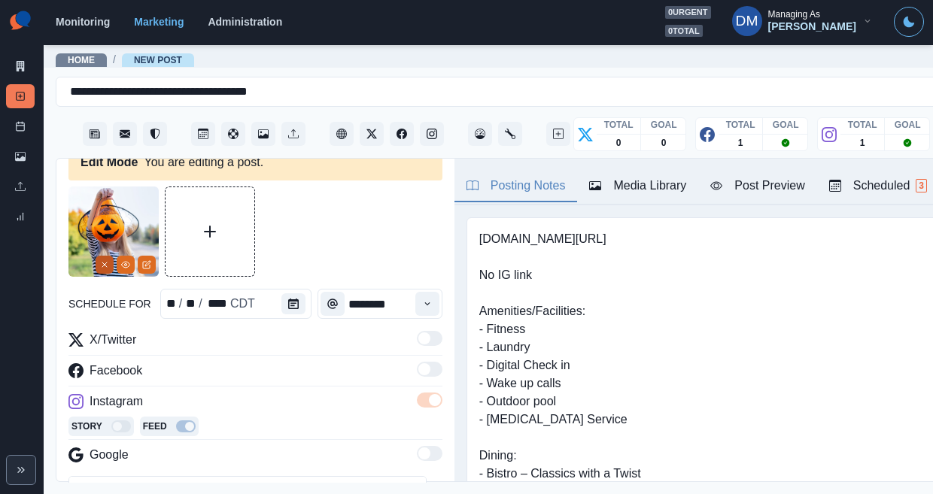
type textarea "**********"
click at [109, 260] on icon "Remove" at bounding box center [104, 264] width 9 height 9
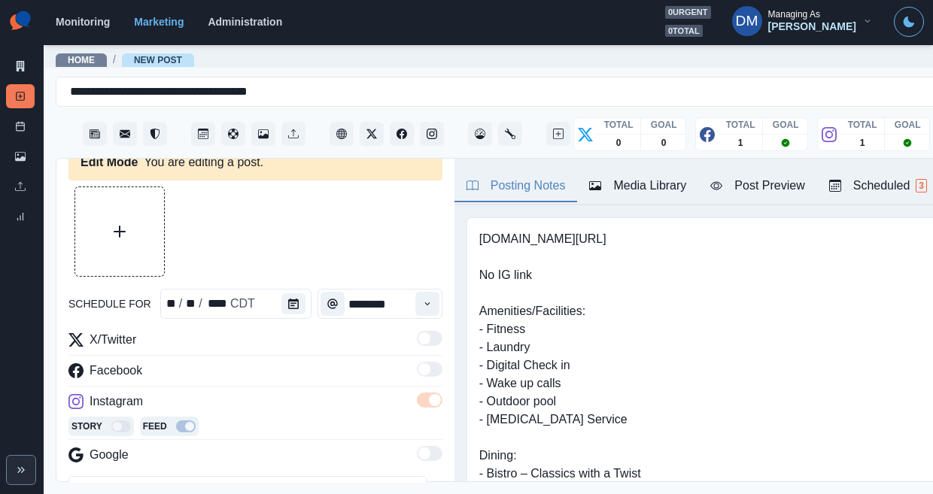
click at [589, 177] on div "Media Library" at bounding box center [637, 186] width 97 height 18
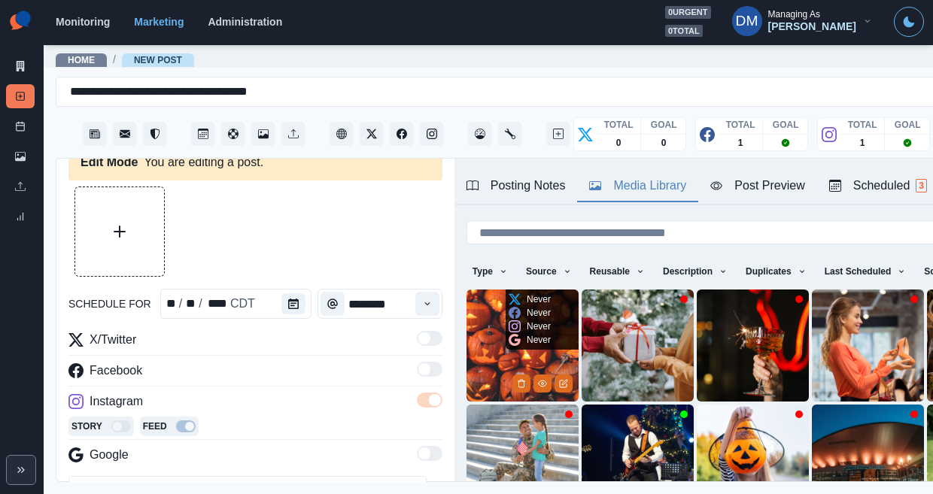
click at [467, 300] on img at bounding box center [523, 346] width 112 height 112
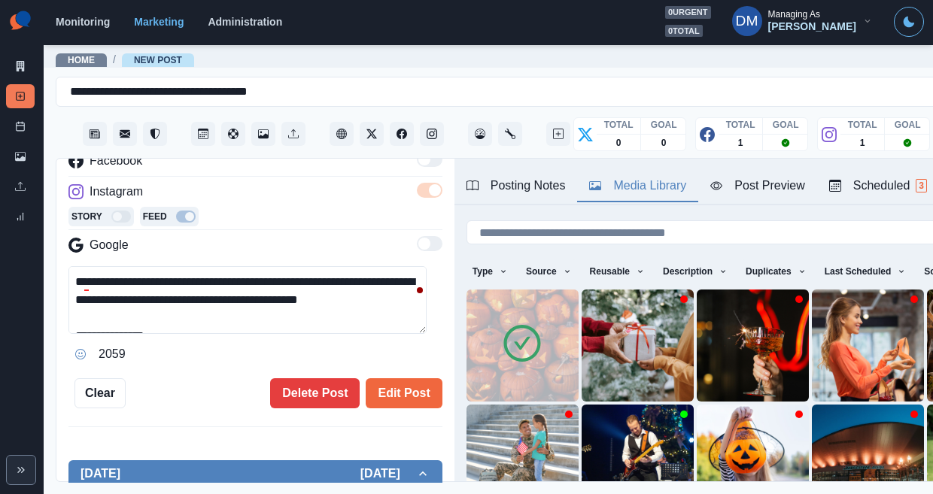
scroll to position [273, 0]
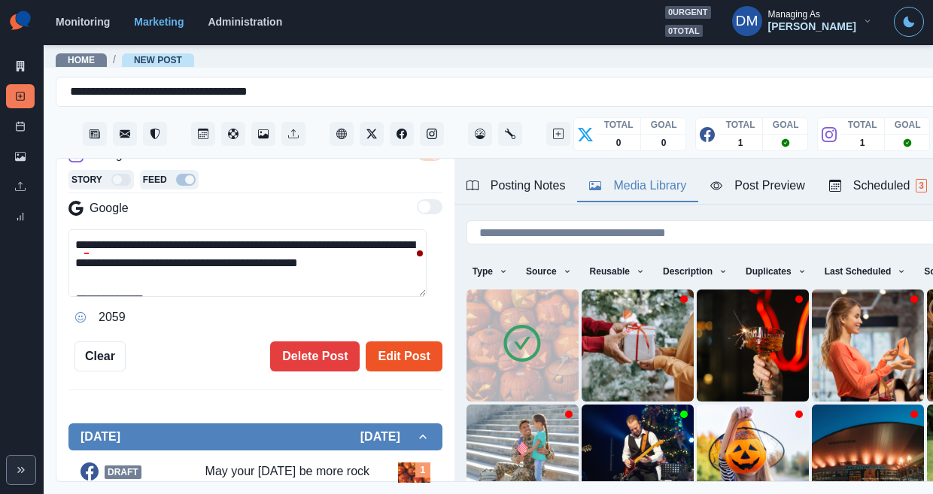
click at [385, 342] on button "Edit Post" at bounding box center [404, 357] width 76 height 30
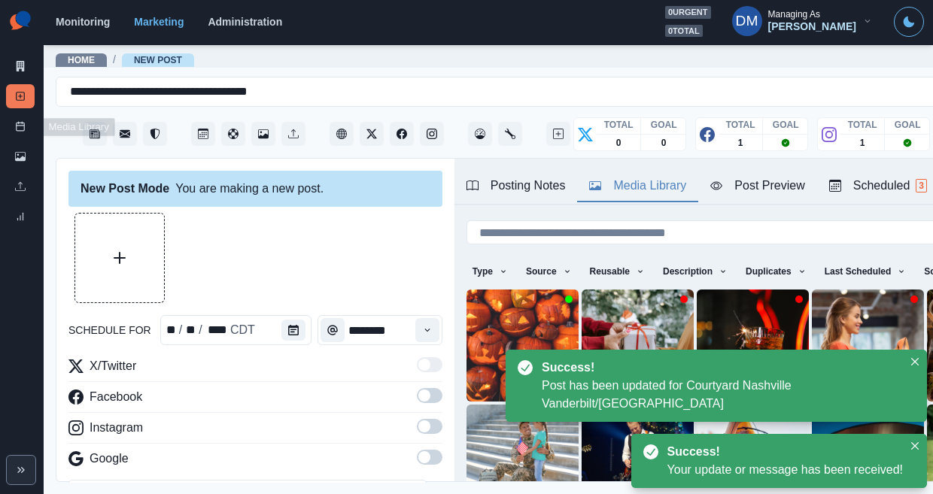
click at [4, 102] on div "Marketing Summary New Post Post Schedule Media Library Uploads Review Summary" at bounding box center [22, 117] width 44 height 235
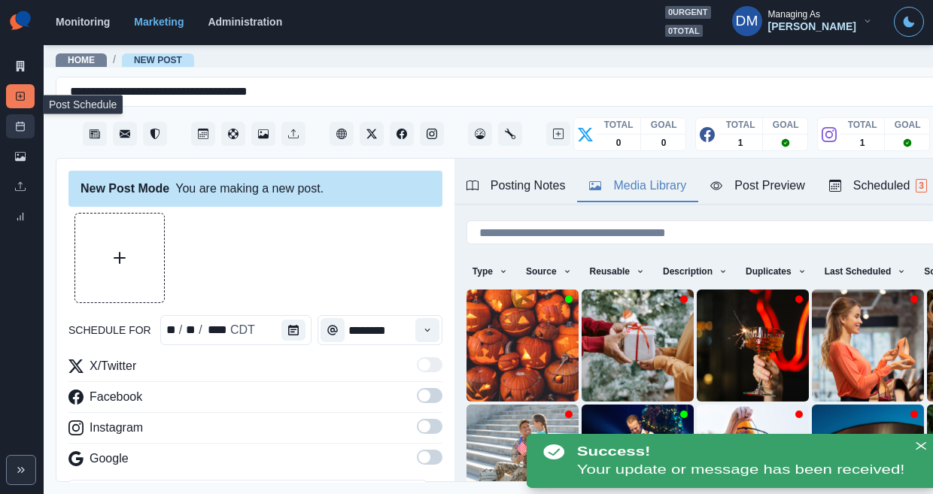
click at [8, 114] on link "Post Schedule" at bounding box center [20, 126] width 29 height 24
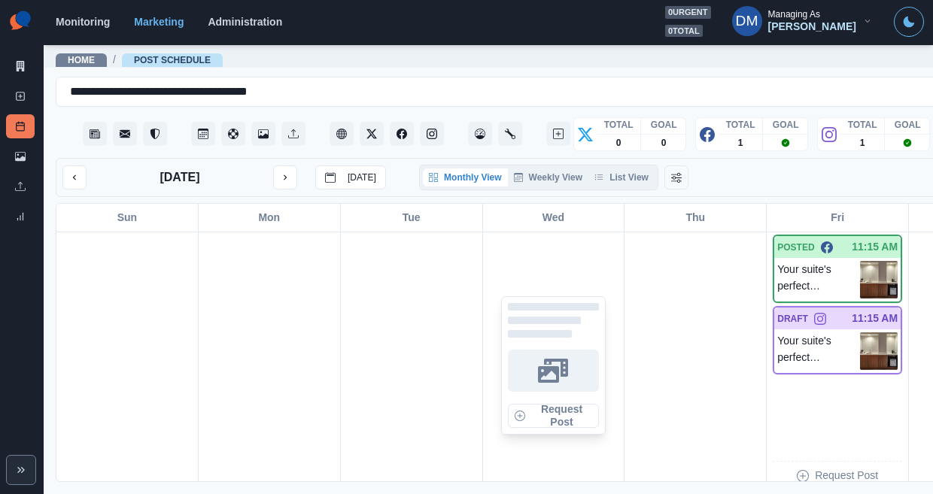
scroll to position [1154, 0]
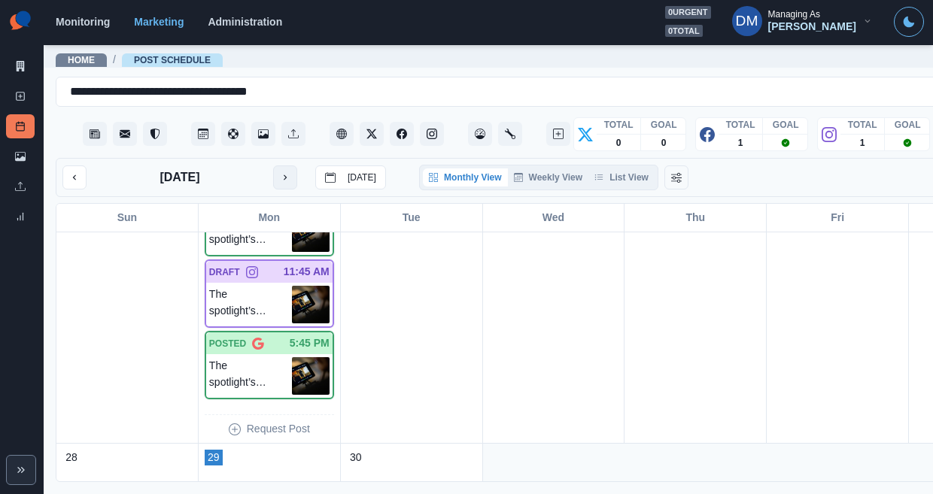
click at [280, 172] on icon "next month" at bounding box center [285, 177] width 11 height 11
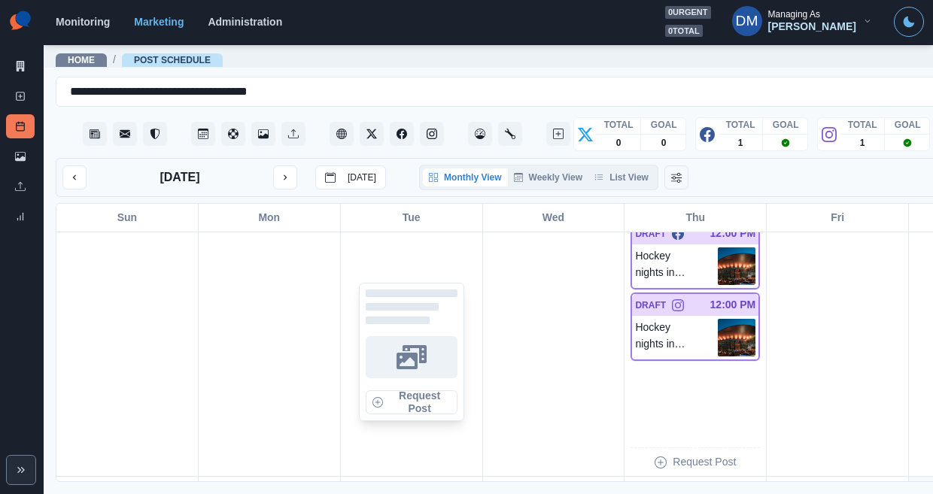
scroll to position [870, 0]
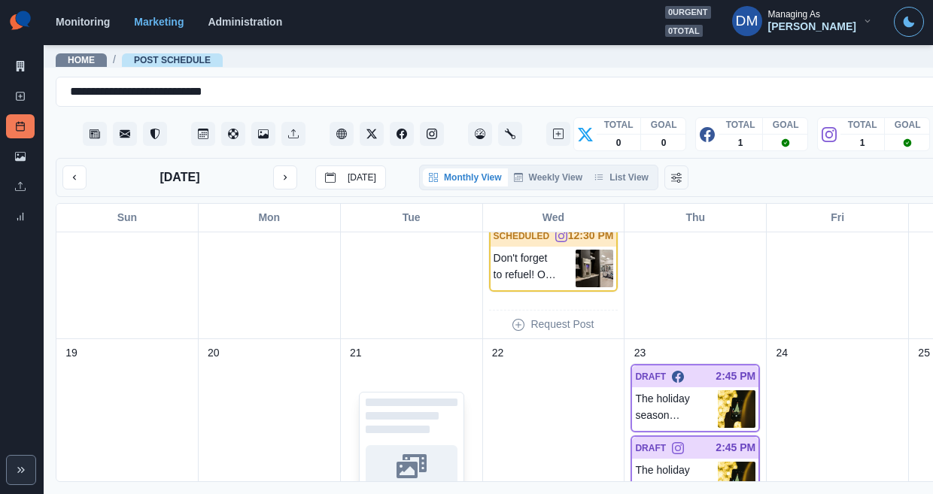
scroll to position [528, 0]
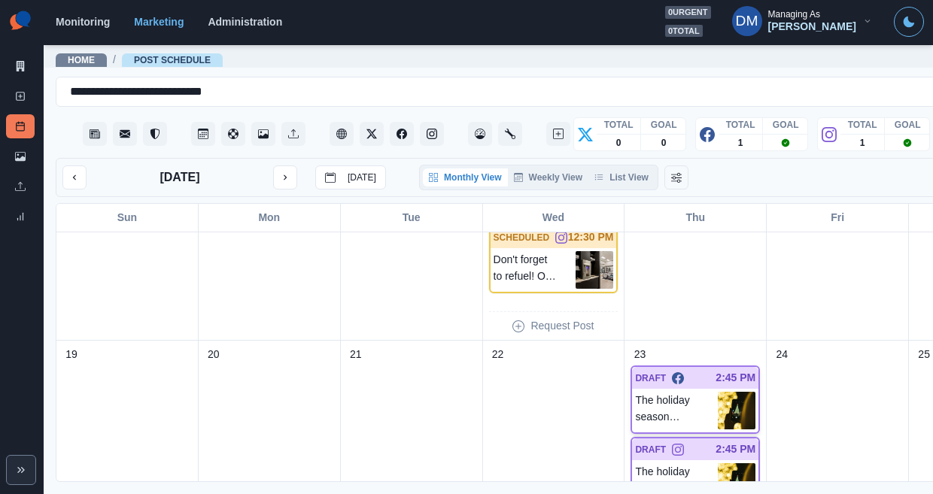
click at [718, 392] on img at bounding box center [737, 411] width 38 height 38
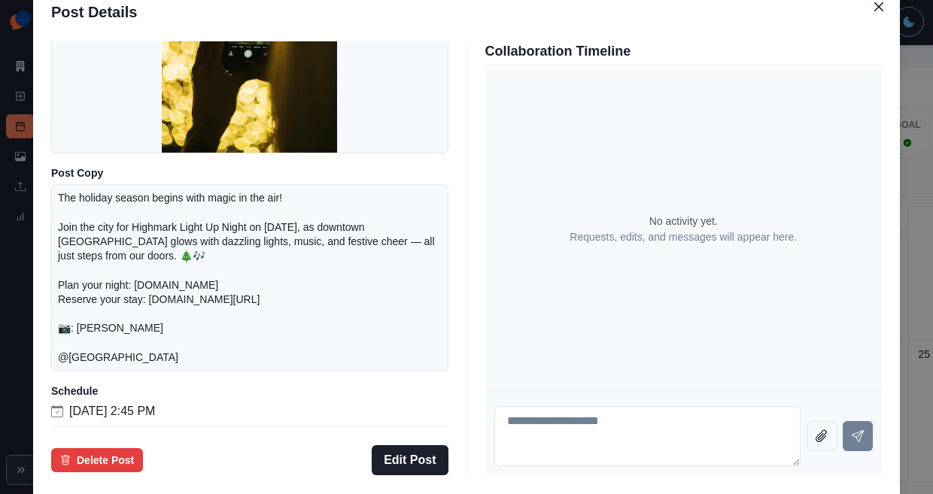
scroll to position [150, 0]
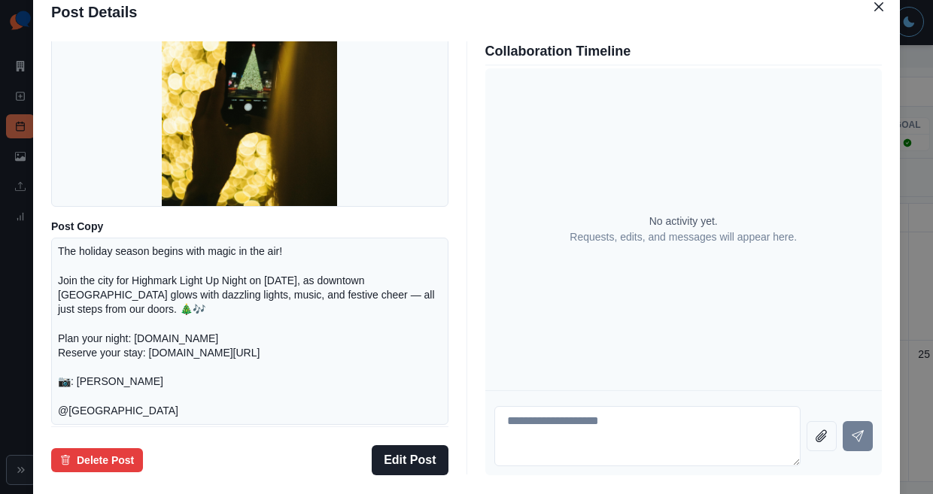
click at [106, 290] on div "Post Details Facebook Draft Media Post Copy The holiday season begins with magi…" at bounding box center [466, 247] width 933 height 494
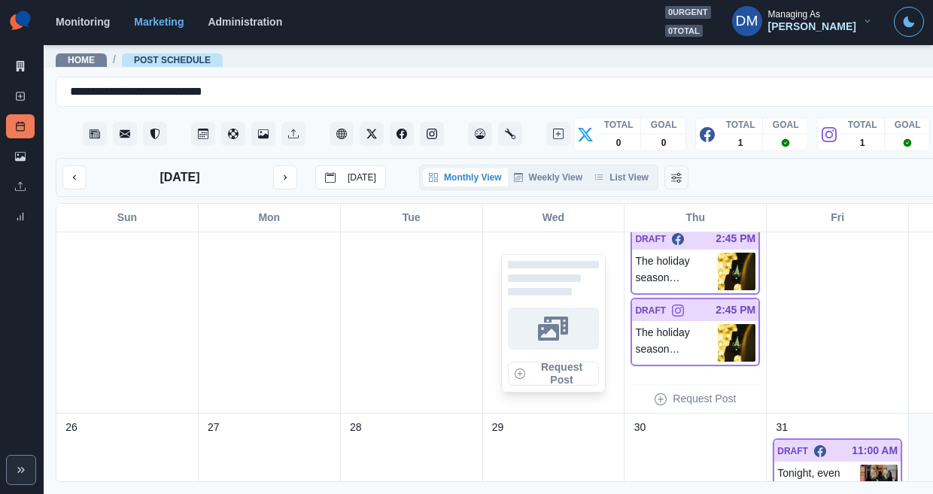
scroll to position [812, 0]
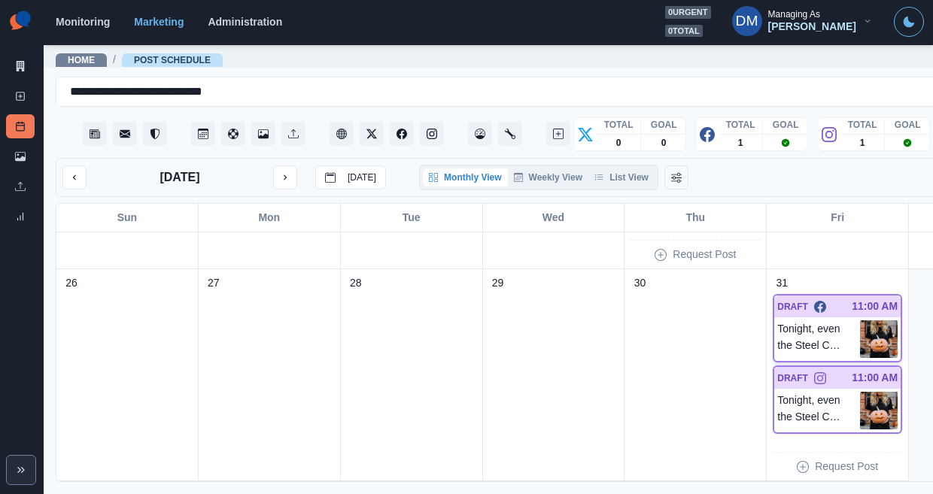
click at [860, 321] on img at bounding box center [879, 340] width 38 height 38
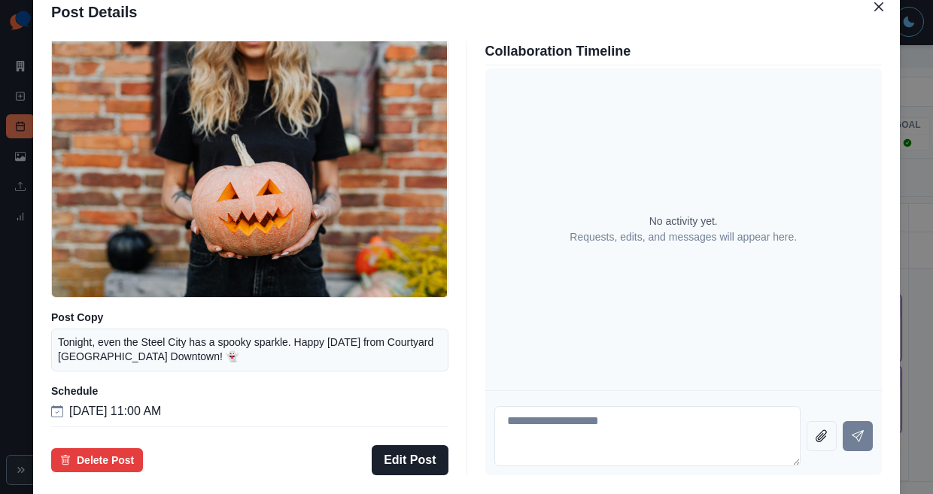
scroll to position [80, 0]
click at [418, 446] on button "Edit Post" at bounding box center [410, 461] width 76 height 30
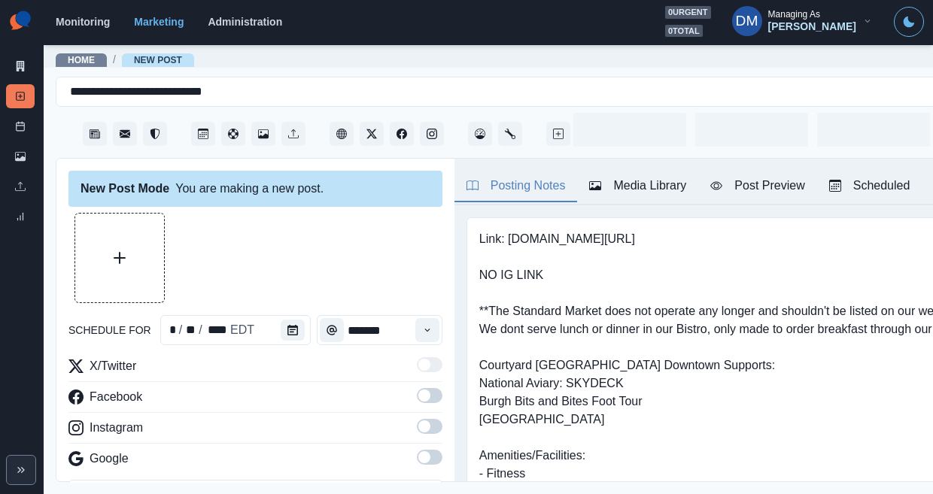
type input "********"
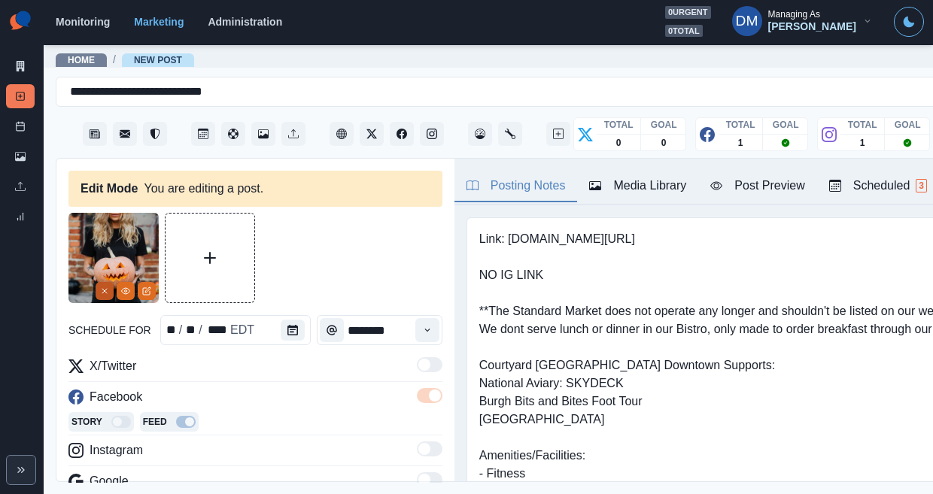
click at [109, 287] on icon "Remove" at bounding box center [104, 291] width 9 height 9
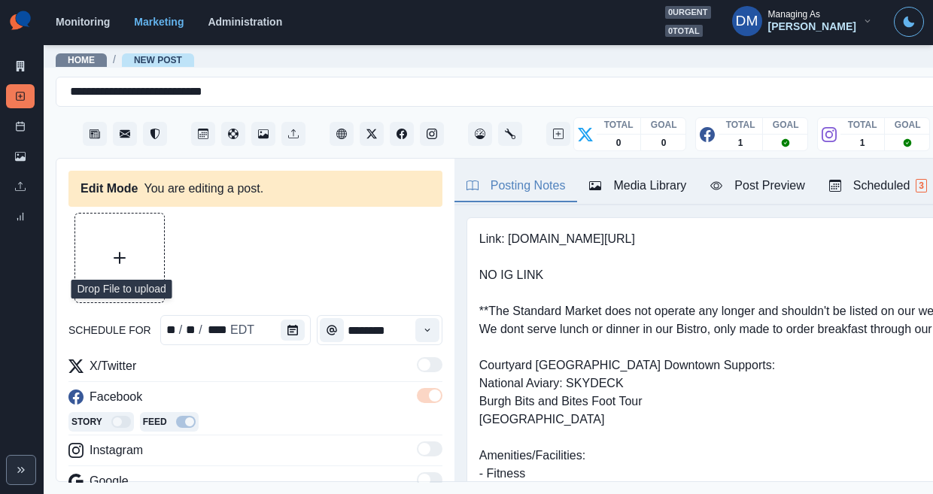
click at [115, 252] on icon "Upload Media" at bounding box center [120, 258] width 12 height 12
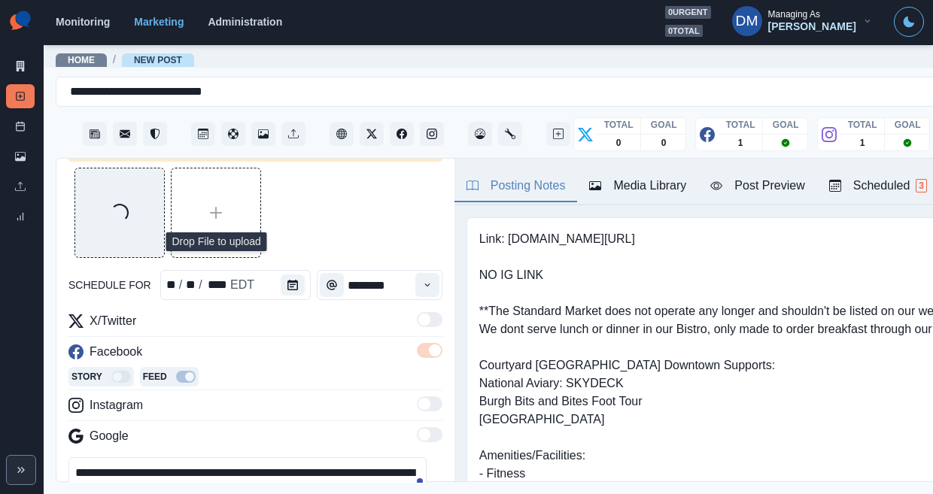
scroll to position [53, 0]
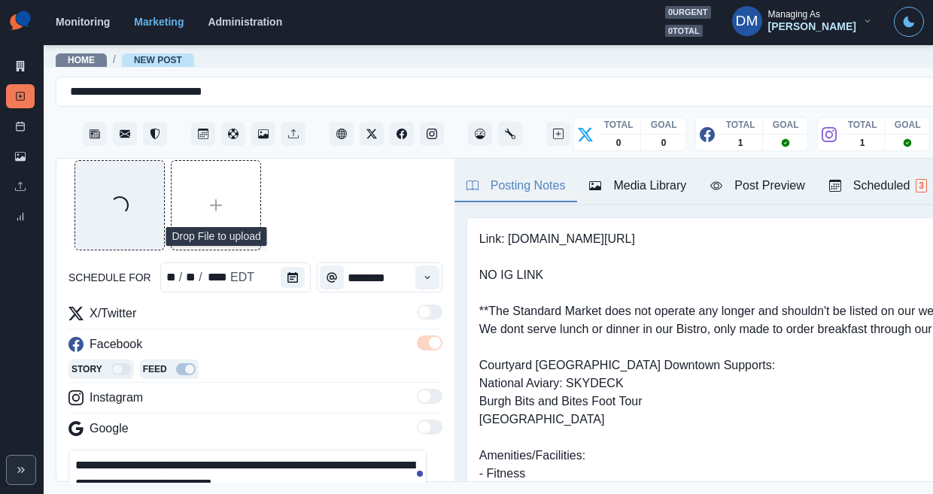
click at [255, 450] on textarea "**********" at bounding box center [247, 484] width 358 height 68
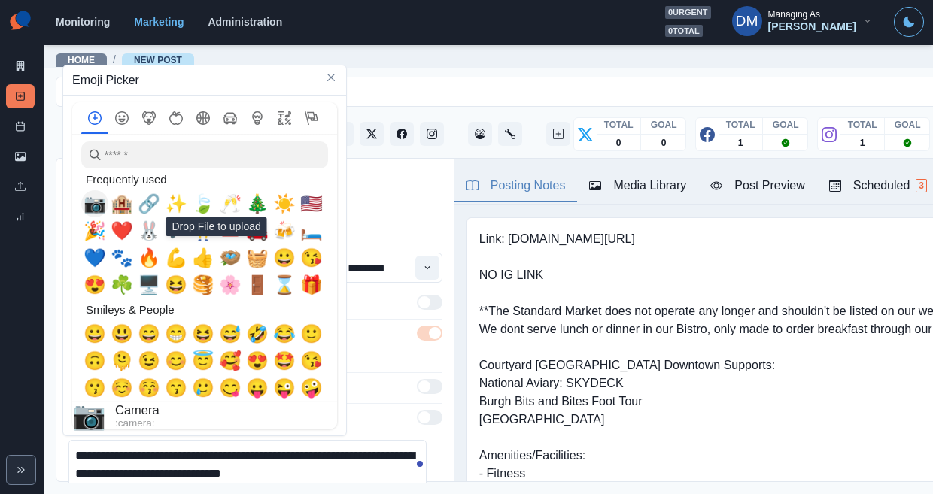
drag, startPoint x: 93, startPoint y: 204, endPoint x: 275, endPoint y: 318, distance: 214.7
click at [93, 204] on span "📷" at bounding box center [95, 203] width 23 height 21
click at [385, 440] on textarea "**********" at bounding box center [247, 474] width 358 height 68
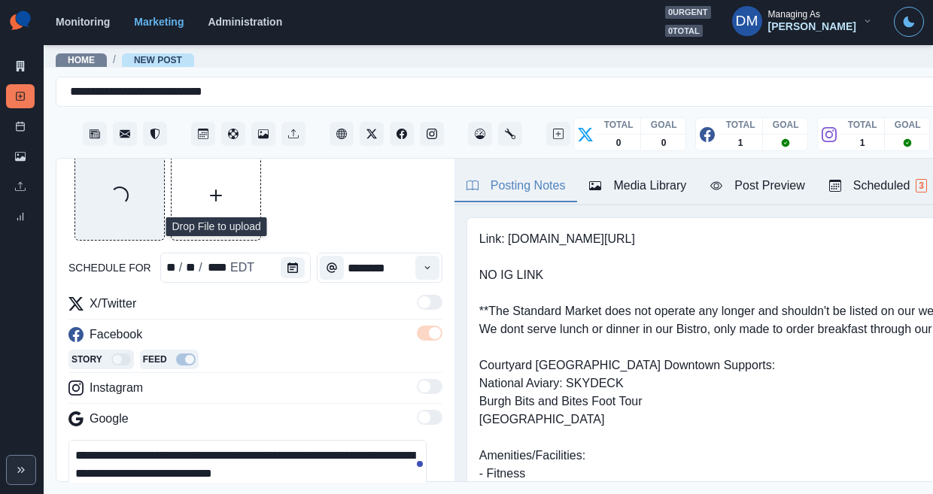
click at [107, 440] on textarea "**********" at bounding box center [247, 474] width 358 height 68
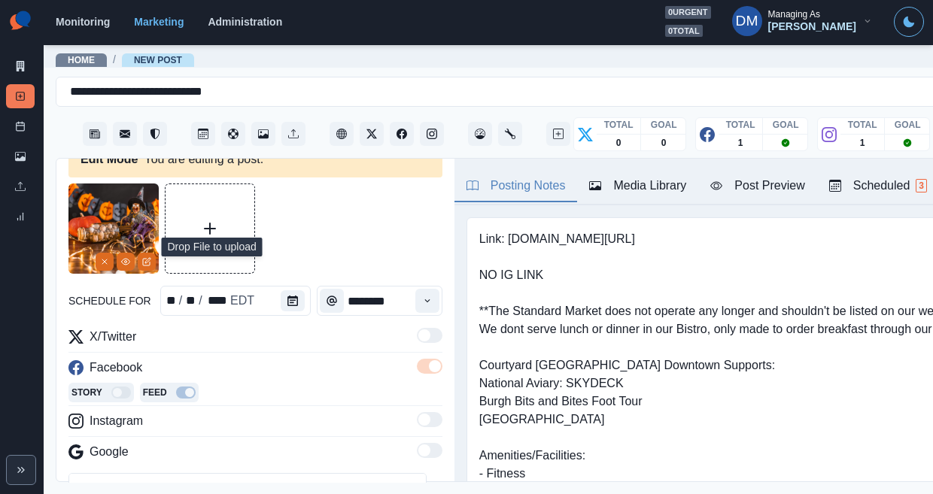
scroll to position [44, 0]
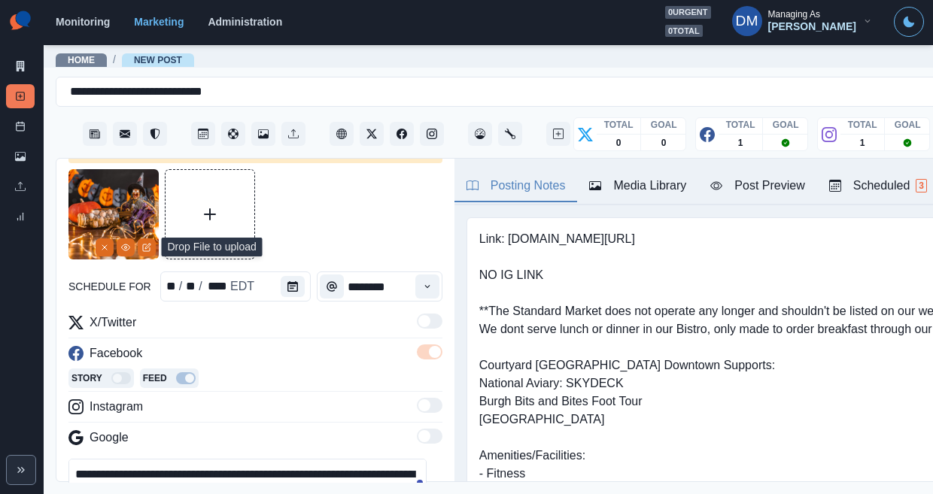
paste textarea "**********"
drag, startPoint x: 236, startPoint y: 417, endPoint x: 50, endPoint y: 390, distance: 187.9
click at [50, 390] on main "**********" at bounding box center [554, 269] width 1021 height 451
click at [263, 459] on textarea "**********" at bounding box center [247, 493] width 358 height 68
drag, startPoint x: 278, startPoint y: 405, endPoint x: 47, endPoint y: 401, distance: 231.1
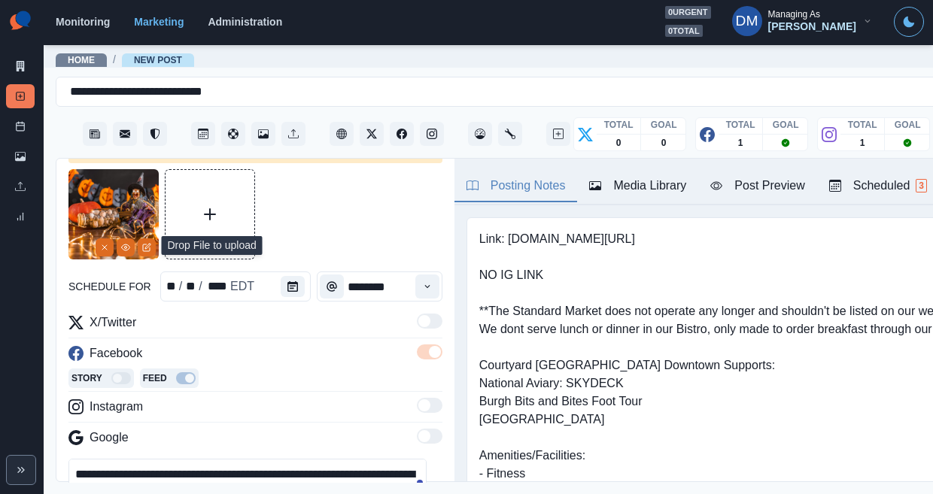
click at [47, 401] on main "**********" at bounding box center [554, 269] width 1021 height 451
paste textarea
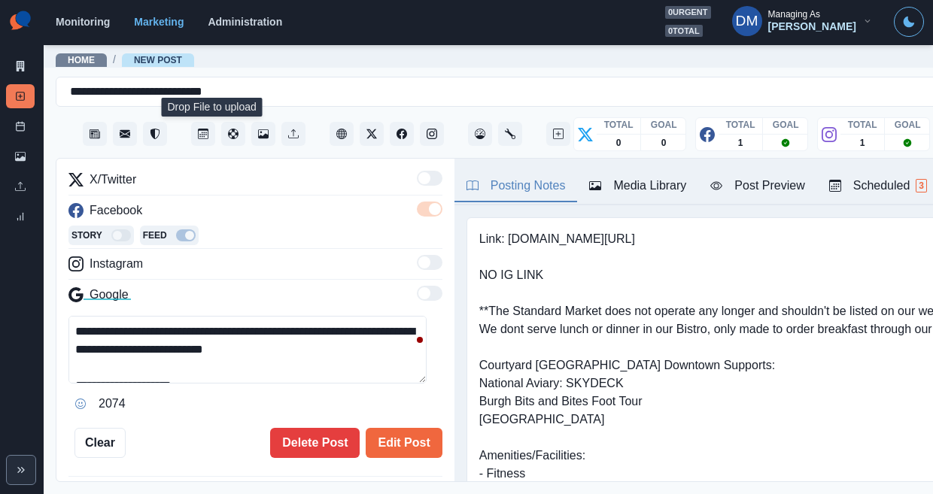
scroll to position [187, 0]
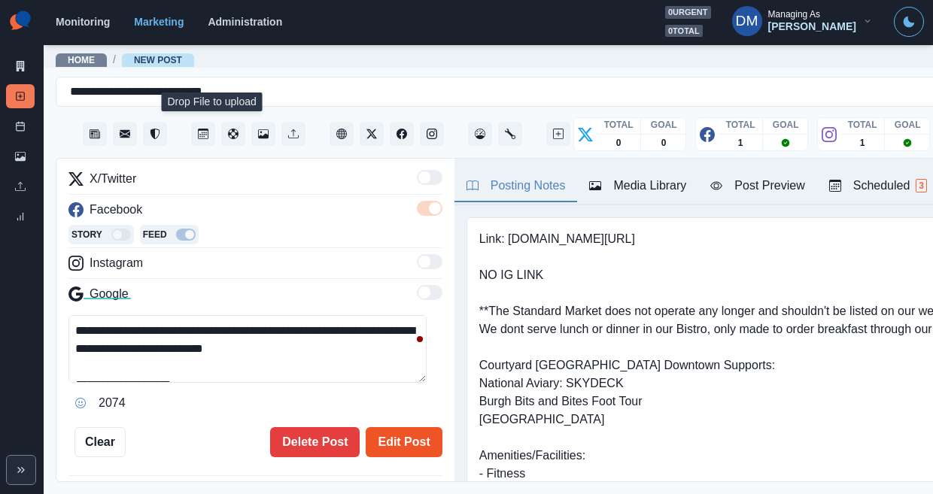
type textarea "**********"
click at [385, 427] on button "Edit Post" at bounding box center [404, 442] width 76 height 30
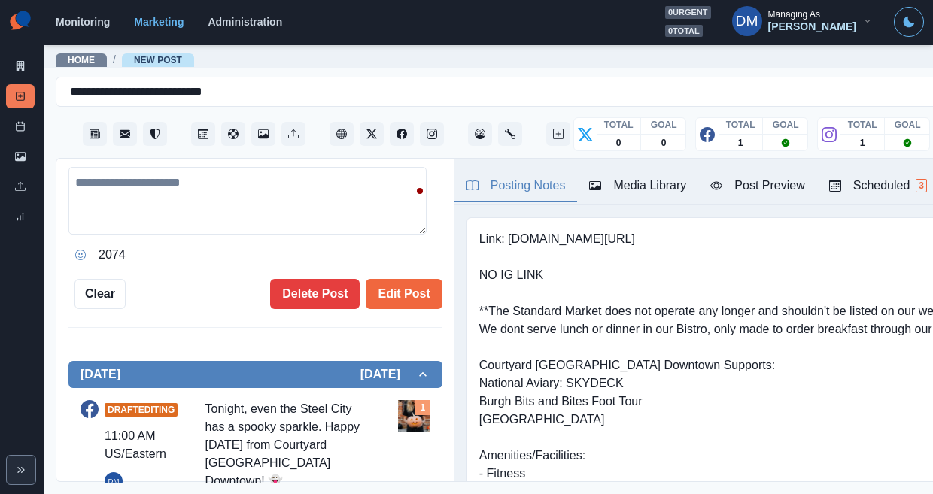
scroll to position [318, 0]
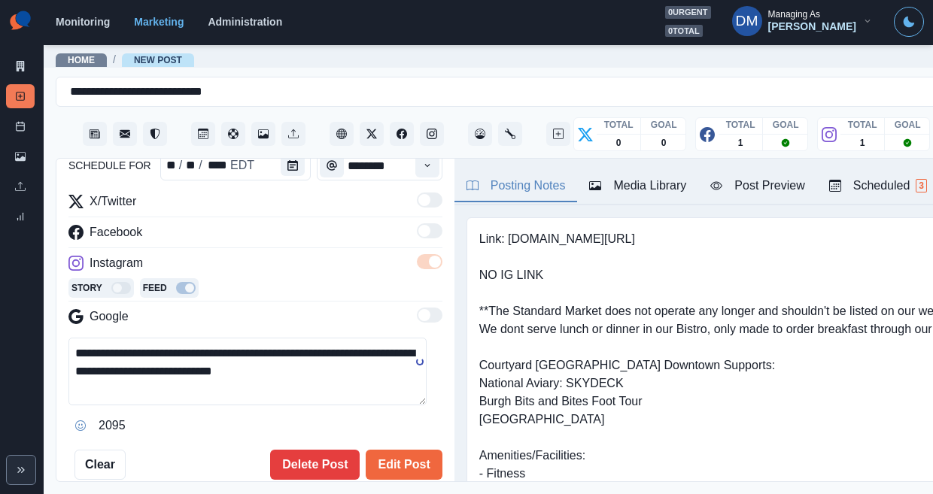
scroll to position [102, 0]
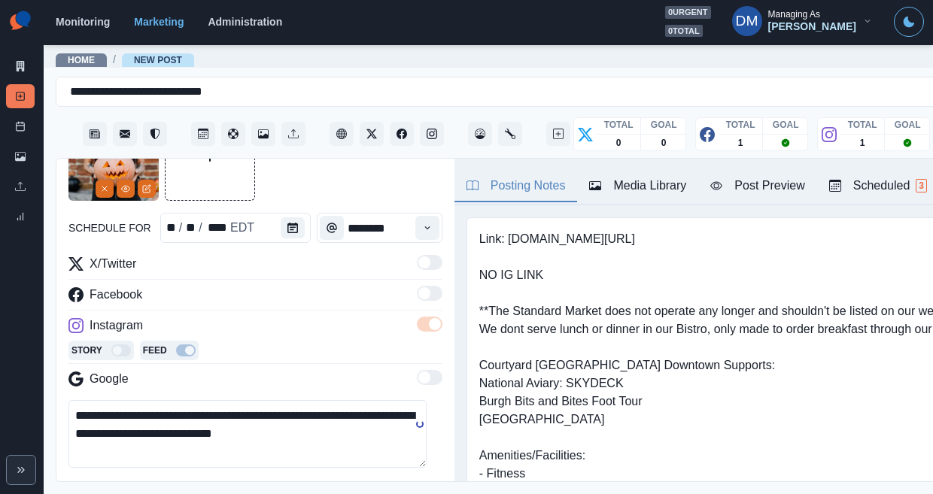
click at [260, 400] on textarea "**********" at bounding box center [247, 434] width 358 height 68
paste textarea "**********"
type textarea "**********"
click at [589, 177] on div "Media Library" at bounding box center [637, 186] width 97 height 18
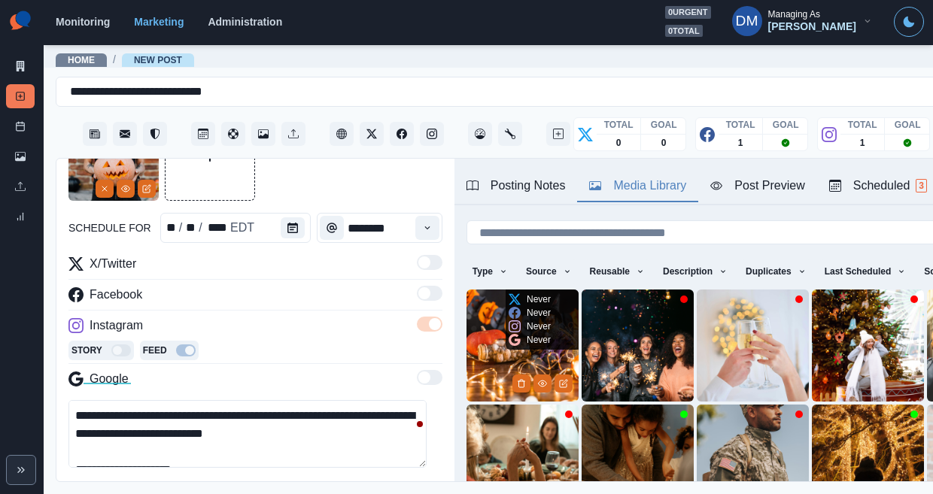
click at [467, 298] on img at bounding box center [523, 346] width 112 height 112
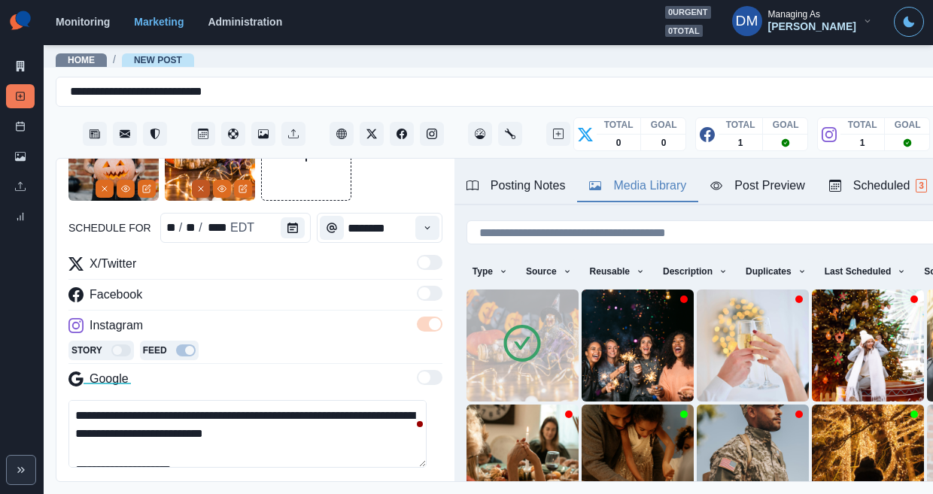
click at [109, 184] on icon "Remove" at bounding box center [104, 188] width 9 height 9
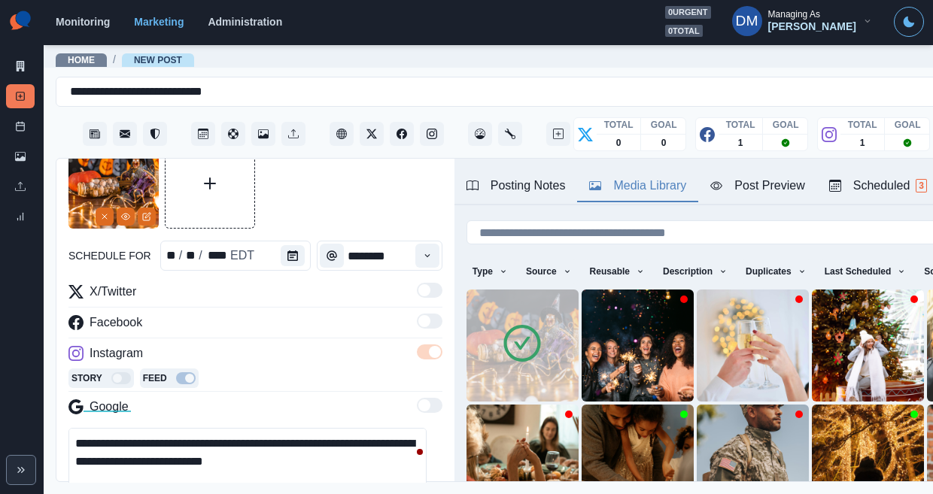
scroll to position [190, 0]
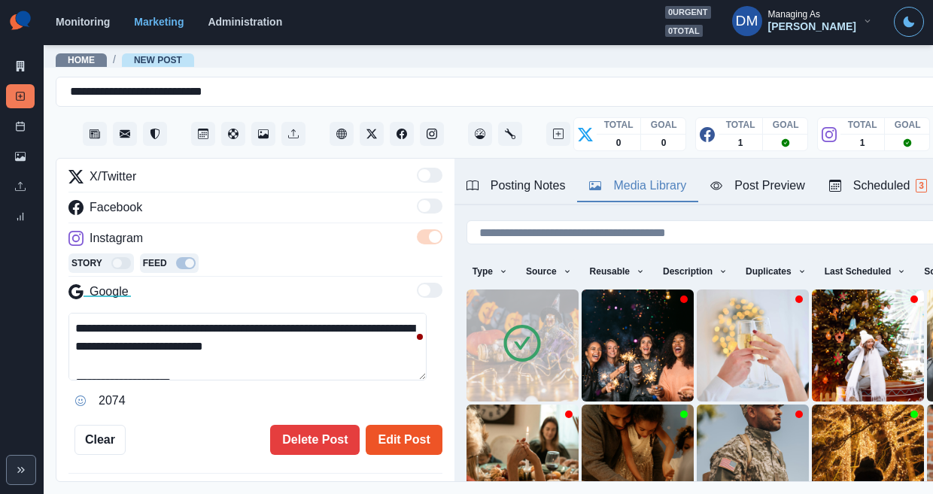
click at [393, 425] on button "Edit Post" at bounding box center [404, 440] width 76 height 30
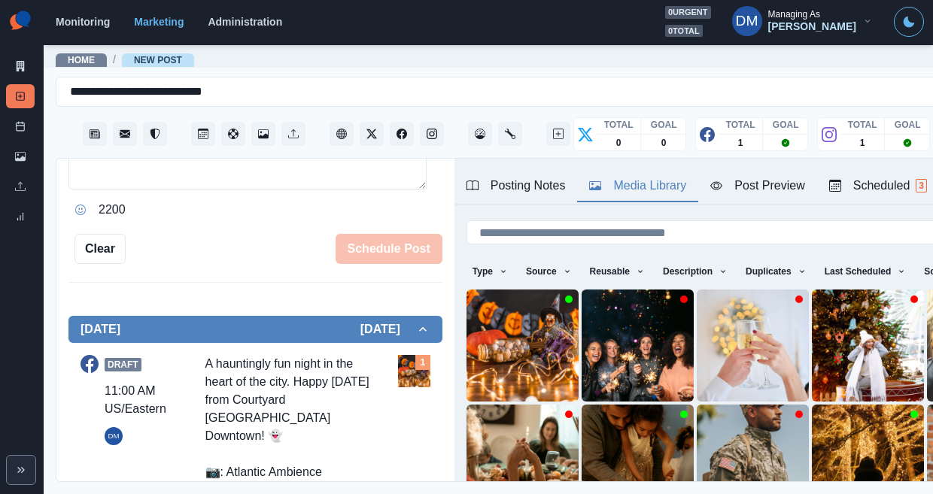
scroll to position [341, 0]
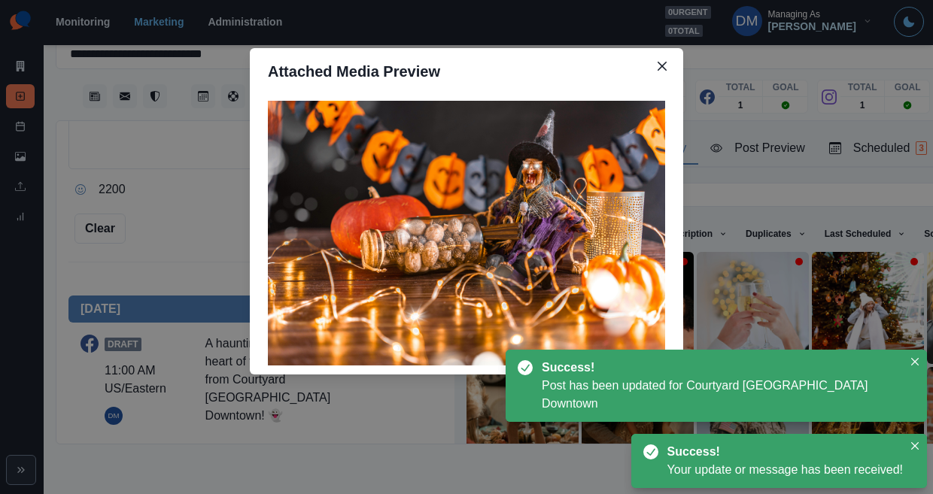
click at [227, 263] on div "Attached Media Preview" at bounding box center [466, 247] width 933 height 494
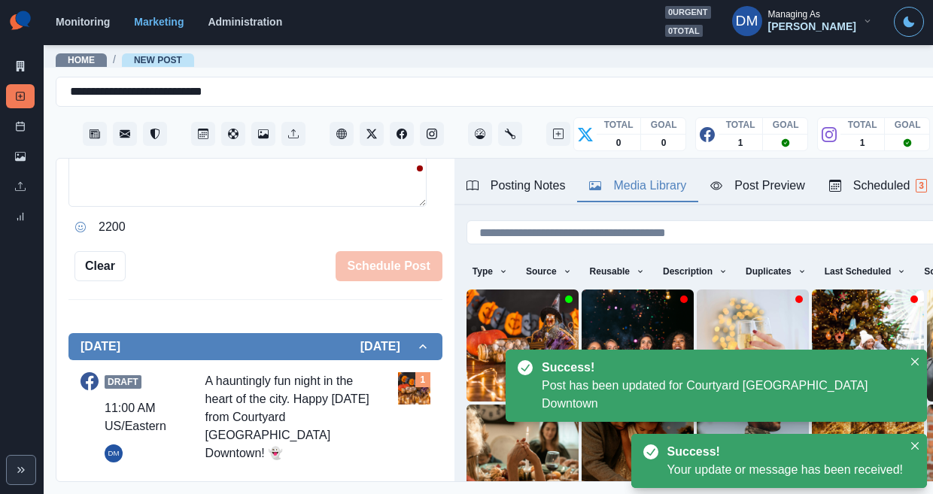
scroll to position [0, 0]
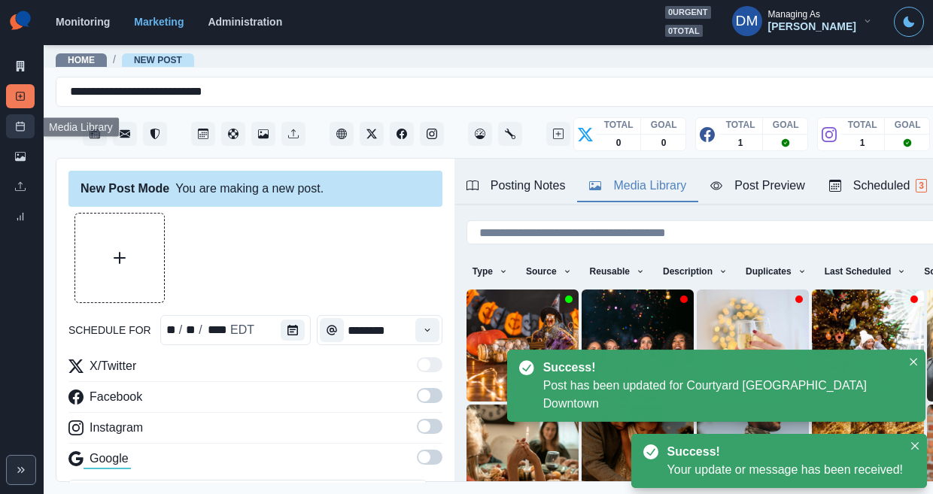
click at [23, 114] on link "Post Schedule" at bounding box center [20, 126] width 29 height 24
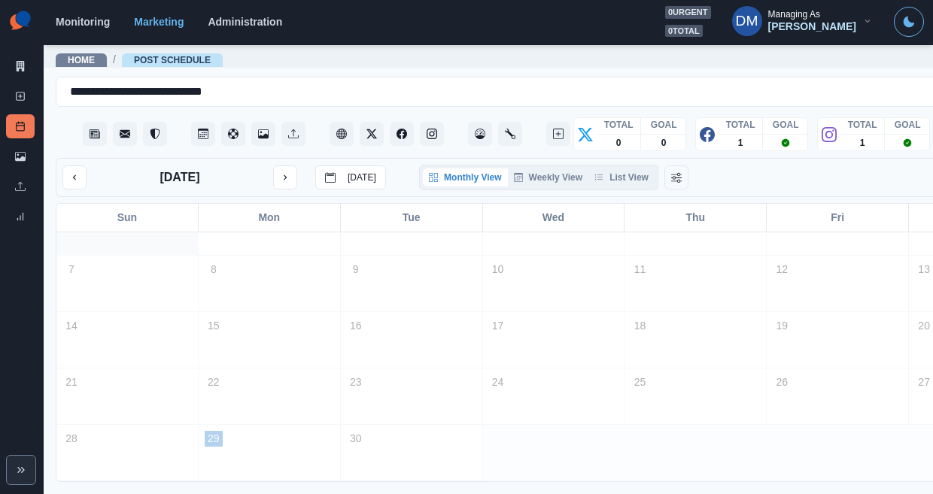
scroll to position [33, 0]
click at [273, 166] on button "next month" at bounding box center [285, 178] width 24 height 24
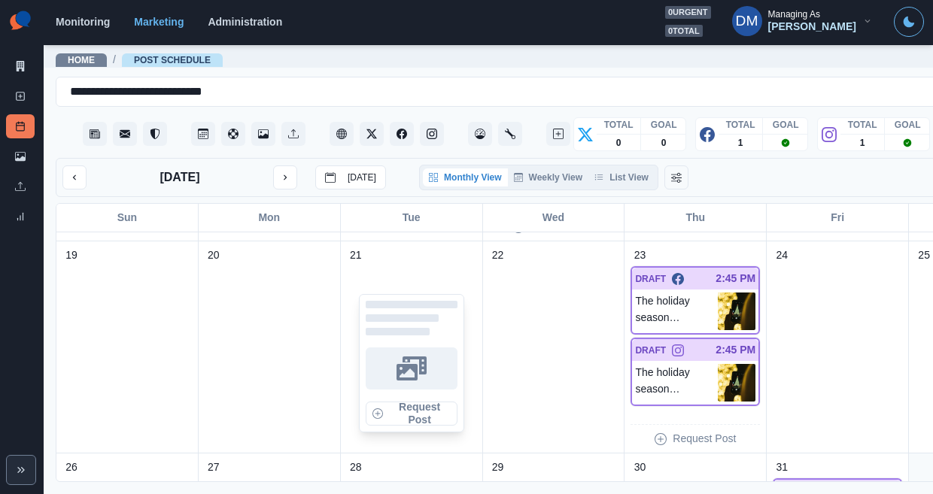
scroll to position [587, 0]
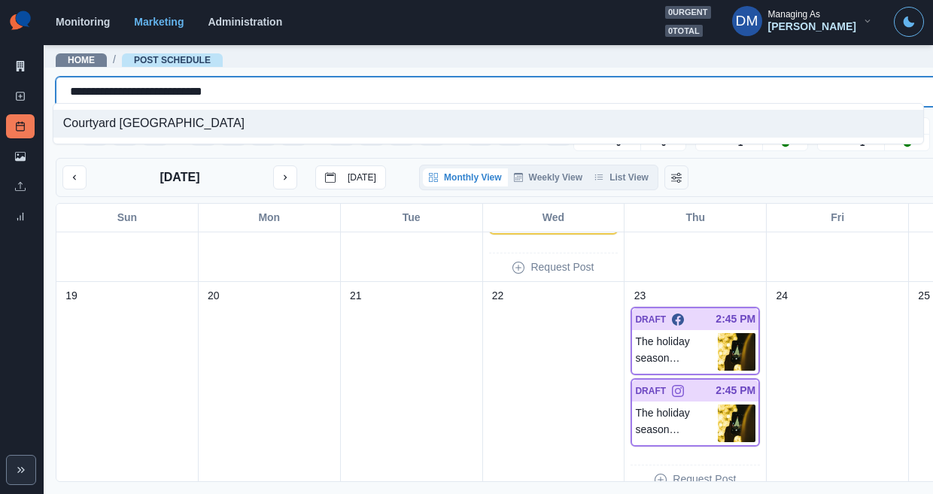
drag, startPoint x: 65, startPoint y: 88, endPoint x: 370, endPoint y: 91, distance: 305.6
click at [370, 91] on div "**********" at bounding box center [534, 91] width 928 height 21
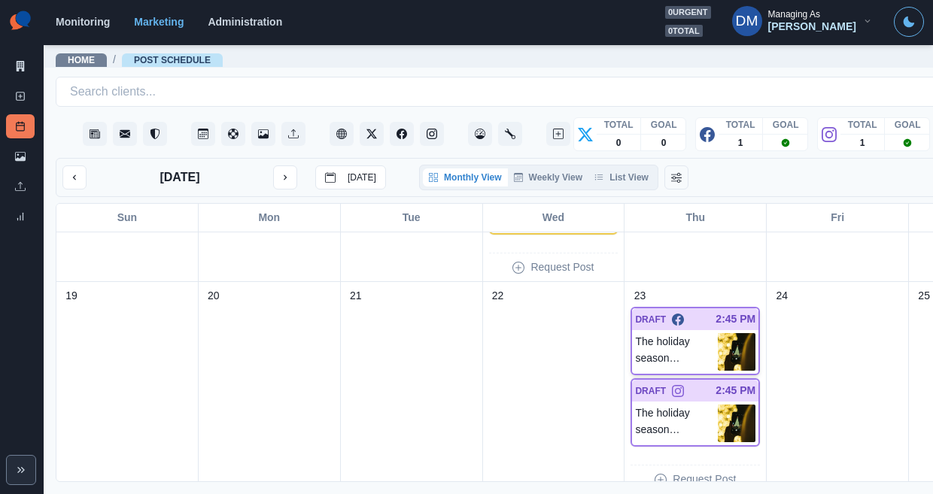
click at [718, 333] on img at bounding box center [737, 352] width 38 height 38
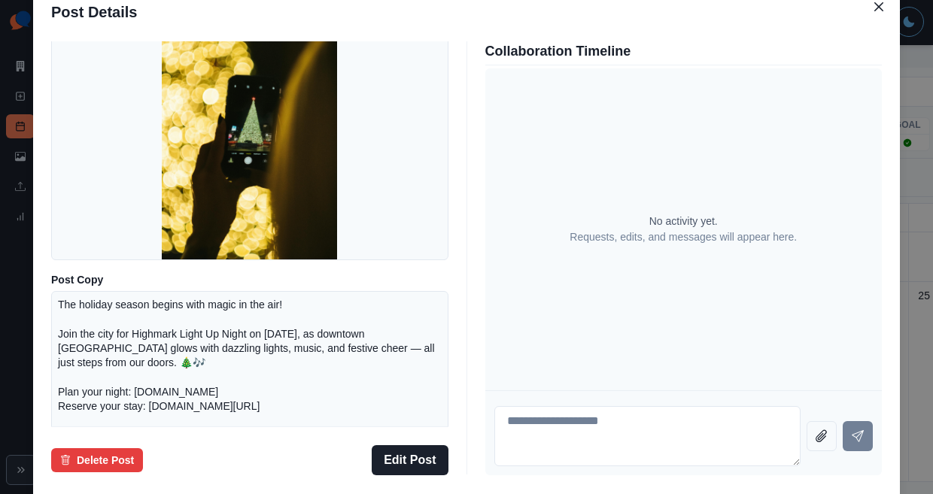
scroll to position [219, 0]
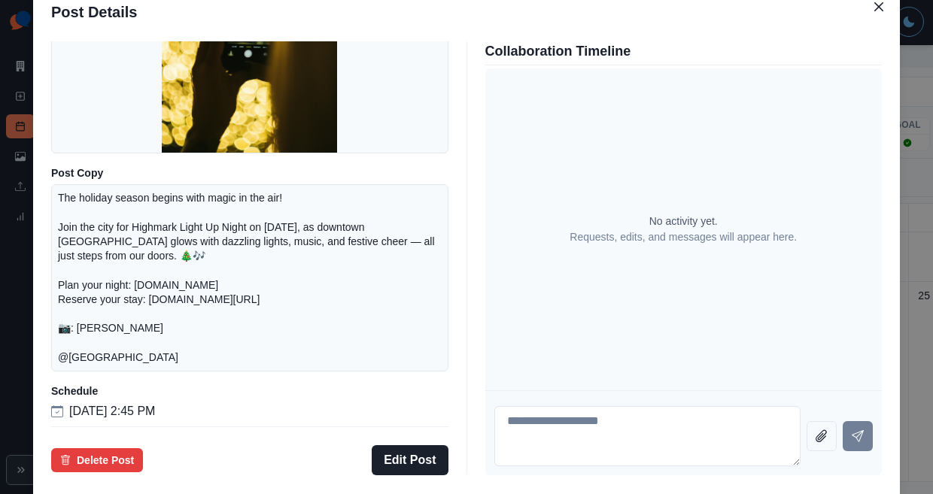
drag, startPoint x: 160, startPoint y: 208, endPoint x: 270, endPoint y: 335, distance: 167.5
click at [271, 335] on div "The holiday season begins with magic in the air! Join the city for Highmark Lig…" at bounding box center [249, 277] width 397 height 187
copy p "The holiday season begins with magic in the air! Join the city for Highmark Lig…"
click at [143, 449] on button "Delete Post" at bounding box center [97, 461] width 92 height 24
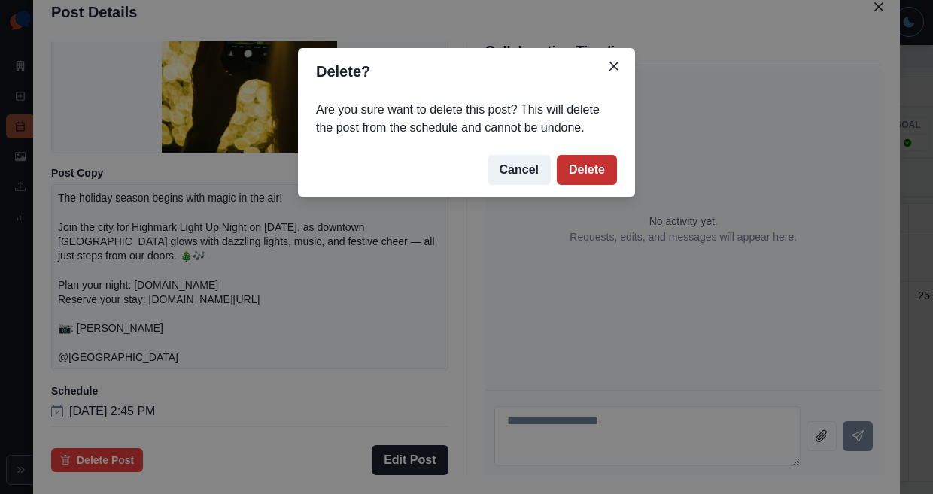
click at [560, 155] on button "Delete" at bounding box center [587, 170] width 60 height 30
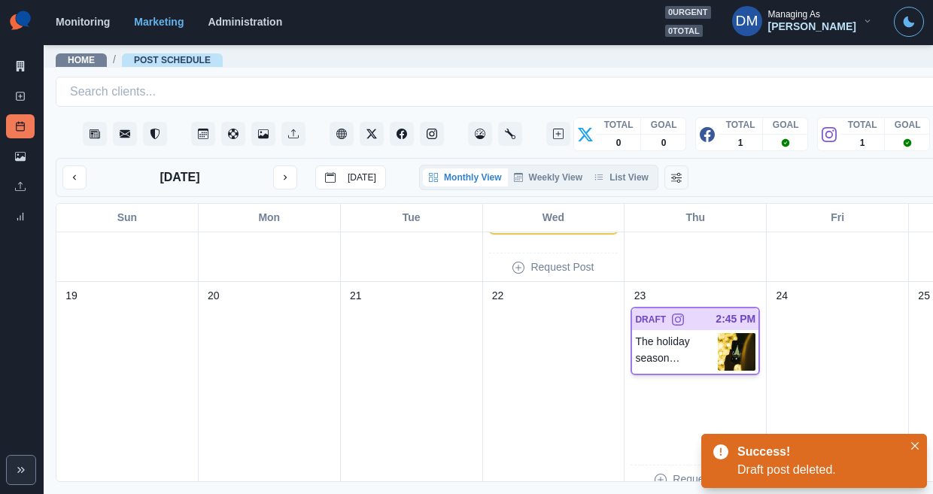
click at [718, 333] on img at bounding box center [737, 352] width 38 height 38
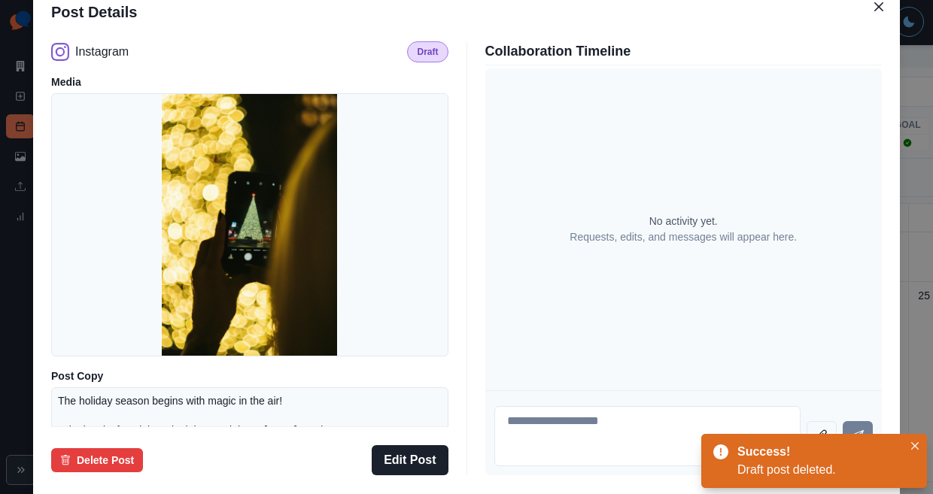
scroll to position [166, 0]
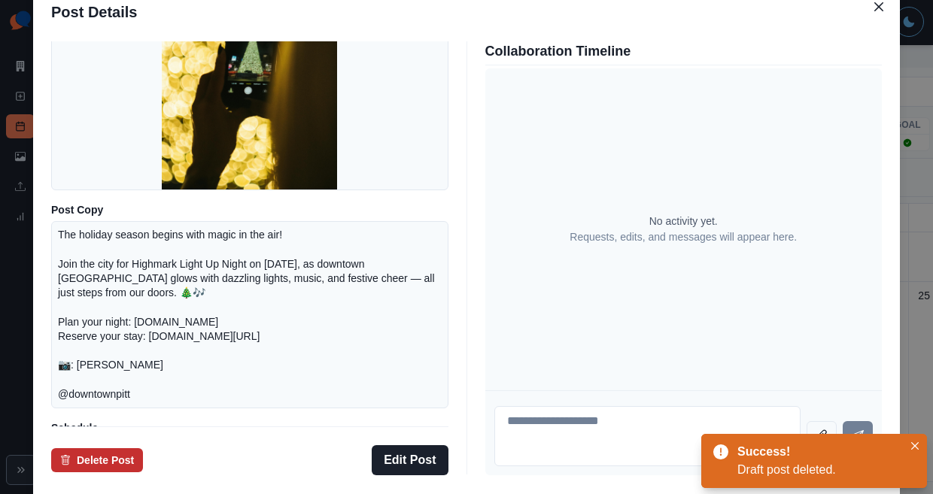
click at [143, 449] on button "Delete Post" at bounding box center [97, 461] width 92 height 24
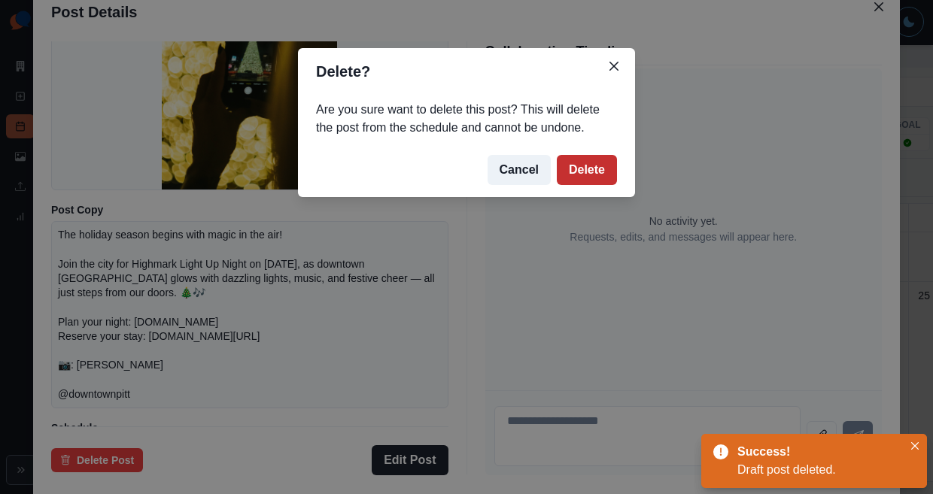
click at [565, 155] on button "Delete" at bounding box center [587, 170] width 60 height 30
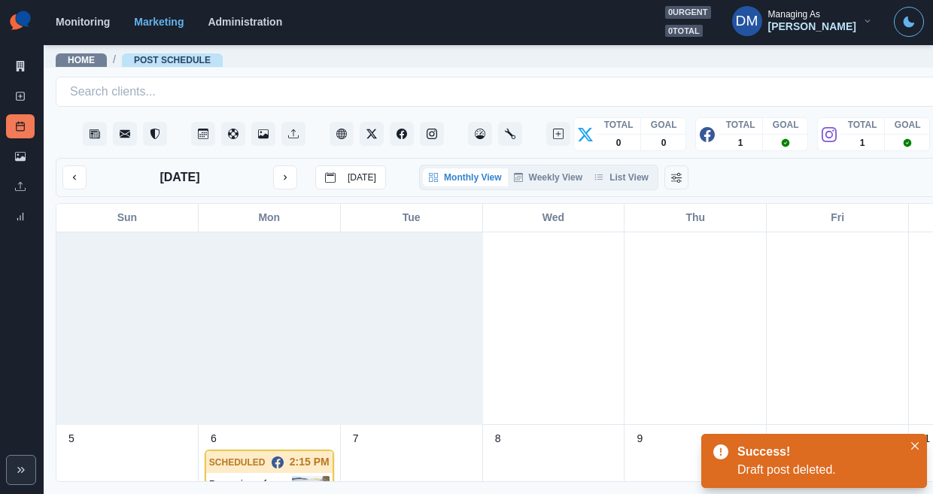
scroll to position [0, 0]
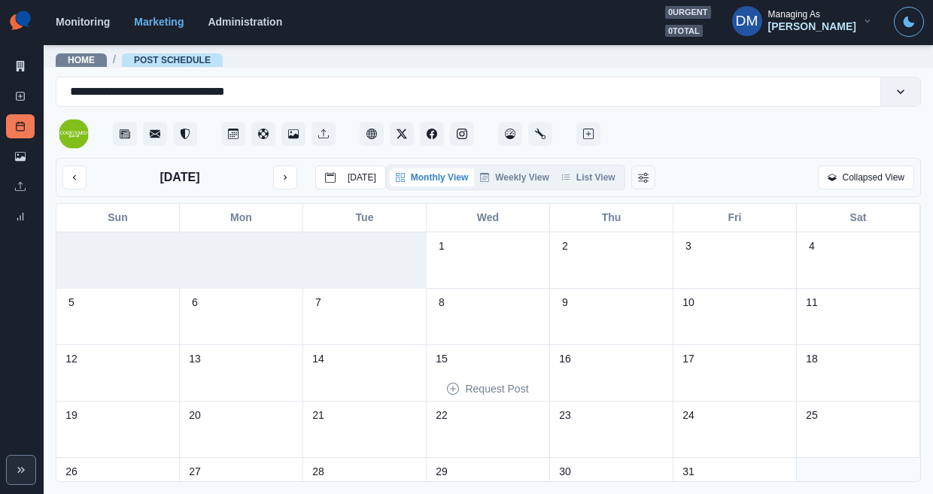
scroll to position [33, 0]
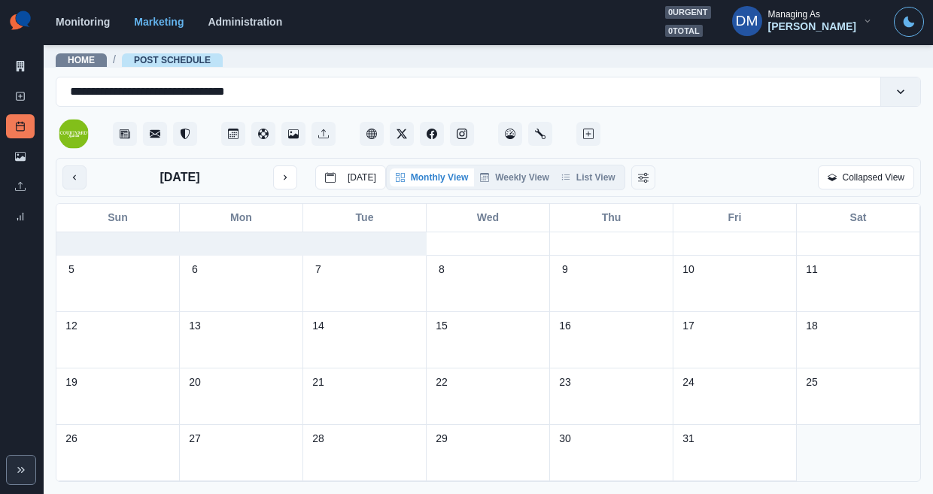
click at [72, 166] on button "previous month" at bounding box center [74, 178] width 24 height 24
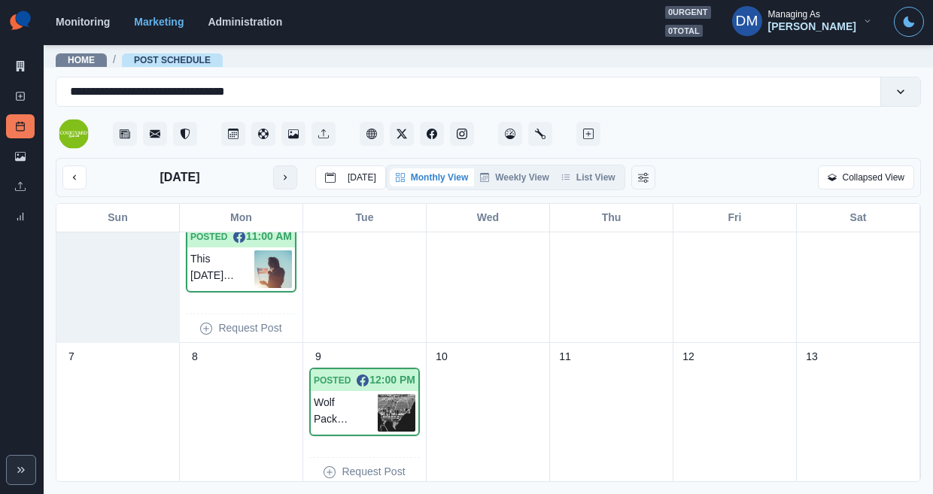
click at [280, 172] on icon "next month" at bounding box center [285, 177] width 11 height 11
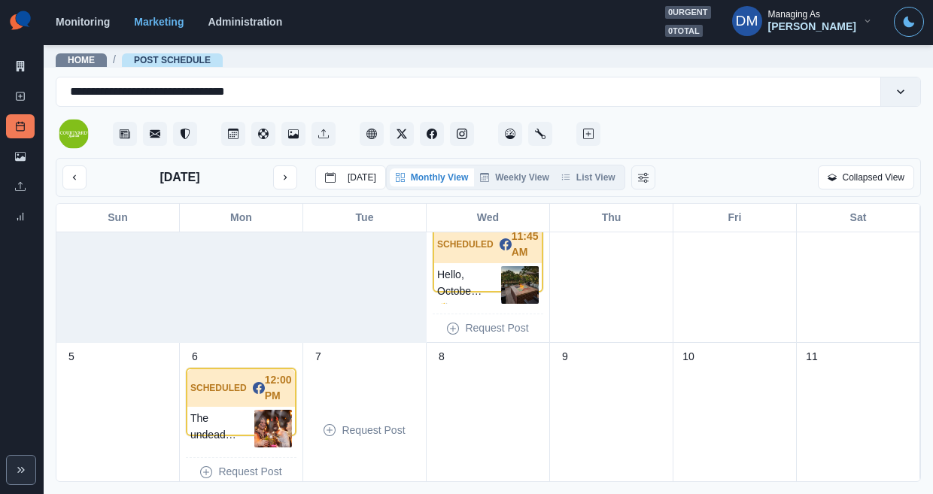
scroll to position [458, 0]
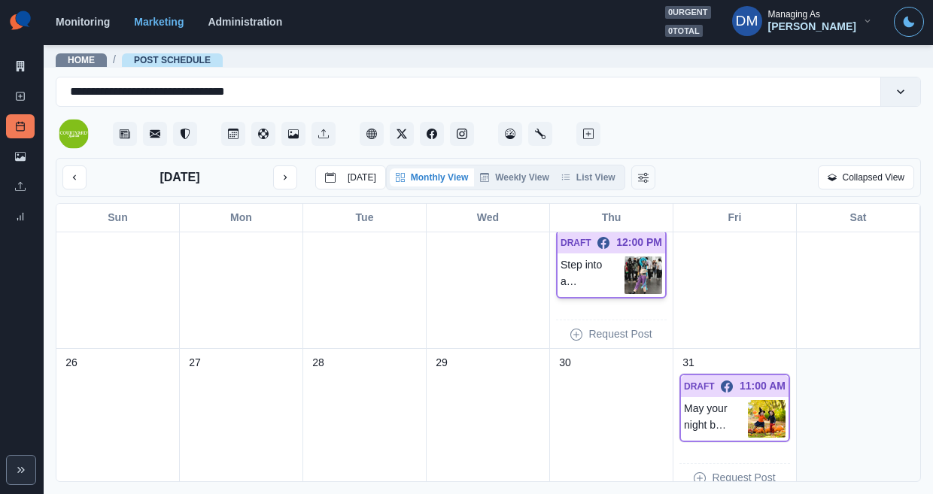
click at [647, 257] on img at bounding box center [644, 276] width 38 height 38
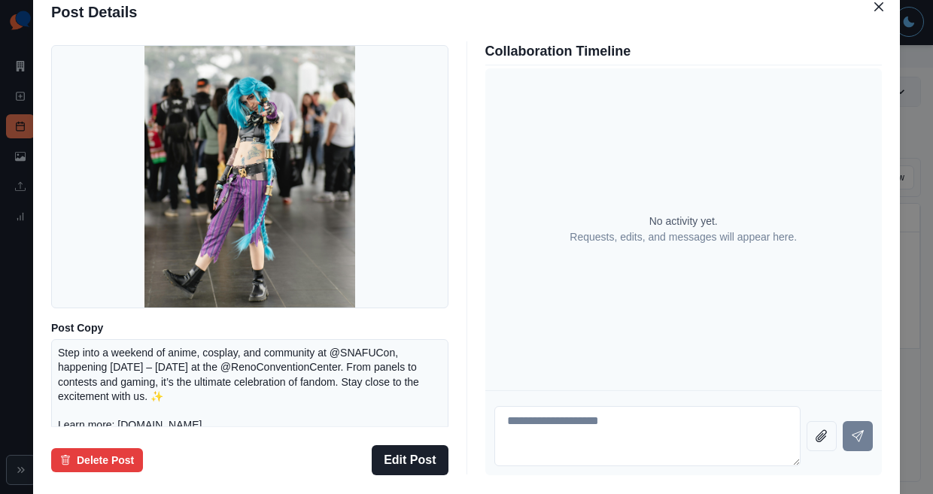
scroll to position [44, 0]
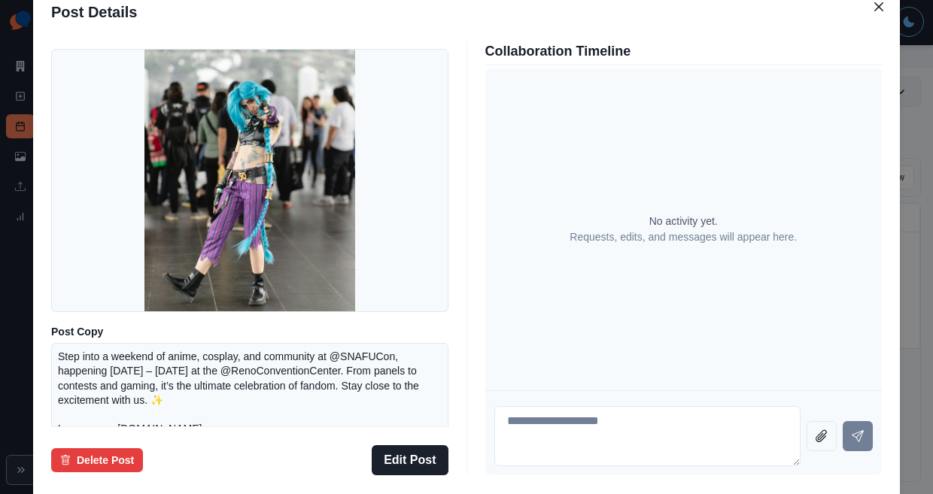
click at [102, 254] on div "Post Details Facebook Draft Media Post Copy Step into a weekend of anime, cospl…" at bounding box center [466, 247] width 933 height 494
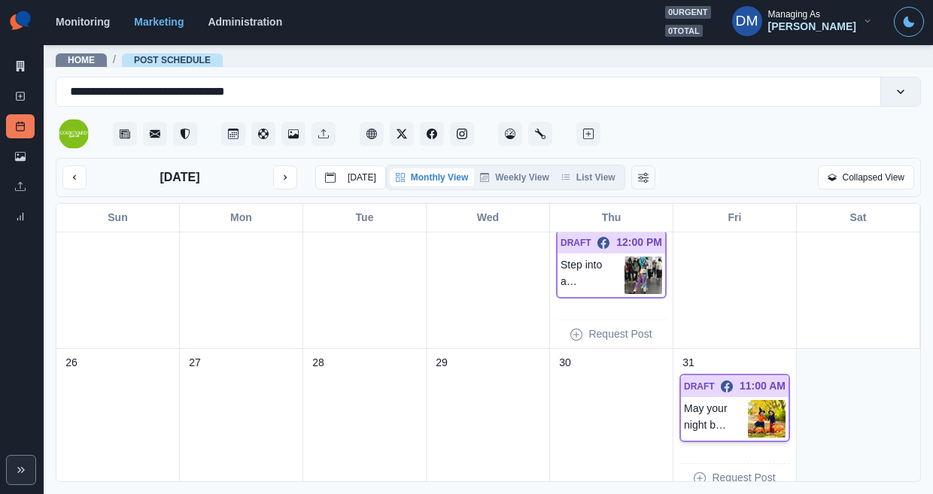
click at [767, 400] on img at bounding box center [767, 419] width 38 height 38
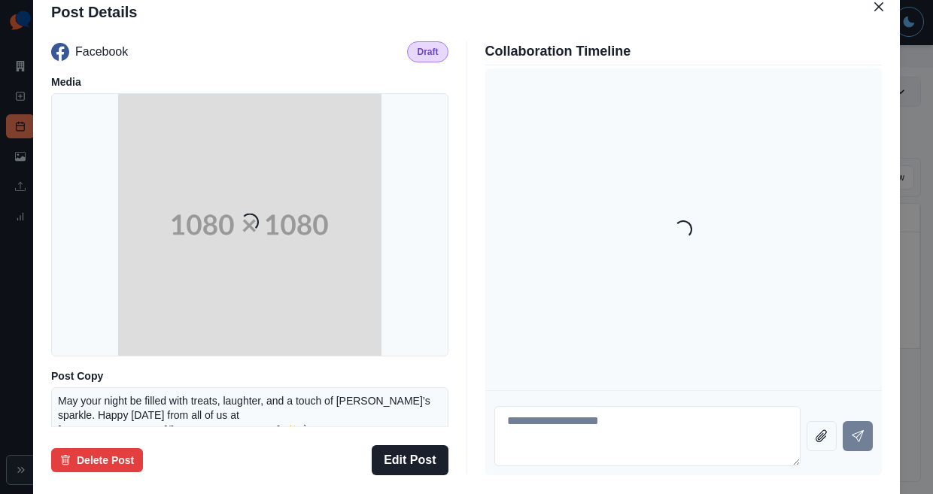
scroll to position [121, 0]
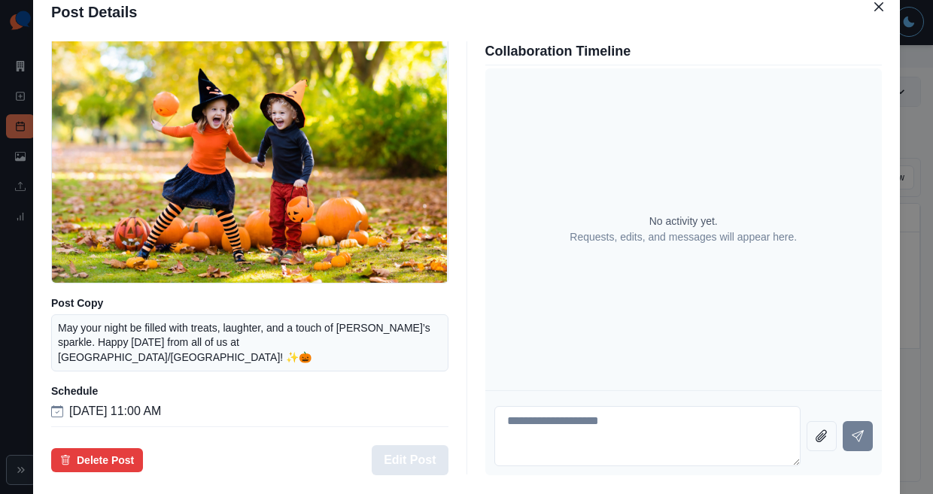
click at [420, 446] on button "Edit Post" at bounding box center [410, 461] width 76 height 30
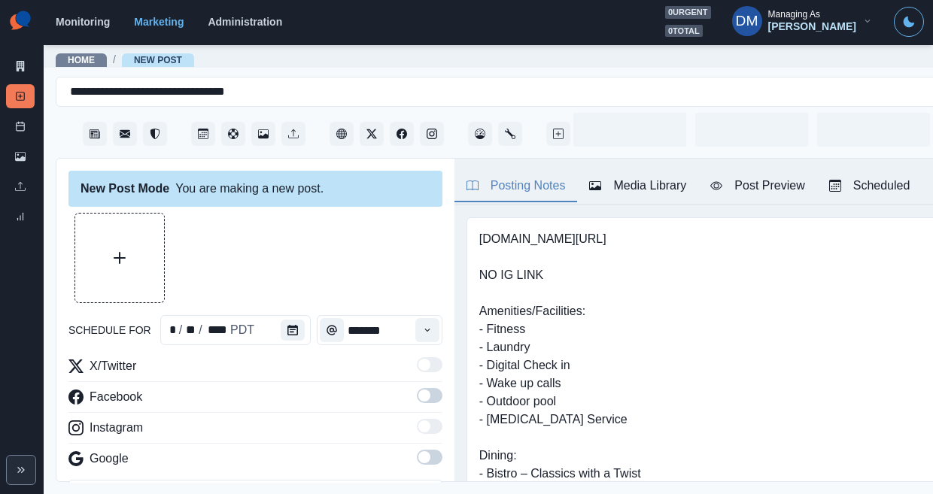
type input "********"
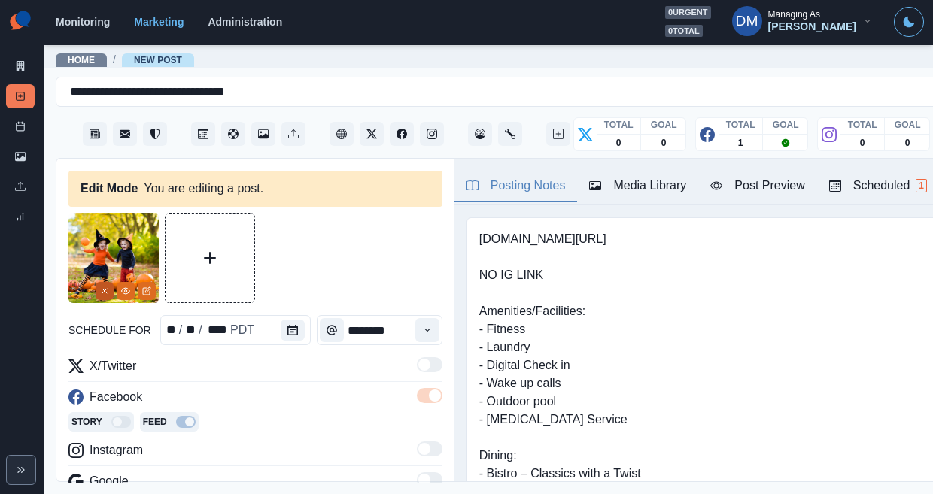
click at [109, 287] on icon "Remove" at bounding box center [104, 291] width 9 height 9
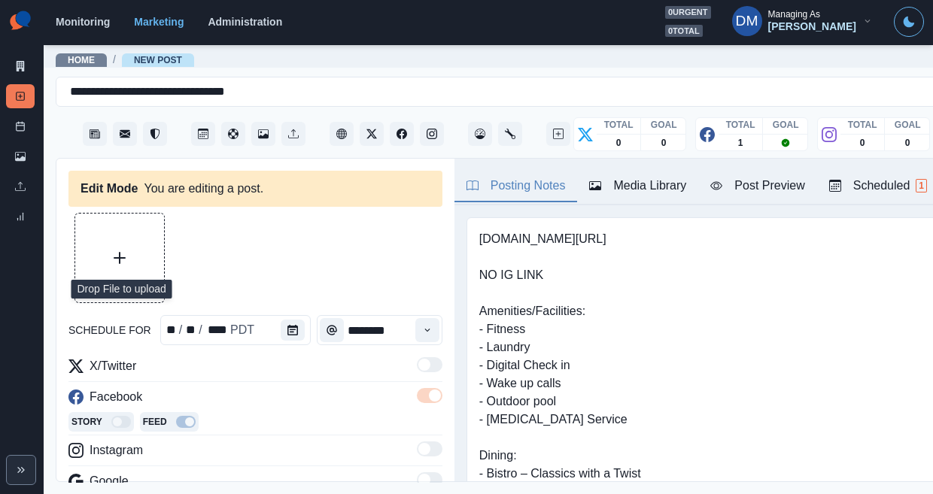
click at [114, 252] on icon "Upload Media" at bounding box center [120, 258] width 12 height 12
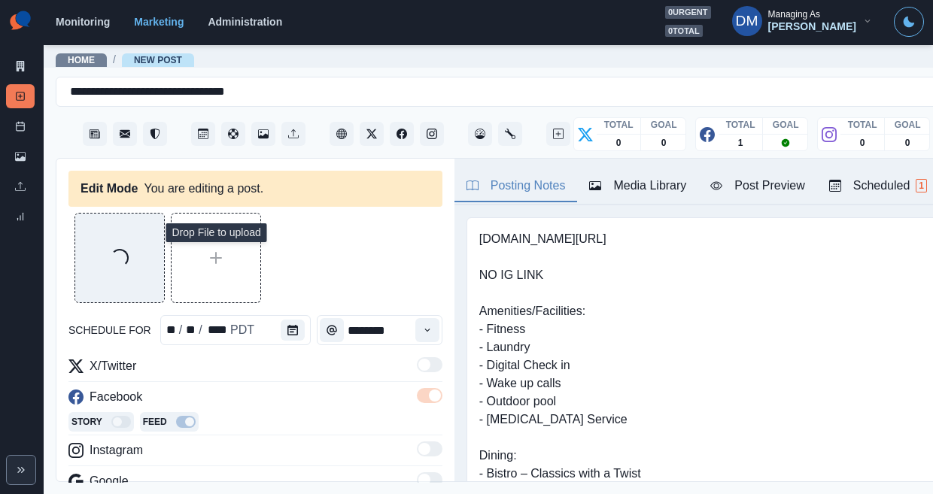
scroll to position [56, 0]
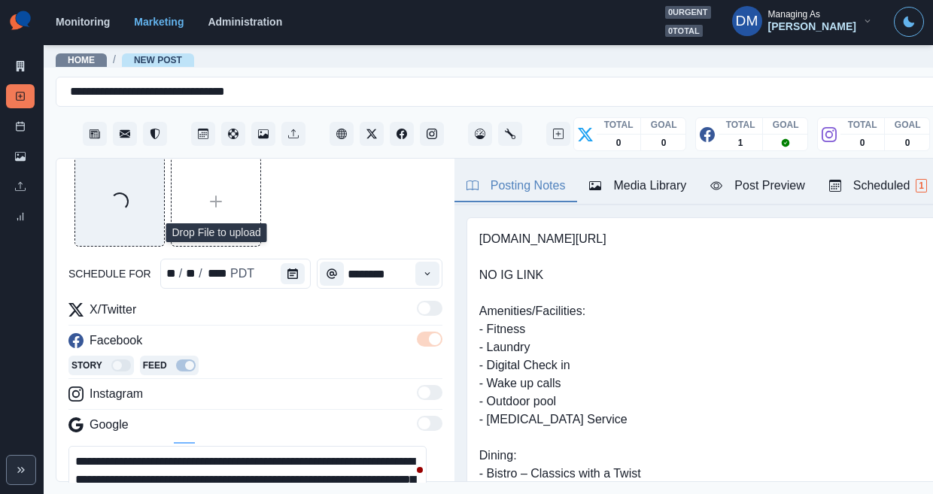
click at [330, 446] on div "**********" at bounding box center [255, 496] width 374 height 100
click at [365, 446] on textarea "**********" at bounding box center [247, 480] width 358 height 68
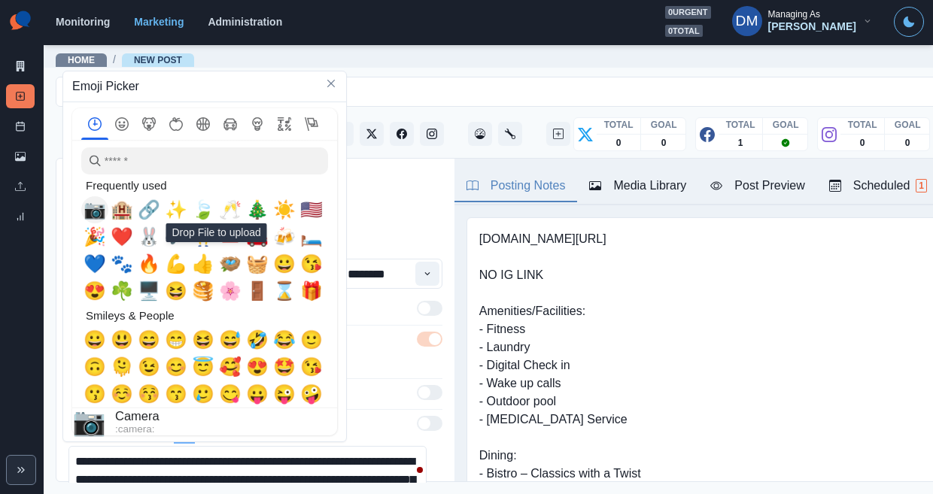
click at [91, 211] on span "📷" at bounding box center [95, 209] width 23 height 21
click at [388, 446] on textarea "**********" at bounding box center [247, 480] width 358 height 68
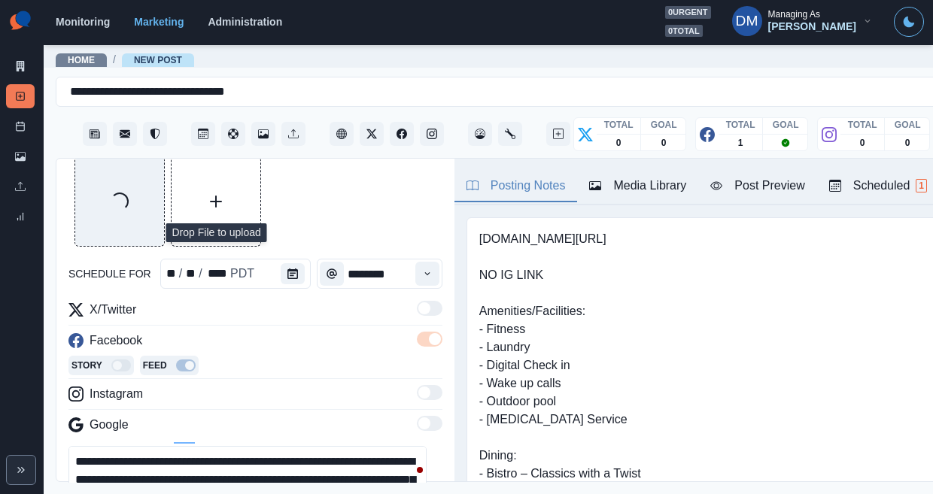
click at [116, 446] on textarea "**********" at bounding box center [247, 480] width 358 height 68
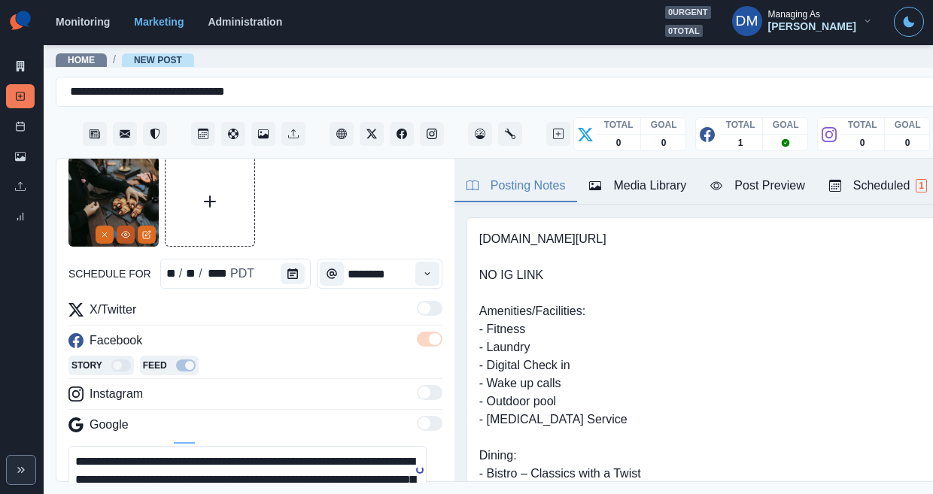
click at [126, 226] on button "View Media" at bounding box center [126, 235] width 18 height 18
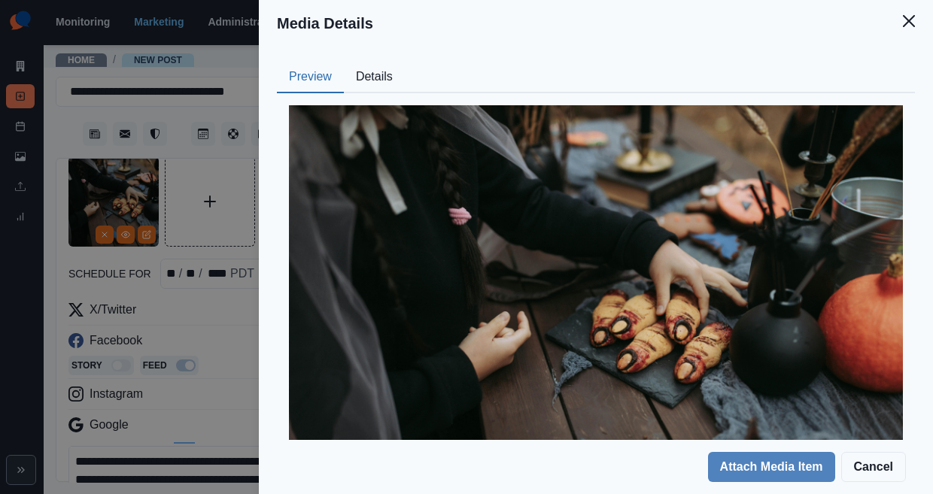
click at [513, 47] on div "Preview Details Our Description pexels-[PERSON_NAME]-shuraev-5607524 Reusable Y…" at bounding box center [596, 244] width 674 height 394
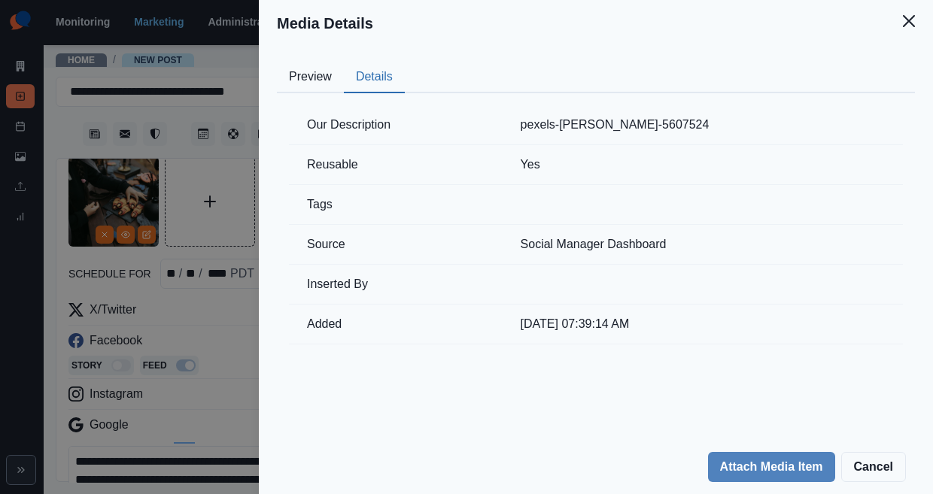
click at [405, 62] on button "Details" at bounding box center [374, 78] width 61 height 32
click at [666, 105] on td "pexels-[PERSON_NAME]-5607524" at bounding box center [703, 125] width 400 height 40
click at [716, 105] on td "pexels-[PERSON_NAME]-5607524" at bounding box center [703, 125] width 400 height 40
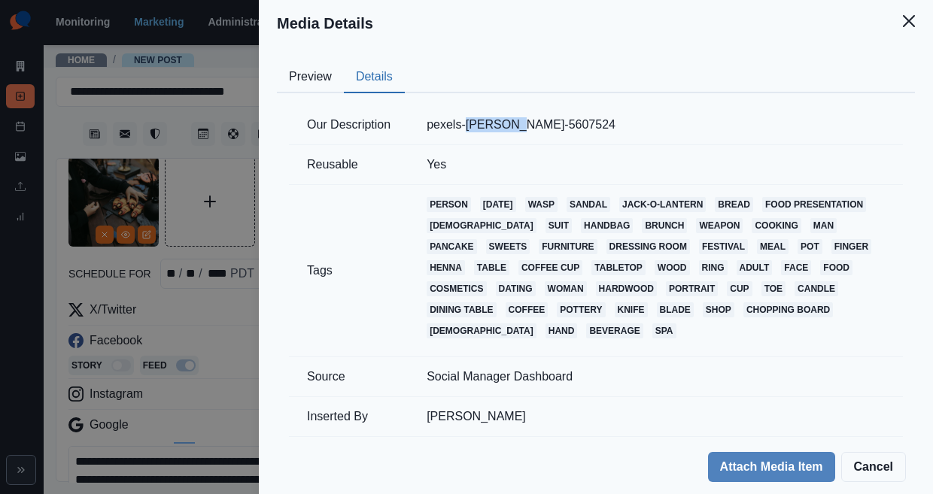
click at [646, 105] on td "pexels-[PERSON_NAME]-5607524" at bounding box center [656, 125] width 494 height 40
copy td "[PERSON_NAME]"
click at [213, 395] on div "Media Details Preview Details Our Description pexels-[PERSON_NAME]-shuraev-5607…" at bounding box center [466, 247] width 933 height 494
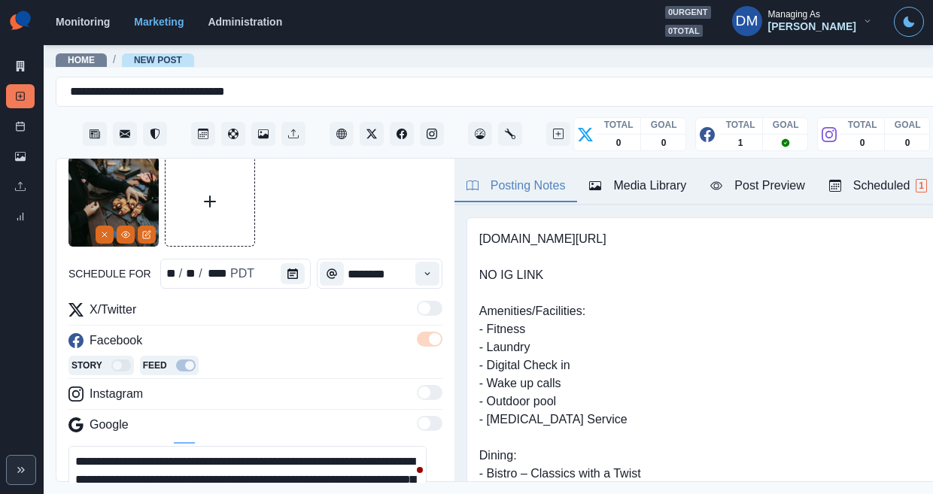
click at [104, 446] on textarea "**********" at bounding box center [247, 480] width 358 height 68
paste textarea "**********"
click at [126, 446] on textarea "**********" at bounding box center [247, 480] width 358 height 68
type textarea "**********"
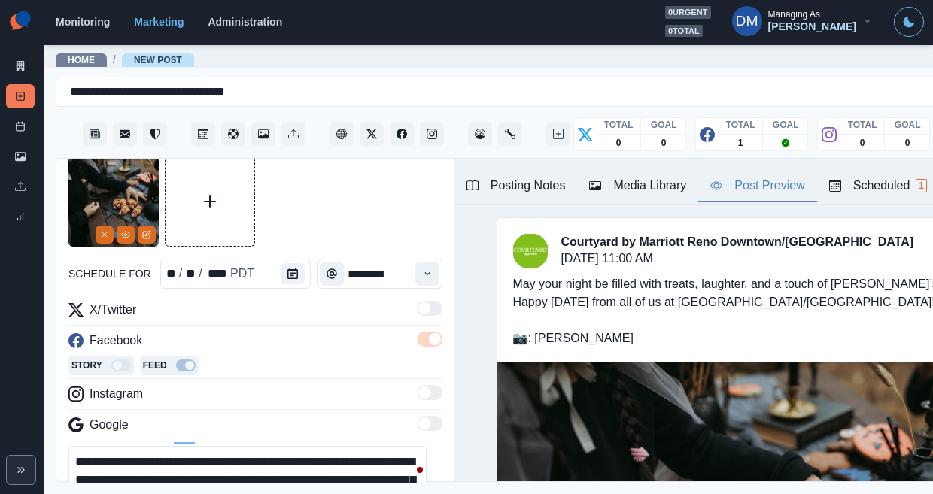
click at [710, 177] on div "Post Preview" at bounding box center [757, 186] width 94 height 18
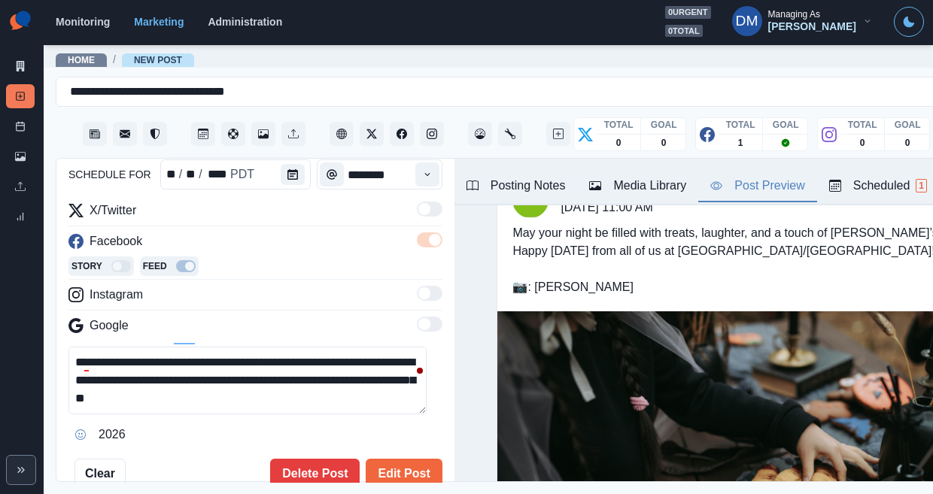
scroll to position [167, 0]
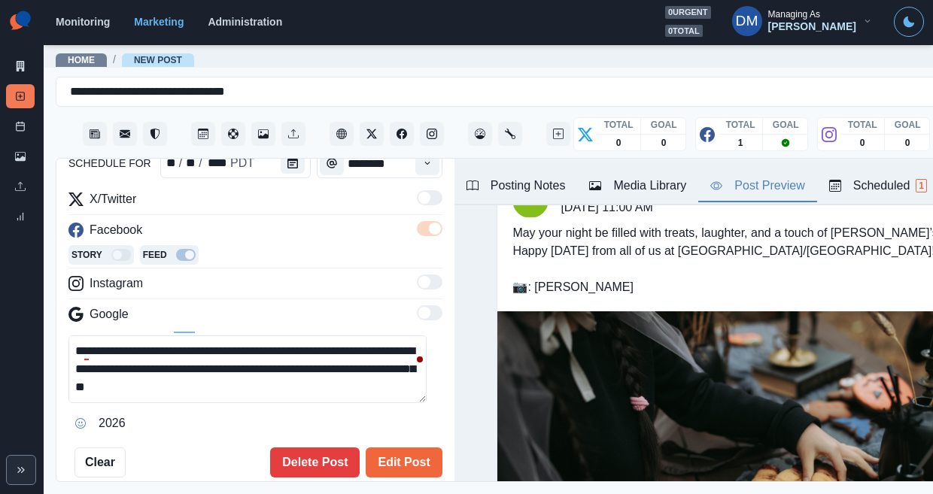
click at [242, 336] on textarea "**********" at bounding box center [247, 370] width 358 height 68
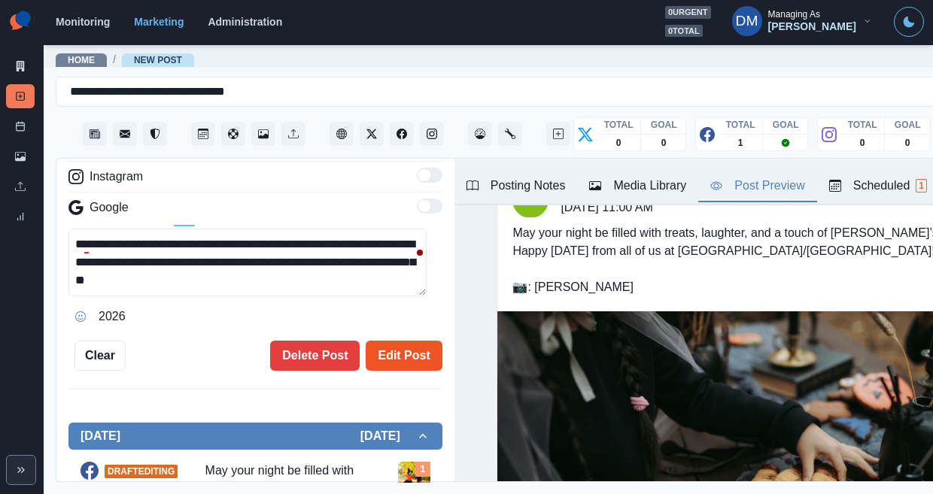
click at [390, 341] on button "Edit Post" at bounding box center [404, 356] width 76 height 30
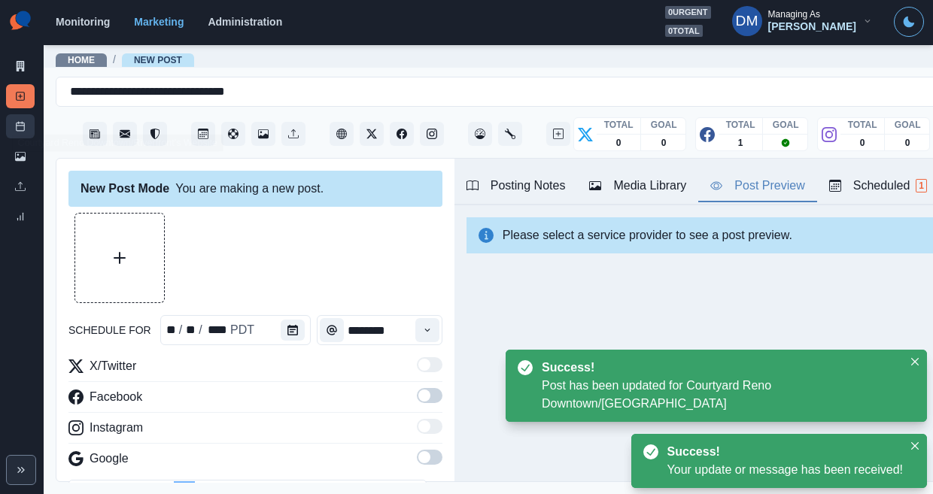
click at [27, 114] on link "Post Schedule" at bounding box center [20, 126] width 29 height 24
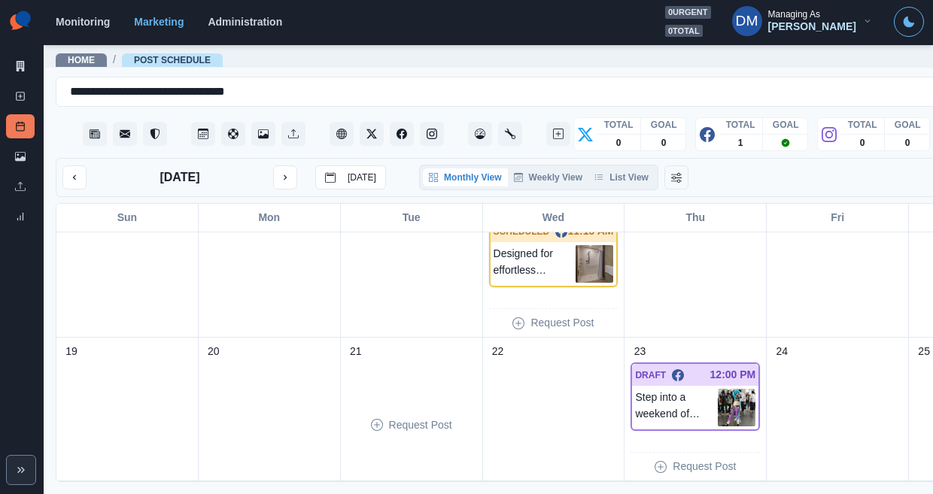
scroll to position [248, 0]
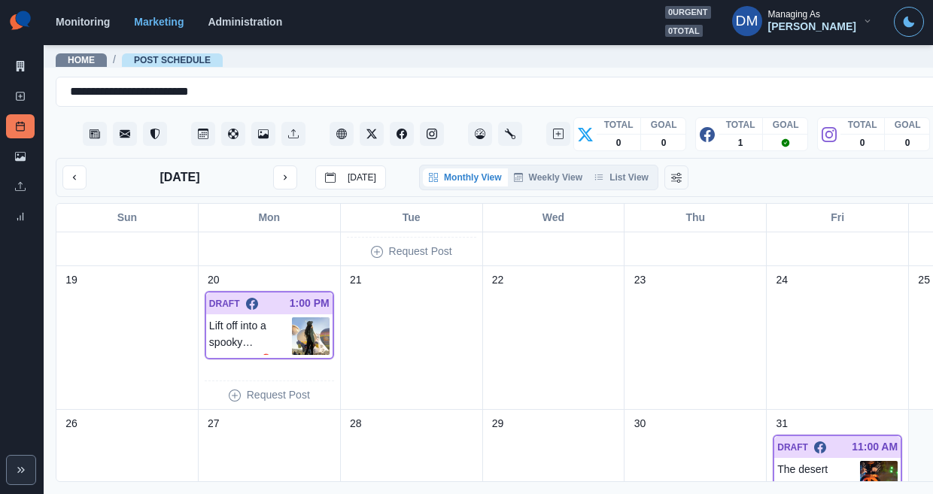
scroll to position [411, 0]
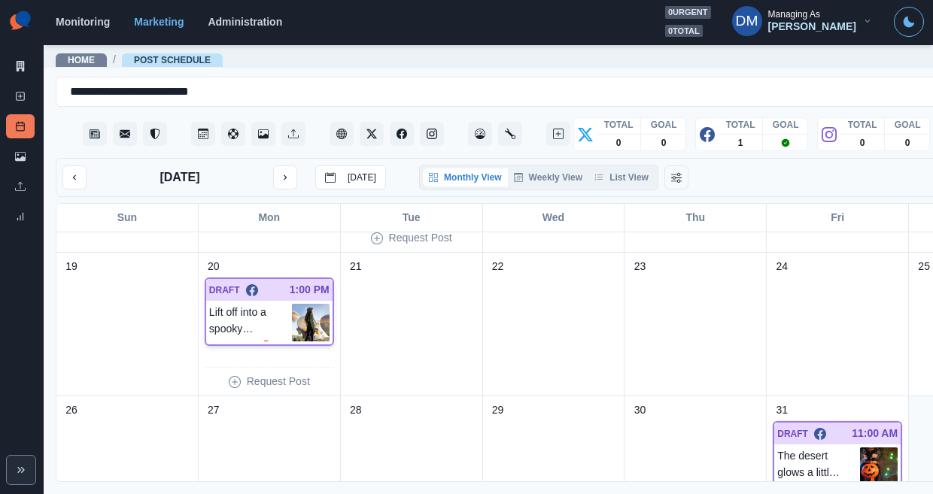
click at [292, 304] on img at bounding box center [311, 323] width 38 height 38
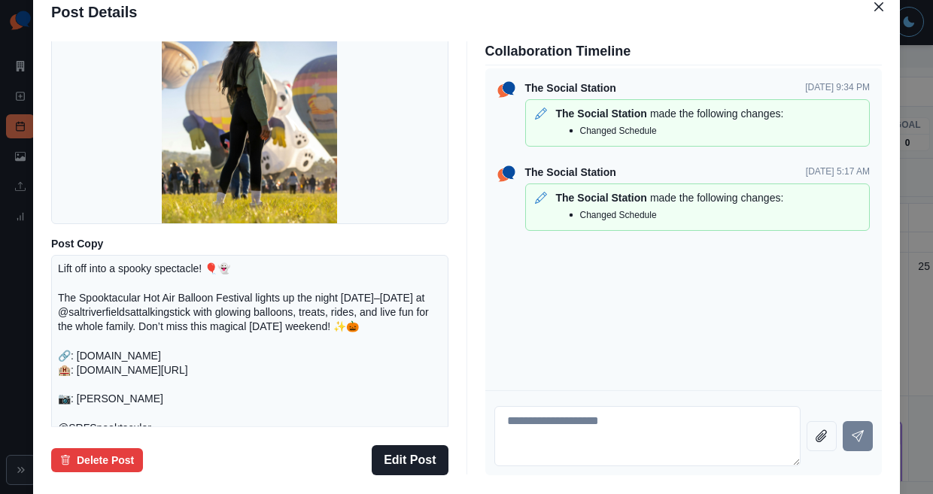
scroll to position [219, 0]
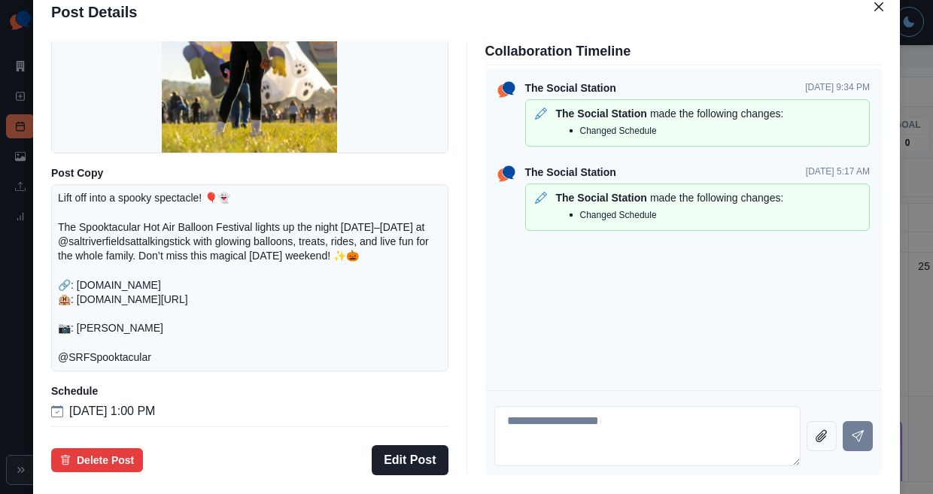
click at [115, 274] on div "Post Details Facebook Draft Media Post Copy Lift off into a spooky spectacle! 🎈…" at bounding box center [466, 247] width 933 height 494
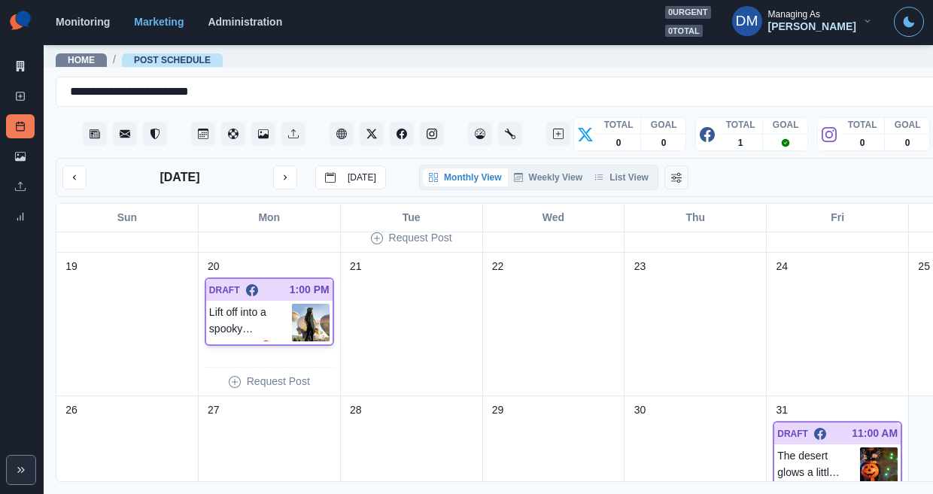
click at [292, 304] on img at bounding box center [311, 323] width 38 height 38
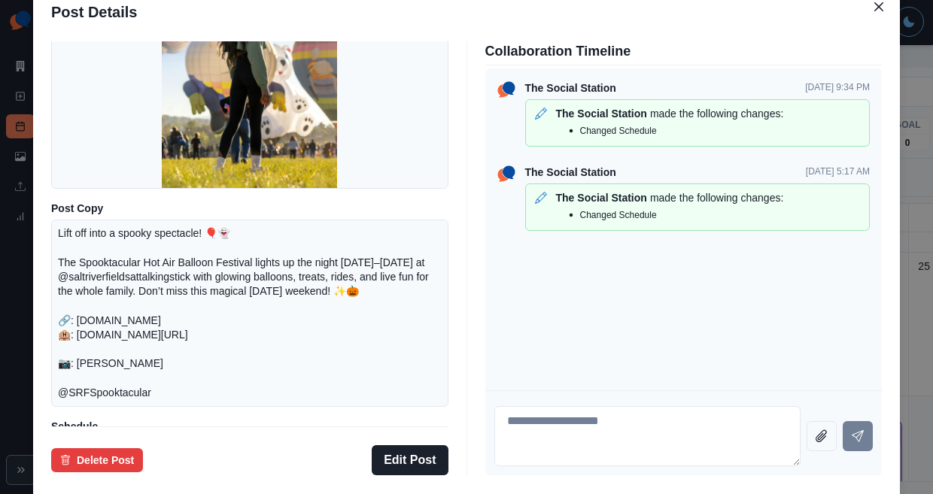
scroll to position [172, 0]
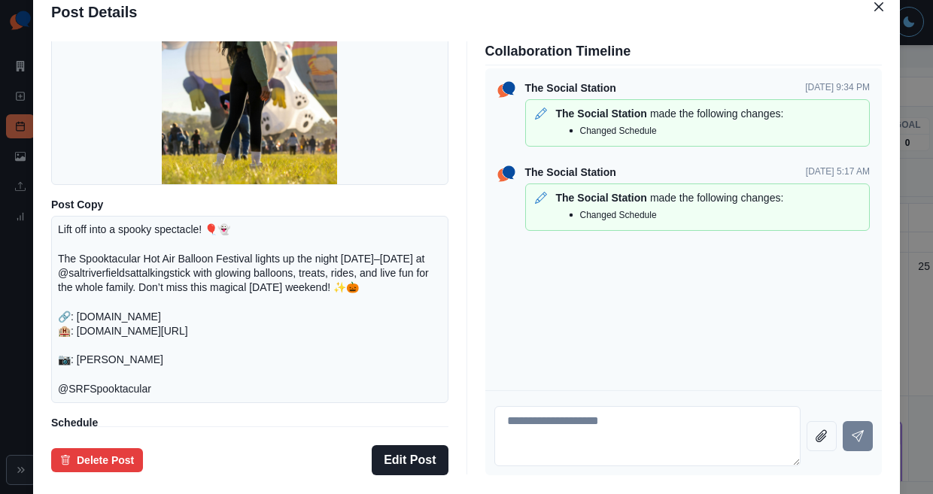
click at [56, 248] on div "Post Details Facebook Draft Media Post Copy Lift off into a spooky spectacle! 🎈…" at bounding box center [466, 247] width 933 height 494
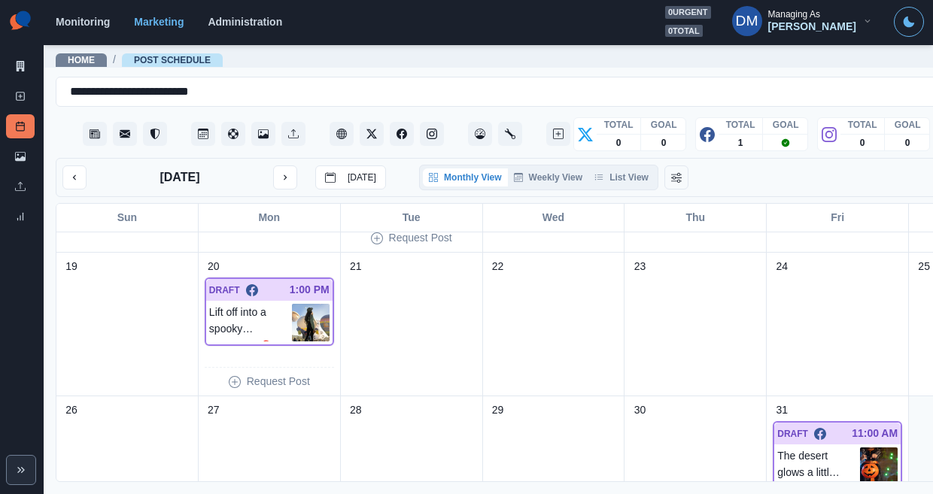
click at [860, 448] on img at bounding box center [879, 467] width 38 height 38
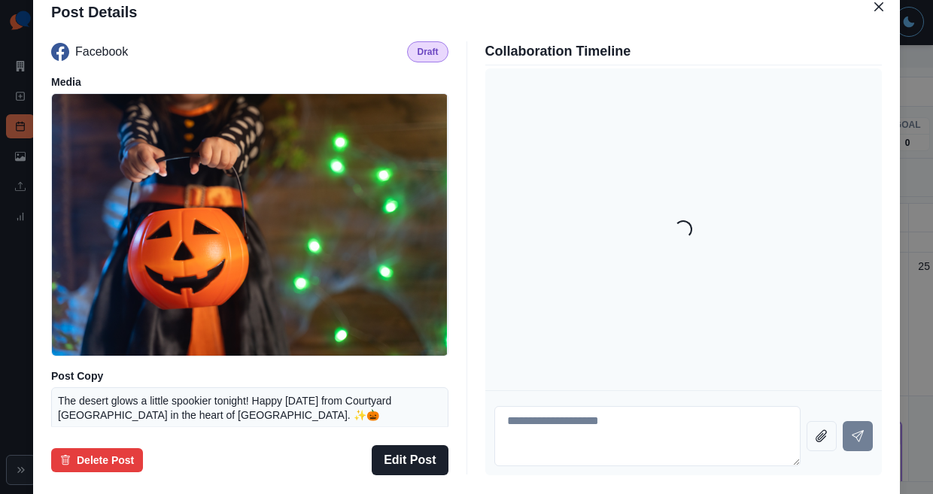
scroll to position [110, 0]
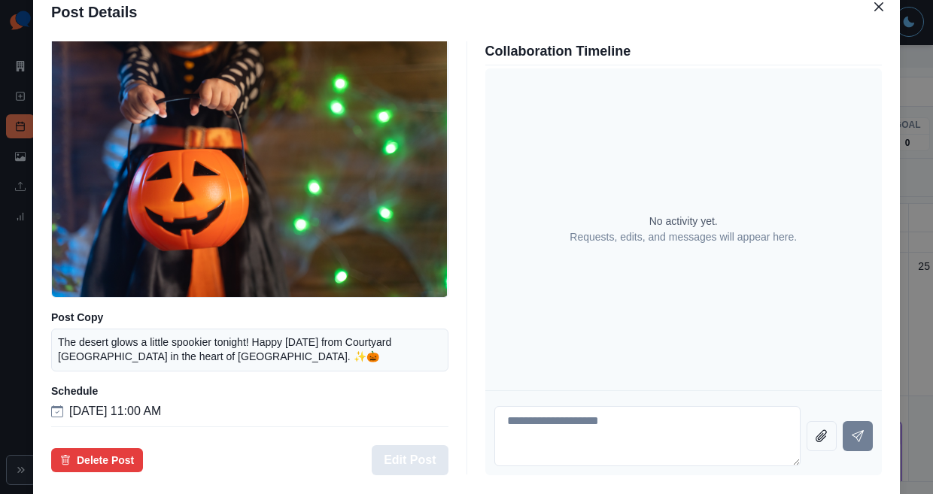
click at [426, 446] on button "Edit Post" at bounding box center [410, 461] width 76 height 30
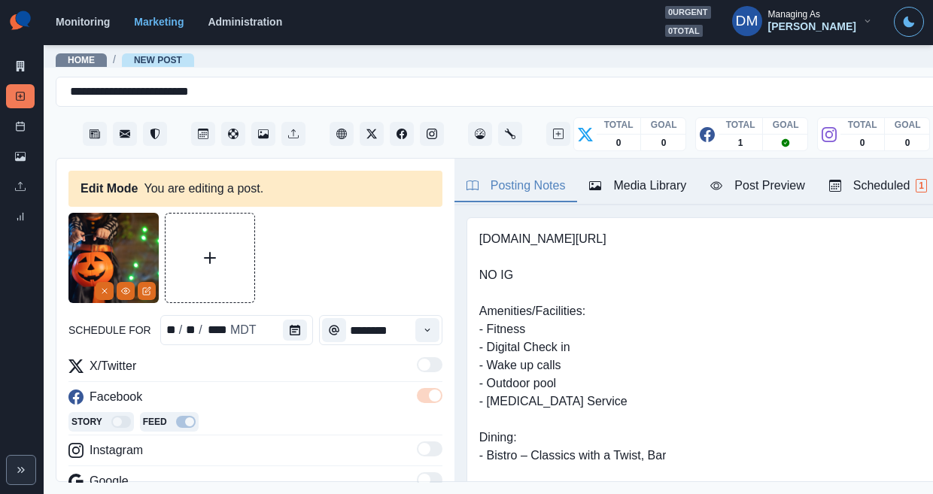
click at [109, 287] on icon "Remove" at bounding box center [104, 291] width 9 height 9
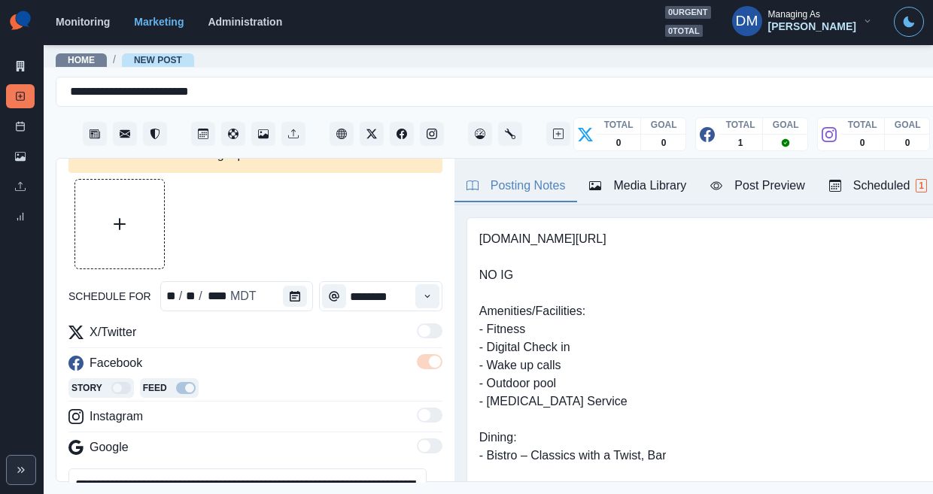
scroll to position [32, 0]
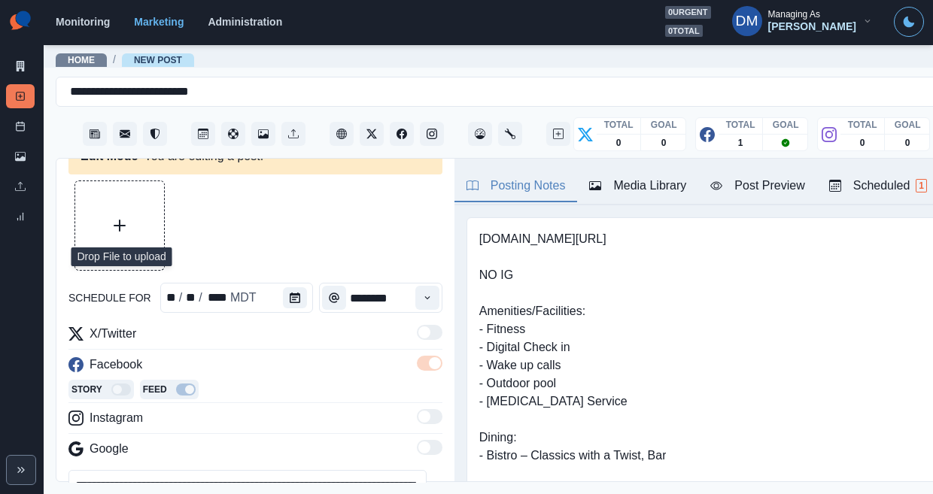
click at [114, 220] on icon "Upload Media" at bounding box center [120, 226] width 12 height 12
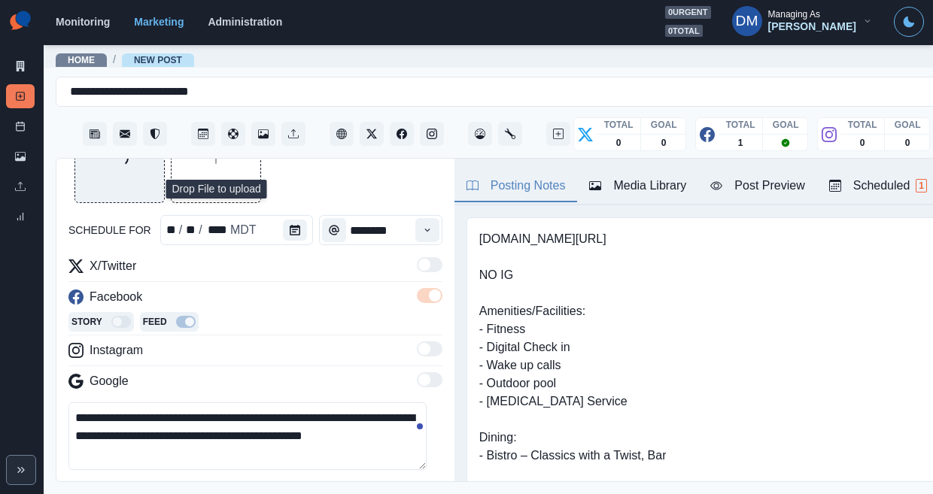
click at [75, 485] on icon "Opens Emoji Picker" at bounding box center [80, 490] width 11 height 11
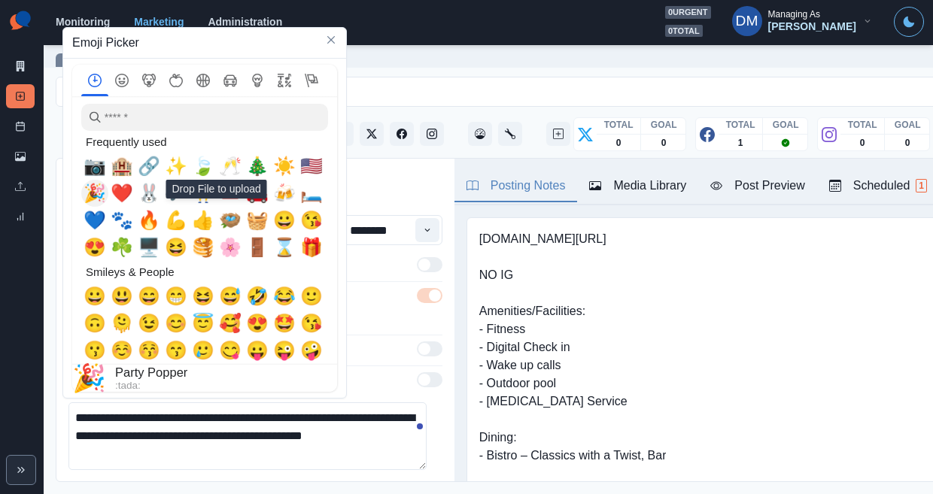
click at [94, 177] on span "📷" at bounding box center [95, 166] width 23 height 21
click at [379, 403] on textarea "**********" at bounding box center [247, 437] width 358 height 68
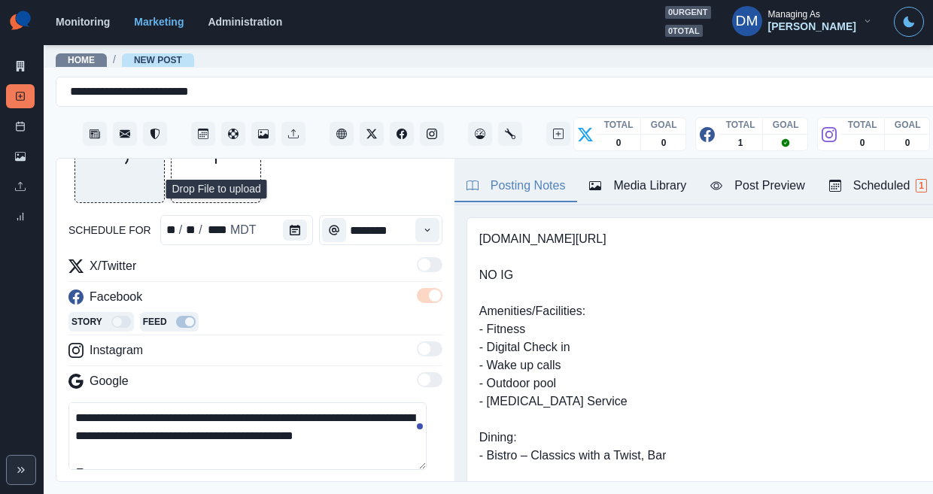
click at [118, 403] on textarea "**********" at bounding box center [247, 437] width 358 height 68
paste textarea "**********"
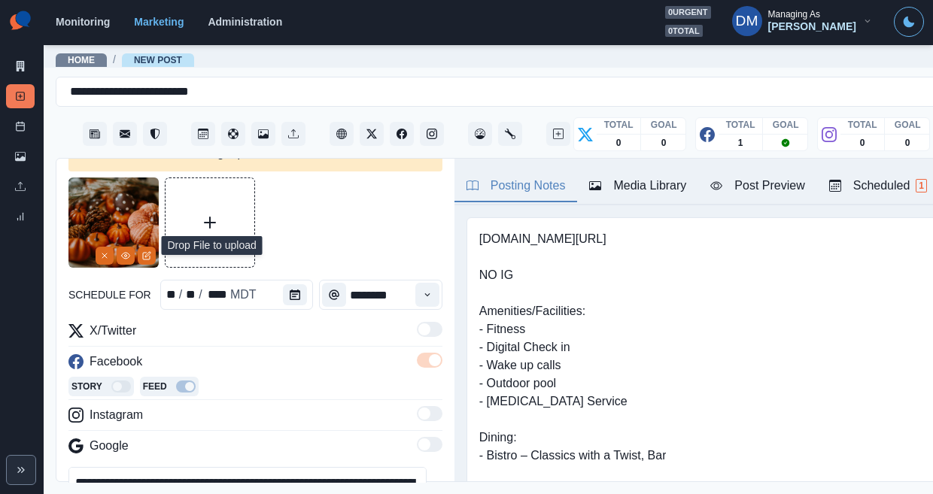
scroll to position [33, 0]
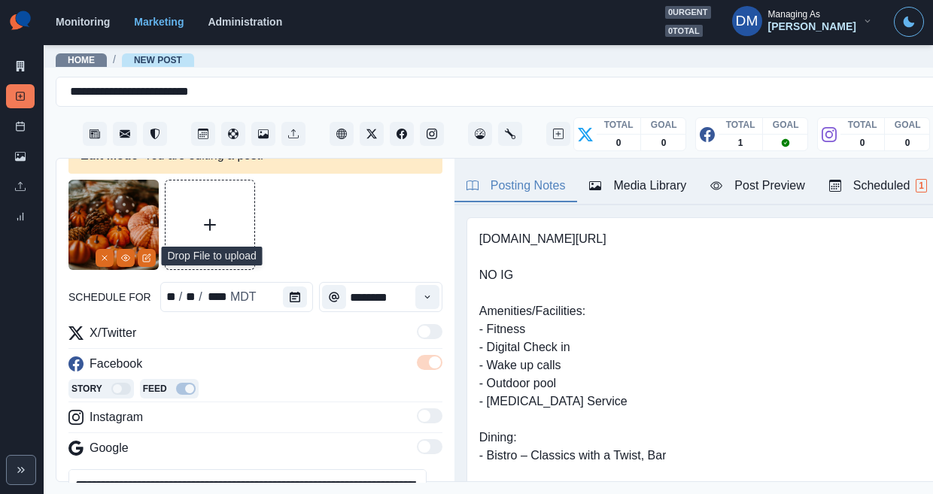
type textarea "**********"
click at [710, 177] on div "Post Preview" at bounding box center [757, 186] width 94 height 18
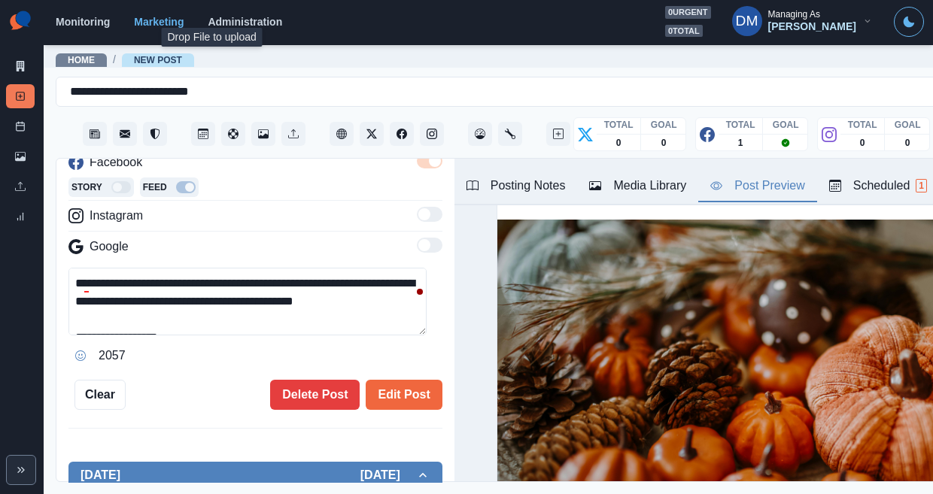
scroll to position [267, 0]
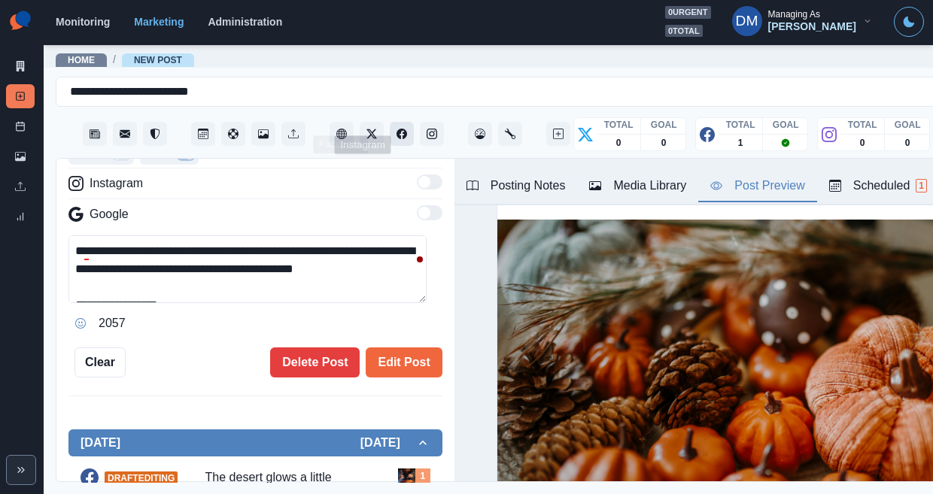
click at [397, 129] on icon "Facebook" at bounding box center [402, 134] width 11 height 11
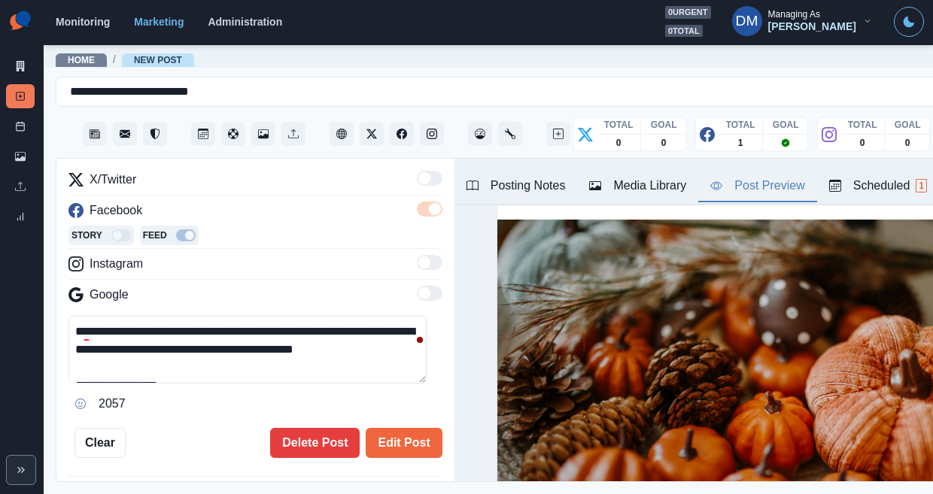
scroll to position [194, 0]
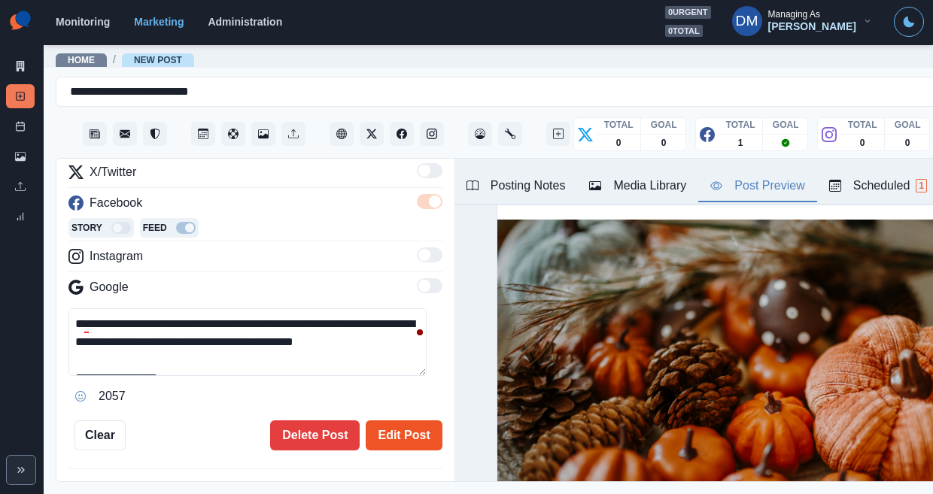
click at [385, 421] on button "Edit Post" at bounding box center [404, 436] width 76 height 30
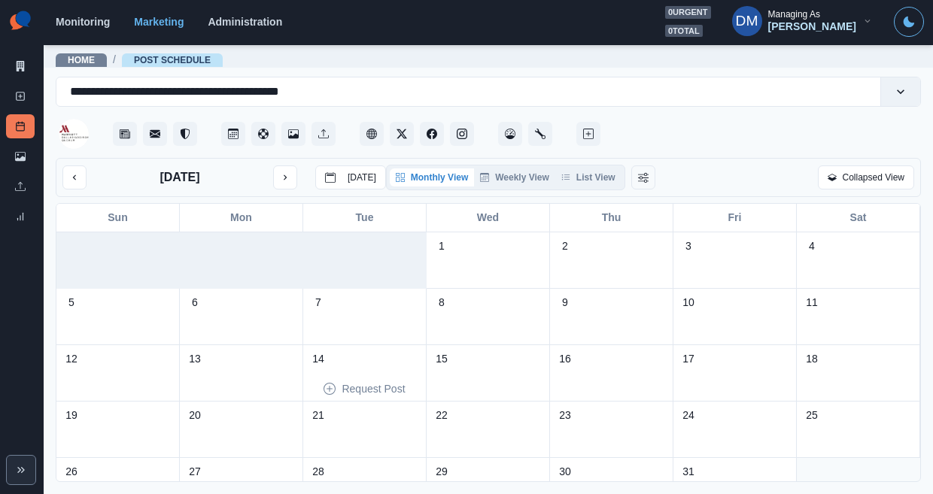
scroll to position [33, 0]
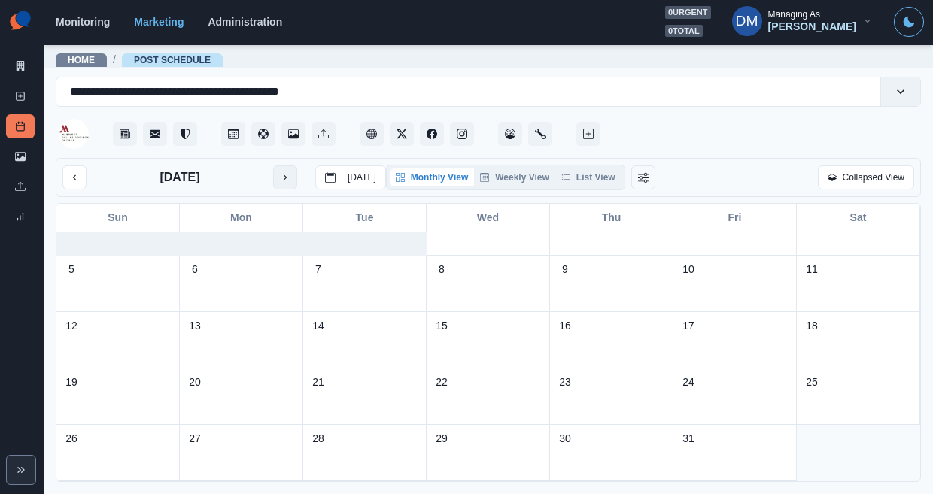
click at [280, 172] on icon "next month" at bounding box center [285, 177] width 11 height 11
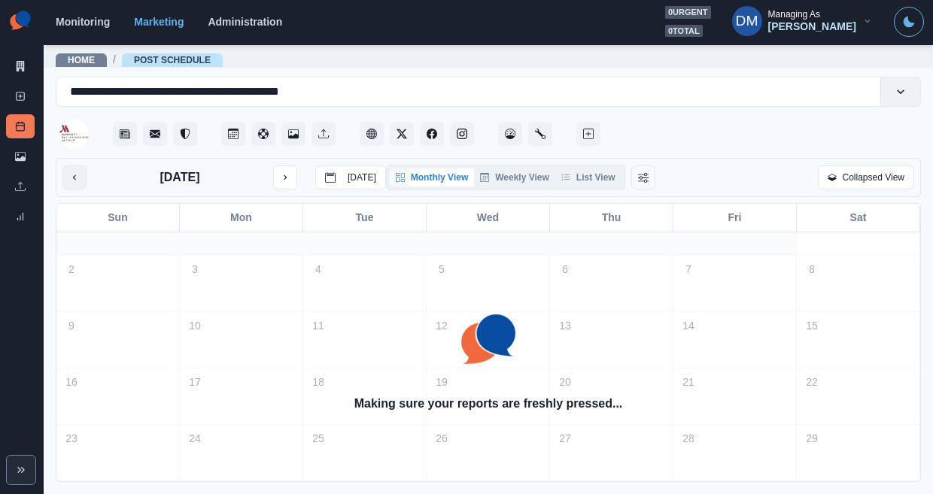
click at [65, 166] on button "previous month" at bounding box center [74, 178] width 24 height 24
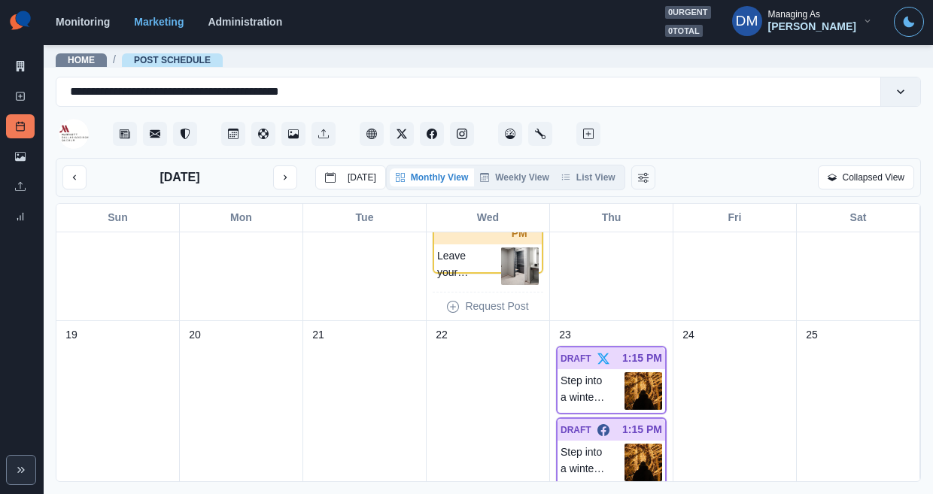
scroll to position [649, 0]
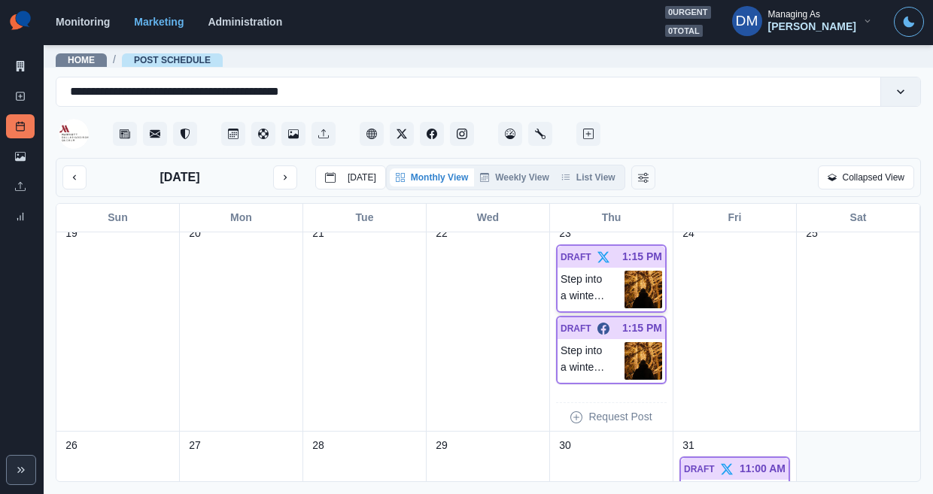
click at [644, 271] on img at bounding box center [644, 290] width 38 height 38
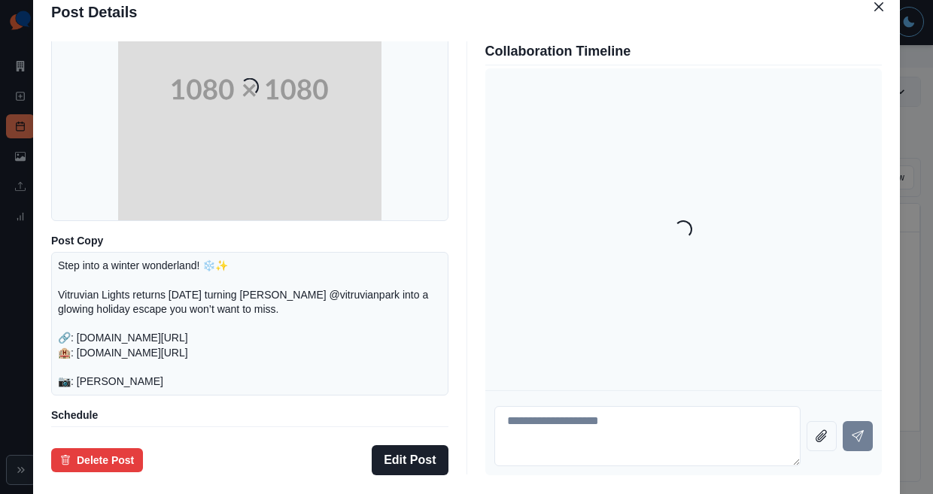
scroll to position [186, 0]
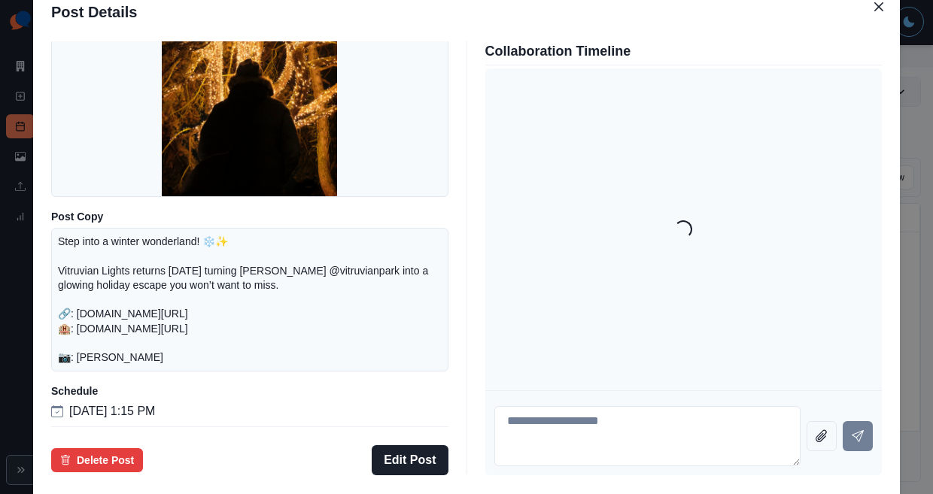
click at [102, 217] on div "Post Details Twitter Draft Media Post Copy Step into a winter wonderland! ❄️✨ V…" at bounding box center [466, 247] width 933 height 494
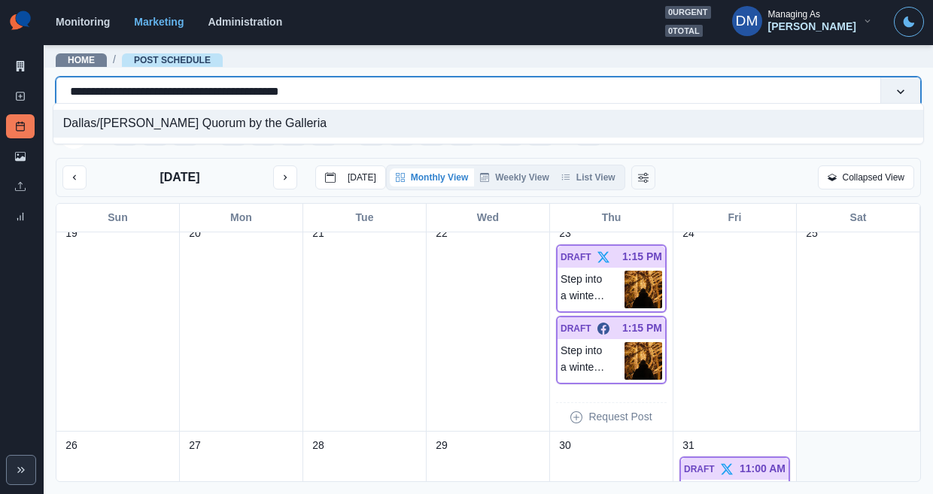
drag, startPoint x: 65, startPoint y: 85, endPoint x: 344, endPoint y: 85, distance: 279.2
click at [344, 85] on div "**********" at bounding box center [468, 91] width 797 height 21
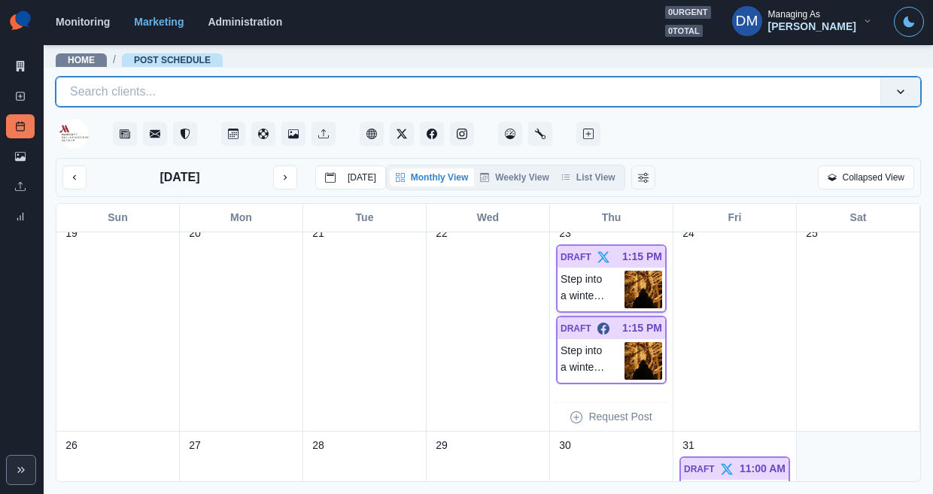
click at [643, 271] on img at bounding box center [644, 290] width 38 height 38
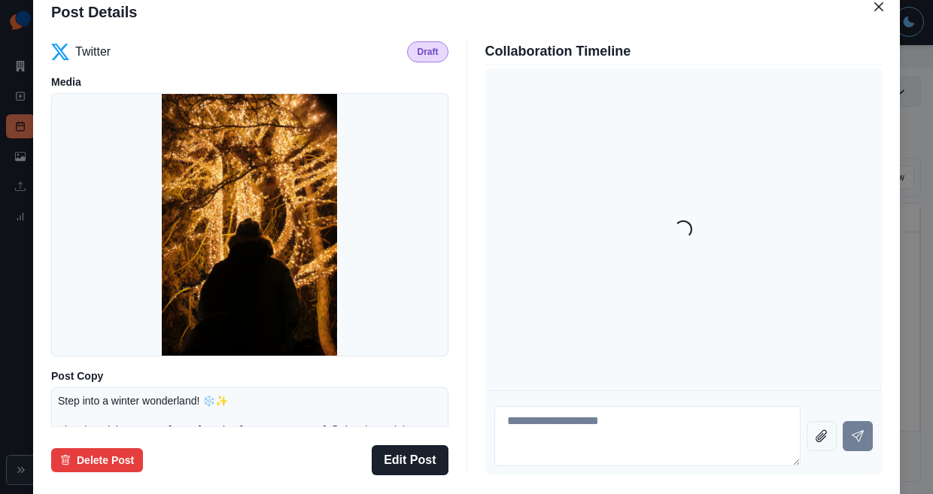
click at [118, 266] on div "Post Details Twitter Draft Media Post Copy Step into a winter wonderland! ❄️✨ V…" at bounding box center [466, 247] width 933 height 494
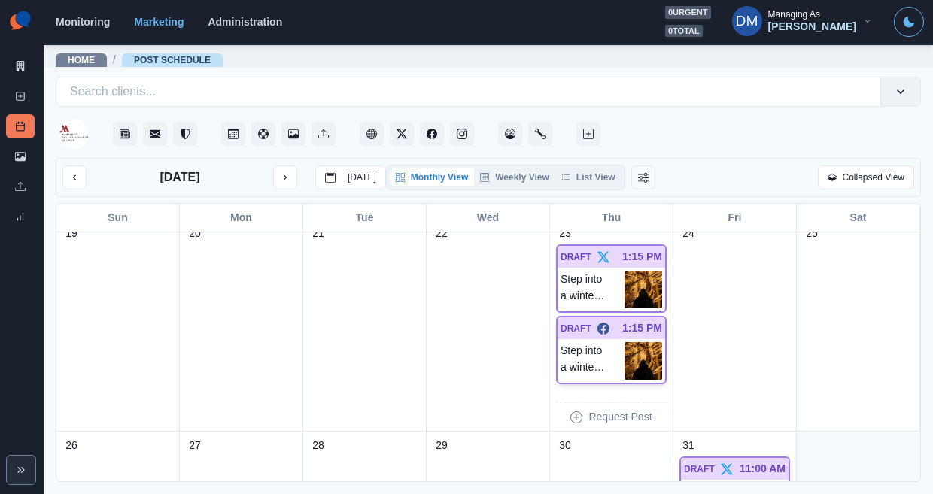
click at [646, 342] on img at bounding box center [644, 361] width 38 height 38
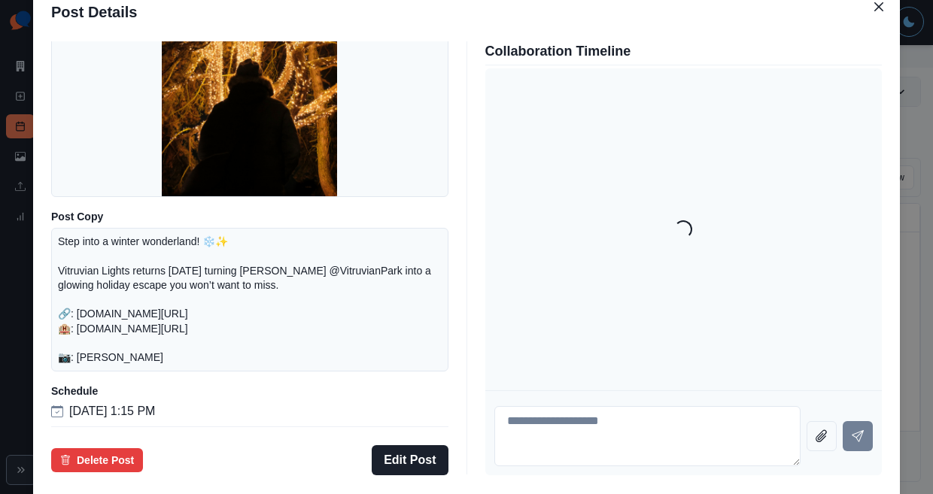
drag, startPoint x: 157, startPoint y: 240, endPoint x: 253, endPoint y: 324, distance: 128.0
click at [254, 324] on div "Step into a winter wonderland! ❄️✨ Vitruvian Lights returns November 23, 2025 t…" at bounding box center [249, 300] width 397 height 144
copy p "Step into a winter wonderland! ❄️✨ Vitruvian Lights returns November 23, 2025 t…"
click at [143, 449] on button "Delete Post" at bounding box center [97, 461] width 92 height 24
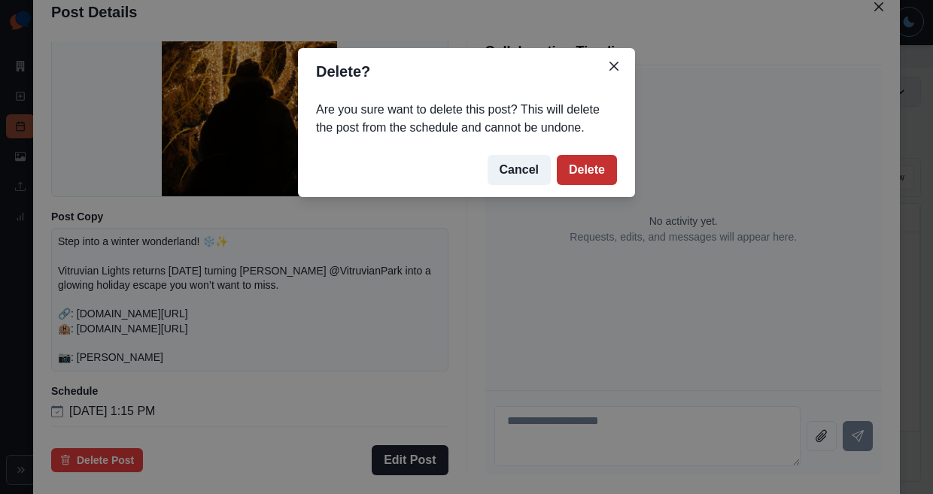
click at [557, 155] on button "Delete" at bounding box center [587, 170] width 60 height 30
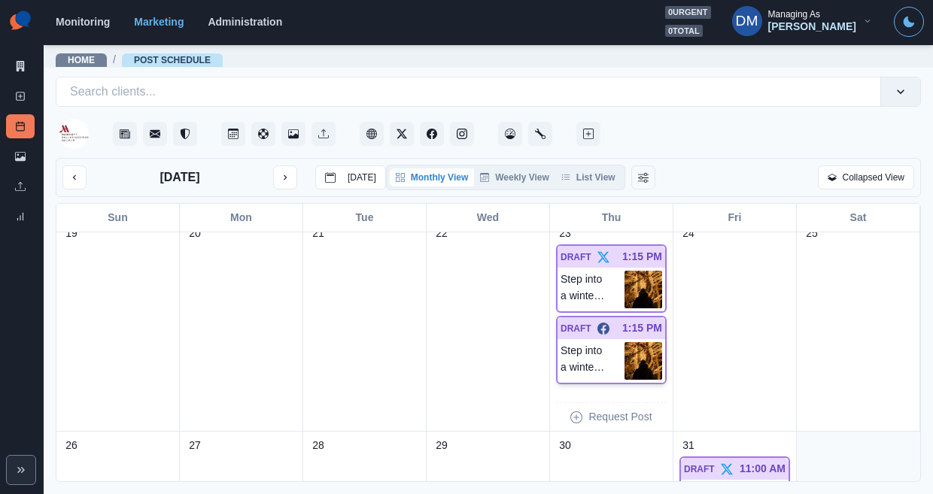
click at [649, 342] on img at bounding box center [644, 361] width 38 height 38
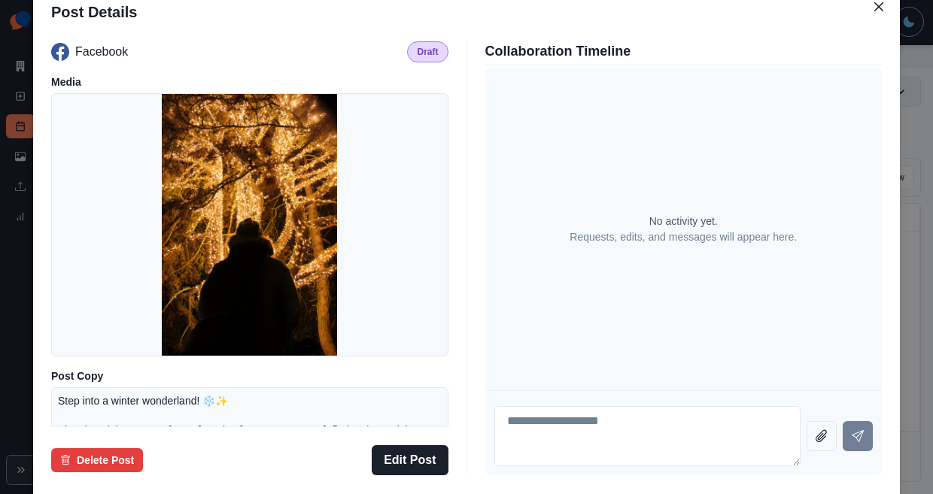
click at [189, 307] on div at bounding box center [249, 224] width 397 height 263
click at [131, 306] on div "Post Details Facebook Draft Media Post Copy Step into a winter wonderland! ❄️✨ …" at bounding box center [466, 247] width 933 height 494
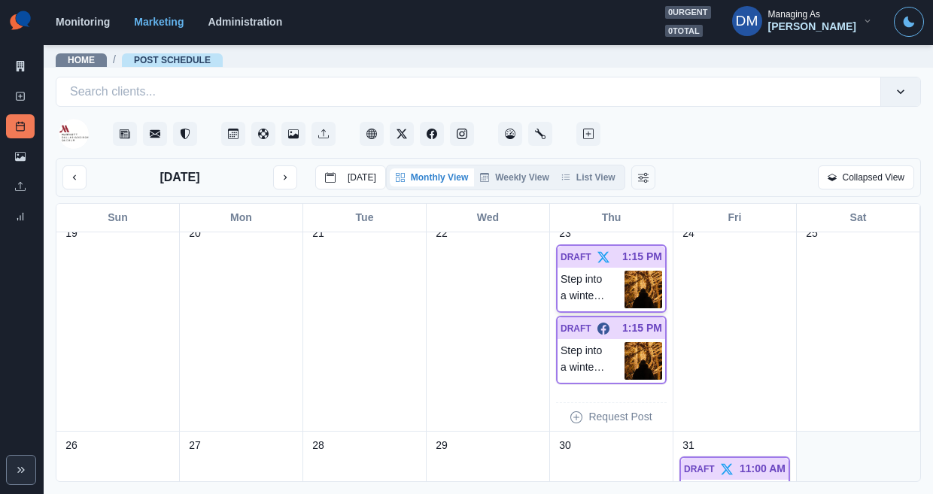
click at [629, 271] on img at bounding box center [644, 290] width 38 height 38
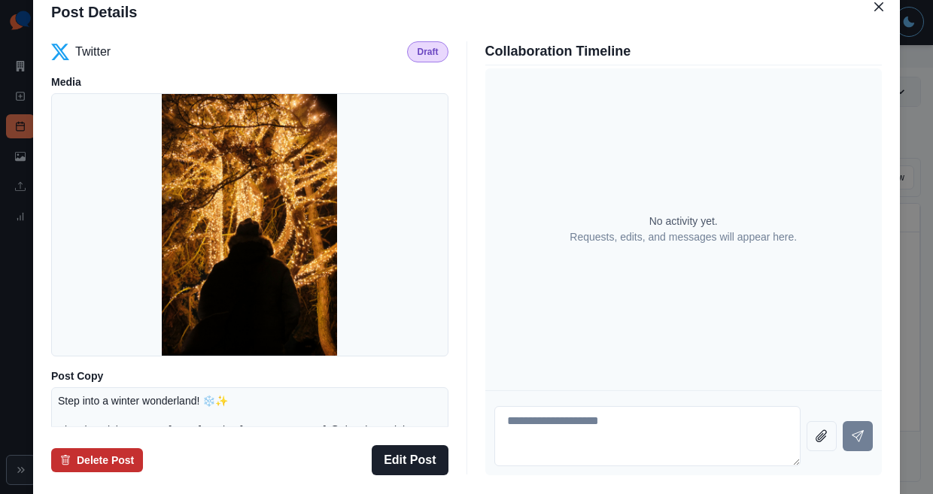
click at [143, 449] on button "Delete Post" at bounding box center [97, 461] width 92 height 24
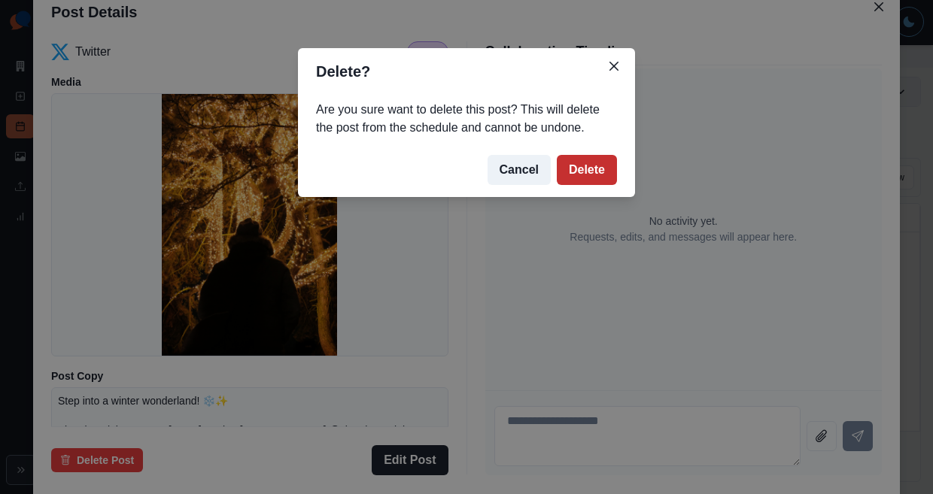
click at [560, 155] on button "Delete" at bounding box center [587, 170] width 60 height 30
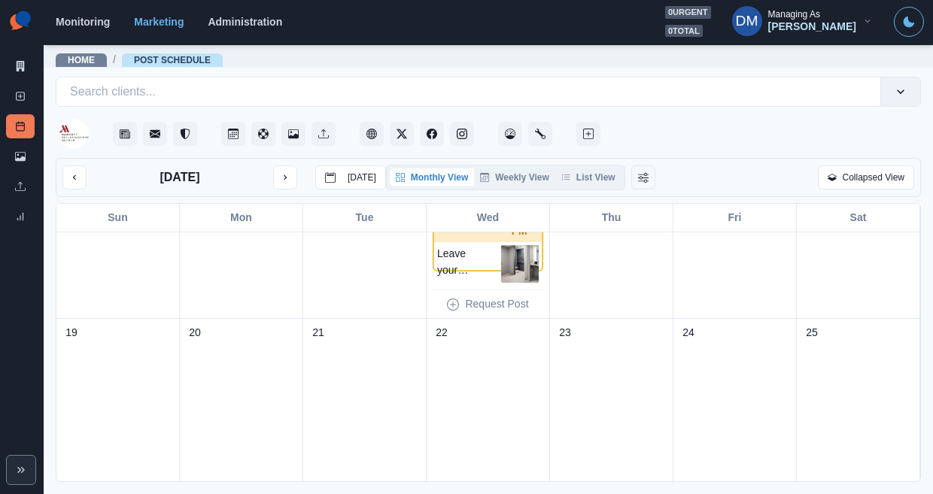
scroll to position [812, 0]
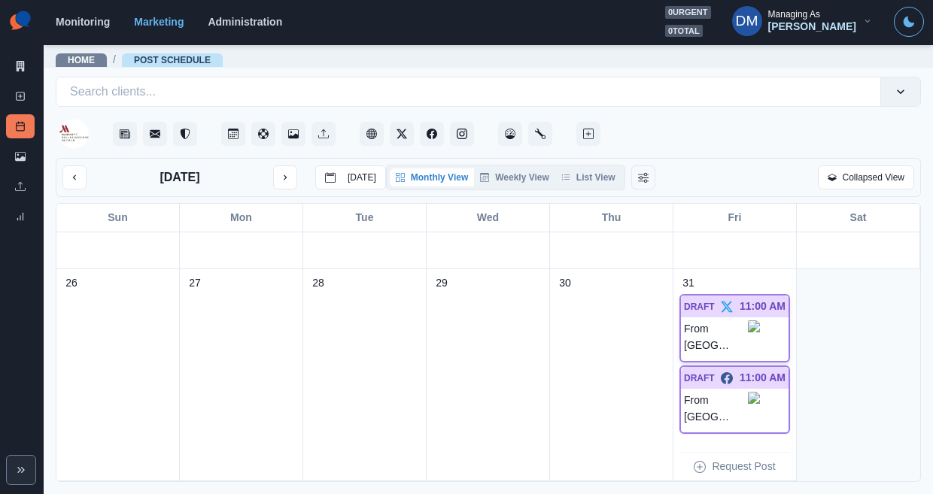
click at [760, 321] on img at bounding box center [754, 338] width 12 height 34
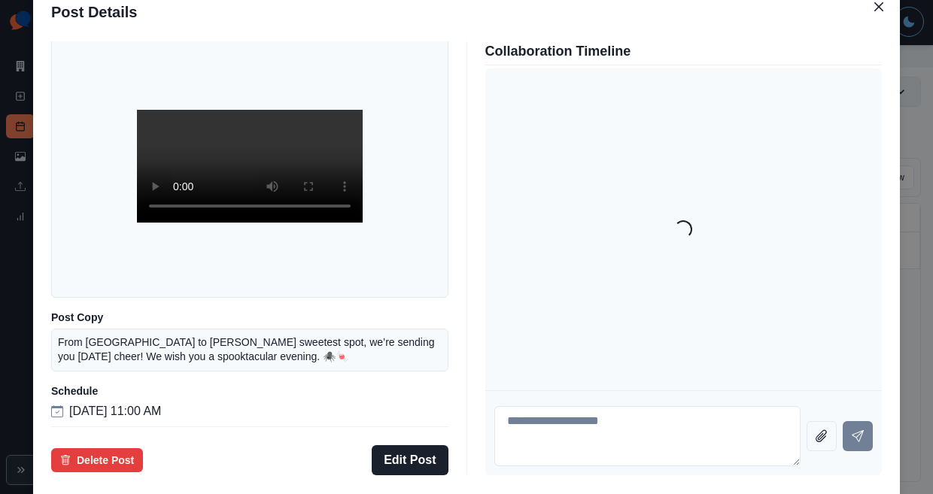
scroll to position [110, 0]
click at [99, 303] on div "Post Details Twitter Draft Media Post Copy From Dallas to Addison’s sweetest sp…" at bounding box center [466, 247] width 933 height 494
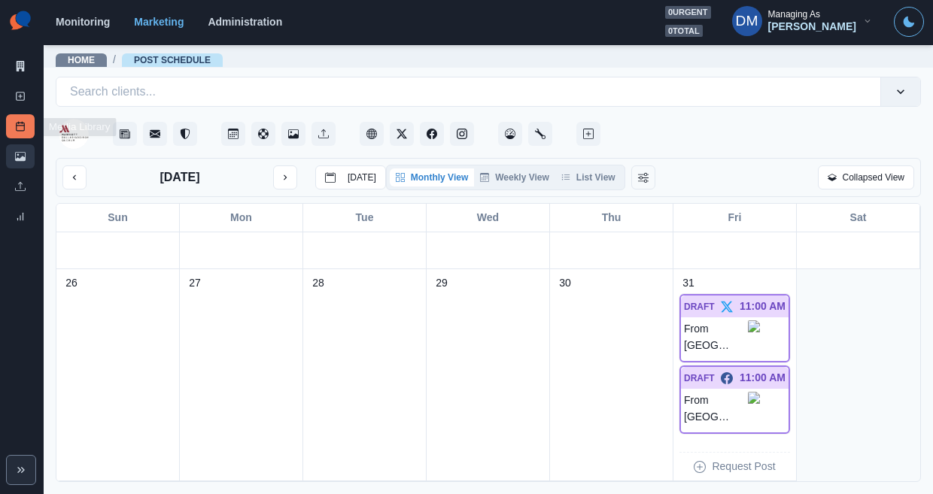
click at [26, 144] on link "Media Library" at bounding box center [20, 156] width 29 height 24
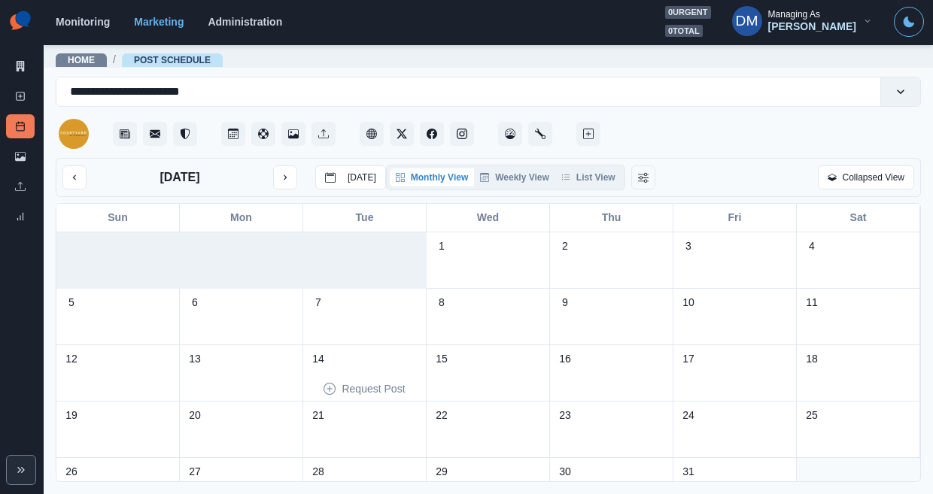
scroll to position [33, 0]
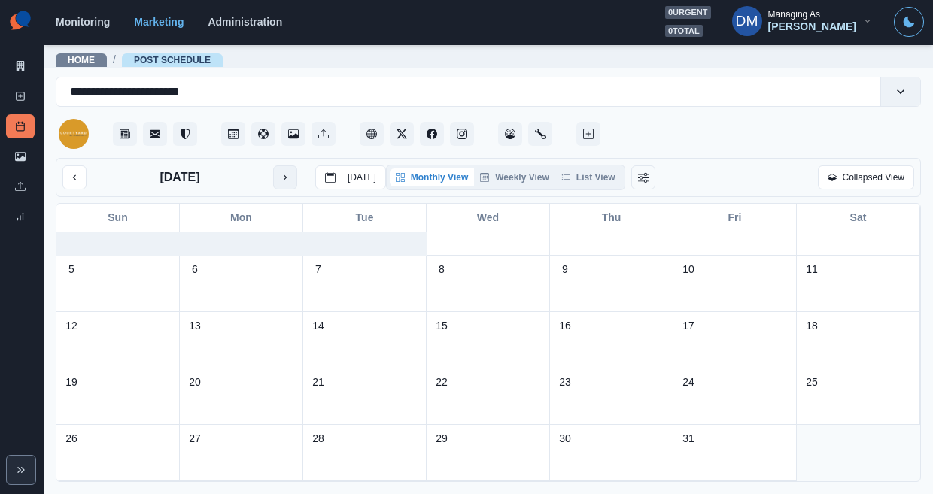
click at [284, 175] on icon "next month" at bounding box center [285, 177] width 3 height 5
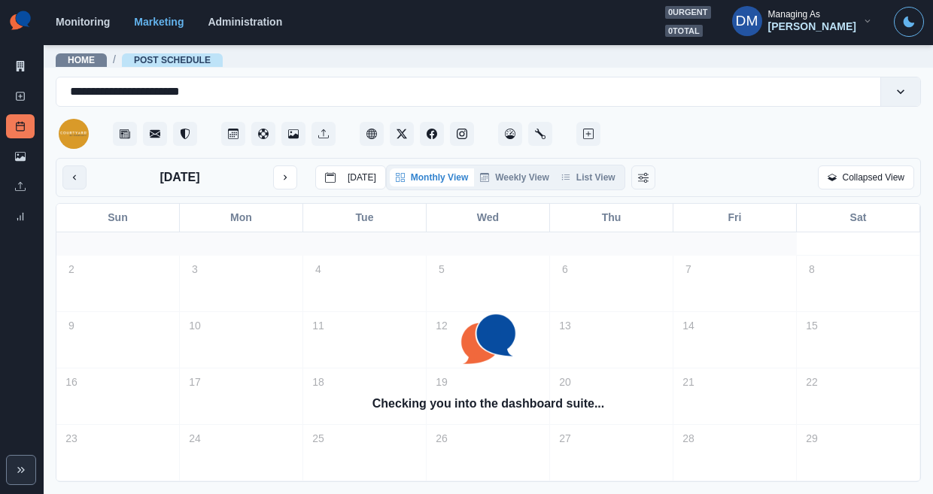
click at [69, 172] on icon "previous month" at bounding box center [74, 177] width 11 height 11
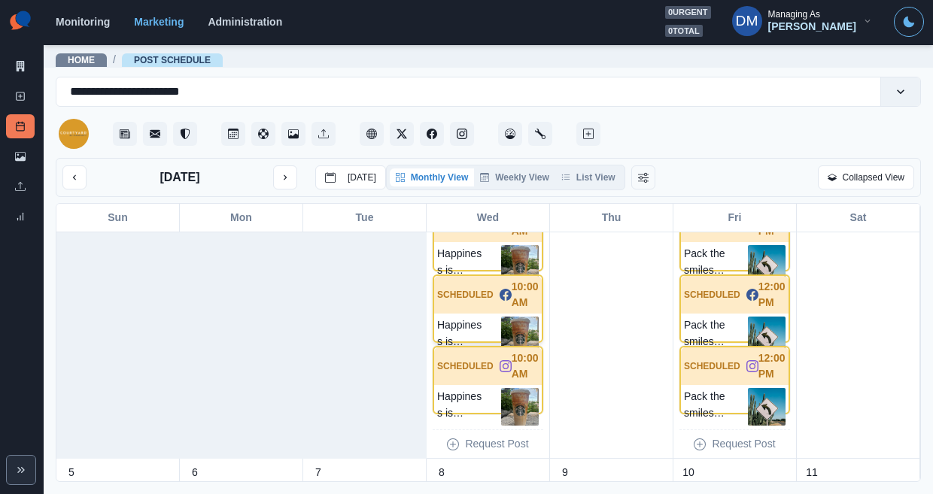
scroll to position [56, 0]
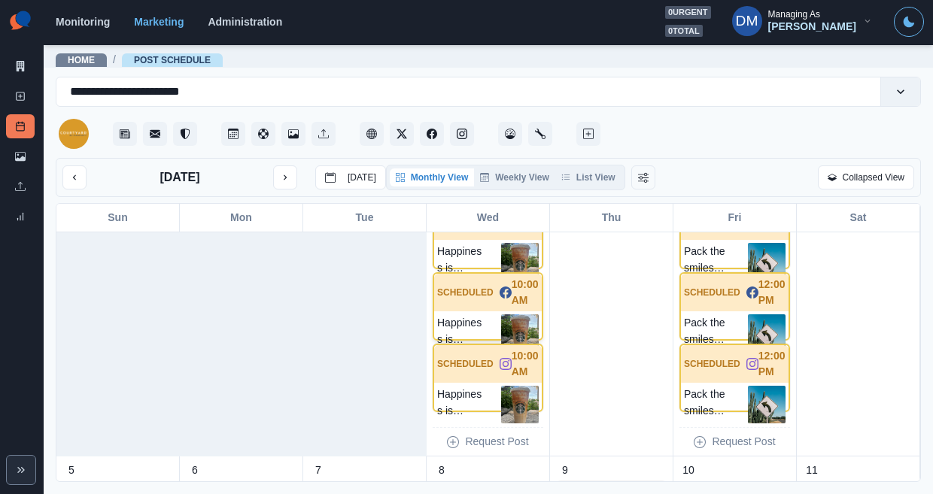
click at [534, 315] on img at bounding box center [520, 334] width 38 height 38
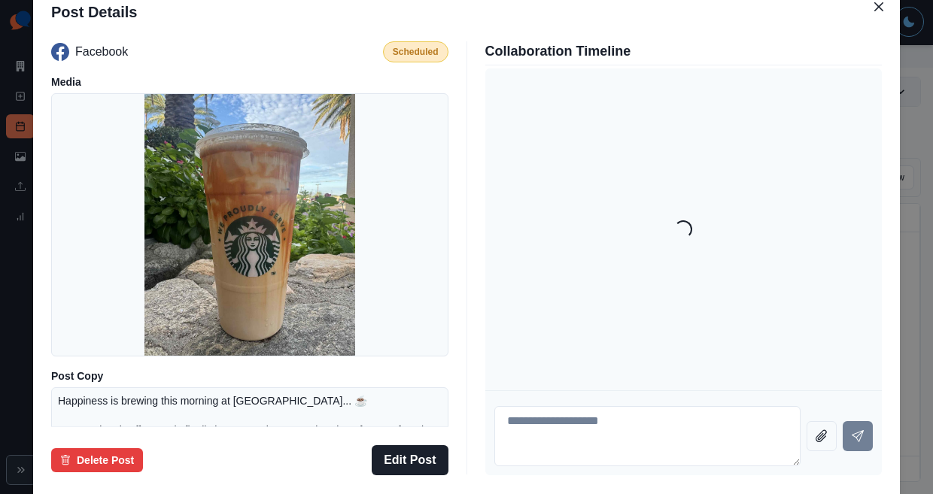
scroll to position [154, 0]
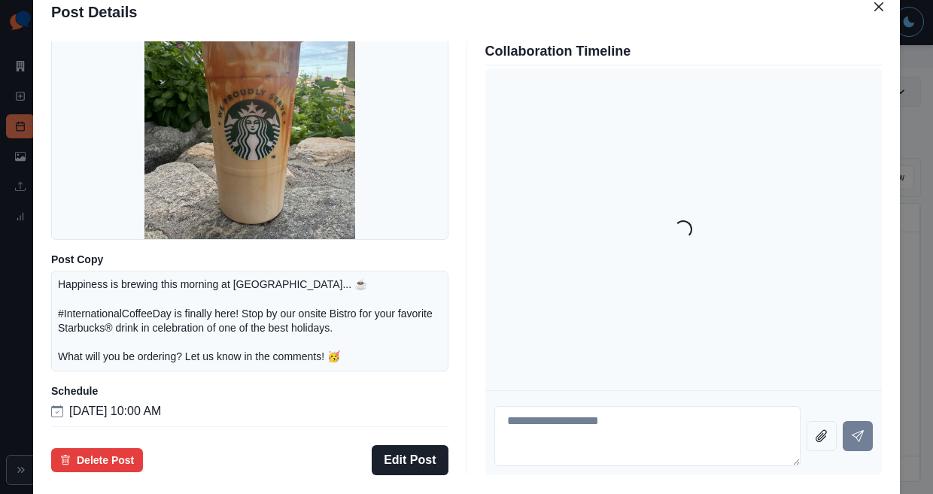
click at [104, 245] on div "Post Details Facebook Scheduled Media Post Copy Happiness is brewing this morni…" at bounding box center [466, 247] width 933 height 494
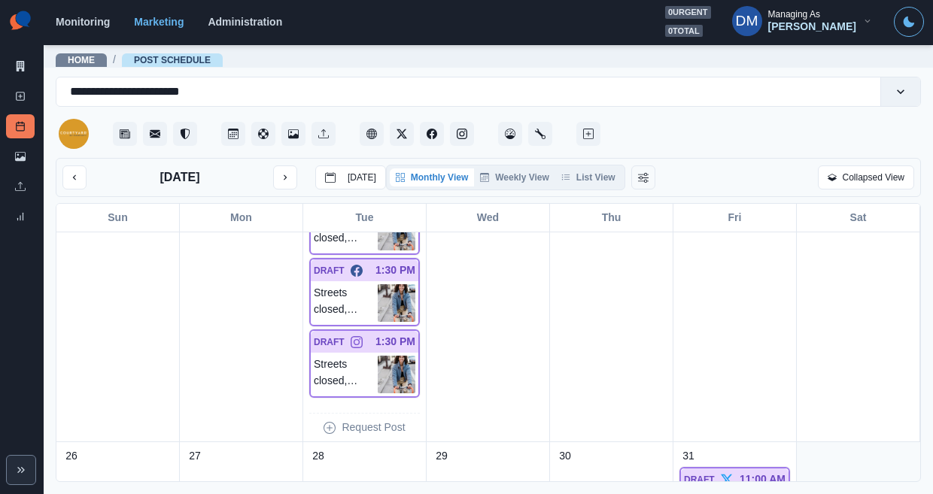
scroll to position [903, 0]
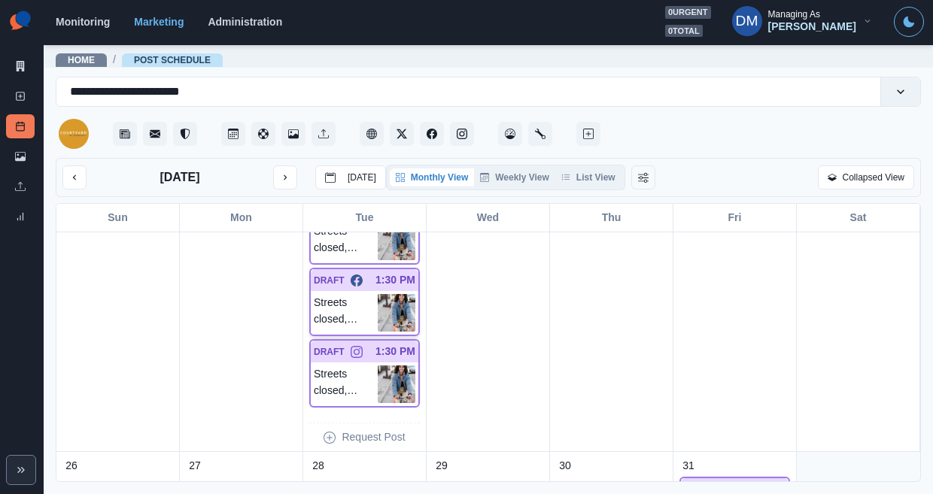
click at [402, 294] on img at bounding box center [397, 313] width 38 height 38
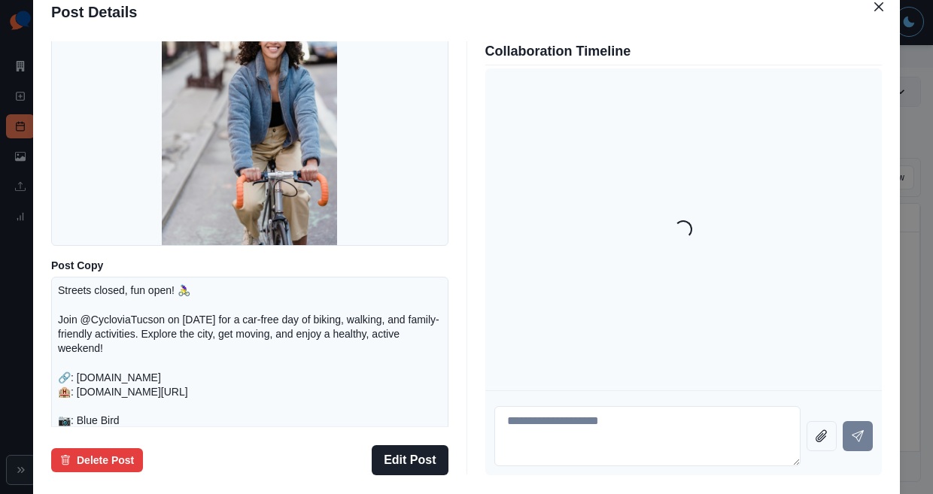
scroll to position [197, 0]
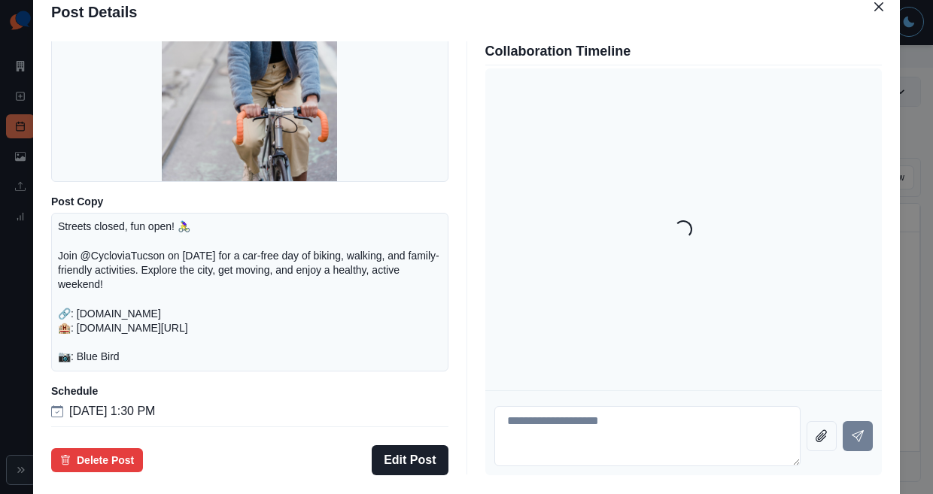
click at [67, 291] on div "Post Details Facebook Draft Media Post Copy Streets closed, fun open! 🚴‍♀️ Join…" at bounding box center [466, 247] width 933 height 494
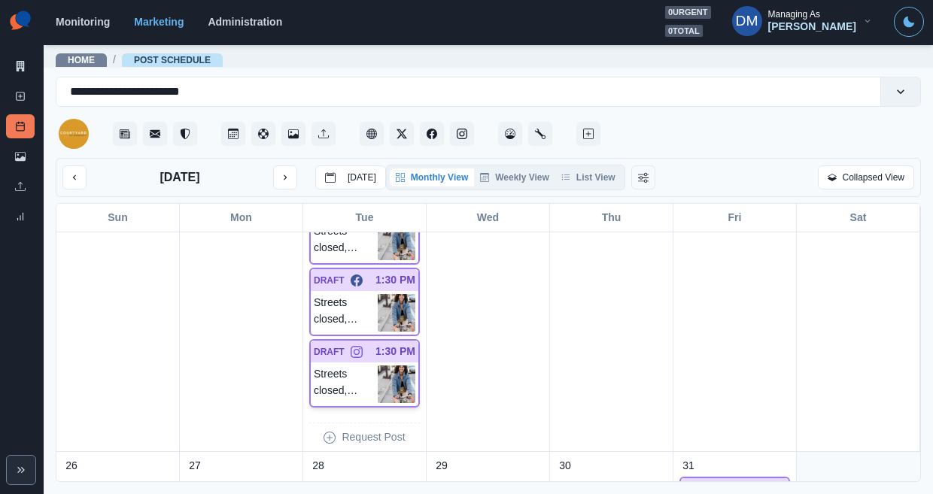
click at [406, 366] on img at bounding box center [397, 385] width 38 height 38
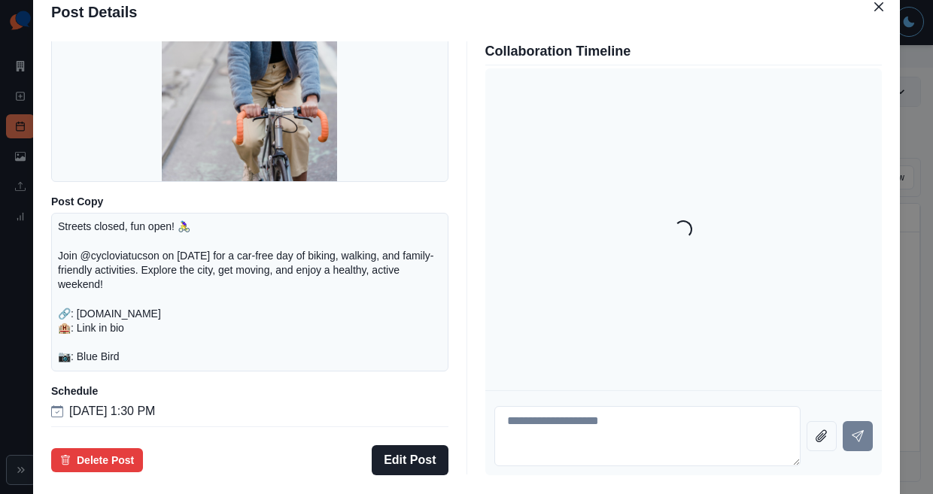
drag, startPoint x: 82, startPoint y: 260, endPoint x: 446, endPoint y: 368, distance: 379.1
click at [82, 260] on div "Post Details Instagram Draft Media Post Copy Streets closed, fun open! 🚴‍♀️ Joi…" at bounding box center [466, 247] width 933 height 494
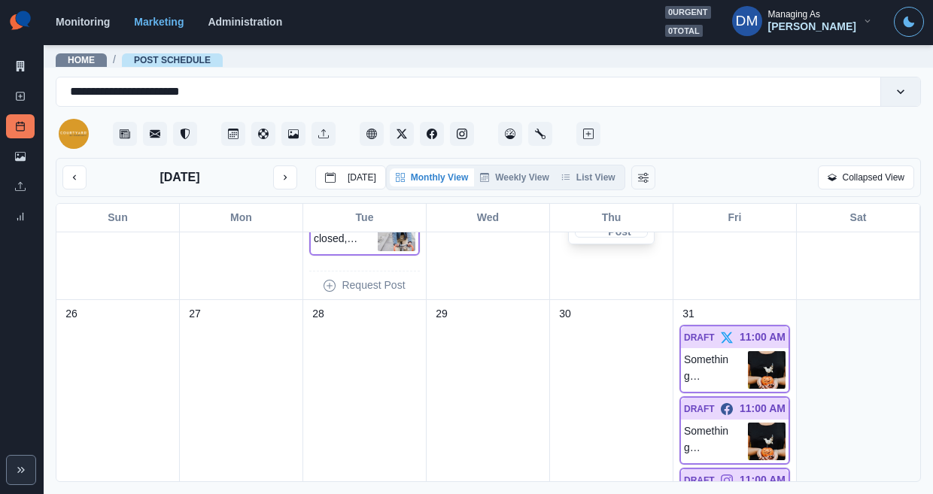
scroll to position [1154, 0]
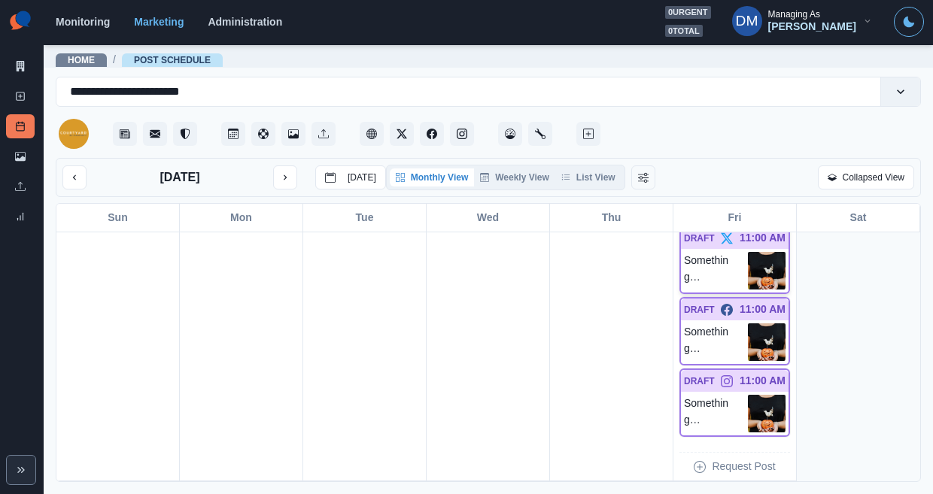
click at [768, 252] on img at bounding box center [767, 271] width 38 height 38
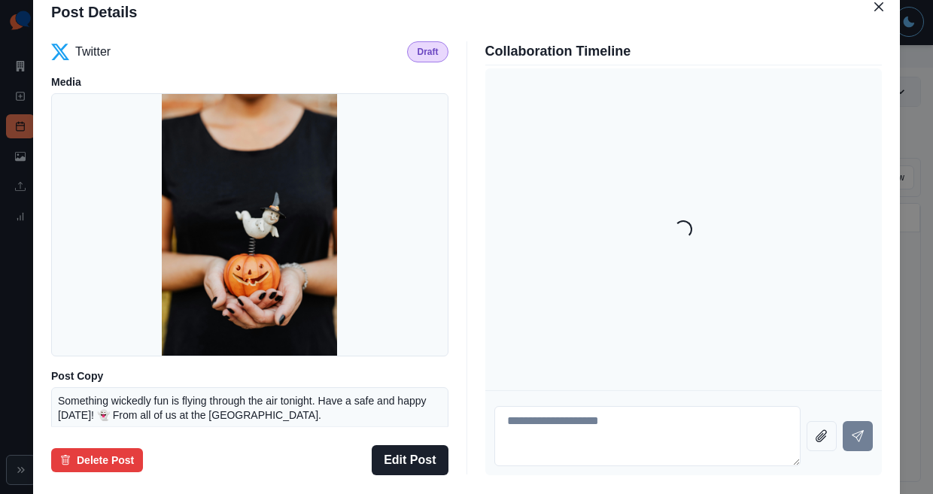
scroll to position [110, 0]
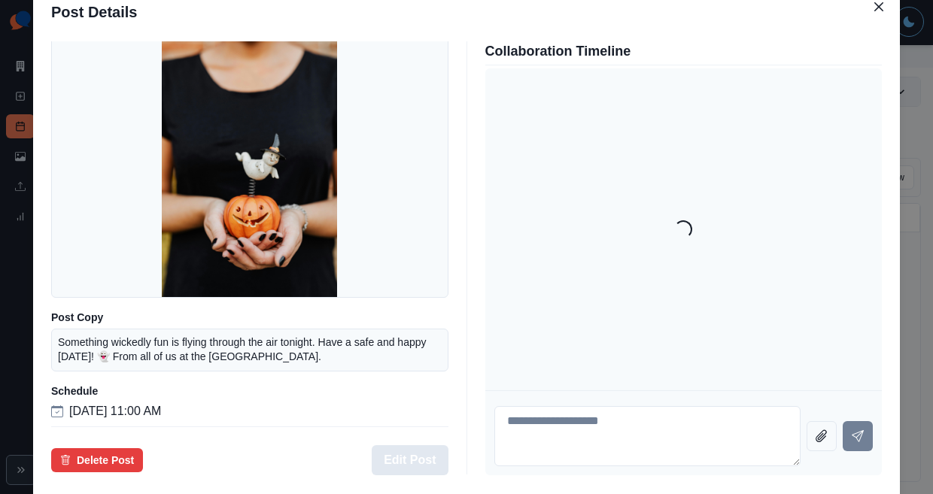
click at [413, 446] on button "Edit Post" at bounding box center [410, 461] width 76 height 30
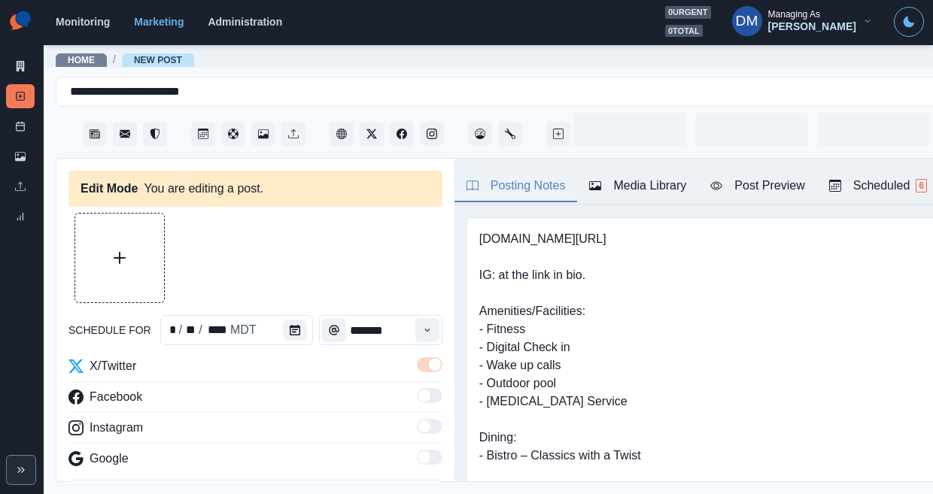
type input "********"
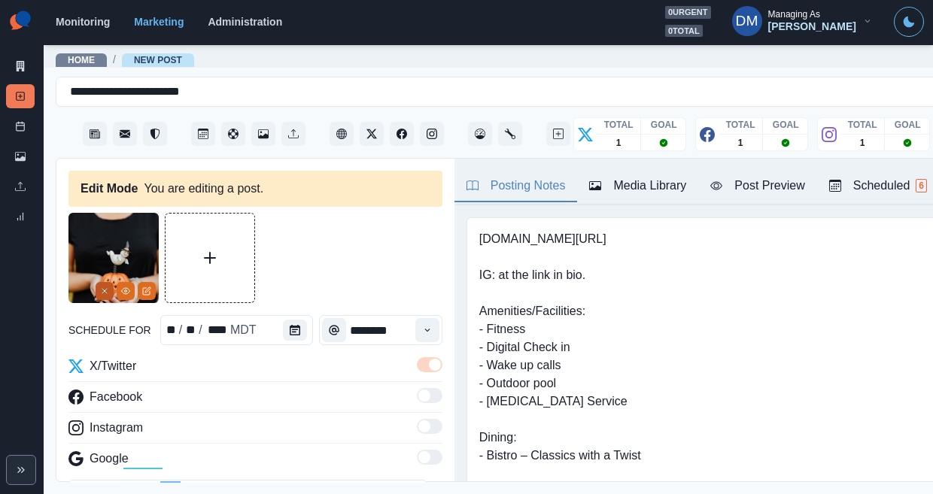
click at [112, 282] on button "Remove" at bounding box center [105, 291] width 18 height 18
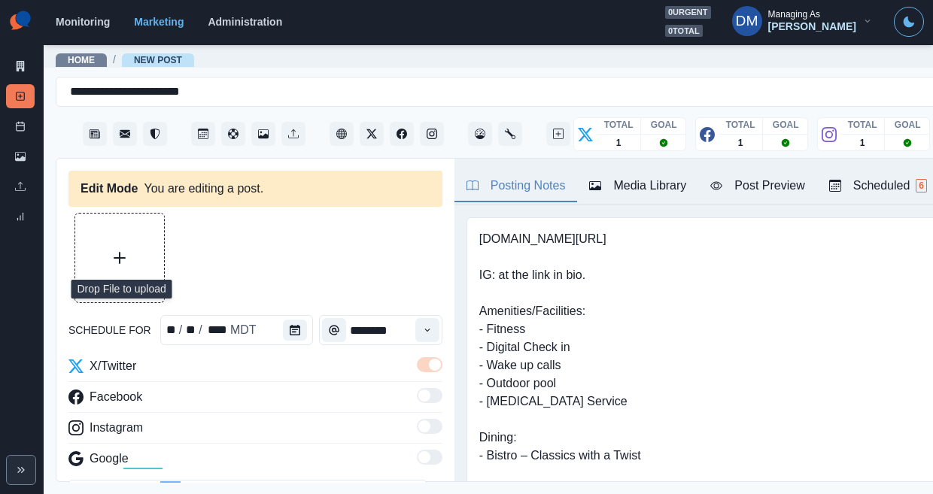
click at [117, 236] on button "Upload Media" at bounding box center [119, 258] width 89 height 89
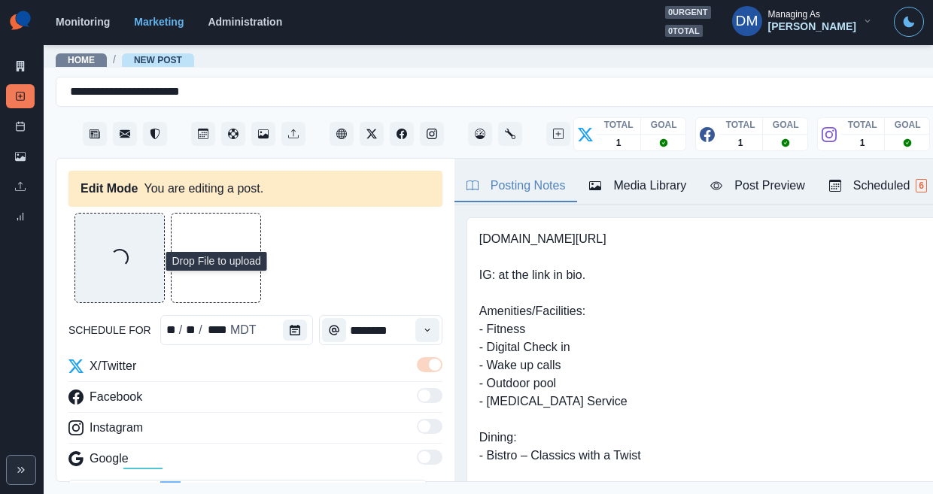
scroll to position [28, 0]
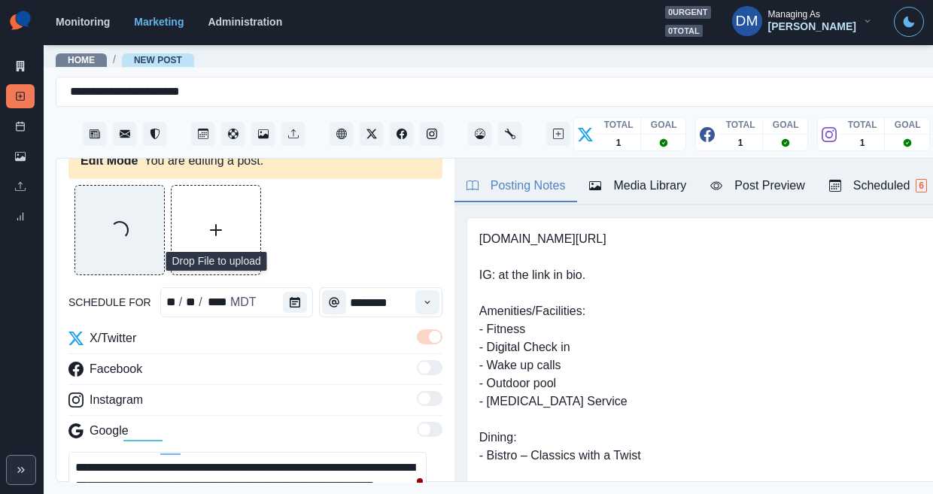
click at [351, 452] on textarea "**********" at bounding box center [247, 486] width 358 height 68
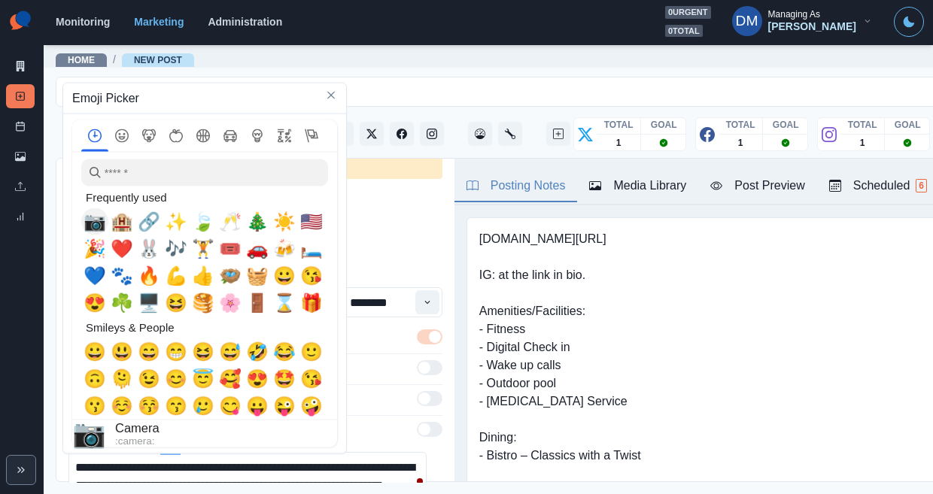
click at [90, 225] on span "📷" at bounding box center [95, 221] width 23 height 21
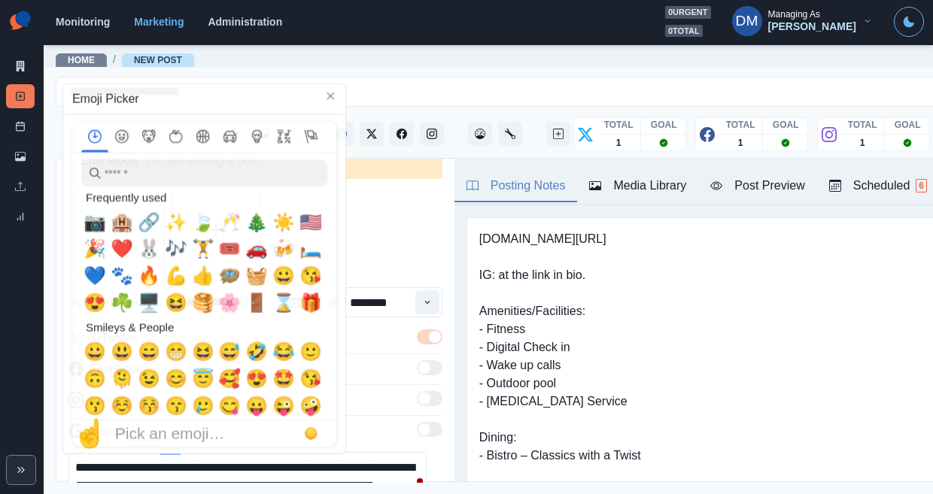
click at [376, 452] on textarea "**********" at bounding box center [247, 486] width 358 height 68
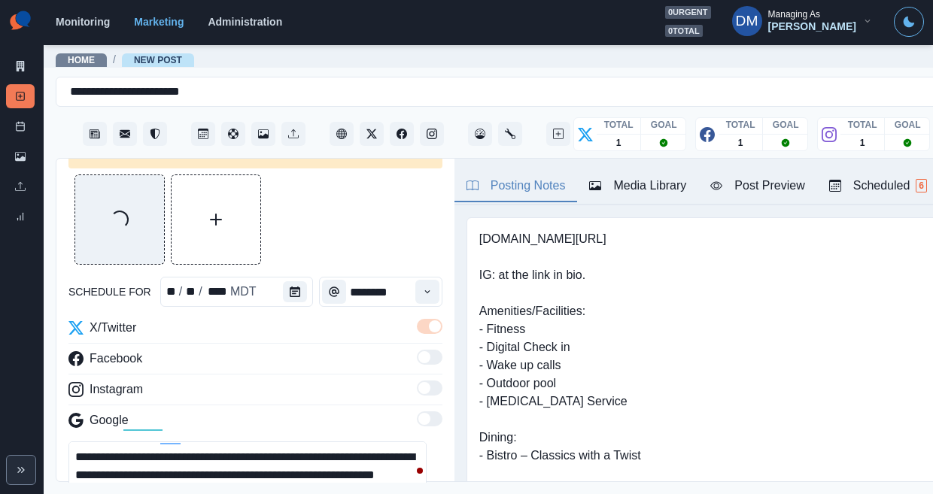
click at [118, 442] on textarea "**********" at bounding box center [247, 476] width 358 height 68
click at [577, 173] on button "Media Library" at bounding box center [637, 187] width 121 height 32
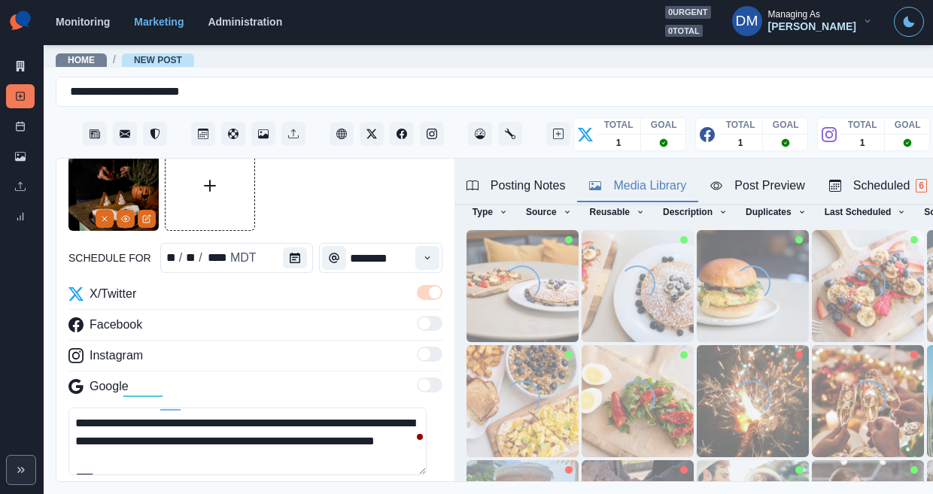
scroll to position [30, 0]
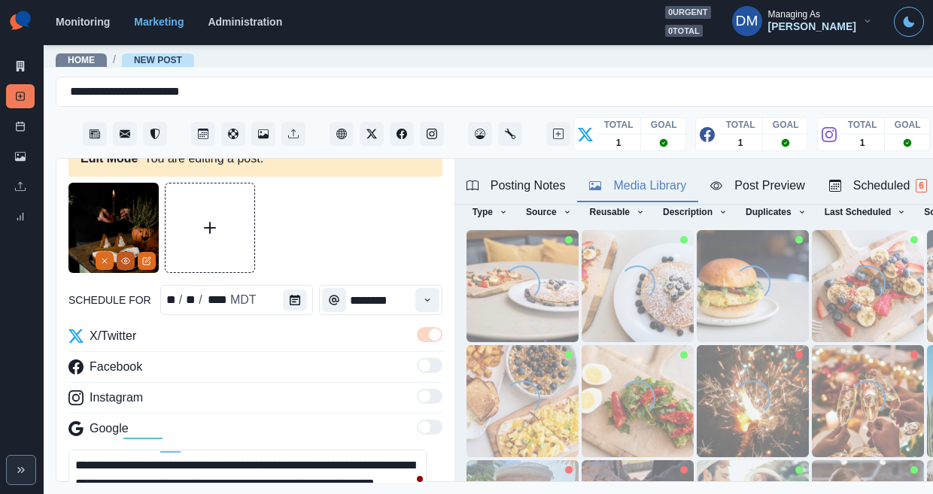
click at [126, 257] on icon "View Media" at bounding box center [125, 261] width 9 height 9
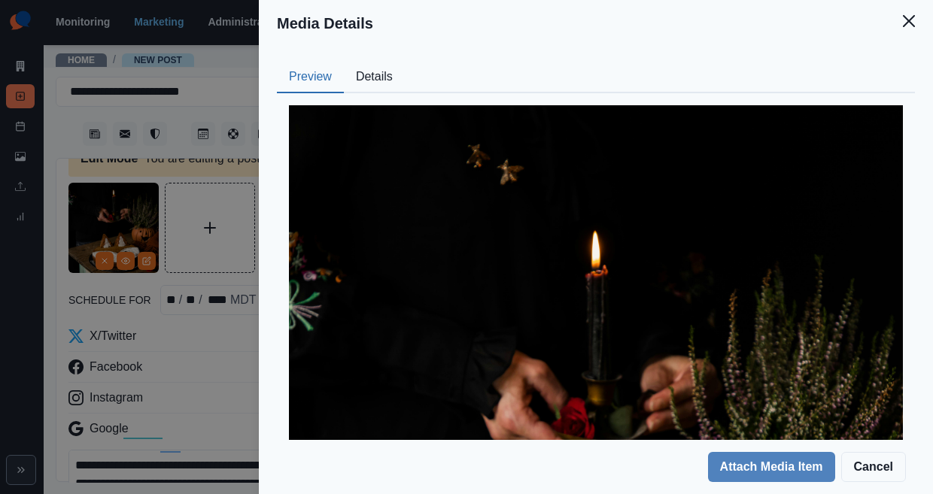
click at [405, 62] on button "Details" at bounding box center [374, 78] width 61 height 32
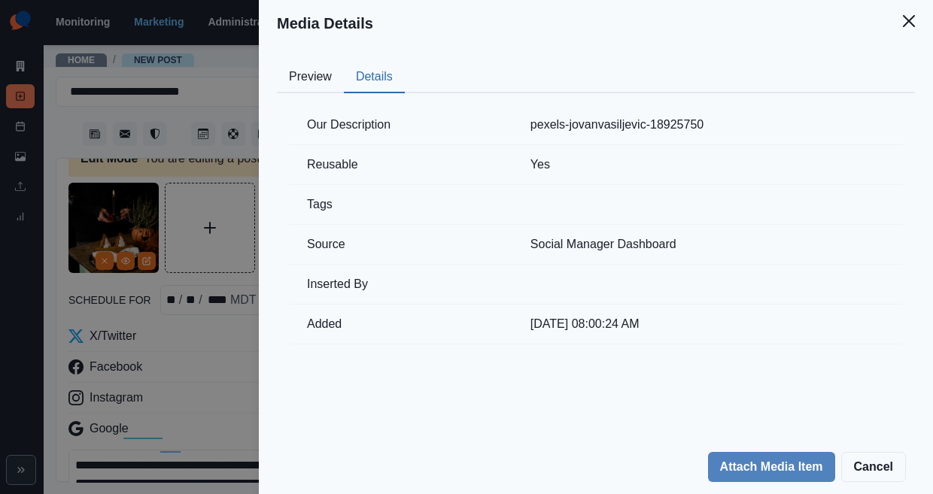
click at [680, 105] on td "pexels-jovanvasiljevic-18925750" at bounding box center [708, 125] width 391 height 40
drag, startPoint x: 618, startPoint y: 99, endPoint x: 768, endPoint y: 84, distance: 151.3
click at [768, 105] on td "pexels-jovanvasiljevic-18925750" at bounding box center [708, 125] width 391 height 40
copy td "pexels-jovanvasiljevic-18925750"
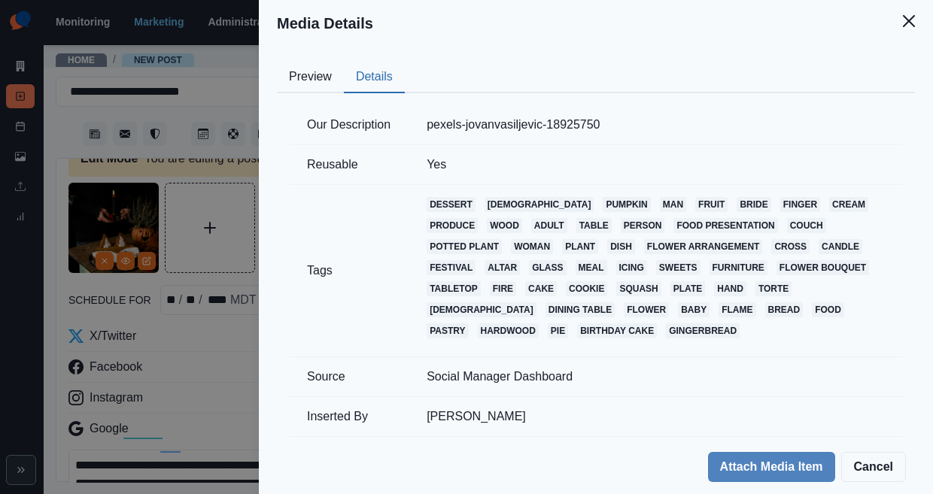
click at [315, 297] on div "Media Details Preview Details Our Description pexels-jovanvasiljevic-18925750 R…" at bounding box center [466, 247] width 933 height 494
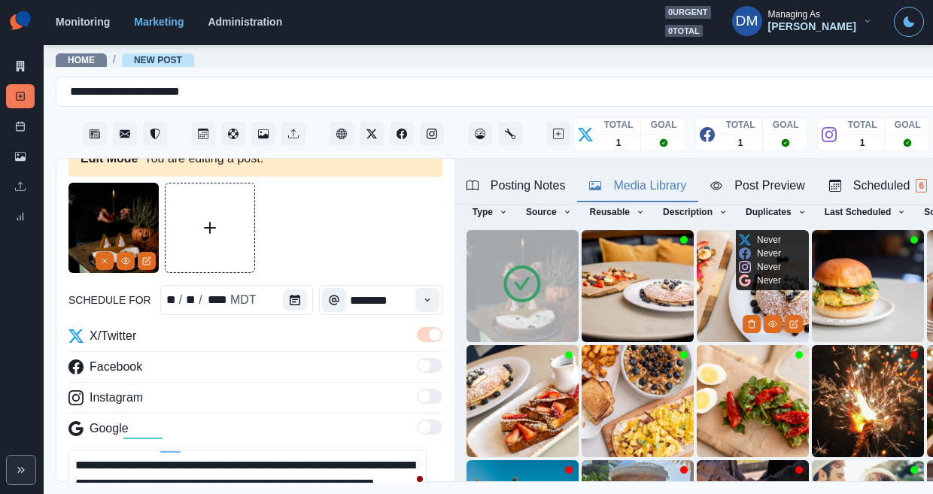
click at [710, 177] on div "Post Preview" at bounding box center [757, 186] width 94 height 18
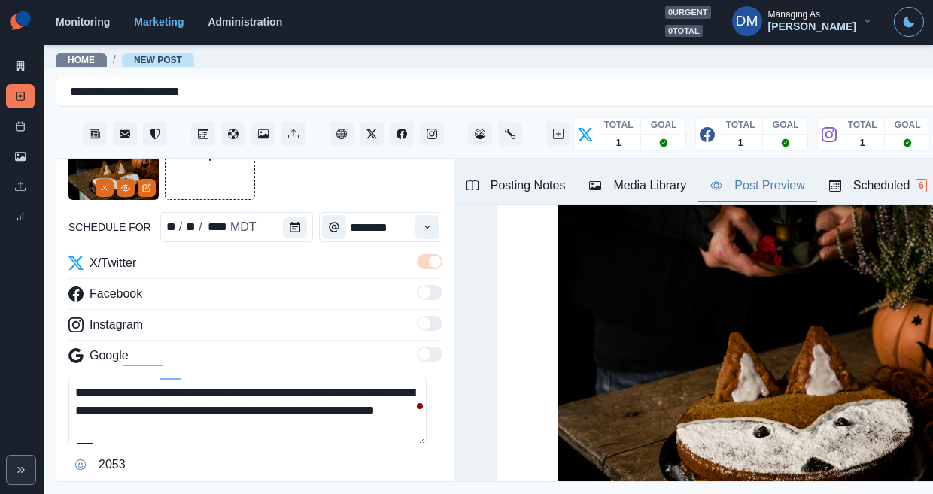
scroll to position [164, 0]
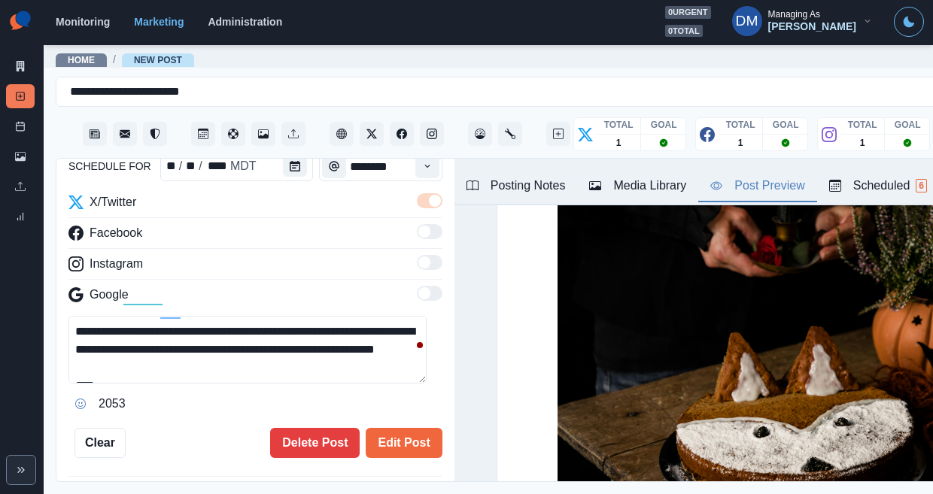
click at [201, 316] on textarea "**********" at bounding box center [247, 350] width 358 height 68
paste textarea "**********"
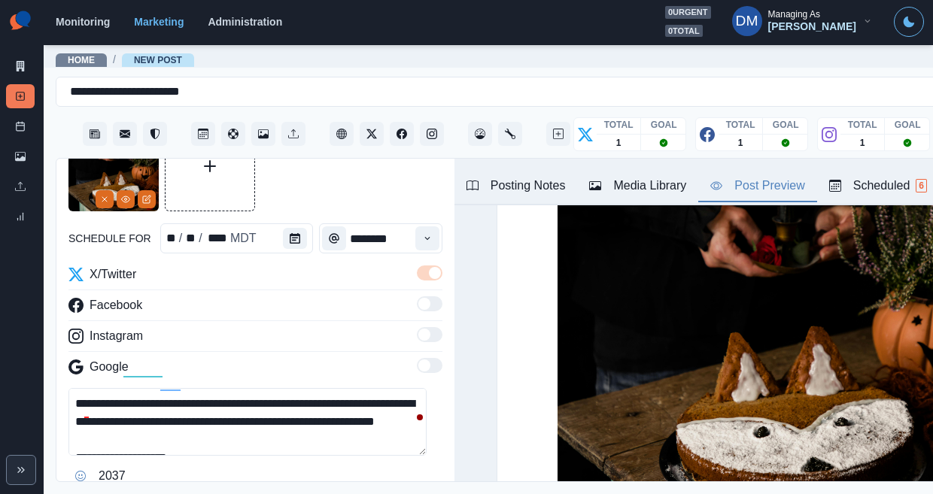
scroll to position [147, 0]
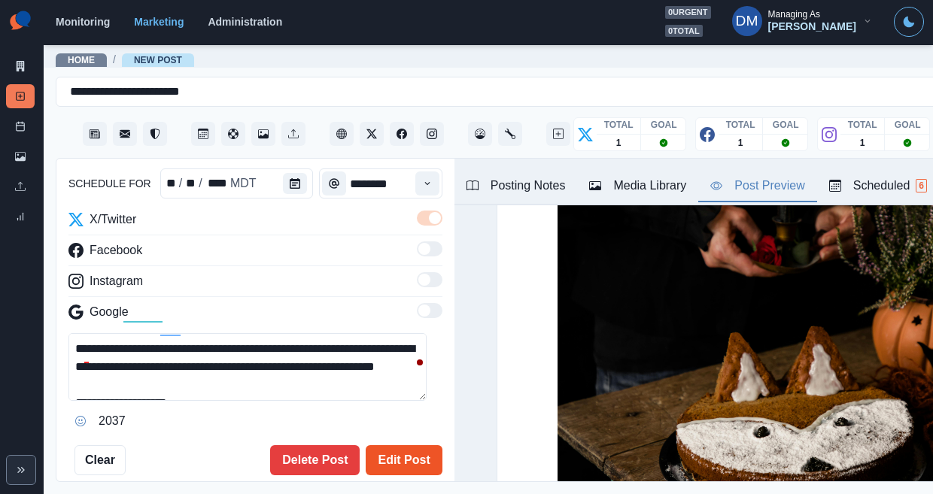
type textarea "**********"
click at [393, 446] on button "Edit Post" at bounding box center [404, 461] width 76 height 30
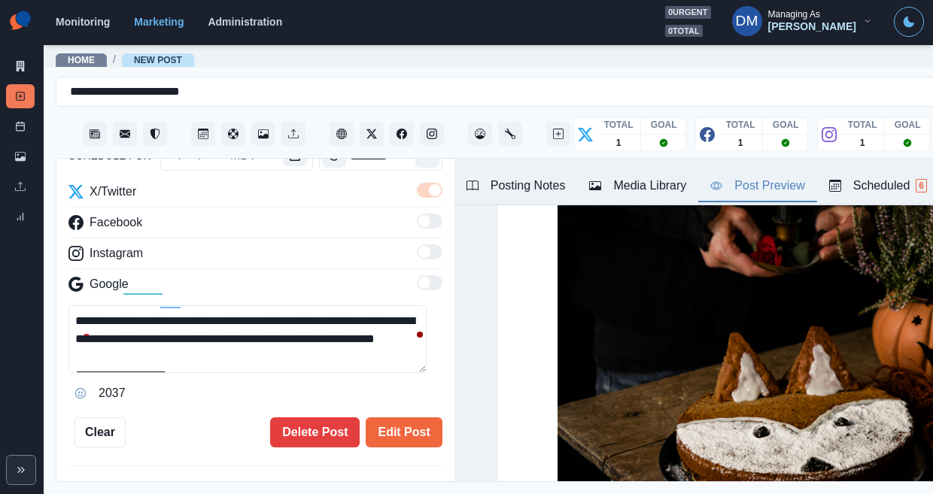
scroll to position [423, 0]
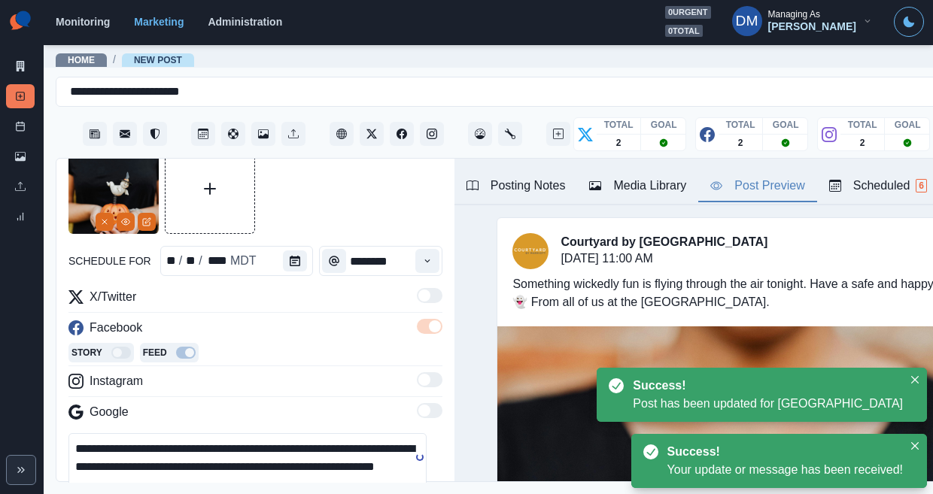
scroll to position [118, 0]
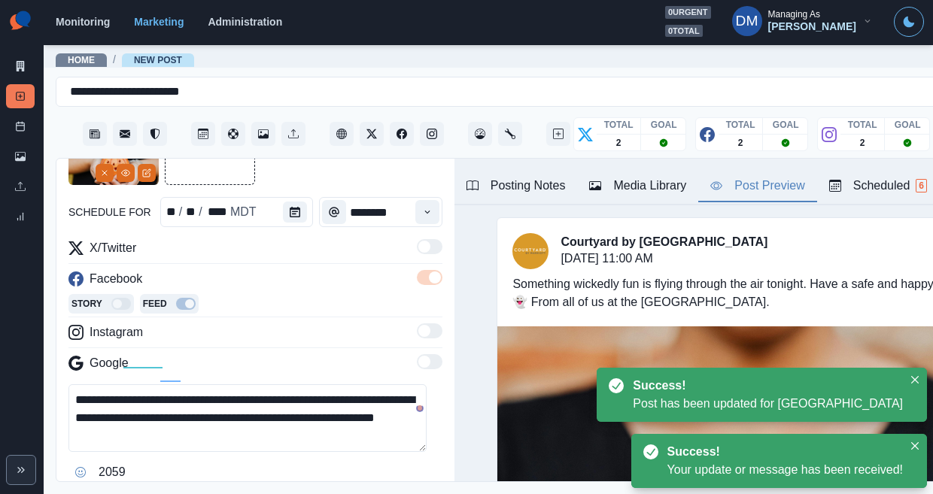
click at [254, 461] on div "2059" at bounding box center [255, 473] width 374 height 24
click at [313, 385] on textarea "**********" at bounding box center [247, 419] width 358 height 68
paste textarea "**********"
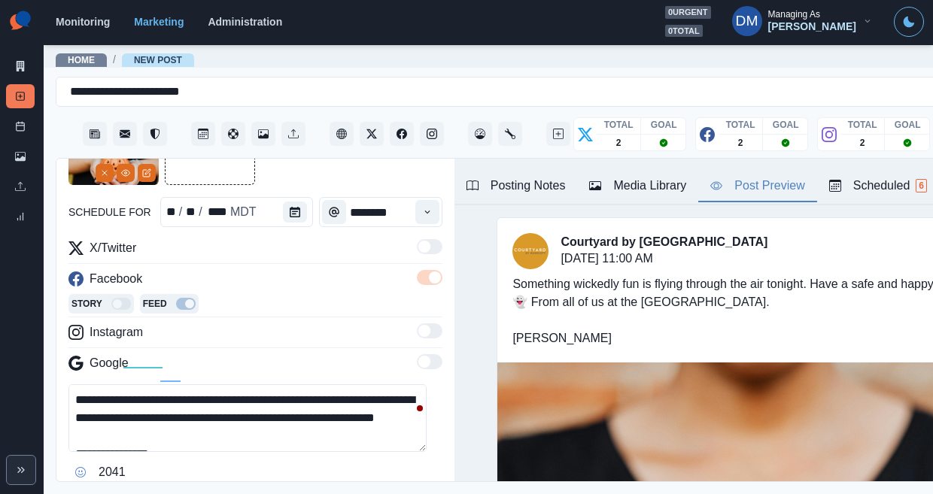
scroll to position [467, 0]
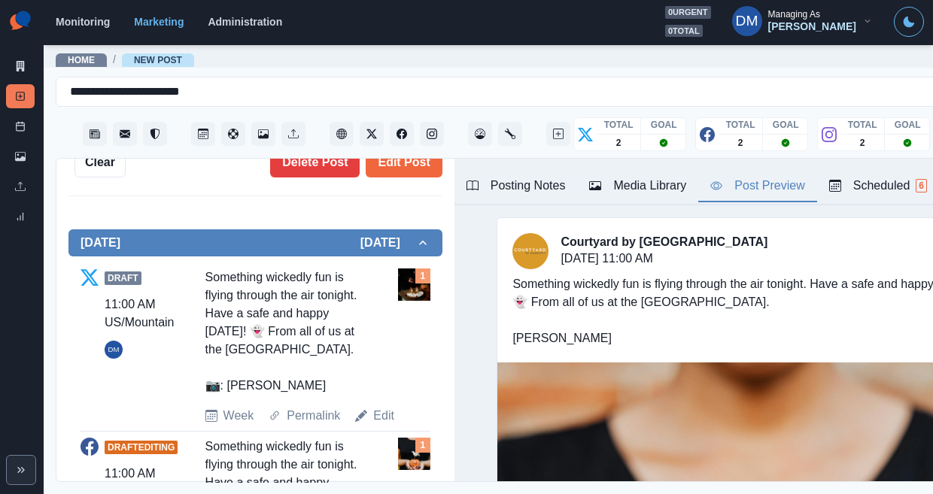
drag, startPoint x: 192, startPoint y: 222, endPoint x: 301, endPoint y: 228, distance: 109.3
click at [301, 269] on div "Draft 11:00 AM US/Mountain DM Something wickedly fun is flying through the air …" at bounding box center [256, 347] width 350 height 157
click at [253, 269] on div "Something wickedly fun is flying through the air tonight. Have a safe and happy…" at bounding box center [288, 332] width 167 height 126
drag, startPoint x: 184, startPoint y: 227, endPoint x: 322, endPoint y: 231, distance: 137.8
click at [322, 269] on div "Draft 11:00 AM US/Mountain DM Something wickedly fun is flying through the air …" at bounding box center [256, 347] width 350 height 157
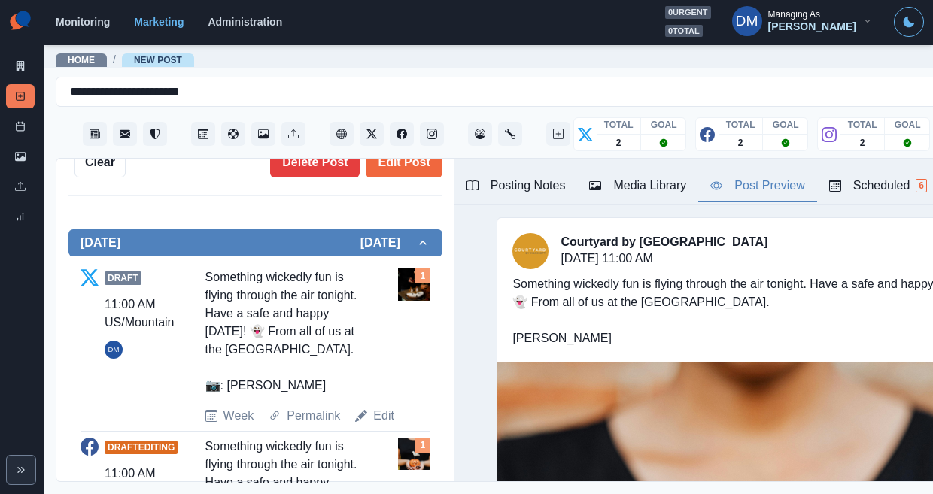
copy div ": Jovan Vasiljević"
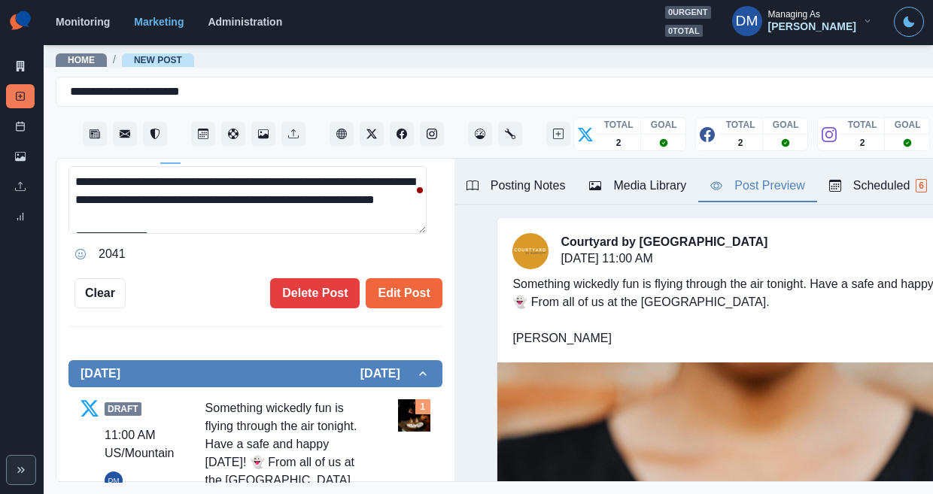
scroll to position [284, 0]
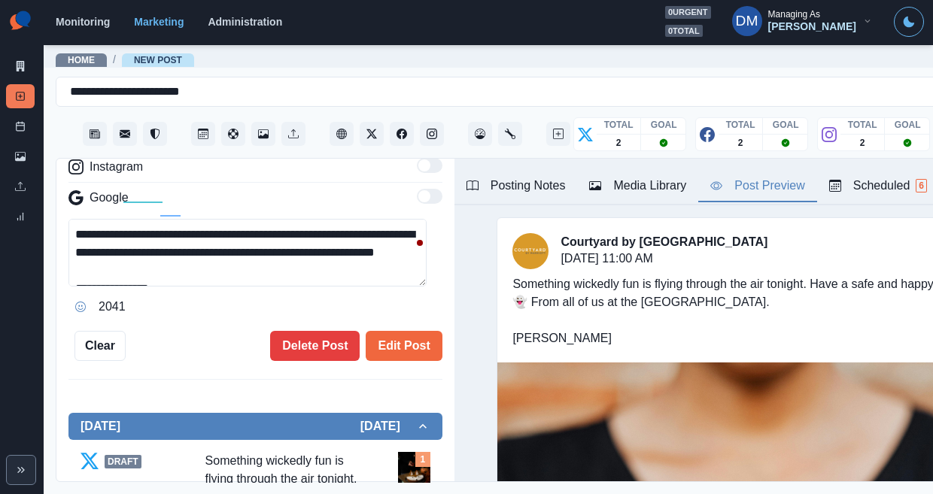
click at [159, 219] on textarea "**********" at bounding box center [247, 253] width 358 height 68
drag, startPoint x: 159, startPoint y: 199, endPoint x: 17, endPoint y: 199, distance: 142.2
click at [17, 199] on div "**********" at bounding box center [466, 247] width 933 height 494
paste textarea "****"
type textarea "**********"
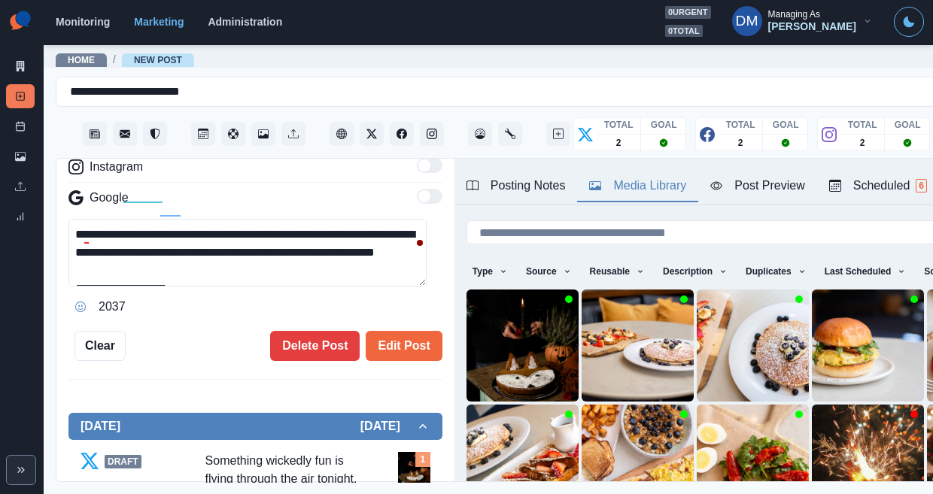
click at [589, 177] on div "Media Library" at bounding box center [637, 186] width 97 height 18
click at [467, 297] on img at bounding box center [523, 346] width 112 height 112
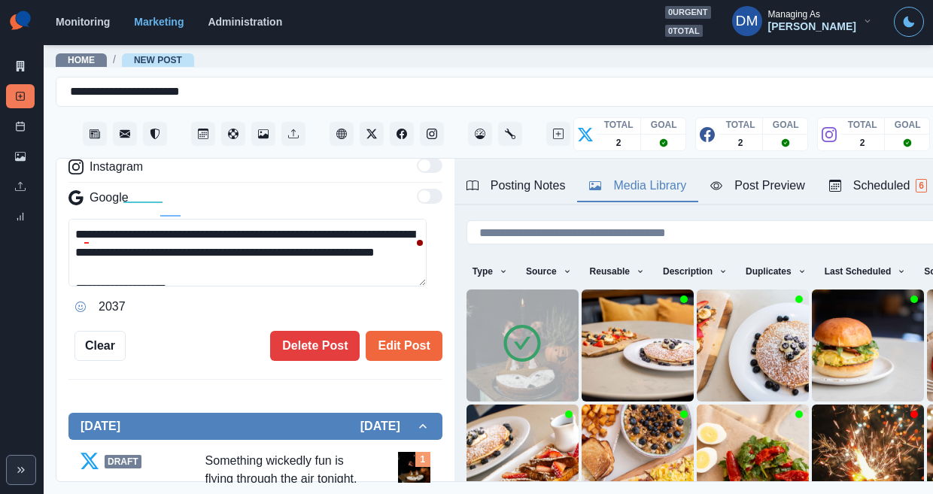
scroll to position [89, 0]
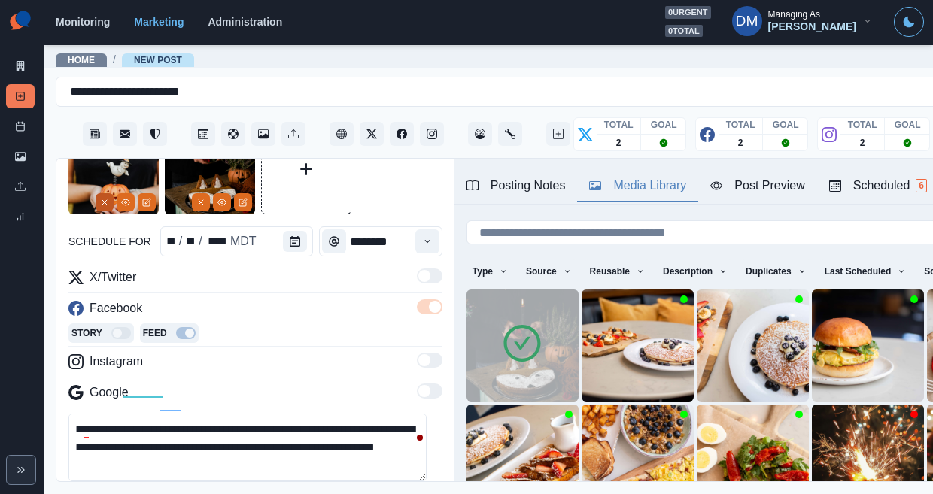
click at [107, 200] on line "Remove" at bounding box center [104, 202] width 5 height 5
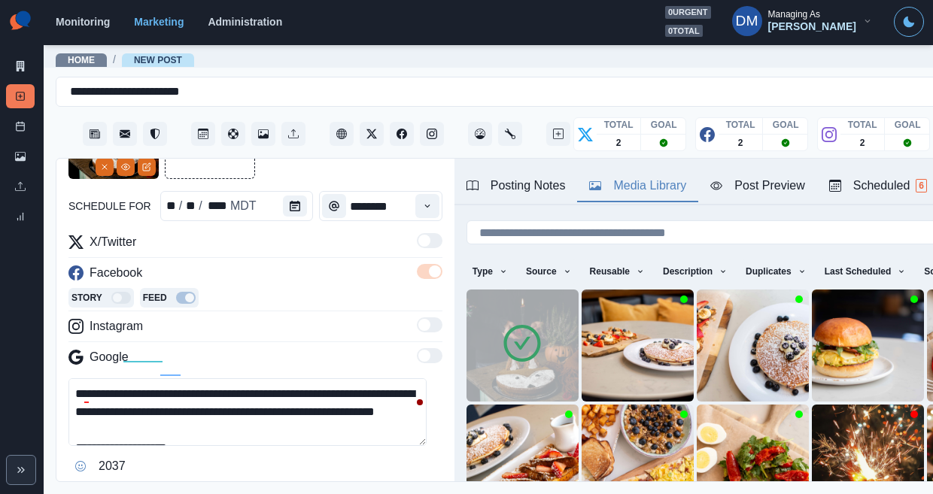
scroll to position [132, 0]
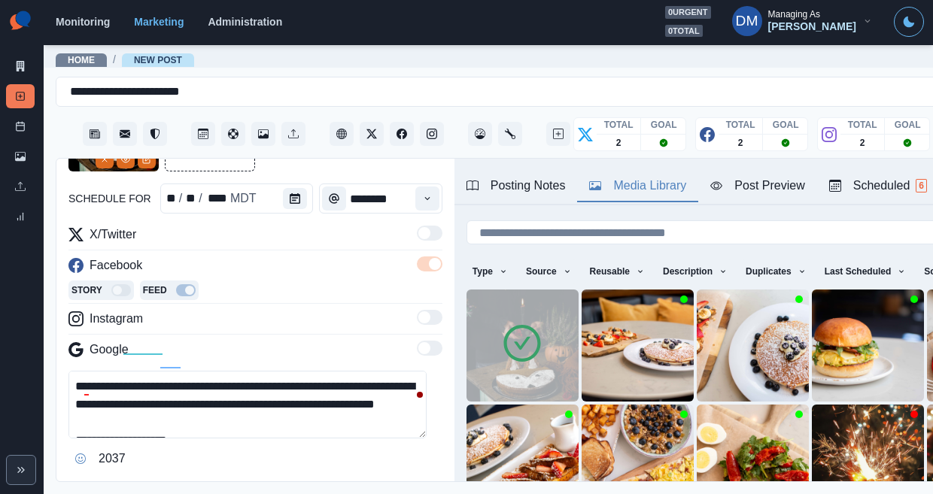
click at [394, 483] on button "Edit Post" at bounding box center [404, 498] width 76 height 30
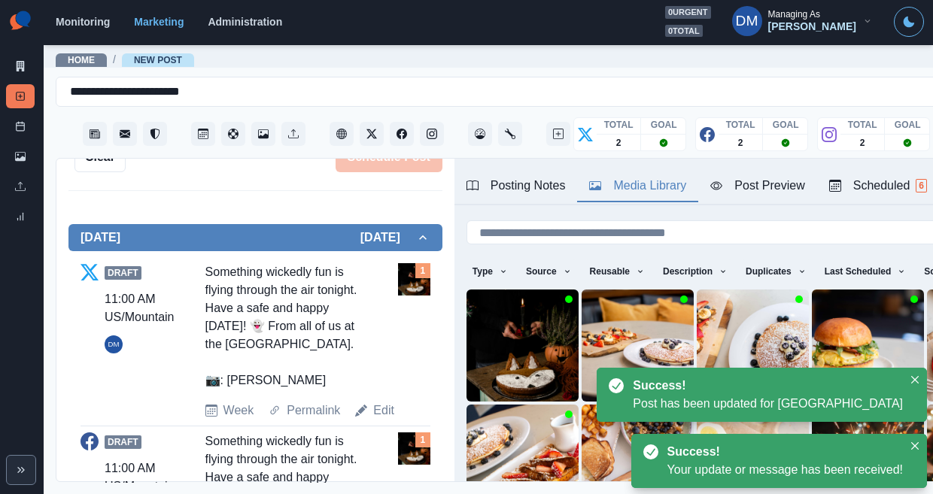
scroll to position [477, 0]
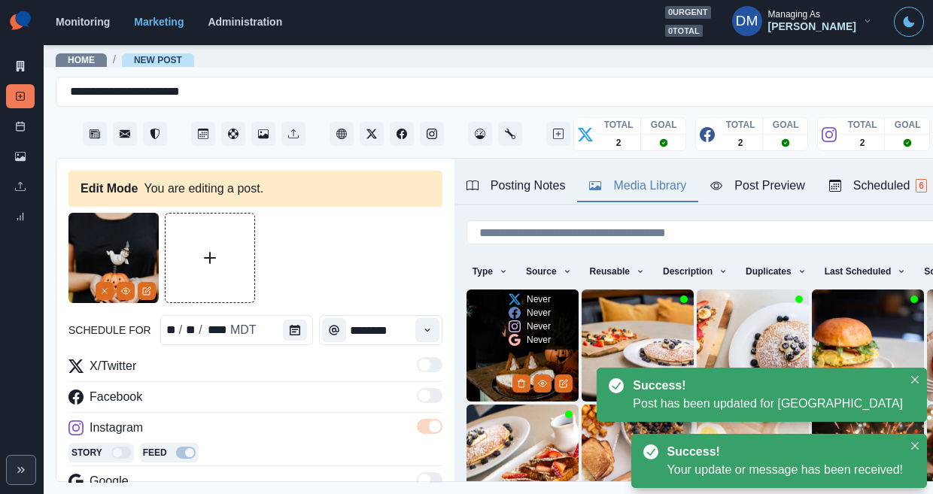
click at [467, 292] on img at bounding box center [523, 346] width 112 height 112
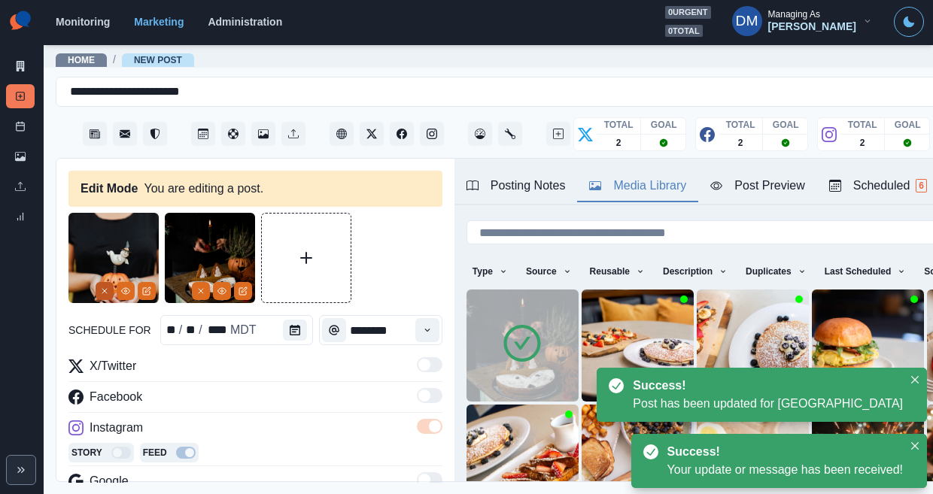
click at [108, 282] on button "Remove" at bounding box center [105, 291] width 18 height 18
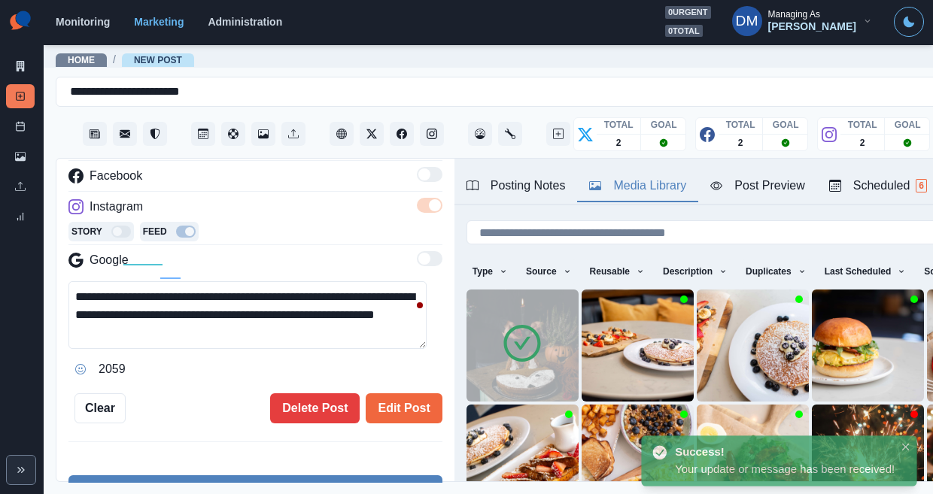
scroll to position [230, 0]
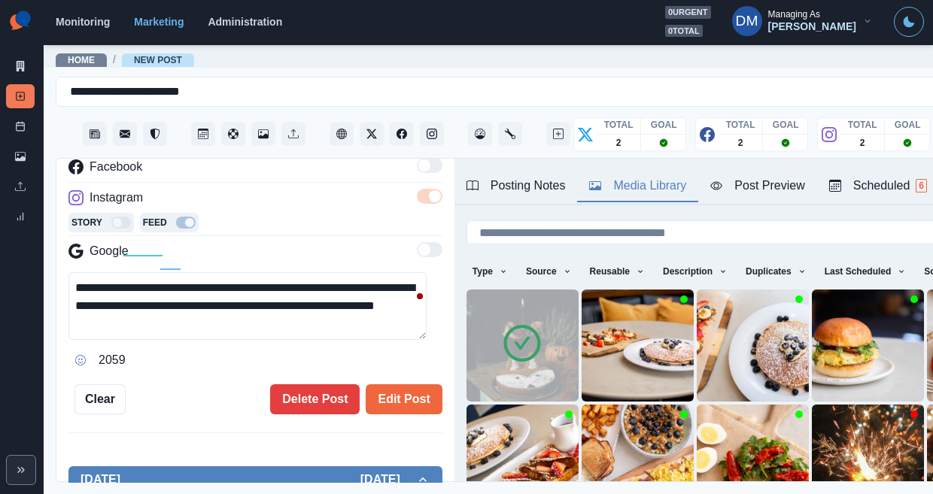
click at [311, 272] on textarea "**********" at bounding box center [247, 306] width 358 height 68
paste textarea "**********"
type textarea "**********"
click at [392, 385] on button "Edit Post" at bounding box center [404, 400] width 76 height 30
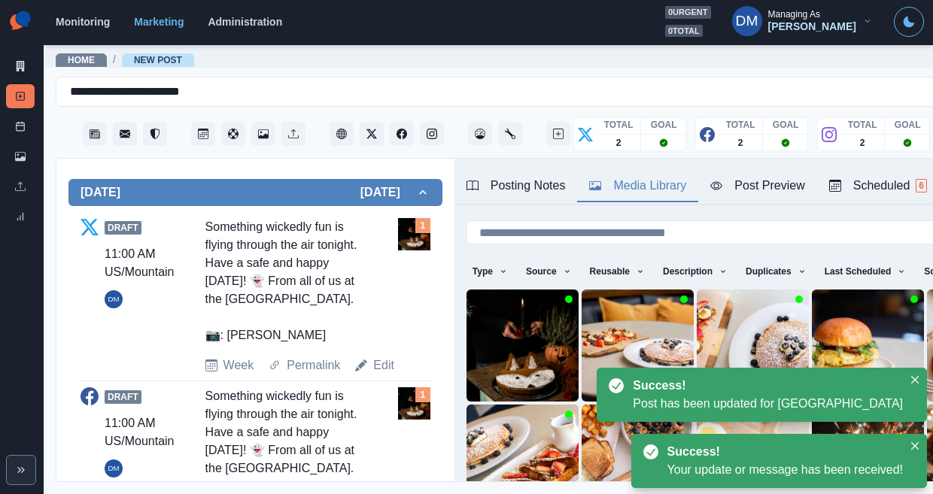
scroll to position [504, 0]
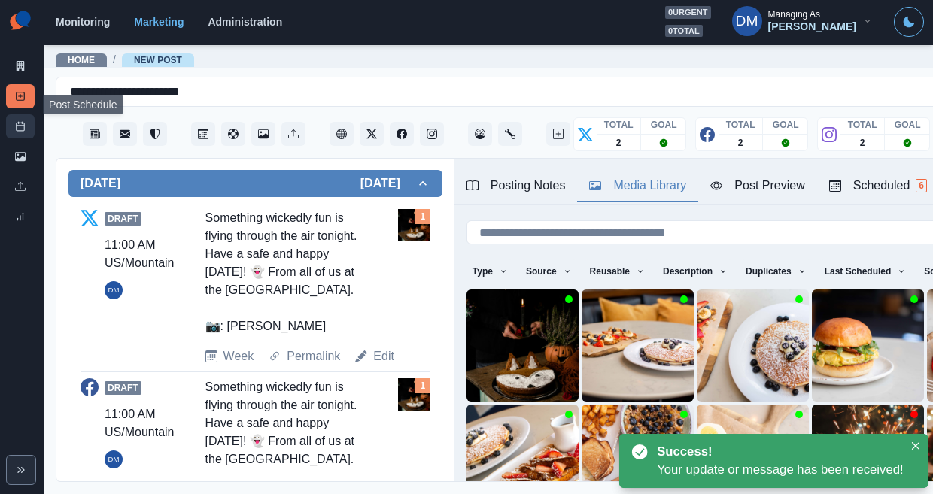
click at [26, 114] on link "Post Schedule" at bounding box center [20, 126] width 29 height 24
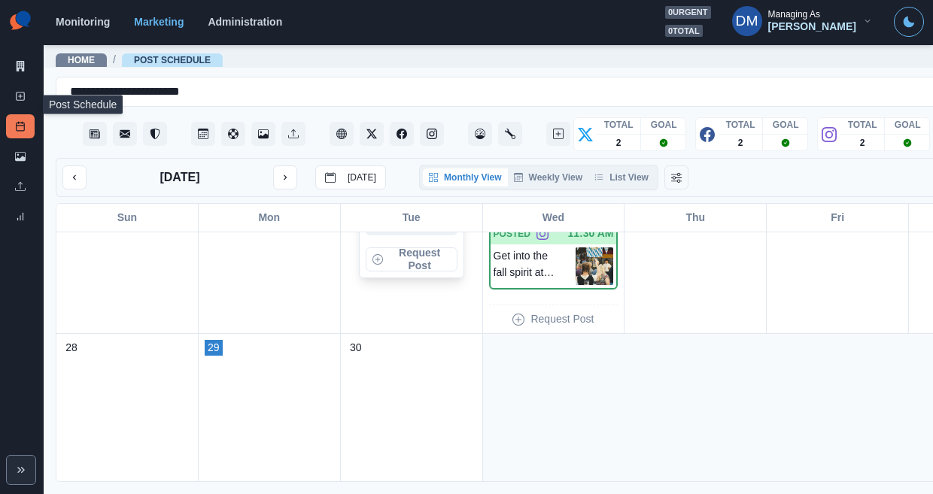
scroll to position [1154, 0]
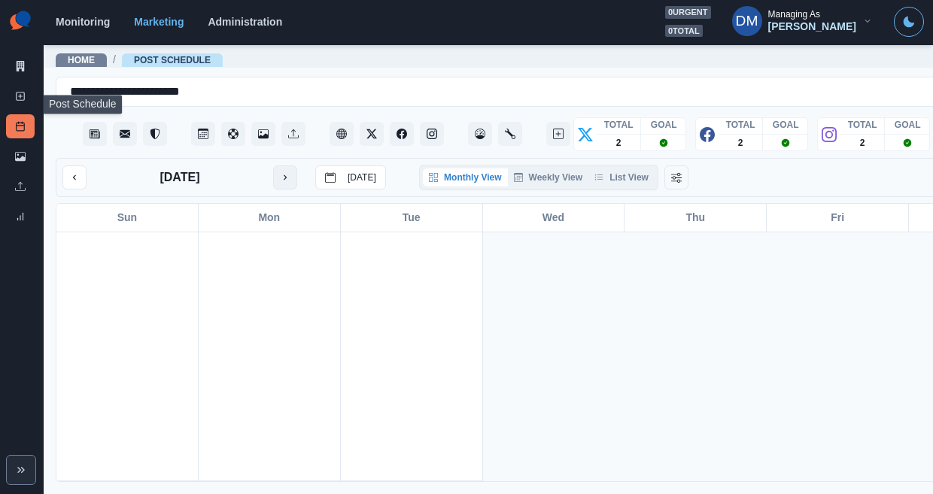
click at [280, 172] on icon "next month" at bounding box center [285, 177] width 11 height 11
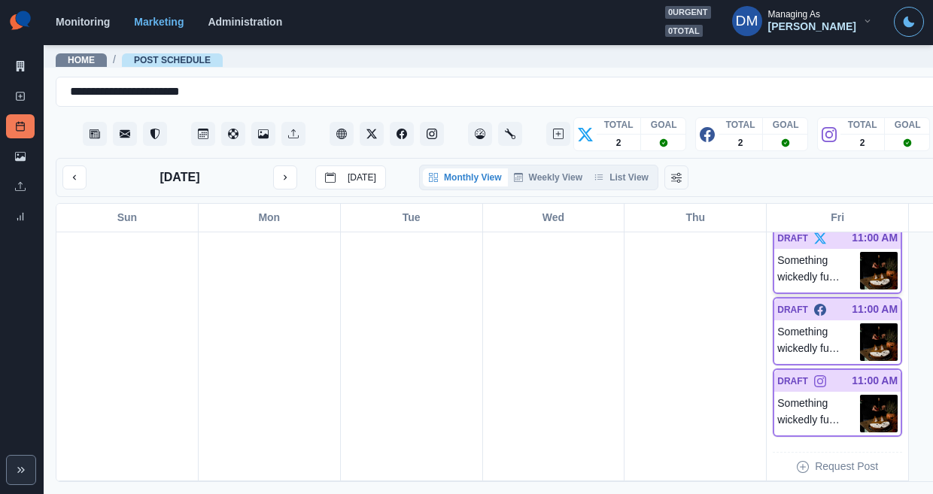
click at [860, 252] on img at bounding box center [879, 271] width 38 height 38
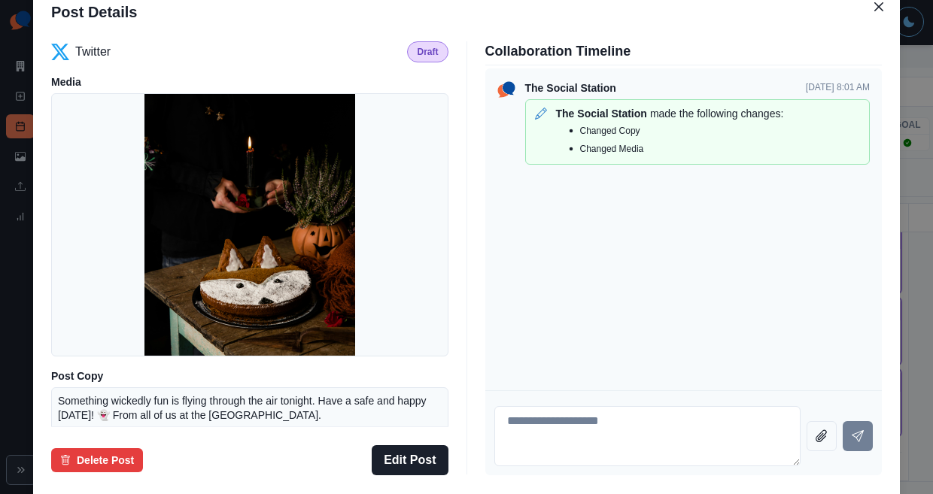
scroll to position [132, 0]
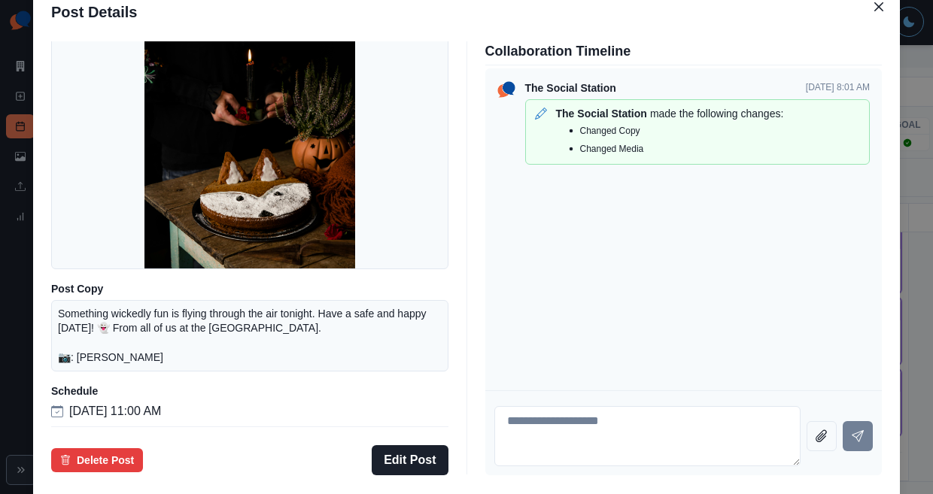
click at [112, 303] on div "Post Details Twitter Draft Media Post Copy Something wickedly fun is flying thr…" at bounding box center [466, 247] width 933 height 494
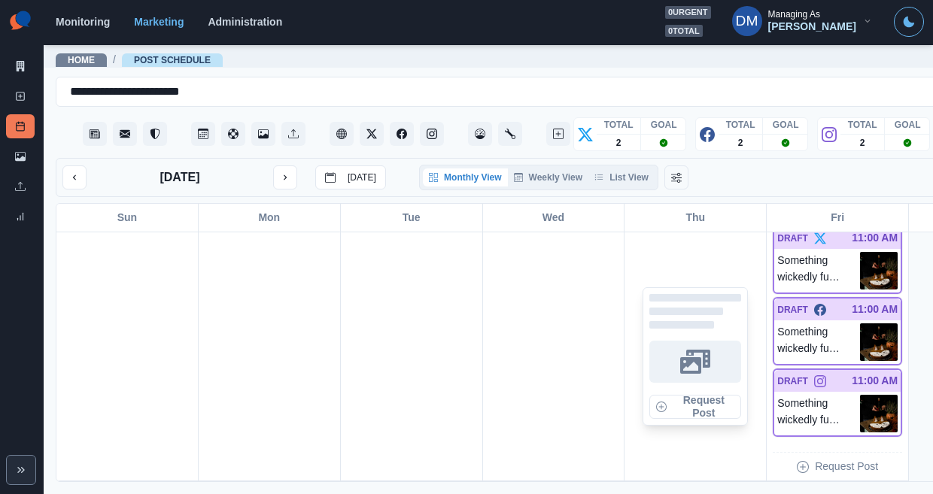
scroll to position [782, 0]
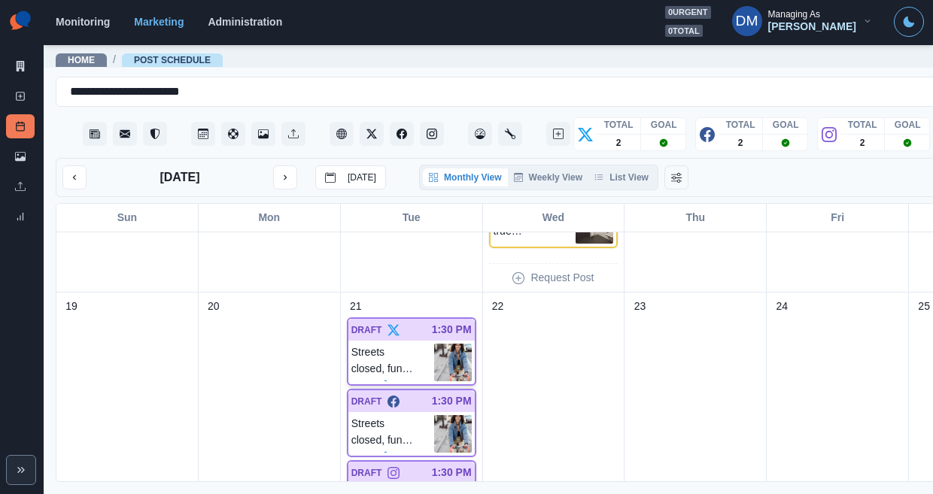
click at [434, 344] on img at bounding box center [453, 363] width 38 height 38
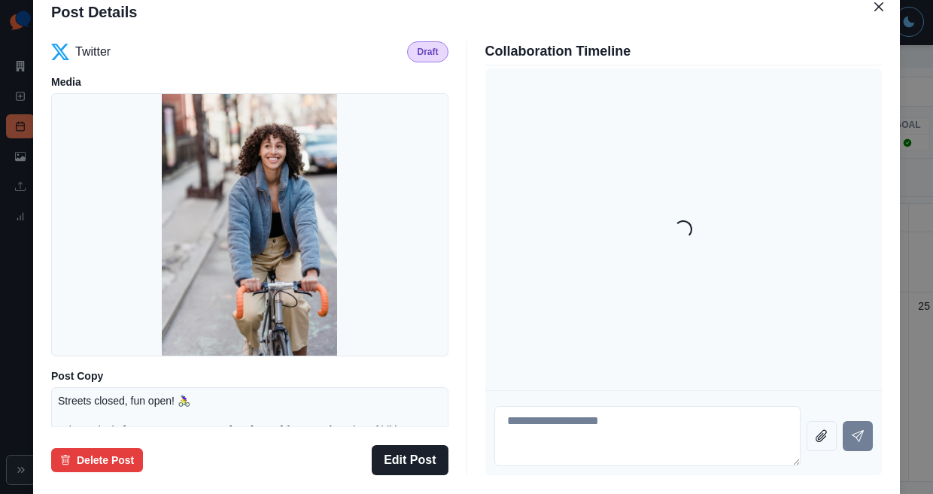
scroll to position [197, 0]
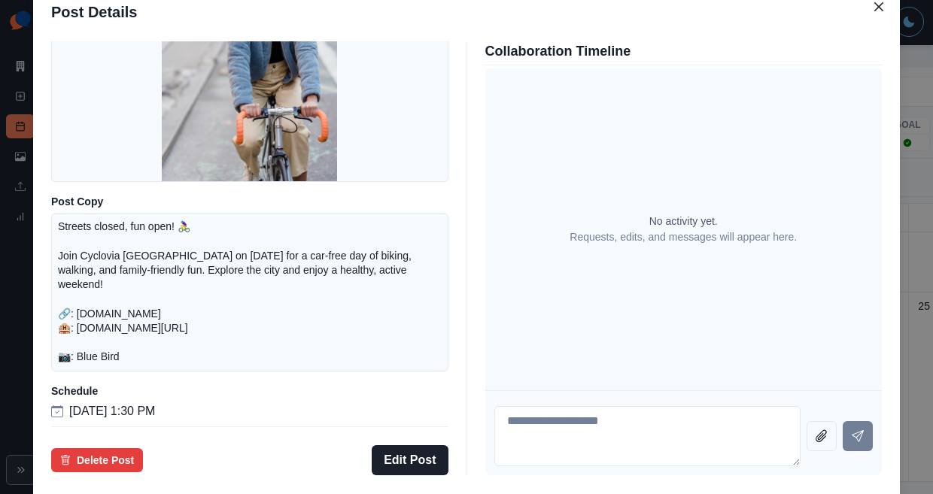
click at [97, 254] on div "Post Details Twitter Draft Media Post Copy Streets closed, fun open! 🚴‍♀️ Join …" at bounding box center [466, 247] width 933 height 494
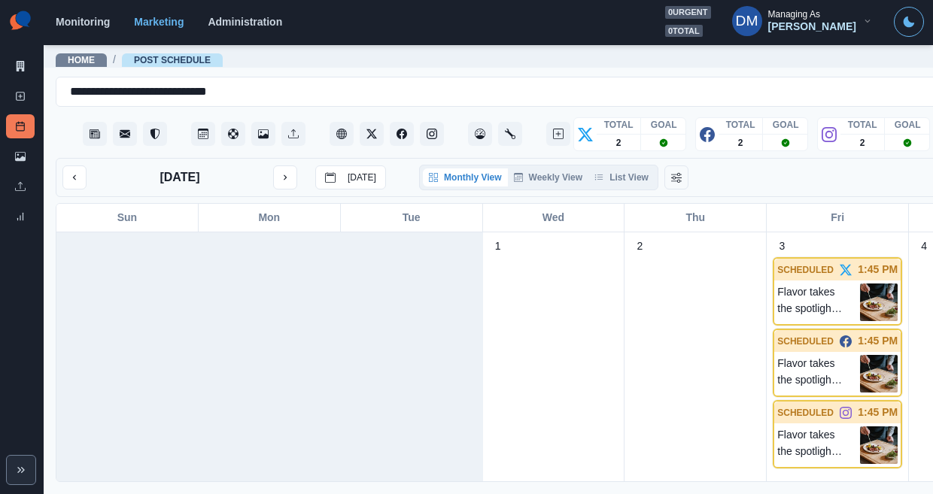
drag, startPoint x: 68, startPoint y: 160, endPoint x: 151, endPoint y: 190, distance: 88.1
click at [69, 172] on icon "previous month" at bounding box center [74, 177] width 11 height 11
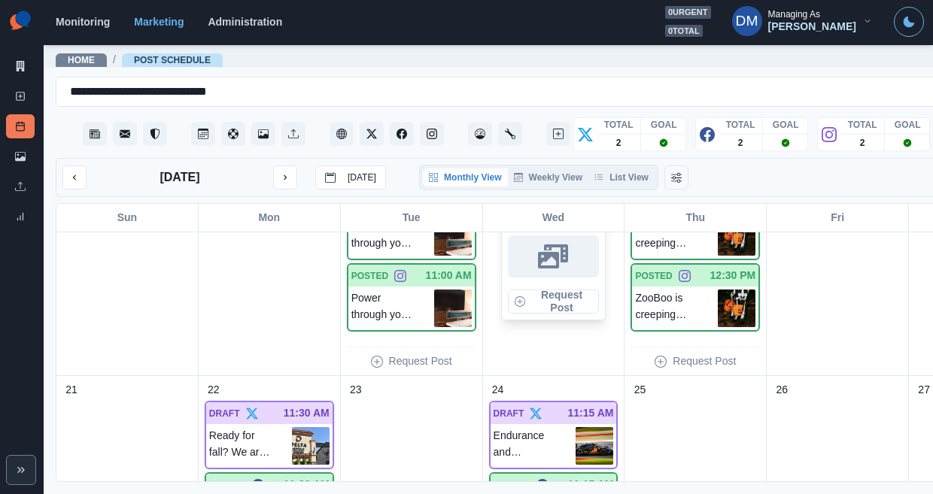
scroll to position [788, 0]
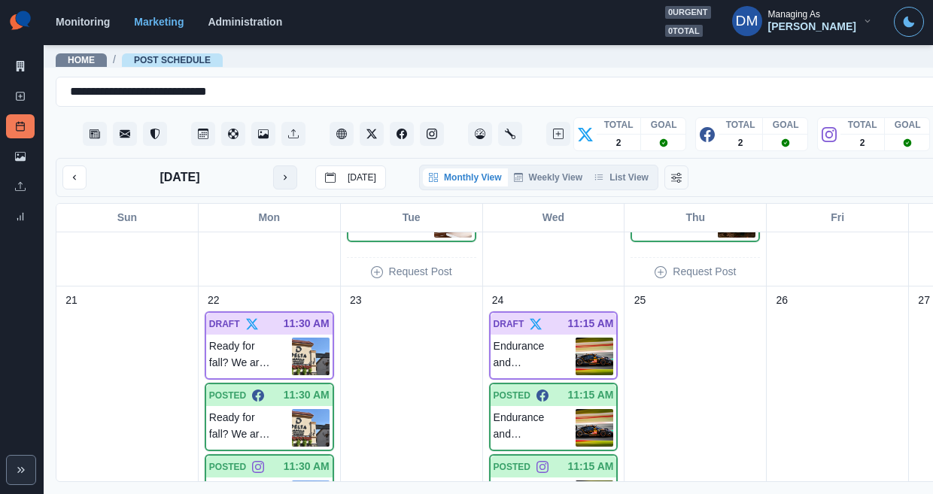
click at [273, 166] on button "next month" at bounding box center [285, 178] width 24 height 24
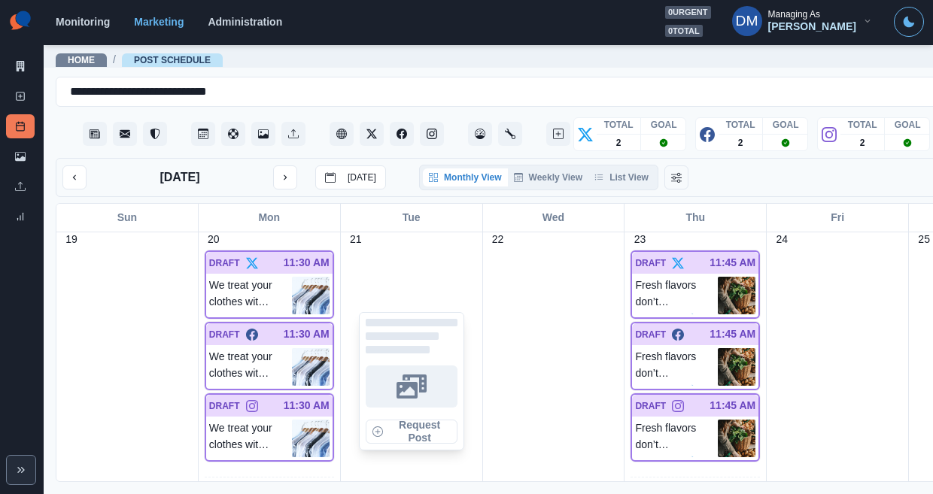
scroll to position [881, 0]
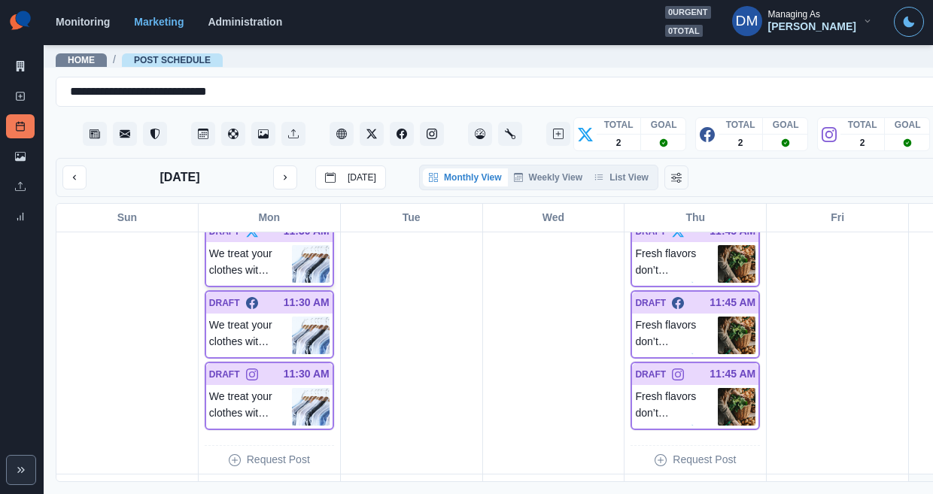
click at [292, 245] on img at bounding box center [311, 264] width 38 height 38
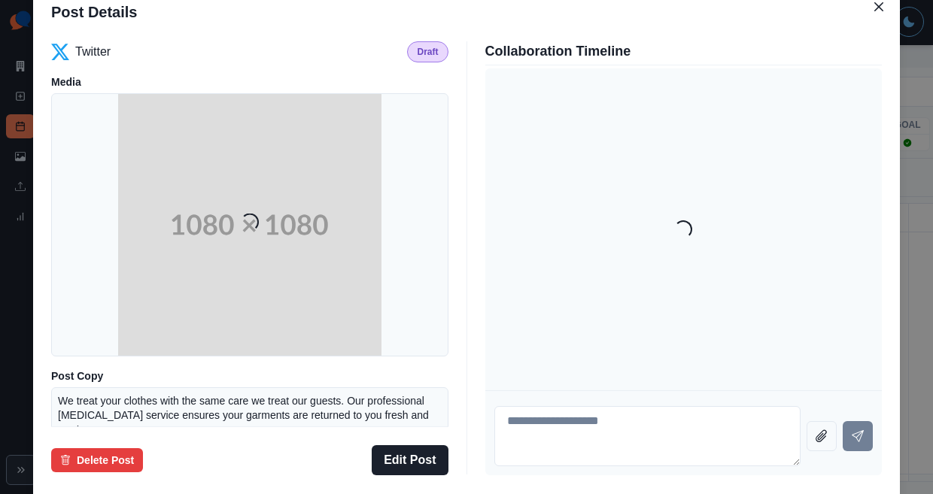
scroll to position [121, 0]
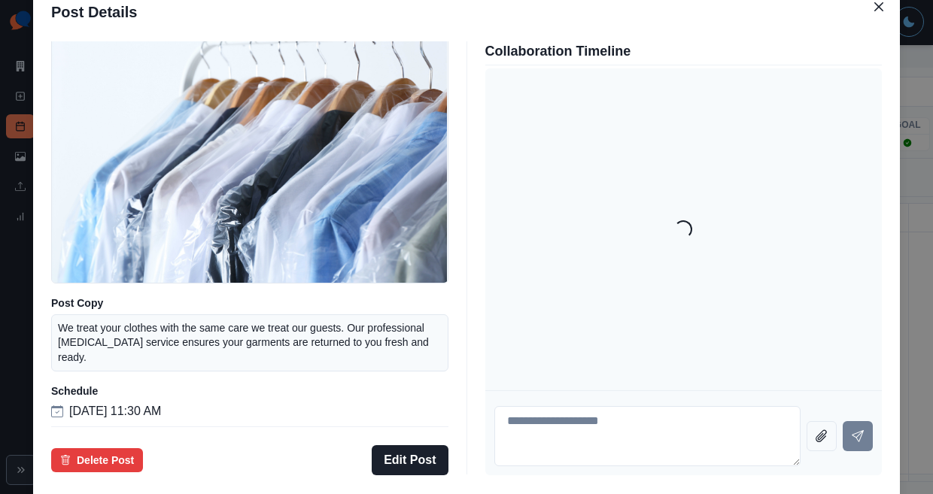
click at [116, 300] on div "Post Details Twitter Draft Media Post Copy We treat your clothes with the same …" at bounding box center [466, 247] width 933 height 494
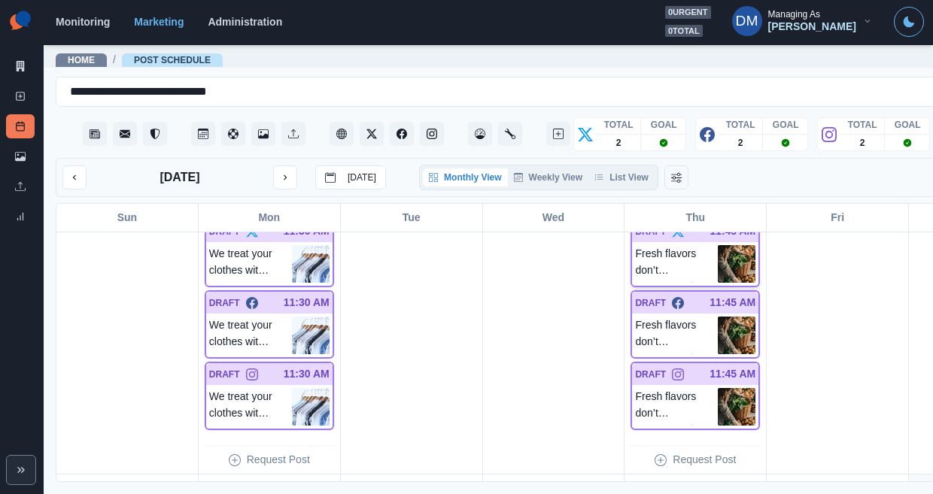
click at [718, 245] on img at bounding box center [737, 264] width 38 height 38
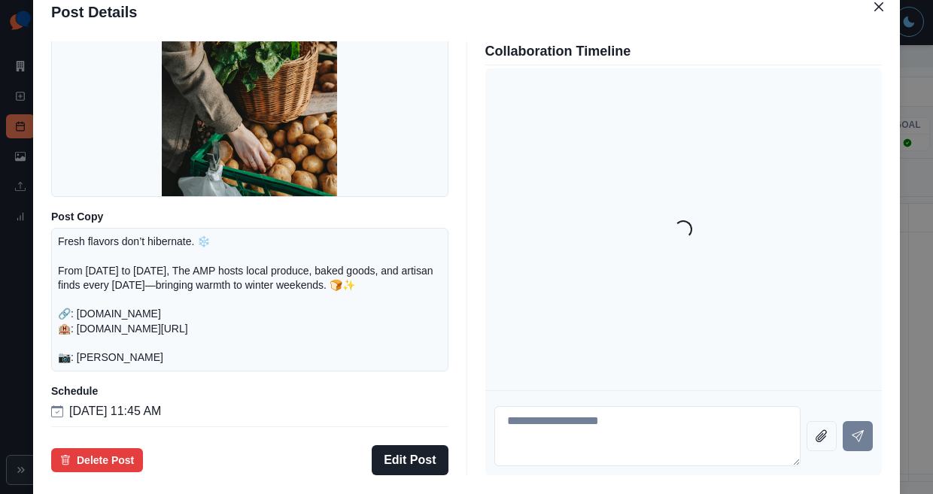
scroll to position [175, 0]
click at [425, 446] on button "Edit Post" at bounding box center [410, 461] width 76 height 30
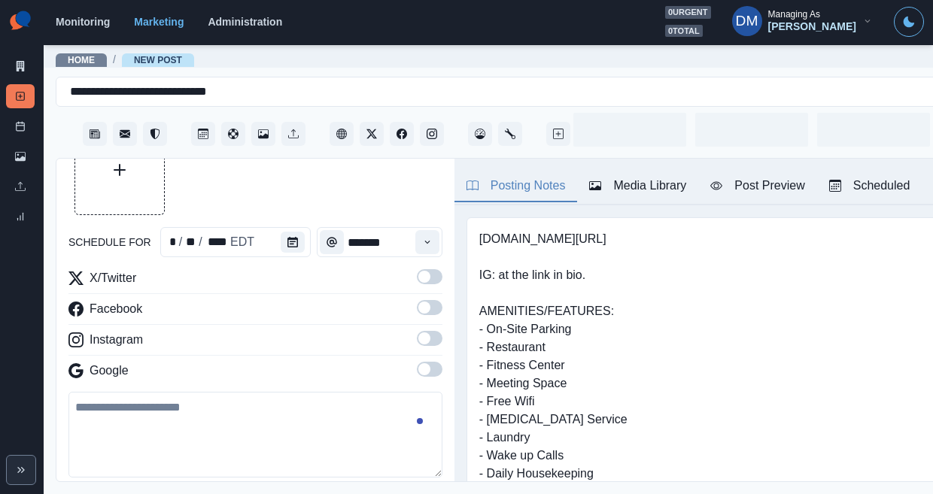
scroll to position [68, 0]
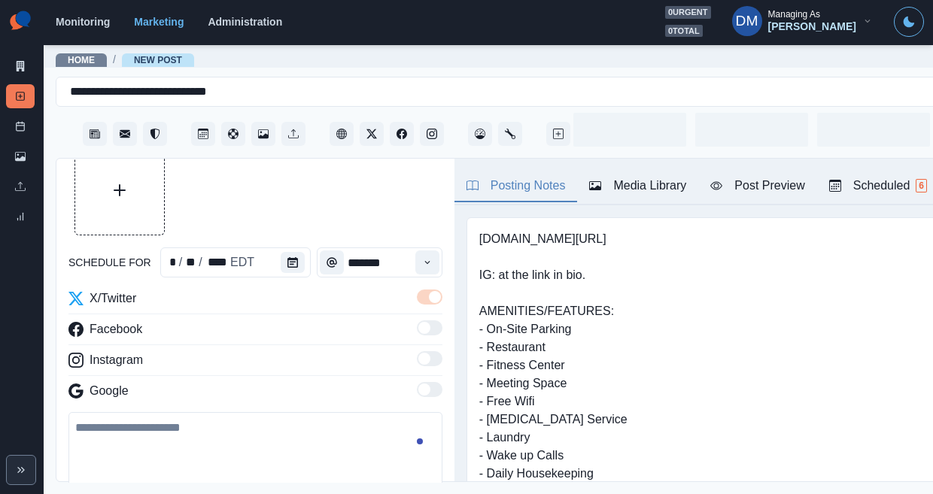
type input "********"
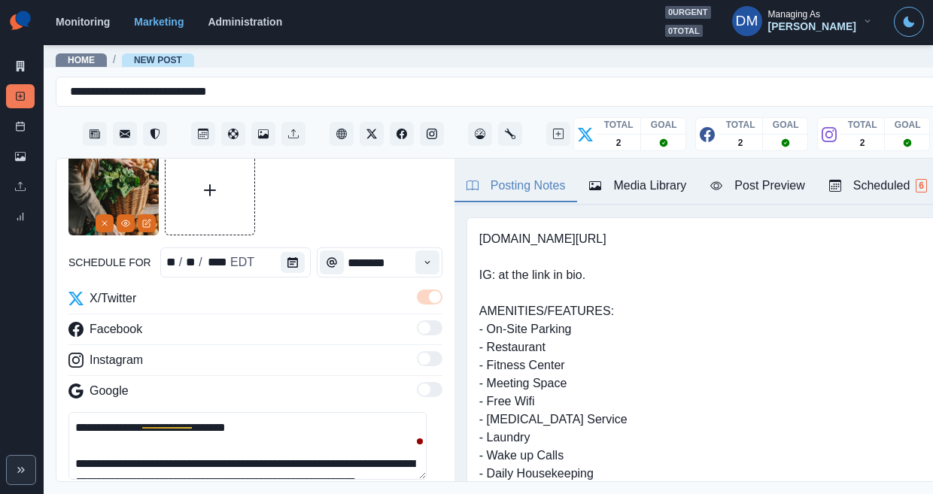
click at [239, 412] on textarea "**********" at bounding box center [247, 446] width 358 height 68
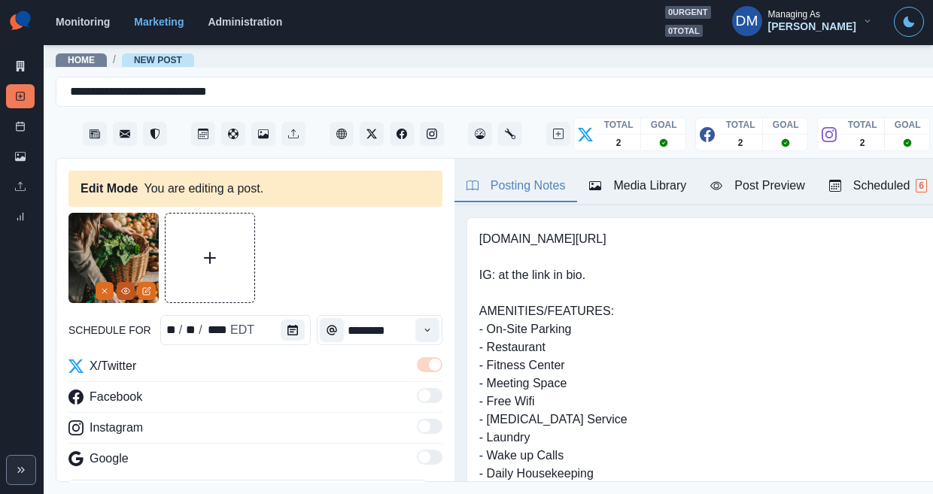
type textarea "**********"
click at [122, 282] on button "View Media" at bounding box center [126, 291] width 18 height 18
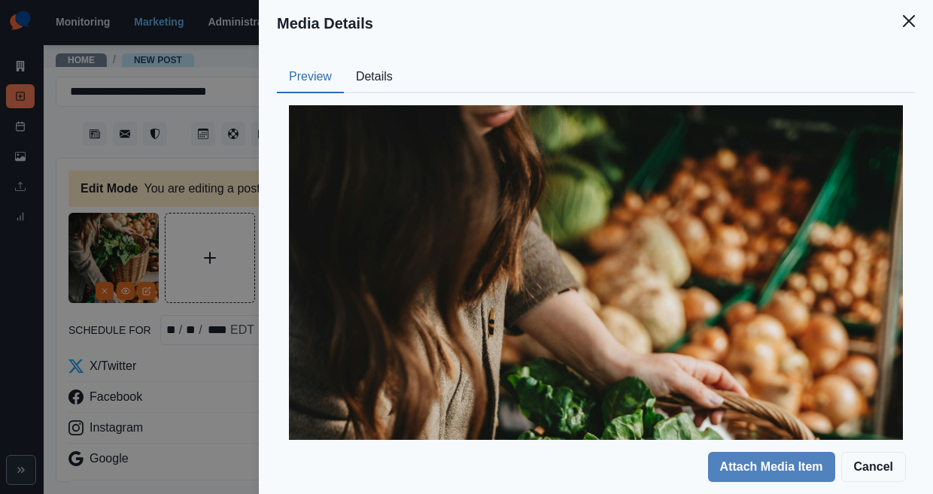
scroll to position [330, 0]
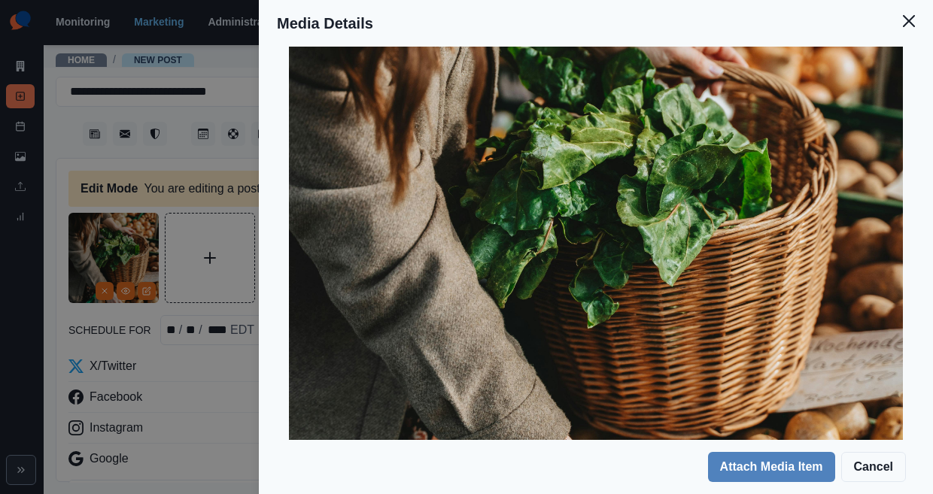
click at [301, 332] on div "Media Details Preview Details Our Description pexels-alesiakozik-7341751 Reusab…" at bounding box center [466, 247] width 933 height 494
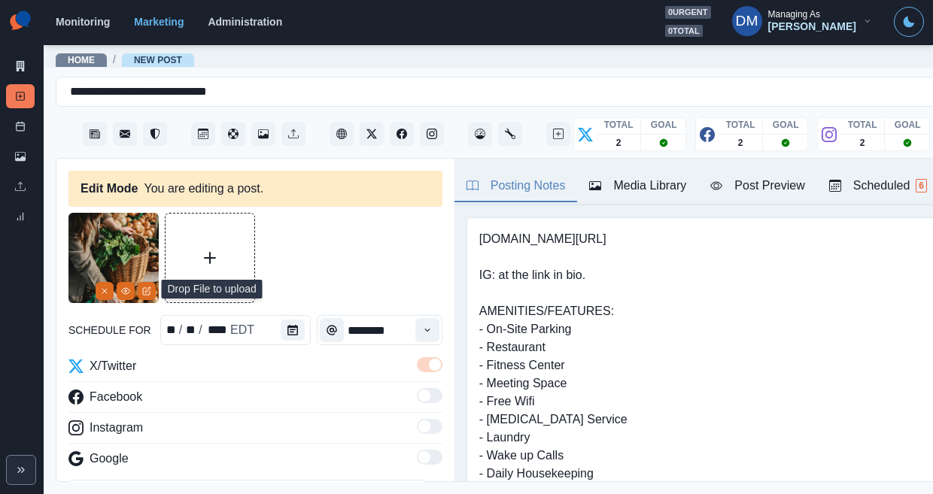
click at [214, 239] on button "Upload Media" at bounding box center [210, 258] width 89 height 89
click at [108, 282] on button "Remove" at bounding box center [105, 291] width 18 height 18
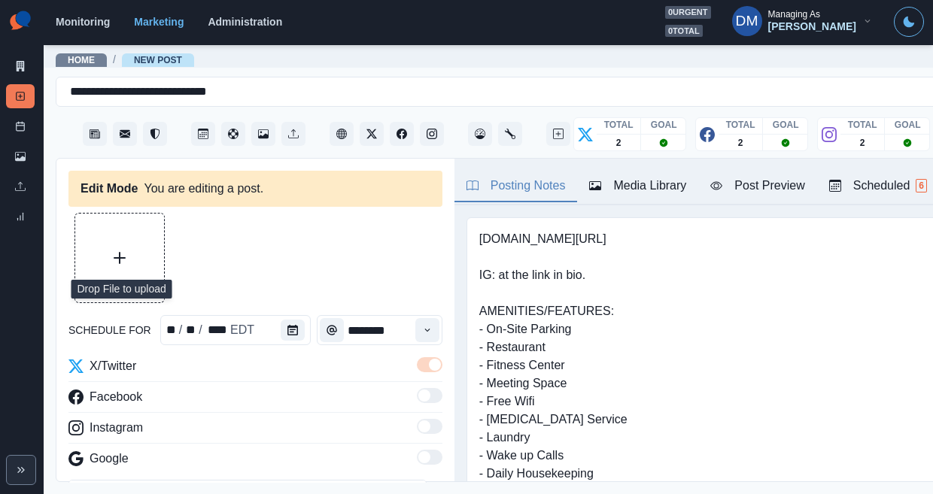
click at [117, 236] on button "Upload Media" at bounding box center [119, 258] width 89 height 89
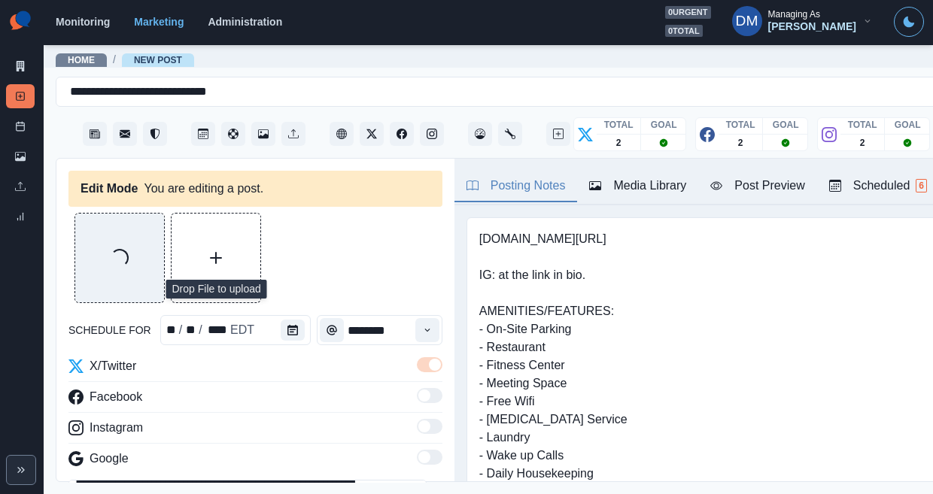
scroll to position [86, 0]
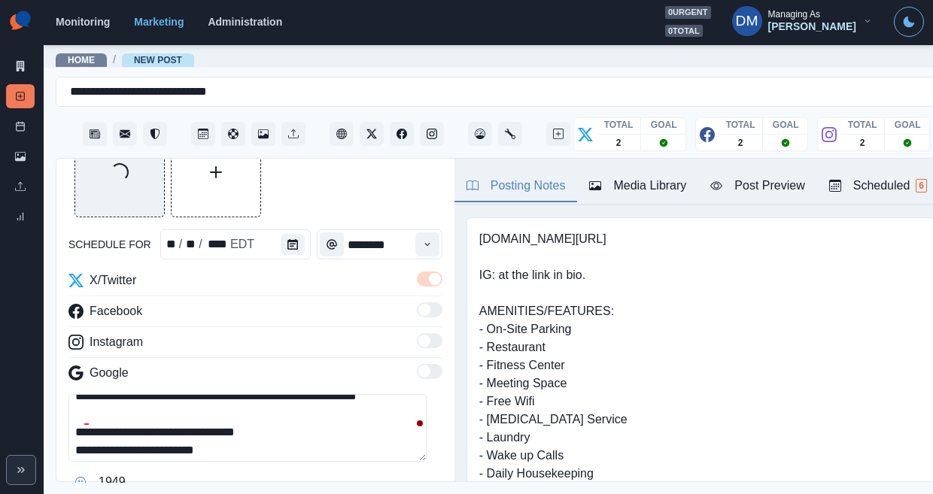
drag, startPoint x: 84, startPoint y: 385, endPoint x: 174, endPoint y: 382, distance: 89.6
click at [174, 394] on textarea "**********" at bounding box center [247, 428] width 358 height 68
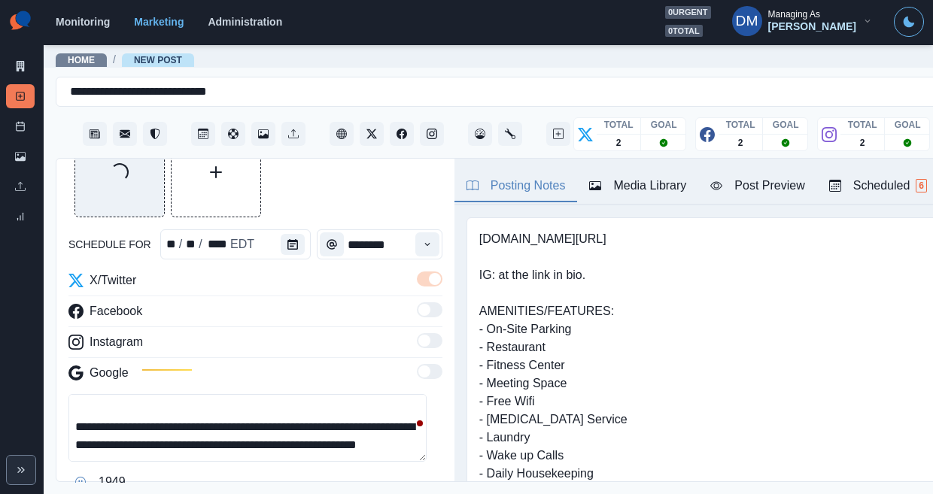
scroll to position [67, 0]
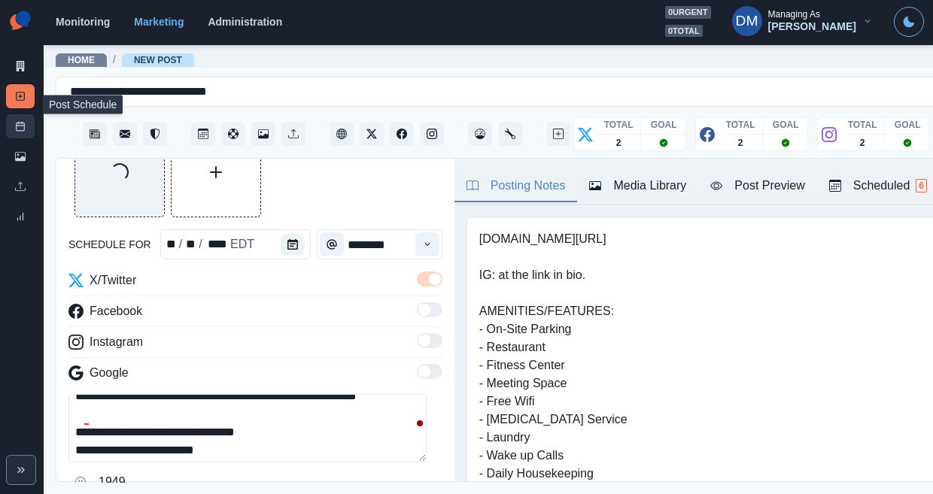
click at [26, 114] on link "Post Schedule" at bounding box center [20, 126] width 29 height 24
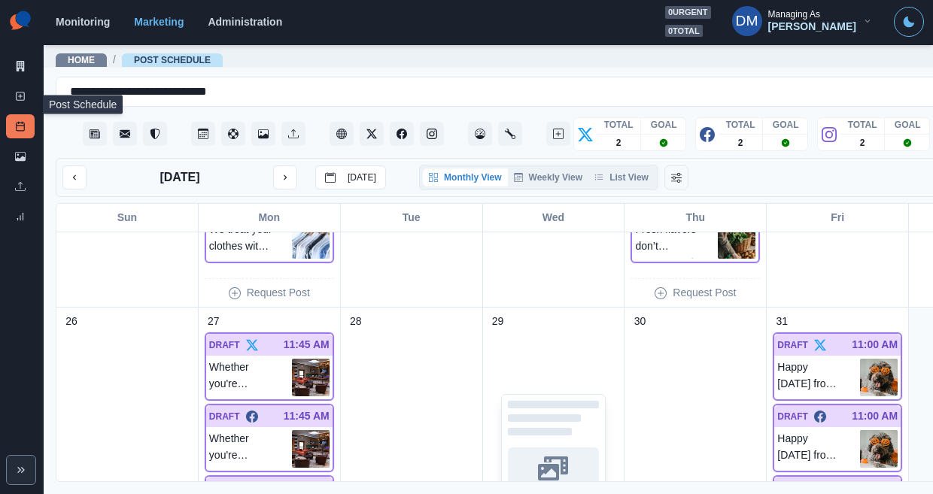
scroll to position [1045, 0]
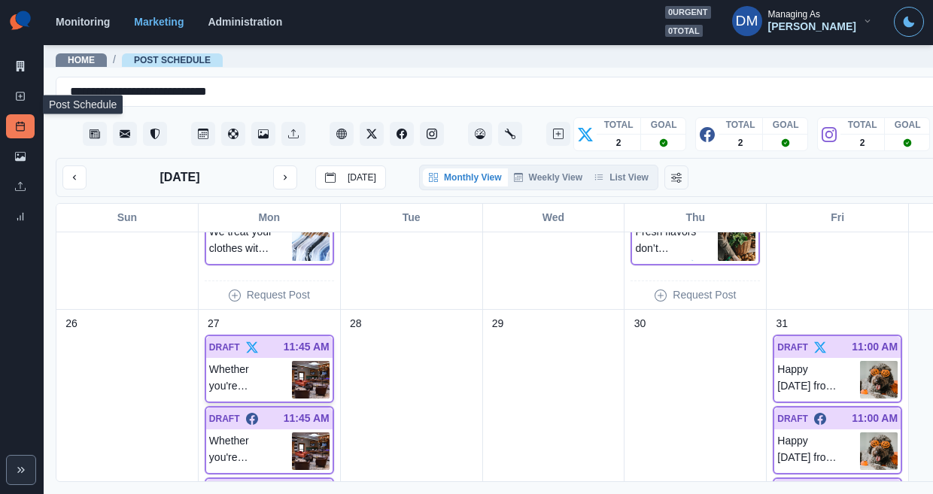
click at [292, 361] on img at bounding box center [311, 380] width 38 height 38
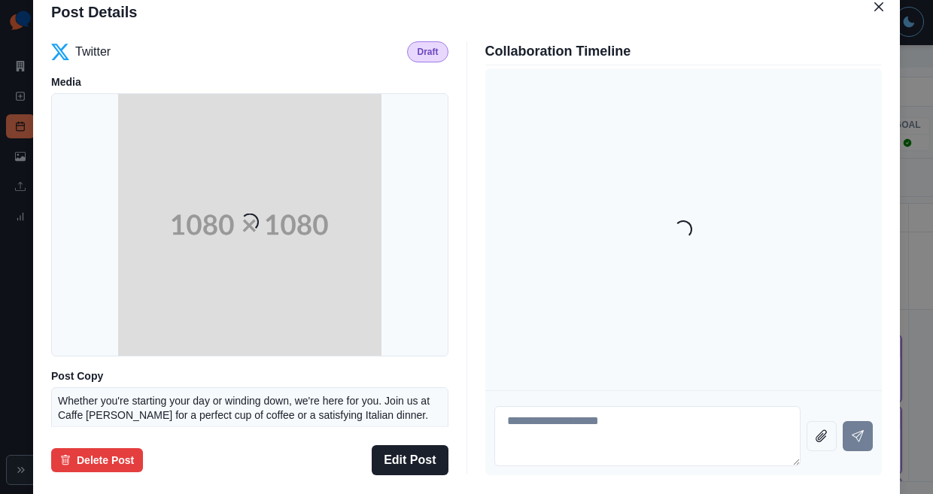
scroll to position [132, 0]
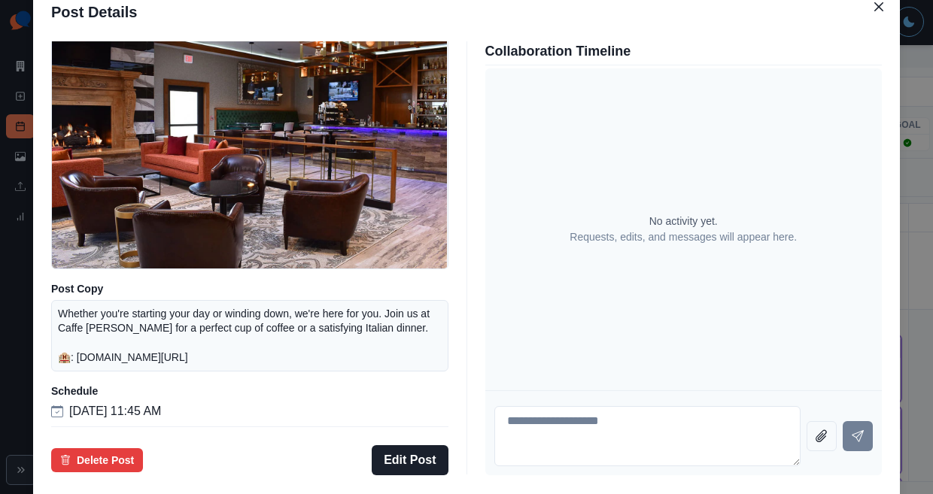
click at [97, 305] on div "Post Details Twitter Draft Media Post Copy Whether you're starting your day or …" at bounding box center [466, 247] width 933 height 494
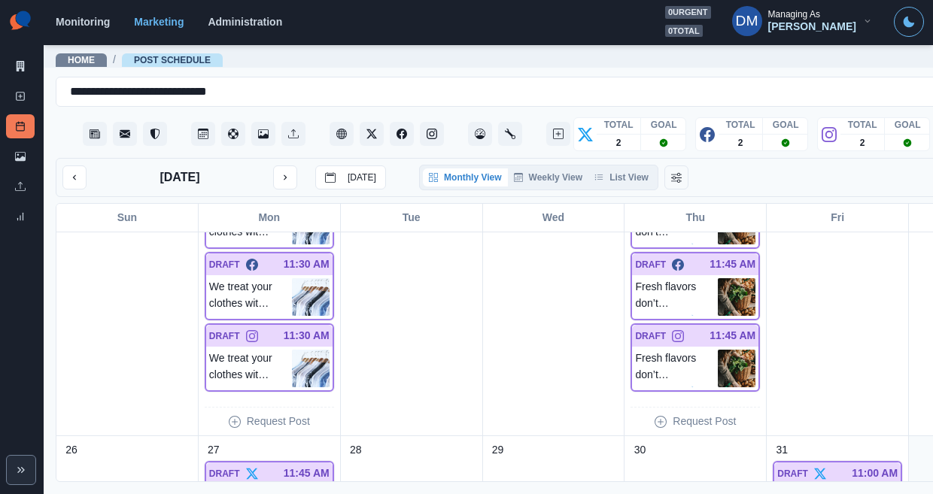
scroll to position [904, 0]
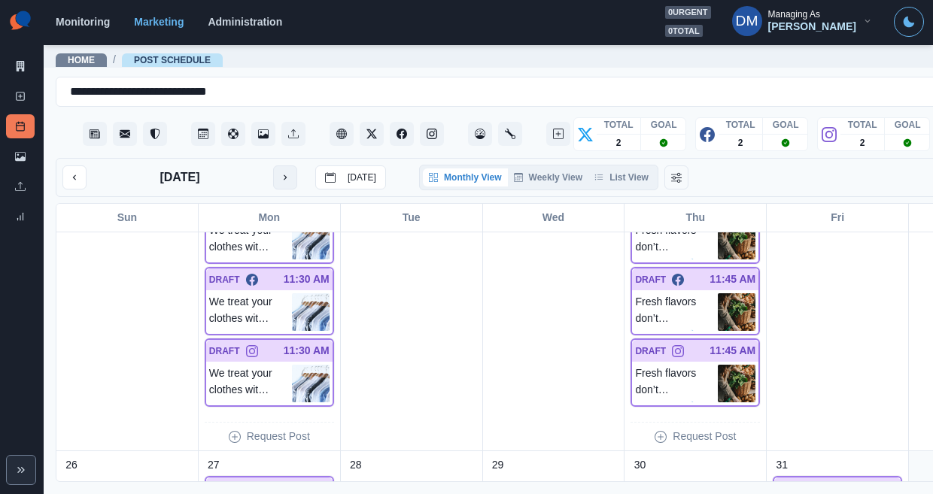
click at [280, 172] on icon "next month" at bounding box center [285, 177] width 11 height 11
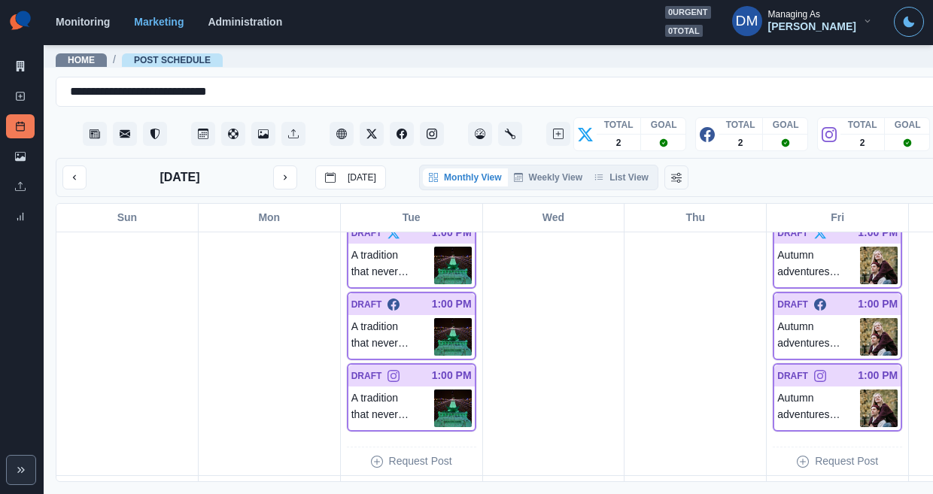
scroll to position [208, 0]
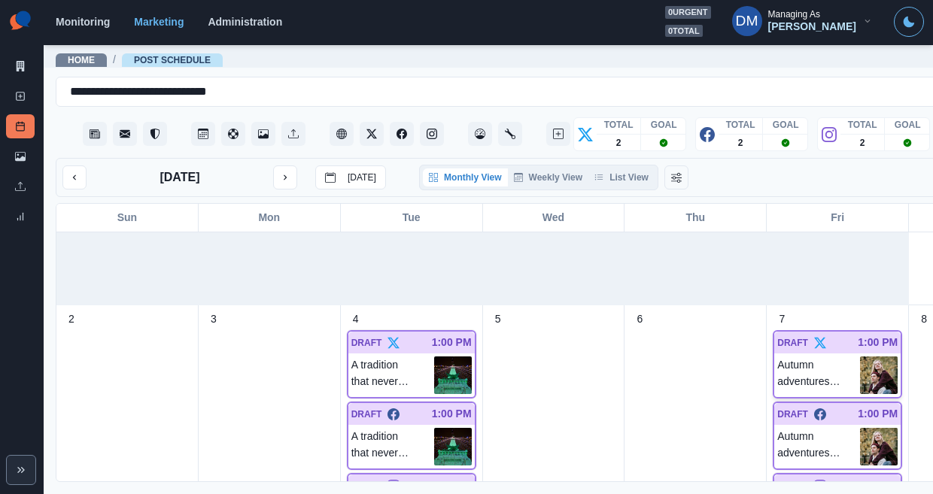
click at [860, 357] on img at bounding box center [879, 376] width 38 height 38
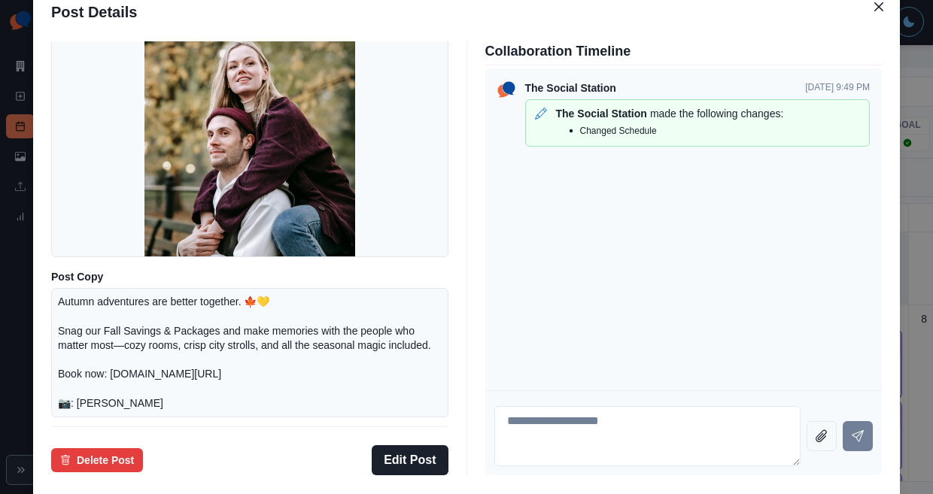
scroll to position [101, 0]
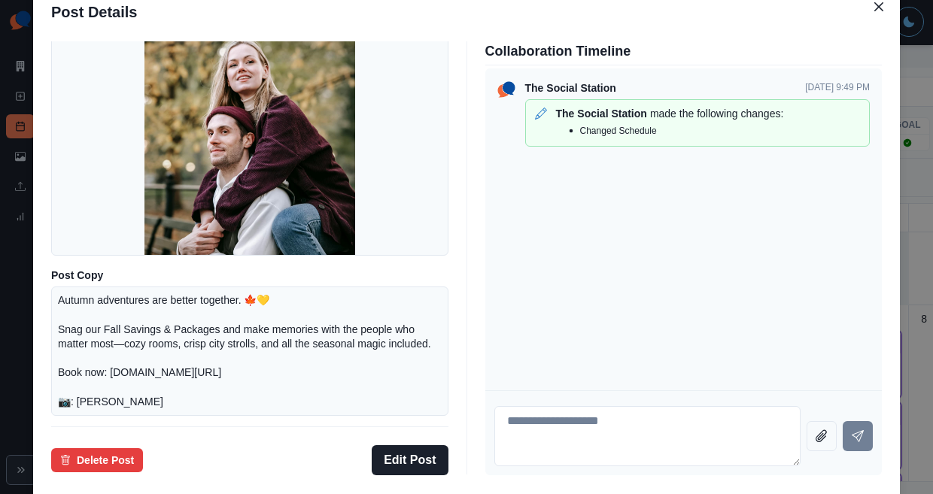
click at [103, 309] on div "Post Details Twitter Draft Media Post Copy Autumn adventures are better togethe…" at bounding box center [466, 247] width 933 height 494
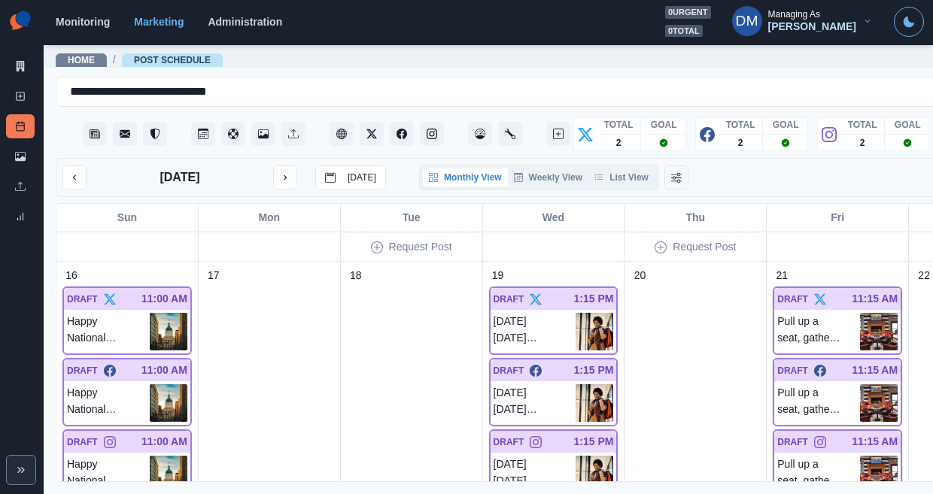
scroll to position [884, 0]
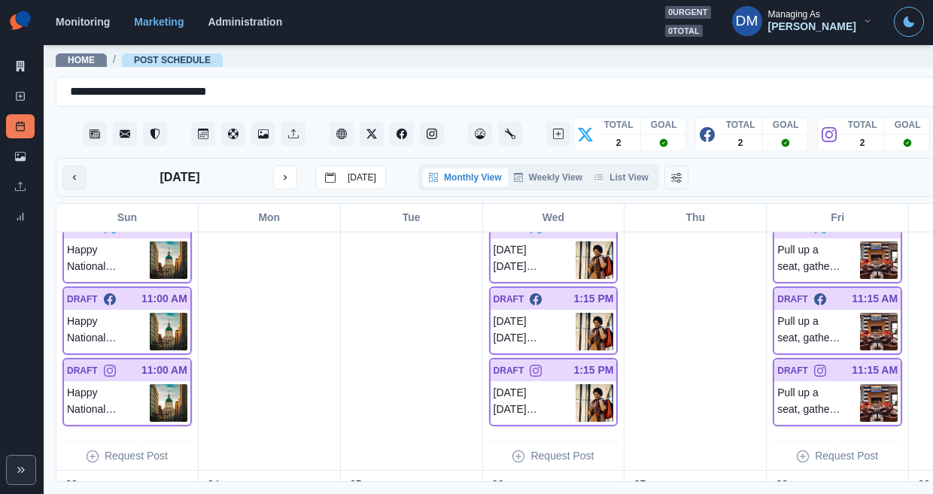
click at [69, 172] on icon "previous month" at bounding box center [74, 177] width 11 height 11
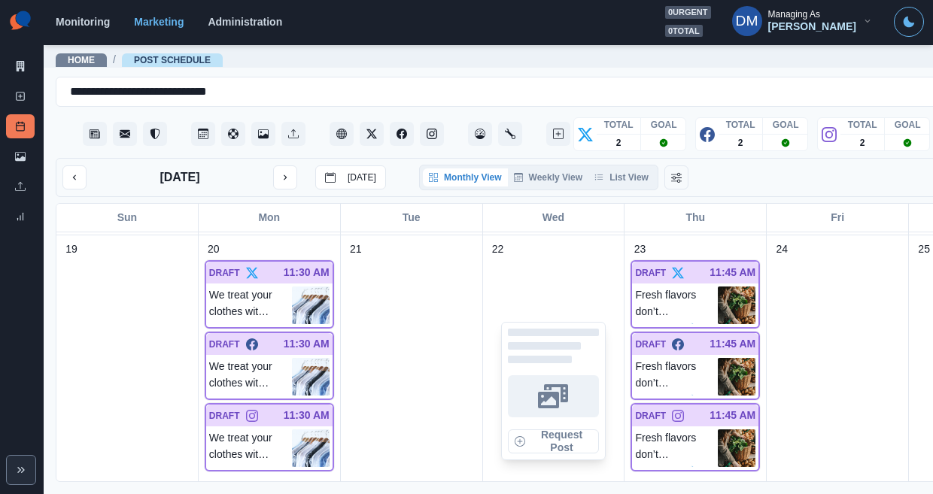
scroll to position [828, 0]
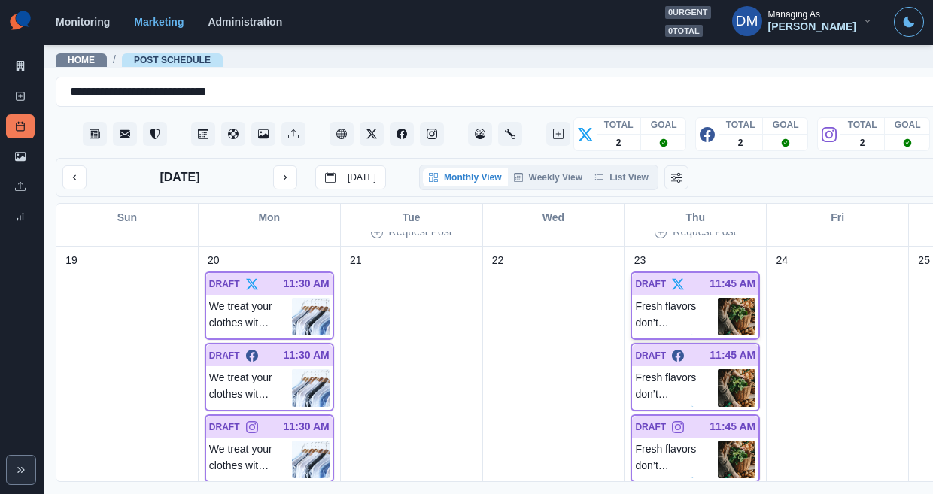
click at [718, 298] on img at bounding box center [737, 317] width 38 height 38
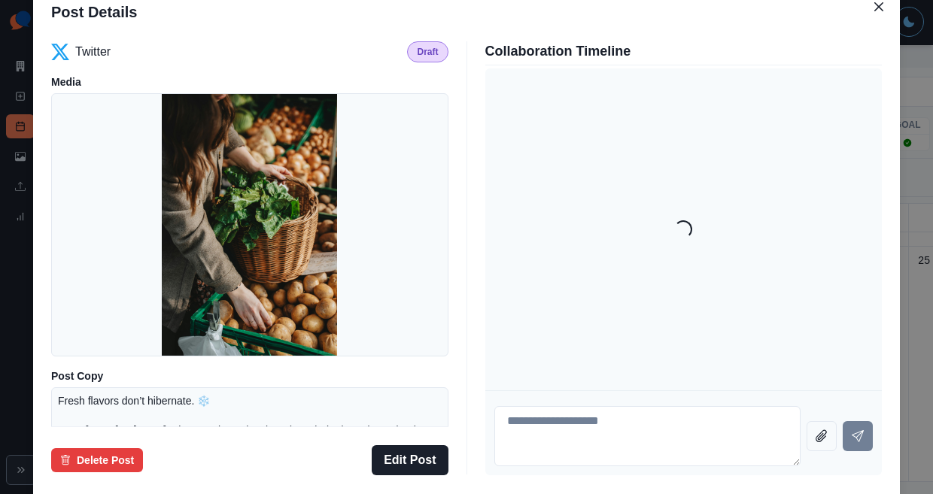
scroll to position [186, 0]
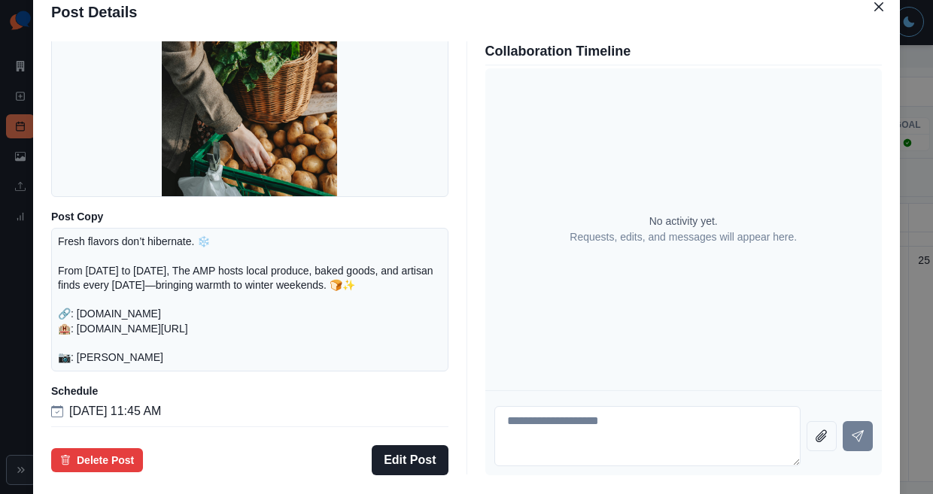
click at [826, 264] on div "Post Details Twitter Draft Media Post Copy Fresh flavors don’t hibernate. ❄️ Fr…" at bounding box center [466, 247] width 933 height 494
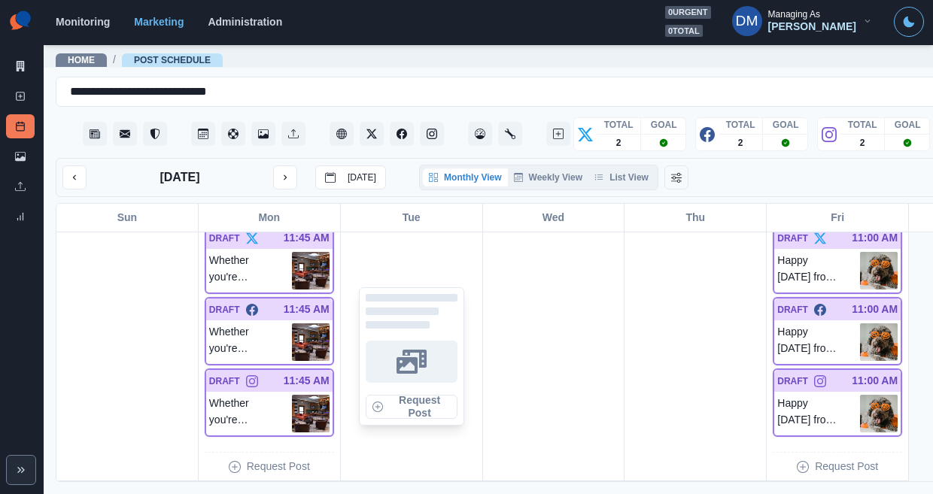
scroll to position [839, 0]
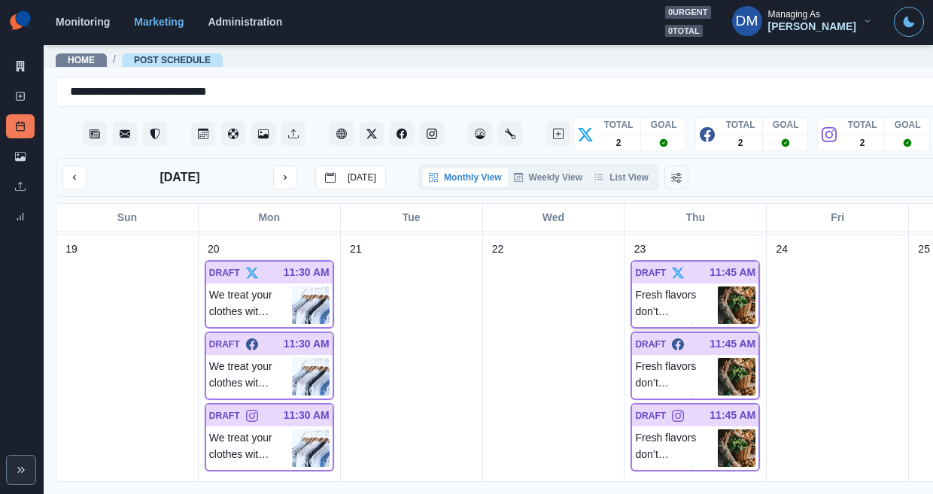
click at [718, 287] on img at bounding box center [737, 306] width 38 height 38
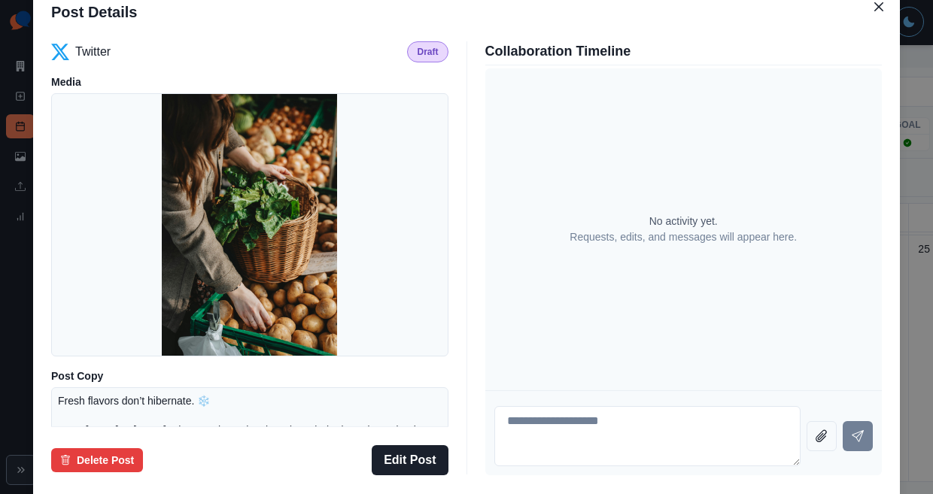
scroll to position [186, 0]
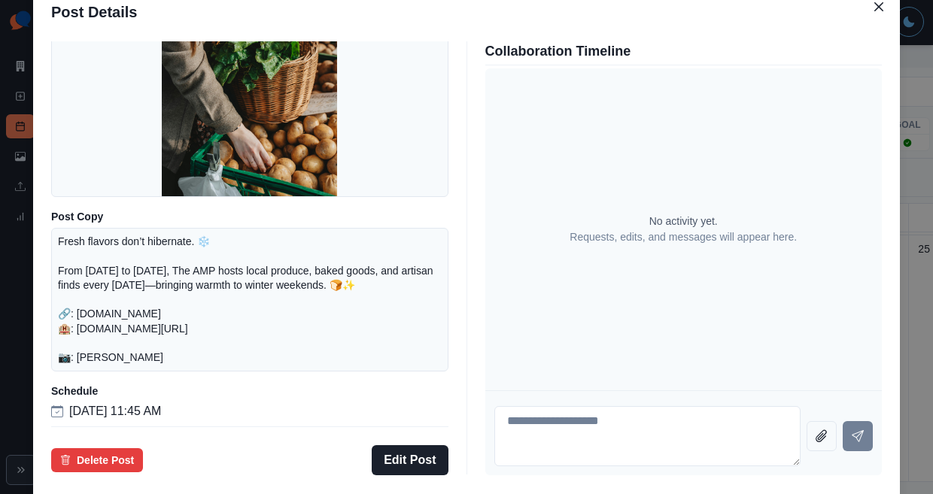
drag, startPoint x: 163, startPoint y: 242, endPoint x: 248, endPoint y: 329, distance: 121.3
click at [248, 329] on p "Fresh flavors don’t hibernate. ❄️ From Nov 15 to Apr 25, The AMP hosts local pr…" at bounding box center [250, 300] width 384 height 130
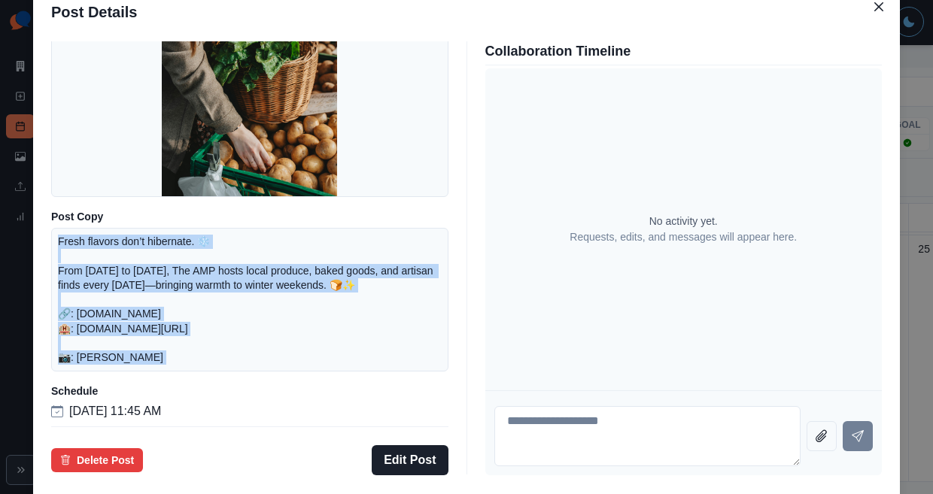
drag, startPoint x: 156, startPoint y: 242, endPoint x: 244, endPoint y: 344, distance: 135.0
click at [244, 344] on div "Twitter Draft Media Post Copy Fresh flavors don’t hibernate. ❄️ From Nov 15 to …" at bounding box center [249, 233] width 397 height 385
copy p "Fresh flavors don’t hibernate. ❄️ From Nov 15 to Apr 25, The AMP hosts local pr…"
click at [143, 449] on button "Delete Post" at bounding box center [97, 461] width 92 height 24
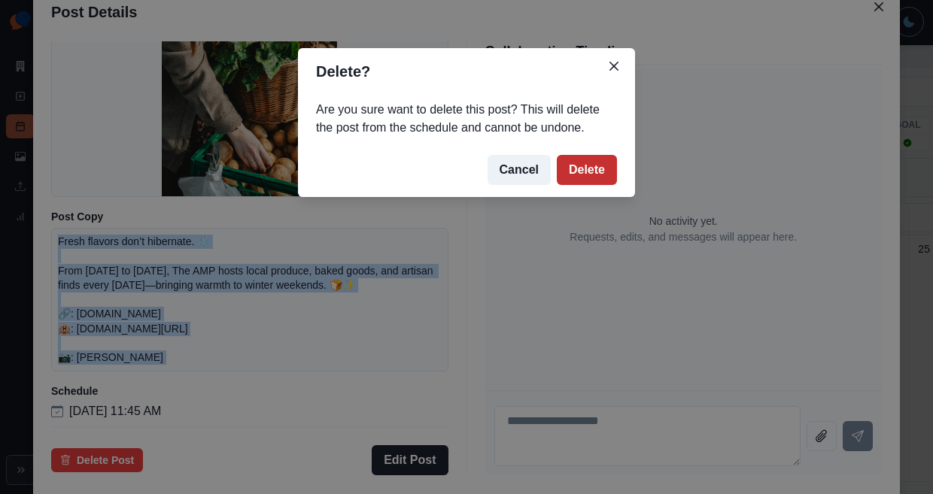
click at [561, 155] on button "Delete" at bounding box center [587, 170] width 60 height 30
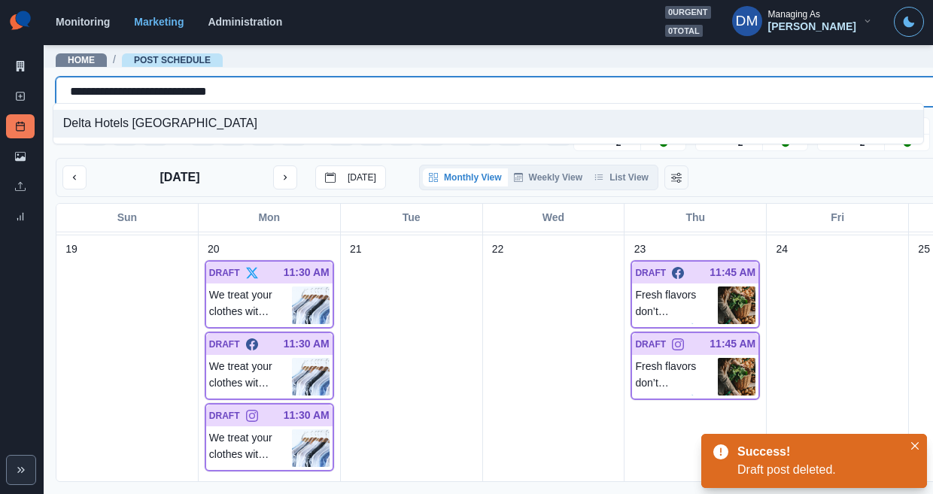
drag, startPoint x: 64, startPoint y: 88, endPoint x: 377, endPoint y: 94, distance: 313.1
click at [377, 94] on div "**********" at bounding box center [533, 92] width 955 height 24
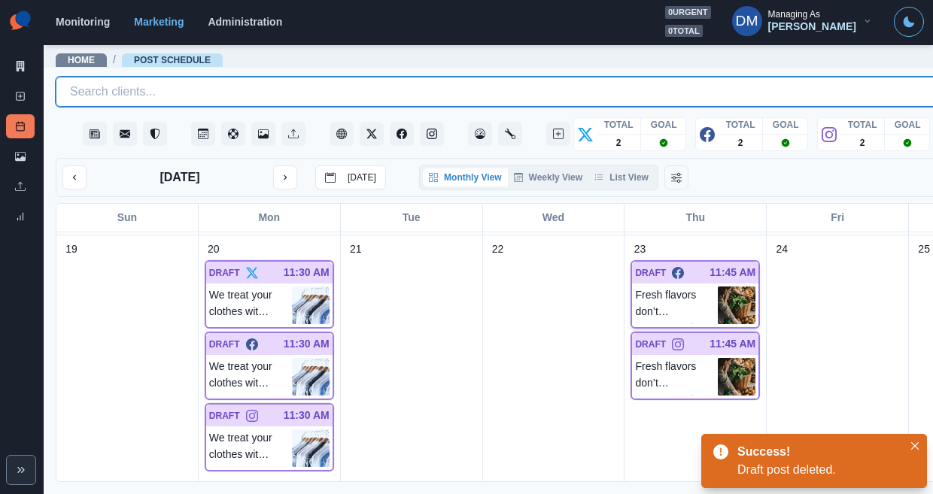
click at [718, 287] on img at bounding box center [737, 306] width 38 height 38
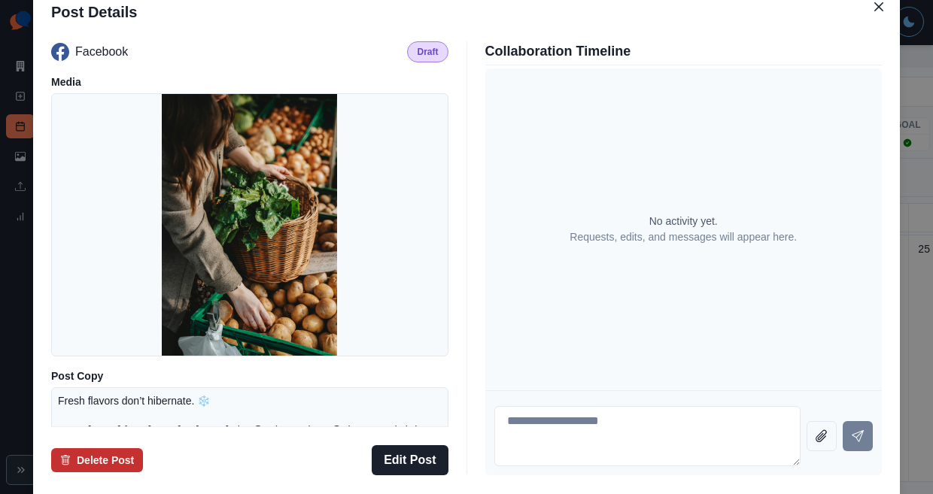
click at [143, 449] on button "Delete Post" at bounding box center [97, 461] width 92 height 24
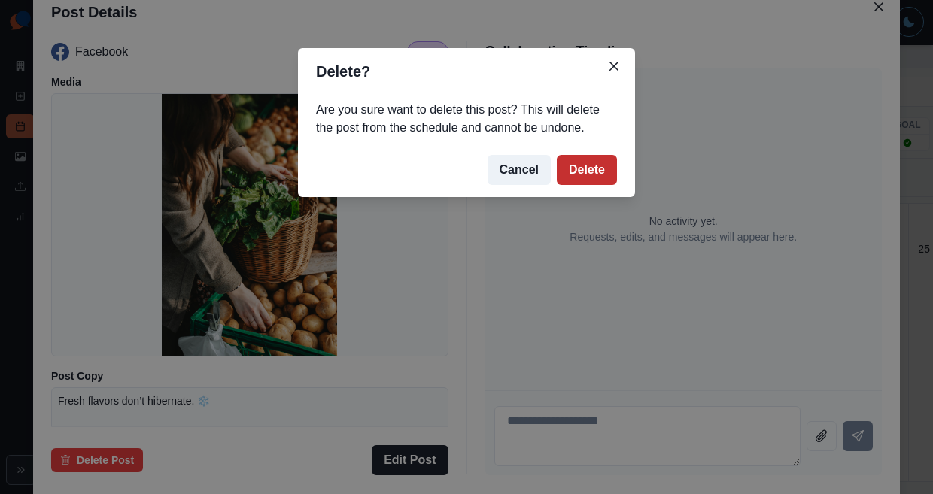
click at [557, 155] on button "Delete" at bounding box center [587, 170] width 60 height 30
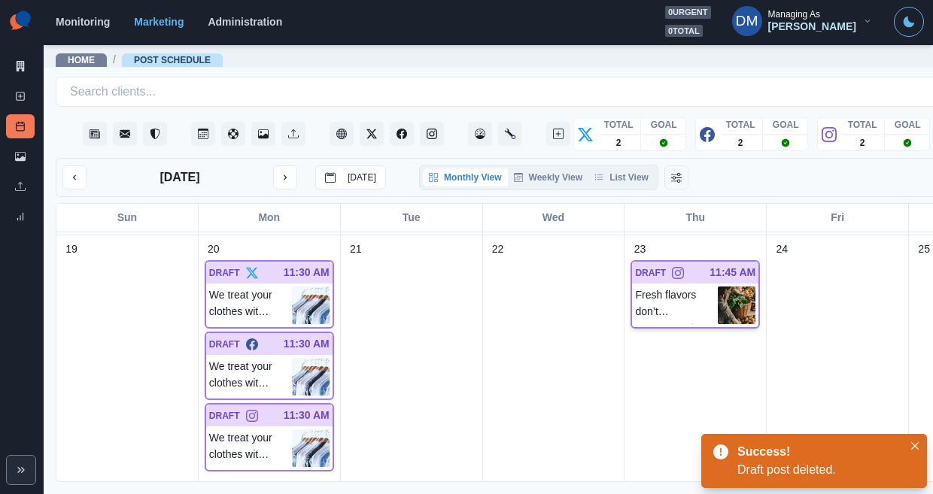
click at [718, 287] on img at bounding box center [737, 306] width 38 height 38
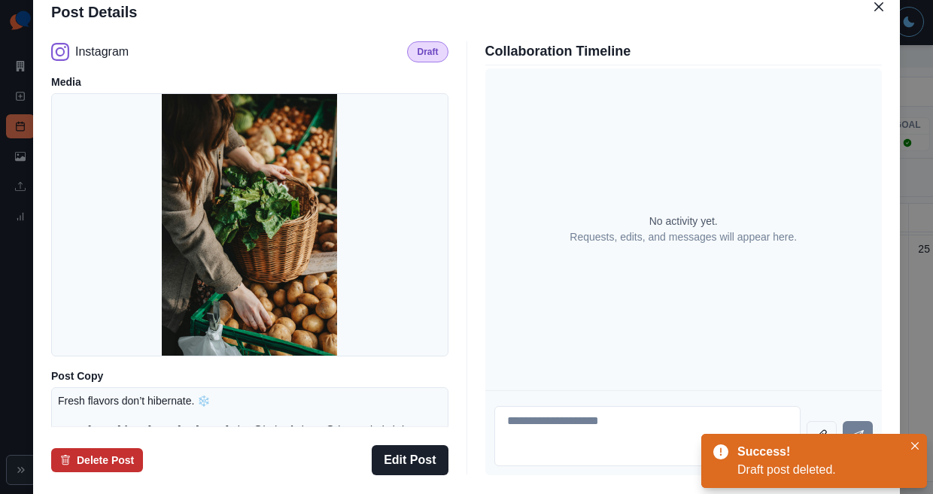
click at [143, 449] on button "Delete Post" at bounding box center [97, 461] width 92 height 24
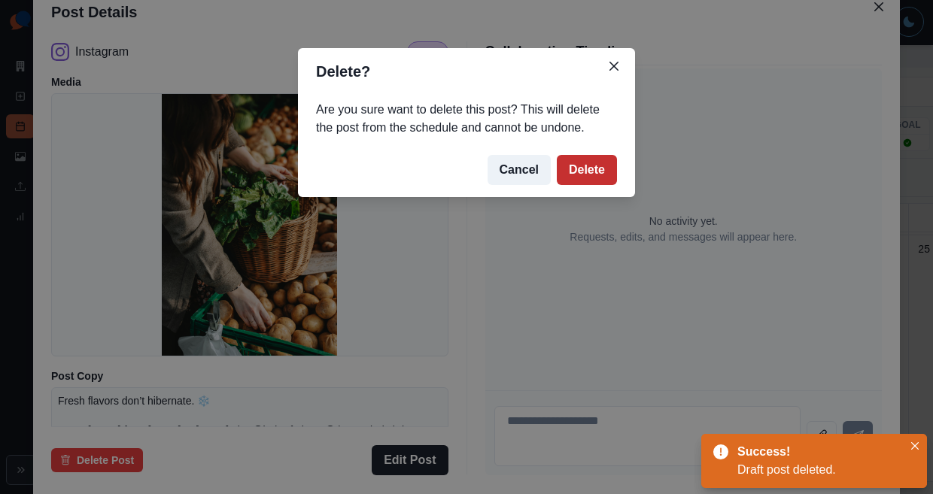
click at [557, 155] on button "Delete" at bounding box center [587, 170] width 60 height 30
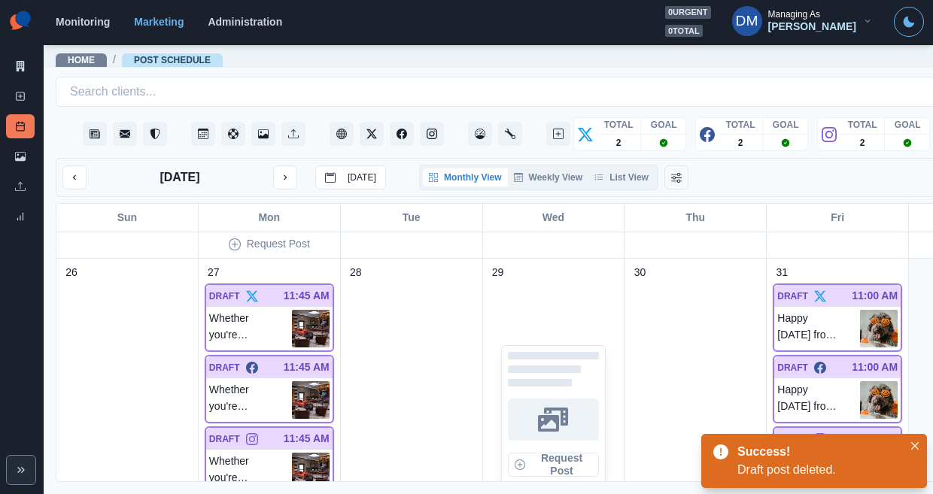
scroll to position [1090, 0]
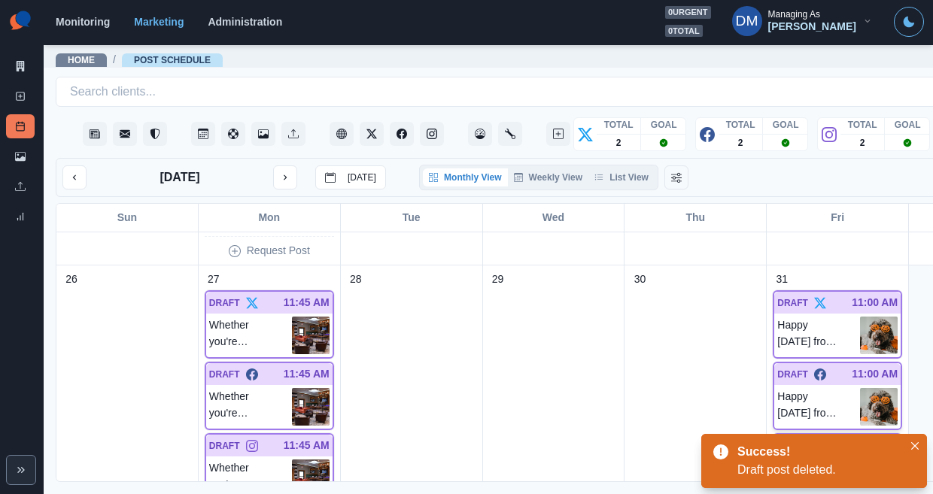
click at [860, 388] on img at bounding box center [879, 407] width 38 height 38
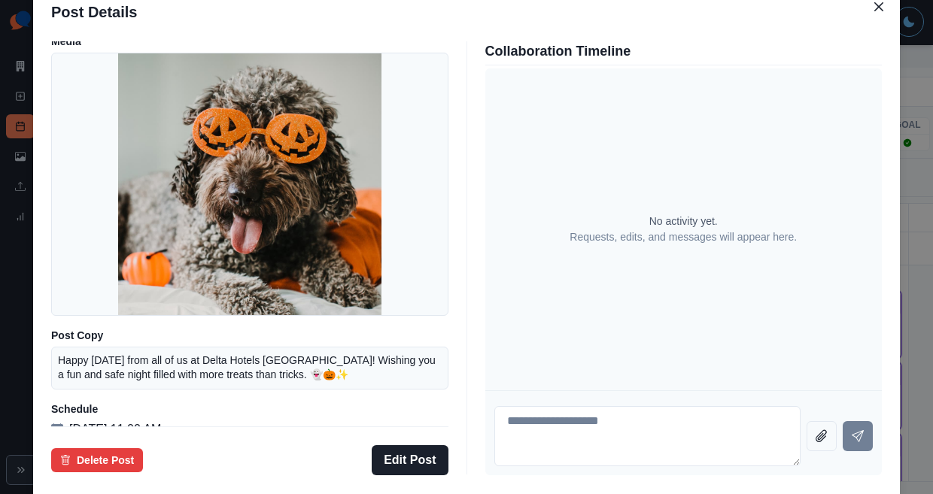
scroll to position [38, 0]
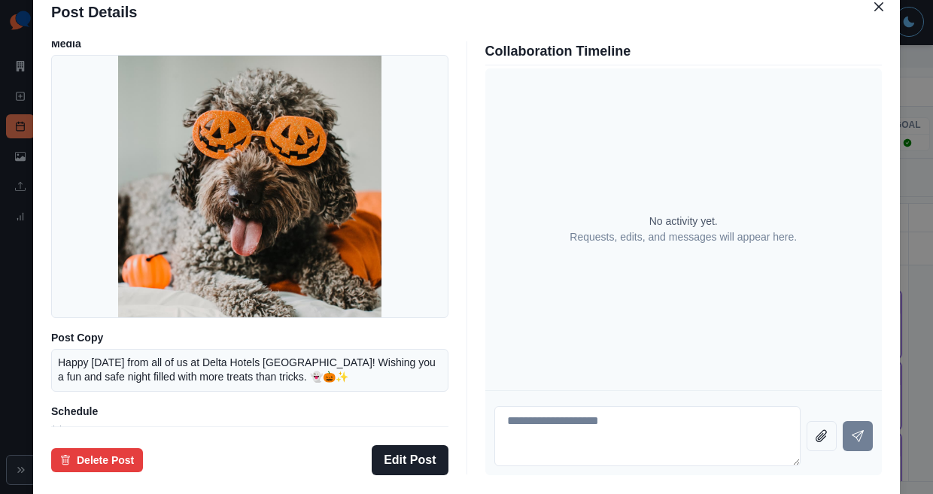
click at [103, 270] on div "Post Details Facebook Draft Media Post Copy Happy Halloween from all of us at D…" at bounding box center [466, 247] width 933 height 494
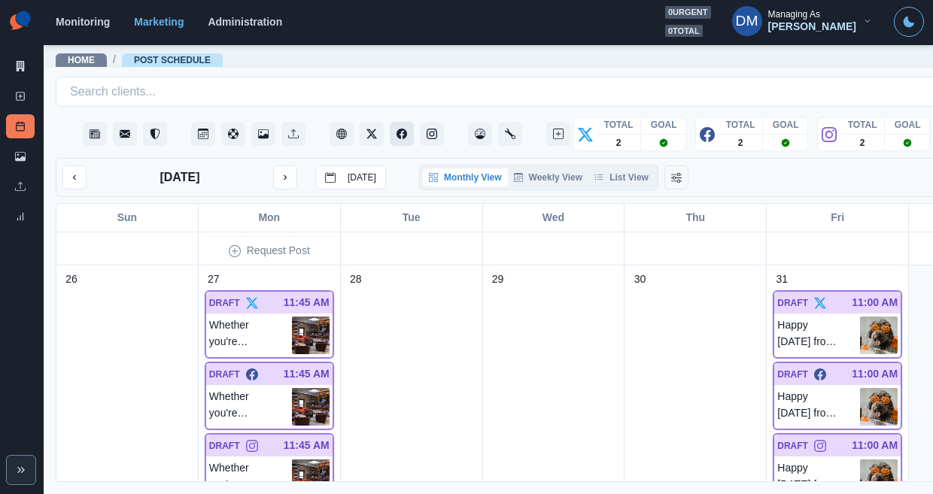
click at [397, 129] on icon "Facebook" at bounding box center [402, 134] width 11 height 11
click at [860, 317] on img at bounding box center [879, 336] width 38 height 38
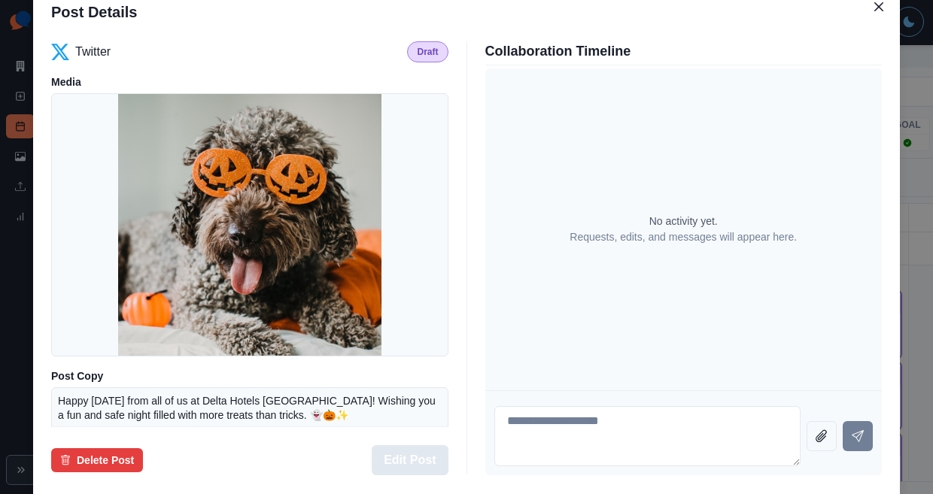
click at [409, 446] on button "Edit Post" at bounding box center [410, 461] width 76 height 30
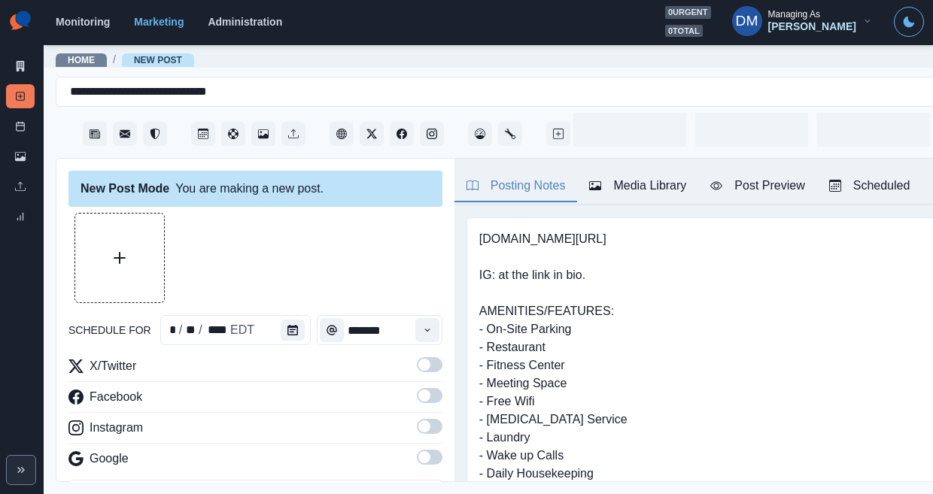
type input "********"
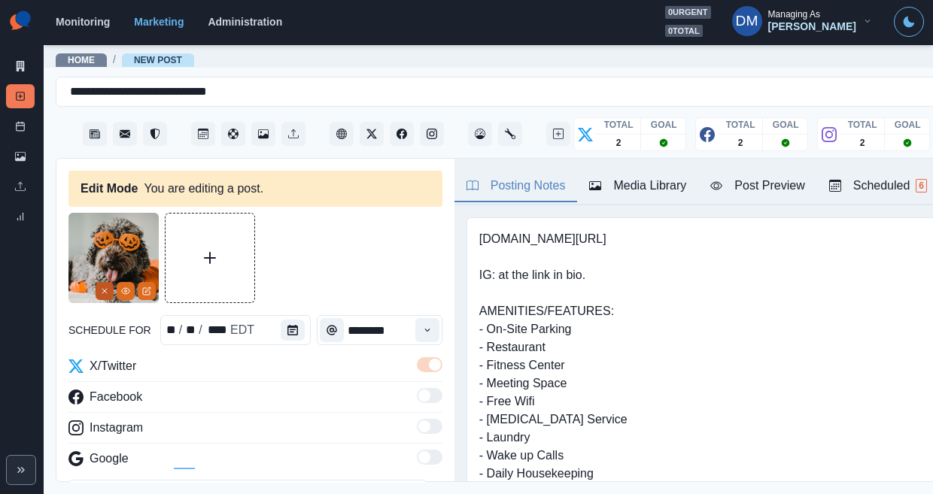
click at [108, 282] on button "Remove" at bounding box center [105, 291] width 18 height 18
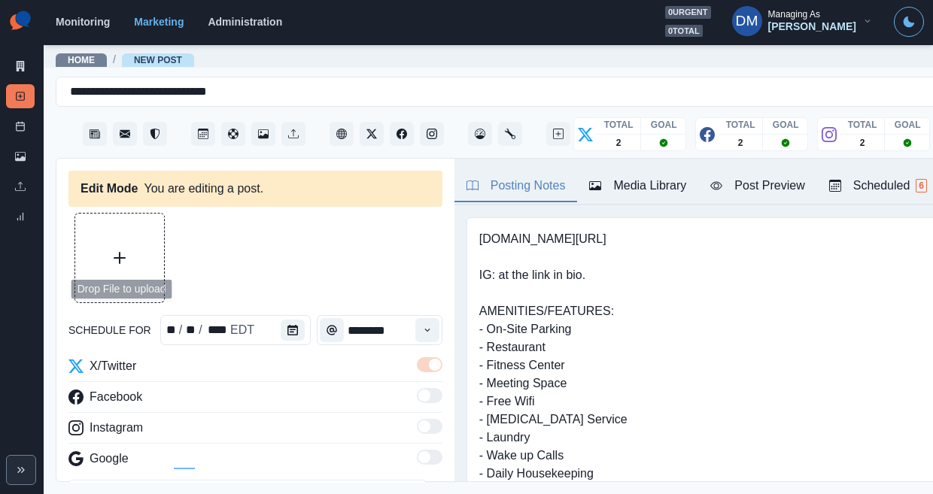
click at [130, 216] on button "Upload Media" at bounding box center [119, 258] width 89 height 89
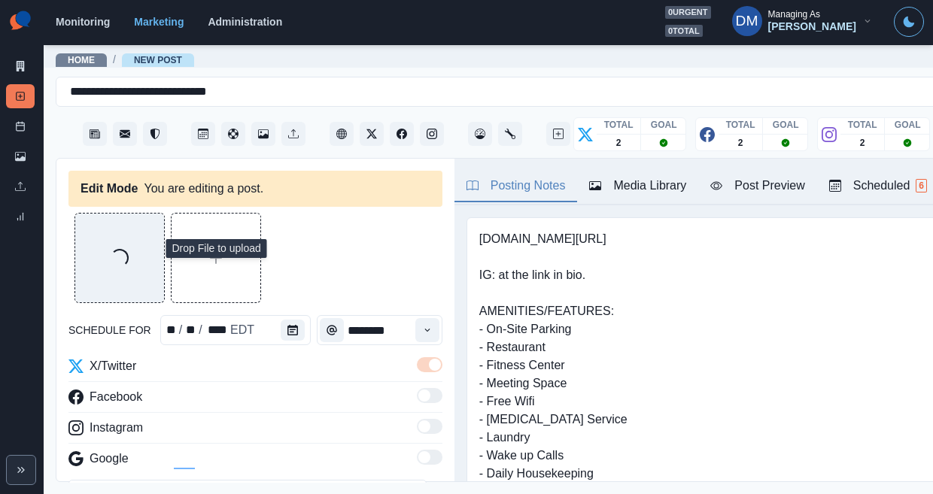
scroll to position [44, 0]
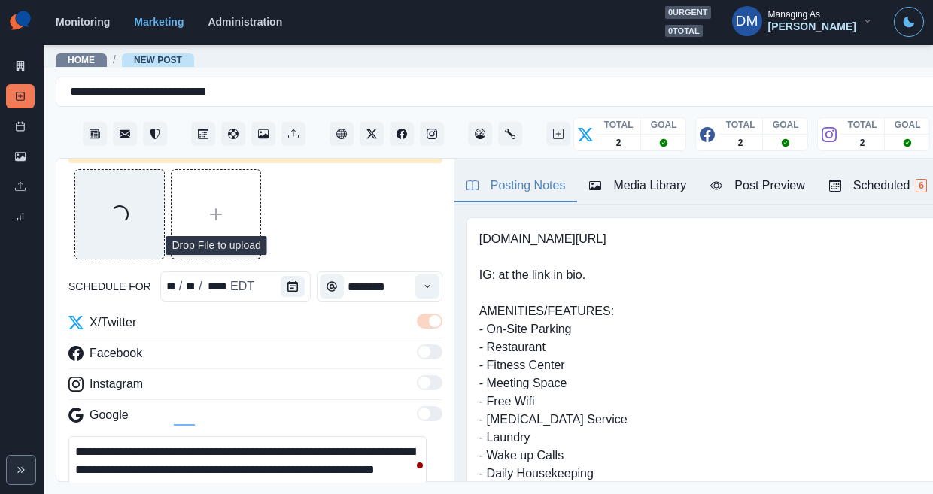
click at [326, 436] on textarea "**********" at bounding box center [247, 470] width 358 height 68
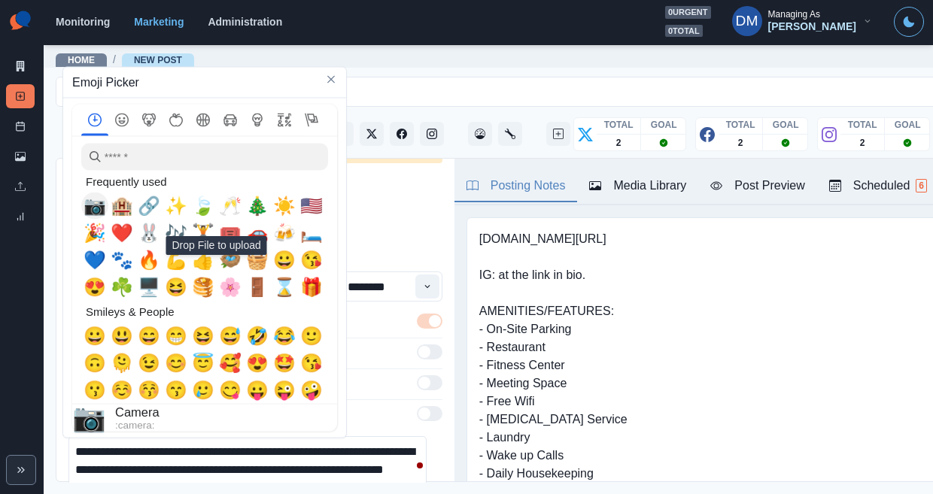
click at [90, 209] on span "📷" at bounding box center [95, 206] width 23 height 21
click at [376, 436] on textarea "**********" at bounding box center [247, 470] width 358 height 68
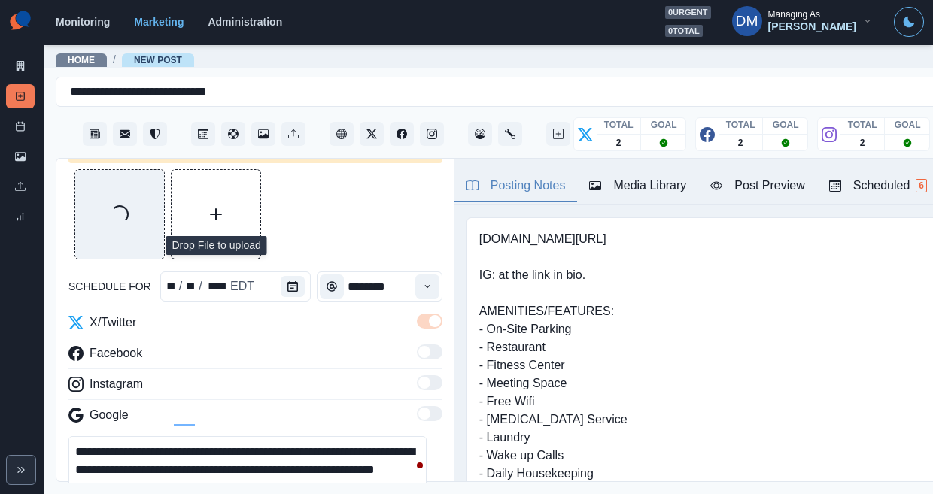
click at [108, 436] on textarea "**********" at bounding box center [247, 470] width 358 height 68
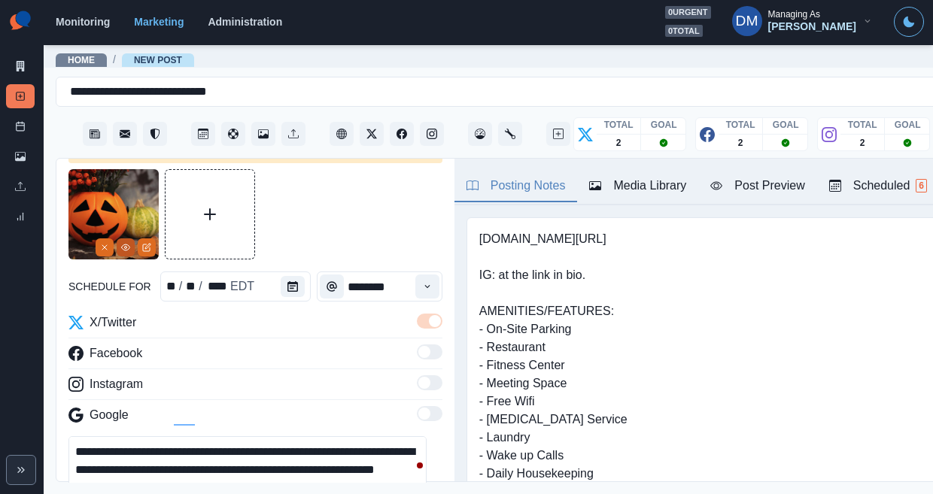
click at [132, 239] on button "View Media" at bounding box center [126, 248] width 18 height 18
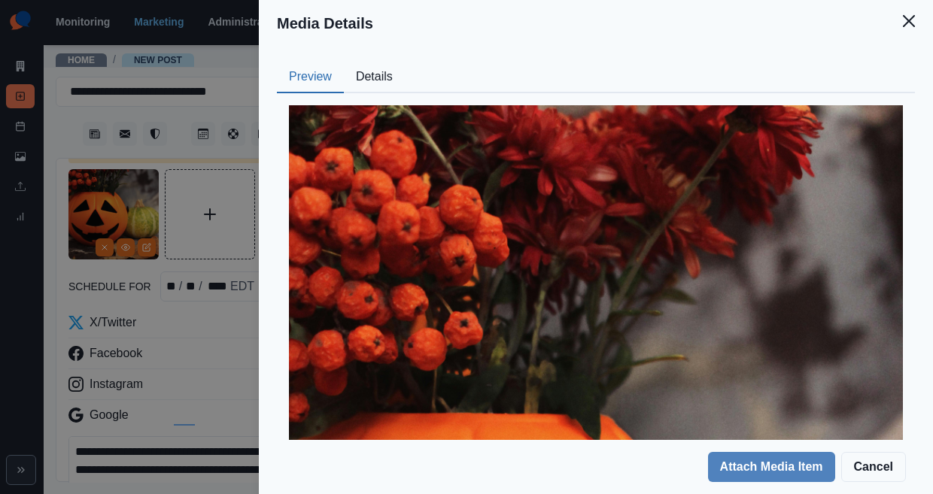
click at [405, 62] on button "Details" at bounding box center [374, 78] width 61 height 32
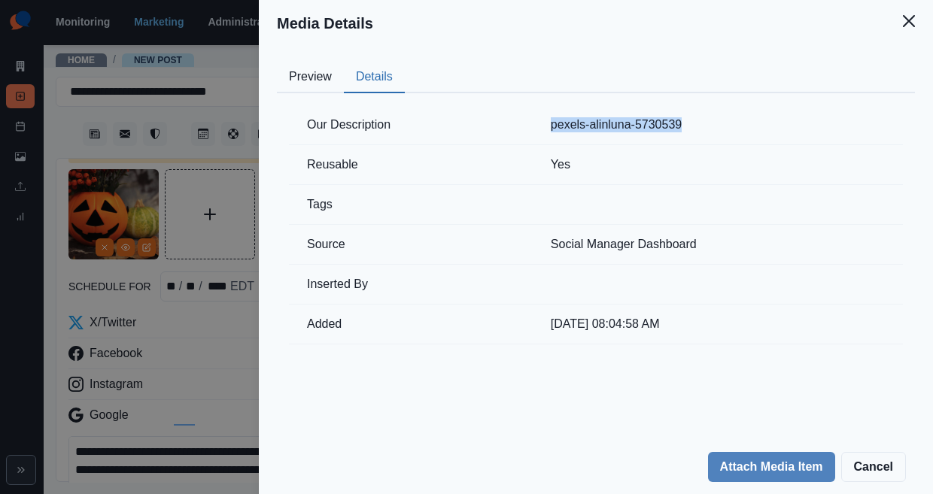
drag, startPoint x: 642, startPoint y: 96, endPoint x: 834, endPoint y: 99, distance: 191.9
click at [834, 105] on td "pexels-alinluna-5730539" at bounding box center [718, 125] width 370 height 40
copy td "pexels-alinluna-5730539"
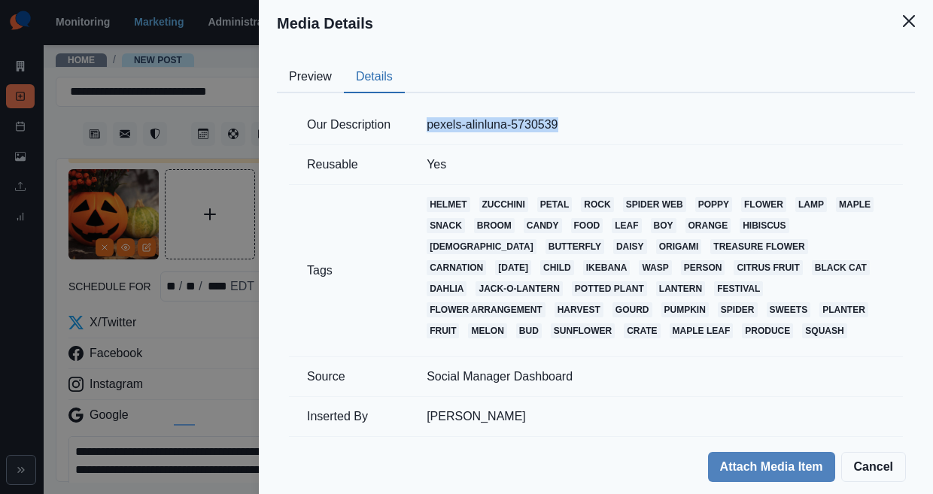
click at [299, 307] on div "Media Details Preview Details Our Description pexels-alinluna-5730539 Reusable …" at bounding box center [466, 247] width 933 height 494
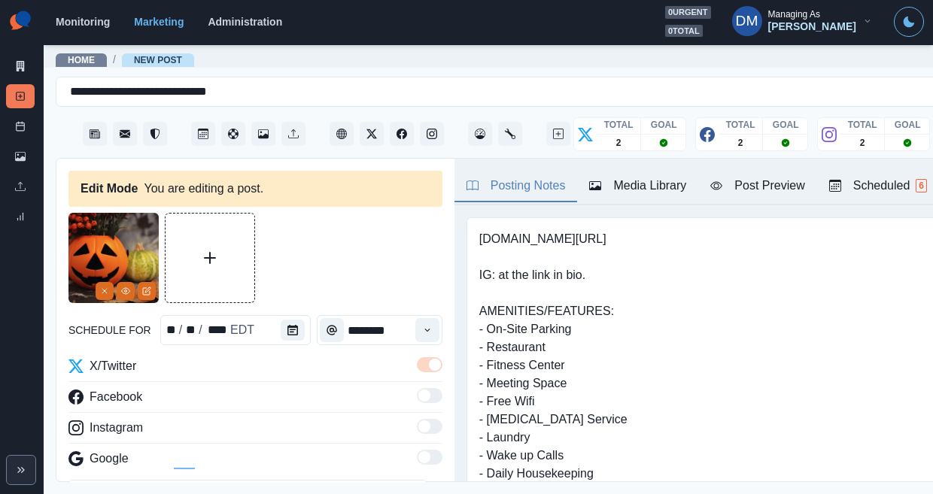
scroll to position [184, 0]
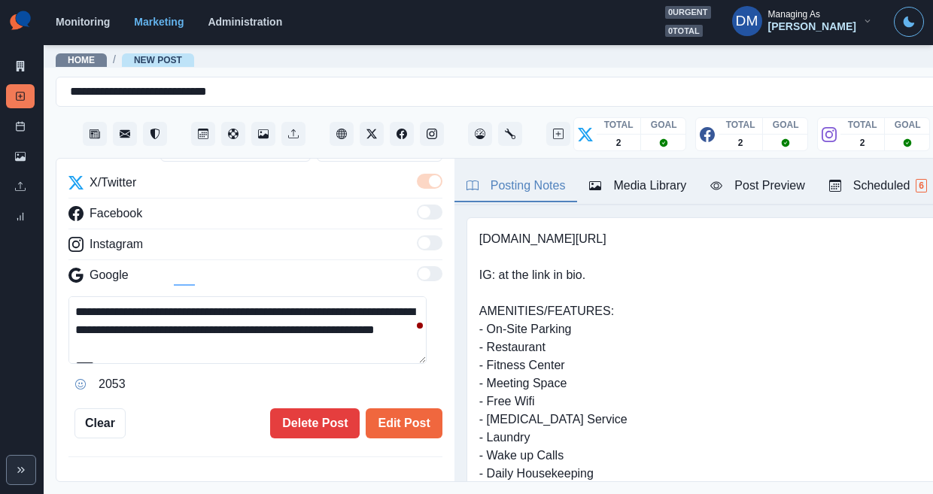
click at [243, 300] on div "**********" at bounding box center [255, 347] width 374 height 100
click at [221, 297] on textarea "**********" at bounding box center [247, 331] width 358 height 68
paste textarea "**********"
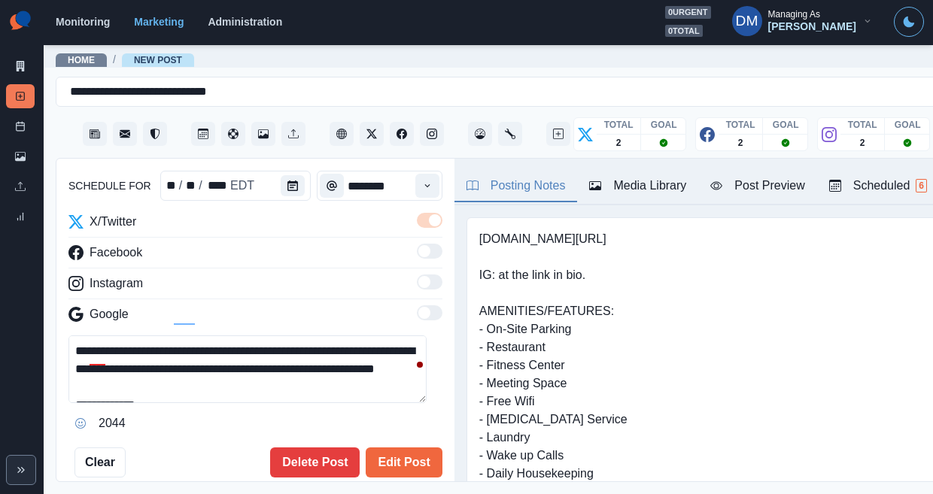
scroll to position [0, 0]
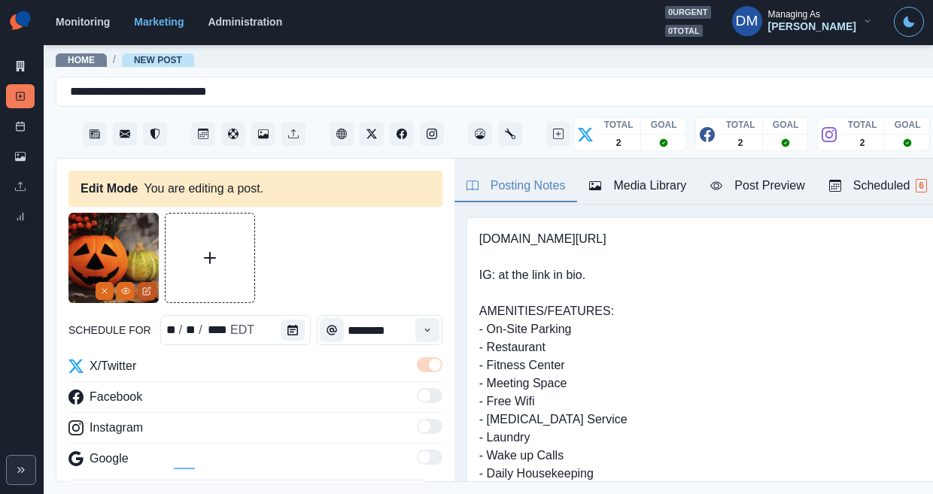
type textarea "**********"
click at [142, 287] on icon "Edit Media" at bounding box center [146, 291] width 9 height 9
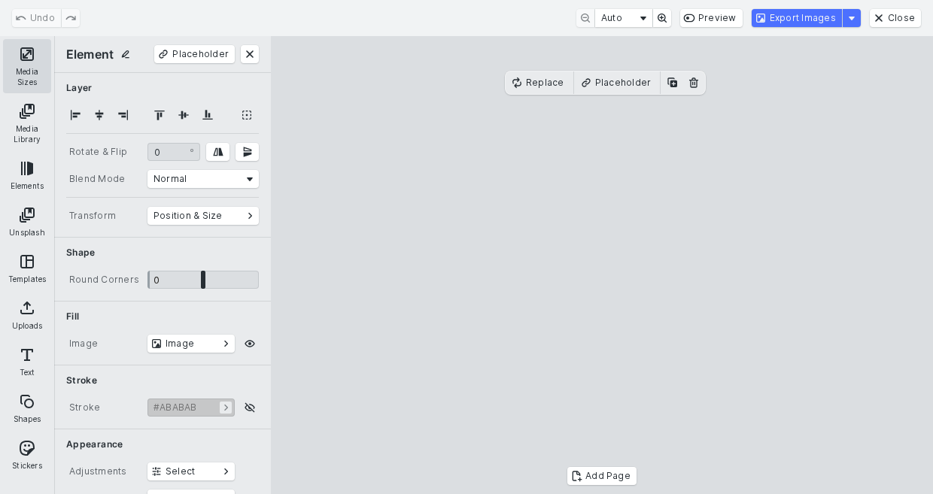
click at [23, 63] on button "Media Sizes" at bounding box center [27, 66] width 48 height 54
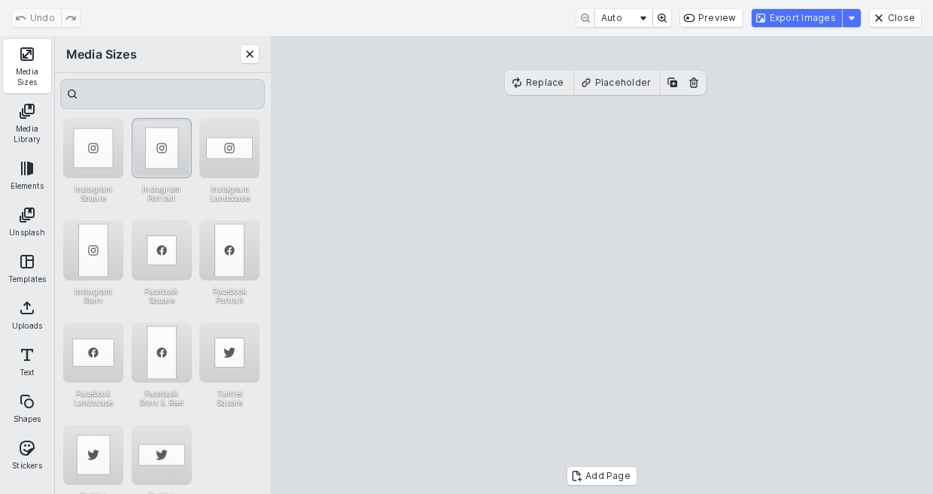
click at [172, 151] on div "Instagram Portrait" at bounding box center [162, 148] width 60 height 60
click at [602, 266] on cesdk-canvas "Editor canvas" at bounding box center [602, 266] width 0 height 0
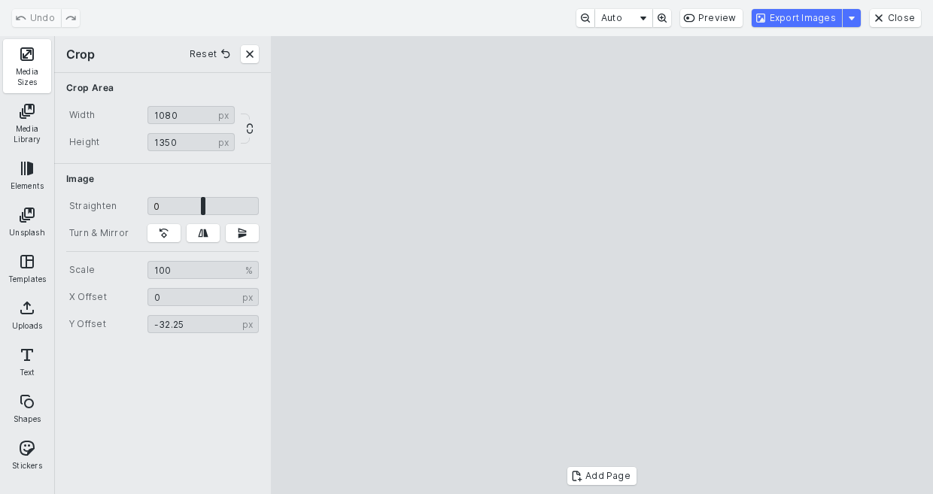
type input "*"
drag, startPoint x: 623, startPoint y: 348, endPoint x: 643, endPoint y: 423, distance: 78.0
click at [602, 266] on cesdk-canvas "Editor canvas" at bounding box center [602, 266] width 0 height 0
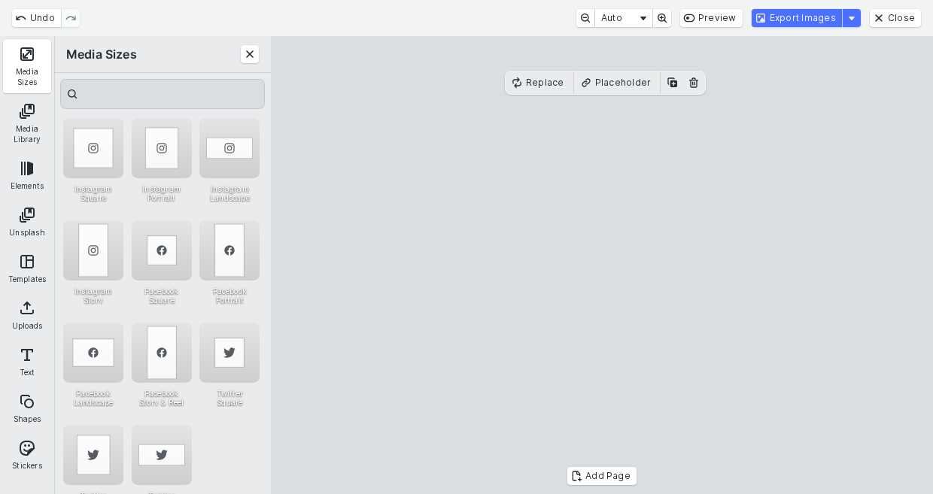
click at [602, 266] on cesdk-canvas "Editor canvas" at bounding box center [602, 266] width 0 height 0
click at [803, 17] on button "Export Images" at bounding box center [797, 18] width 90 height 18
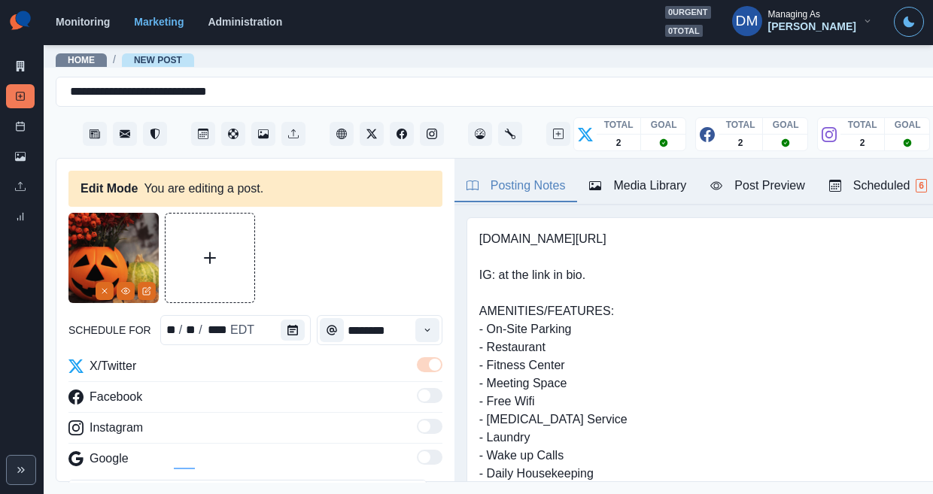
click at [589, 177] on div "Media Library" at bounding box center [637, 186] width 97 height 18
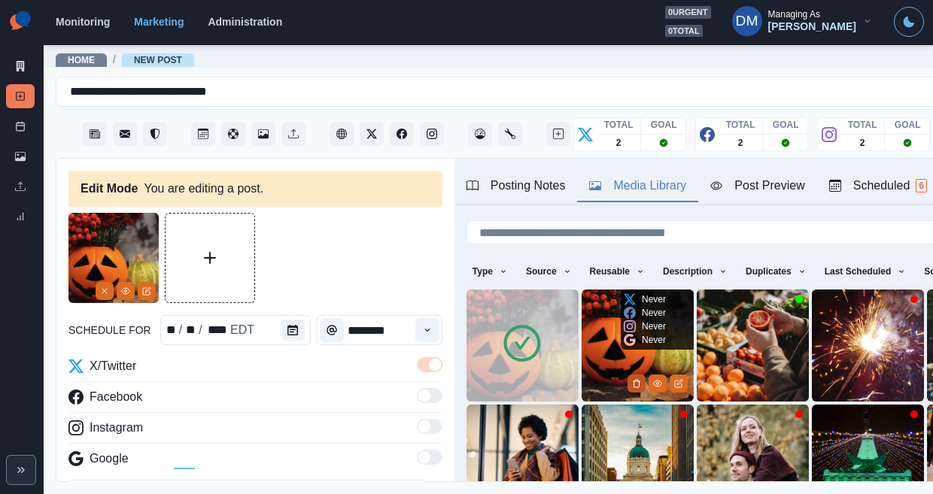
click at [633, 382] on polyline "Delete Media" at bounding box center [636, 382] width 7 height 0
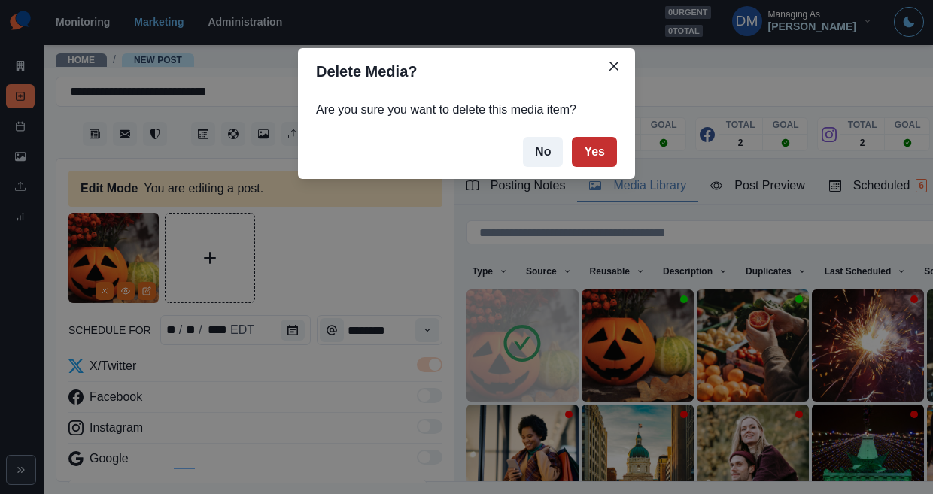
click at [572, 137] on button "Yes" at bounding box center [594, 152] width 45 height 30
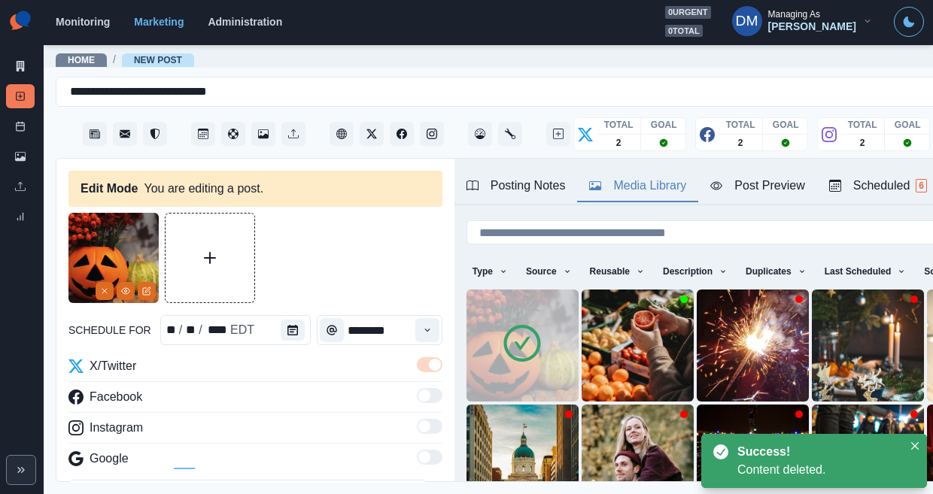
scroll to position [51, 0]
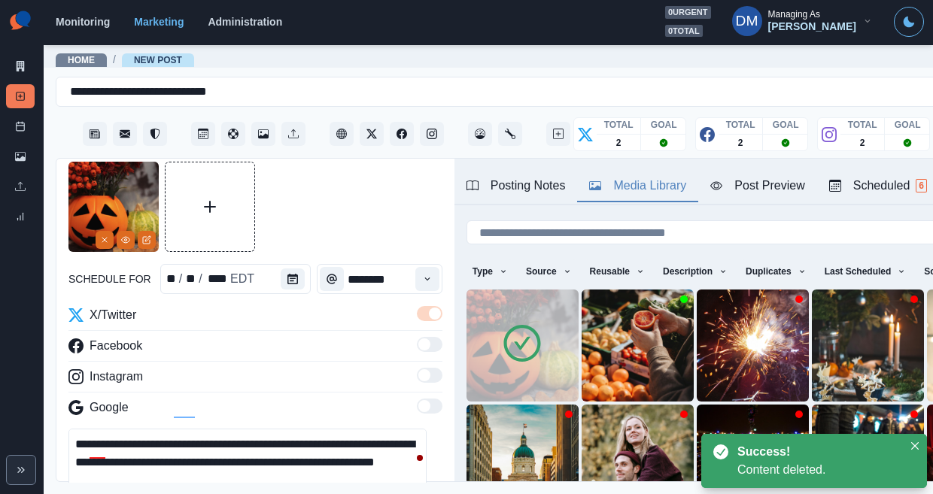
click at [156, 429] on textarea "**********" at bounding box center [247, 463] width 358 height 68
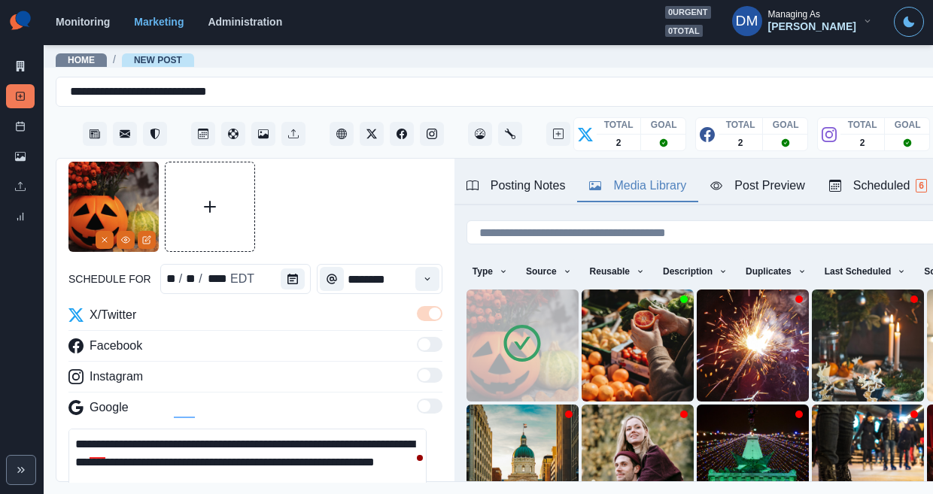
drag, startPoint x: 156, startPoint y: 416, endPoint x: 52, endPoint y: 403, distance: 104.6
click at [52, 403] on main "**********" at bounding box center [554, 269] width 1021 height 451
click at [336, 429] on textarea "**********" at bounding box center [247, 463] width 358 height 68
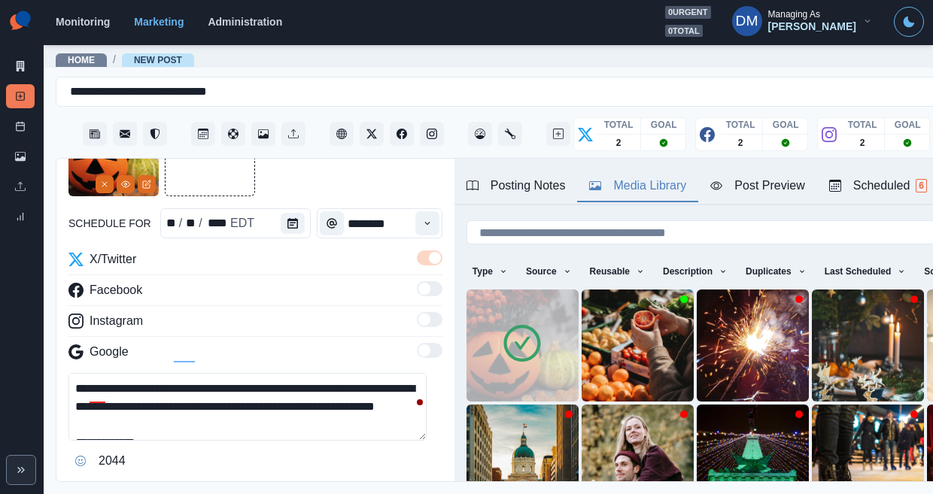
click at [389, 485] on button "Edit Post" at bounding box center [404, 500] width 76 height 30
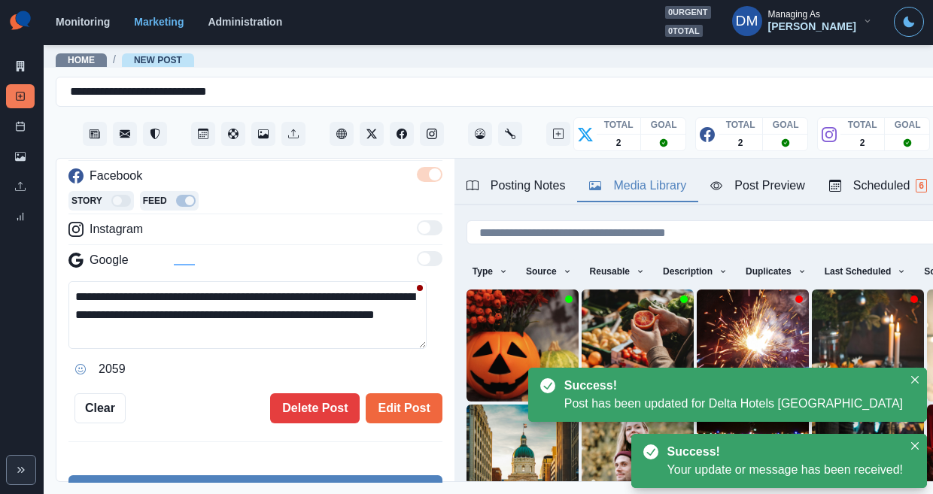
scroll to position [213, 0]
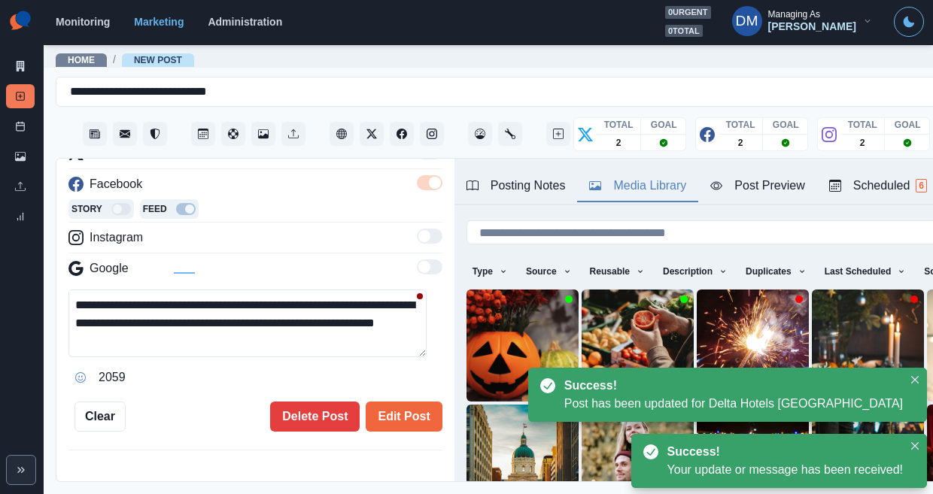
click at [342, 290] on textarea "**********" at bounding box center [247, 324] width 358 height 68
paste textarea "**********"
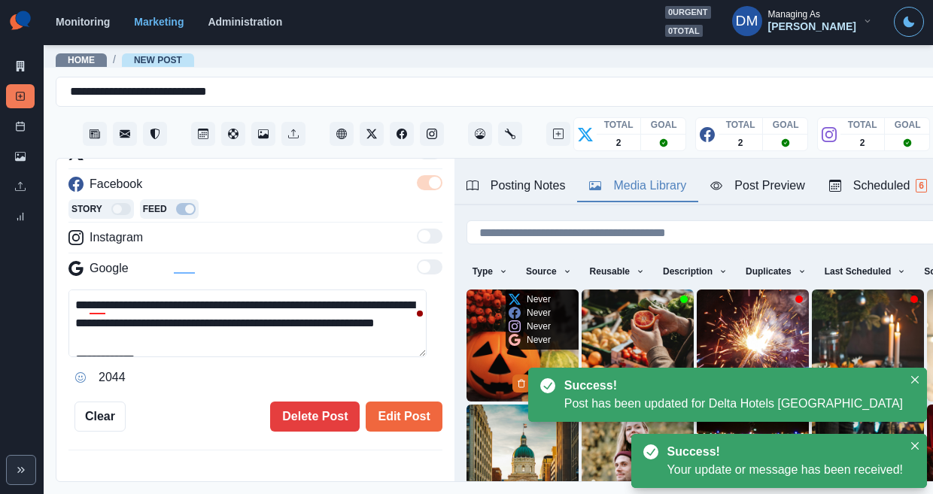
type textarea "**********"
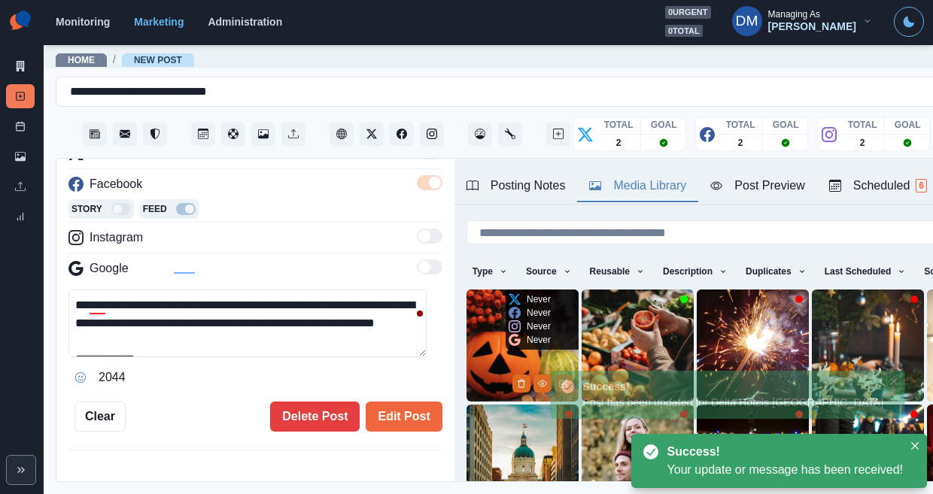
click at [467, 297] on img at bounding box center [523, 346] width 112 height 112
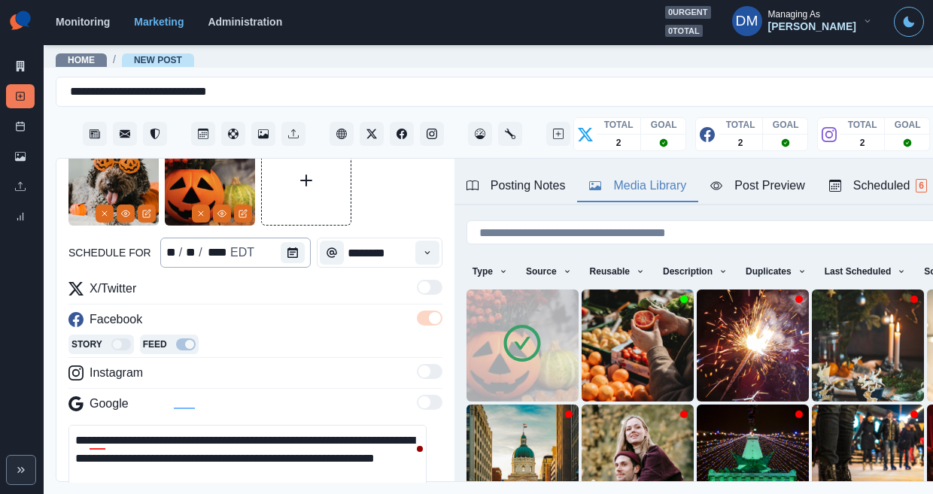
scroll to position [77, 0]
click at [104, 183] on img at bounding box center [113, 181] width 90 height 90
click at [109, 210] on icon "Remove" at bounding box center [104, 214] width 9 height 9
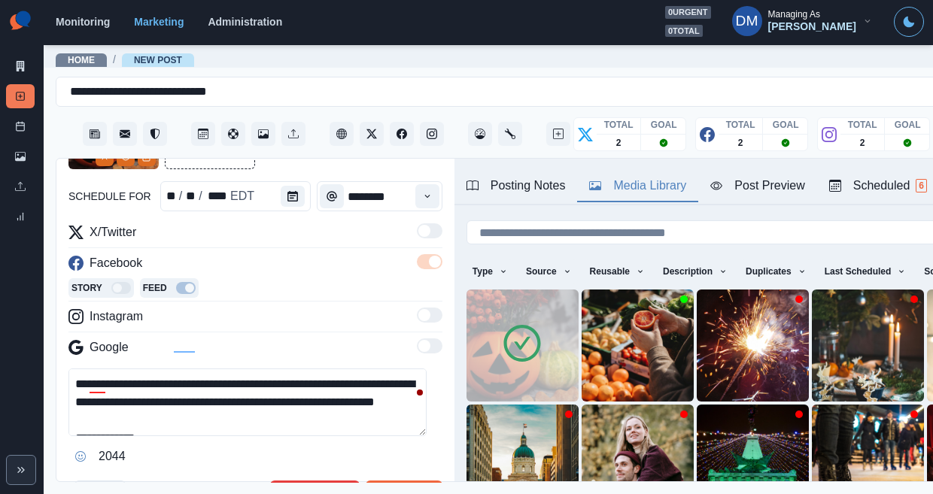
scroll to position [148, 0]
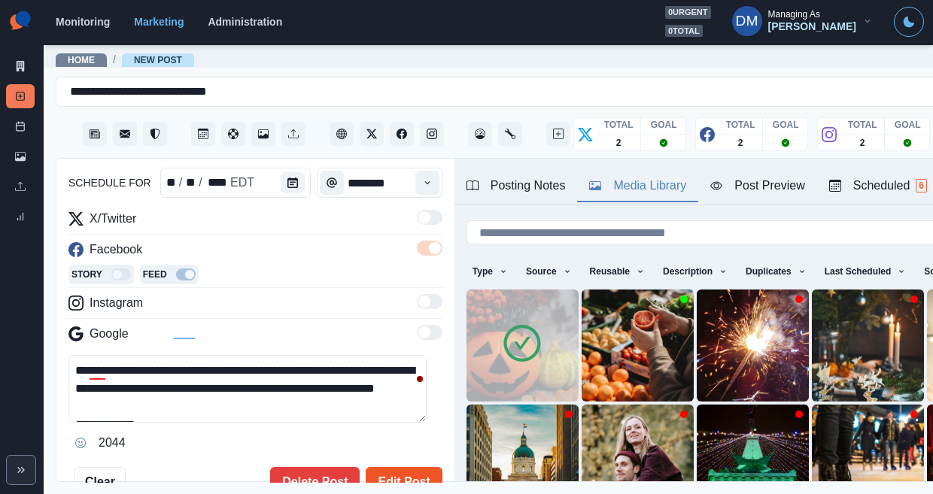
click at [394, 467] on button "Edit Post" at bounding box center [404, 482] width 76 height 30
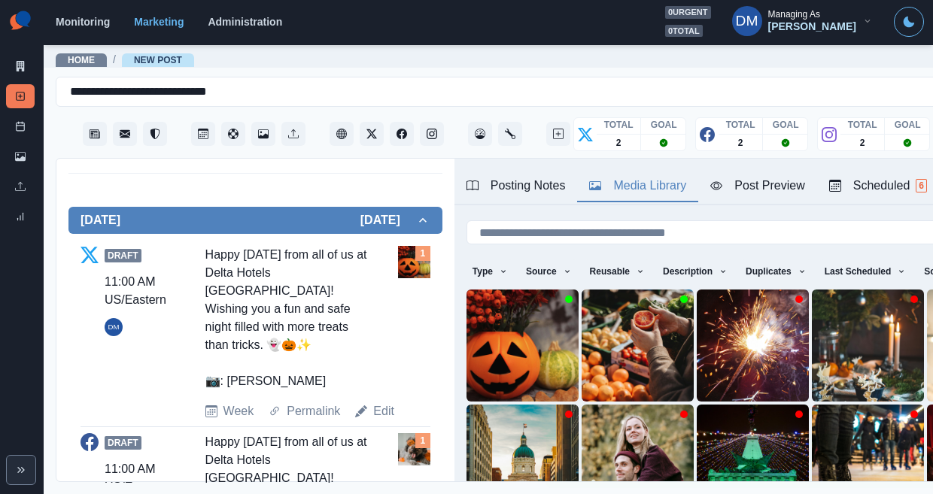
scroll to position [450, 0]
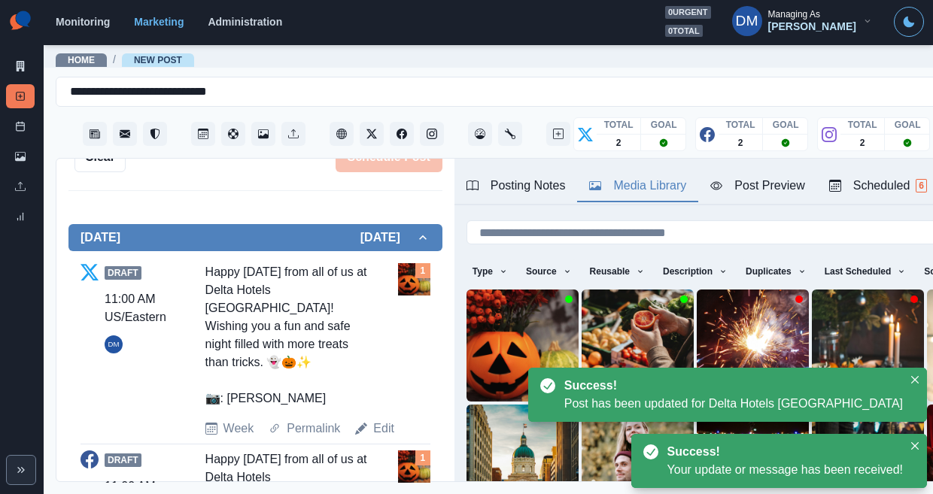
scroll to position [17, 0]
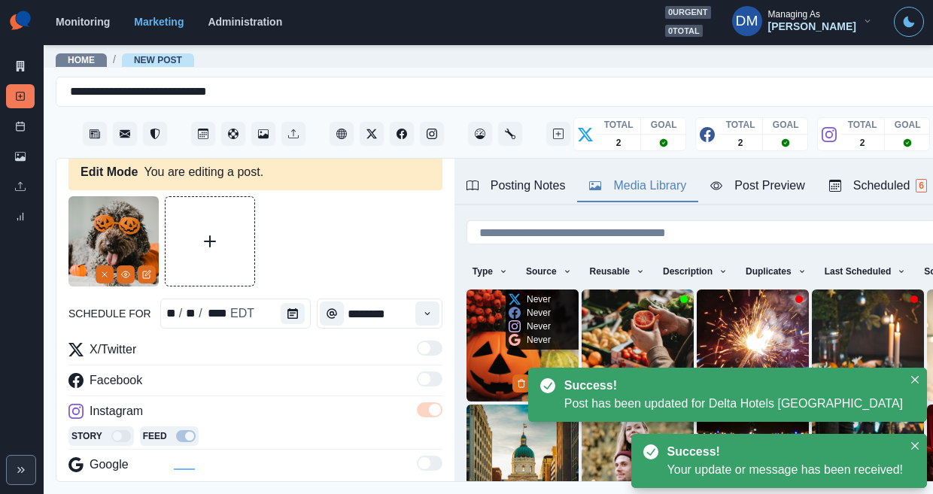
click at [467, 297] on img at bounding box center [523, 346] width 112 height 112
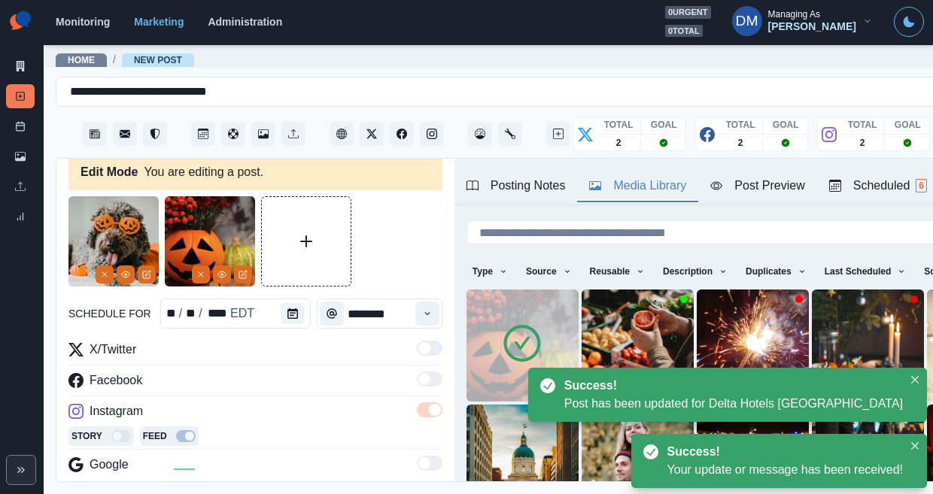
click at [108, 266] on button "Remove" at bounding box center [105, 275] width 18 height 18
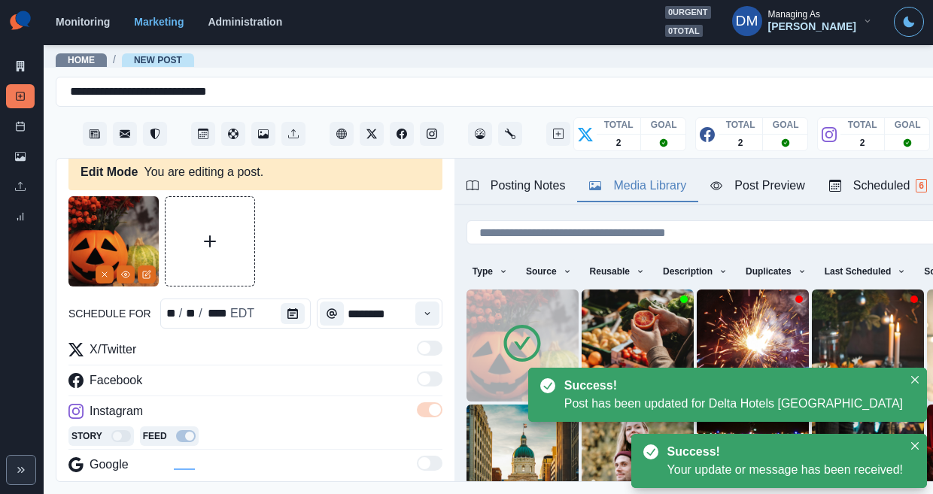
paste textarea "**********"
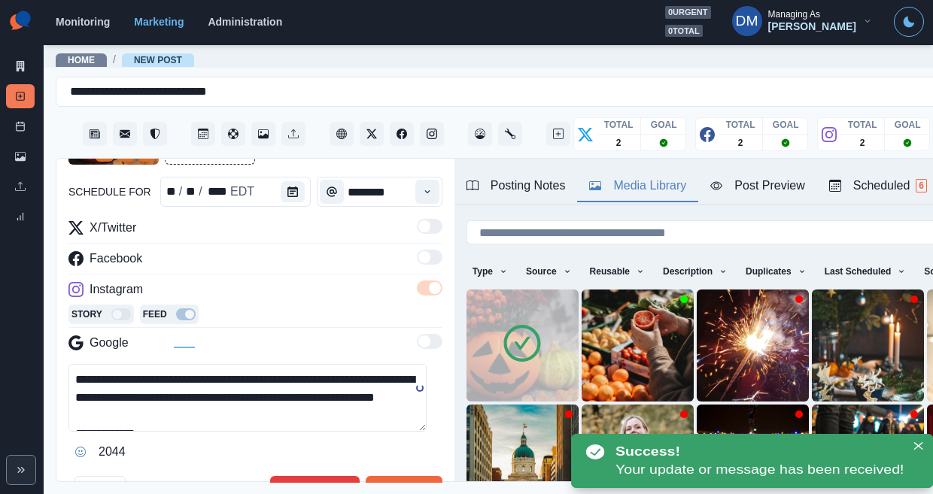
scroll to position [184, 0]
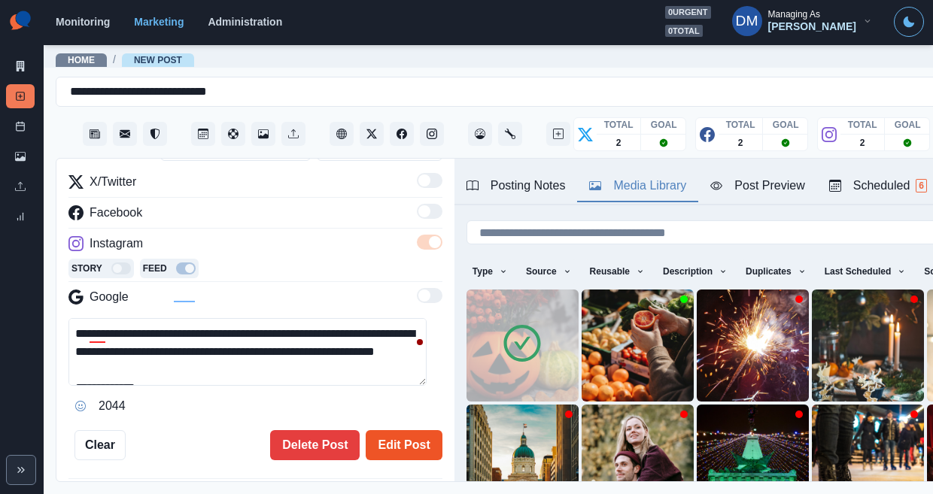
type textarea "**********"
click at [383, 430] on button "Edit Post" at bounding box center [404, 445] width 76 height 30
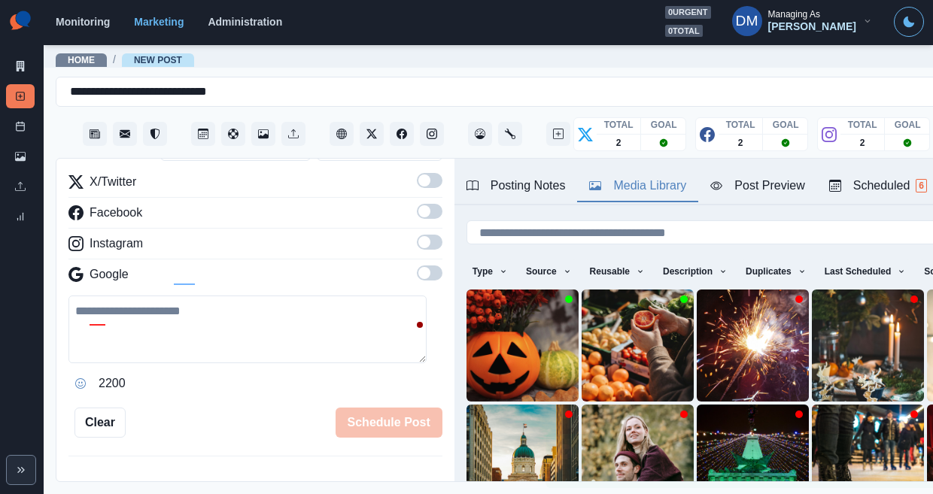
scroll to position [477, 0]
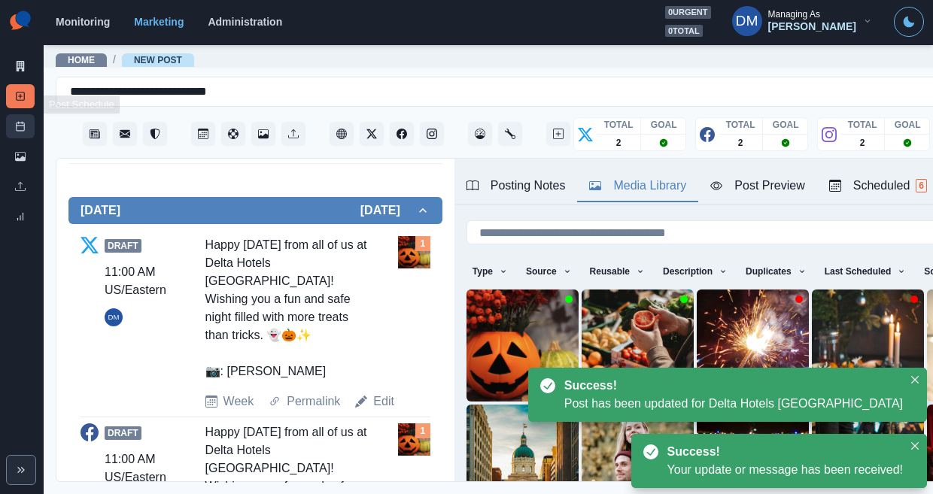
click at [23, 114] on link "Post Schedule" at bounding box center [20, 126] width 29 height 24
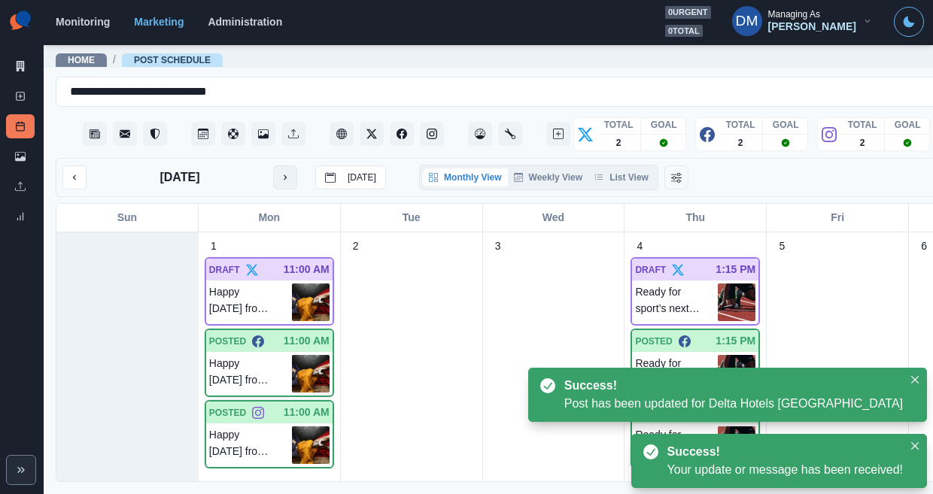
click at [280, 172] on icon "next month" at bounding box center [285, 177] width 11 height 11
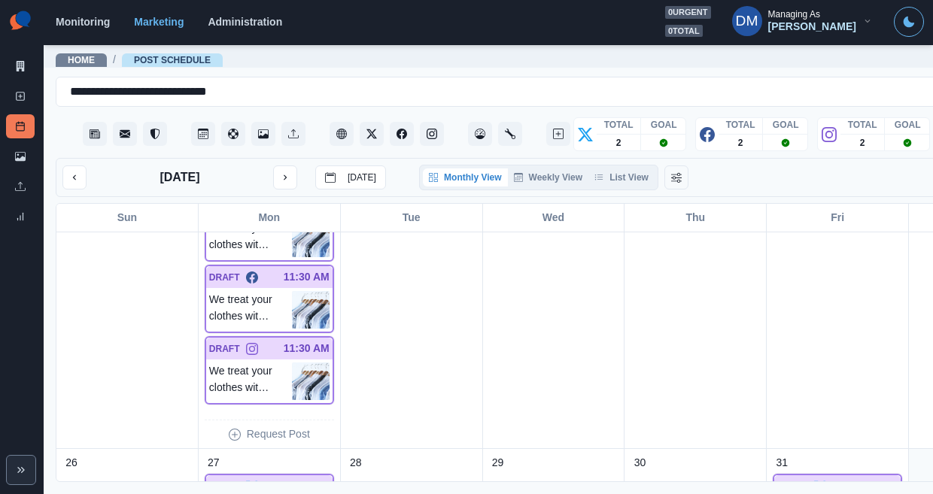
scroll to position [902, 0]
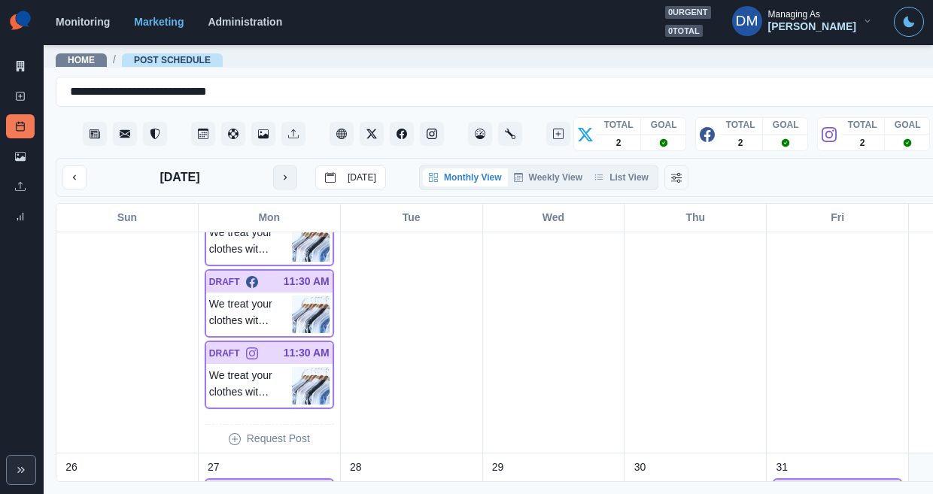
click at [273, 166] on button "next month" at bounding box center [285, 178] width 24 height 24
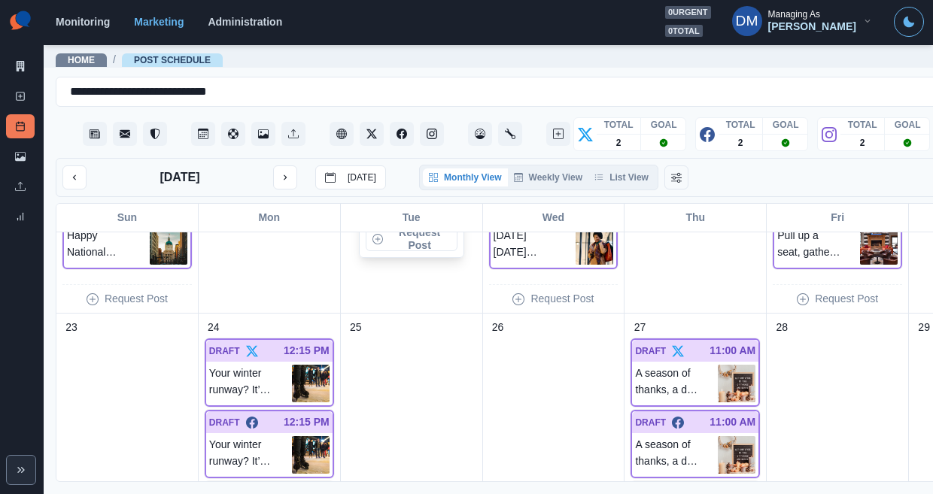
scroll to position [1043, 0]
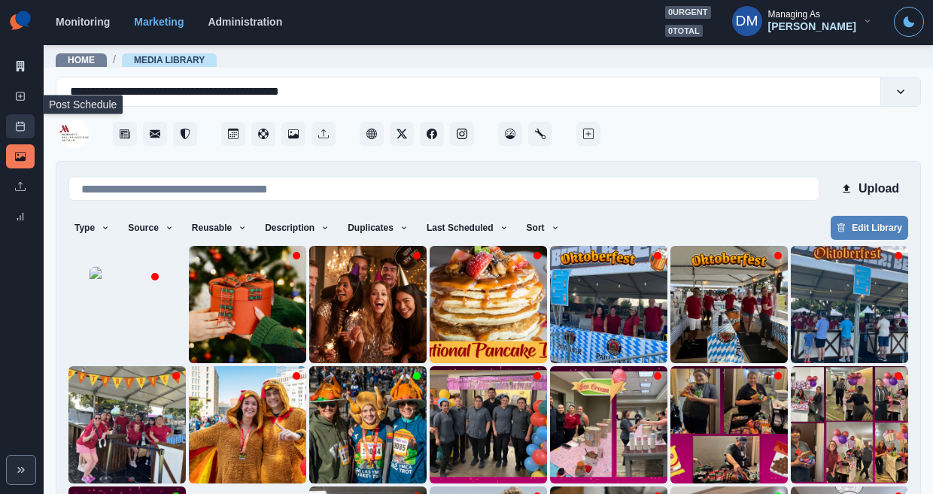
click at [26, 114] on link "Post Schedule" at bounding box center [20, 126] width 29 height 24
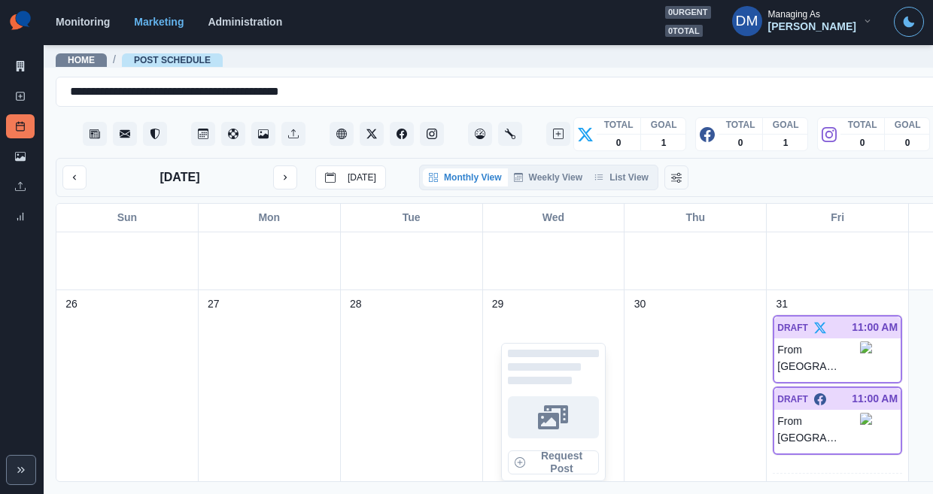
scroll to position [805, 0]
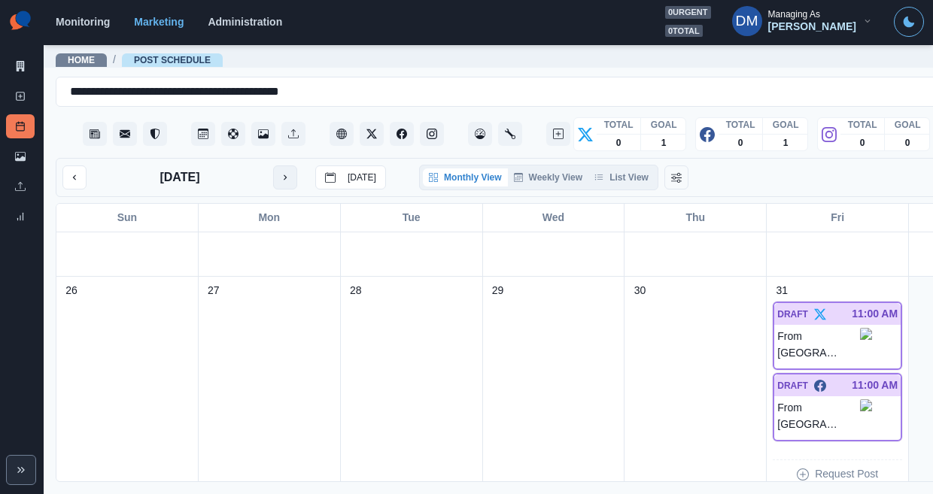
click at [273, 166] on button "next month" at bounding box center [285, 178] width 24 height 24
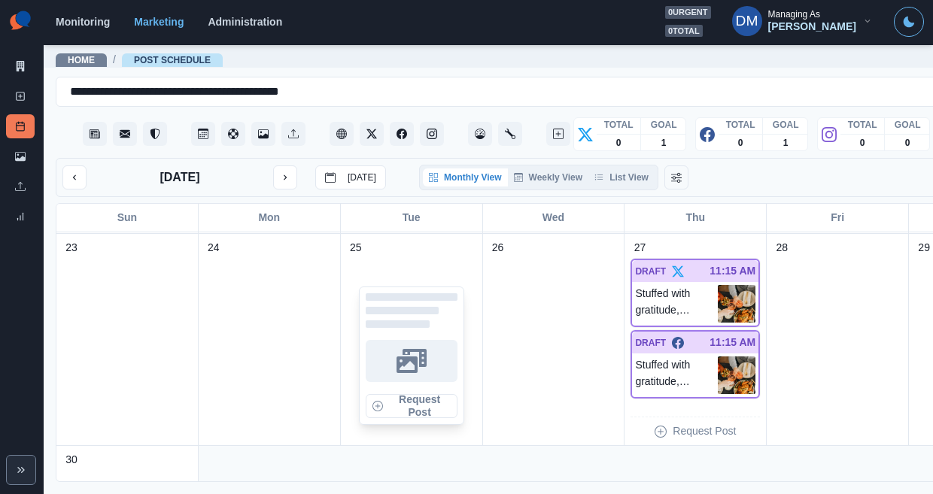
scroll to position [847, 0]
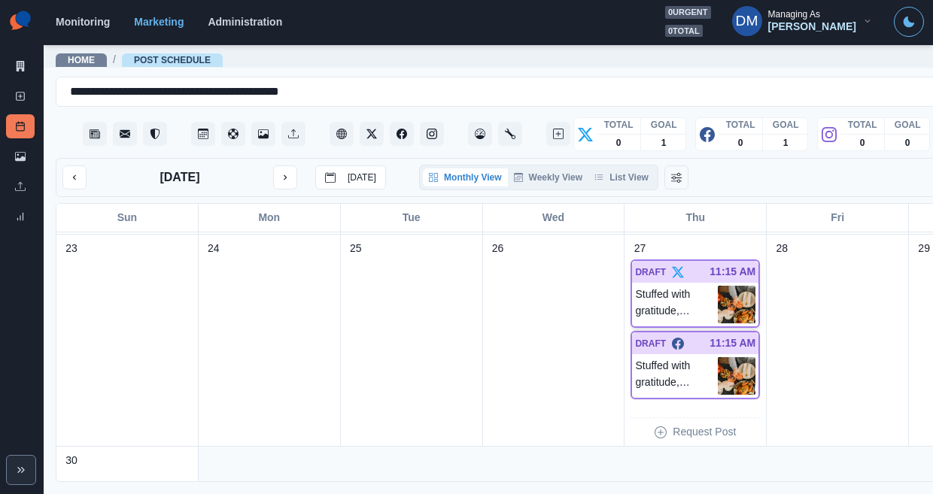
click at [718, 286] on img at bounding box center [737, 305] width 38 height 38
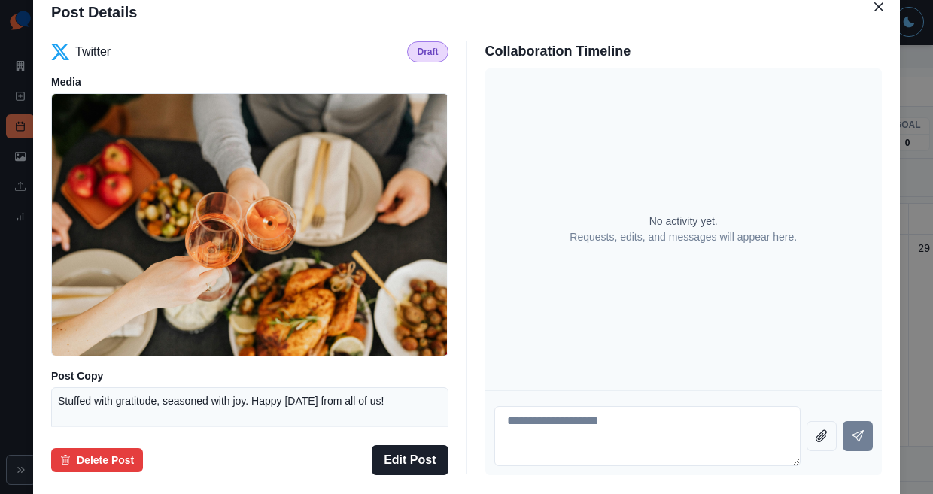
click at [103, 275] on div "Post Details Twitter Draft Media Post Copy Stuffed with gratitude, seasoned wit…" at bounding box center [466, 247] width 933 height 494
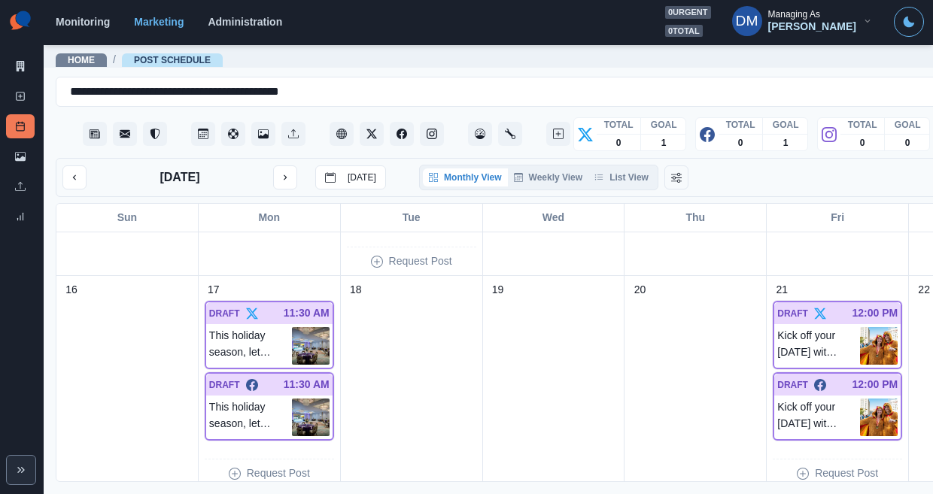
scroll to position [566, 0]
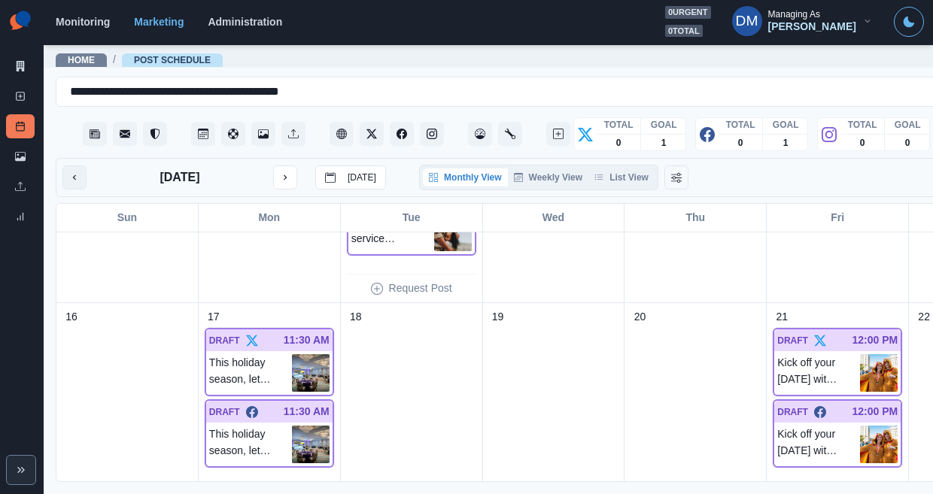
click at [68, 166] on button "previous month" at bounding box center [74, 178] width 24 height 24
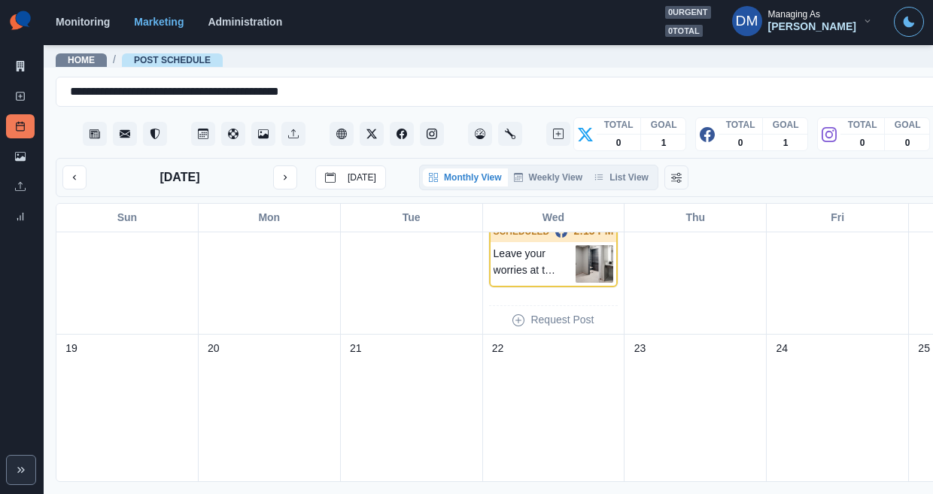
scroll to position [525, 0]
